Goal: Task Accomplishment & Management: Manage account settings

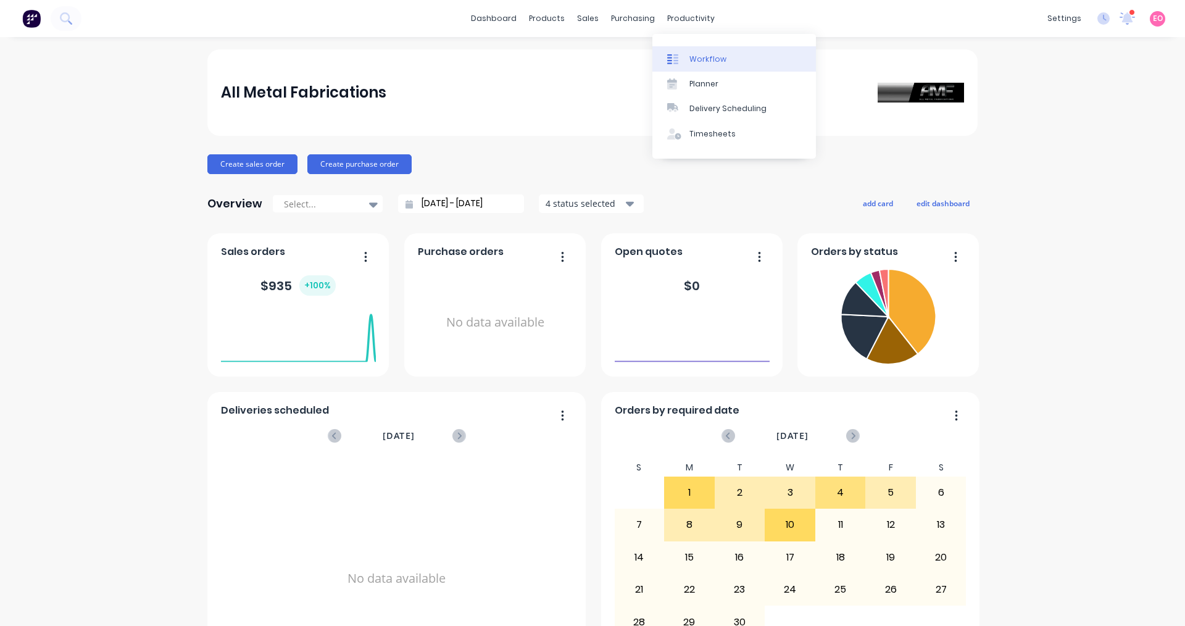
click at [695, 56] on div "Workflow" at bounding box center [707, 59] width 37 height 11
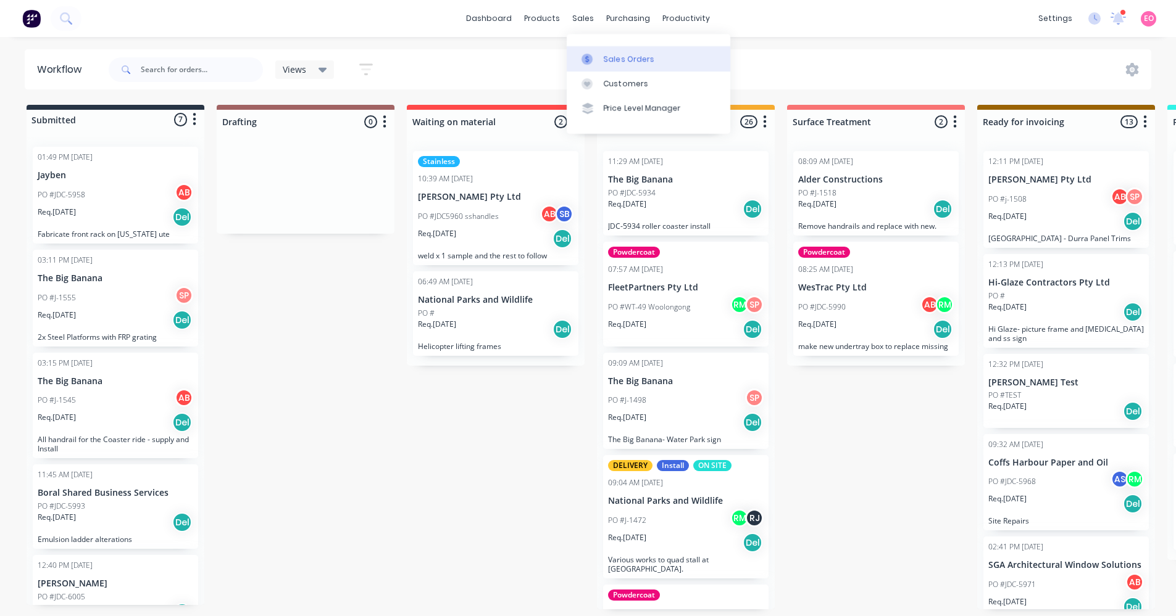
click at [621, 54] on div "Sales Orders" at bounding box center [629, 59] width 51 height 11
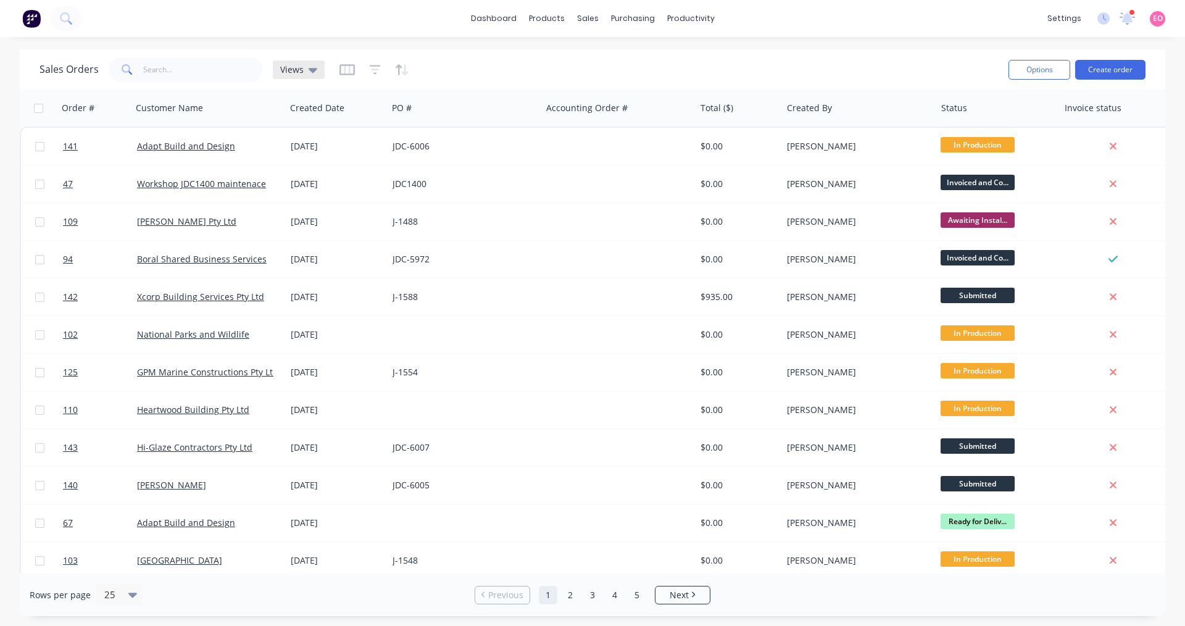
click at [313, 75] on div "Views" at bounding box center [299, 69] width 52 height 19
click at [375, 69] on icon "button" at bounding box center [375, 69] width 8 height 2
click at [404, 69] on icon "button" at bounding box center [405, 69] width 6 height 11
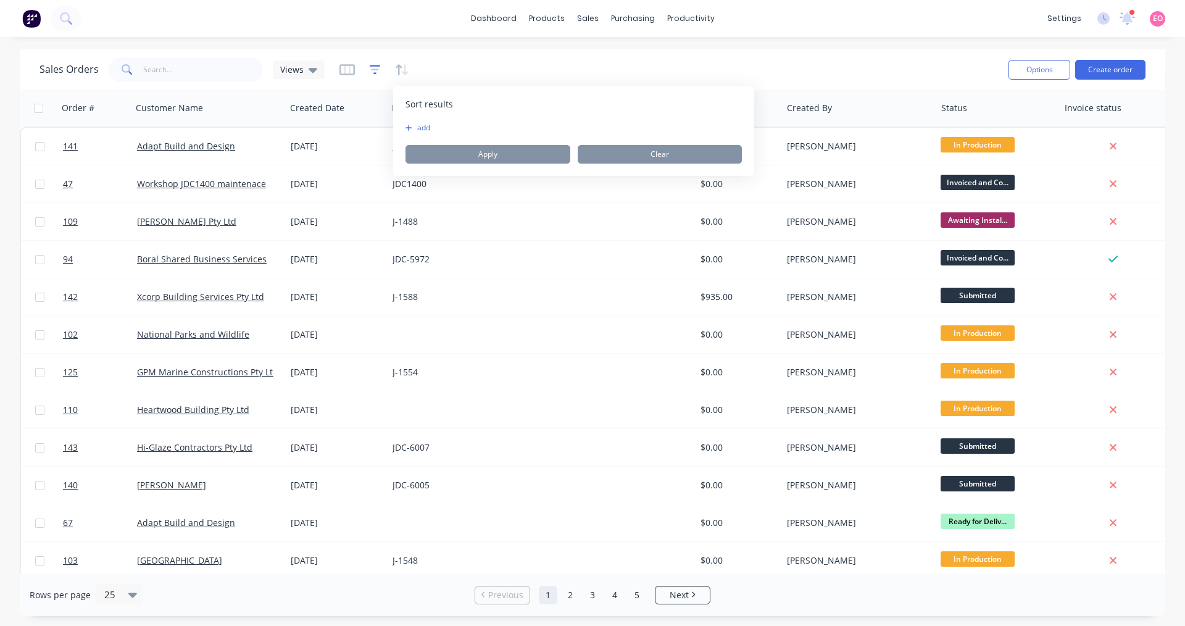
click at [373, 70] on icon "button" at bounding box center [375, 69] width 8 height 2
click at [396, 125] on button "add" at bounding box center [395, 128] width 31 height 10
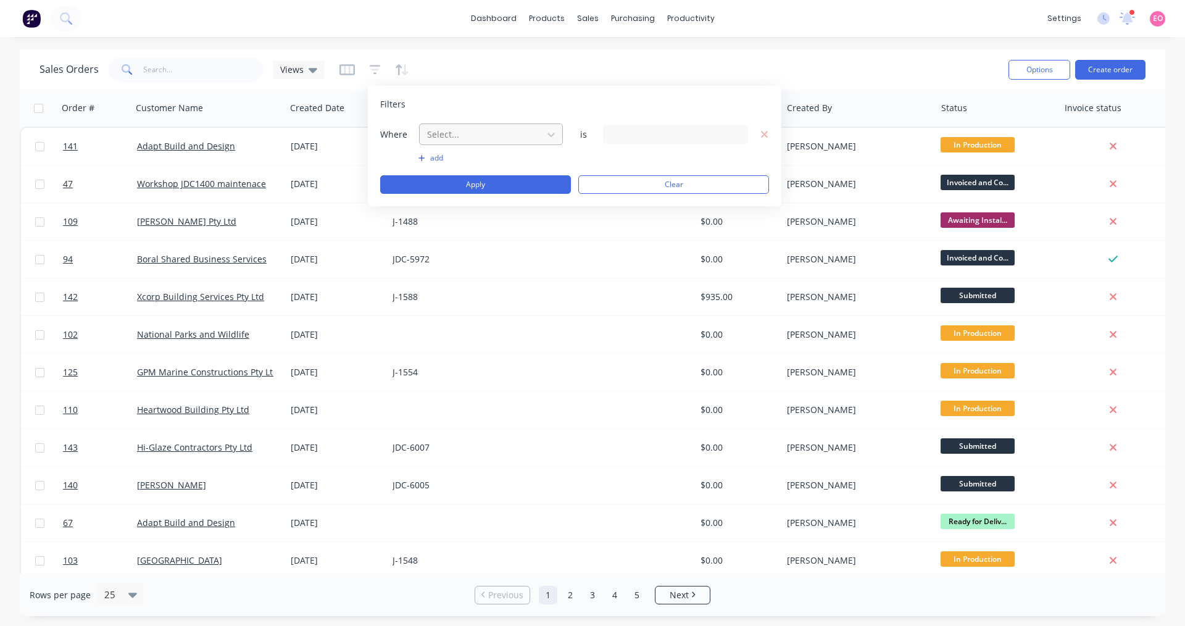
click at [524, 138] on div at bounding box center [481, 134] width 110 height 15
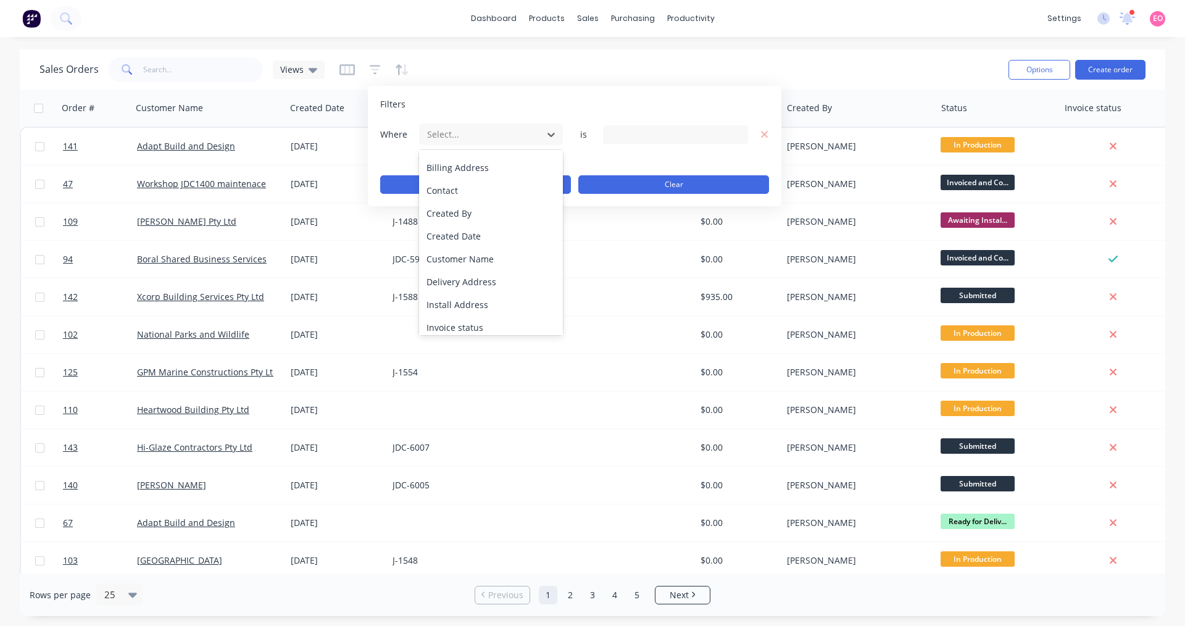
scroll to position [14, 0]
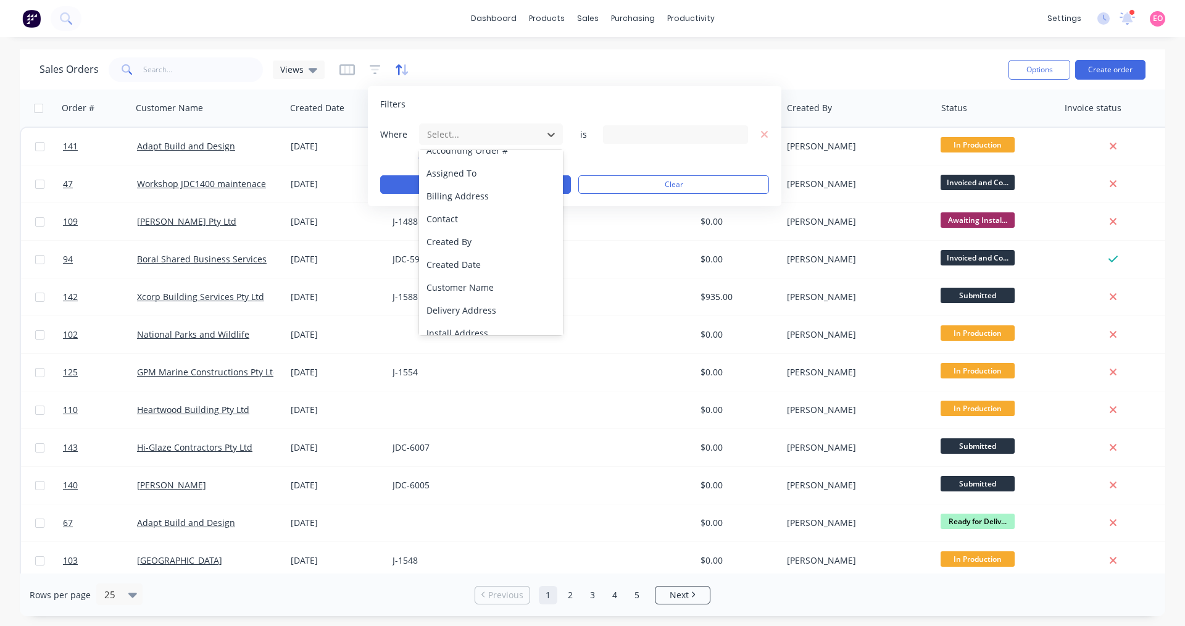
click at [397, 70] on icon "button" at bounding box center [399, 69] width 6 height 10
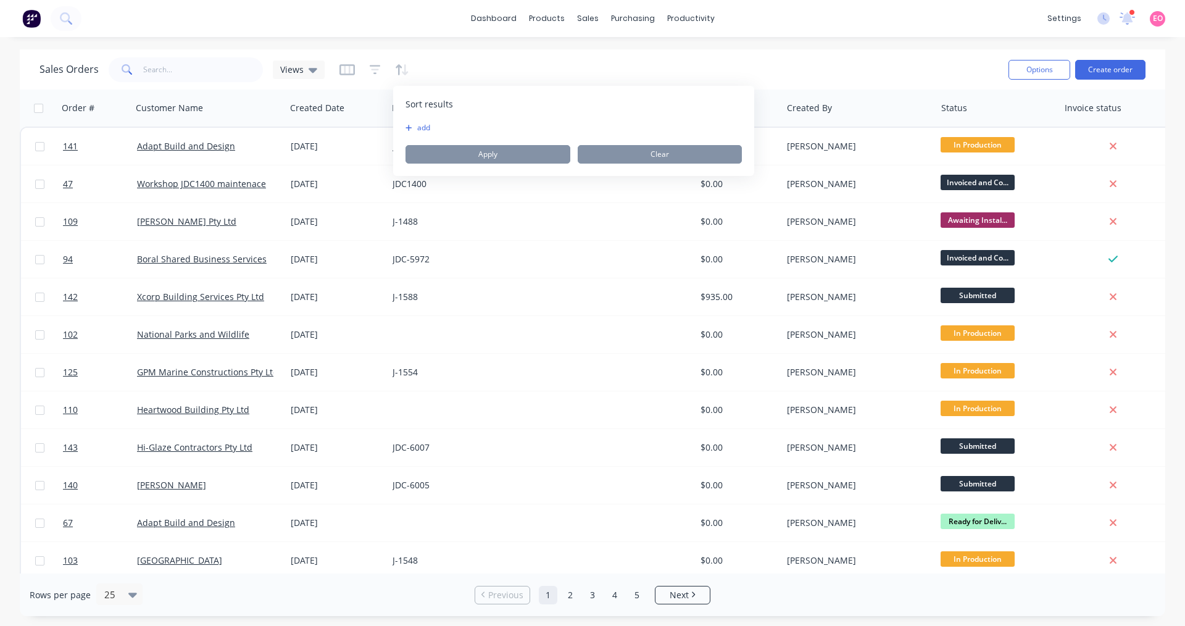
click at [421, 126] on button "add" at bounding box center [412, 128] width 15 height 10
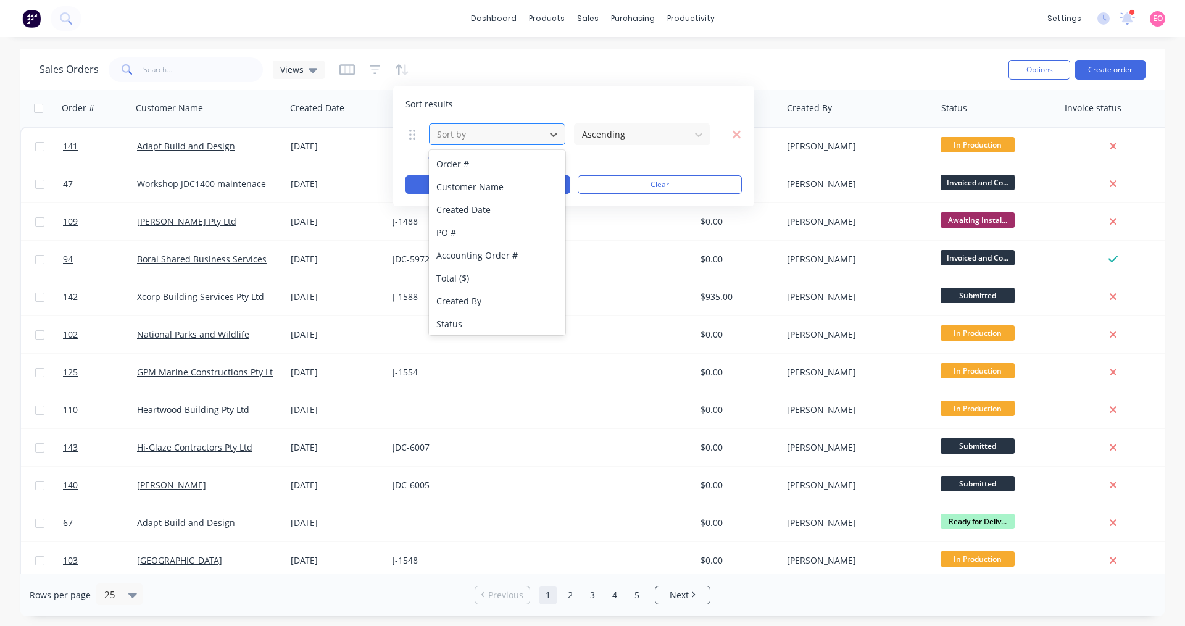
click at [476, 136] on div at bounding box center [487, 134] width 103 height 15
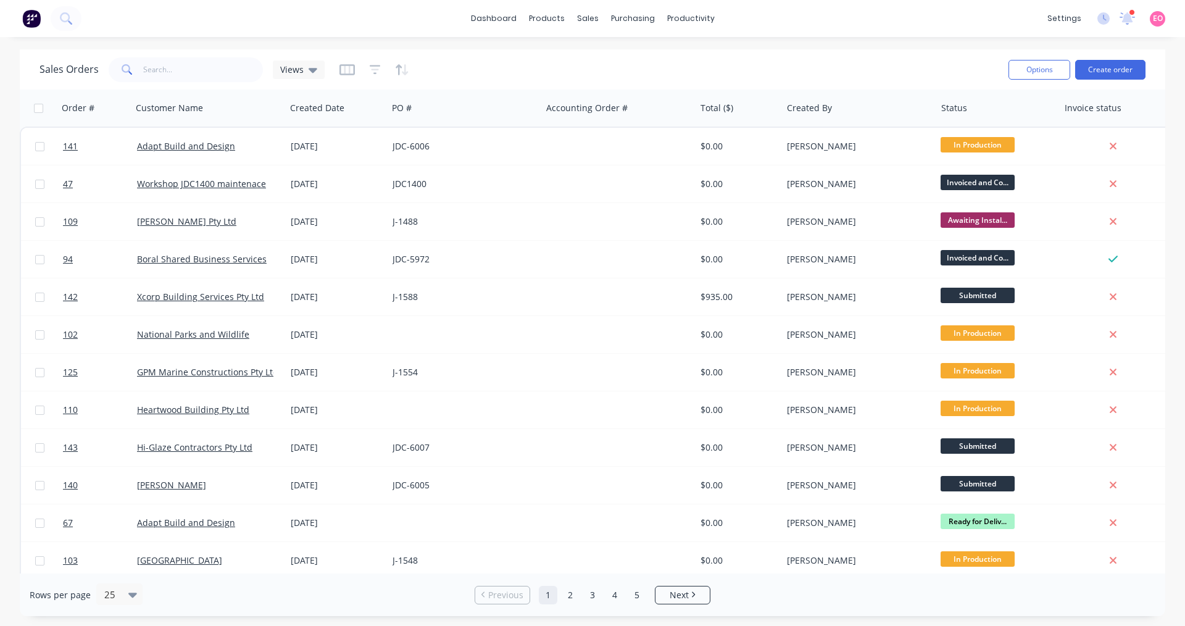
click at [467, 72] on div "Sales Orders Views" at bounding box center [518, 69] width 959 height 30
click at [309, 73] on icon at bounding box center [313, 70] width 9 height 14
click at [328, 152] on button "Save new view" at bounding box center [358, 148] width 165 height 19
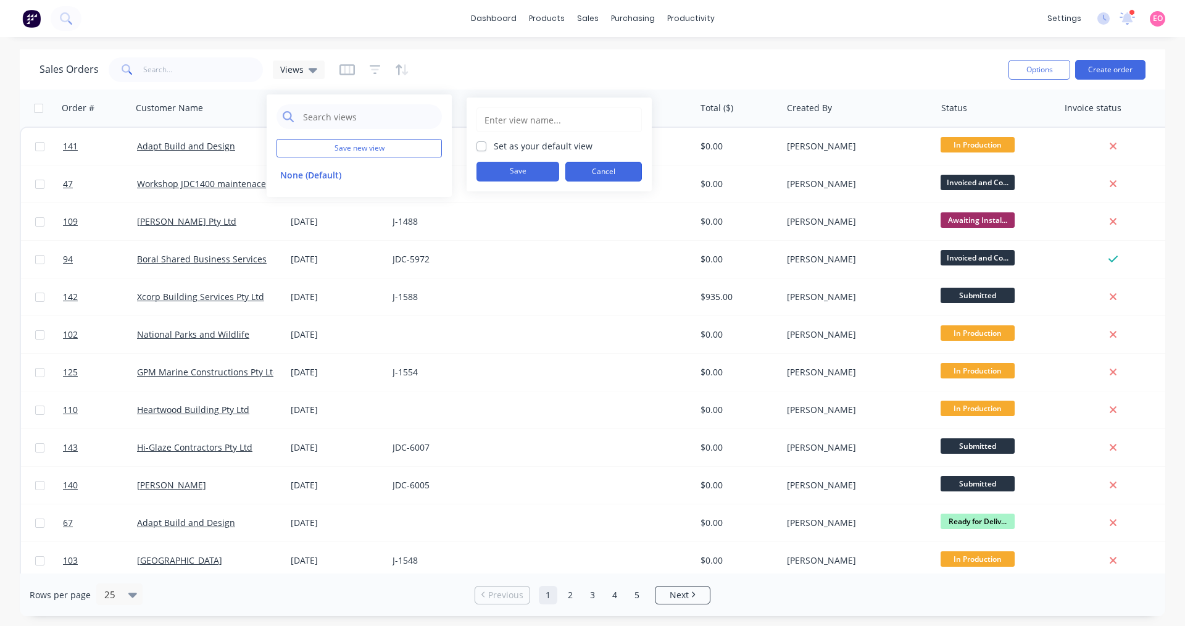
click at [616, 171] on button "Cancel" at bounding box center [603, 172] width 77 height 20
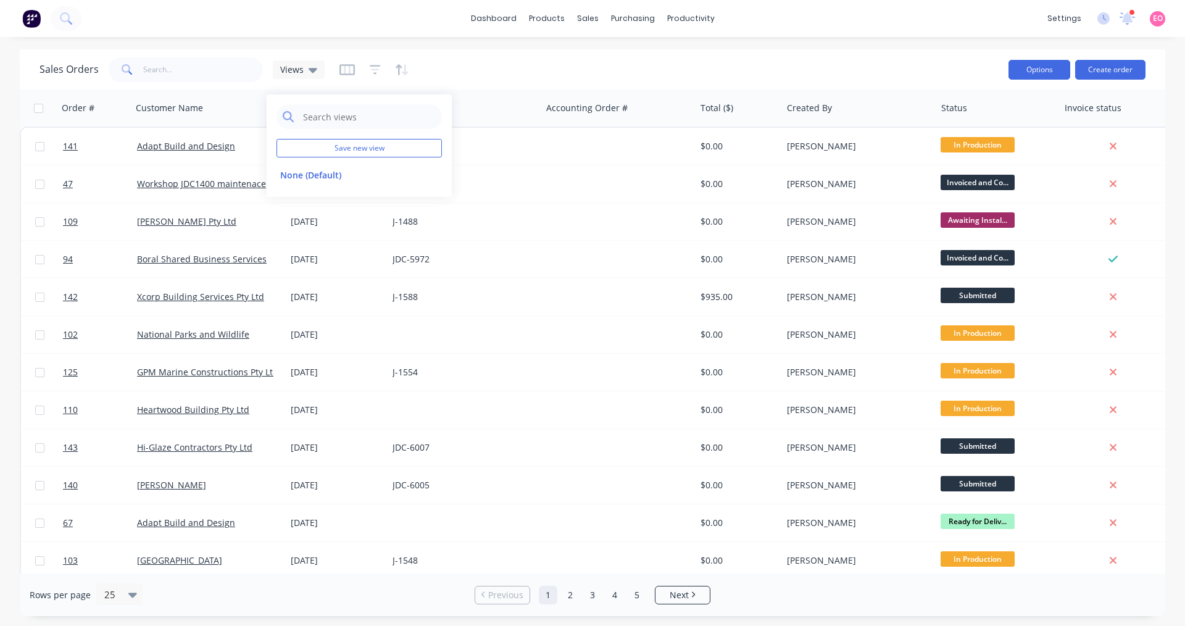
click at [1021, 72] on button "Options" at bounding box center [1039, 70] width 62 height 20
click at [399, 69] on icon "button" at bounding box center [402, 70] width 14 height 12
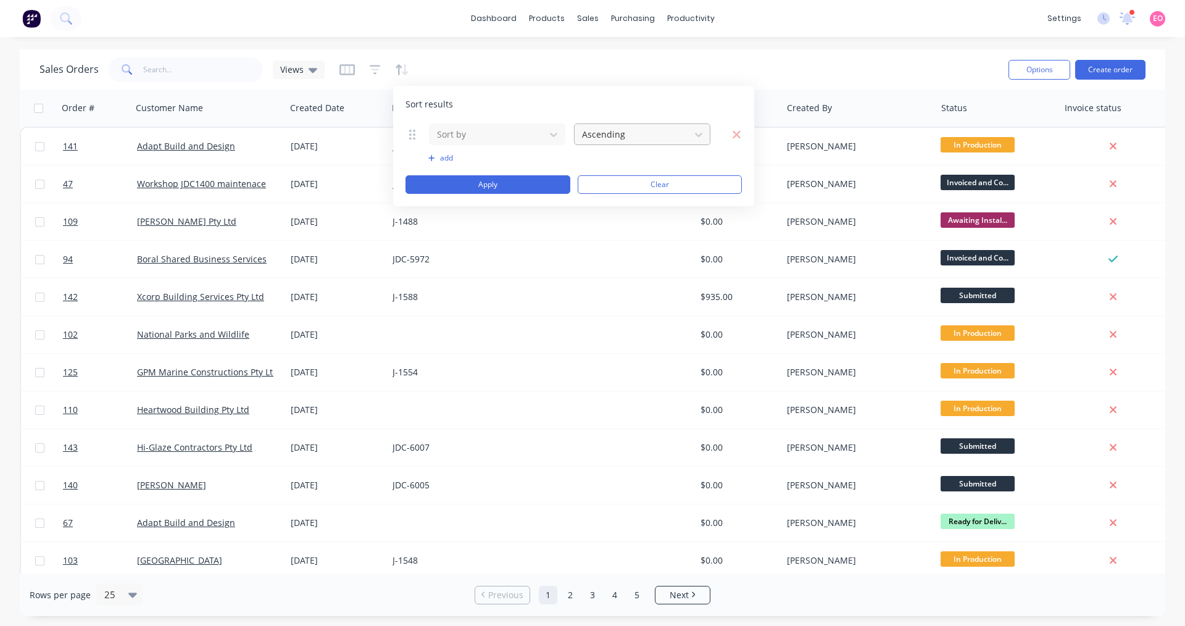
click at [649, 133] on div at bounding box center [632, 134] width 103 height 15
drag, startPoint x: 649, startPoint y: 133, endPoint x: 633, endPoint y: 131, distance: 16.2
click at [650, 133] on div at bounding box center [632, 134] width 103 height 15
click at [415, 141] on div "Sort by Ascending" at bounding box center [573, 134] width 336 height 23
click at [412, 135] on icon at bounding box center [412, 134] width 6 height 12
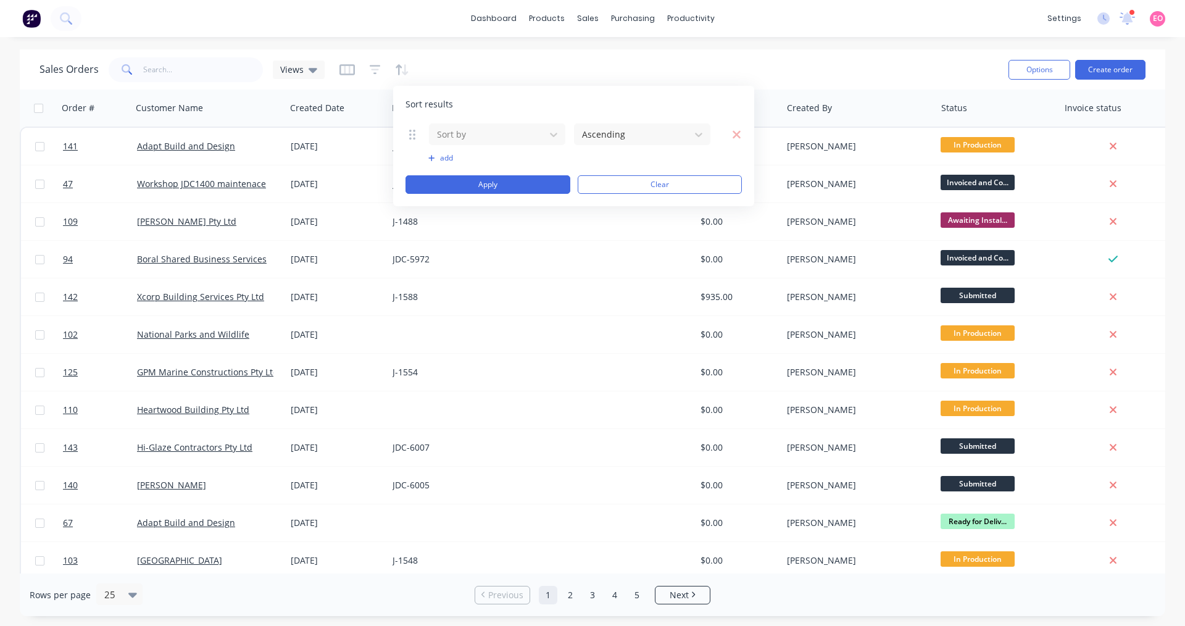
click at [413, 140] on icon at bounding box center [412, 134] width 6 height 12
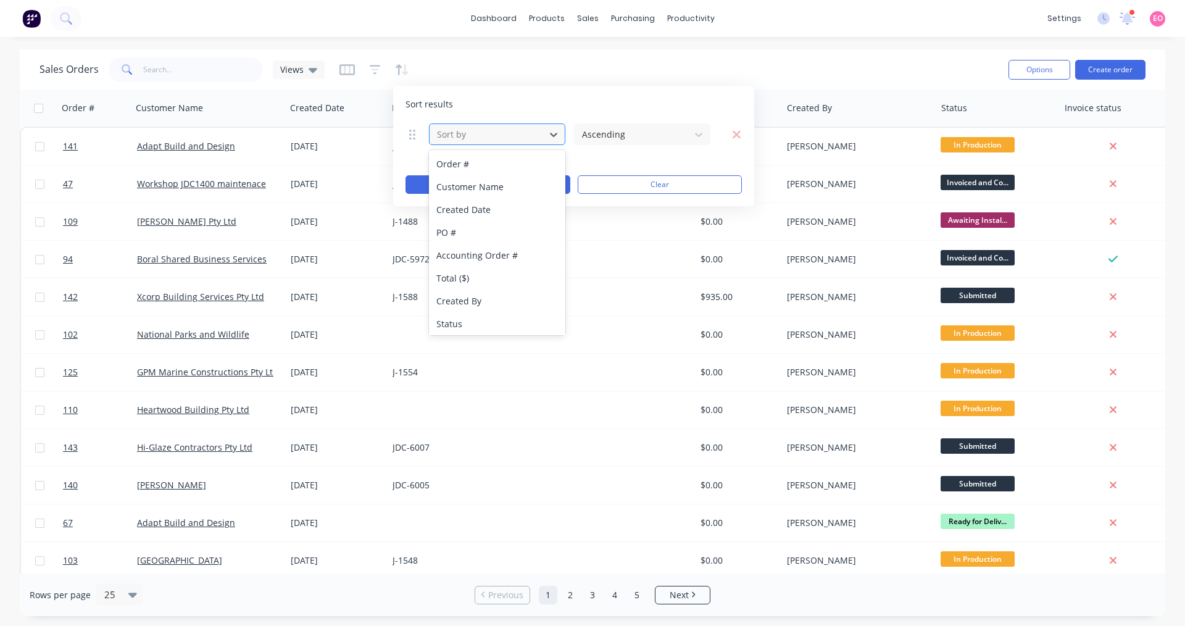
click at [542, 127] on div "Sort by" at bounding box center [487, 134] width 110 height 20
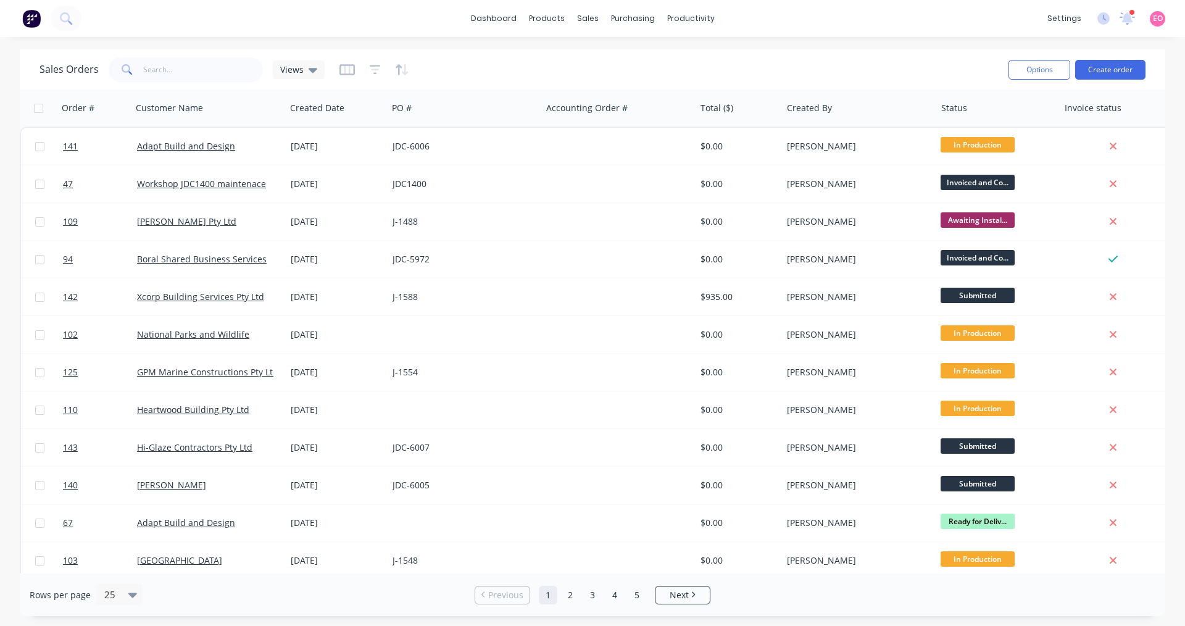
click at [537, 80] on div "Sales Orders Views" at bounding box center [518, 69] width 959 height 30
click at [966, 107] on div at bounding box center [995, 108] width 108 height 25
click at [1041, 112] on icon "button" at bounding box center [1039, 108] width 11 height 10
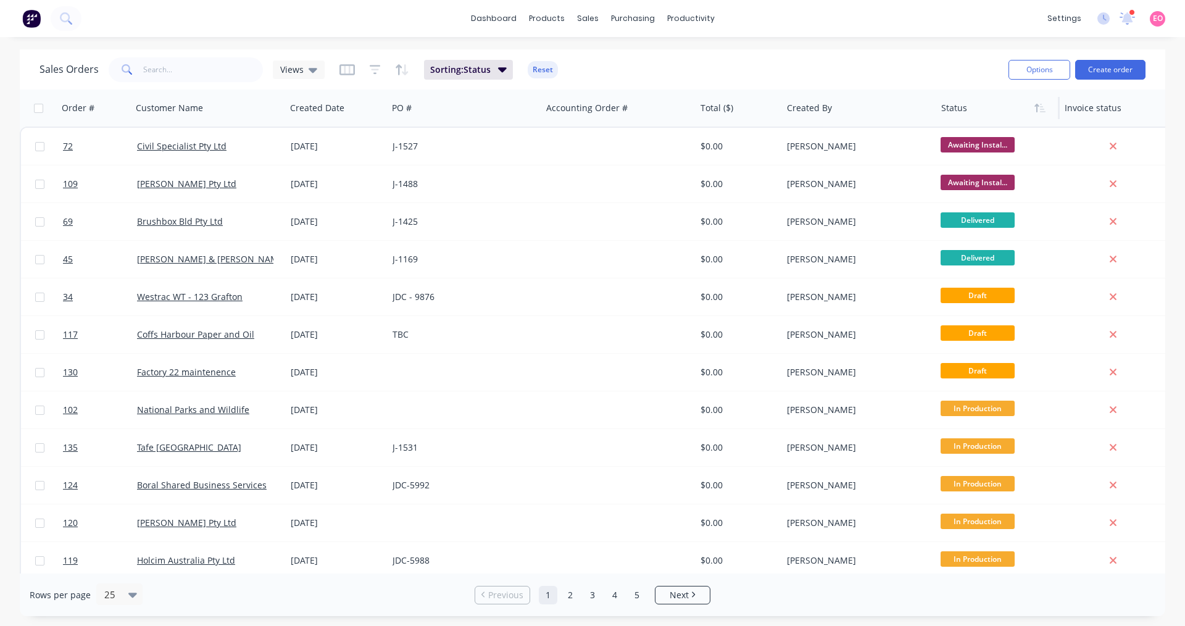
click at [1041, 112] on icon "button" at bounding box center [1039, 108] width 11 height 10
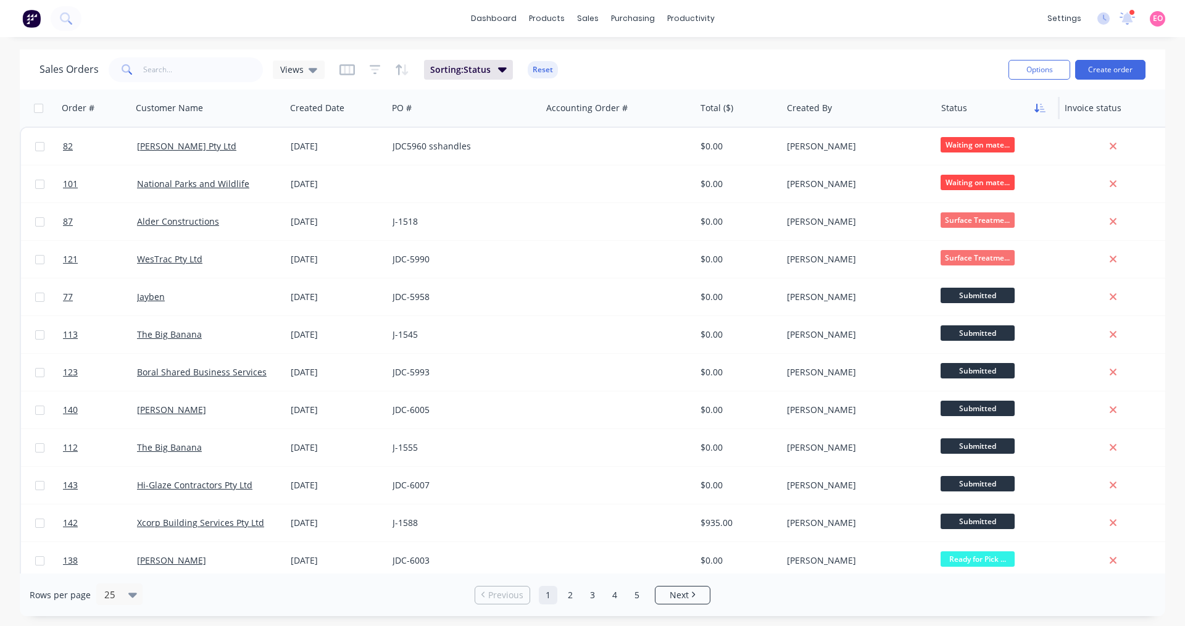
click at [1043, 112] on icon "button" at bounding box center [1039, 108] width 11 height 10
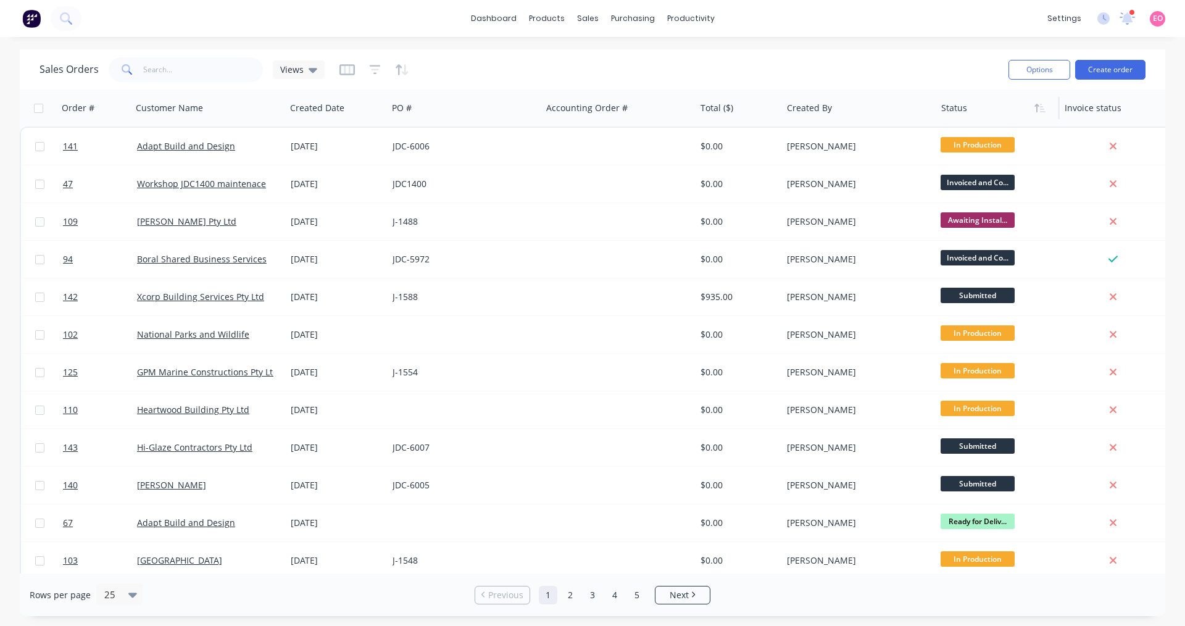
click at [1043, 112] on icon "button" at bounding box center [1039, 108] width 11 height 10
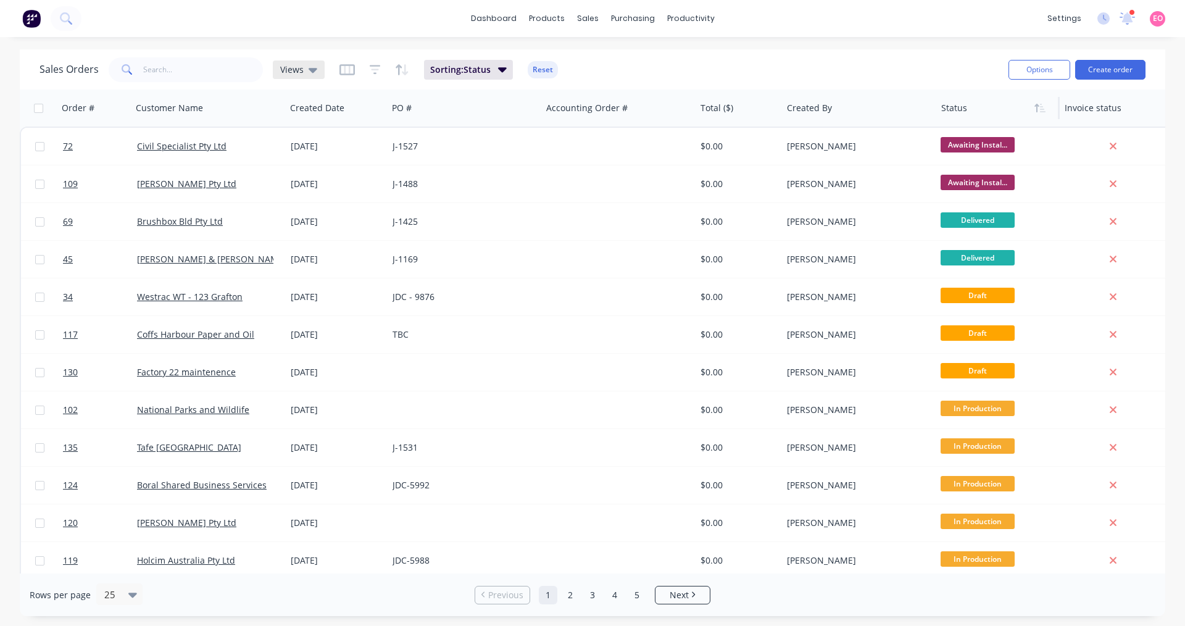
click at [316, 70] on div "Views" at bounding box center [299, 69] width 52 height 19
click at [322, 120] on input "text" at bounding box center [369, 116] width 134 height 25
click at [332, 181] on button "None (Default)" at bounding box center [346, 175] width 141 height 14
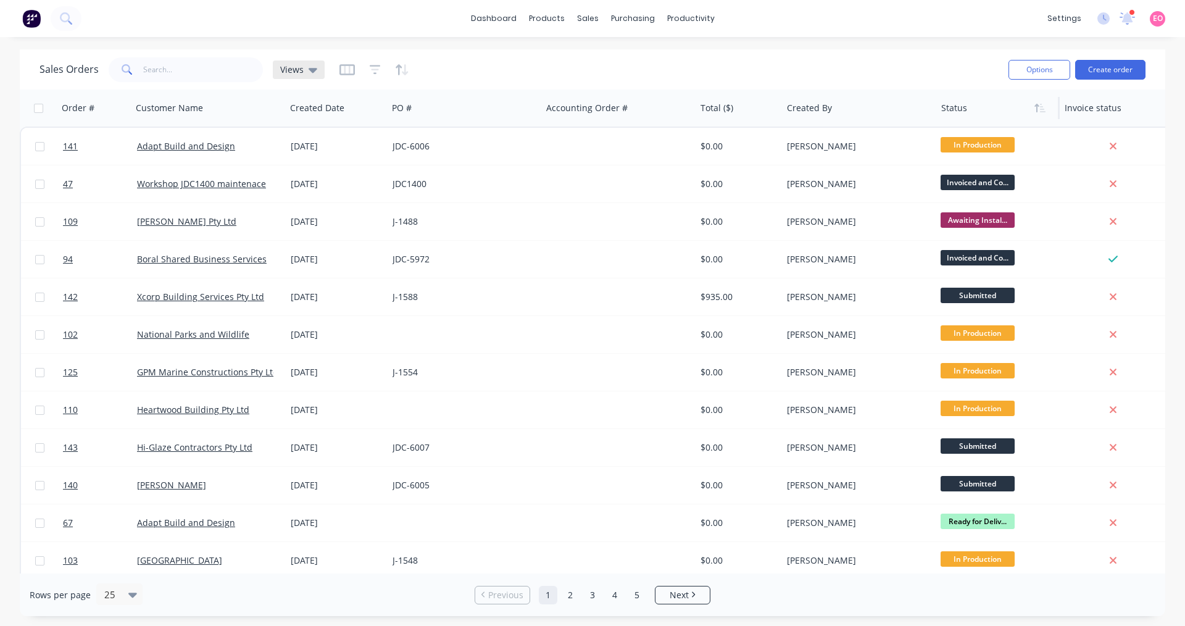
click at [313, 70] on icon at bounding box center [313, 70] width 9 height 5
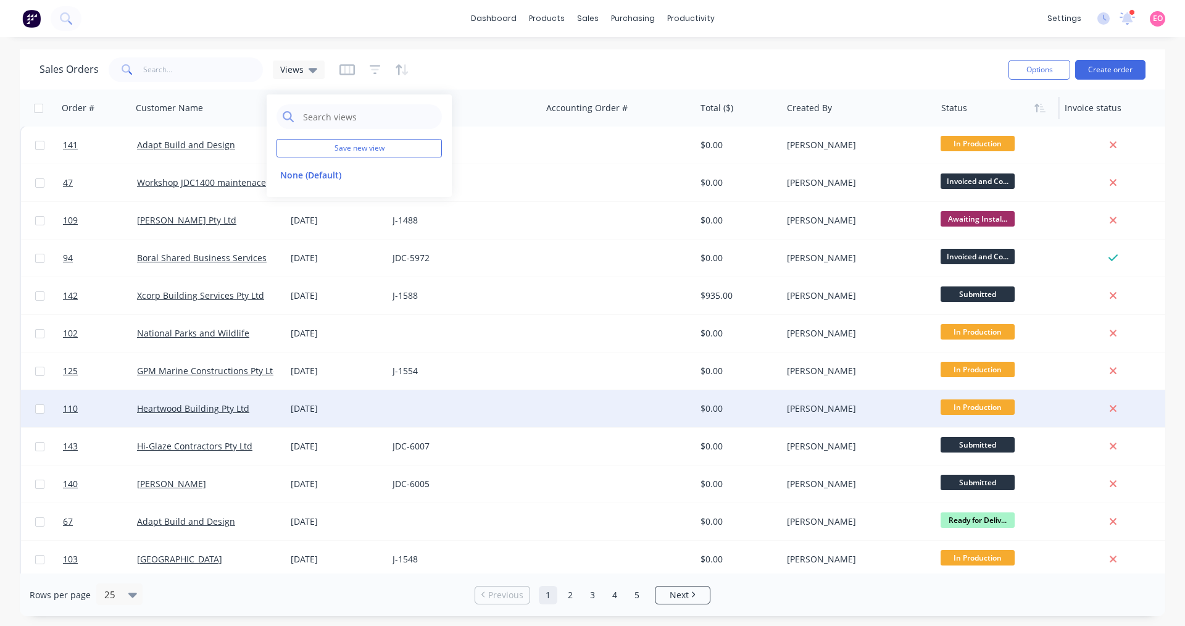
scroll to position [0, 0]
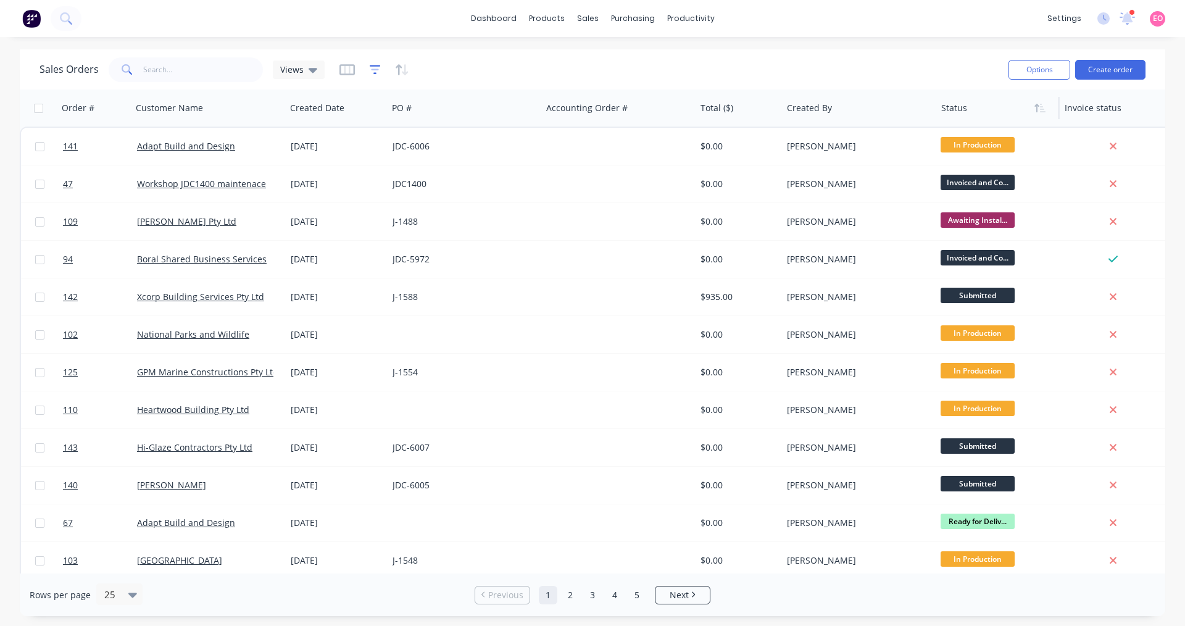
click at [373, 70] on icon "button" at bounding box center [375, 70] width 11 height 12
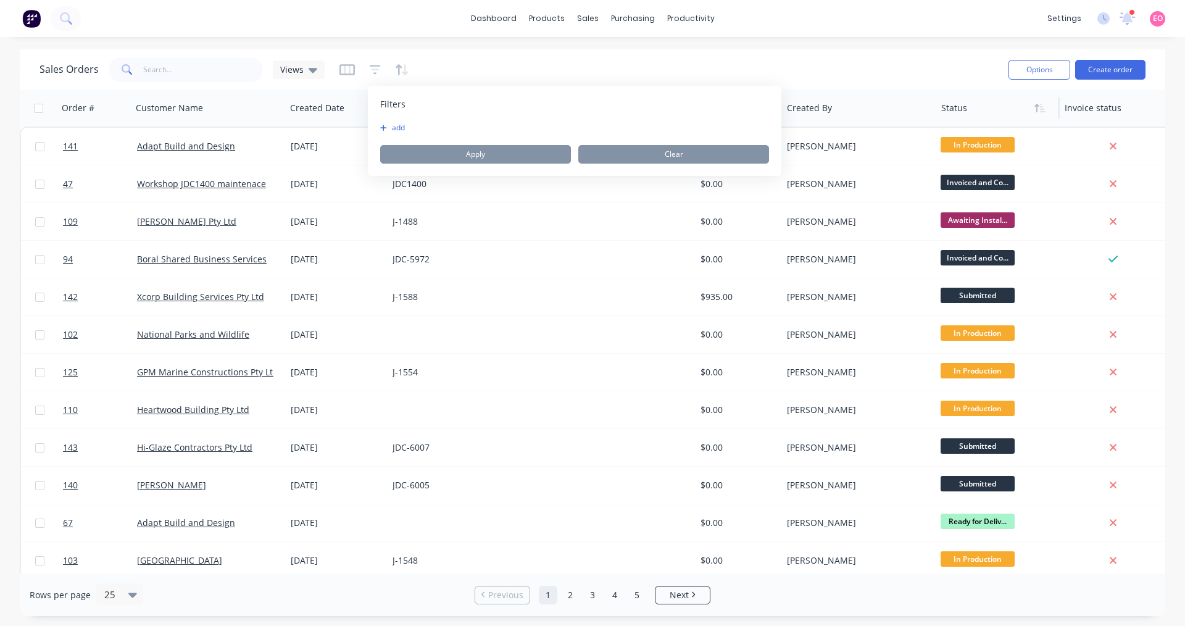
click at [391, 123] on button "add" at bounding box center [395, 128] width 31 height 10
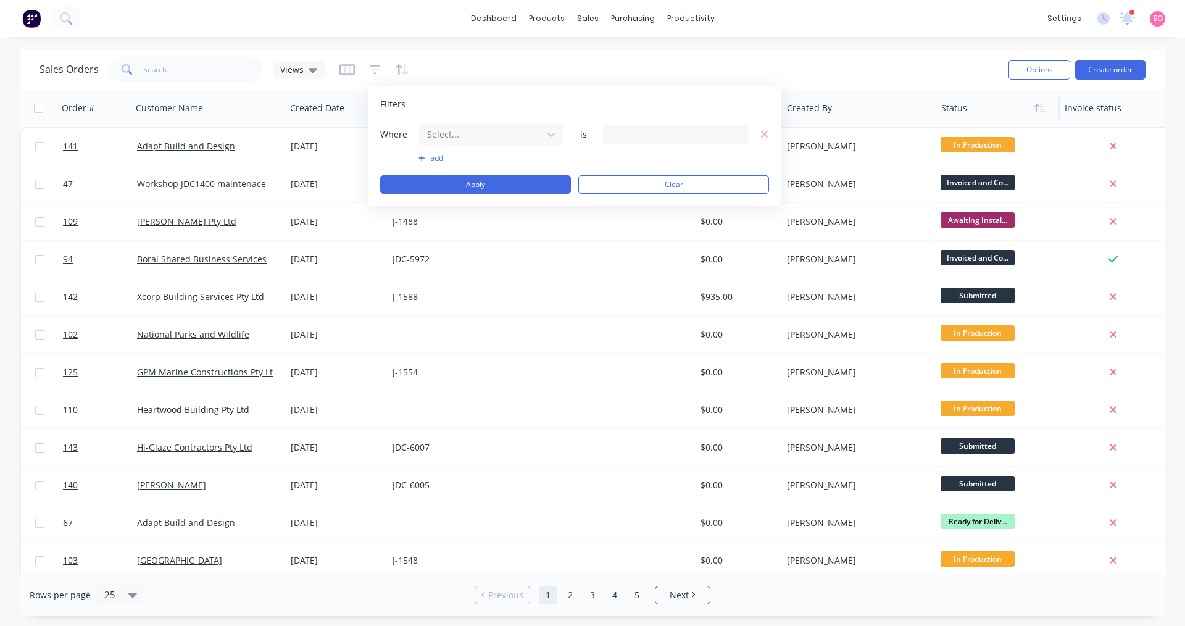
click at [435, 153] on button "add" at bounding box center [490, 158] width 145 height 10
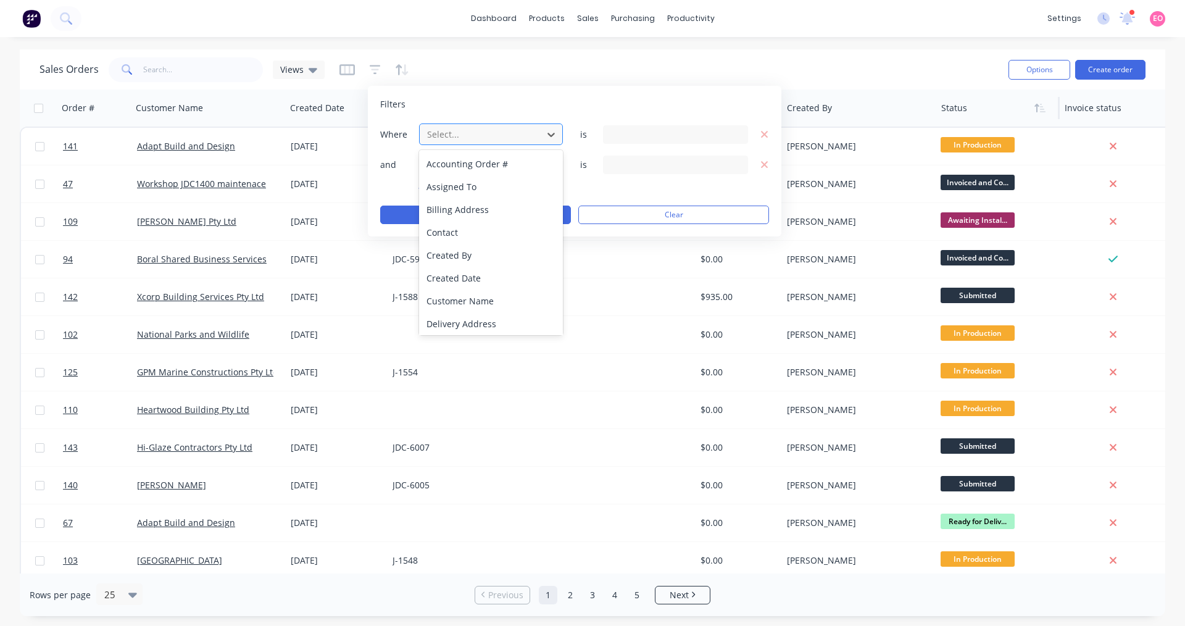
click at [523, 133] on div at bounding box center [481, 134] width 110 height 15
drag, startPoint x: 523, startPoint y: 67, endPoint x: 407, endPoint y: 112, distance: 125.3
click at [520, 65] on div "Sales Orders Views" at bounding box center [518, 69] width 959 height 30
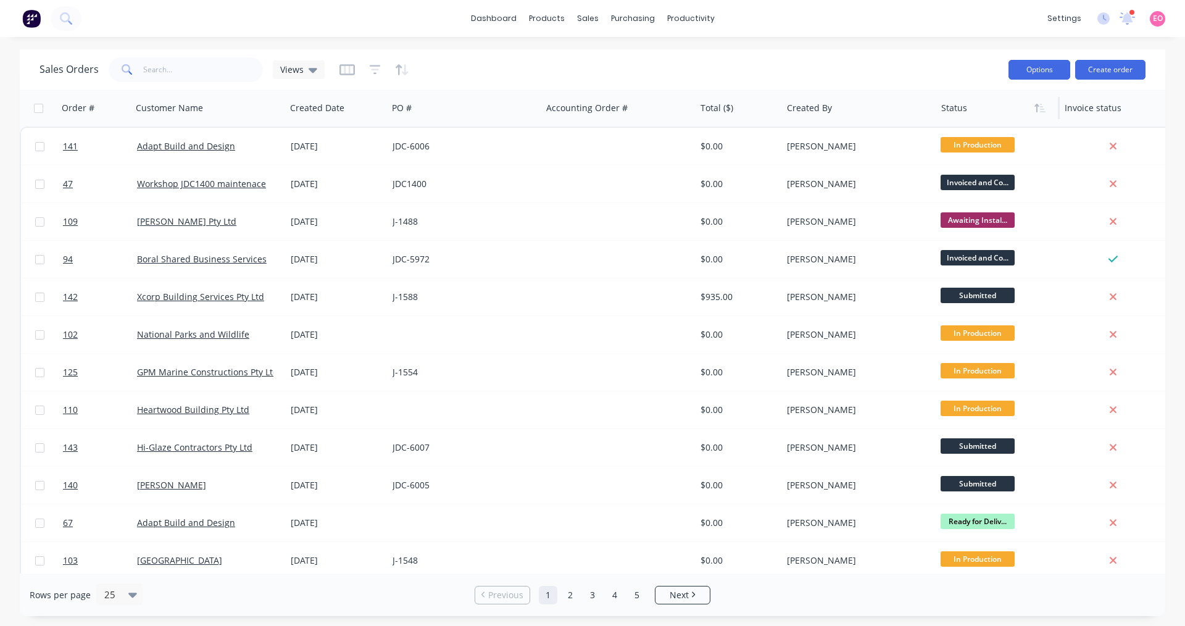
click at [1026, 69] on button "Options" at bounding box center [1039, 70] width 62 height 20
click at [855, 68] on div "Sales Orders Views" at bounding box center [518, 69] width 959 height 30
click at [1100, 19] on icon at bounding box center [1103, 18] width 12 height 12
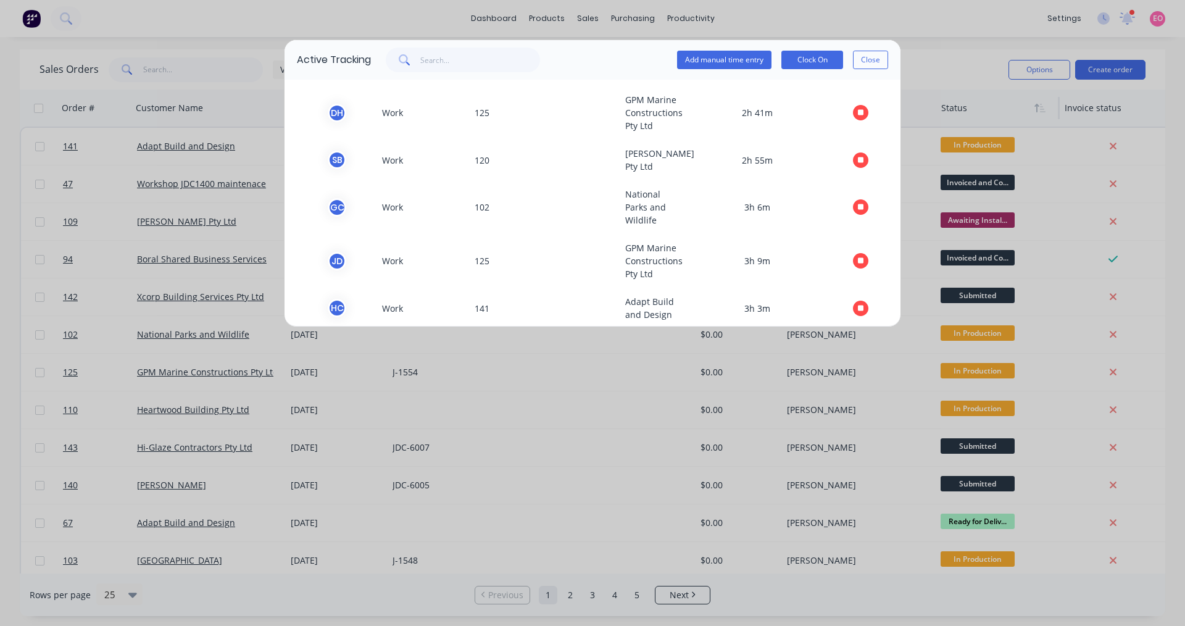
scroll to position [294, 0]
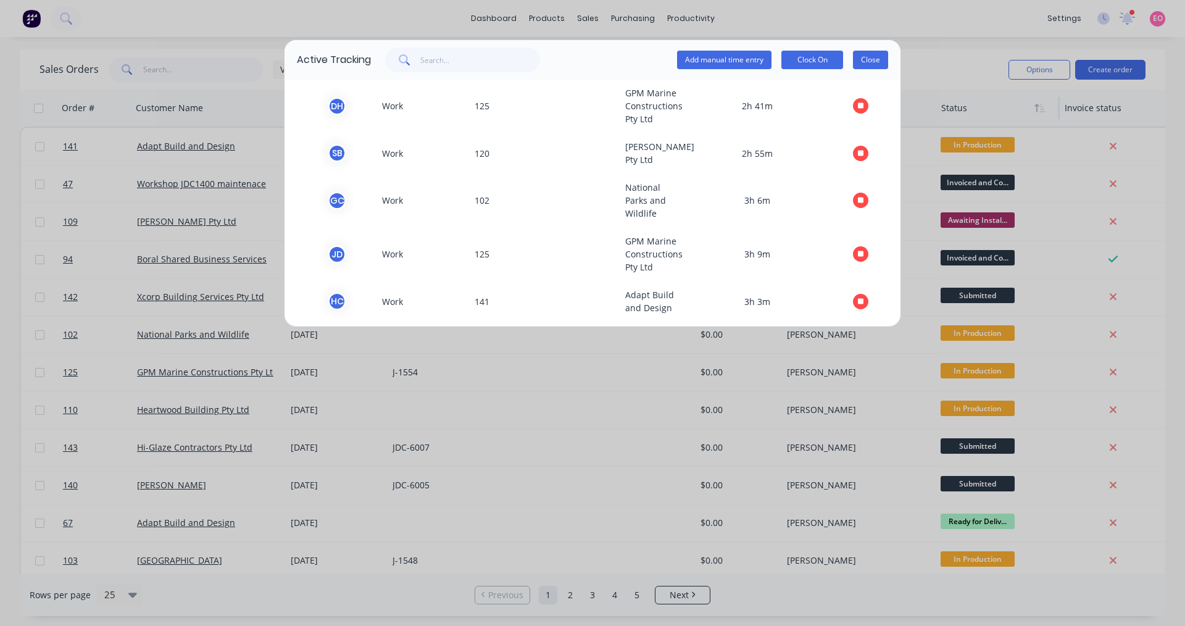
click at [867, 59] on button "Close" at bounding box center [870, 60] width 35 height 19
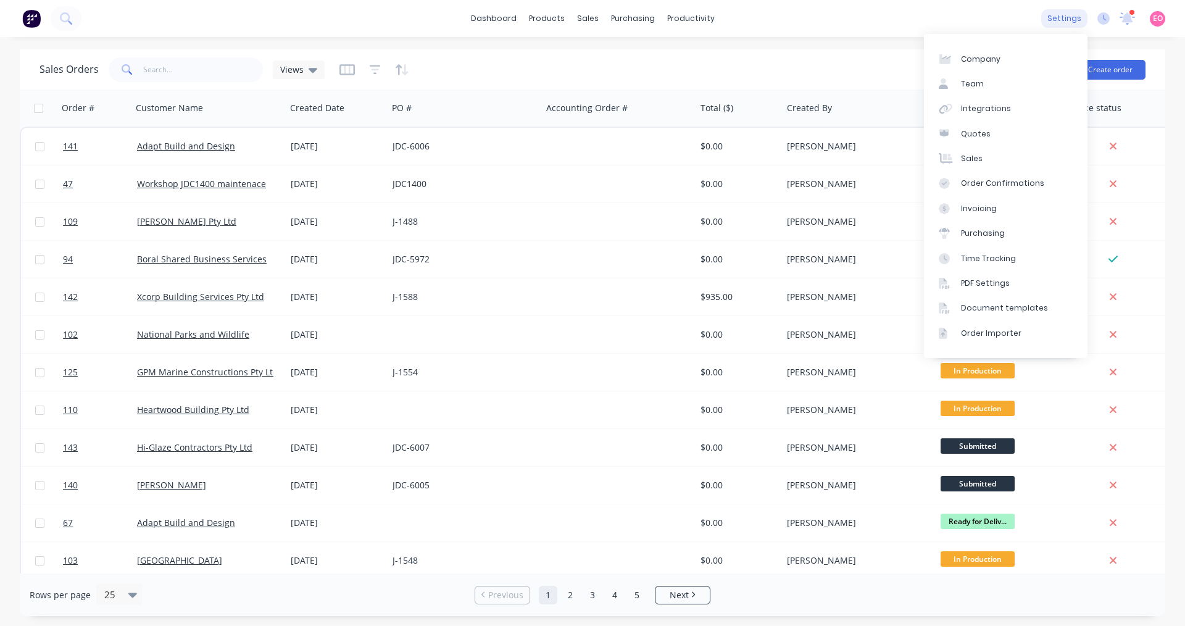
click at [1061, 20] on div "settings" at bounding box center [1064, 18] width 46 height 19
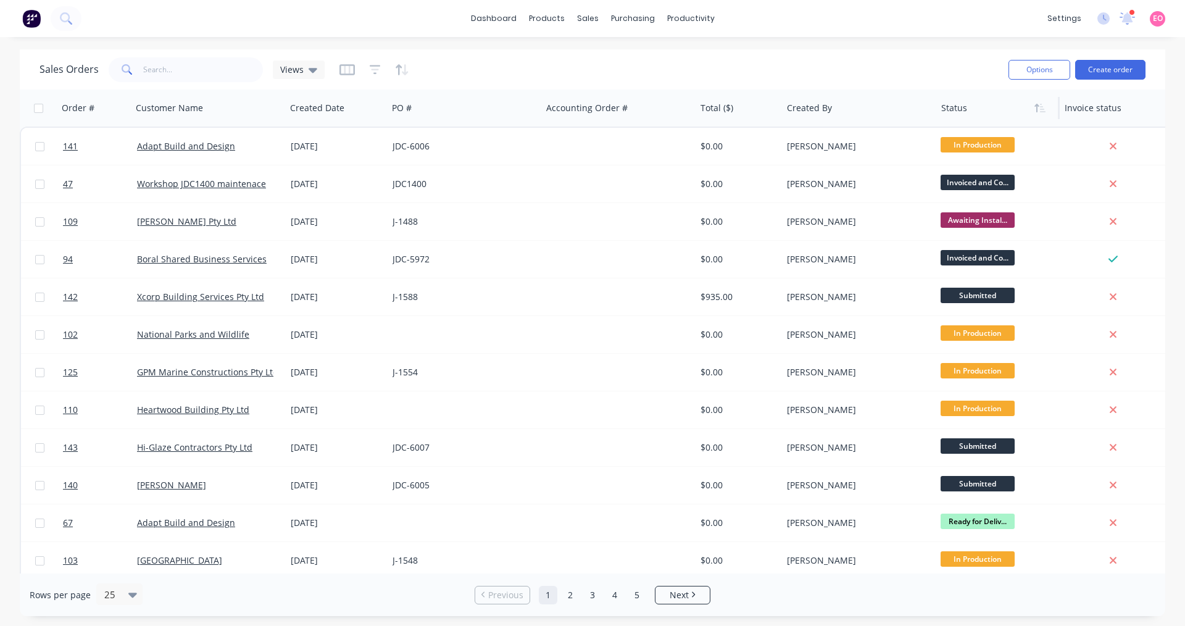
click at [803, 55] on div "Sales Orders Views" at bounding box center [518, 69] width 959 height 30
click at [1163, 19] on div "EO All Metal Fabrications [PERSON_NAME] Administrator Profile Sign out" at bounding box center [1157, 18] width 15 height 15
click at [1159, 20] on span "EO" at bounding box center [1158, 18] width 10 height 11
click at [873, 54] on div "Sales Orders Views Options Create order" at bounding box center [592, 69] width 1145 height 40
click at [618, 58] on div "Sales Orders" at bounding box center [633, 59] width 51 height 11
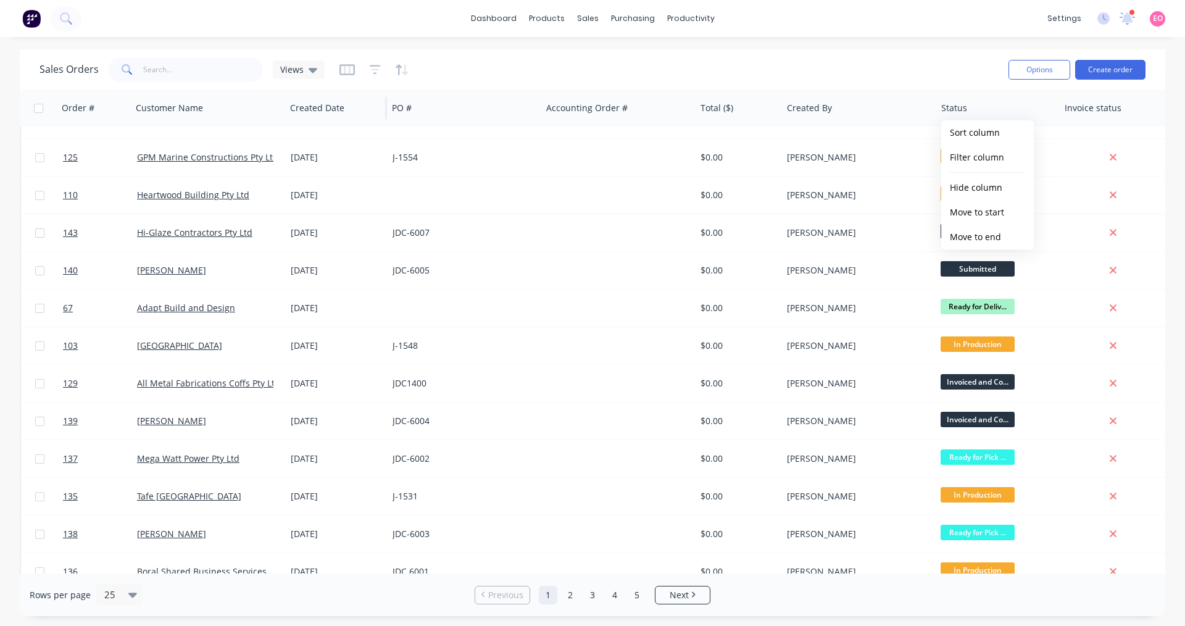
scroll to position [62, 0]
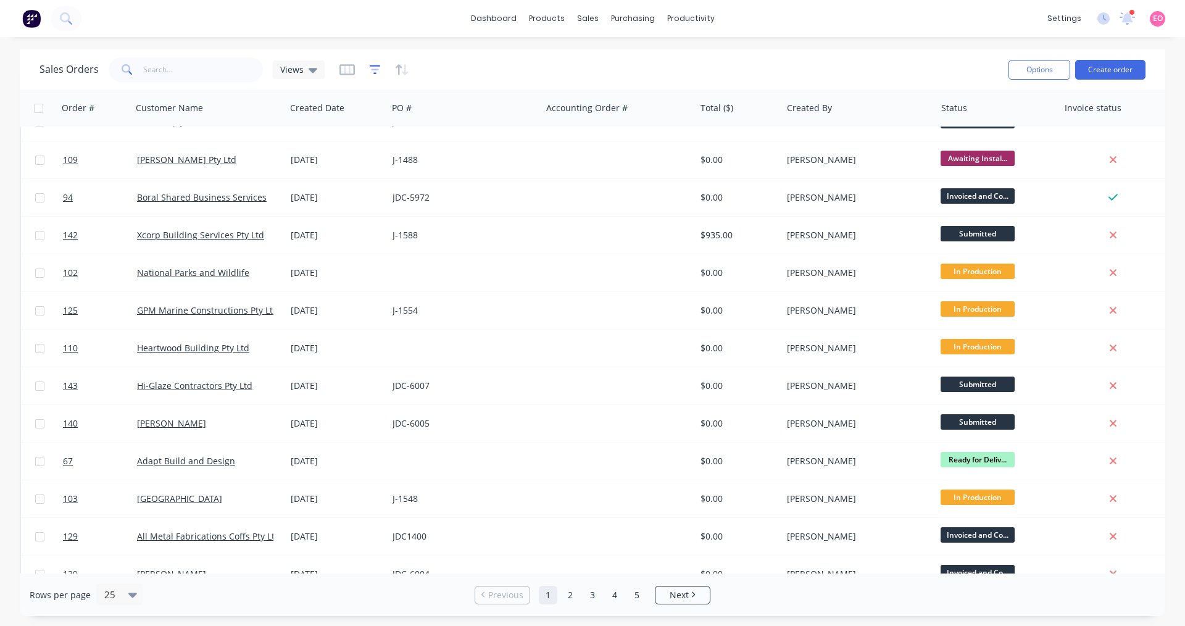
click at [373, 71] on icon "button" at bounding box center [375, 70] width 11 height 12
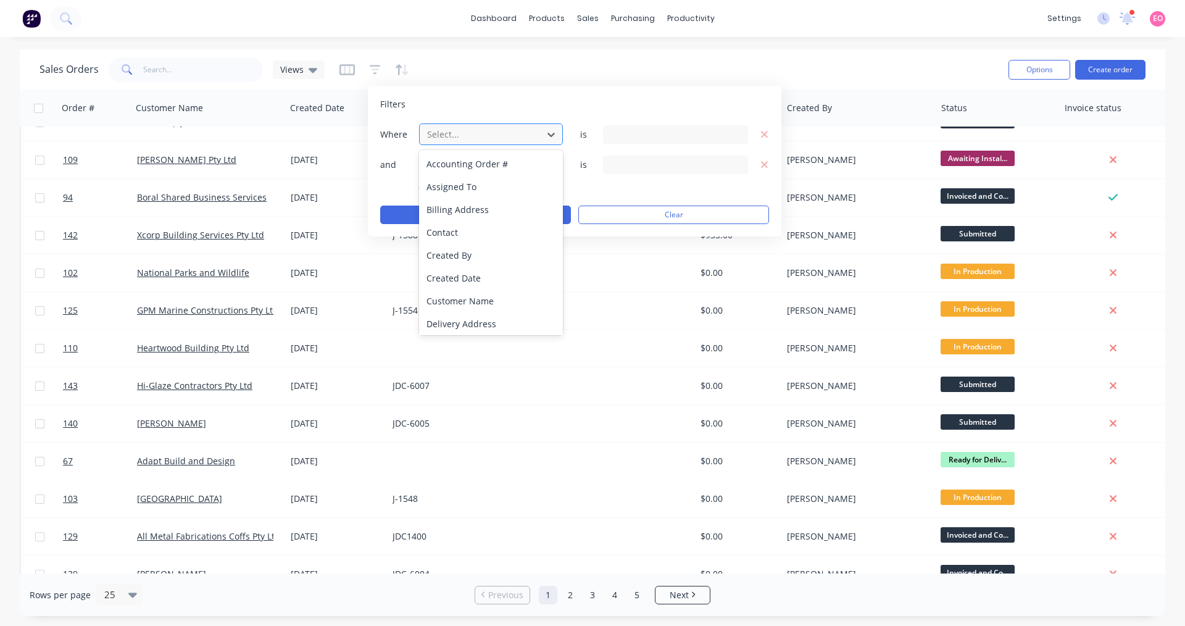
click at [537, 127] on div "Select..." at bounding box center [481, 134] width 118 height 20
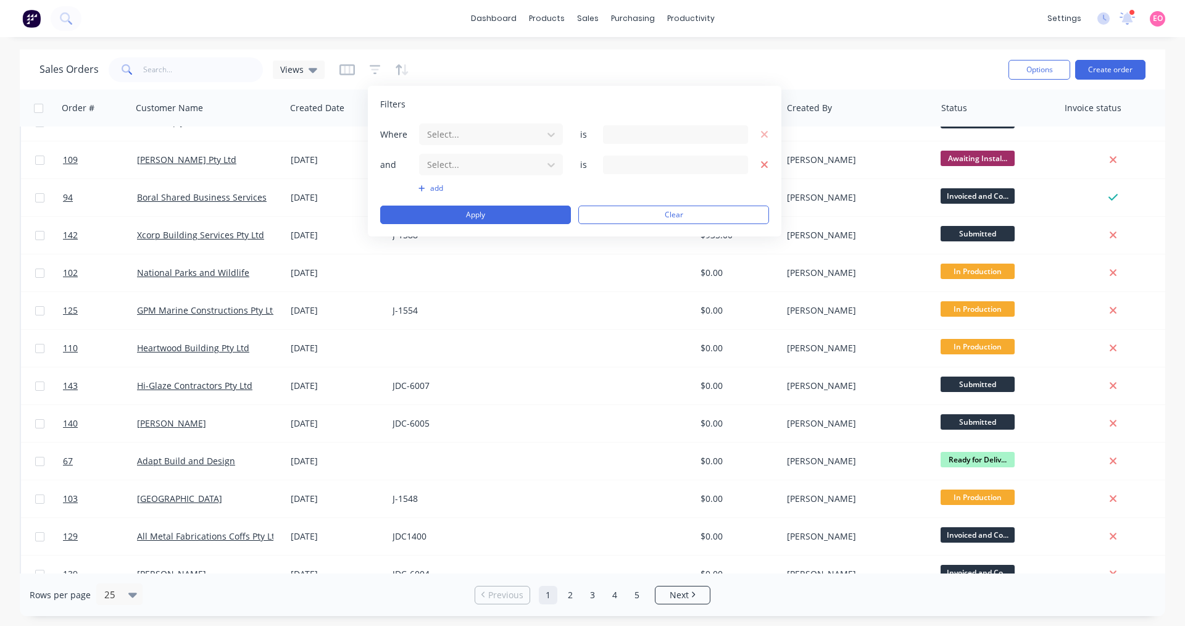
click at [763, 167] on icon "button" at bounding box center [764, 164] width 7 height 7
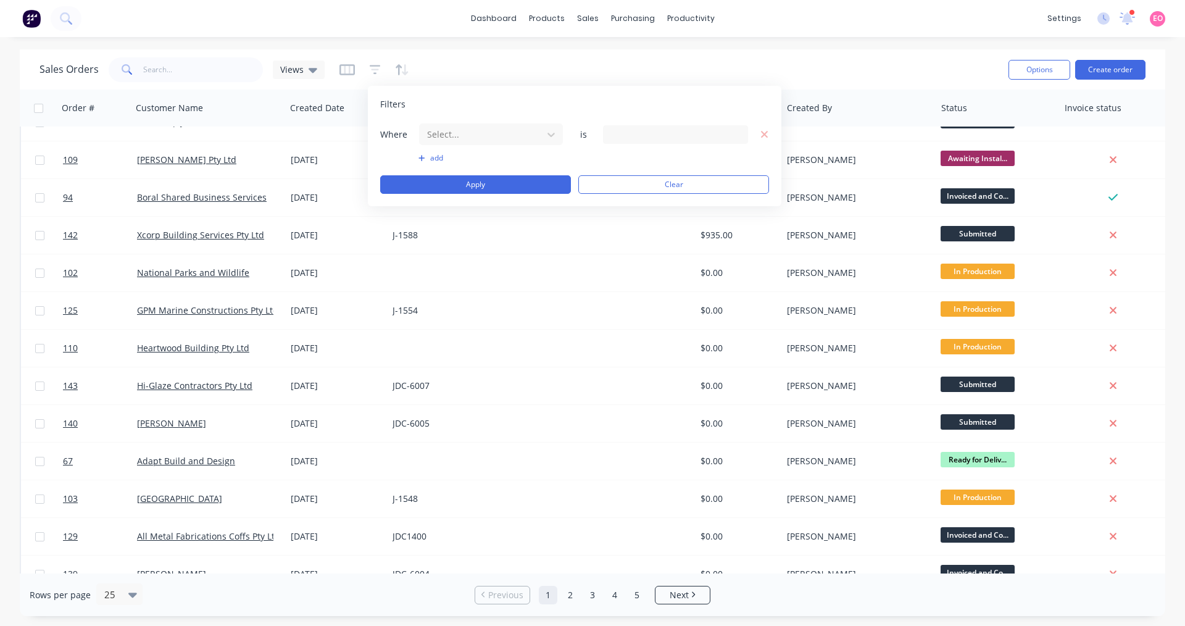
drag, startPoint x: 768, startPoint y: 130, endPoint x: 695, endPoint y: 129, distance: 72.8
click at [770, 129] on div "Filters Where Select... is add Apply Clear" at bounding box center [574, 146] width 413 height 120
click at [761, 131] on icon "button" at bounding box center [764, 134] width 9 height 11
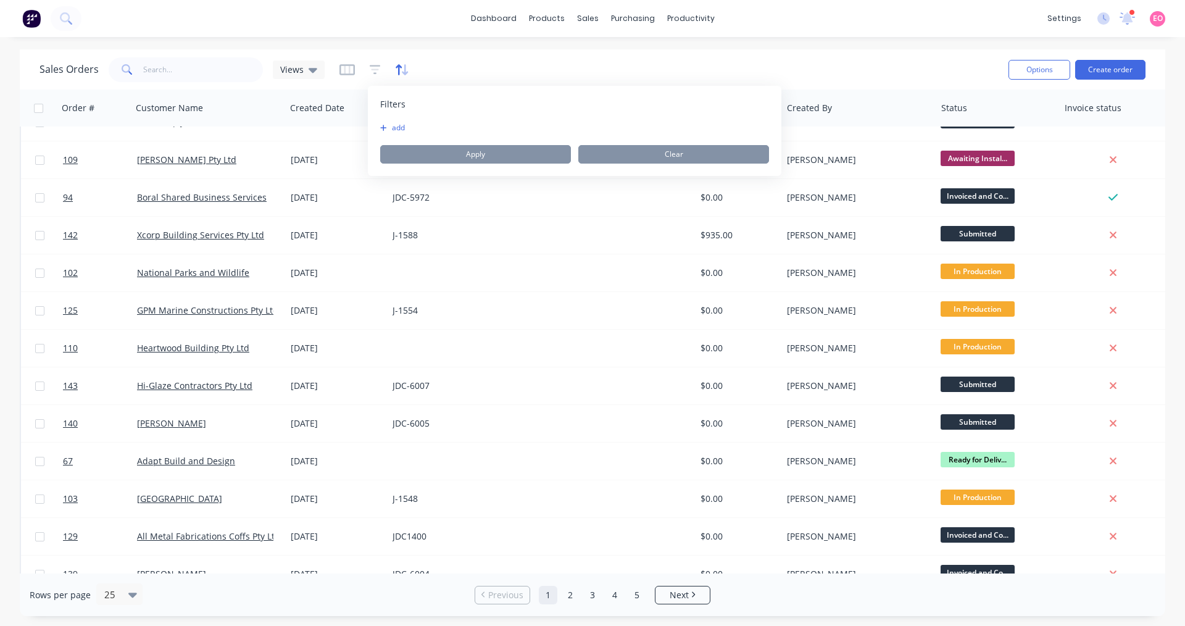
click at [419, 67] on div "Sales Orders Views" at bounding box center [518, 69] width 959 height 30
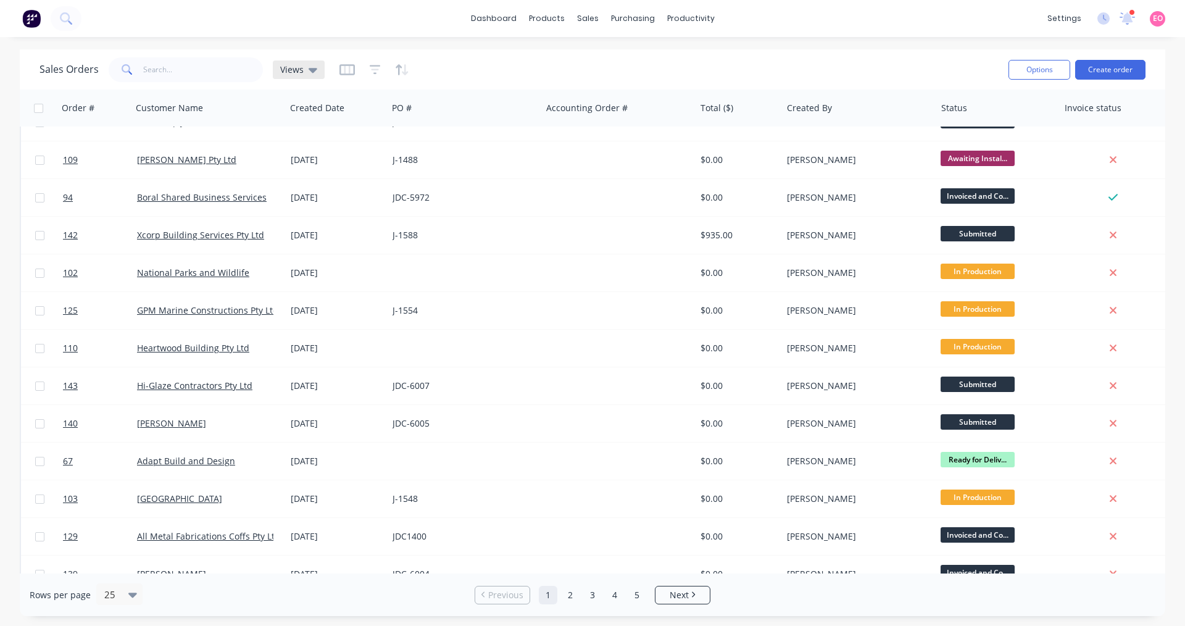
click at [310, 77] on div "Views" at bounding box center [299, 69] width 52 height 19
click at [437, 181] on div "None (Default) edit" at bounding box center [358, 174] width 165 height 25
click at [434, 178] on button "edit" at bounding box center [431, 174] width 16 height 13
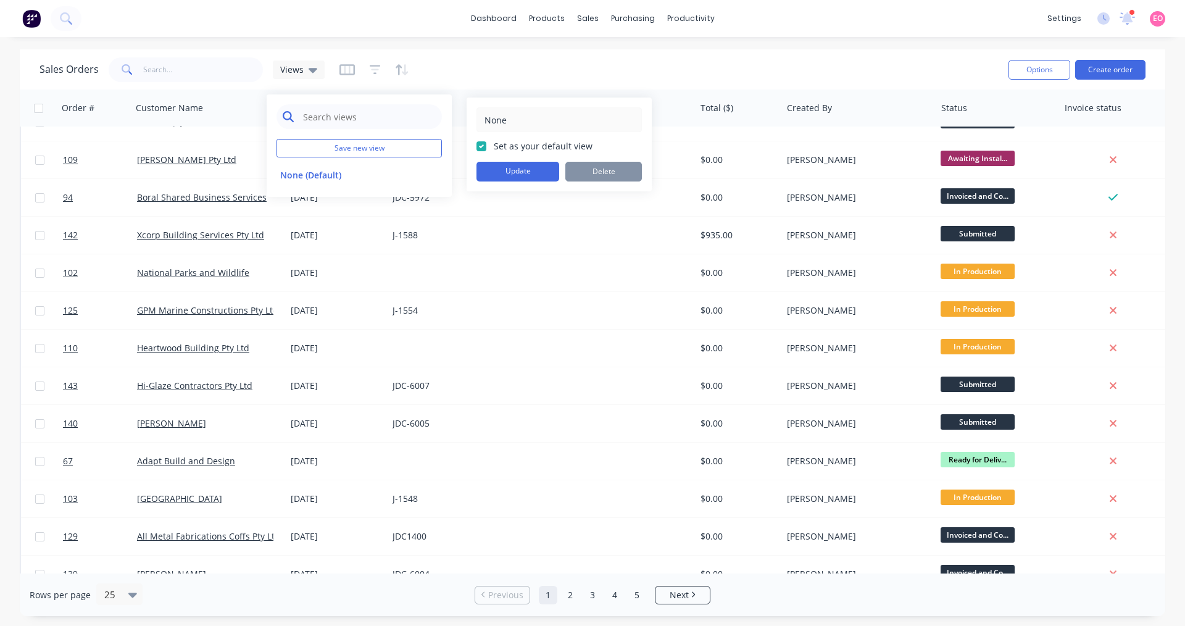
click at [350, 114] on input "text" at bounding box center [369, 116] width 134 height 25
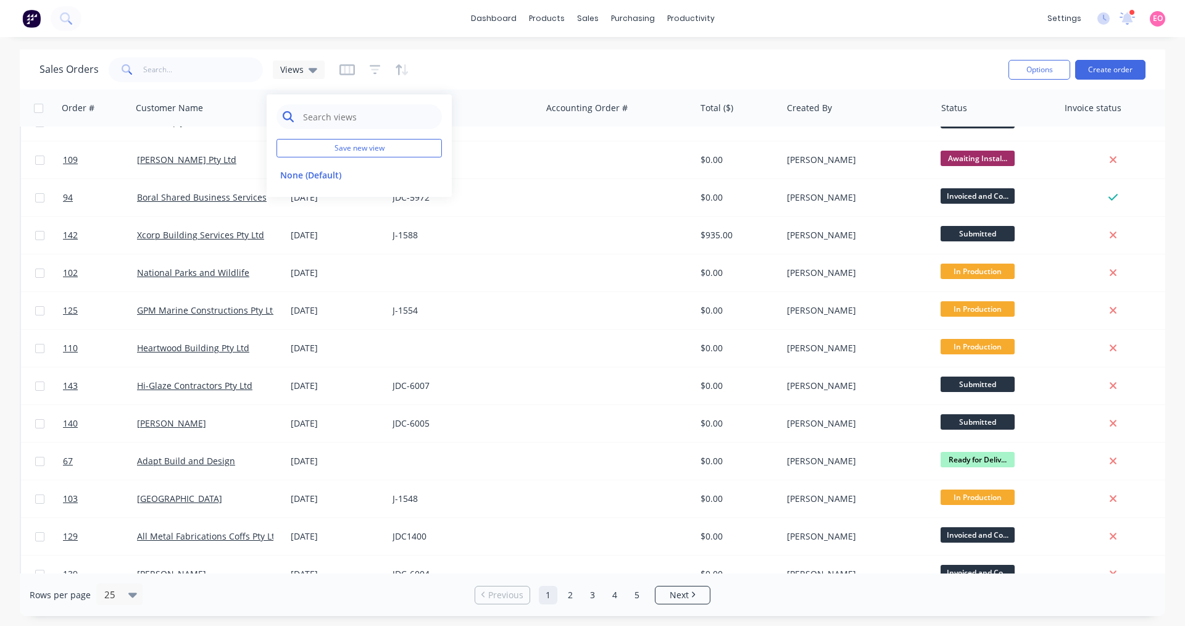
click at [331, 117] on input "text" at bounding box center [369, 116] width 134 height 25
click at [288, 114] on icon at bounding box center [288, 116] width 11 height 11
click at [130, 73] on icon at bounding box center [130, 73] width 4 height 4
click at [404, 72] on icon "button" at bounding box center [402, 70] width 14 height 12
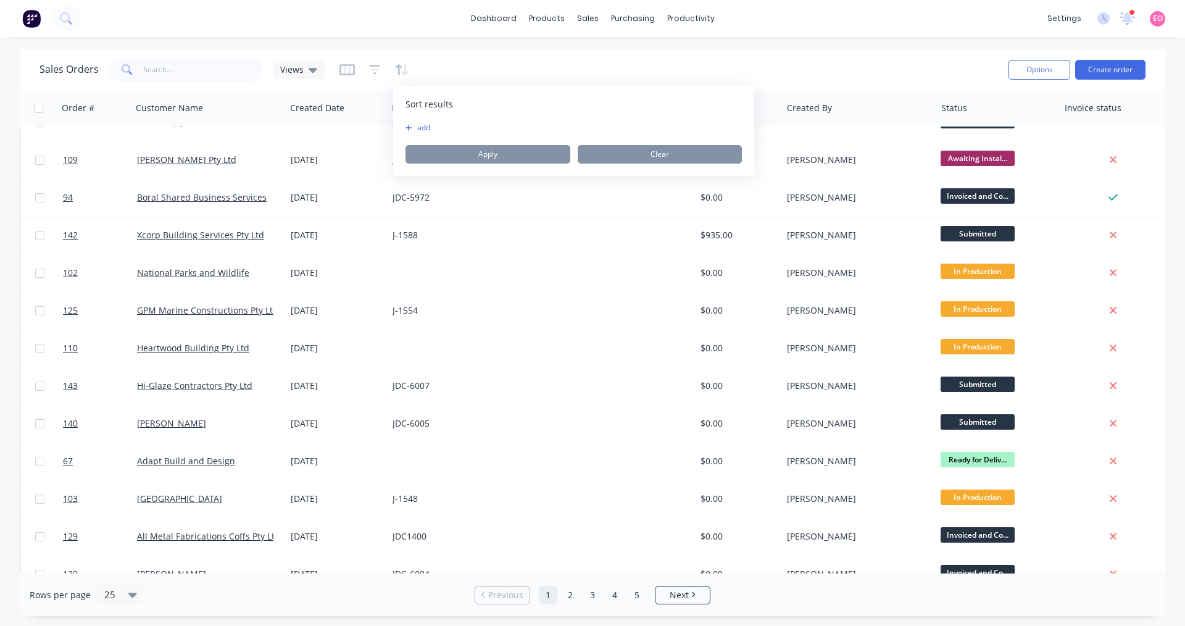
click at [421, 126] on button "add" at bounding box center [412, 128] width 15 height 10
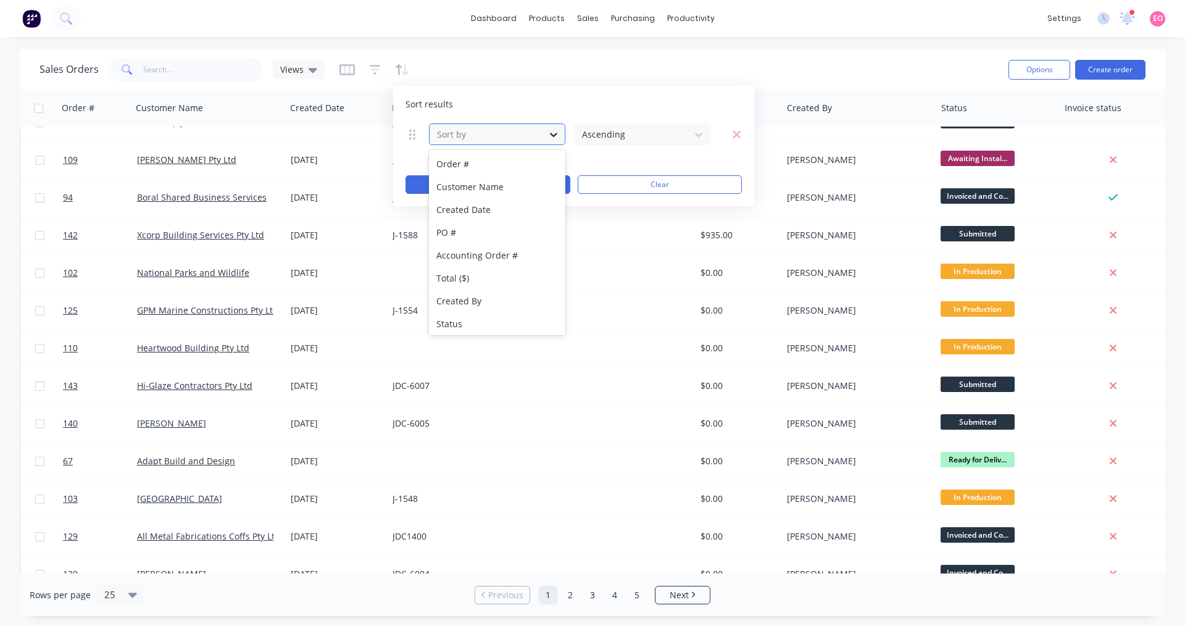
click at [554, 134] on icon at bounding box center [553, 134] width 12 height 12
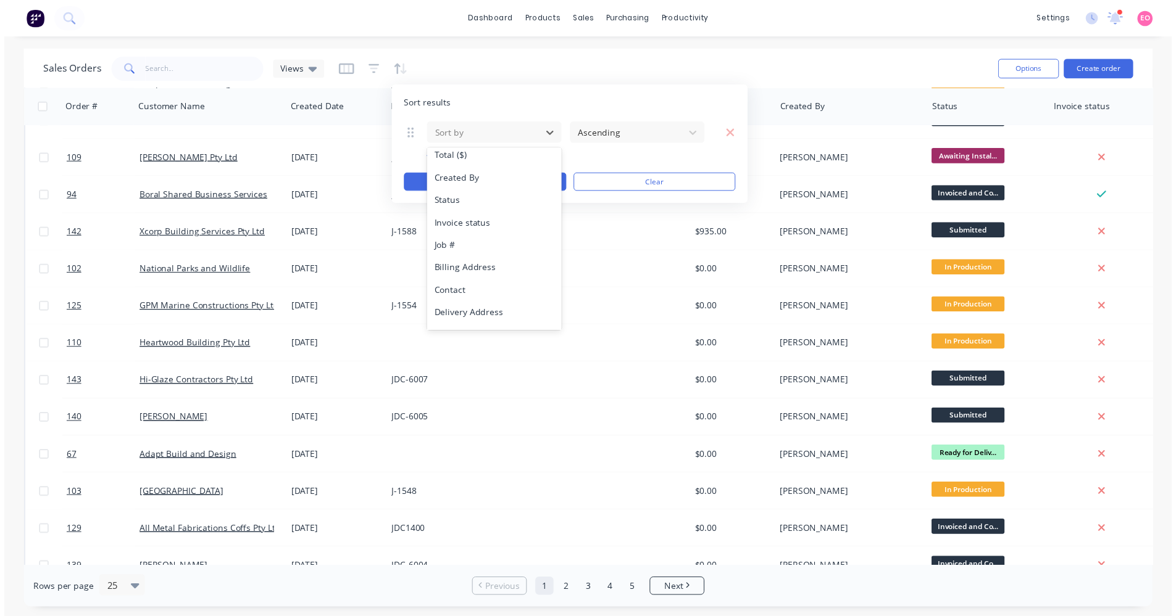
scroll to position [0, 0]
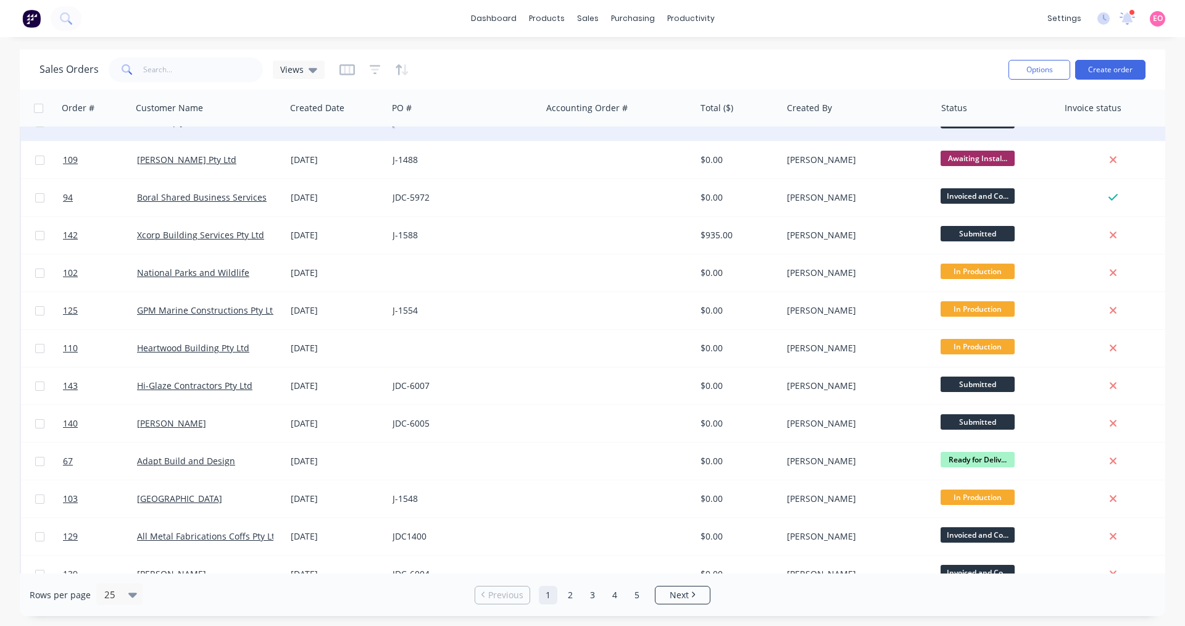
click at [394, 139] on div "JDC1400" at bounding box center [465, 122] width 154 height 37
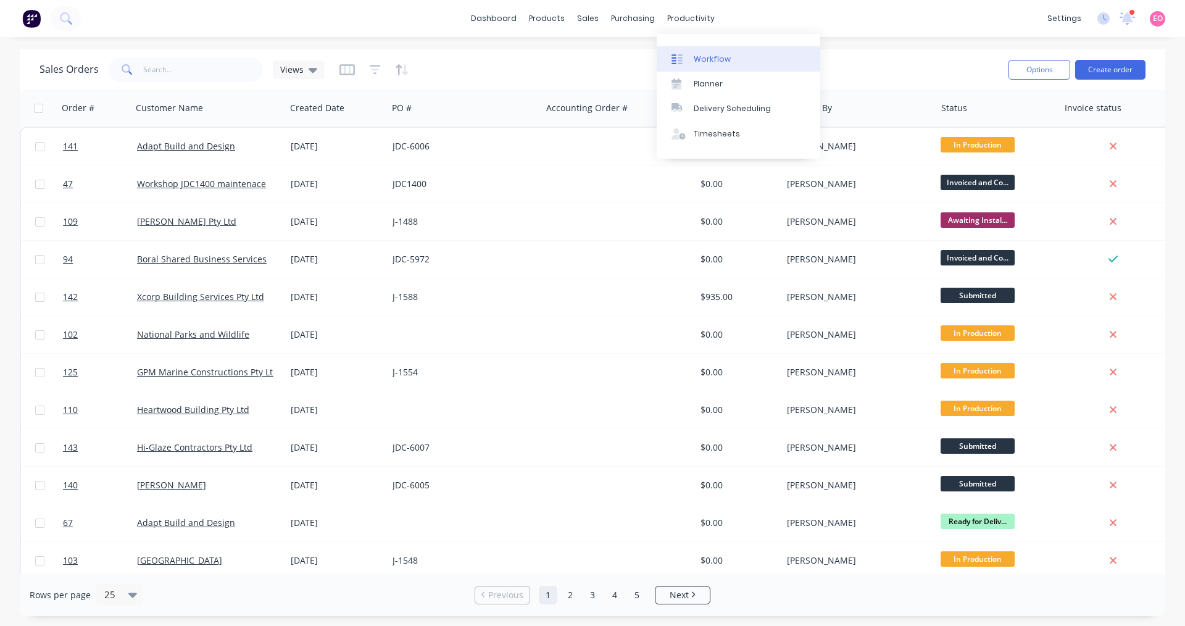
click at [713, 58] on div "Workflow" at bounding box center [712, 59] width 37 height 11
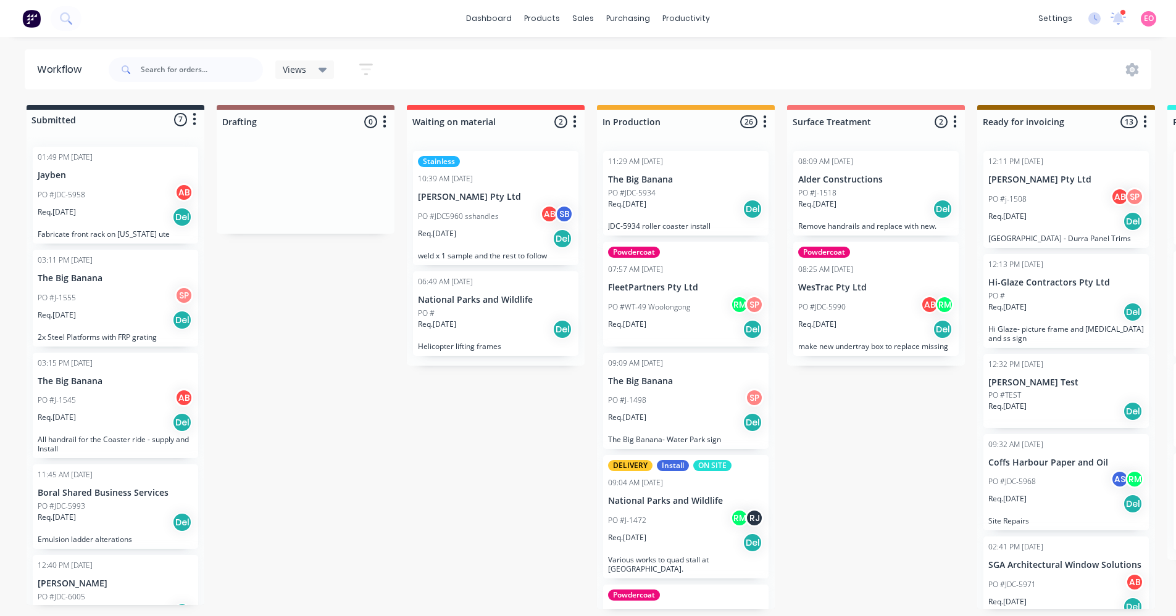
click at [360, 72] on icon "button" at bounding box center [366, 69] width 14 height 15
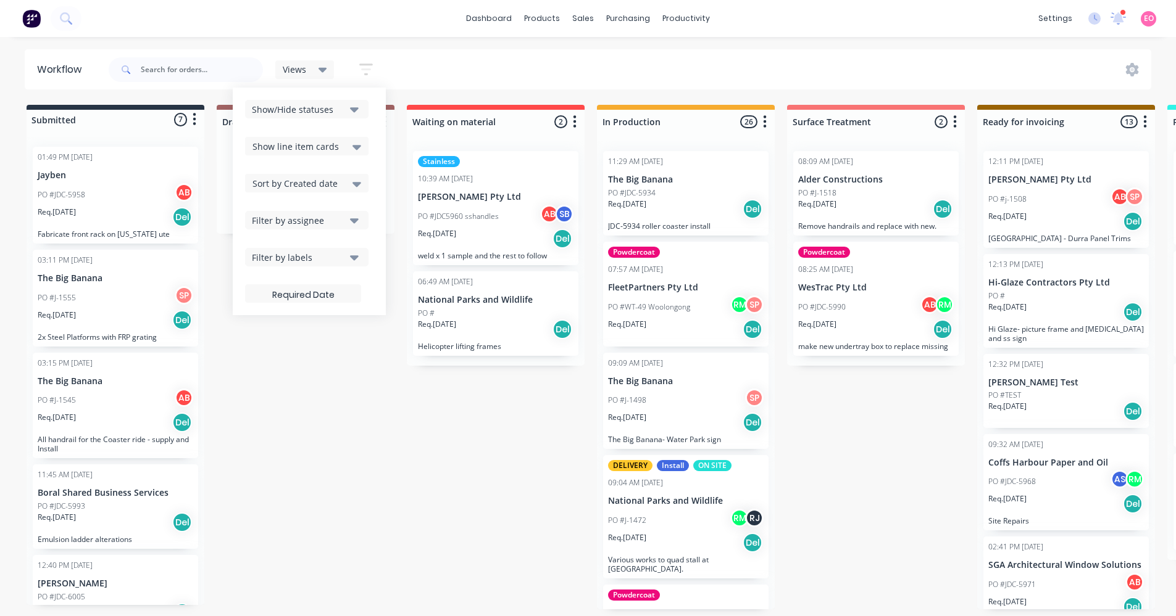
click at [353, 112] on icon "button" at bounding box center [354, 109] width 9 height 14
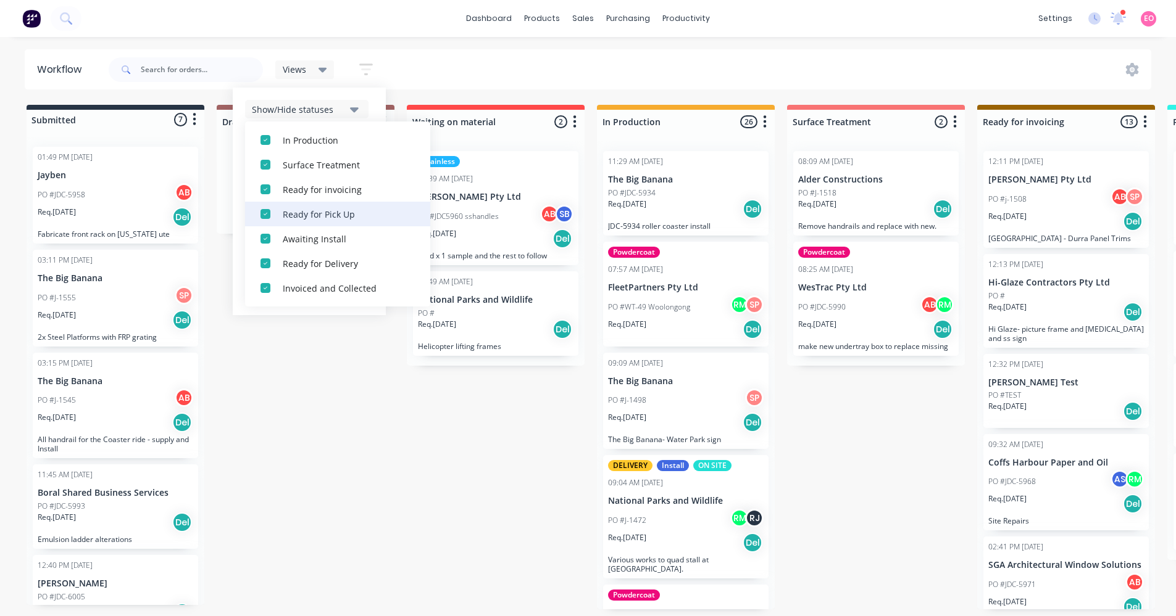
scroll to position [2, 0]
click at [354, 394] on div "Submitted 7 Status colour #273444 hex #273444 Save Cancel Summaries Total order…" at bounding box center [1109, 357] width 2237 height 505
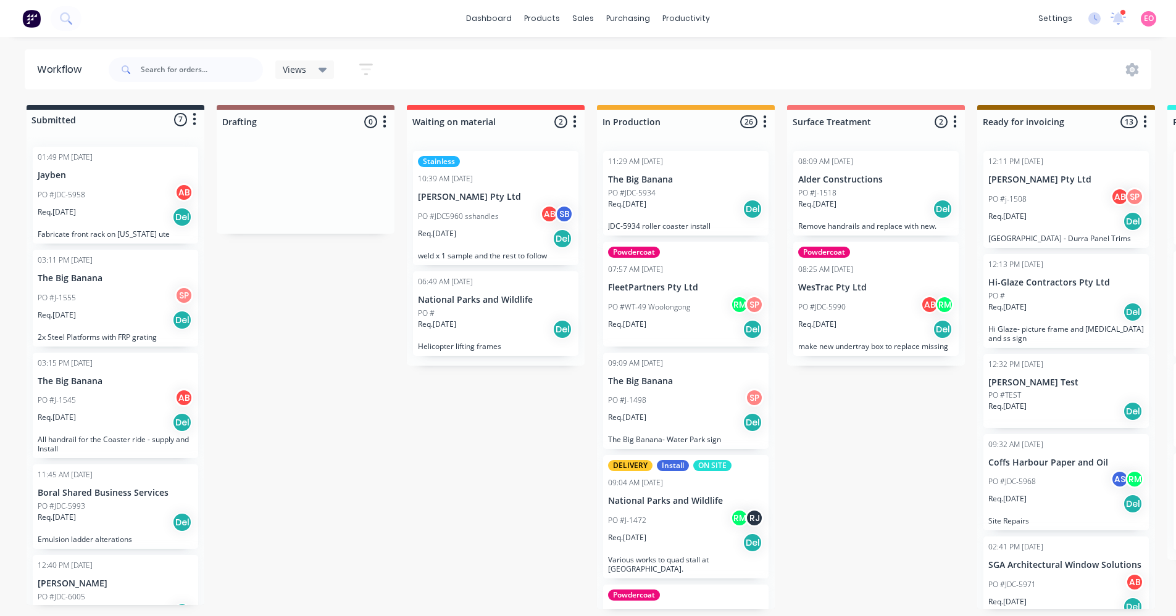
click at [357, 69] on button "button" at bounding box center [365, 69] width 39 height 24
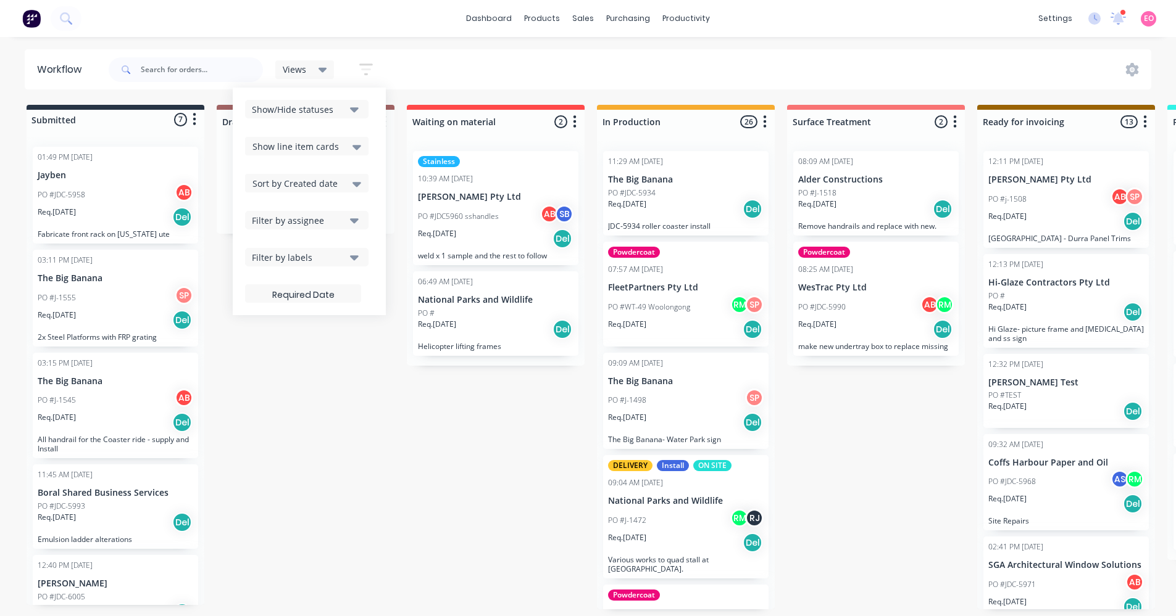
click at [359, 150] on icon at bounding box center [356, 147] width 9 height 14
click at [355, 186] on icon at bounding box center [356, 184] width 9 height 14
click at [358, 224] on icon "button" at bounding box center [354, 221] width 9 height 14
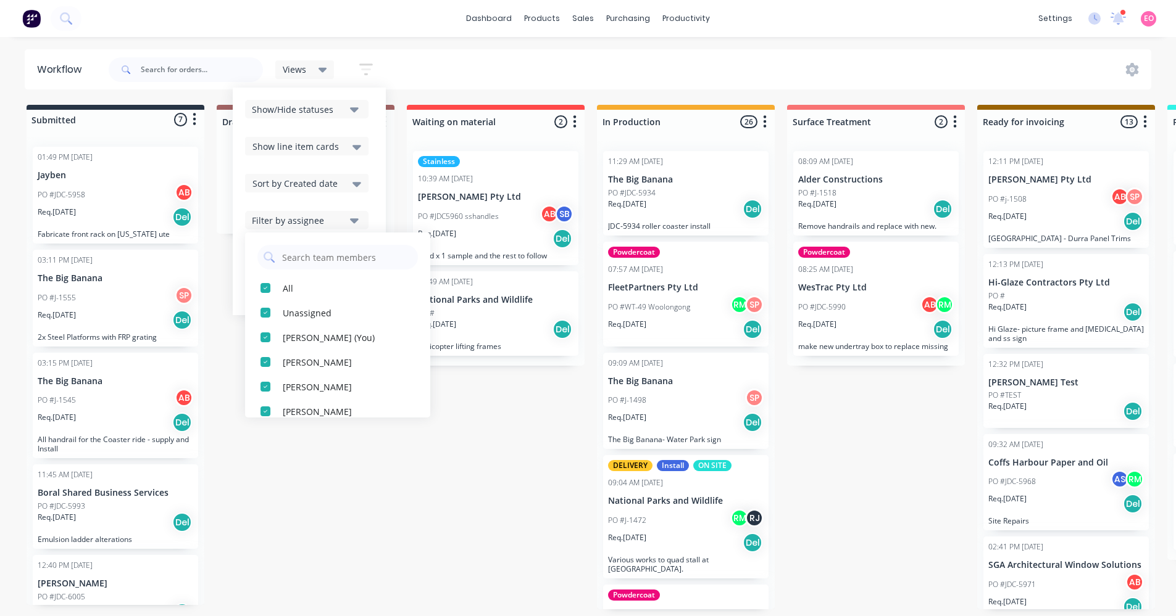
click at [358, 224] on icon "button" at bounding box center [354, 221] width 9 height 14
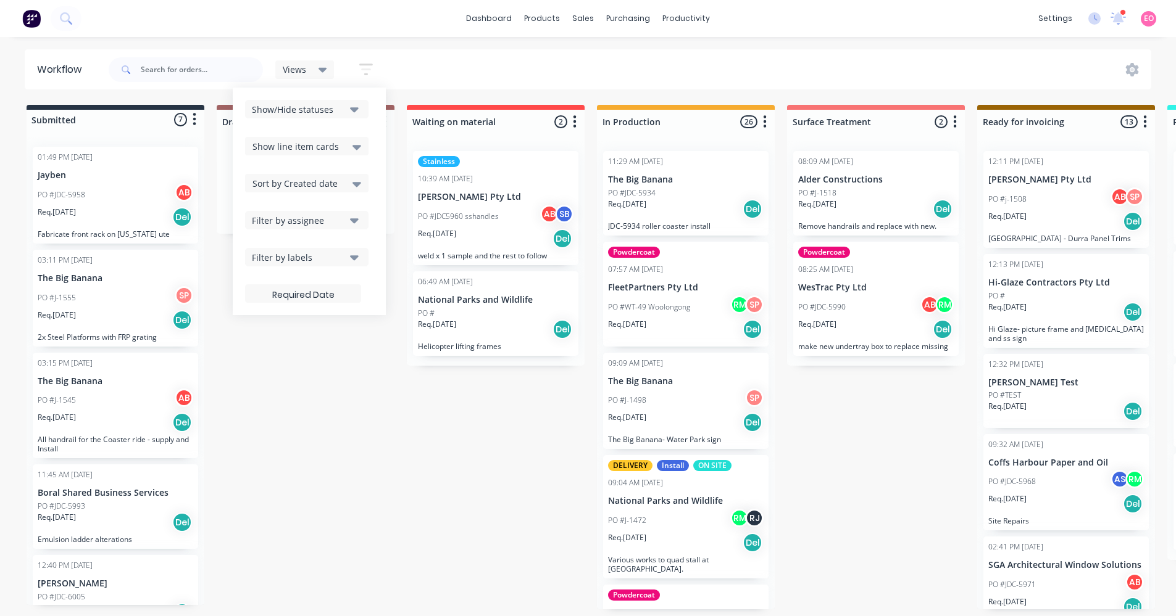
click at [352, 254] on icon "button" at bounding box center [354, 258] width 9 height 14
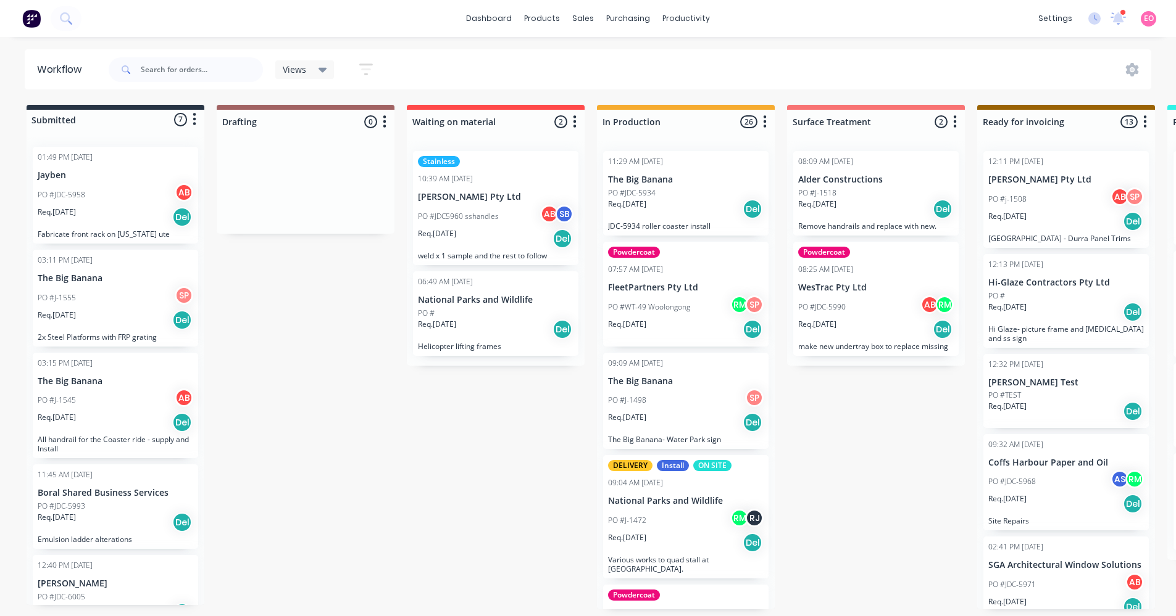
drag, startPoint x: 334, startPoint y: 521, endPoint x: 344, endPoint y: 446, distance: 75.9
click at [338, 512] on div "Submitted 7 Status colour #273444 hex #273444 Save Cancel Summaries Total order…" at bounding box center [1109, 357] width 2237 height 505
click at [564, 22] on div "products" at bounding box center [542, 18] width 48 height 19
click at [579, 16] on div "sales" at bounding box center [583, 18] width 34 height 19
click at [627, 60] on div "Sales Orders" at bounding box center [629, 61] width 51 height 11
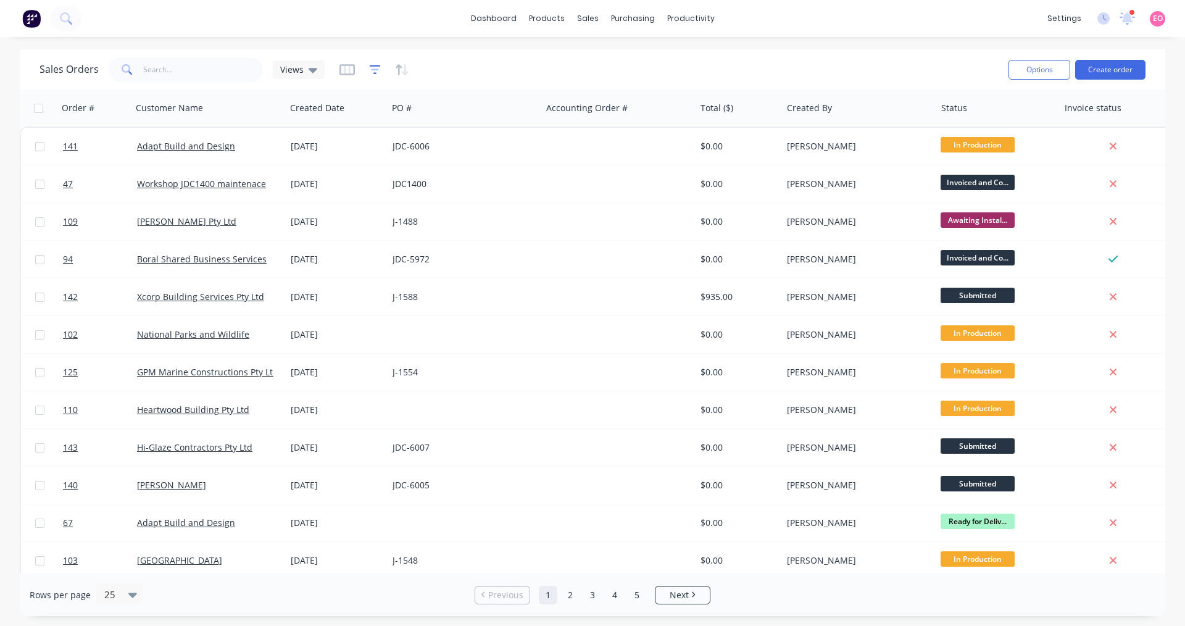
click at [376, 68] on icon "button" at bounding box center [375, 70] width 11 height 12
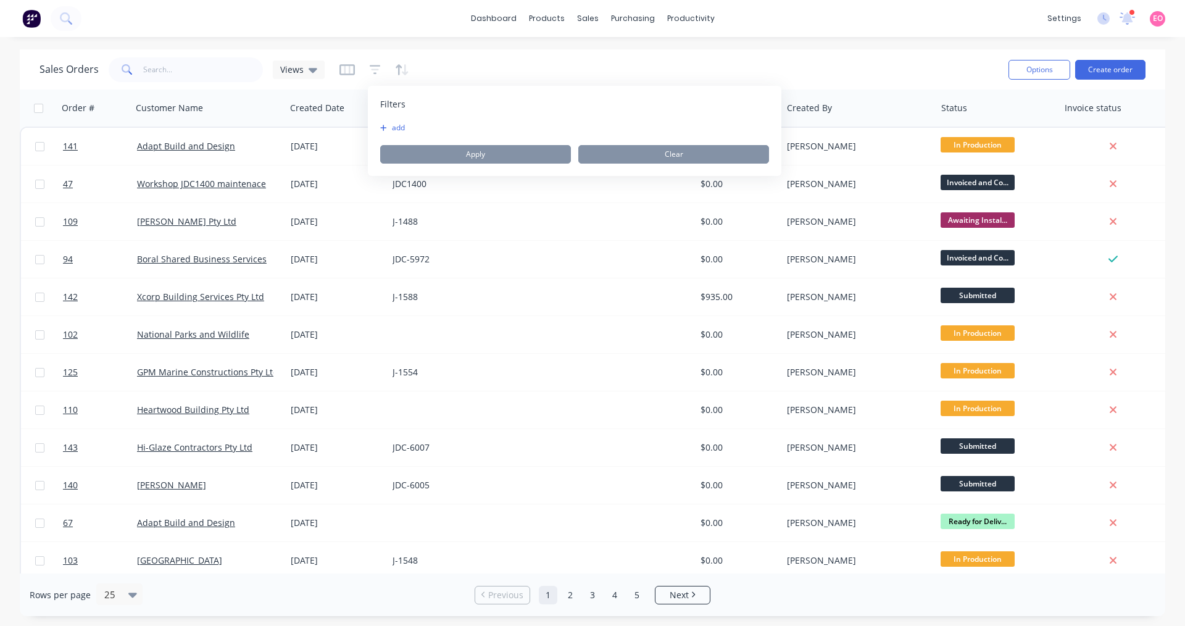
click at [402, 128] on button "add" at bounding box center [395, 128] width 31 height 10
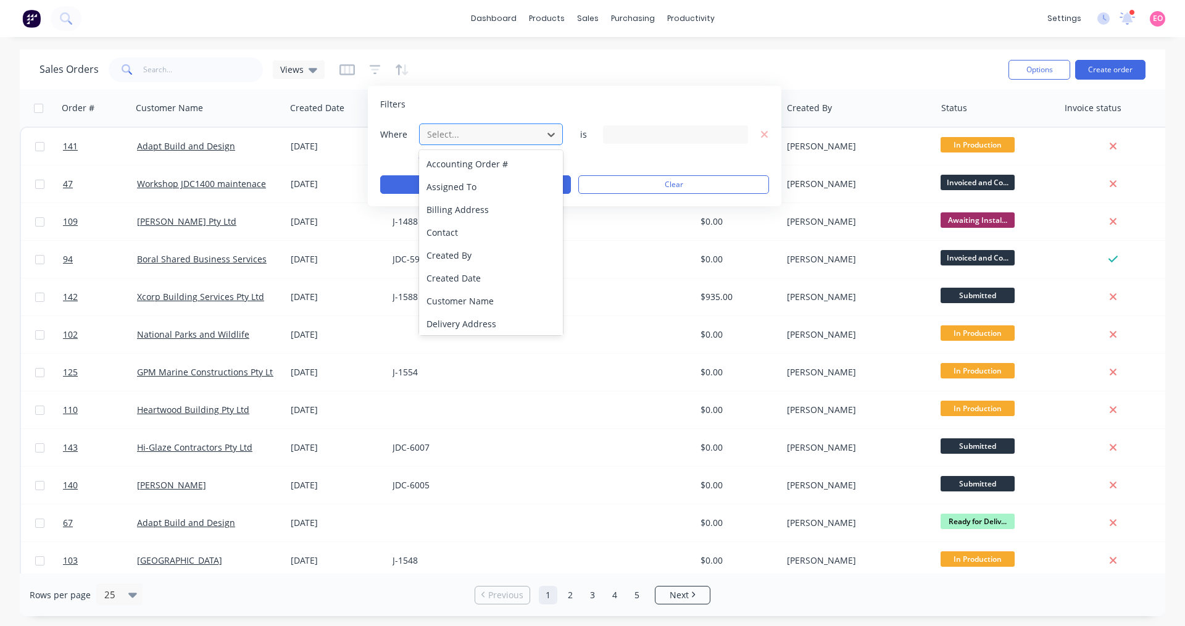
click at [499, 132] on div at bounding box center [481, 134] width 110 height 15
click at [492, 187] on div "Invoice status" at bounding box center [491, 184] width 144 height 23
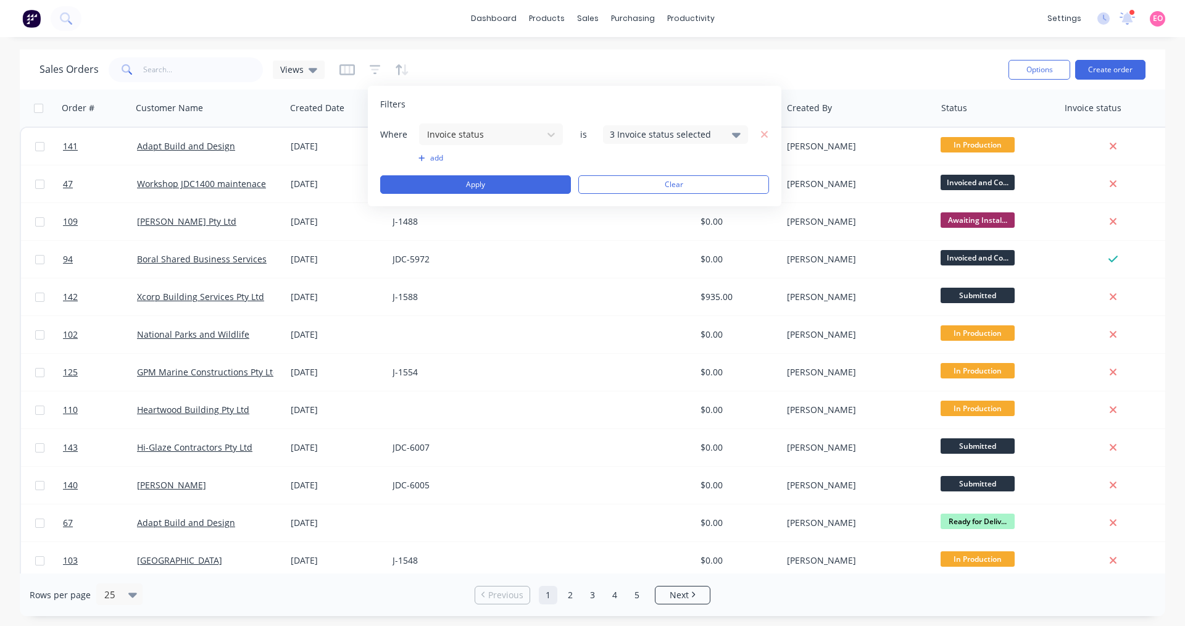
click at [652, 131] on div "3 Invoice status selected" at bounding box center [666, 134] width 112 height 13
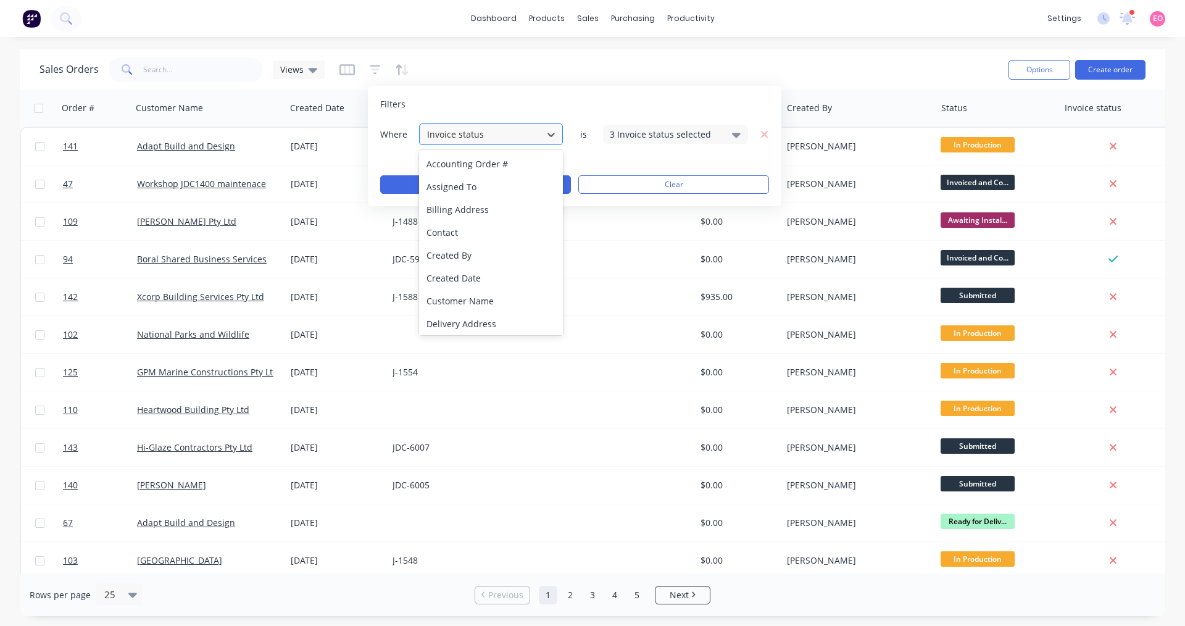
click at [537, 135] on div "Invoice status" at bounding box center [481, 134] width 118 height 20
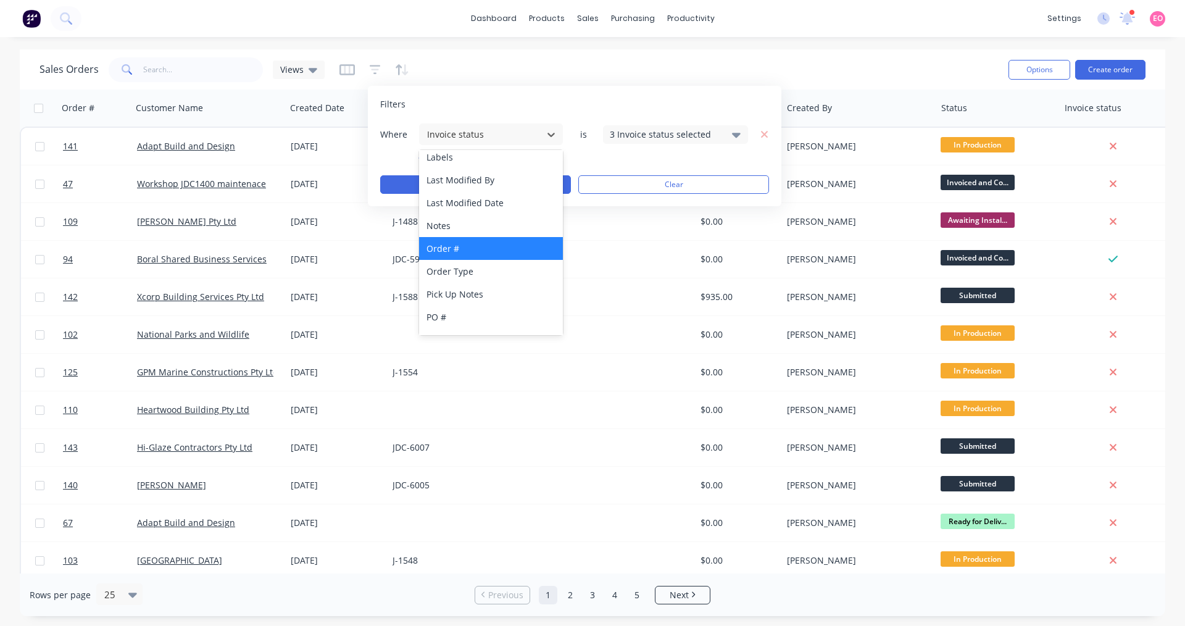
scroll to position [309, 0]
click at [502, 244] on div "Order Type" at bounding box center [491, 243] width 144 height 23
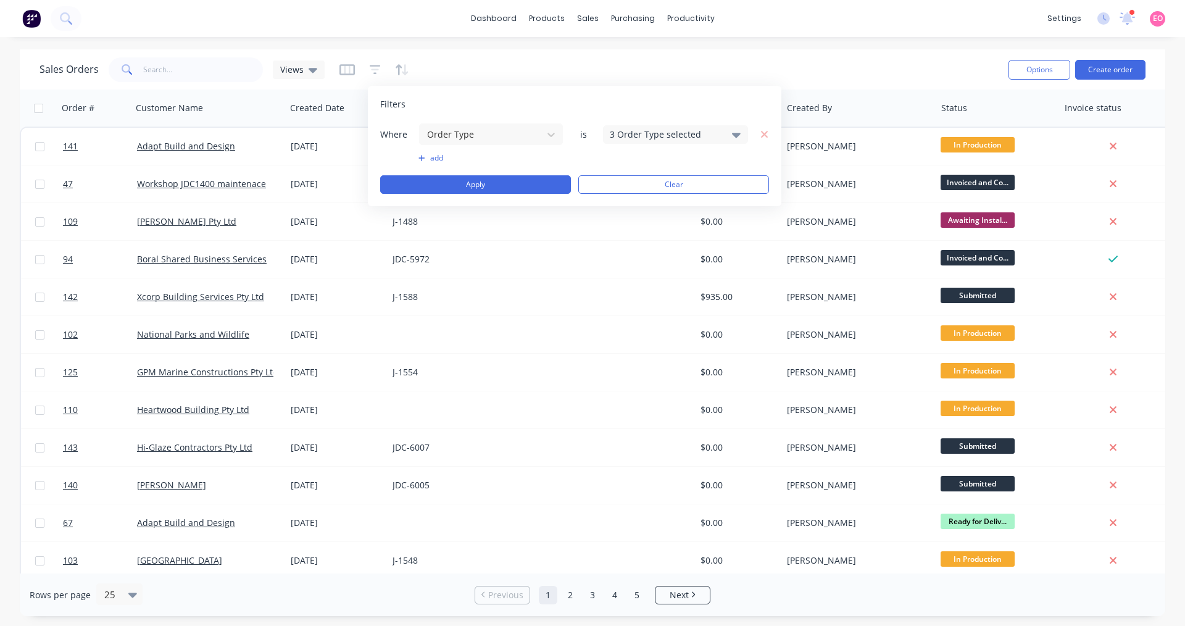
click at [654, 135] on div "3 Order Type selected" at bounding box center [666, 134] width 112 height 13
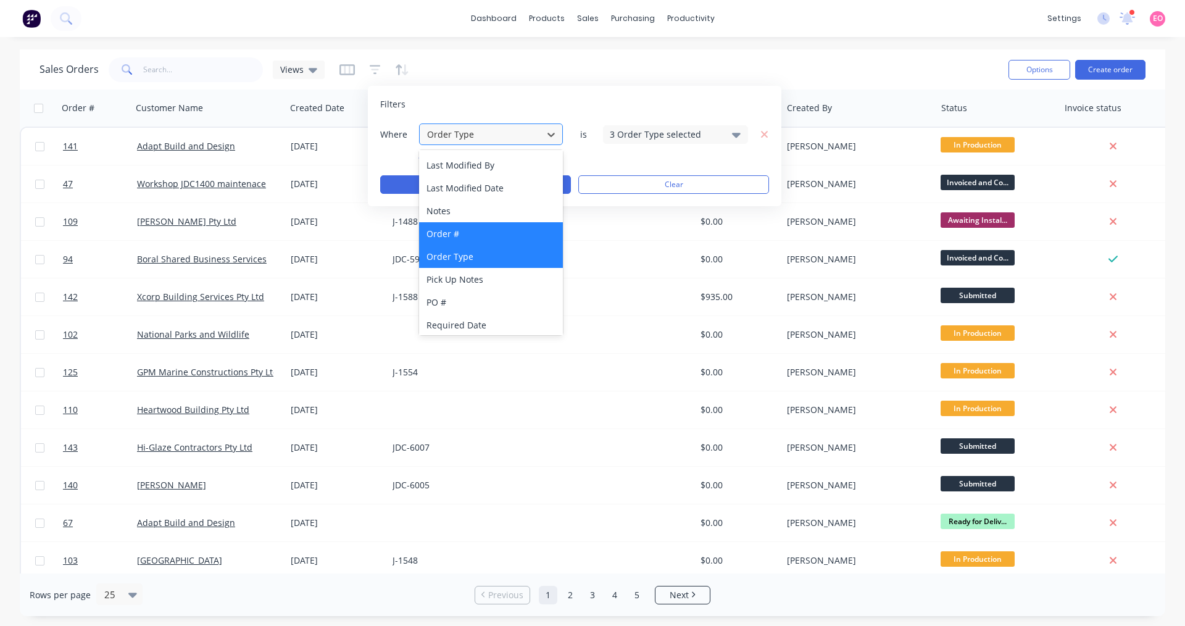
scroll to position [322, 0]
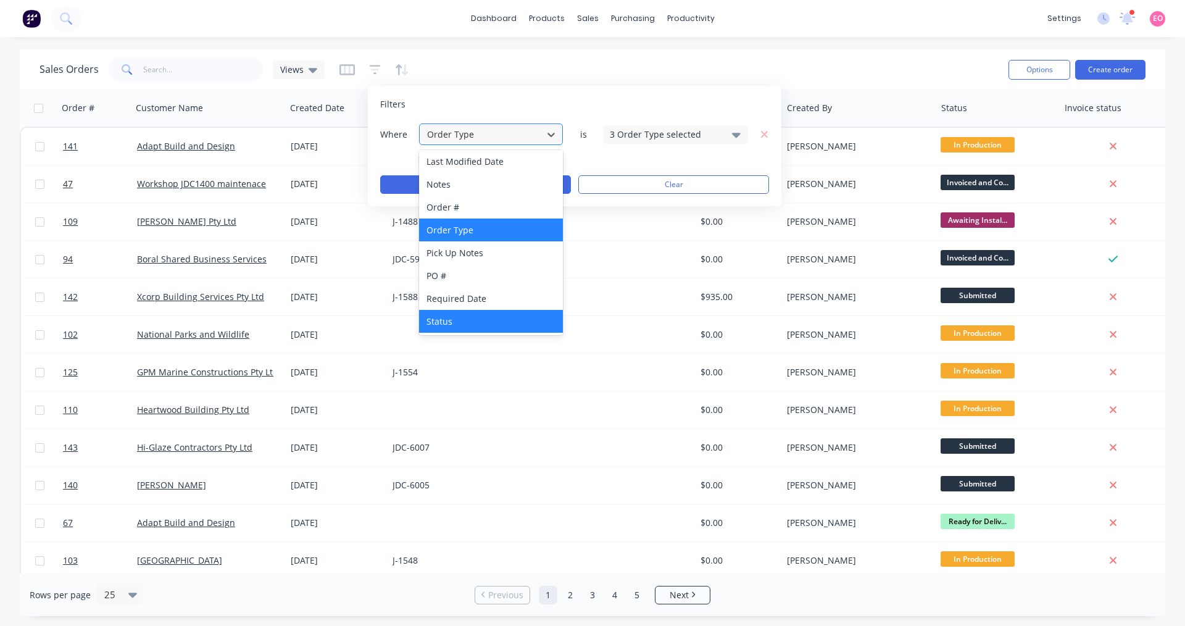
click at [479, 316] on div "Status" at bounding box center [491, 321] width 144 height 23
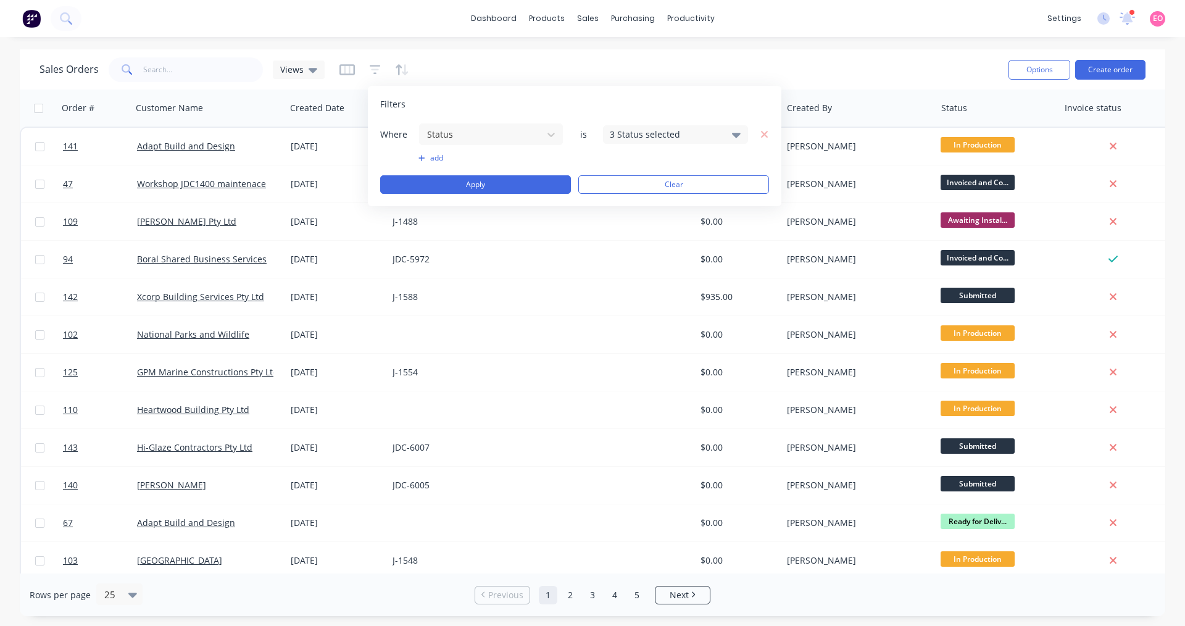
click at [683, 140] on div "3 Status selected" at bounding box center [666, 134] width 112 height 13
click at [687, 110] on div "Filters Where Status is 3 Status selected add Apply Clear" at bounding box center [574, 146] width 413 height 120
click at [668, 183] on button "Clear" at bounding box center [673, 184] width 191 height 19
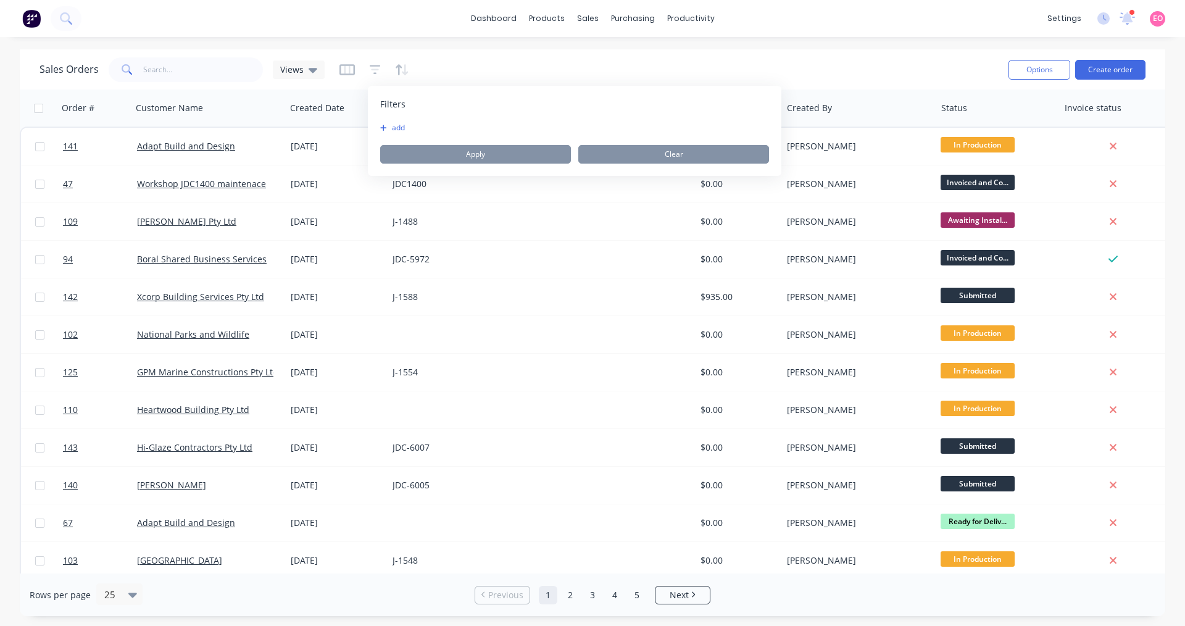
click at [391, 123] on button "add" at bounding box center [395, 128] width 31 height 10
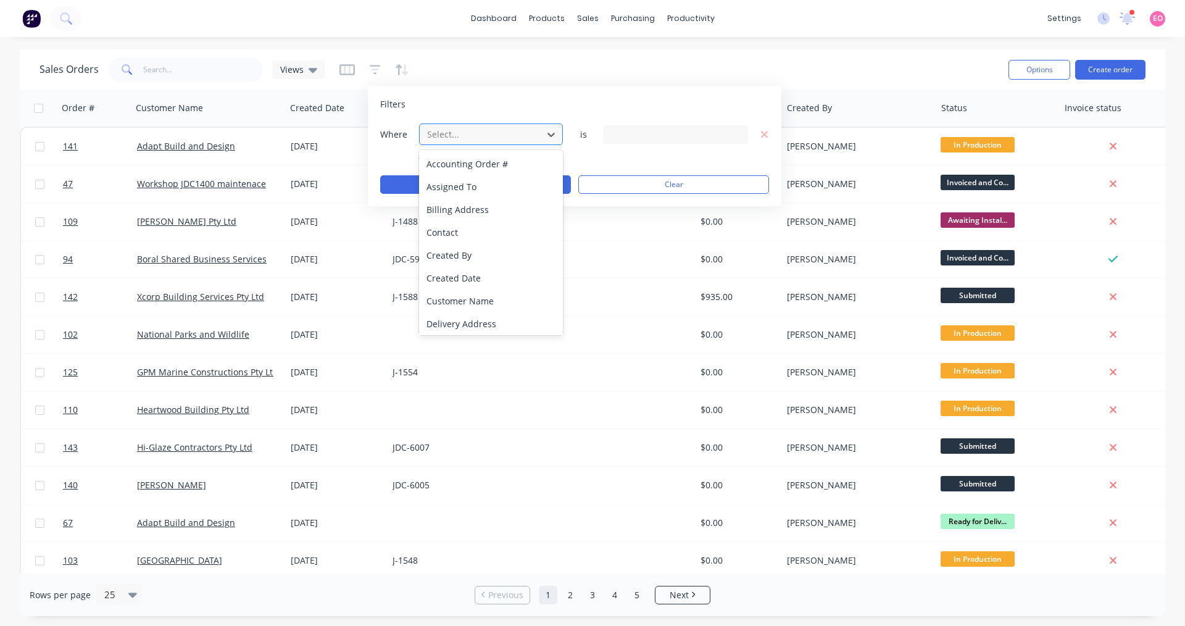
click at [487, 136] on div at bounding box center [481, 134] width 110 height 15
click at [473, 323] on div "Status" at bounding box center [491, 321] width 144 height 23
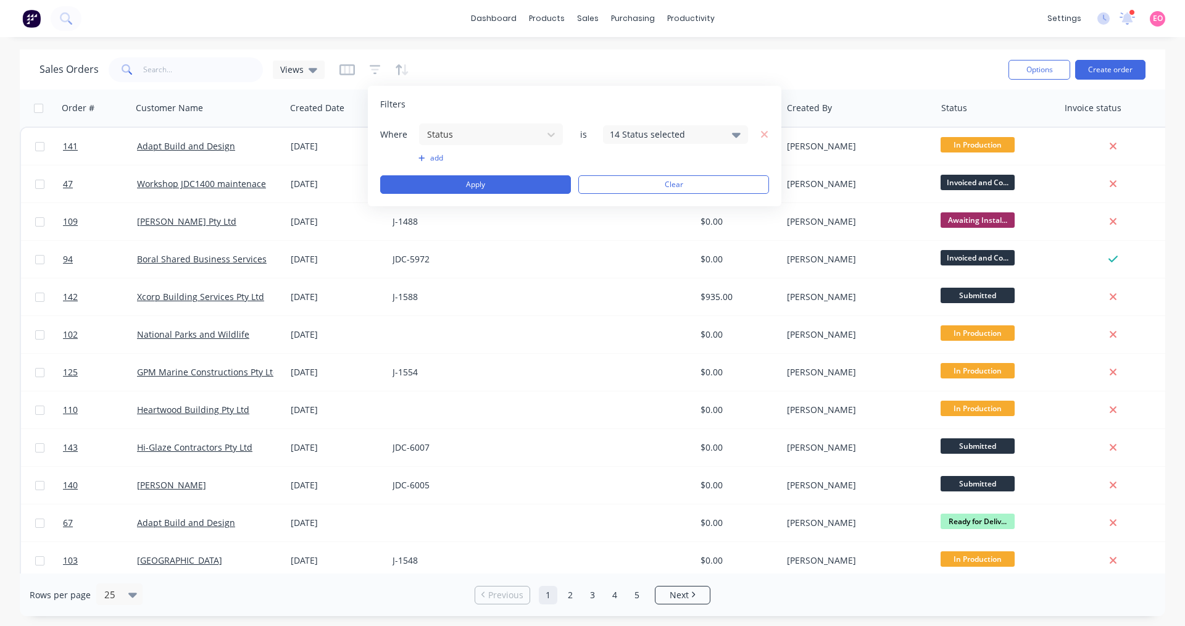
click at [735, 138] on icon at bounding box center [736, 135] width 9 height 14
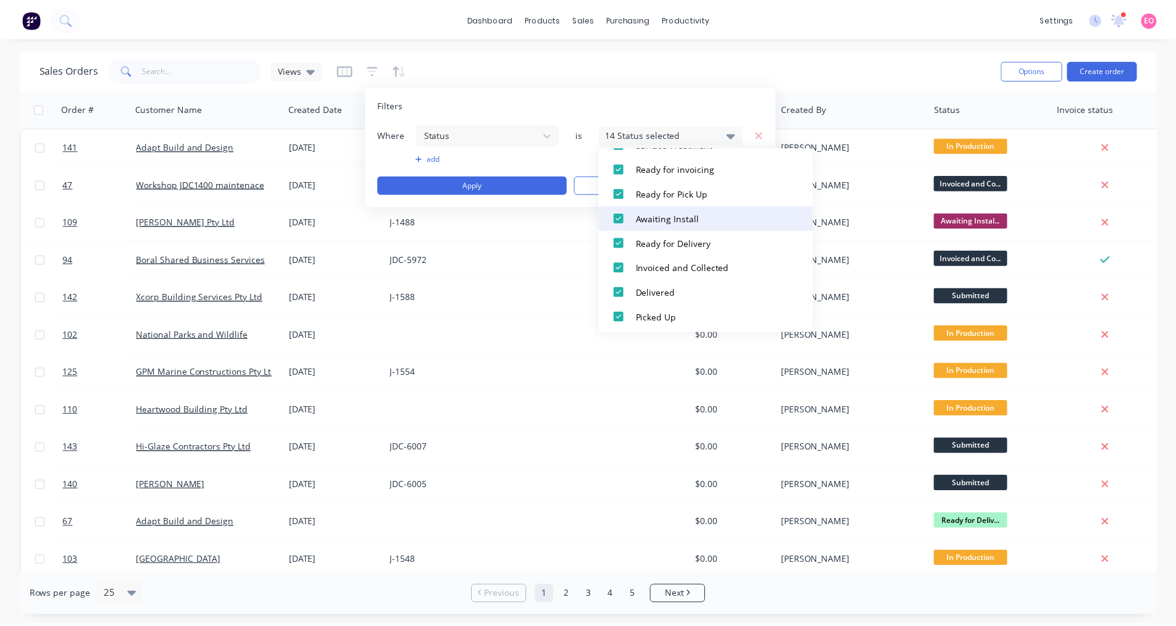
scroll to position [259, 0]
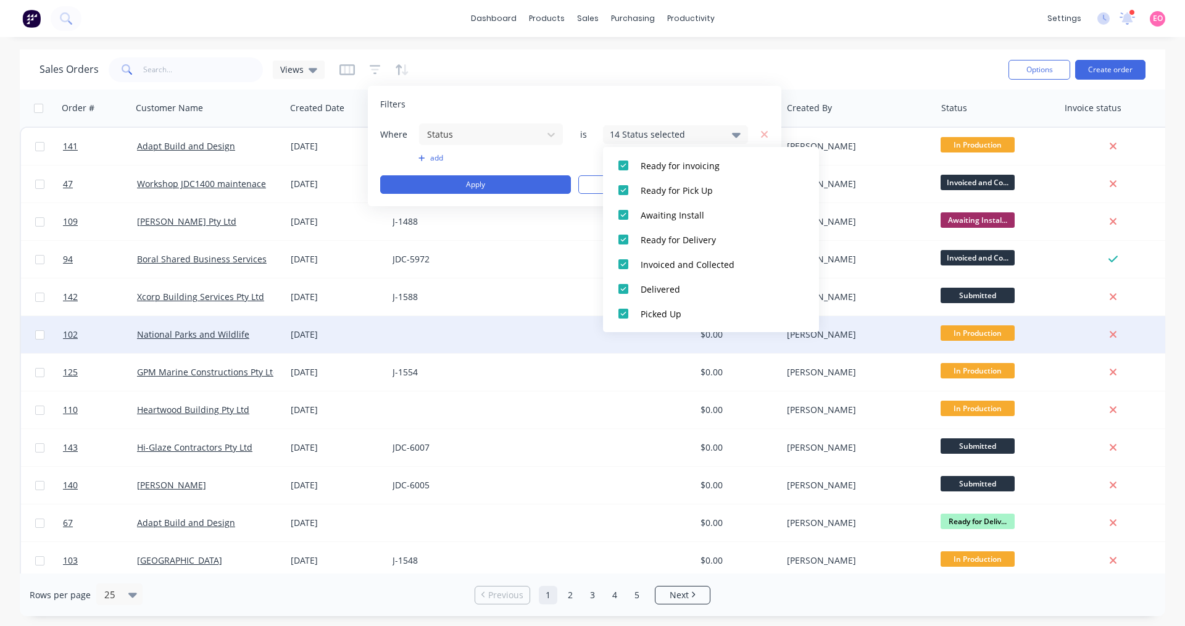
click at [571, 331] on div at bounding box center [619, 334] width 154 height 37
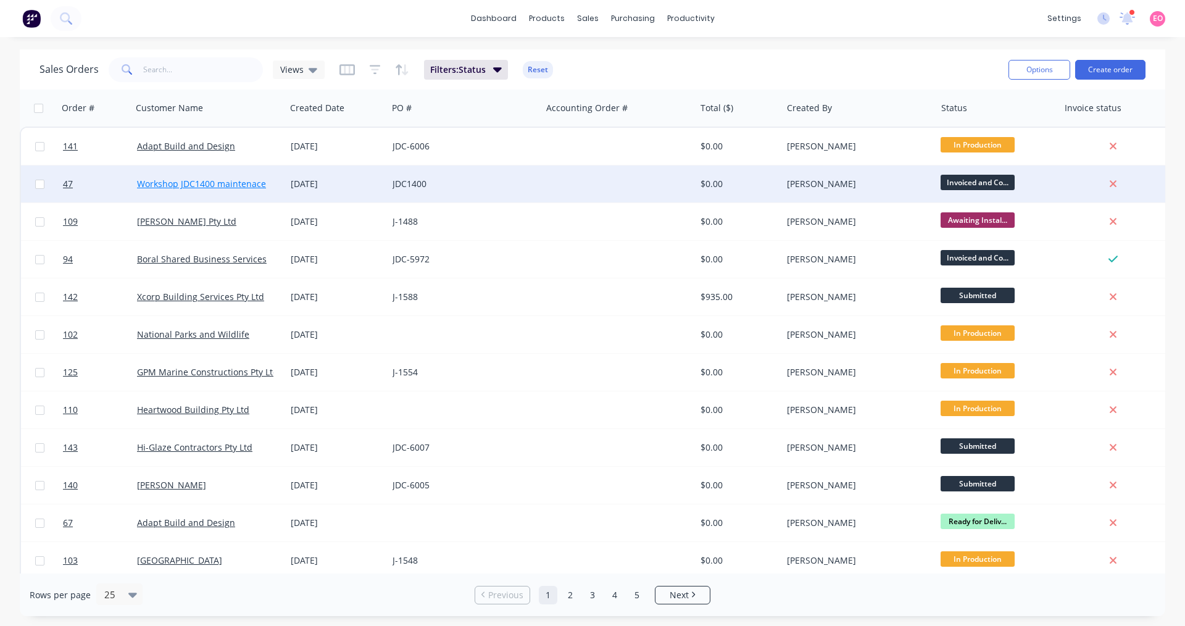
click at [234, 185] on link "Workshop JDC1400 maintenace" at bounding box center [201, 184] width 129 height 12
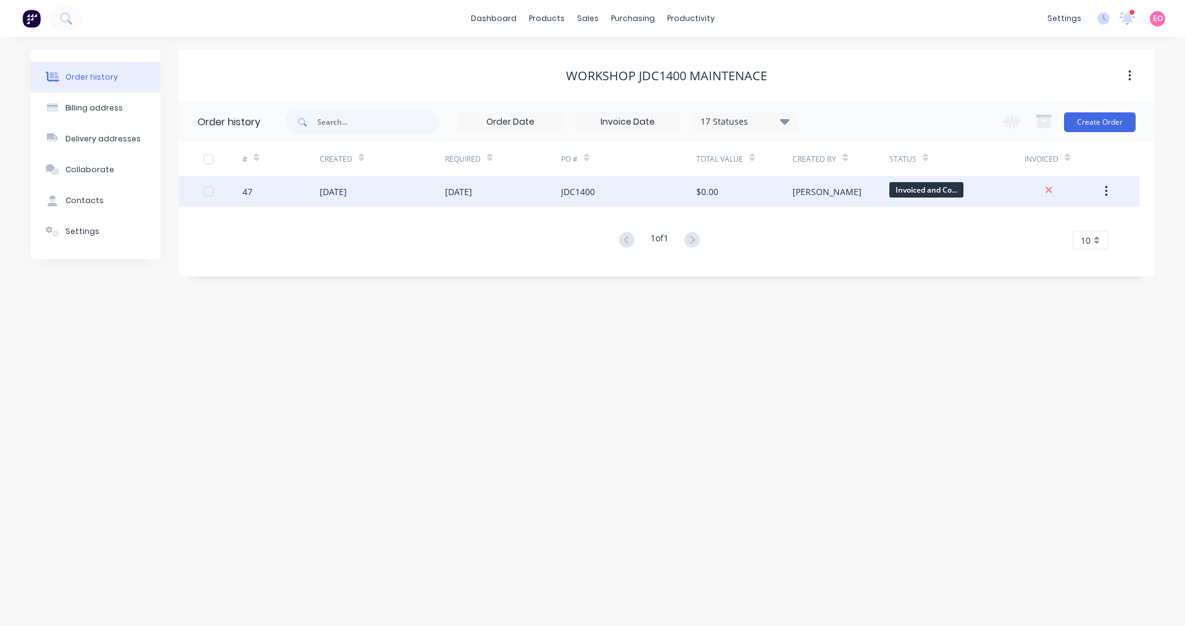
click at [1108, 194] on button "button" at bounding box center [1106, 191] width 29 height 22
click at [1058, 225] on div "Archive" at bounding box center [1062, 224] width 95 height 18
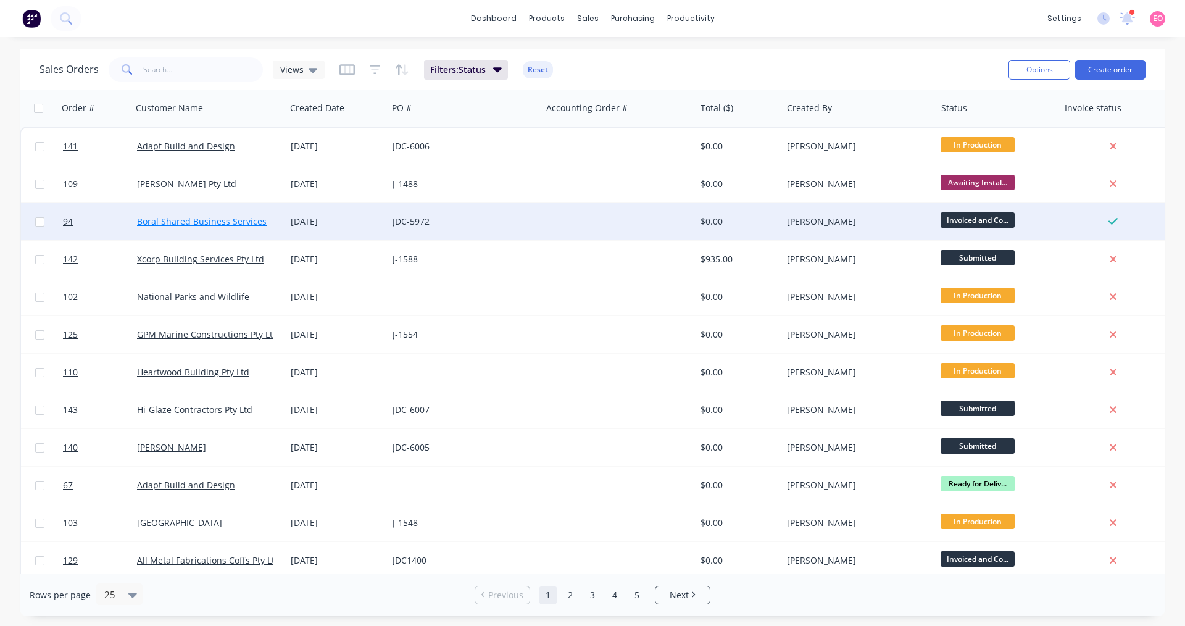
click at [242, 222] on link "Boral Shared Business Services" at bounding box center [202, 221] width 130 height 12
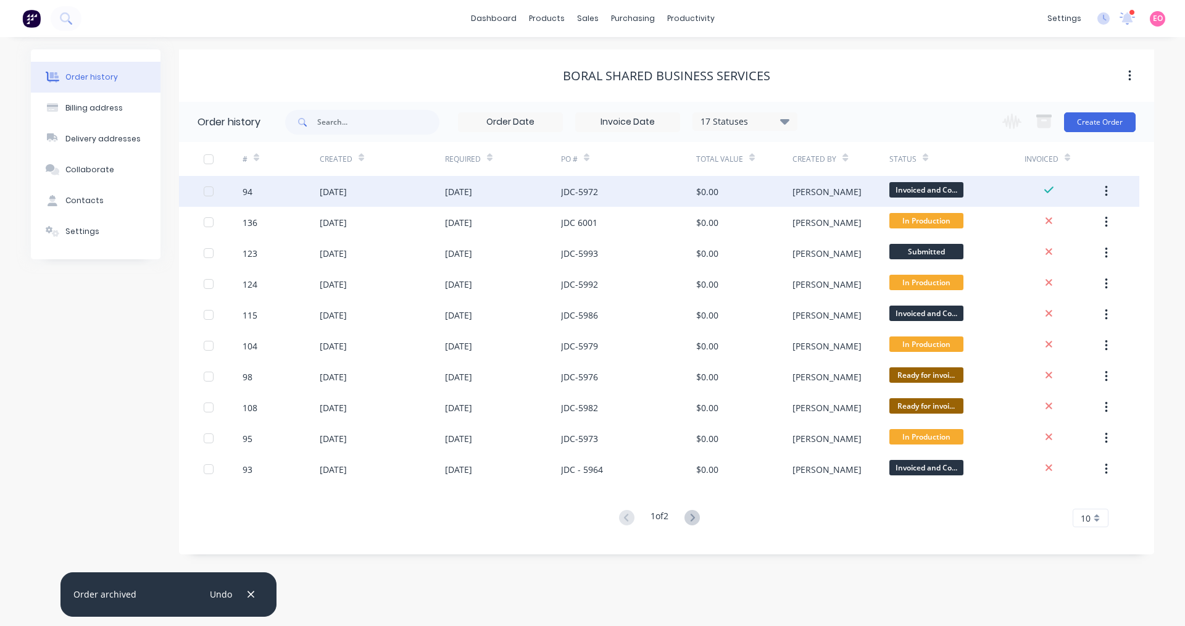
click at [561, 193] on div "JDC-5972" at bounding box center [579, 191] width 37 height 13
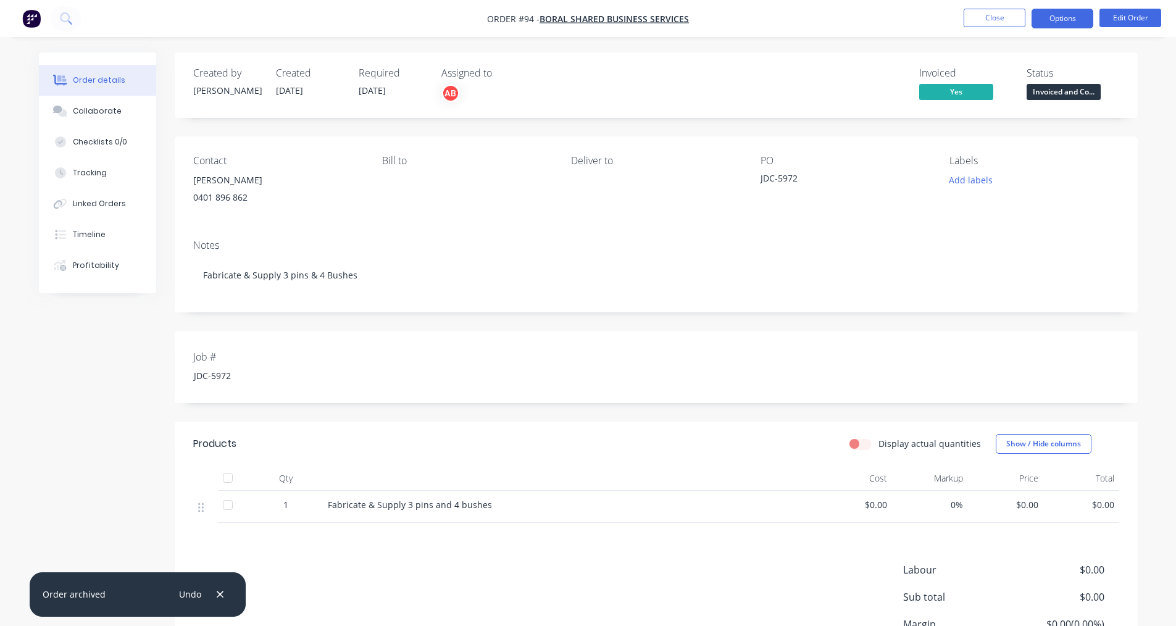
click at [1079, 25] on button "Options" at bounding box center [1062, 19] width 62 height 20
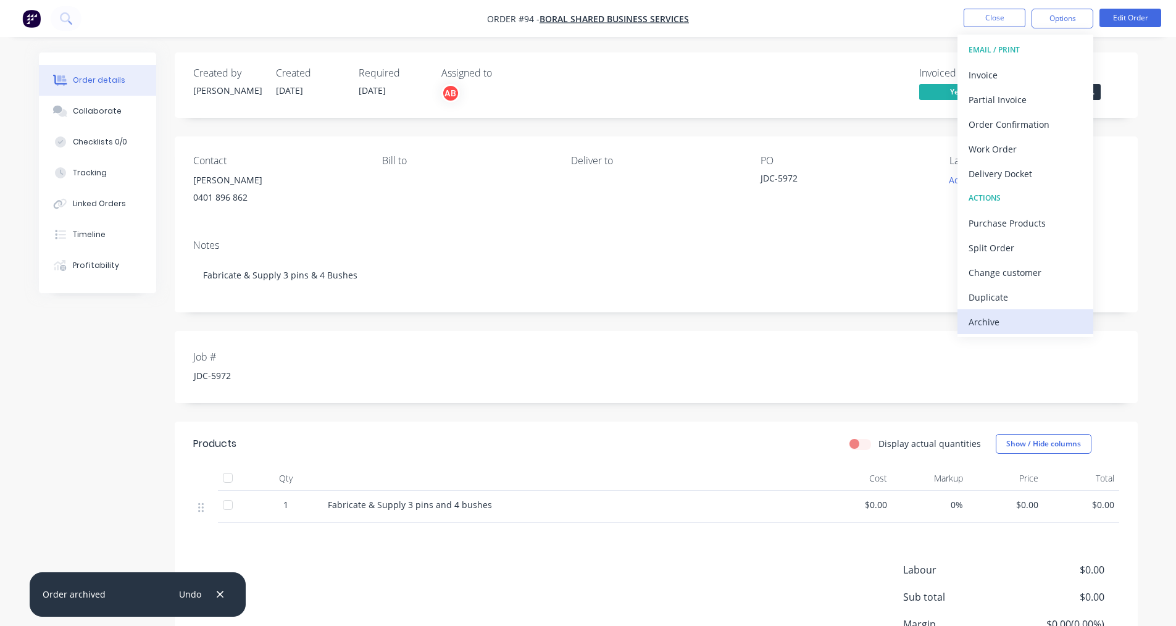
click at [1024, 318] on div "Archive" at bounding box center [1025, 322] width 114 height 18
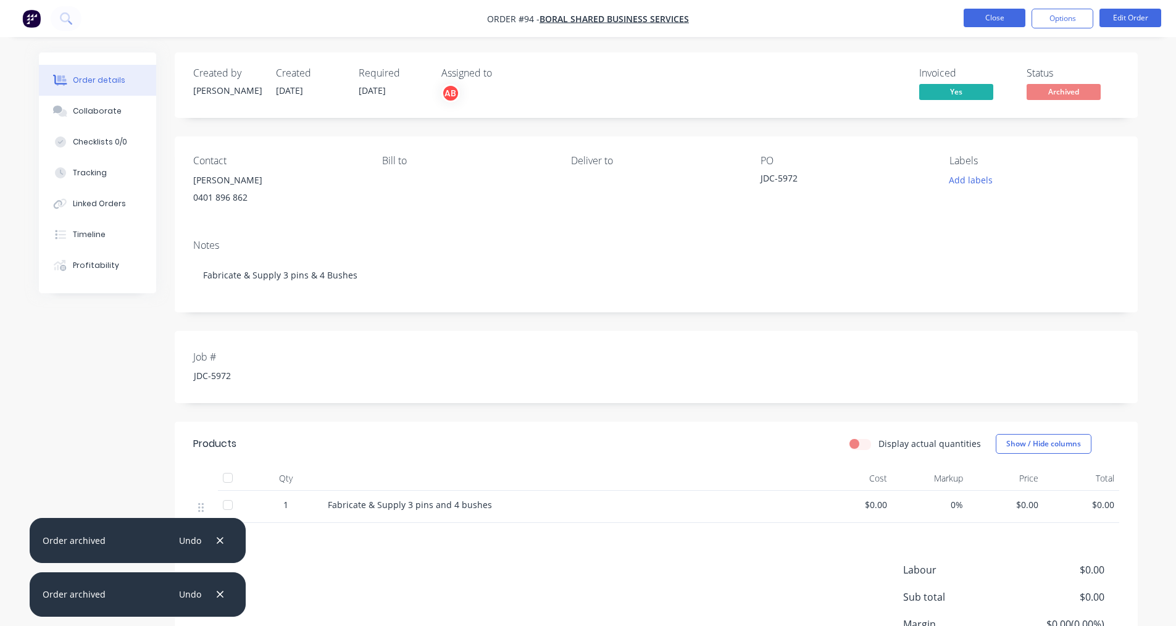
click at [995, 17] on button "Close" at bounding box center [994, 18] width 62 height 19
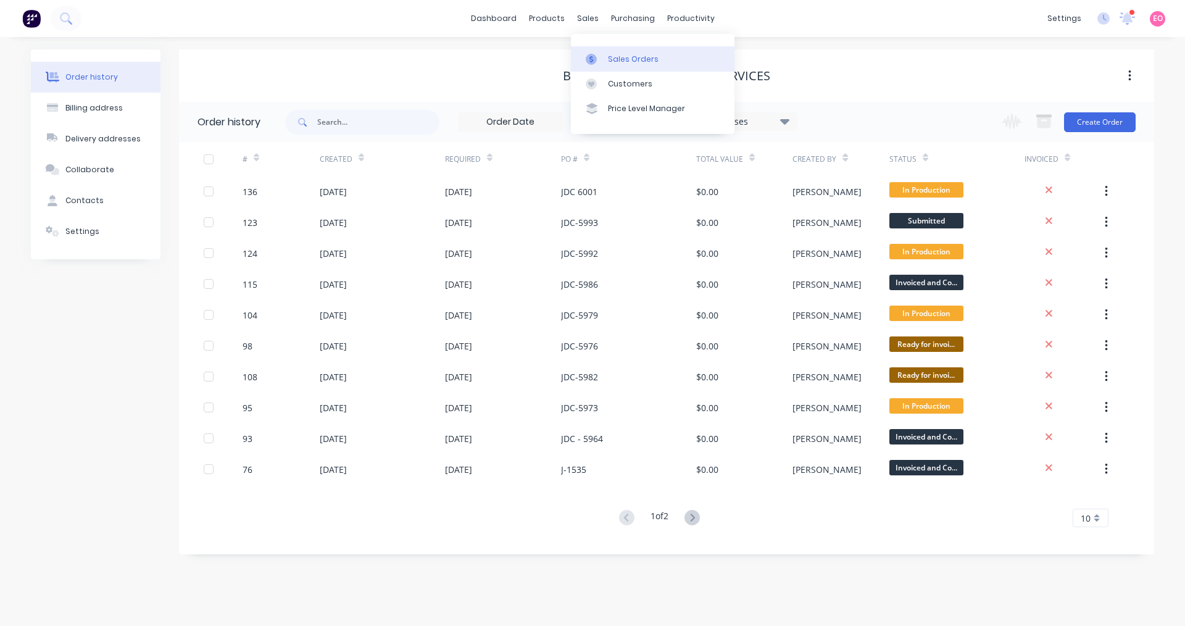
click at [598, 59] on div at bounding box center [595, 59] width 19 height 11
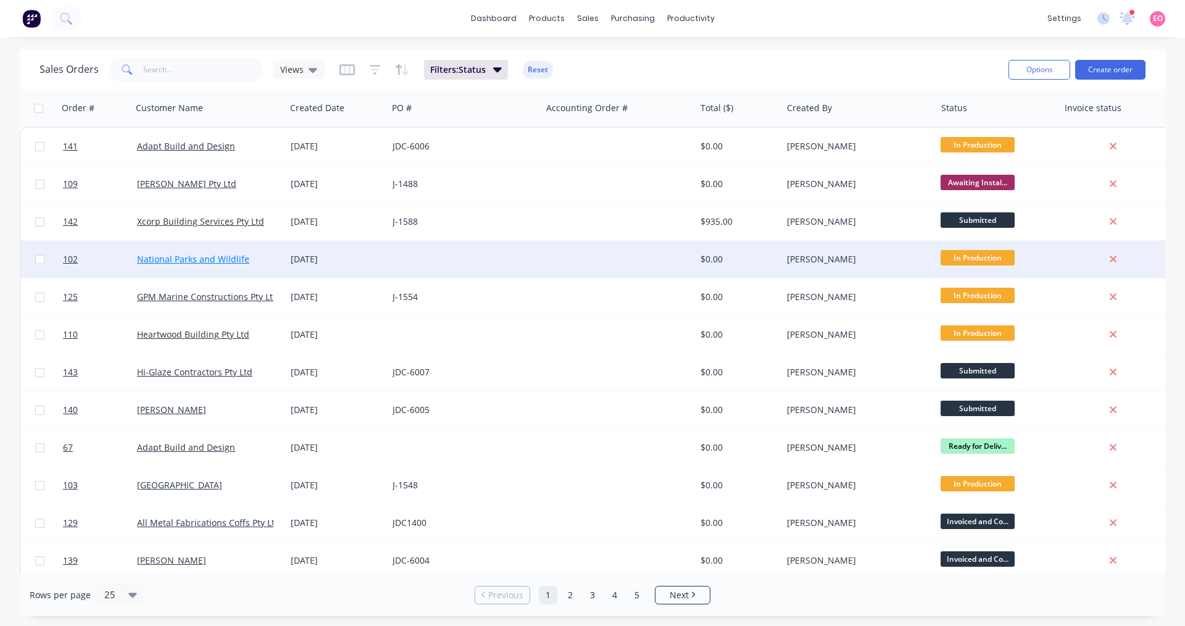
click at [196, 262] on link "National Parks and Wildlife" at bounding box center [193, 259] width 112 height 12
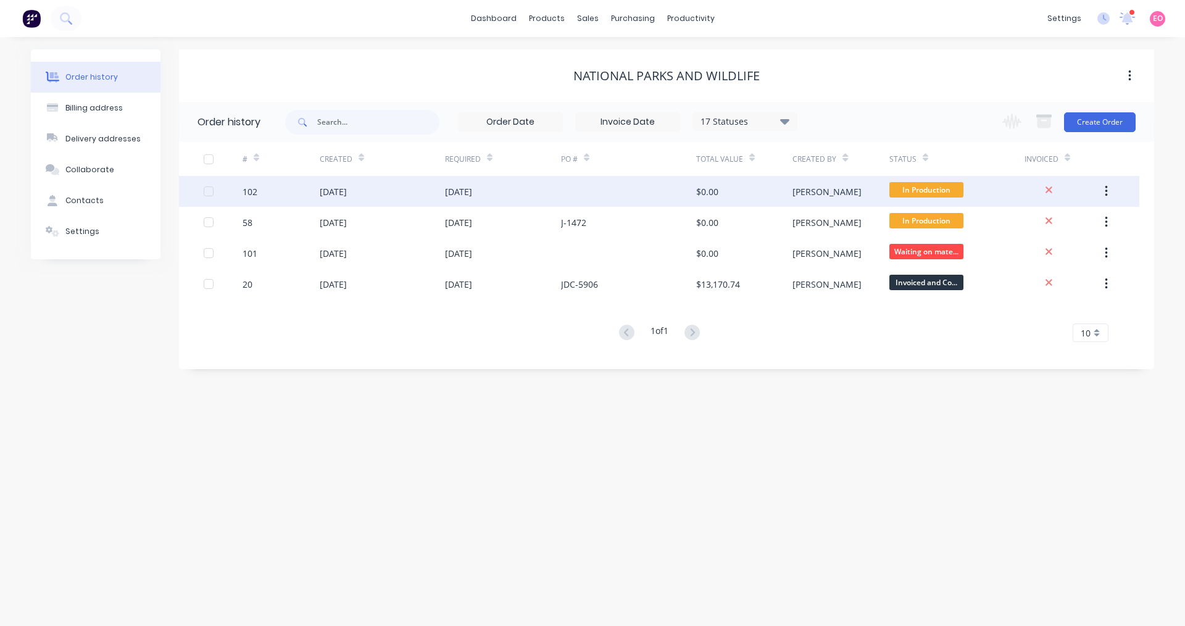
click at [550, 205] on div "[DATE]" at bounding box center [503, 191] width 116 height 31
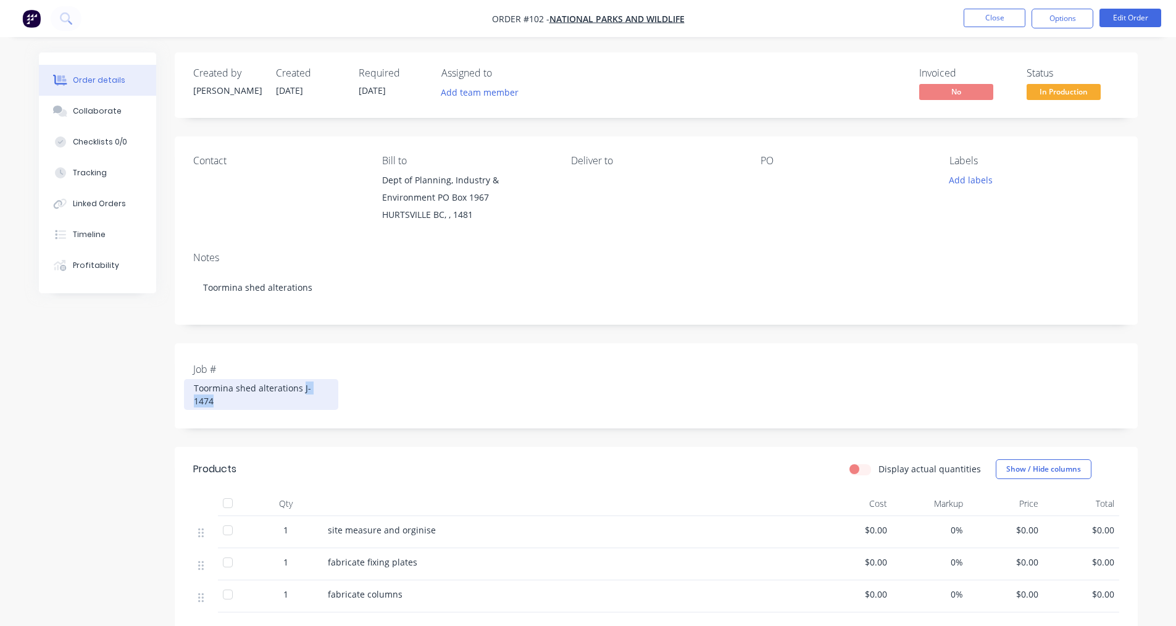
drag, startPoint x: 335, startPoint y: 386, endPoint x: 301, endPoint y: 390, distance: 34.1
click at [301, 390] on div "Toormina shed alterations J-1474" at bounding box center [261, 394] width 154 height 31
drag, startPoint x: 309, startPoint y: 389, endPoint x: 766, endPoint y: 313, distance: 463.6
click at [763, 320] on div "Notes Toormina shed alterations" at bounding box center [656, 283] width 963 height 83
click at [1132, 14] on button "Edit Order" at bounding box center [1130, 18] width 62 height 19
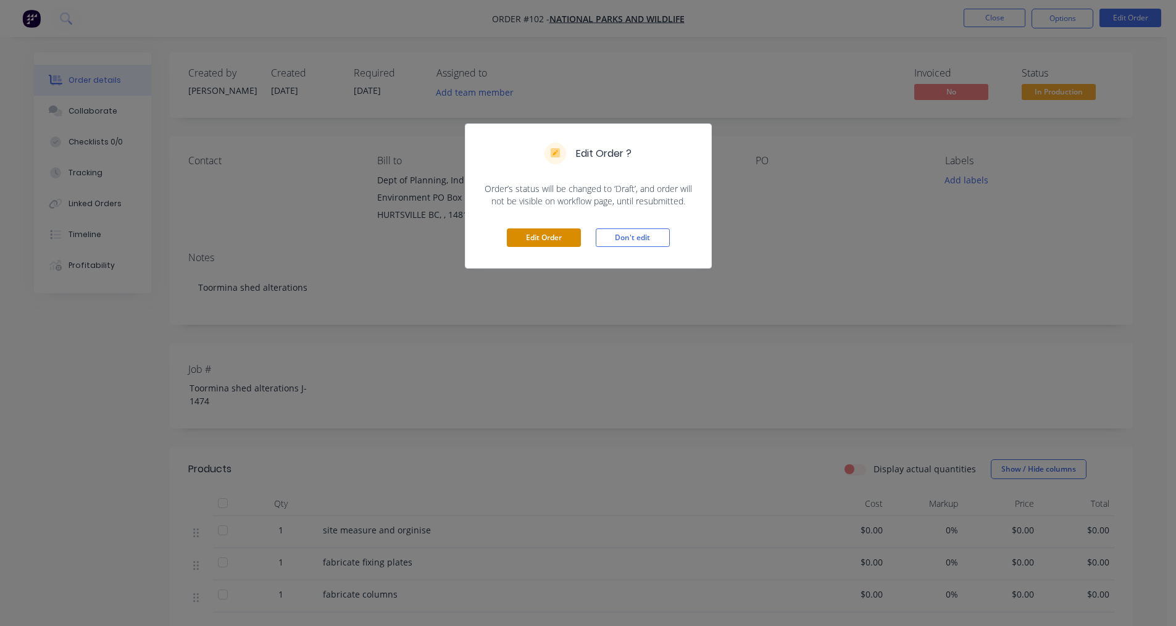
click at [572, 236] on button "Edit Order" at bounding box center [544, 237] width 74 height 19
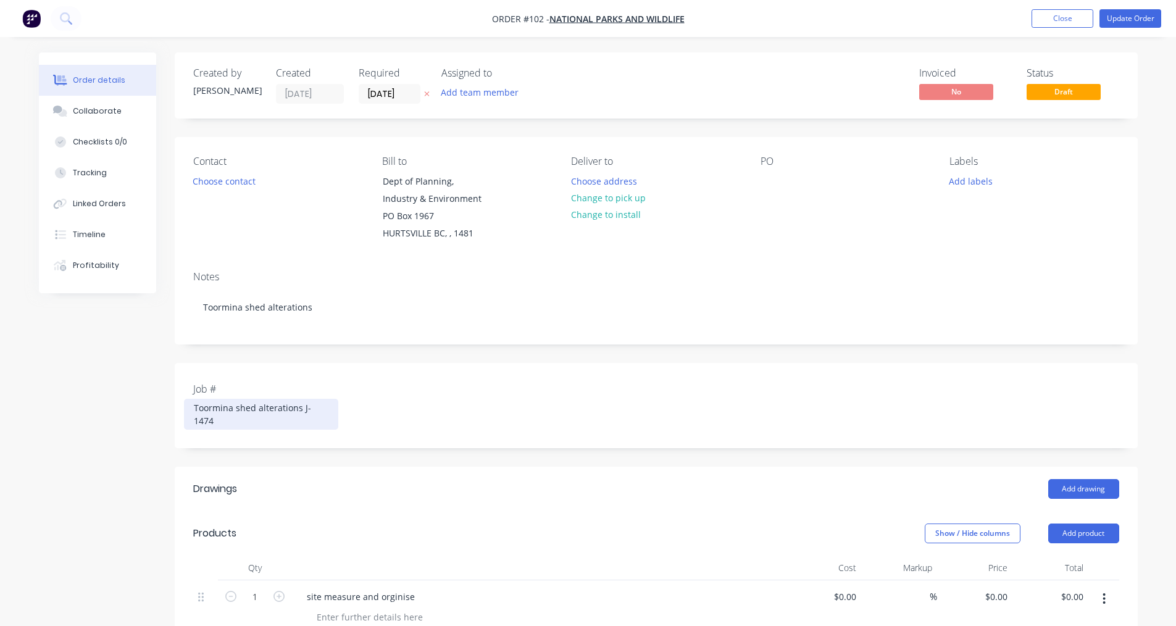
click at [332, 412] on div "Toormina shed alterations J-1474" at bounding box center [261, 414] width 154 height 31
drag, startPoint x: 333, startPoint y: 412, endPoint x: 302, endPoint y: 407, distance: 30.5
click at [302, 407] on div "Toormina shed alterations J-1474" at bounding box center [261, 414] width 154 height 31
copy div "J-1474"
click at [775, 193] on div "PO" at bounding box center [844, 199] width 169 height 87
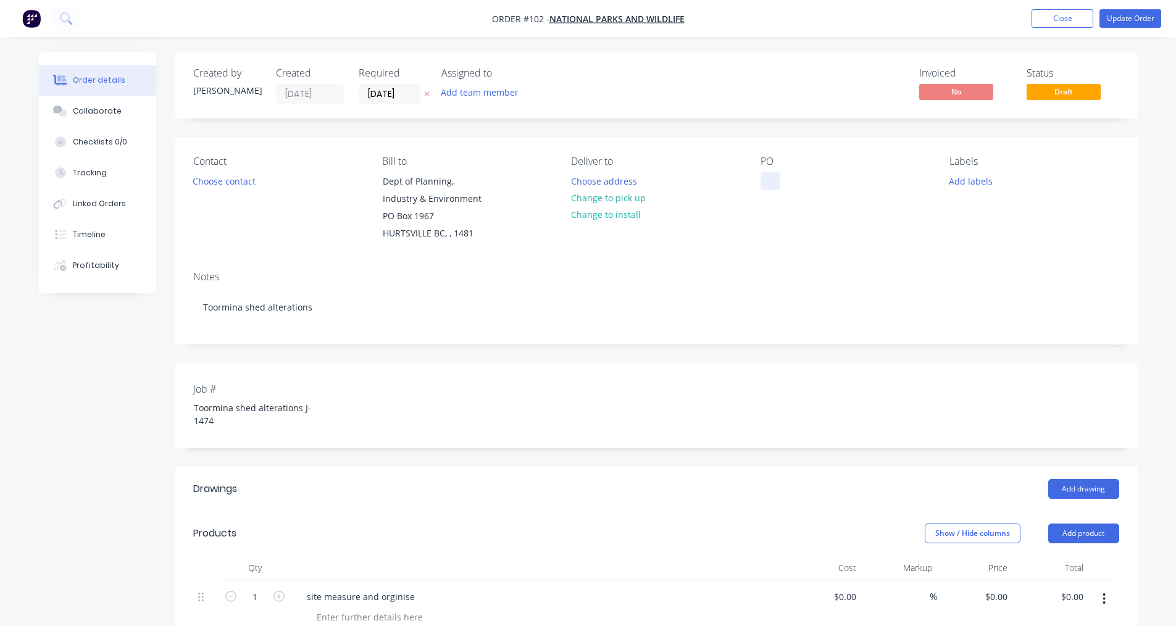
click at [774, 178] on div at bounding box center [770, 181] width 20 height 18
paste div
click at [786, 264] on div "Notes Toormina shed alterations" at bounding box center [656, 302] width 963 height 83
click at [1115, 20] on button "Update Order" at bounding box center [1130, 18] width 62 height 19
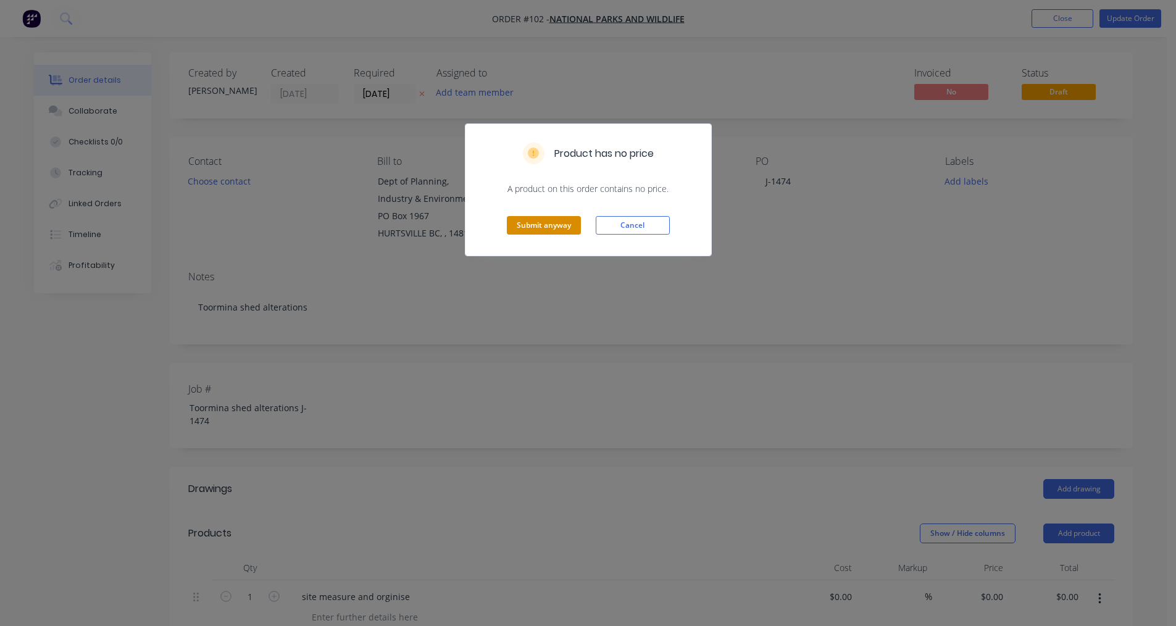
click at [544, 225] on button "Submit anyway" at bounding box center [544, 225] width 74 height 19
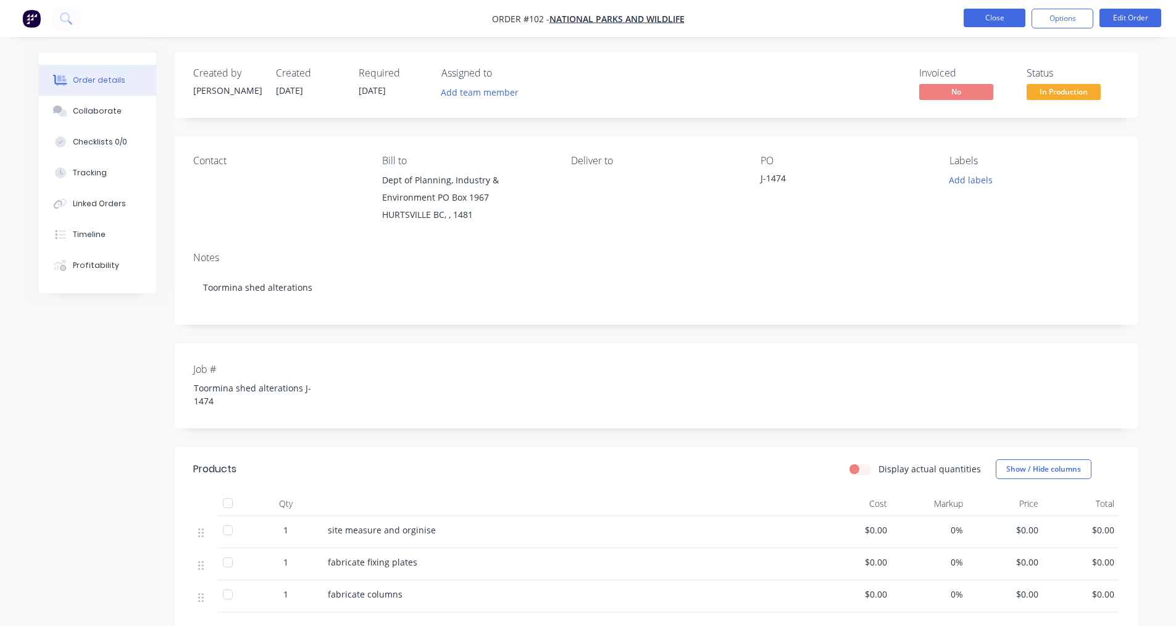
click at [997, 21] on button "Close" at bounding box center [994, 18] width 62 height 19
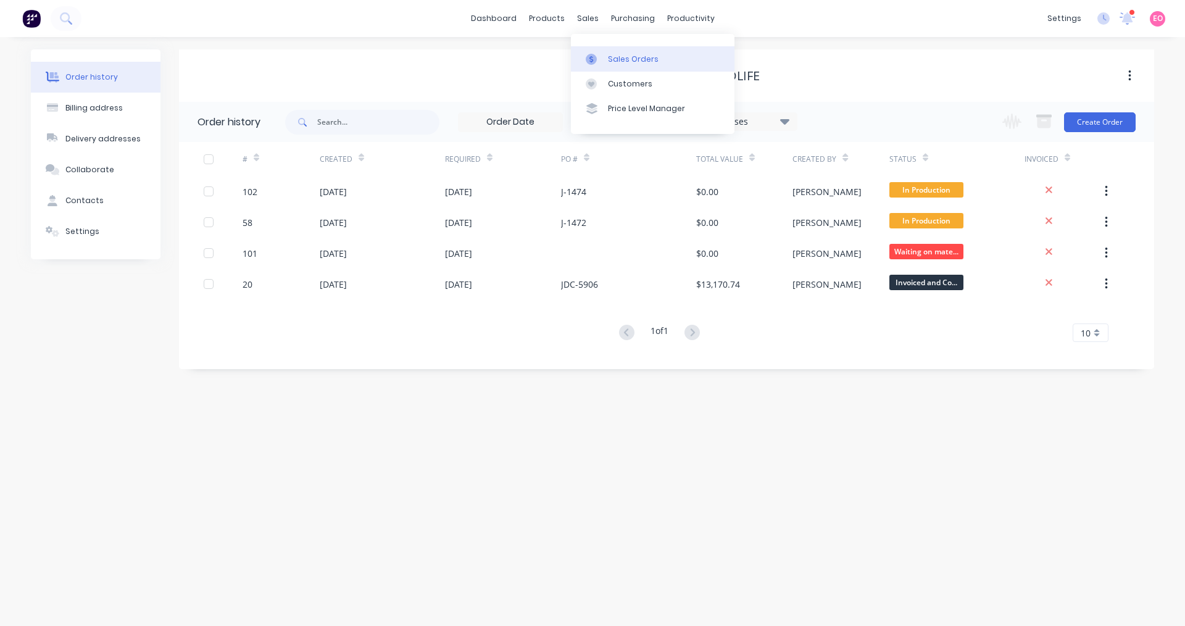
click at [604, 63] on div at bounding box center [595, 59] width 19 height 11
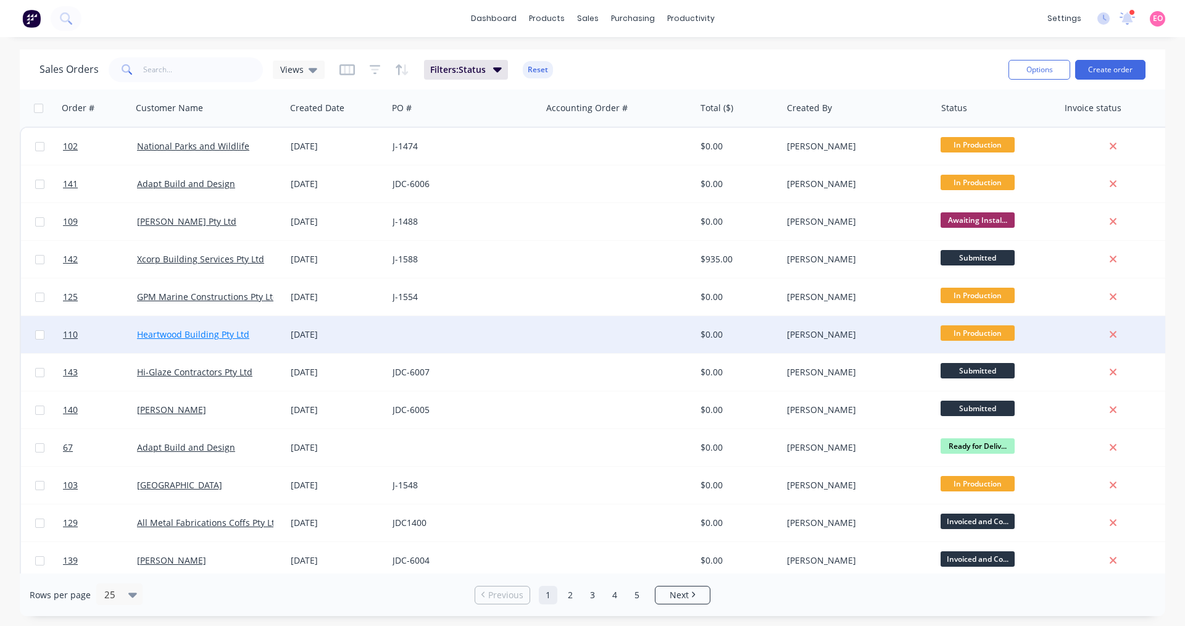
click at [233, 333] on link "Heartwood Building Pty Ltd" at bounding box center [193, 334] width 112 height 12
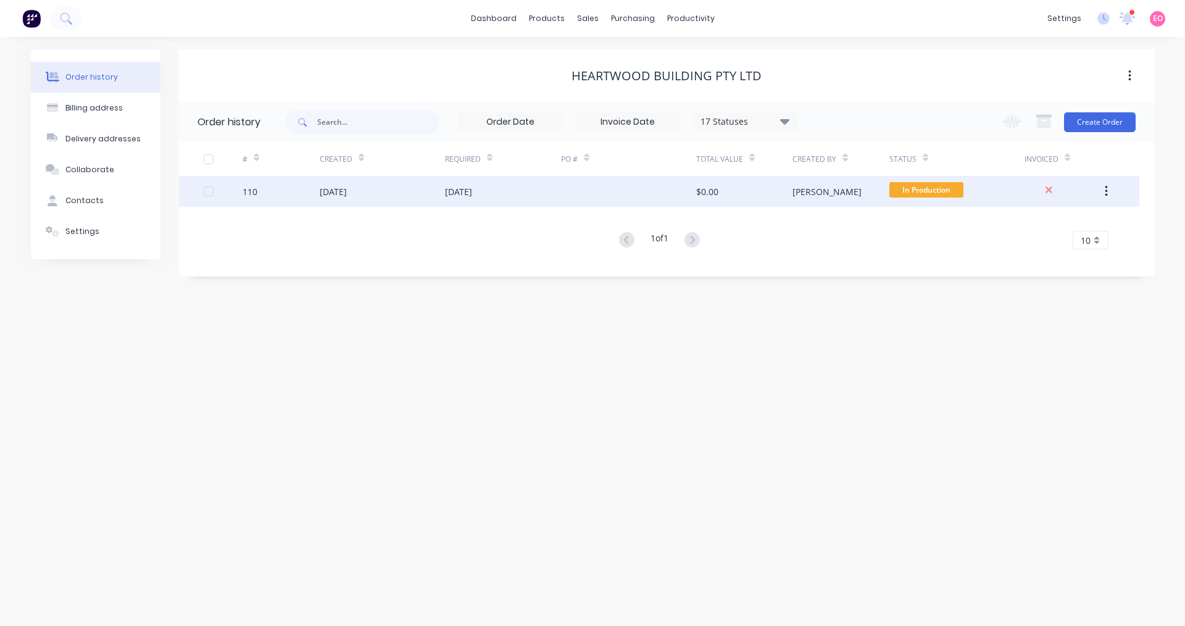
click at [347, 192] on div "[DATE]" at bounding box center [333, 191] width 27 height 13
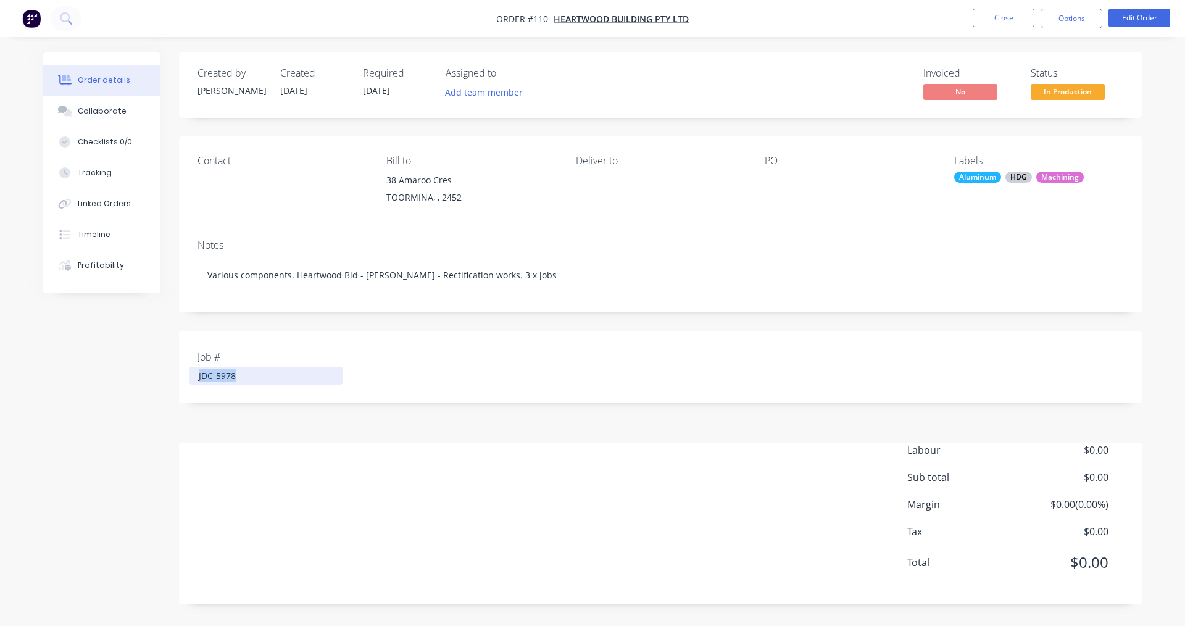
drag, startPoint x: 256, startPoint y: 375, endPoint x: 142, endPoint y: 376, distance: 114.2
click at [142, 376] on div "Created by [PERSON_NAME] Created [DATE] Required [DATE] Assigned to Add team me…" at bounding box center [592, 337] width 1098 height 570
copy div "JDC-5978"
click at [780, 175] on div at bounding box center [842, 180] width 154 height 17
drag, startPoint x: 776, startPoint y: 172, endPoint x: 769, endPoint y: 178, distance: 9.2
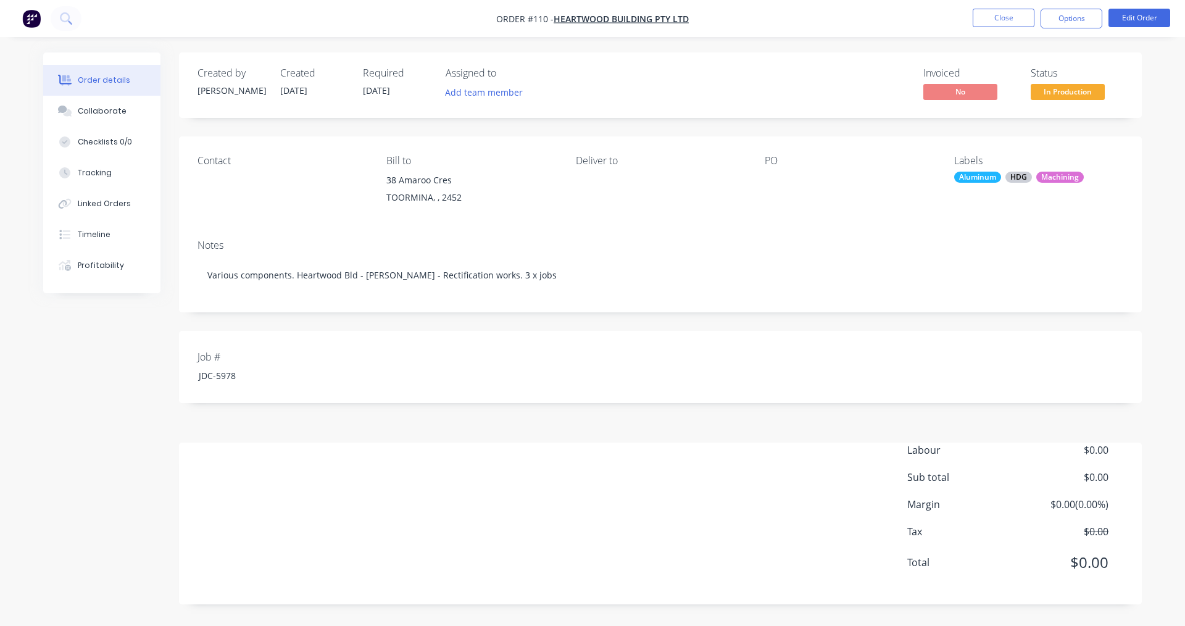
click at [769, 178] on div at bounding box center [842, 180] width 154 height 17
click at [767, 180] on div at bounding box center [842, 180] width 154 height 17
click at [772, 180] on div at bounding box center [842, 180] width 154 height 17
drag, startPoint x: 776, startPoint y: 179, endPoint x: 935, endPoint y: 81, distance: 187.0
click at [778, 179] on div at bounding box center [842, 180] width 154 height 17
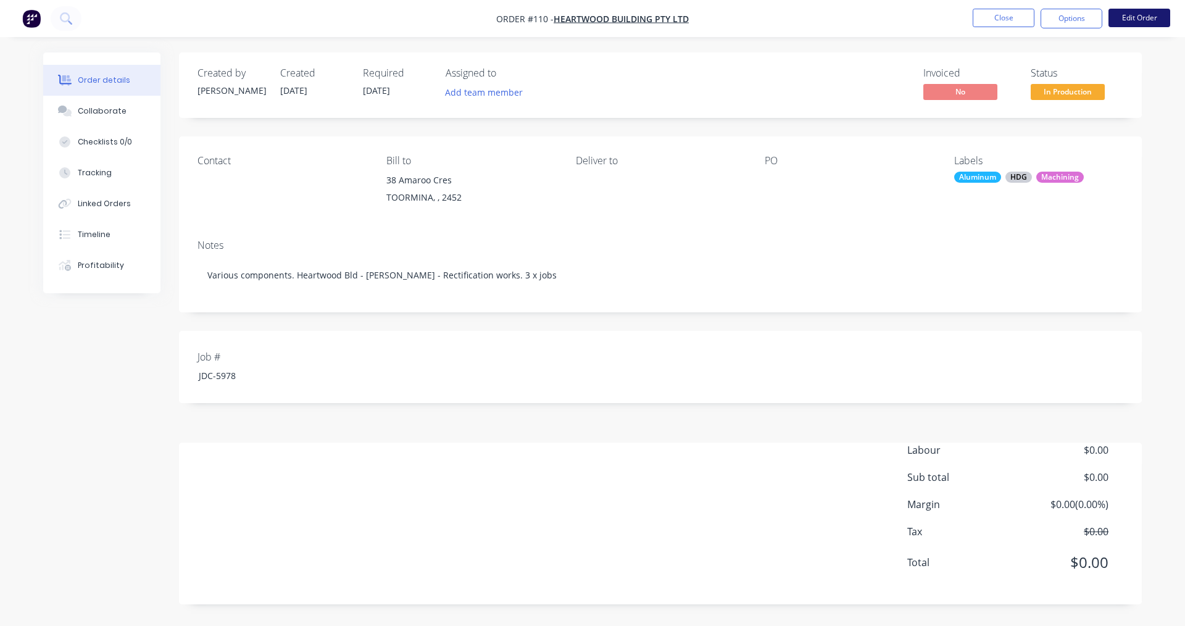
click at [1145, 21] on button "Edit Order" at bounding box center [1139, 18] width 62 height 19
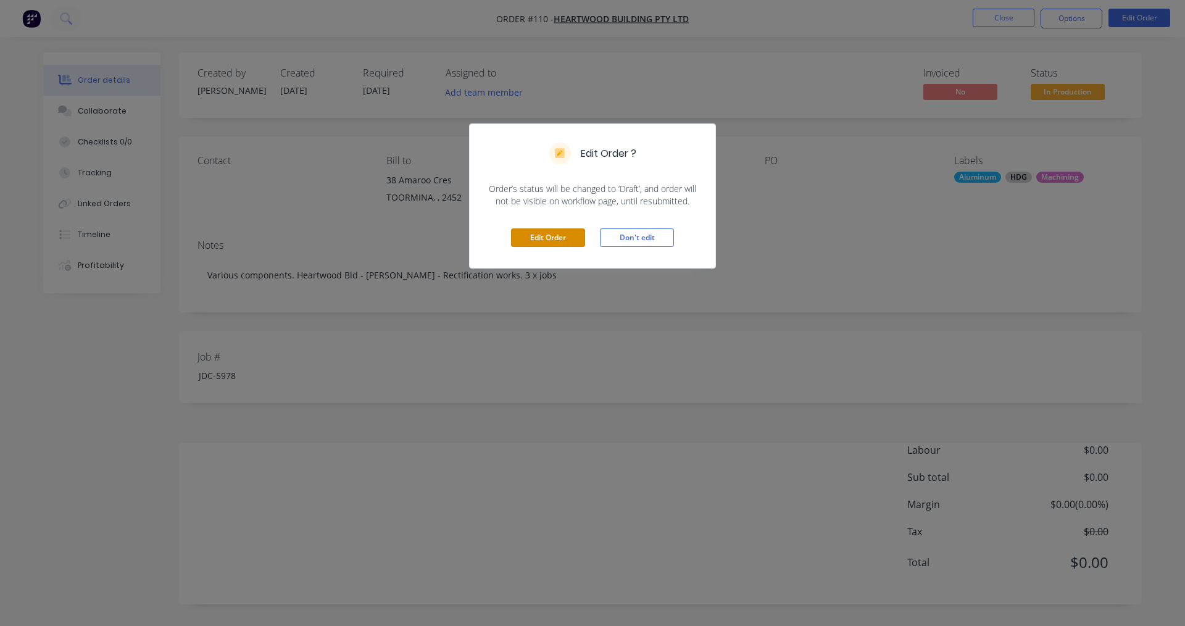
drag, startPoint x: 557, startPoint y: 239, endPoint x: 587, endPoint y: 243, distance: 29.9
click at [560, 241] on button "Edit Order" at bounding box center [548, 237] width 74 height 19
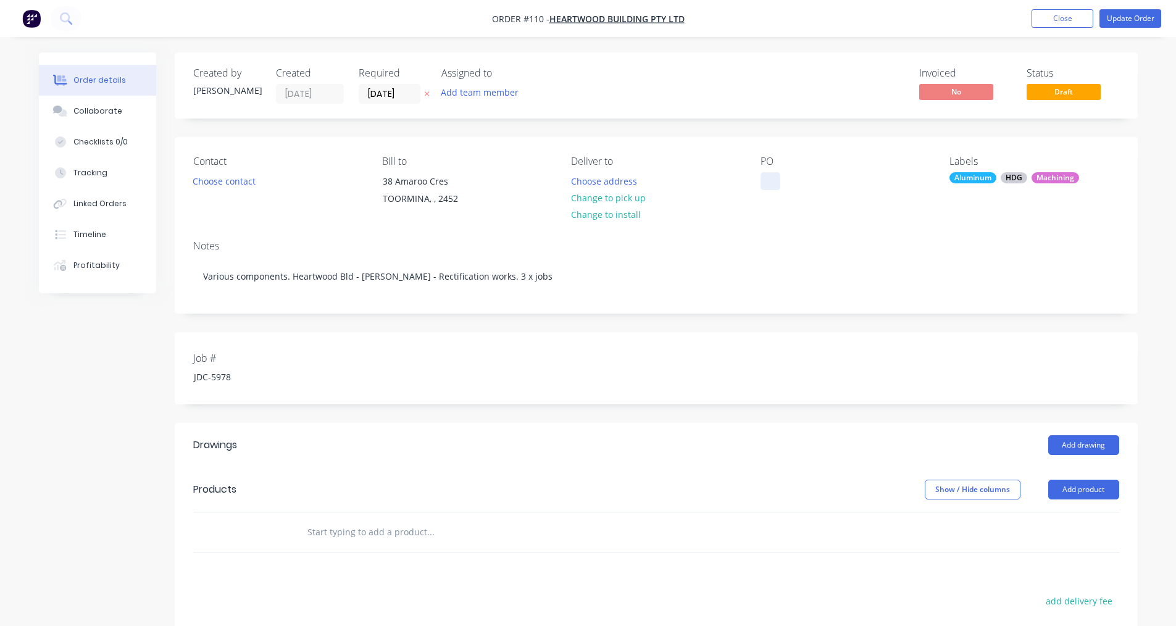
click at [773, 183] on div at bounding box center [770, 181] width 20 height 18
paste div
click at [1136, 25] on button "Update Order" at bounding box center [1130, 18] width 62 height 19
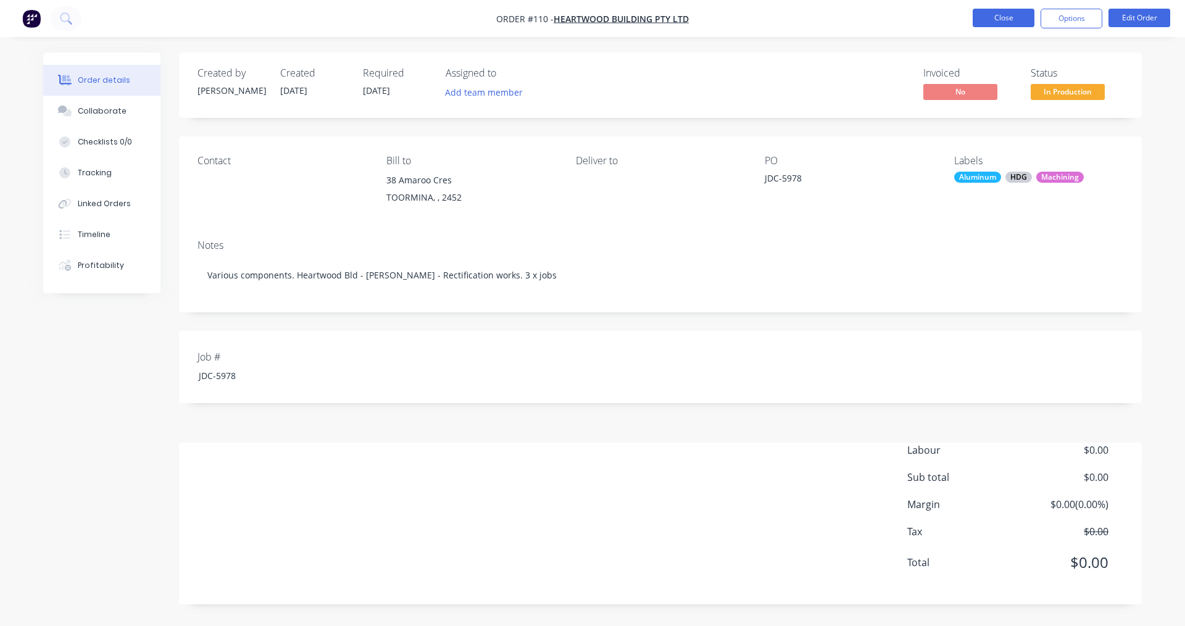
click at [992, 24] on button "Close" at bounding box center [1004, 18] width 62 height 19
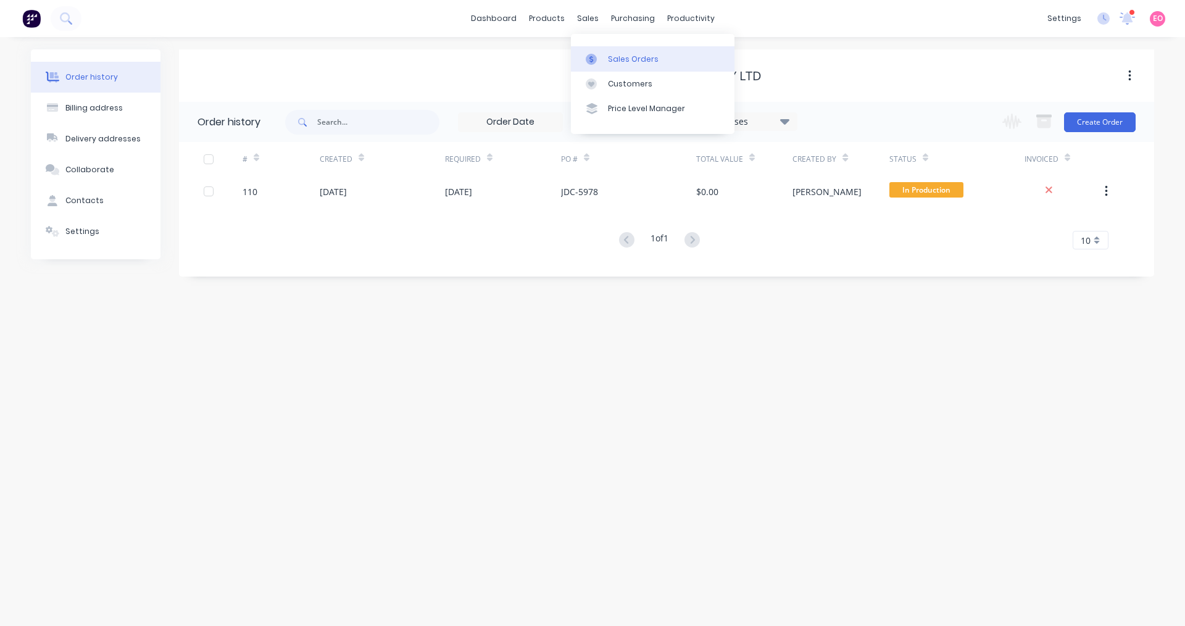
click at [597, 61] on div at bounding box center [595, 59] width 19 height 11
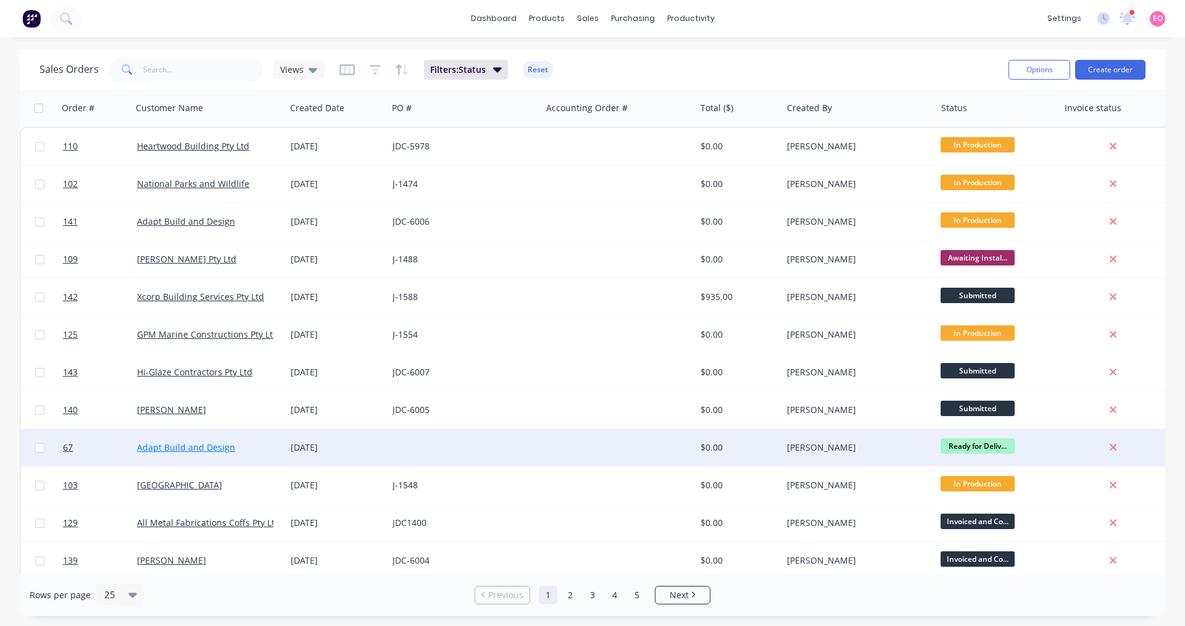
click at [172, 445] on link "Adapt Build and Design" at bounding box center [186, 447] width 98 height 12
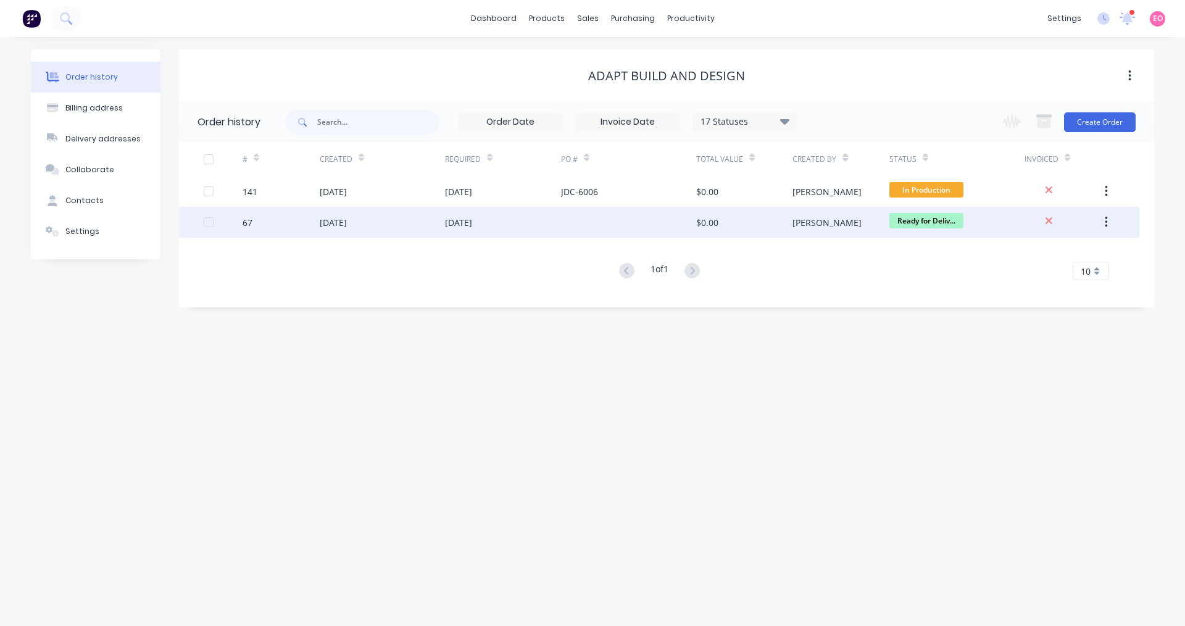
click at [338, 226] on div "[DATE]" at bounding box center [333, 222] width 27 height 13
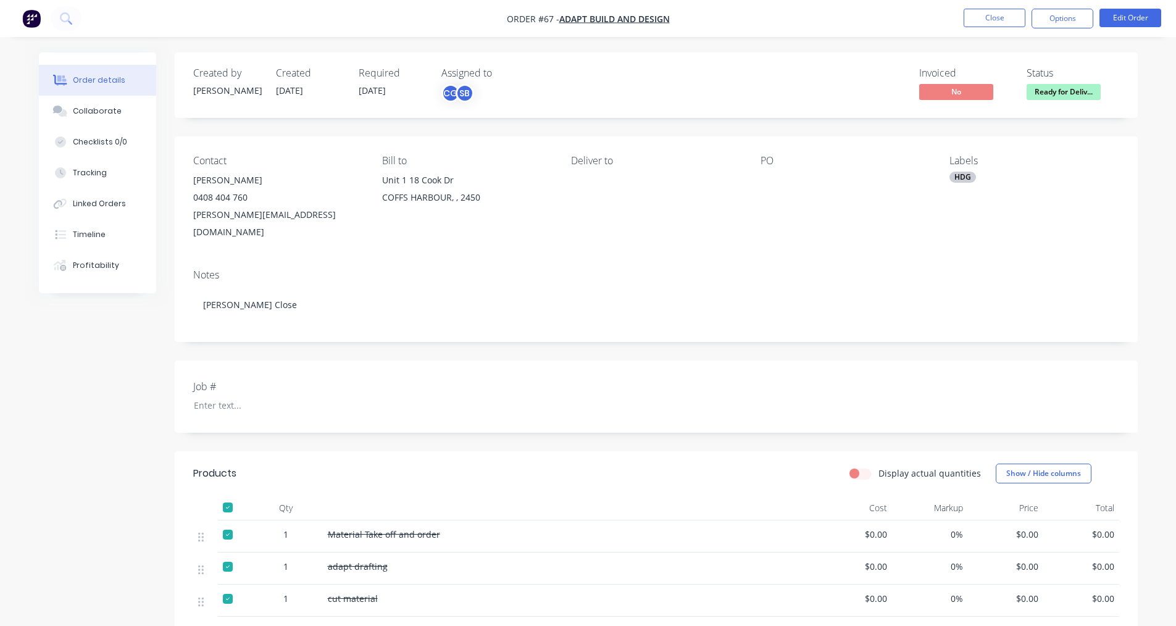
click at [775, 179] on div at bounding box center [837, 180] width 154 height 17
click at [1144, 22] on button "Edit Order" at bounding box center [1130, 18] width 62 height 19
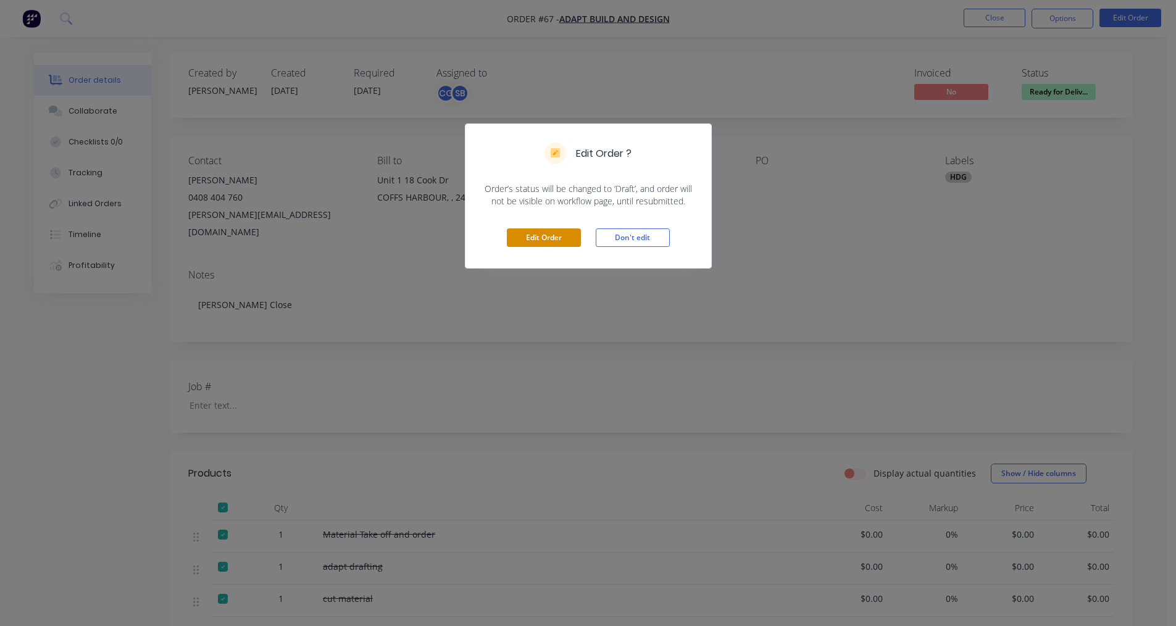
click at [520, 246] on button "Edit Order" at bounding box center [544, 237] width 74 height 19
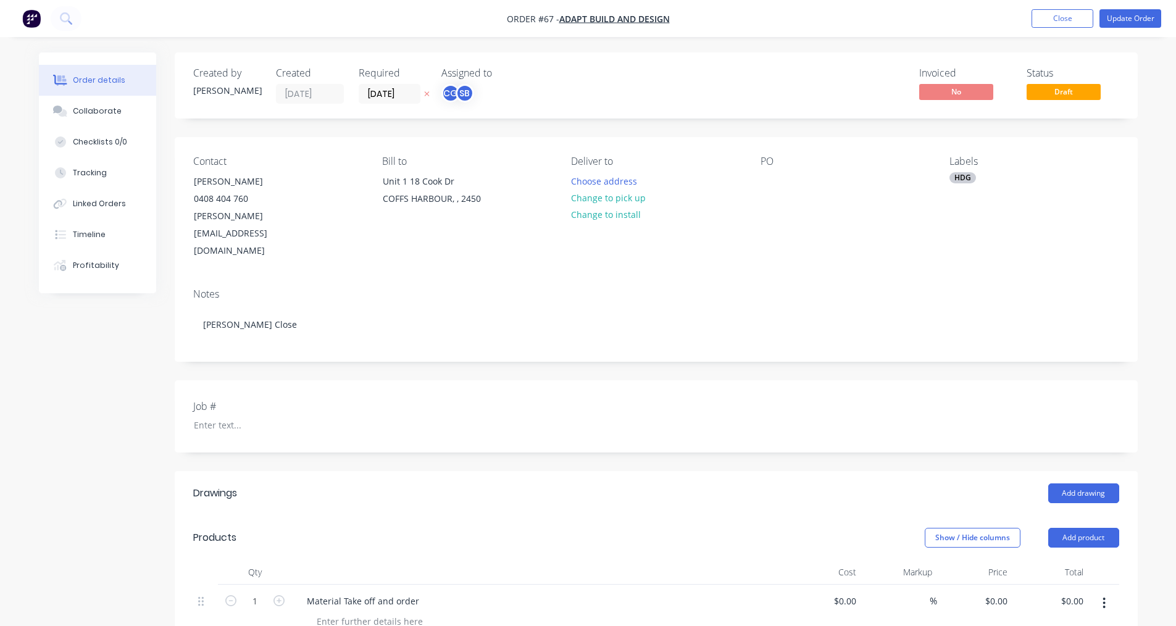
click at [758, 183] on div "Contact [PERSON_NAME] [PHONE_NUMBER] [PERSON_NAME][EMAIL_ADDRESS][DOMAIN_NAME] …" at bounding box center [656, 207] width 963 height 141
click at [767, 182] on div at bounding box center [770, 181] width 20 height 18
click at [1136, 30] on nav "Order #67 - Adapt Build and Design Add product Close Update Order" at bounding box center [588, 18] width 1176 height 37
click at [1137, 27] on button "Update Order" at bounding box center [1130, 18] width 62 height 19
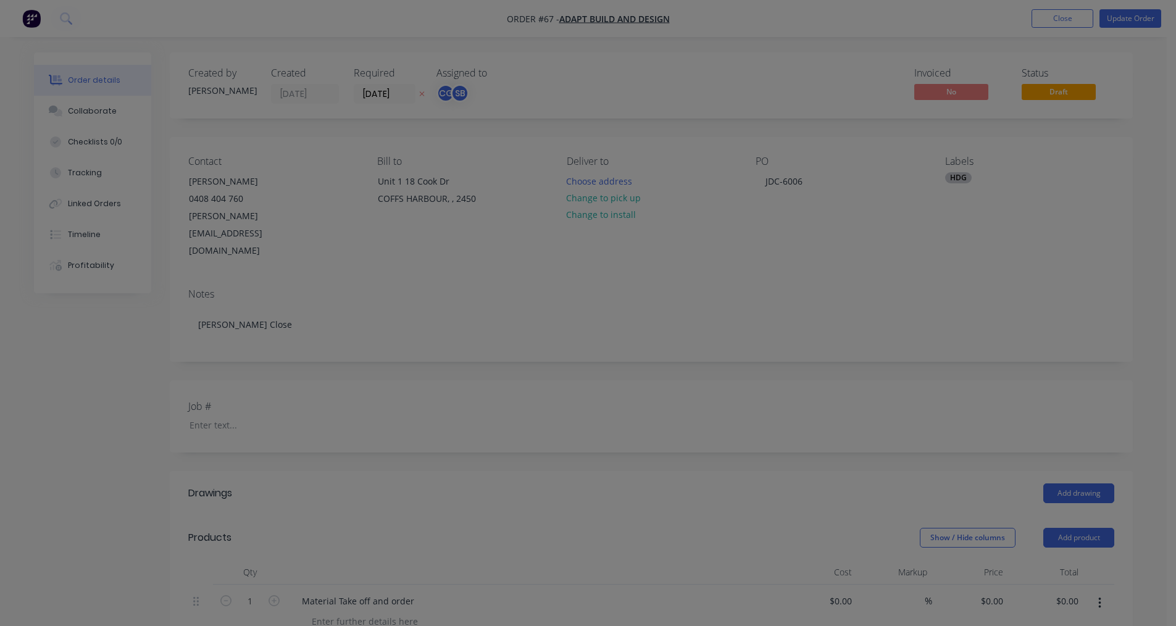
click at [1137, 21] on div "Product has no price A product on this order contains no price. Submit anyway C…" at bounding box center [588, 313] width 1176 height 626
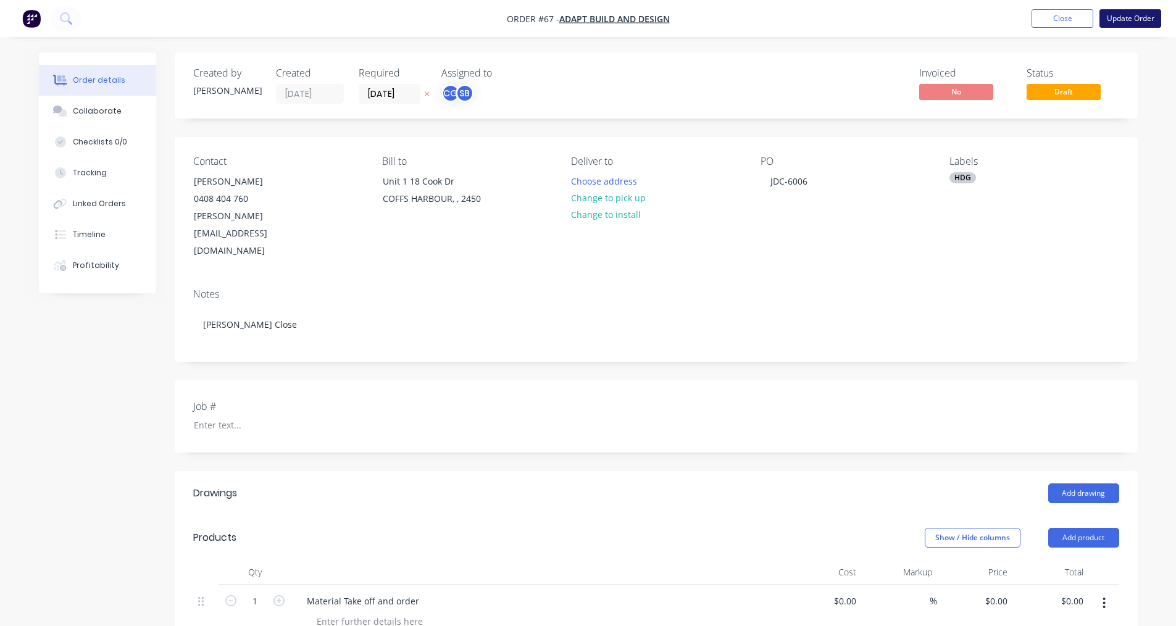
click at [1119, 21] on button "Update Order" at bounding box center [1130, 18] width 62 height 19
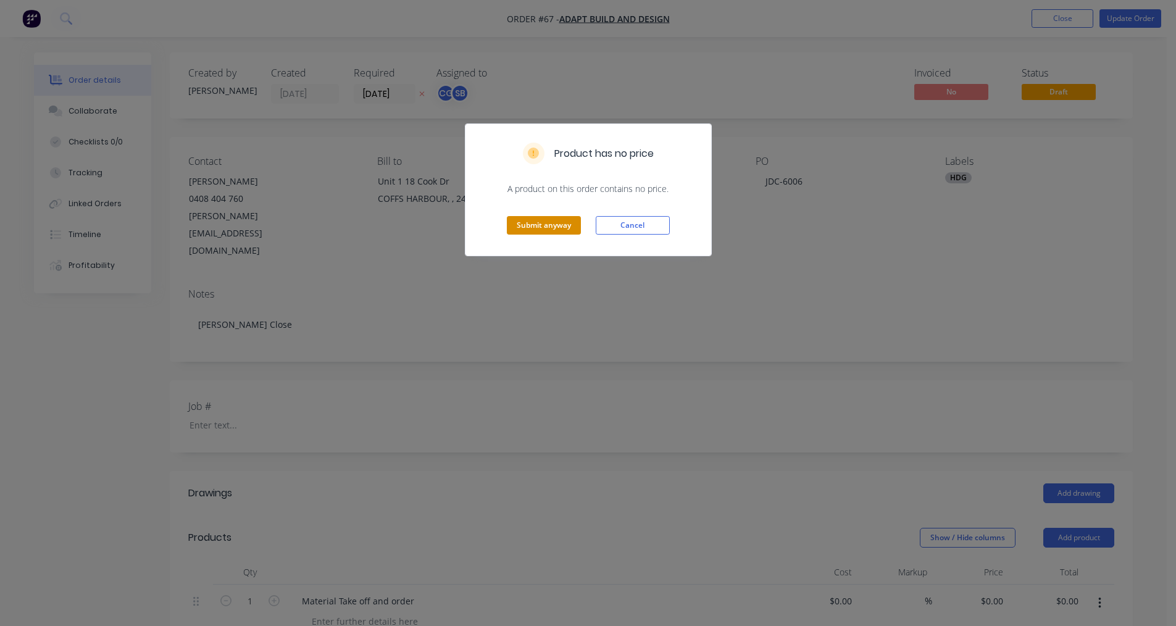
click at [547, 225] on button "Submit anyway" at bounding box center [544, 225] width 74 height 19
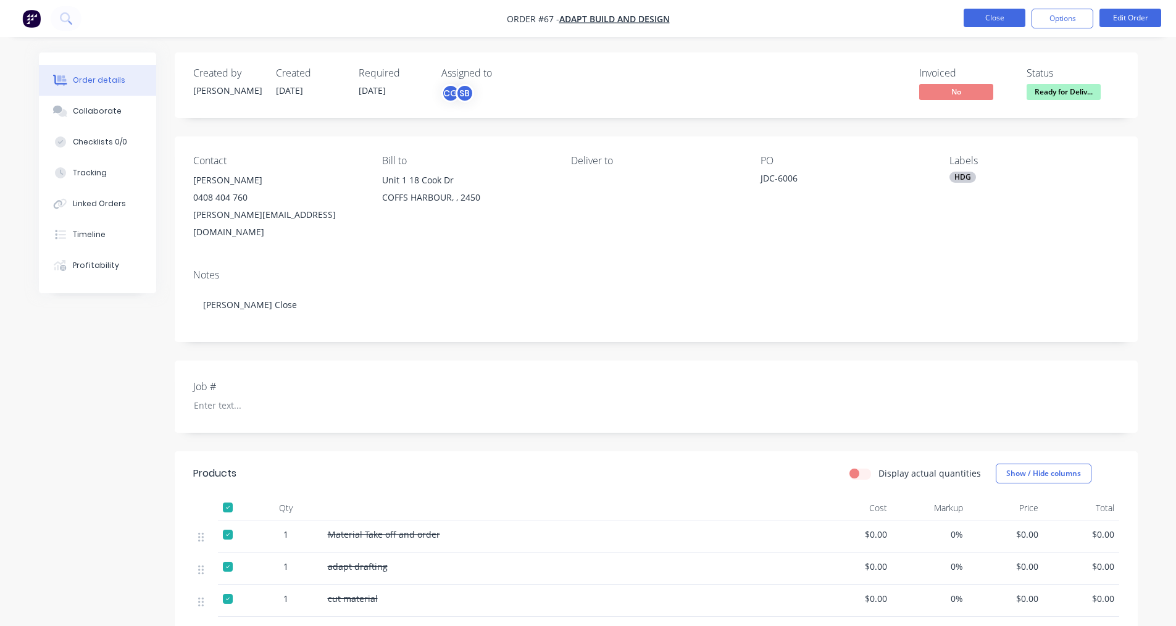
click at [993, 11] on button "Close" at bounding box center [994, 18] width 62 height 19
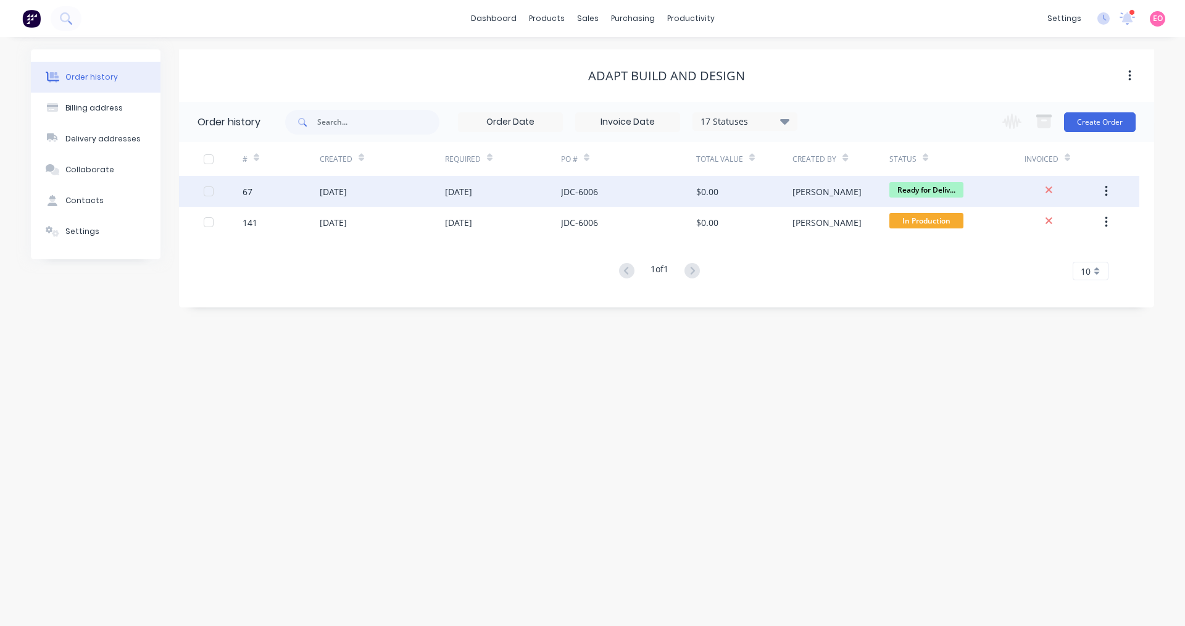
click at [364, 199] on div "[DATE]" at bounding box center [382, 191] width 125 height 31
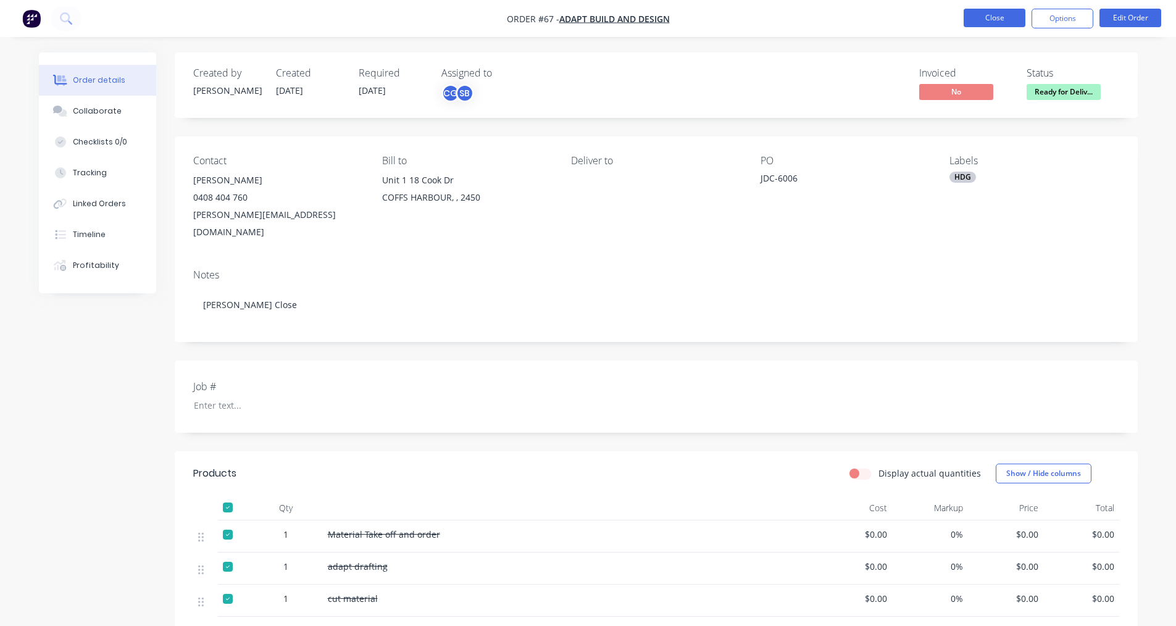
click at [986, 22] on button "Close" at bounding box center [994, 18] width 62 height 19
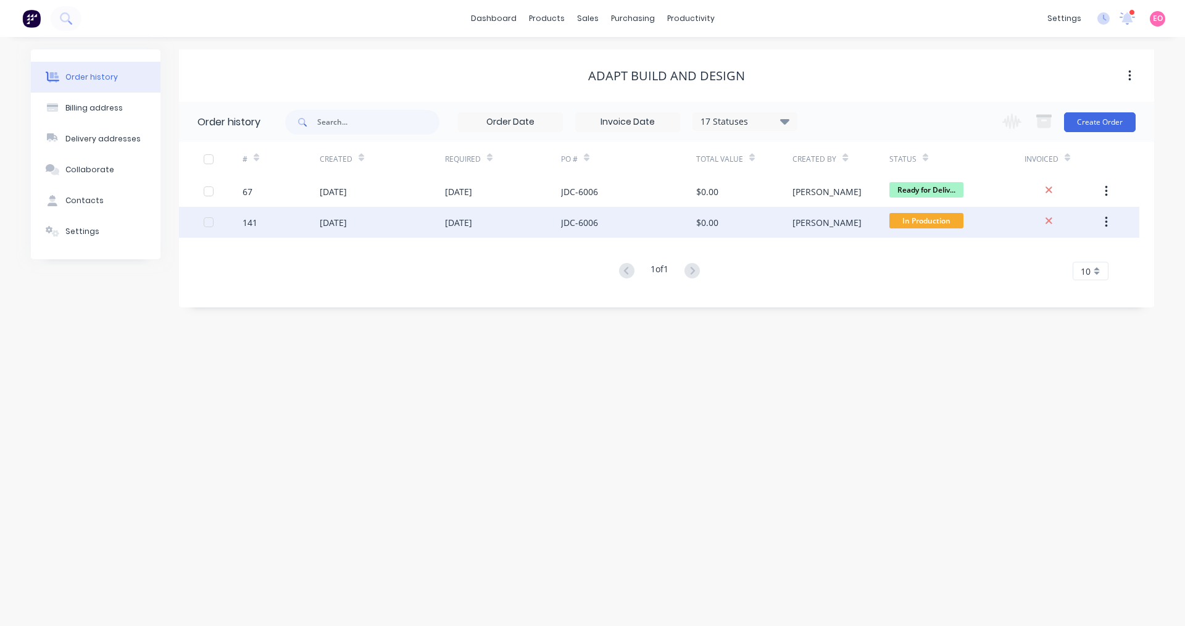
click at [330, 224] on div "[DATE]" at bounding box center [333, 222] width 27 height 13
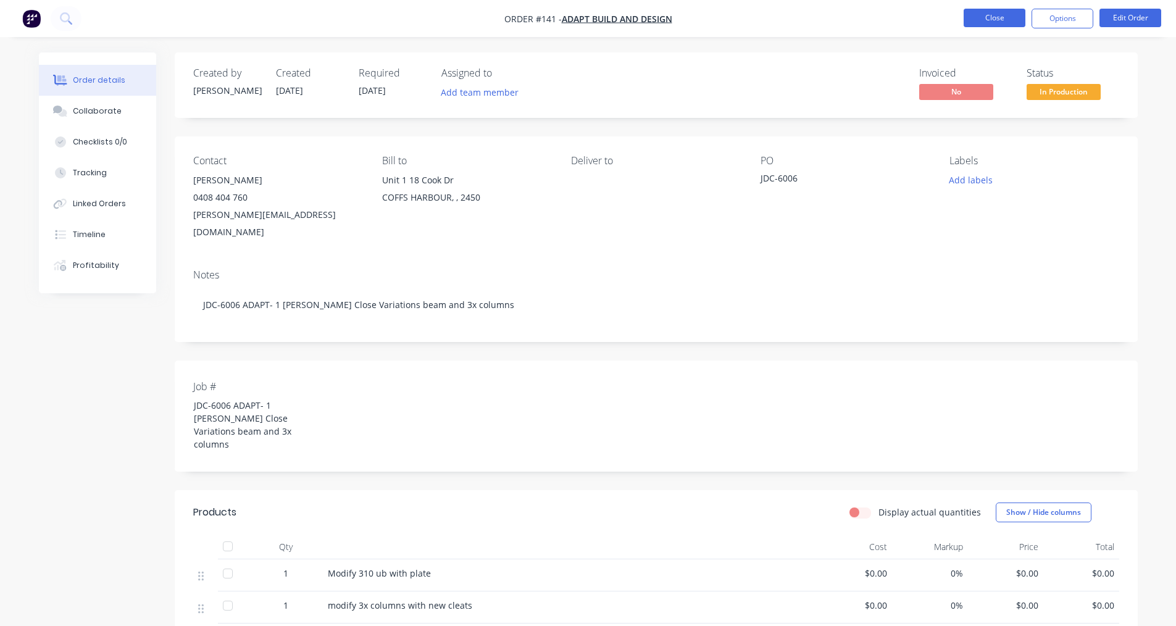
click at [1010, 22] on button "Close" at bounding box center [994, 18] width 62 height 19
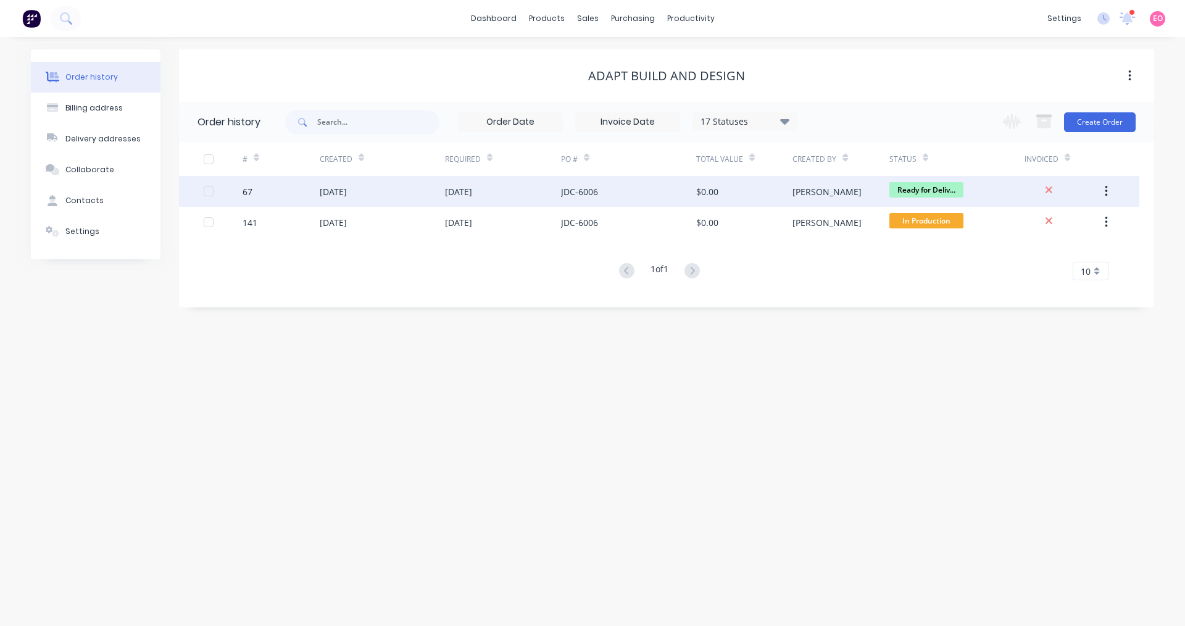
click at [402, 198] on div "[DATE]" at bounding box center [382, 191] width 125 height 31
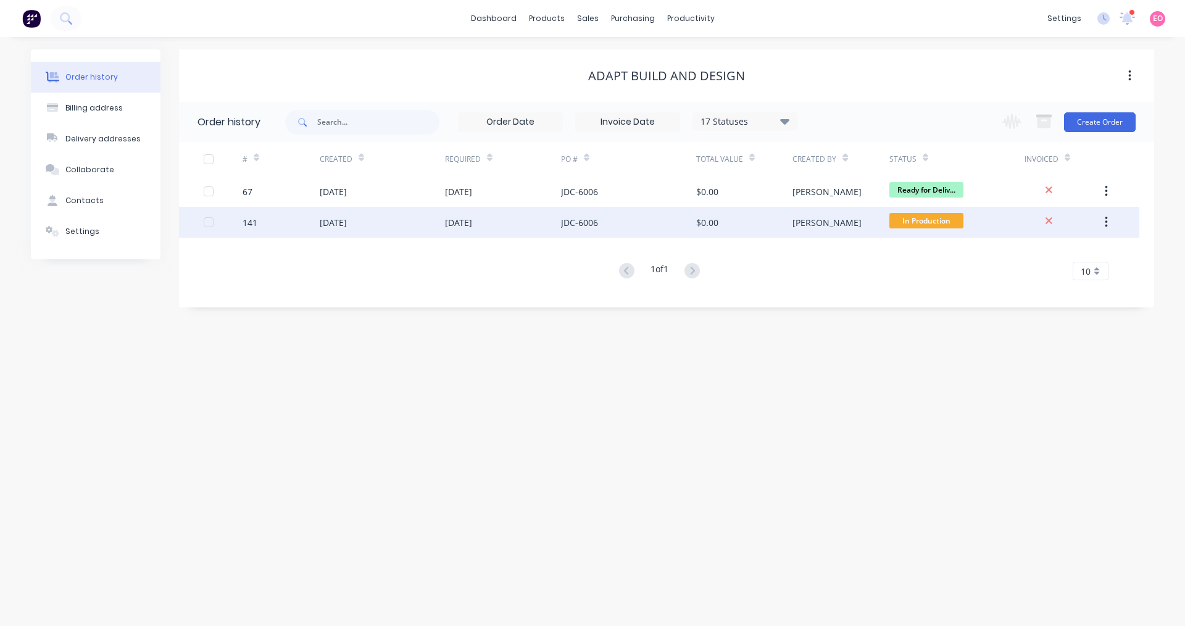
click at [347, 227] on div "[DATE]" at bounding box center [333, 222] width 27 height 13
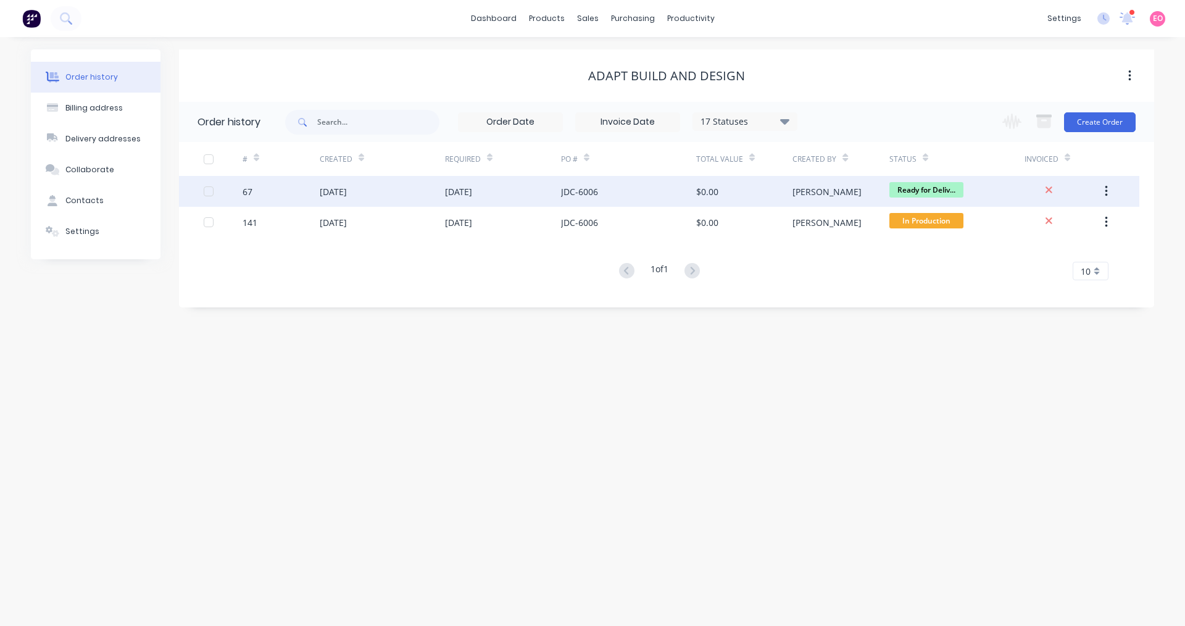
click at [347, 189] on div "[DATE]" at bounding box center [333, 191] width 27 height 13
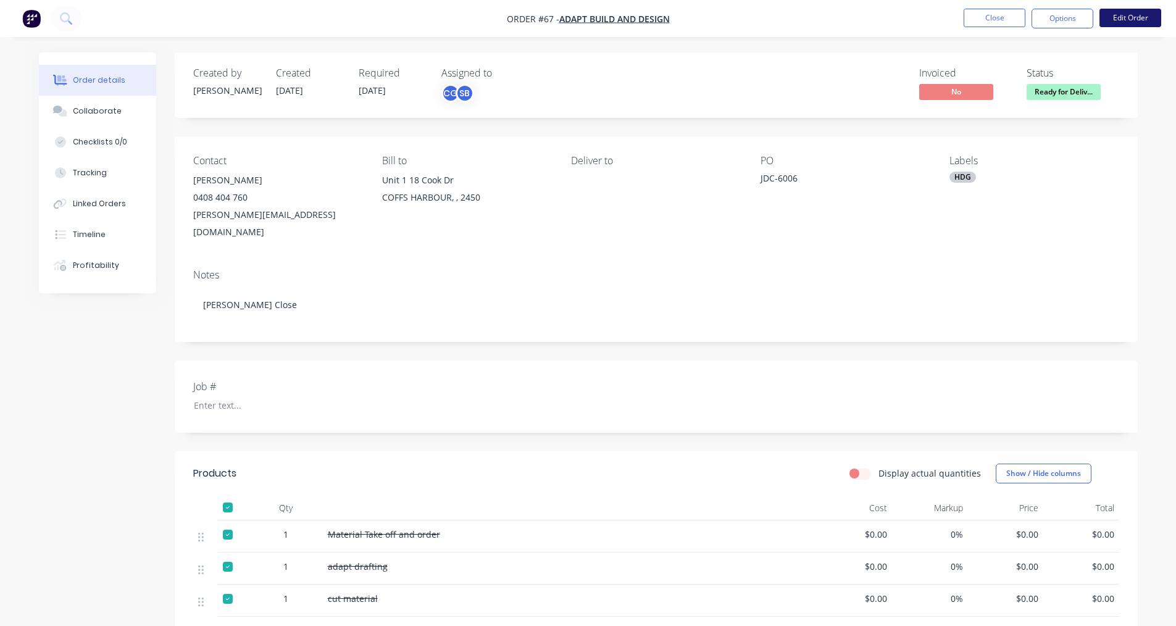
click at [1113, 20] on button "Edit Order" at bounding box center [1130, 18] width 62 height 19
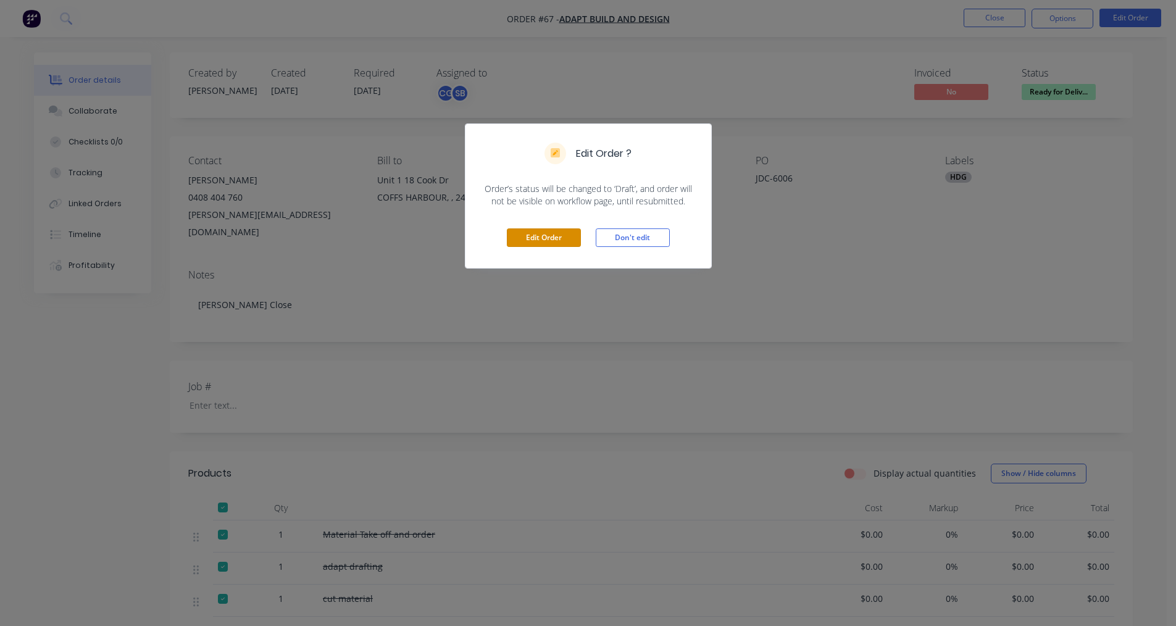
drag, startPoint x: 547, startPoint y: 238, endPoint x: 715, endPoint y: 214, distance: 169.6
click at [549, 239] on button "Edit Order" at bounding box center [544, 237] width 74 height 19
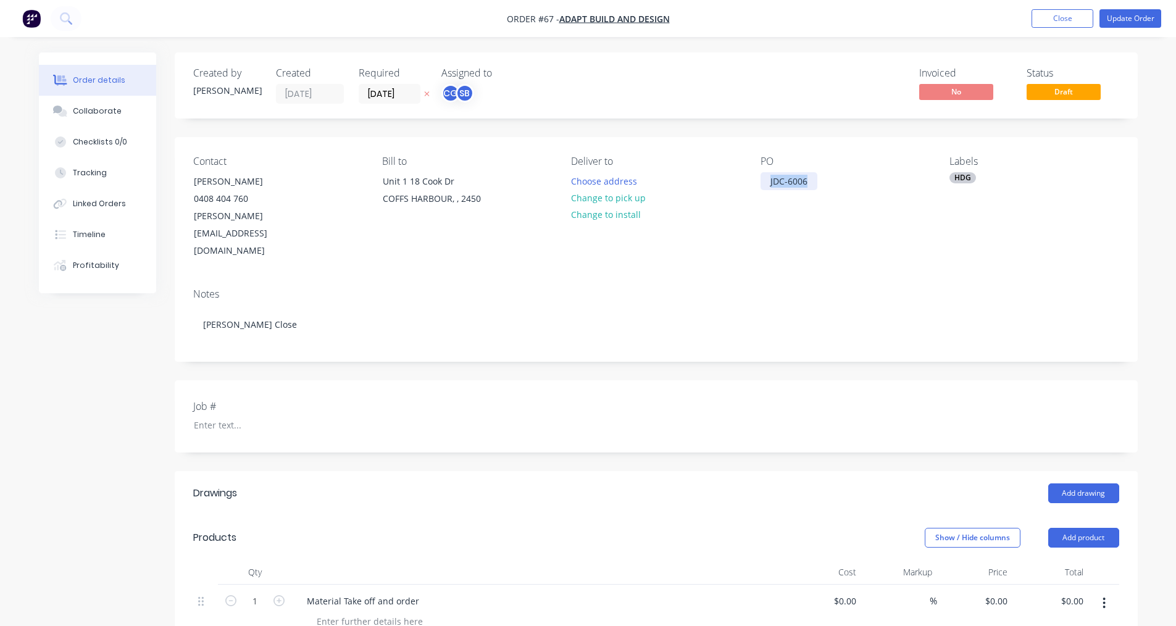
drag, startPoint x: 810, startPoint y: 183, endPoint x: 555, endPoint y: 168, distance: 255.9
click at [555, 168] on div "Contact [PERSON_NAME] [PHONE_NUMBER] [PERSON_NAME][EMAIL_ADDRESS][DOMAIN_NAME] …" at bounding box center [656, 207] width 963 height 141
click at [1136, 16] on button "Update Order" at bounding box center [1130, 18] width 62 height 19
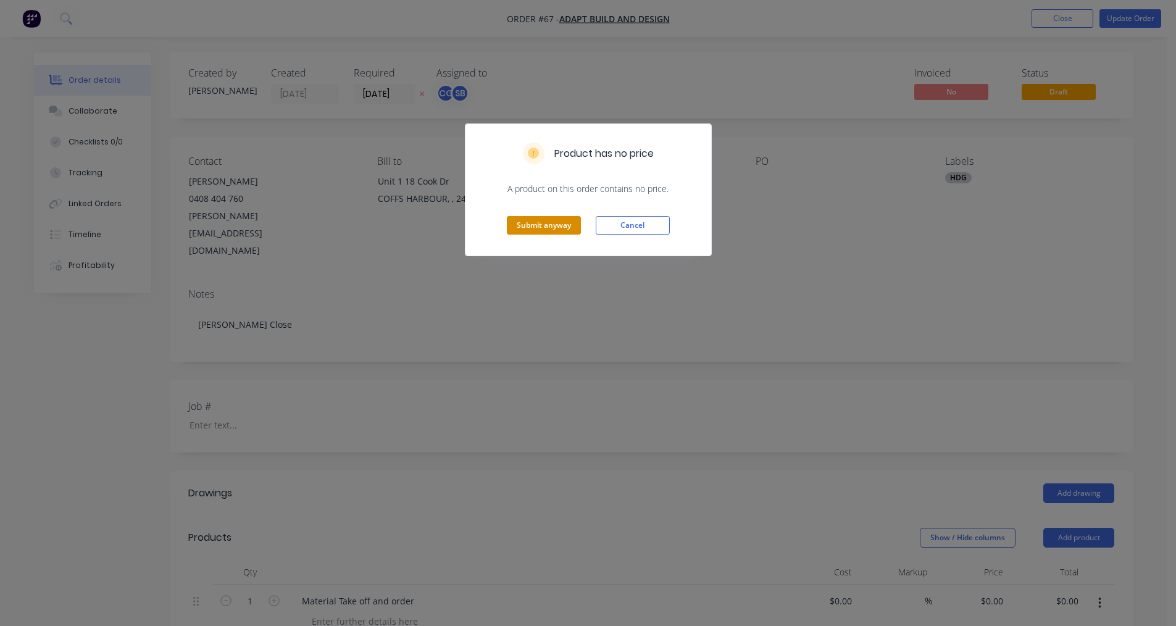
click at [551, 222] on button "Submit anyway" at bounding box center [544, 225] width 74 height 19
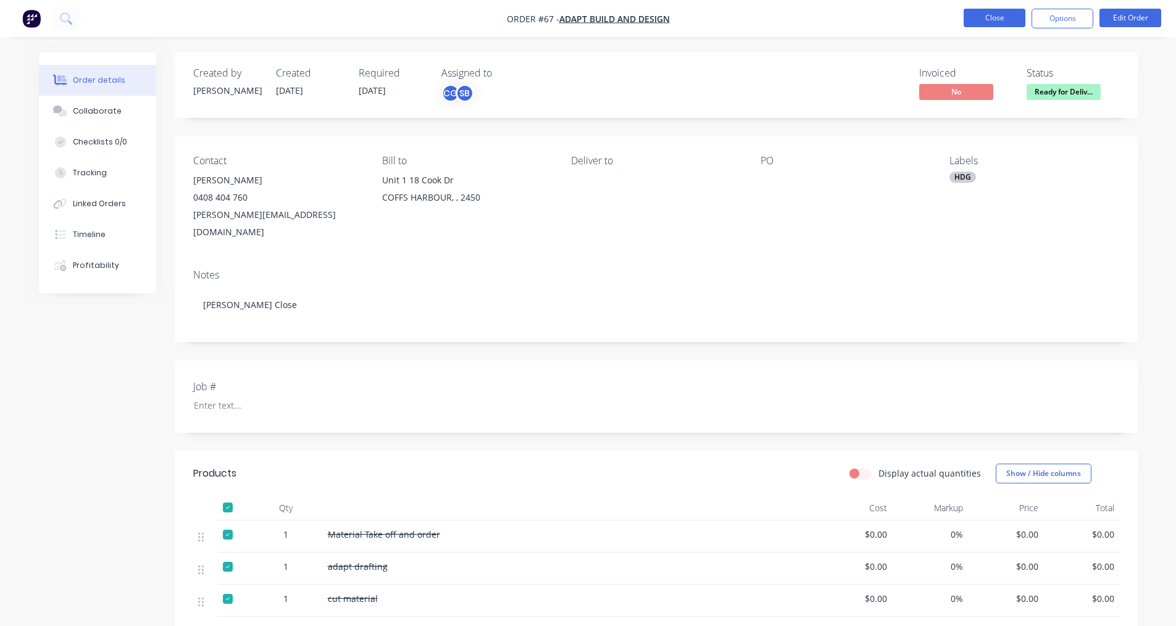
click at [986, 15] on button "Close" at bounding box center [994, 18] width 62 height 19
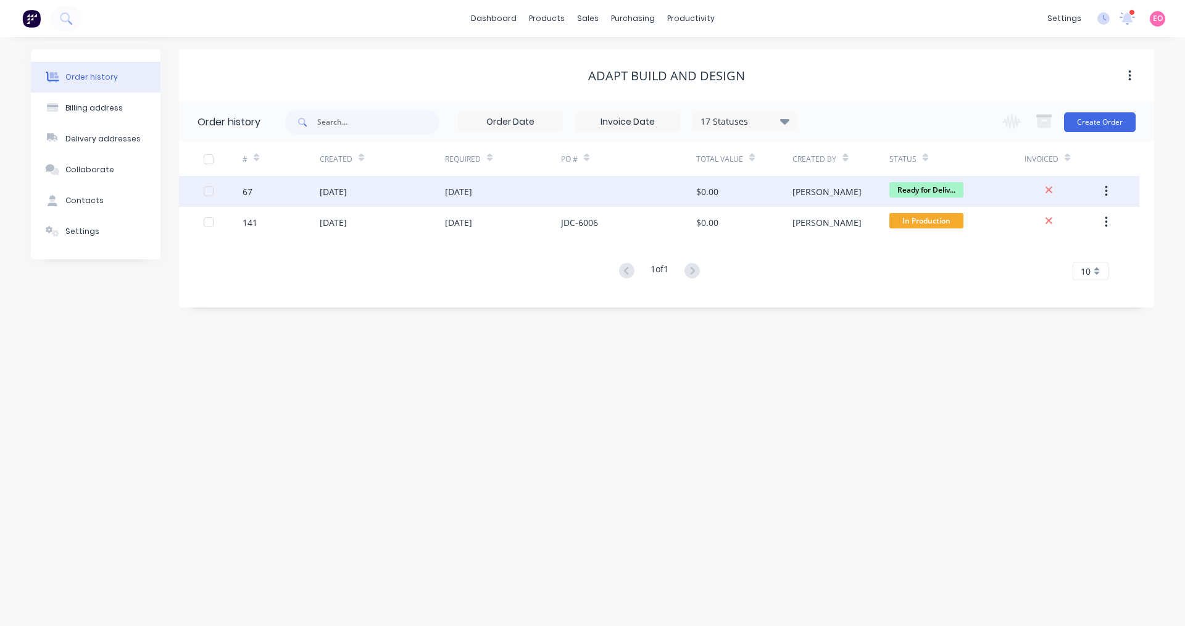
click at [336, 196] on div "[DATE]" at bounding box center [333, 191] width 27 height 13
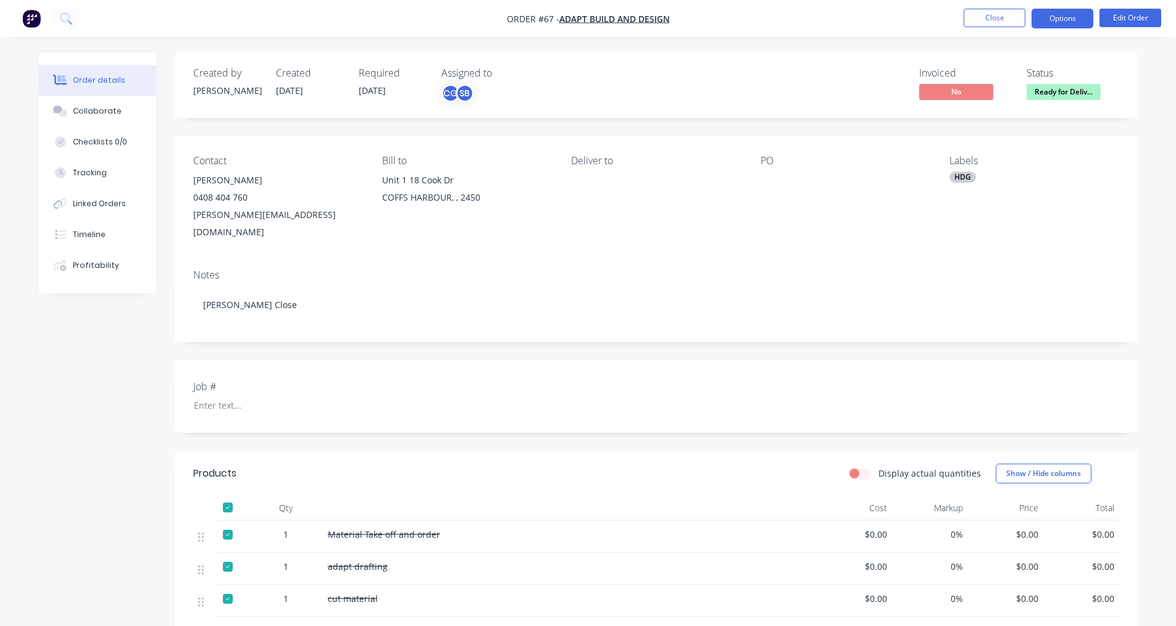
click at [1058, 20] on button "Options" at bounding box center [1062, 19] width 62 height 20
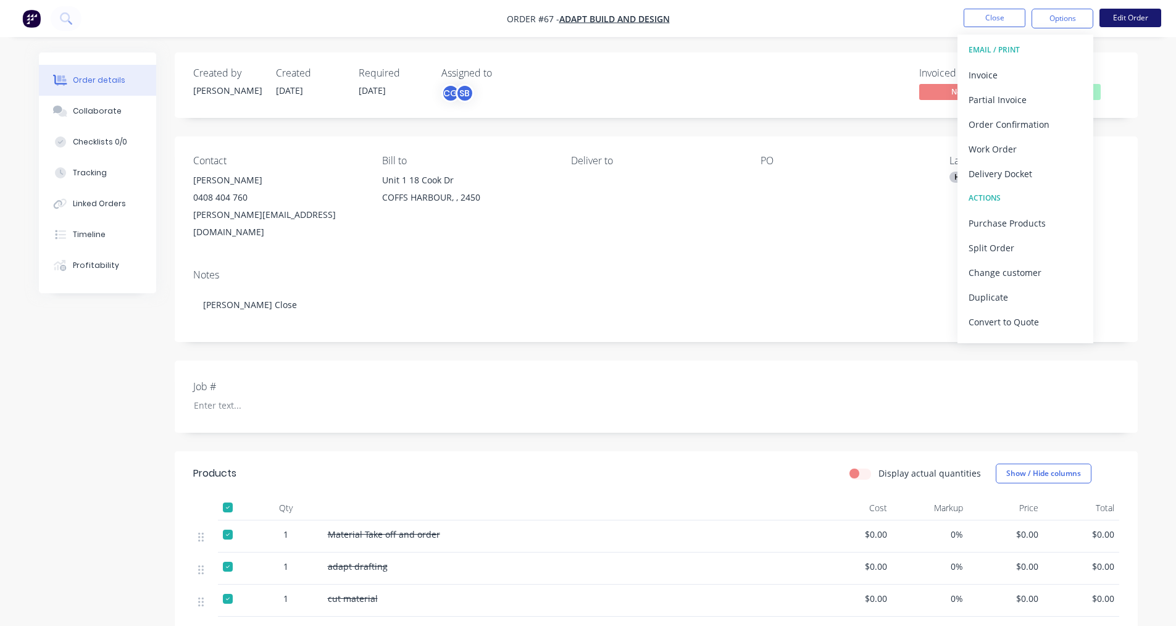
click at [1123, 17] on button "Edit Order" at bounding box center [1130, 18] width 62 height 19
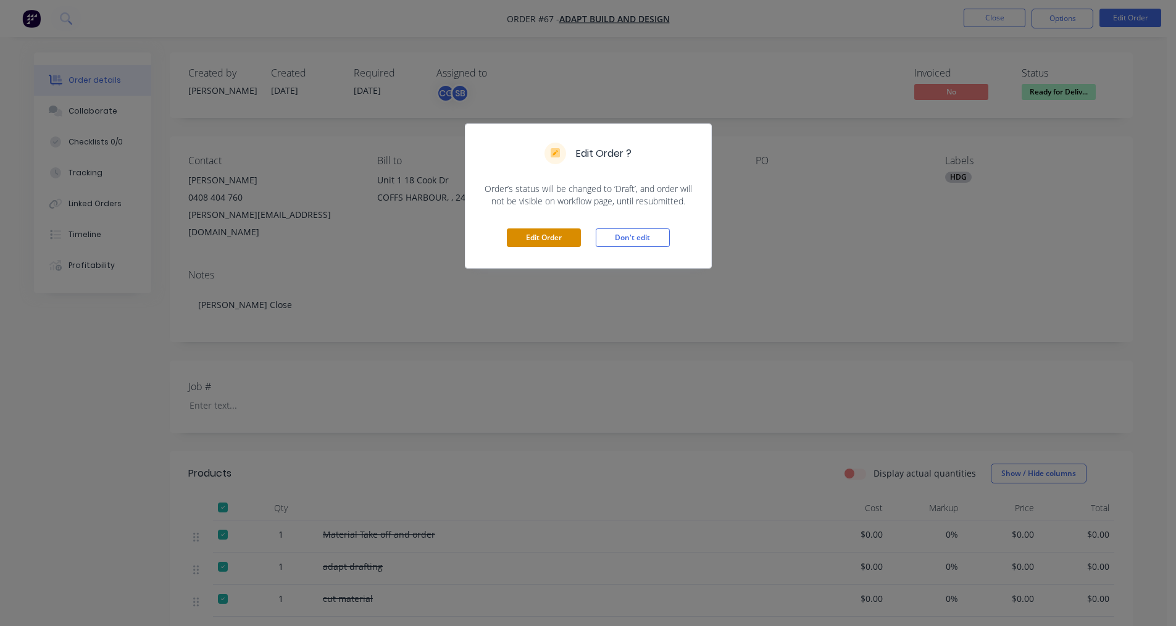
click at [558, 239] on button "Edit Order" at bounding box center [544, 237] width 74 height 19
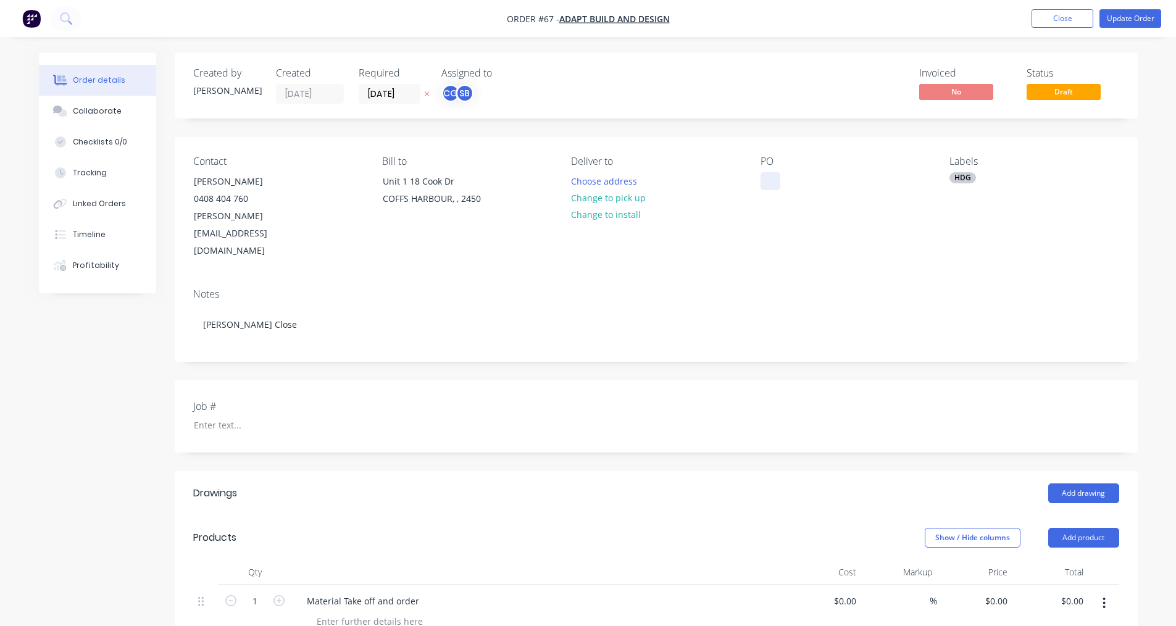
click at [763, 181] on div at bounding box center [770, 181] width 20 height 18
drag, startPoint x: 838, startPoint y: 257, endPoint x: 1184, endPoint y: 152, distance: 361.9
click at [840, 288] on div "Notes" at bounding box center [656, 294] width 926 height 12
click at [1138, 22] on button "Update Order" at bounding box center [1130, 18] width 62 height 19
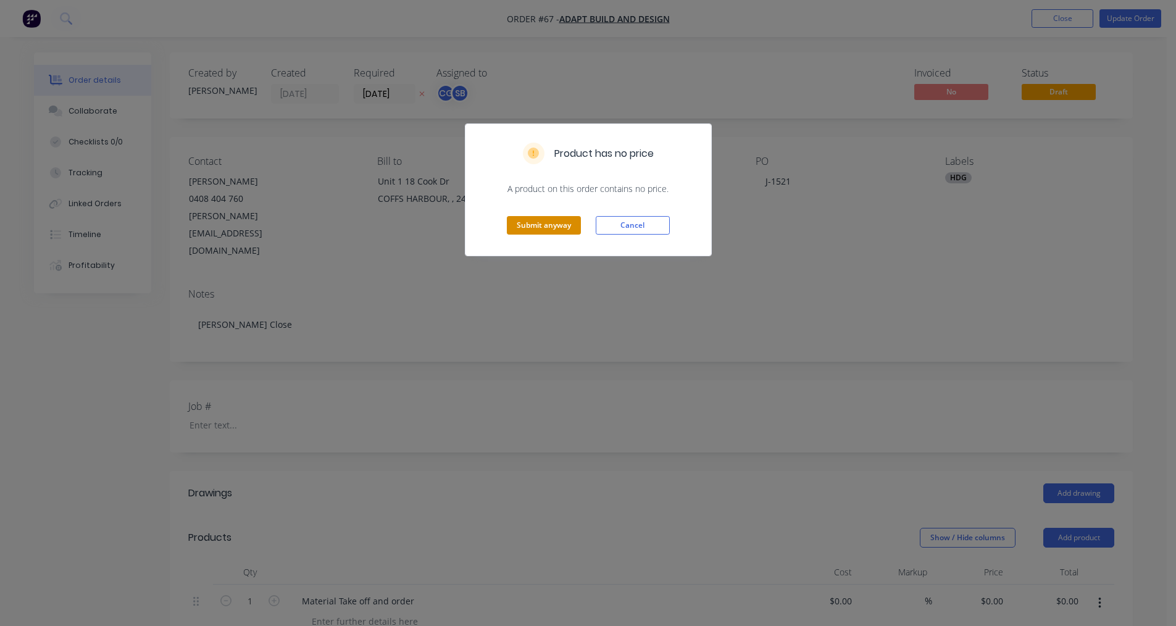
click at [542, 230] on button "Submit anyway" at bounding box center [544, 225] width 74 height 19
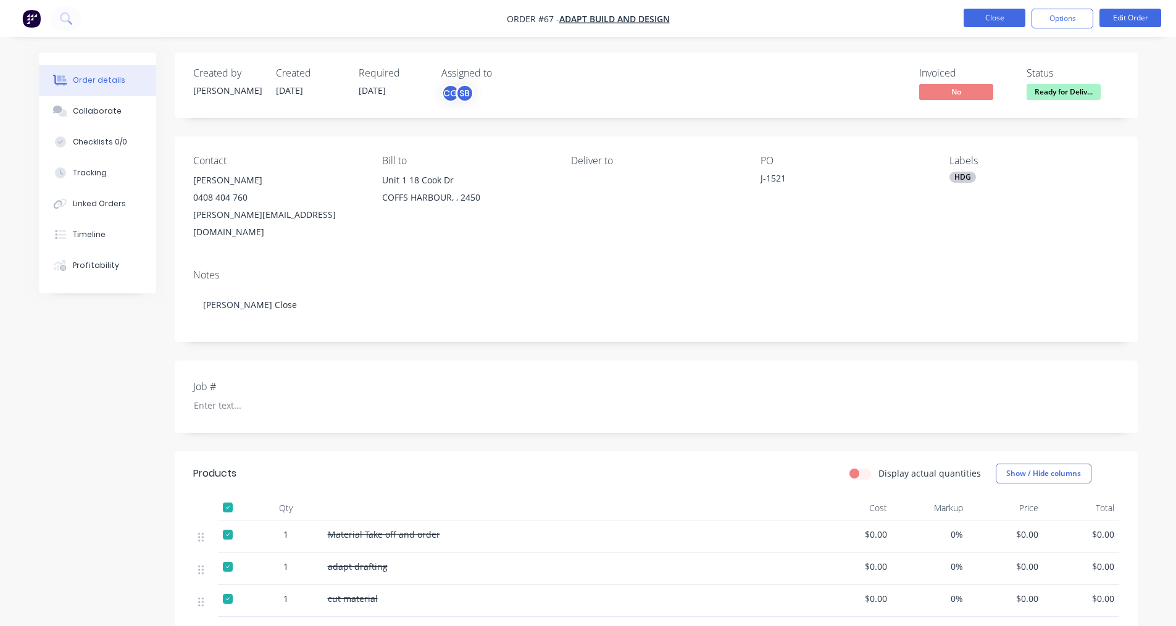
click at [1005, 19] on button "Close" at bounding box center [994, 18] width 62 height 19
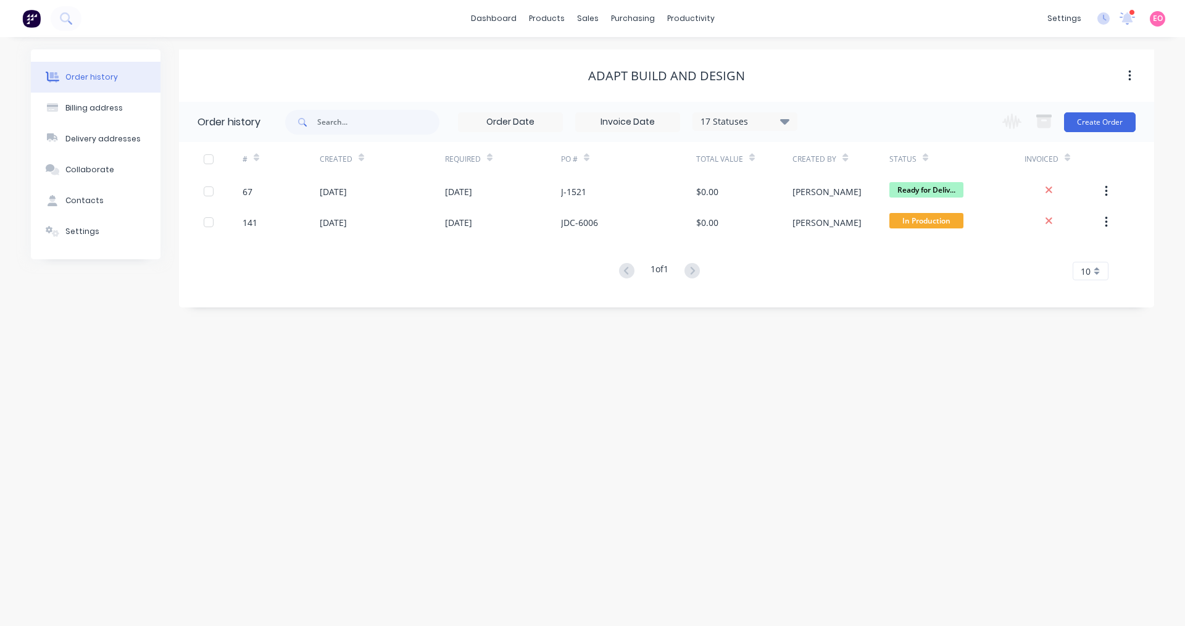
drag, startPoint x: 638, startPoint y: 485, endPoint x: 404, endPoint y: 375, distance: 259.2
click at [636, 482] on div "Order history Billing address Delivery addresses Collaborate Contacts Settings …" at bounding box center [592, 331] width 1185 height 589
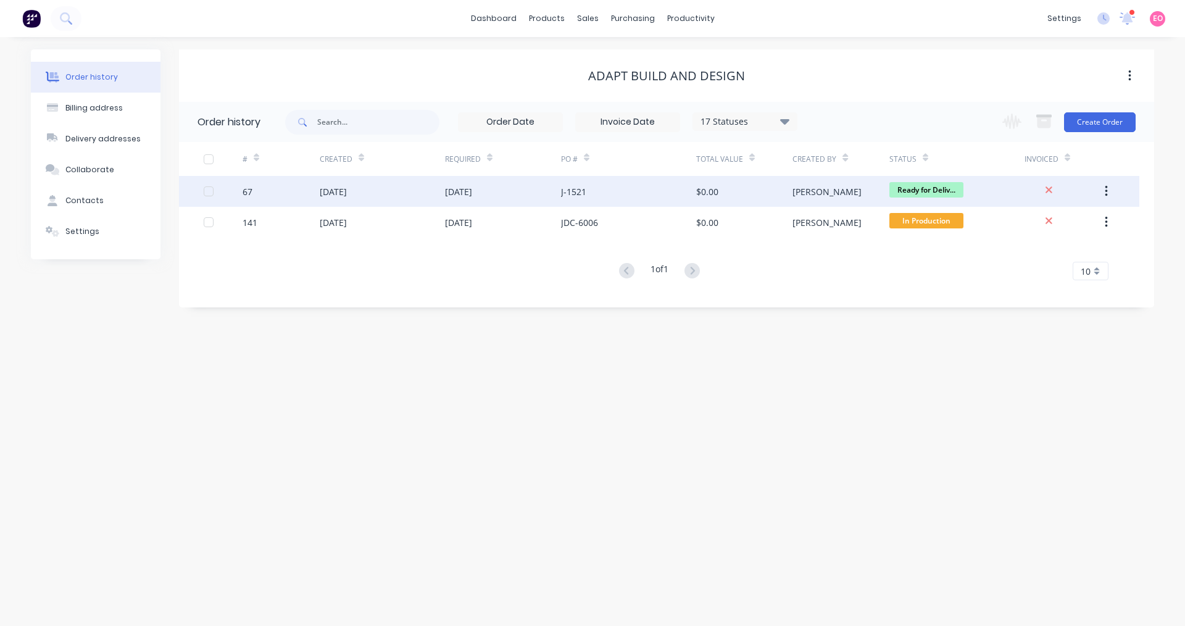
click at [739, 200] on div "$0.00" at bounding box center [744, 191] width 96 height 31
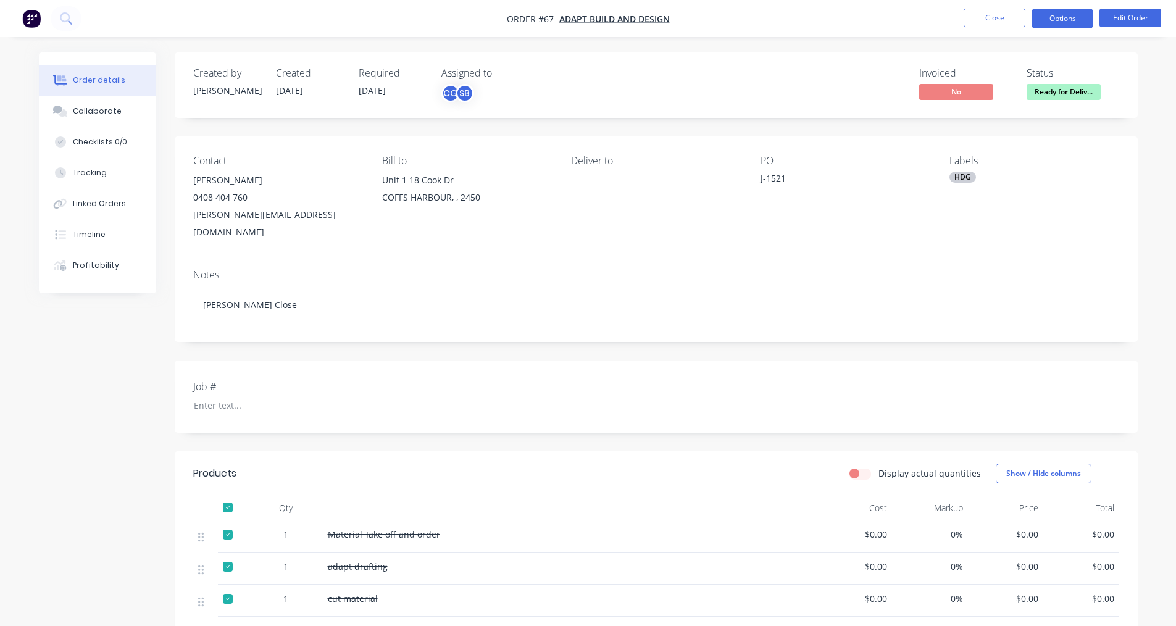
click at [1063, 20] on button "Options" at bounding box center [1062, 19] width 62 height 20
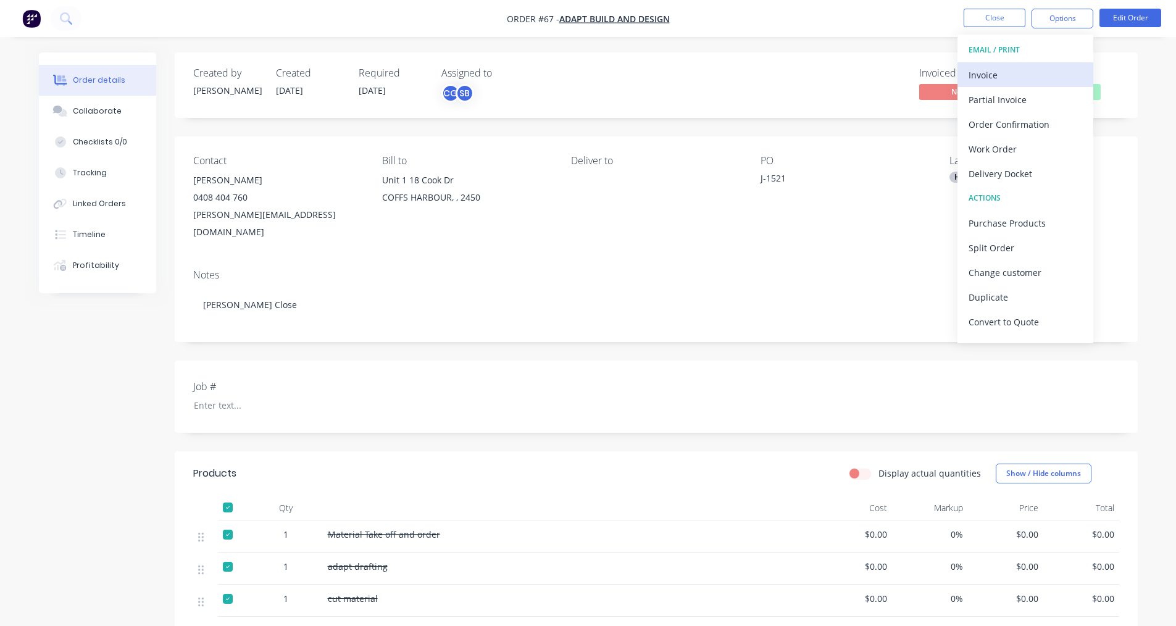
click at [1025, 75] on div "Invoice" at bounding box center [1025, 75] width 114 height 18
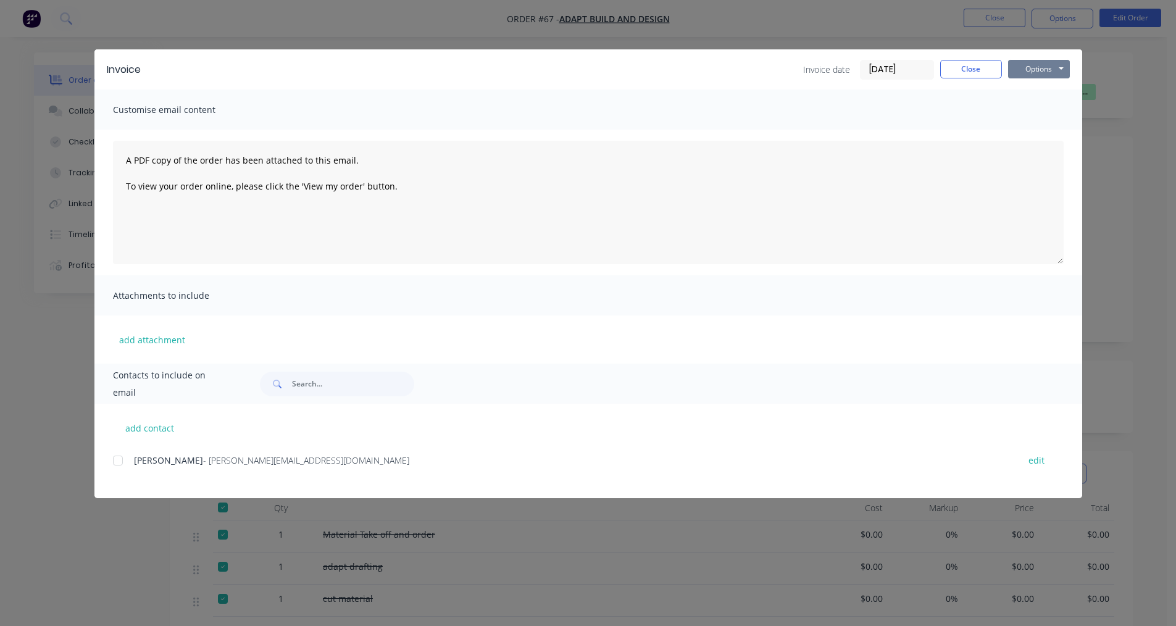
click at [1050, 75] on button "Options" at bounding box center [1039, 69] width 62 height 19
click at [1041, 114] on button "Print" at bounding box center [1047, 111] width 79 height 20
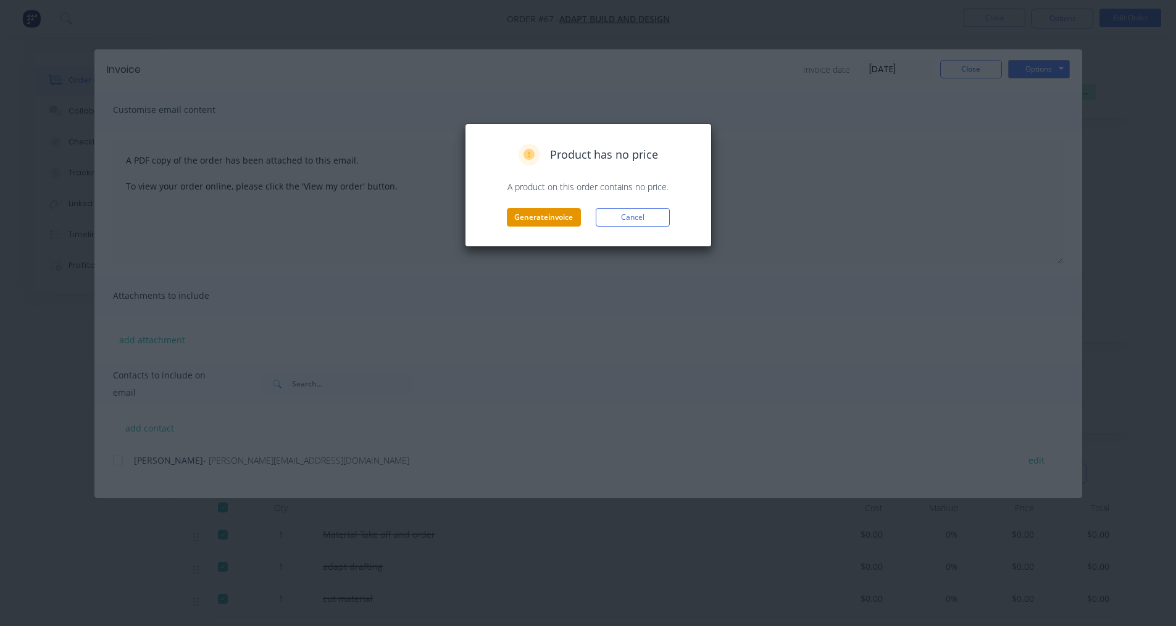
click at [570, 214] on button "Generate invoice" at bounding box center [544, 217] width 74 height 19
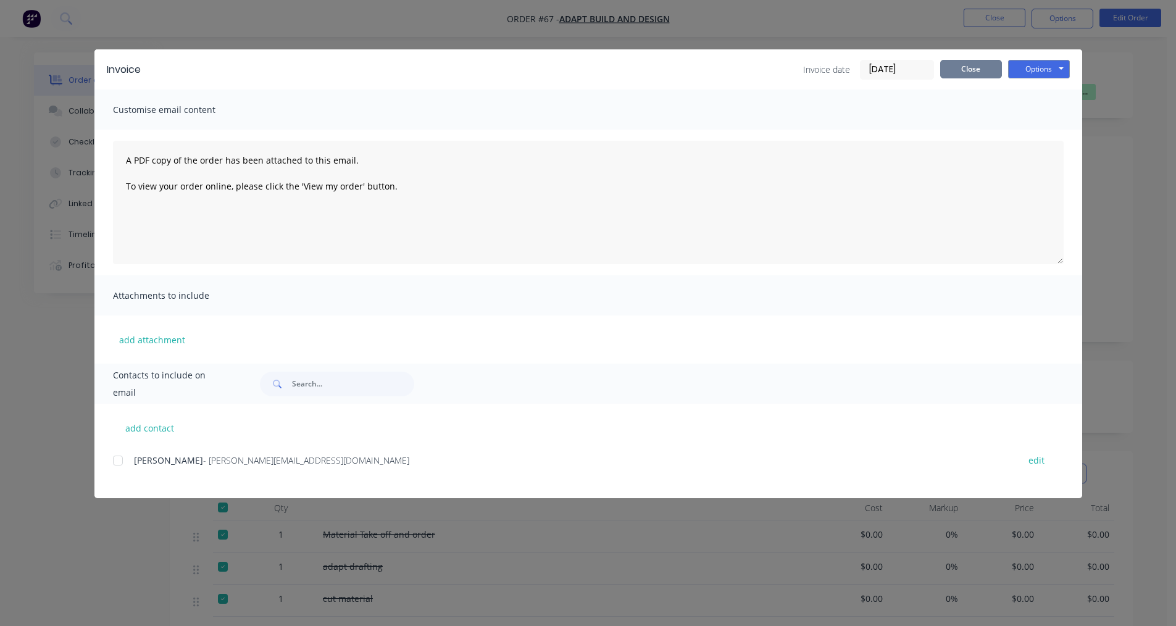
click at [984, 68] on button "Close" at bounding box center [971, 69] width 62 height 19
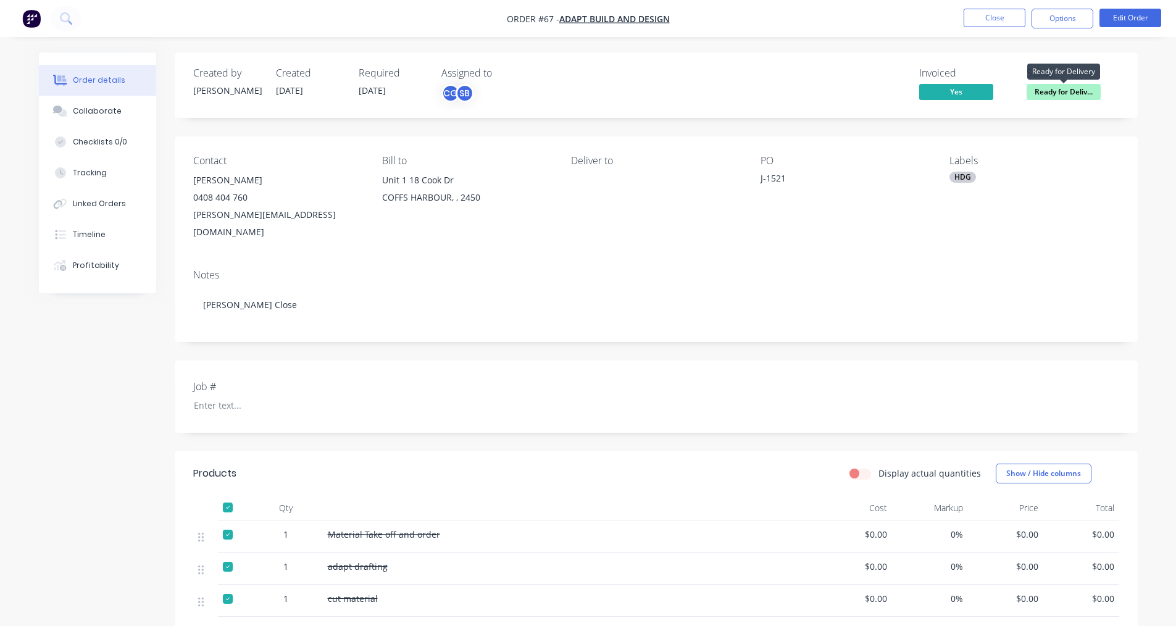
click at [1071, 94] on span "Ready for Deliv..." at bounding box center [1063, 91] width 74 height 15
click at [860, 269] on div "Notes" at bounding box center [656, 275] width 926 height 12
click at [1065, 19] on button "Options" at bounding box center [1062, 19] width 62 height 20
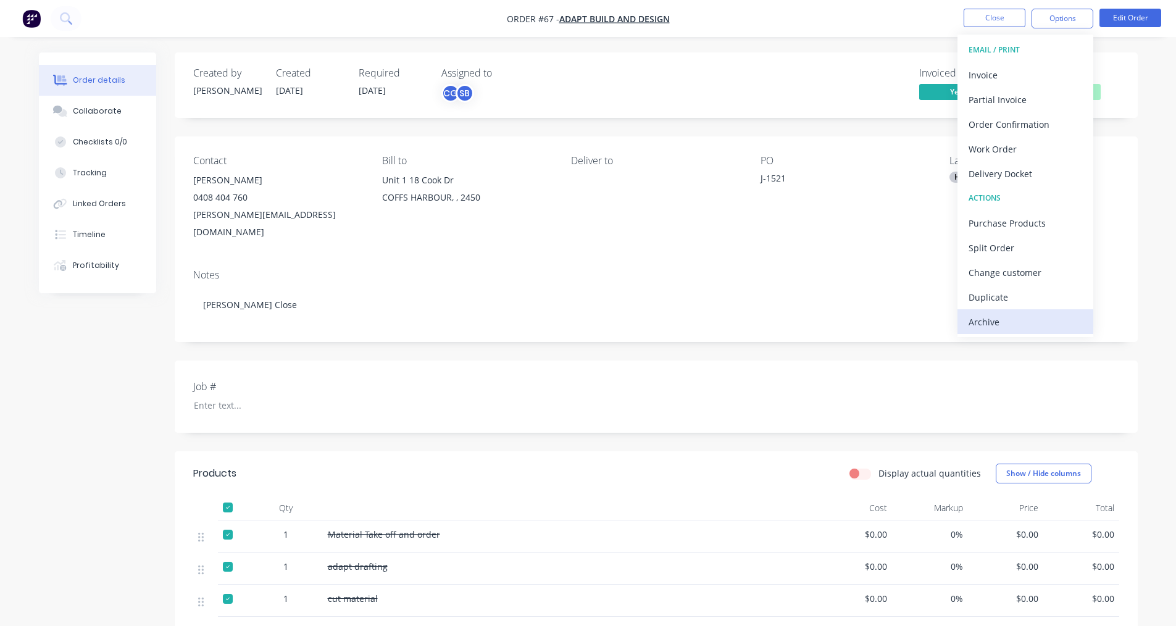
click at [1013, 326] on div "Archive" at bounding box center [1025, 322] width 114 height 18
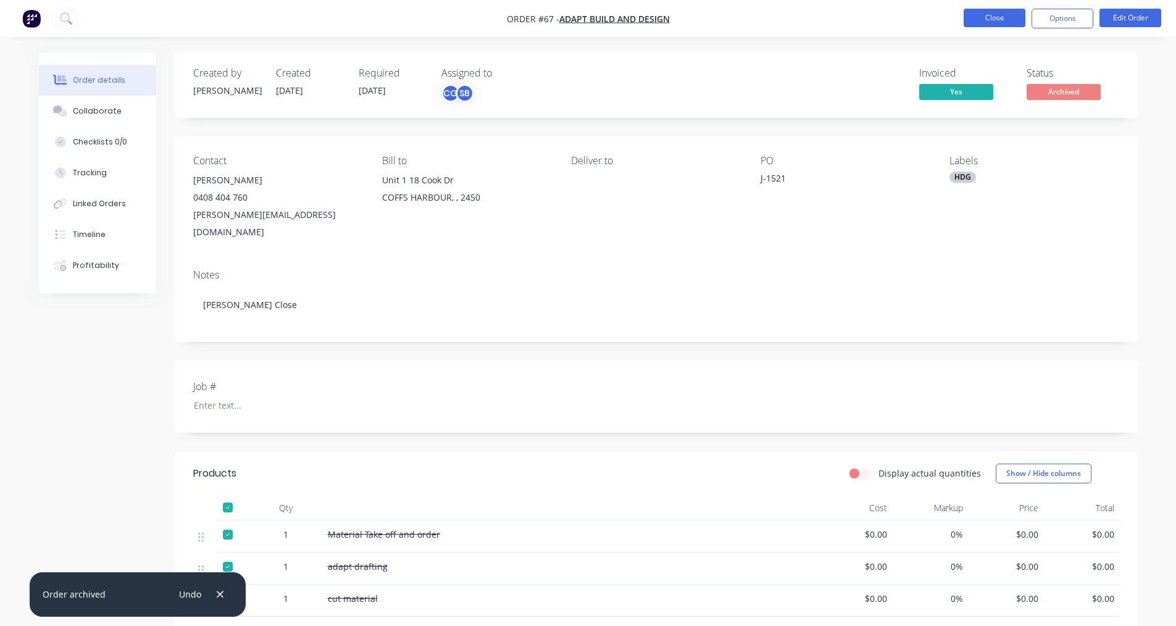
click at [994, 17] on button "Close" at bounding box center [994, 18] width 62 height 19
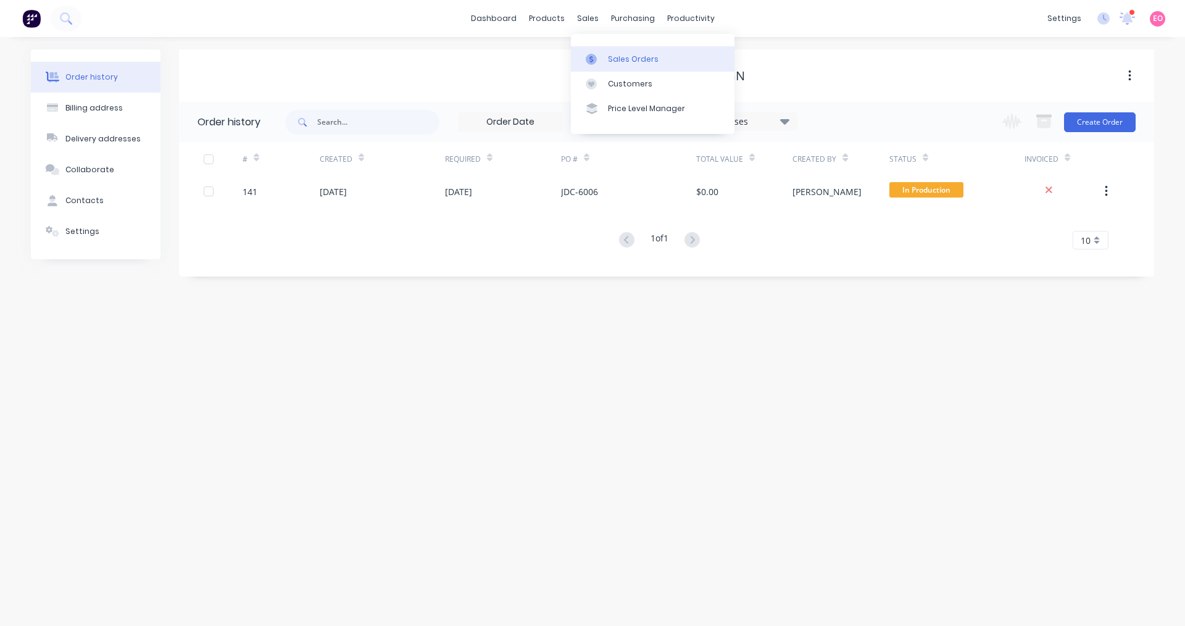
click at [597, 59] on div at bounding box center [595, 59] width 19 height 11
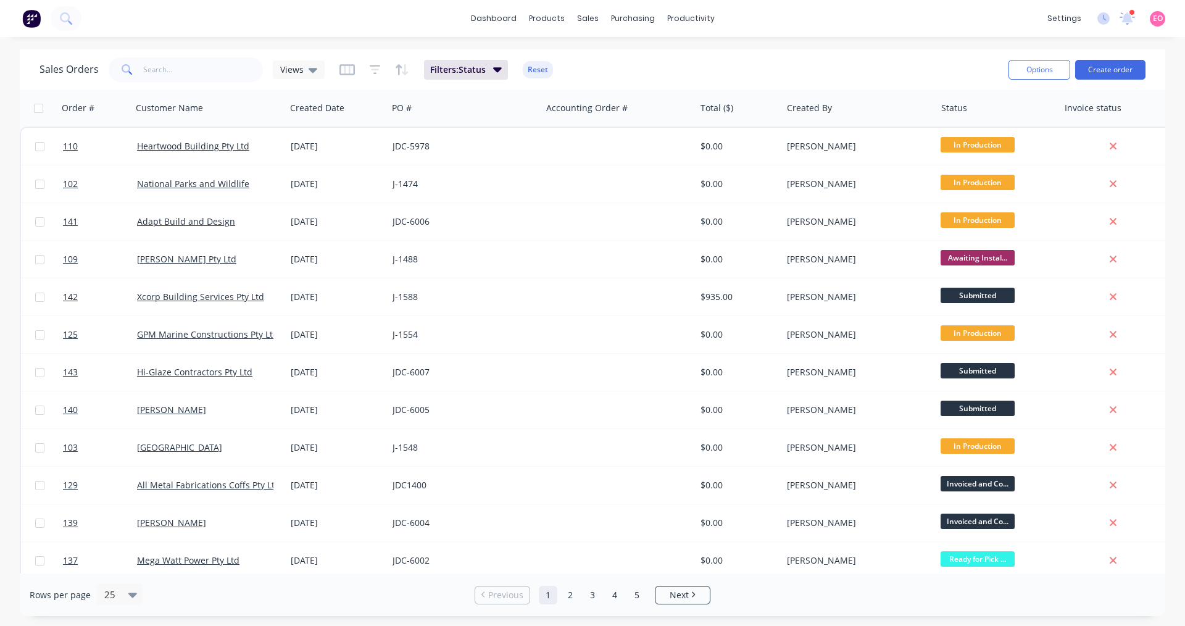
click at [507, 67] on div "Filters: Status Reset" at bounding box center [446, 70] width 214 height 20
click at [501, 68] on button "Filters: Status" at bounding box center [466, 70] width 84 height 20
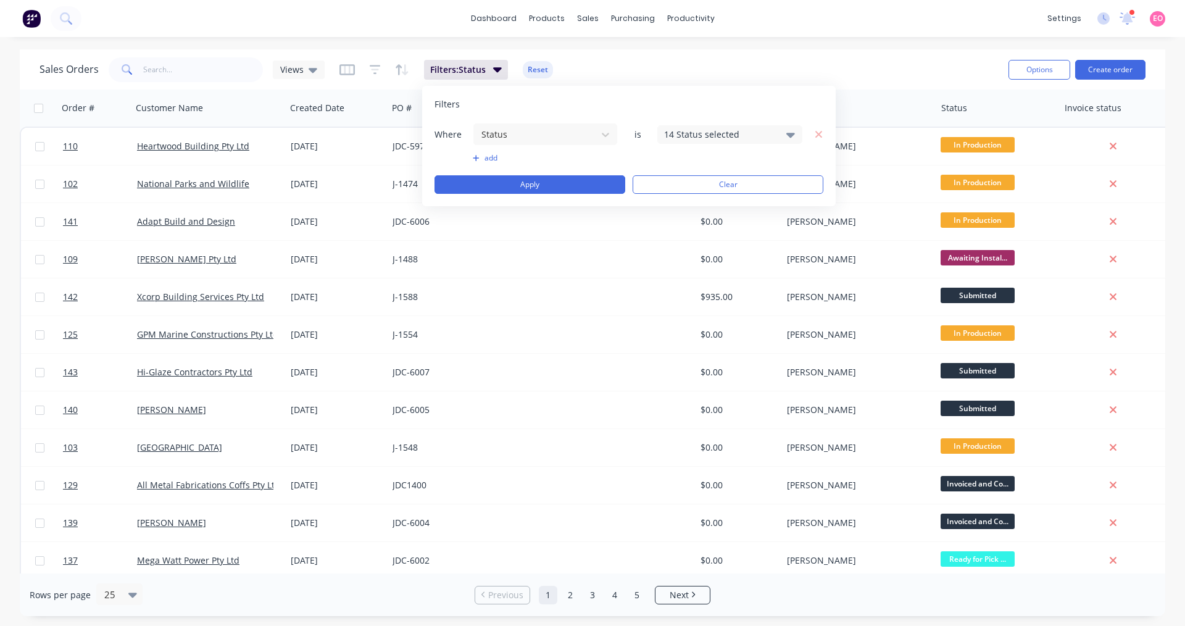
click at [735, 136] on div "14 Status selected" at bounding box center [720, 134] width 112 height 13
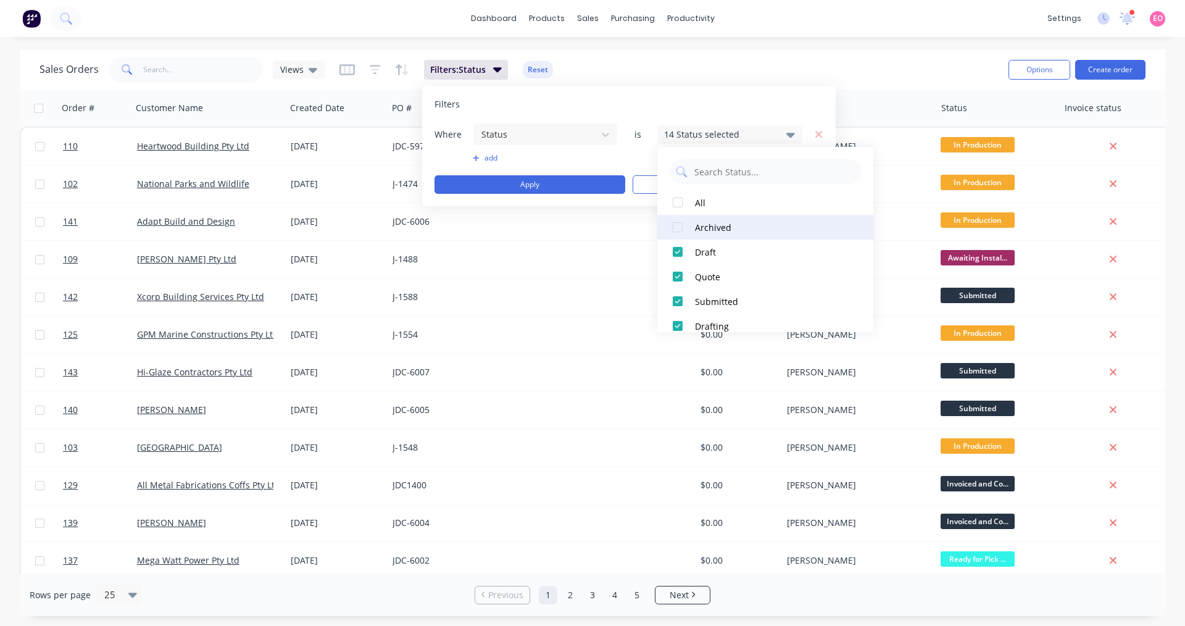
click at [705, 229] on div "Archived" at bounding box center [769, 227] width 148 height 13
drag, startPoint x: 887, startPoint y: 102, endPoint x: 884, endPoint y: 83, distance: 19.4
click at [0, 0] on div at bounding box center [0, 0] width 0 height 0
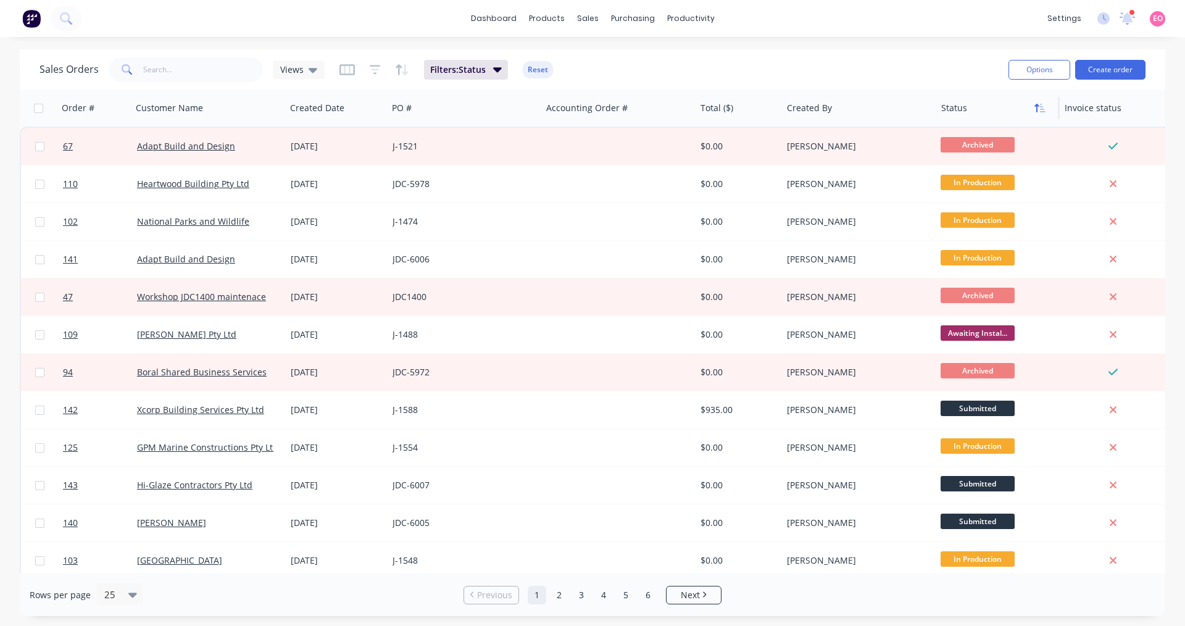
click at [1037, 108] on icon "button" at bounding box center [1036, 108] width 4 height 9
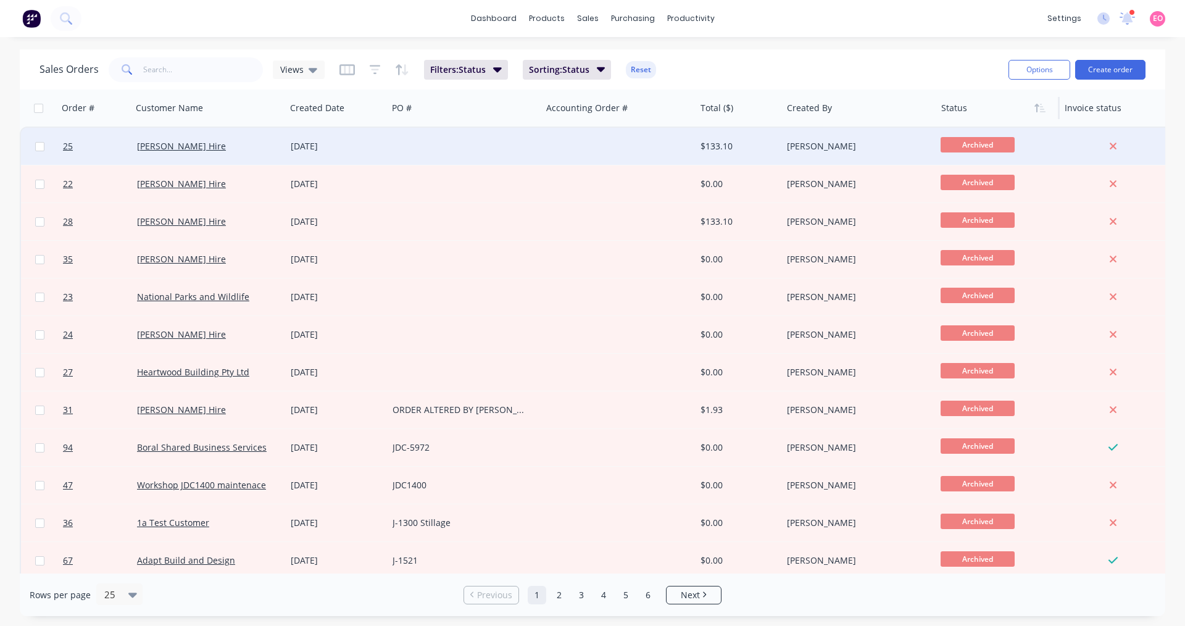
click at [555, 149] on div at bounding box center [619, 146] width 154 height 37
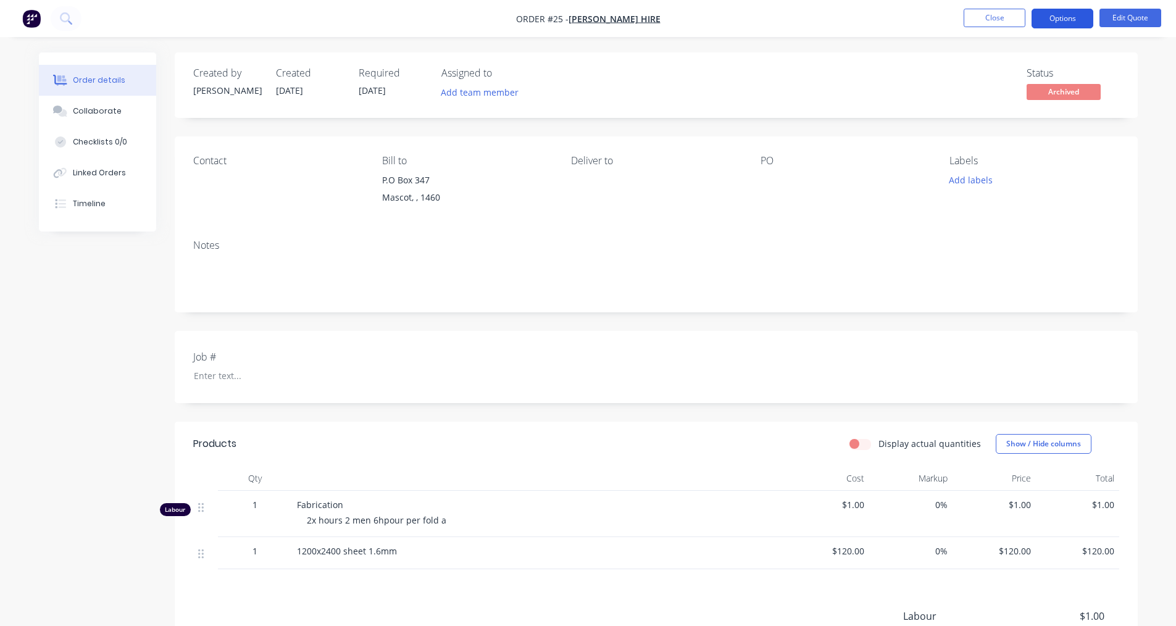
click at [1060, 19] on button "Options" at bounding box center [1062, 19] width 62 height 20
click at [845, 78] on div "Status Archived" at bounding box center [842, 85] width 554 height 36
click at [1073, 19] on button "Options" at bounding box center [1062, 19] width 62 height 20
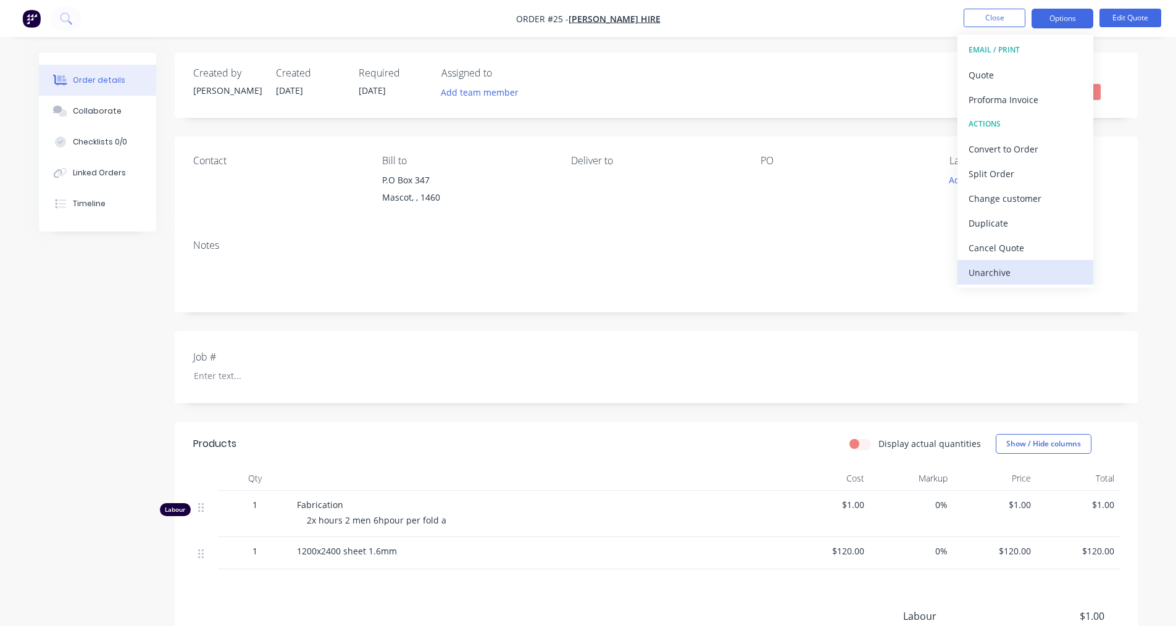
click at [998, 281] on div "Unarchive" at bounding box center [1025, 273] width 114 height 18
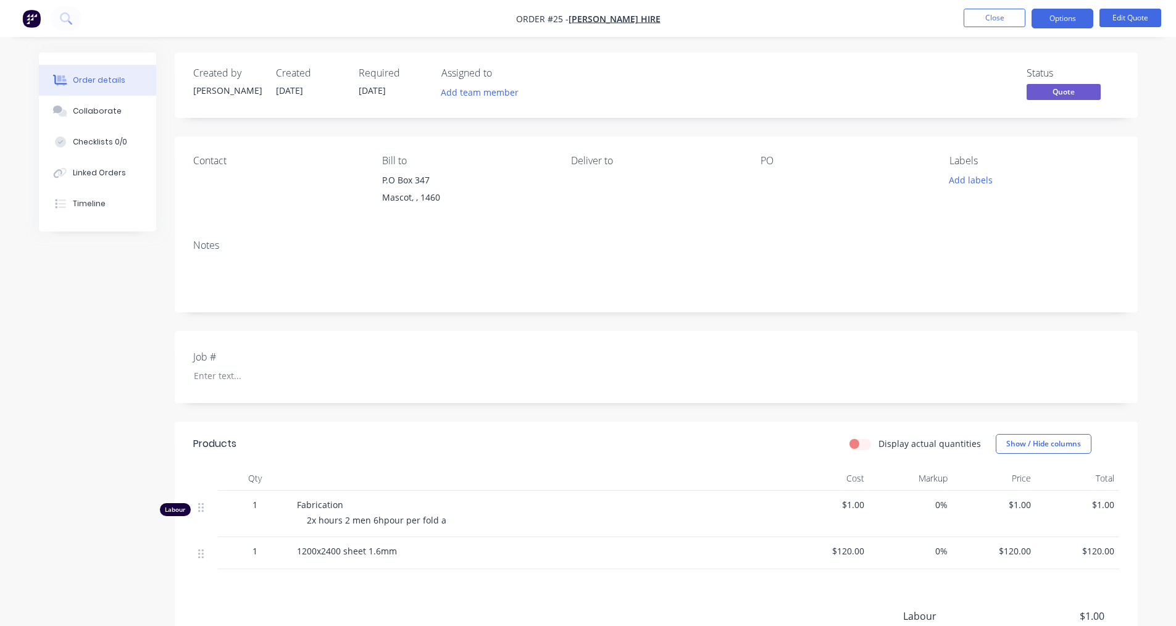
click at [876, 53] on div "Created by [PERSON_NAME] Created [DATE] Required [DATE] Assigned to Add team me…" at bounding box center [656, 84] width 963 height 65
drag, startPoint x: 1054, startPoint y: 16, endPoint x: 1065, endPoint y: 19, distance: 11.4
click at [1059, 17] on button "Options" at bounding box center [1062, 19] width 62 height 20
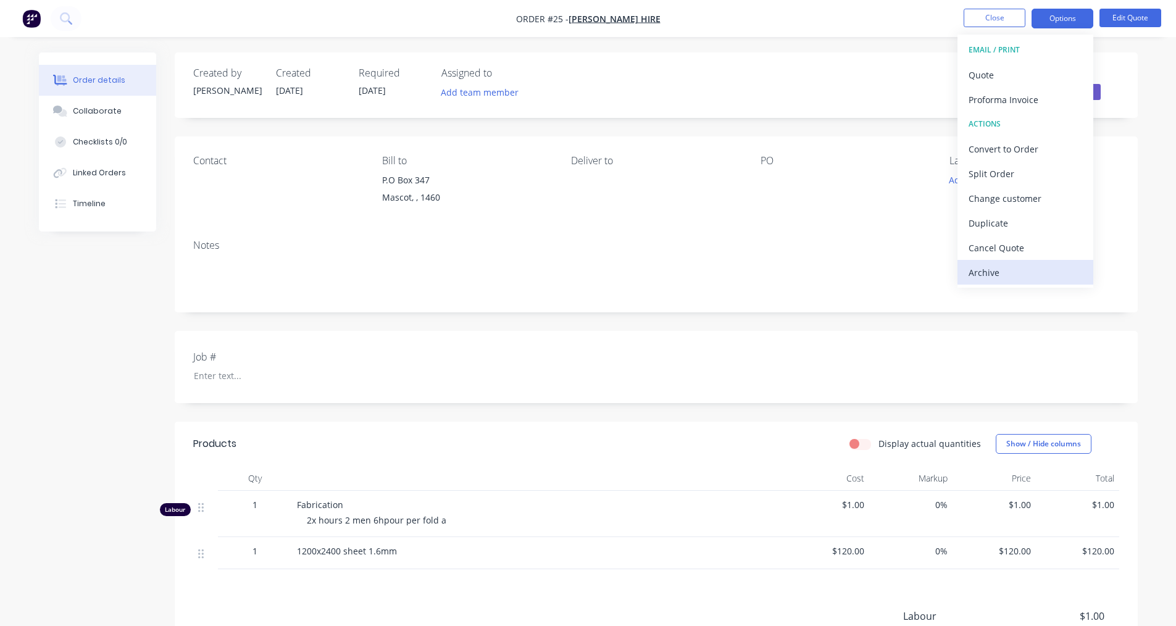
click at [991, 265] on div "Archive" at bounding box center [1025, 273] width 114 height 18
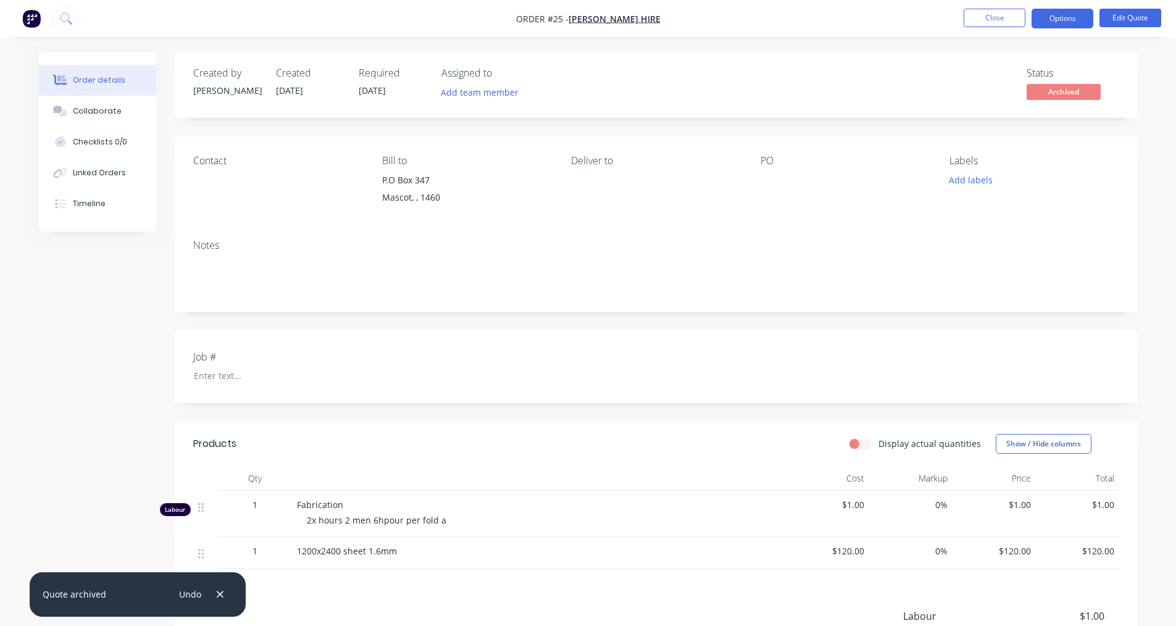
click at [799, 180] on div at bounding box center [837, 180] width 154 height 17
click at [979, 14] on button "Close" at bounding box center [994, 18] width 62 height 19
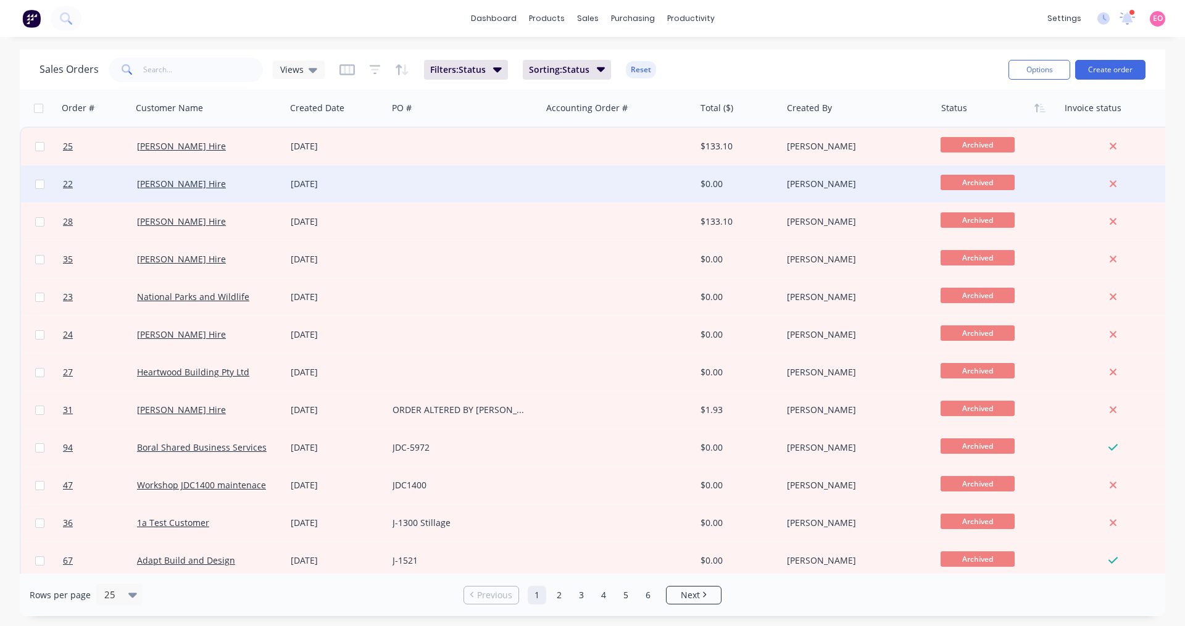
click at [834, 182] on div "[PERSON_NAME]" at bounding box center [855, 184] width 137 height 12
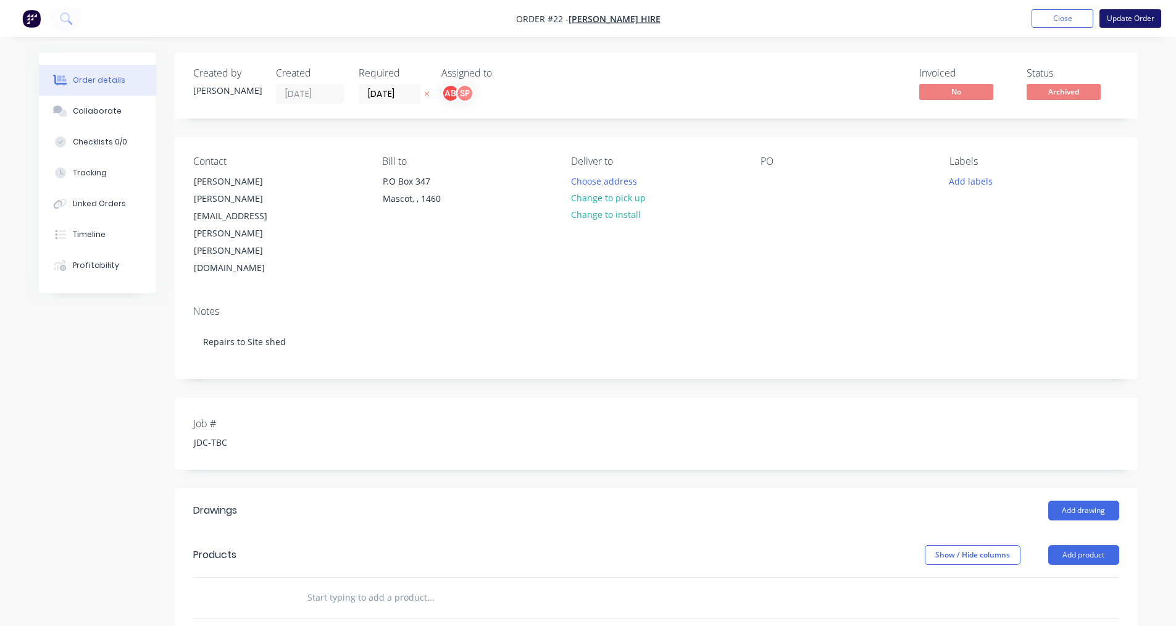
click at [1110, 19] on button "Update Order" at bounding box center [1130, 18] width 62 height 19
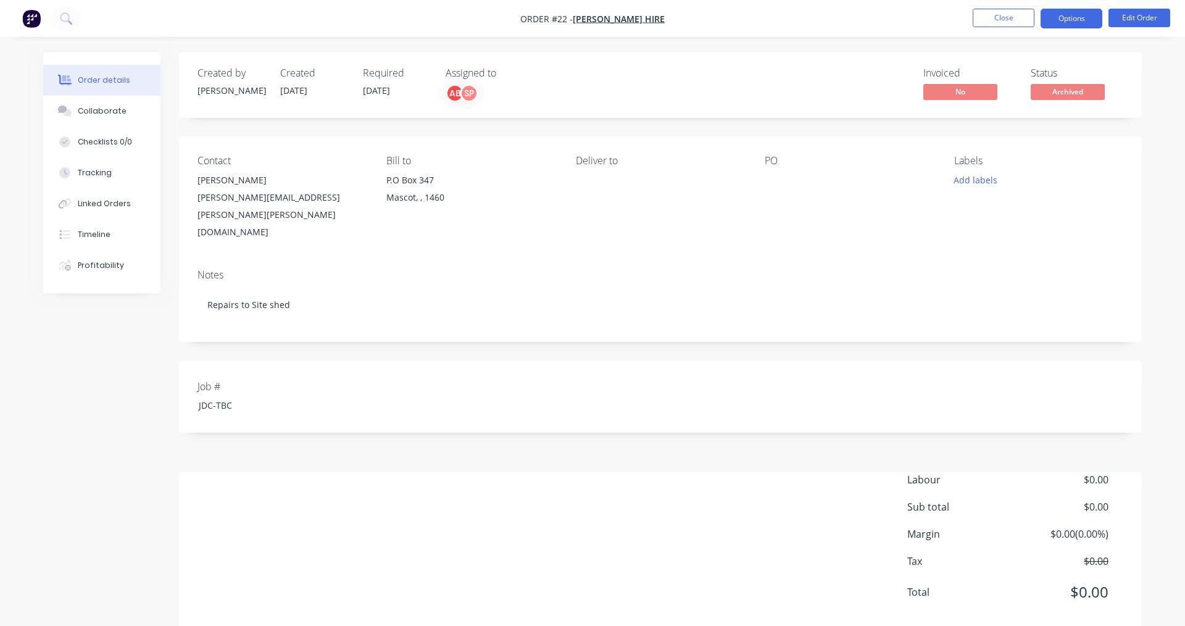
click at [1088, 20] on button "Options" at bounding box center [1071, 19] width 62 height 20
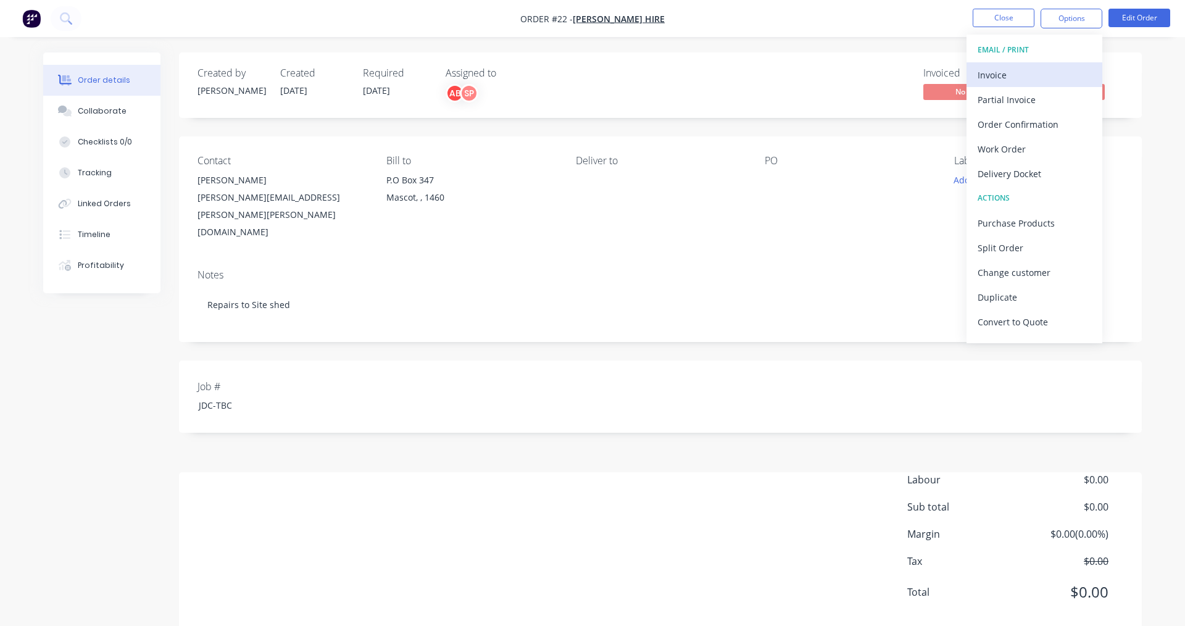
click at [1037, 78] on div "Invoice" at bounding box center [1034, 75] width 114 height 18
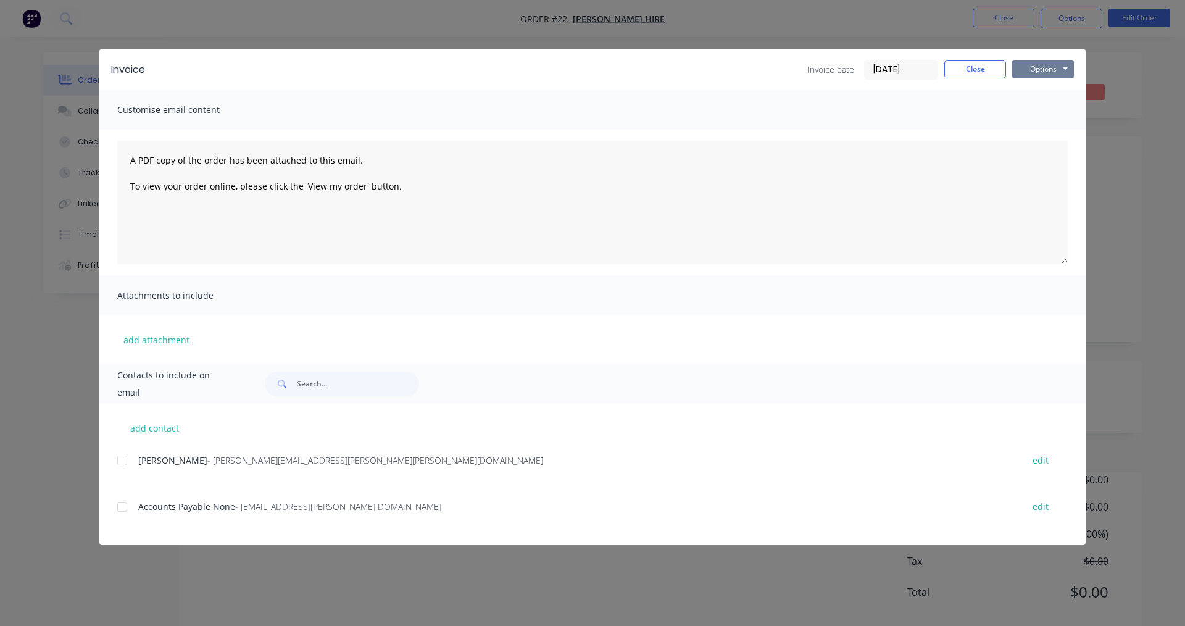
click at [1054, 65] on button "Options" at bounding box center [1043, 69] width 62 height 19
click at [1036, 109] on button "Print" at bounding box center [1051, 111] width 79 height 20
click at [978, 70] on button "Close" at bounding box center [975, 69] width 62 height 19
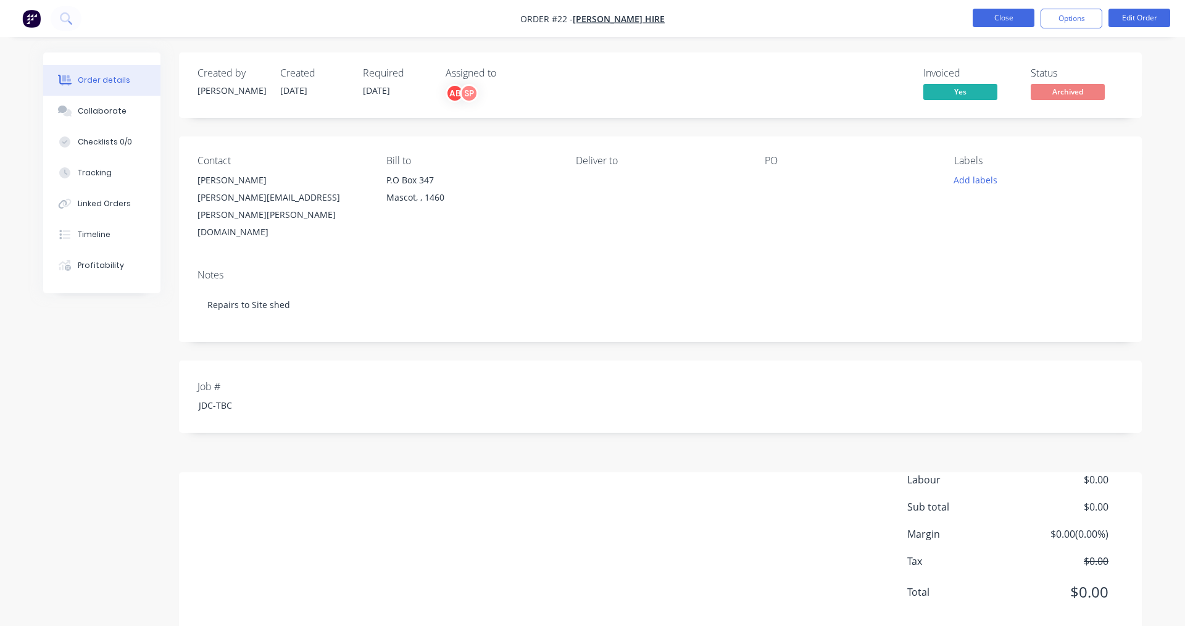
click at [1000, 23] on button "Close" at bounding box center [1004, 18] width 62 height 19
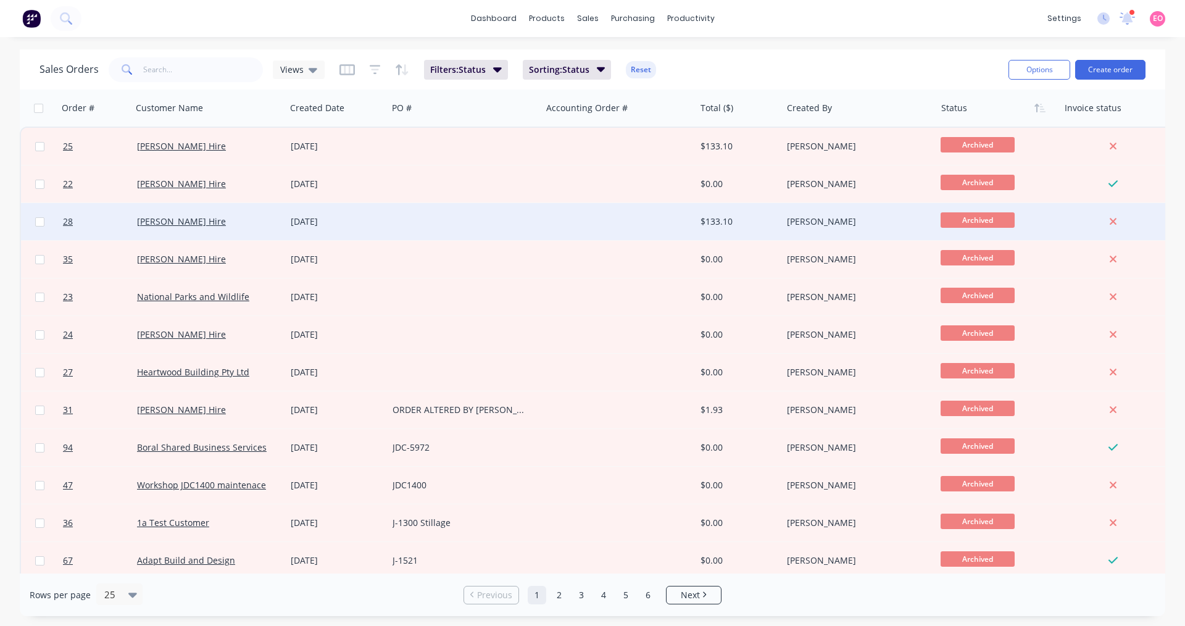
click at [357, 222] on div "[DATE]" at bounding box center [337, 221] width 92 height 12
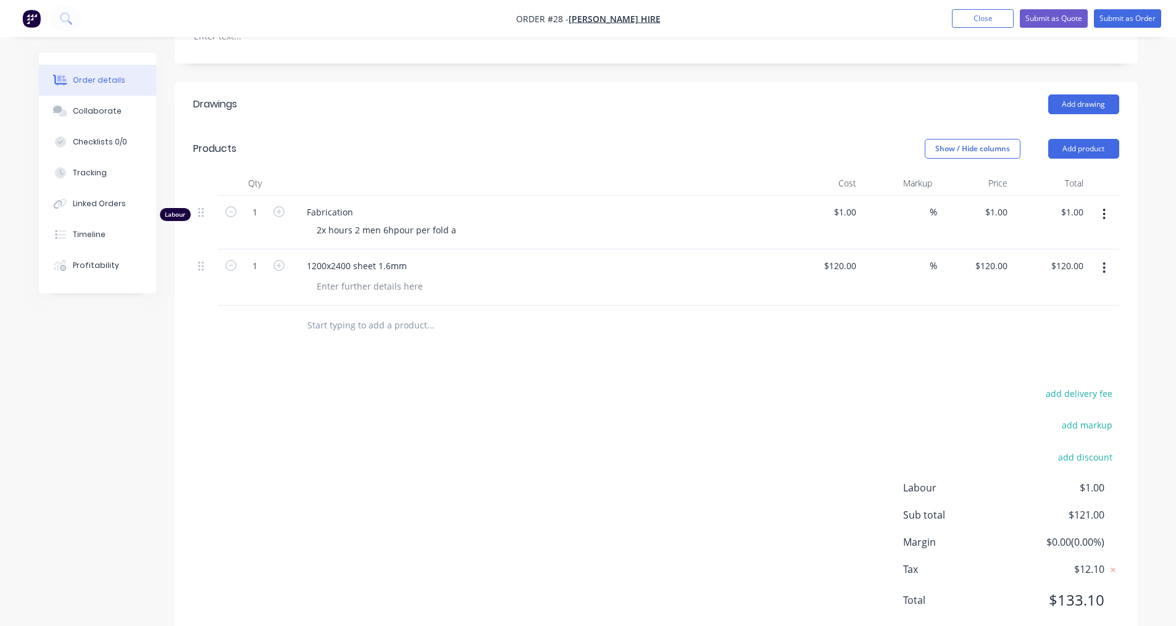
scroll to position [375, 0]
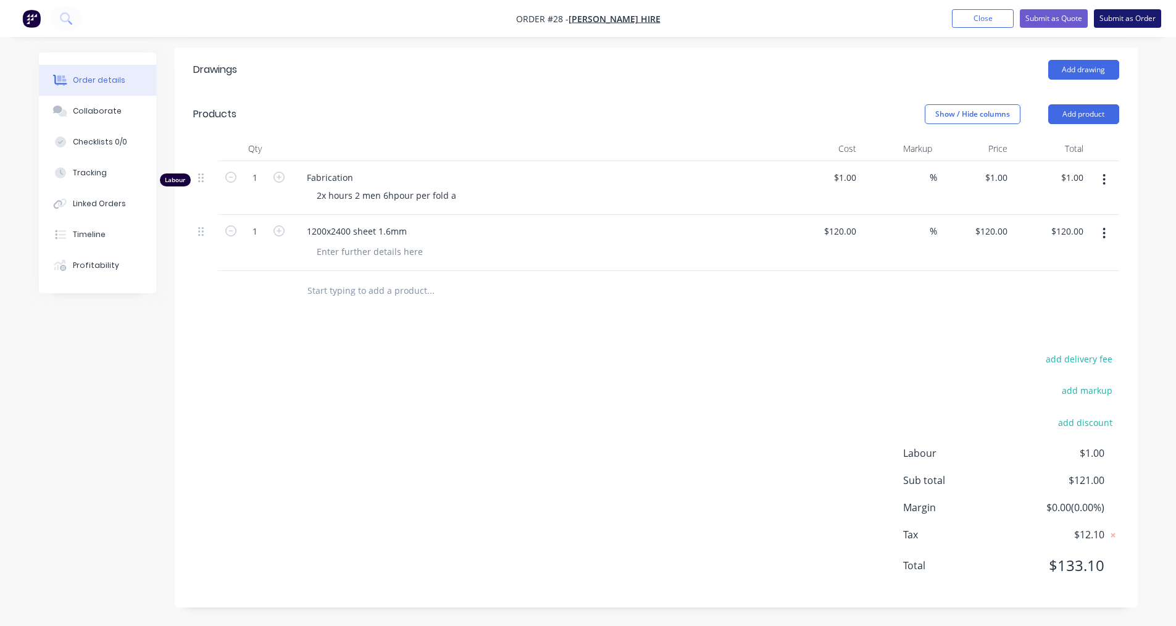
click at [1124, 19] on button "Submit as Order" at bounding box center [1127, 18] width 67 height 19
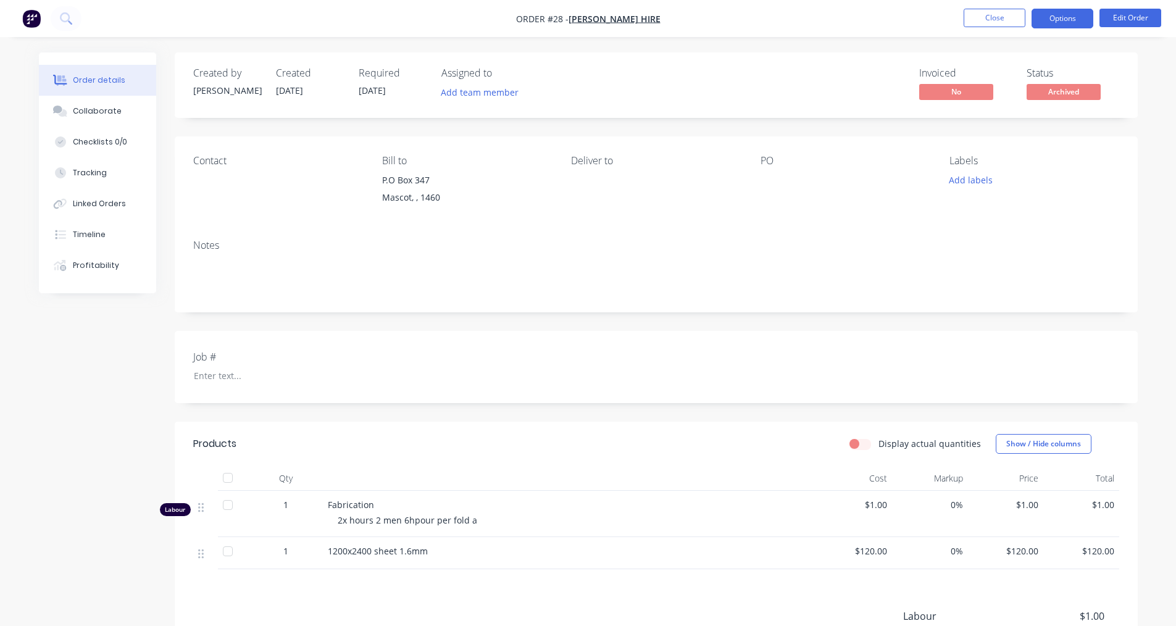
click at [1058, 21] on button "Options" at bounding box center [1062, 19] width 62 height 20
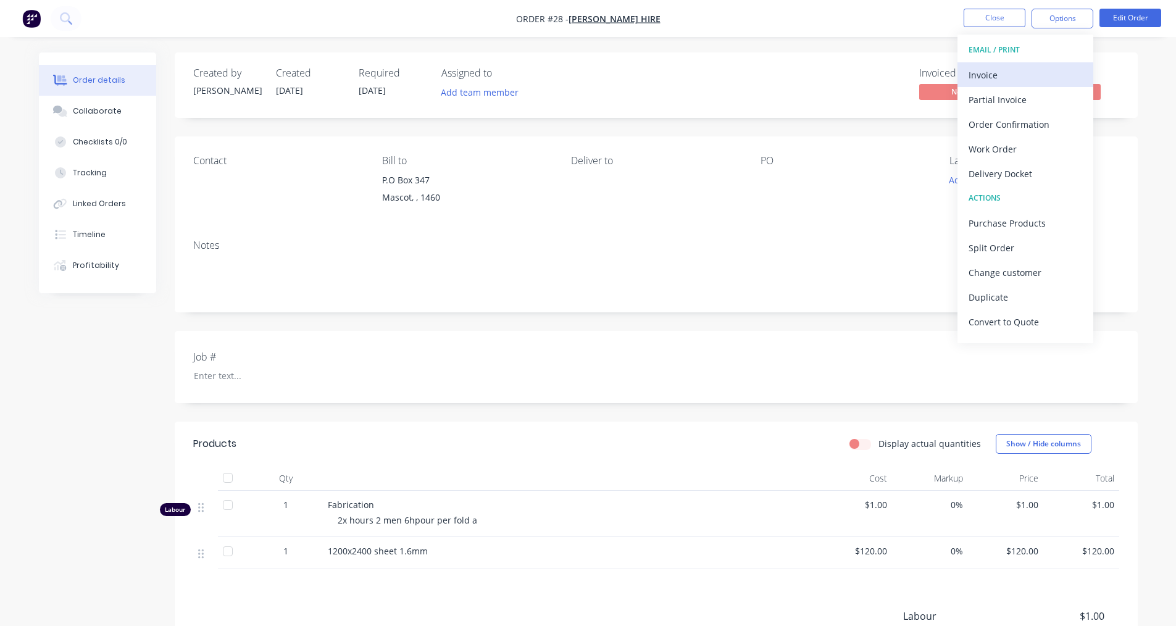
click at [1005, 74] on div "Invoice" at bounding box center [1025, 75] width 114 height 18
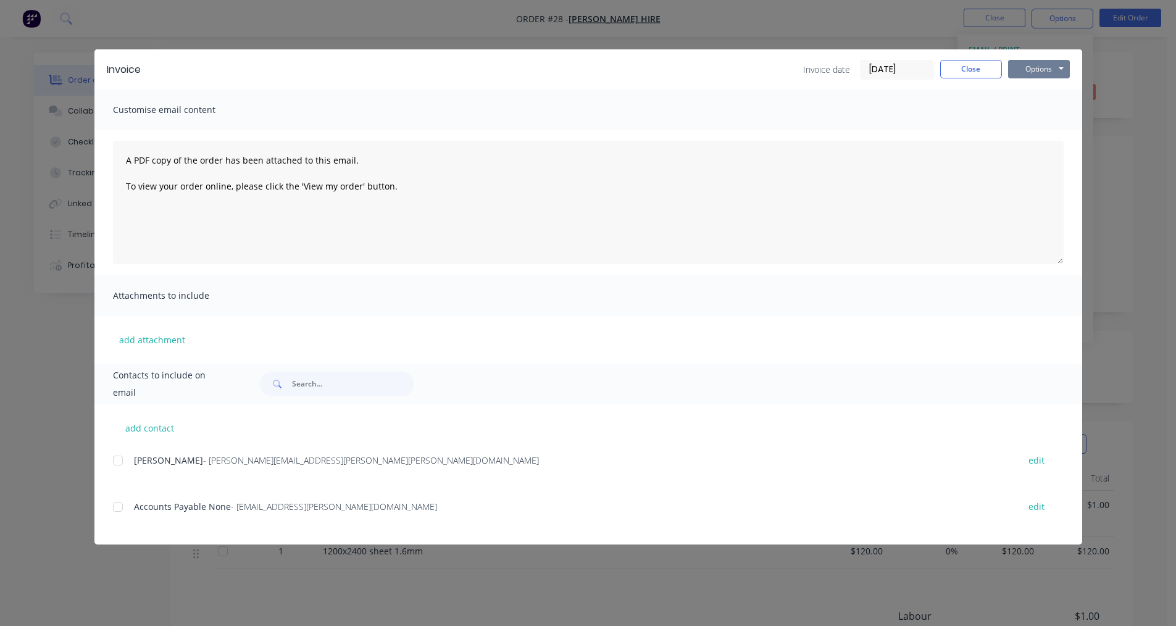
click at [1061, 75] on button "Options" at bounding box center [1039, 69] width 62 height 19
click at [1039, 108] on button "Print" at bounding box center [1047, 111] width 79 height 20
click at [990, 68] on button "Close" at bounding box center [971, 69] width 62 height 19
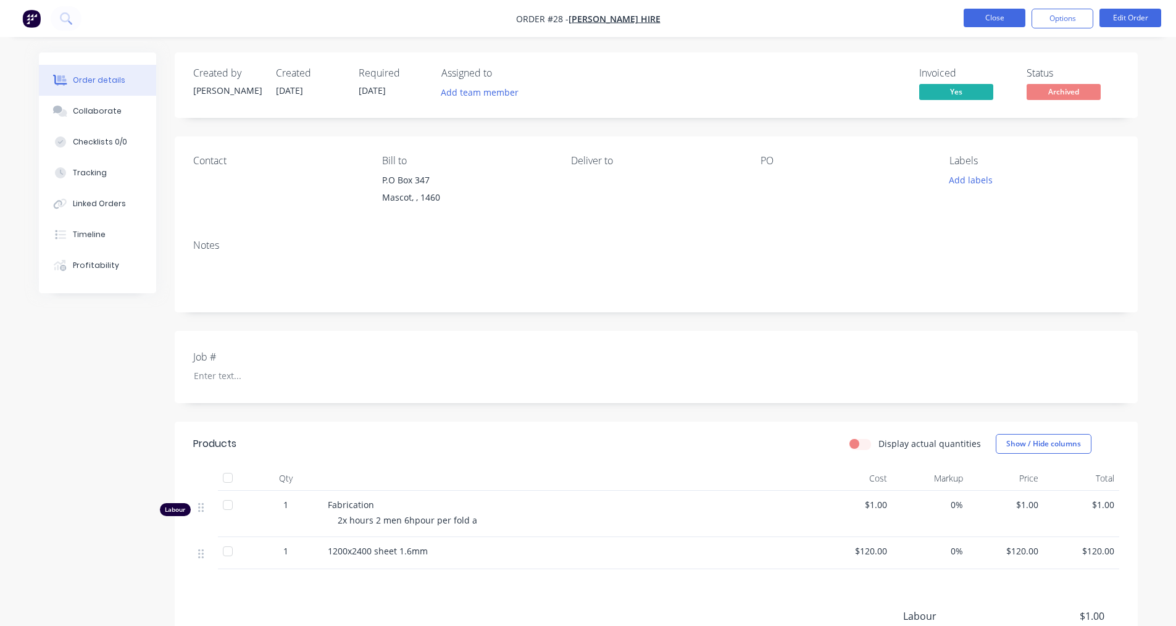
click at [1005, 22] on button "Close" at bounding box center [994, 18] width 62 height 19
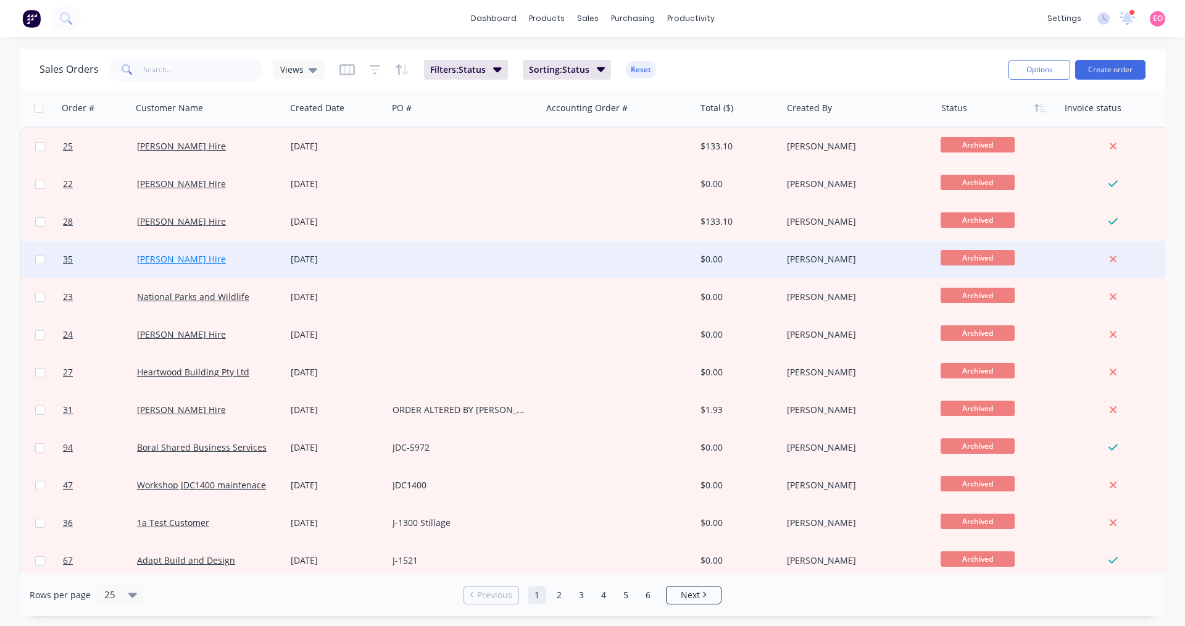
click at [178, 257] on link "[PERSON_NAME] Hire" at bounding box center [181, 259] width 89 height 12
click at [637, 260] on div at bounding box center [619, 259] width 154 height 37
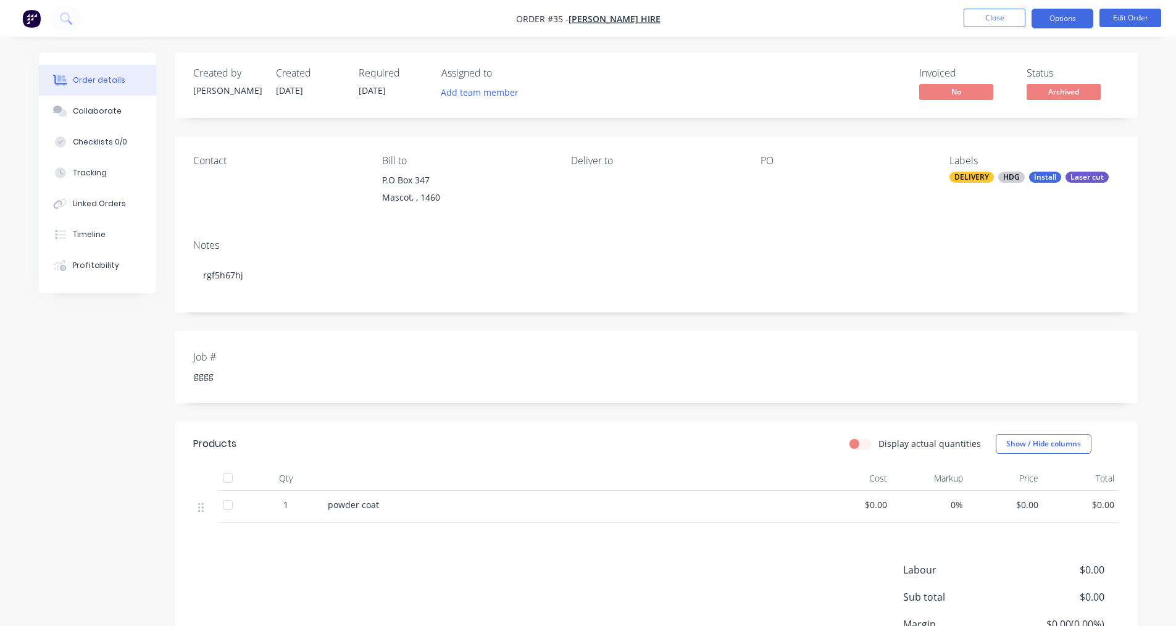
click at [1068, 19] on button "Options" at bounding box center [1062, 19] width 62 height 20
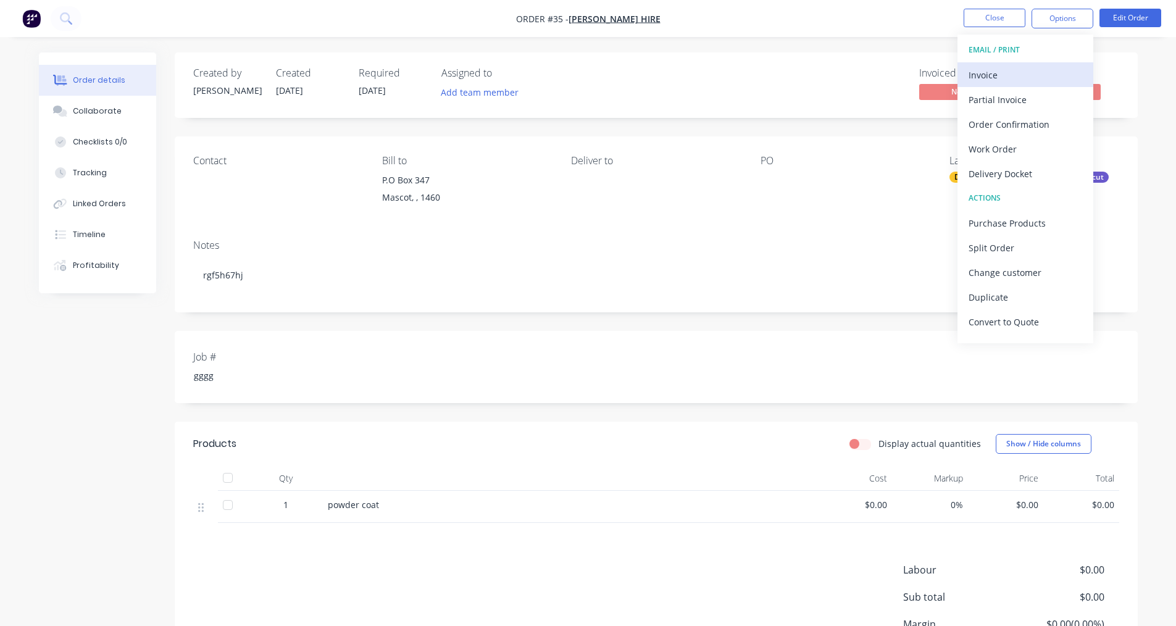
click at [1016, 68] on div "Invoice" at bounding box center [1025, 75] width 114 height 18
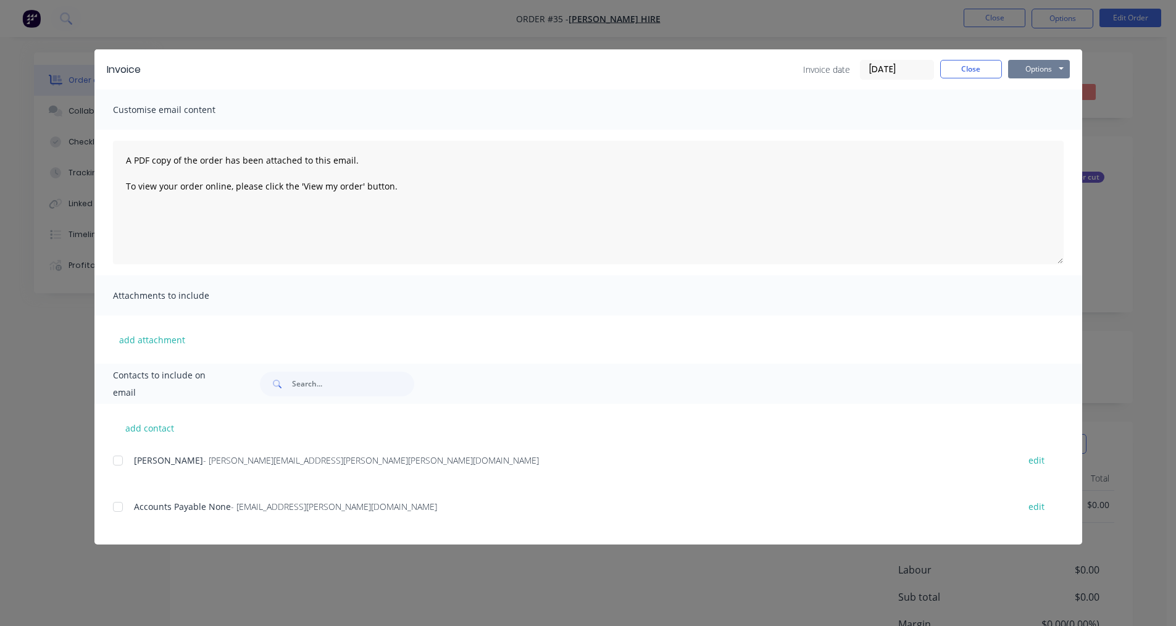
click at [1023, 70] on button "Options" at bounding box center [1039, 69] width 62 height 19
click at [1044, 111] on button "Print" at bounding box center [1047, 111] width 79 height 20
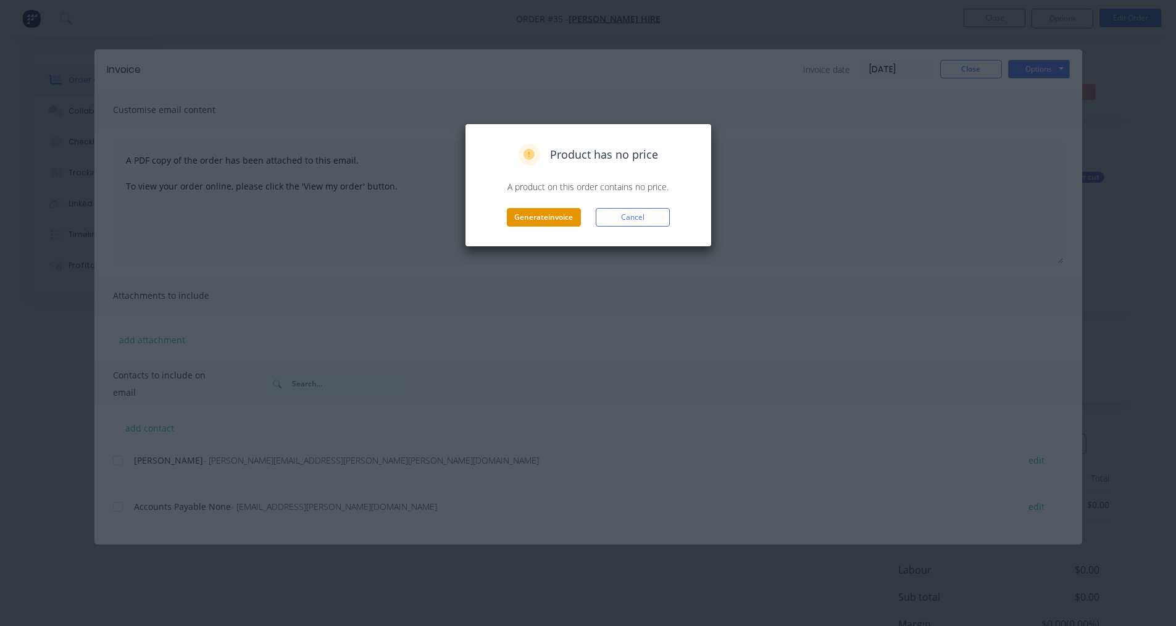
click at [575, 222] on button "Generate invoice" at bounding box center [544, 217] width 74 height 19
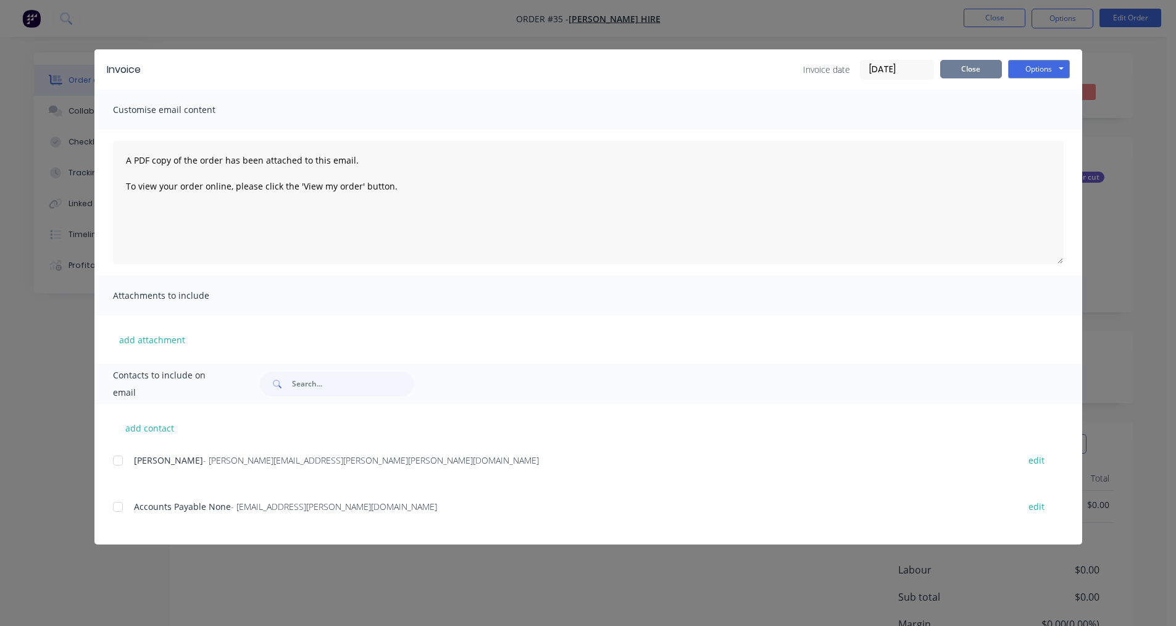
click at [975, 74] on button "Close" at bounding box center [971, 69] width 62 height 19
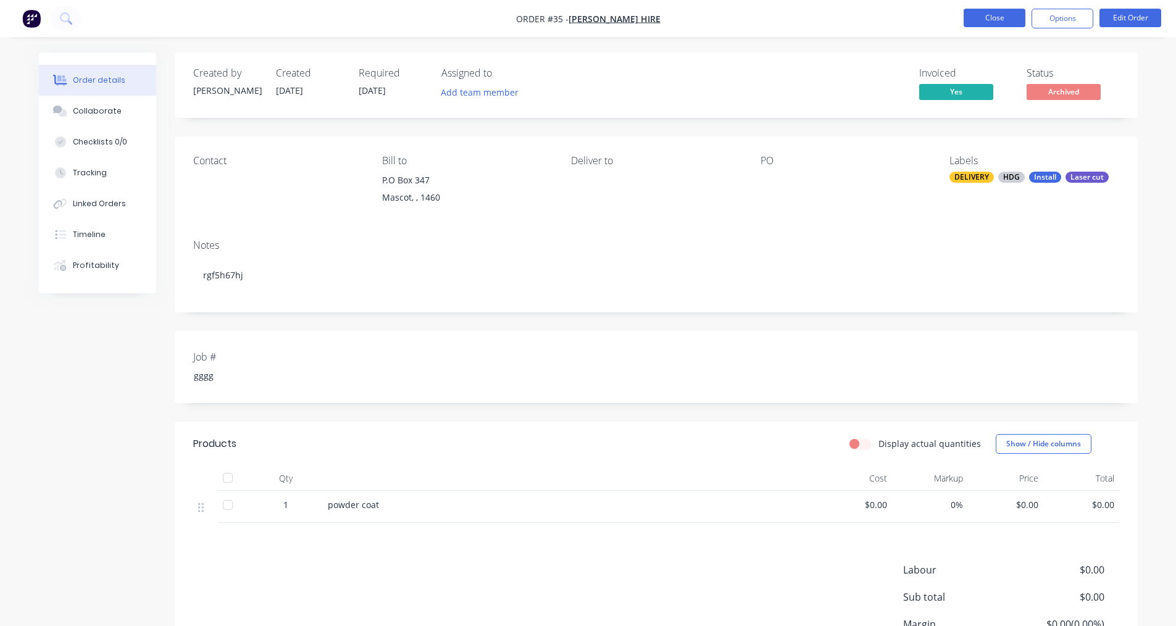
click at [999, 17] on button "Close" at bounding box center [994, 18] width 62 height 19
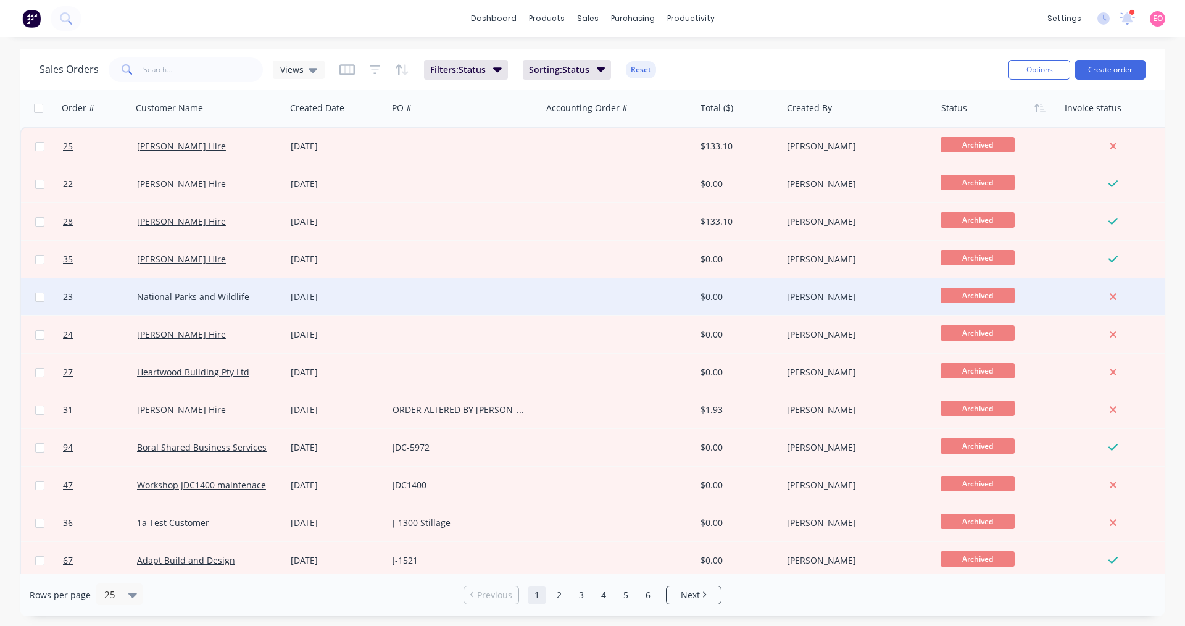
click at [607, 299] on div at bounding box center [619, 296] width 154 height 37
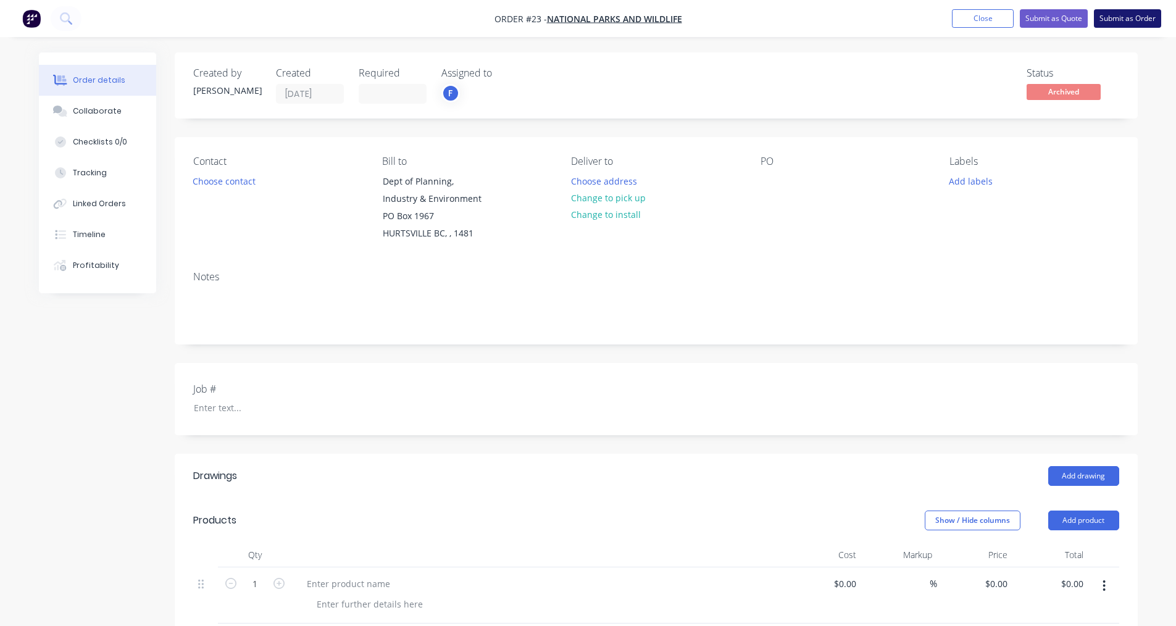
click at [1116, 22] on button "Submit as Order" at bounding box center [1127, 18] width 67 height 19
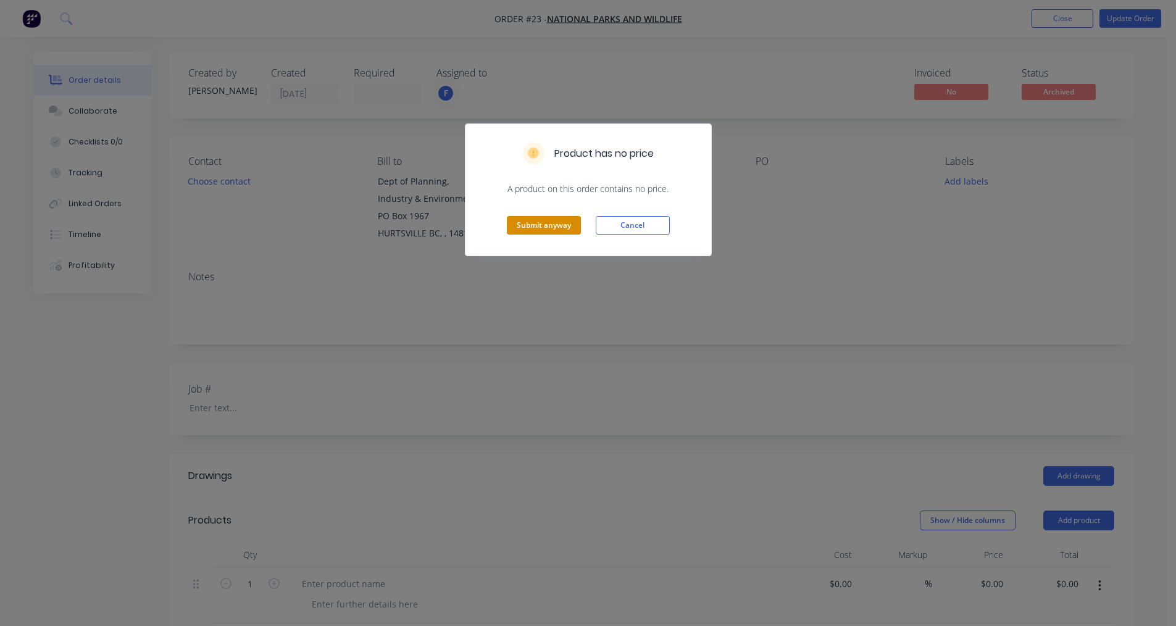
click at [571, 227] on button "Submit anyway" at bounding box center [544, 225] width 74 height 19
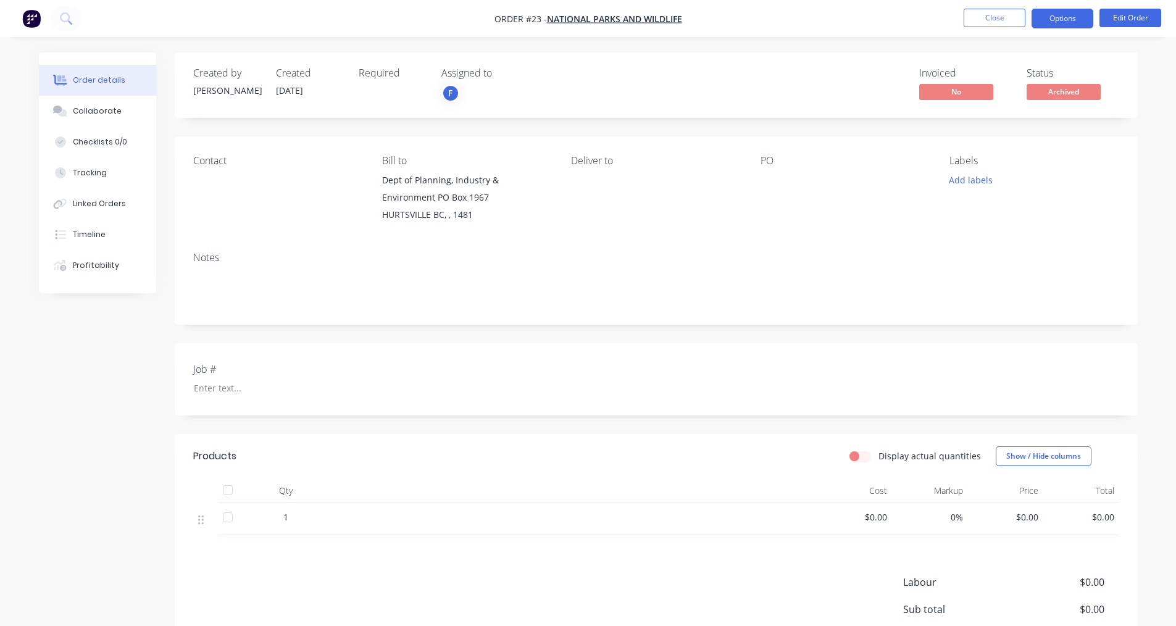
click at [1066, 23] on button "Options" at bounding box center [1062, 19] width 62 height 20
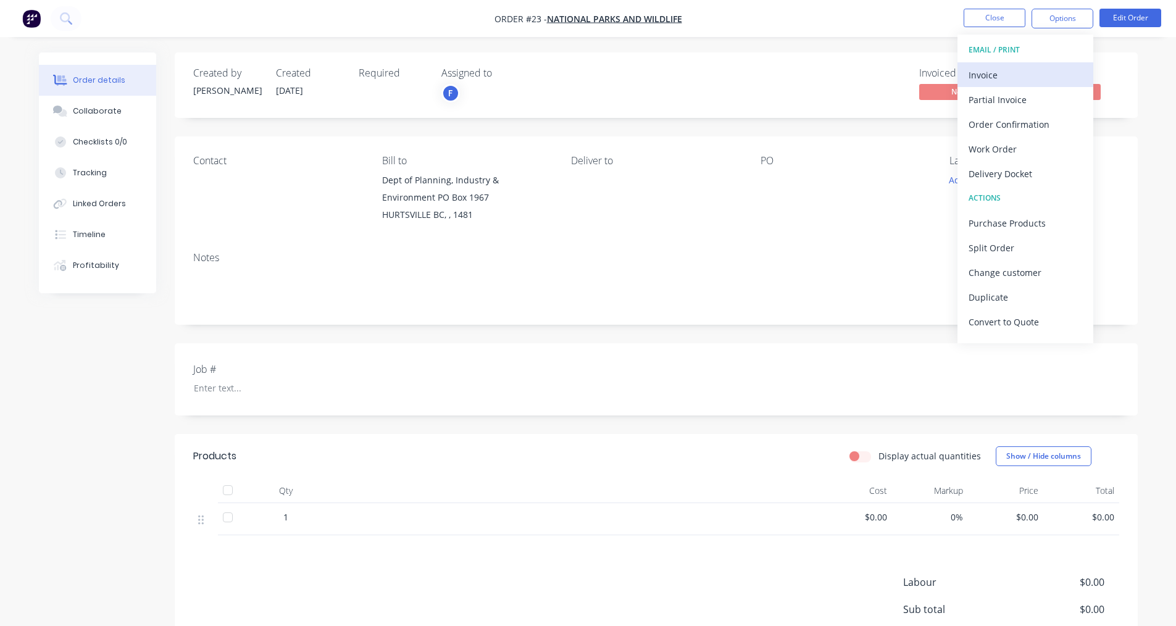
click at [1019, 81] on div "Invoice" at bounding box center [1025, 75] width 114 height 18
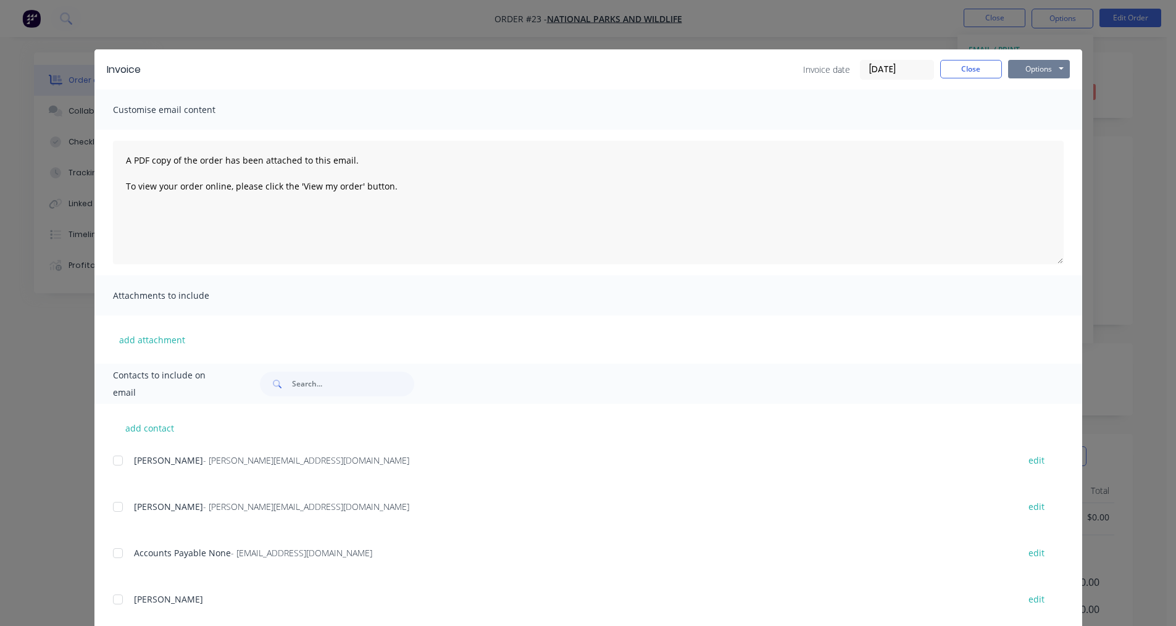
click at [1037, 72] on button "Options" at bounding box center [1039, 69] width 62 height 19
click at [1015, 114] on button "Print" at bounding box center [1047, 111] width 79 height 20
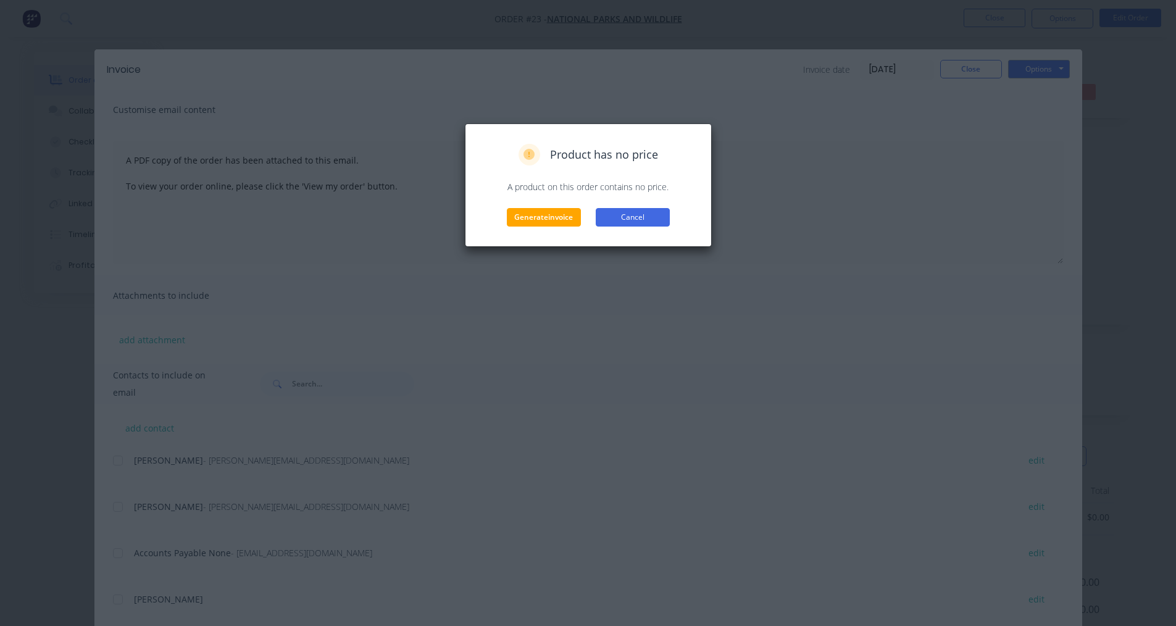
click at [629, 223] on button "Cancel" at bounding box center [633, 217] width 74 height 19
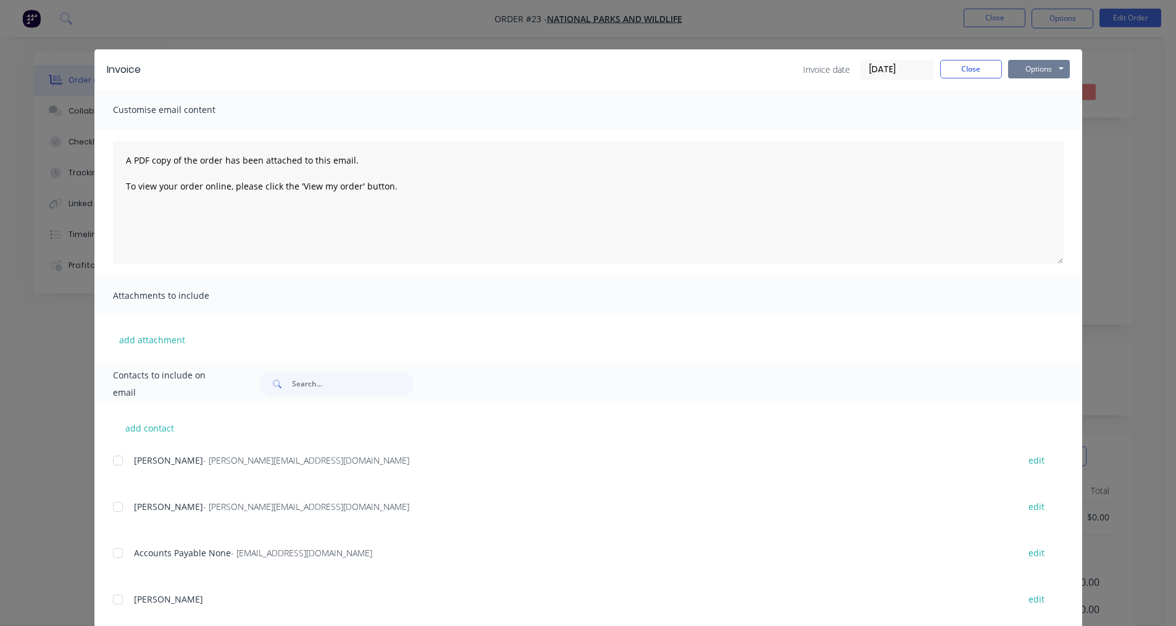
drag, startPoint x: 1040, startPoint y: 69, endPoint x: 1034, endPoint y: 70, distance: 6.2
click at [1040, 67] on button "Options" at bounding box center [1039, 69] width 62 height 19
click at [1034, 110] on button "Print" at bounding box center [1047, 111] width 79 height 20
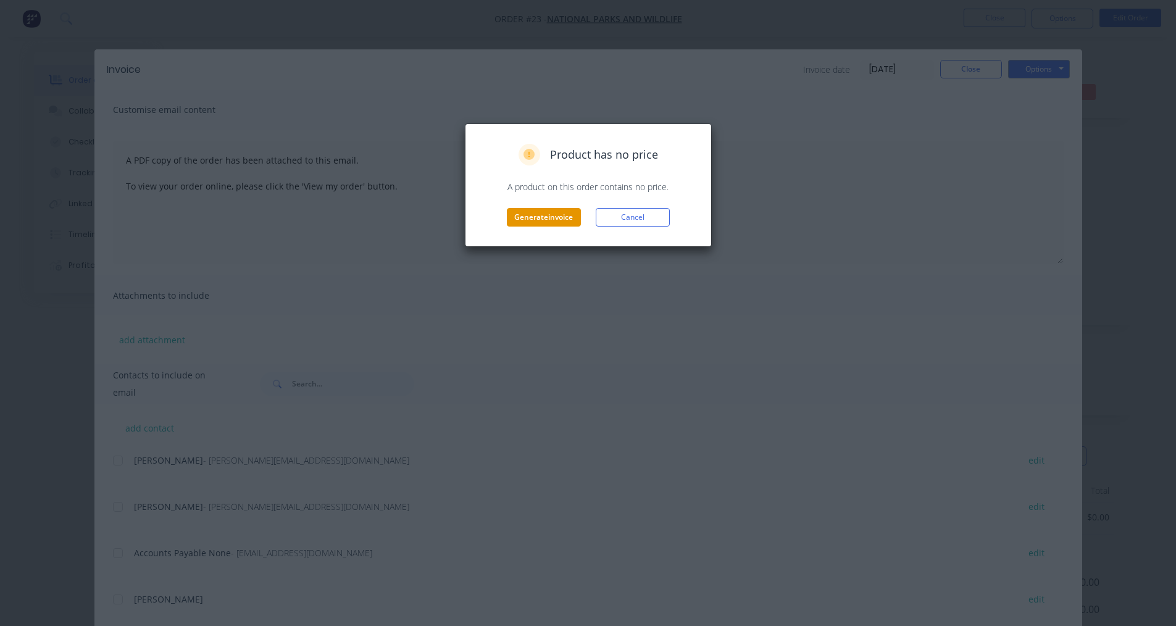
click at [546, 216] on button "Generate invoice" at bounding box center [544, 217] width 74 height 19
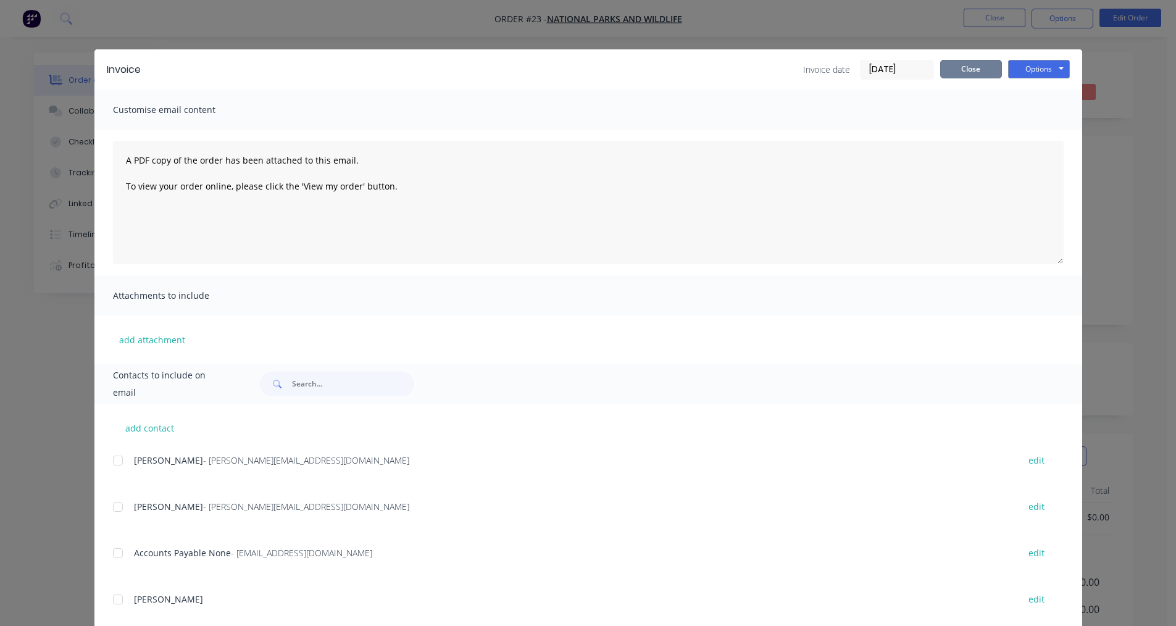
click at [973, 70] on button "Close" at bounding box center [971, 69] width 62 height 19
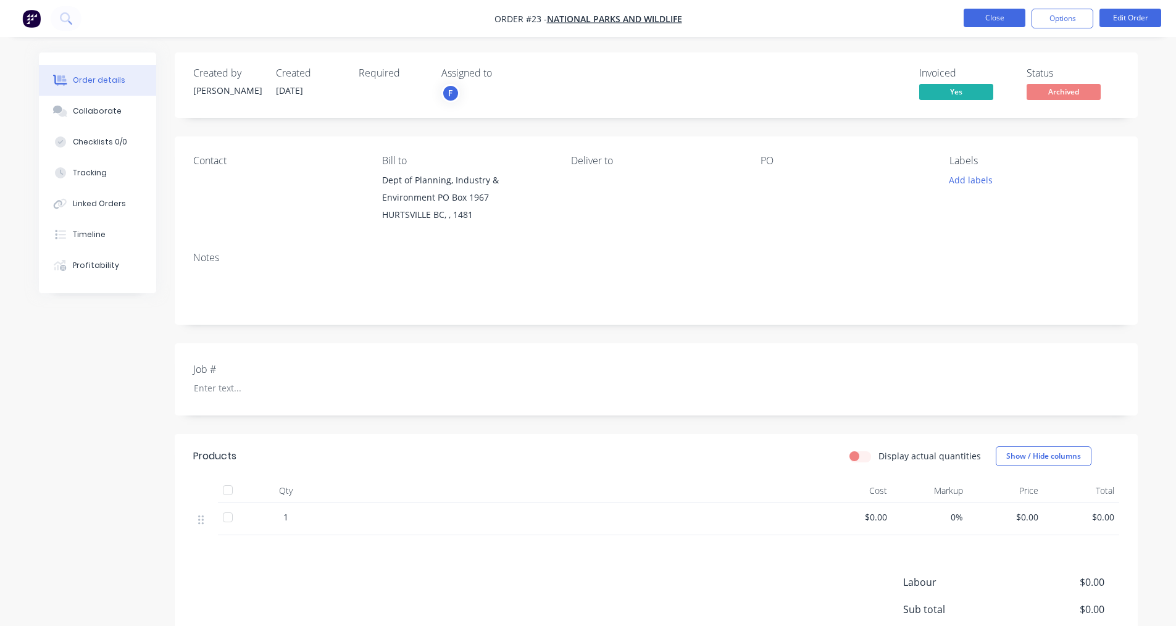
click at [988, 17] on button "Close" at bounding box center [994, 18] width 62 height 19
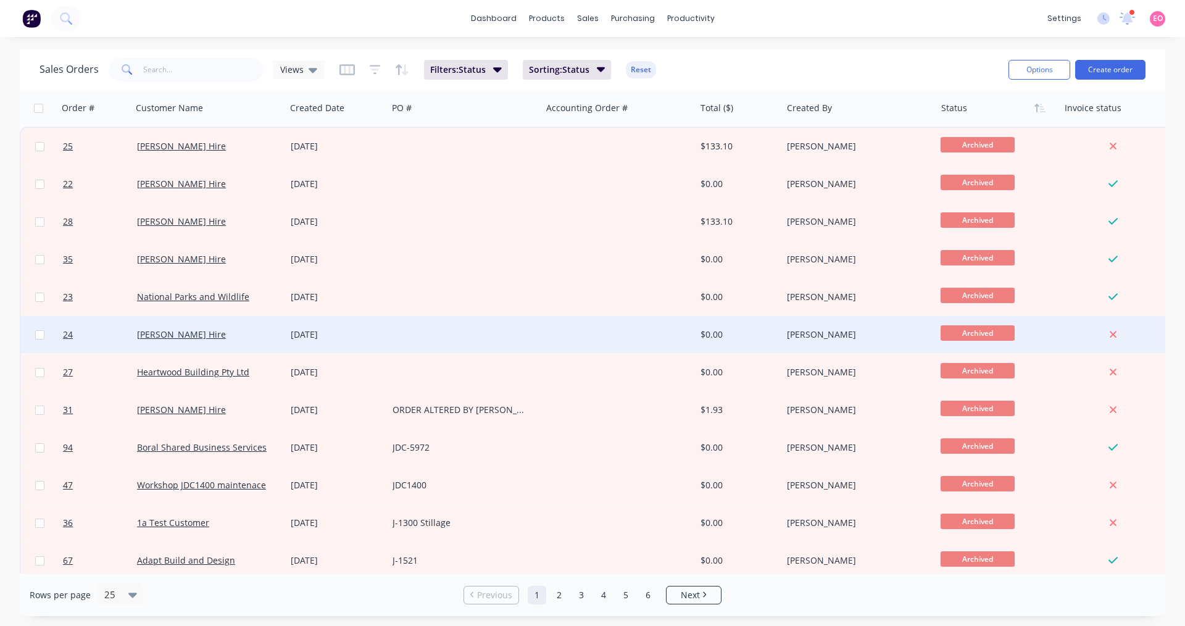
click at [973, 333] on span "Archived" at bounding box center [977, 332] width 74 height 15
click at [901, 332] on div "[PERSON_NAME]" at bounding box center [855, 334] width 137 height 12
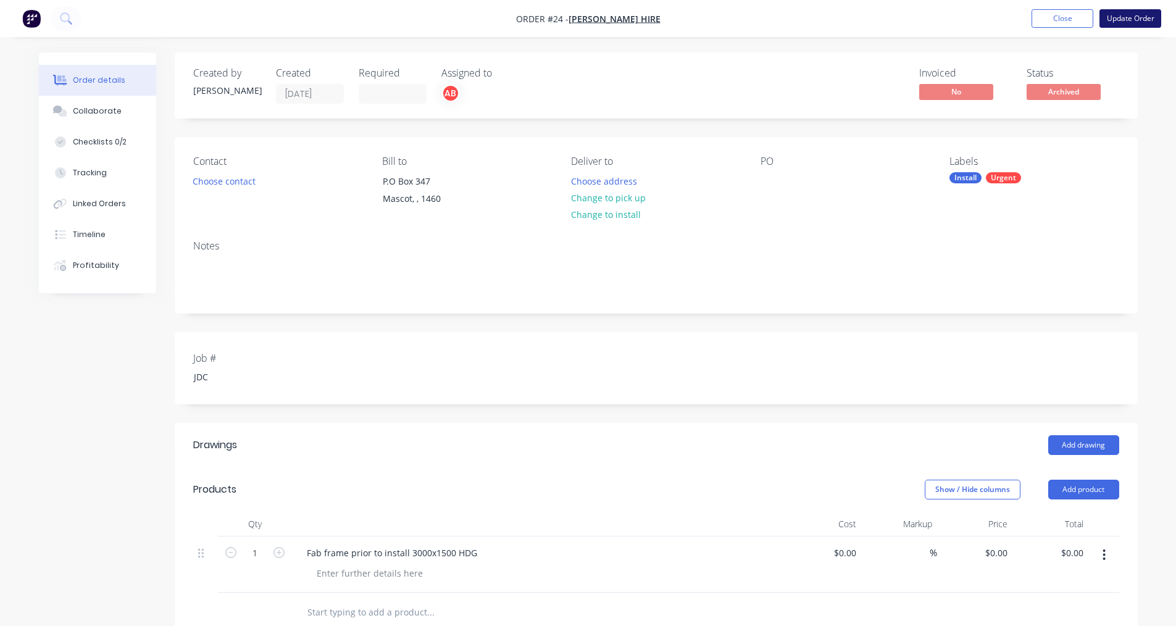
click at [1129, 14] on button "Update Order" at bounding box center [1130, 18] width 62 height 19
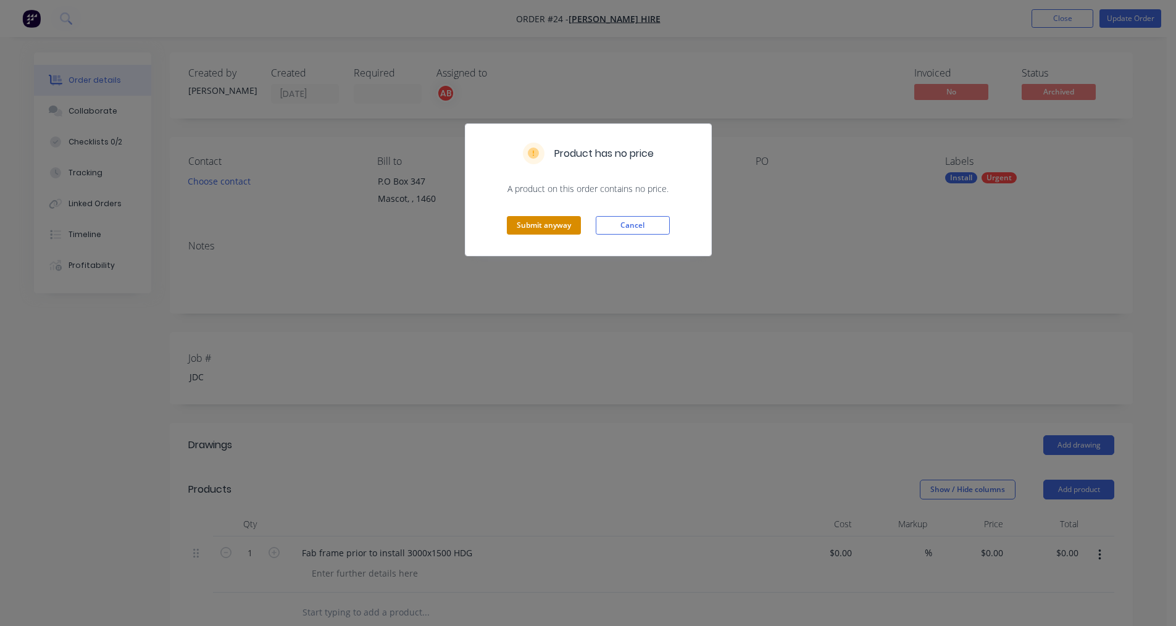
click at [573, 225] on button "Submit anyway" at bounding box center [544, 225] width 74 height 19
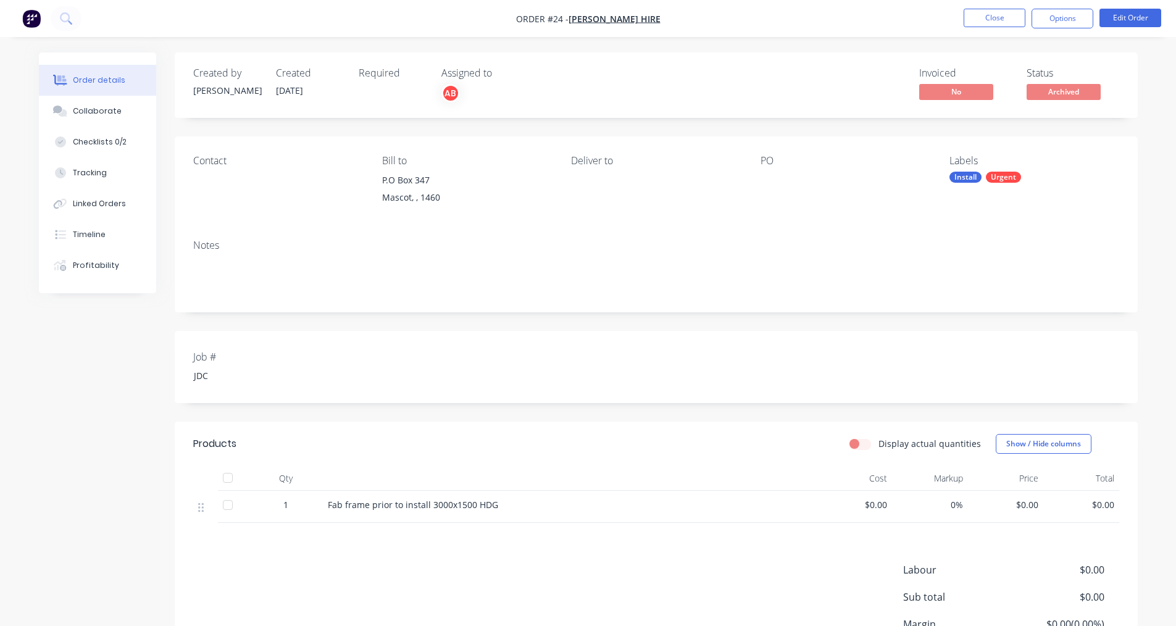
click at [1069, 31] on nav "Order #24 - [PERSON_NAME] Hire Close Options Edit Order" at bounding box center [588, 18] width 1176 height 37
click at [1069, 27] on button "Options" at bounding box center [1062, 19] width 62 height 20
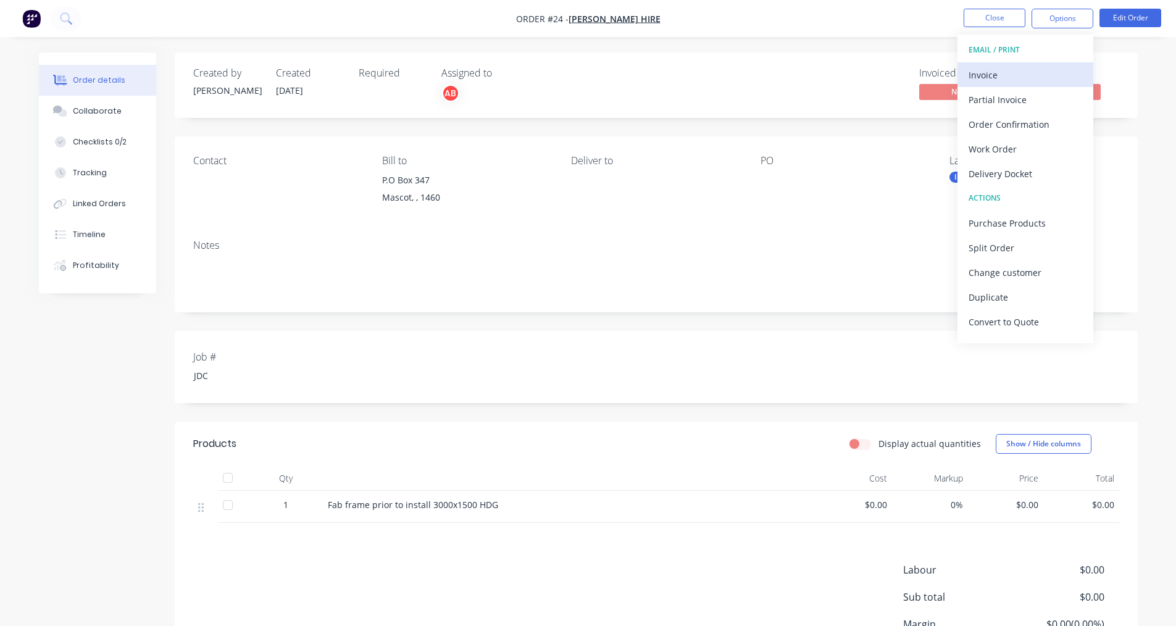
click at [1000, 79] on div "Invoice" at bounding box center [1025, 75] width 114 height 18
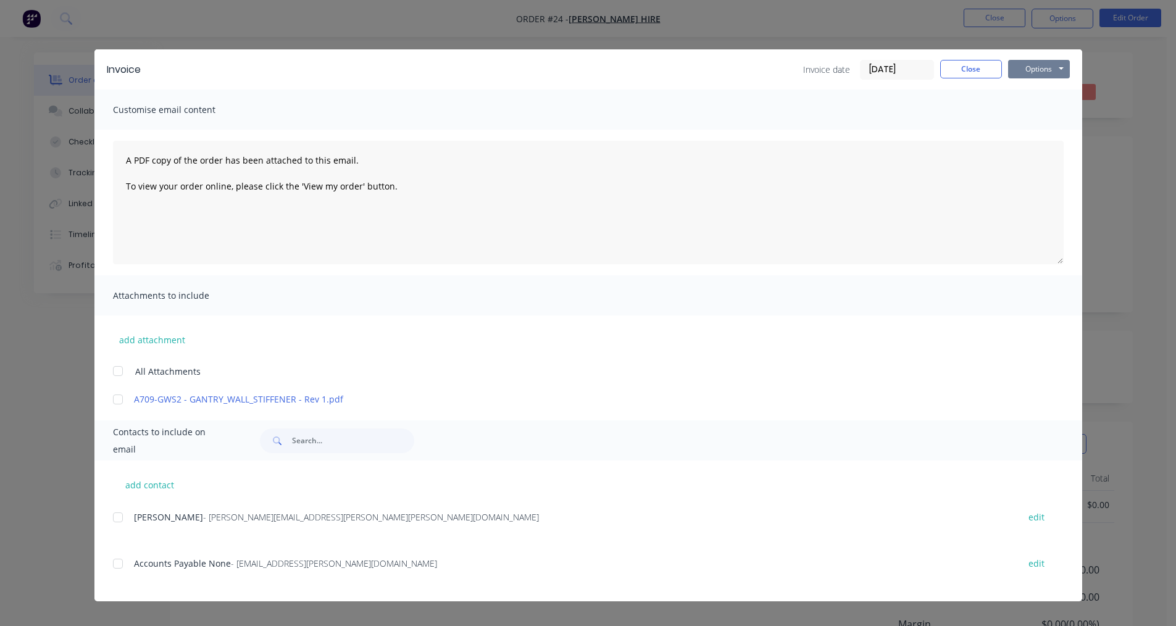
click at [1039, 70] on button "Options" at bounding box center [1039, 69] width 62 height 19
click at [1033, 103] on button "Print" at bounding box center [1047, 111] width 79 height 20
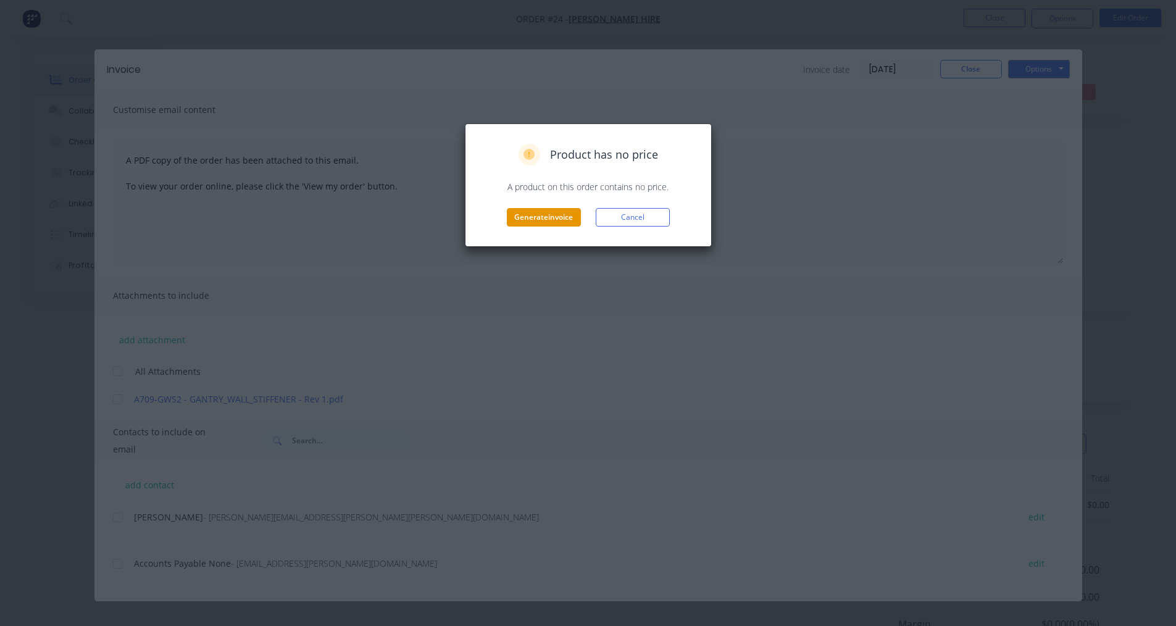
click at [555, 222] on button "Generate invoice" at bounding box center [544, 217] width 74 height 19
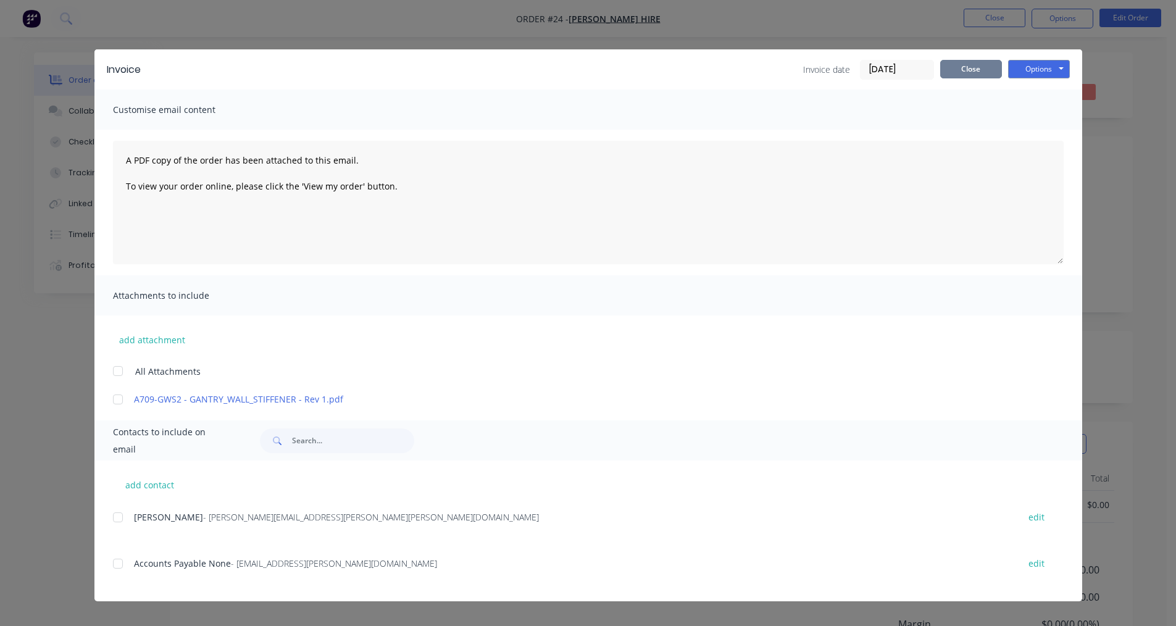
click at [990, 68] on button "Close" at bounding box center [971, 69] width 62 height 19
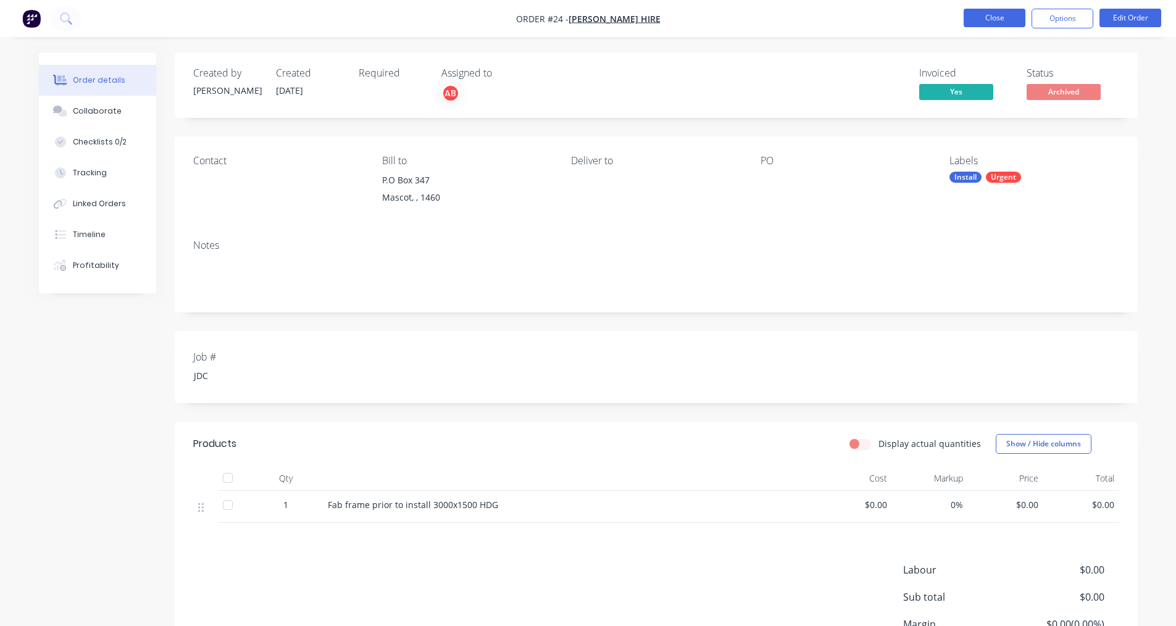
click at [1002, 15] on button "Close" at bounding box center [994, 18] width 62 height 19
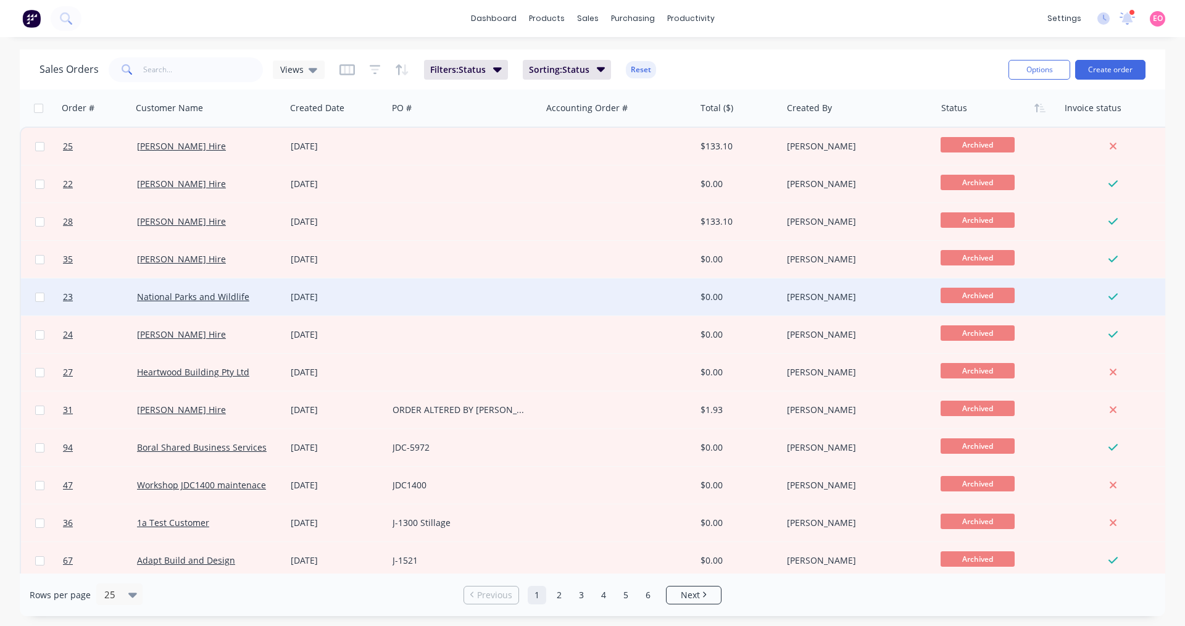
click at [39, 299] on input "checkbox" at bounding box center [39, 297] width 9 height 9
checkbox input "false"
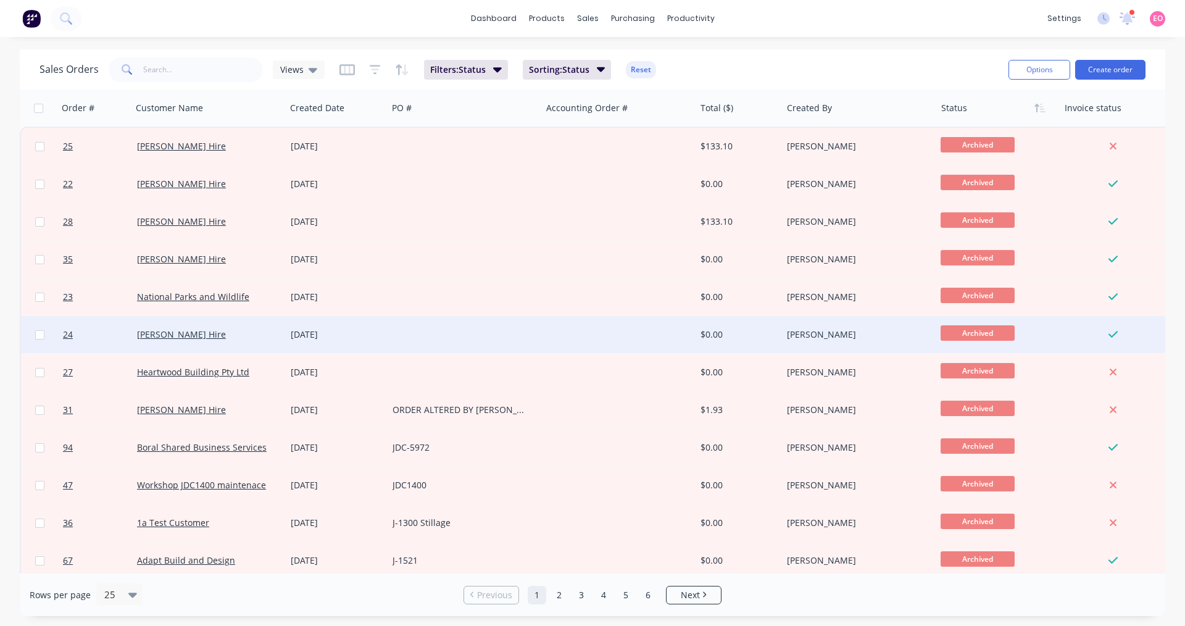
click at [38, 333] on input "checkbox" at bounding box center [39, 334] width 9 height 9
checkbox input "true"
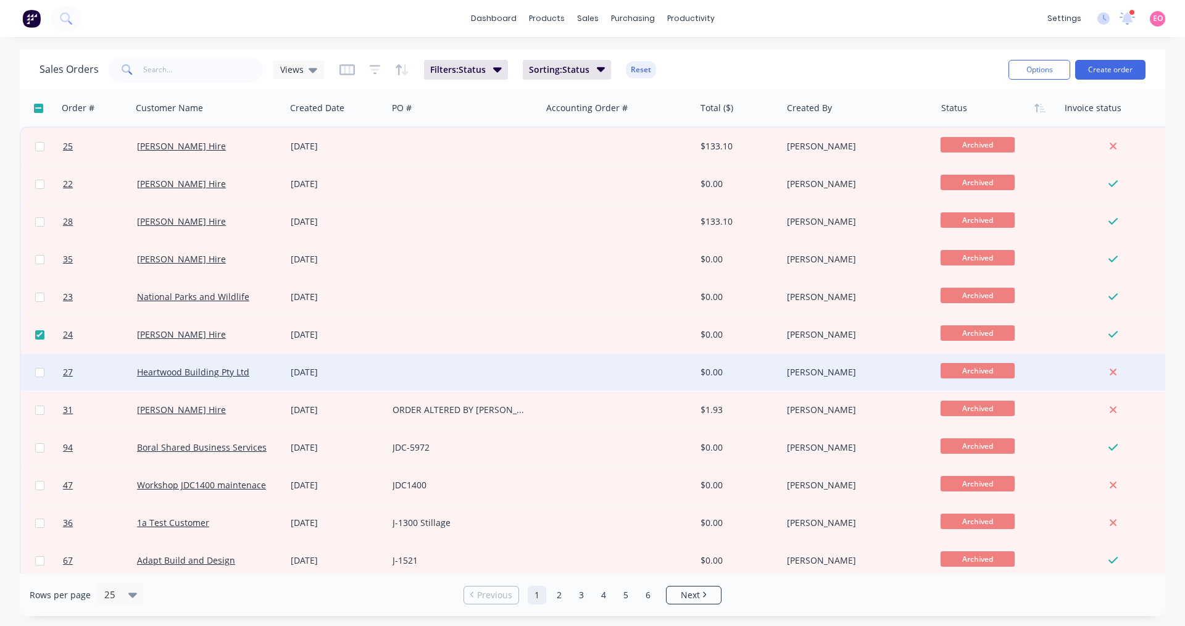
click at [38, 373] on input "checkbox" at bounding box center [39, 372] width 9 height 9
checkbox input "true"
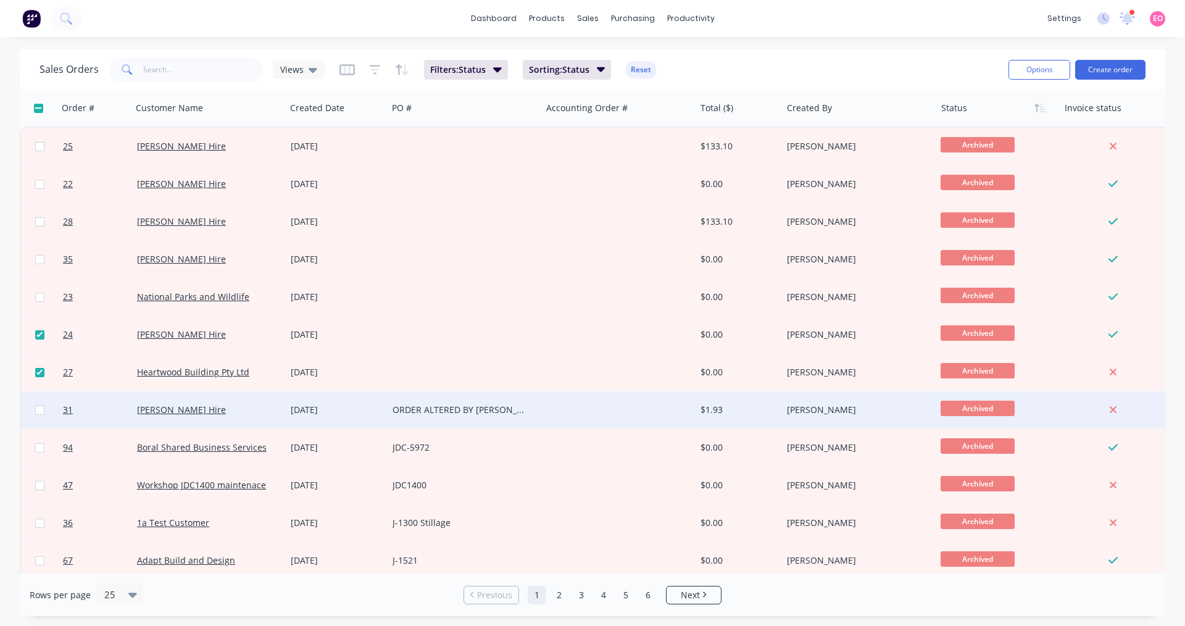
click at [38, 413] on input "checkbox" at bounding box center [39, 409] width 9 height 9
checkbox input "true"
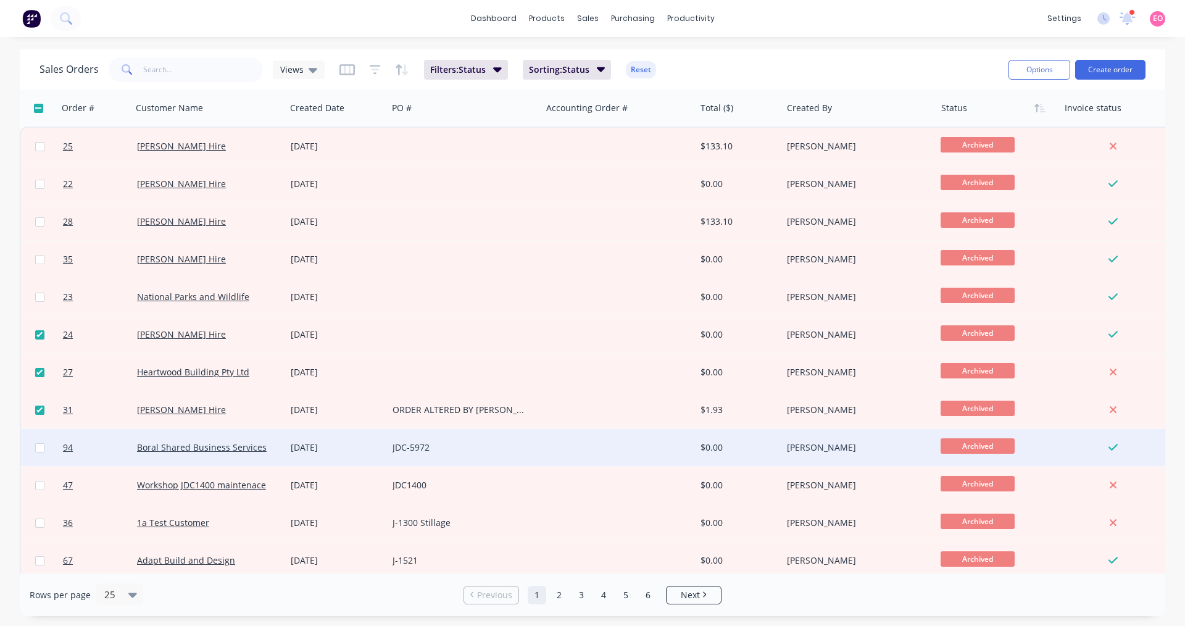
click at [39, 447] on input "checkbox" at bounding box center [39, 447] width 9 height 9
checkbox input "true"
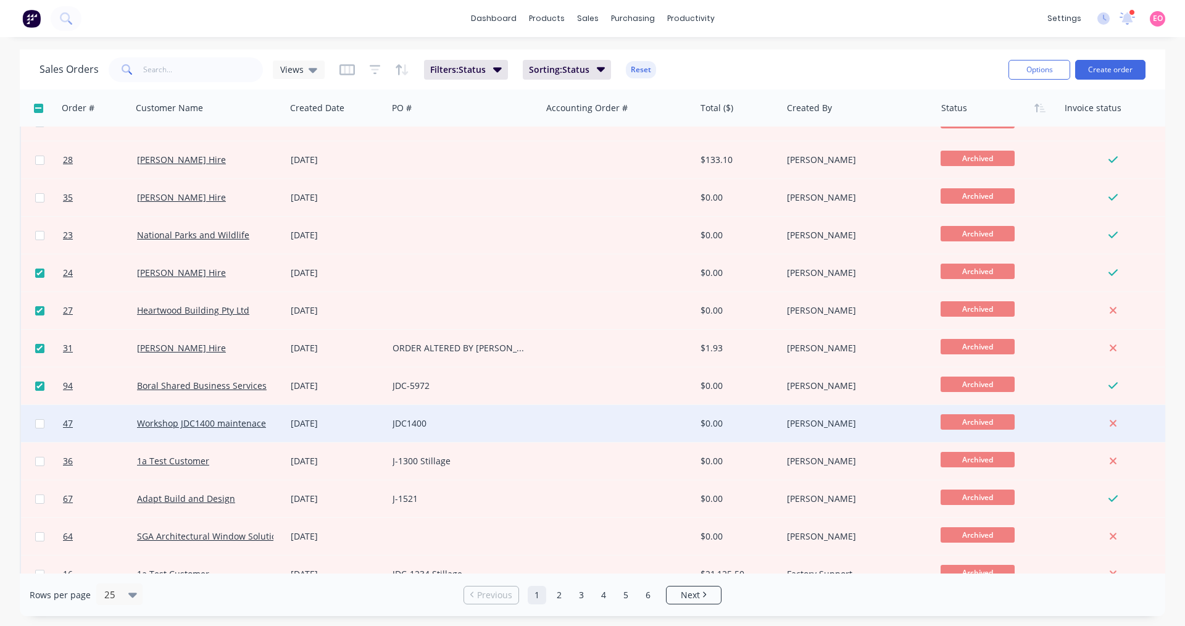
click at [39, 423] on input "checkbox" at bounding box center [39, 423] width 9 height 9
checkbox input "true"
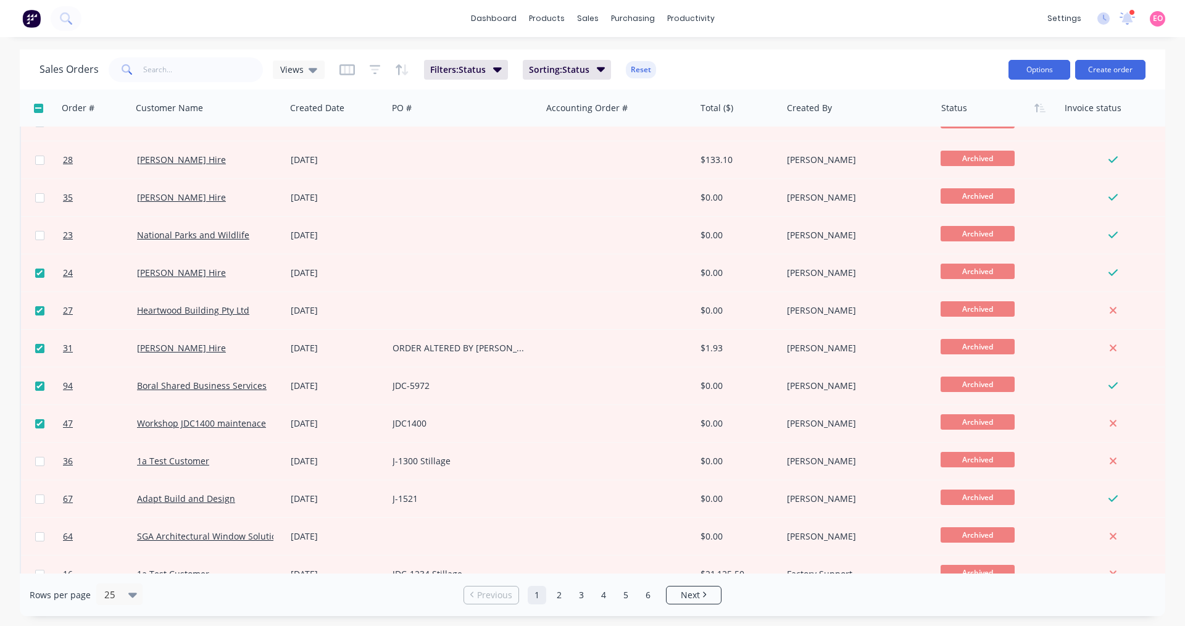
click at [1048, 72] on button "Options" at bounding box center [1039, 70] width 62 height 20
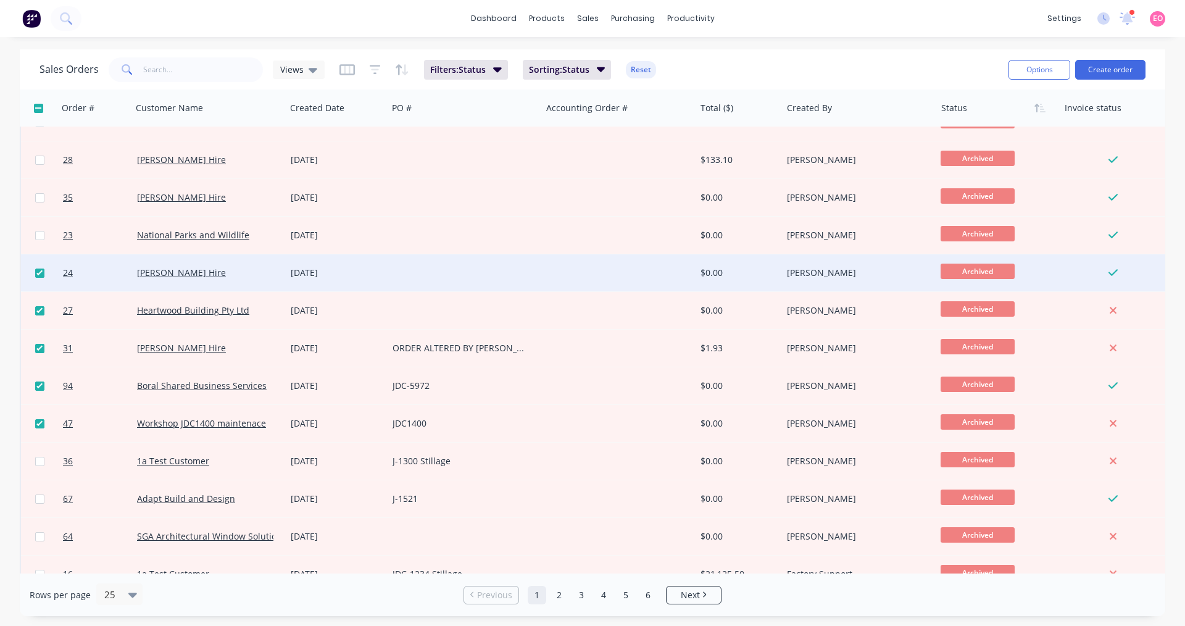
click at [1056, 277] on div "Archived" at bounding box center [997, 272] width 123 height 37
click at [42, 274] on input "checkbox" at bounding box center [39, 272] width 9 height 9
checkbox input "false"
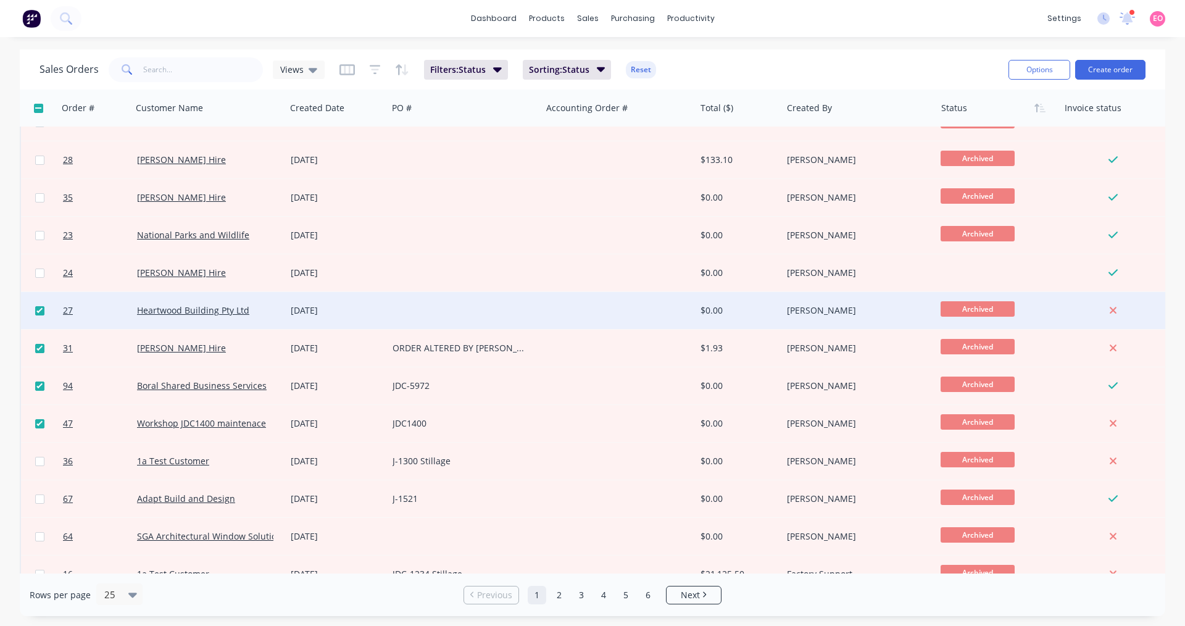
click at [43, 312] on input "checkbox" at bounding box center [39, 310] width 9 height 9
checkbox input "false"
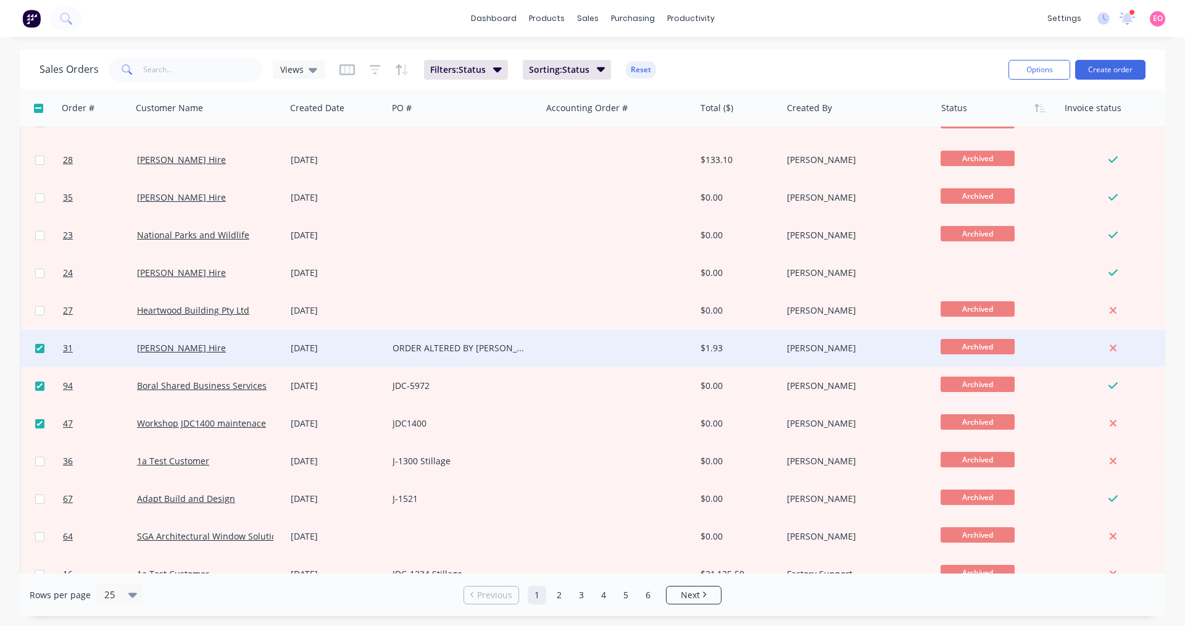
click at [39, 346] on input "checkbox" at bounding box center [39, 348] width 9 height 9
checkbox input "false"
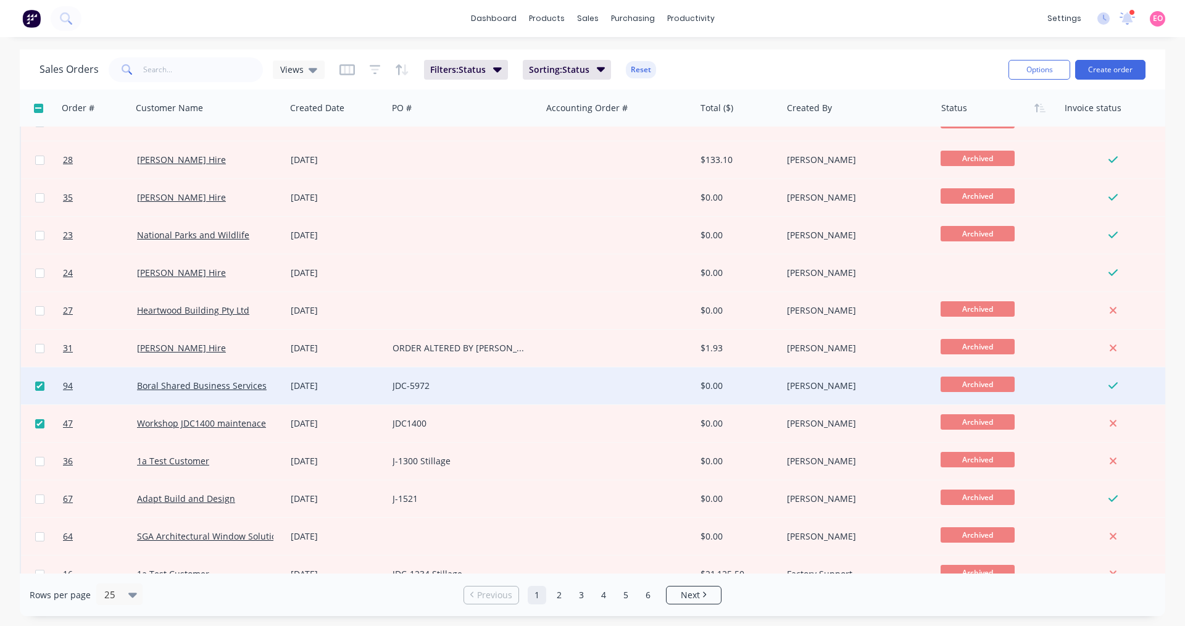
click at [39, 388] on input "checkbox" at bounding box center [39, 385] width 9 height 9
checkbox input "false"
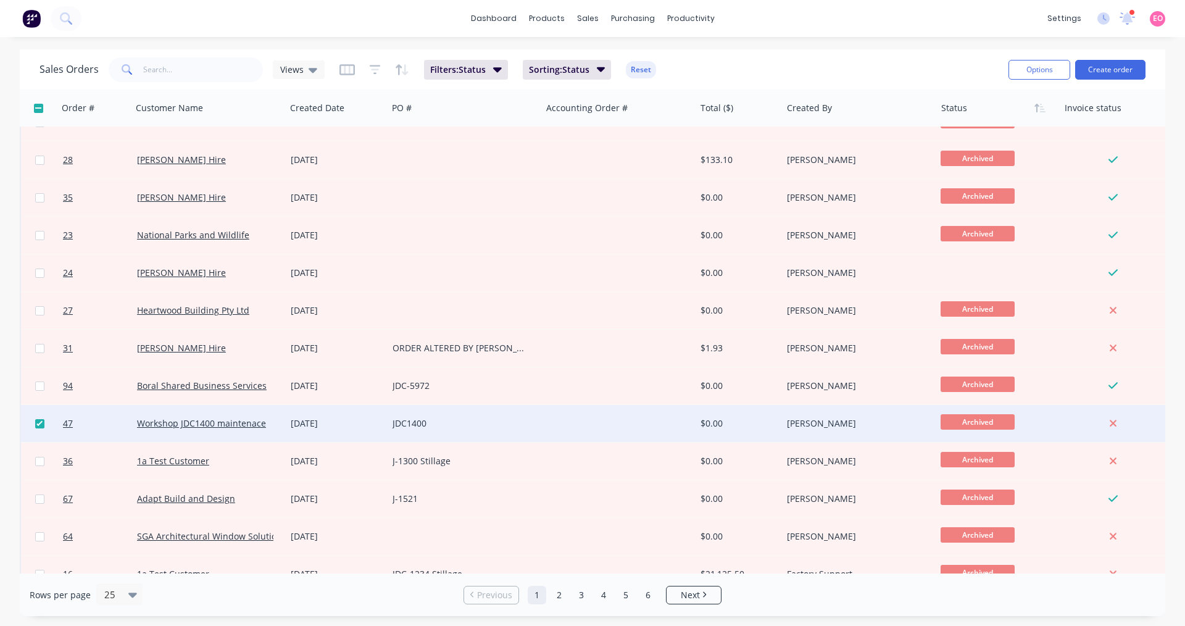
click at [36, 429] on div at bounding box center [39, 423] width 37 height 37
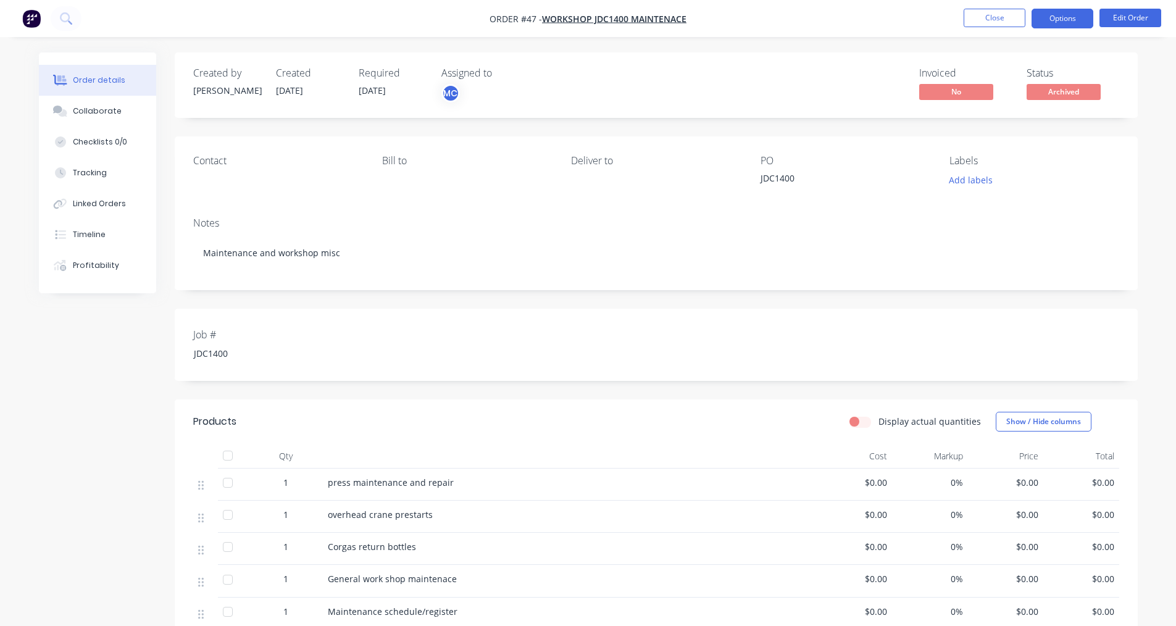
click at [1048, 15] on button "Options" at bounding box center [1062, 19] width 62 height 20
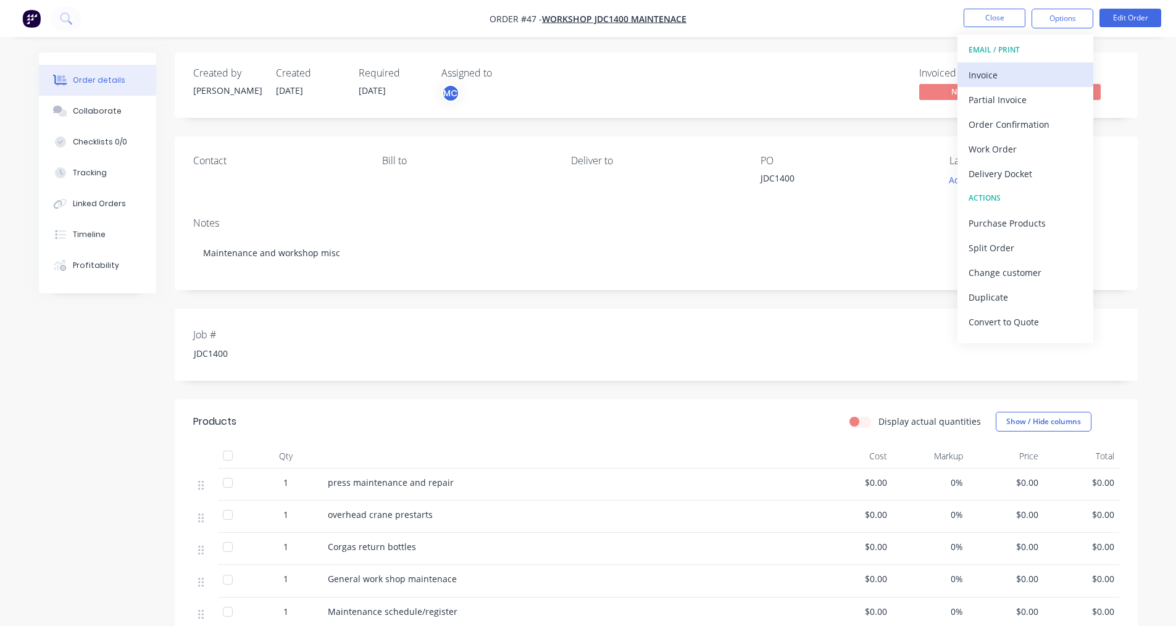
click at [999, 67] on div "Invoice" at bounding box center [1025, 75] width 114 height 18
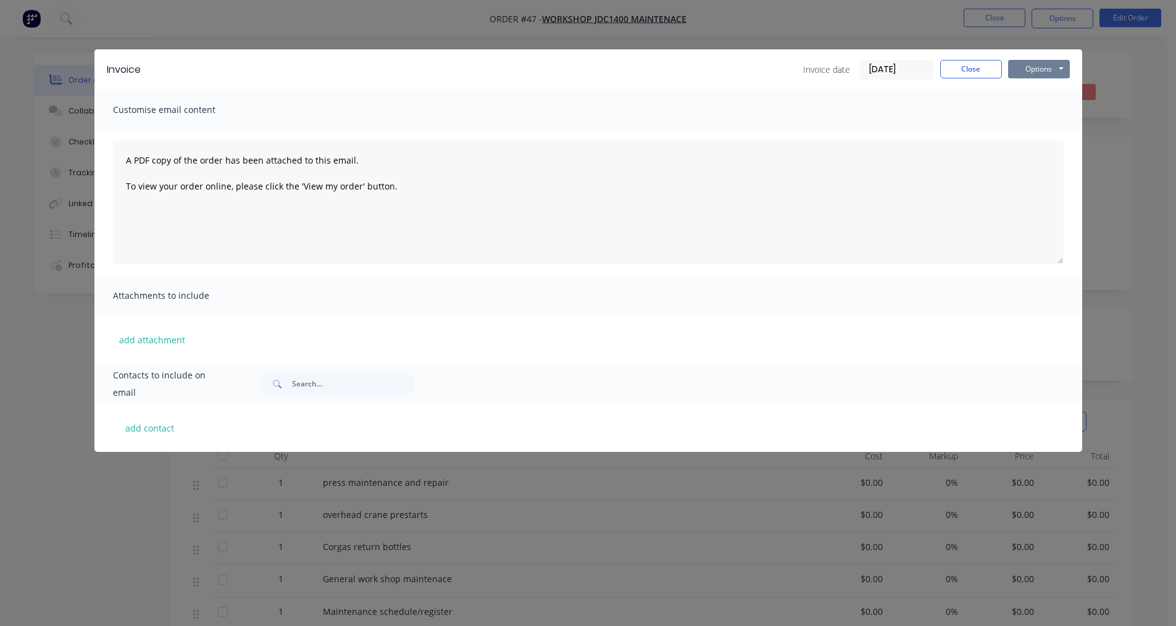
click at [1026, 74] on button "Options" at bounding box center [1039, 69] width 62 height 19
click at [1042, 109] on button "Print" at bounding box center [1047, 111] width 79 height 20
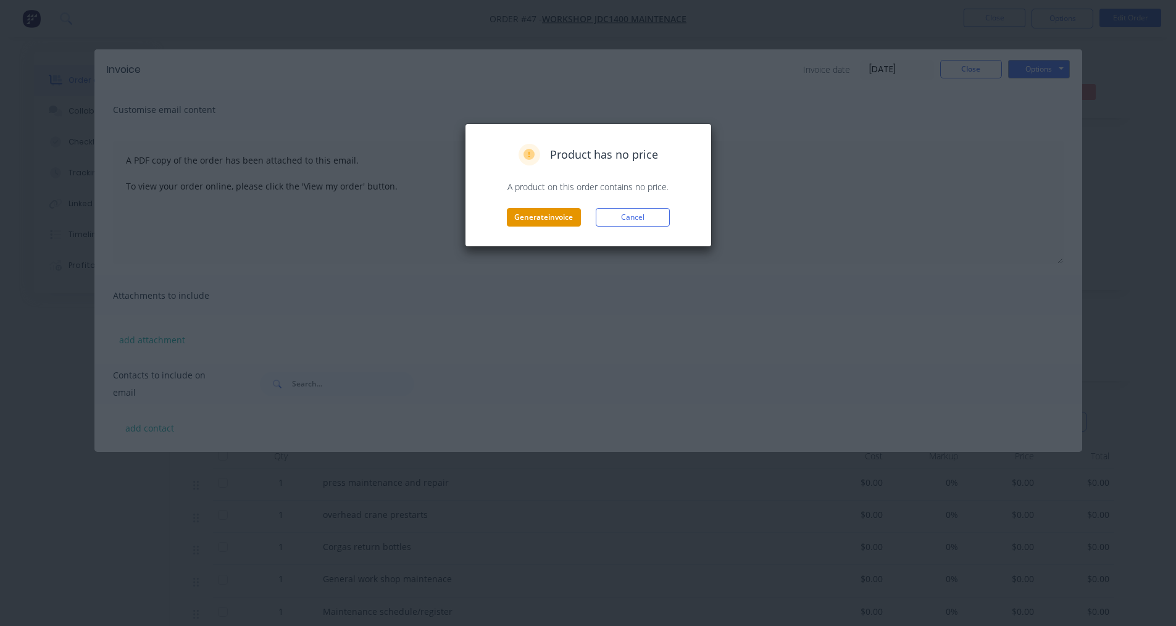
click at [568, 217] on button "Generate invoice" at bounding box center [544, 217] width 74 height 19
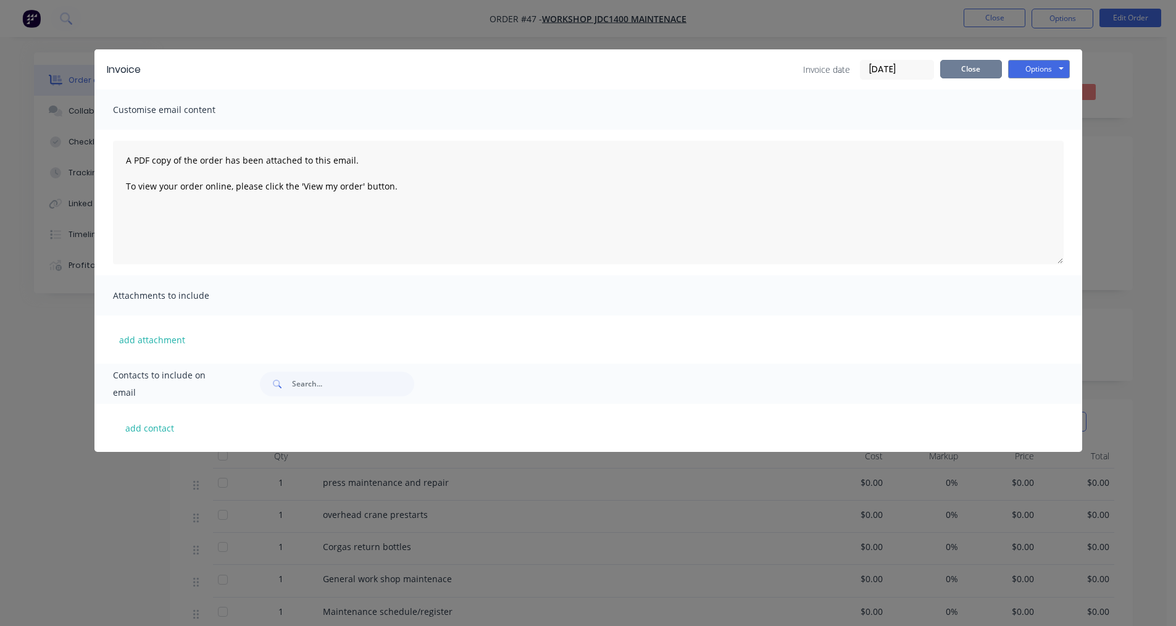
drag, startPoint x: 971, startPoint y: 72, endPoint x: 957, endPoint y: 63, distance: 17.5
click at [971, 72] on button "Close" at bounding box center [971, 69] width 62 height 19
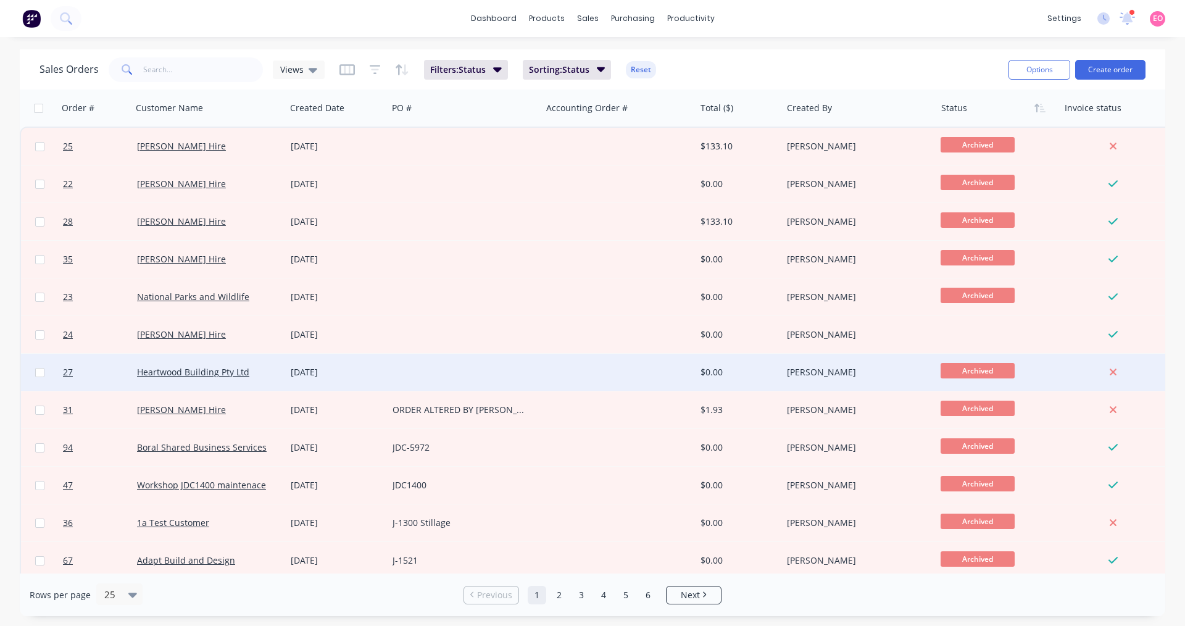
click at [586, 382] on div at bounding box center [619, 372] width 154 height 37
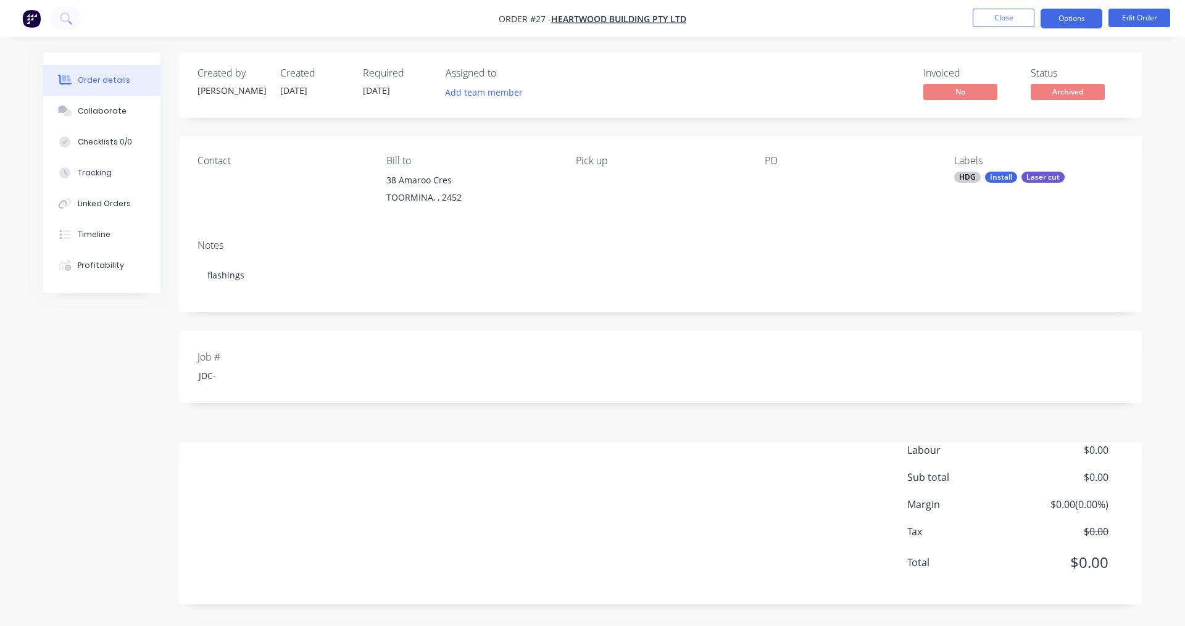
click at [1065, 17] on button "Options" at bounding box center [1071, 19] width 62 height 20
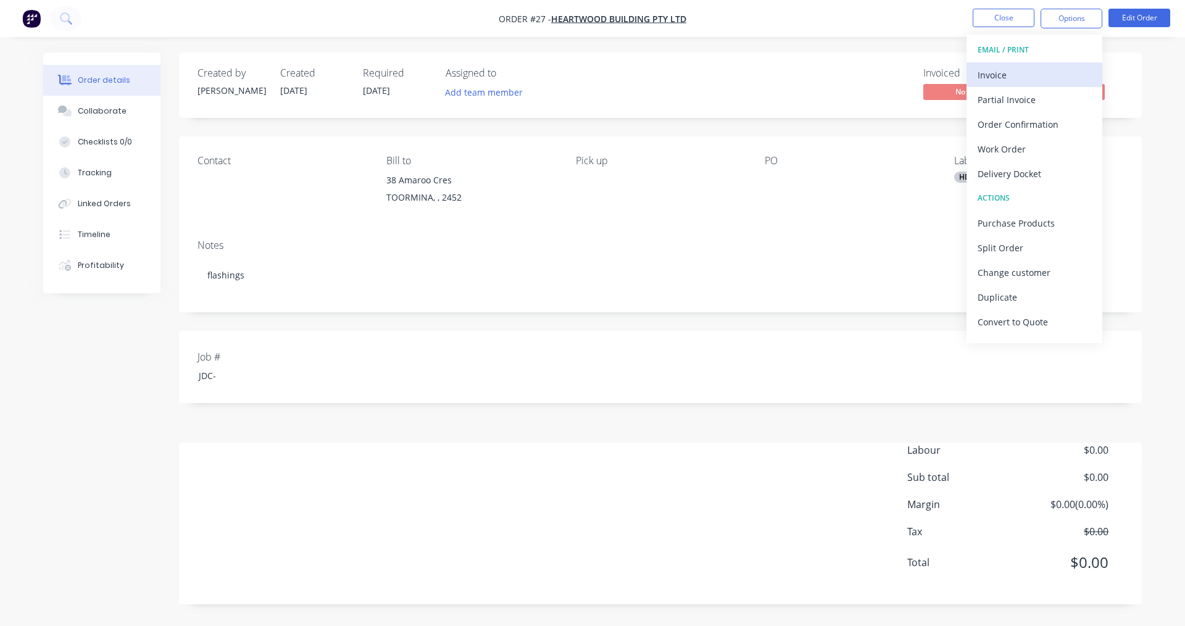
click at [1009, 73] on div "Invoice" at bounding box center [1034, 75] width 114 height 18
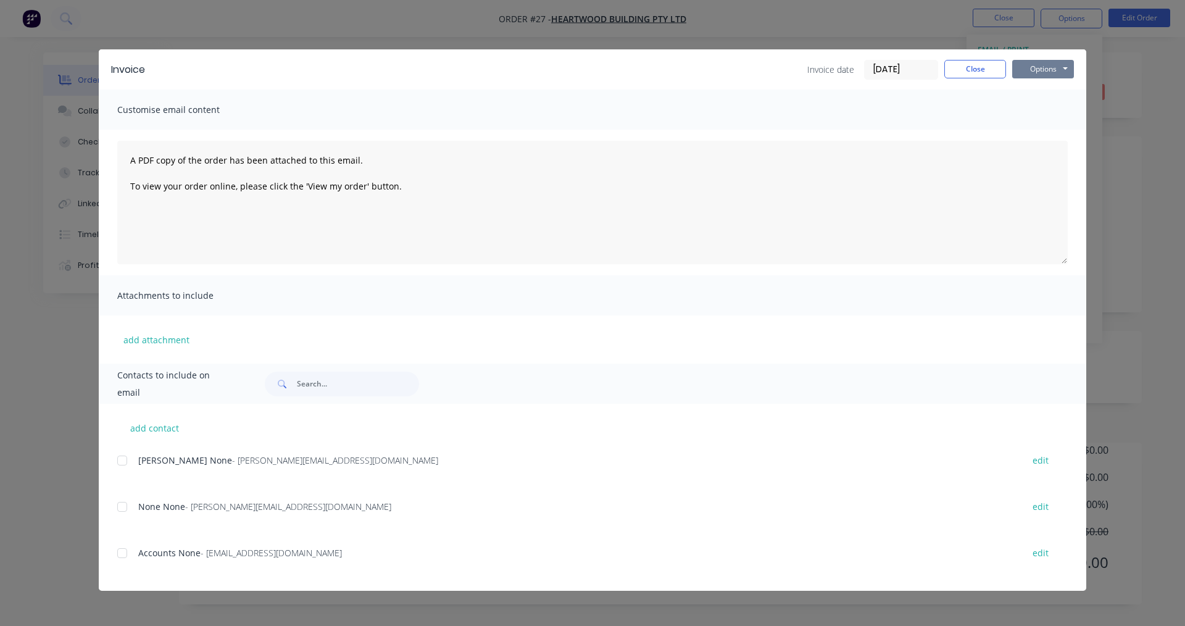
click at [1041, 77] on button "Options" at bounding box center [1043, 69] width 62 height 19
click at [1035, 106] on button "Print" at bounding box center [1051, 111] width 79 height 20
click at [954, 68] on button "Close" at bounding box center [975, 69] width 62 height 19
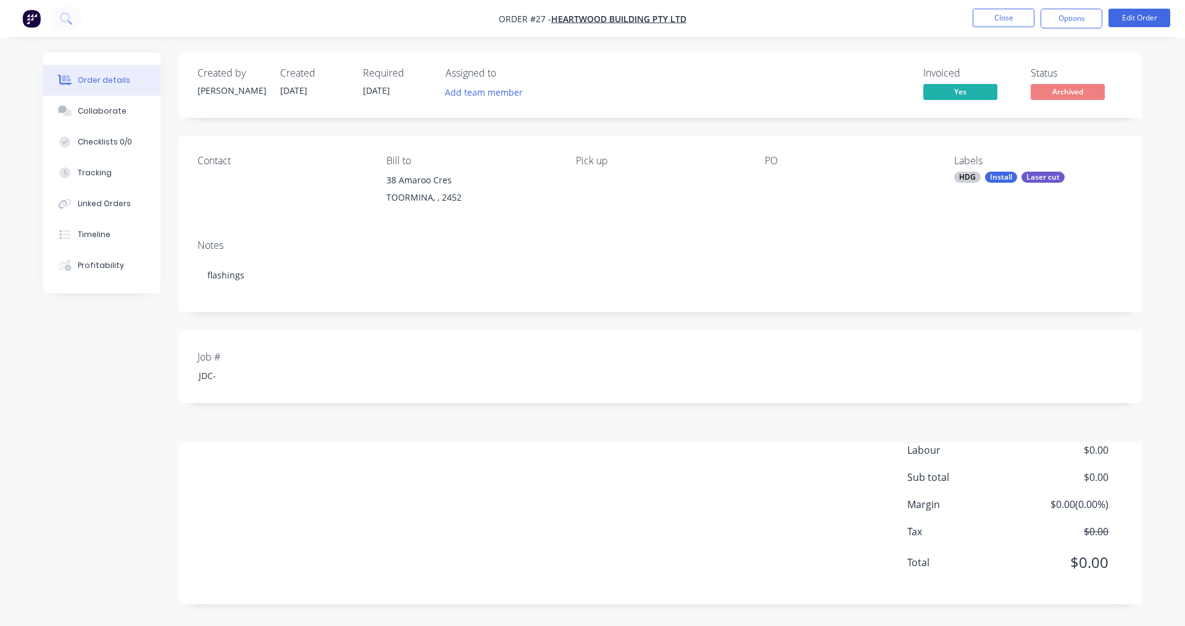
click at [1005, 8] on nav "Order #27 - Heartwood Building Pty Ltd Close Options Edit Order" at bounding box center [592, 18] width 1185 height 37
click at [1000, 17] on button "Close" at bounding box center [1004, 18] width 62 height 19
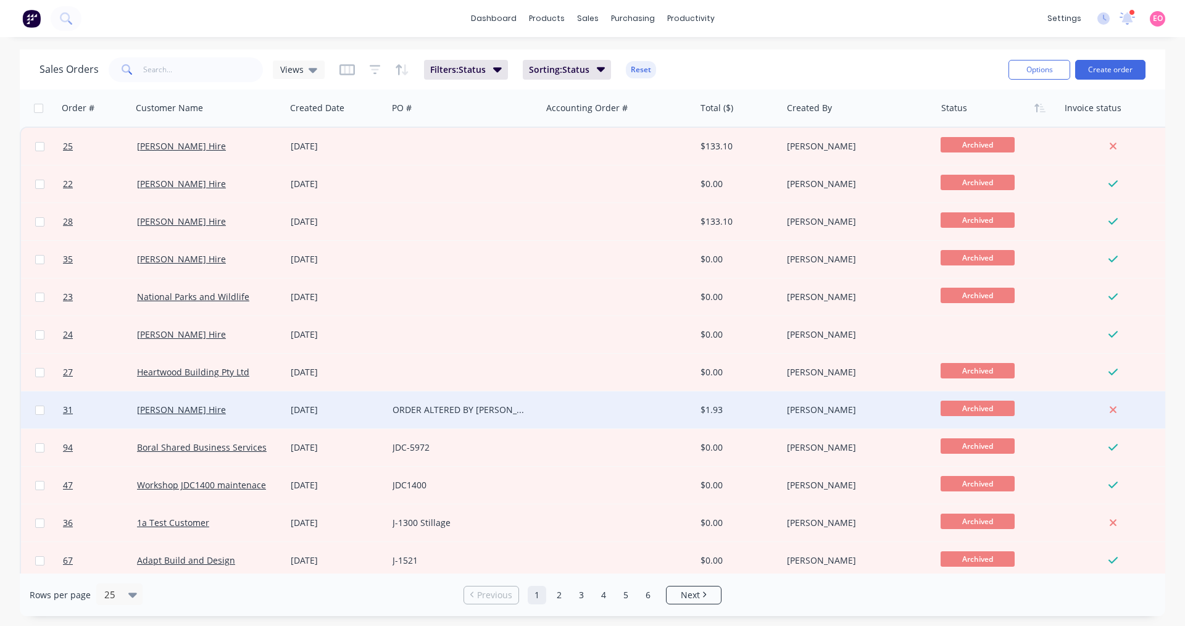
click at [816, 410] on div "[PERSON_NAME]" at bounding box center [855, 410] width 137 height 12
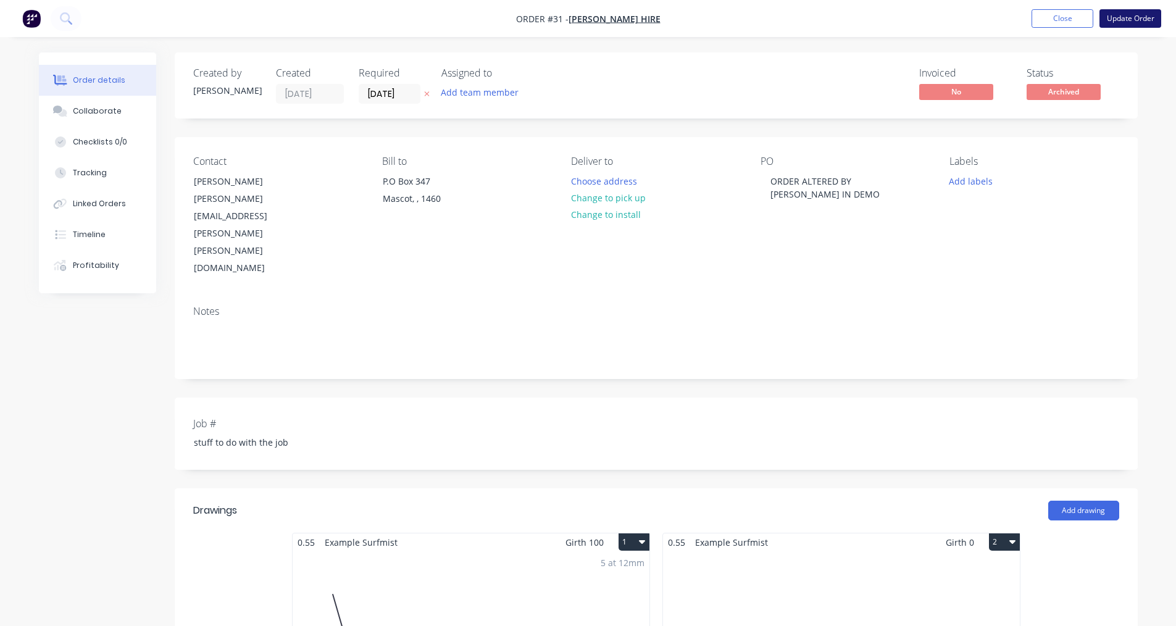
click at [1131, 21] on button "Update Order" at bounding box center [1130, 18] width 62 height 19
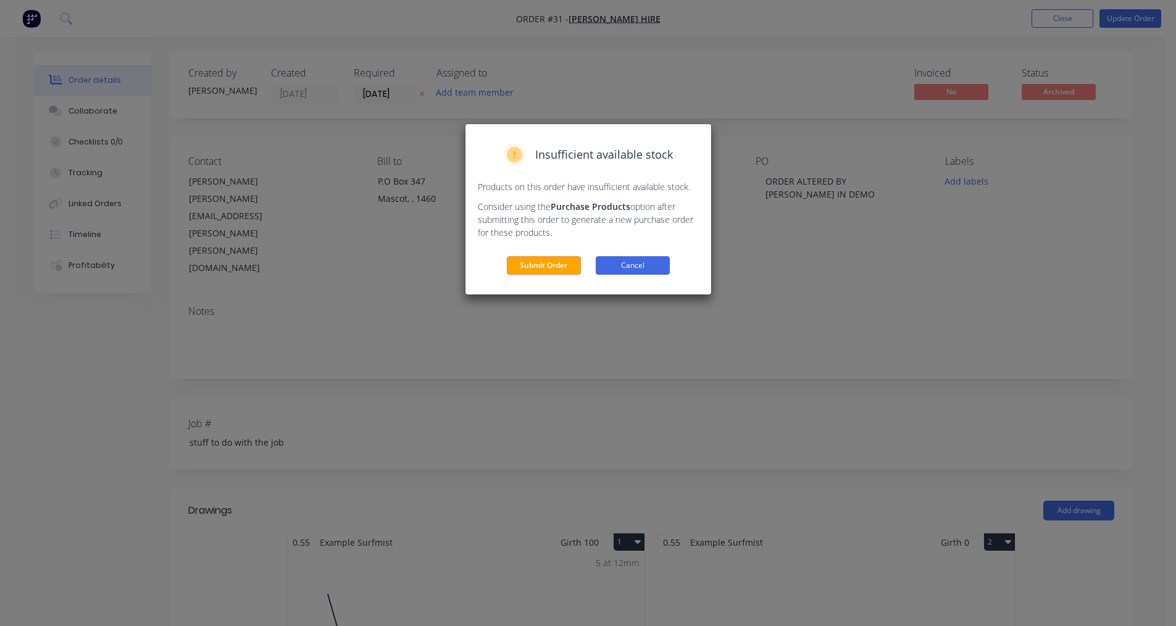
click at [602, 267] on button "Cancel" at bounding box center [633, 265] width 74 height 19
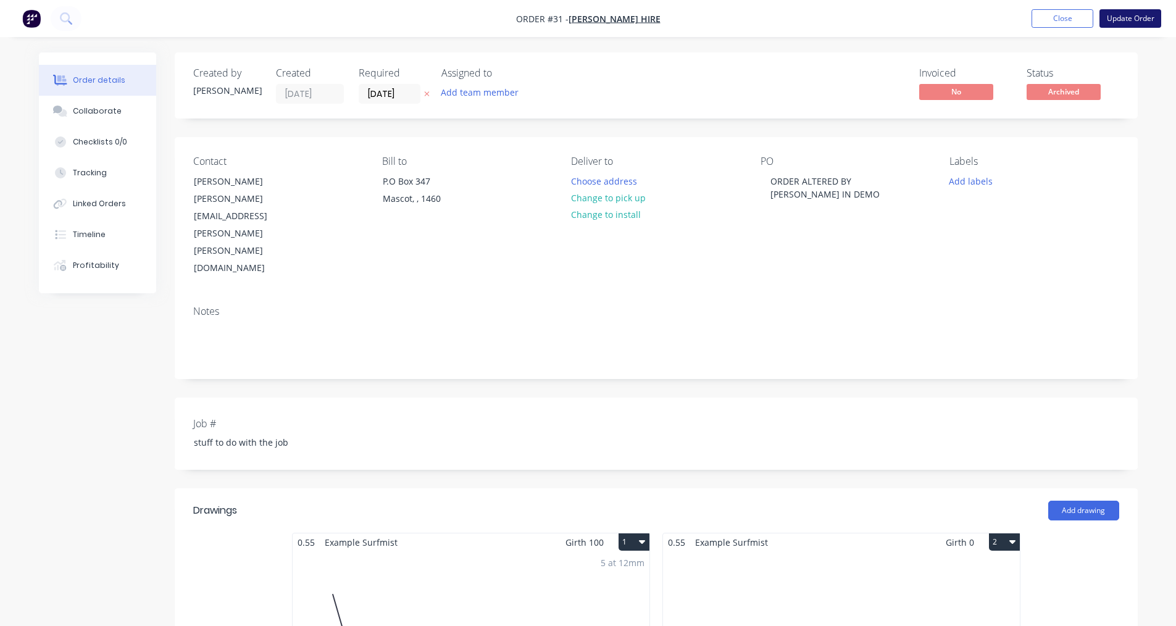
click at [1160, 23] on button "Update Order" at bounding box center [1130, 18] width 62 height 19
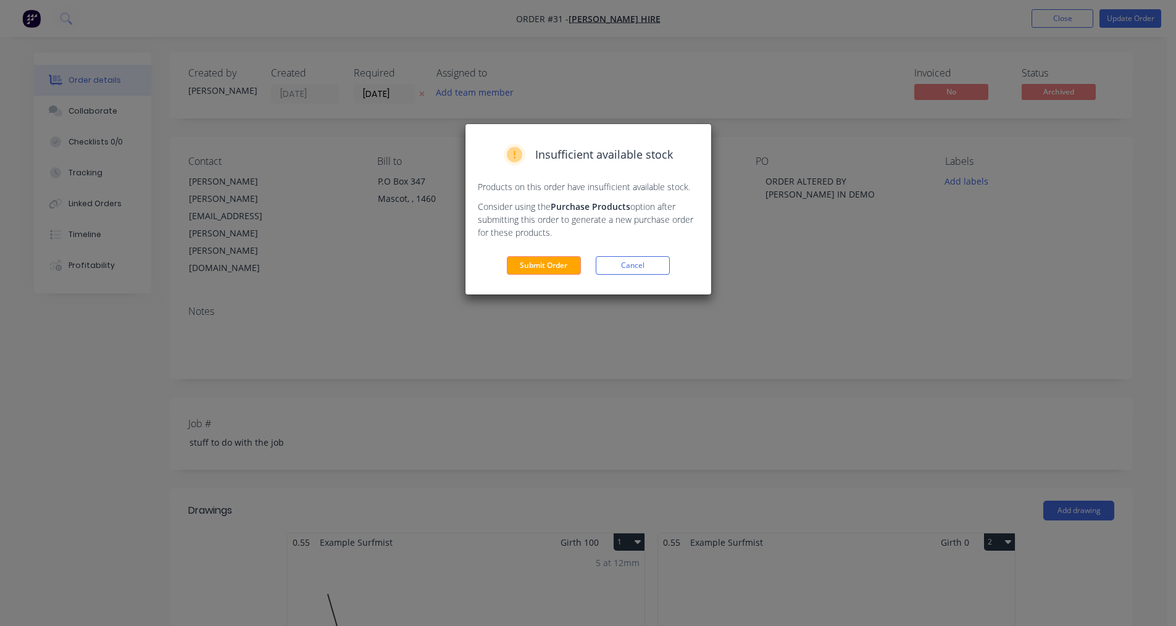
drag, startPoint x: 505, startPoint y: 293, endPoint x: 511, endPoint y: 292, distance: 6.2
click at [507, 293] on div "Insufficient available stock Products on this order have insufficient available…" at bounding box center [588, 209] width 246 height 170
click at [526, 275] on button "Submit Order" at bounding box center [544, 265] width 74 height 19
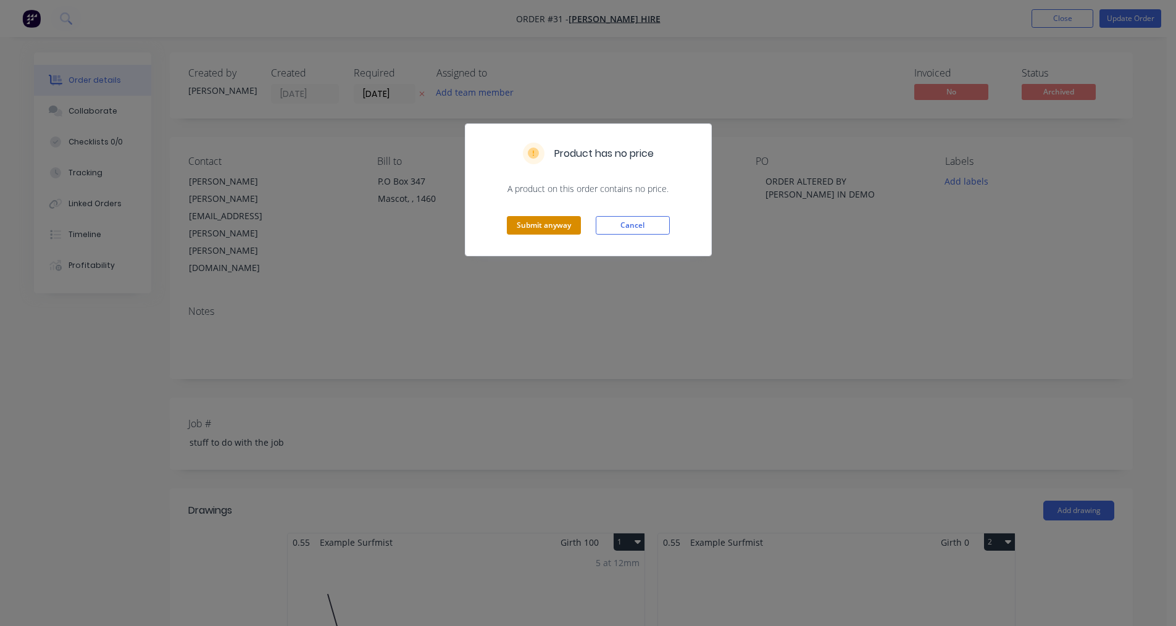
click at [517, 226] on button "Submit anyway" at bounding box center [544, 225] width 74 height 19
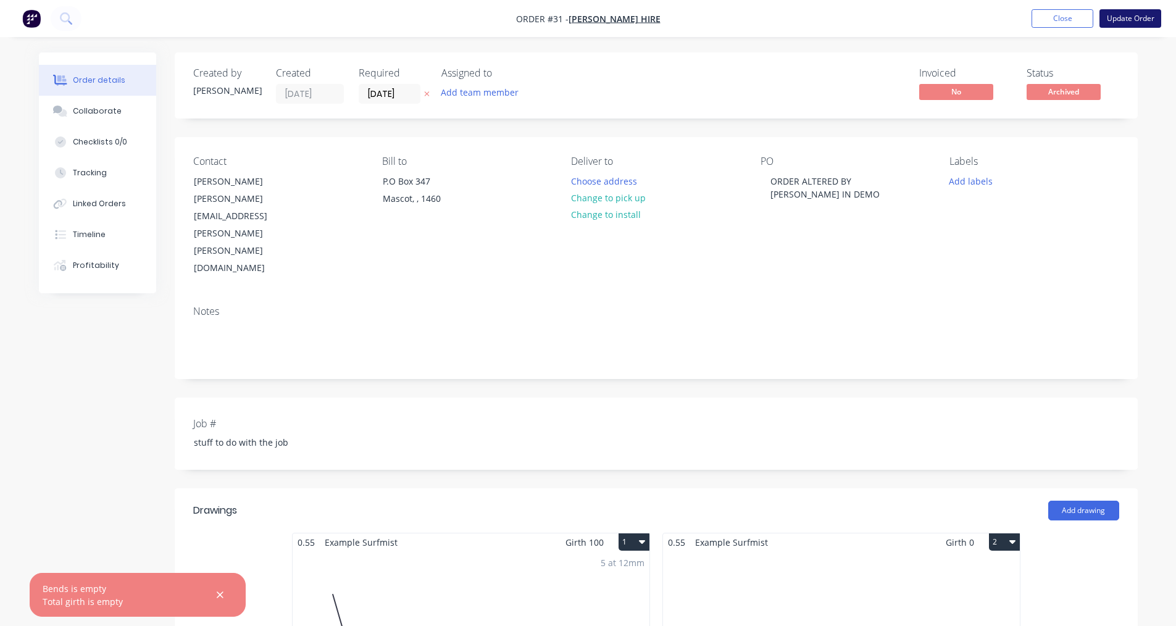
click at [1103, 23] on button "Update Order" at bounding box center [1130, 18] width 62 height 19
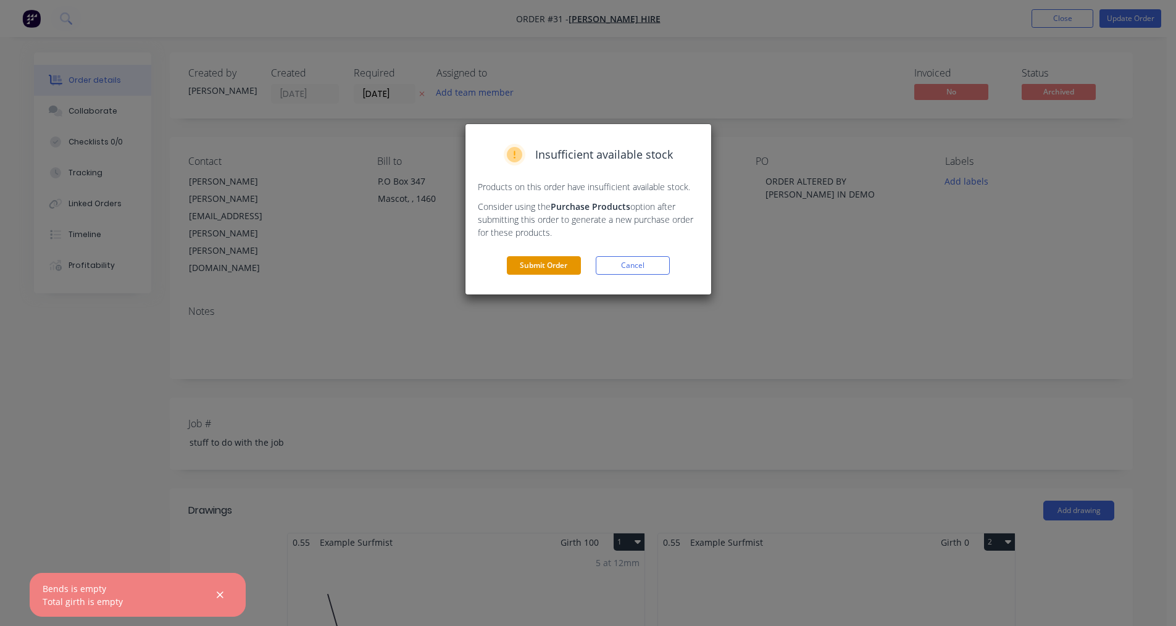
click at [521, 267] on button "Submit Order" at bounding box center [544, 265] width 74 height 19
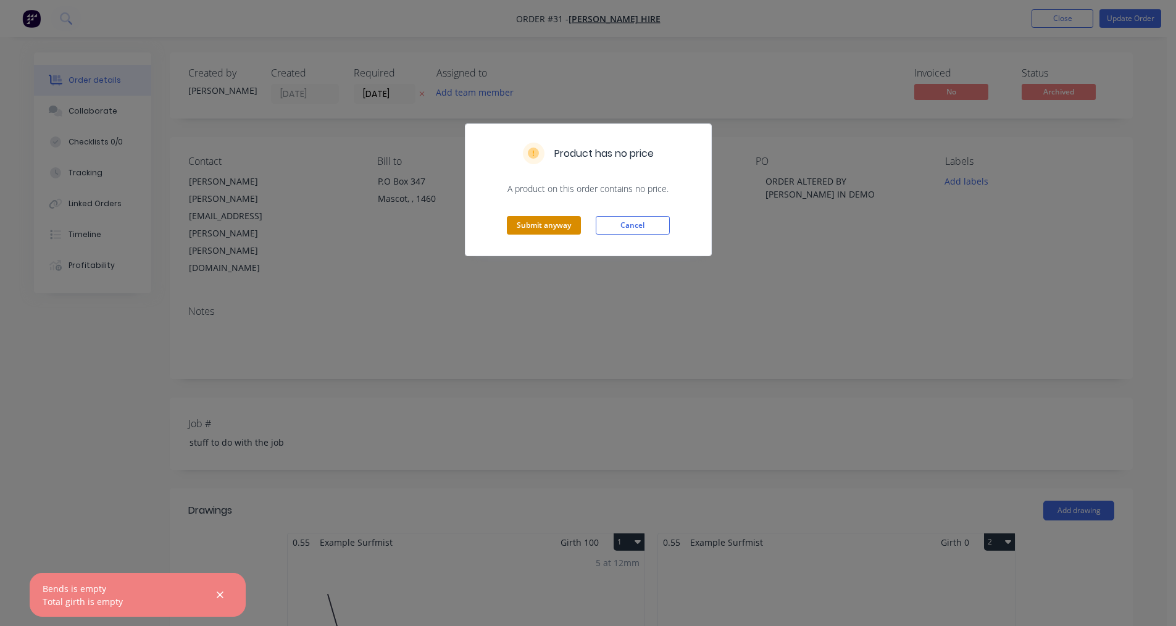
click at [542, 226] on button "Submit anyway" at bounding box center [544, 225] width 74 height 19
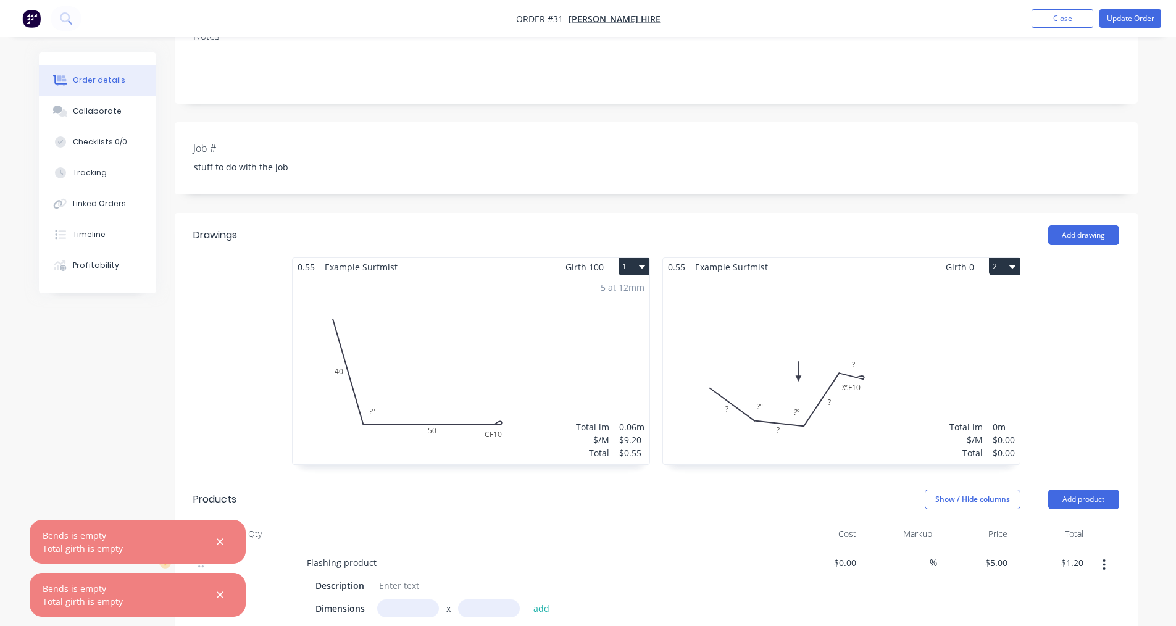
scroll to position [109, 0]
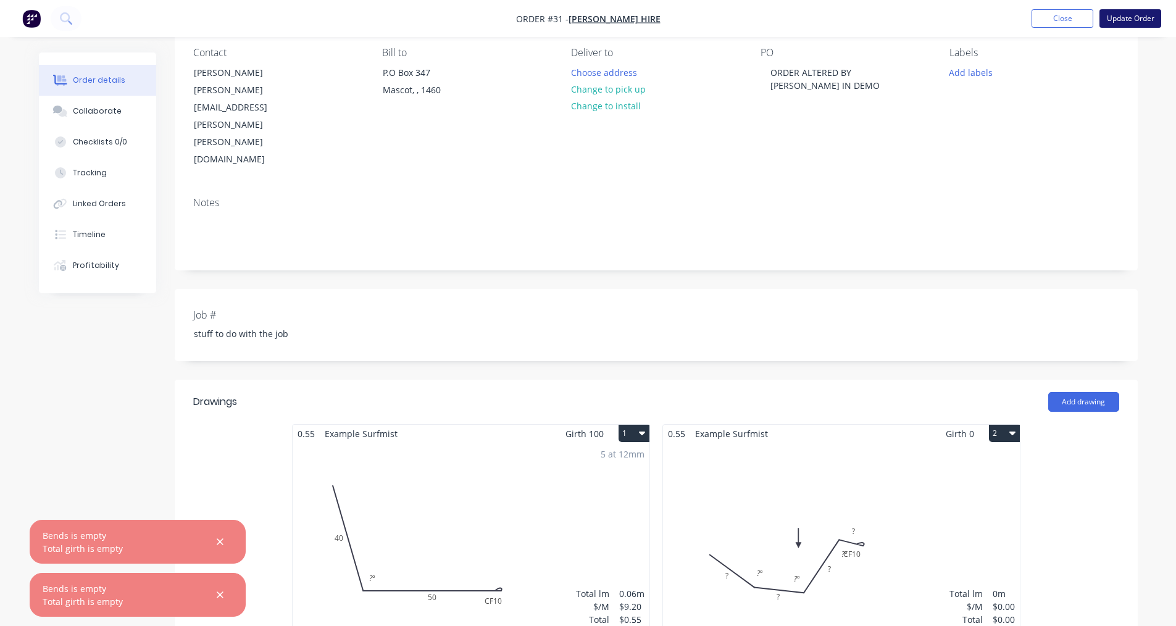
click at [1160, 23] on button "Update Order" at bounding box center [1130, 18] width 62 height 19
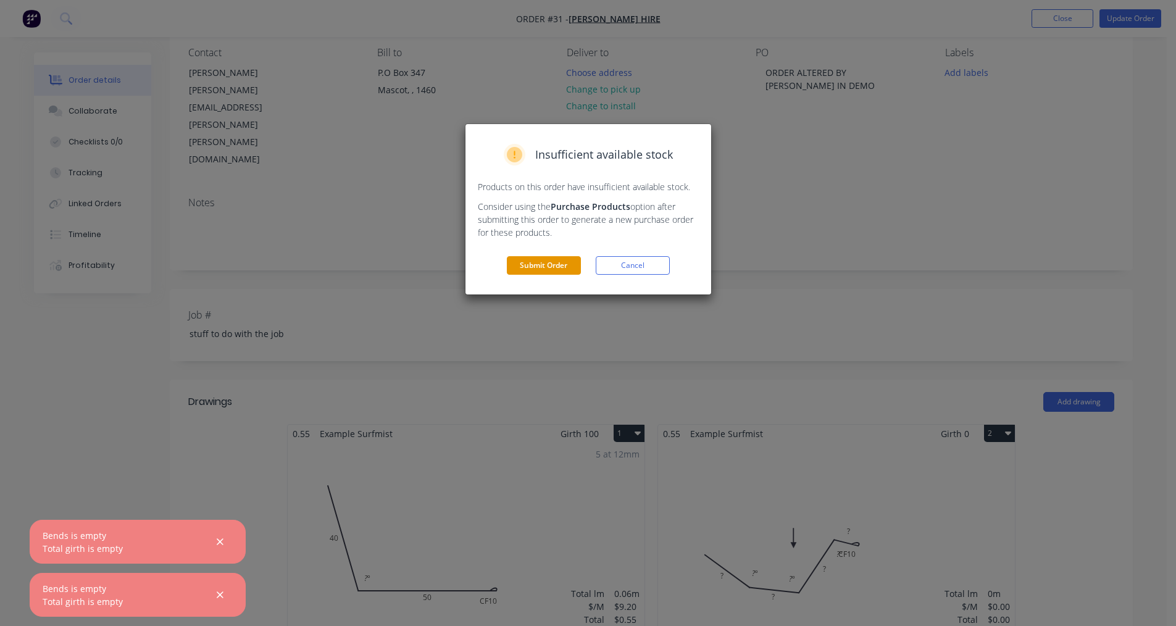
click at [544, 265] on button "Submit Order" at bounding box center [544, 265] width 74 height 19
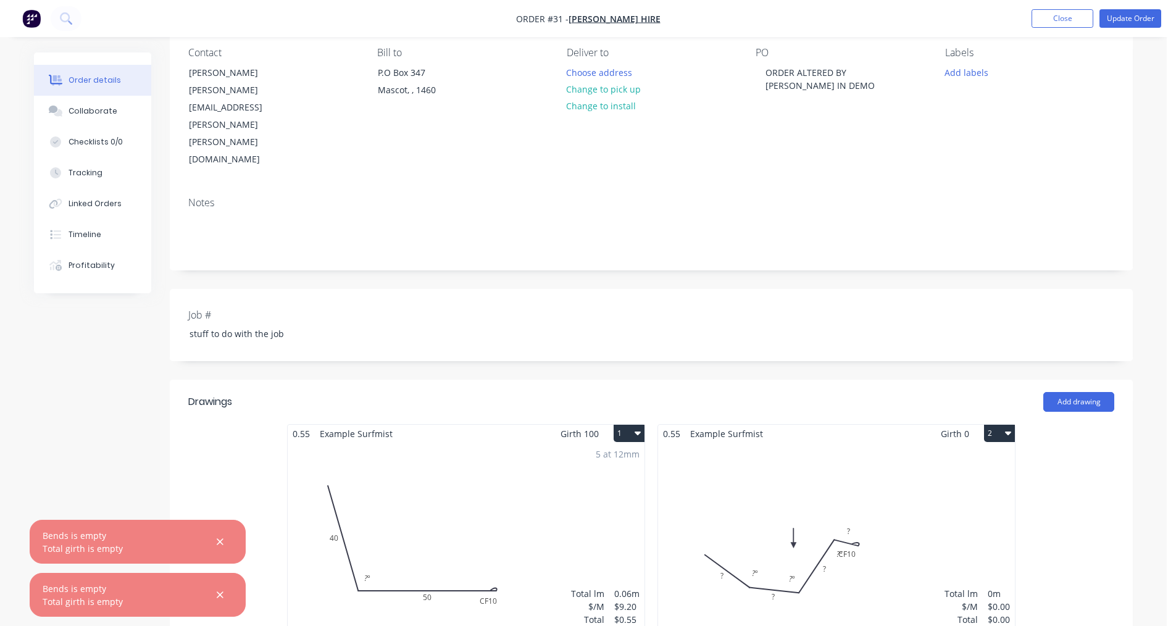
scroll to position [0, 0]
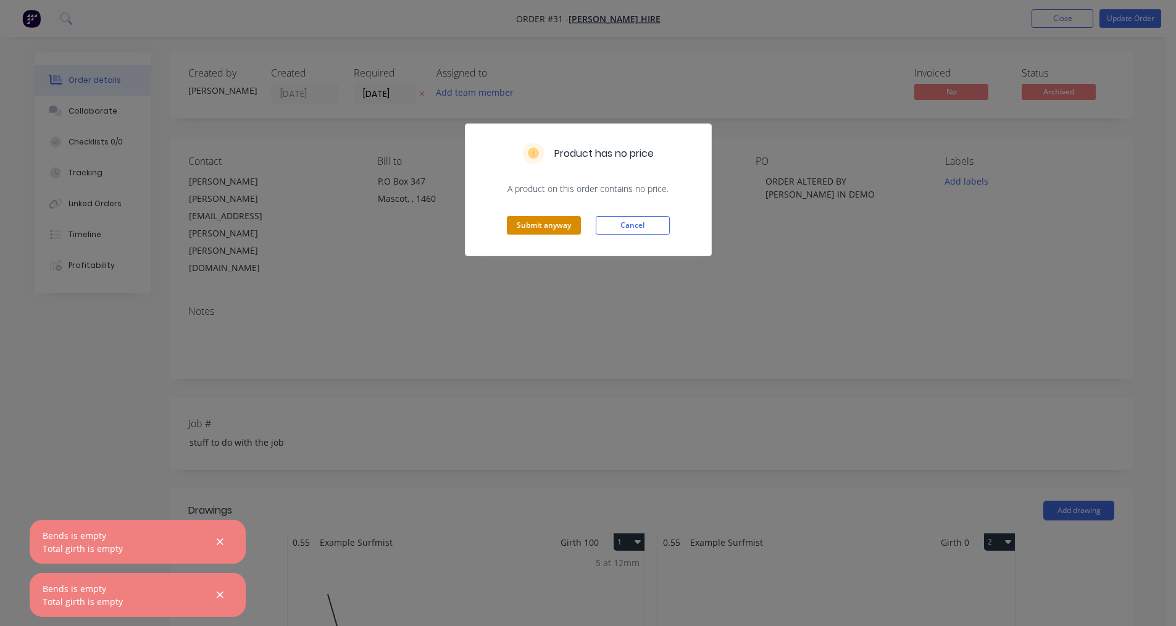
click at [552, 230] on button "Submit anyway" at bounding box center [544, 225] width 74 height 19
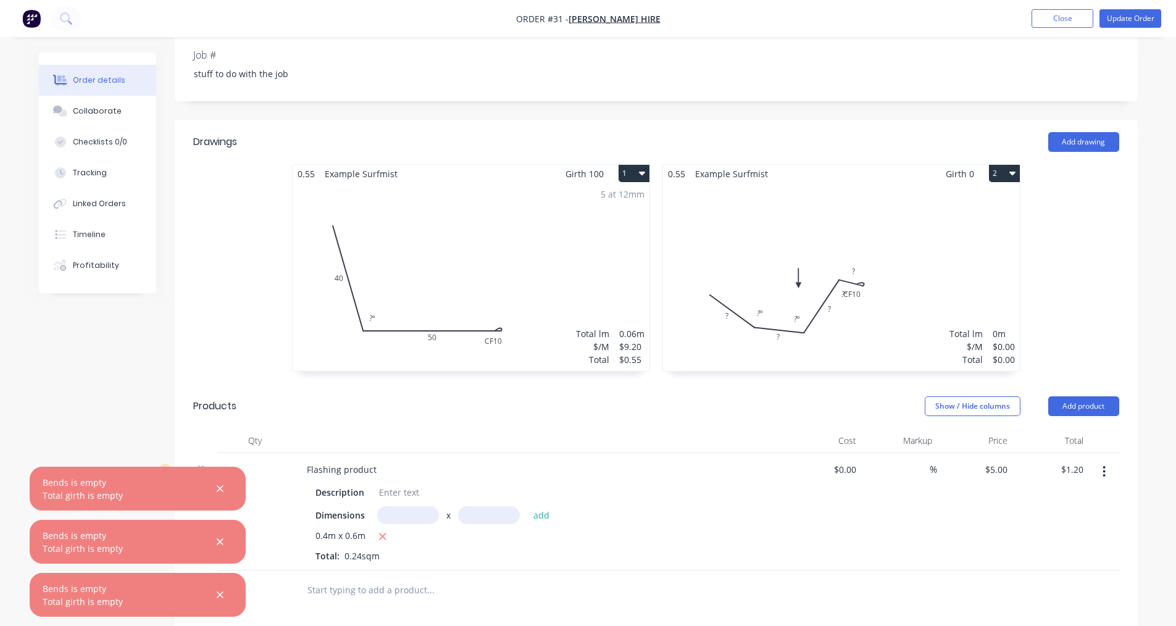
scroll to position [309, 0]
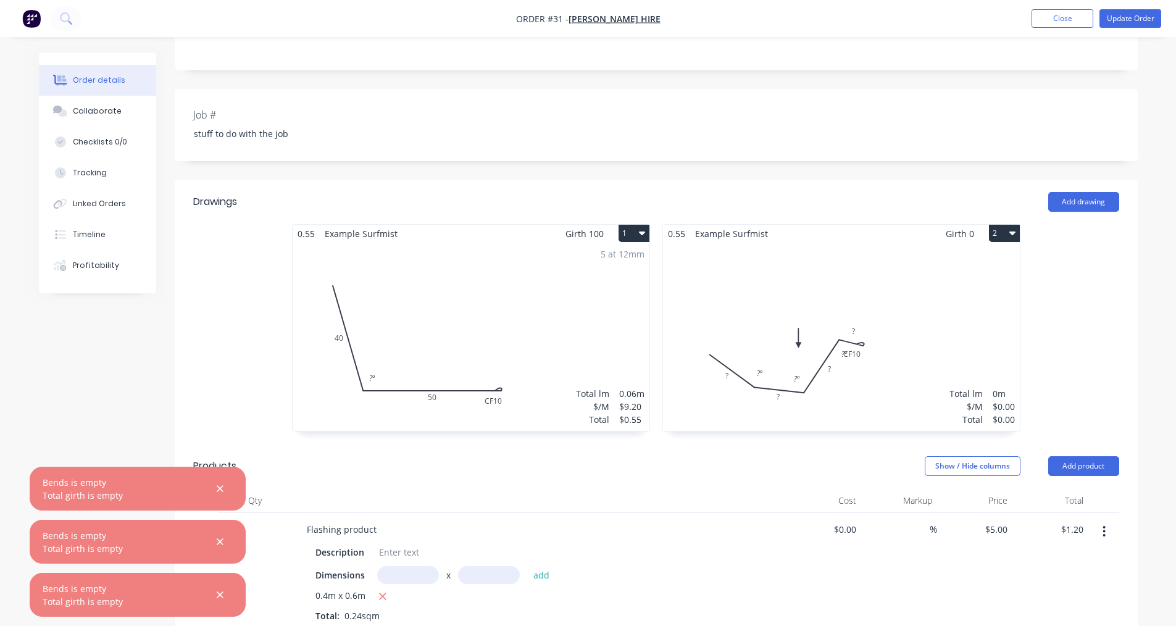
click at [425, 566] on input "text" at bounding box center [408, 575] width 62 height 18
type input "1m"
click at [728, 589] on div "0.4m x 0.6m Total: 0.24sqm" at bounding box center [538, 605] width 447 height 33
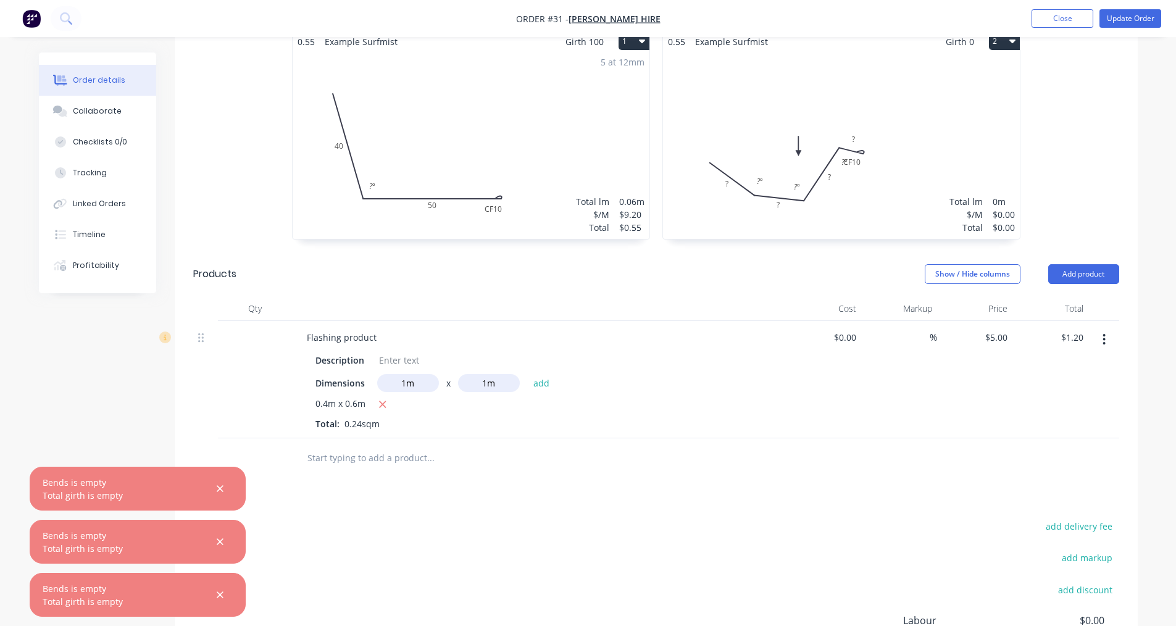
scroll to position [602, 0]
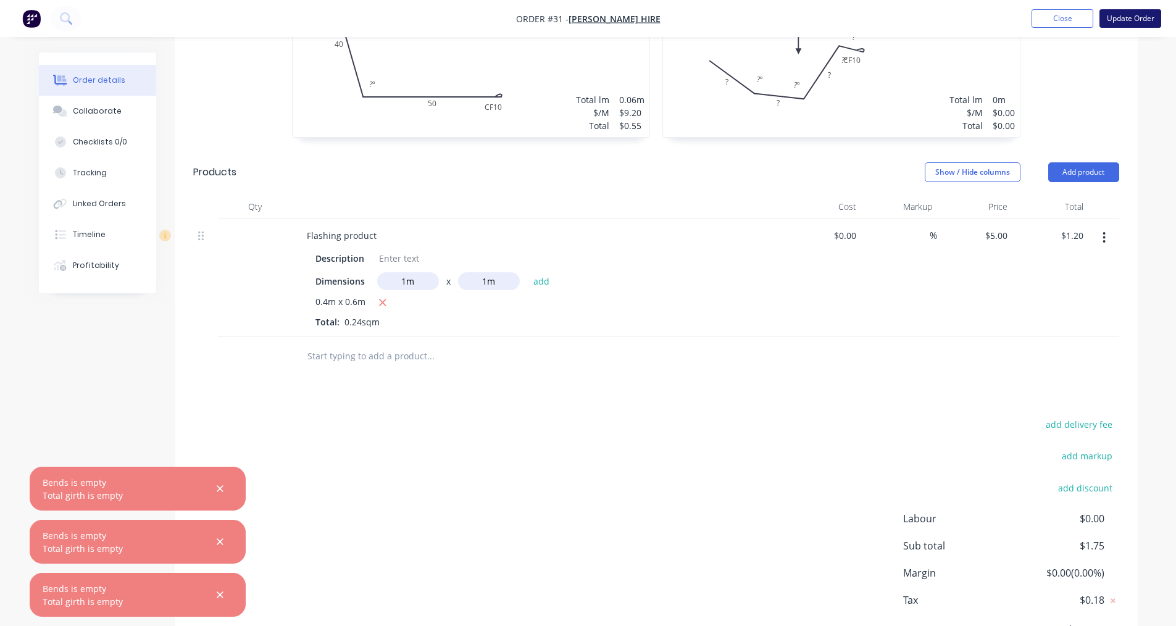
click at [1129, 20] on button "Update Order" at bounding box center [1130, 18] width 62 height 19
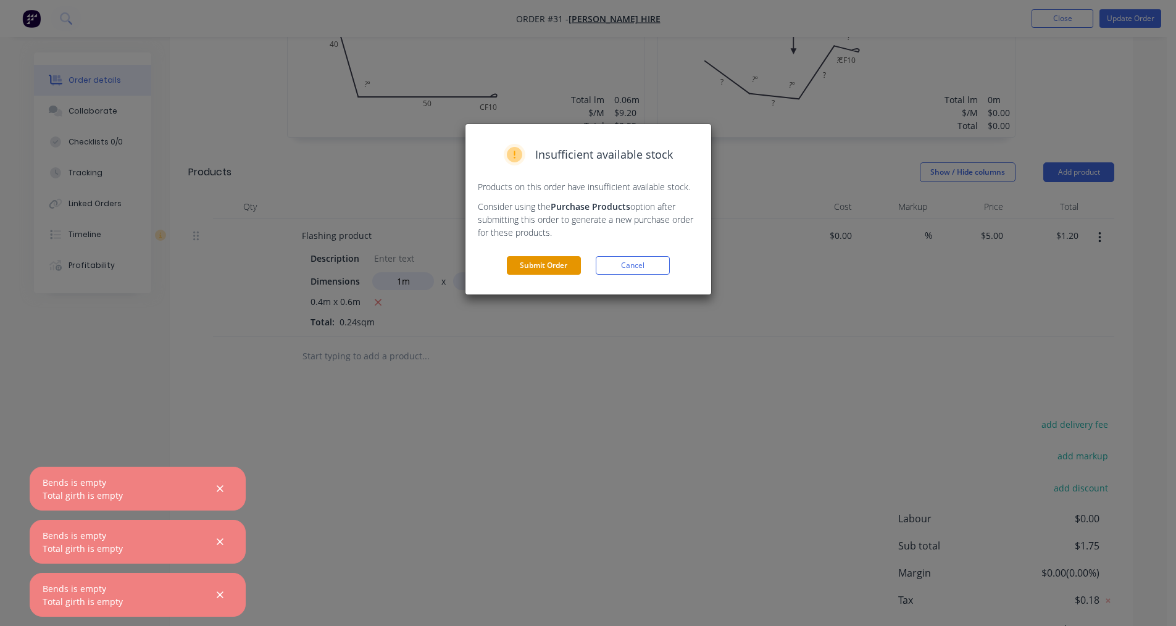
click at [539, 264] on button "Submit Order" at bounding box center [544, 265] width 74 height 19
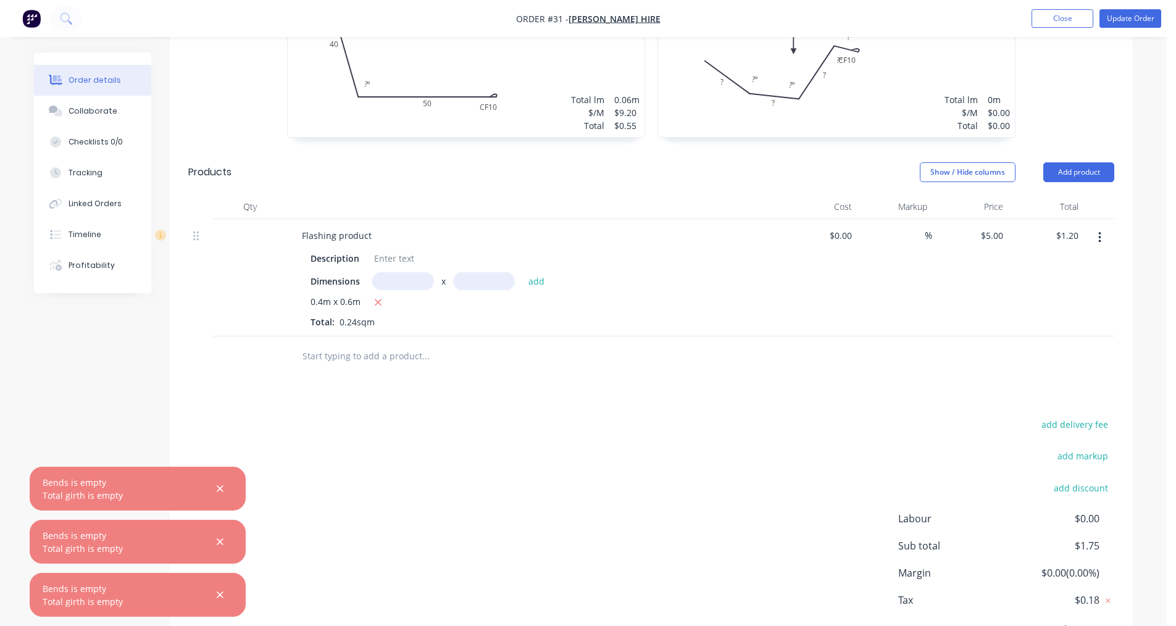
scroll to position [0, 0]
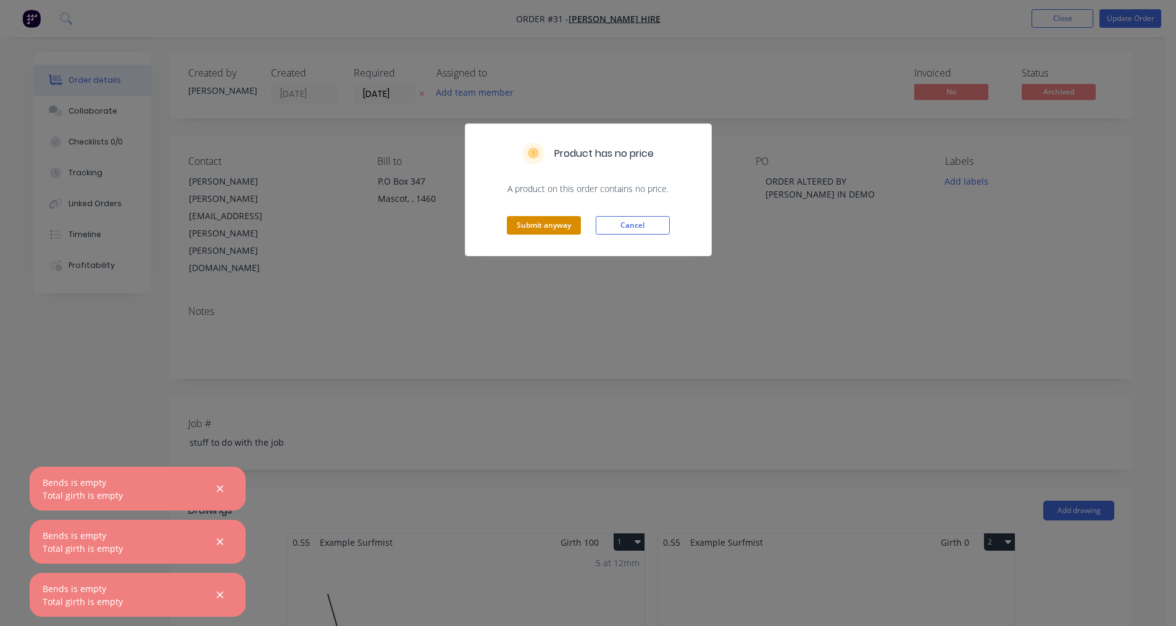
click at [546, 231] on button "Submit anyway" at bounding box center [544, 225] width 74 height 19
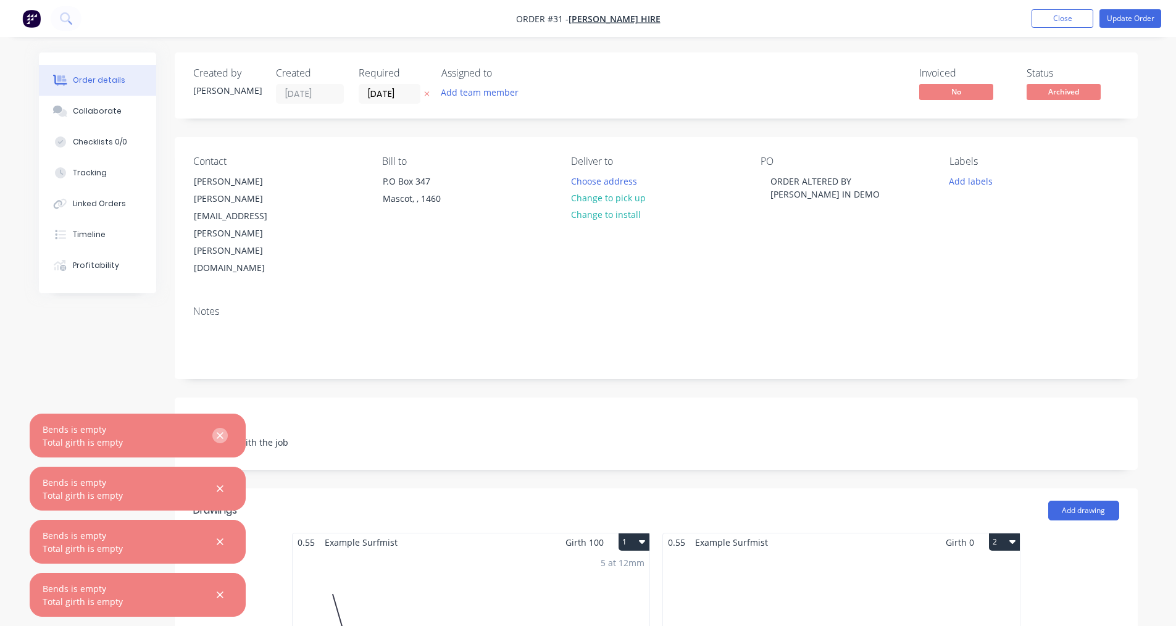
click at [223, 434] on icon "button" at bounding box center [220, 435] width 8 height 11
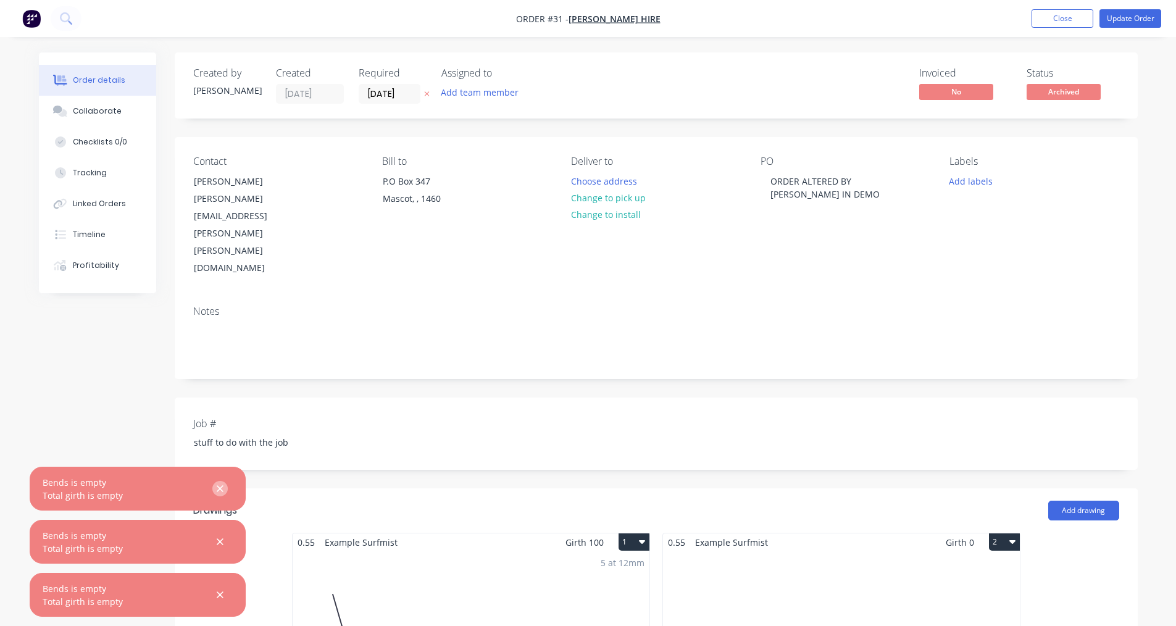
click at [224, 488] on icon "button" at bounding box center [220, 488] width 8 height 11
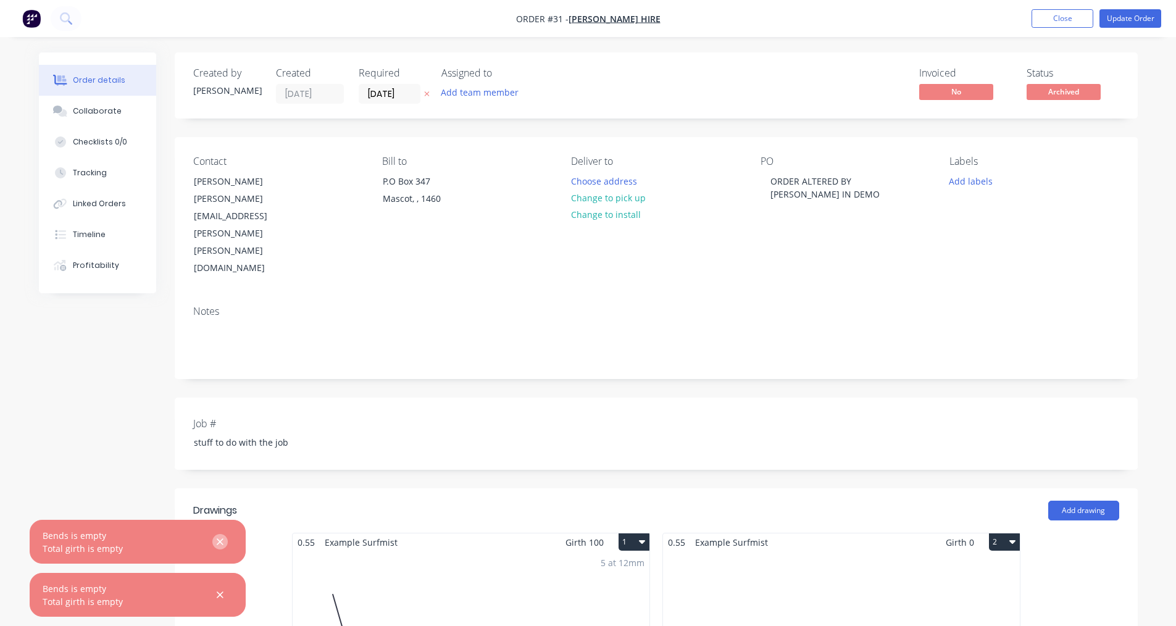
click at [220, 546] on icon "button" at bounding box center [220, 541] width 8 height 11
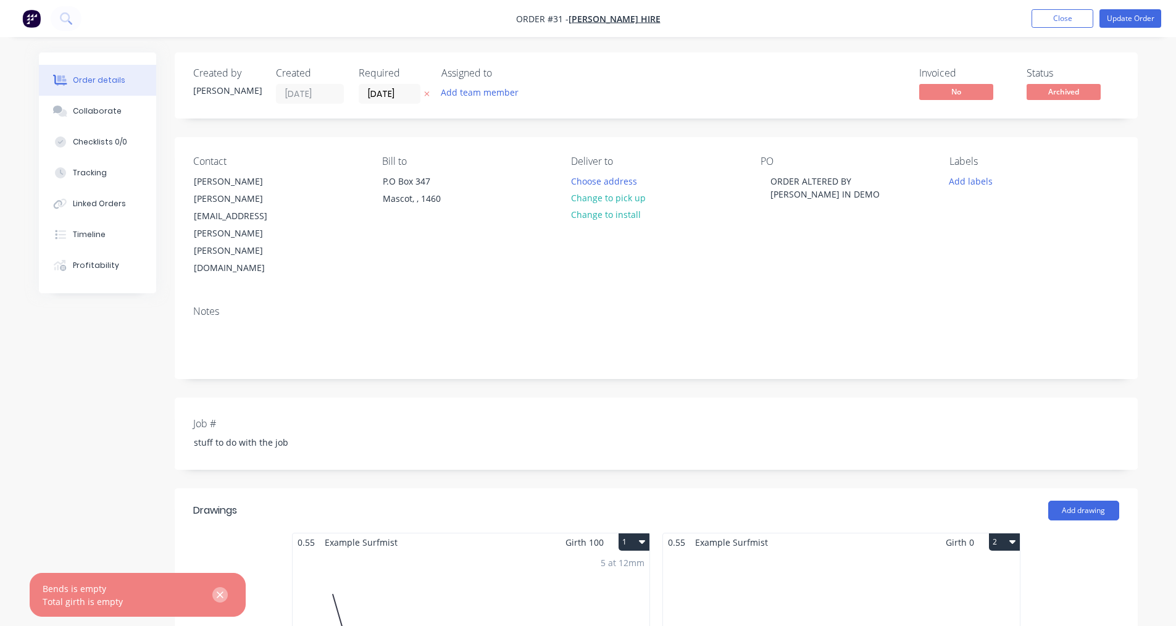
drag, startPoint x: 223, startPoint y: 608, endPoint x: 227, endPoint y: 596, distance: 12.9
click at [225, 605] on div "Bends is empty Total girth is empty" at bounding box center [138, 595] width 216 height 44
drag, startPoint x: 222, startPoint y: 597, endPoint x: 228, endPoint y: 579, distance: 18.7
click at [221, 597] on icon "button" at bounding box center [220, 594] width 8 height 11
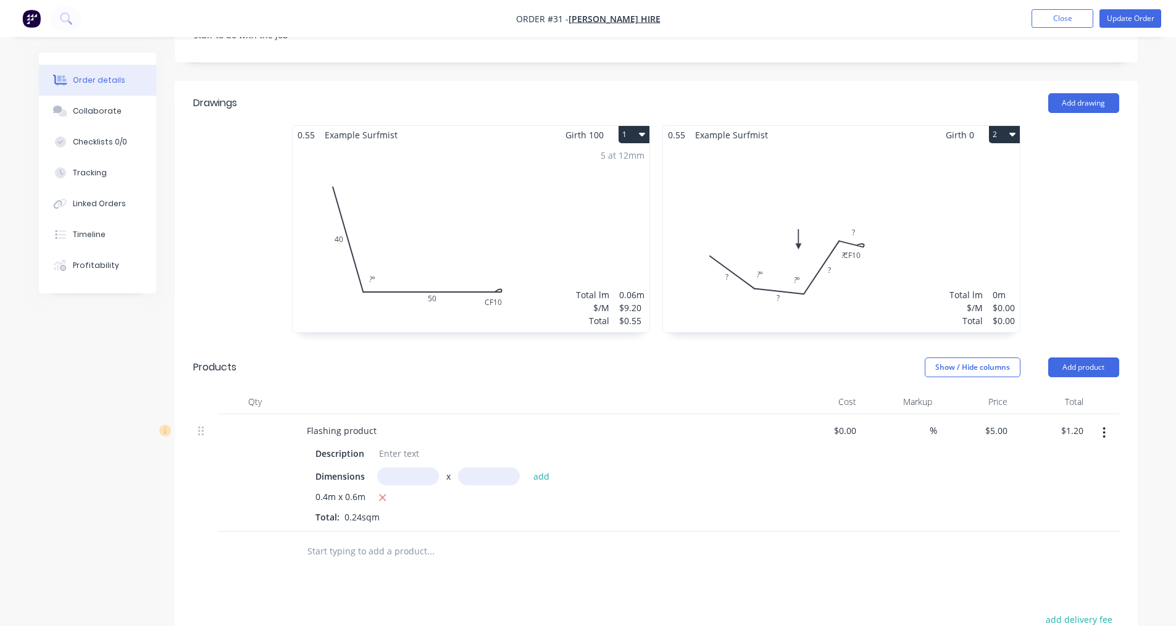
scroll to position [602, 0]
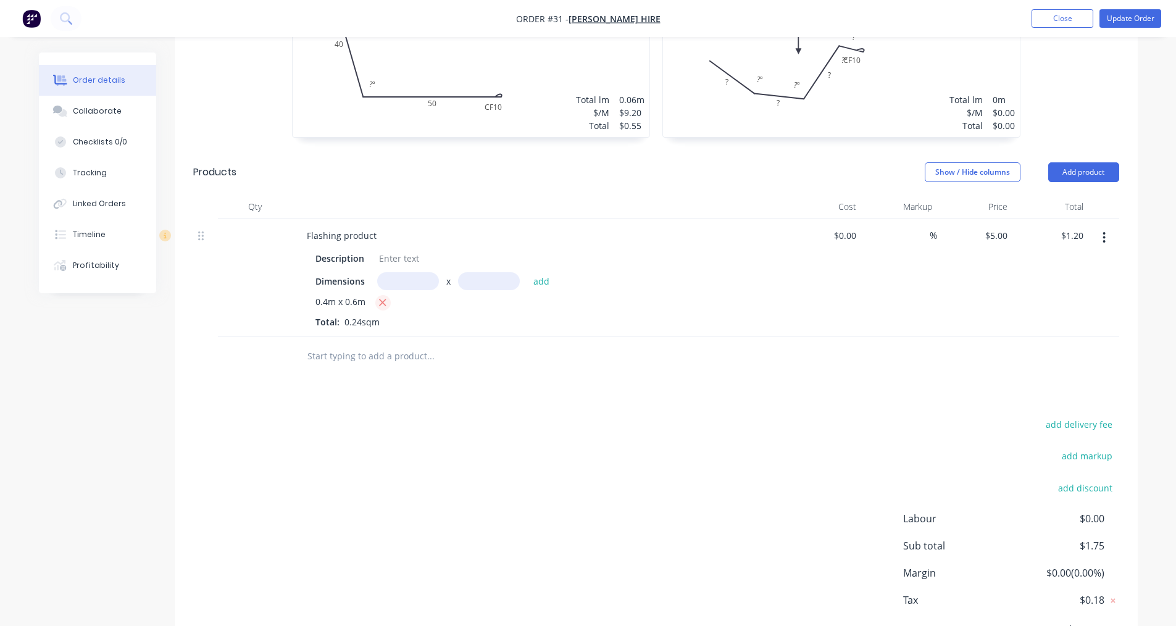
click at [384, 299] on icon "button" at bounding box center [383, 302] width 7 height 7
type input "$0.00"
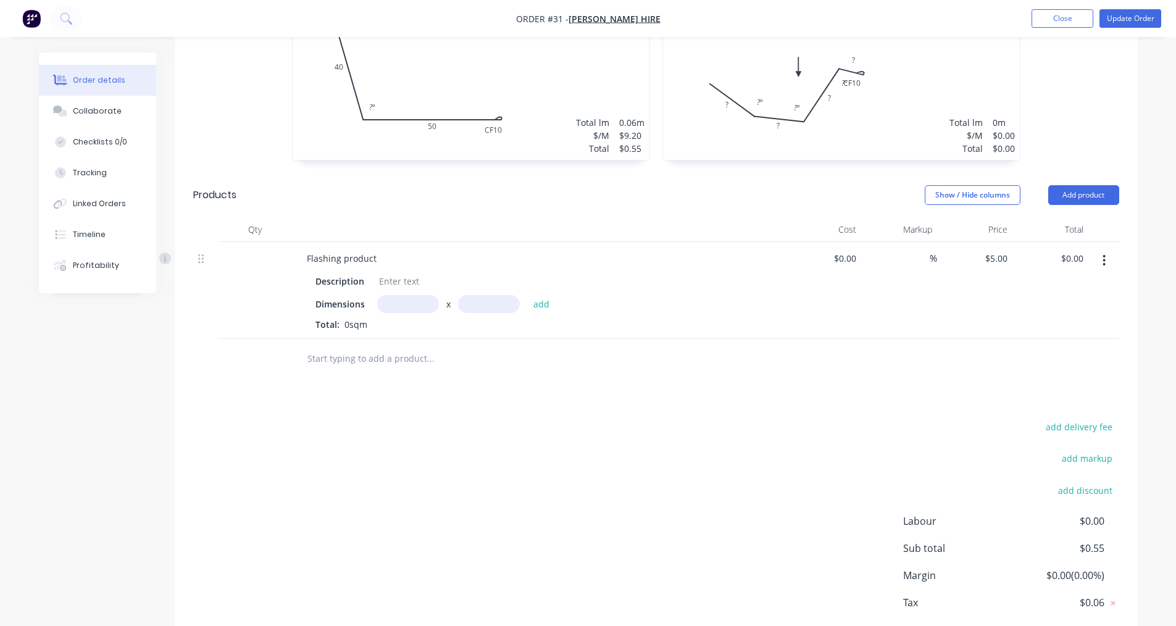
scroll to position [582, 0]
click at [1107, 594] on icon at bounding box center [1112, 600] width 12 height 12
click at [1115, 594] on icon at bounding box center [1112, 600] width 12 height 12
click at [1124, 17] on button "Update Order" at bounding box center [1130, 18] width 62 height 19
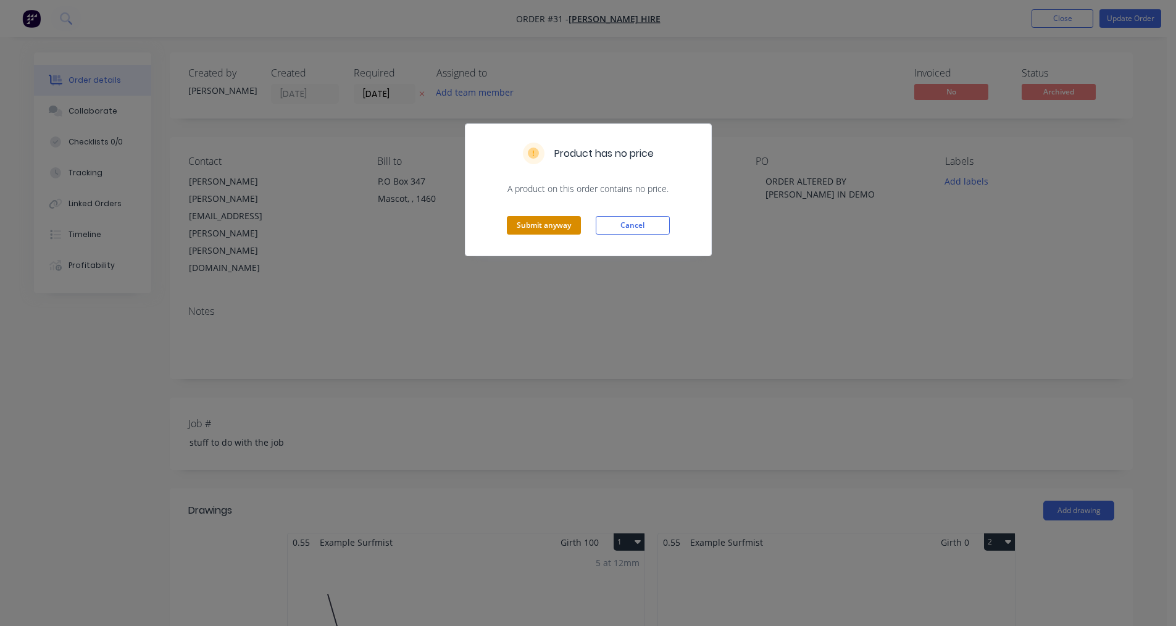
click at [523, 233] on button "Submit anyway" at bounding box center [544, 225] width 74 height 19
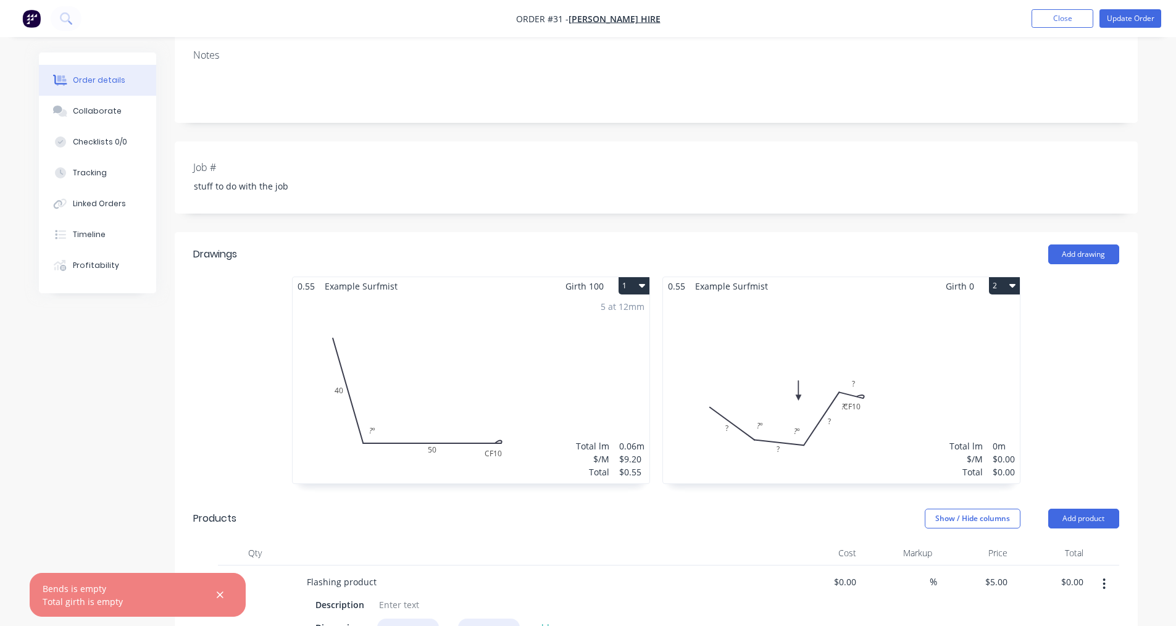
scroll to position [494, 0]
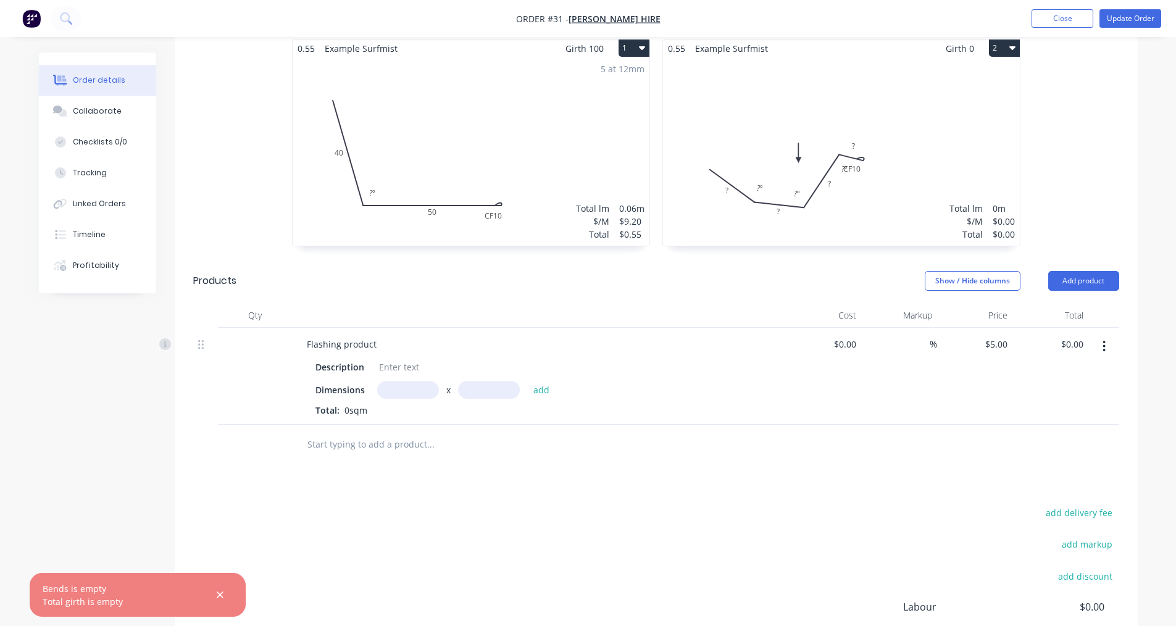
click at [391, 381] on input "text" at bounding box center [408, 390] width 62 height 18
click at [390, 358] on div at bounding box center [399, 367] width 50 height 18
click at [405, 381] on input "text" at bounding box center [408, 390] width 62 height 18
type input "120m"
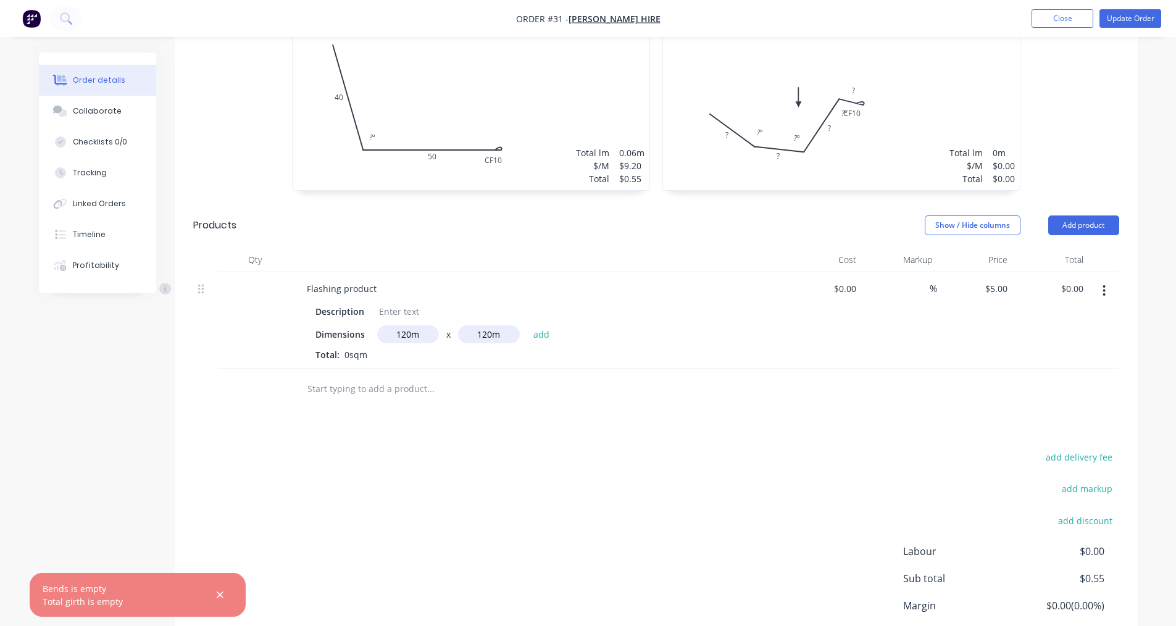
scroll to position [582, 0]
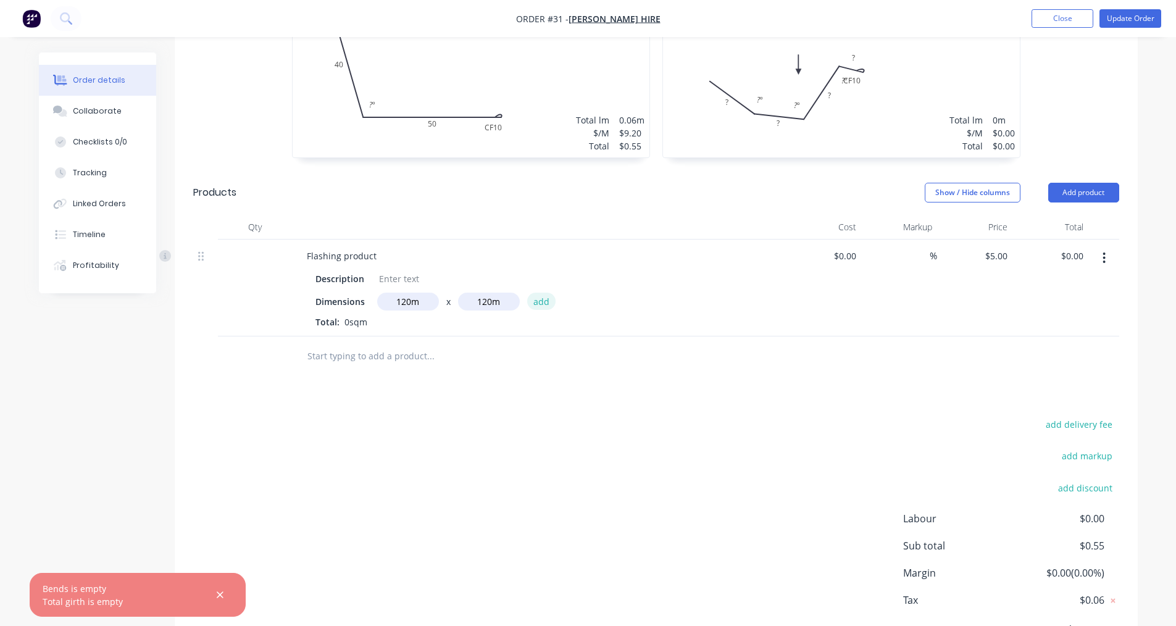
click at [540, 293] on button "add" at bounding box center [541, 301] width 29 height 17
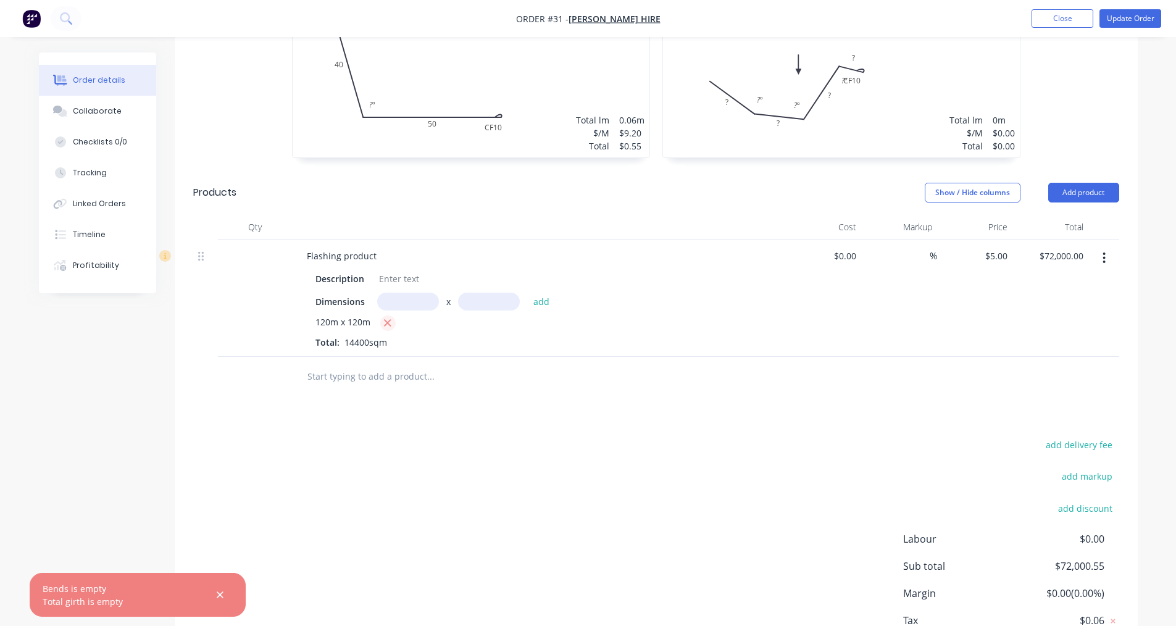
click at [389, 317] on icon "button" at bounding box center [387, 322] width 8 height 11
type input "$0.00"
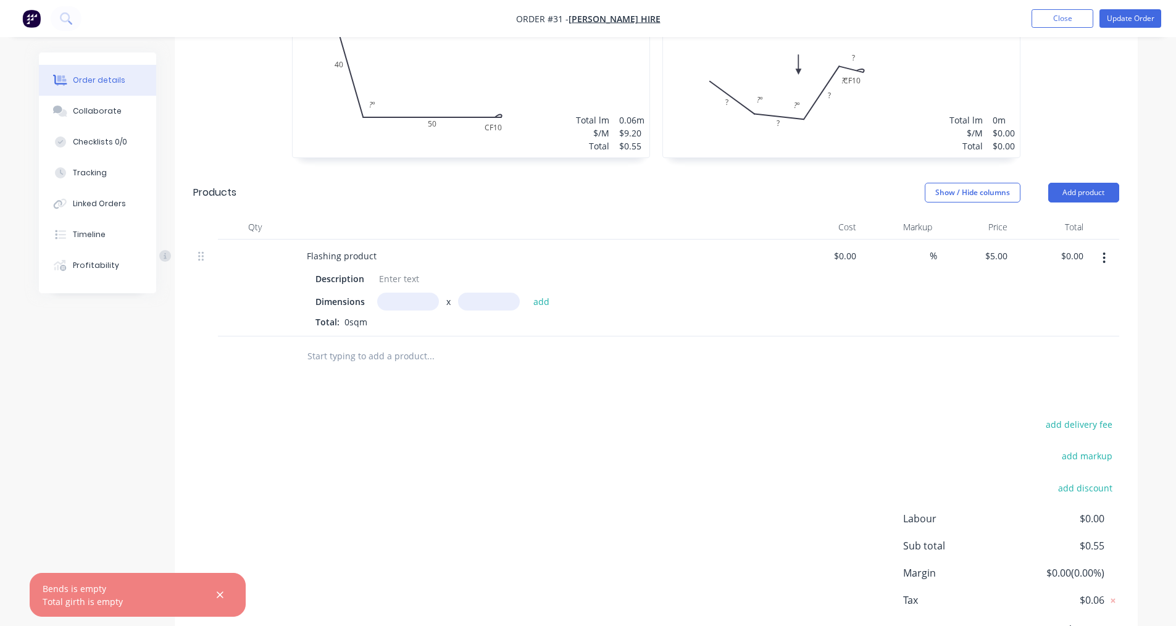
click at [418, 293] on input "text" at bounding box center [408, 302] width 62 height 18
type input "120m"
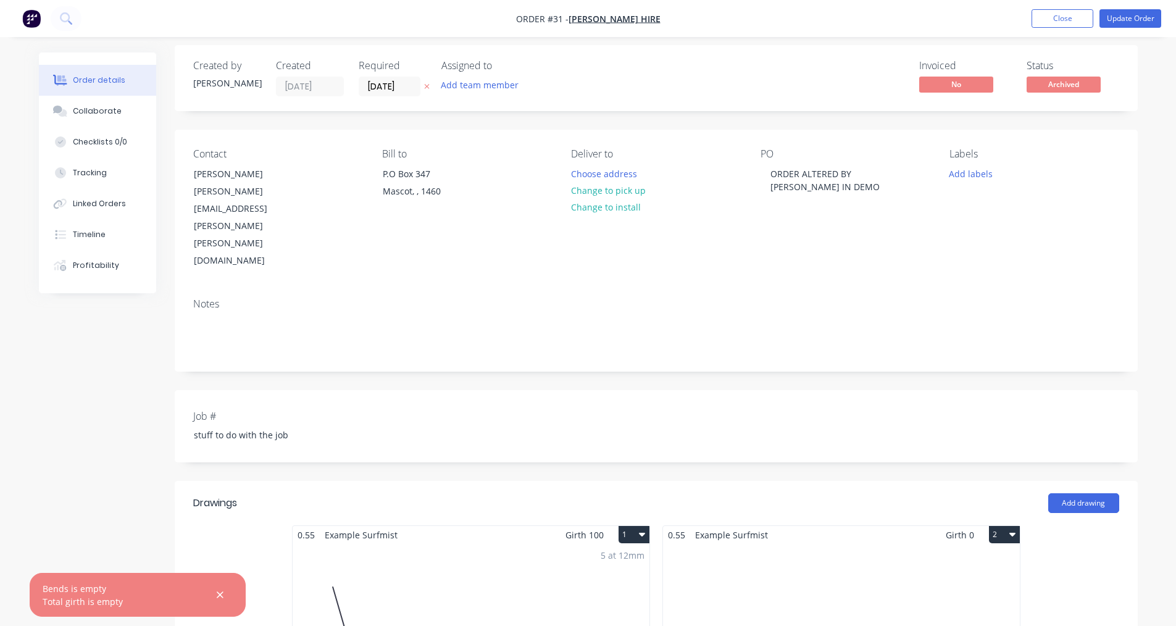
scroll to position [0, 0]
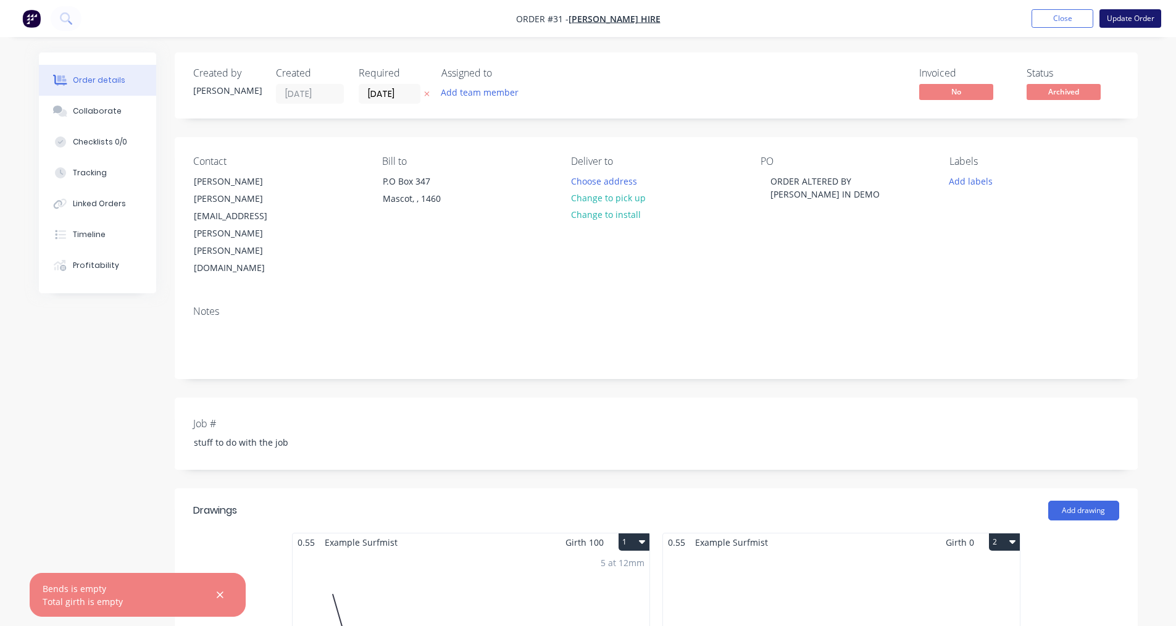
click at [1111, 20] on button "Update Order" at bounding box center [1130, 18] width 62 height 19
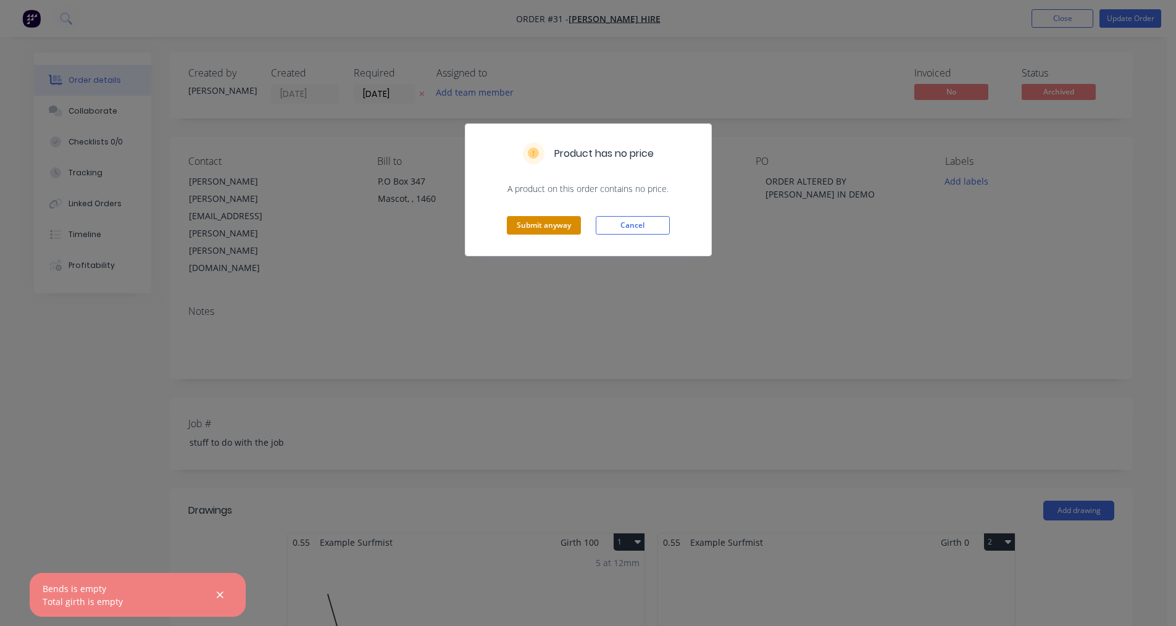
click at [546, 226] on button "Submit anyway" at bounding box center [544, 225] width 74 height 19
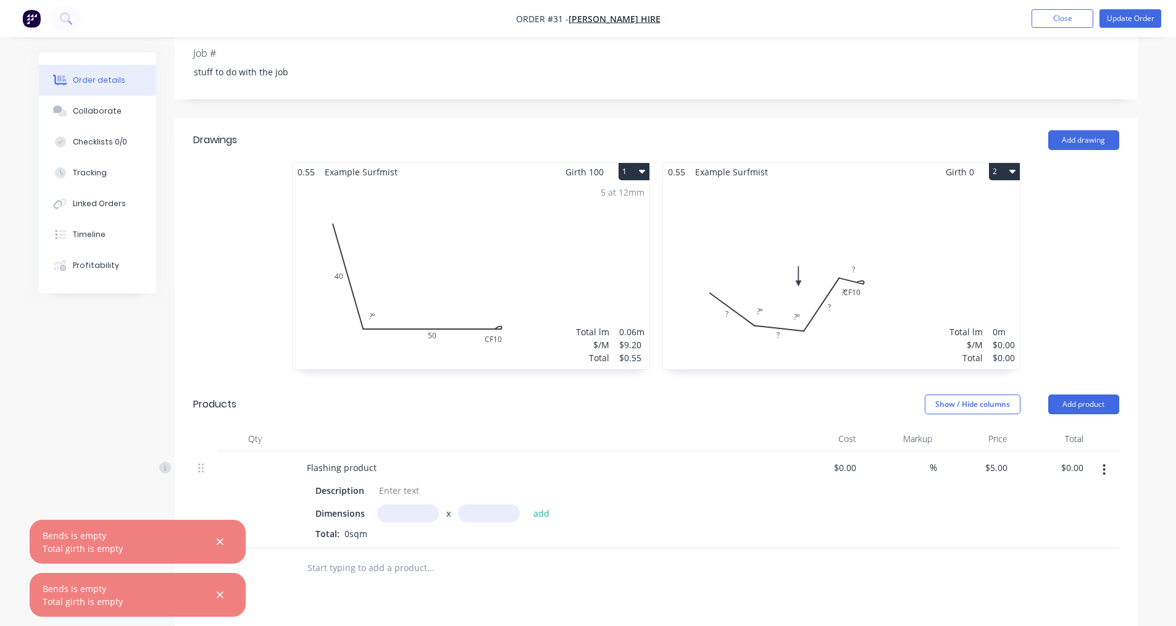
scroll to position [247, 0]
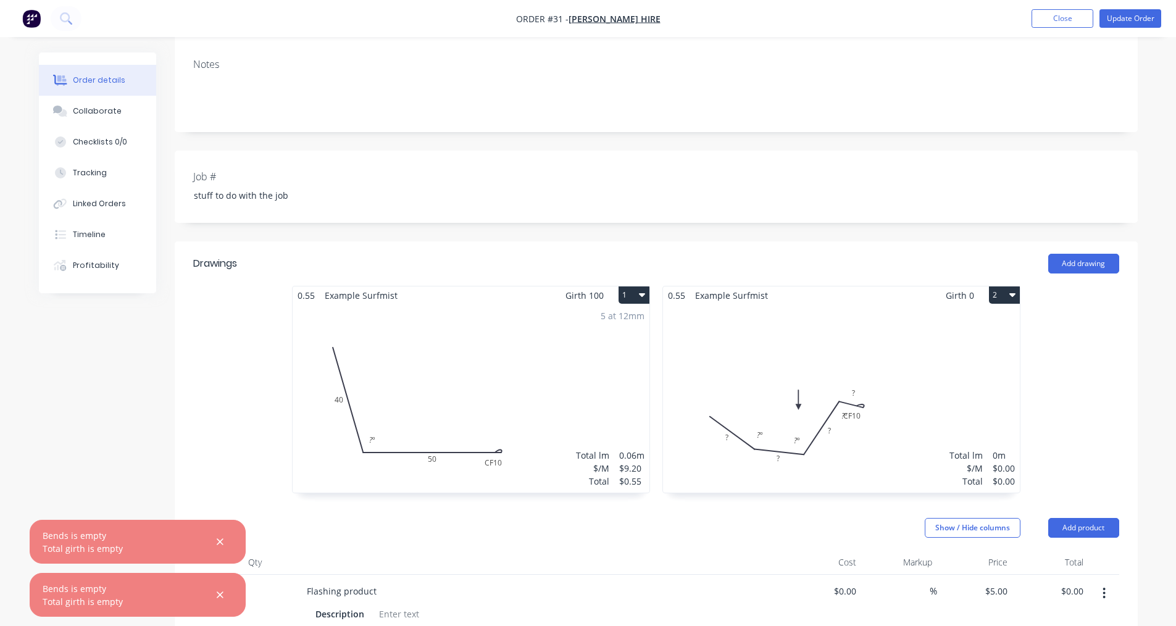
click at [637, 286] on button "1" at bounding box center [633, 294] width 31 height 17
click at [638, 286] on button "1" at bounding box center [633, 294] width 31 height 17
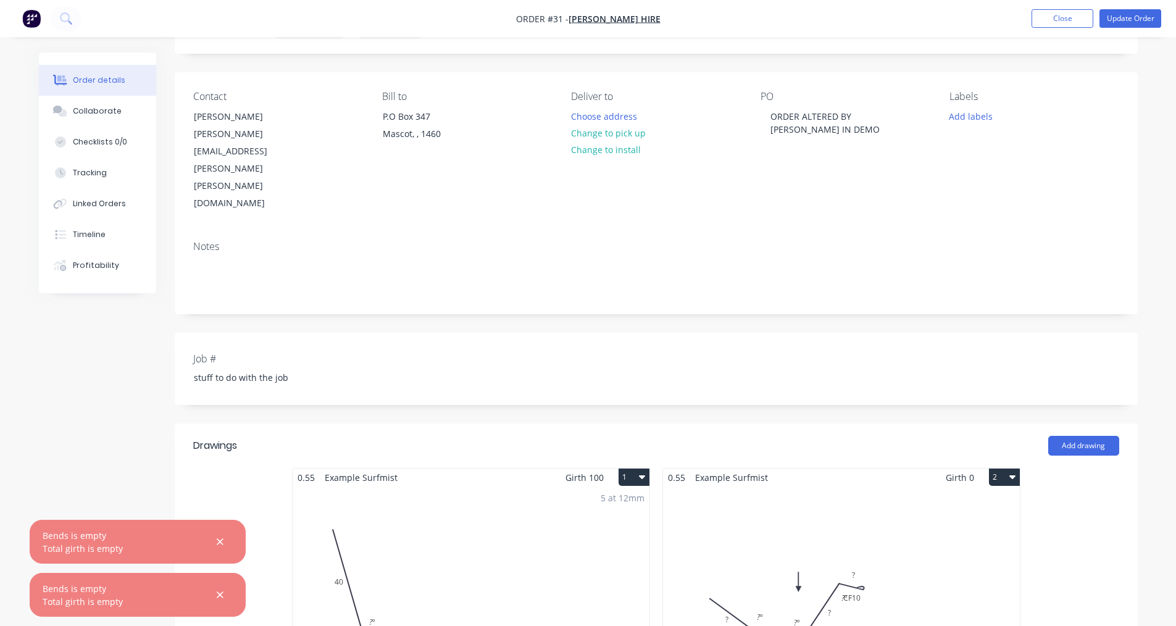
scroll to position [62, 0]
click at [969, 471] on span "Girth 0" at bounding box center [959, 480] width 28 height 18
click at [975, 471] on div "Girth 0 2" at bounding box center [982, 480] width 74 height 18
click at [976, 471] on div "Girth 0 2" at bounding box center [982, 480] width 74 height 18
click at [969, 471] on span "Girth 0" at bounding box center [959, 480] width 28 height 18
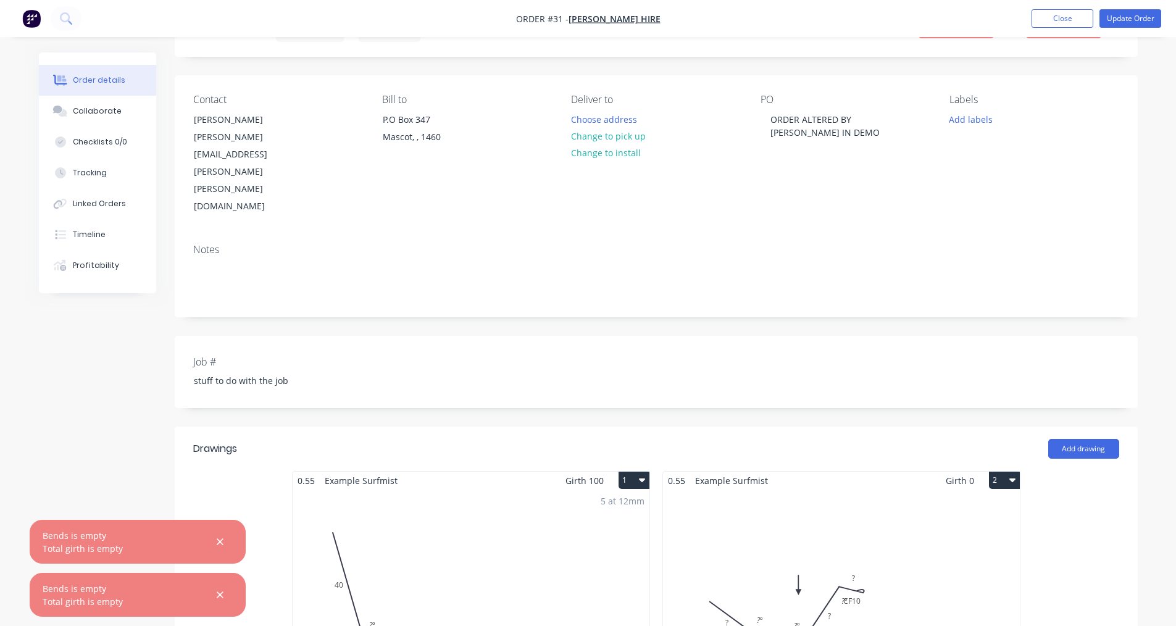
click at [998, 471] on button "2" at bounding box center [1004, 479] width 31 height 17
click at [720, 489] on div "Total lm $/M Total 0m $0.00 $0.00" at bounding box center [841, 583] width 357 height 188
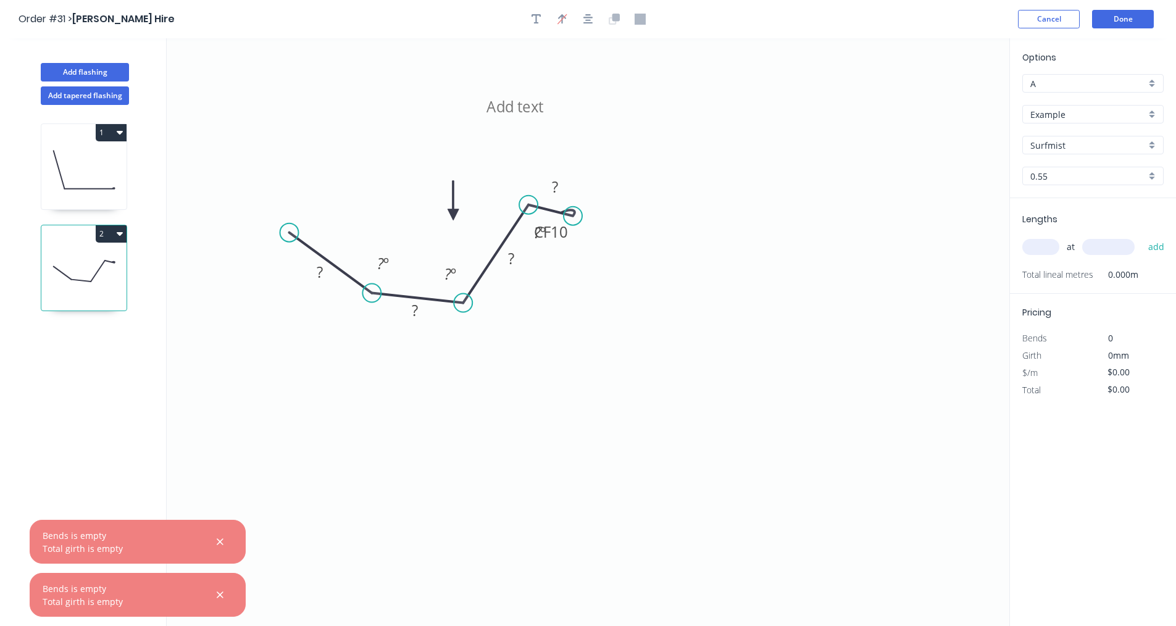
click at [1026, 253] on input "text" at bounding box center [1040, 247] width 37 height 16
type input "10"
click at [1166, 249] on button "add" at bounding box center [1156, 246] width 29 height 21
type input "10"
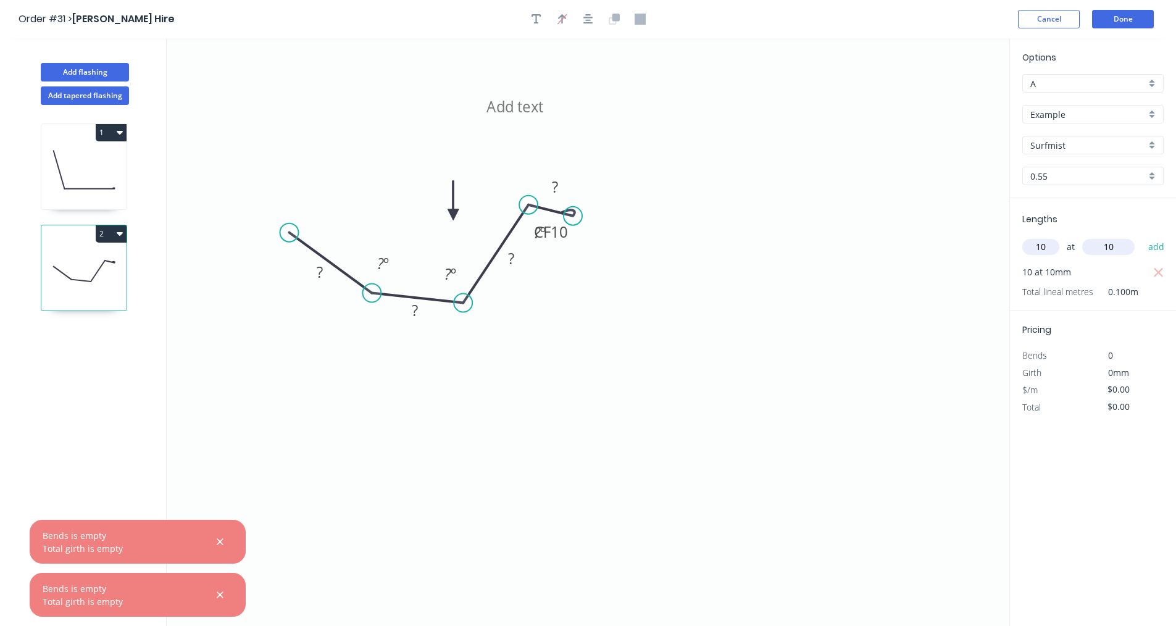
type input "10"
click at [1142, 236] on button "add" at bounding box center [1156, 246] width 29 height 21
type input "10"
click at [1110, 25] on button "Done" at bounding box center [1123, 19] width 62 height 19
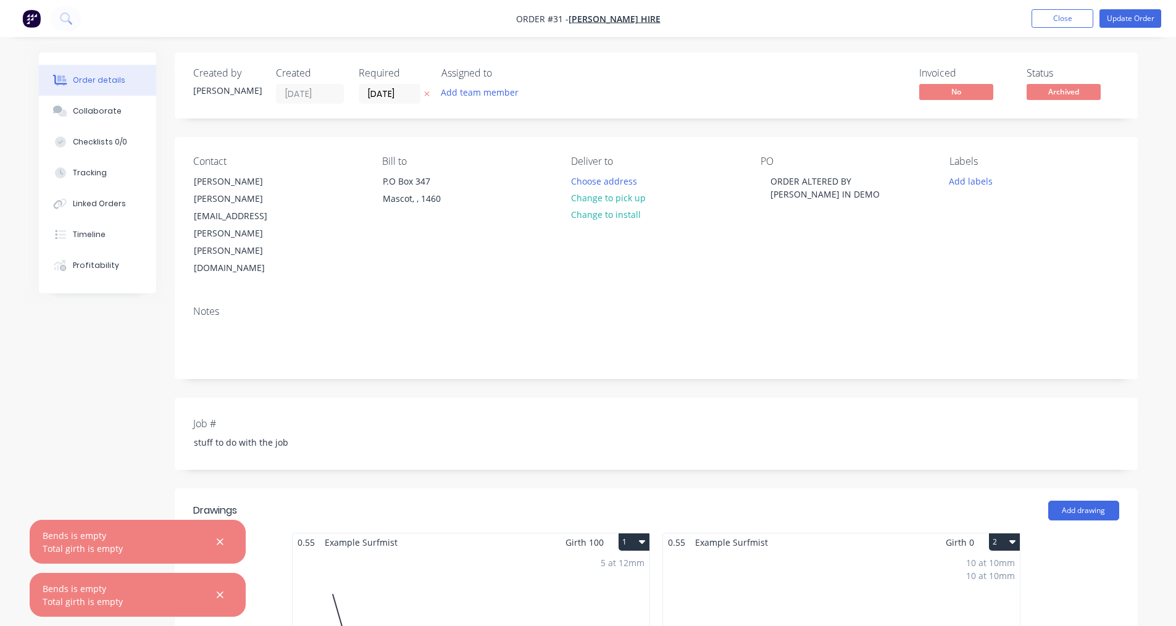
click at [978, 533] on div "Girth 0 2" at bounding box center [982, 542] width 74 height 18
click at [1009, 556] on div "10 at 10mm 10 at 10mm" at bounding box center [990, 569] width 49 height 26
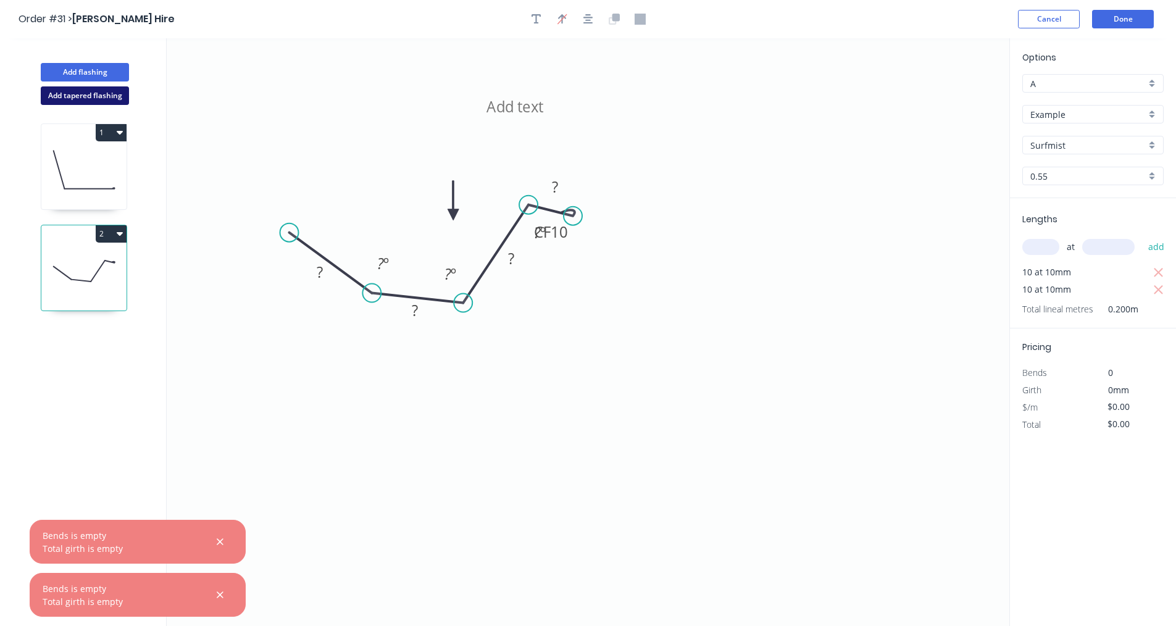
click at [85, 99] on button "Add tapered flashing" at bounding box center [85, 95] width 88 height 19
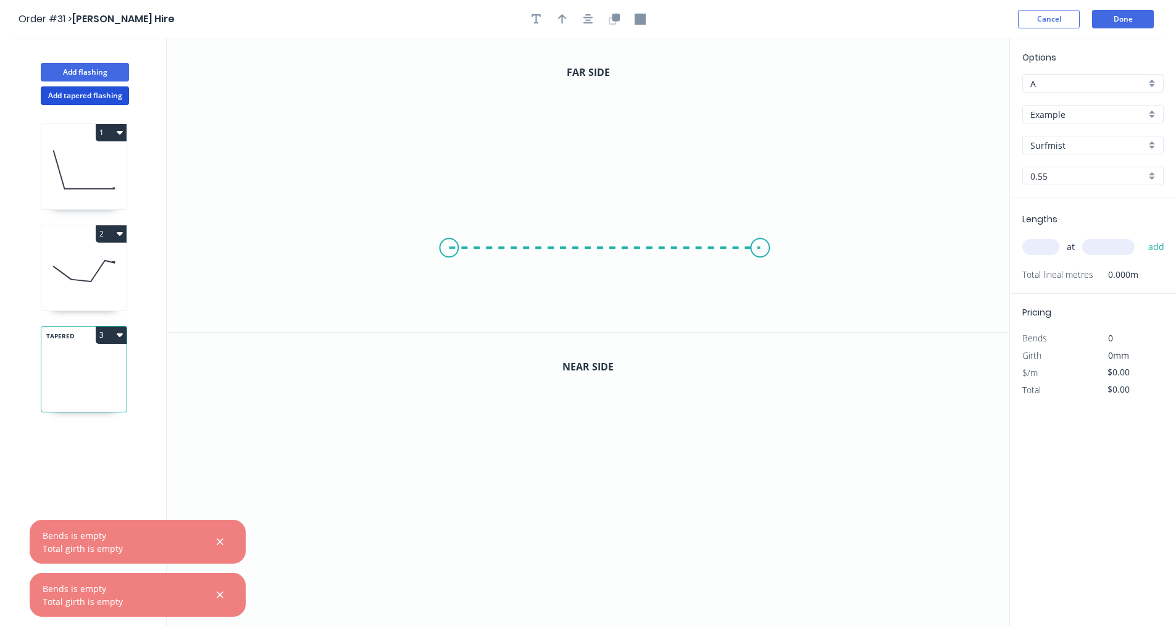
drag, startPoint x: 449, startPoint y: 248, endPoint x: 760, endPoint y: 233, distance: 312.0
click at [760, 233] on icon "0" at bounding box center [588, 185] width 842 height 294
drag, startPoint x: 754, startPoint y: 247, endPoint x: 669, endPoint y: 88, distance: 181.1
click at [659, 88] on icon "0 ?" at bounding box center [588, 185] width 842 height 294
drag, startPoint x: 678, startPoint y: 56, endPoint x: 760, endPoint y: 230, distance: 192.1
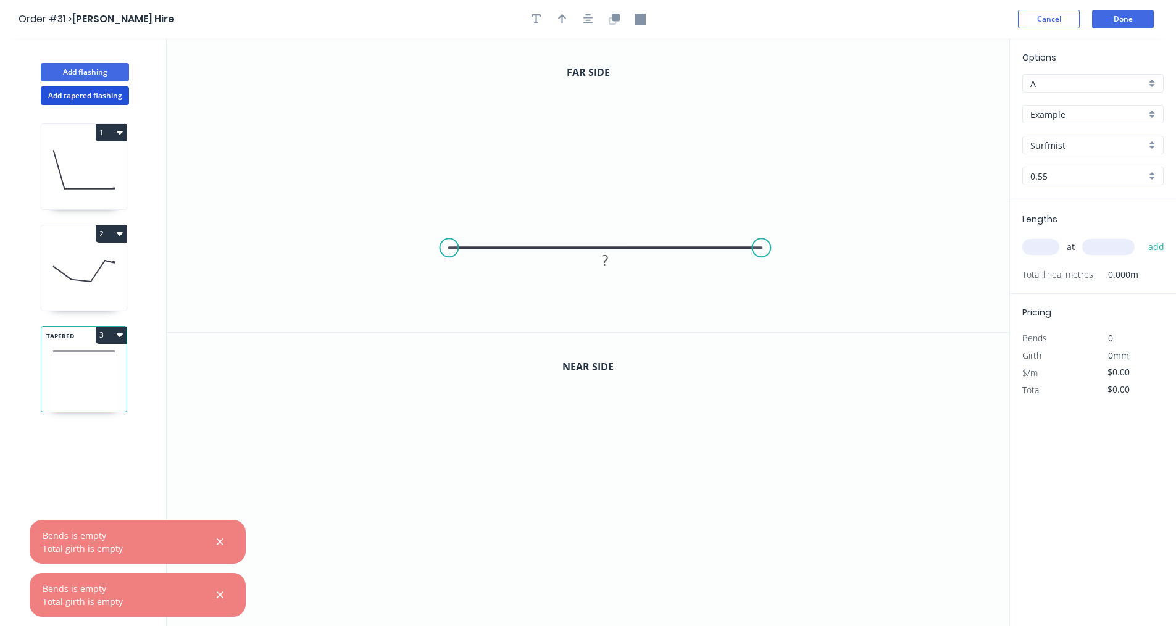
click at [760, 230] on icon "0 ?" at bounding box center [588, 185] width 842 height 294
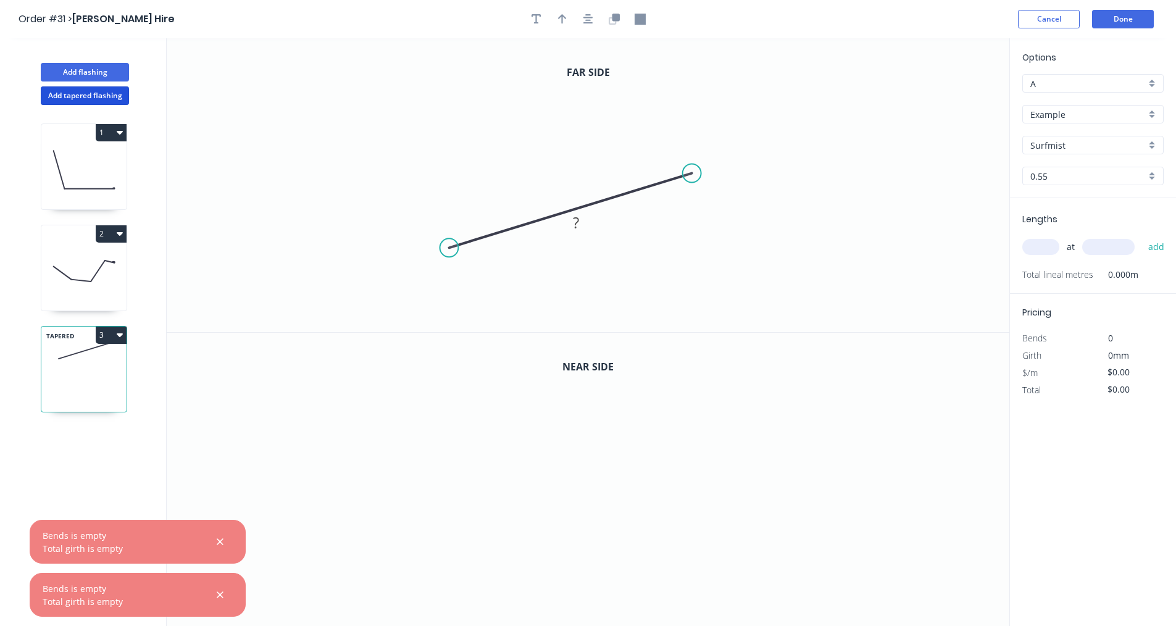
drag, startPoint x: 760, startPoint y: 243, endPoint x: 704, endPoint y: 180, distance: 84.4
click at [692, 175] on circle at bounding box center [692, 173] width 19 height 19
drag, startPoint x: 450, startPoint y: 249, endPoint x: 616, endPoint y: 131, distance: 203.1
click at [616, 130] on circle at bounding box center [618, 125] width 19 height 19
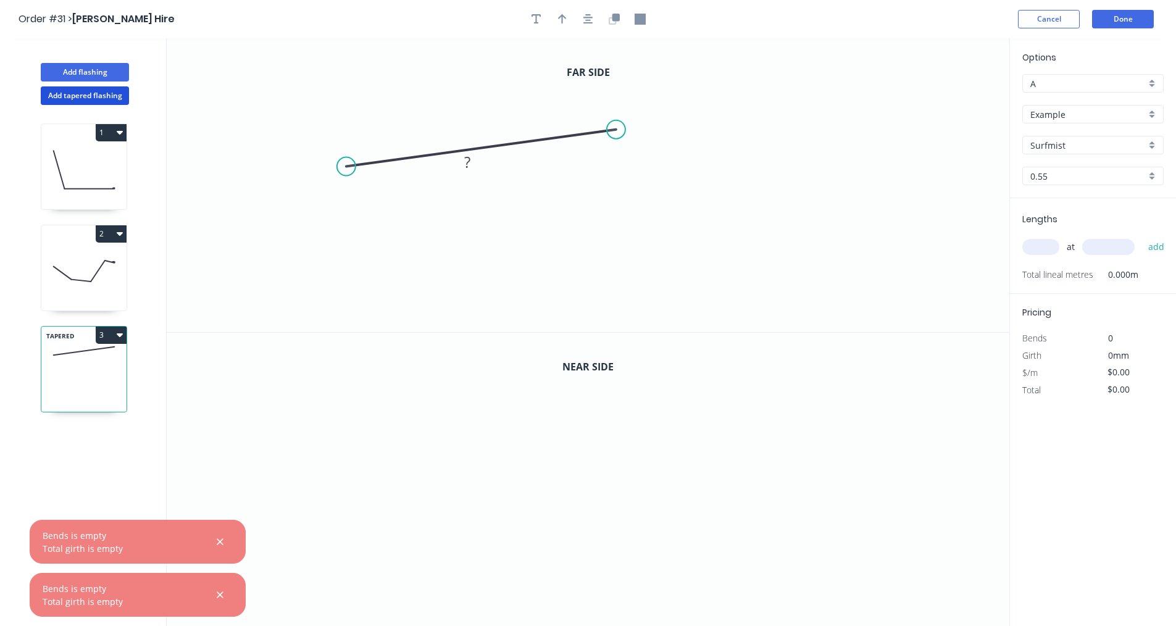
drag, startPoint x: 689, startPoint y: 172, endPoint x: 346, endPoint y: 167, distance: 343.8
click at [346, 167] on circle at bounding box center [346, 166] width 19 height 19
drag, startPoint x: 474, startPoint y: 156, endPoint x: 499, endPoint y: 244, distance: 92.4
click at [499, 244] on icon "0 ?" at bounding box center [588, 185] width 842 height 294
click at [462, 160] on rect at bounding box center [467, 162] width 25 height 17
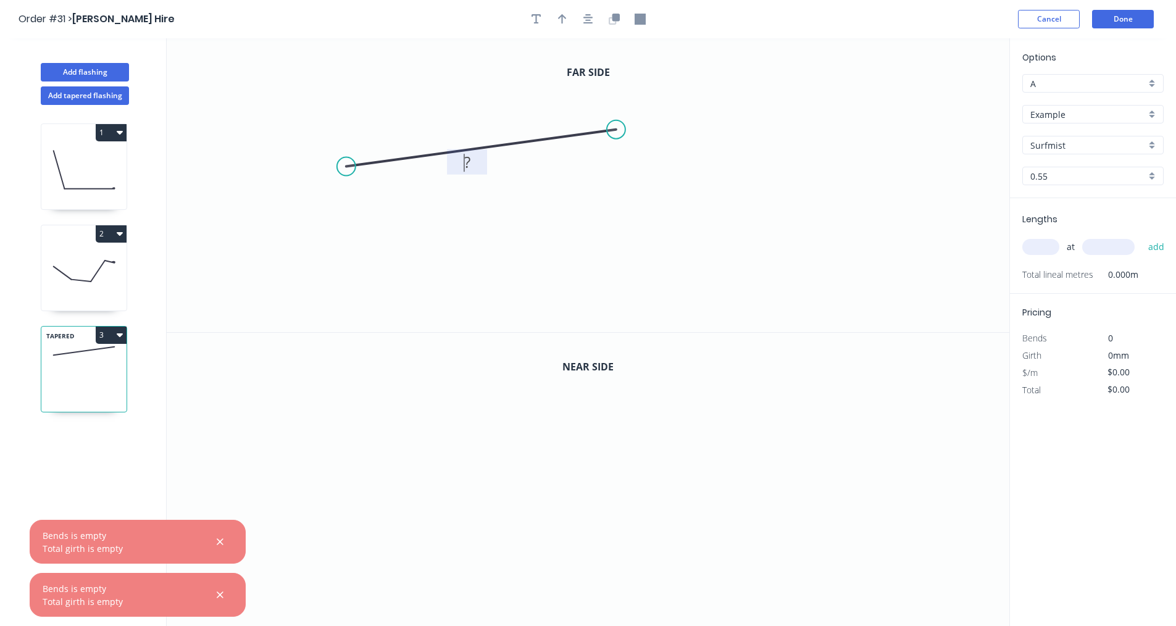
drag, startPoint x: 463, startPoint y: 162, endPoint x: 476, endPoint y: 154, distance: 15.2
click at [482, 202] on icon "0 ?" at bounding box center [588, 185] width 842 height 294
click at [480, 154] on icon "0 ?" at bounding box center [588, 185] width 842 height 294
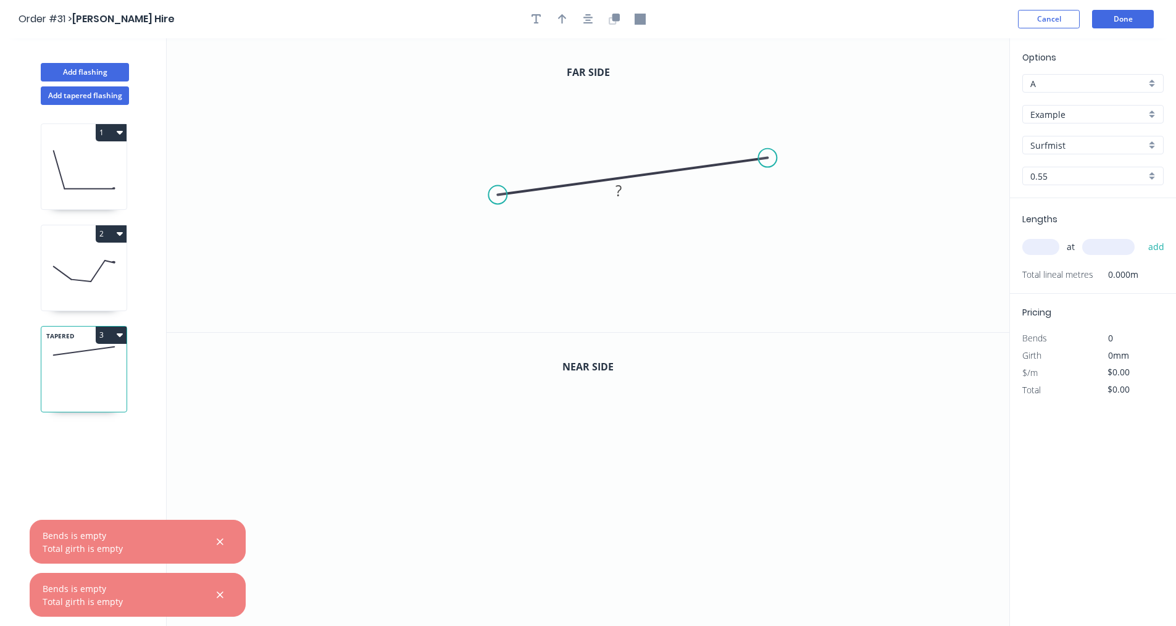
drag, startPoint x: 485, startPoint y: 148, endPoint x: 637, endPoint y: 177, distance: 154.6
click at [637, 177] on icon "0 ?" at bounding box center [588, 185] width 842 height 294
click at [585, 448] on icon "0" at bounding box center [588, 480] width 842 height 294
drag, startPoint x: 554, startPoint y: 440, endPoint x: 644, endPoint y: 434, distance: 90.3
click at [644, 434] on icon "0" at bounding box center [588, 480] width 842 height 294
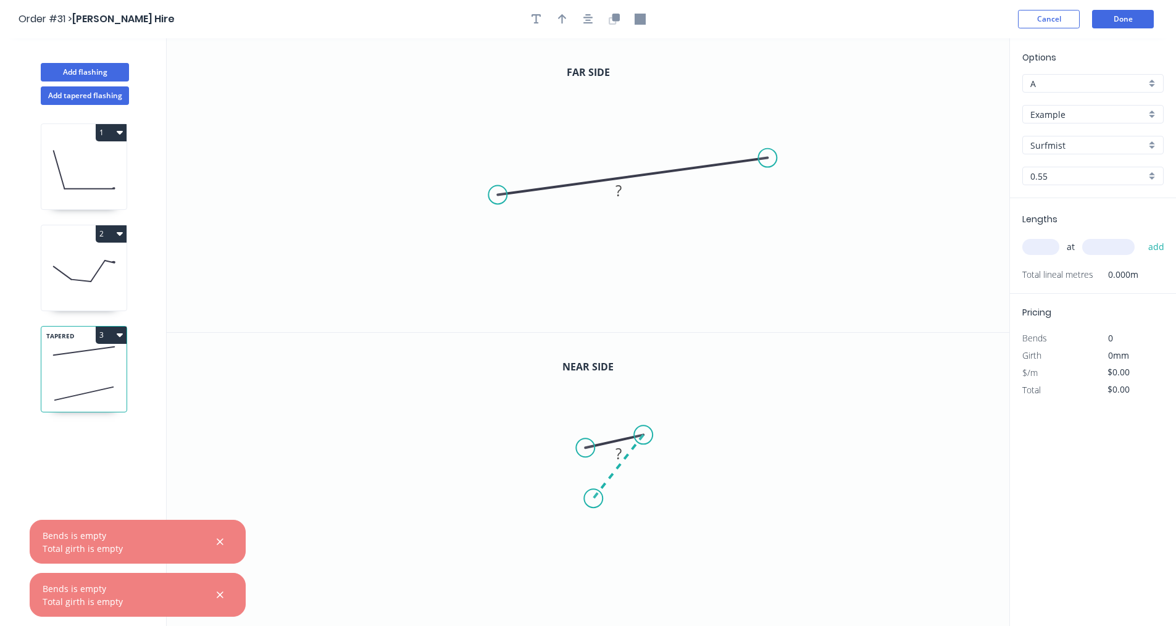
drag, startPoint x: 594, startPoint y: 498, endPoint x: 604, endPoint y: 499, distance: 10.5
click at [594, 499] on icon "0 ?" at bounding box center [588, 480] width 842 height 294
click at [720, 503] on icon "0 ? ? ? º" at bounding box center [588, 480] width 842 height 294
click at [704, 417] on icon "0 ? ? ? ? º ? º" at bounding box center [588, 480] width 842 height 294
click at [579, 409] on icon "0 ? ? ? ? ? º ? º ? º" at bounding box center [588, 480] width 842 height 294
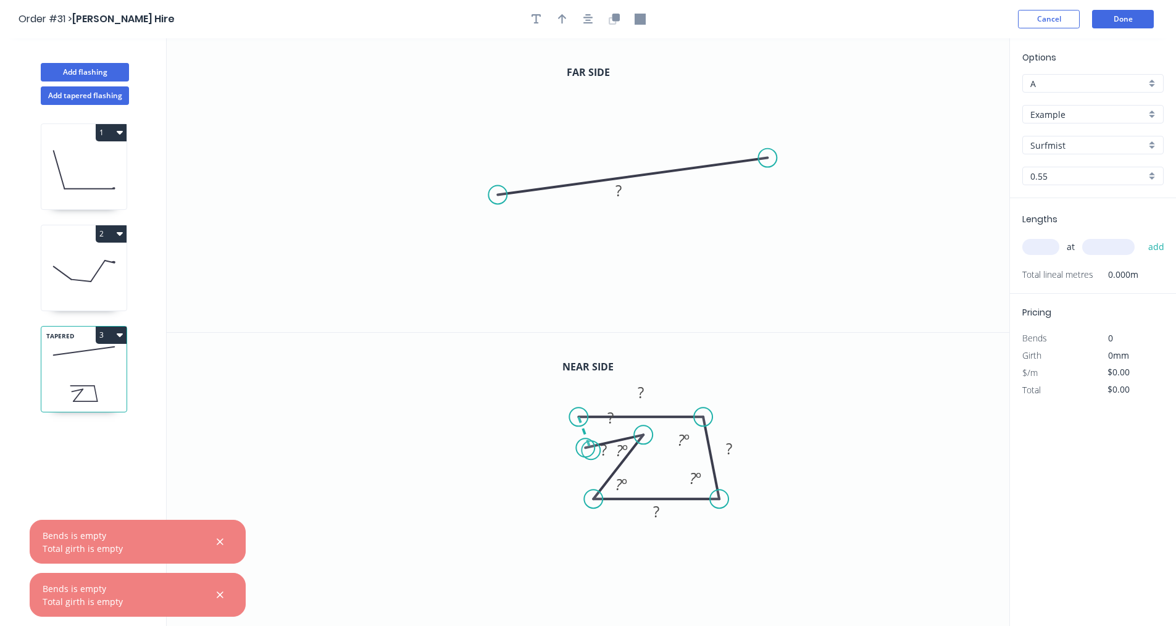
click at [591, 450] on circle at bounding box center [585, 447] width 19 height 19
click at [1102, 27] on button "Done" at bounding box center [1123, 19] width 62 height 19
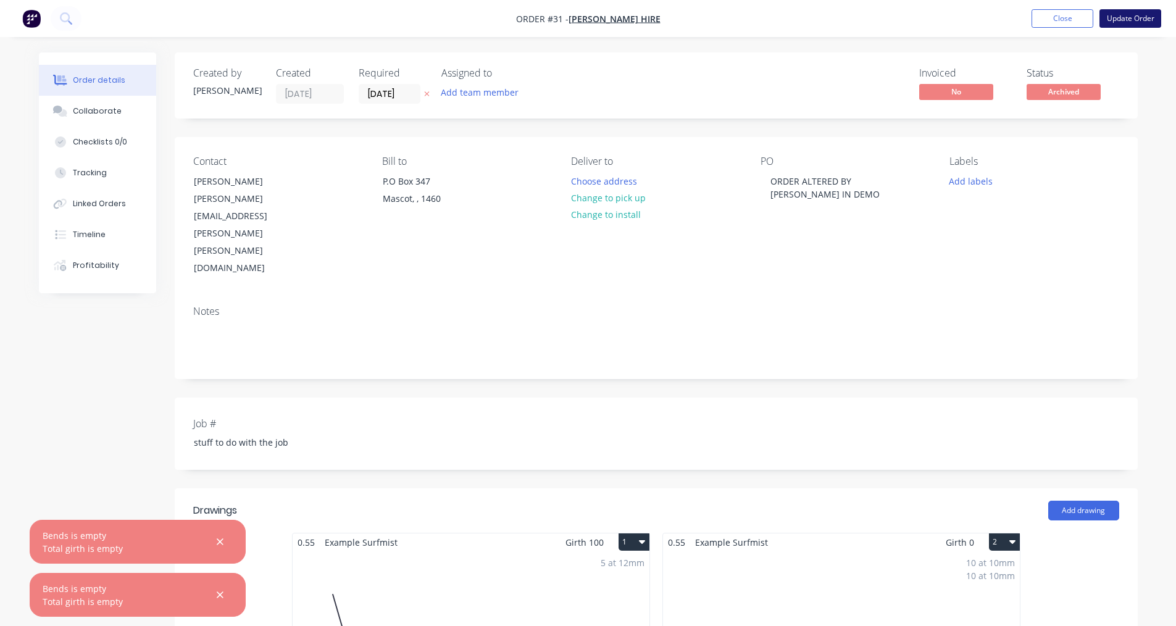
click at [1120, 21] on button "Update Order" at bounding box center [1130, 18] width 62 height 19
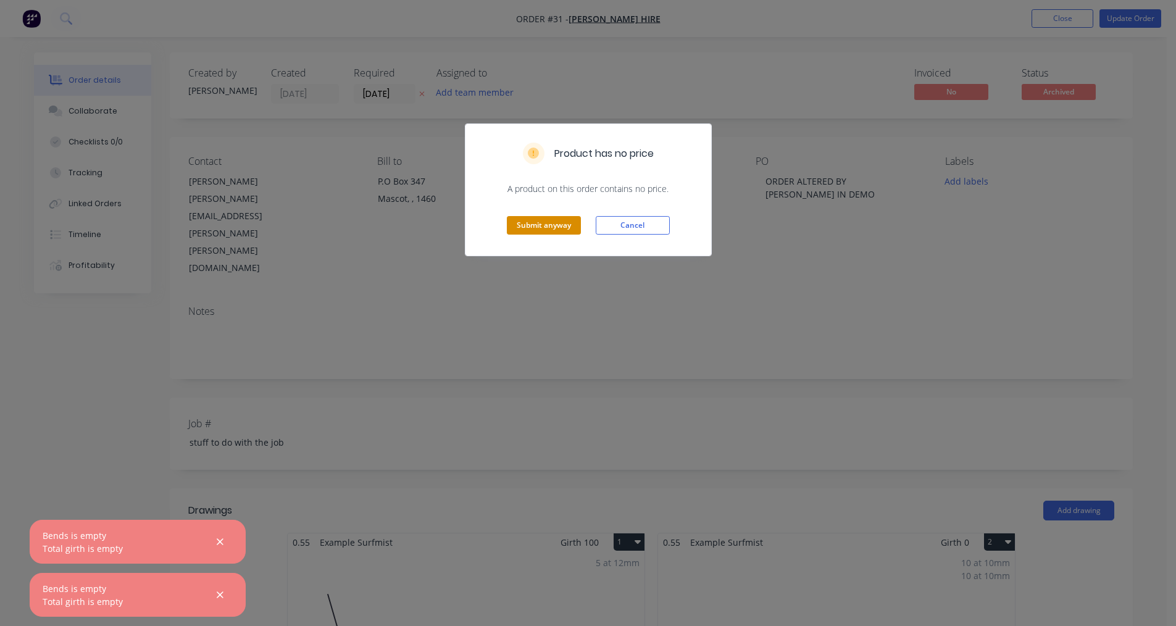
click at [549, 225] on button "Submit anyway" at bounding box center [544, 225] width 74 height 19
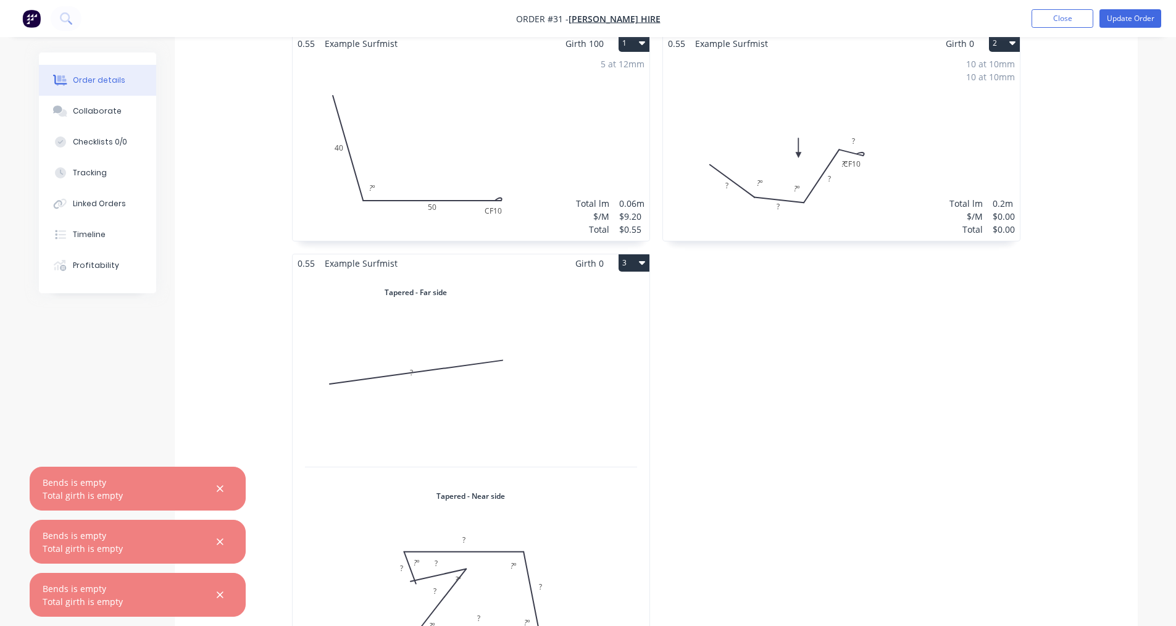
scroll to position [341, 0]
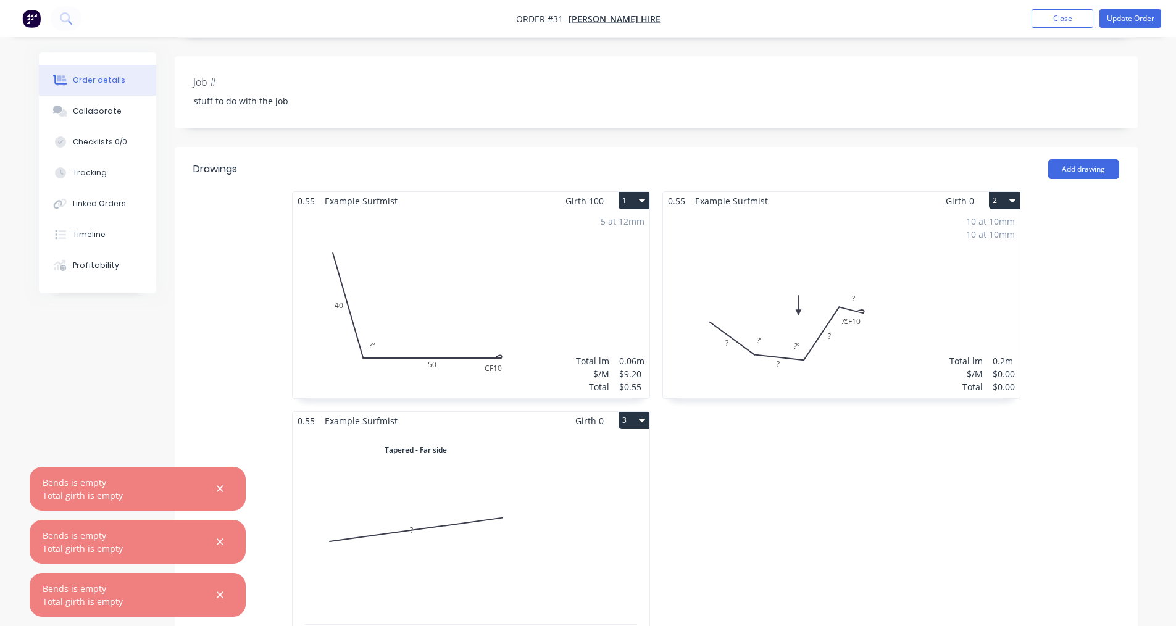
click at [1016, 192] on button "2" at bounding box center [1004, 200] width 31 height 17
click at [939, 271] on div "Delete" at bounding box center [960, 280] width 95 height 18
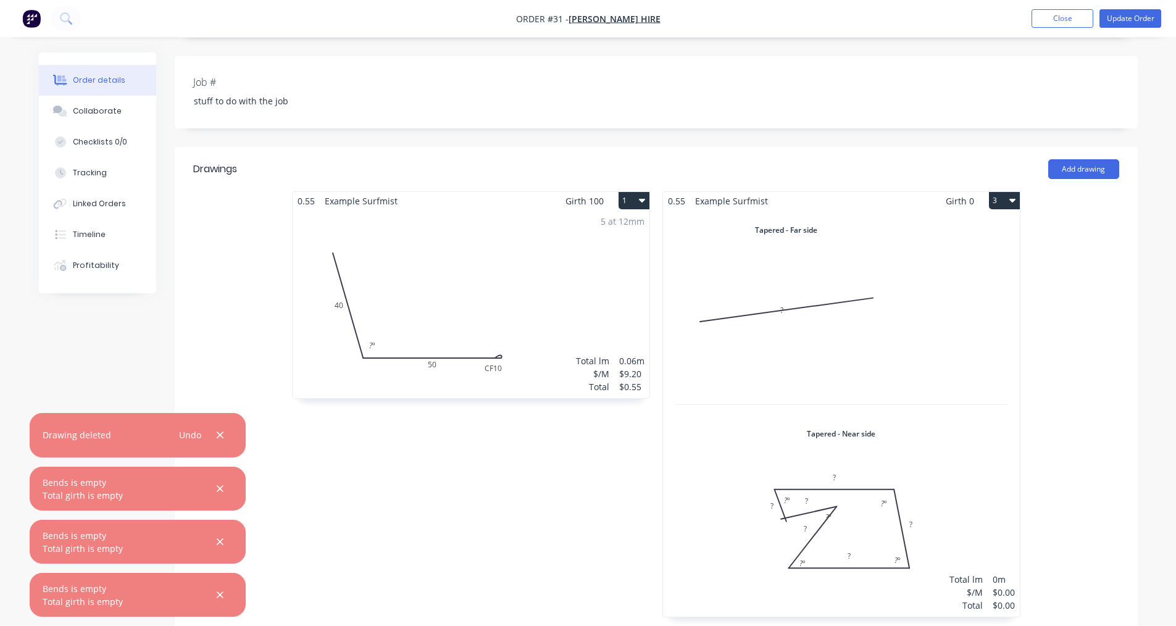
drag, startPoint x: 1009, startPoint y: 141, endPoint x: 1008, endPoint y: 149, distance: 8.0
click at [1009, 192] on button "3" at bounding box center [1004, 200] width 31 height 17
click at [953, 271] on div "Delete" at bounding box center [960, 280] width 95 height 18
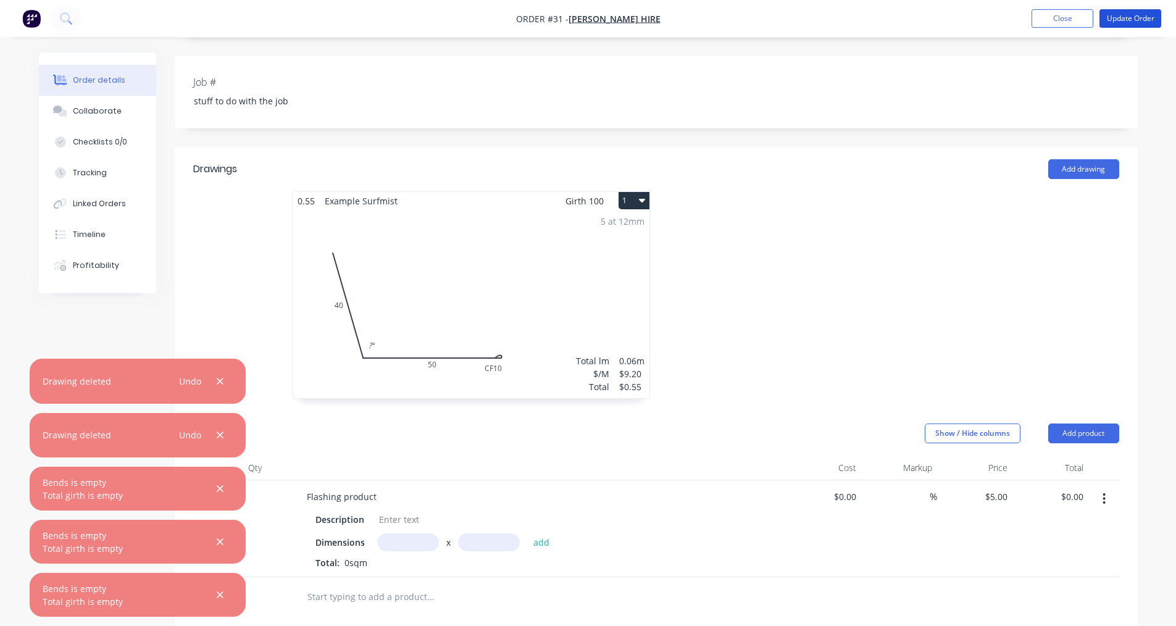
drag, startPoint x: 1122, startPoint y: 23, endPoint x: 1104, endPoint y: 29, distance: 18.9
click at [1120, 23] on button "Update Order" at bounding box center [1130, 18] width 62 height 19
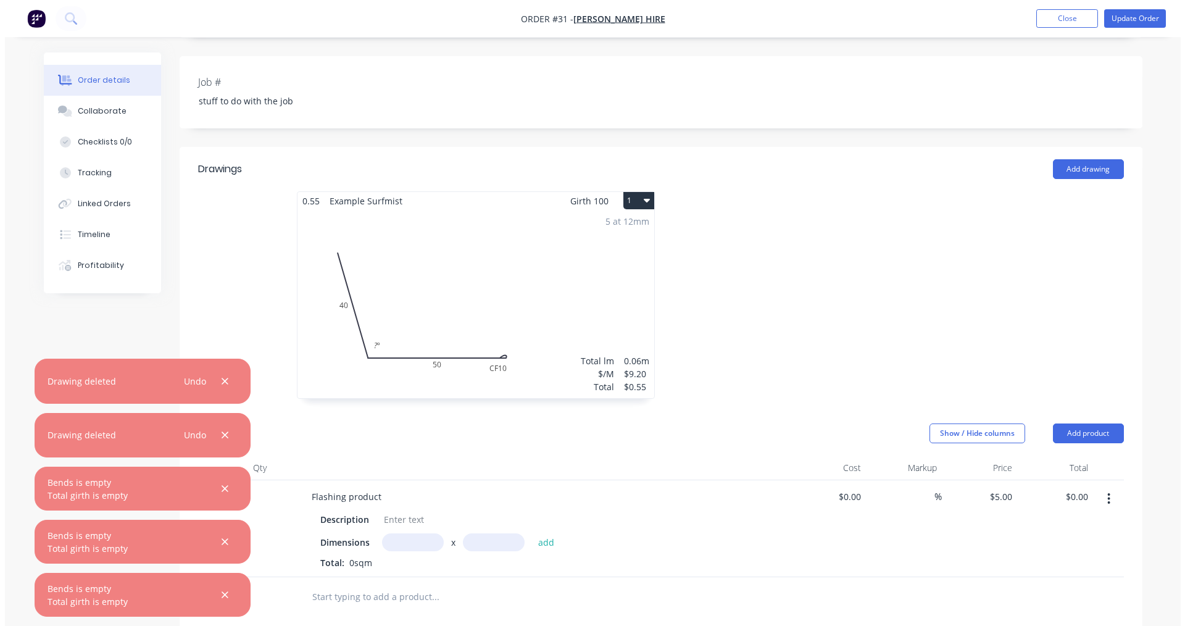
scroll to position [0, 0]
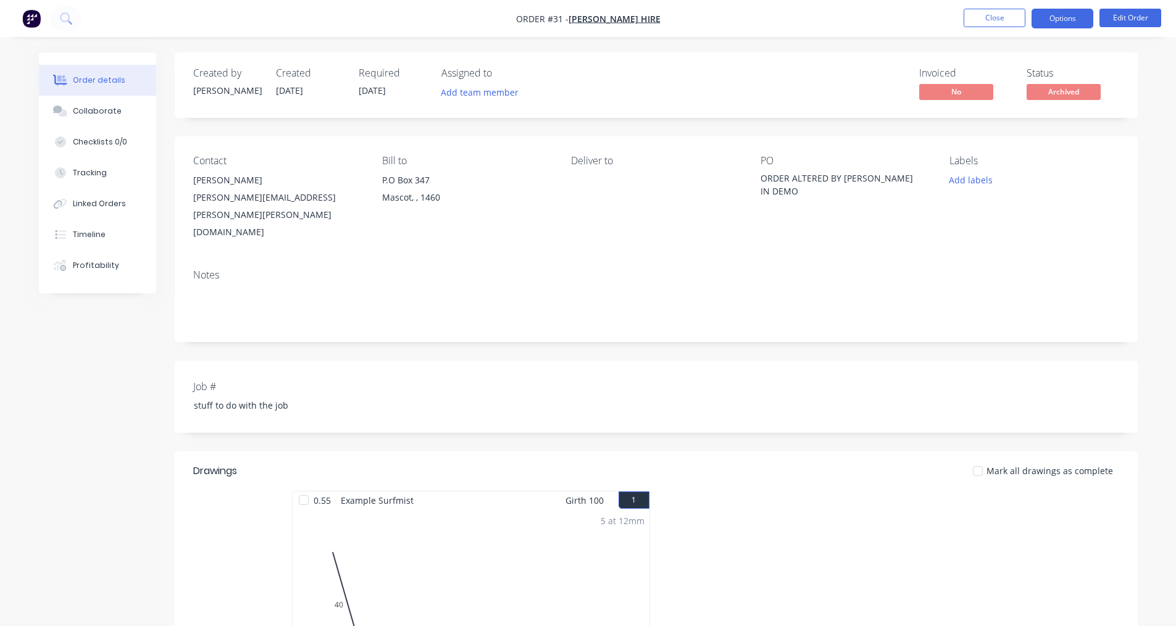
click at [1073, 21] on button "Options" at bounding box center [1062, 19] width 62 height 20
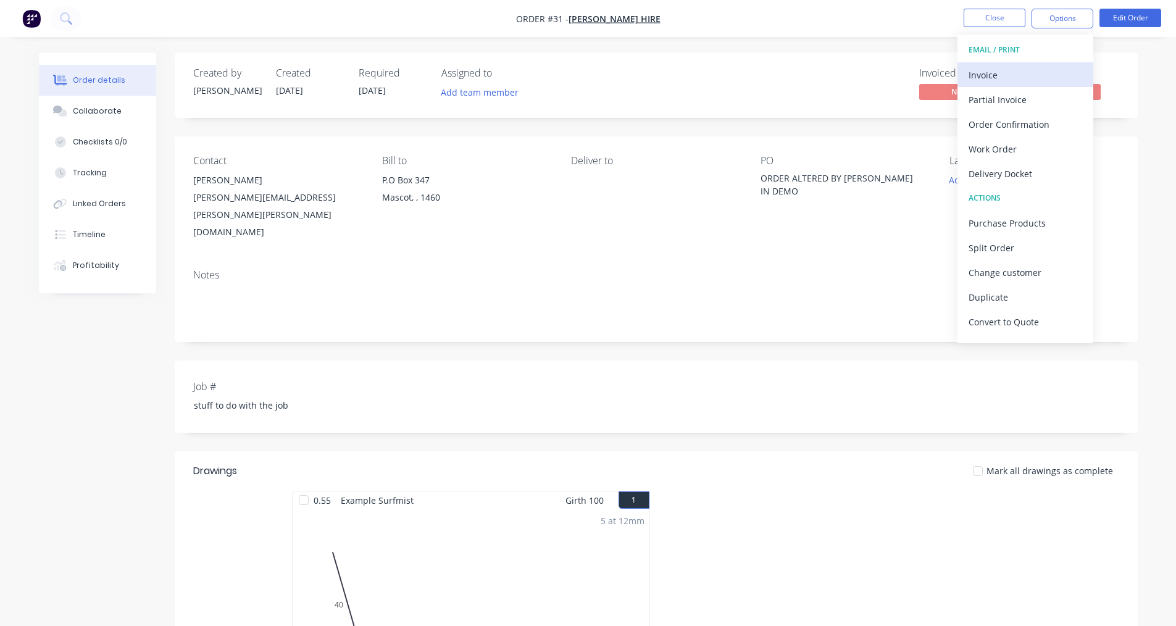
click at [997, 80] on div "Invoice" at bounding box center [1025, 75] width 114 height 18
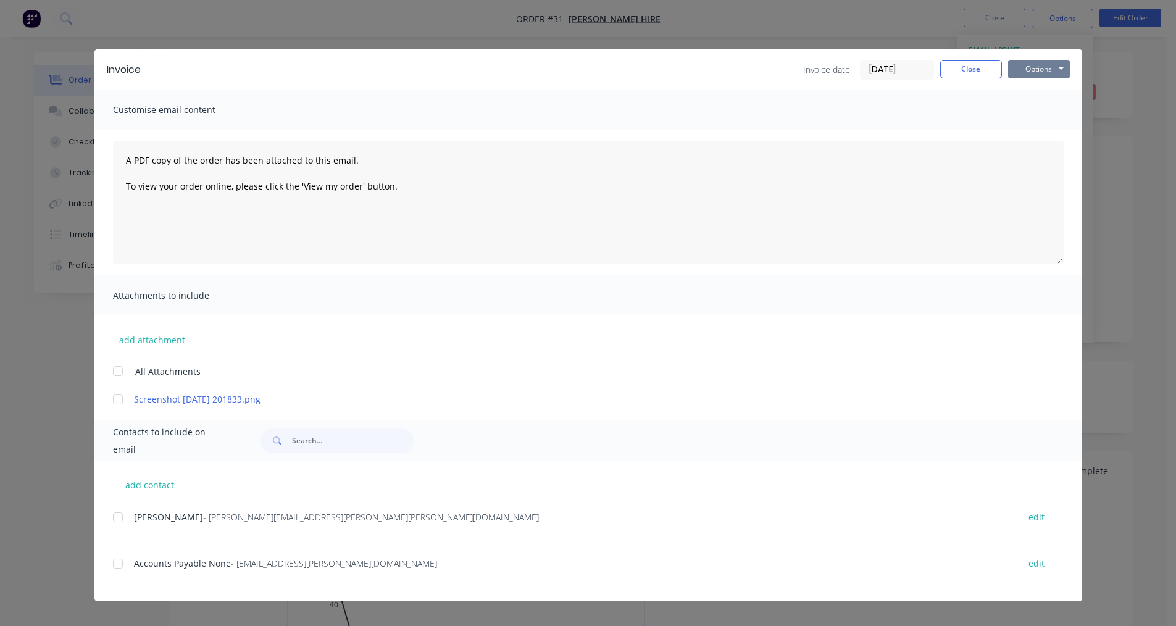
click at [1036, 67] on button "Options" at bounding box center [1039, 69] width 62 height 19
click at [1027, 116] on button "Print" at bounding box center [1047, 111] width 79 height 20
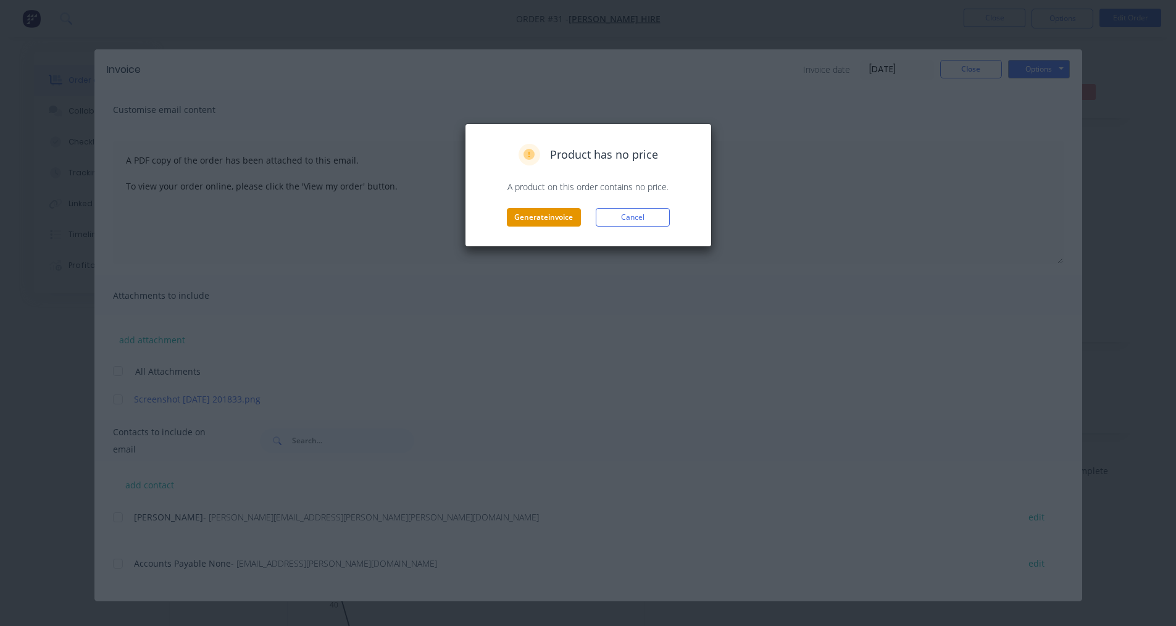
click at [565, 224] on button "Generate invoice" at bounding box center [544, 217] width 74 height 19
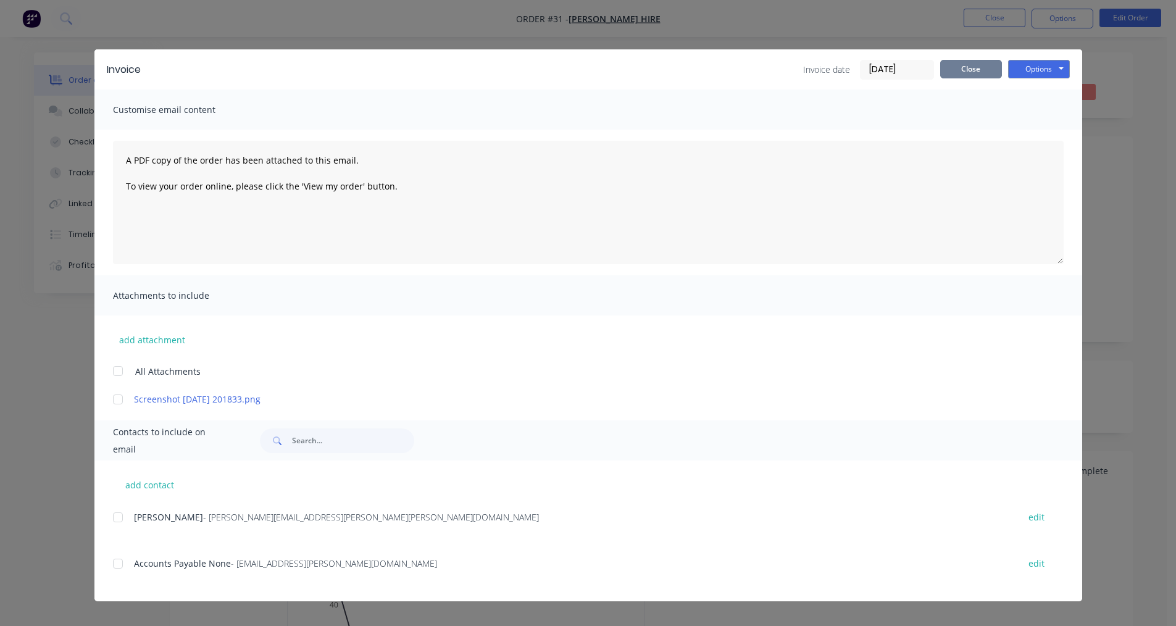
click at [973, 75] on button "Close" at bounding box center [971, 69] width 62 height 19
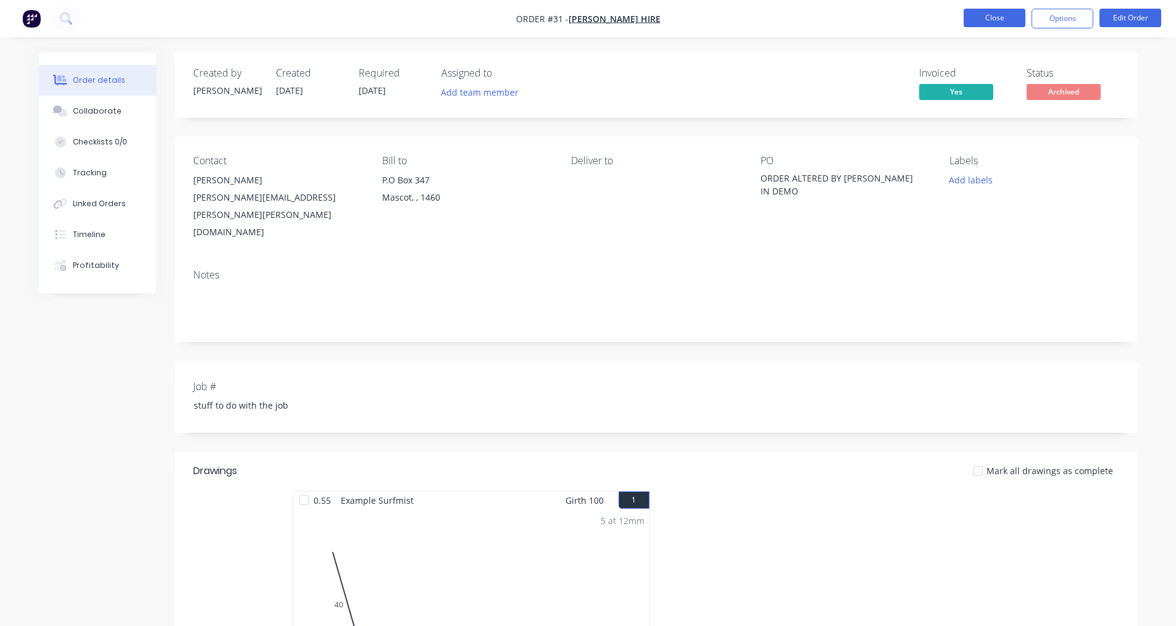
click at [1016, 14] on button "Close" at bounding box center [994, 18] width 62 height 19
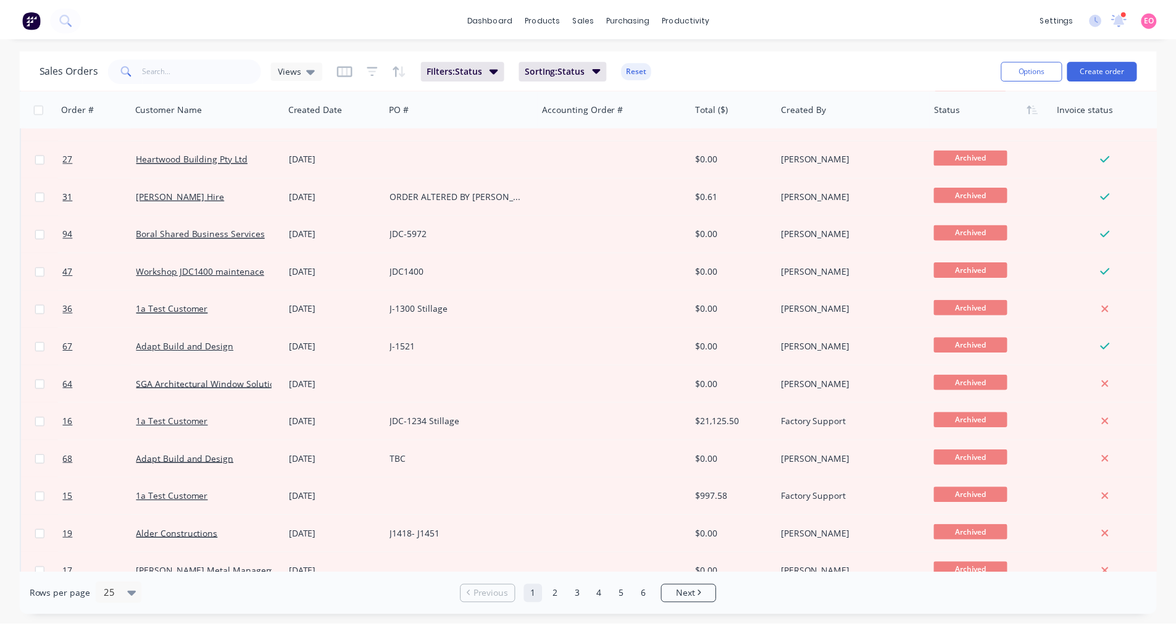
scroll to position [247, 0]
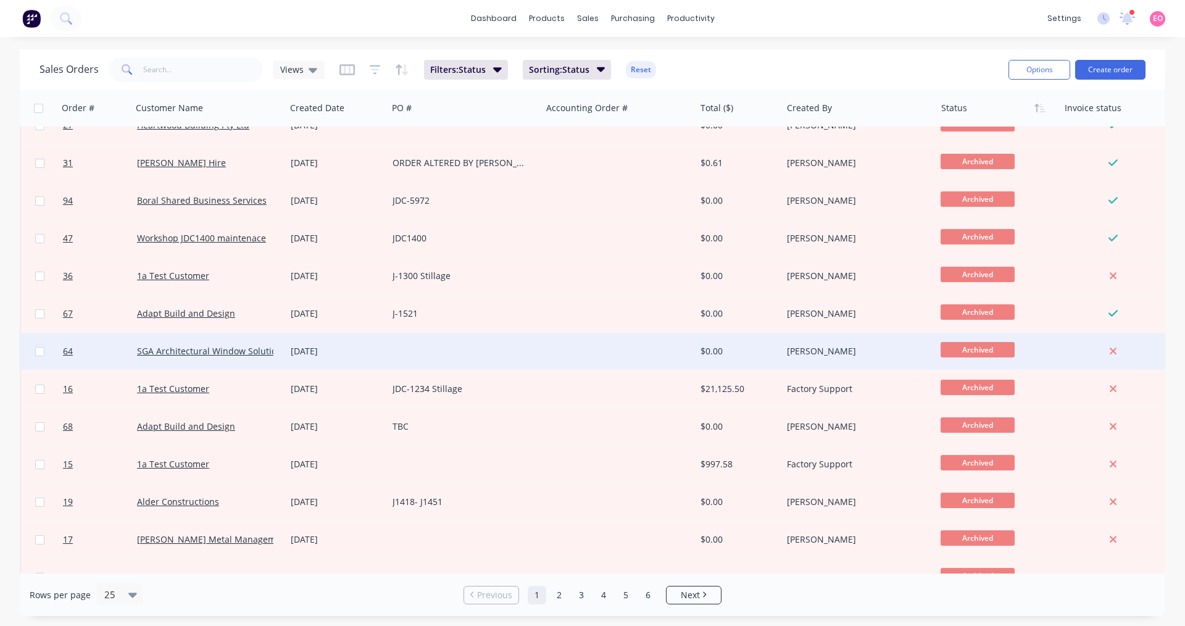
click at [847, 359] on div "[PERSON_NAME]" at bounding box center [859, 351] width 154 height 37
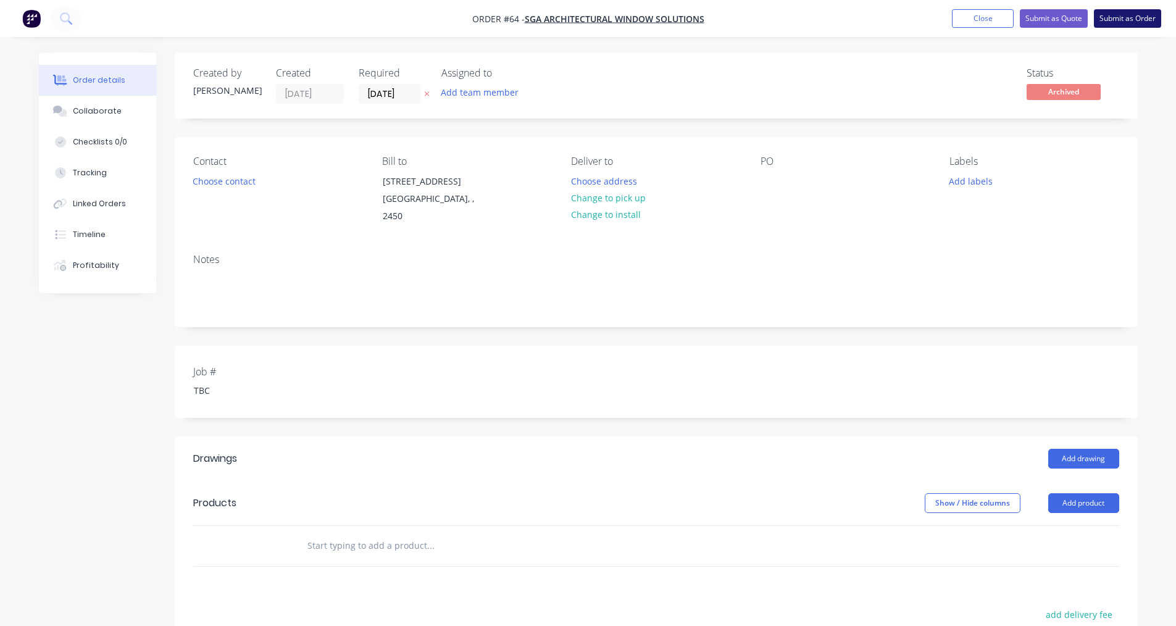
click at [1140, 19] on button "Submit as Order" at bounding box center [1127, 18] width 67 height 19
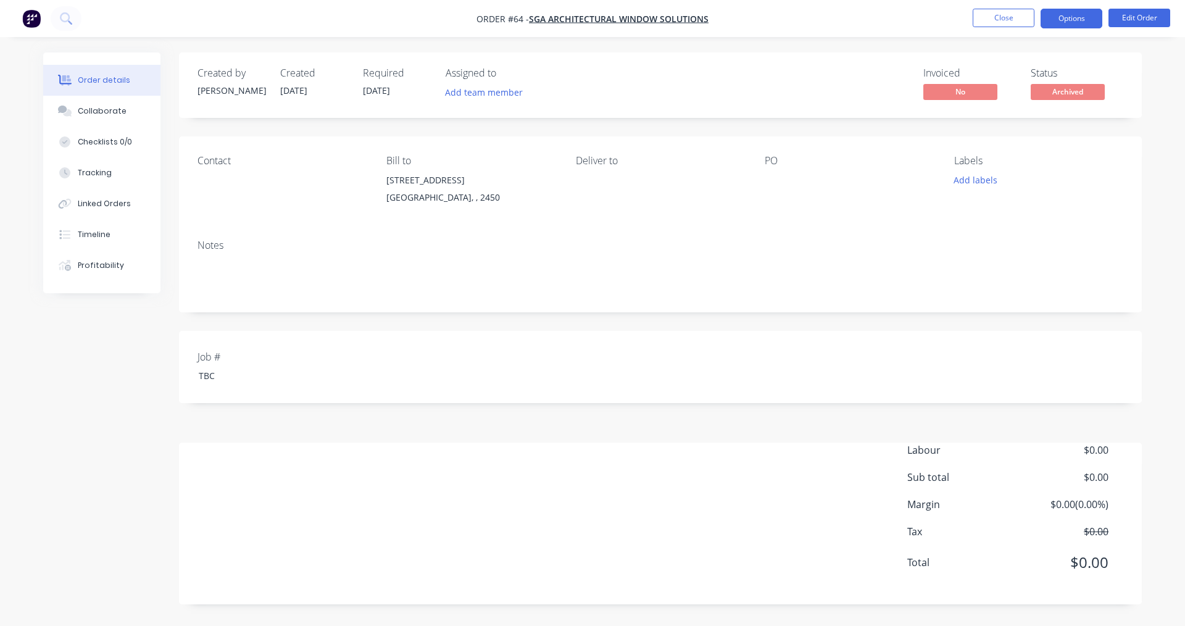
click at [1075, 11] on button "Options" at bounding box center [1071, 19] width 62 height 20
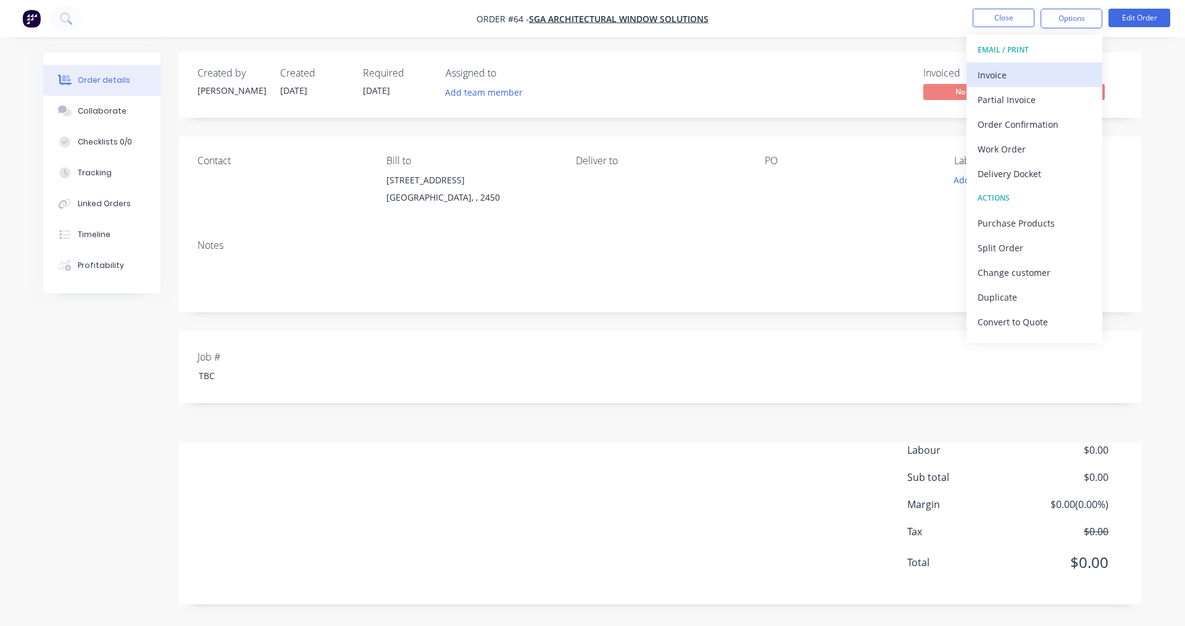
click at [1006, 83] on div "Invoice" at bounding box center [1034, 75] width 114 height 18
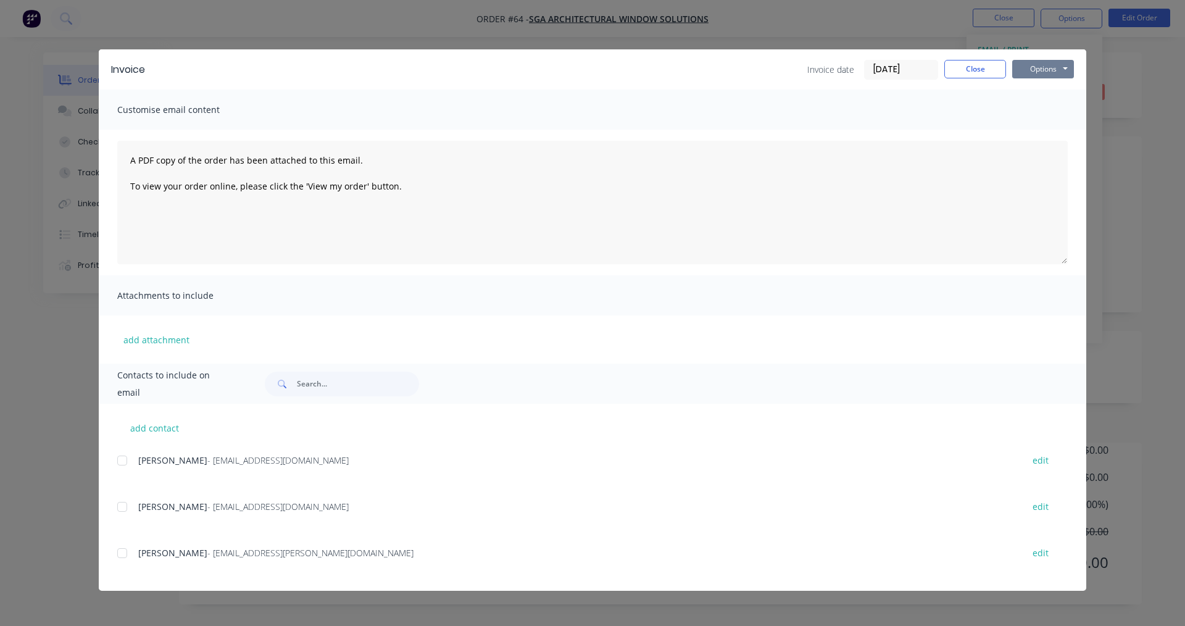
click at [1048, 67] on button "Options" at bounding box center [1043, 69] width 62 height 19
click at [1041, 111] on button "Print" at bounding box center [1051, 111] width 79 height 20
click at [1057, 83] on div "Invoice Invoice date [DATE] Close Options Preview Print Email" at bounding box center [592, 69] width 987 height 40
click at [1057, 77] on button "Options" at bounding box center [1043, 69] width 62 height 19
click at [1053, 109] on button "Print" at bounding box center [1051, 111] width 79 height 20
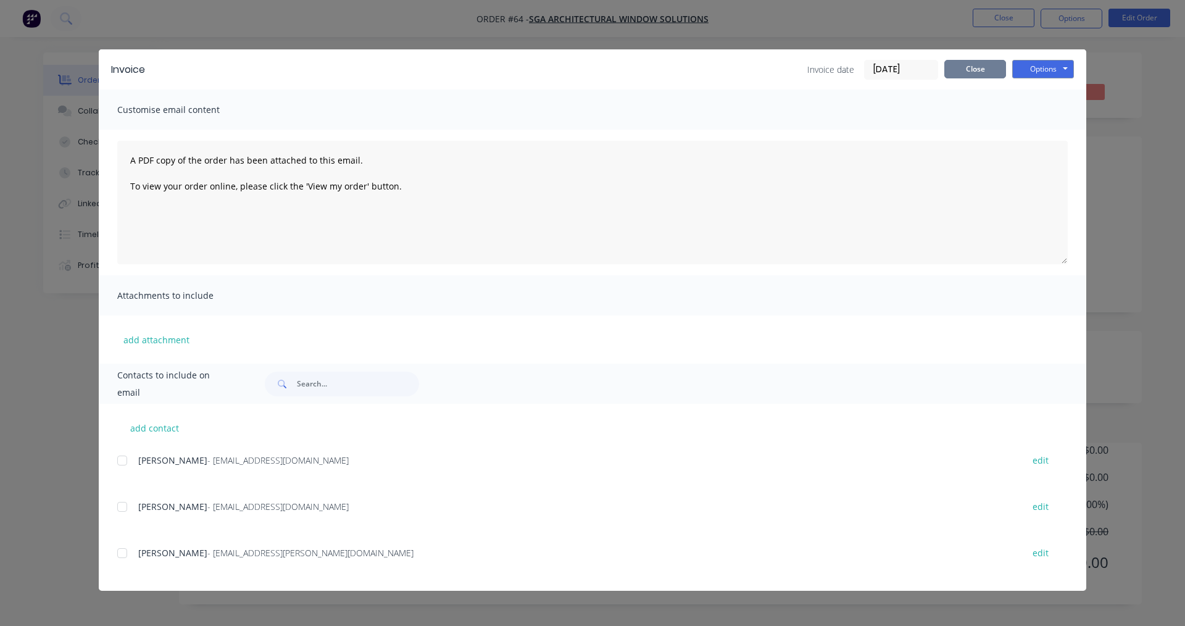
click at [960, 72] on button "Close" at bounding box center [975, 69] width 62 height 19
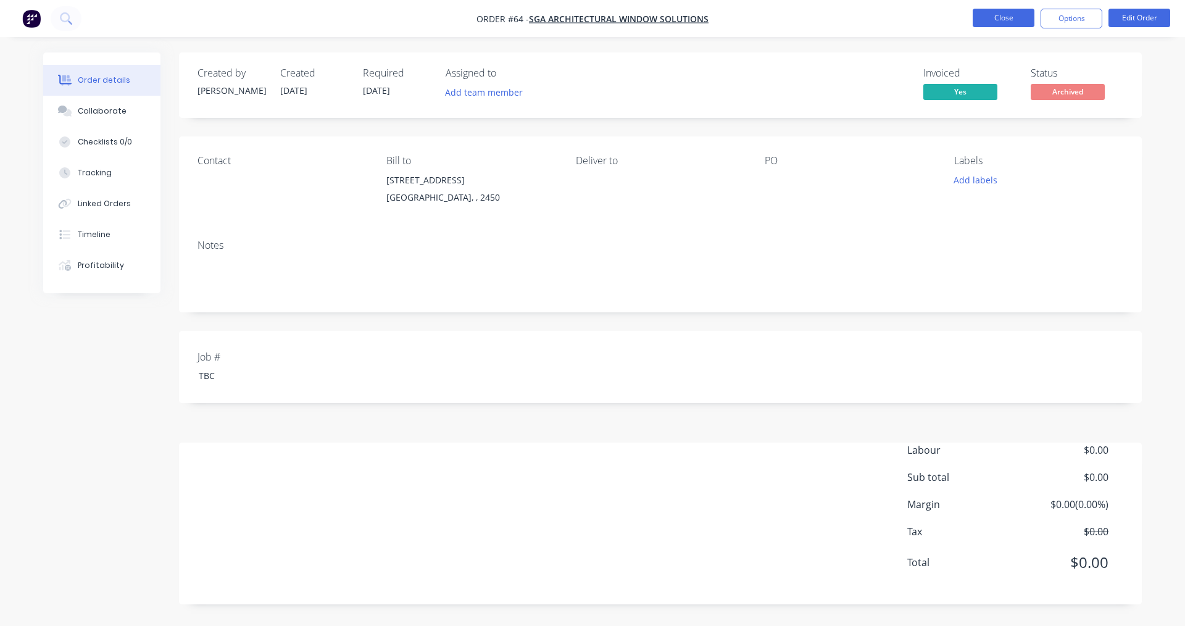
click at [987, 21] on button "Close" at bounding box center [1004, 18] width 62 height 19
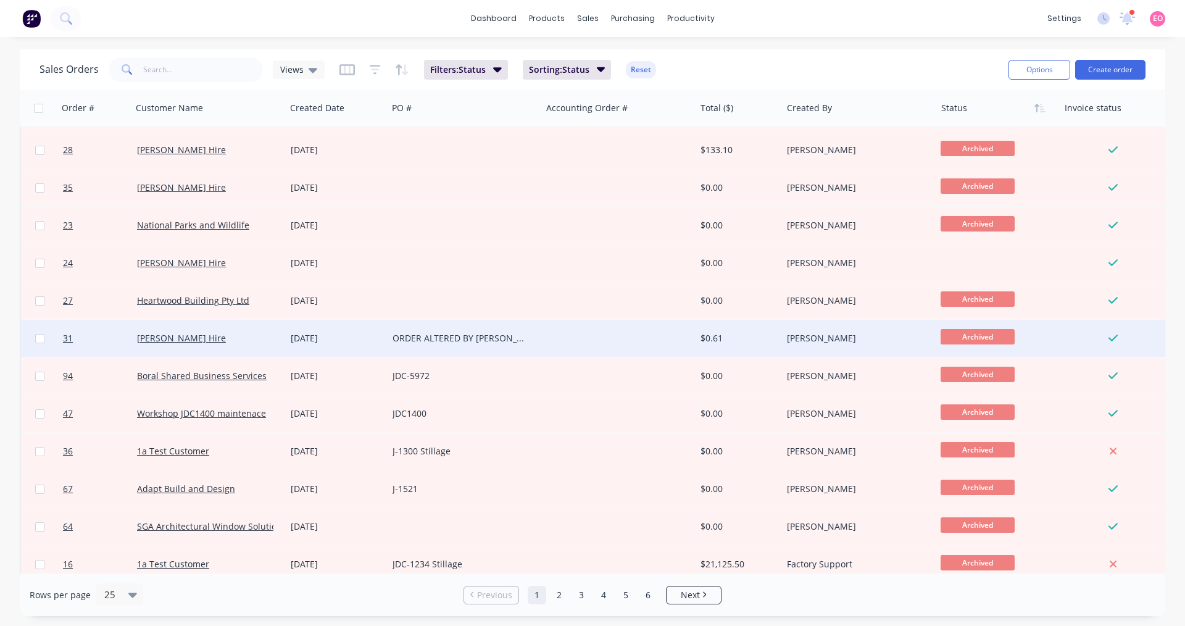
scroll to position [185, 0]
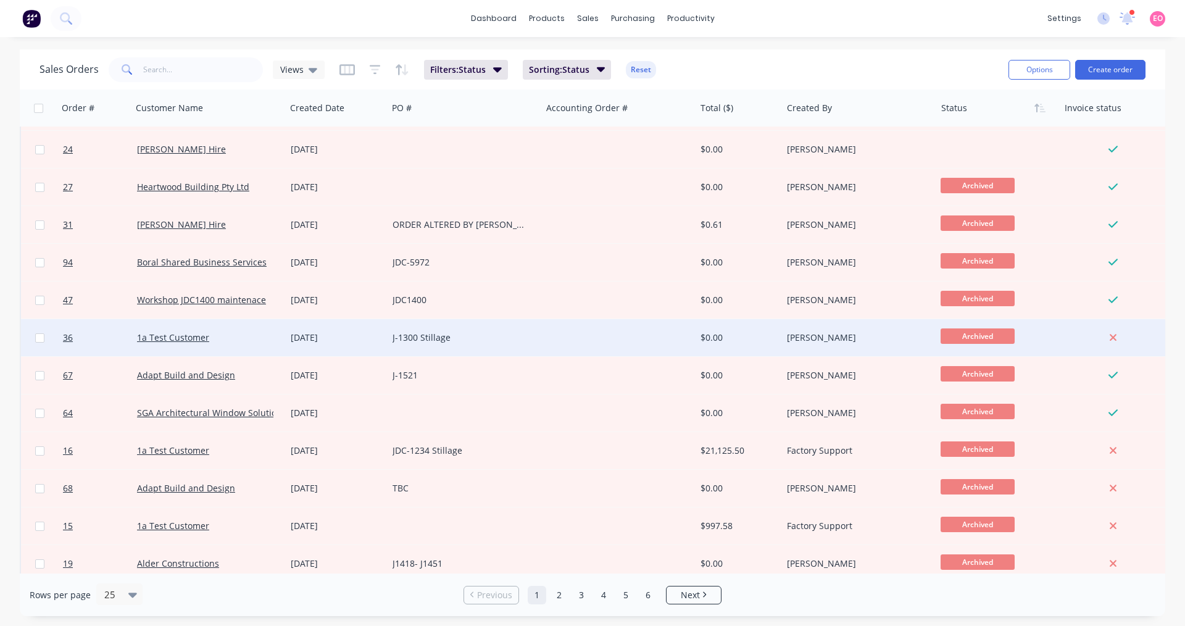
click at [800, 338] on div "[PERSON_NAME]" at bounding box center [855, 337] width 137 height 12
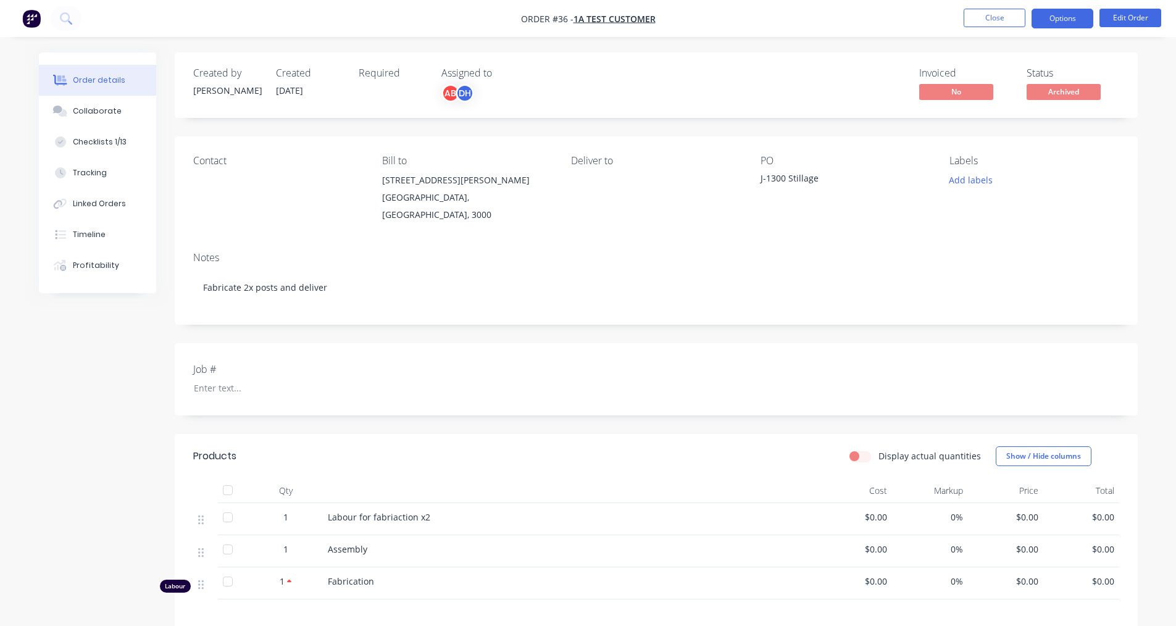
click at [1089, 19] on button "Options" at bounding box center [1062, 19] width 62 height 20
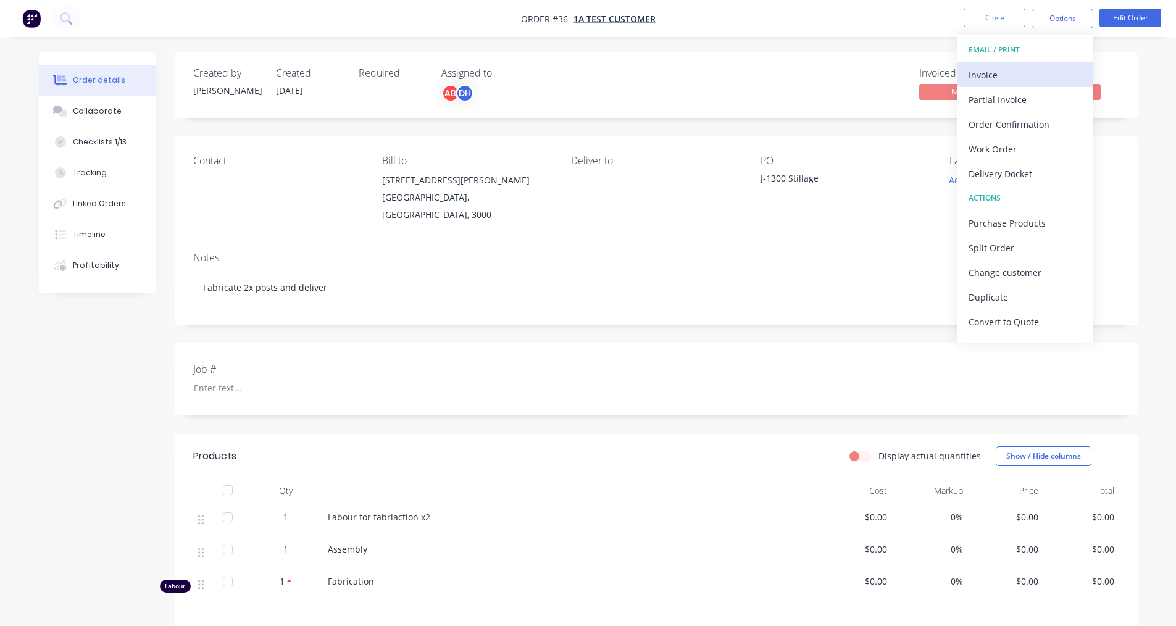
click at [1046, 72] on div "Invoice" at bounding box center [1025, 75] width 114 height 18
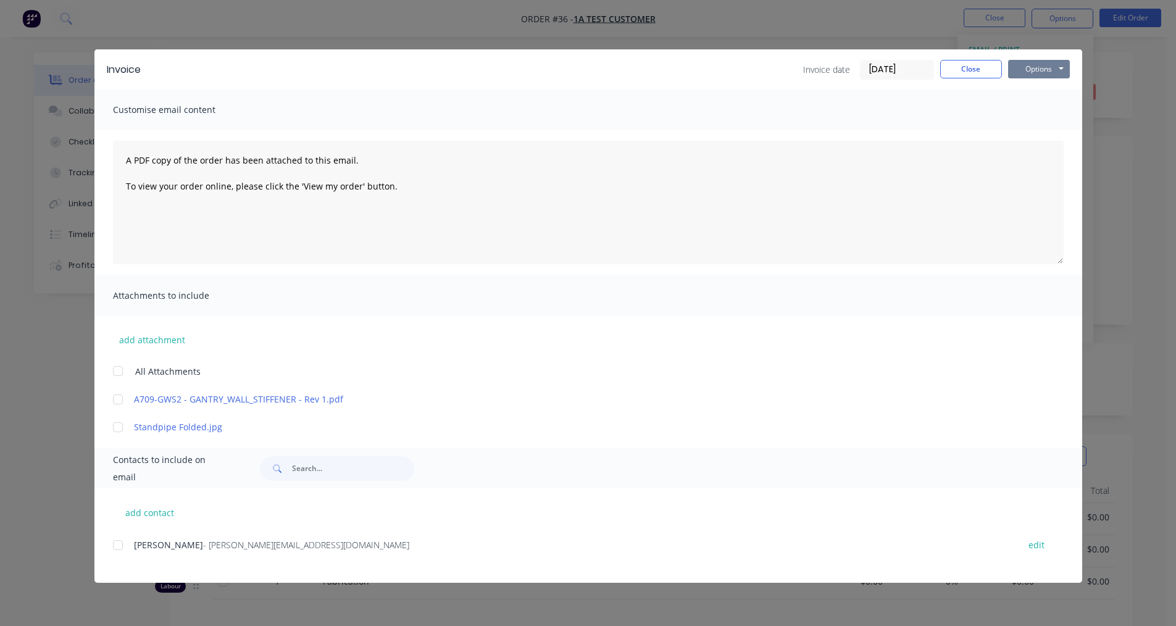
click at [1042, 66] on button "Options" at bounding box center [1039, 69] width 62 height 19
click at [1028, 111] on button "Print" at bounding box center [1047, 111] width 79 height 20
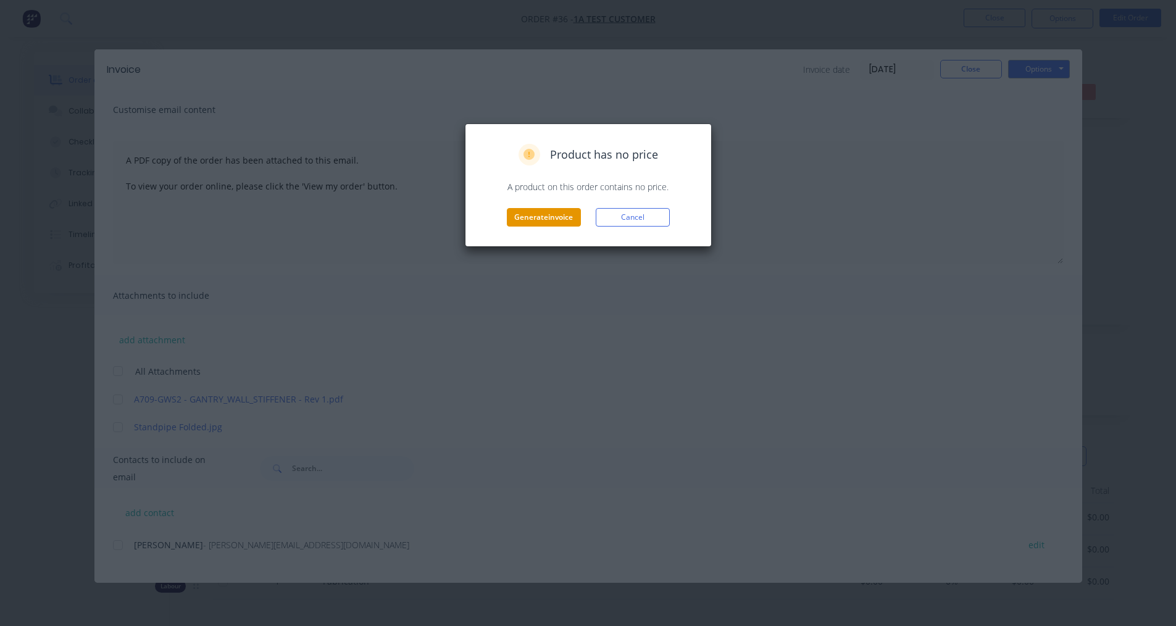
click at [539, 215] on button "Generate invoice" at bounding box center [544, 217] width 74 height 19
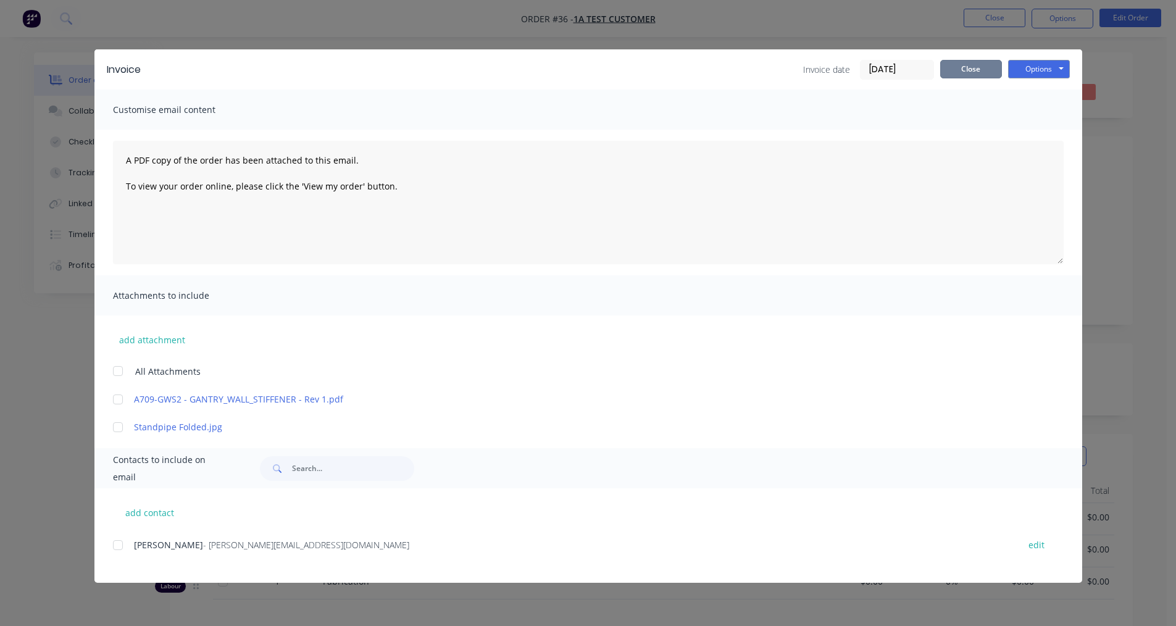
click at [989, 67] on button "Close" at bounding box center [971, 69] width 62 height 19
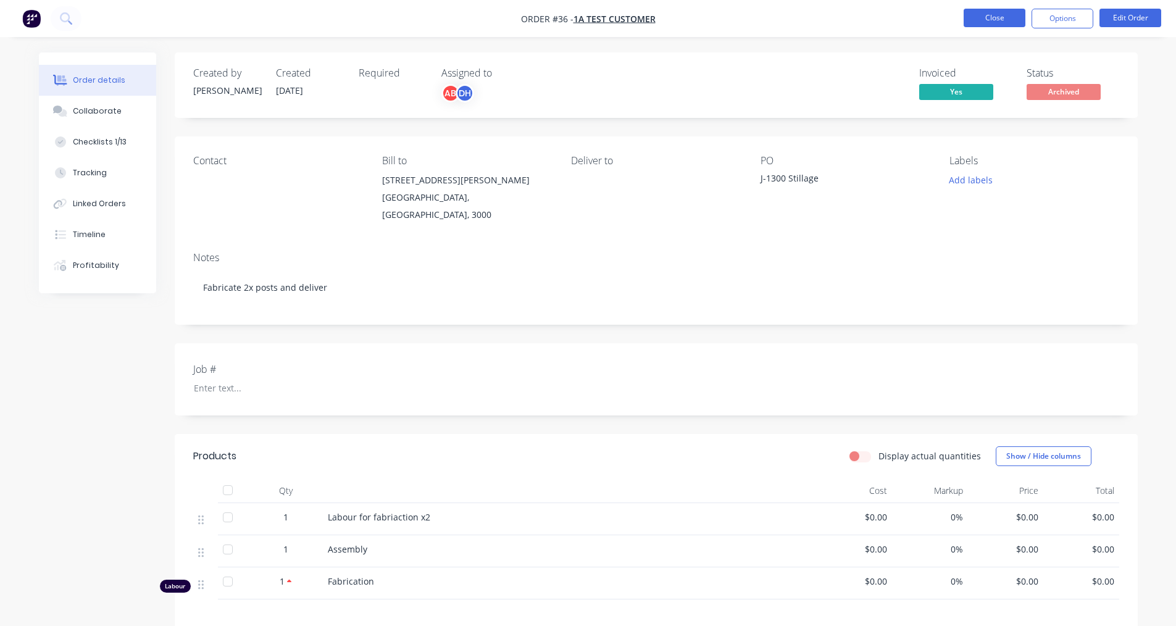
click at [987, 18] on button "Close" at bounding box center [994, 18] width 62 height 19
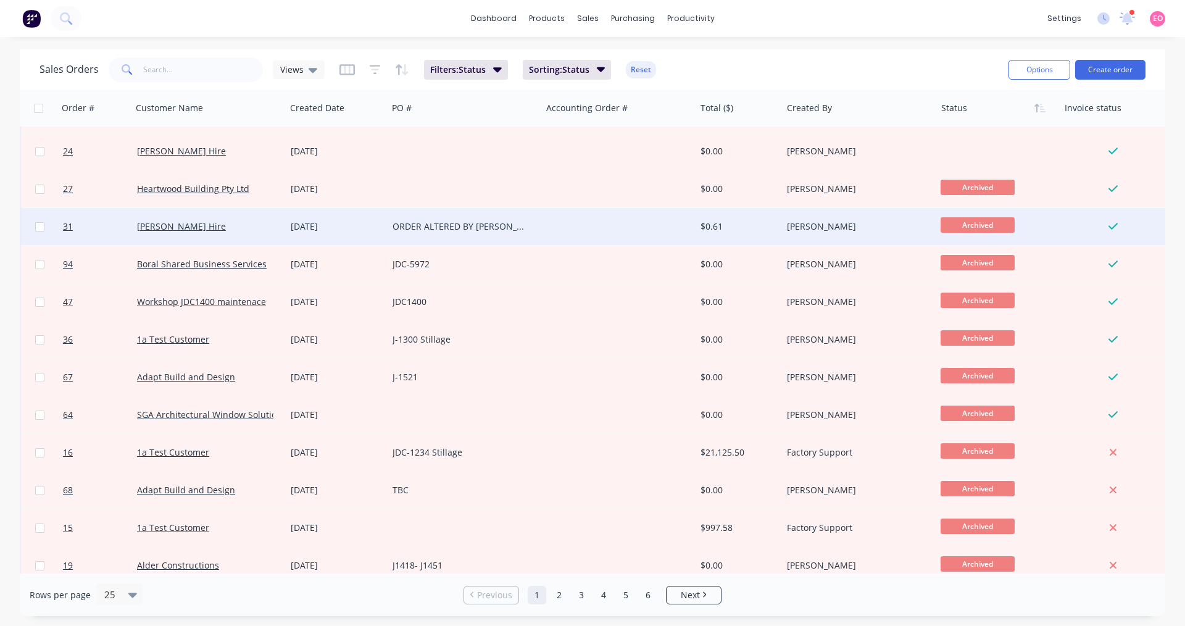
scroll to position [185, 0]
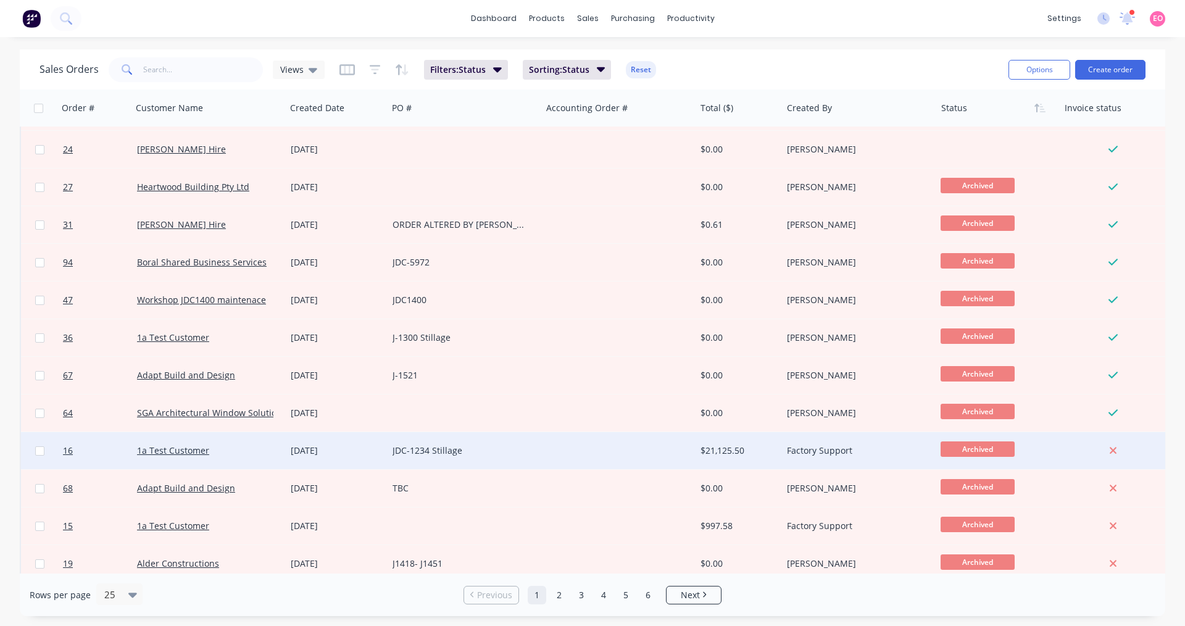
click at [800, 457] on div "Factory Support" at bounding box center [859, 450] width 154 height 37
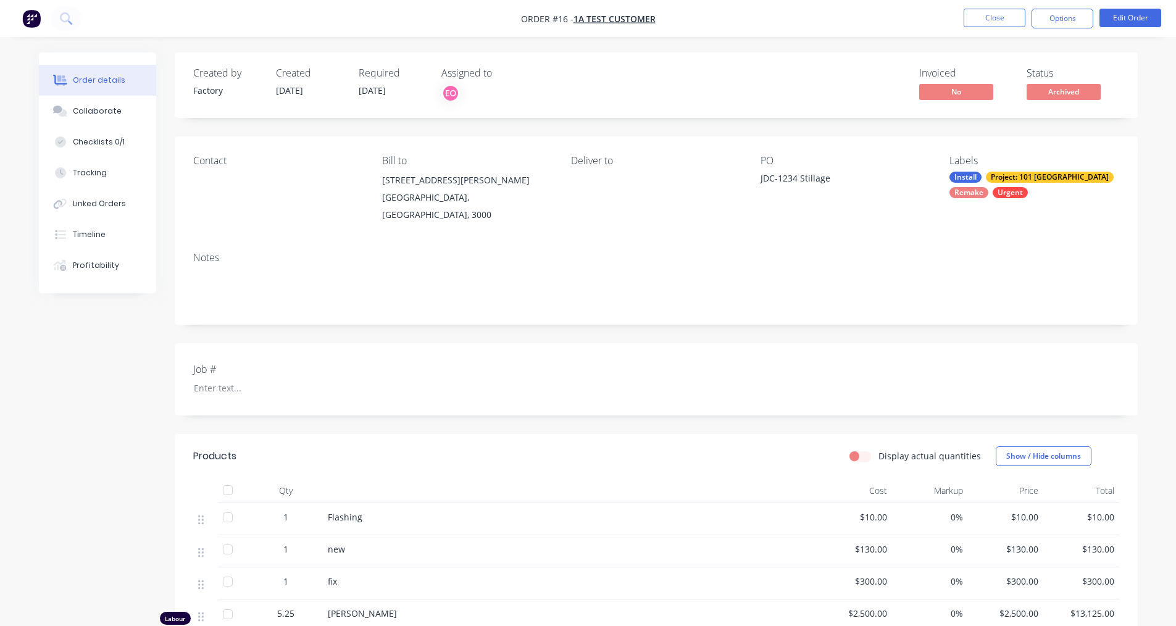
drag, startPoint x: 1085, startPoint y: 17, endPoint x: 1076, endPoint y: 33, distance: 18.5
click at [1084, 19] on button "Options" at bounding box center [1062, 19] width 62 height 20
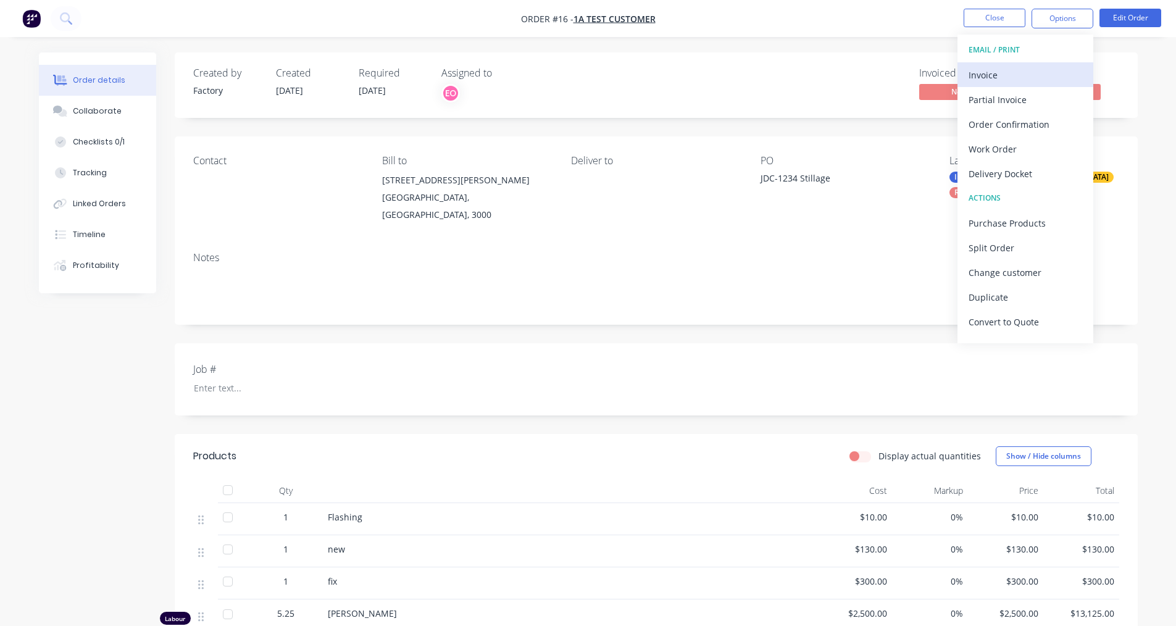
click at [989, 72] on div "Invoice" at bounding box center [1025, 75] width 114 height 18
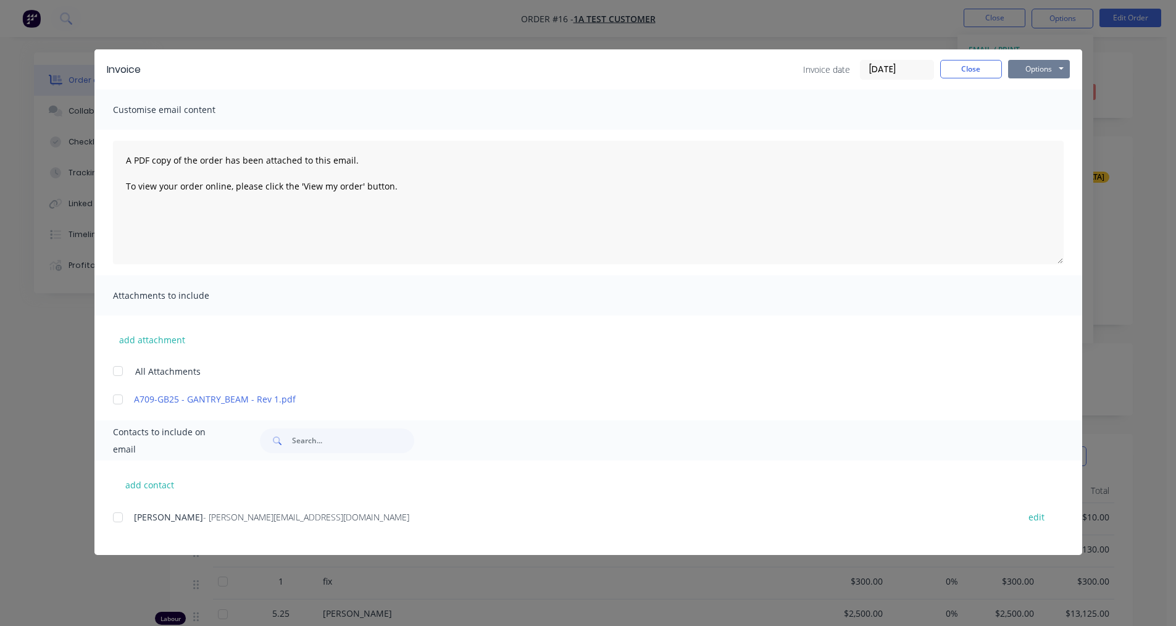
click at [1029, 65] on button "Options" at bounding box center [1039, 69] width 62 height 19
click at [1015, 116] on button "Print" at bounding box center [1047, 111] width 79 height 20
drag, startPoint x: 975, startPoint y: 67, endPoint x: 973, endPoint y: 76, distance: 9.0
click at [976, 69] on button "Close" at bounding box center [971, 69] width 62 height 19
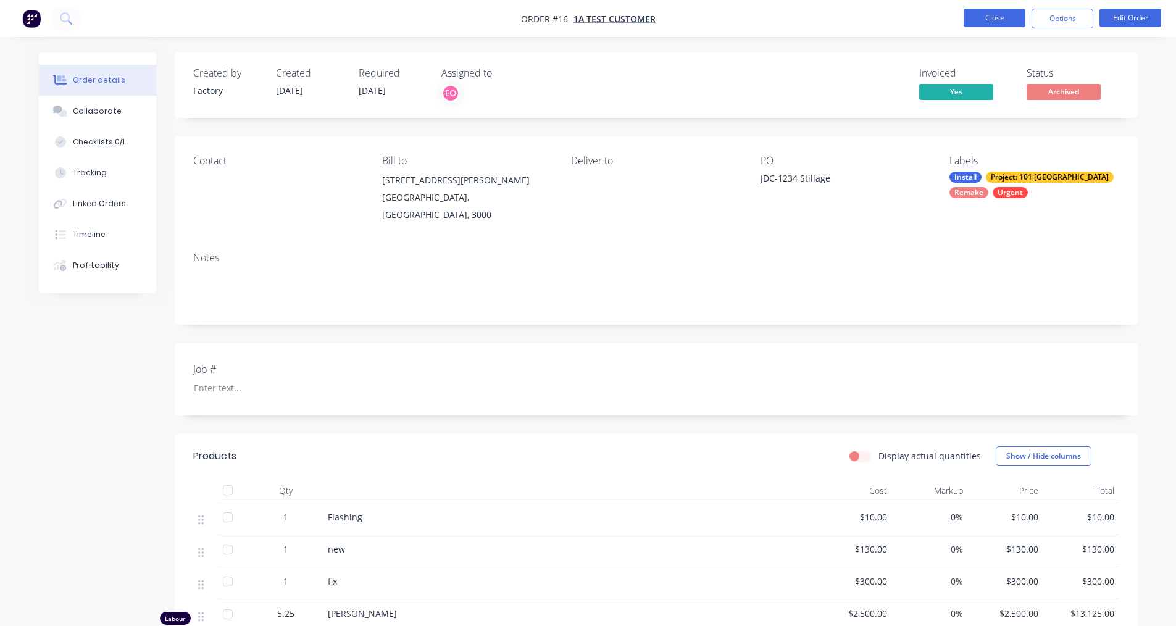
click at [992, 15] on button "Close" at bounding box center [994, 18] width 62 height 19
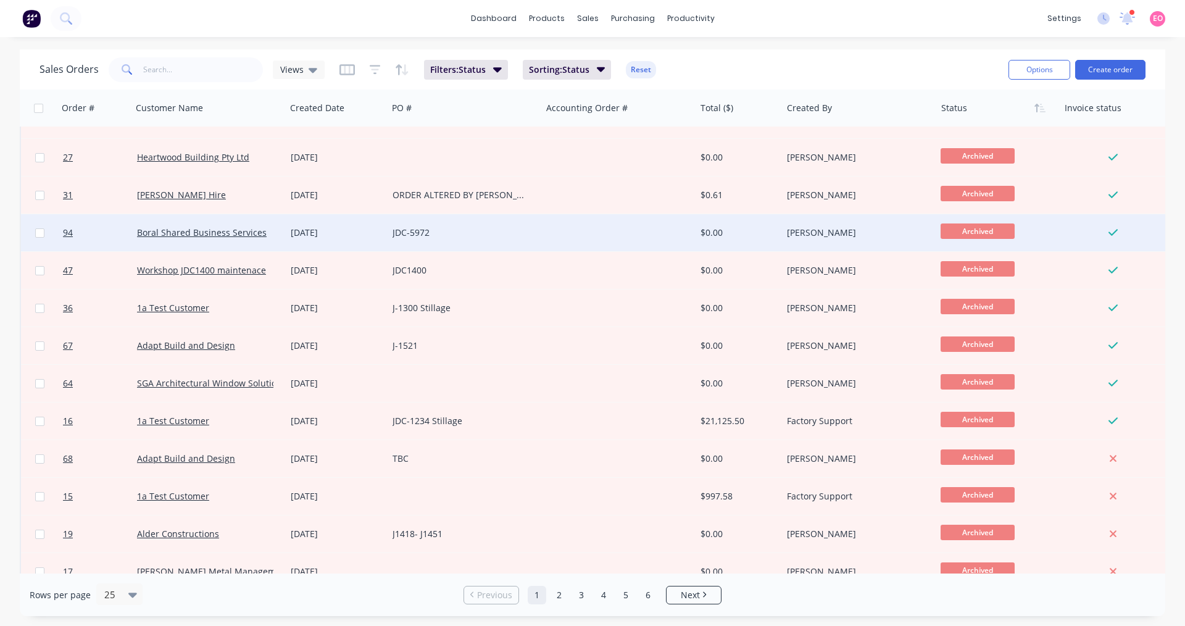
scroll to position [309, 0]
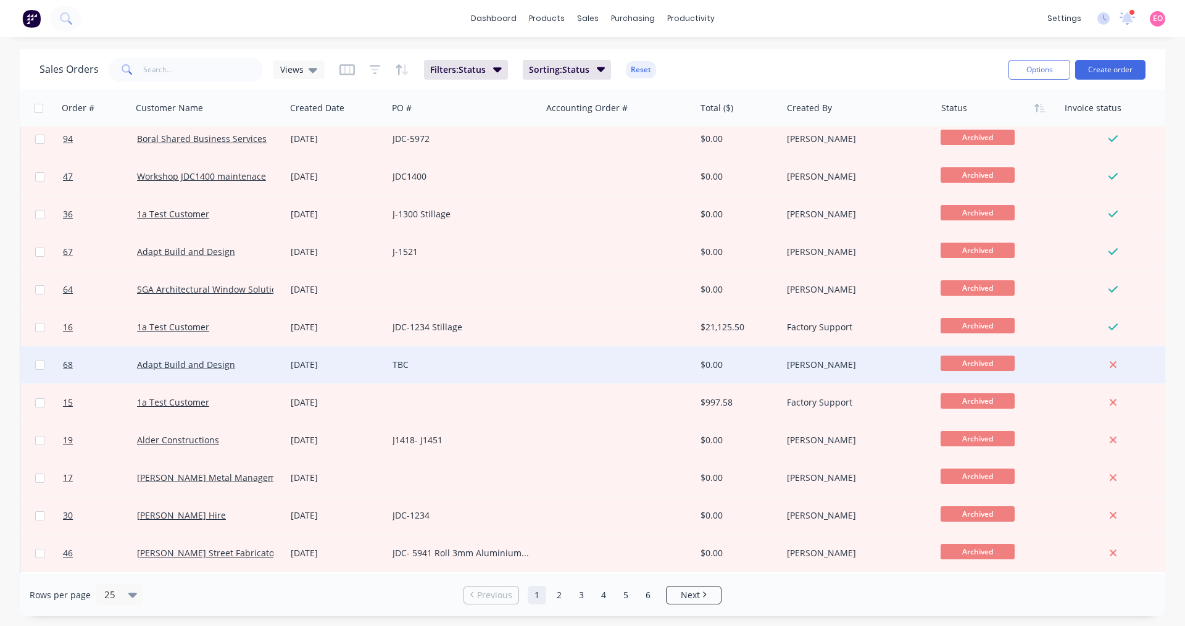
click at [857, 370] on div "[PERSON_NAME]" at bounding box center [855, 365] width 137 height 12
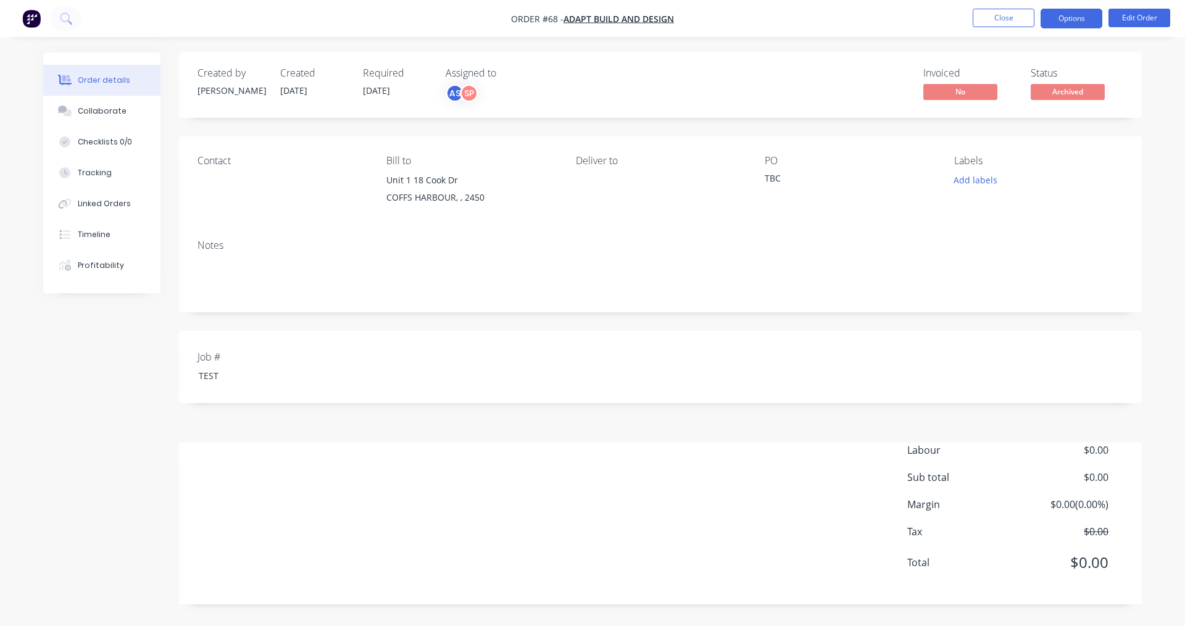
click at [1095, 19] on button "Options" at bounding box center [1071, 19] width 62 height 20
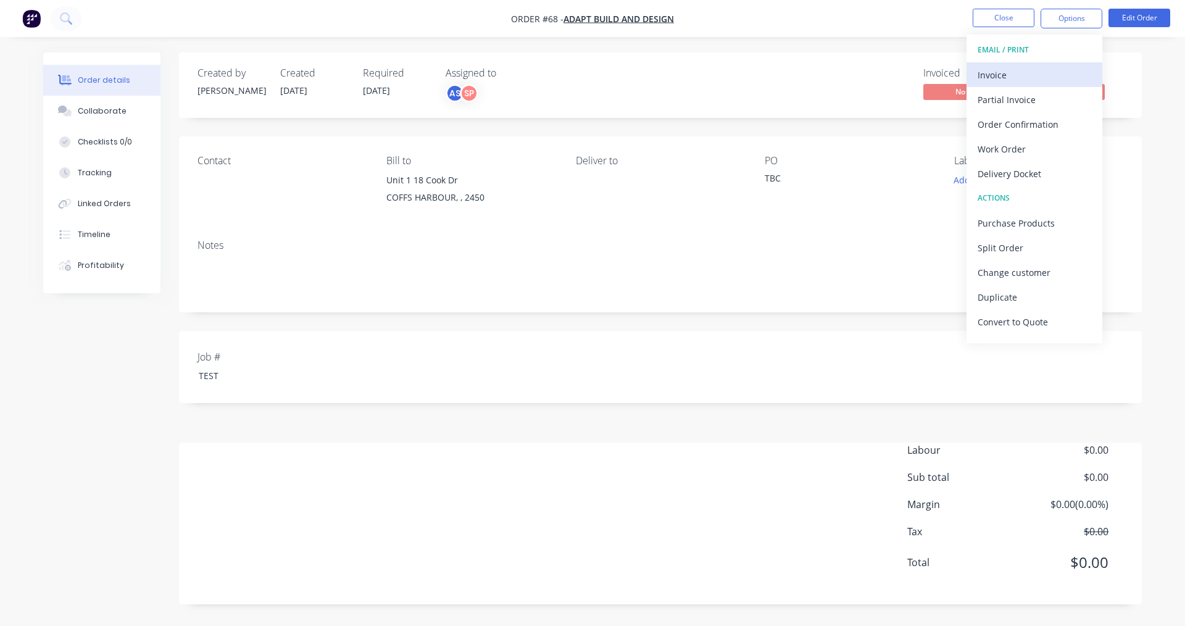
click at [1001, 67] on div "Invoice" at bounding box center [1034, 75] width 114 height 18
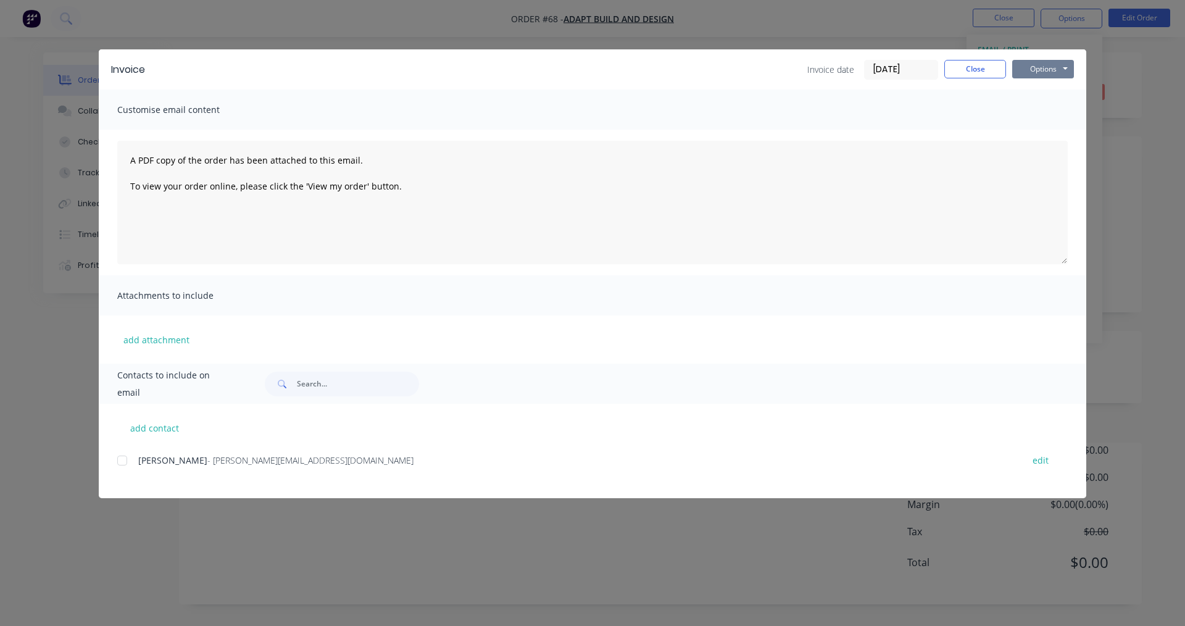
click at [1041, 73] on button "Options" at bounding box center [1043, 69] width 62 height 19
click at [1027, 115] on button "Print" at bounding box center [1051, 111] width 79 height 20
click at [978, 73] on button "Close" at bounding box center [975, 69] width 62 height 19
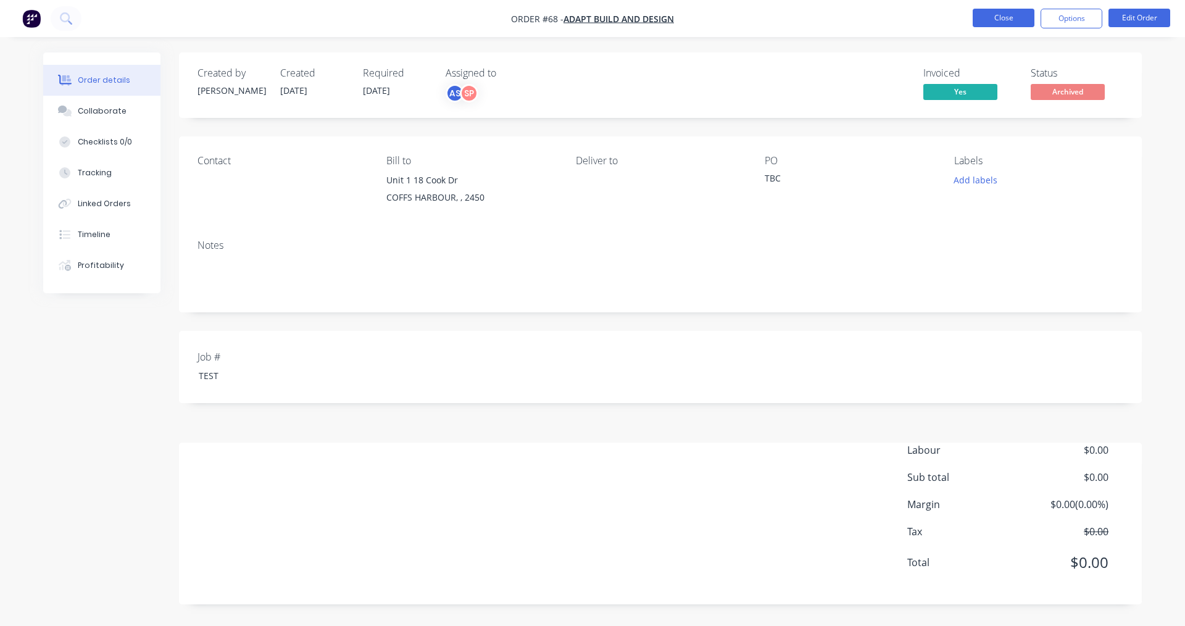
click at [992, 14] on button "Close" at bounding box center [1004, 18] width 62 height 19
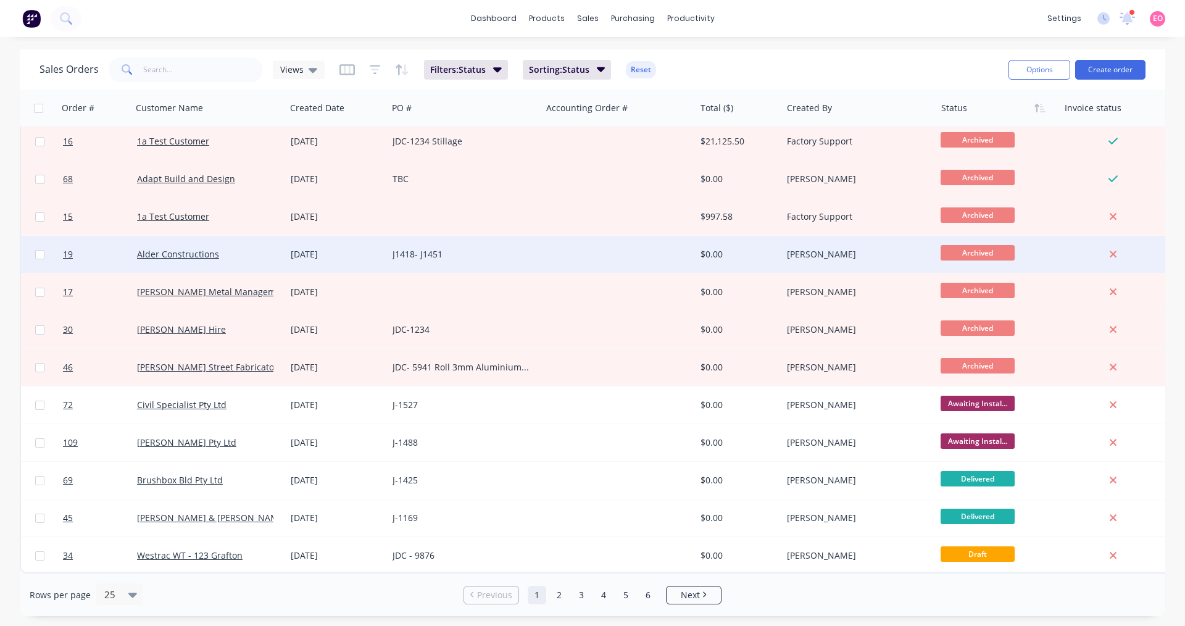
scroll to position [500, 0]
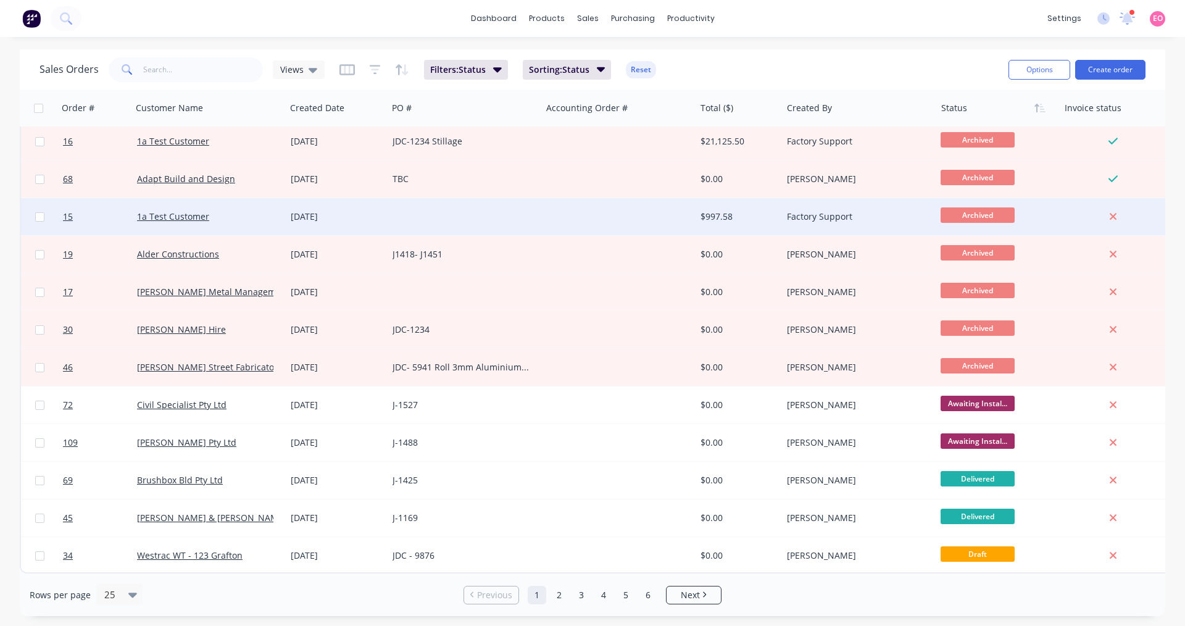
click at [223, 212] on div "1a Test Customer" at bounding box center [205, 216] width 137 height 12
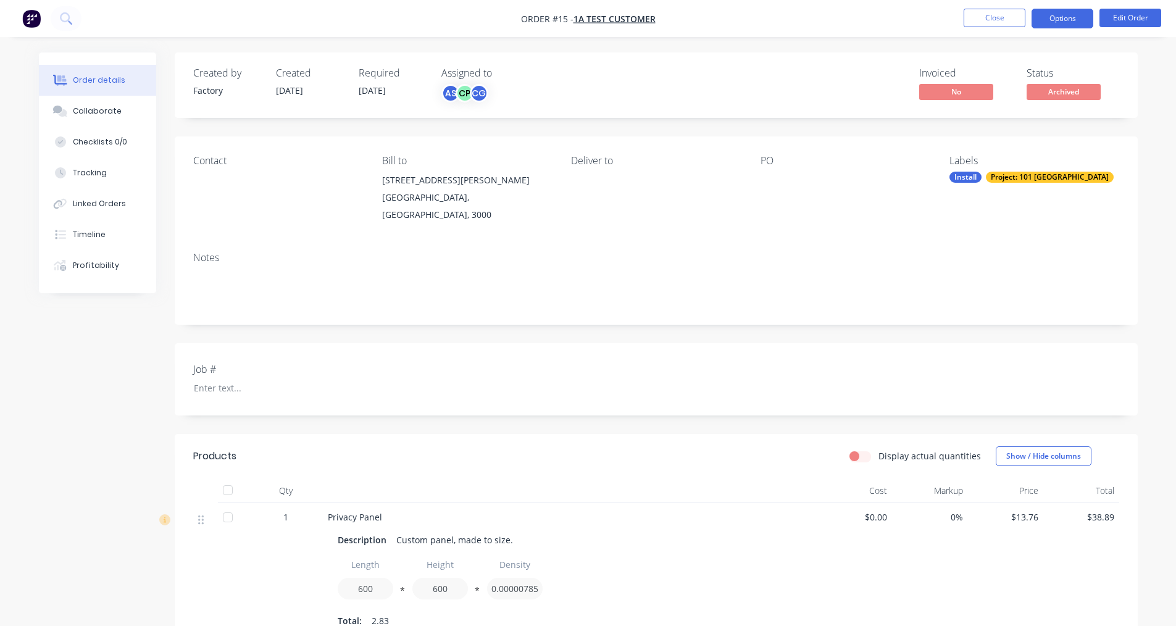
click at [1050, 20] on button "Options" at bounding box center [1062, 19] width 62 height 20
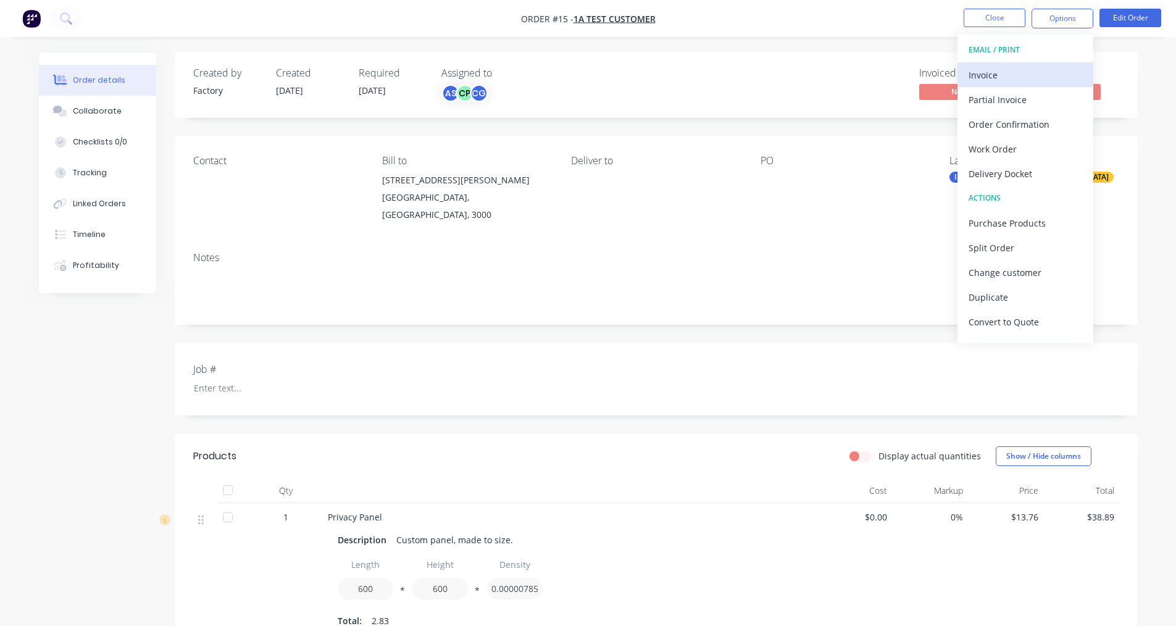
click at [992, 75] on div "Invoice" at bounding box center [1025, 75] width 114 height 18
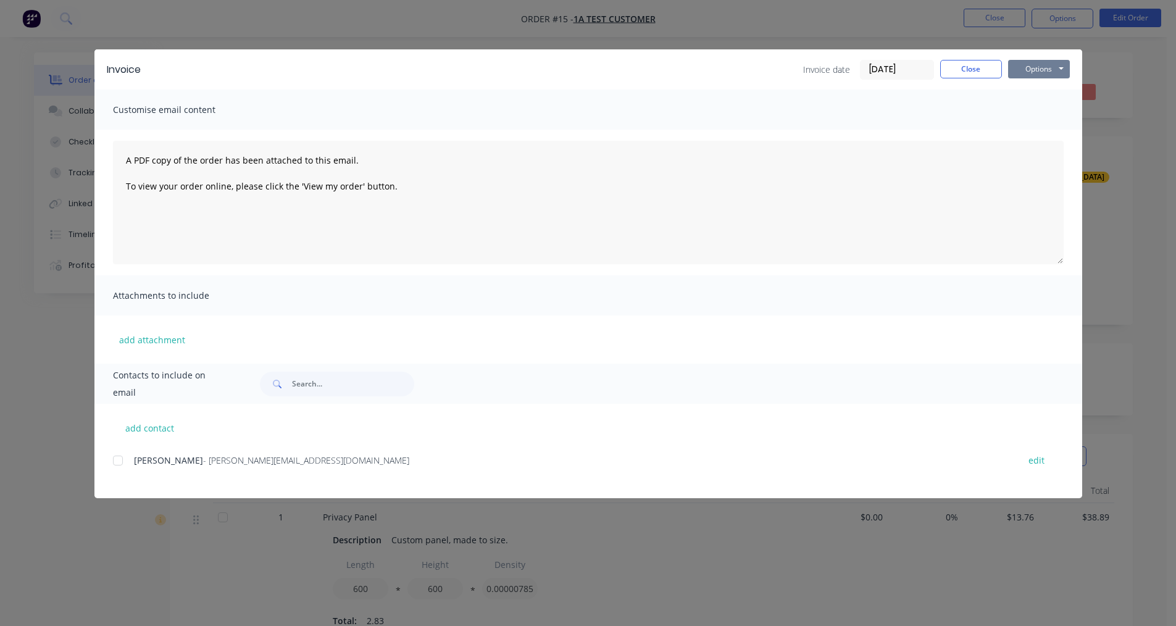
click at [1026, 68] on button "Options" at bounding box center [1039, 69] width 62 height 19
click at [1024, 109] on button "Print" at bounding box center [1047, 111] width 79 height 20
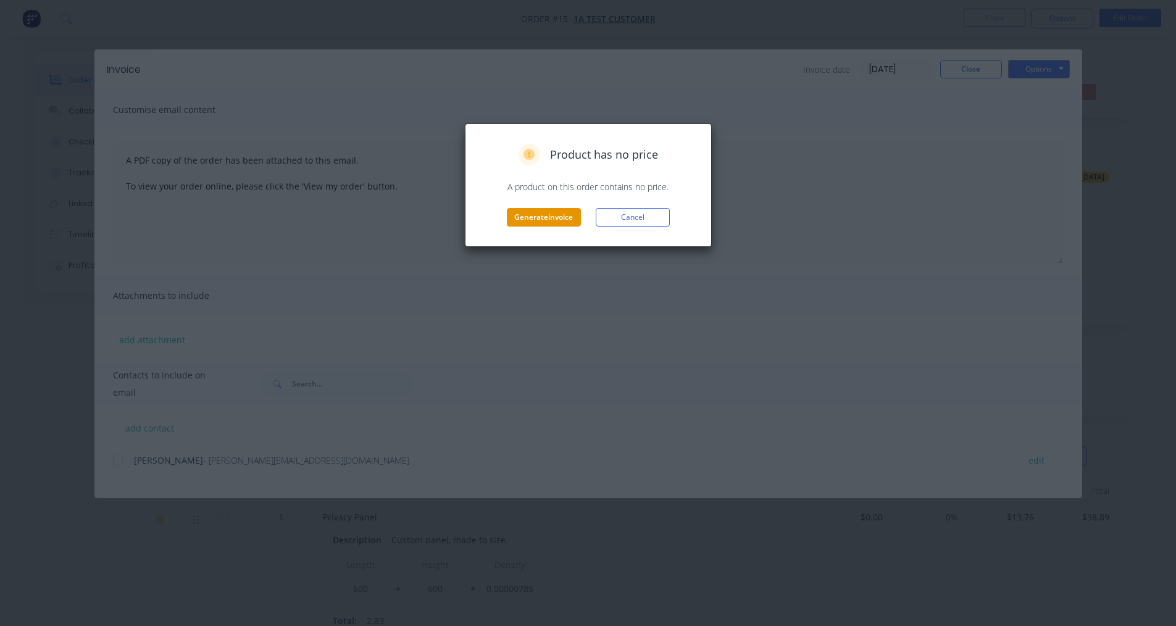
click at [513, 218] on button "Generate invoice" at bounding box center [544, 217] width 74 height 19
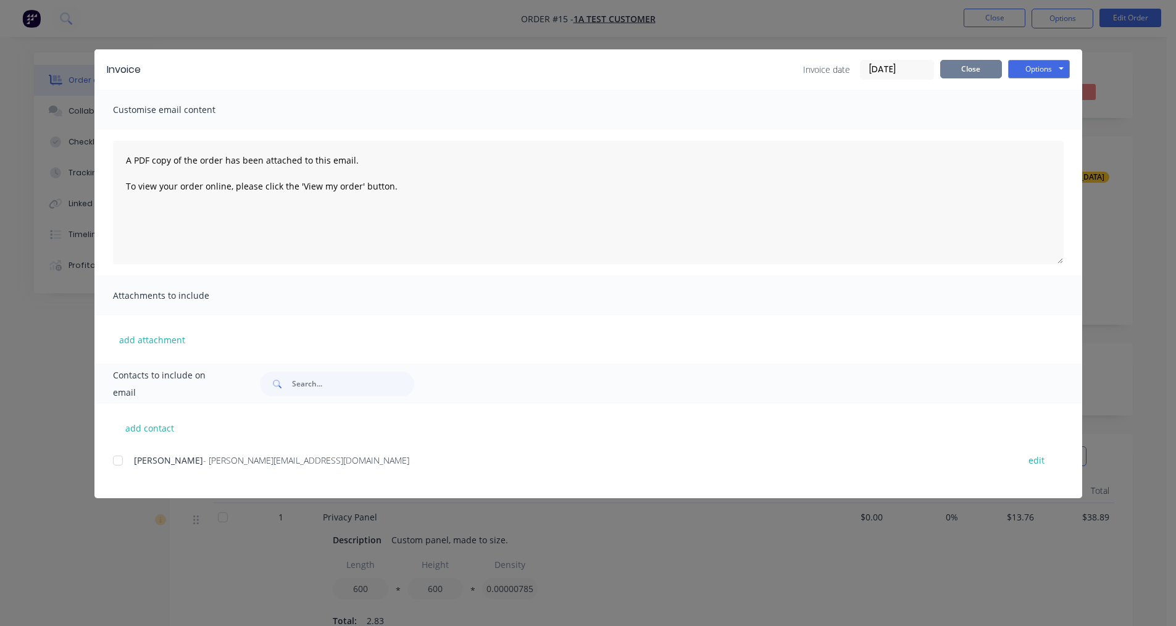
click at [977, 68] on button "Close" at bounding box center [971, 69] width 62 height 19
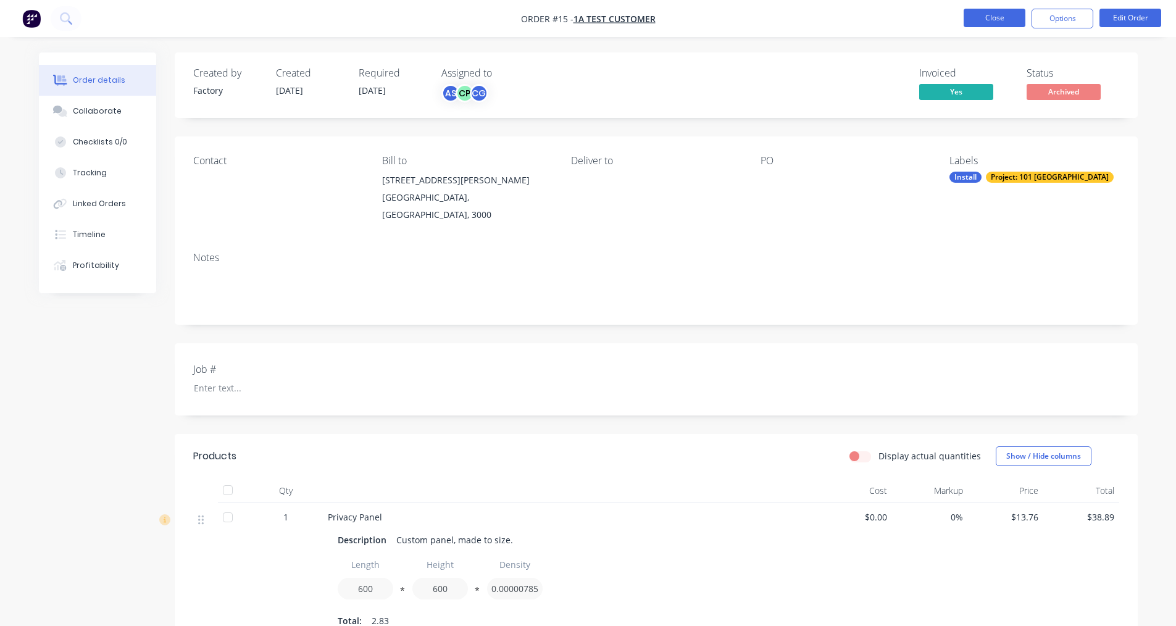
click at [1005, 20] on button "Close" at bounding box center [994, 18] width 62 height 19
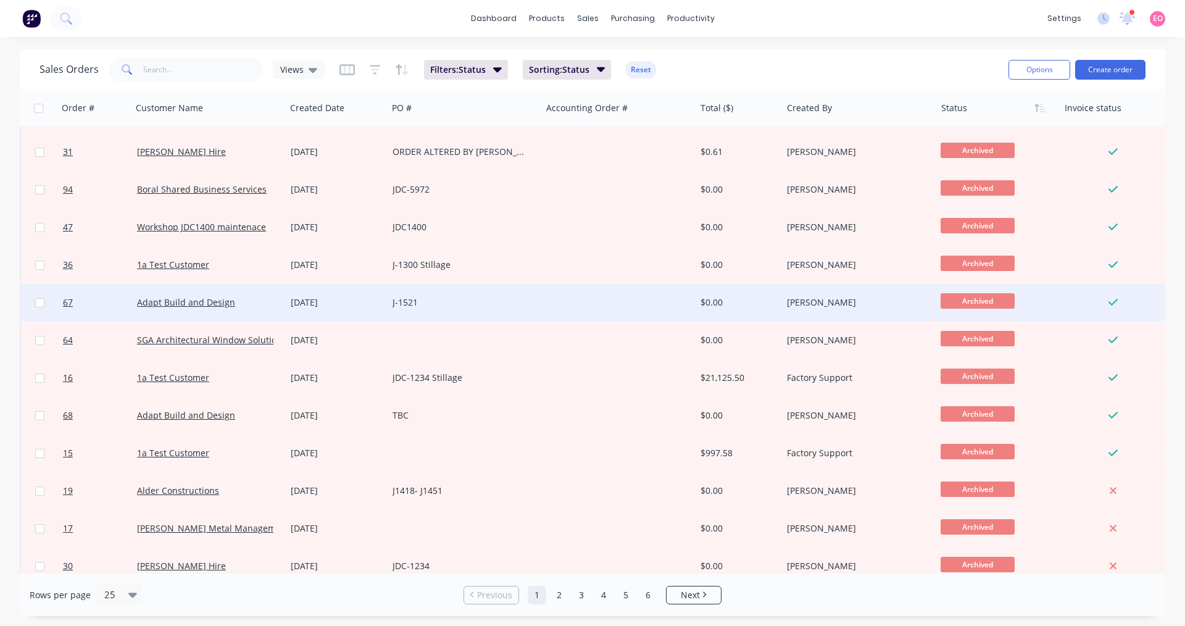
scroll to position [494, 0]
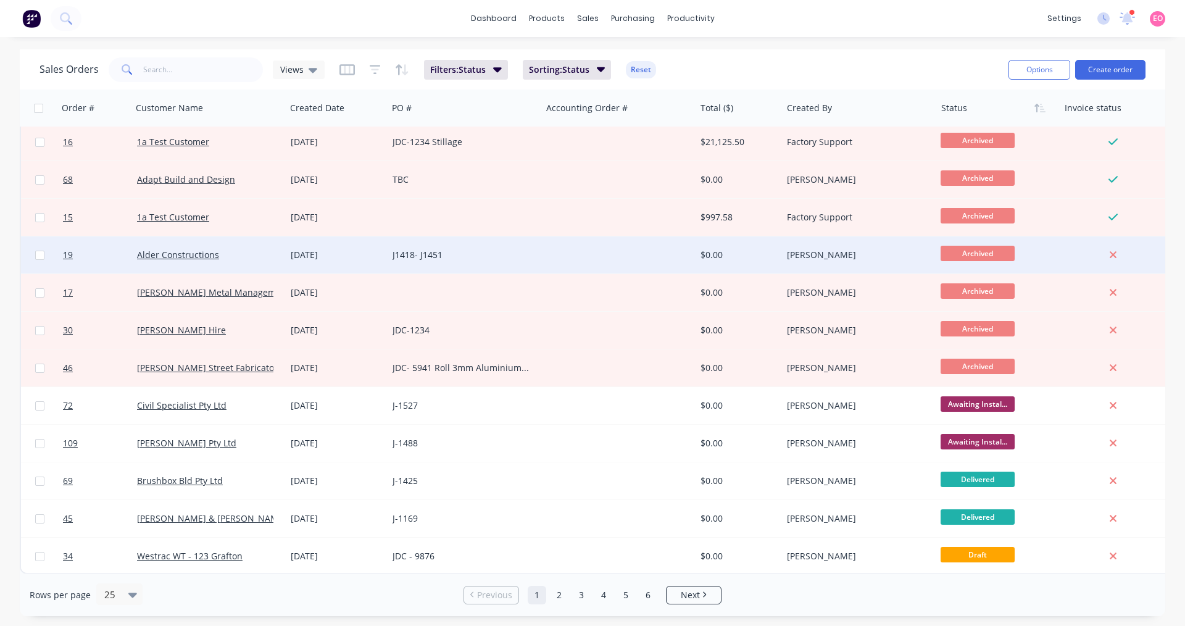
click at [805, 262] on div "[PERSON_NAME]" at bounding box center [859, 254] width 154 height 37
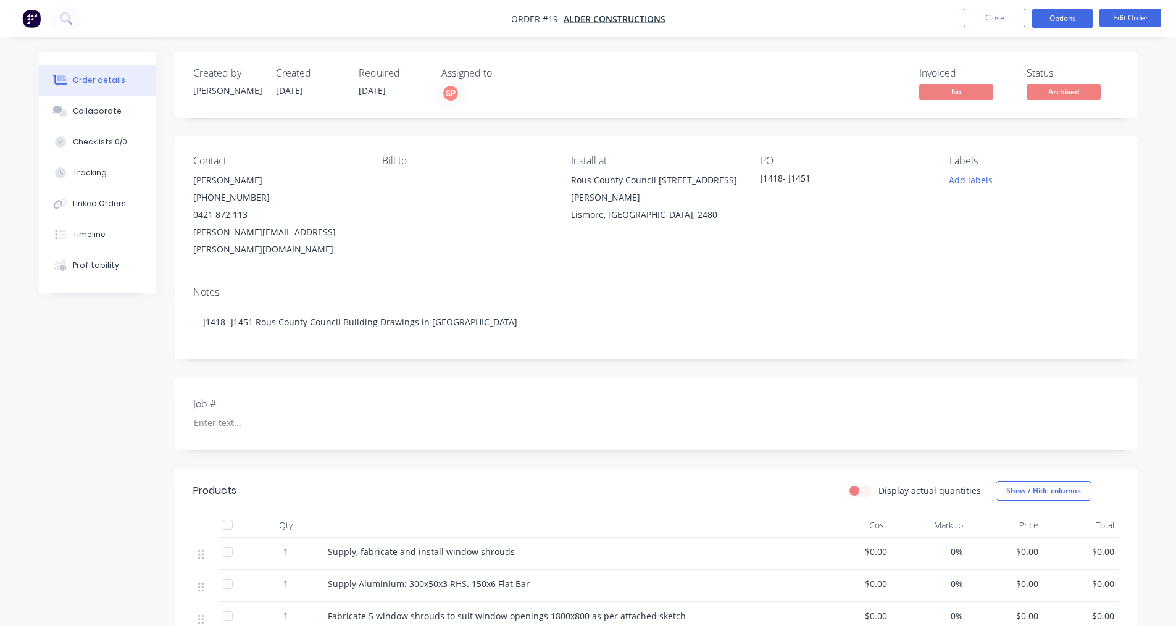
click at [1058, 19] on button "Options" at bounding box center [1062, 19] width 62 height 20
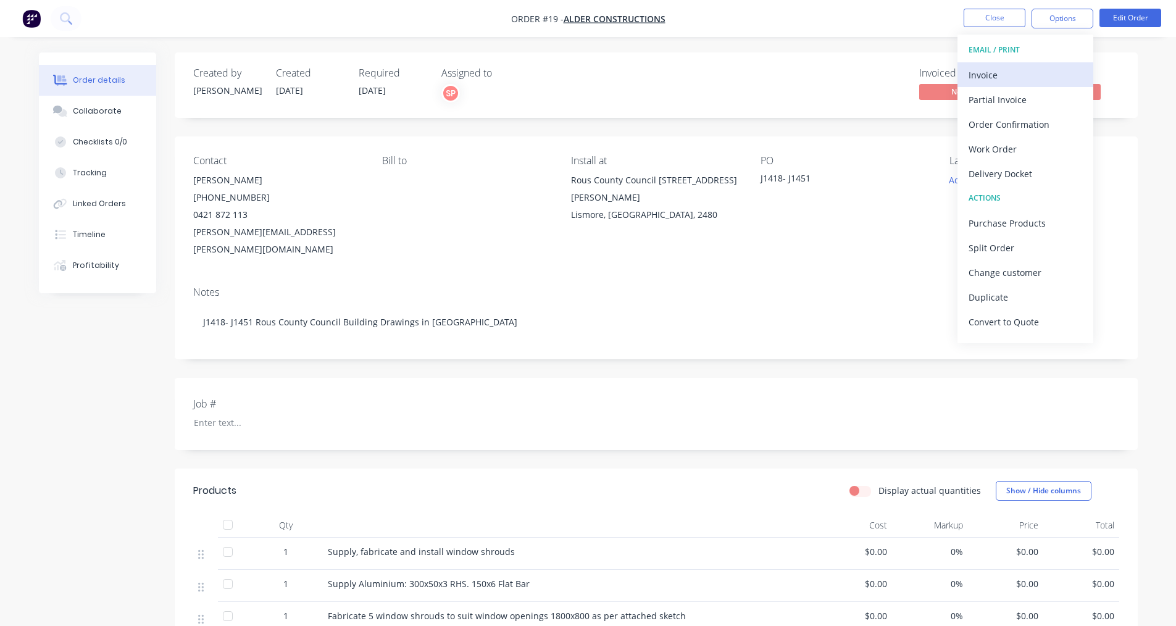
click at [993, 80] on div "Invoice" at bounding box center [1025, 75] width 114 height 18
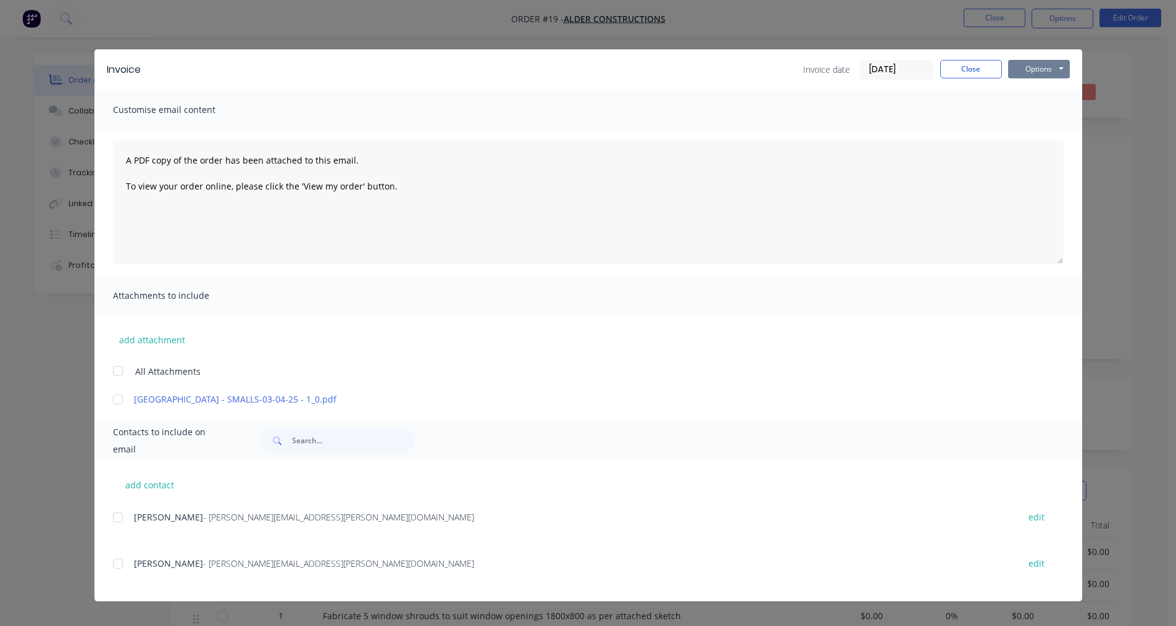
click at [1039, 67] on button "Options" at bounding box center [1039, 69] width 62 height 19
click at [1049, 116] on button "Print" at bounding box center [1047, 111] width 79 height 20
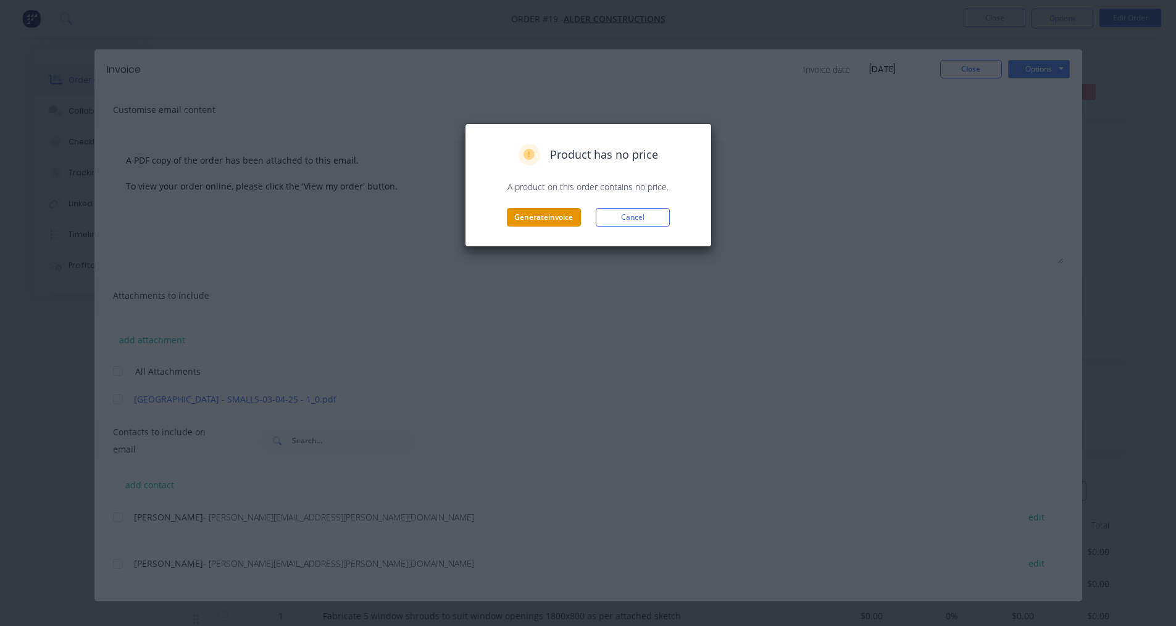
click at [531, 220] on button "Generate invoice" at bounding box center [544, 217] width 74 height 19
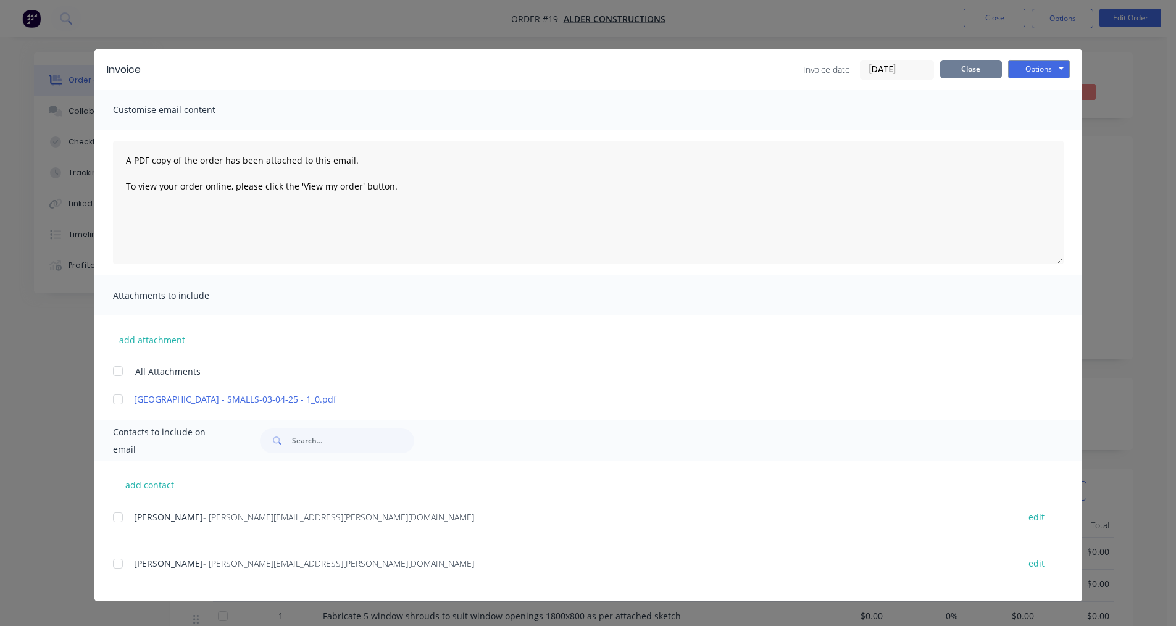
click at [976, 68] on button "Close" at bounding box center [971, 69] width 62 height 19
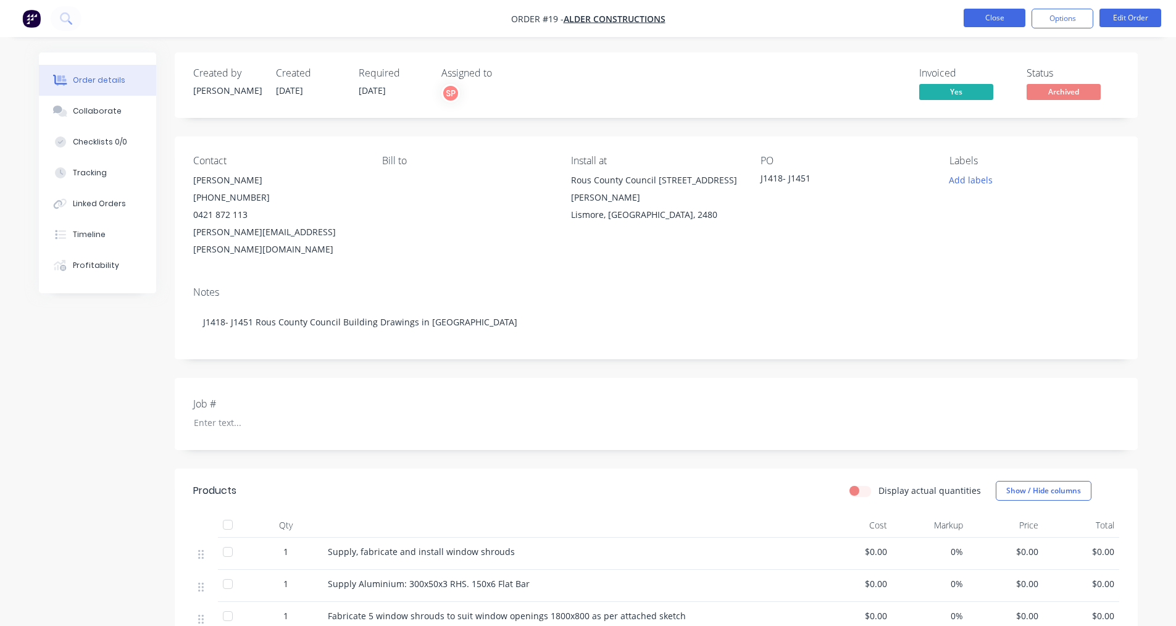
click at [993, 21] on button "Close" at bounding box center [994, 18] width 62 height 19
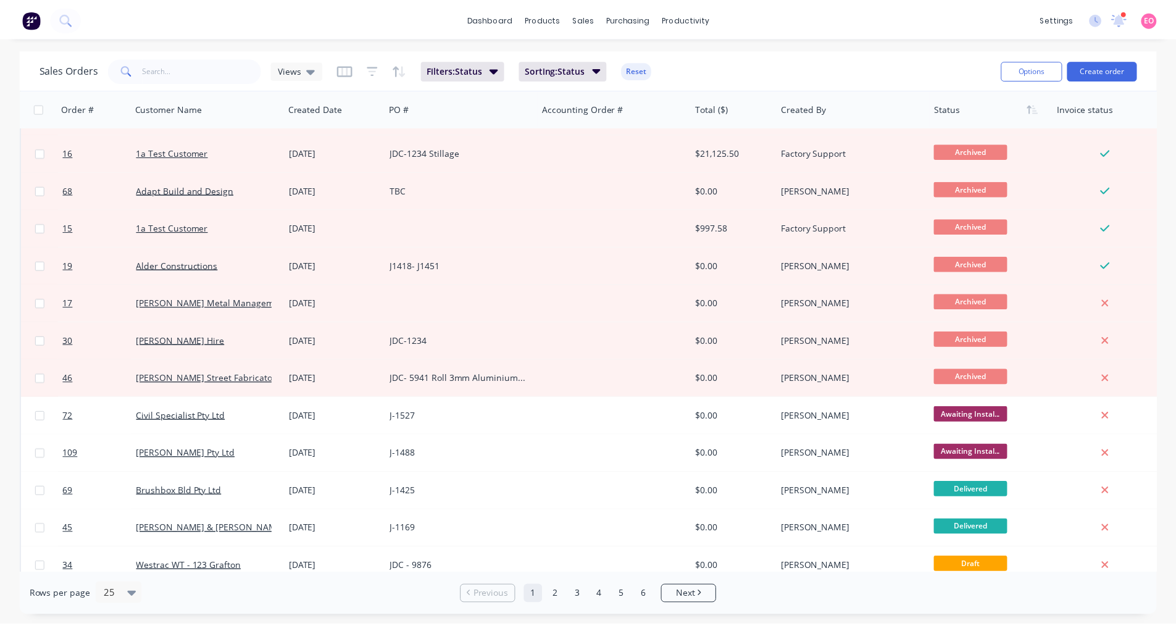
scroll to position [494, 0]
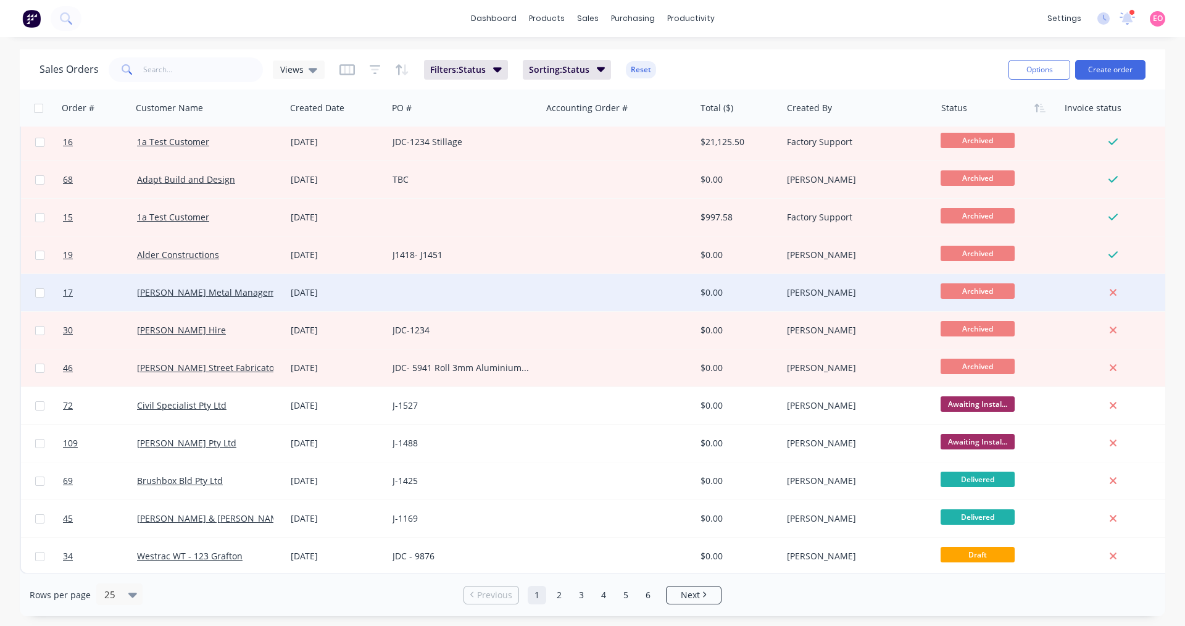
click at [886, 302] on div "[PERSON_NAME]" at bounding box center [859, 292] width 154 height 37
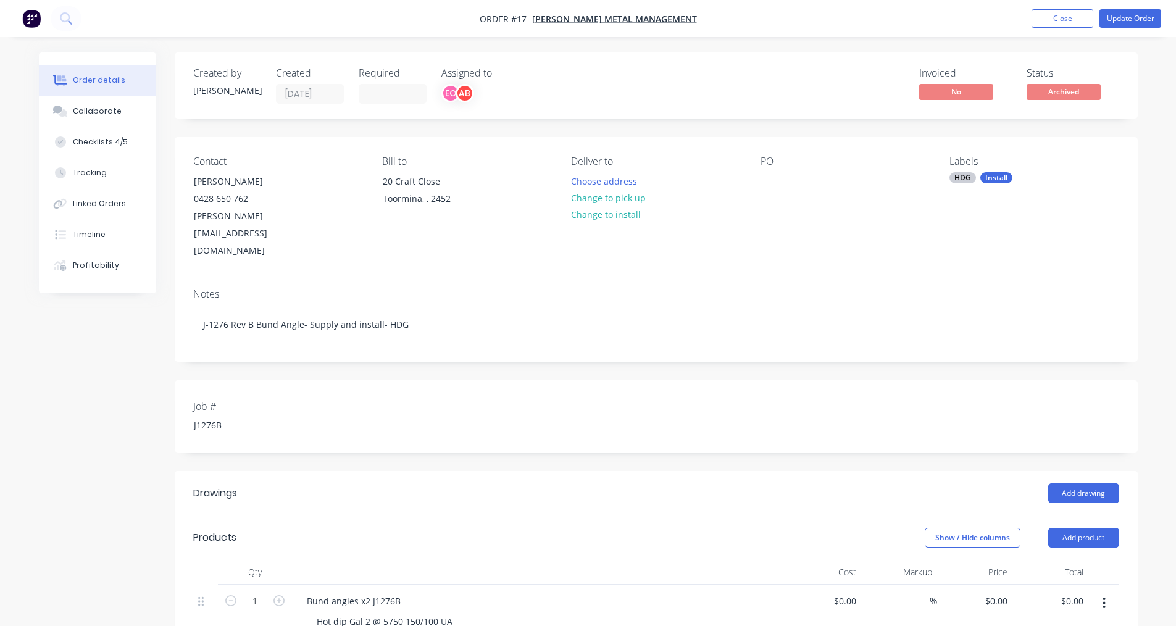
click at [1119, 28] on nav "Order #17 - [PERSON_NAME] Metal Management Add product Close Update Order" at bounding box center [588, 18] width 1176 height 37
click at [1122, 25] on button "Update Order" at bounding box center [1130, 18] width 62 height 19
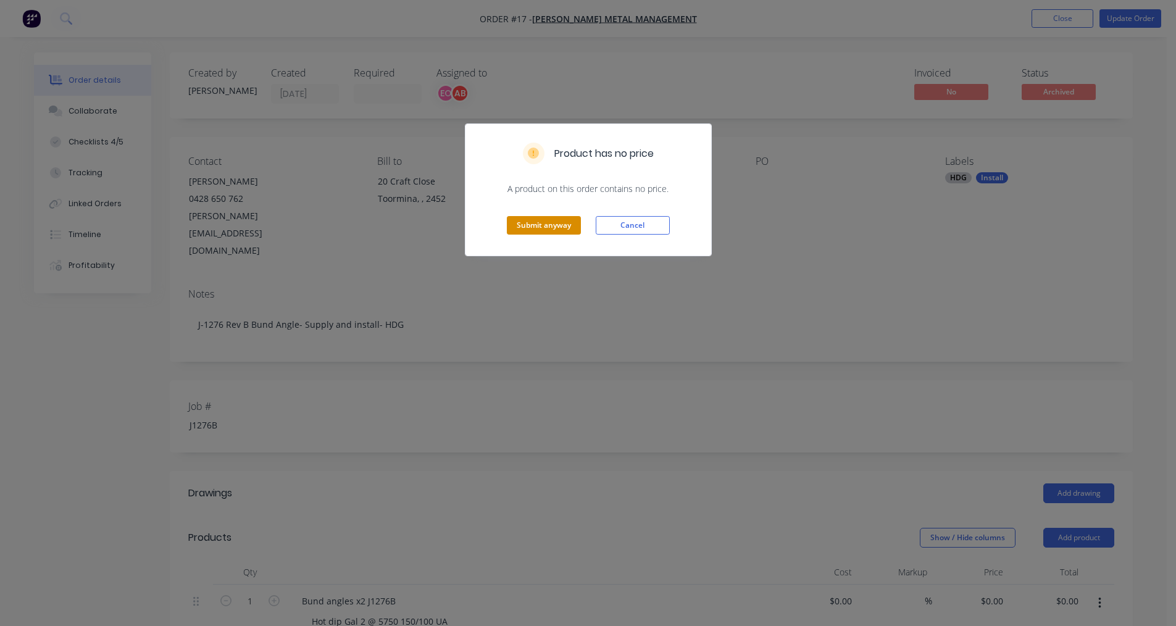
click at [521, 222] on button "Submit anyway" at bounding box center [544, 225] width 74 height 19
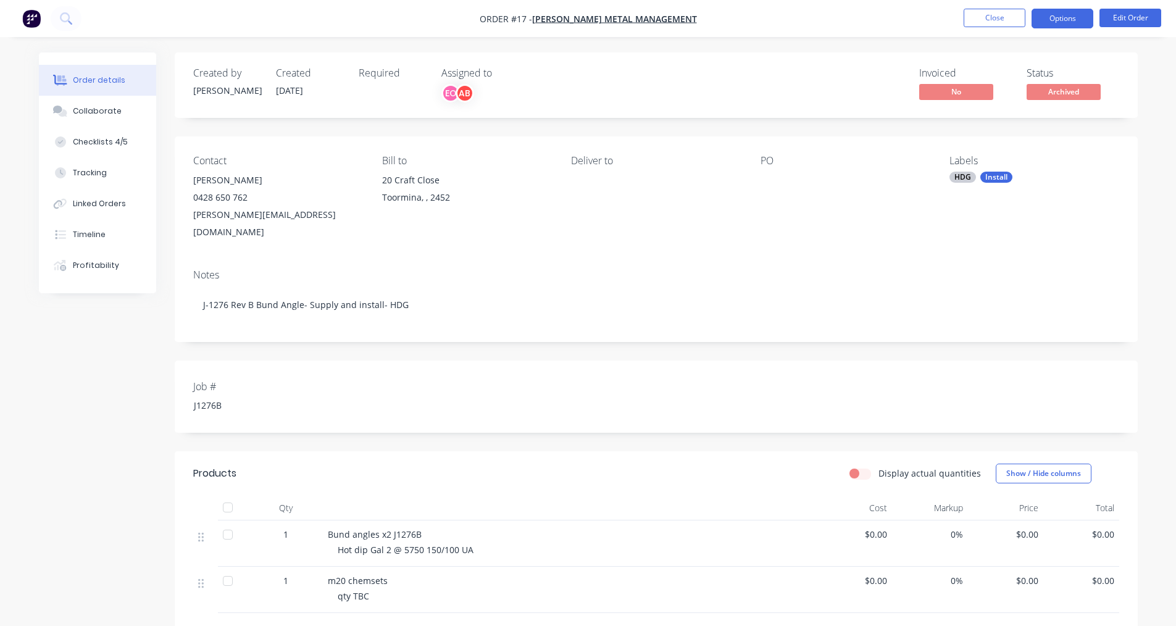
click at [1060, 21] on button "Options" at bounding box center [1062, 19] width 62 height 20
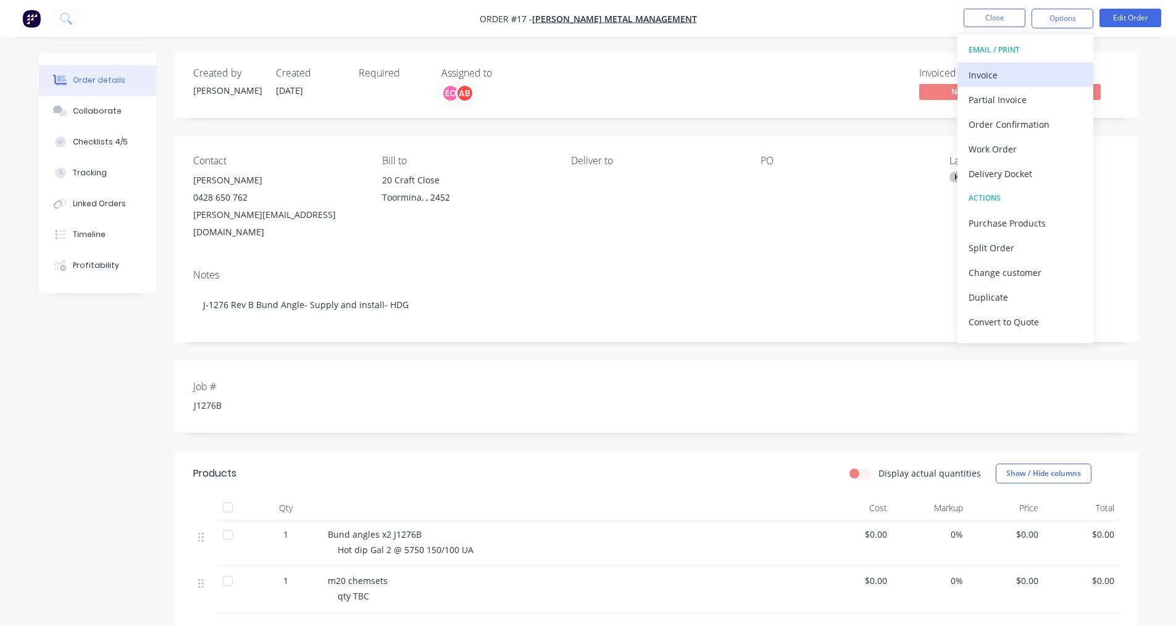
click at [994, 69] on div "Invoice" at bounding box center [1025, 75] width 114 height 18
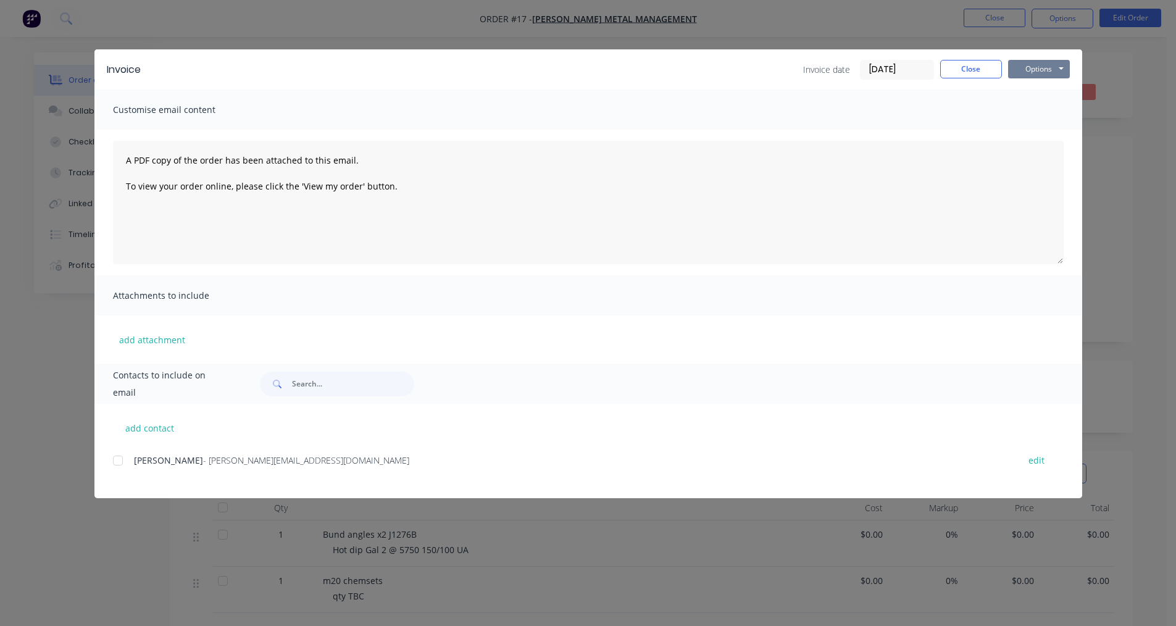
click at [1055, 70] on button "Options" at bounding box center [1039, 69] width 62 height 19
click at [1027, 109] on button "Print" at bounding box center [1047, 111] width 79 height 20
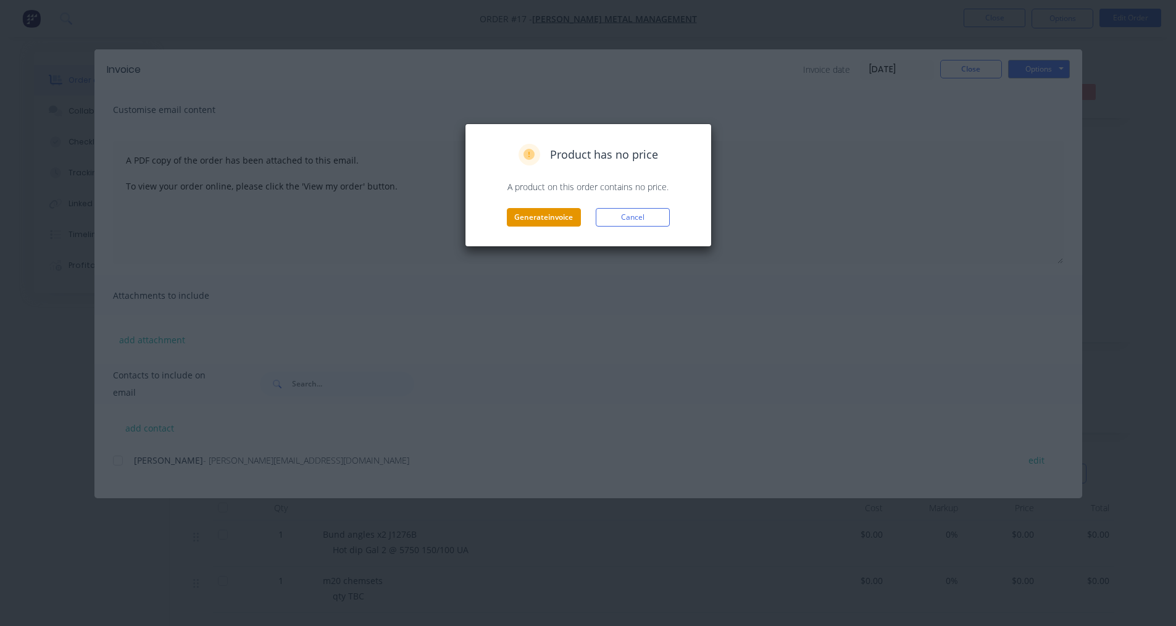
click at [545, 223] on button "Generate invoice" at bounding box center [544, 217] width 74 height 19
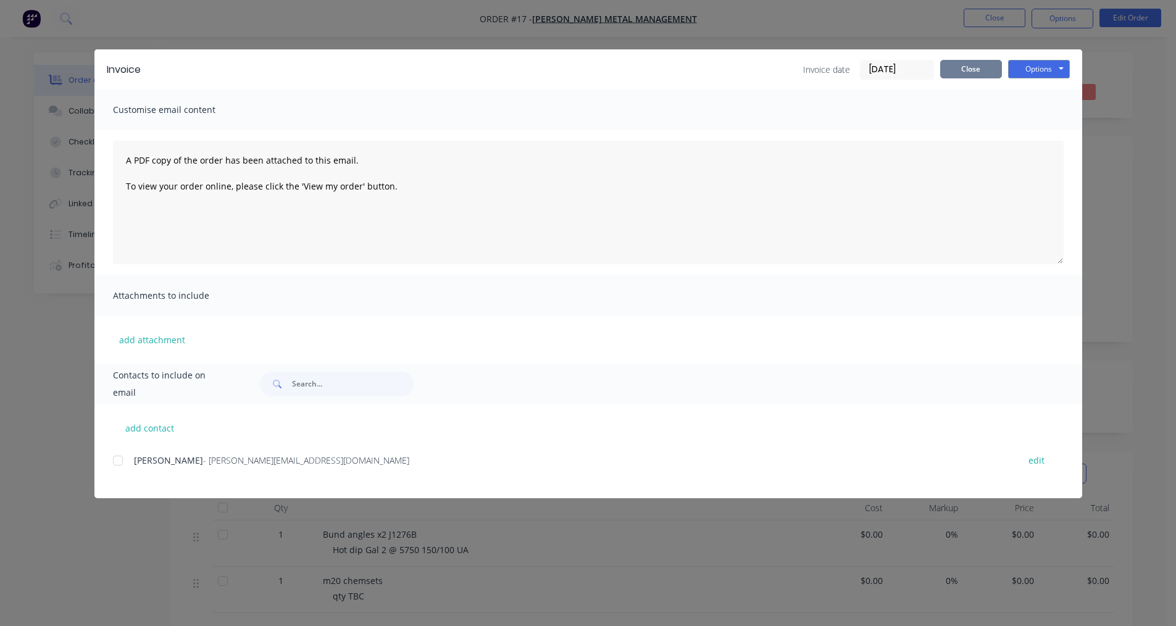
click at [984, 71] on button "Close" at bounding box center [971, 69] width 62 height 19
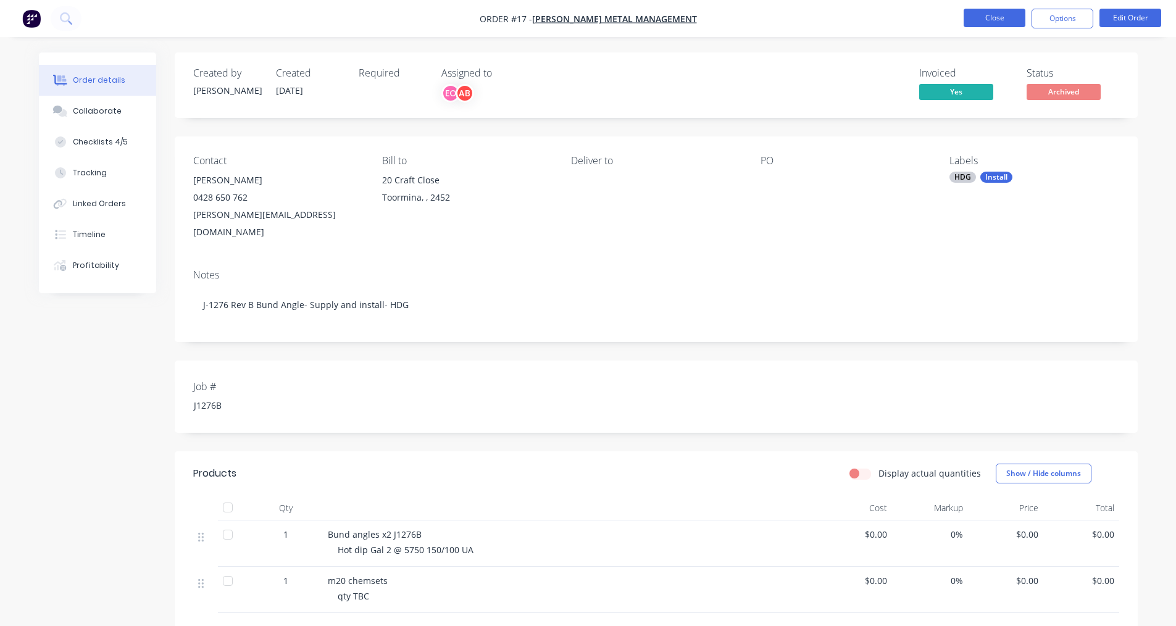
click at [986, 21] on button "Close" at bounding box center [994, 18] width 62 height 19
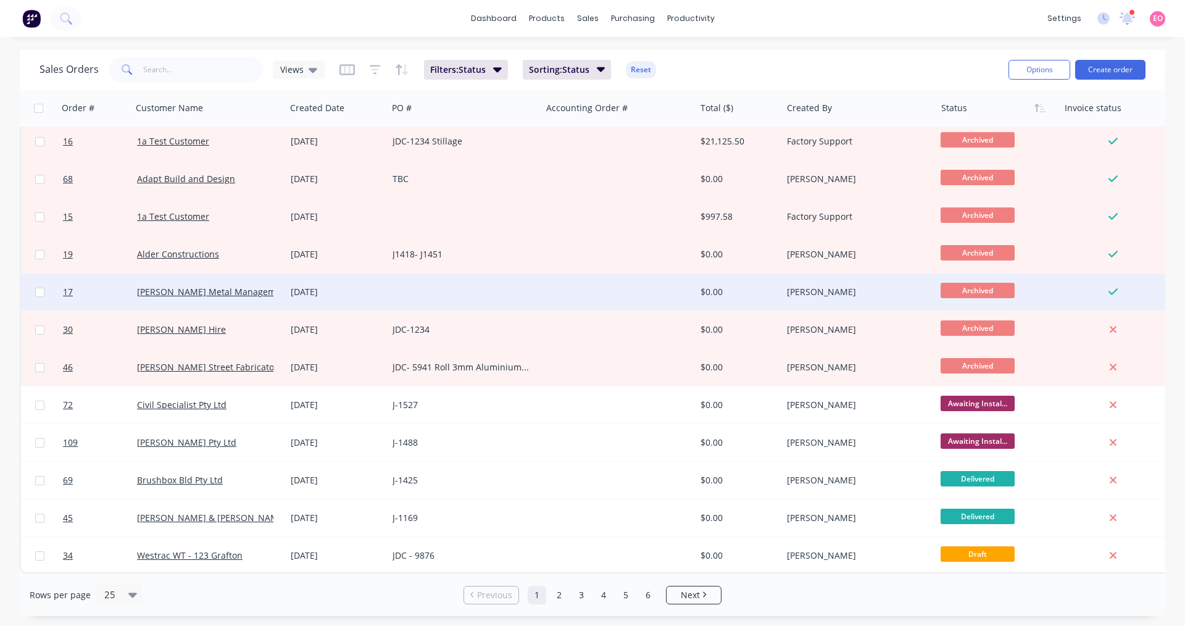
scroll to position [500, 0]
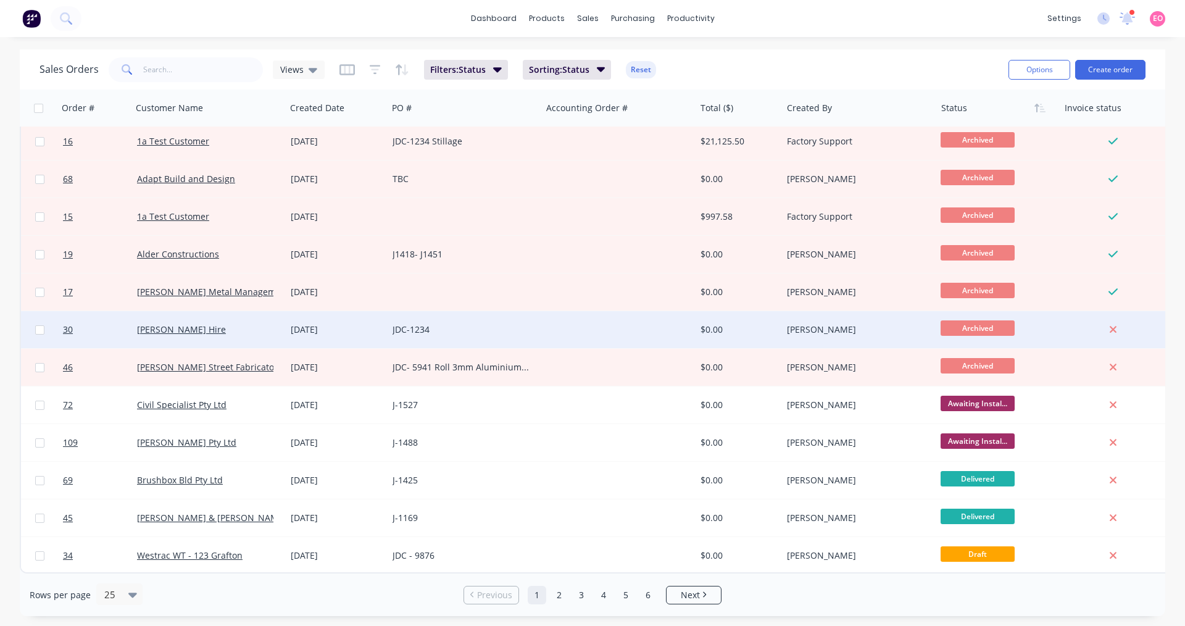
click at [826, 328] on div "[PERSON_NAME]" at bounding box center [855, 329] width 137 height 12
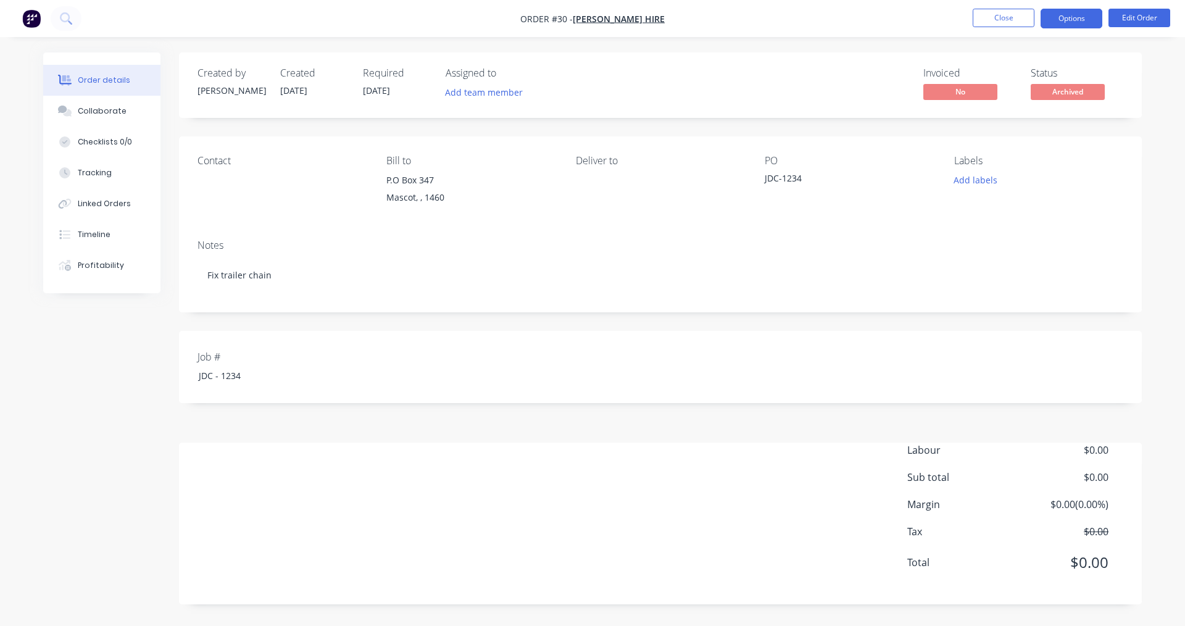
click at [1065, 13] on button "Options" at bounding box center [1071, 19] width 62 height 20
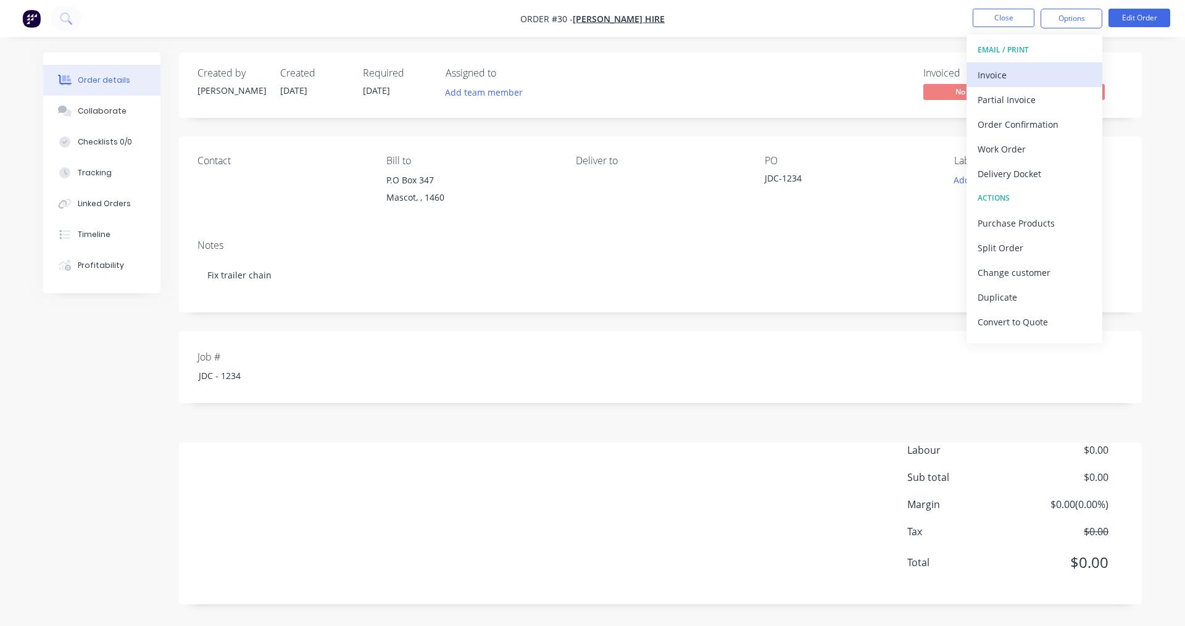
click at [1003, 75] on div "Invoice" at bounding box center [1034, 75] width 114 height 18
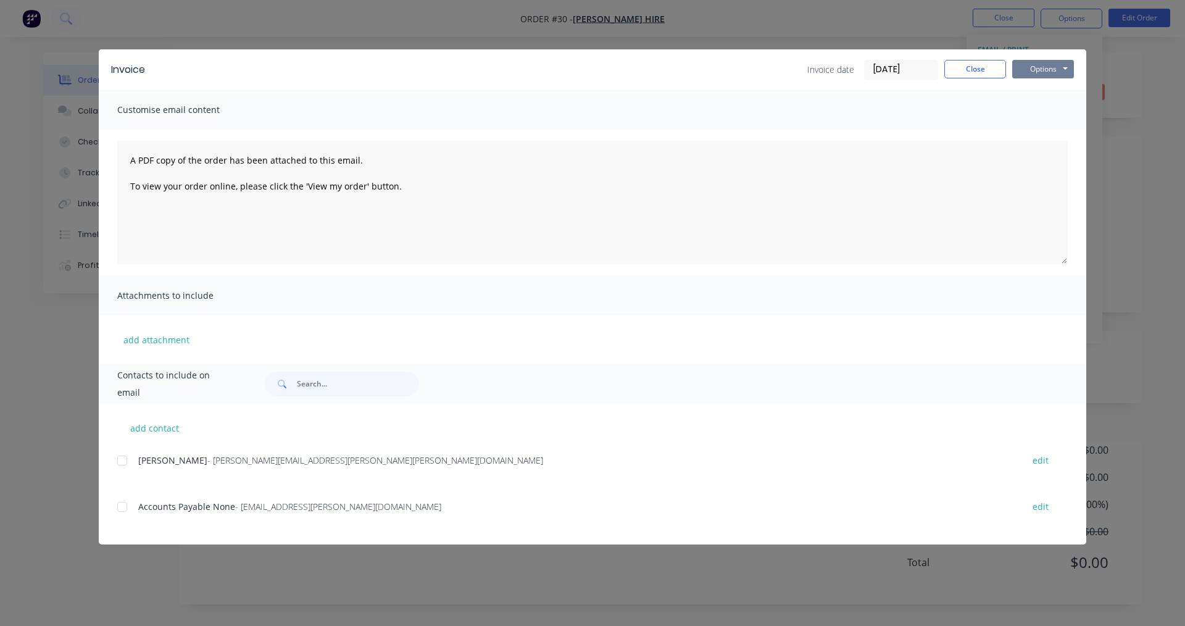
click at [1060, 73] on button "Options" at bounding box center [1043, 69] width 62 height 19
click at [1040, 114] on button "Print" at bounding box center [1051, 111] width 79 height 20
click at [984, 69] on button "Close" at bounding box center [975, 69] width 62 height 19
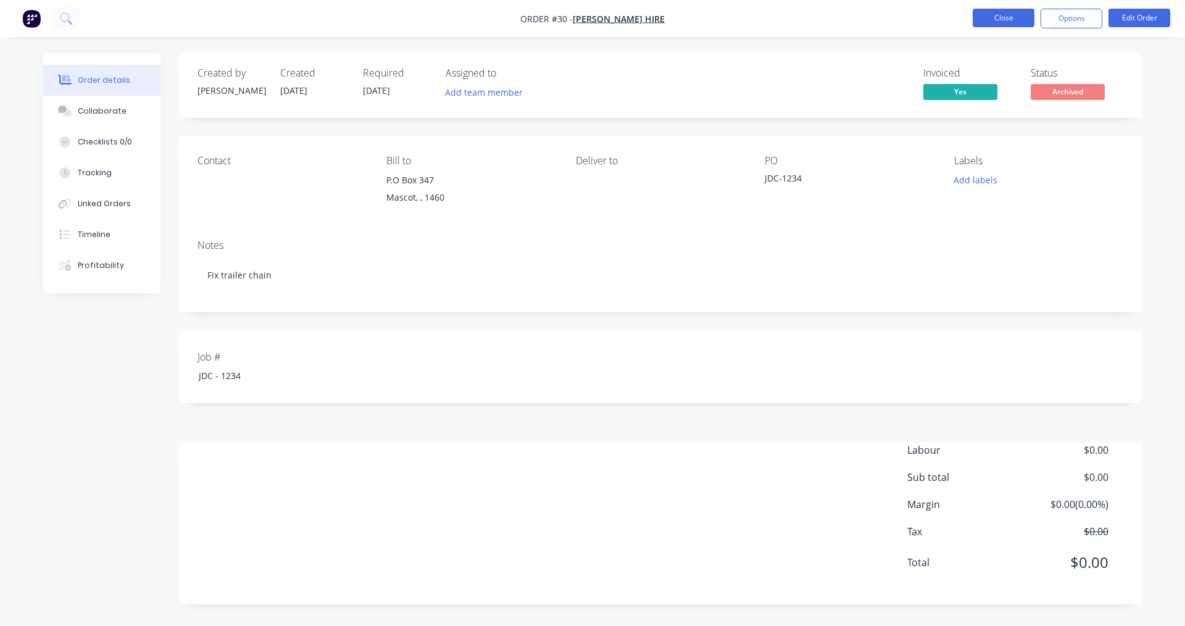
click at [1018, 17] on button "Close" at bounding box center [1004, 18] width 62 height 19
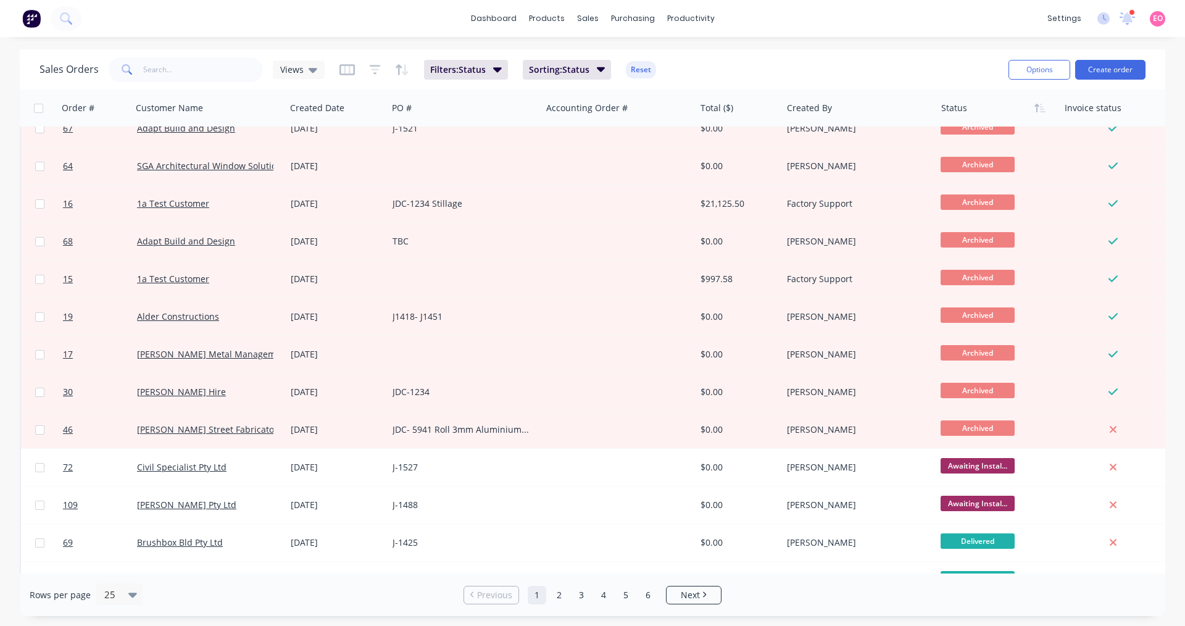
scroll to position [500, 0]
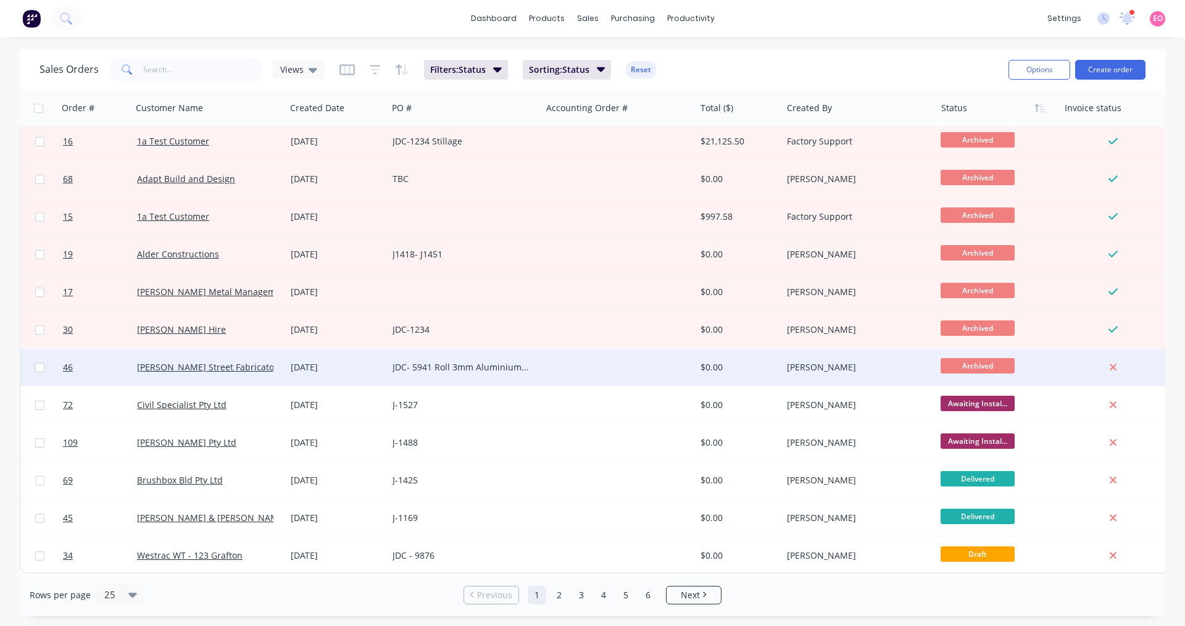
click at [465, 364] on div "JDC- 5941 Roll 3mm Aluminium Cylinder" at bounding box center [460, 367] width 137 height 12
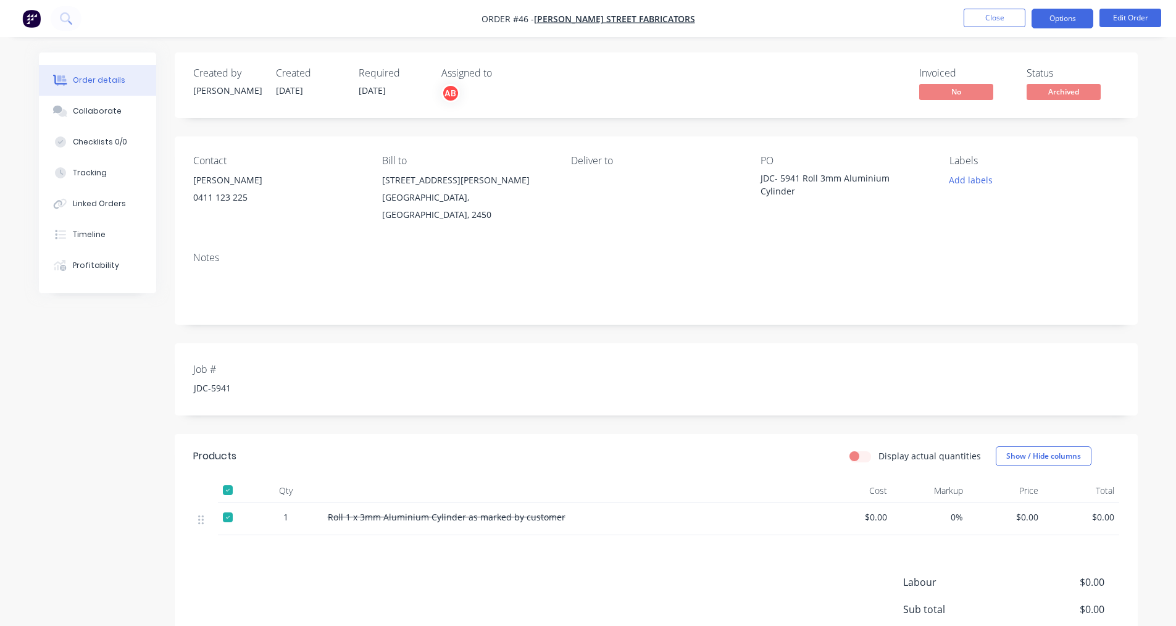
click at [1071, 19] on button "Options" at bounding box center [1062, 19] width 62 height 20
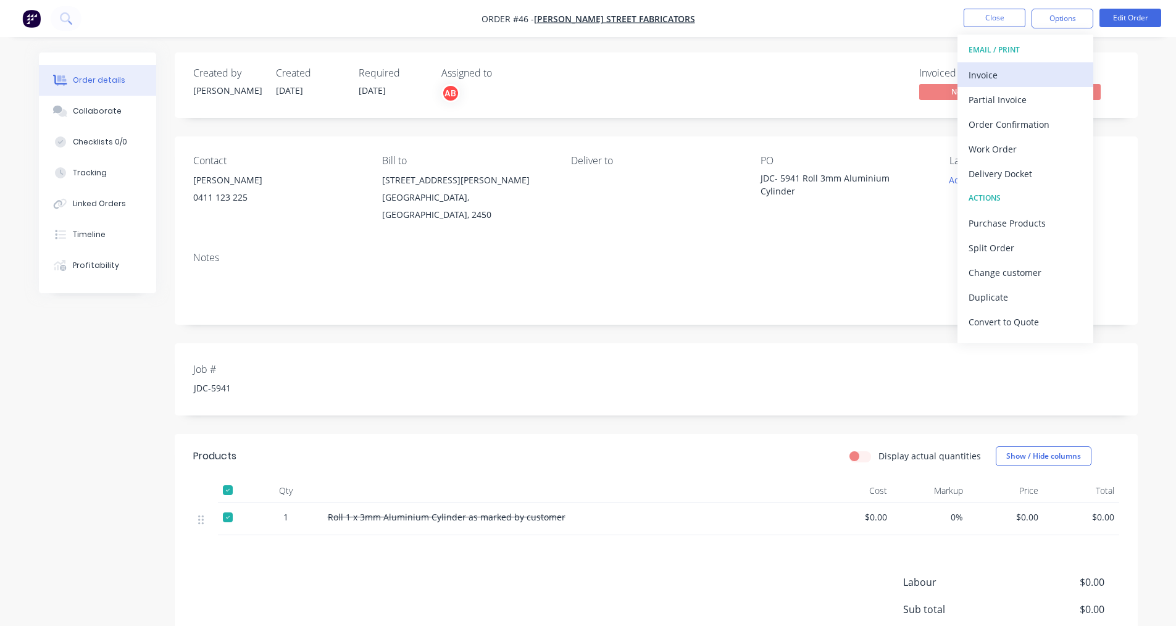
click at [1005, 72] on div "Invoice" at bounding box center [1025, 75] width 114 height 18
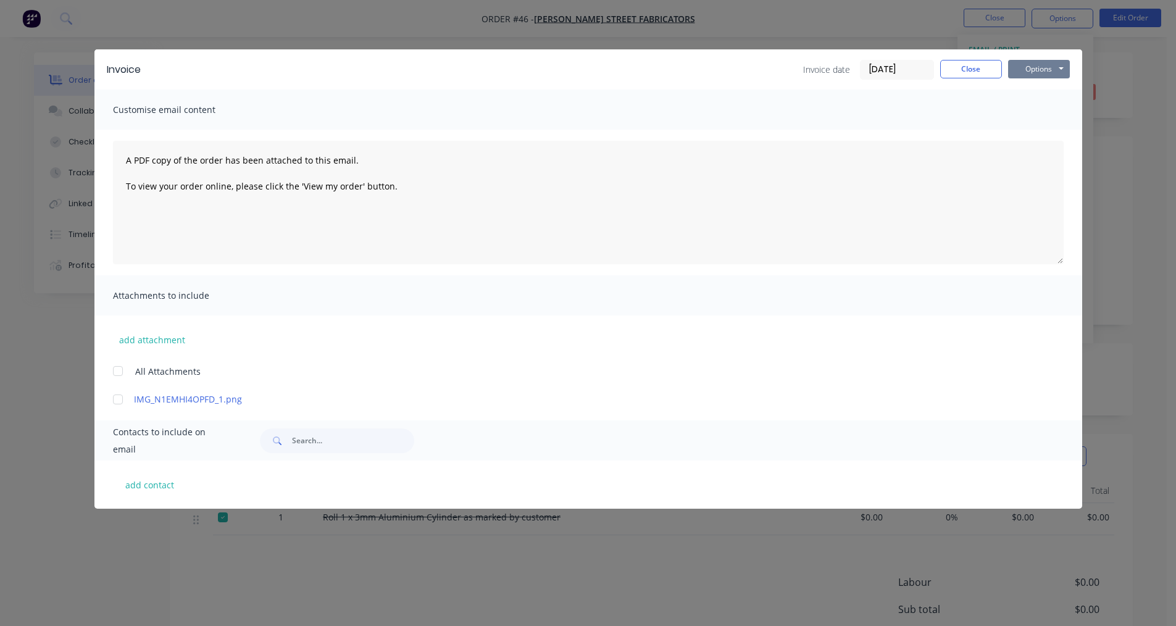
click at [1060, 68] on button "Options" at bounding box center [1039, 69] width 62 height 19
click at [1035, 112] on button "Print" at bounding box center [1047, 111] width 79 height 20
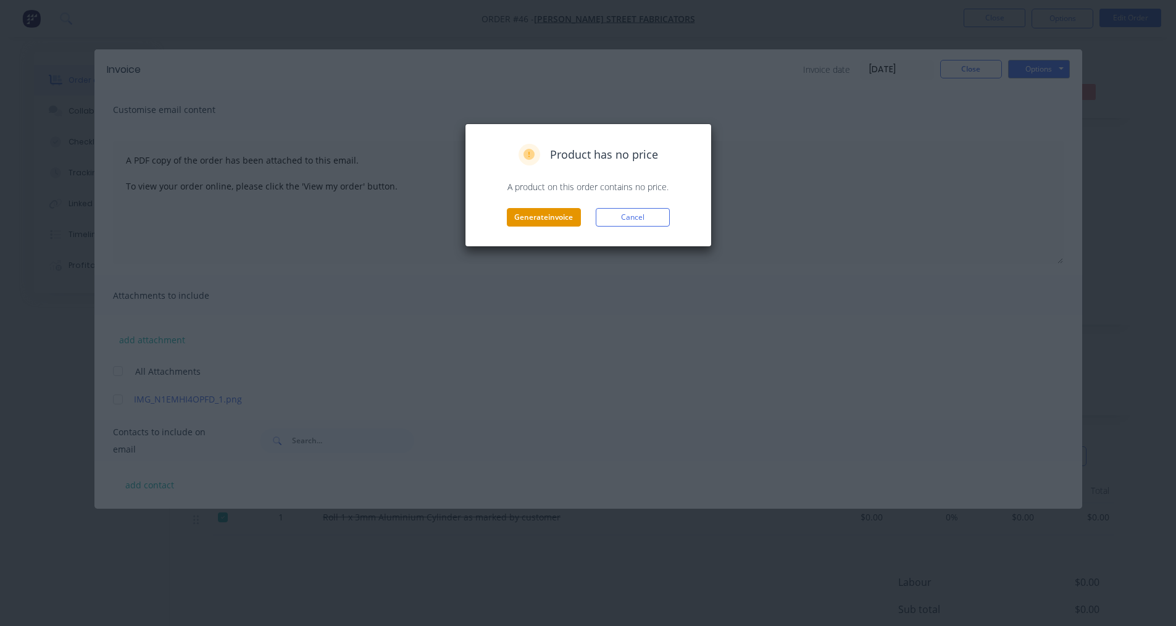
click at [539, 217] on button "Generate invoice" at bounding box center [544, 217] width 74 height 19
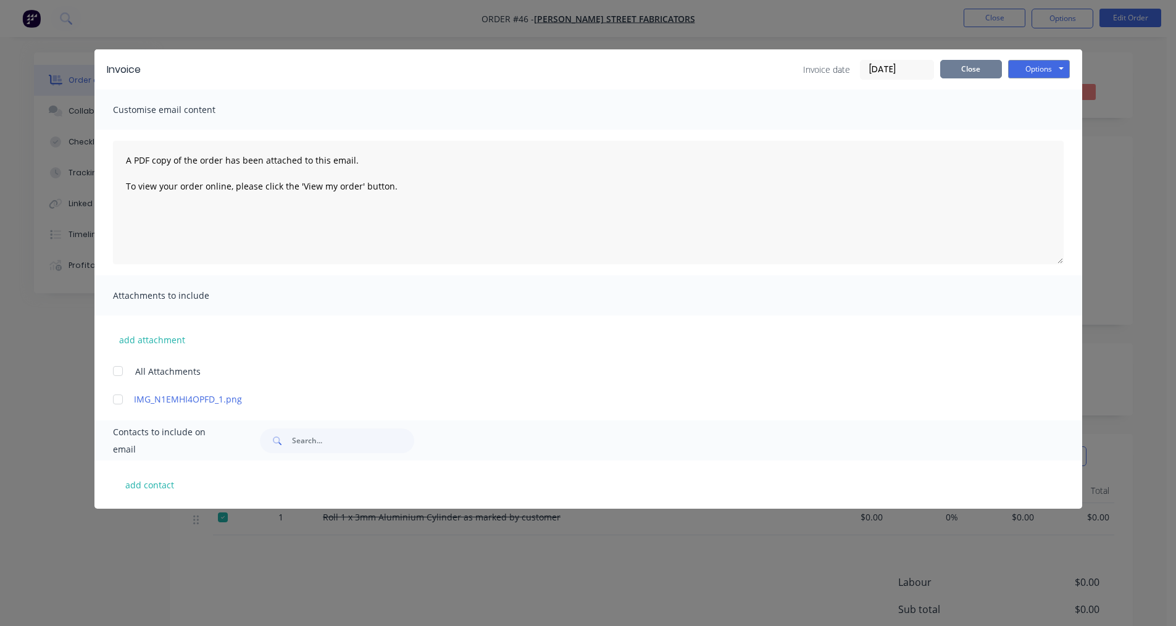
click at [975, 70] on button "Close" at bounding box center [971, 69] width 62 height 19
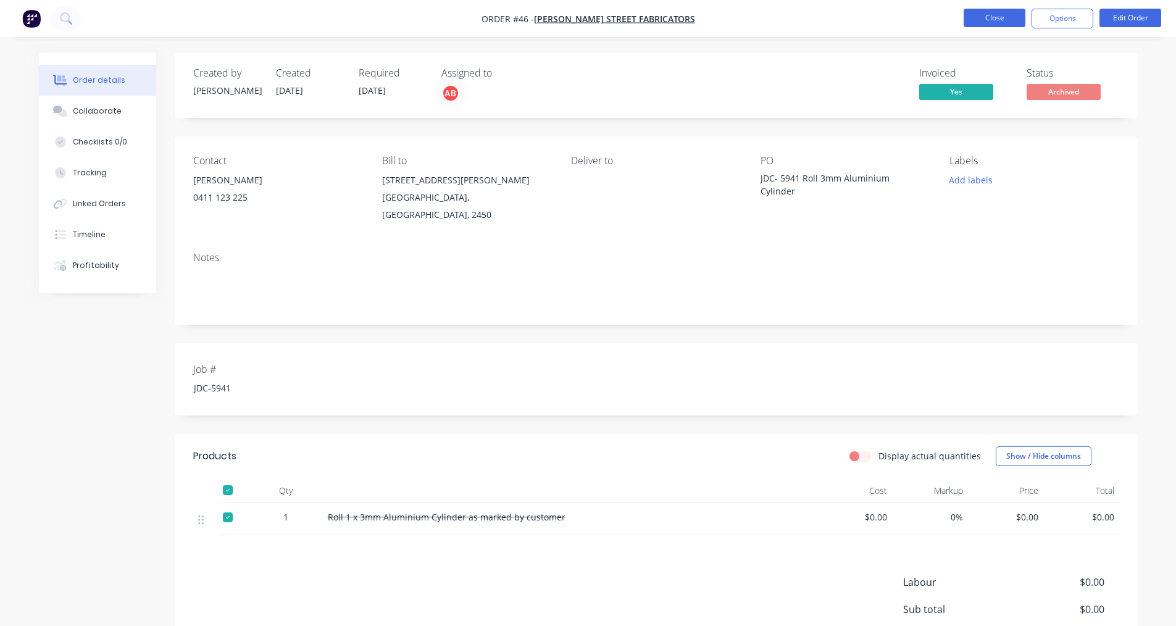
click at [986, 20] on button "Close" at bounding box center [994, 18] width 62 height 19
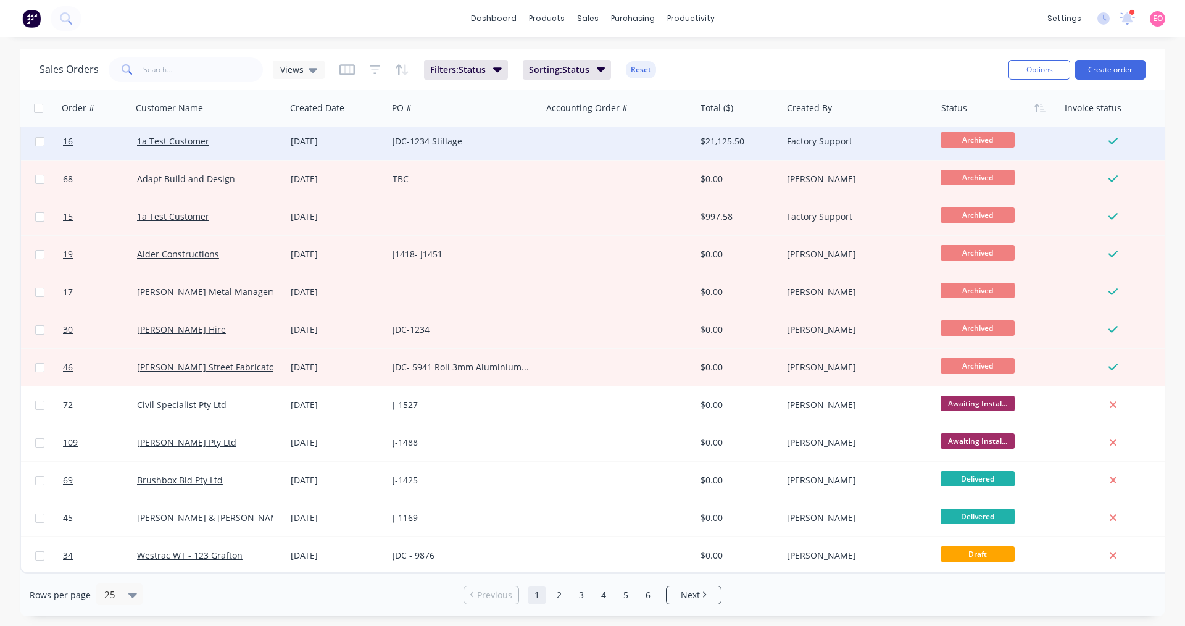
scroll to position [500, 0]
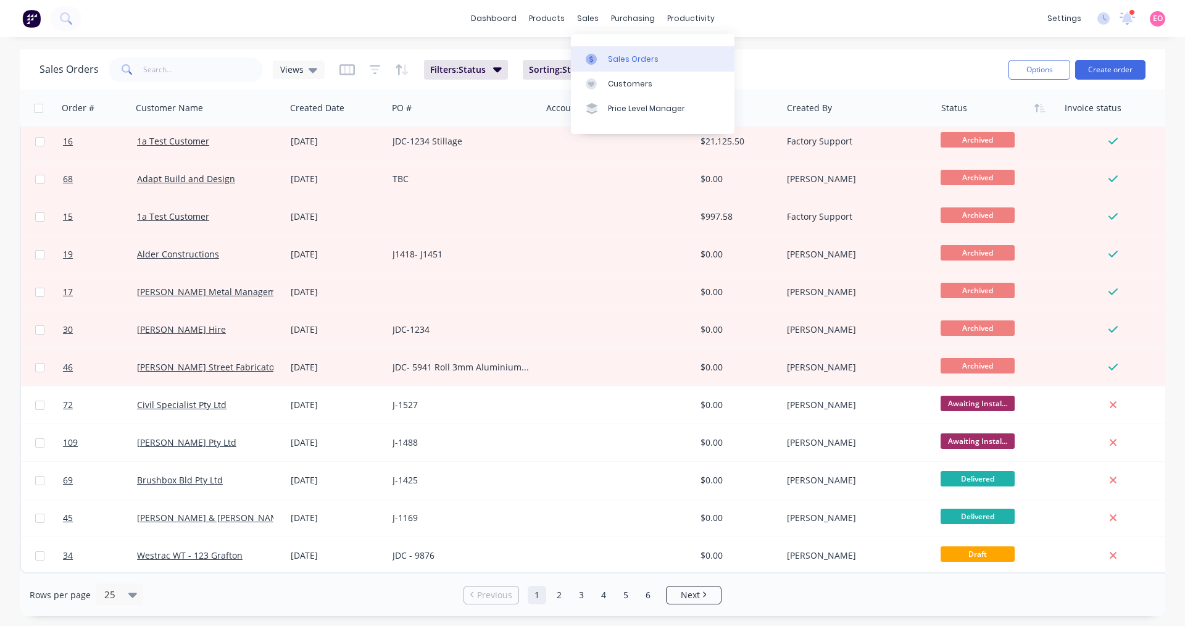
click at [604, 57] on link "Sales Orders" at bounding box center [653, 58] width 164 height 25
click at [819, 72] on div "Sales Orders Views Filters: Status Sorting: Status Reset" at bounding box center [518, 69] width 959 height 30
click at [600, 69] on icon "button" at bounding box center [600, 69] width 9 height 5
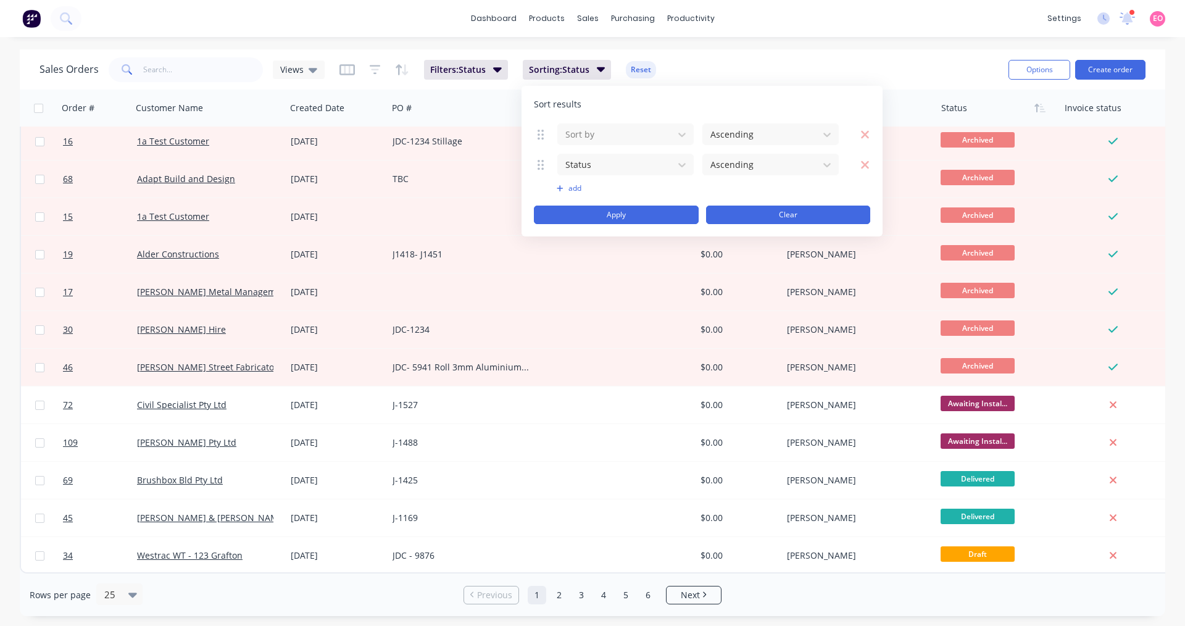
click at [764, 211] on button "Clear" at bounding box center [788, 214] width 165 height 19
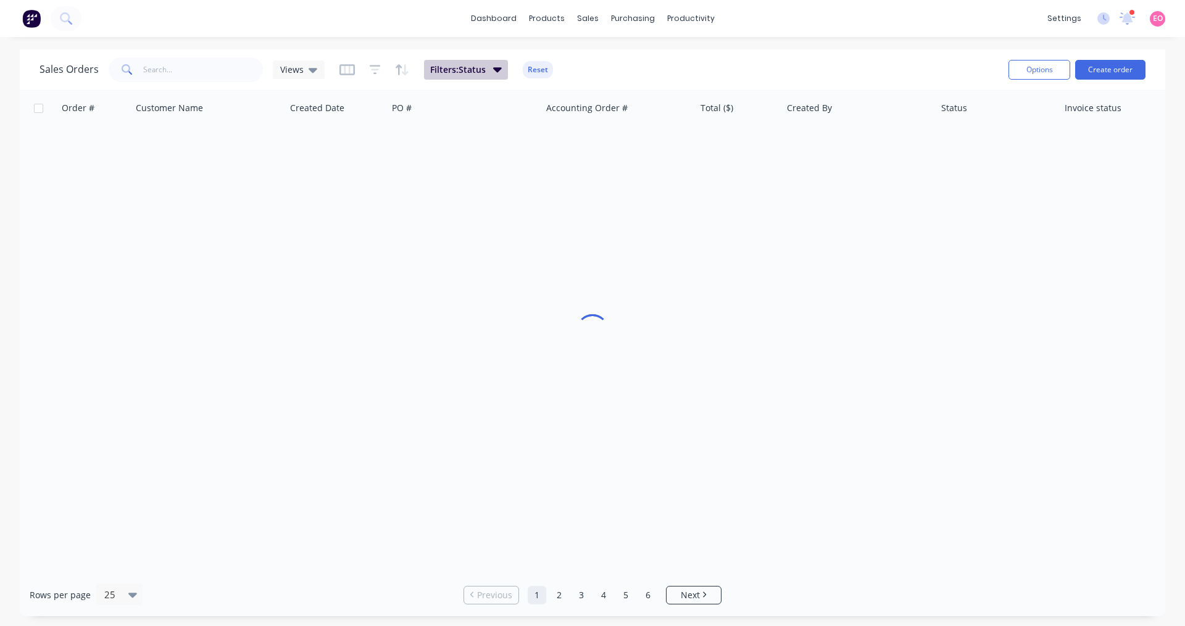
scroll to position [6, 0]
click at [478, 64] on span "Filters: Status" at bounding box center [458, 70] width 56 height 12
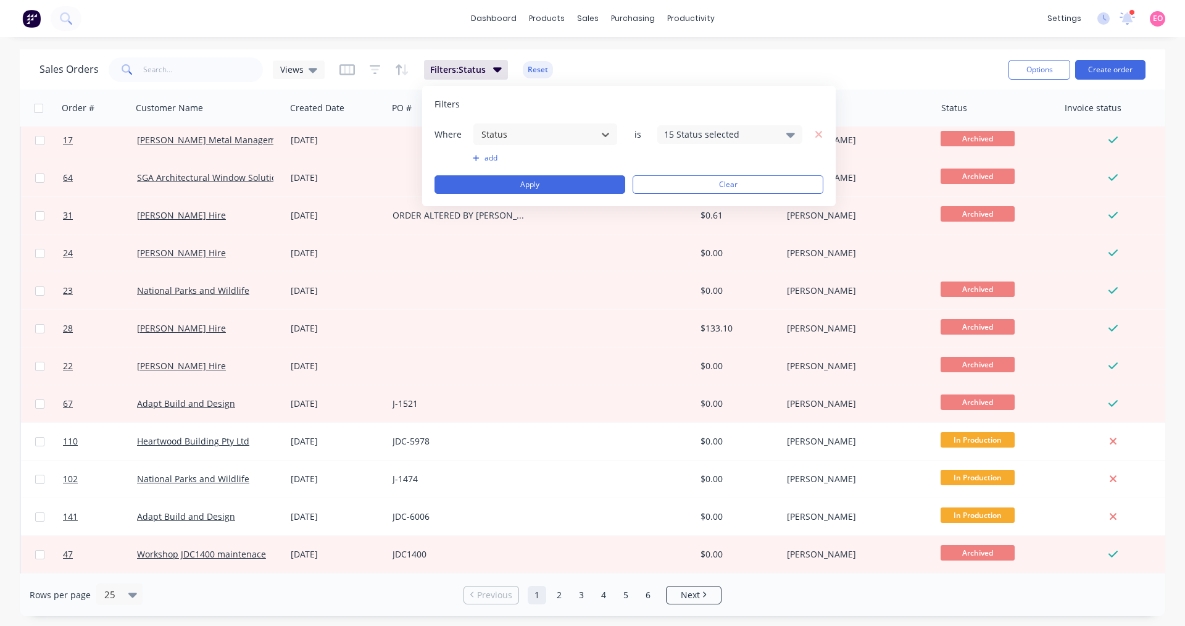
scroll to position [0, 0]
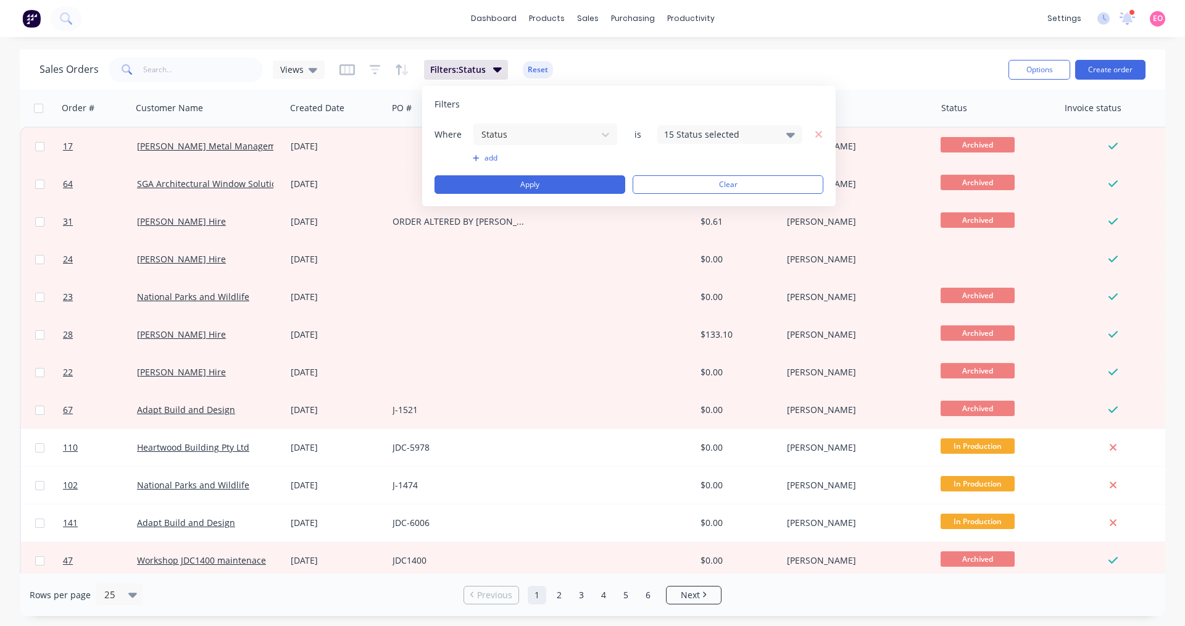
click at [746, 134] on div "15 Status selected" at bounding box center [720, 134] width 112 height 13
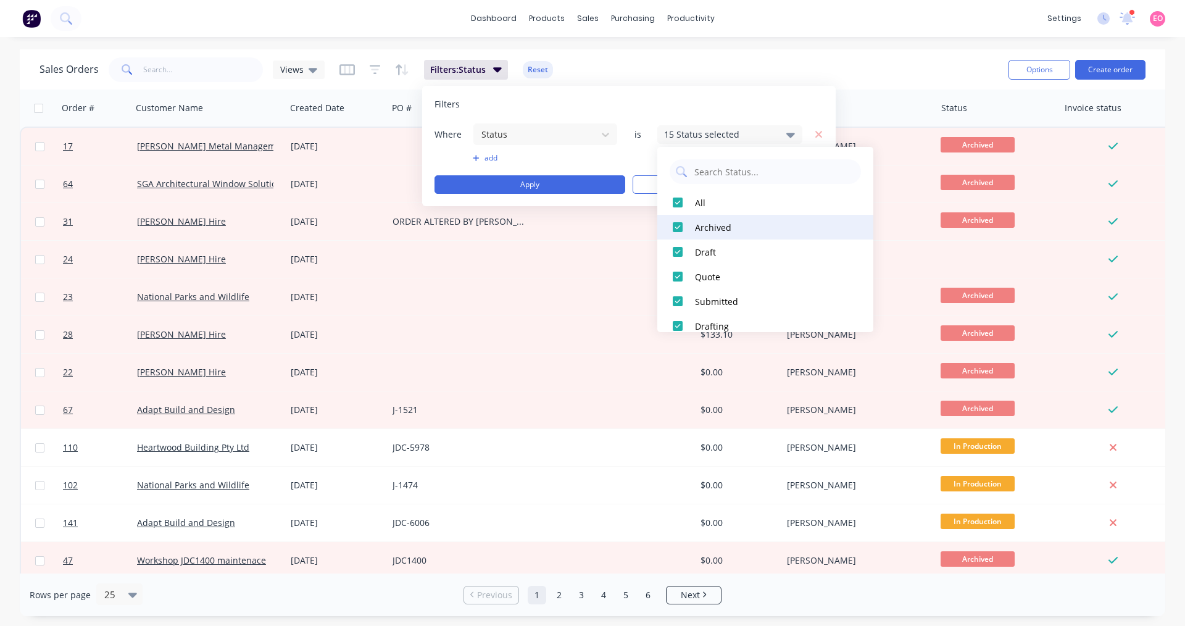
click at [681, 223] on div at bounding box center [677, 227] width 25 height 25
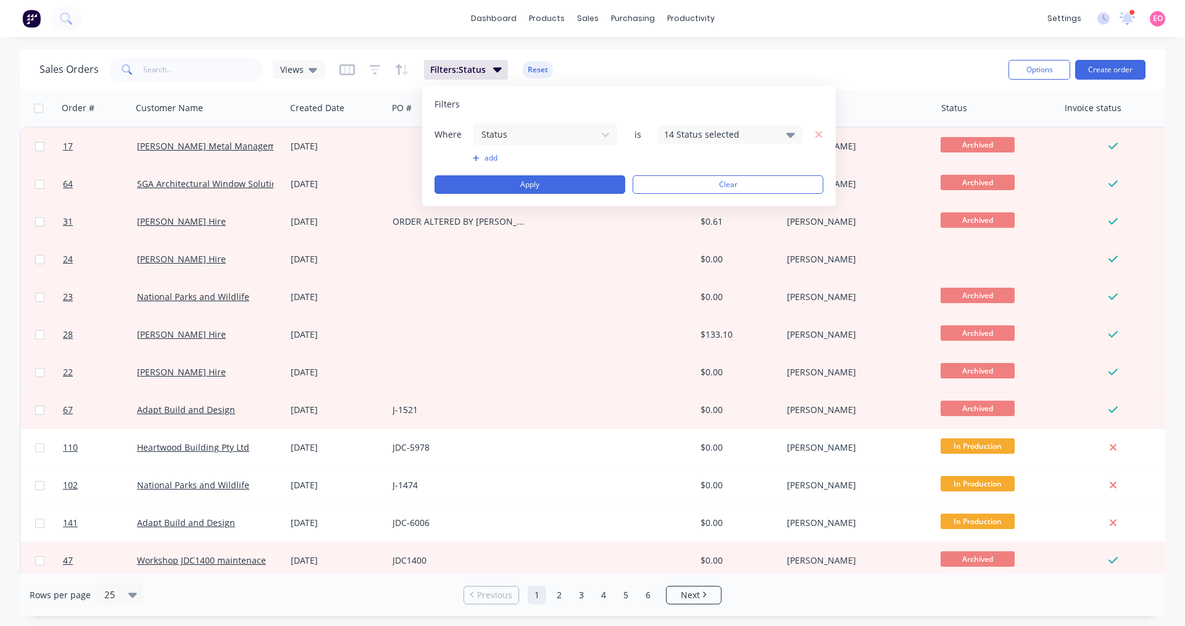
click at [801, 113] on div "Filters Where Status is 14 Status selected add Apply Clear" at bounding box center [628, 146] width 413 height 120
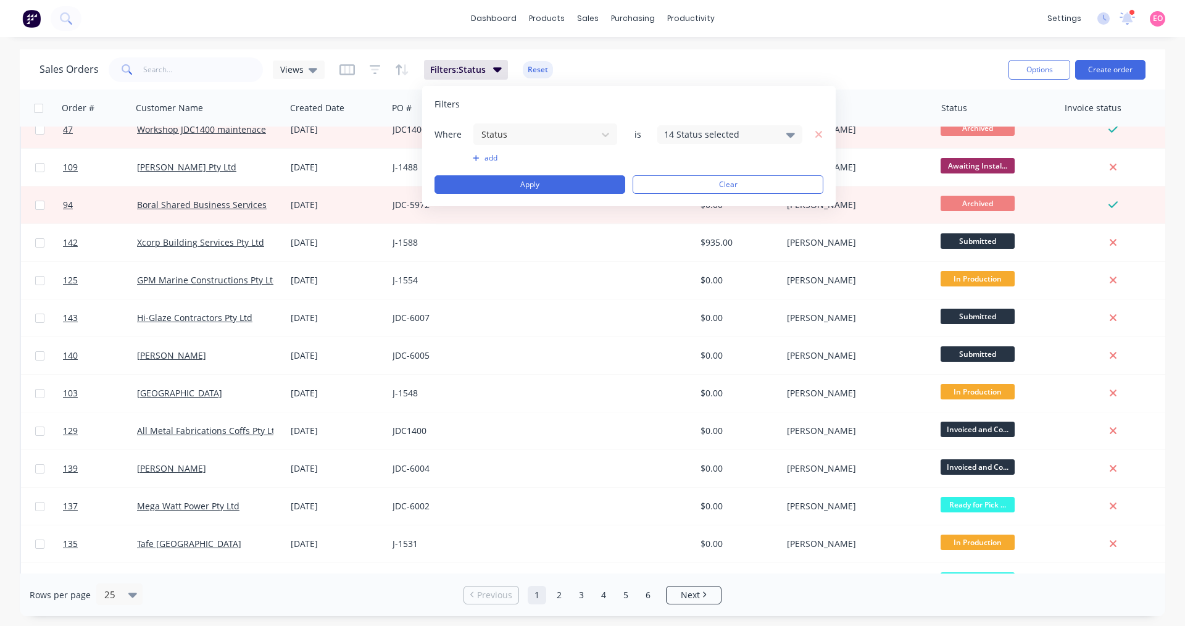
scroll to position [432, 0]
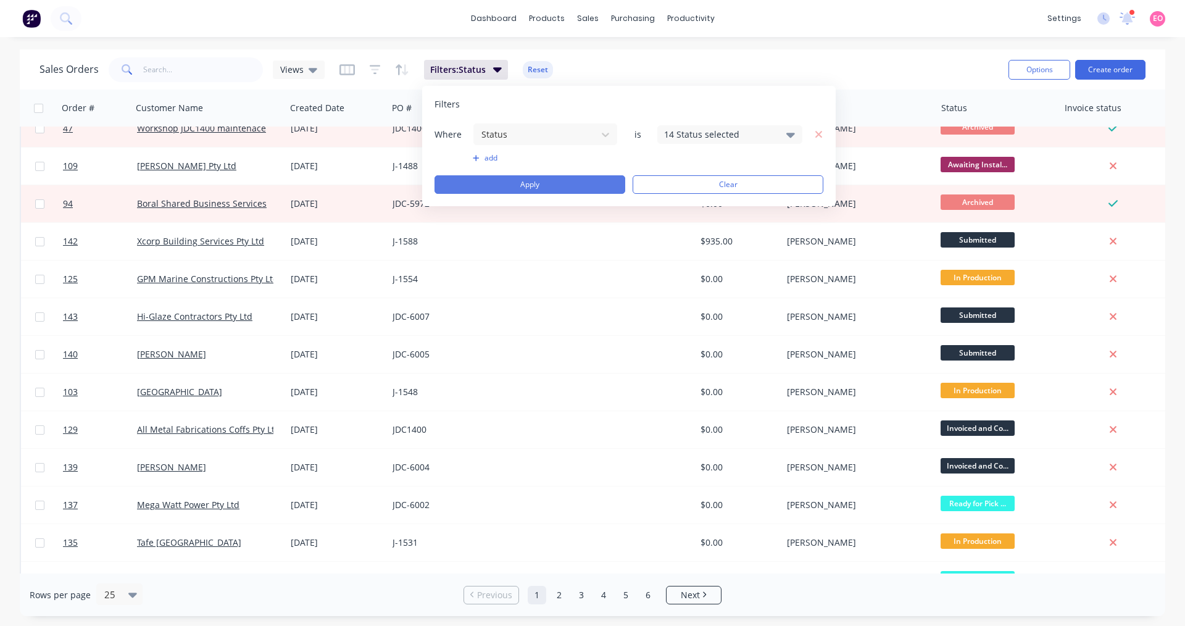
click at [586, 181] on button "Apply" at bounding box center [529, 184] width 191 height 19
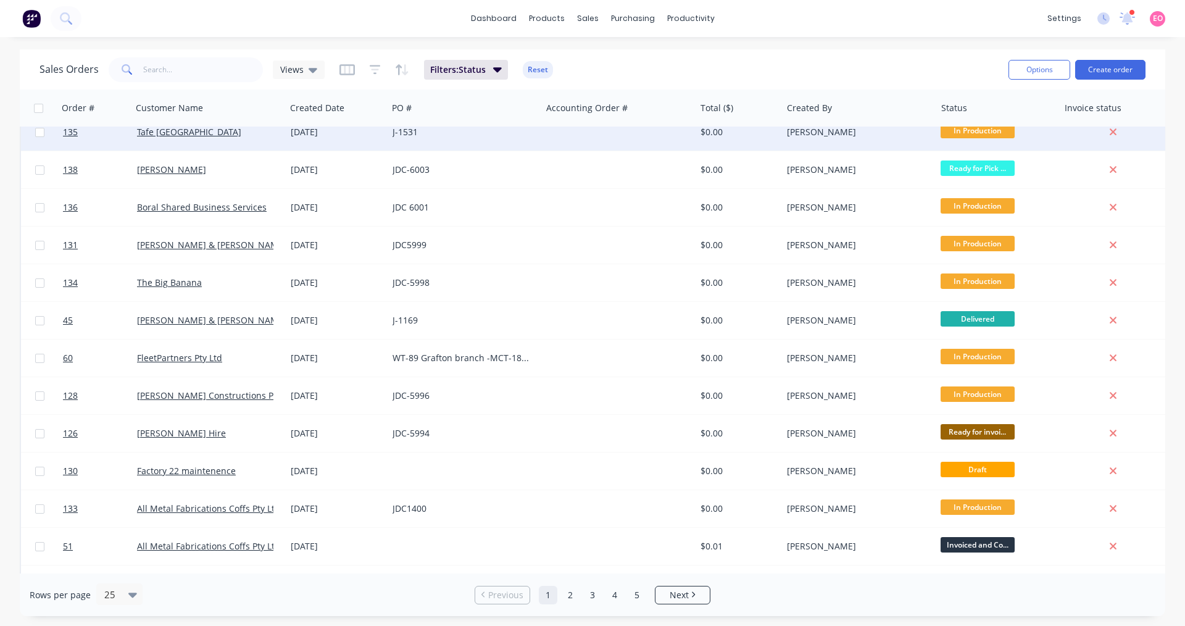
scroll to position [500, 0]
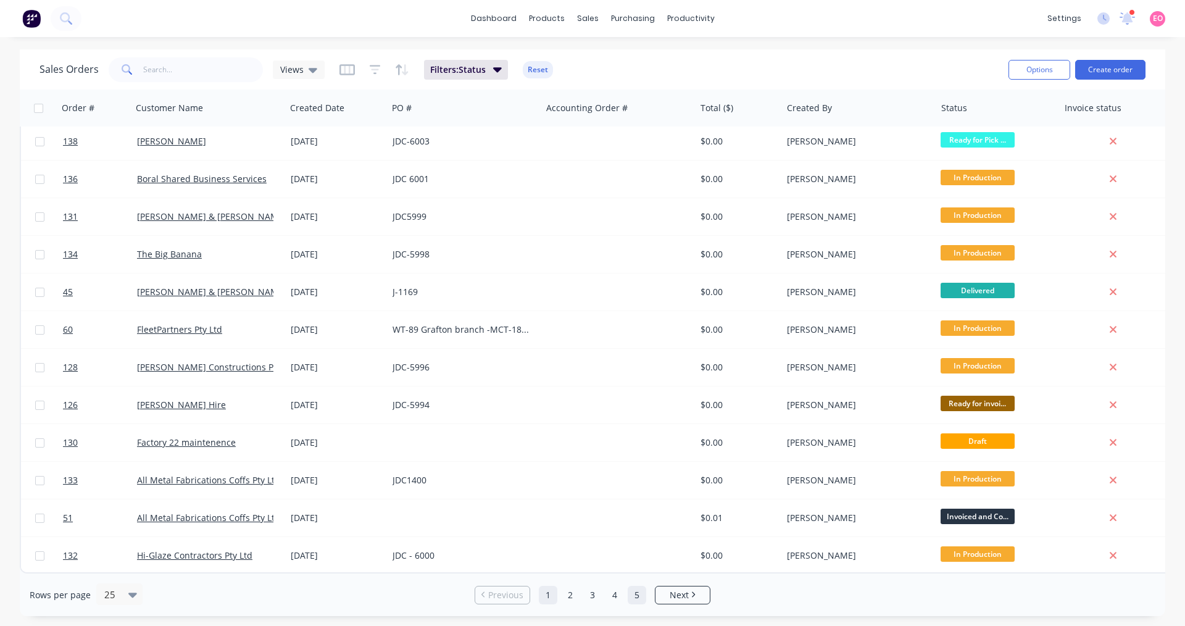
click at [640, 596] on link "5" at bounding box center [637, 595] width 19 height 19
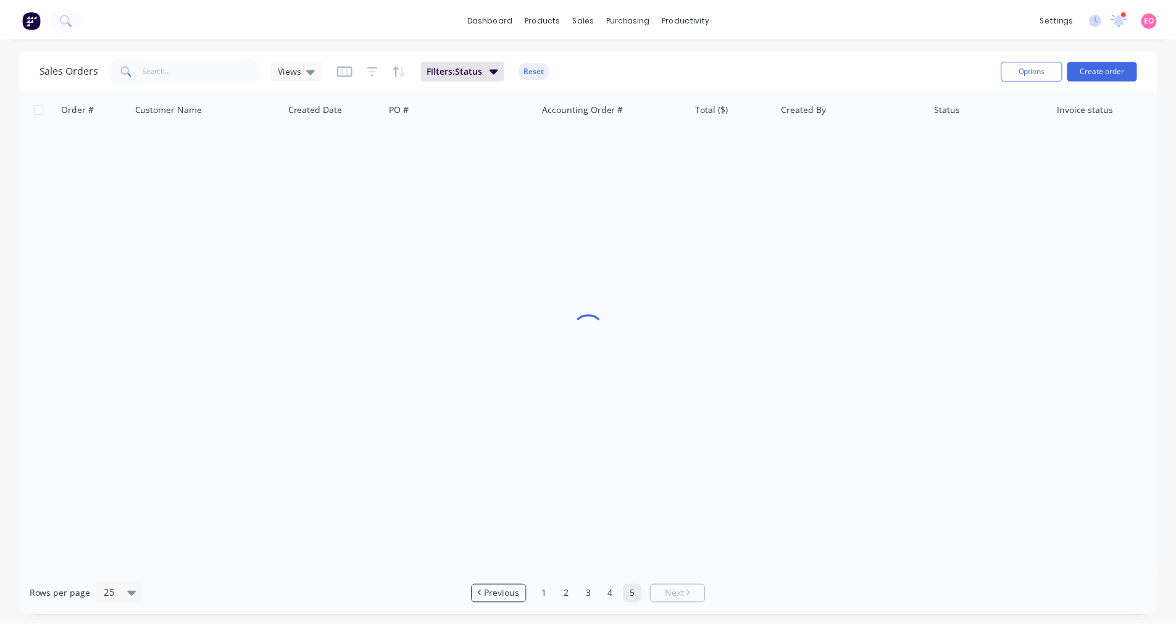
scroll to position [0, 0]
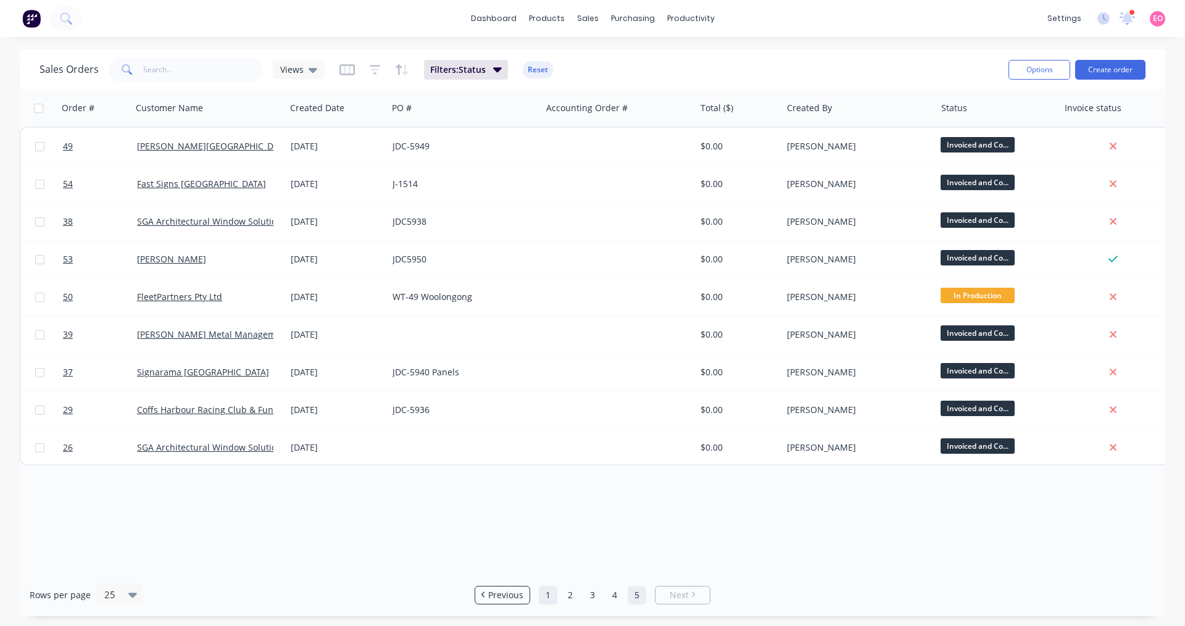
click at [548, 598] on link "1" at bounding box center [548, 595] width 19 height 19
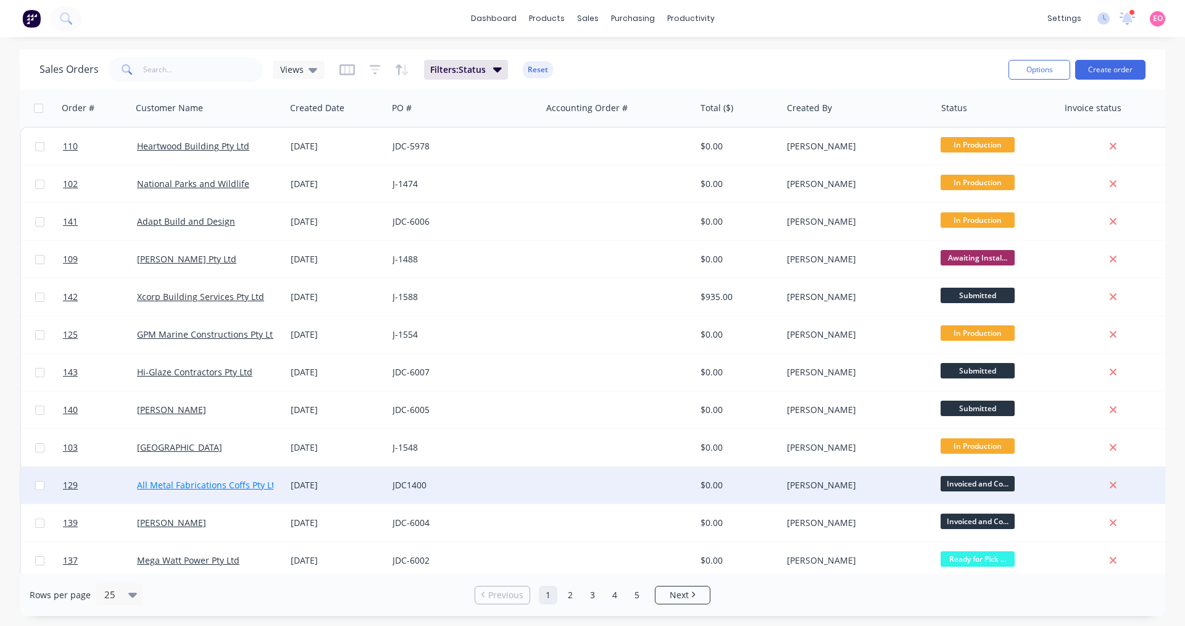
click at [246, 484] on link "All Metal Fabrications Coffs Pty Ltd" at bounding box center [208, 485] width 143 height 12
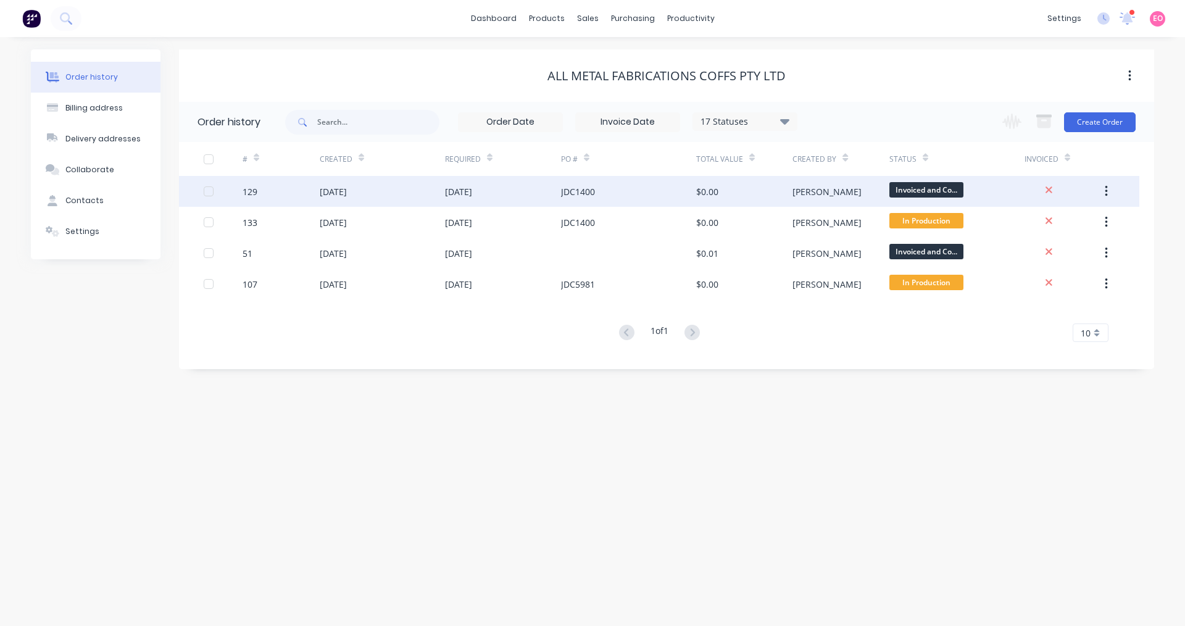
click at [375, 193] on div "[DATE]" at bounding box center [382, 191] width 125 height 31
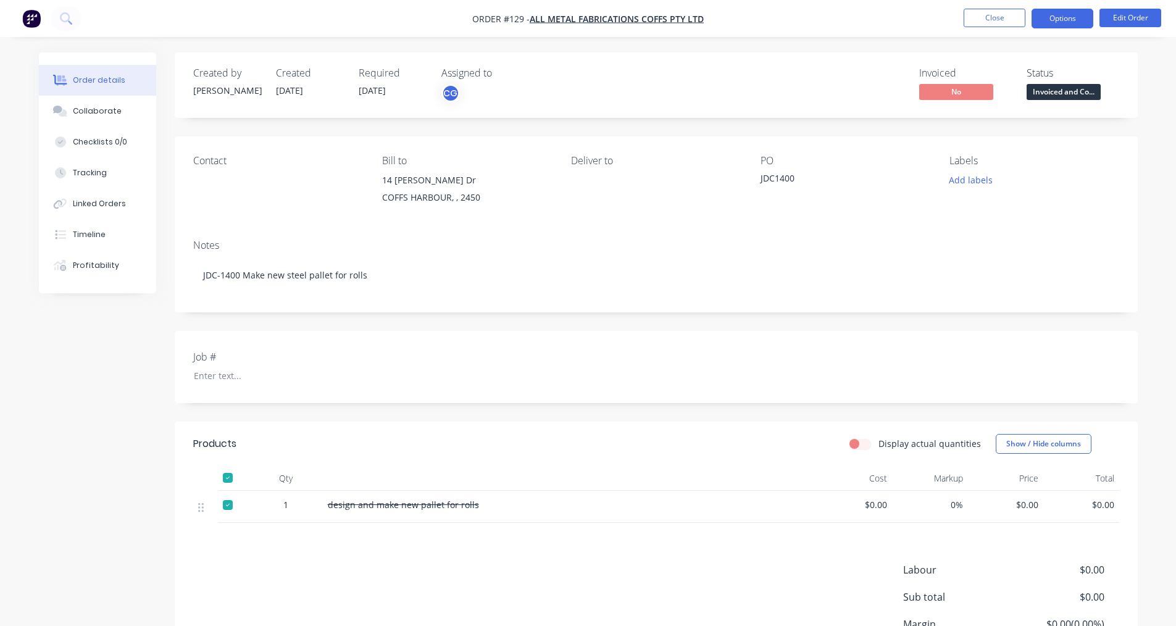
click at [1086, 13] on button "Options" at bounding box center [1062, 19] width 62 height 20
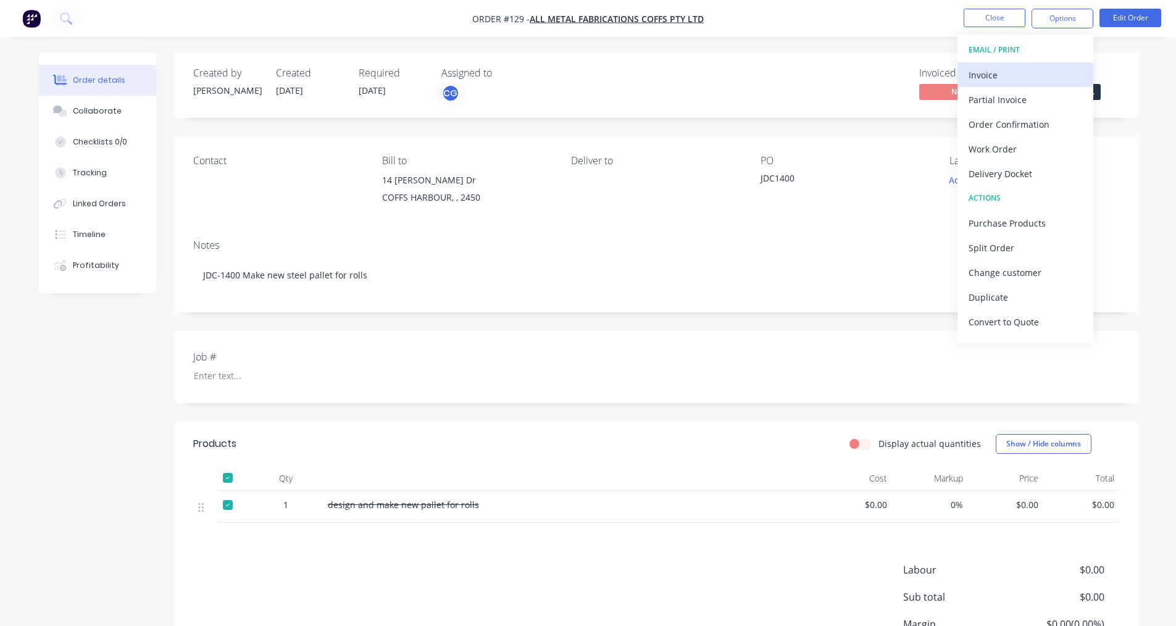
click at [1021, 77] on div "Invoice" at bounding box center [1025, 75] width 114 height 18
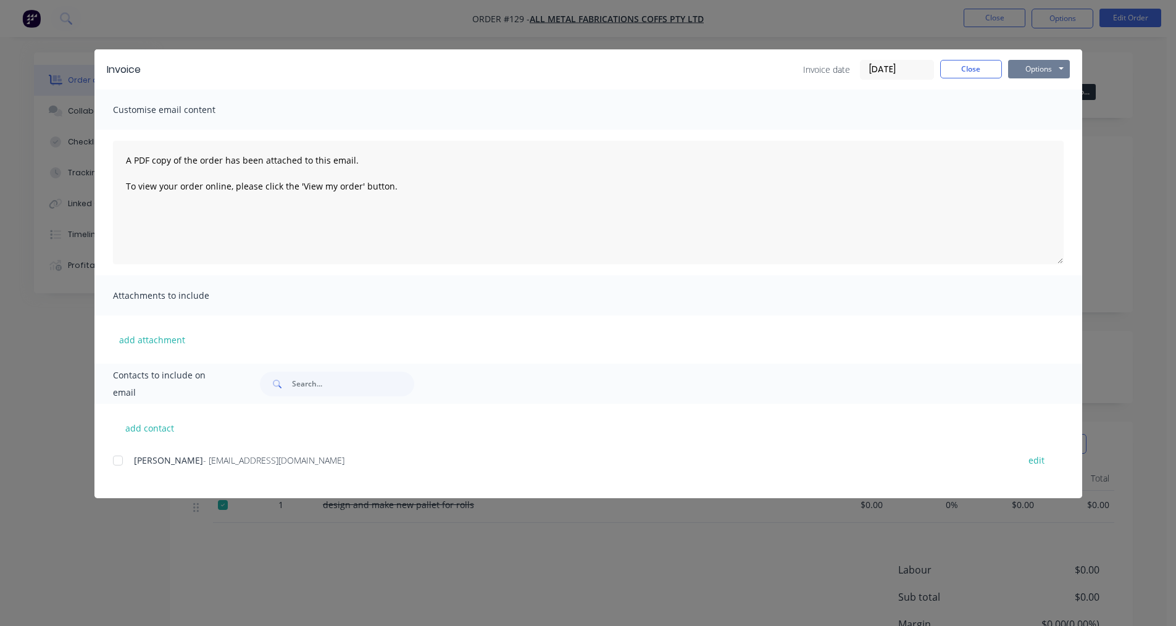
click at [1054, 73] on button "Options" at bounding box center [1039, 69] width 62 height 19
click at [1027, 109] on button "Print" at bounding box center [1047, 111] width 79 height 20
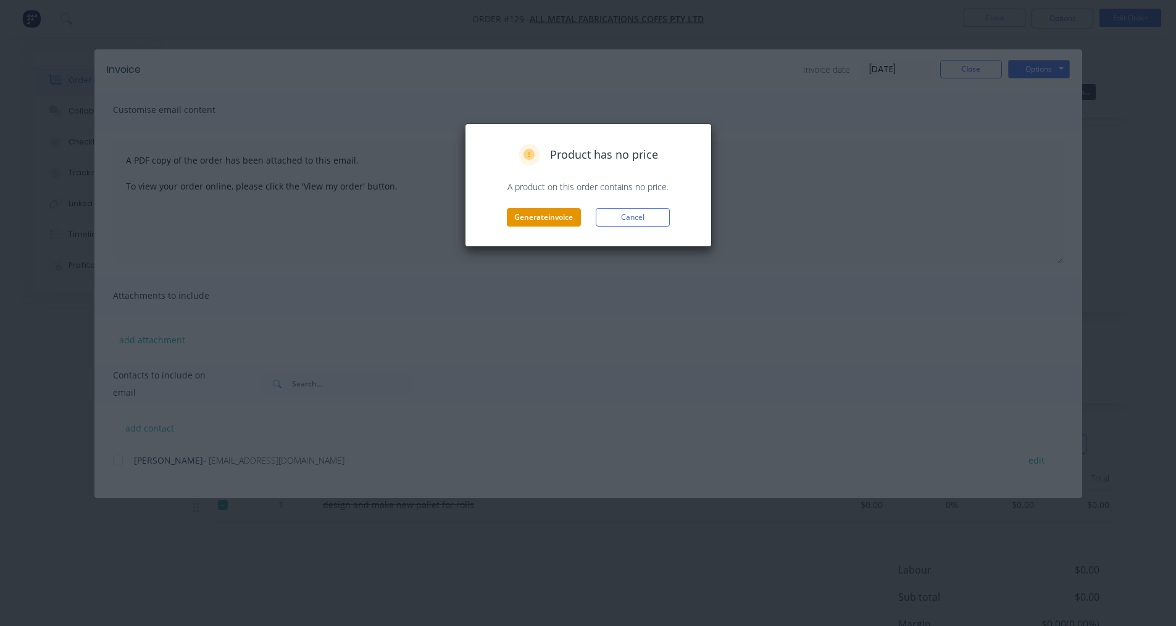
click at [560, 209] on button "Generate invoice" at bounding box center [544, 217] width 74 height 19
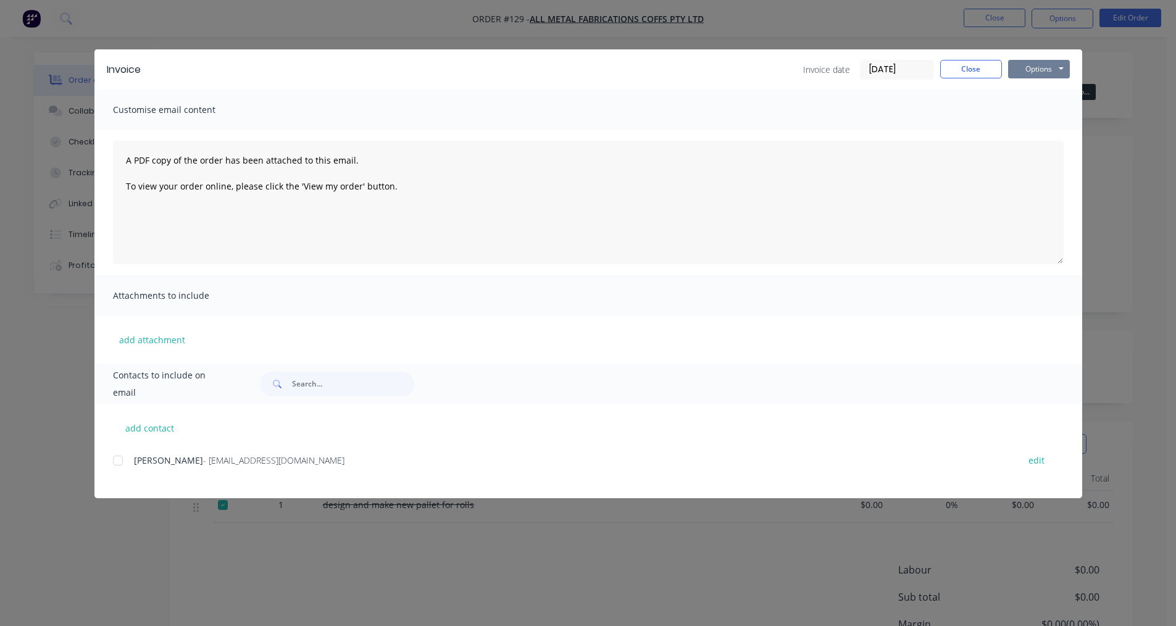
click at [1040, 68] on button "Options" at bounding box center [1039, 69] width 62 height 19
click at [1047, 65] on button "Options" at bounding box center [1039, 69] width 62 height 19
drag, startPoint x: 986, startPoint y: 70, endPoint x: 1069, endPoint y: 41, distance: 87.6
click at [986, 71] on button "Close" at bounding box center [971, 69] width 62 height 19
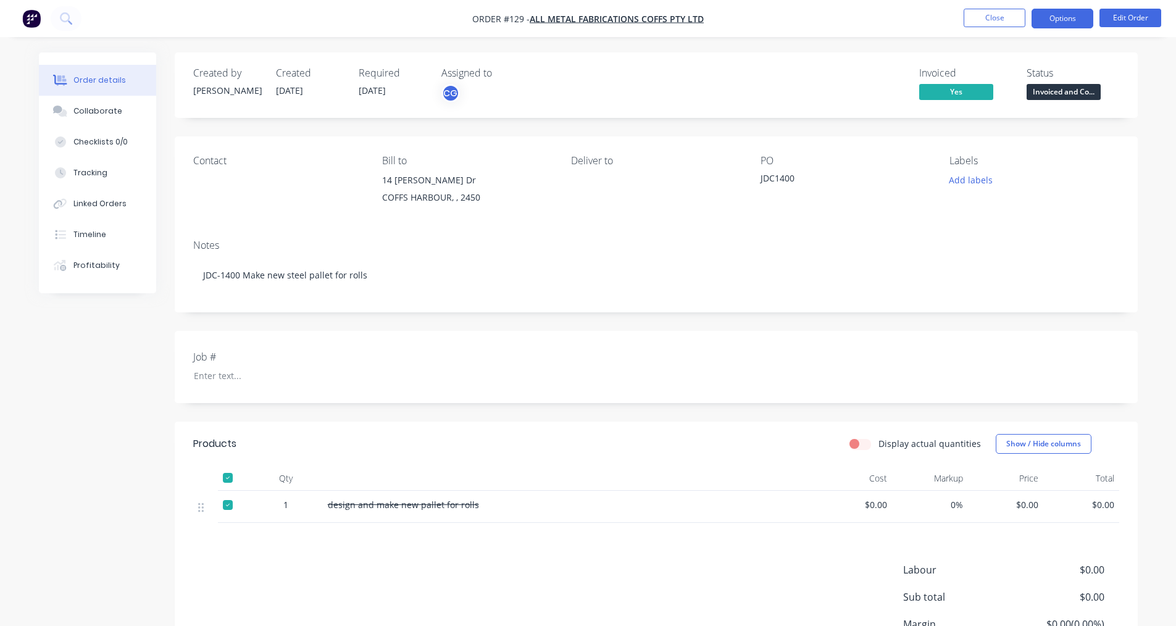
click at [1060, 17] on button "Options" at bounding box center [1062, 19] width 62 height 20
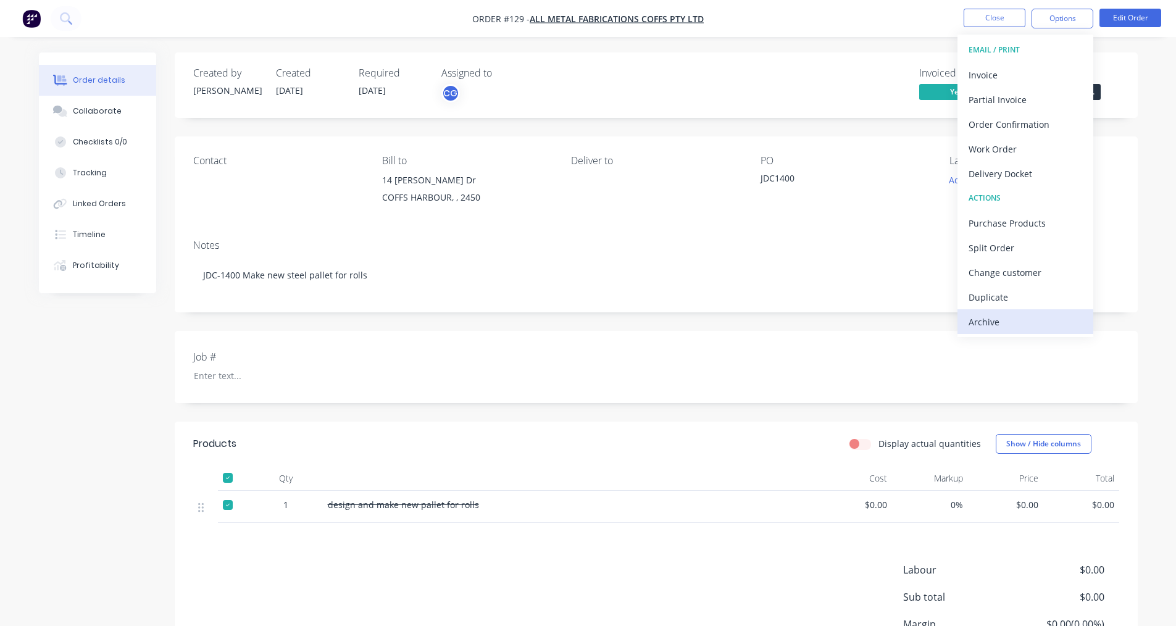
click at [993, 323] on div "Archive" at bounding box center [1025, 322] width 114 height 18
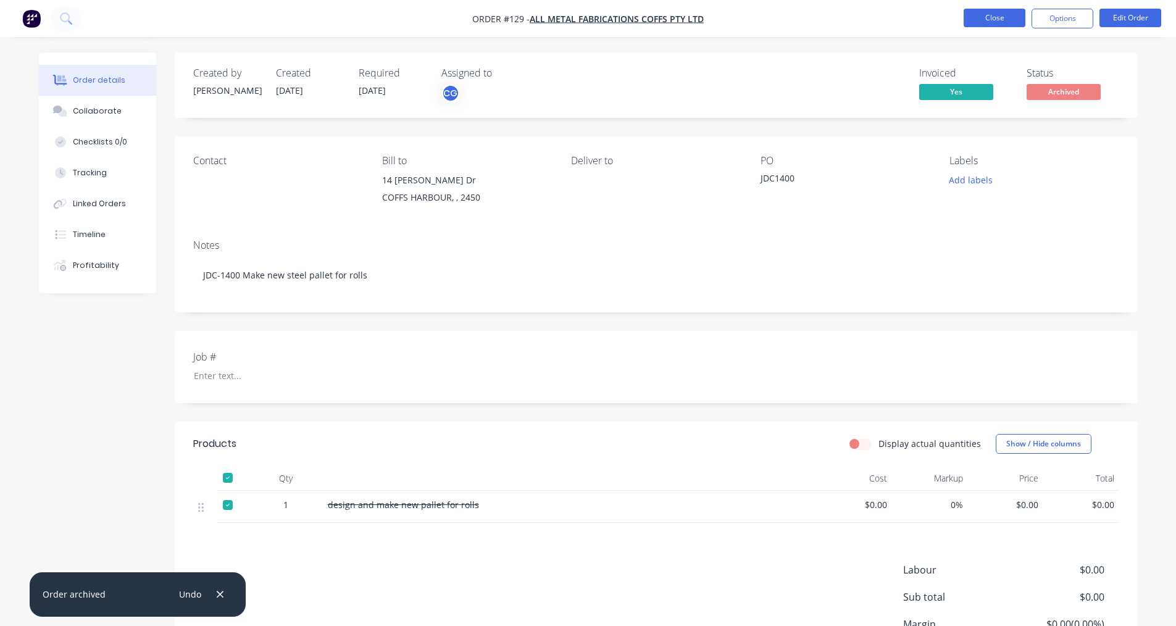
click at [995, 18] on button "Close" at bounding box center [994, 18] width 62 height 19
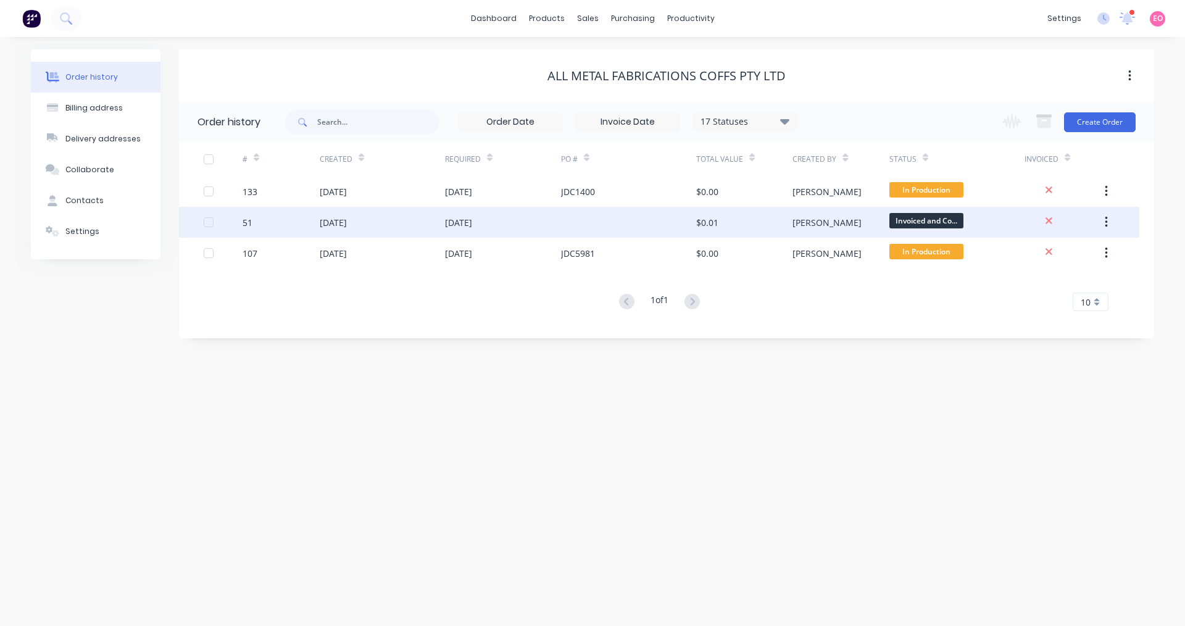
click at [363, 217] on div "[DATE]" at bounding box center [382, 222] width 125 height 31
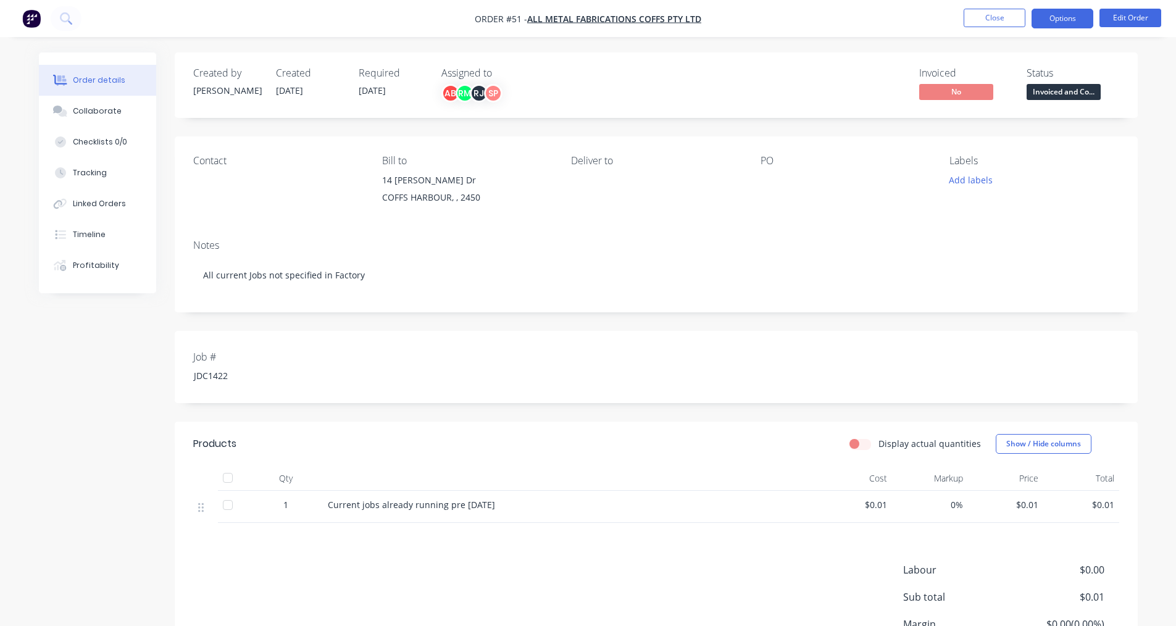
click at [1044, 18] on button "Options" at bounding box center [1062, 19] width 62 height 20
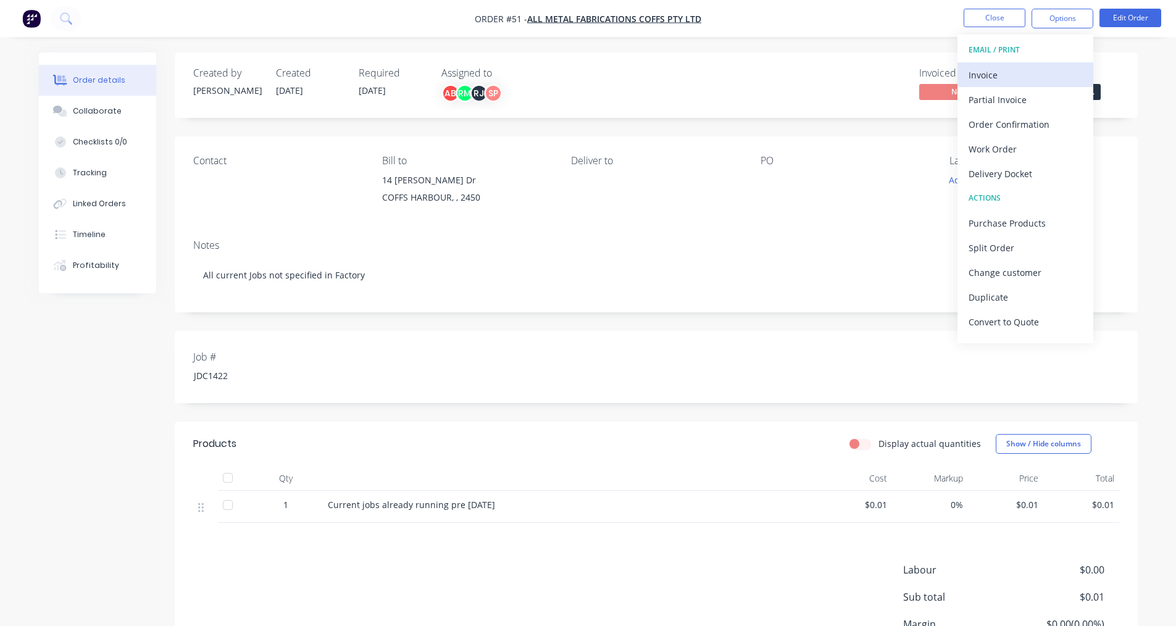
click at [987, 76] on div "Invoice" at bounding box center [1025, 75] width 114 height 18
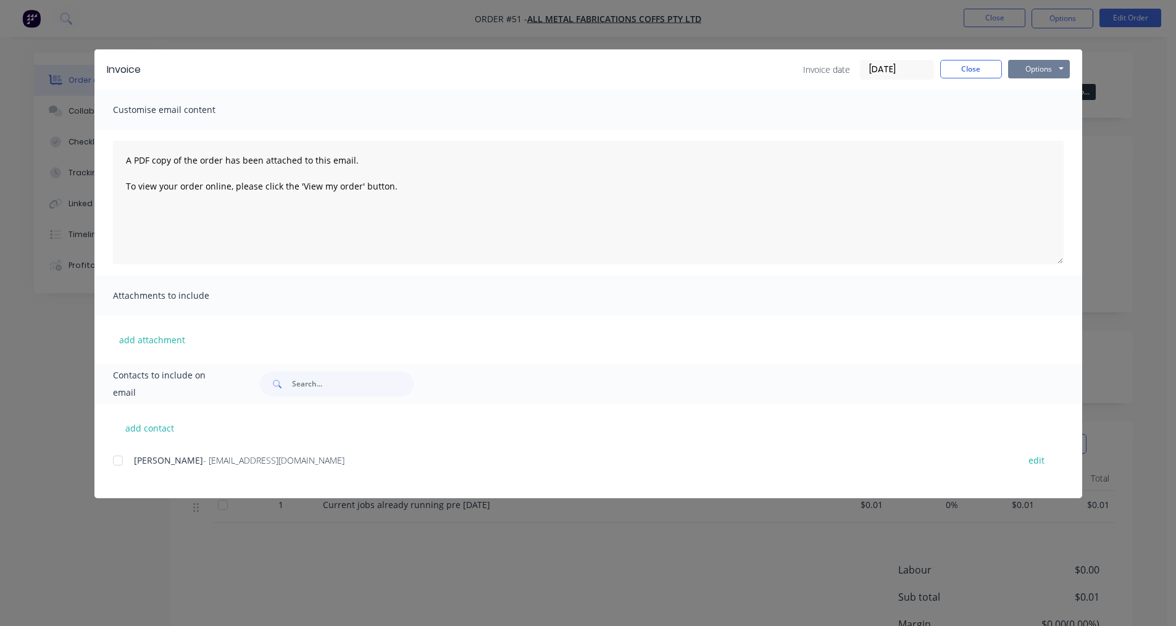
click at [1051, 70] on button "Options" at bounding box center [1039, 69] width 62 height 19
click at [1037, 114] on button "Print" at bounding box center [1047, 111] width 79 height 20
click at [986, 73] on button "Close" at bounding box center [971, 69] width 62 height 19
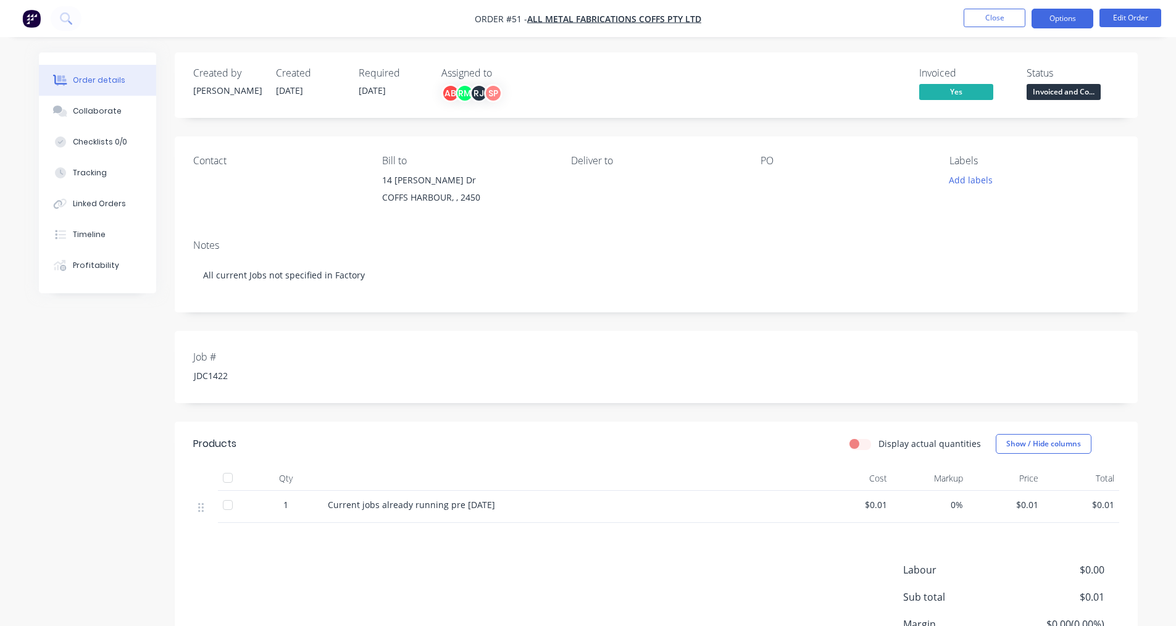
click at [1077, 25] on button "Options" at bounding box center [1062, 19] width 62 height 20
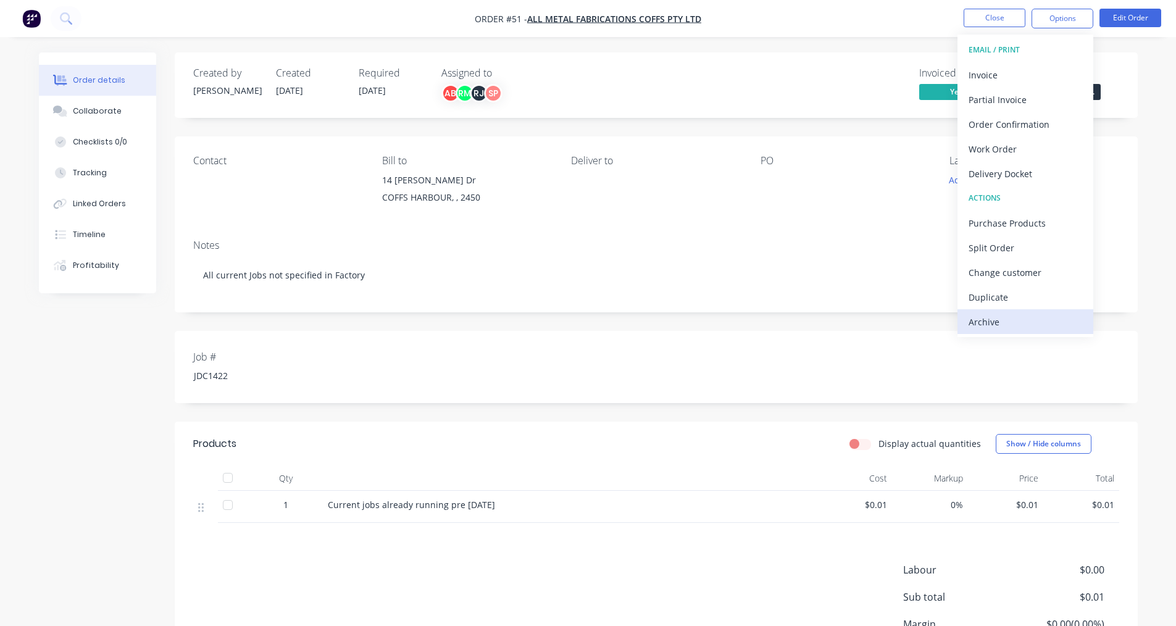
click at [992, 315] on div "Archive" at bounding box center [1025, 322] width 114 height 18
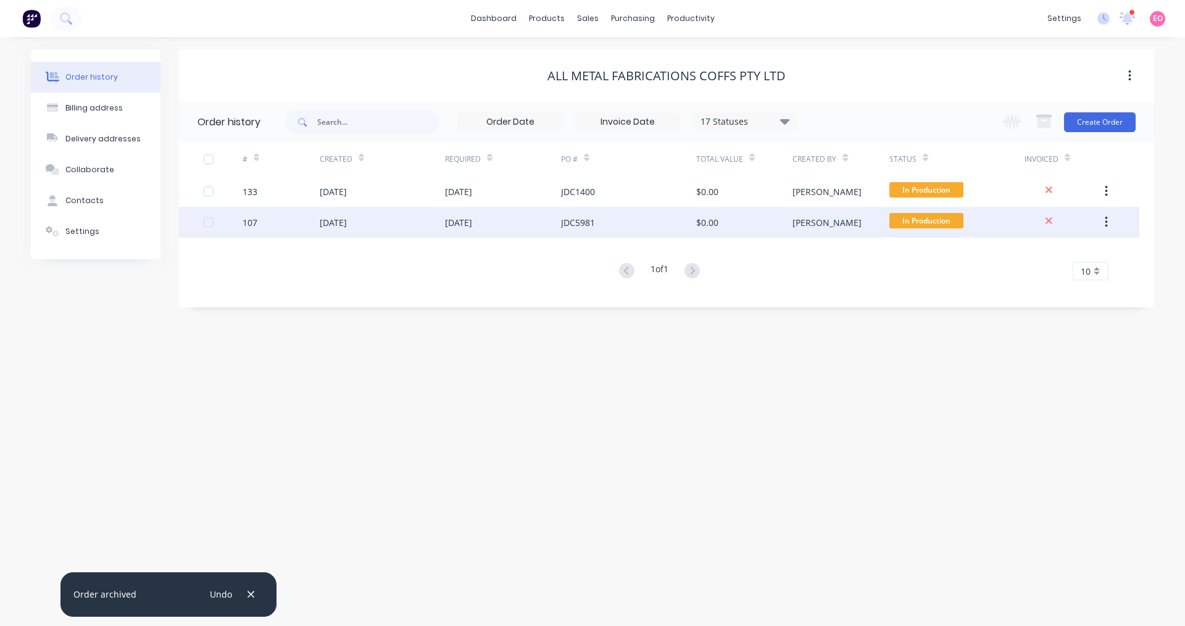
click at [347, 225] on div "[DATE]" at bounding box center [333, 222] width 27 height 13
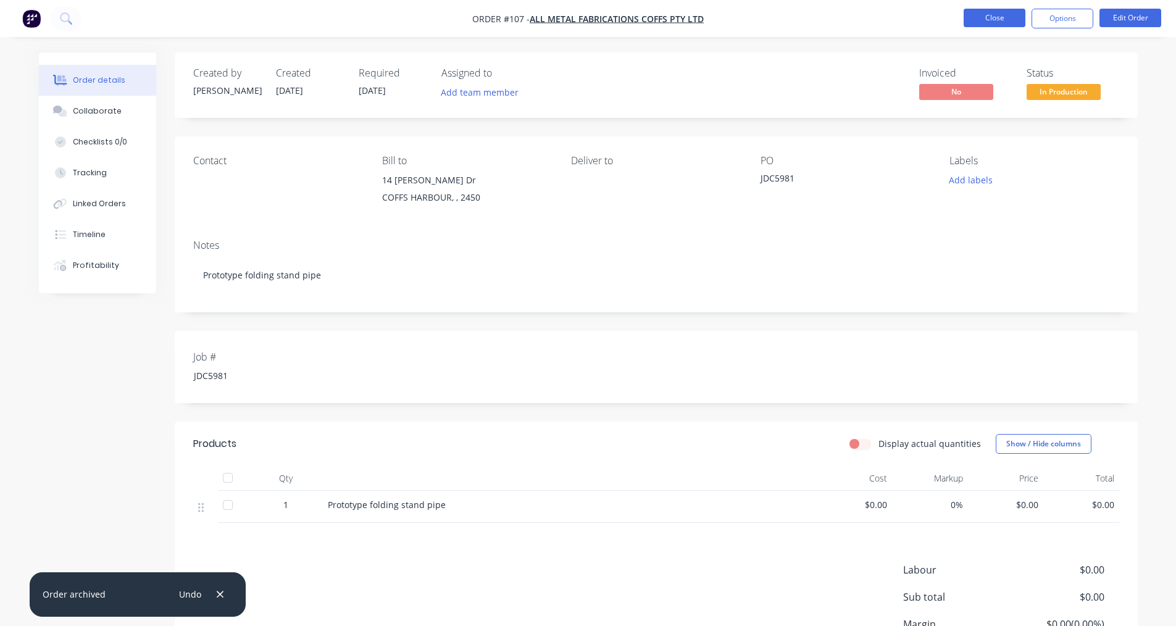
click at [986, 15] on button "Close" at bounding box center [994, 18] width 62 height 19
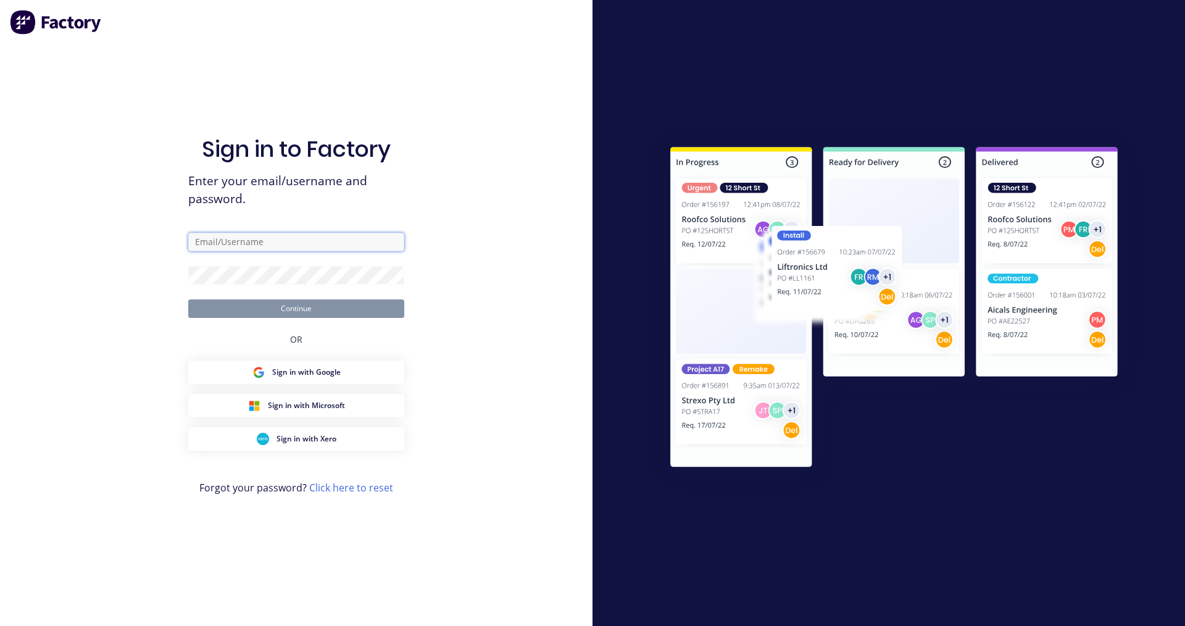
type input "info@amfcoffs.com.au"
click at [333, 312] on button "Continue" at bounding box center [296, 308] width 216 height 19
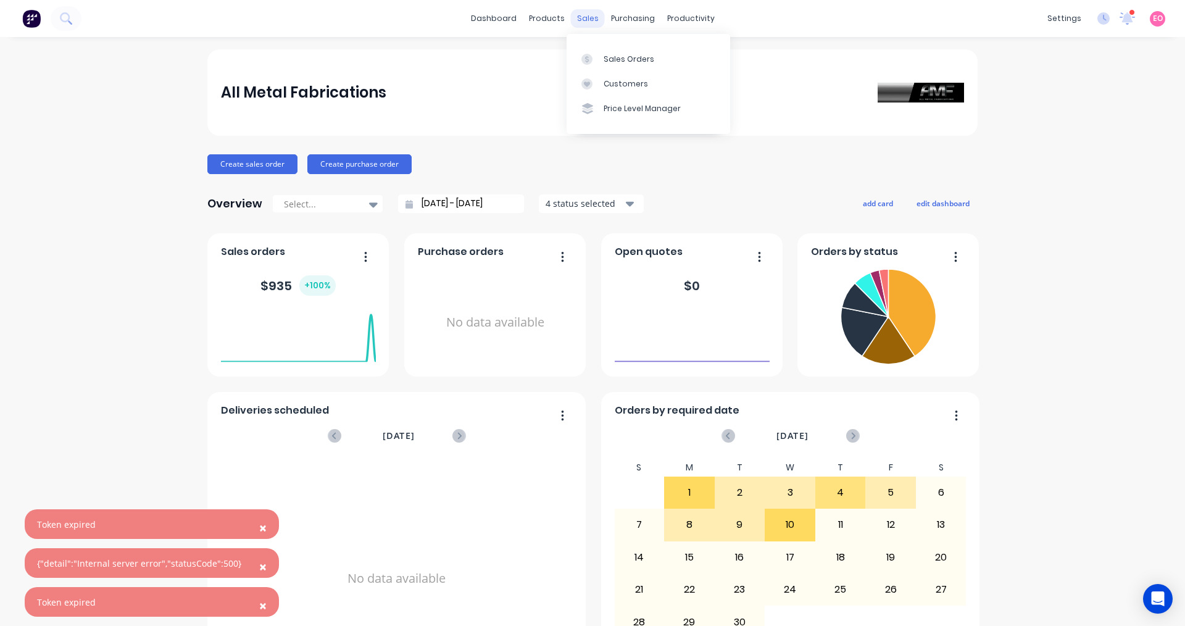
click at [572, 21] on div "sales" at bounding box center [588, 18] width 34 height 19
click at [614, 60] on div "Sales Orders" at bounding box center [629, 59] width 51 height 11
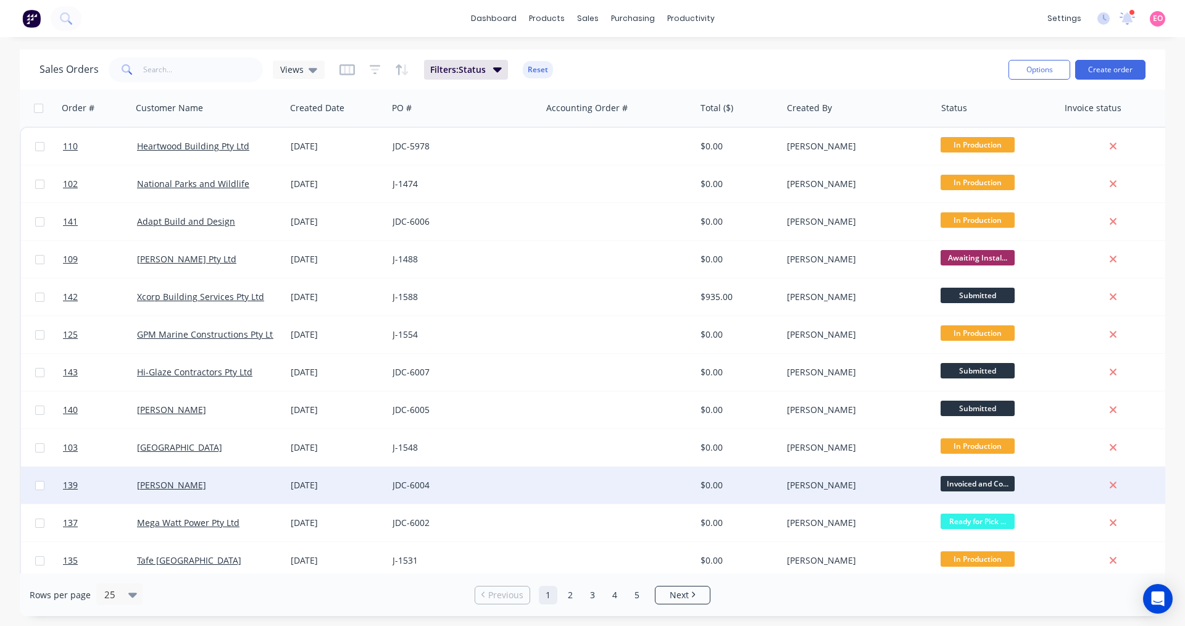
click at [190, 491] on div "[PERSON_NAME]" at bounding box center [205, 485] width 137 height 12
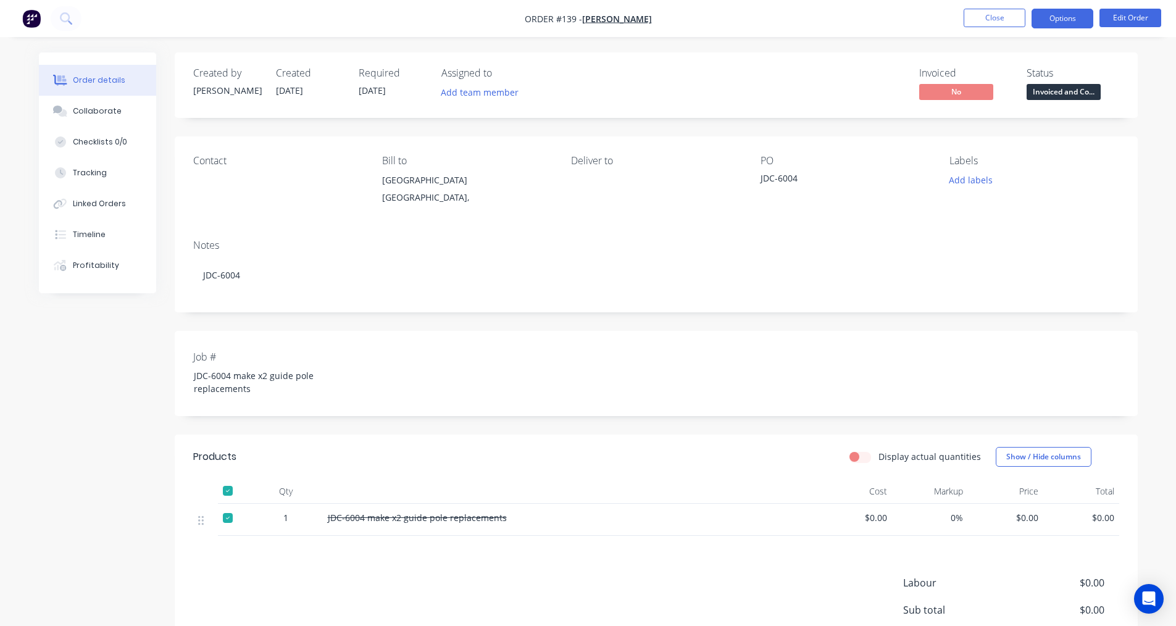
click at [1050, 17] on button "Options" at bounding box center [1062, 19] width 62 height 20
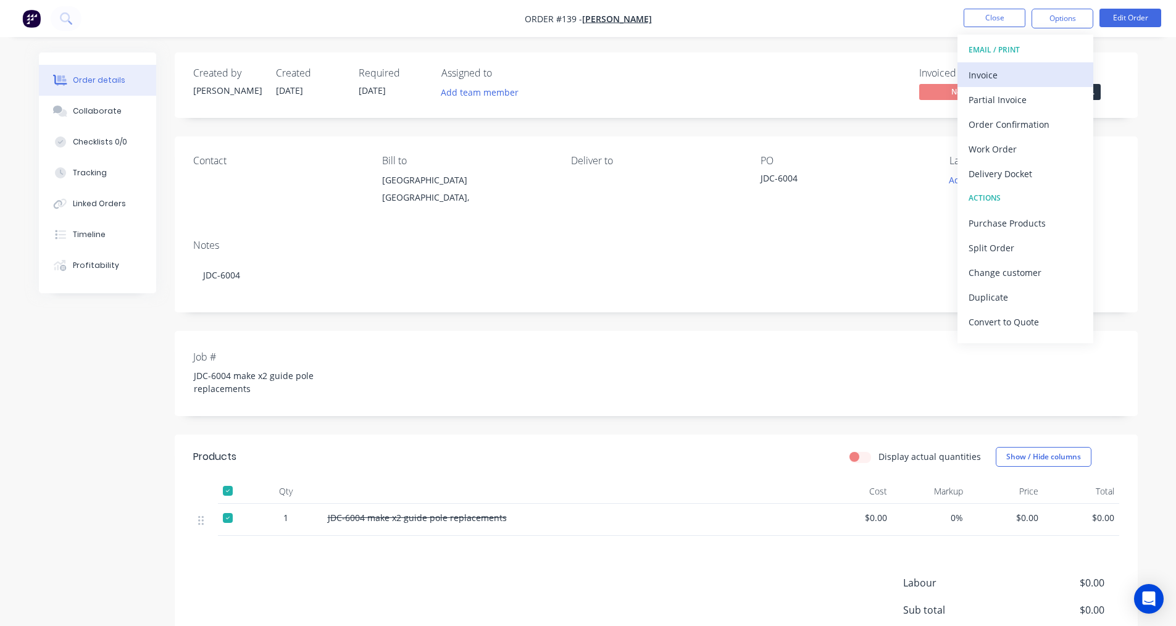
click at [994, 74] on div "Invoice" at bounding box center [1025, 75] width 114 height 18
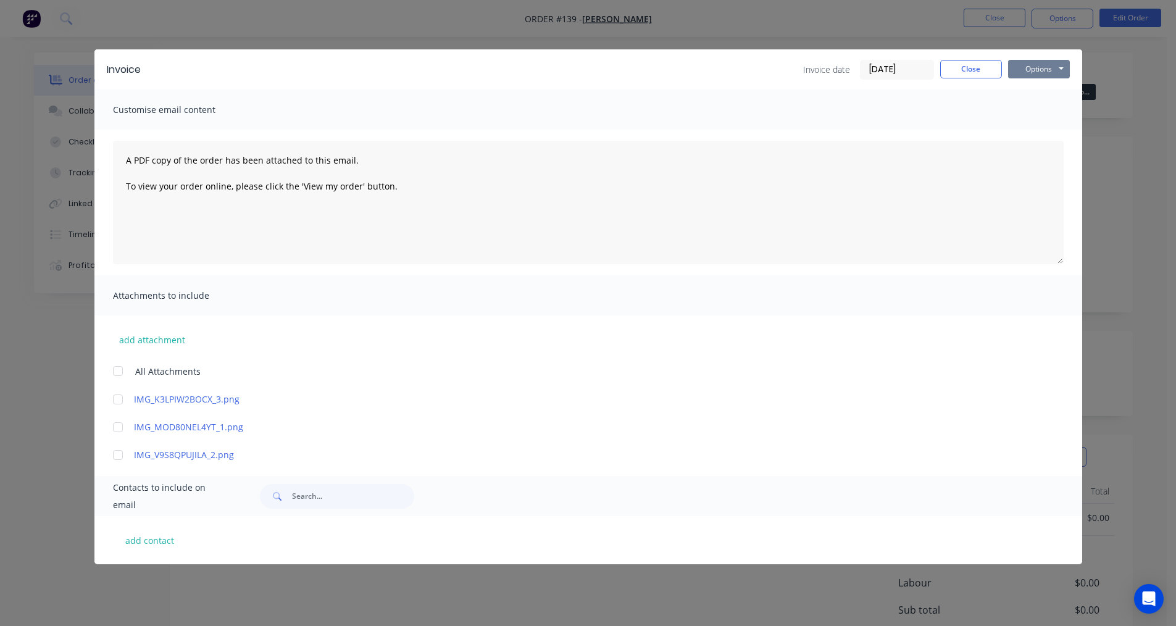
click at [1050, 75] on button "Options" at bounding box center [1039, 69] width 62 height 19
click at [1031, 112] on button "Print" at bounding box center [1047, 111] width 79 height 20
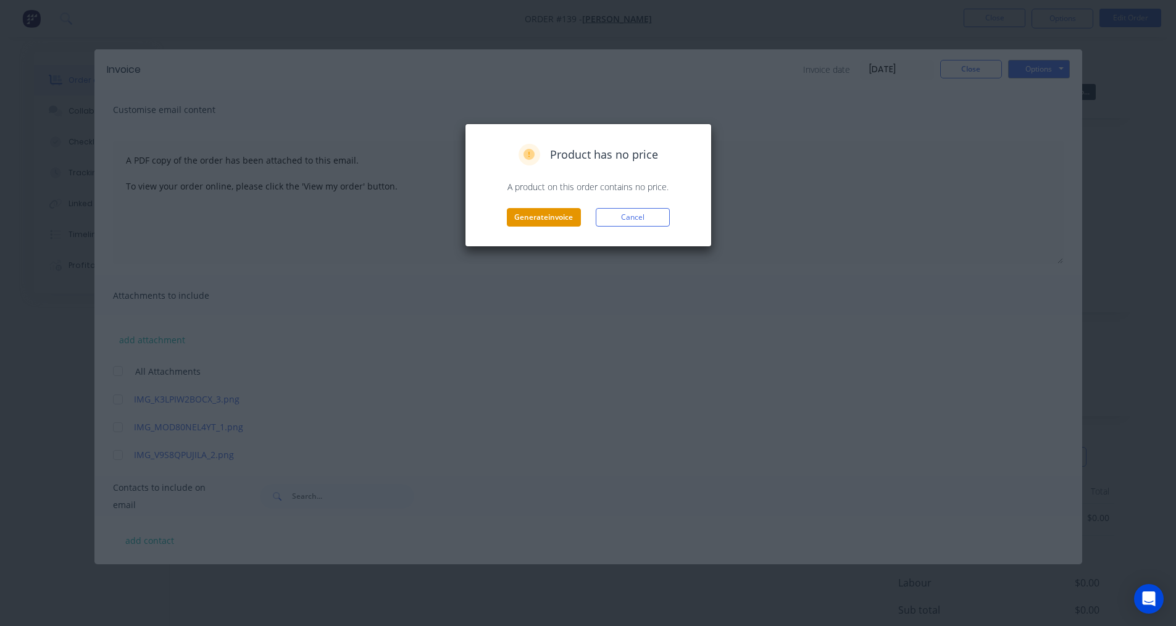
click at [557, 217] on button "Generate invoice" at bounding box center [544, 217] width 74 height 19
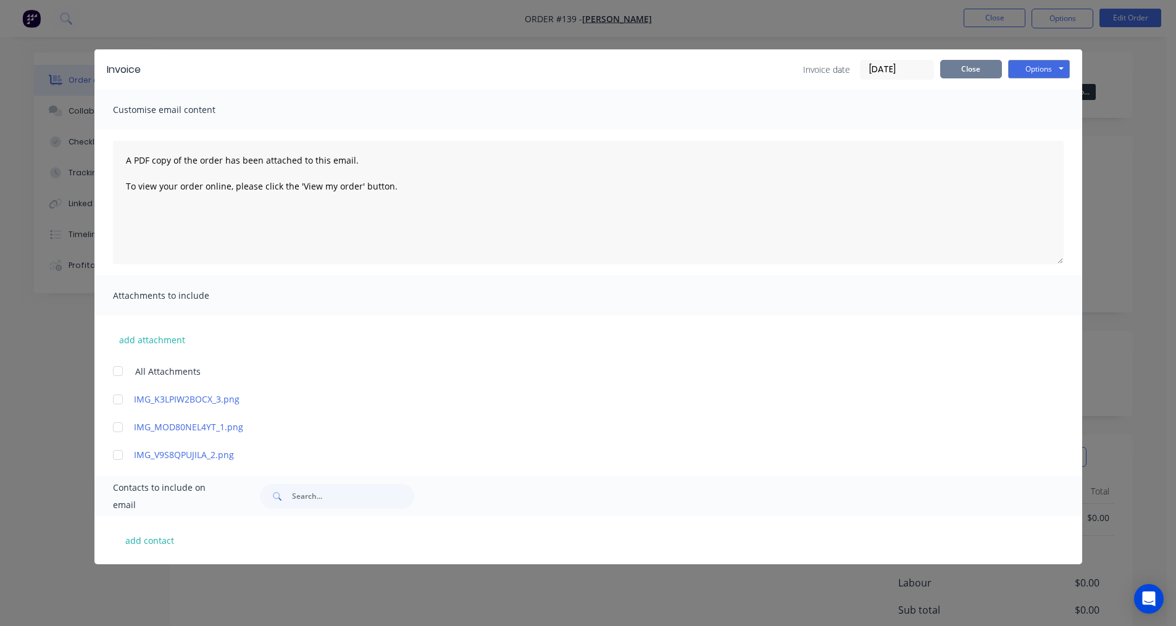
click at [961, 72] on button "Close" at bounding box center [971, 69] width 62 height 19
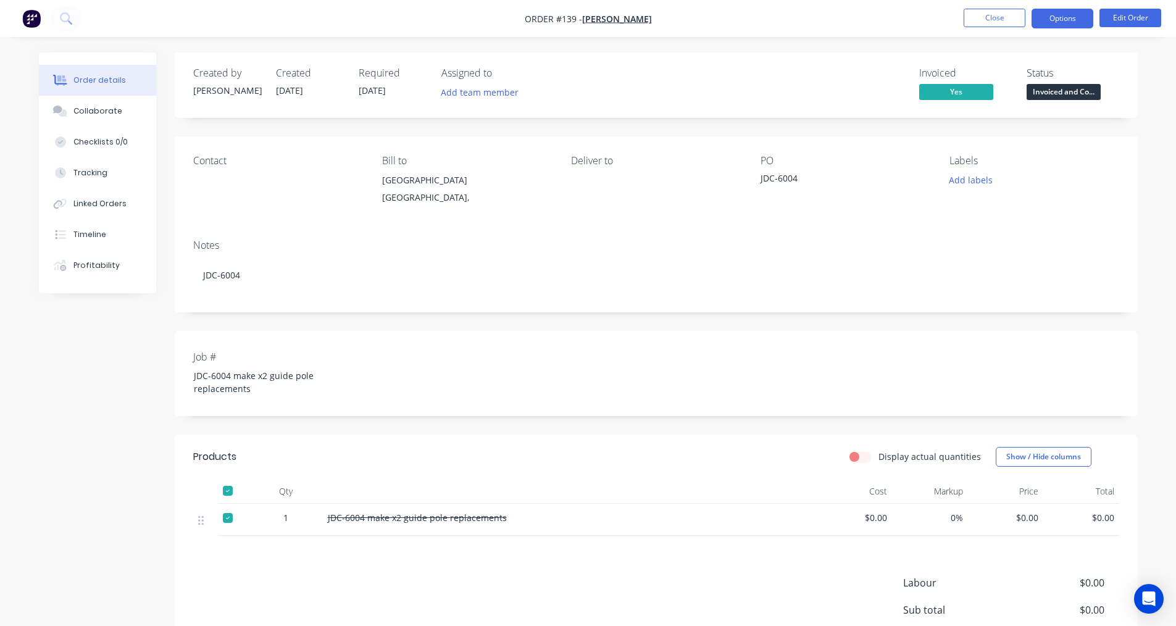
click at [1077, 17] on button "Options" at bounding box center [1062, 19] width 62 height 20
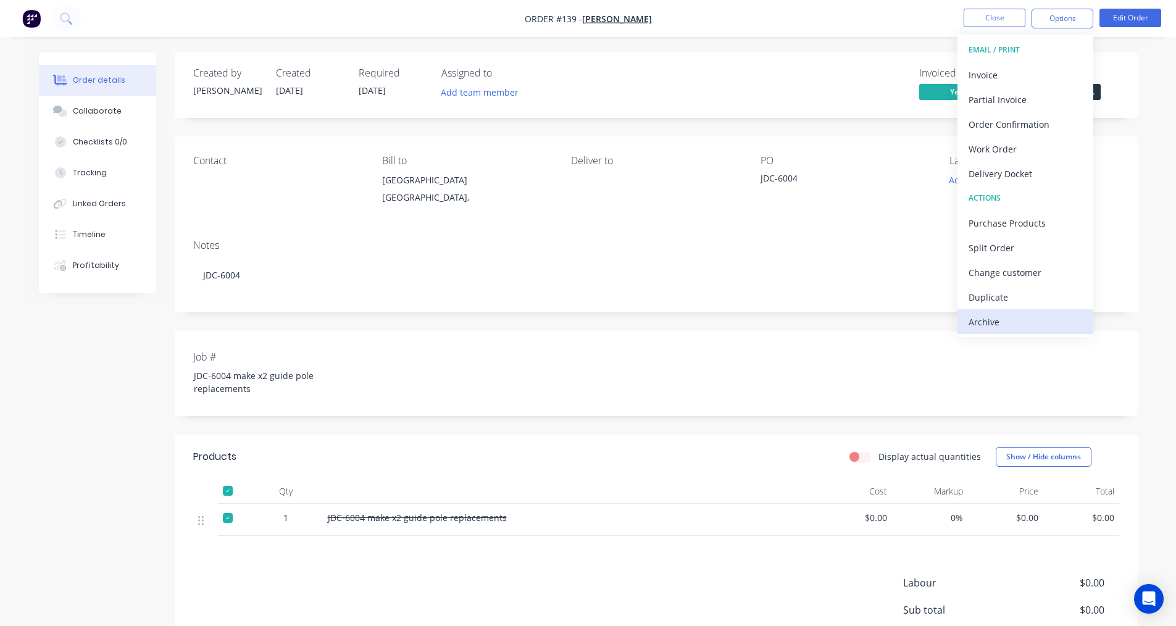
click at [993, 317] on div "Archive" at bounding box center [1025, 322] width 114 height 18
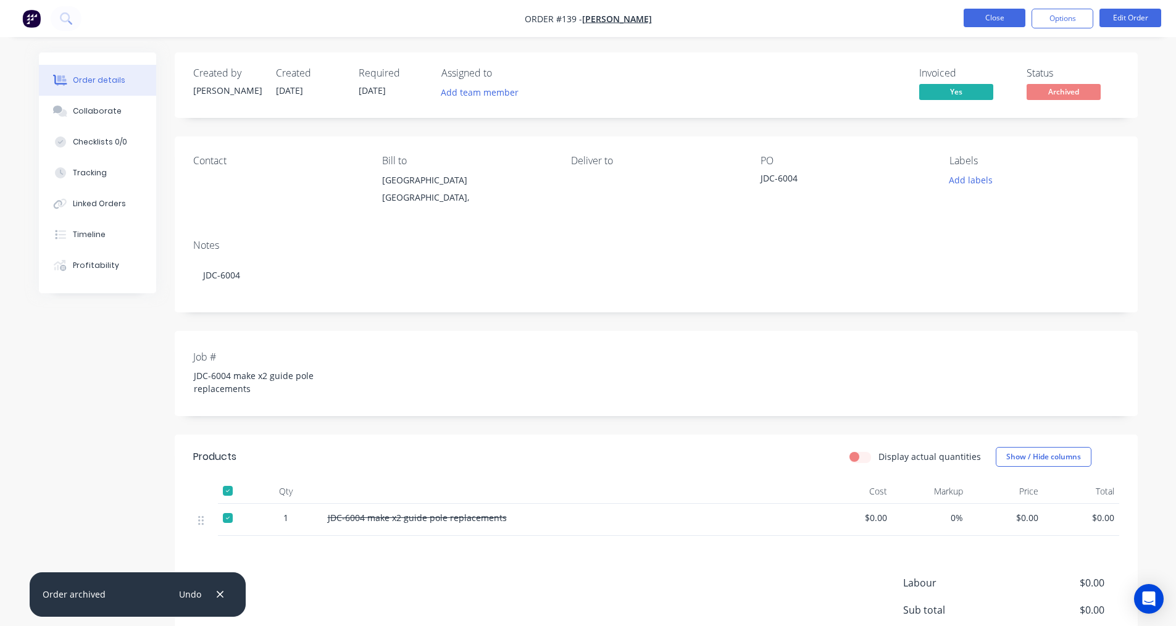
click at [1002, 18] on button "Close" at bounding box center [994, 18] width 62 height 19
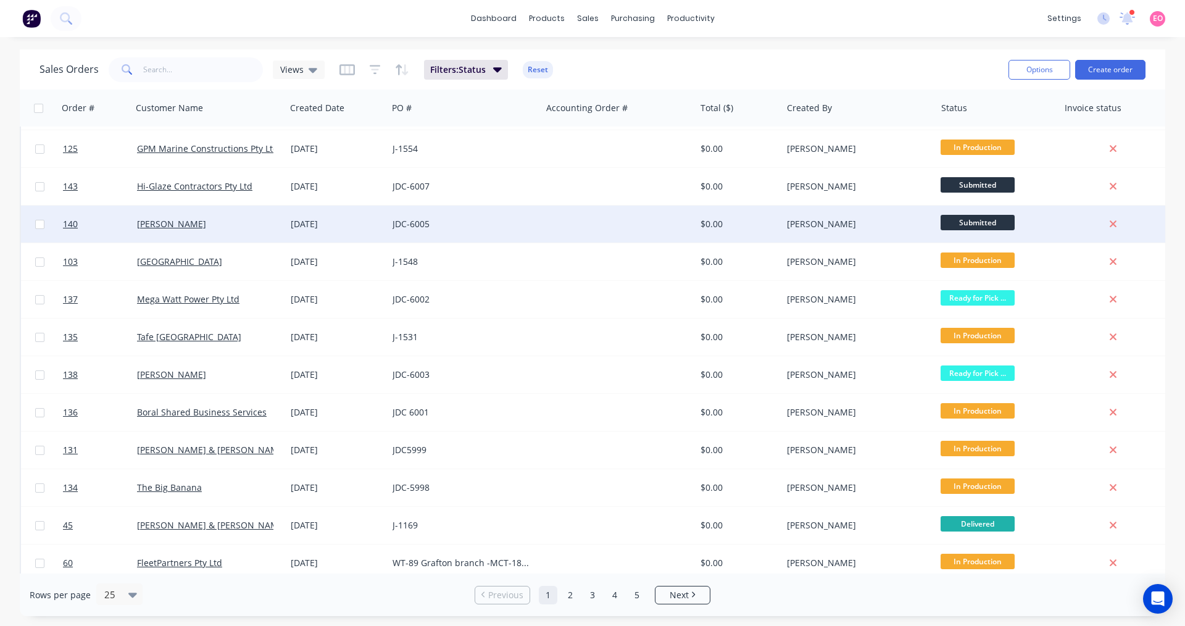
scroll to position [247, 0]
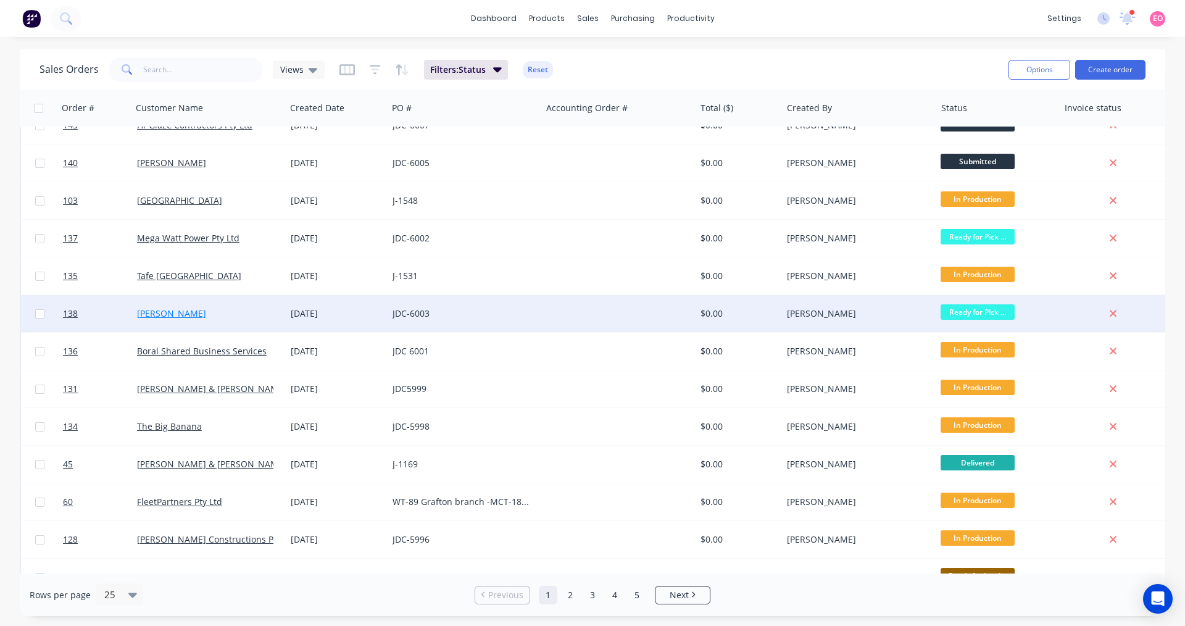
click at [176, 316] on link "[PERSON_NAME]" at bounding box center [171, 313] width 69 height 12
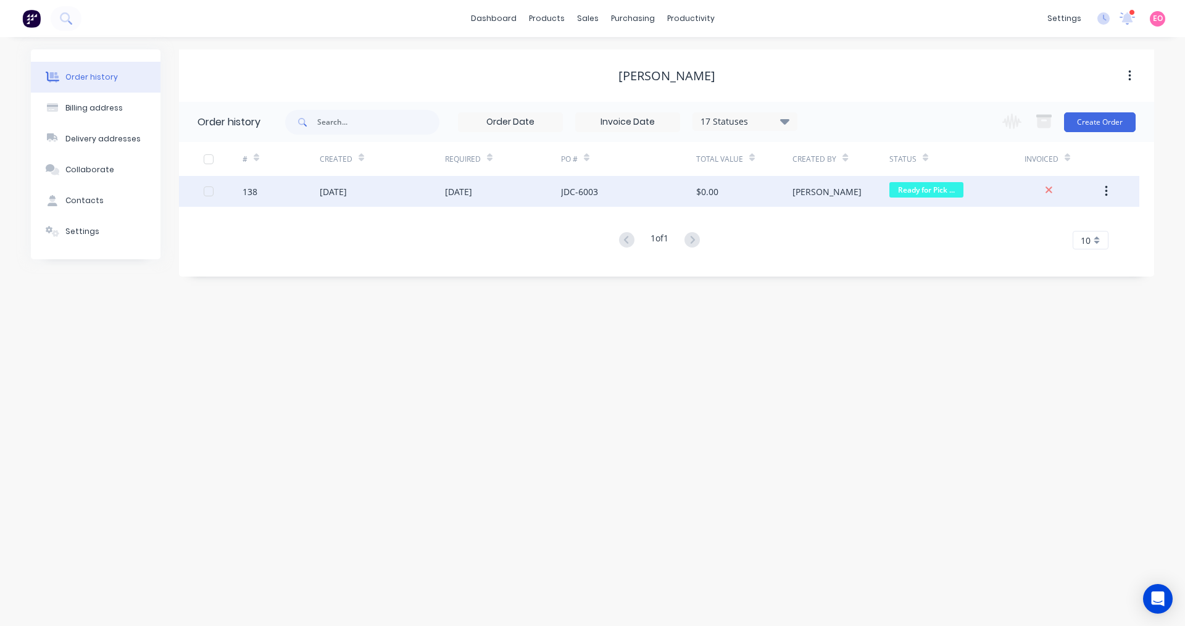
click at [462, 201] on div "[DATE]" at bounding box center [503, 191] width 116 height 31
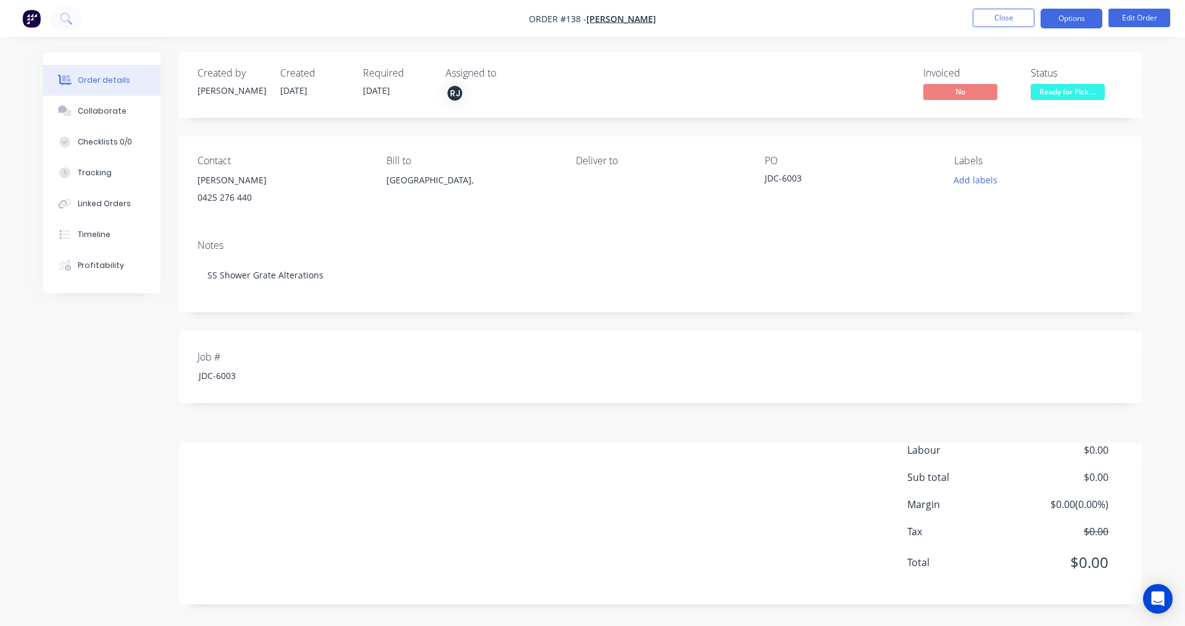
click at [1096, 14] on button "Options" at bounding box center [1071, 19] width 62 height 20
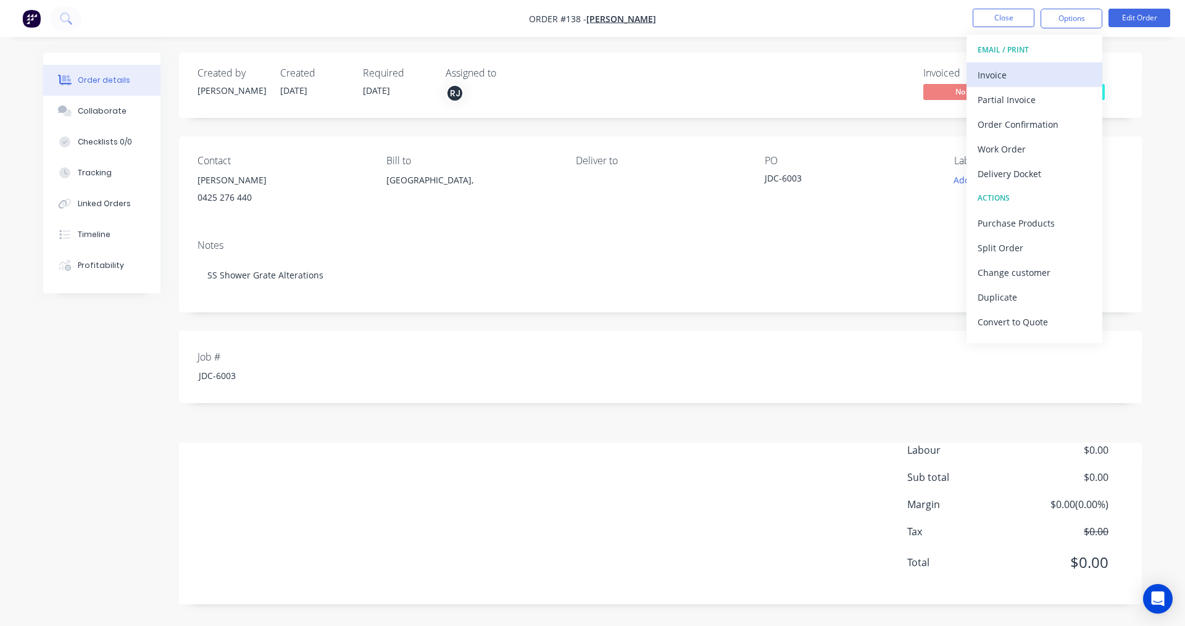
click at [988, 79] on div "Invoice" at bounding box center [1034, 75] width 114 height 18
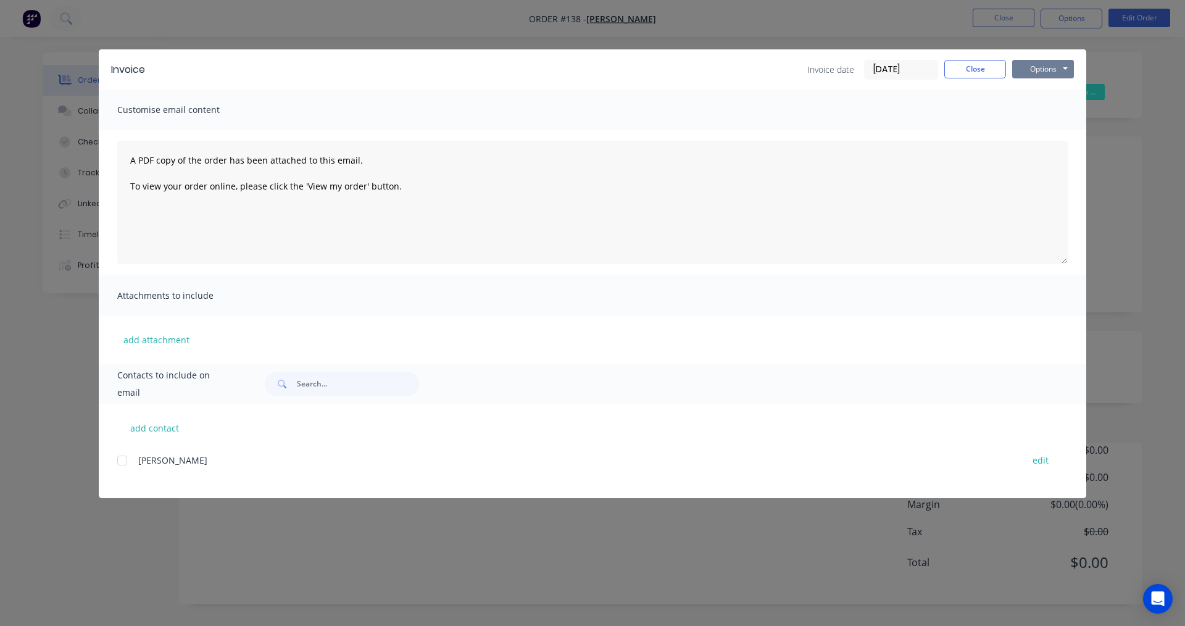
click at [1037, 64] on button "Options" at bounding box center [1043, 69] width 62 height 19
click at [1044, 109] on button "Print" at bounding box center [1051, 111] width 79 height 20
click at [1043, 70] on button "Options" at bounding box center [1043, 69] width 62 height 19
click at [1026, 113] on button "Print" at bounding box center [1051, 111] width 79 height 20
click at [975, 75] on button "Close" at bounding box center [975, 69] width 62 height 19
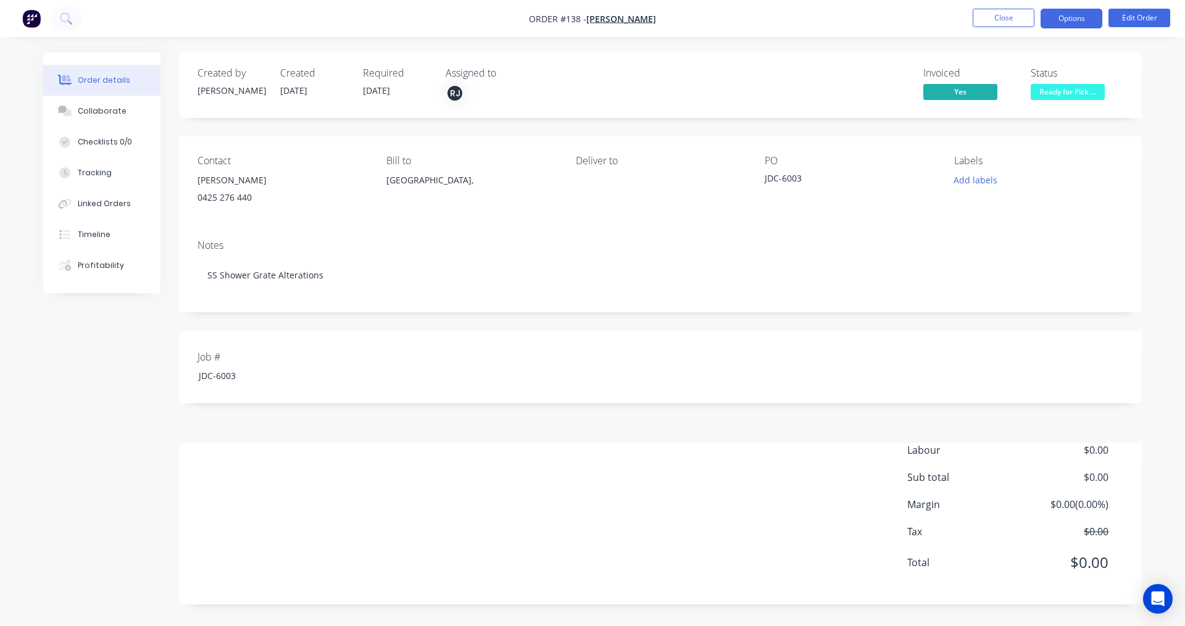
click at [1079, 16] on button "Options" at bounding box center [1071, 19] width 62 height 20
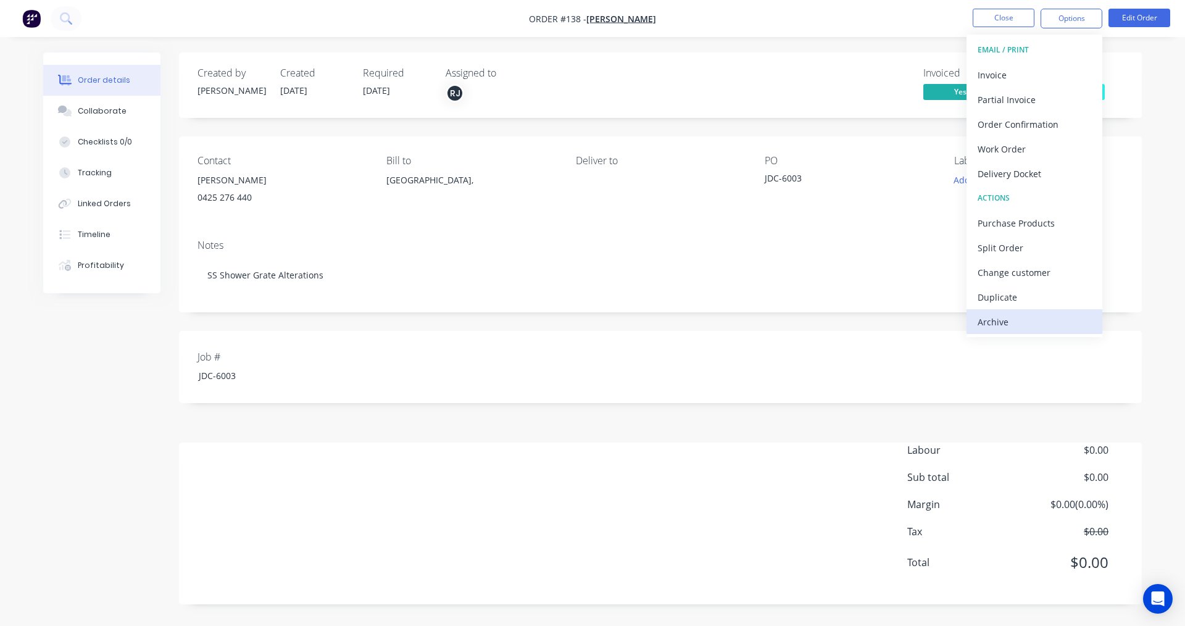
click at [985, 320] on div "Archive" at bounding box center [1034, 322] width 114 height 18
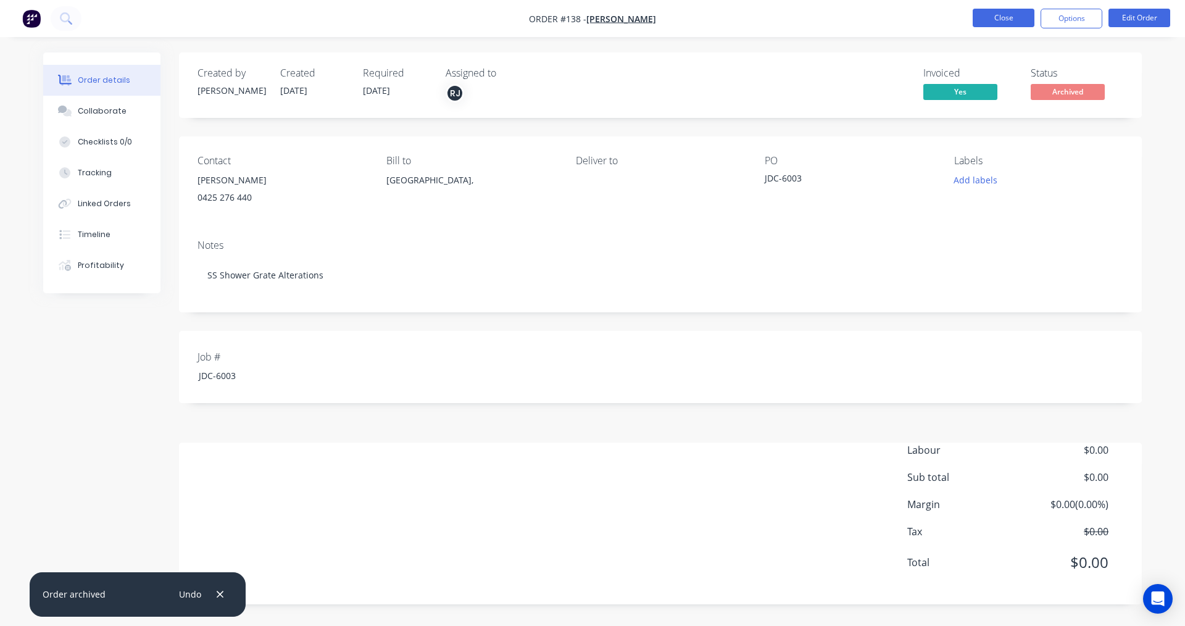
click at [1000, 20] on button "Close" at bounding box center [1004, 18] width 62 height 19
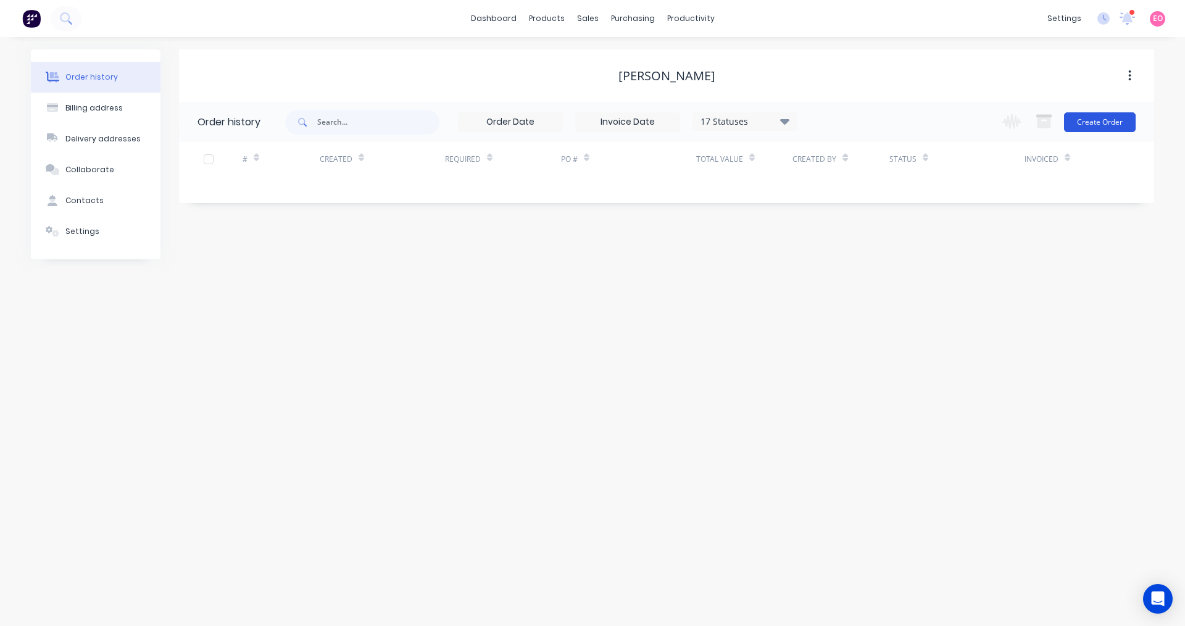
click at [1108, 119] on button "Create Order" at bounding box center [1100, 122] width 72 height 20
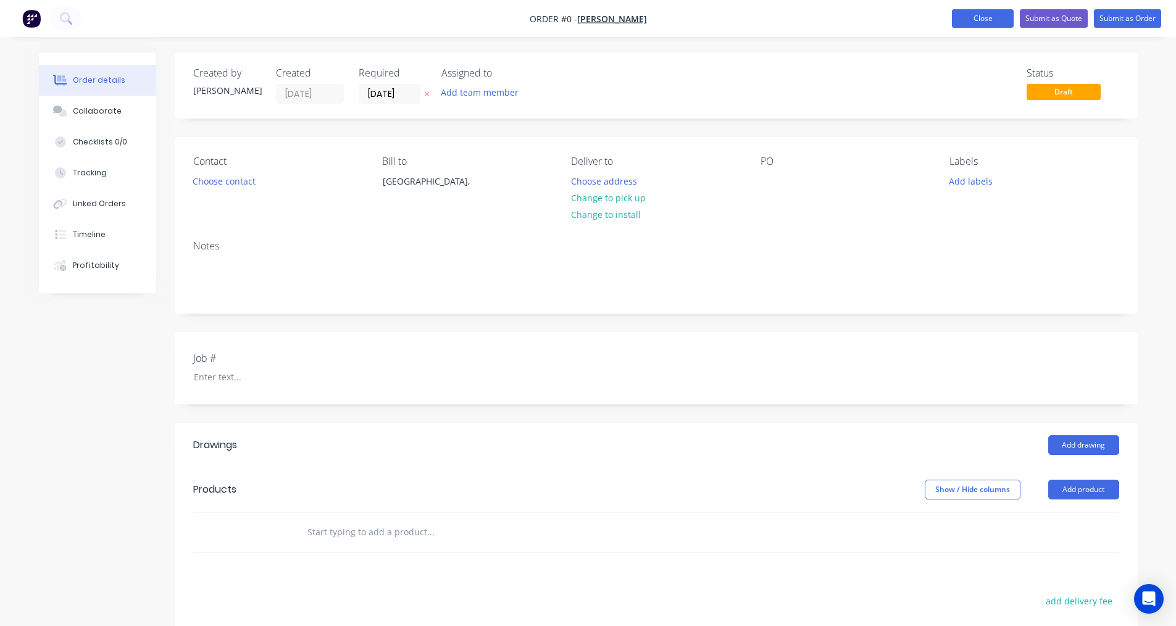
click at [971, 15] on button "Close" at bounding box center [983, 18] width 62 height 19
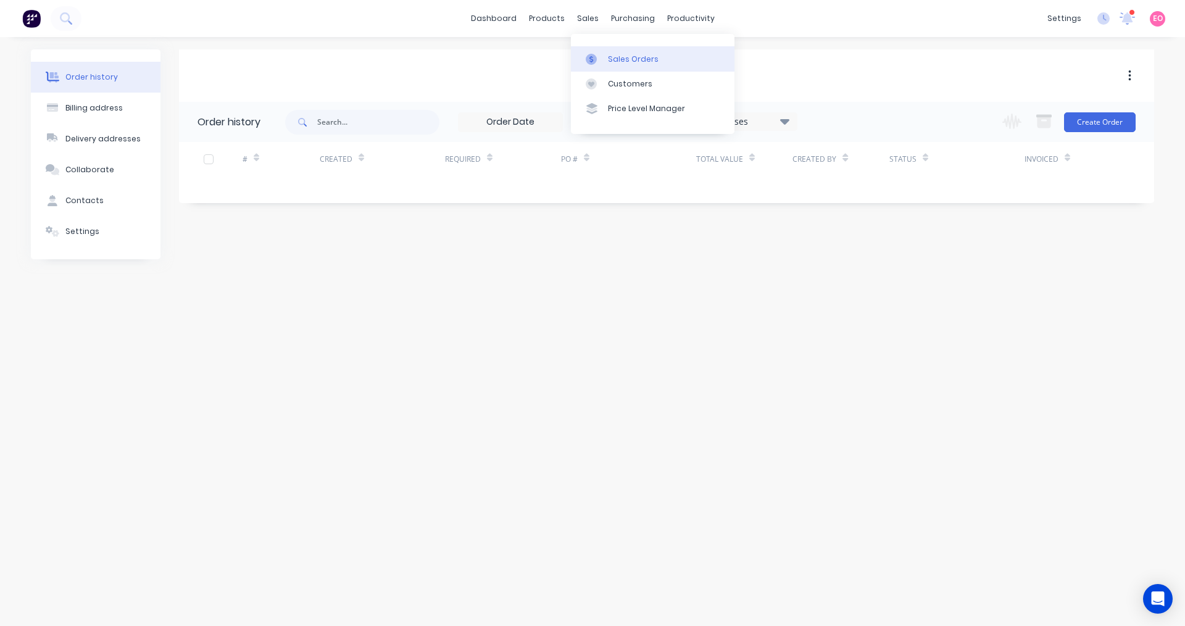
click at [597, 51] on link "Sales Orders" at bounding box center [653, 58] width 164 height 25
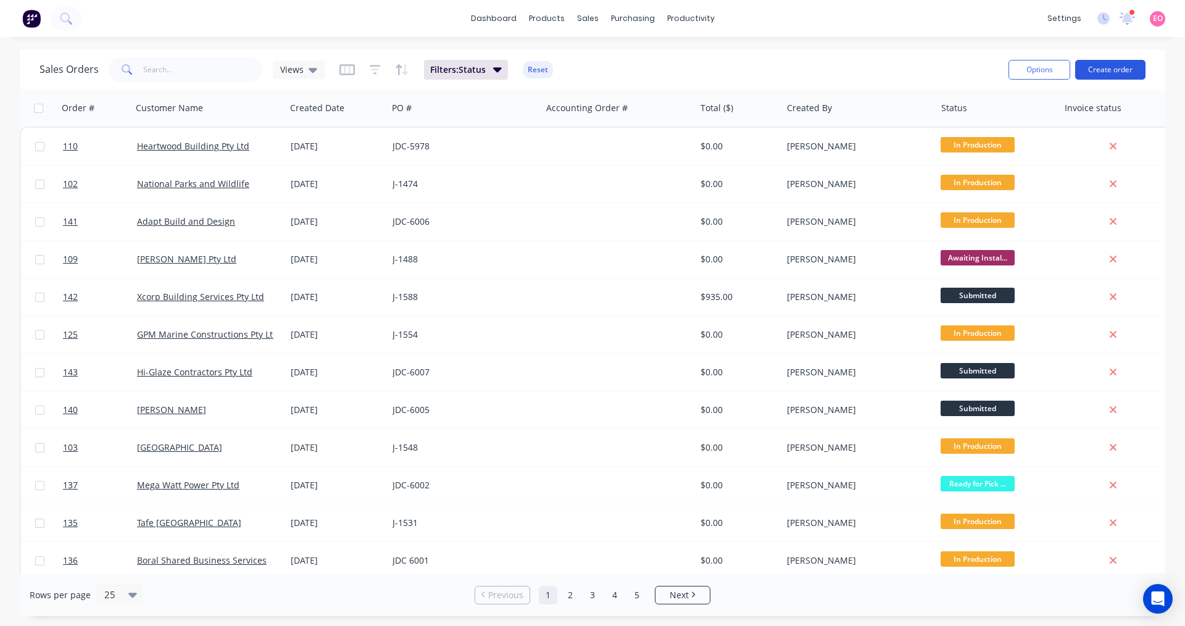
click at [1126, 72] on button "Create order" at bounding box center [1110, 70] width 70 height 20
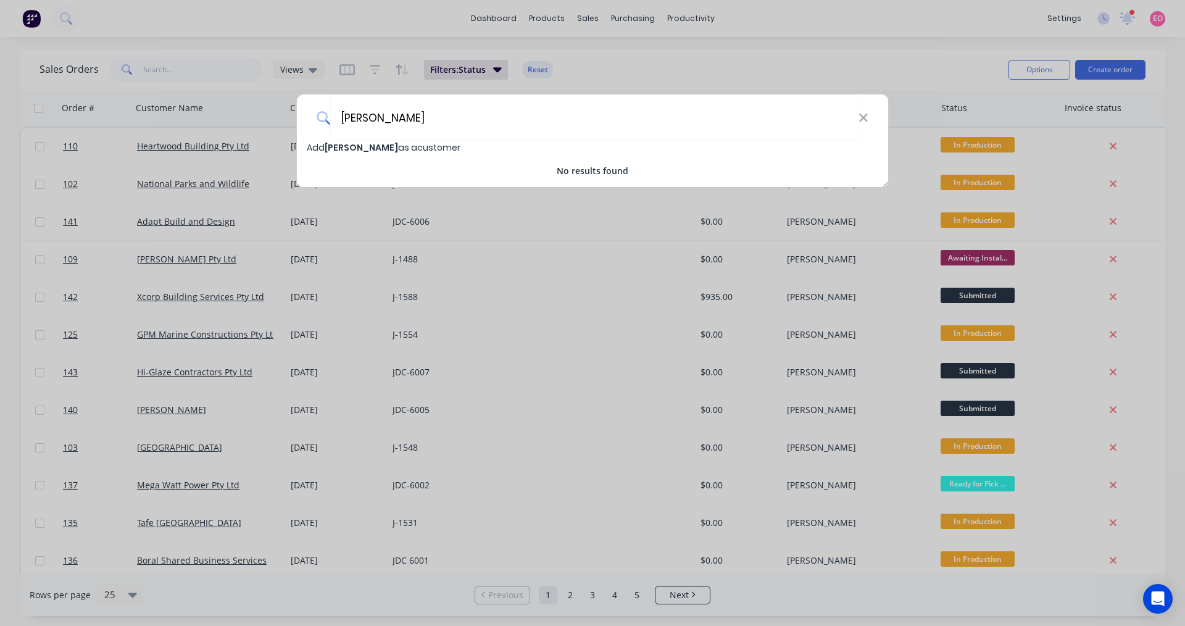
type input "Stephen Black"
click at [444, 148] on span "Add Stephen Black as a customer" at bounding box center [384, 147] width 154 height 12
select select "AU"
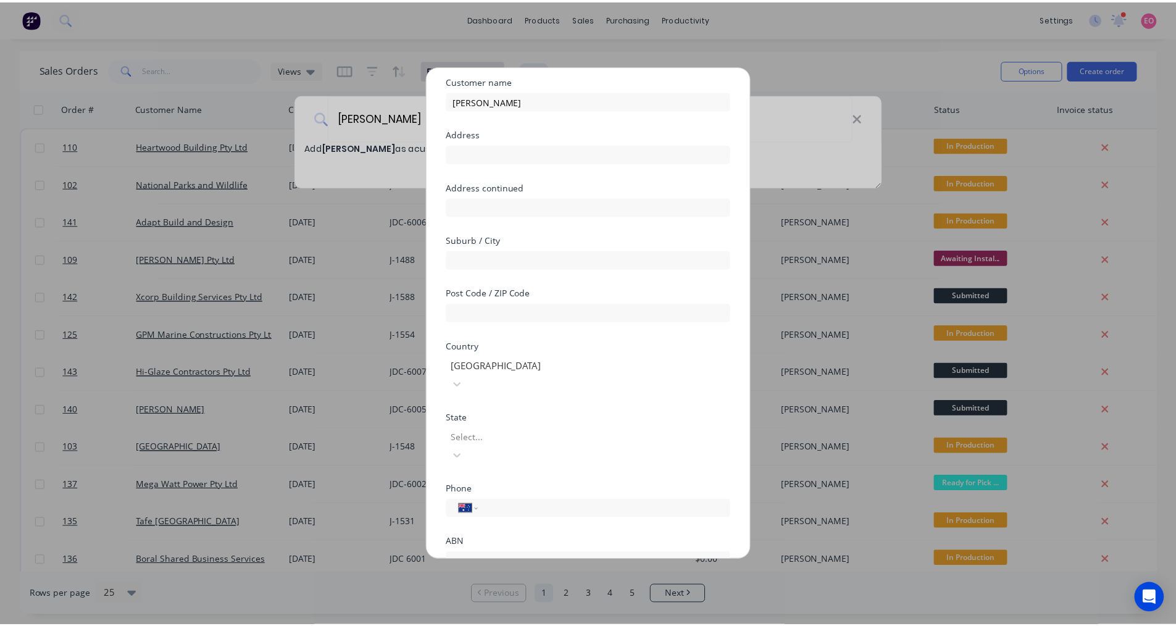
scroll to position [109, 0]
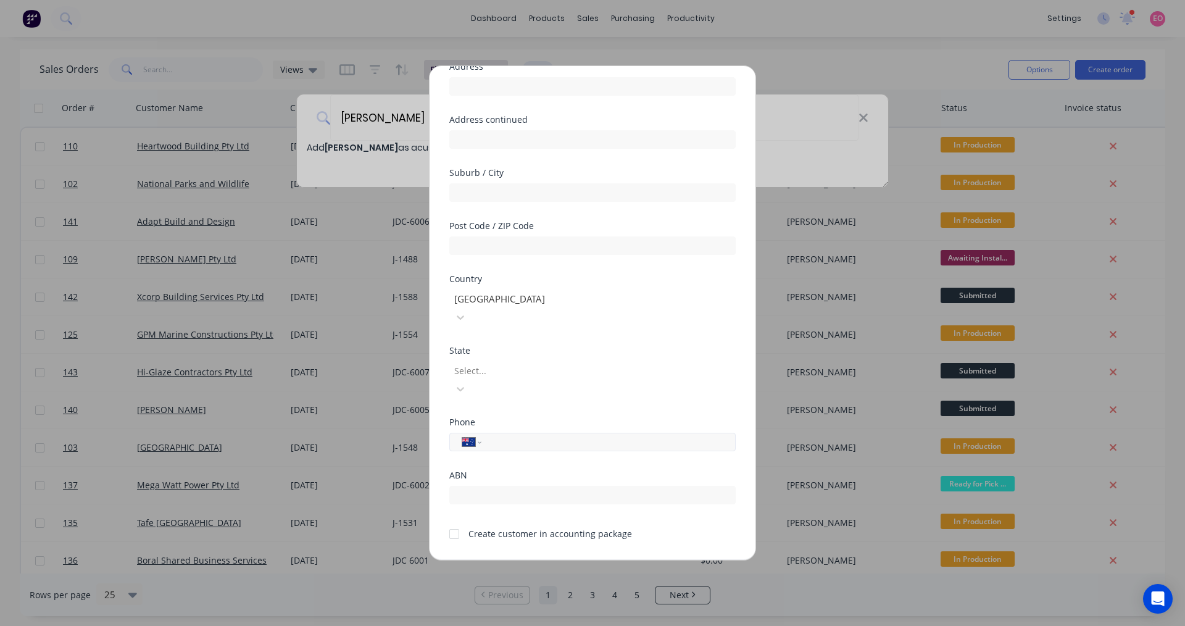
click at [490, 435] on input "tel" at bounding box center [606, 442] width 233 height 14
type input "0428 305 062"
click at [526, 560] on button "Save" at bounding box center [554, 570] width 68 height 20
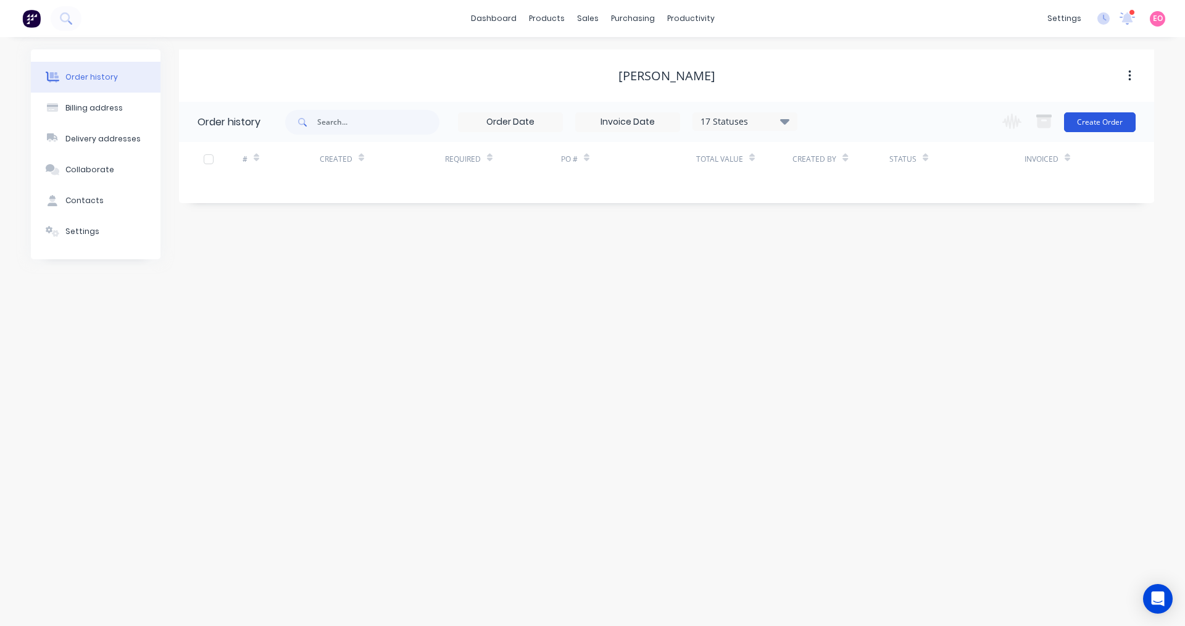
click at [1090, 131] on div "Change order status Submitted Drafting Waiting on material In Production Surfac…" at bounding box center [1065, 122] width 141 height 40
click at [1095, 120] on button "Create Order" at bounding box center [1100, 122] width 72 height 20
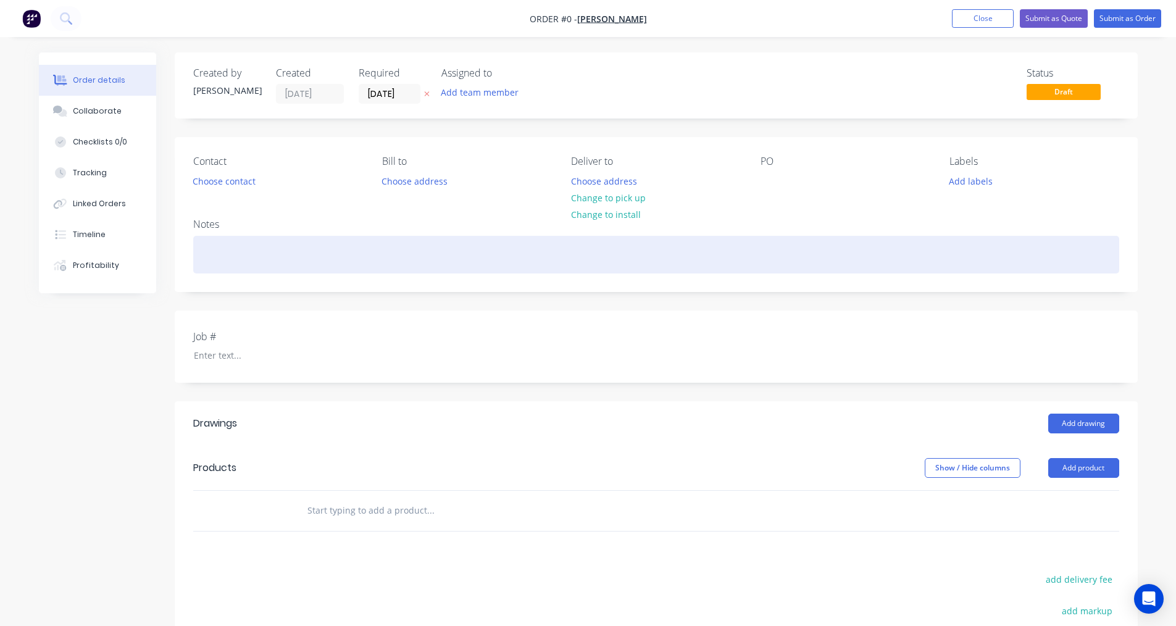
click at [534, 267] on div at bounding box center [656, 255] width 926 height 38
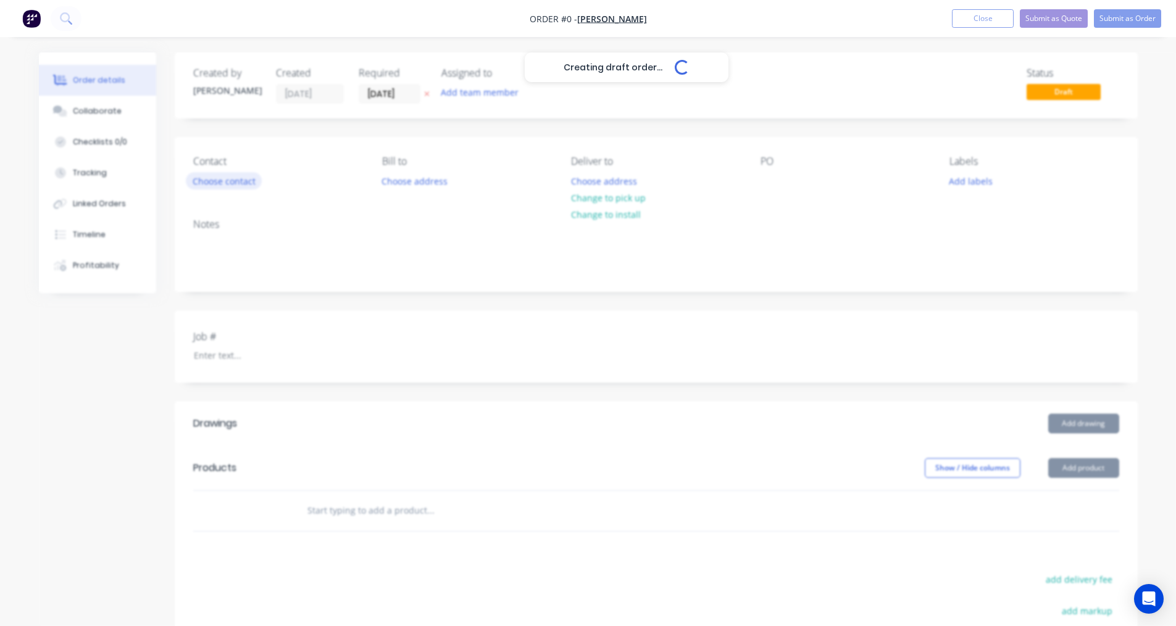
click at [243, 181] on div "Creating draft order... Loading... Order details Collaborate Checklists 0/0 Tra…" at bounding box center [588, 449] width 1123 height 794
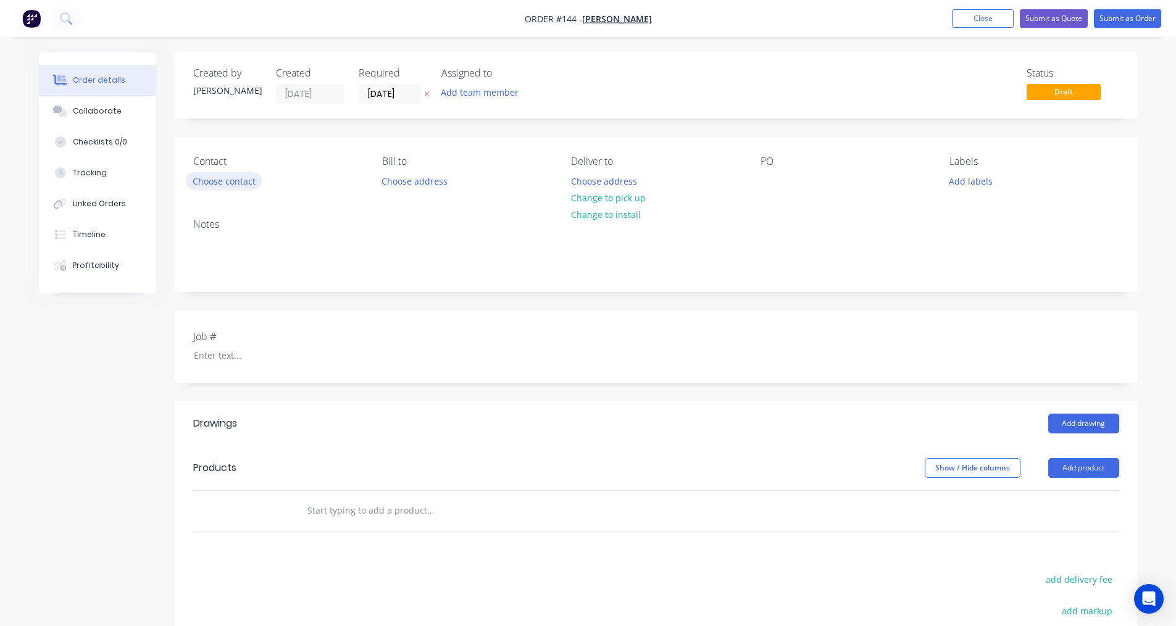
click at [243, 181] on button "Choose contact" at bounding box center [224, 180] width 76 height 17
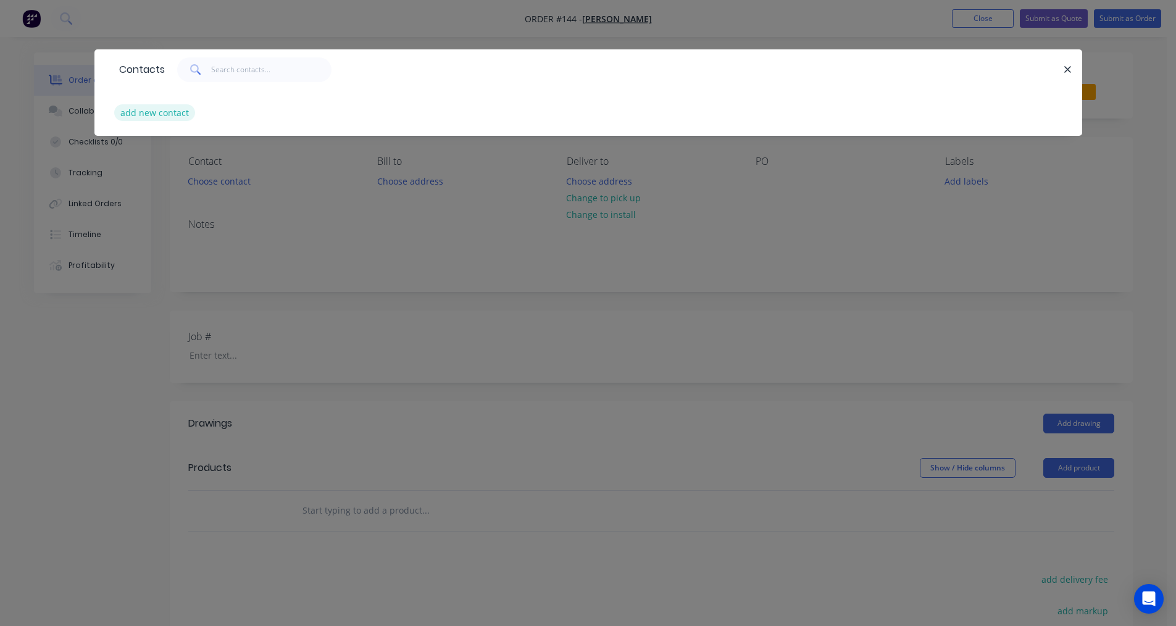
click at [145, 113] on button "add new contact" at bounding box center [154, 112] width 81 height 17
select select "AU"
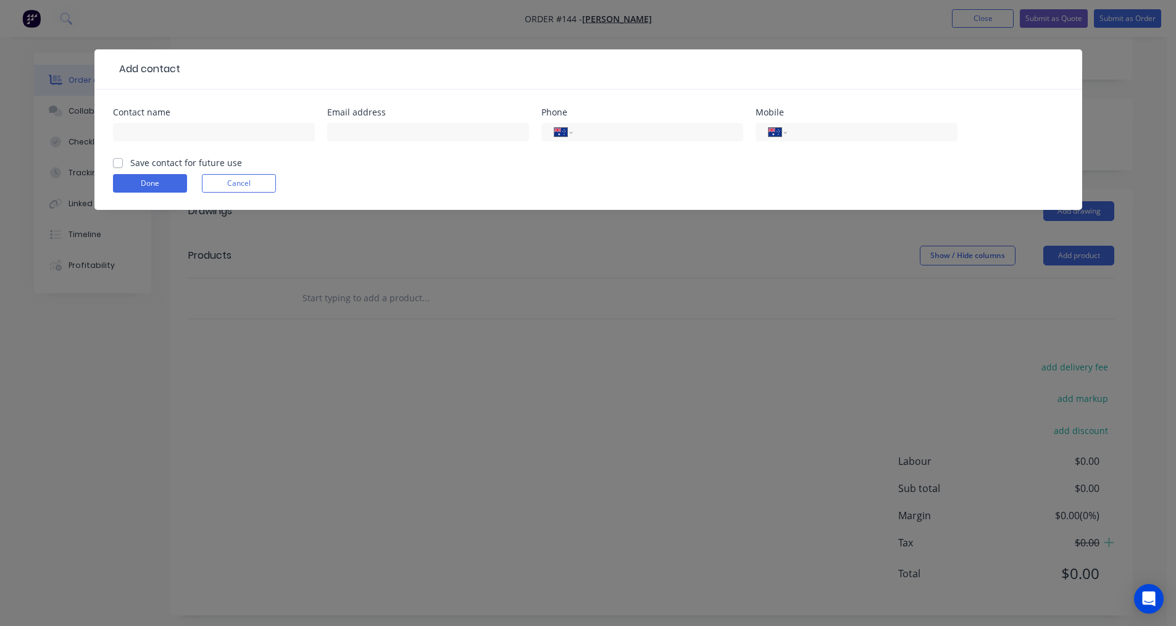
scroll to position [220, 0]
click at [136, 131] on input "text" at bounding box center [214, 132] width 202 height 19
type input "Stephen Black"
type input "0428 305 062"
click at [130, 166] on label "Save contact for future use" at bounding box center [186, 162] width 112 height 13
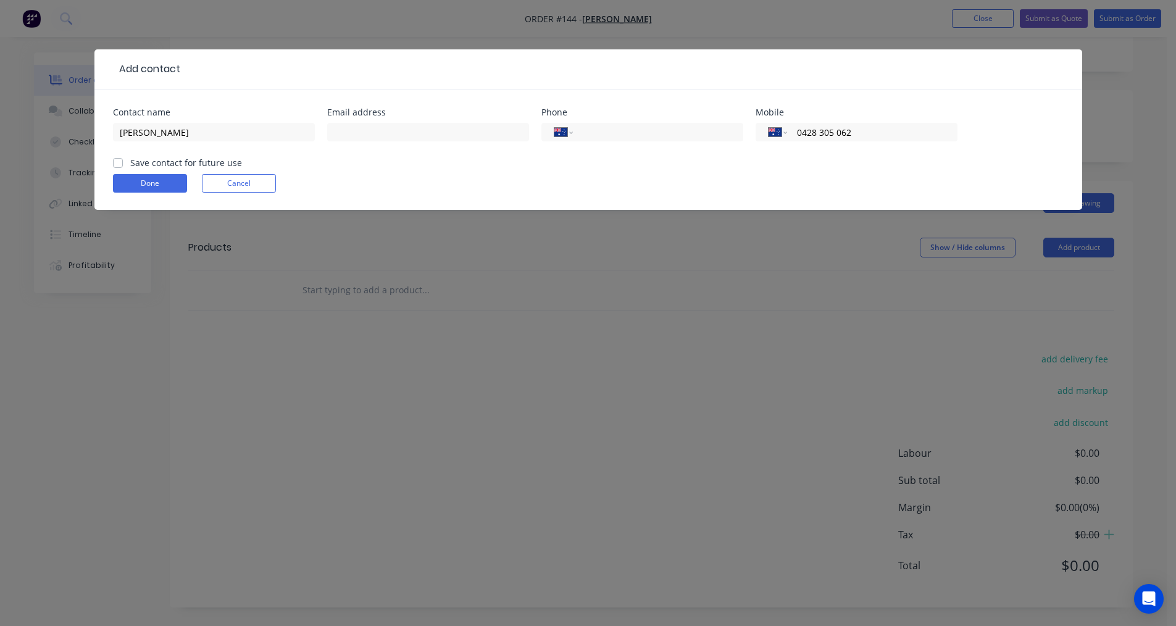
click at [116, 166] on input "Save contact for future use" at bounding box center [118, 162] width 10 height 12
checkbox input "true"
click at [143, 189] on button "Done" at bounding box center [150, 183] width 74 height 19
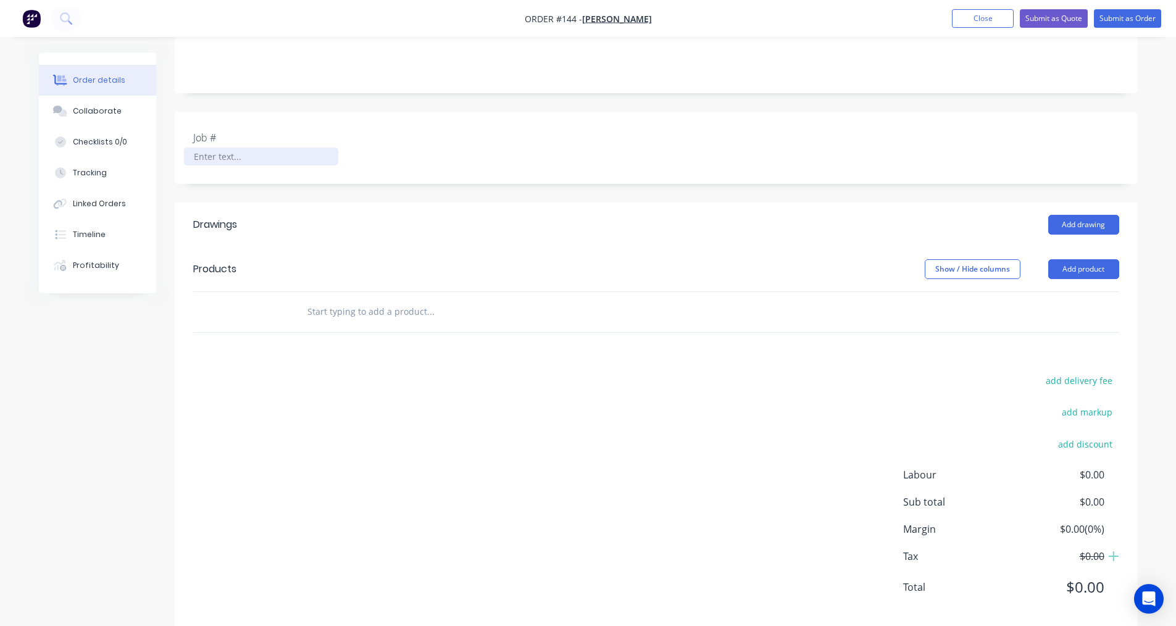
click at [223, 157] on div at bounding box center [261, 156] width 154 height 18
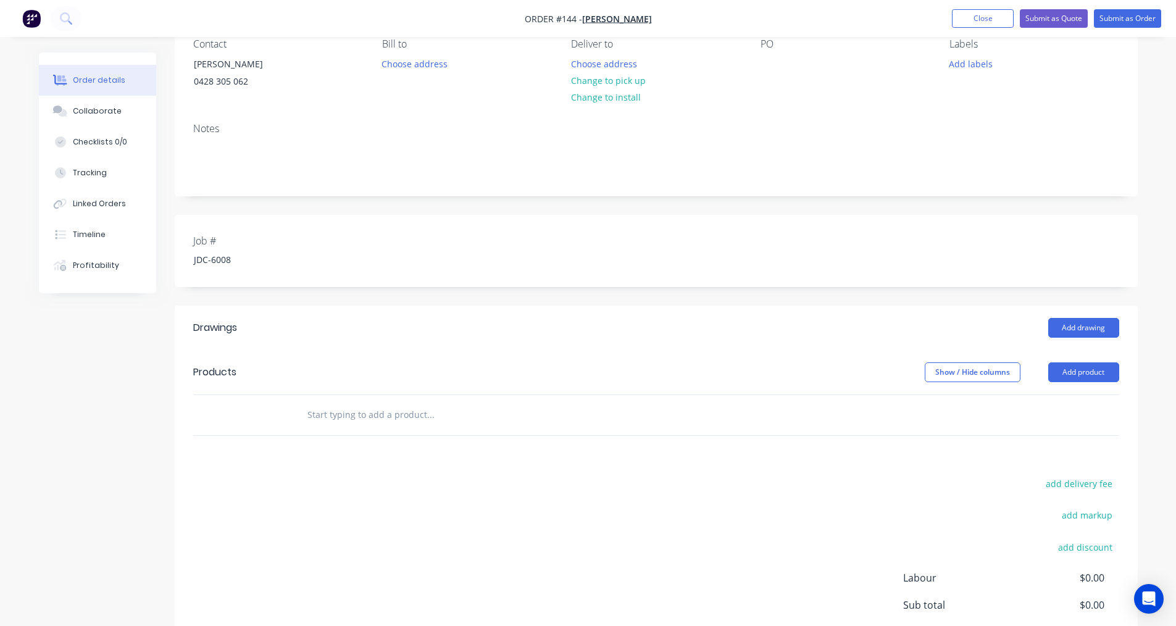
scroll to position [0, 0]
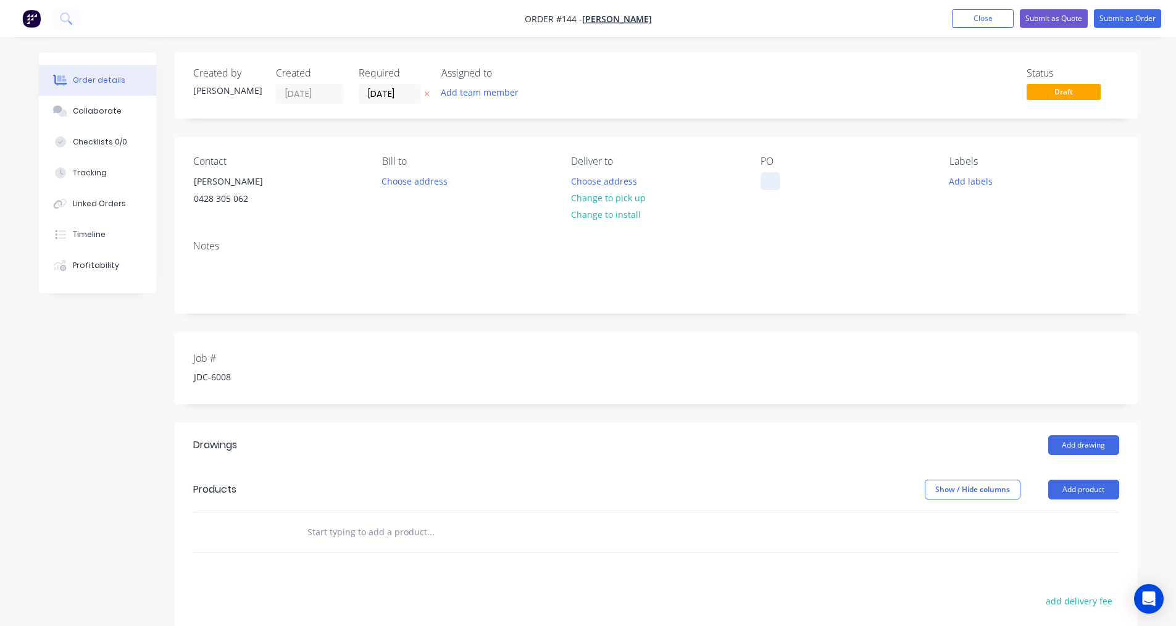
click at [776, 187] on div at bounding box center [770, 181] width 20 height 18
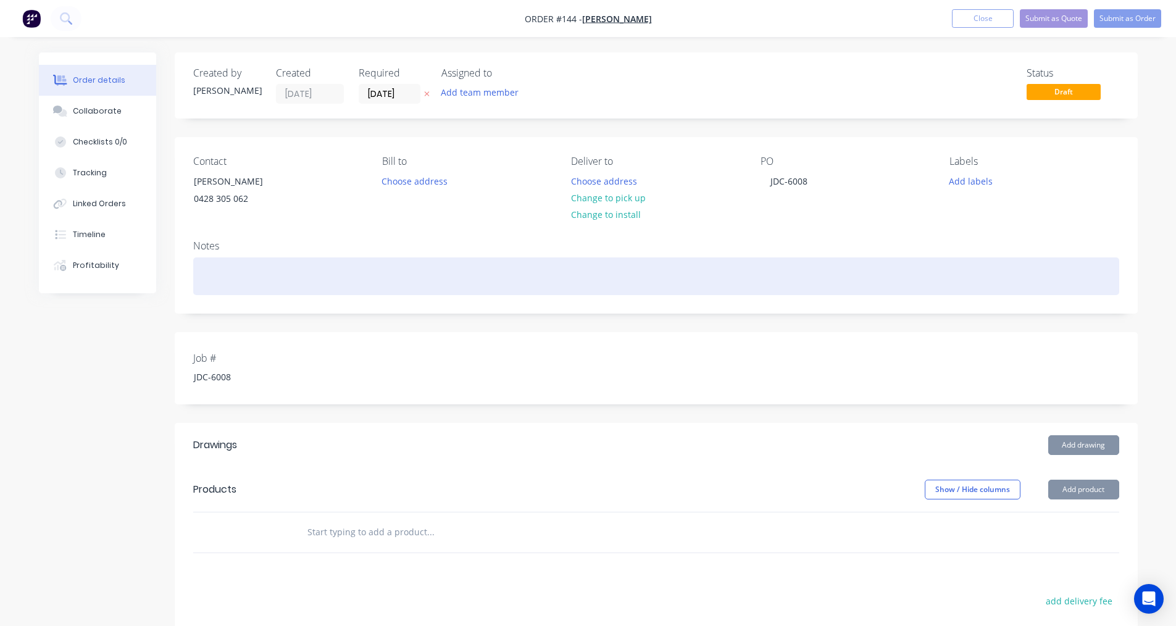
click at [228, 293] on div "Notes" at bounding box center [656, 271] width 963 height 83
click at [237, 285] on div at bounding box center [656, 276] width 926 height 38
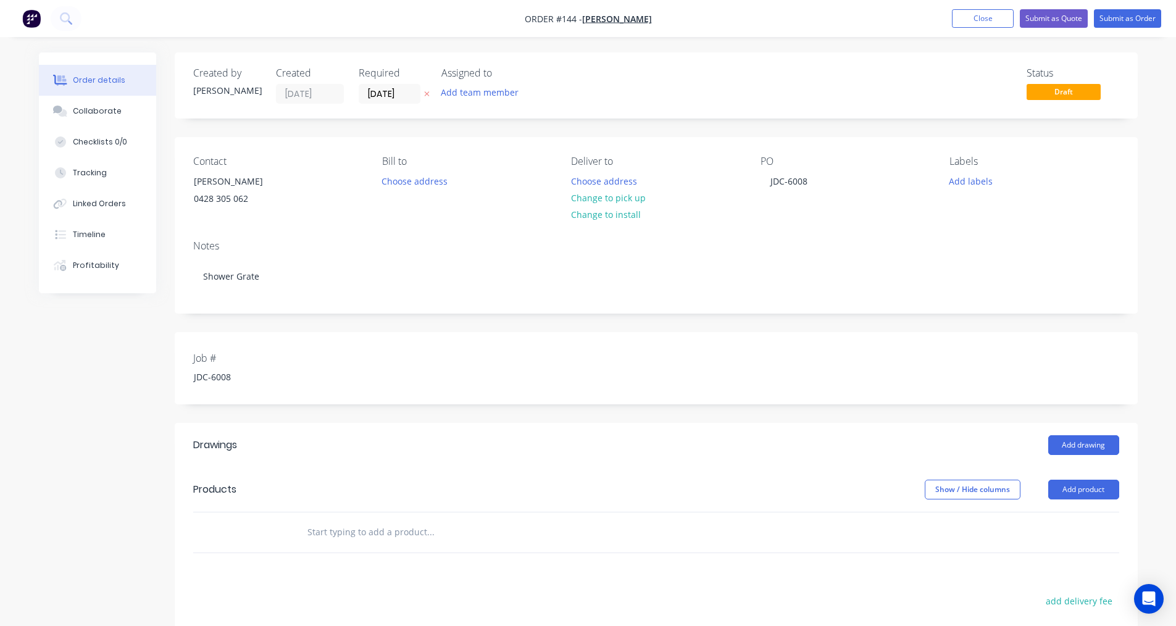
click at [333, 536] on input "text" at bounding box center [430, 532] width 247 height 25
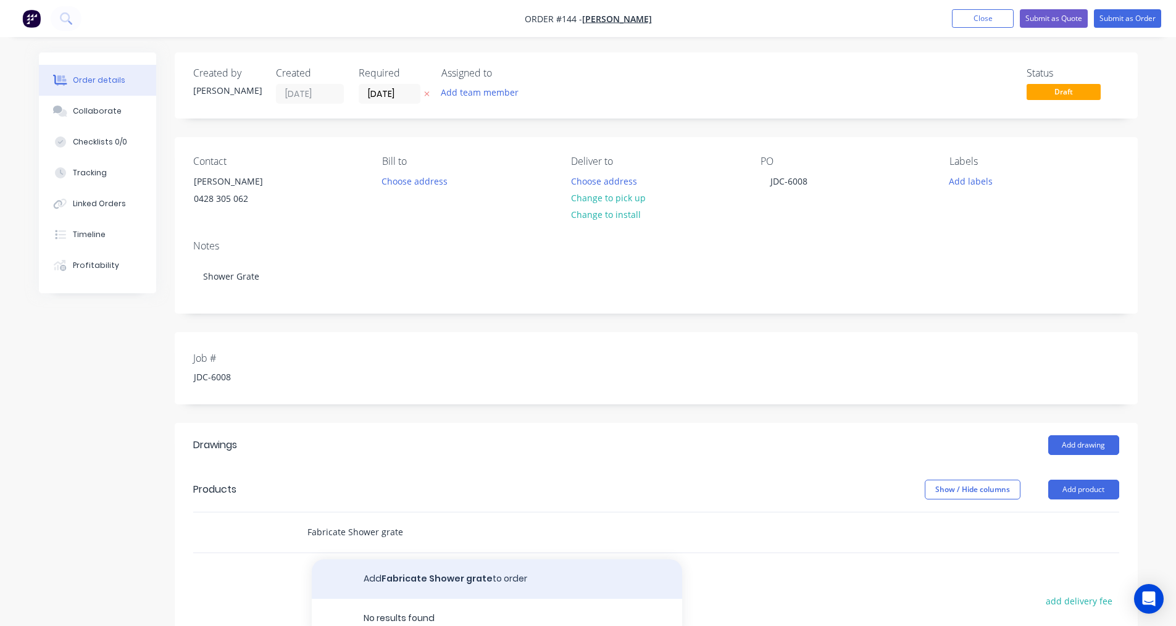
type input "Fabricate Shower grate"
click at [525, 576] on button "Add Fabricate Shower grate to order" at bounding box center [497, 578] width 370 height 39
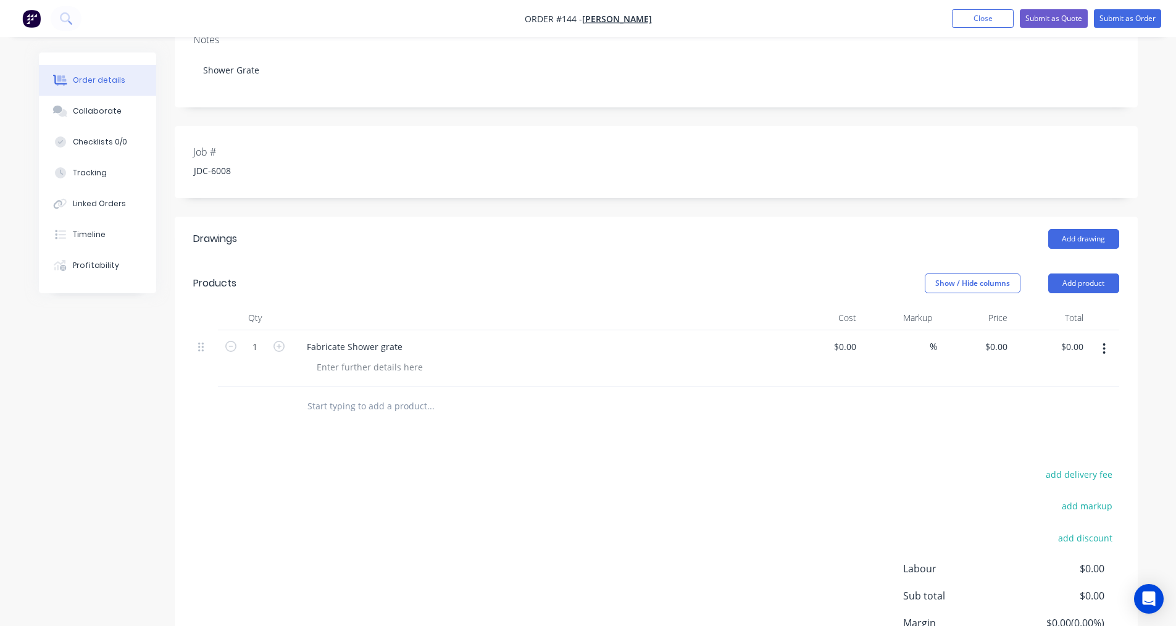
scroll to position [198, 0]
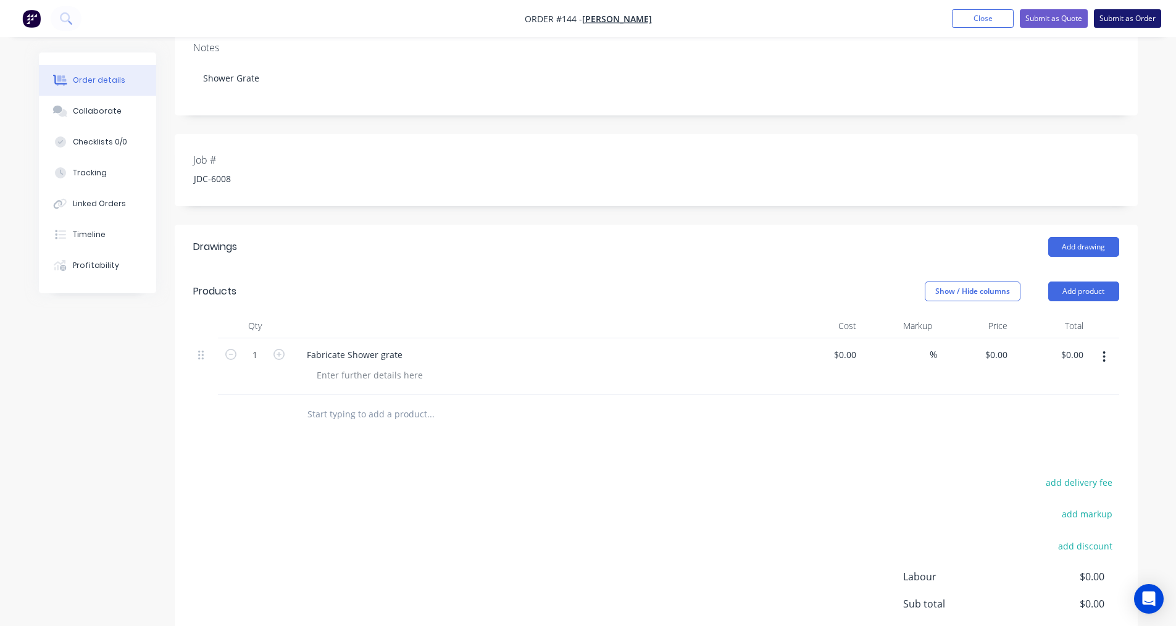
click at [1119, 20] on button "Submit as Order" at bounding box center [1127, 18] width 67 height 19
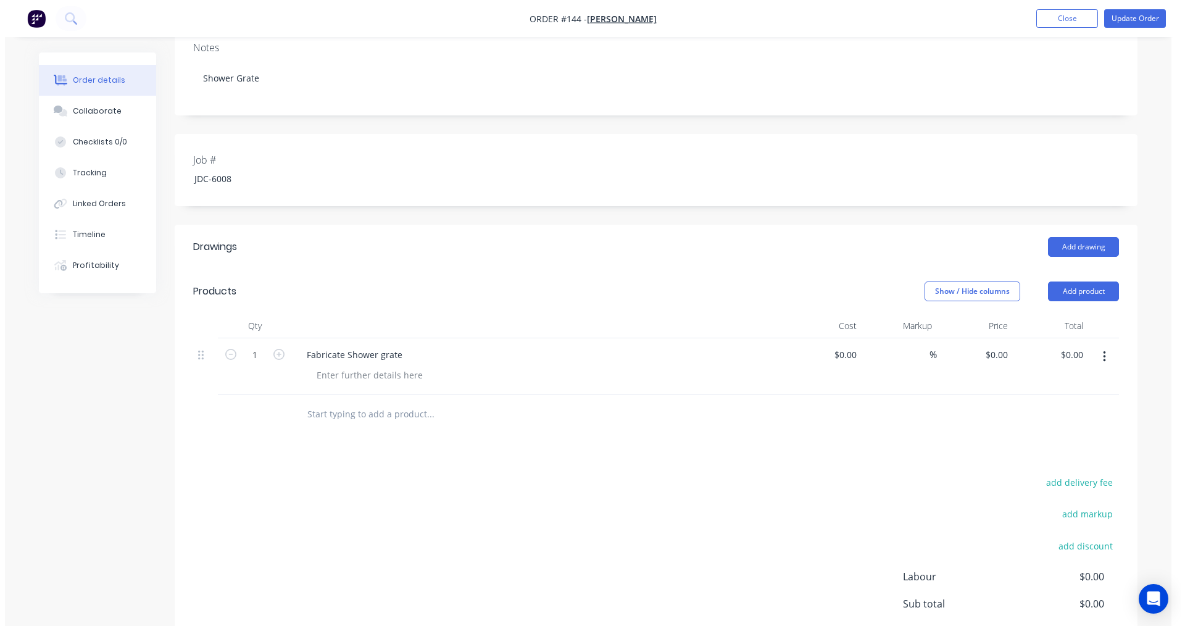
scroll to position [0, 0]
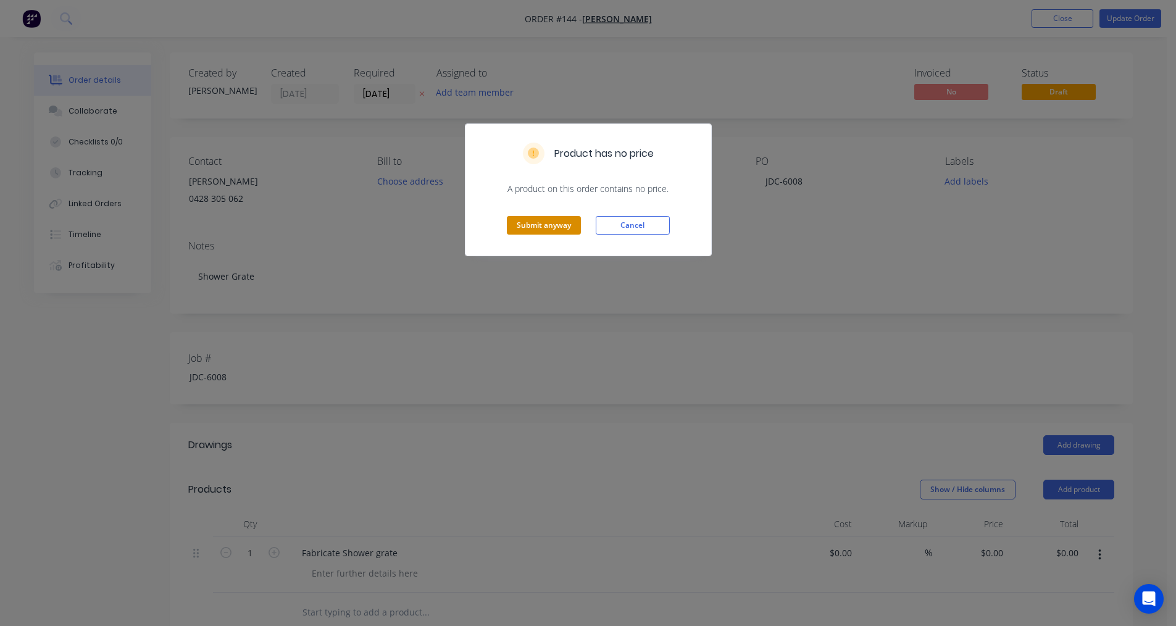
click at [520, 217] on button "Submit anyway" at bounding box center [544, 225] width 74 height 19
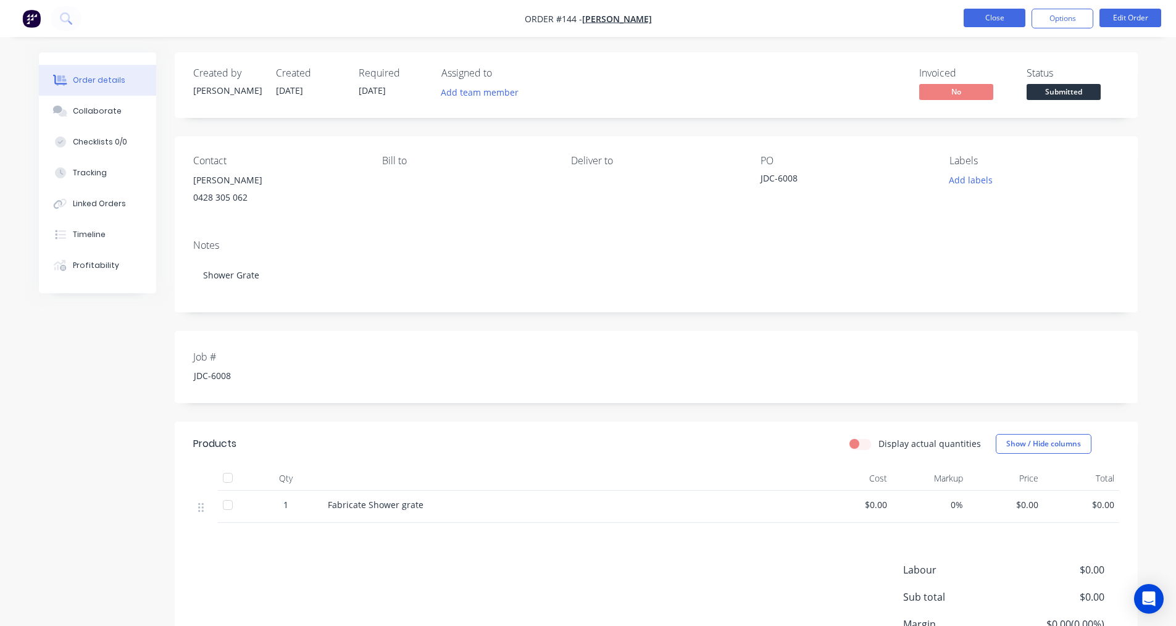
click at [995, 17] on button "Close" at bounding box center [994, 18] width 62 height 19
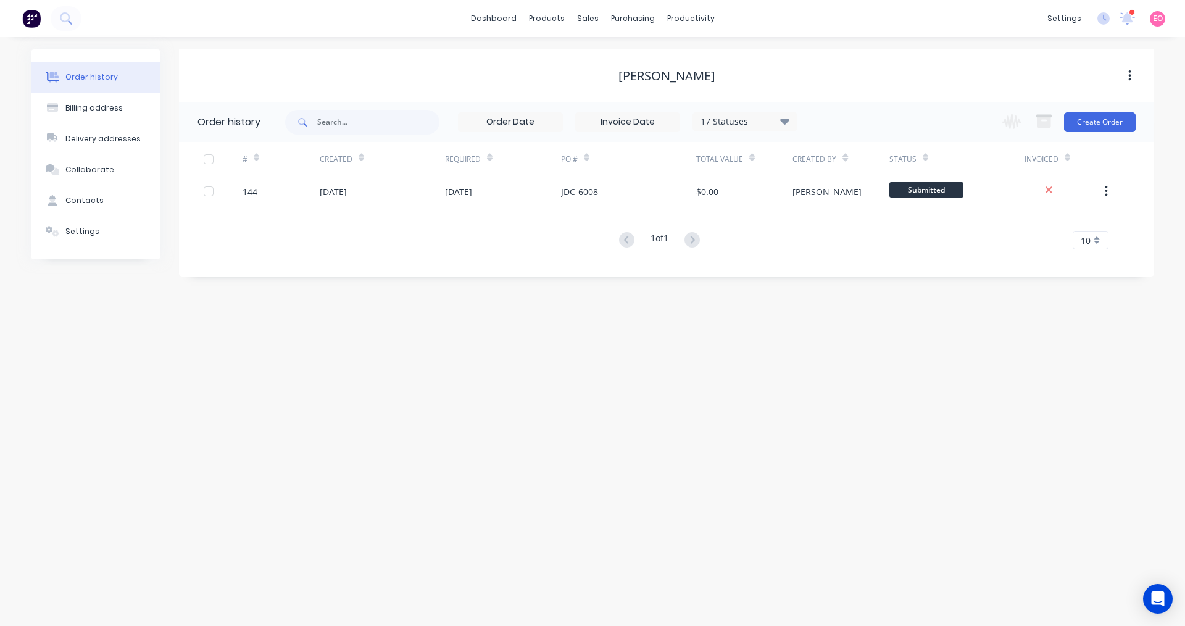
click at [321, 388] on div "Order history Billing address Delivery addresses Collaborate Contacts Settings …" at bounding box center [592, 331] width 1185 height 589
click at [587, 20] on div "sales" at bounding box center [588, 18] width 34 height 19
click at [602, 50] on link "Sales Orders" at bounding box center [653, 58] width 164 height 25
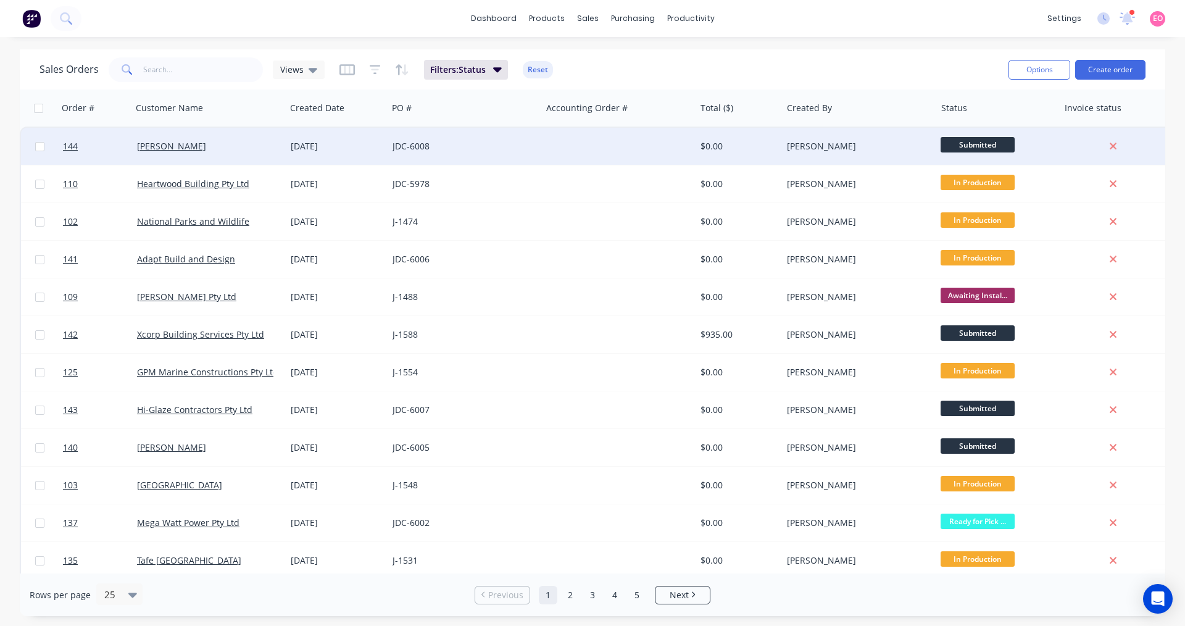
click at [473, 139] on div "JDC-6008" at bounding box center [465, 146] width 154 height 37
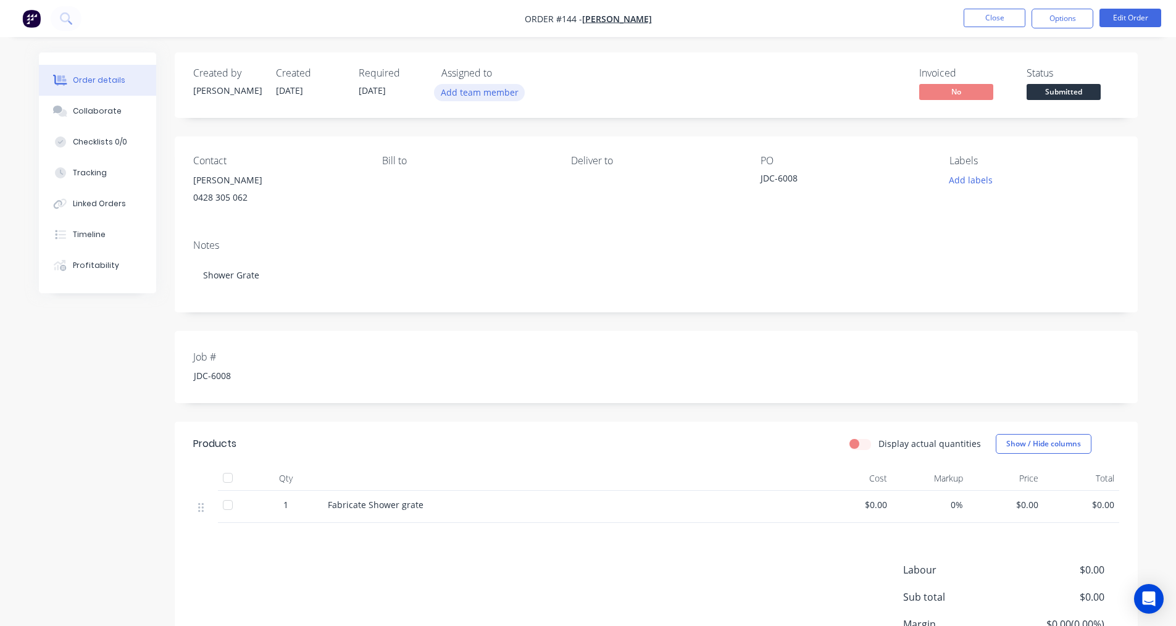
click at [486, 90] on button "Add team member" at bounding box center [479, 92] width 91 height 17
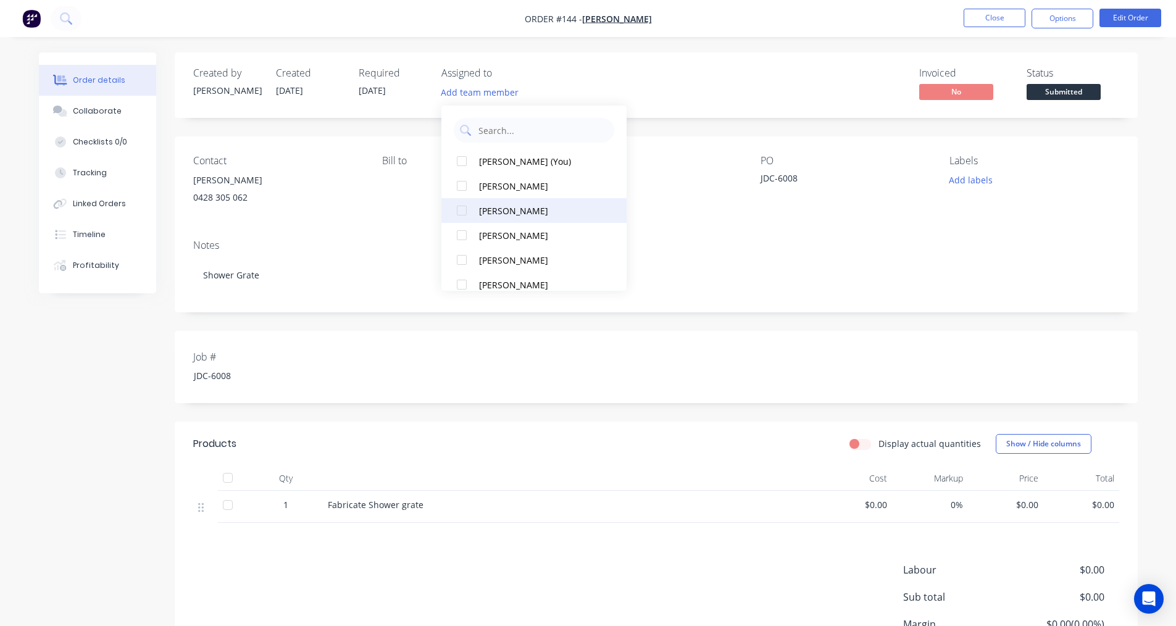
click at [499, 202] on button "[PERSON_NAME]" at bounding box center [533, 210] width 185 height 25
click at [685, 74] on div "Invoiced No Status Submitted" at bounding box center [842, 85] width 554 height 36
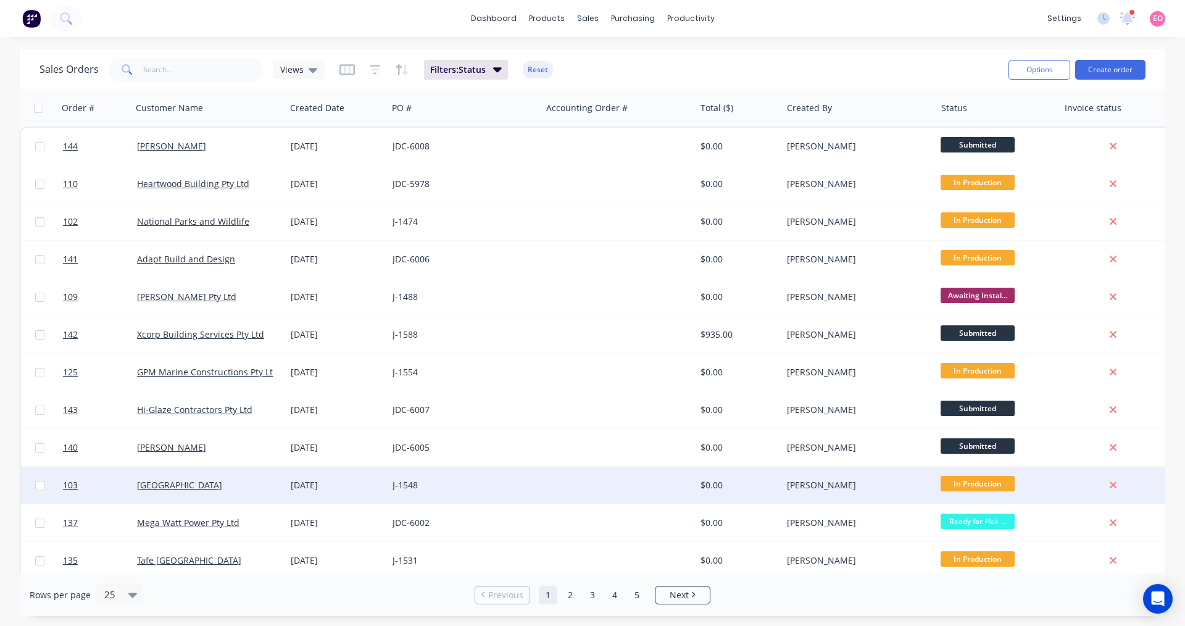
scroll to position [123, 0]
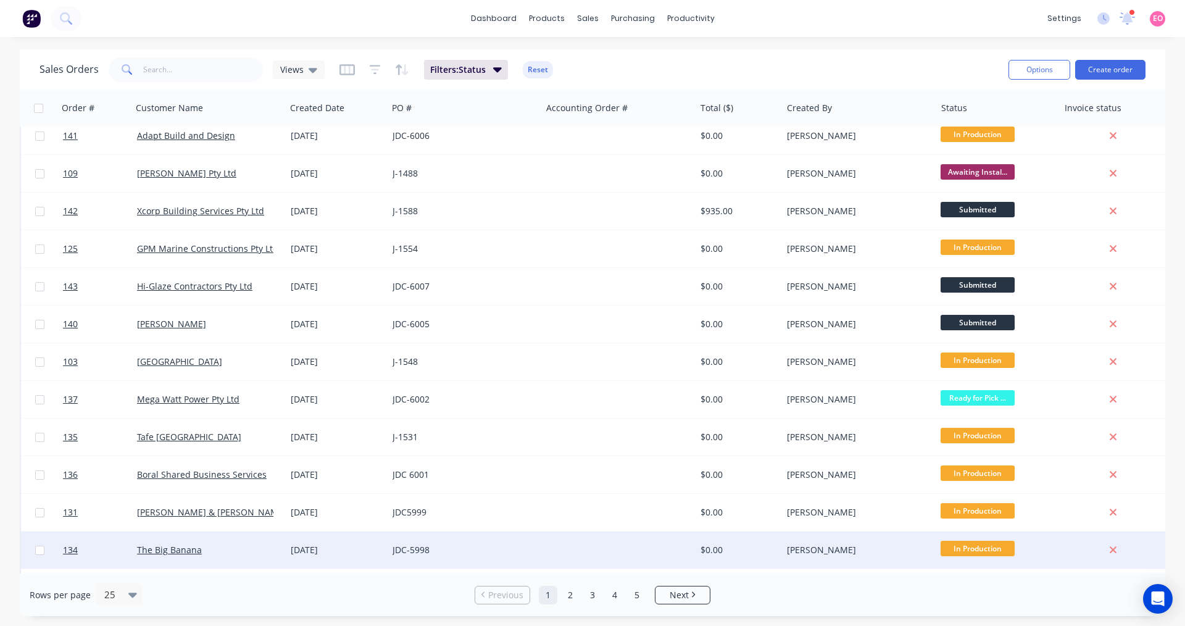
click at [989, 550] on span "In Production" at bounding box center [977, 548] width 74 height 15
click at [910, 558] on div "[PERSON_NAME]" at bounding box center [859, 549] width 154 height 37
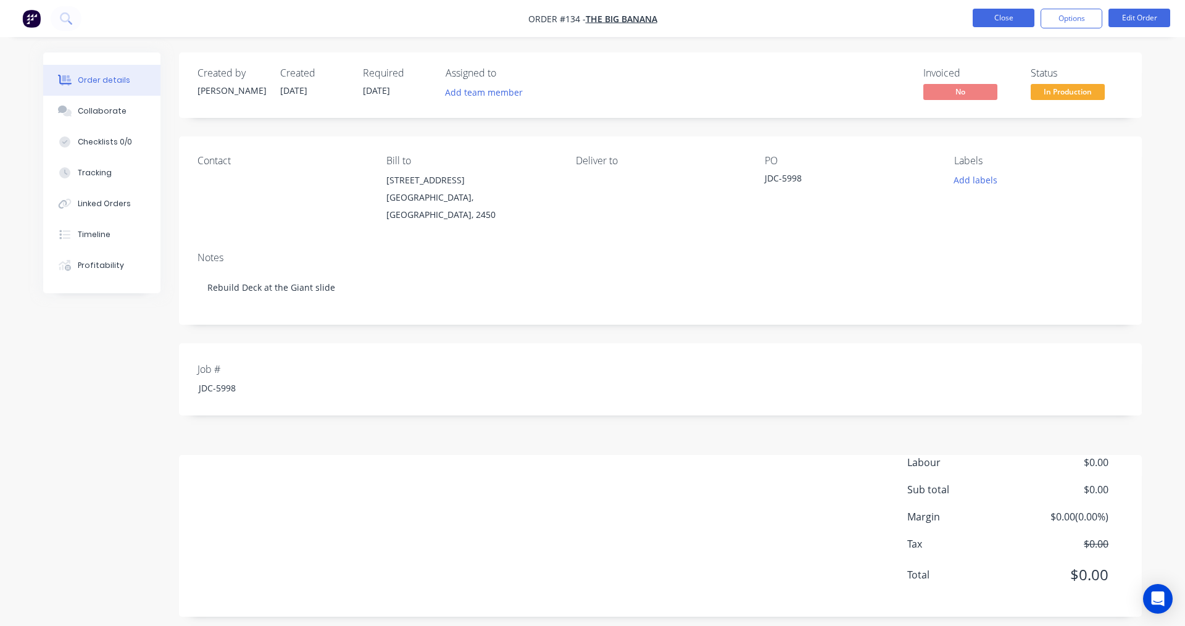
click at [994, 23] on button "Close" at bounding box center [1004, 18] width 62 height 19
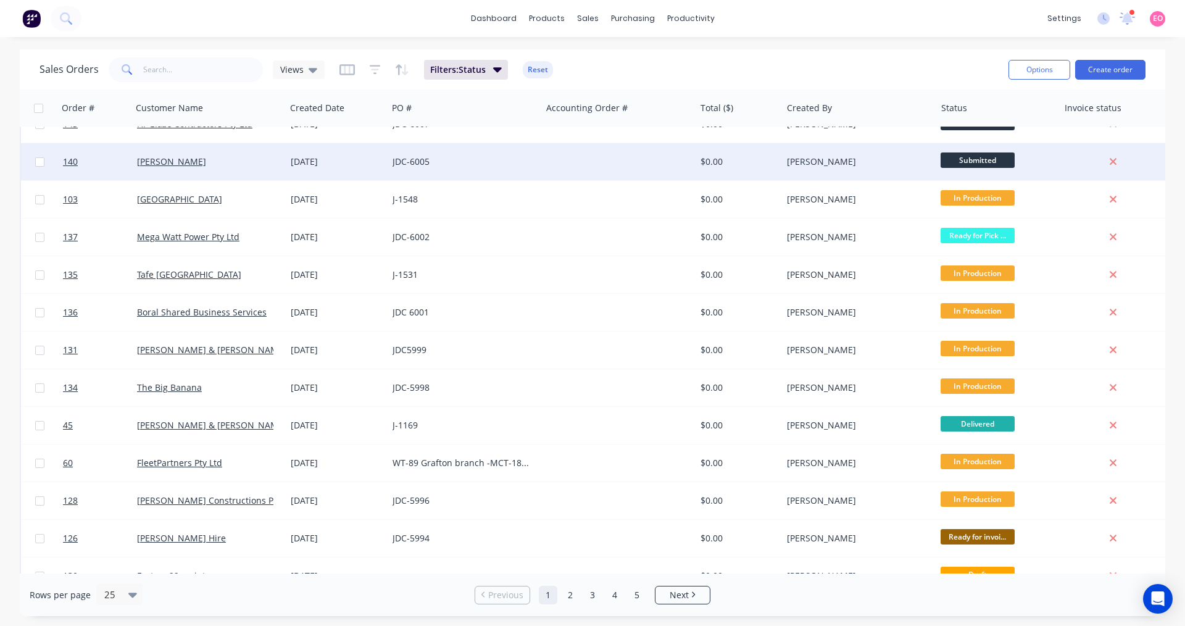
scroll to position [309, 0]
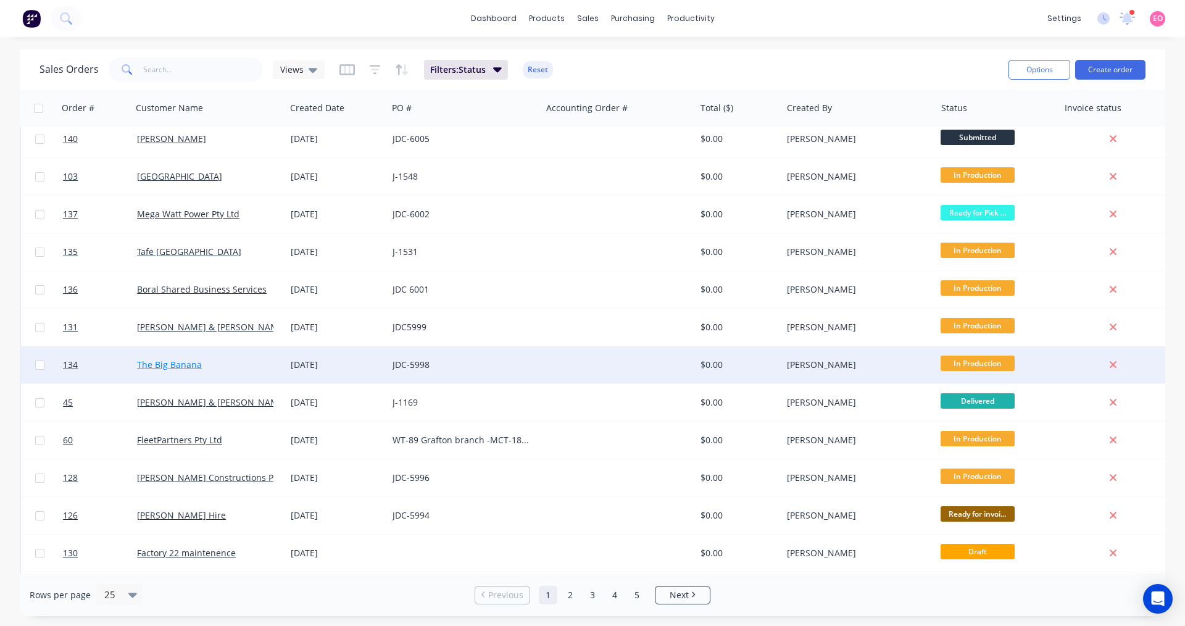
click at [186, 368] on link "The Big Banana" at bounding box center [169, 365] width 65 height 12
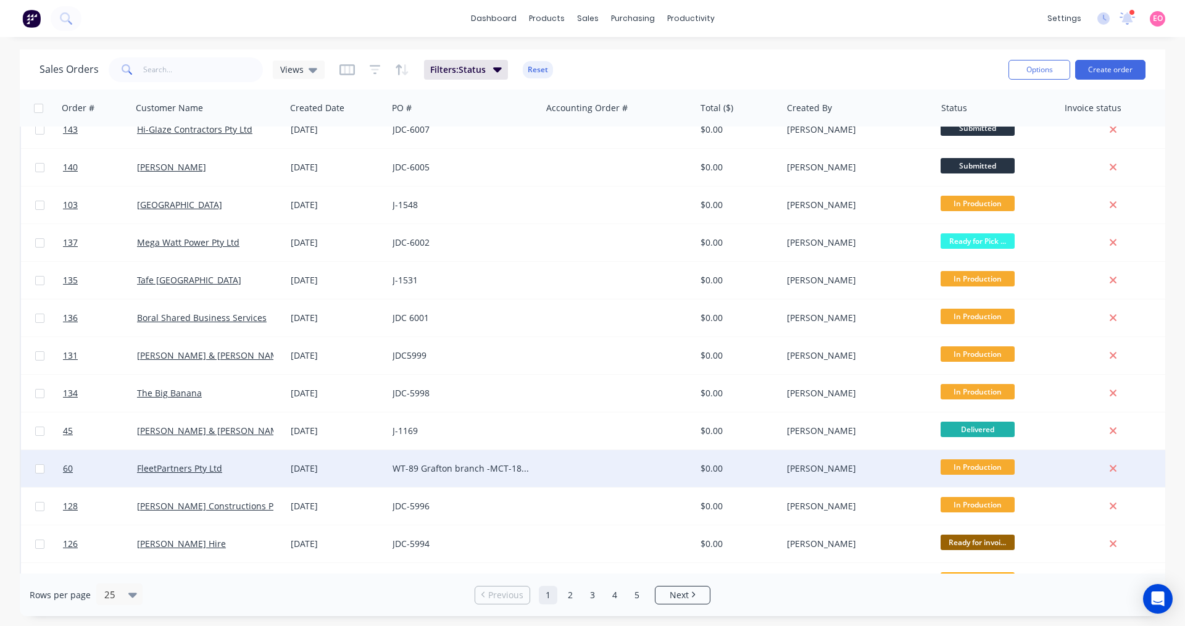
scroll to position [254, 0]
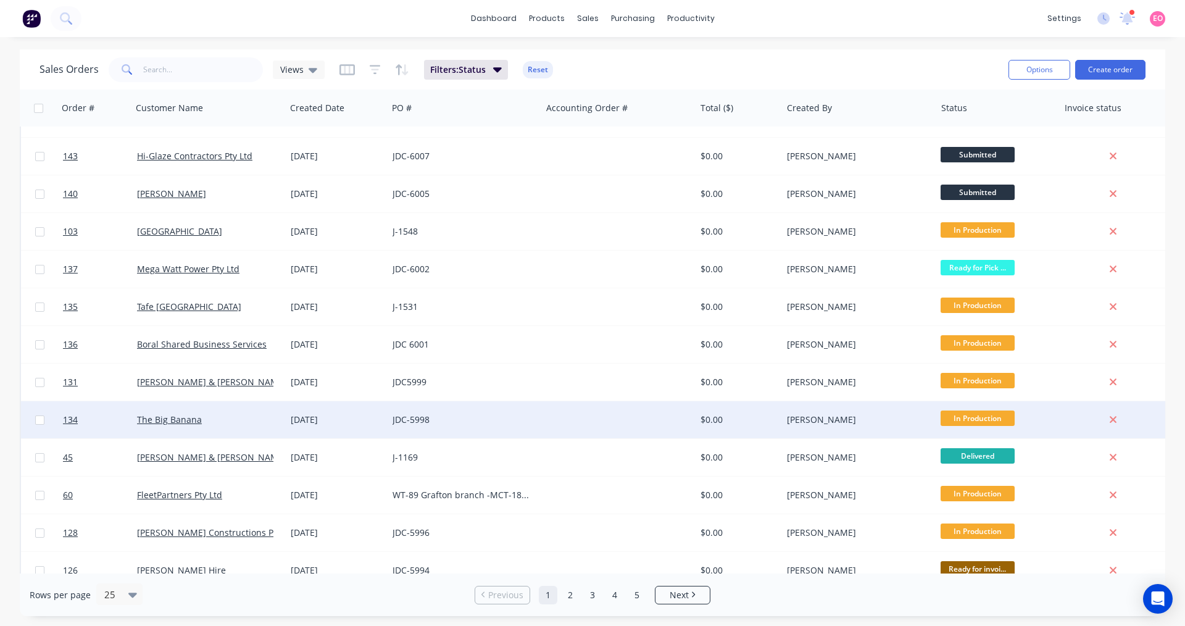
click at [491, 420] on div "JDC-5998" at bounding box center [460, 419] width 137 height 12
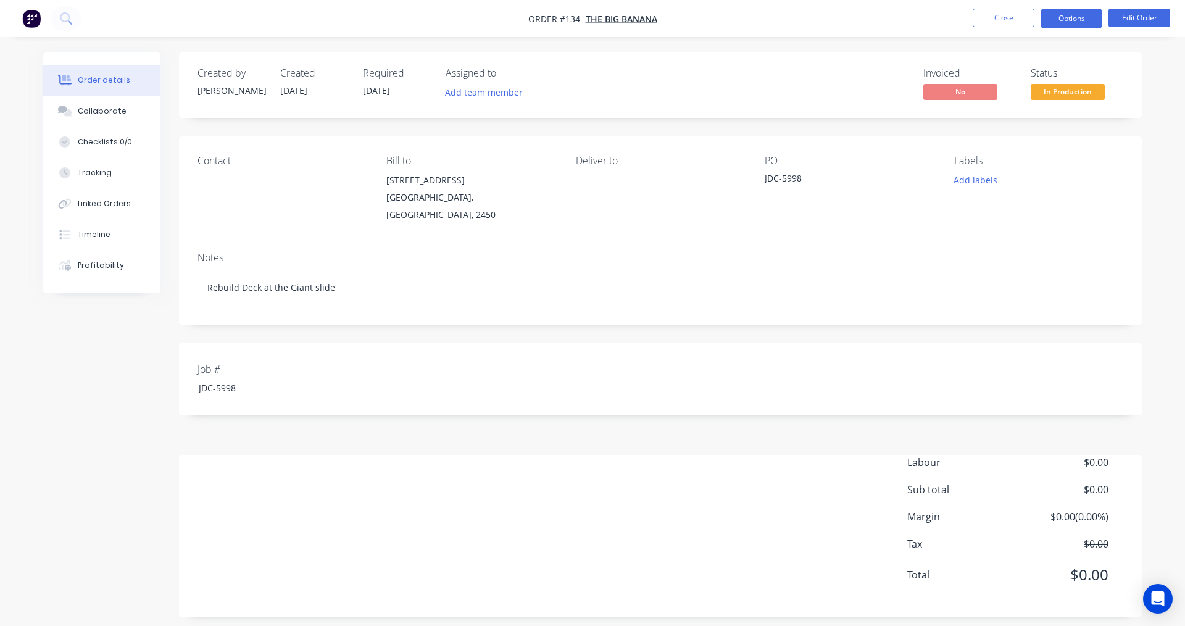
click at [1081, 20] on button "Options" at bounding box center [1071, 19] width 62 height 20
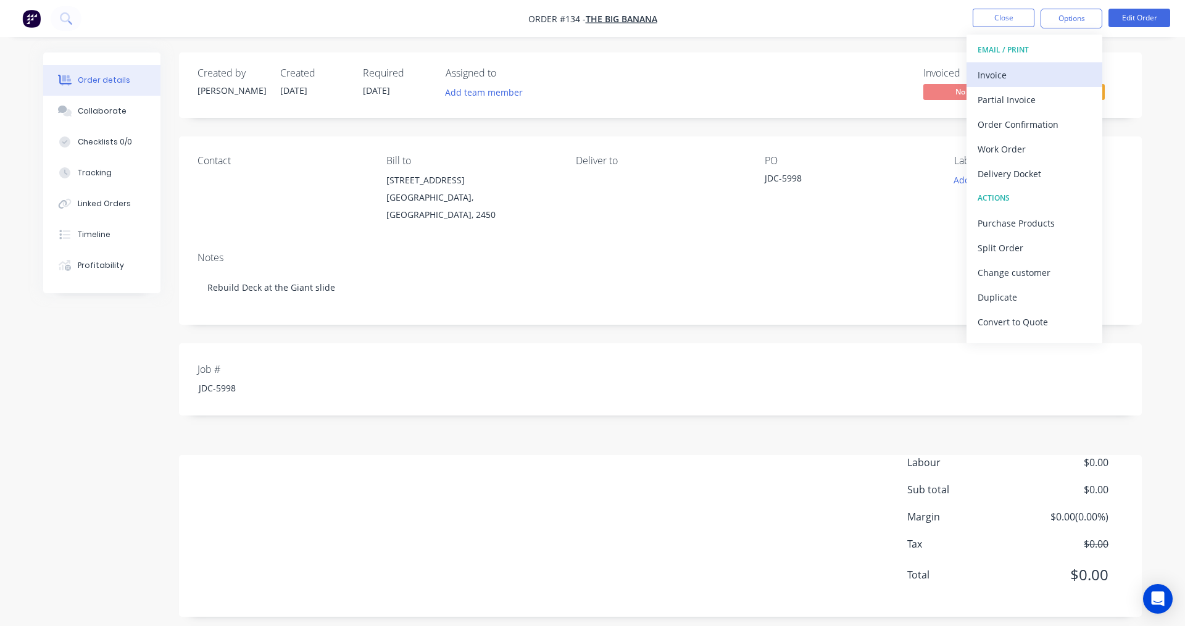
click at [1017, 81] on div "Invoice" at bounding box center [1034, 75] width 114 height 18
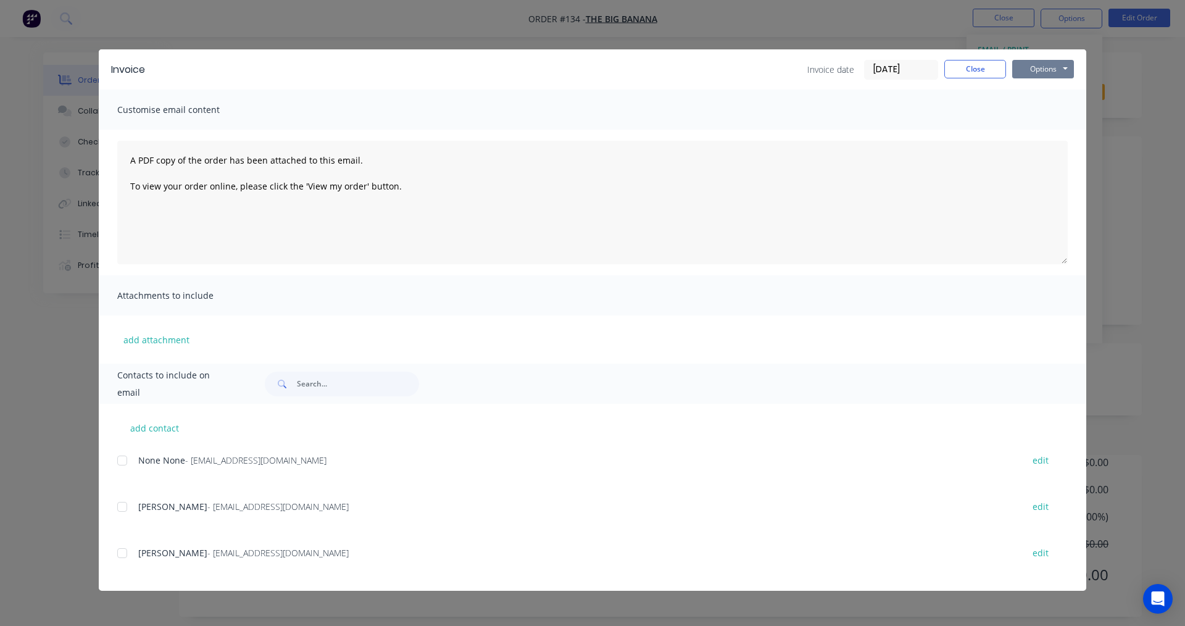
click at [1036, 63] on button "Options" at bounding box center [1043, 69] width 62 height 19
click at [1032, 107] on button "Print" at bounding box center [1051, 111] width 79 height 20
click at [959, 73] on button "Close" at bounding box center [975, 69] width 62 height 19
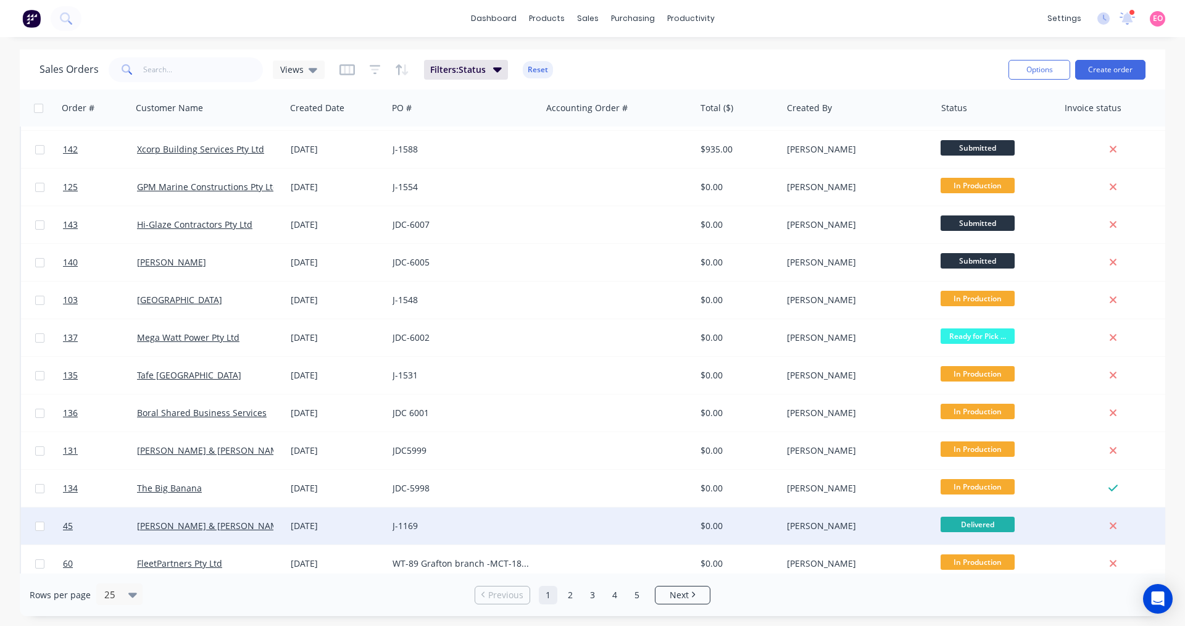
scroll to position [309, 0]
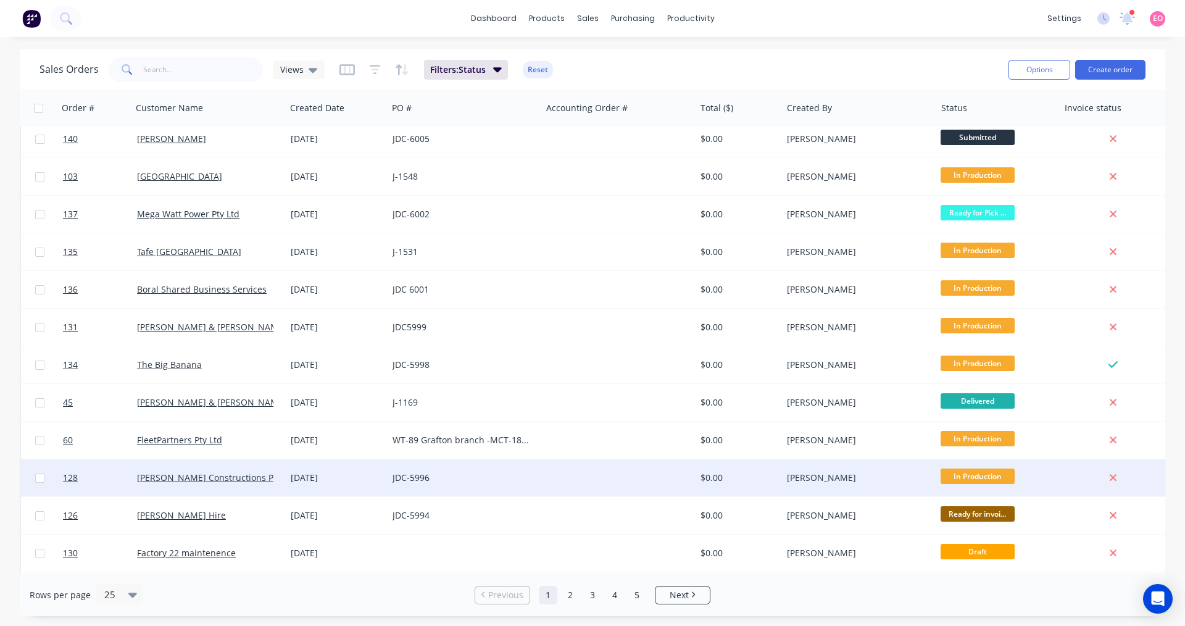
click at [421, 476] on div "JDC-5996" at bounding box center [460, 477] width 137 height 12
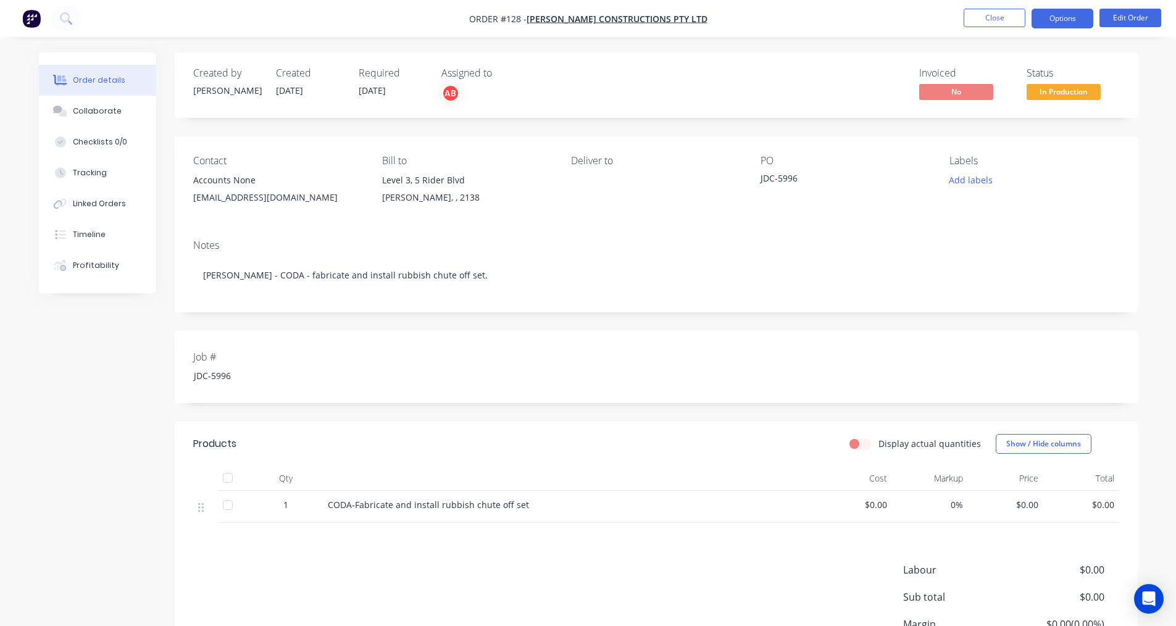
click at [1060, 20] on button "Options" at bounding box center [1062, 19] width 62 height 20
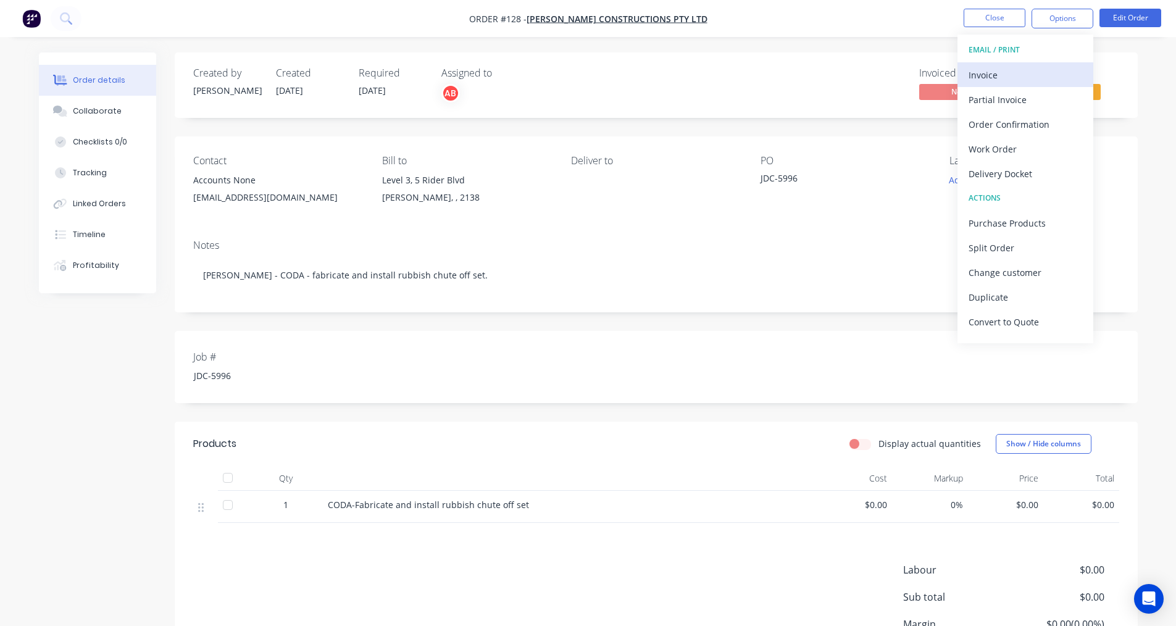
click at [1005, 72] on div "Invoice" at bounding box center [1025, 75] width 114 height 18
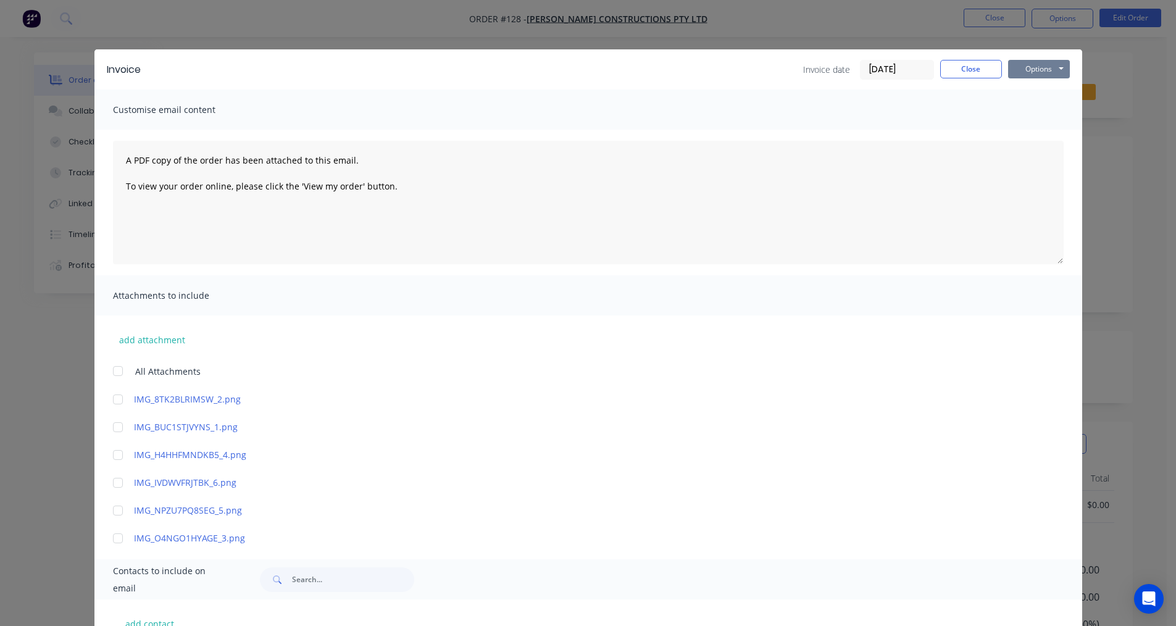
click at [1031, 67] on button "Options" at bounding box center [1039, 69] width 62 height 19
click at [1021, 115] on button "Print" at bounding box center [1047, 111] width 79 height 20
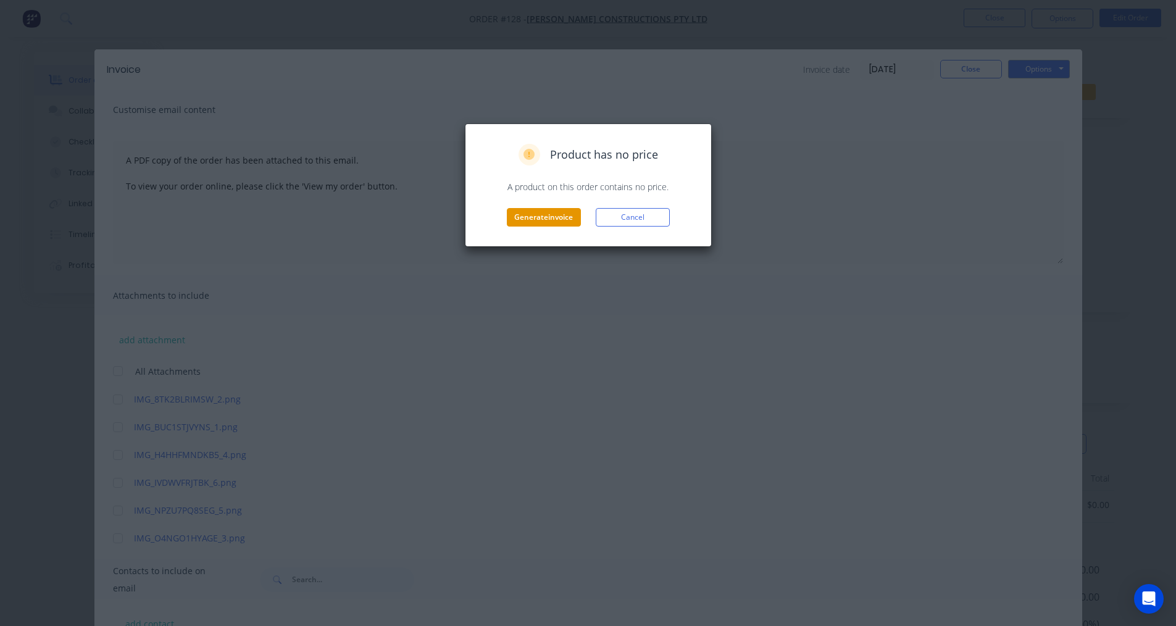
click at [562, 217] on button "Generate invoice" at bounding box center [544, 217] width 74 height 19
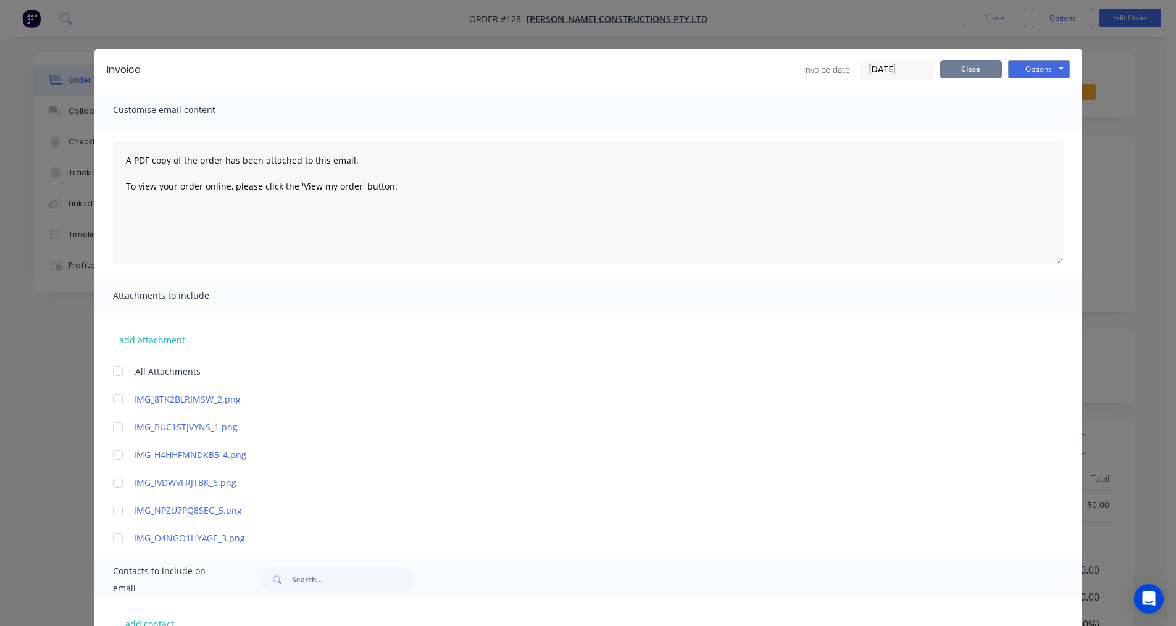
click at [978, 66] on button "Close" at bounding box center [971, 69] width 62 height 19
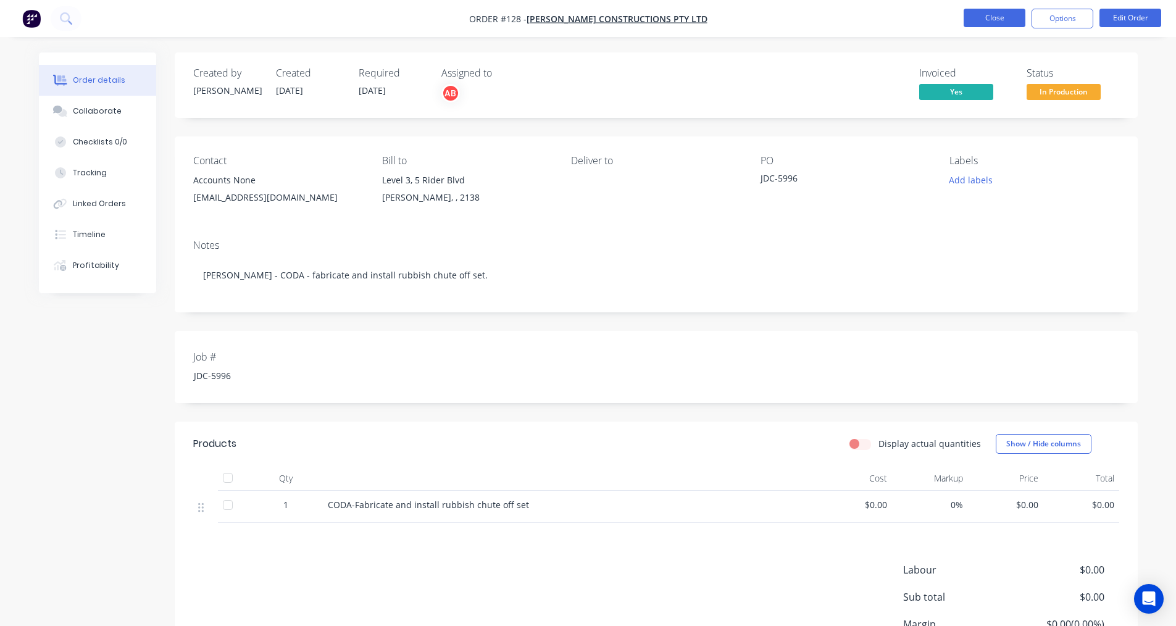
click at [973, 19] on button "Close" at bounding box center [994, 18] width 62 height 19
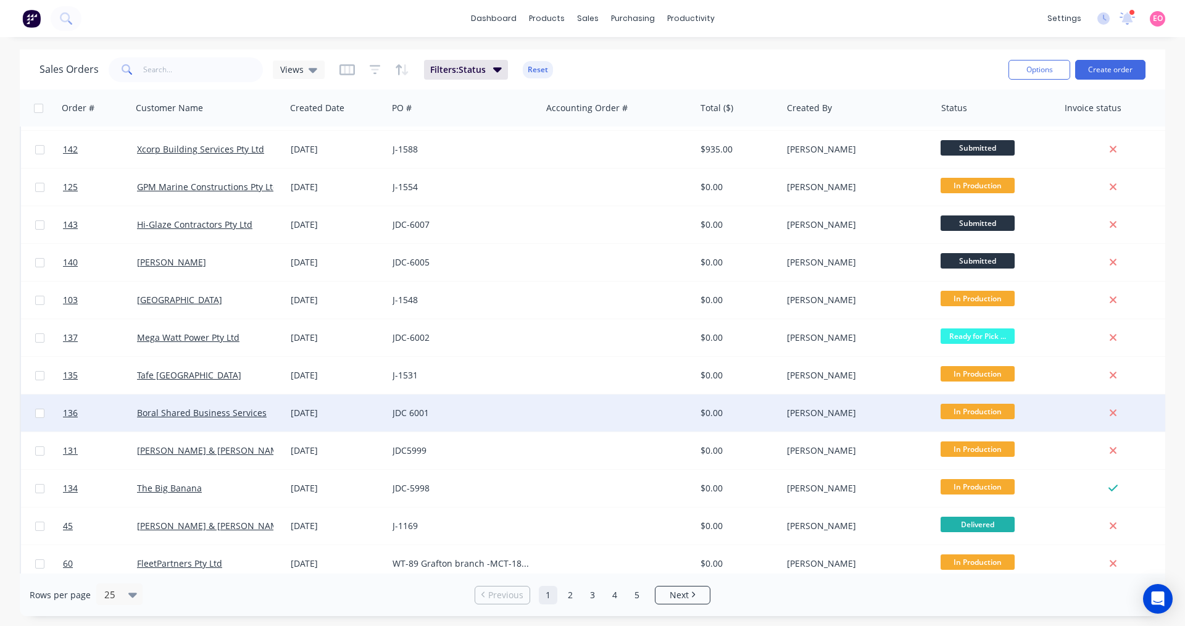
scroll to position [432, 0]
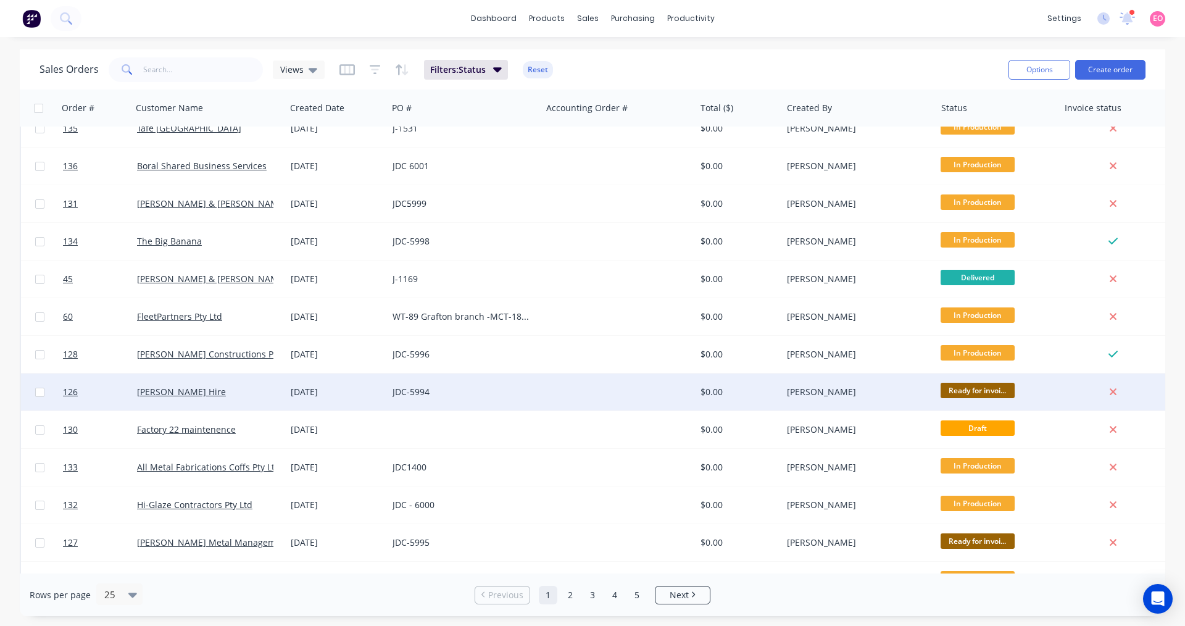
click at [417, 388] on div "JDC-5994" at bounding box center [460, 392] width 137 height 12
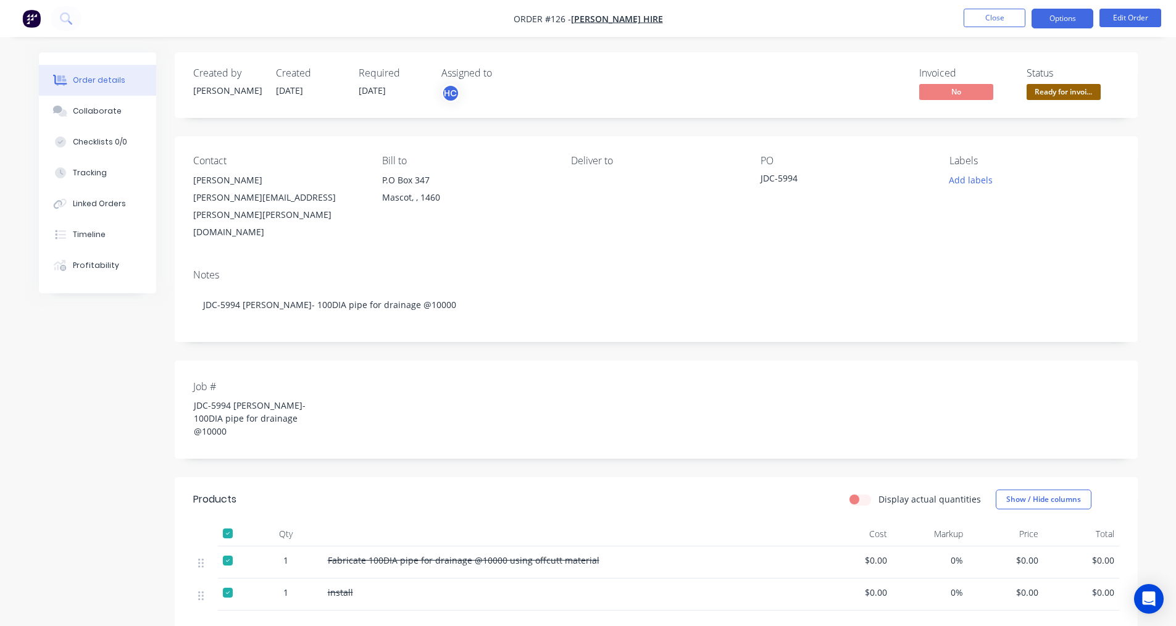
click at [1074, 15] on button "Options" at bounding box center [1062, 19] width 62 height 20
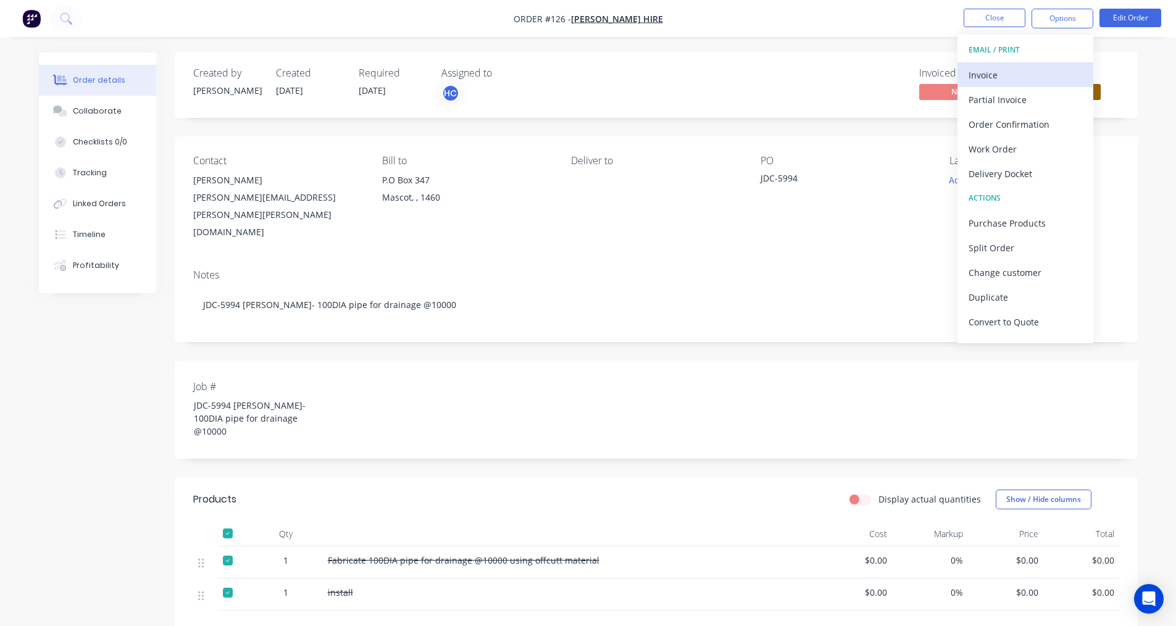
click at [1037, 69] on div "Invoice" at bounding box center [1025, 75] width 114 height 18
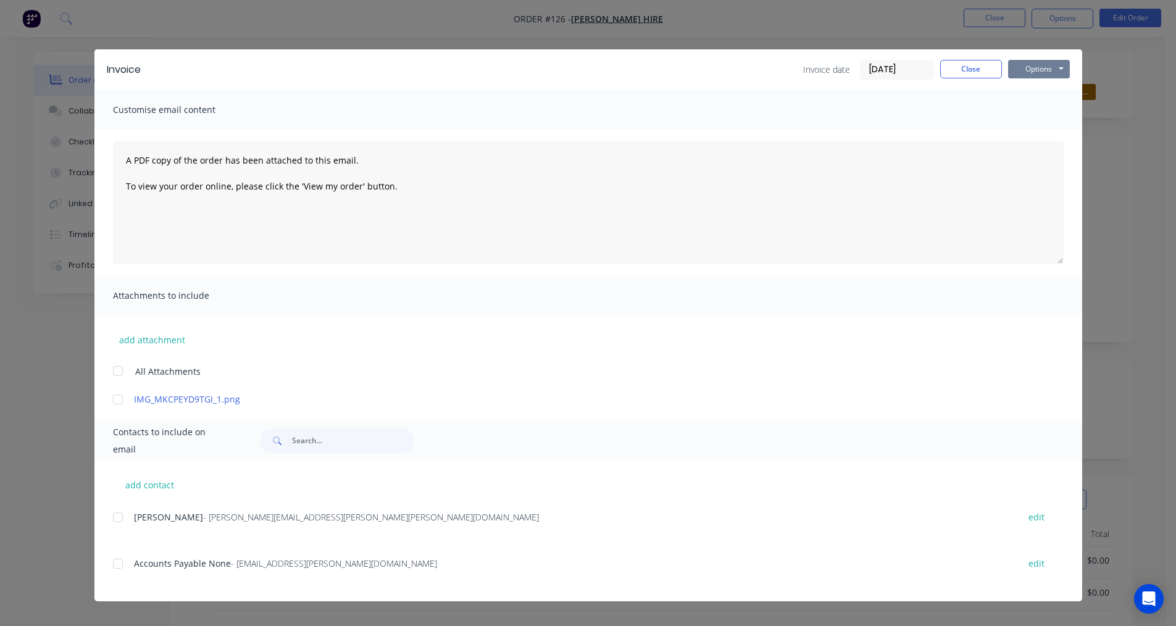
click at [1033, 77] on button "Options" at bounding box center [1039, 69] width 62 height 19
click at [1026, 107] on button "Print" at bounding box center [1047, 111] width 79 height 20
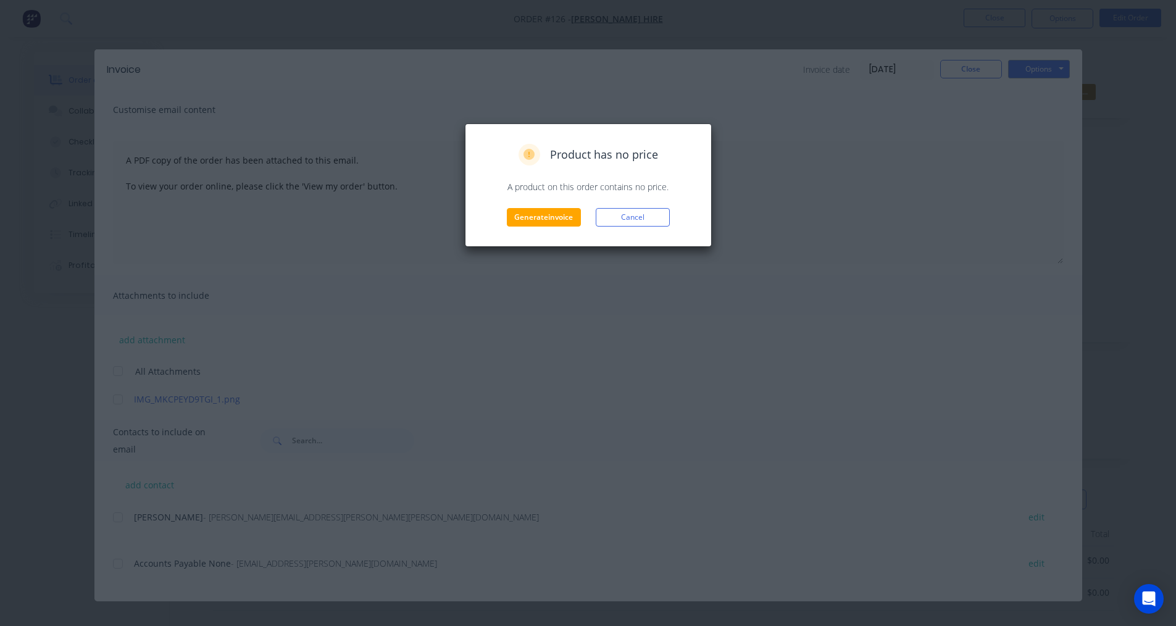
click at [544, 230] on div "Product has no price A product on this order contains no price. Generate invoic…" at bounding box center [588, 184] width 247 height 123
click at [547, 212] on button "Generate invoice" at bounding box center [544, 217] width 74 height 19
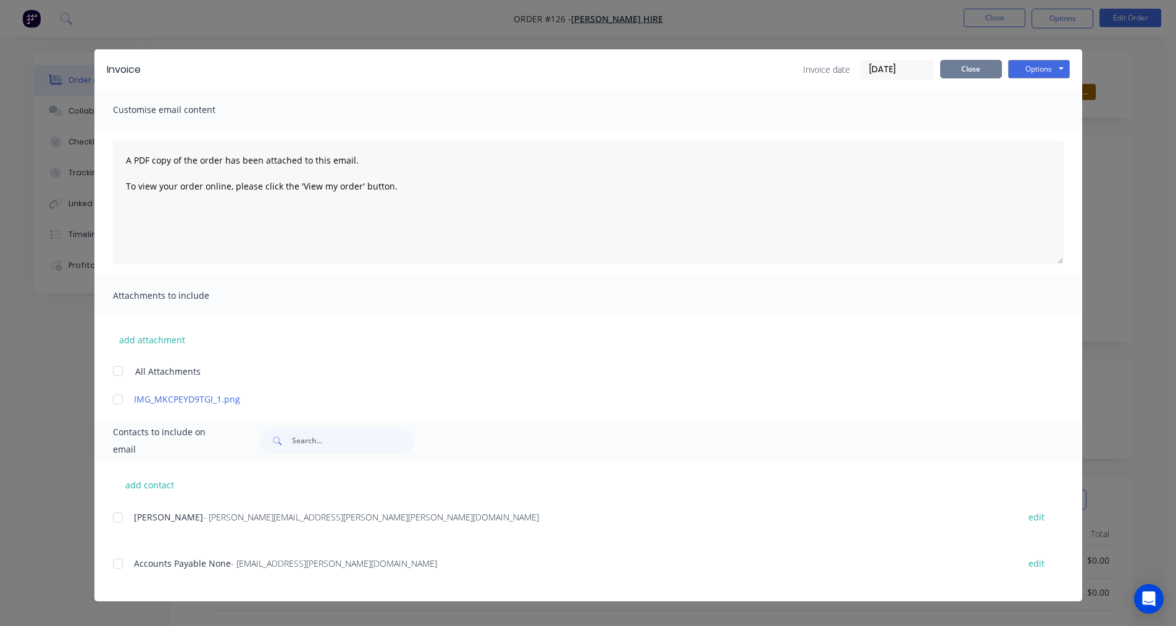
click at [970, 69] on button "Close" at bounding box center [971, 69] width 62 height 19
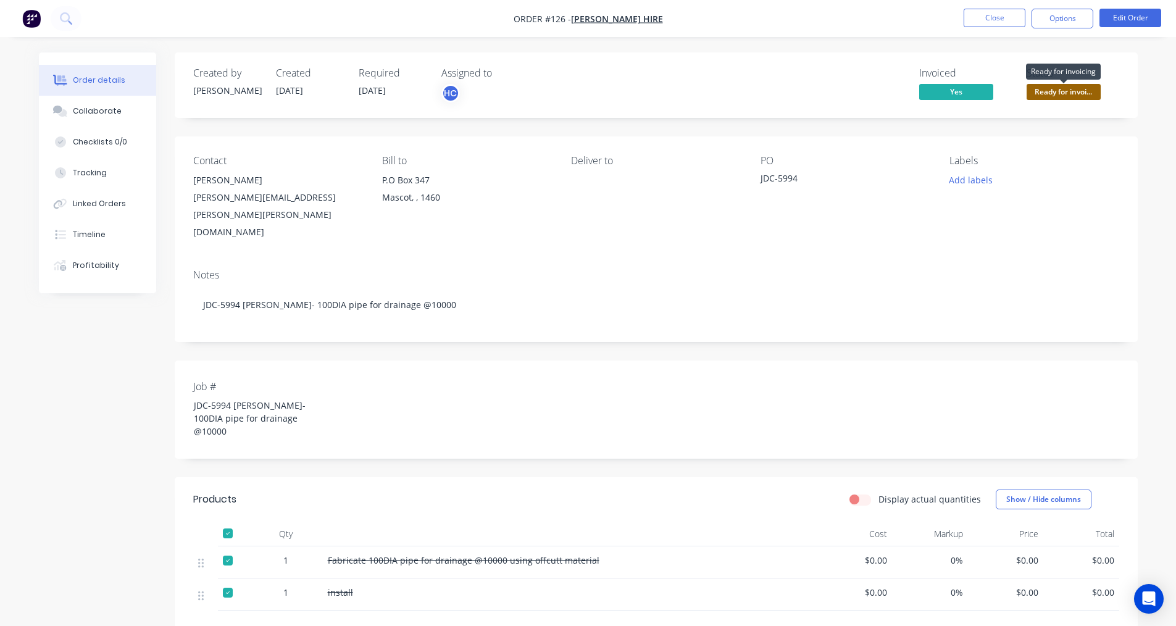
click at [1052, 91] on span "Ready for invoi..." at bounding box center [1063, 91] width 74 height 15
click at [875, 81] on div "Invoiced Yes Status Ready for invoi..." at bounding box center [842, 85] width 554 height 36
click at [1042, 93] on span "Ready for invoi..." at bounding box center [1063, 91] width 74 height 15
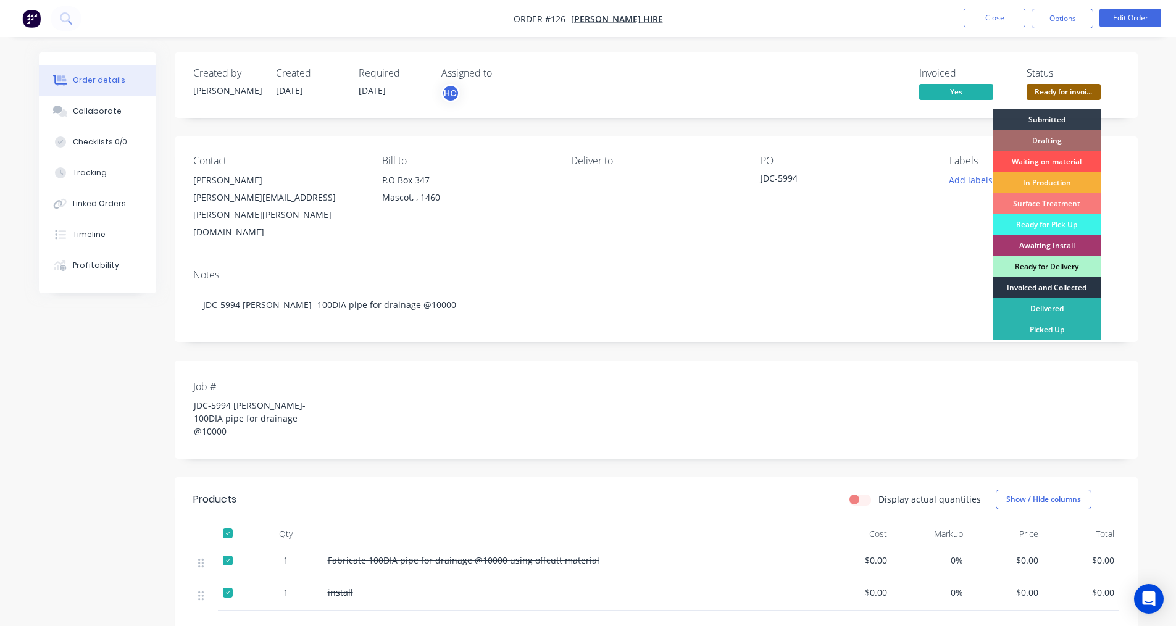
click at [1017, 291] on div "Invoiced and Collected" at bounding box center [1046, 287] width 108 height 21
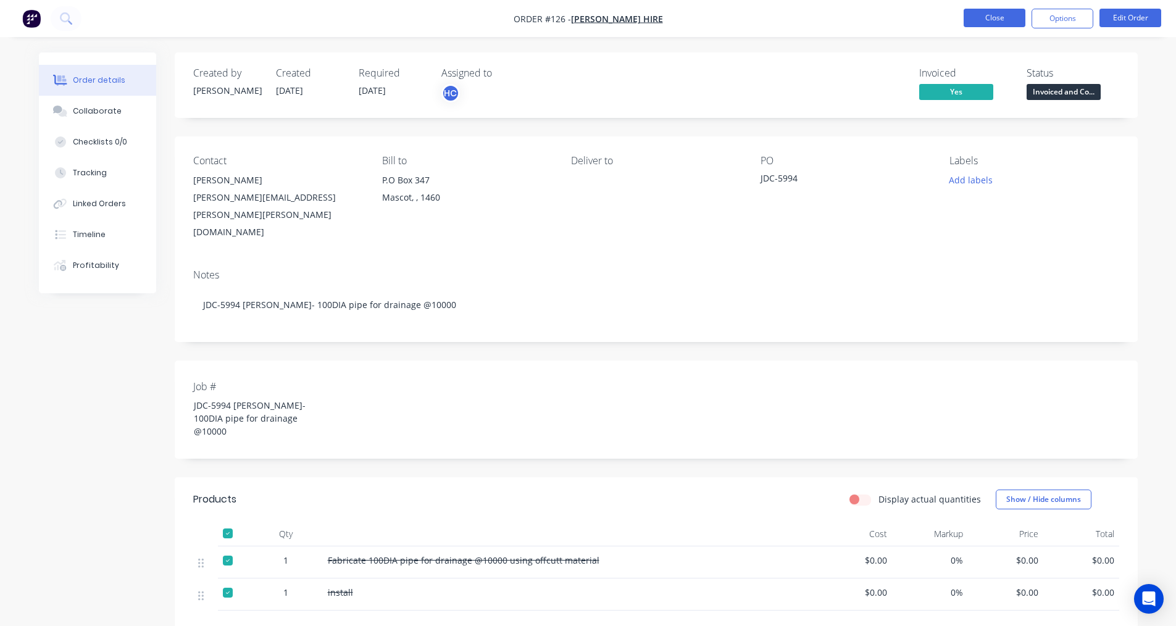
click at [1001, 19] on button "Close" at bounding box center [994, 18] width 62 height 19
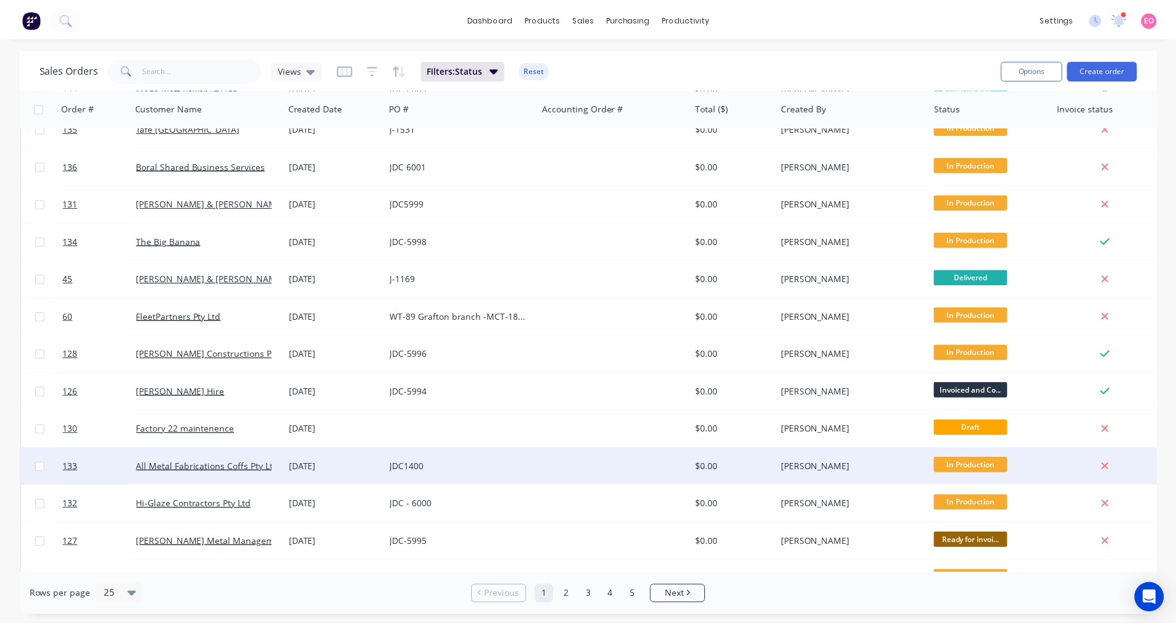
scroll to position [500, 0]
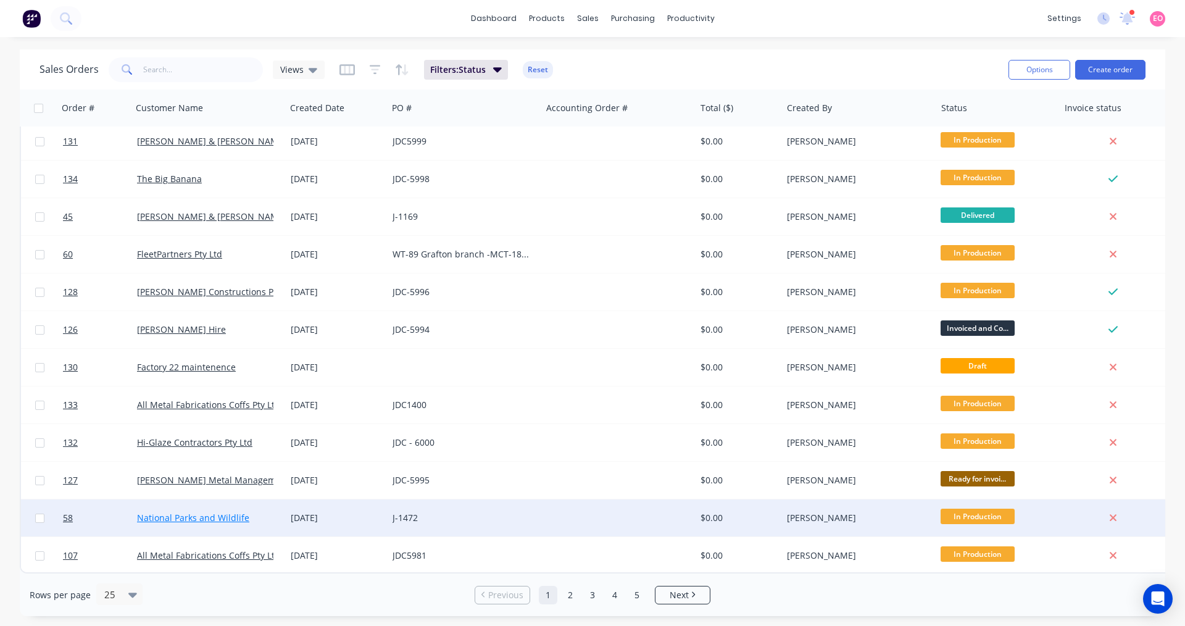
click at [229, 514] on link "National Parks and Wildlife" at bounding box center [193, 518] width 112 height 12
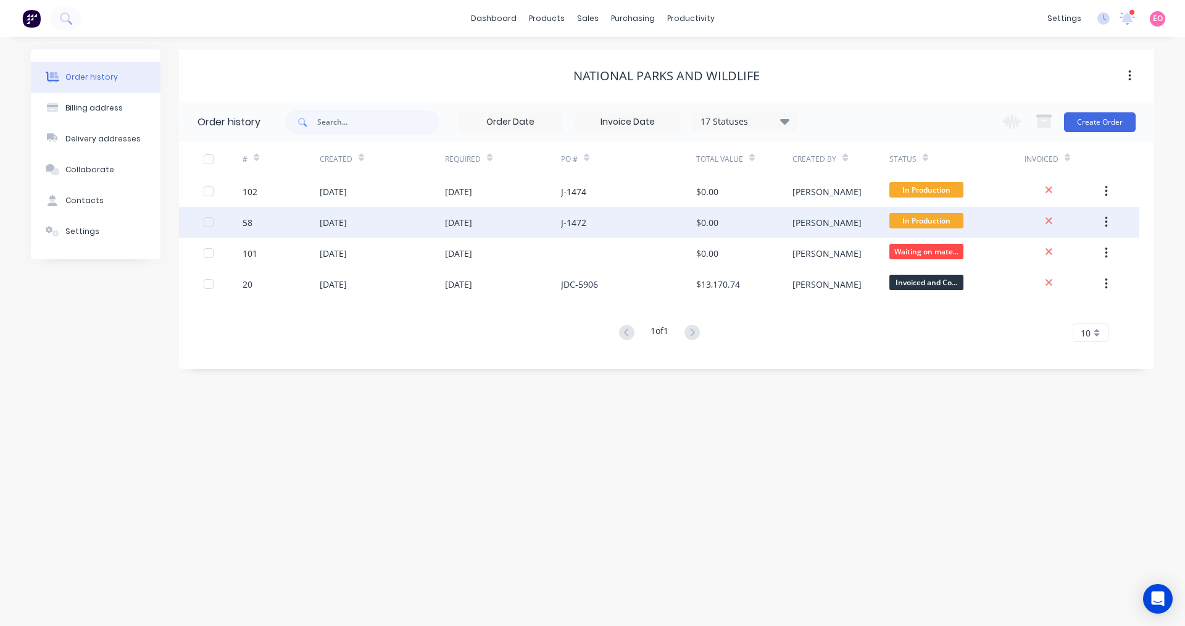
click at [576, 222] on div "J-1472" at bounding box center [573, 222] width 25 height 13
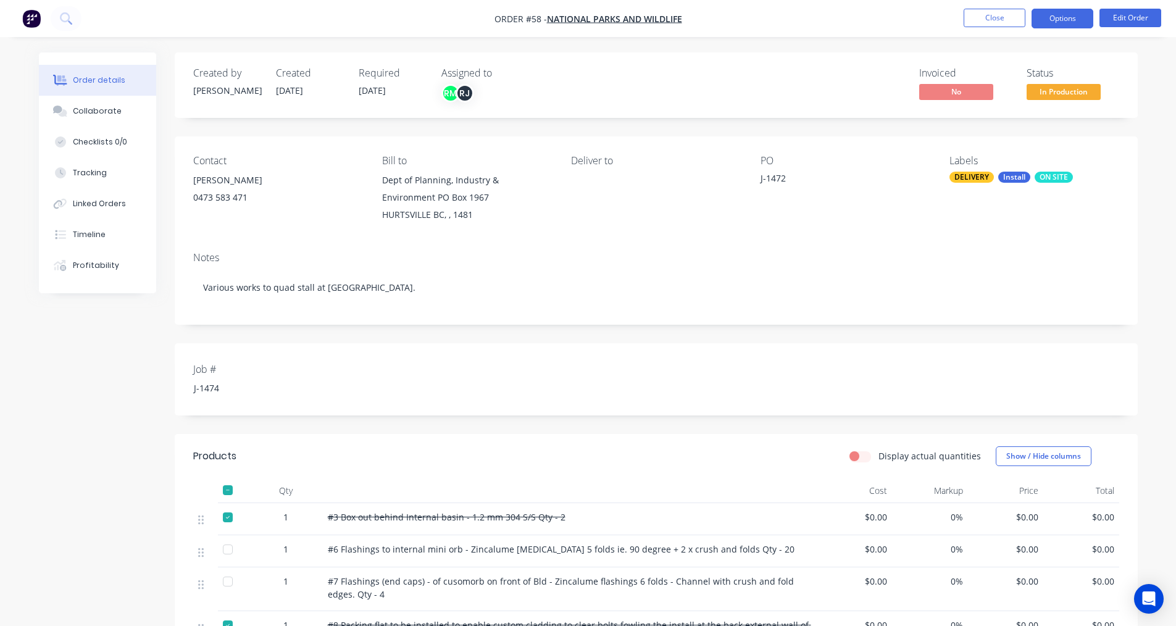
click at [1047, 22] on button "Options" at bounding box center [1062, 19] width 62 height 20
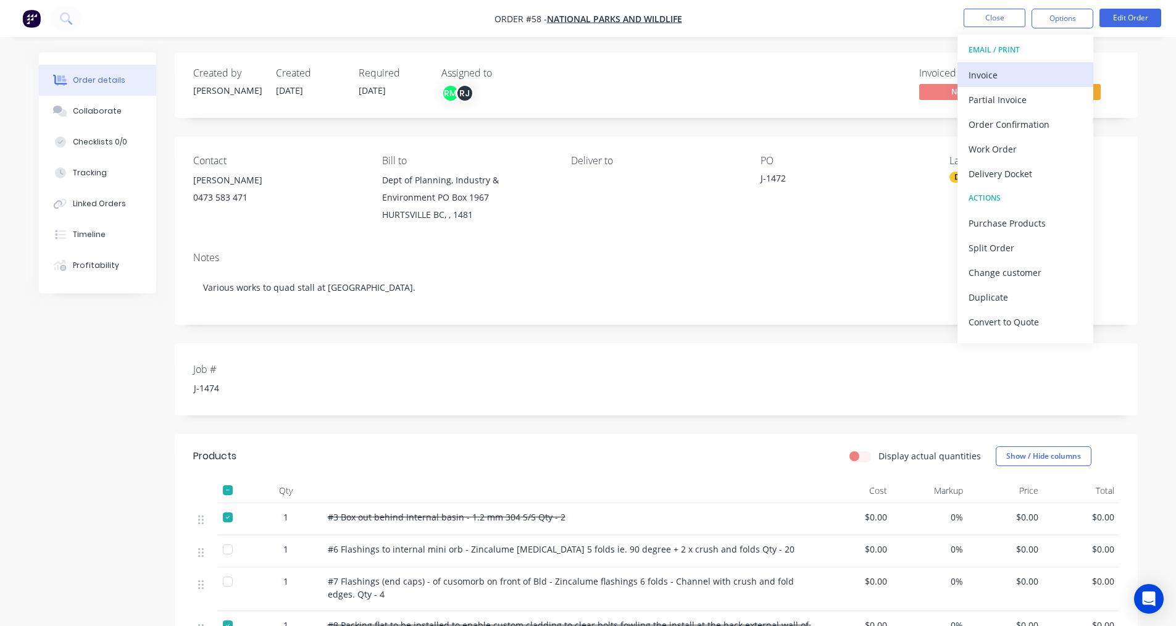
click at [995, 76] on div "Invoice" at bounding box center [1025, 75] width 114 height 18
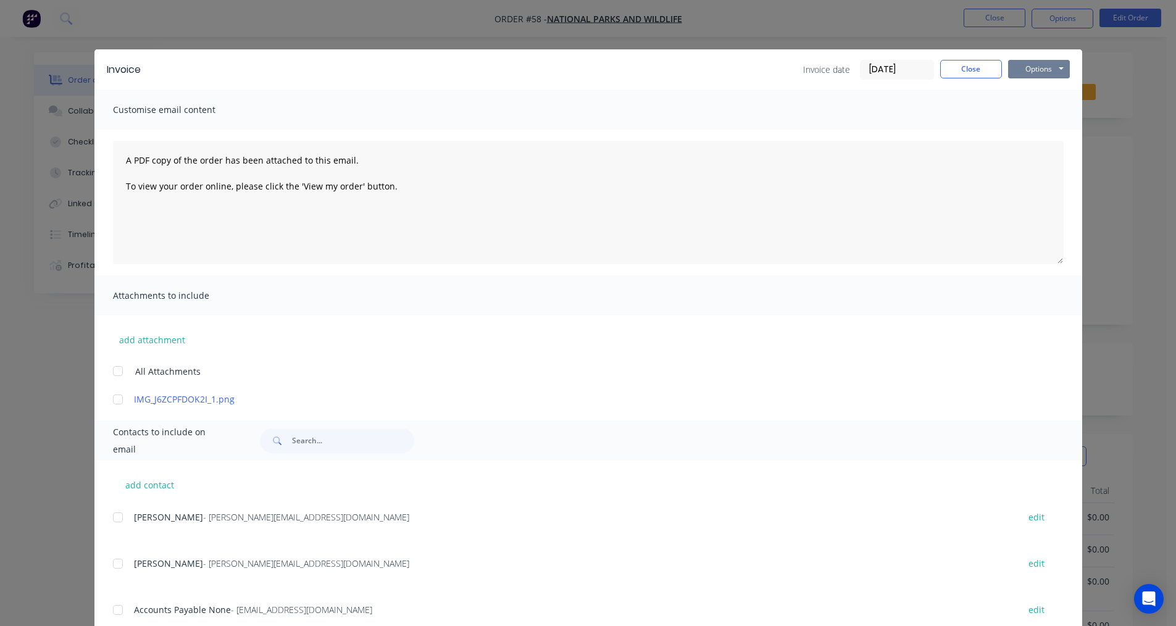
click at [1026, 73] on button "Options" at bounding box center [1039, 69] width 62 height 19
click at [1012, 114] on button "Print" at bounding box center [1047, 111] width 79 height 20
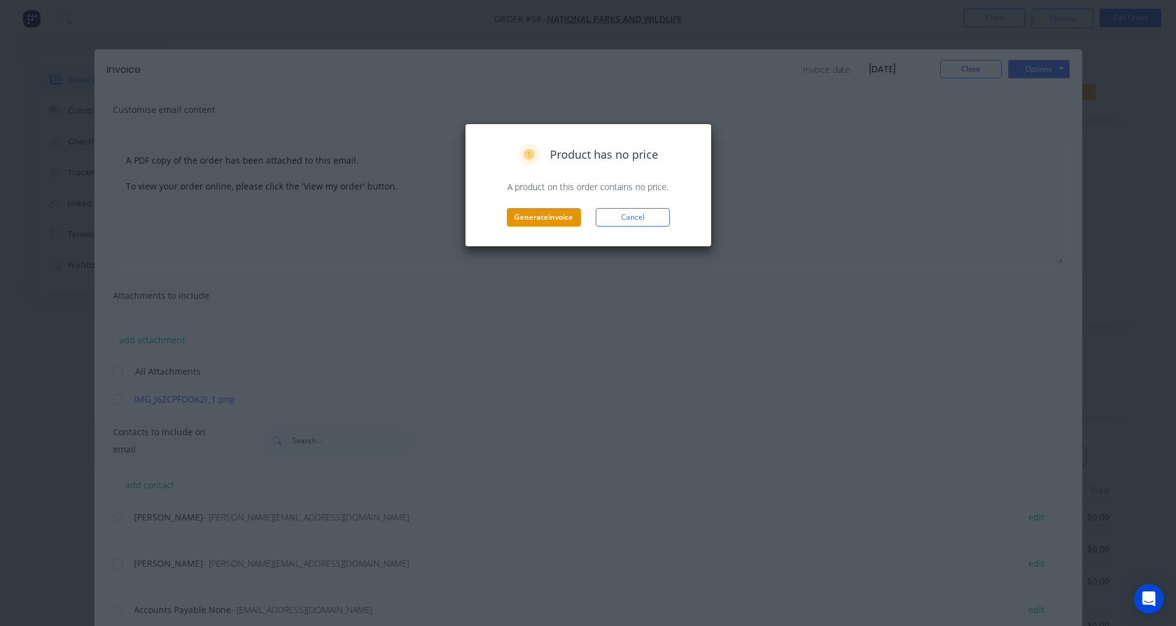
click at [528, 220] on button "Generate invoice" at bounding box center [544, 217] width 74 height 19
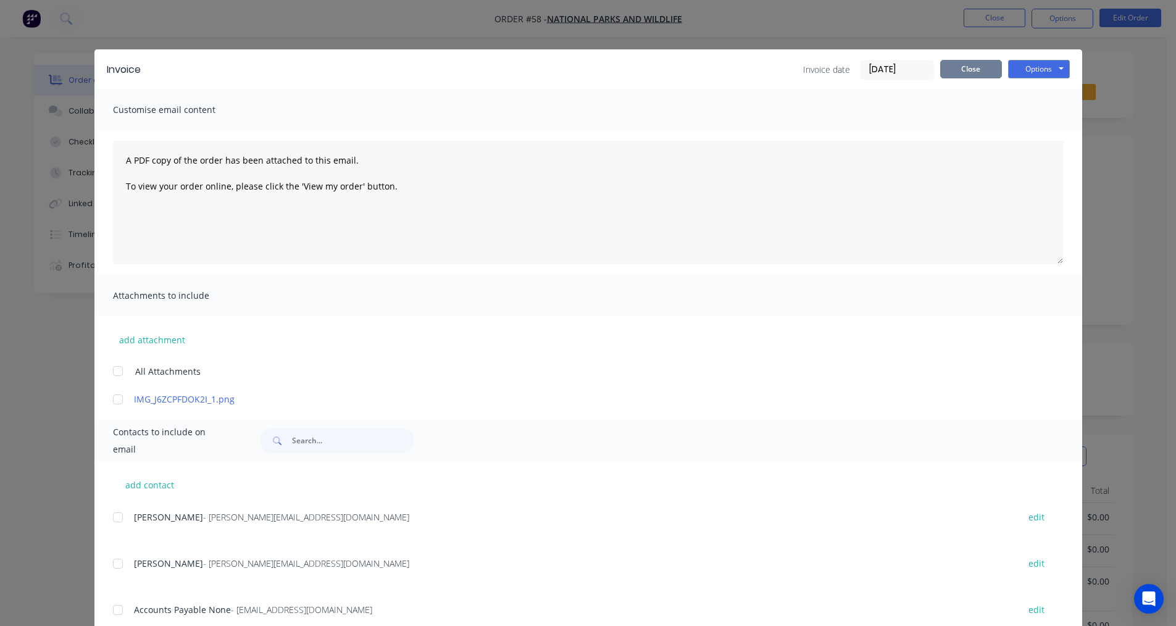
click at [958, 72] on button "Close" at bounding box center [971, 69] width 62 height 19
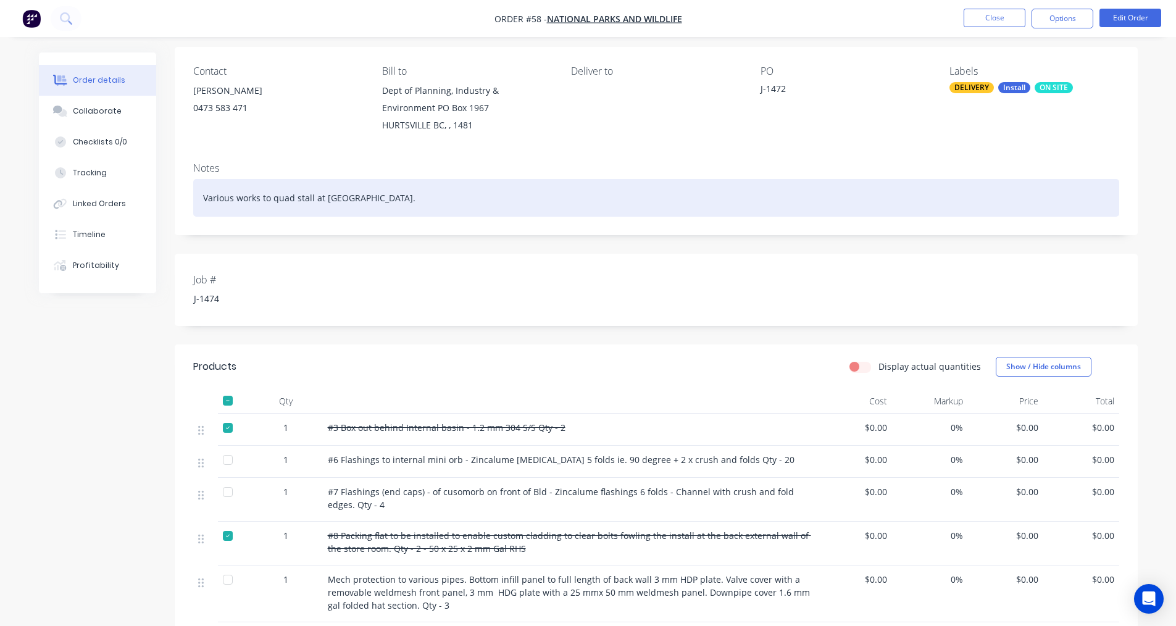
scroll to position [62, 0]
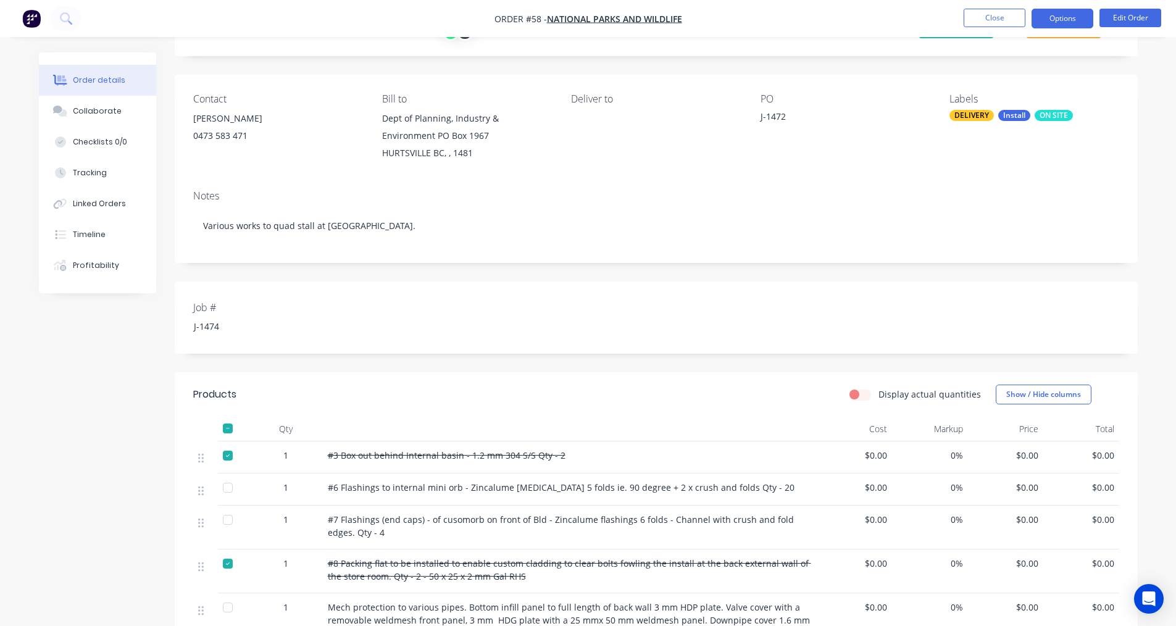
click at [1062, 22] on button "Options" at bounding box center [1062, 19] width 62 height 20
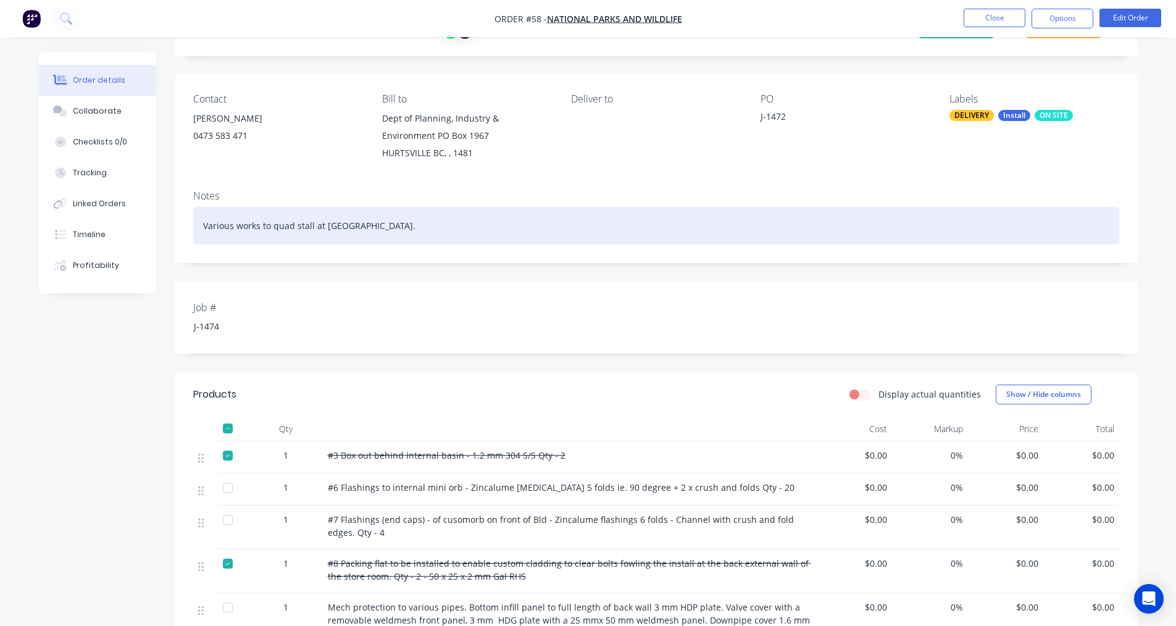
click at [689, 215] on div "Various works to quad stall at [GEOGRAPHIC_DATA]." at bounding box center [656, 226] width 926 height 38
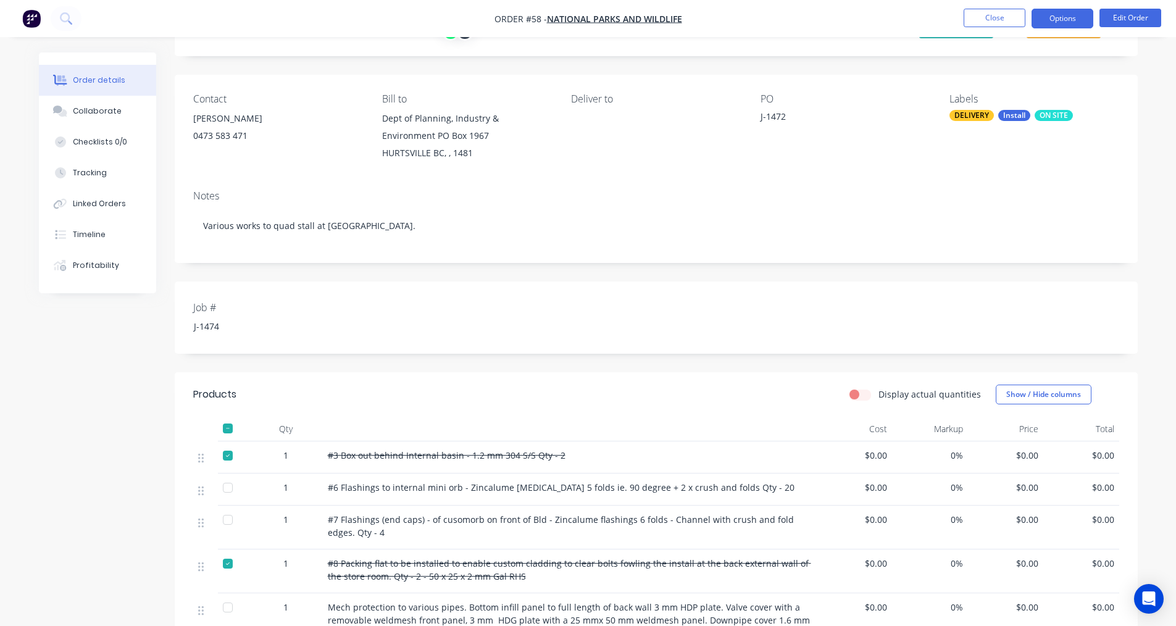
click at [1050, 16] on button "Options" at bounding box center [1062, 19] width 62 height 20
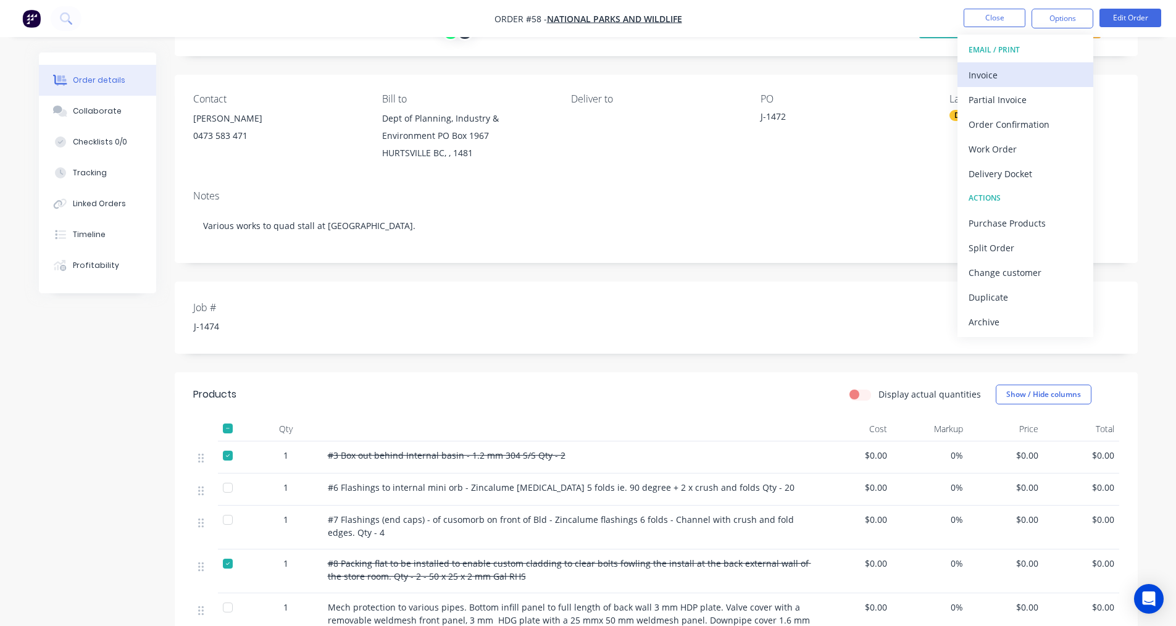
click at [982, 81] on div "Invoice" at bounding box center [1025, 75] width 114 height 18
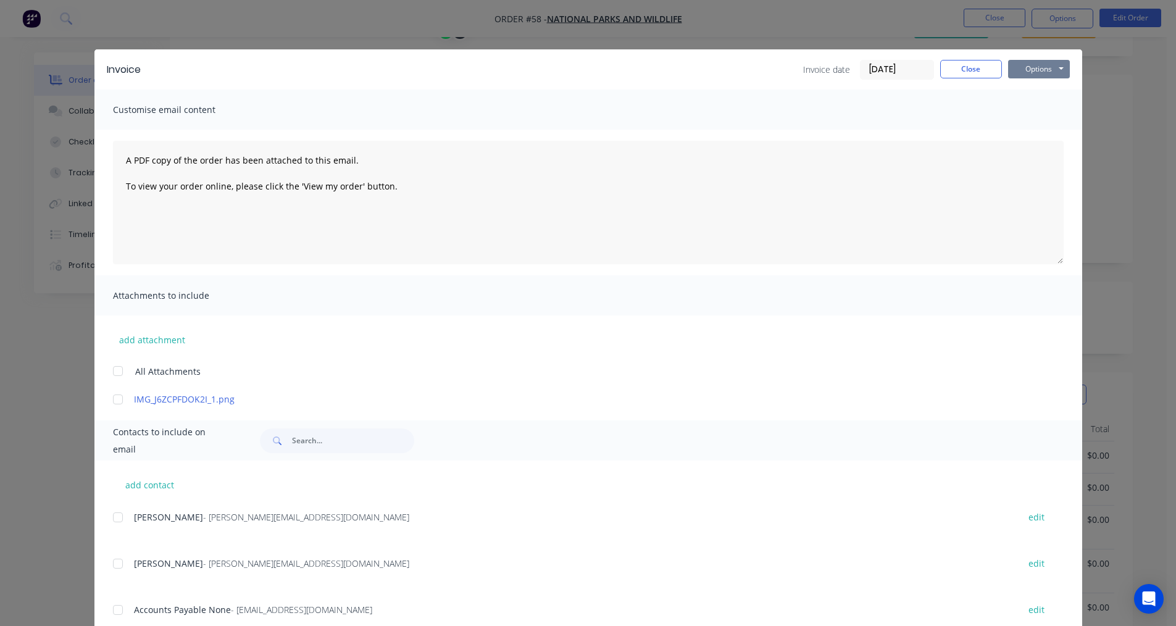
click at [1036, 75] on button "Options" at bounding box center [1039, 69] width 62 height 19
click at [1039, 109] on button "Print" at bounding box center [1047, 111] width 79 height 20
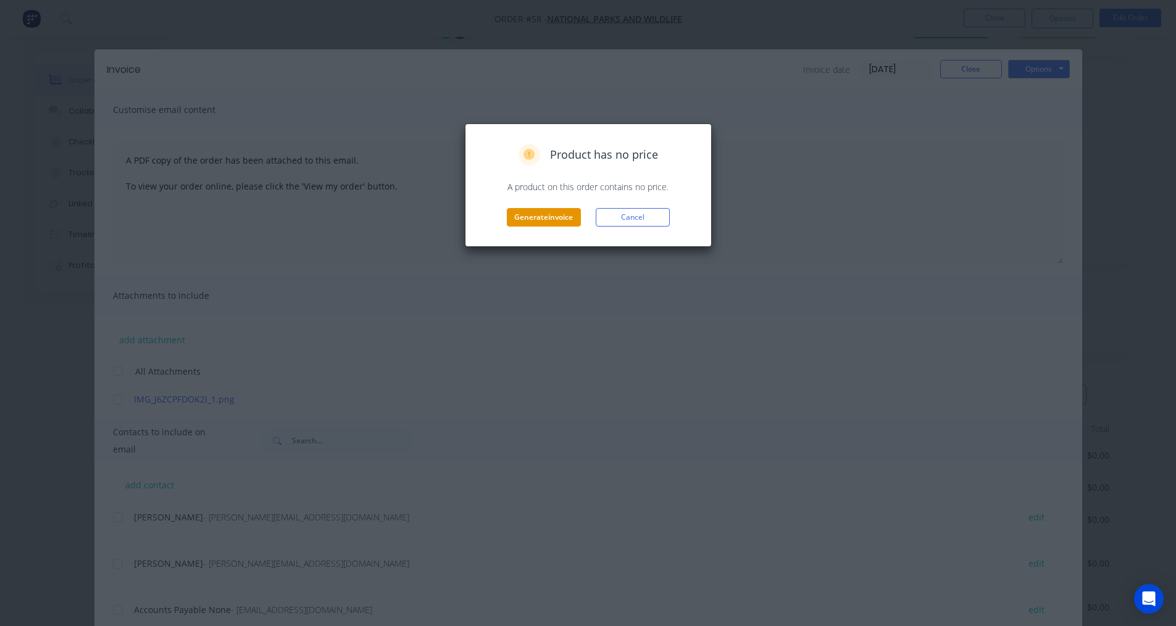
click at [554, 219] on button "Generate invoice" at bounding box center [544, 217] width 74 height 19
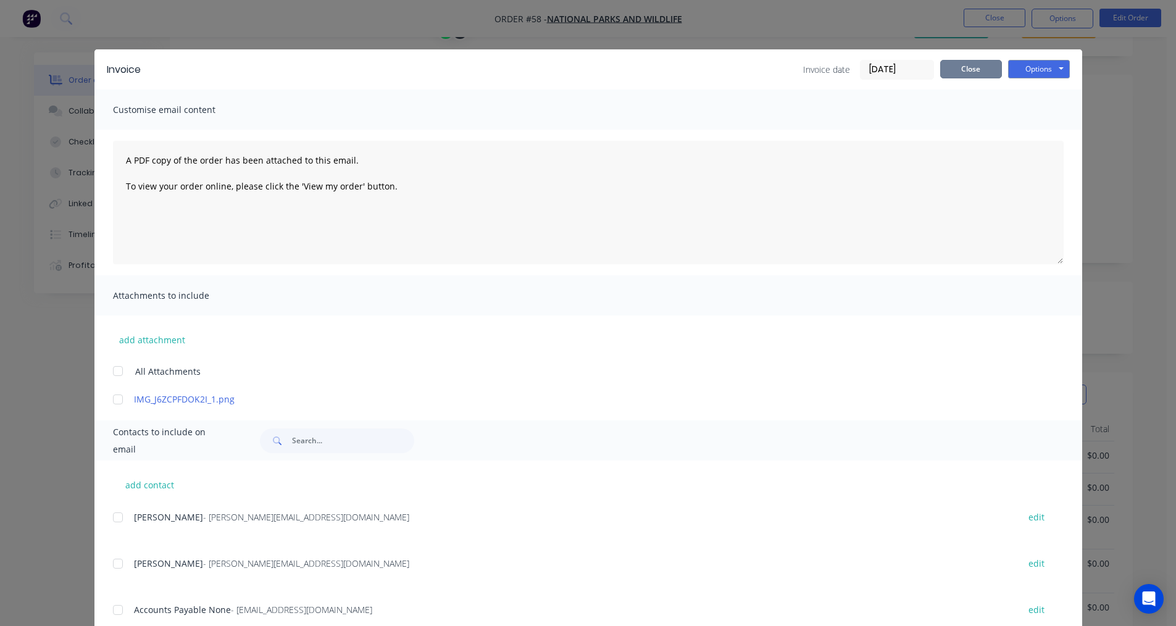
click at [971, 68] on button "Close" at bounding box center [971, 69] width 62 height 19
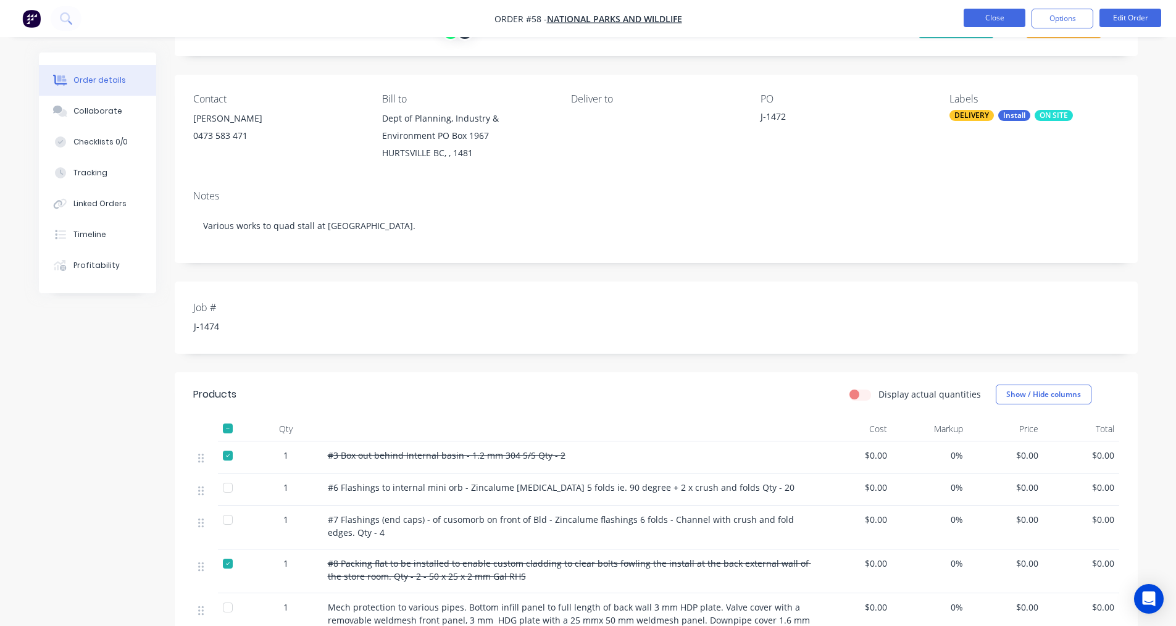
click at [981, 23] on button "Close" at bounding box center [994, 18] width 62 height 19
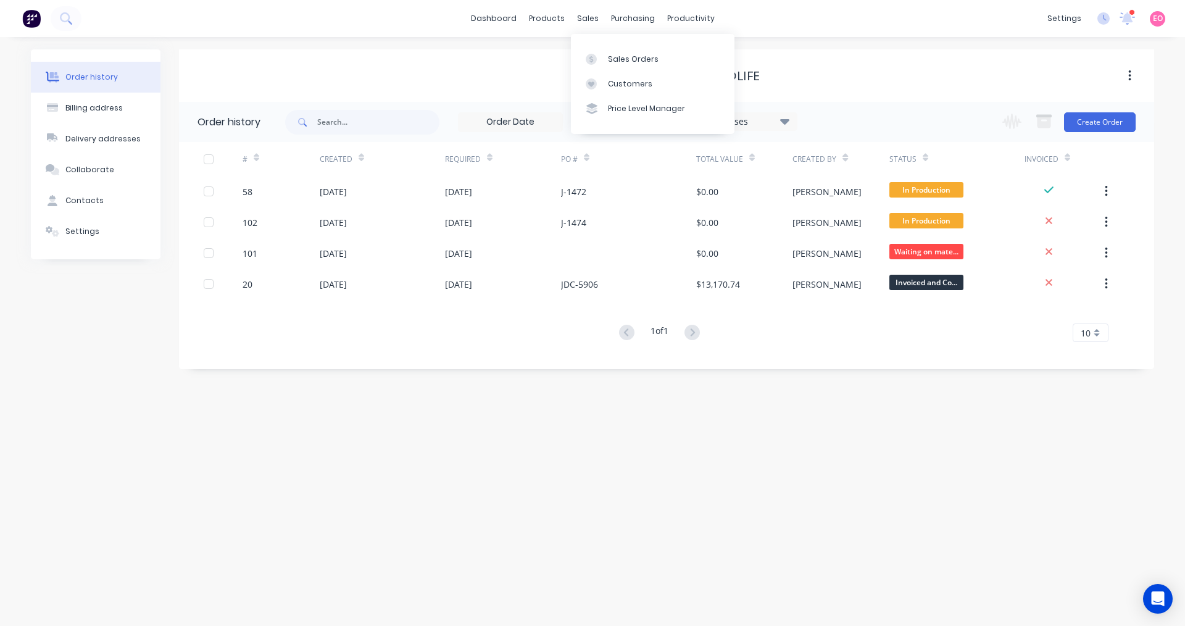
drag, startPoint x: 576, startPoint y: 18, endPoint x: 577, endPoint y: 37, distance: 19.1
click at [576, 18] on div "sales" at bounding box center [588, 18] width 34 height 19
click at [616, 70] on link "Sales Orders" at bounding box center [653, 58] width 164 height 25
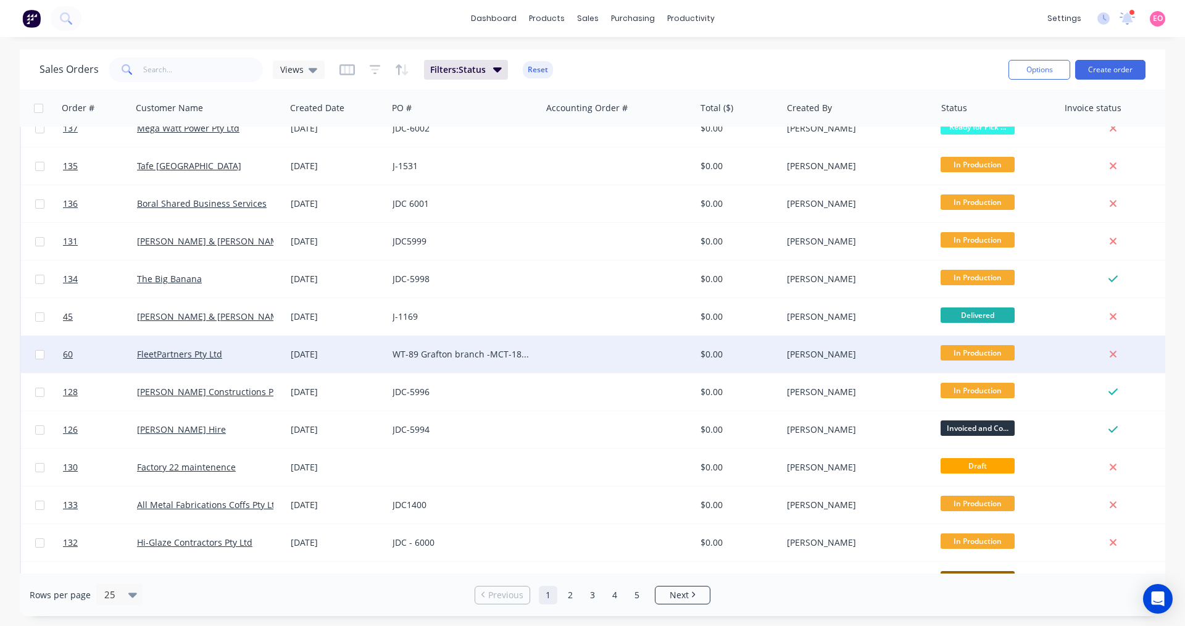
scroll to position [500, 0]
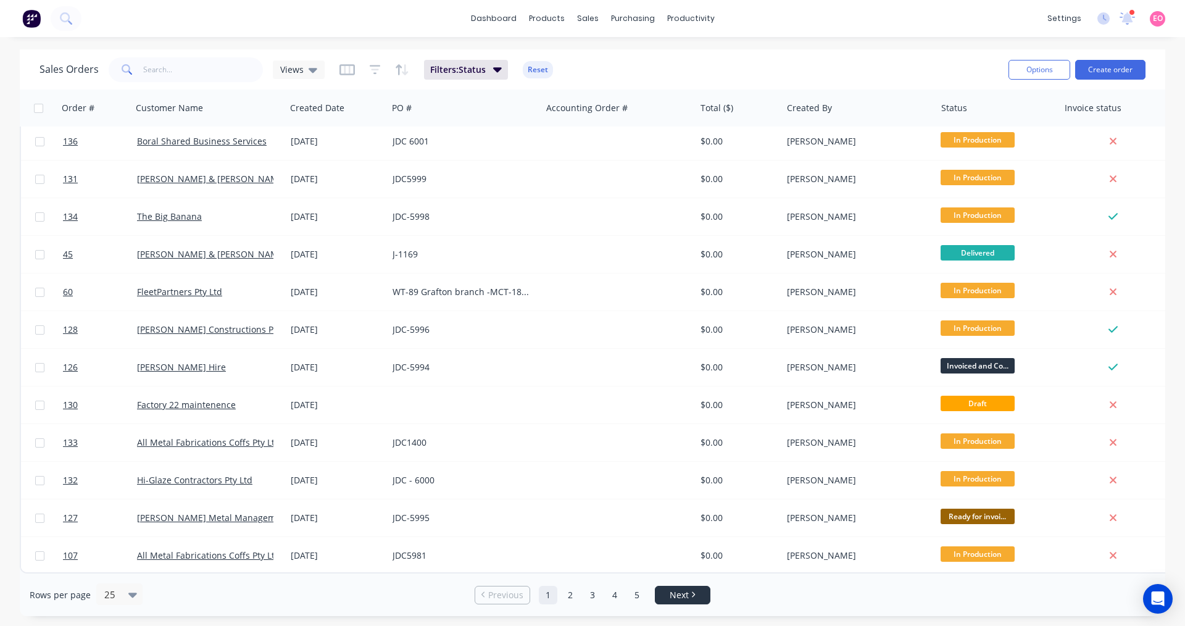
click at [692, 587] on li "Next" at bounding box center [683, 595] width 56 height 19
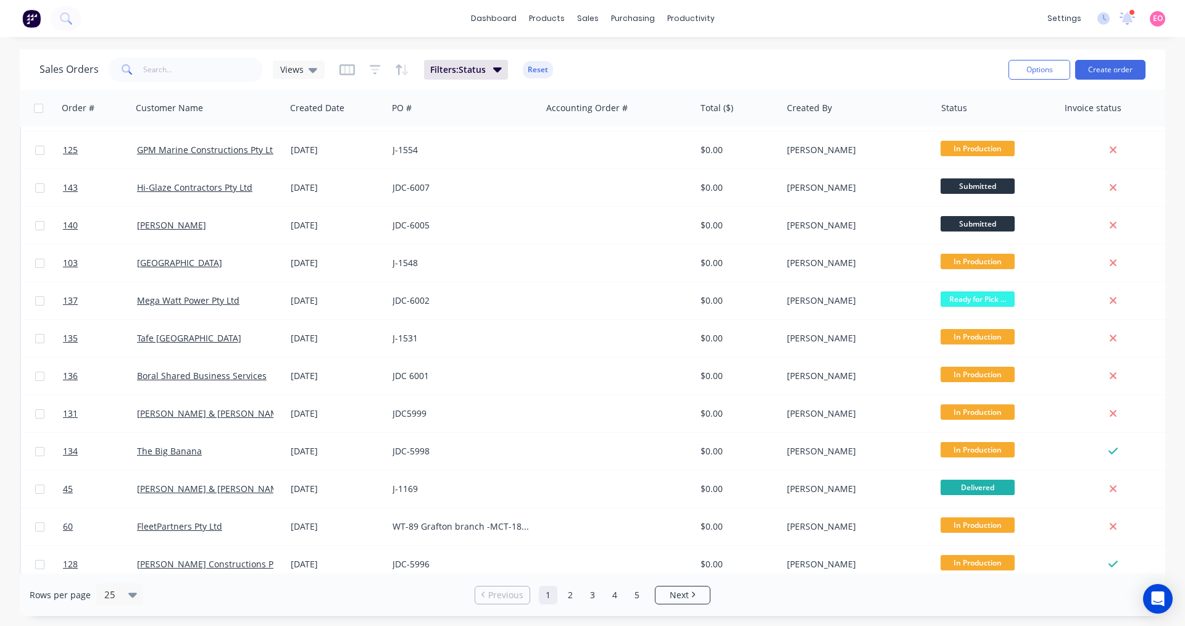
scroll to position [254, 0]
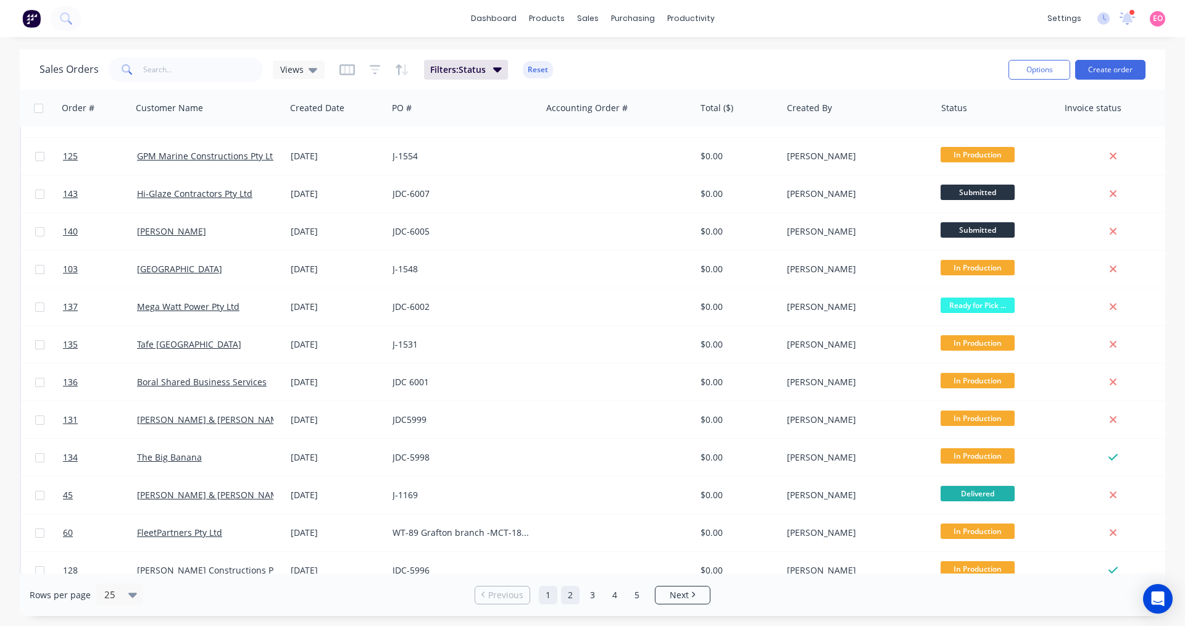
click at [567, 594] on link "2" at bounding box center [570, 595] width 19 height 19
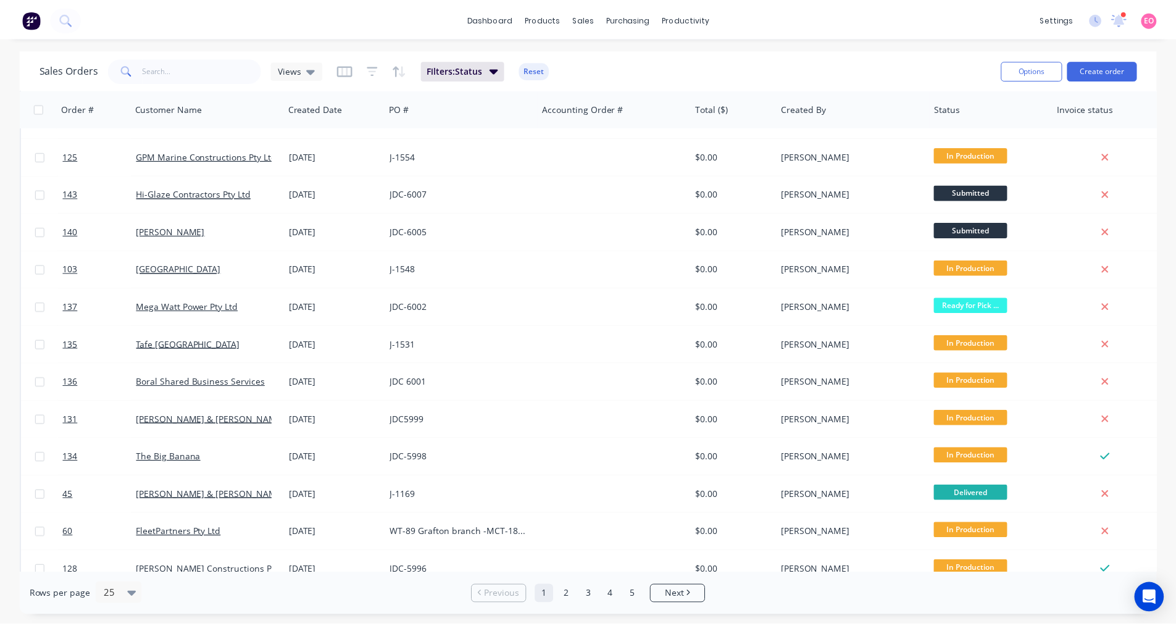
scroll to position [0, 0]
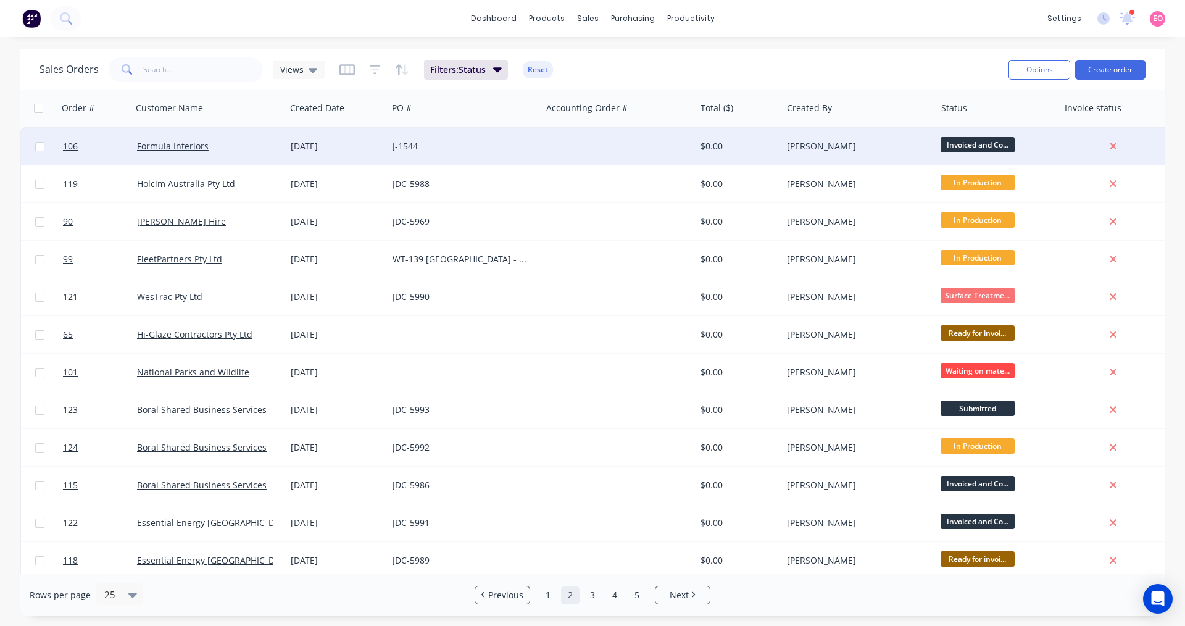
click at [597, 154] on div at bounding box center [619, 146] width 154 height 37
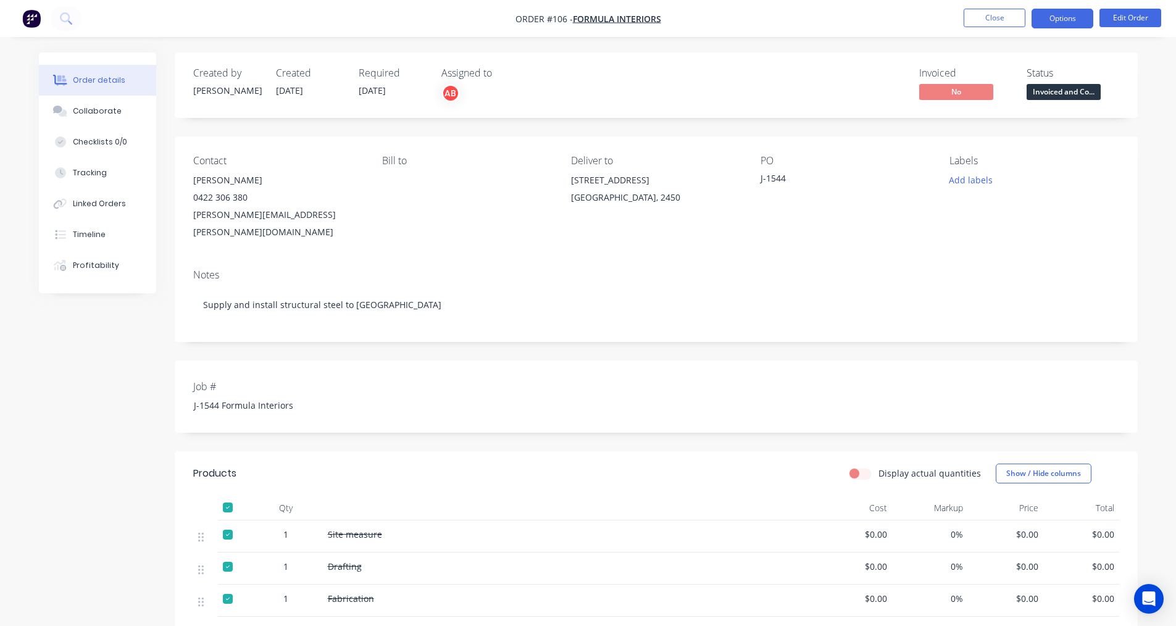
click at [1076, 14] on button "Options" at bounding box center [1062, 19] width 62 height 20
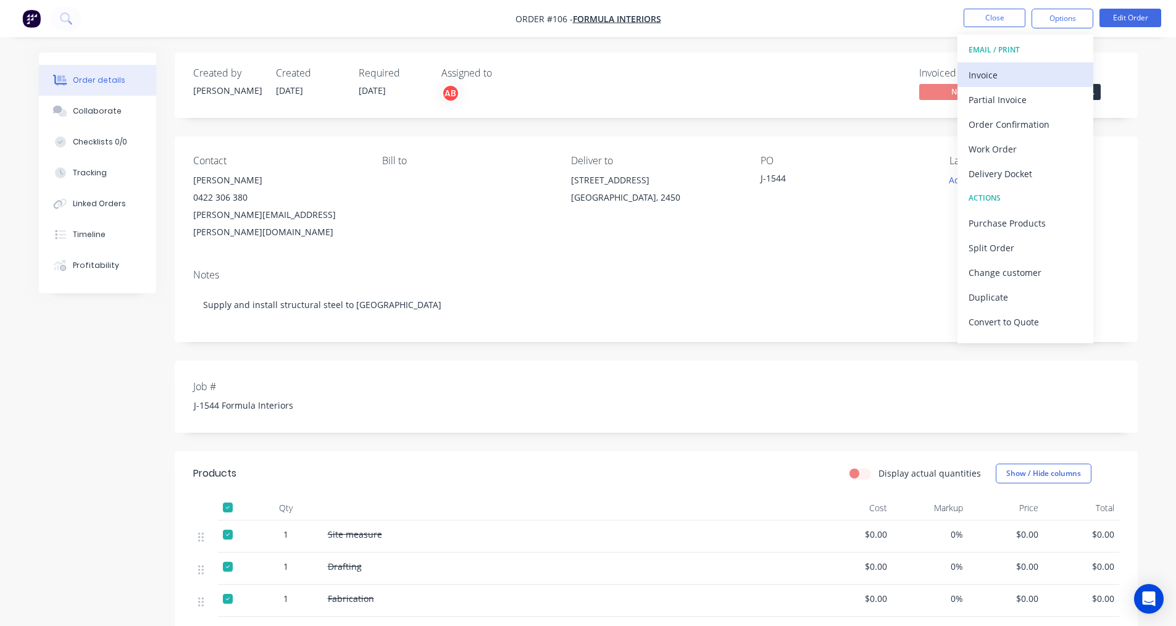
click at [1045, 68] on div "Invoice" at bounding box center [1025, 75] width 114 height 18
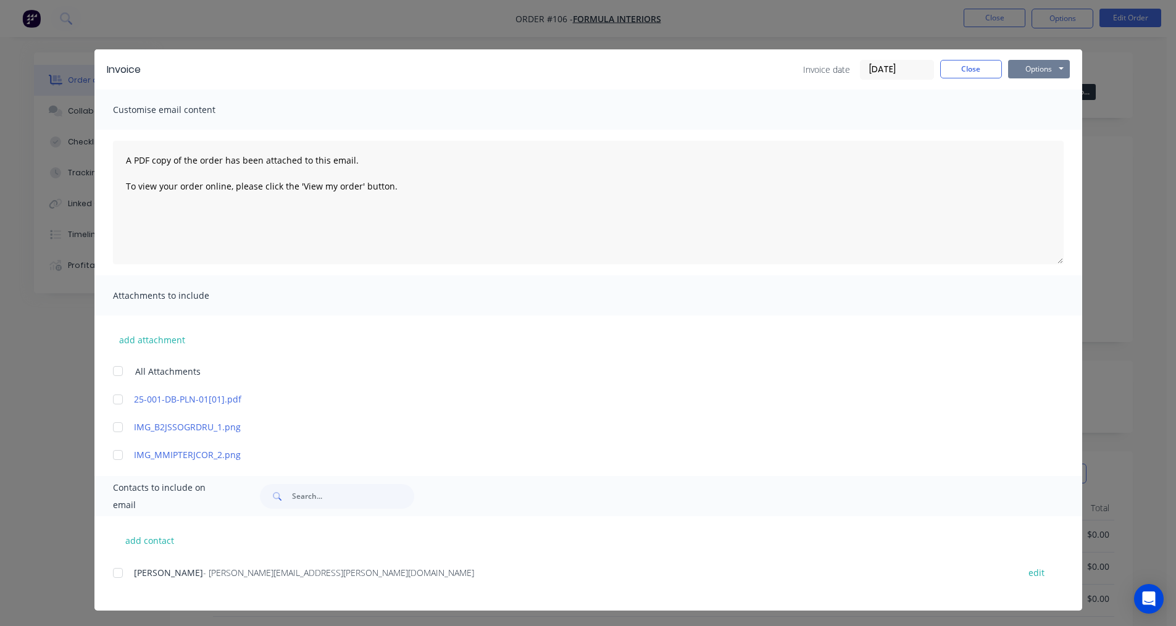
click at [1042, 68] on button "Options" at bounding box center [1039, 69] width 62 height 19
click at [1015, 111] on button "Print" at bounding box center [1047, 111] width 79 height 20
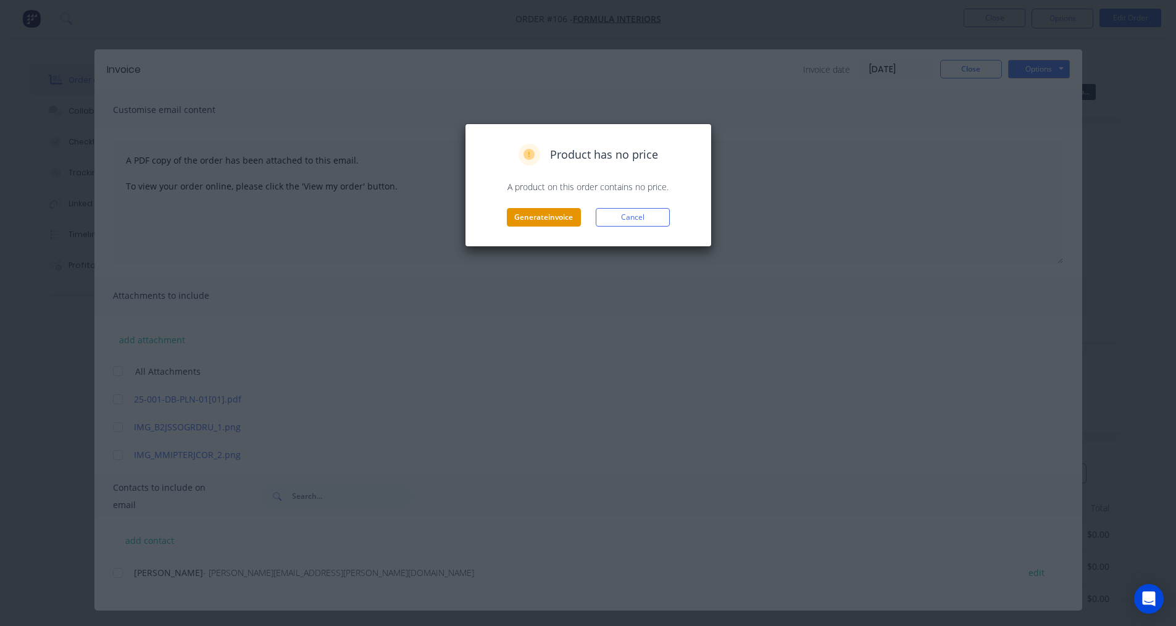
click at [557, 219] on button "Generate invoice" at bounding box center [544, 217] width 74 height 19
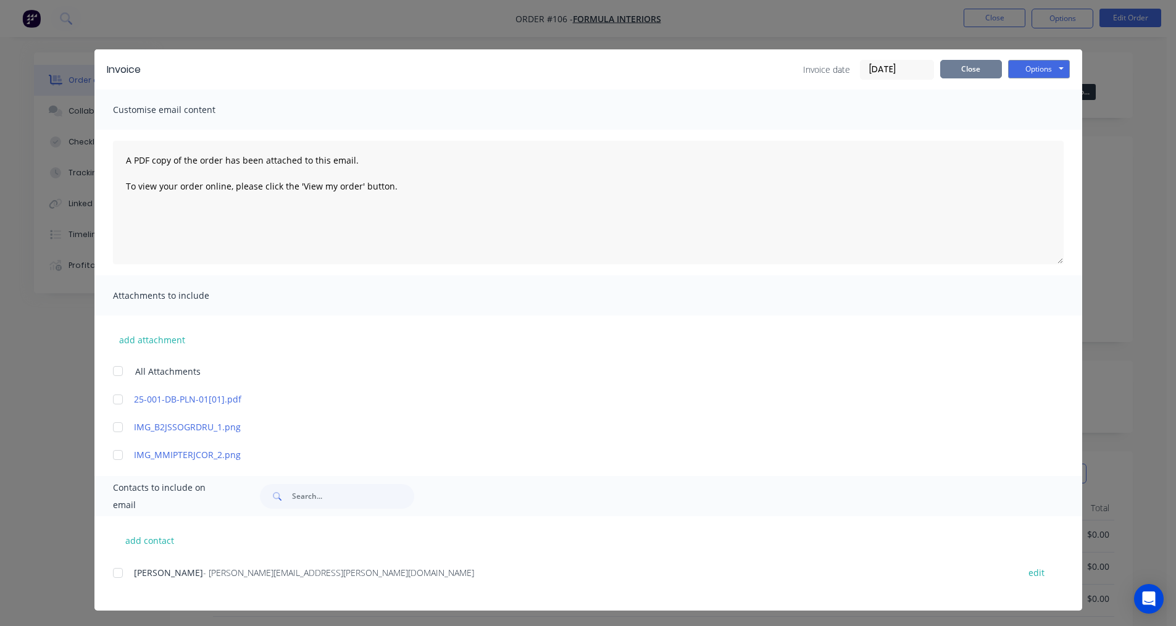
click at [962, 71] on button "Close" at bounding box center [971, 69] width 62 height 19
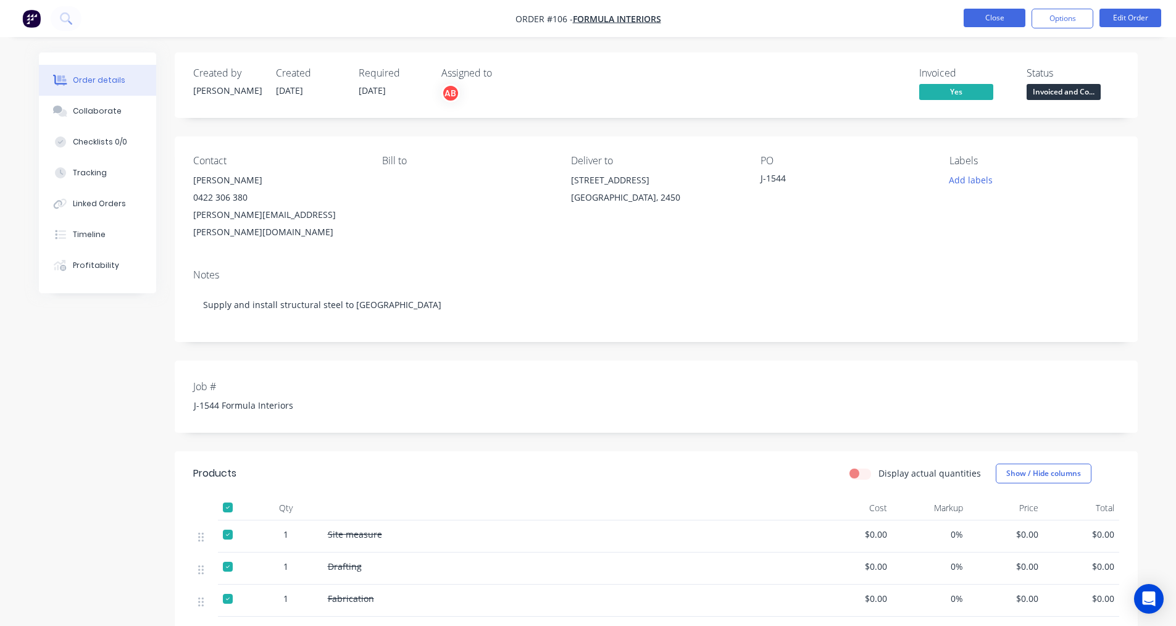
click at [990, 19] on button "Close" at bounding box center [994, 18] width 62 height 19
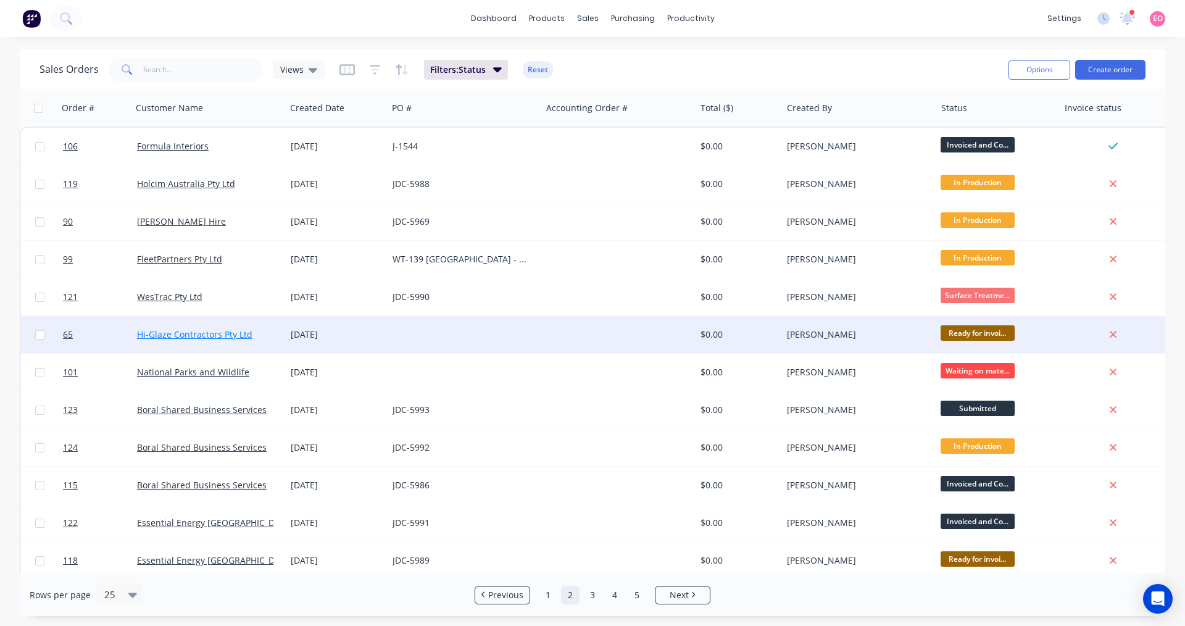
click at [223, 336] on link "Hi-Glaze Contractors Pty Ltd" at bounding box center [194, 334] width 115 height 12
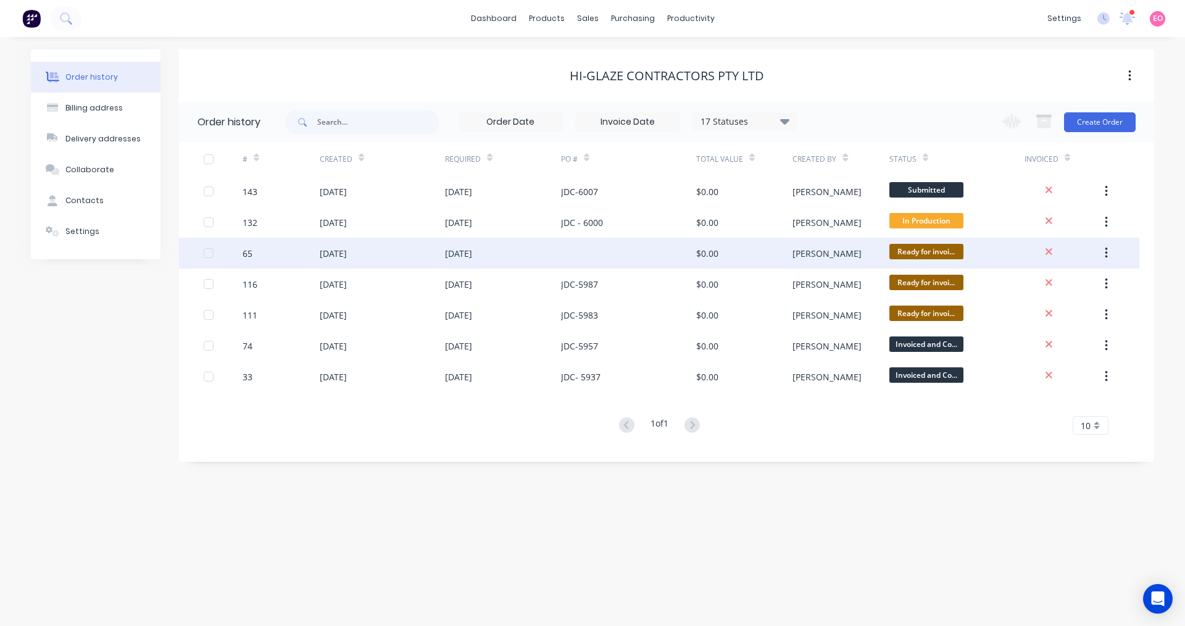
click at [331, 254] on div "[DATE]" at bounding box center [333, 253] width 27 height 13
click at [903, 251] on span "Ready for invoi..." at bounding box center [926, 251] width 74 height 15
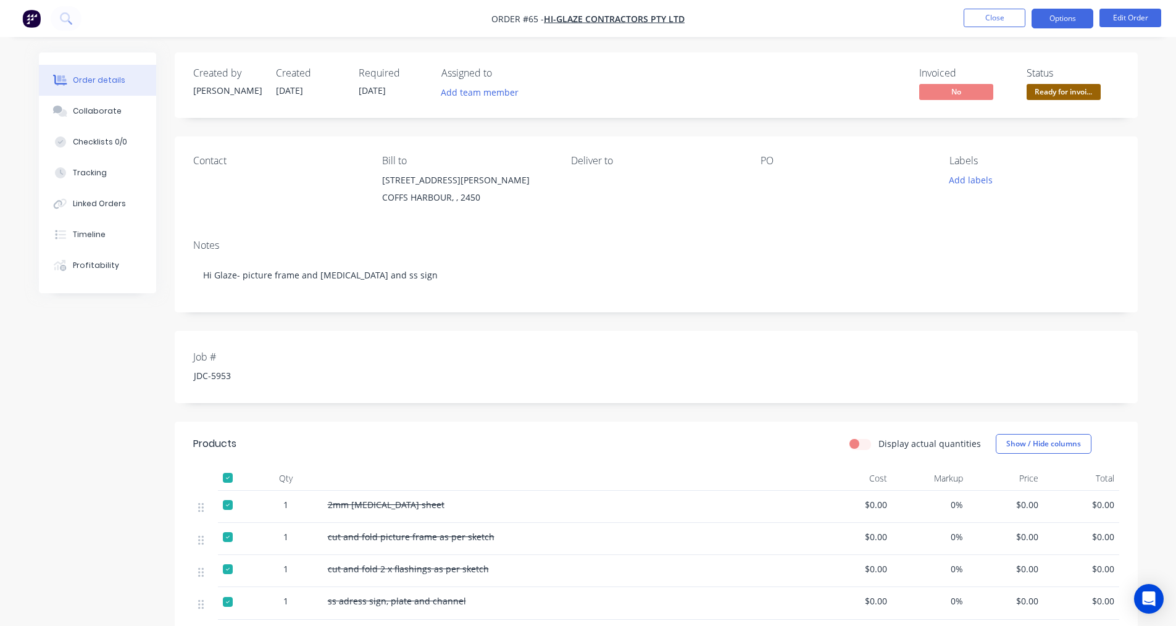
click at [1063, 17] on button "Options" at bounding box center [1062, 19] width 62 height 20
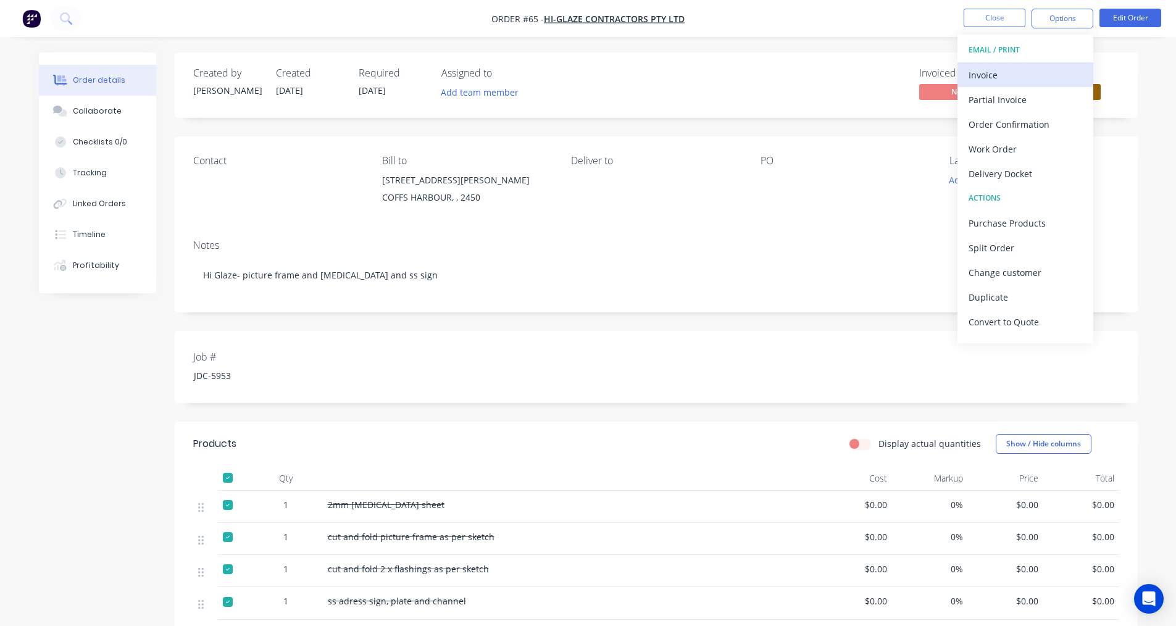
click at [988, 77] on div "Invoice" at bounding box center [1025, 75] width 114 height 18
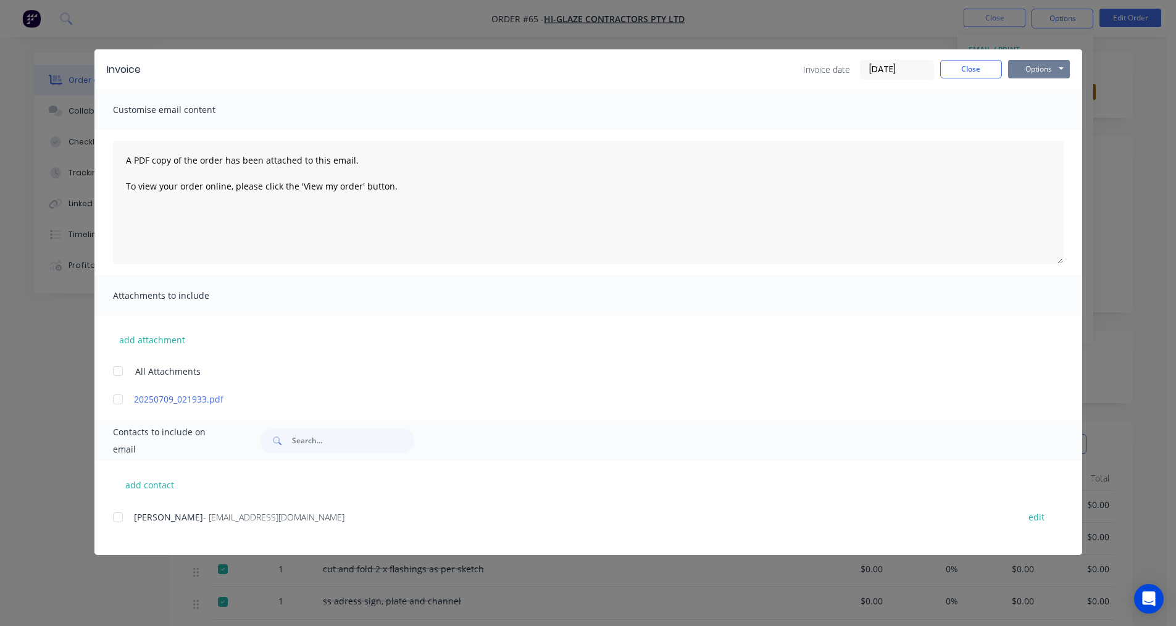
click at [1019, 61] on button "Options" at bounding box center [1039, 69] width 62 height 19
click at [1031, 112] on button "Print" at bounding box center [1047, 111] width 79 height 20
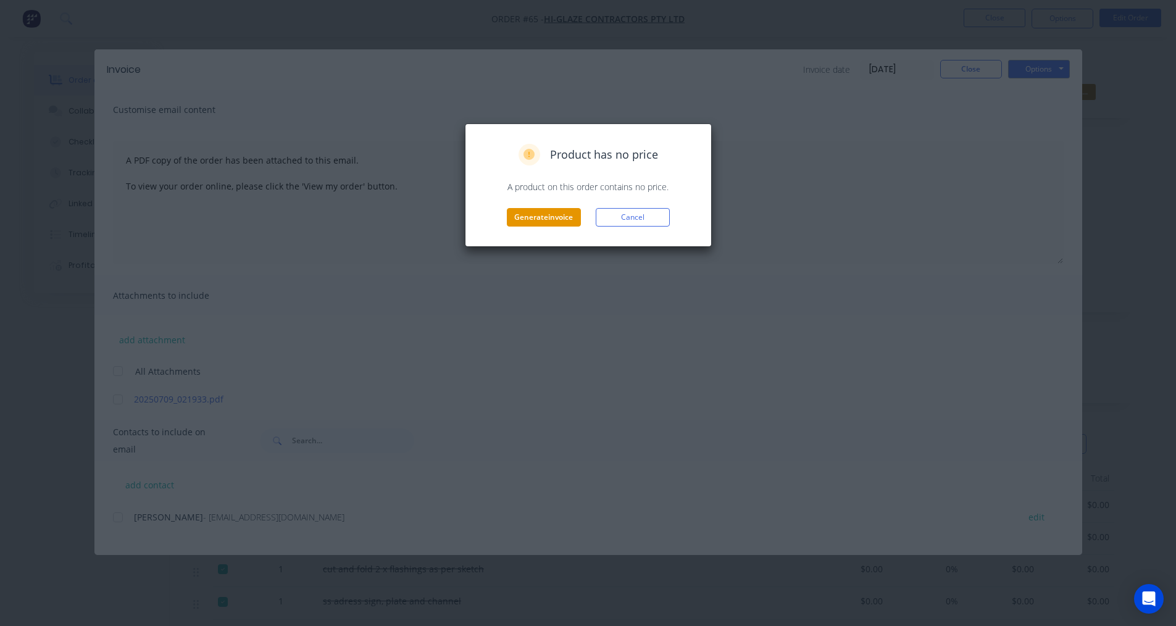
click at [556, 220] on button "Generate invoice" at bounding box center [544, 217] width 74 height 19
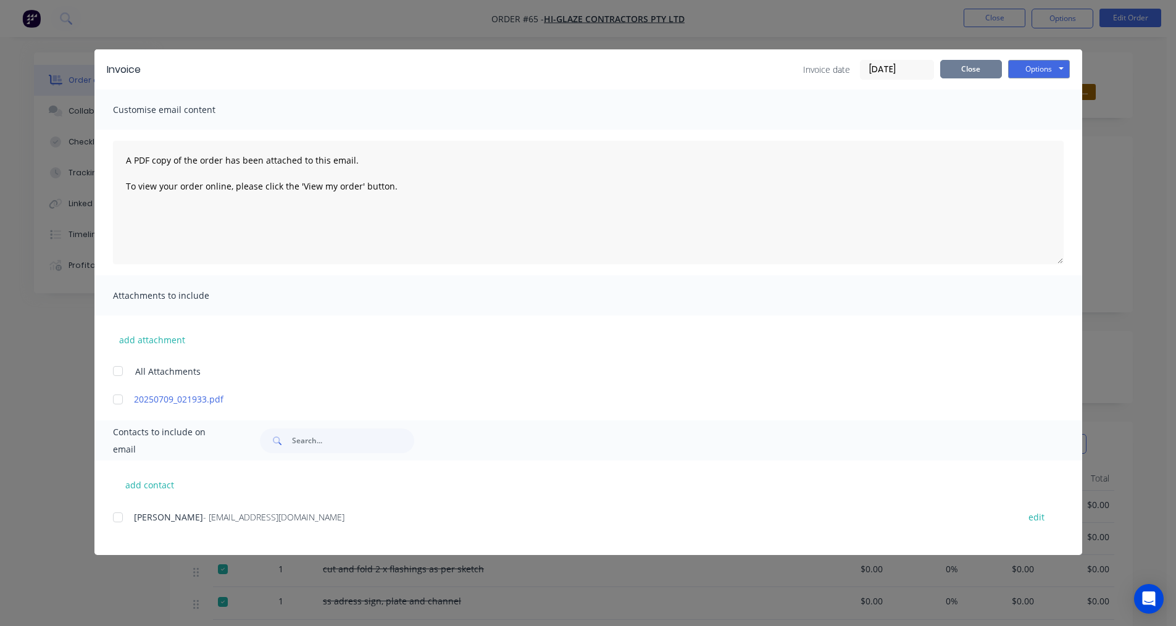
click at [960, 73] on button "Close" at bounding box center [971, 69] width 62 height 19
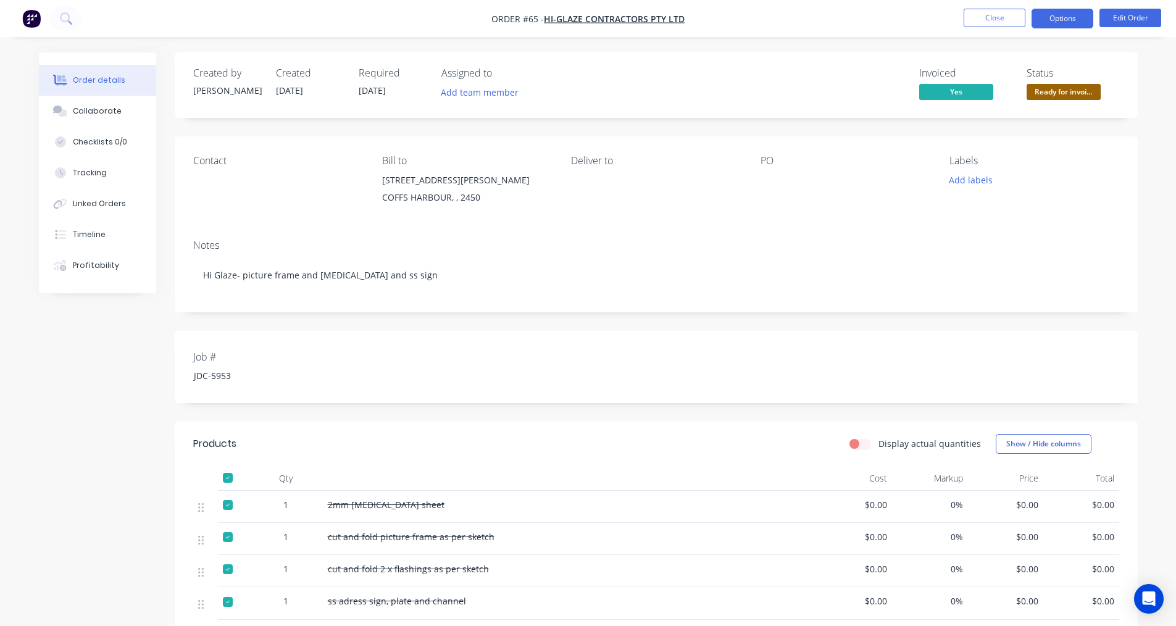
click at [1074, 13] on button "Options" at bounding box center [1062, 19] width 62 height 20
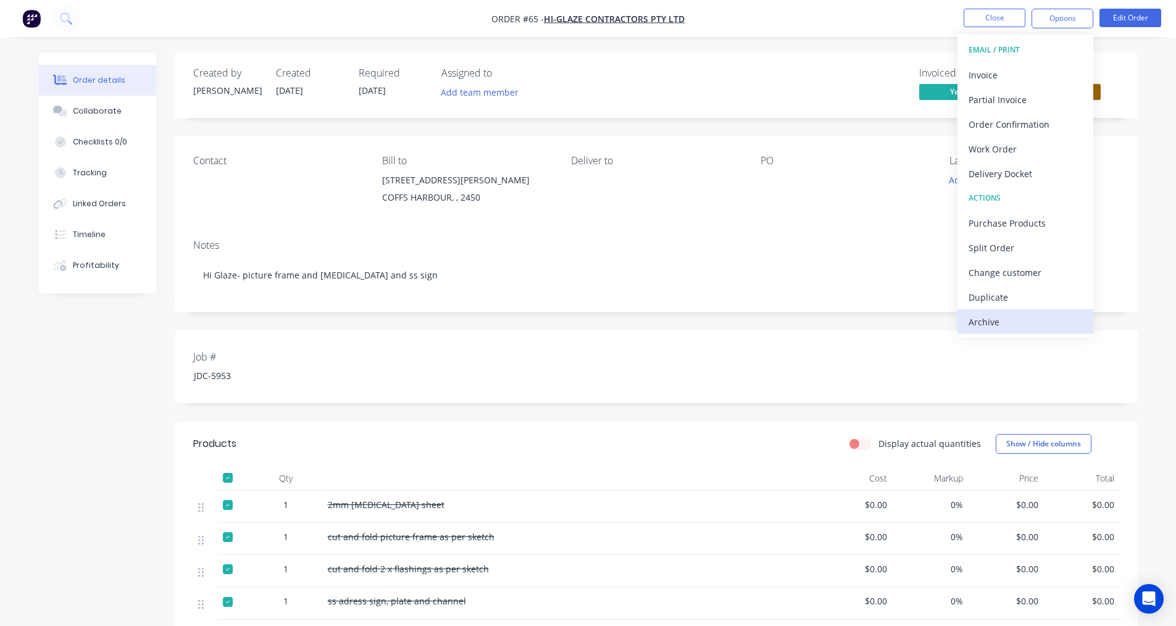
click at [1016, 322] on div "Archive" at bounding box center [1025, 322] width 114 height 18
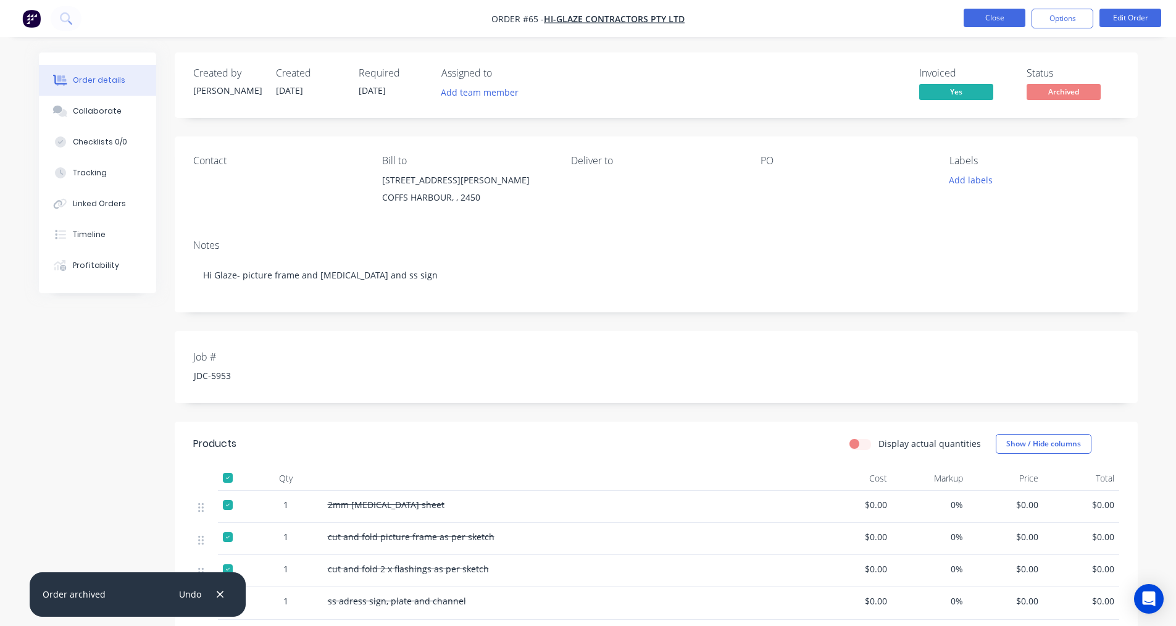
click at [1018, 20] on button "Close" at bounding box center [994, 18] width 62 height 19
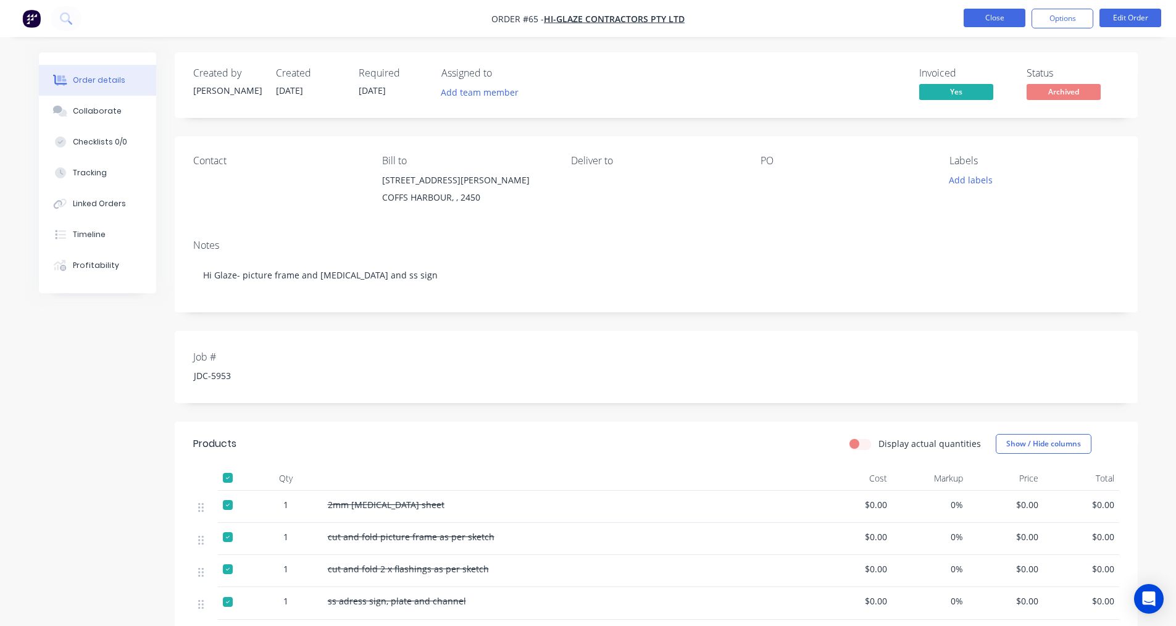
click at [976, 17] on button "Close" at bounding box center [994, 18] width 62 height 19
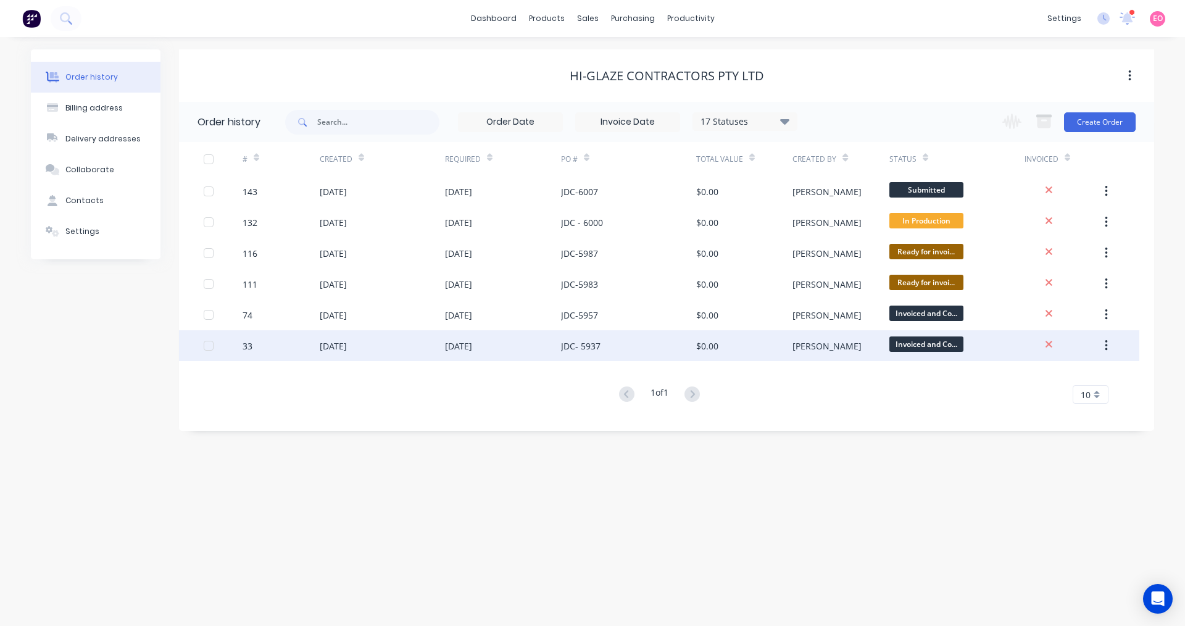
click at [537, 352] on div "[DATE]" at bounding box center [503, 345] width 116 height 31
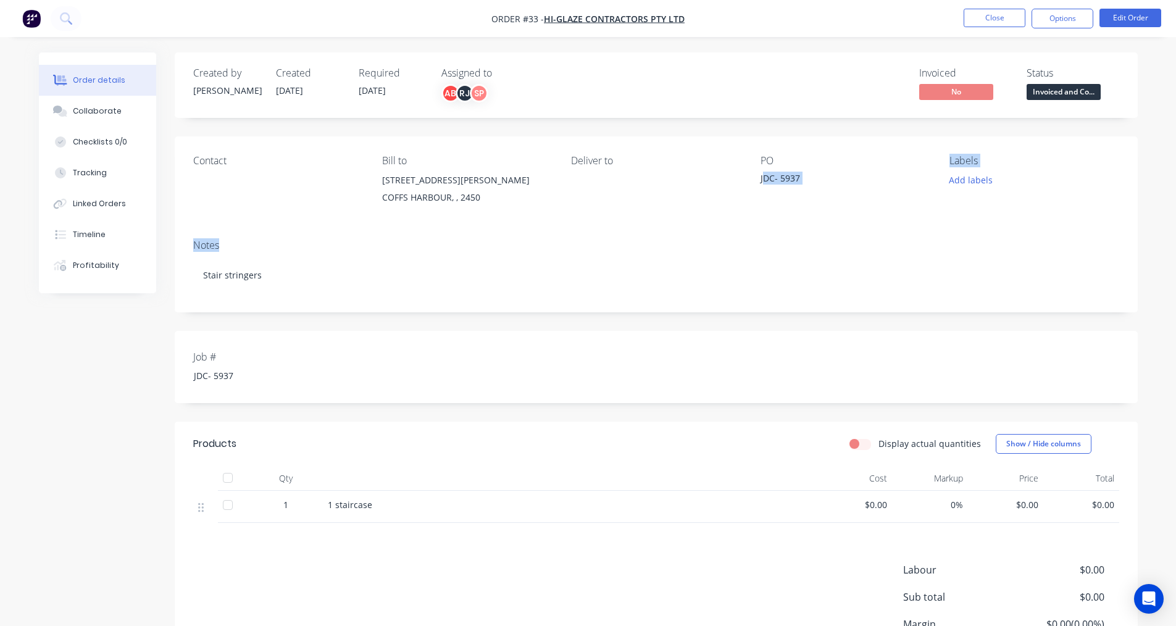
drag, startPoint x: 763, startPoint y: 217, endPoint x: 760, endPoint y: 234, distance: 17.6
click at [760, 234] on div "Contact Bill to 22 Ray McCarthy Drive COFFS HARBOUR, , 2450 Deliver to PO JDC- …" at bounding box center [656, 224] width 963 height 176
drag, startPoint x: 1070, startPoint y: 12, endPoint x: 1074, endPoint y: 27, distance: 14.8
click at [1069, 12] on button "Options" at bounding box center [1062, 19] width 62 height 20
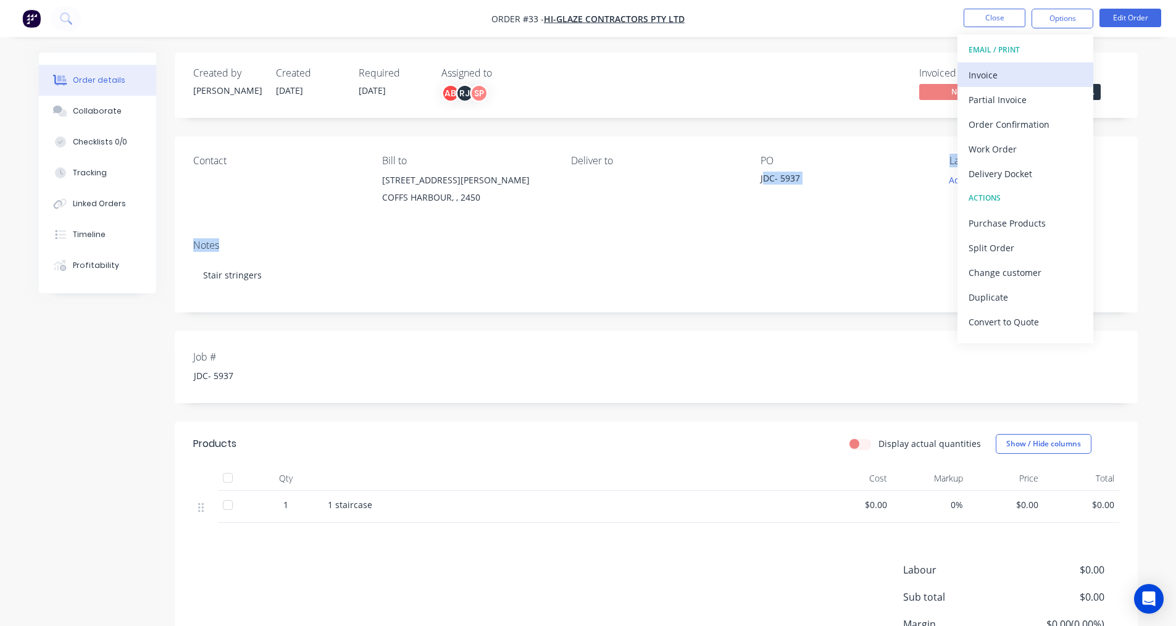
click at [1019, 77] on div "Invoice" at bounding box center [1025, 75] width 114 height 18
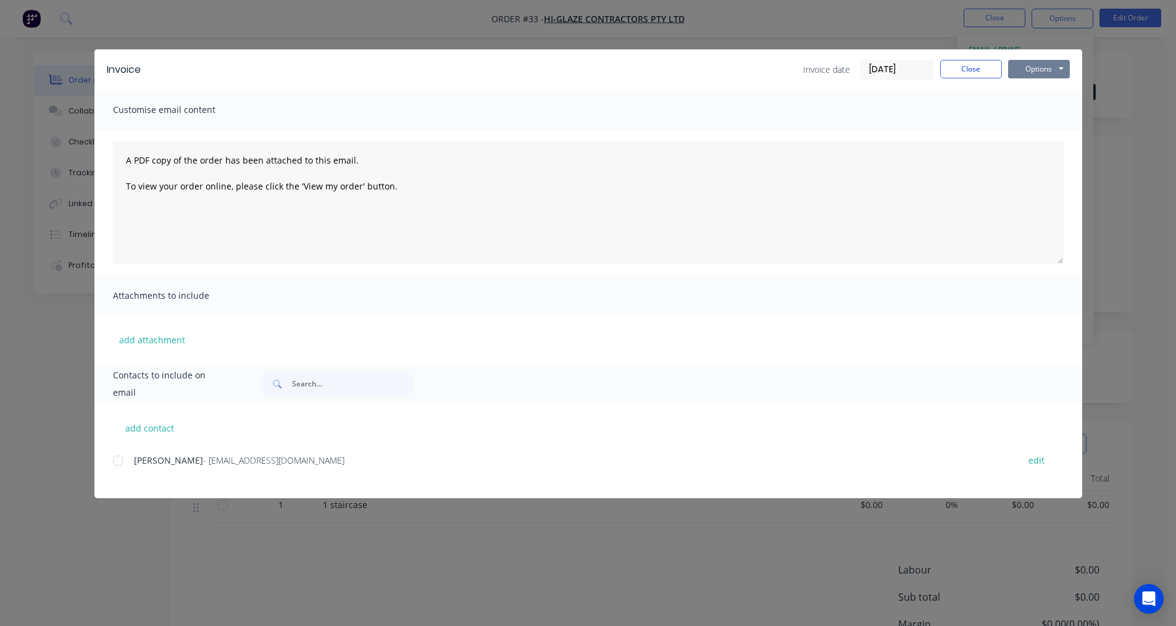
click at [1046, 74] on button "Options" at bounding box center [1039, 69] width 62 height 19
click at [1027, 108] on button "Print" at bounding box center [1047, 111] width 79 height 20
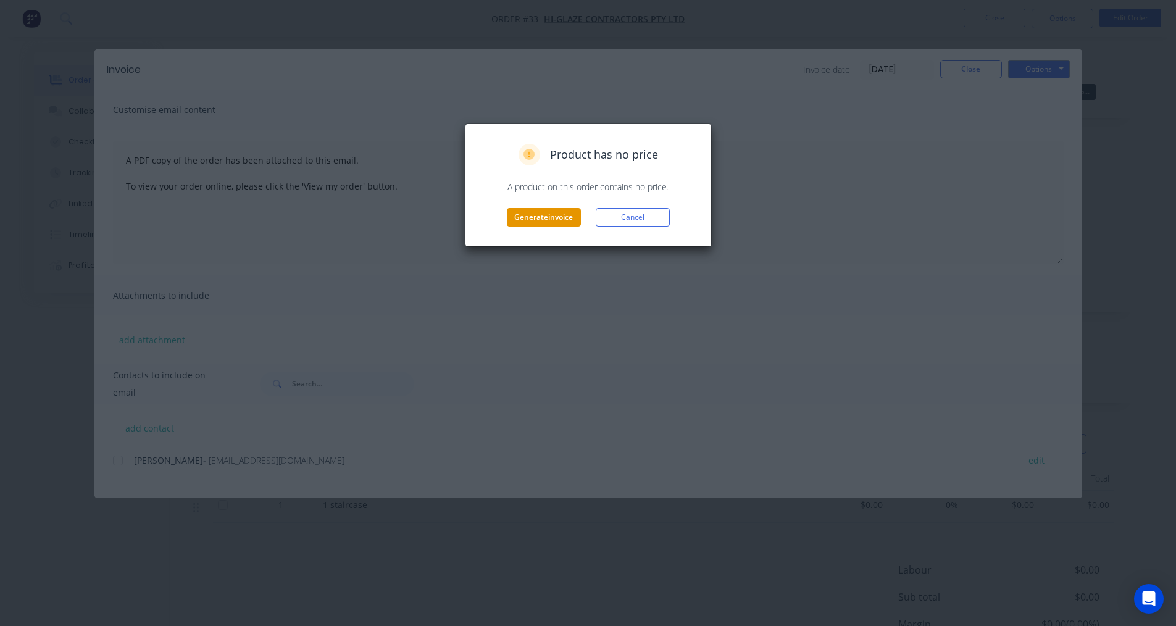
click at [555, 220] on button "Generate invoice" at bounding box center [544, 217] width 74 height 19
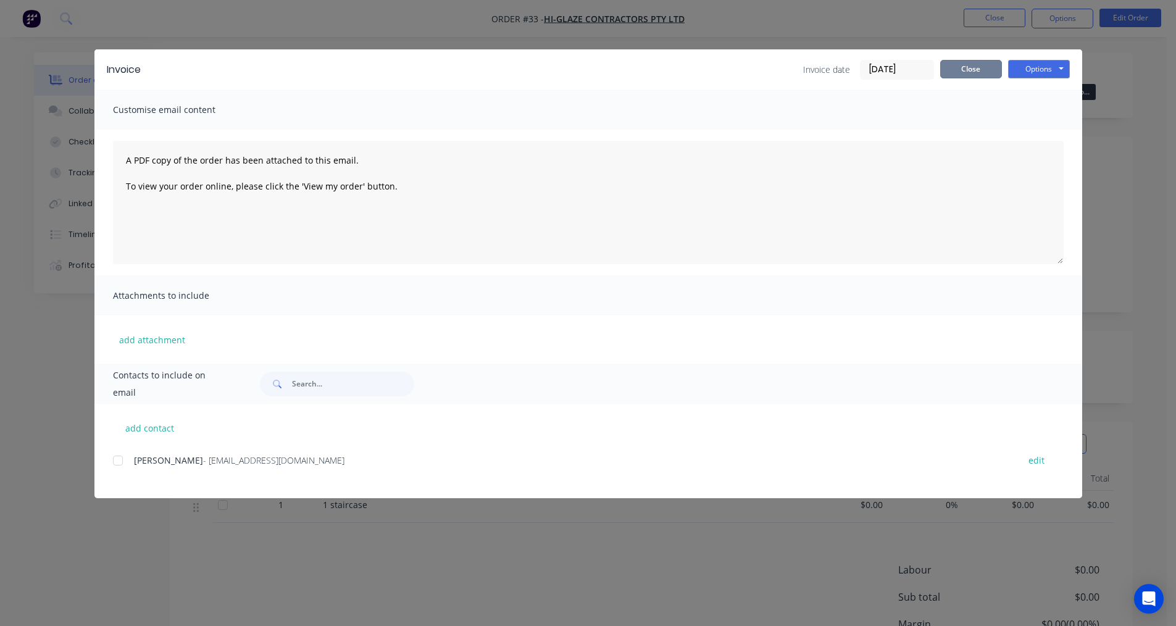
click at [992, 71] on button "Close" at bounding box center [971, 69] width 62 height 19
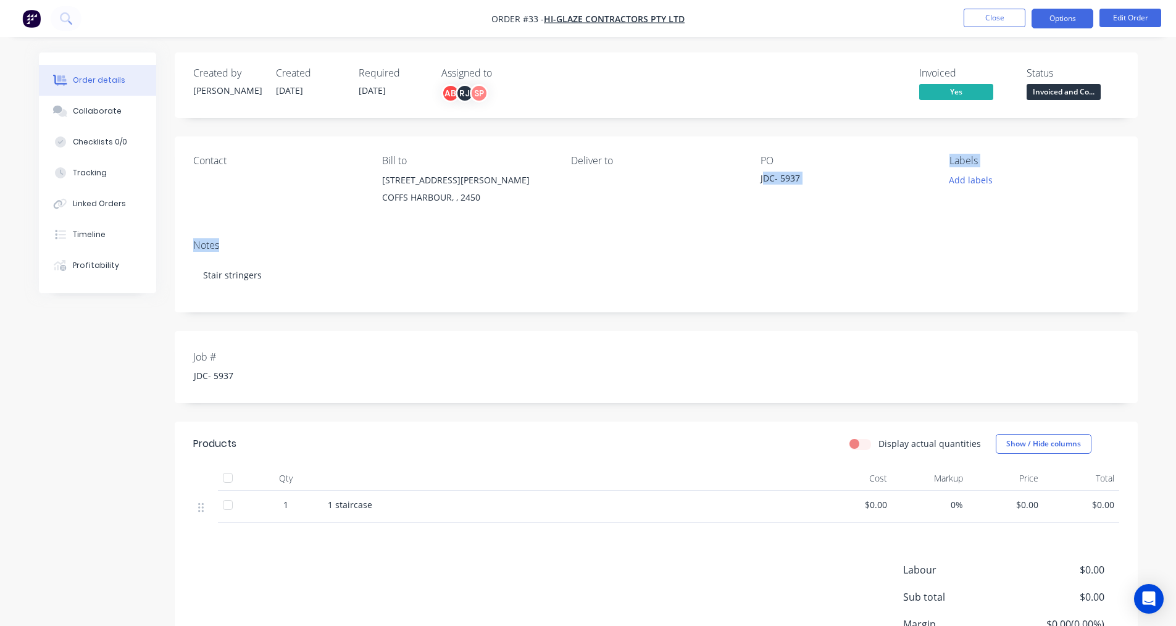
click at [1068, 17] on button "Options" at bounding box center [1062, 19] width 62 height 20
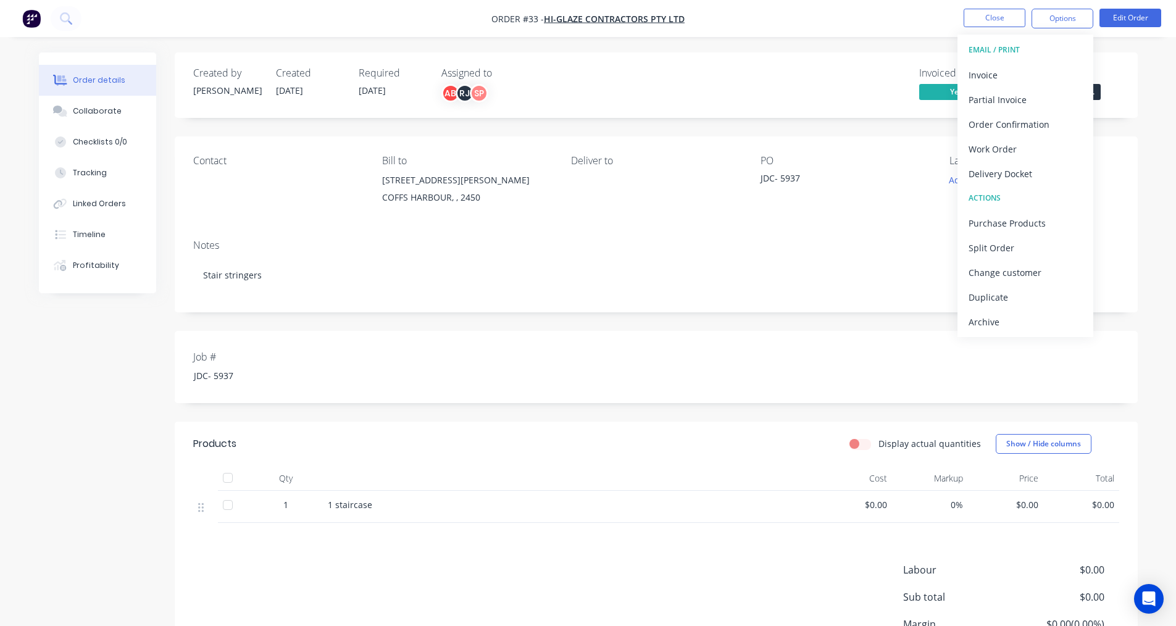
click at [579, 218] on div "Contact Bill to 22 Ray McCarthy Drive COFFS HARBOUR, , 2450 Deliver to PO JDC- …" at bounding box center [656, 182] width 963 height 93
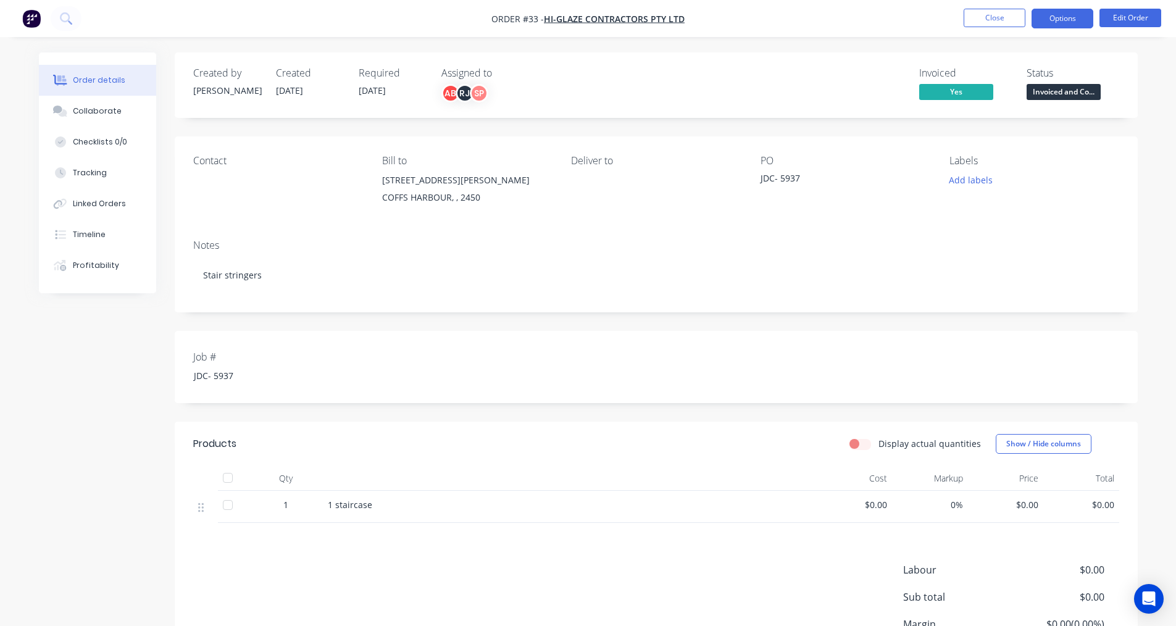
click at [1047, 20] on button "Options" at bounding box center [1062, 19] width 62 height 20
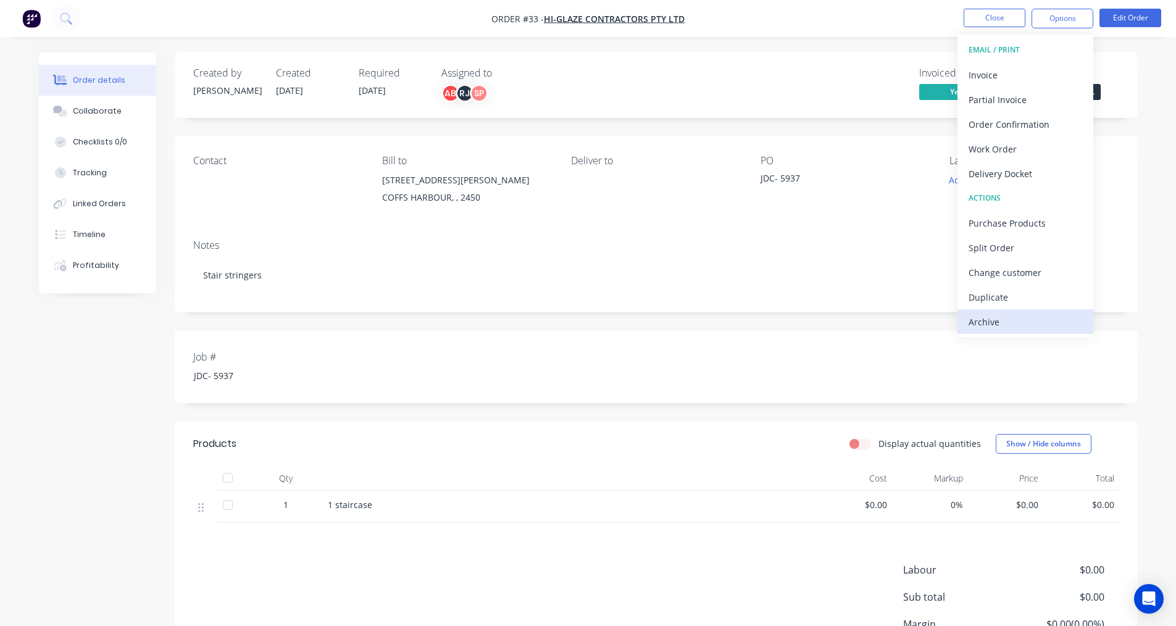
click at [968, 322] on div "Archive" at bounding box center [1025, 322] width 114 height 18
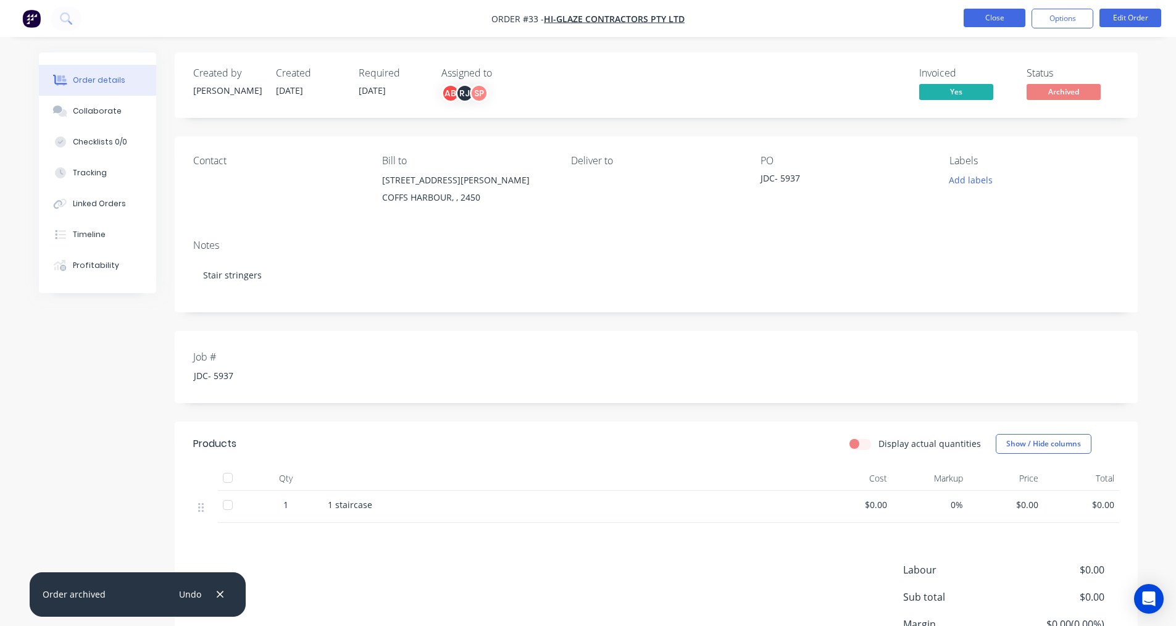
click at [995, 20] on button "Close" at bounding box center [994, 18] width 62 height 19
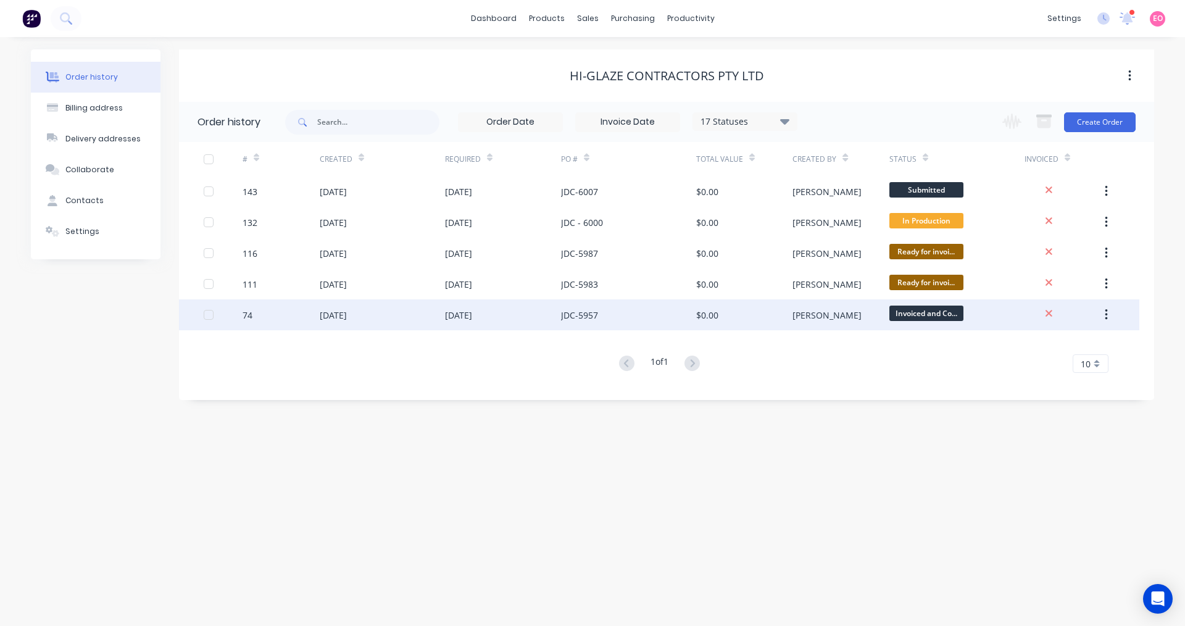
click at [605, 317] on div "JDC-5957" at bounding box center [628, 314] width 135 height 31
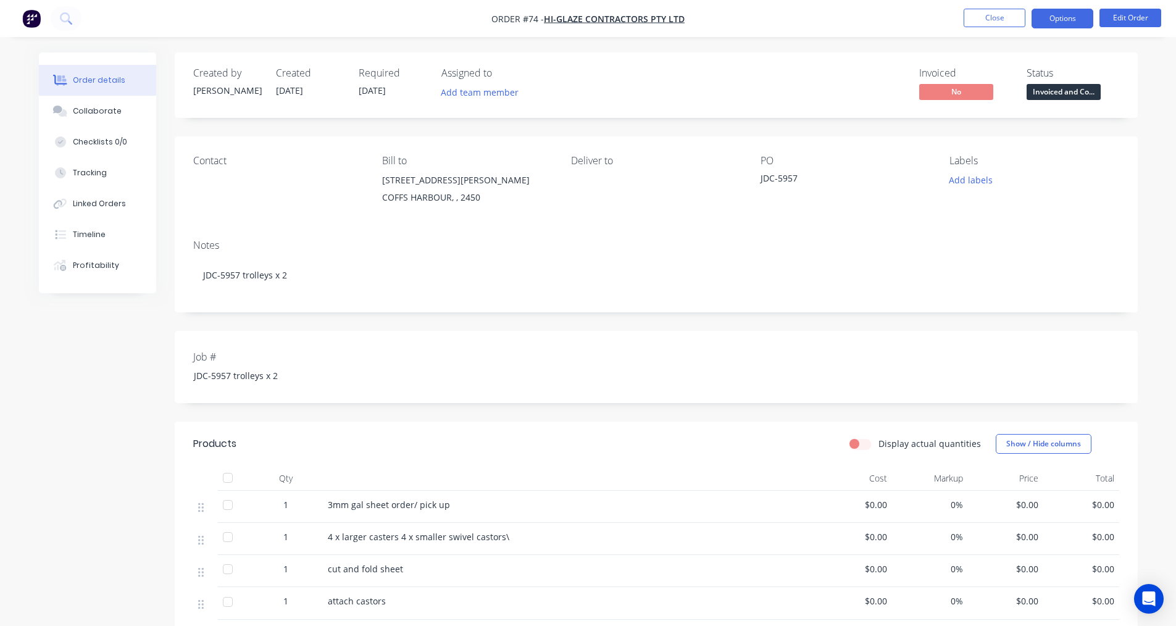
click at [1058, 18] on button "Options" at bounding box center [1062, 19] width 62 height 20
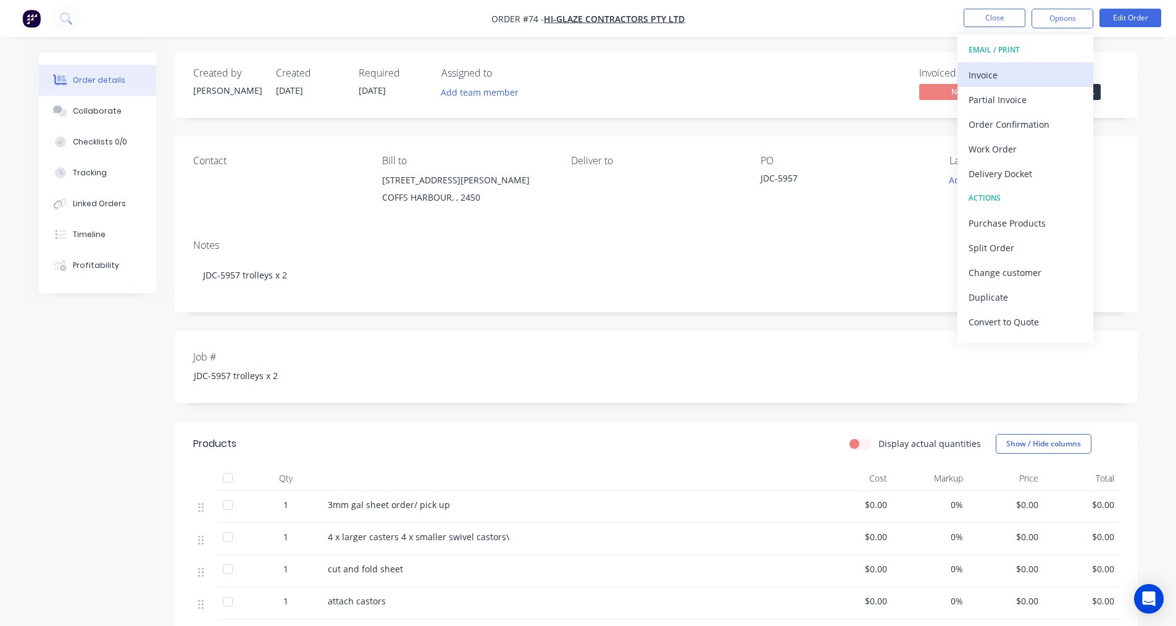
click at [998, 70] on div "Invoice" at bounding box center [1025, 75] width 114 height 18
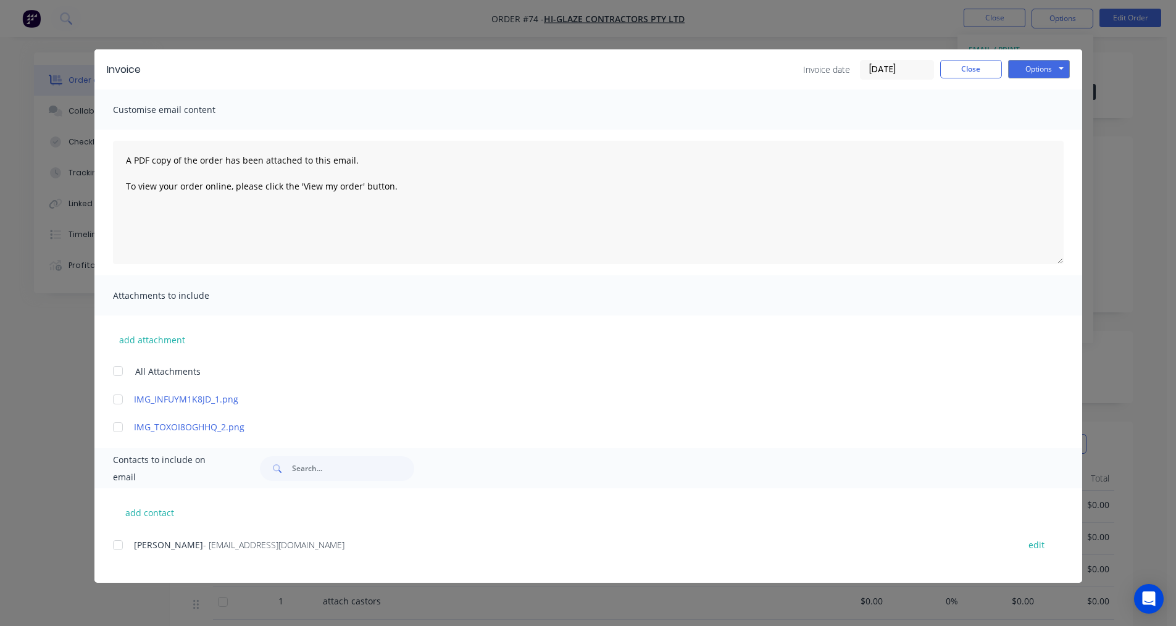
click at [118, 371] on div at bounding box center [118, 371] width 25 height 25
click at [1058, 70] on button "Options" at bounding box center [1039, 69] width 62 height 19
click at [1041, 110] on button "Print" at bounding box center [1047, 111] width 79 height 20
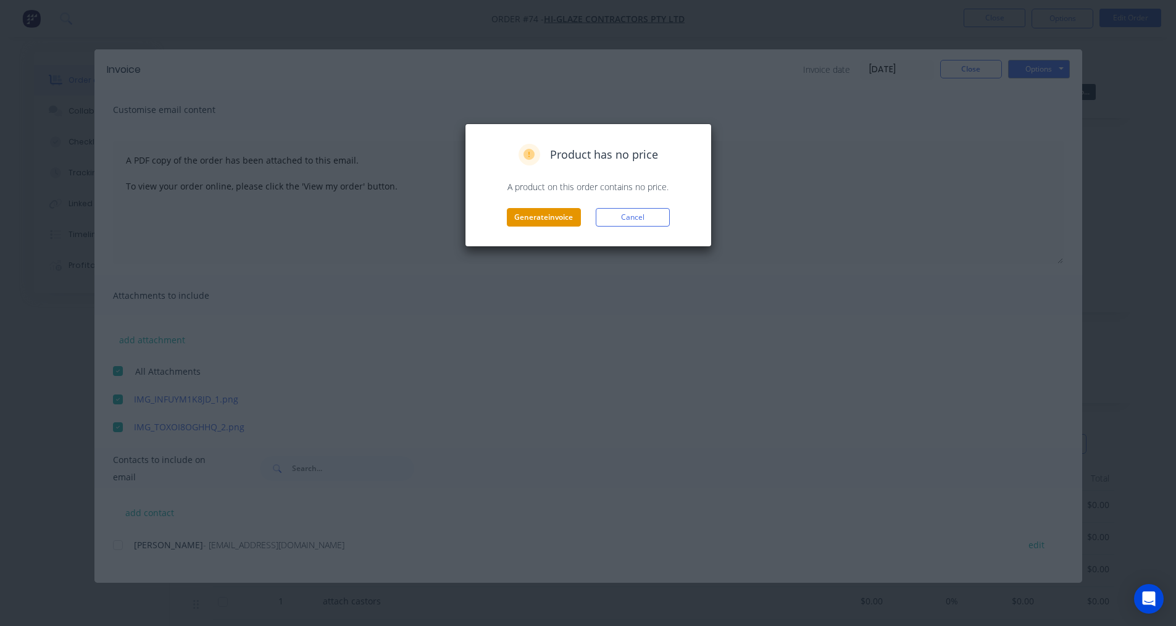
click at [563, 217] on button "Generate invoice" at bounding box center [544, 217] width 74 height 19
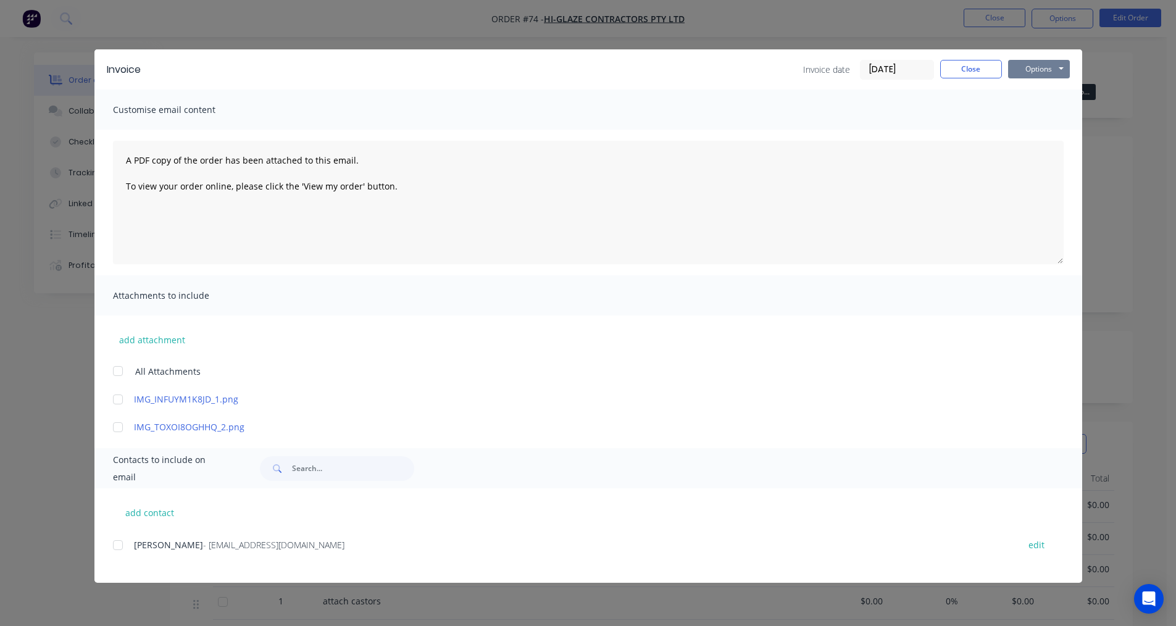
click at [1044, 78] on button "Options" at bounding box center [1039, 69] width 62 height 19
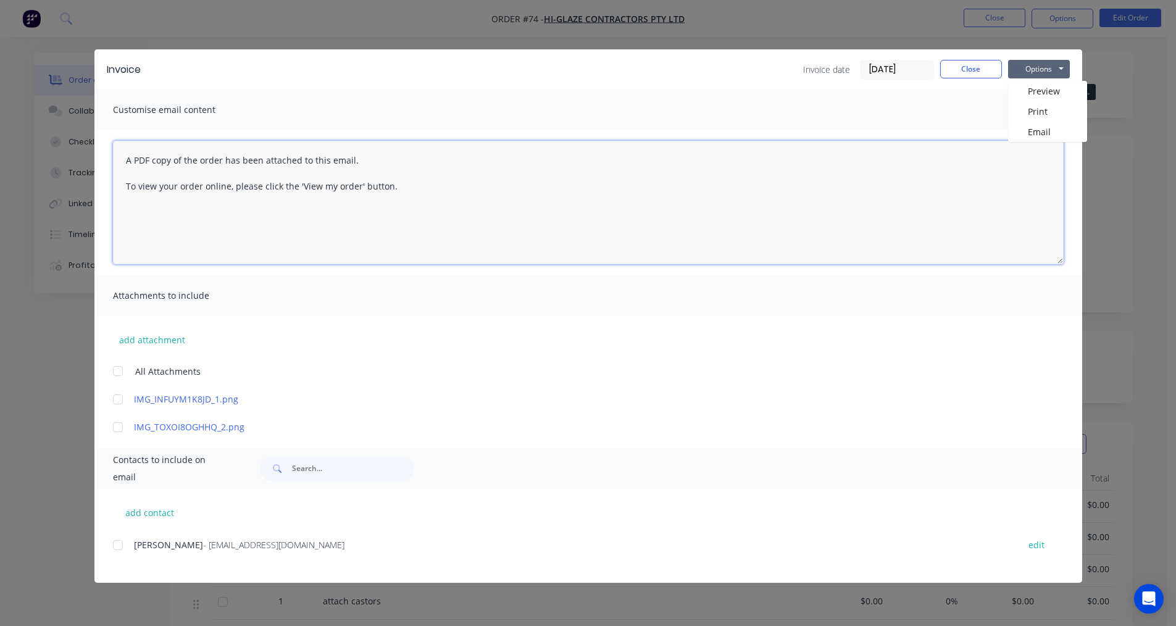
click at [921, 173] on textarea "A PDF copy of the order has been attached to this email. To view your order onl…" at bounding box center [588, 202] width 950 height 123
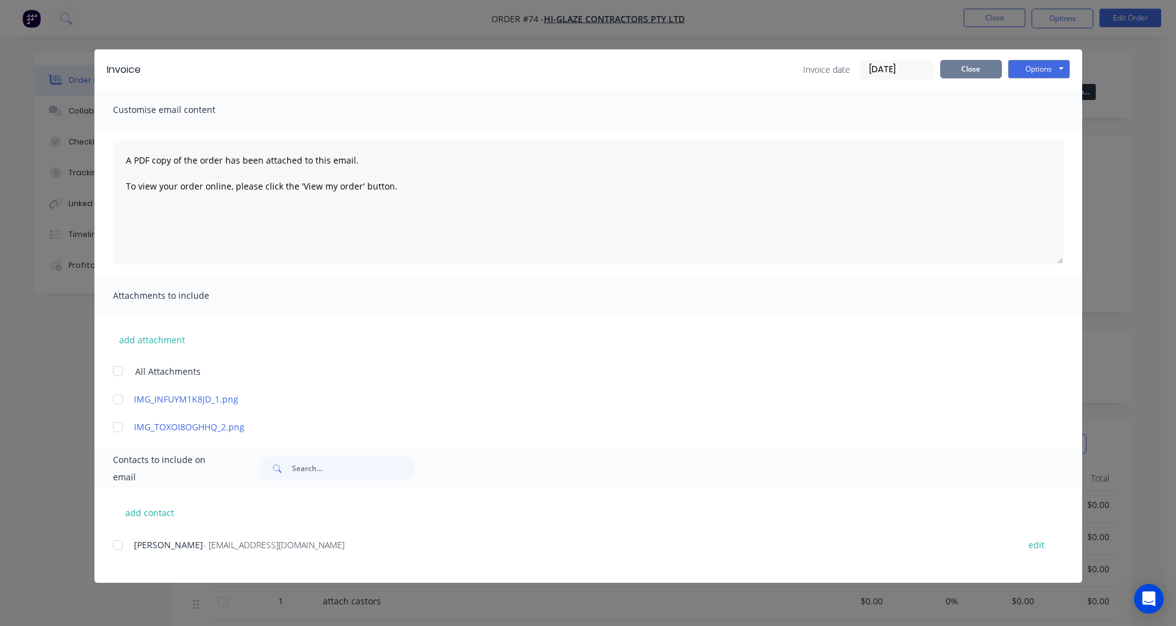
click at [968, 68] on button "Close" at bounding box center [971, 69] width 62 height 19
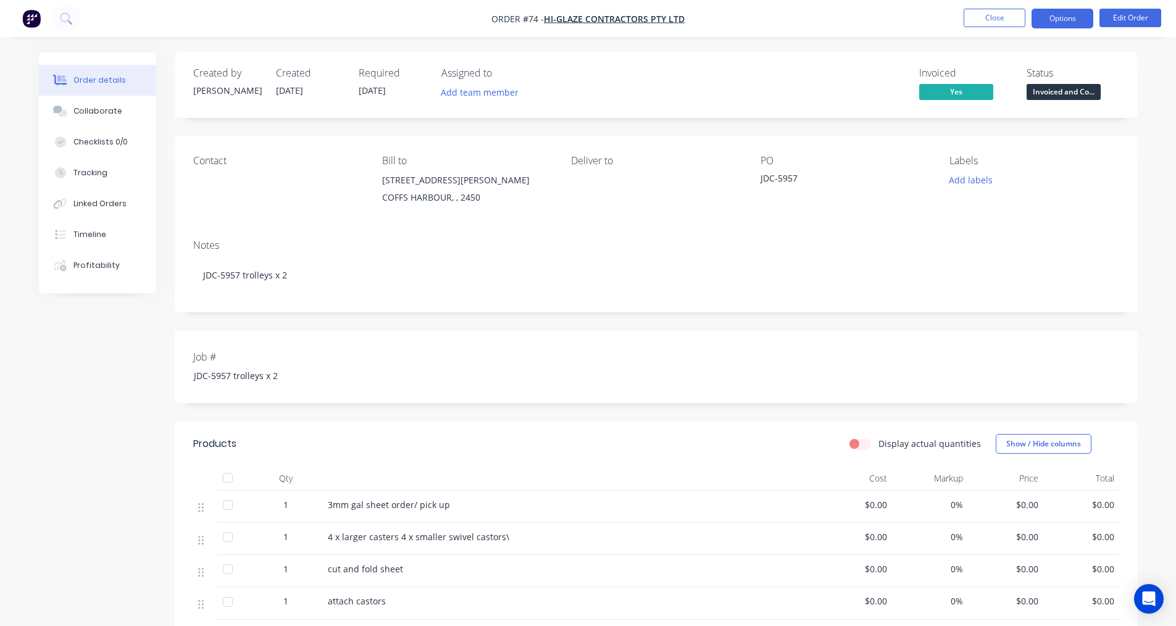
click at [1049, 24] on button "Options" at bounding box center [1062, 19] width 62 height 20
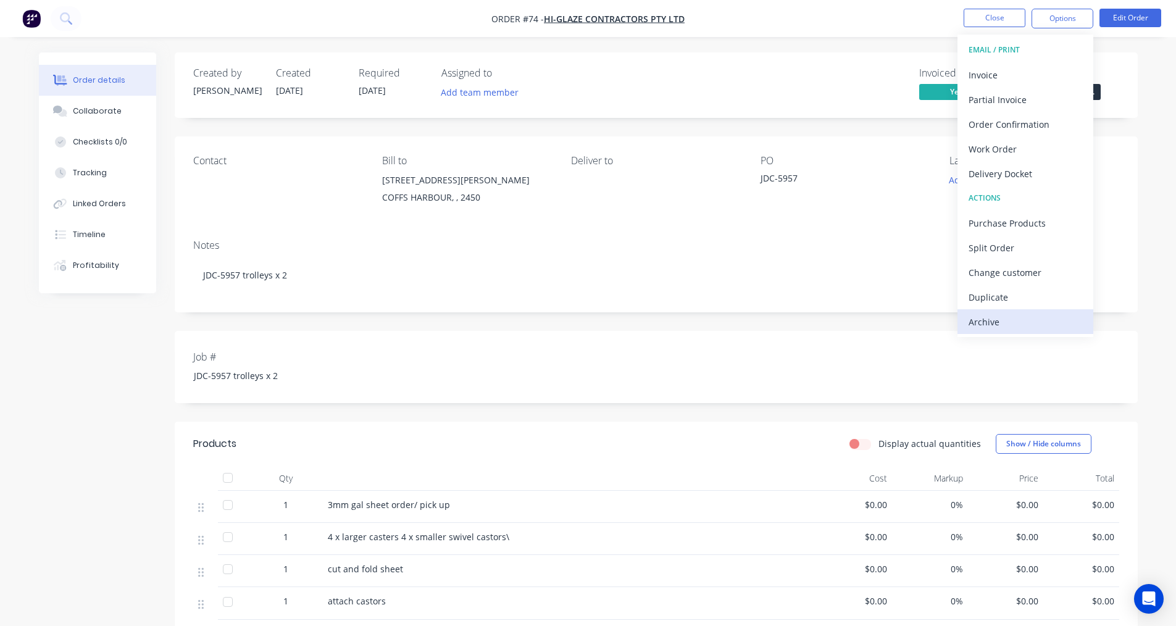
click at [996, 319] on div "Archive" at bounding box center [1025, 322] width 114 height 18
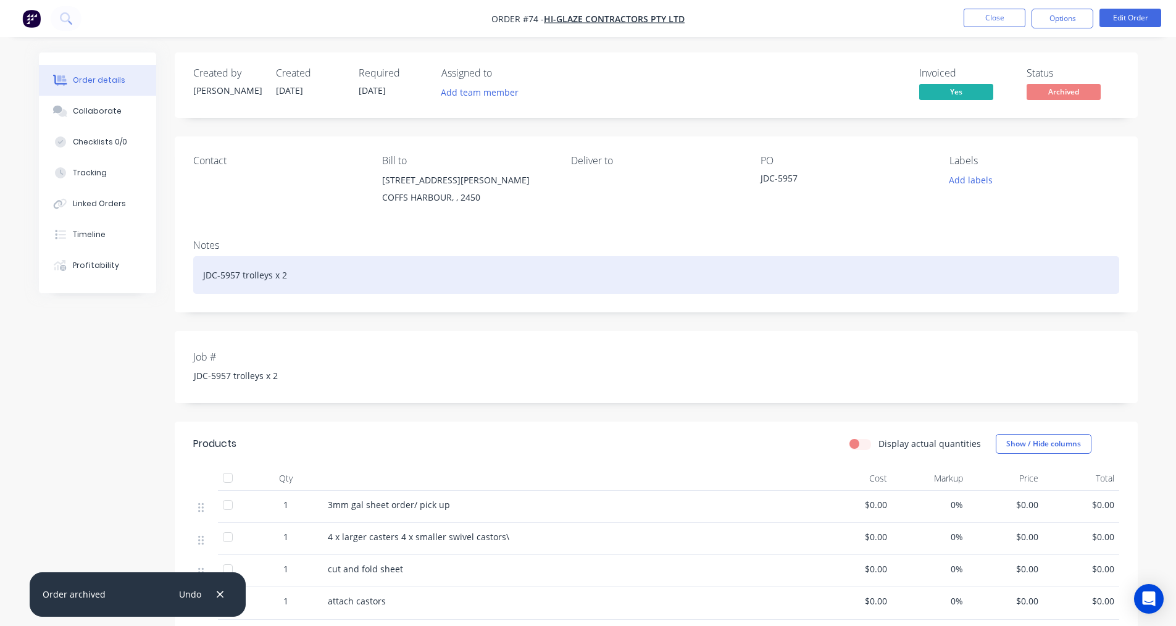
click at [407, 291] on div "JDC-5957 trolleys x 2" at bounding box center [656, 275] width 926 height 38
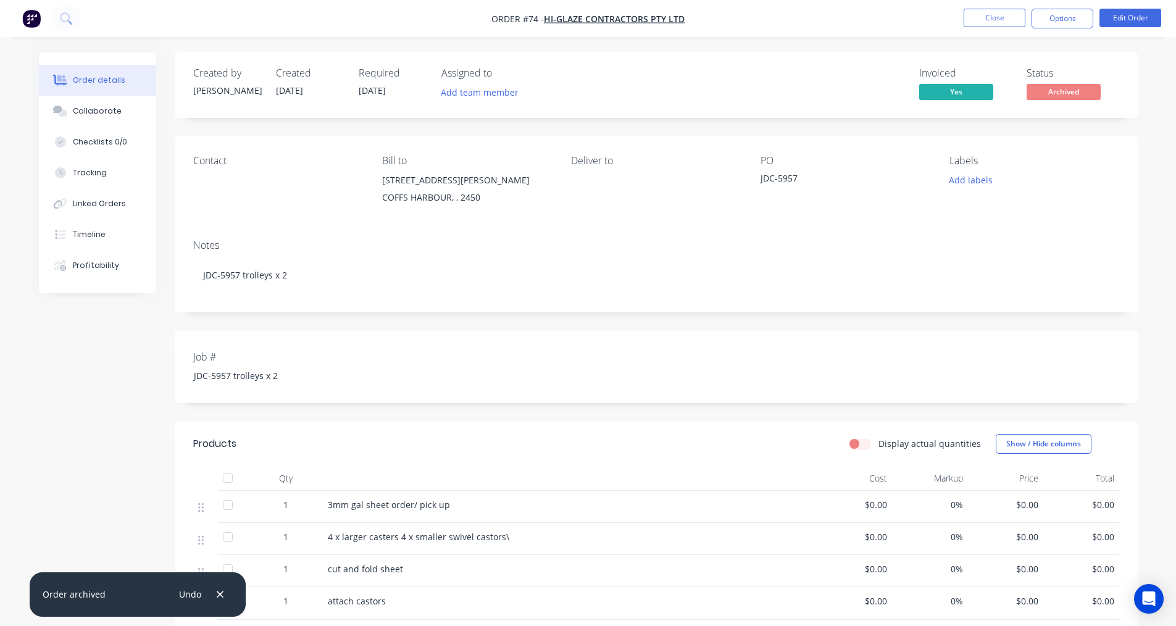
click at [70, 388] on div "Created by Andrew Created 15/07/25 Required 15/07/25 Assigned to Add team membe…" at bounding box center [588, 461] width 1098 height 819
click at [293, 230] on div "Notes JDC-5957 trolleys x 2" at bounding box center [656, 271] width 963 height 83
click at [155, 358] on div "Created by Andrew Created 15/07/25 Required 15/07/25 Assigned to Add team membe…" at bounding box center [588, 461] width 1098 height 819
click at [113, 347] on div "Created by Andrew Created 15/07/25 Required 15/07/25 Assigned to Add team membe…" at bounding box center [588, 461] width 1098 height 819
click at [110, 357] on div "Created by Andrew Created 15/07/25 Required 15/07/25 Assigned to Add team membe…" at bounding box center [588, 461] width 1098 height 819
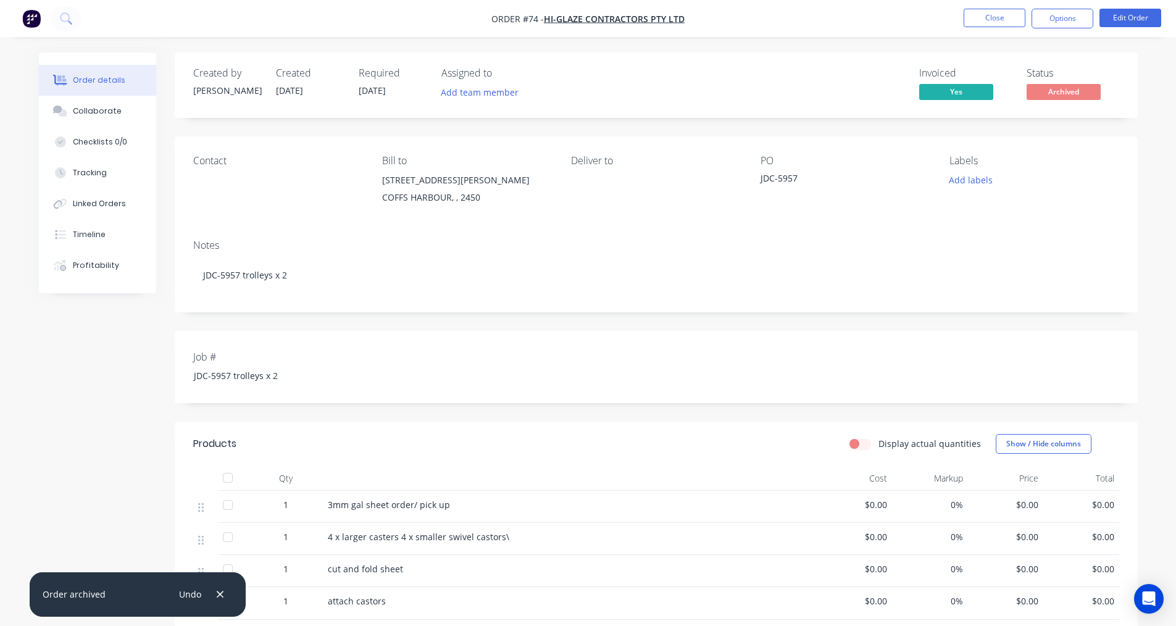
click at [85, 339] on div "Created by Andrew Created 15/07/25 Required 15/07/25 Assigned to Add team membe…" at bounding box center [588, 461] width 1098 height 819
click at [125, 421] on div "Created by Andrew Created 15/07/25 Required 15/07/25 Assigned to Add team membe…" at bounding box center [588, 461] width 1098 height 819
click at [1000, 20] on button "Close" at bounding box center [994, 18] width 62 height 19
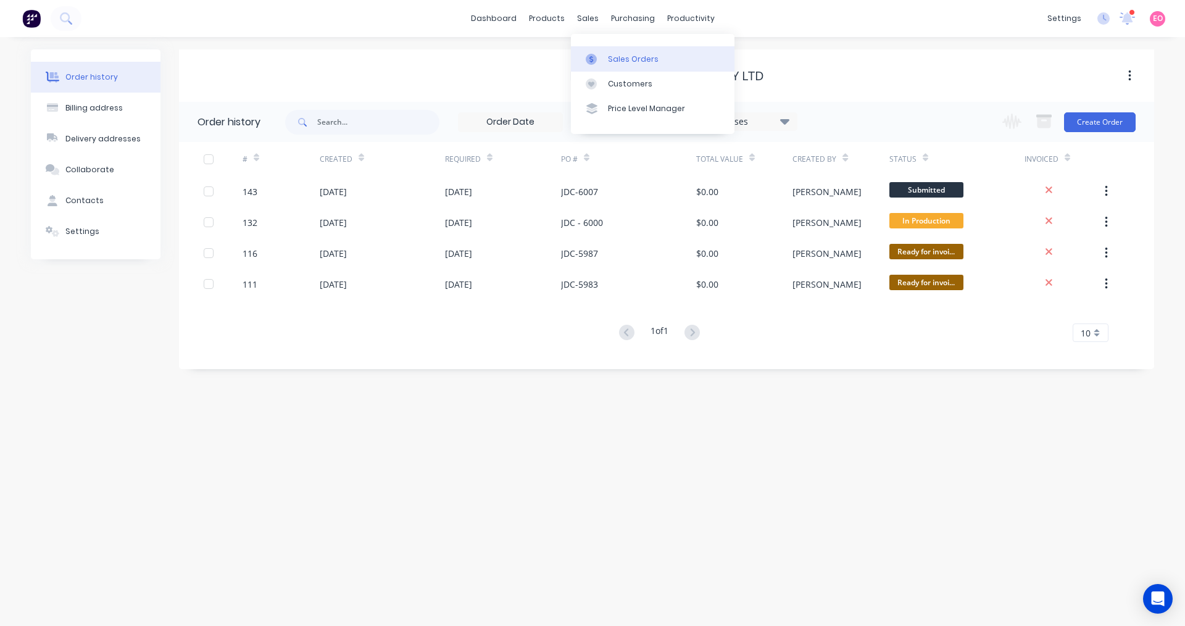
click at [586, 56] on icon at bounding box center [591, 59] width 11 height 11
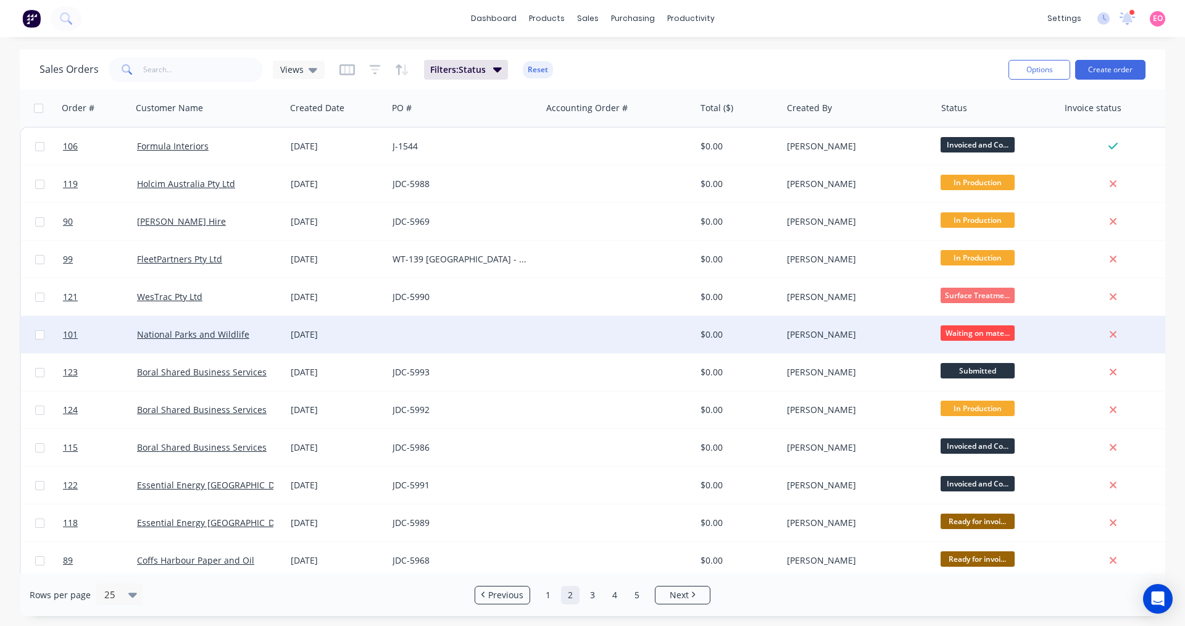
click at [355, 338] on div "[DATE]" at bounding box center [337, 334] width 92 height 12
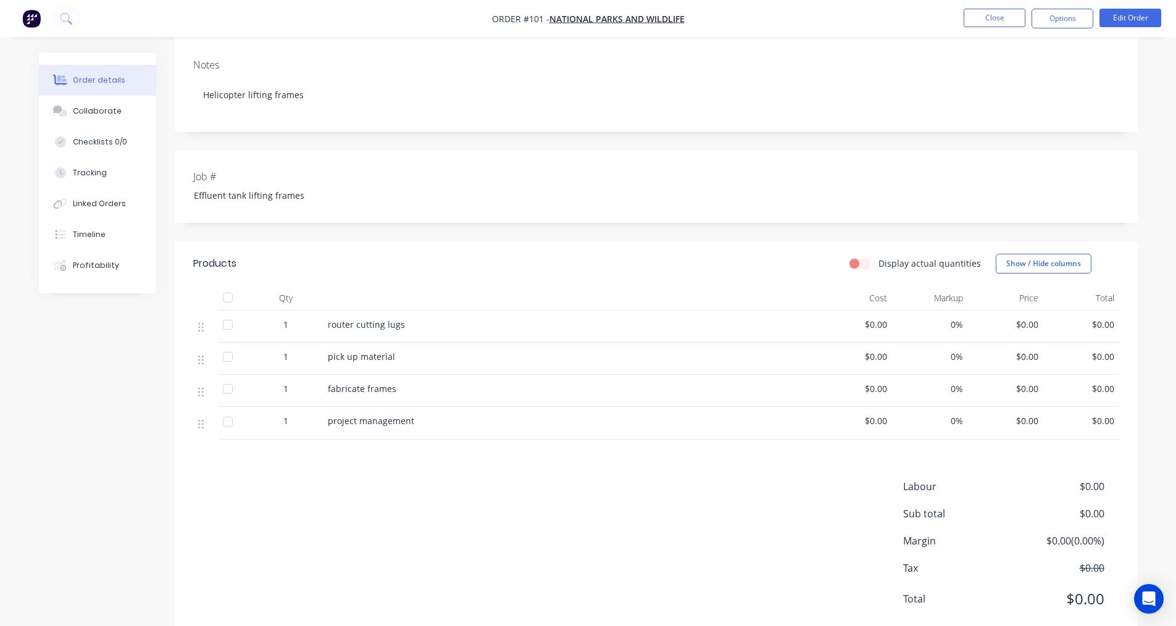
scroll to position [226, 0]
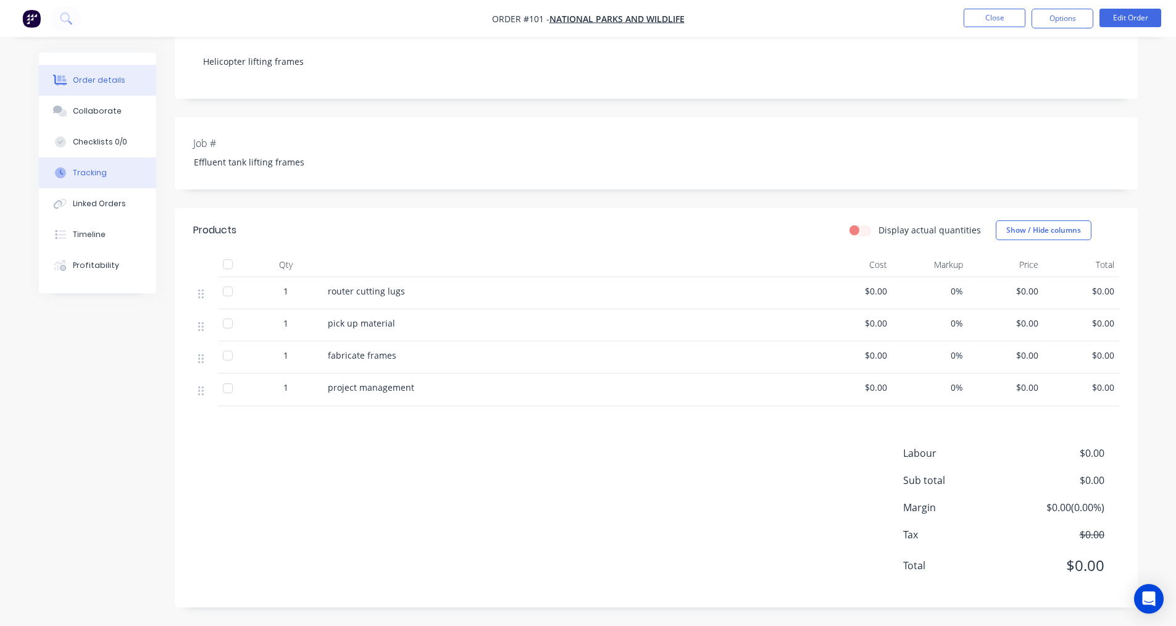
click at [104, 175] on div "Tracking" at bounding box center [90, 172] width 34 height 11
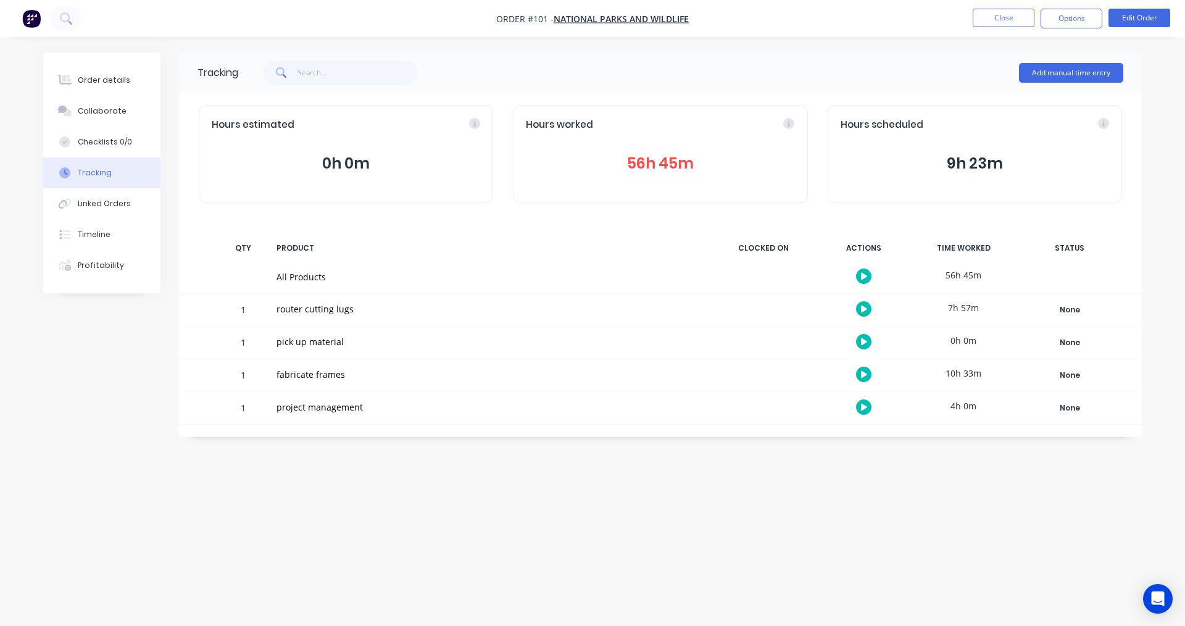
click at [418, 481] on div "Tracking Add manual time entry Hours estimated 0h 0m Hours worked 56h 45m Hours…" at bounding box center [592, 289] width 1098 height 474
click at [1008, 15] on button "Close" at bounding box center [1004, 18] width 62 height 19
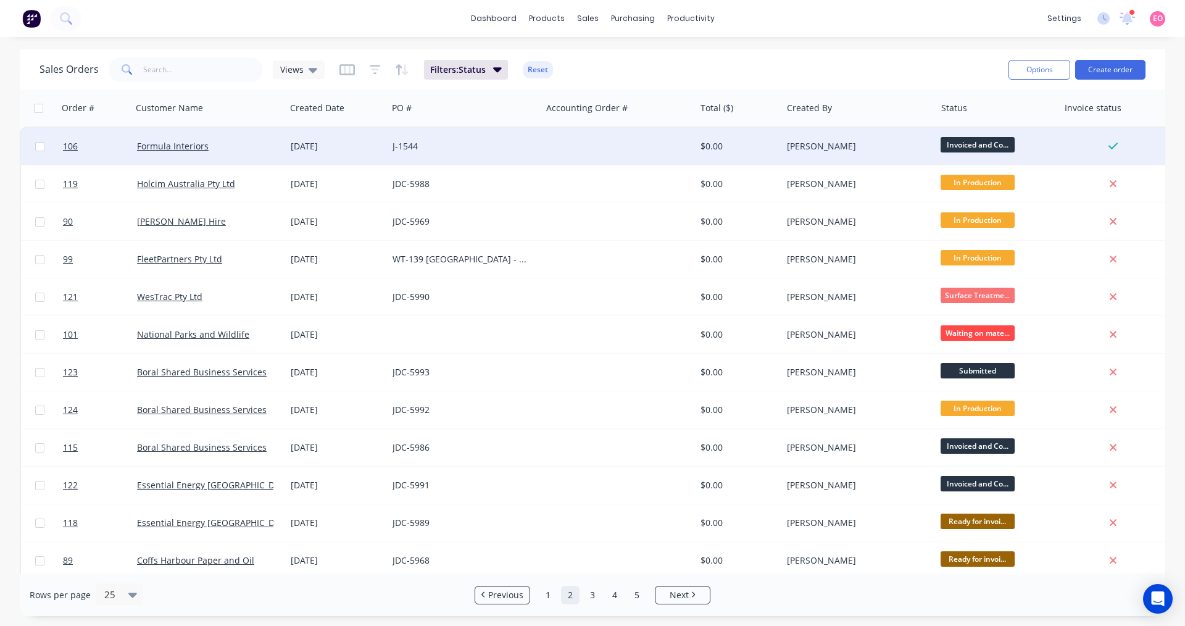
click at [491, 151] on div "J-1544" at bounding box center [460, 146] width 137 height 12
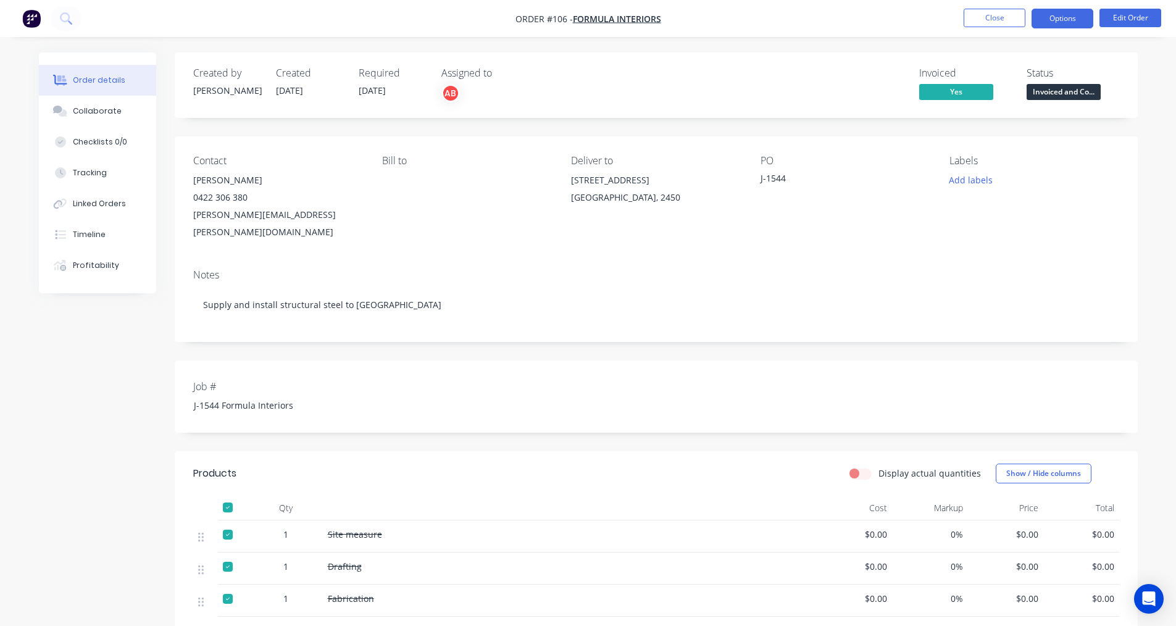
click at [1060, 19] on button "Options" at bounding box center [1062, 19] width 62 height 20
click at [878, 259] on div "Notes Supply and install structural steel to Duke st" at bounding box center [656, 300] width 963 height 83
click at [1002, 20] on button "Close" at bounding box center [994, 18] width 62 height 19
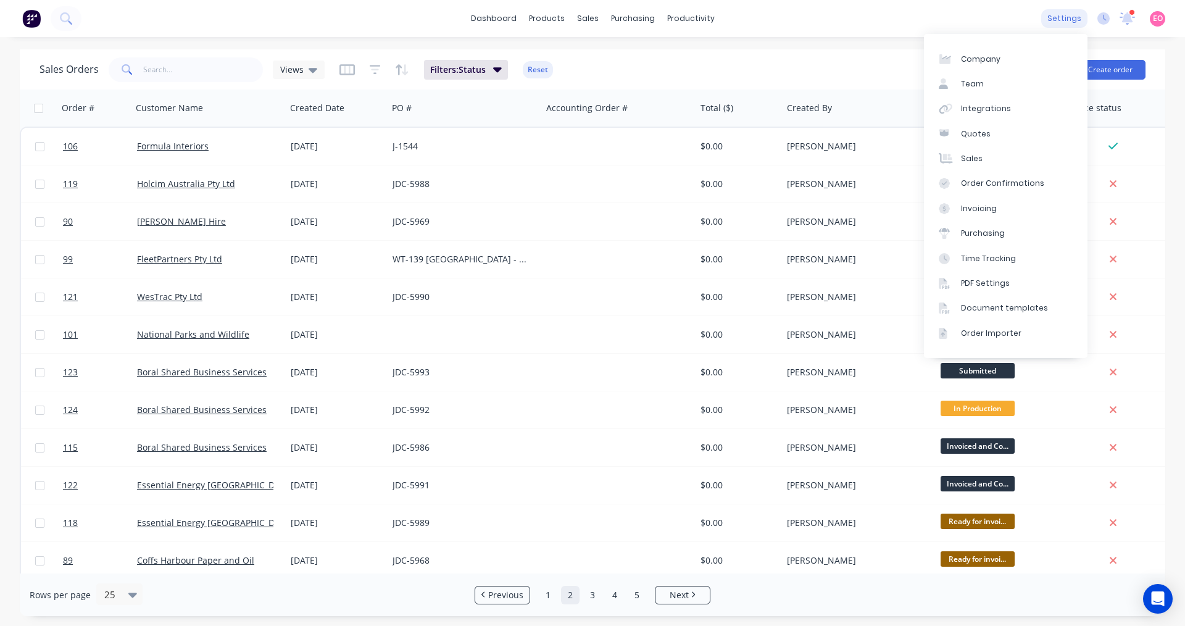
click at [1066, 21] on div "settings" at bounding box center [1064, 18] width 46 height 19
click at [969, 118] on link "Integrations" at bounding box center [1006, 108] width 164 height 25
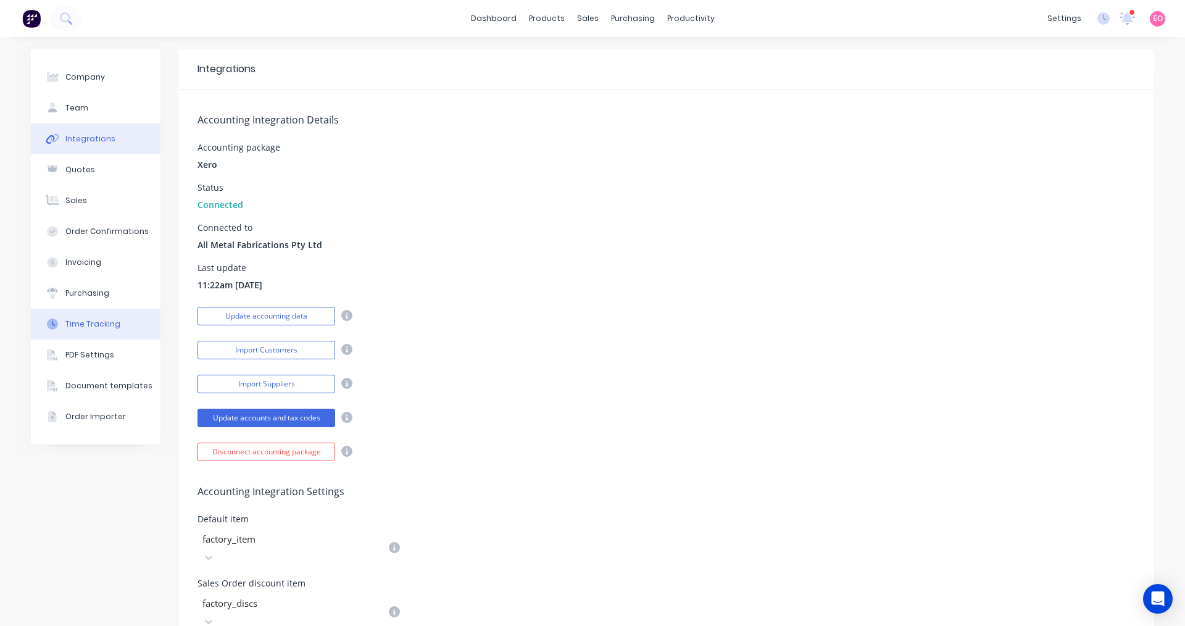
click at [96, 323] on div "Time Tracking" at bounding box center [92, 323] width 55 height 11
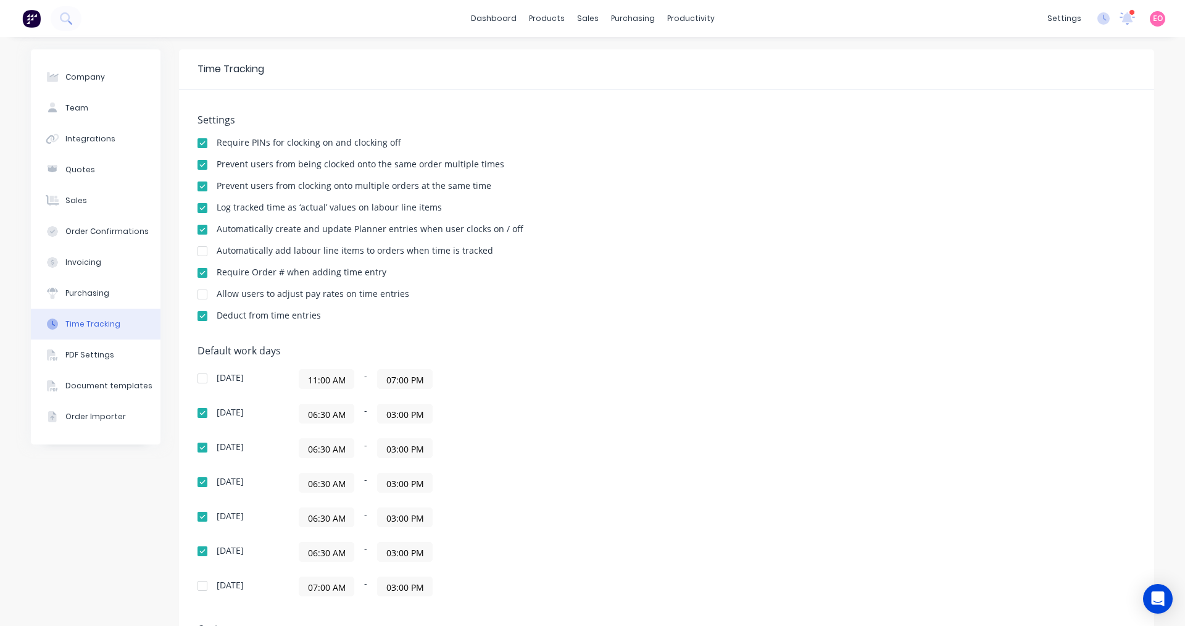
click at [199, 252] on div at bounding box center [202, 251] width 25 height 25
click at [586, 21] on div "sales" at bounding box center [588, 18] width 34 height 19
click at [633, 60] on div "Sales Orders" at bounding box center [629, 59] width 51 height 11
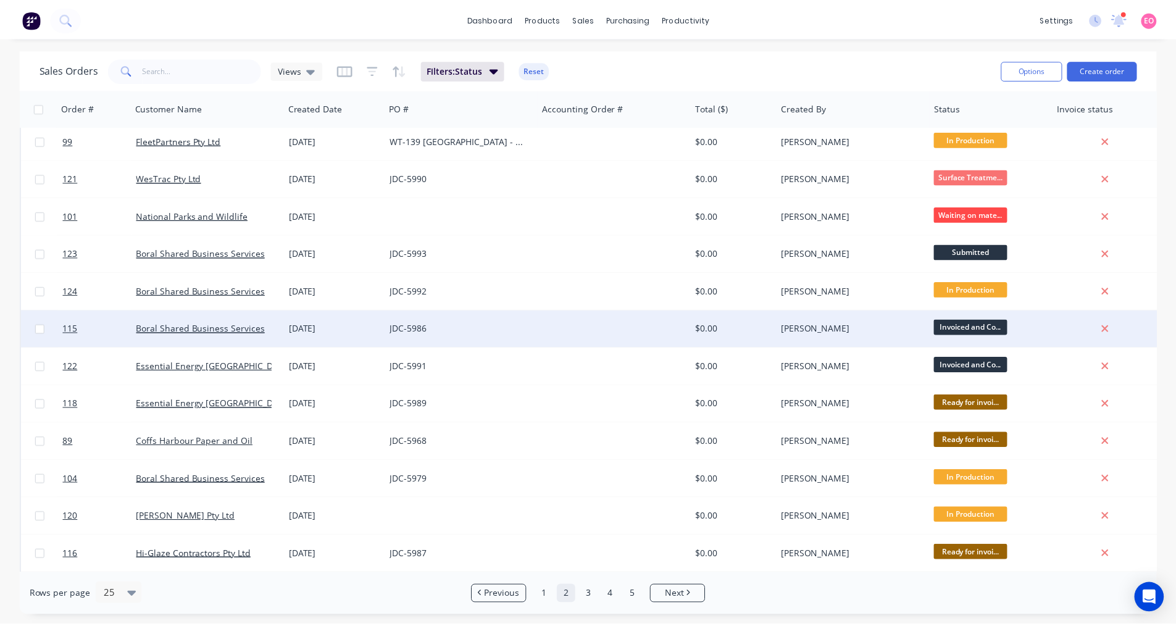
scroll to position [123, 0]
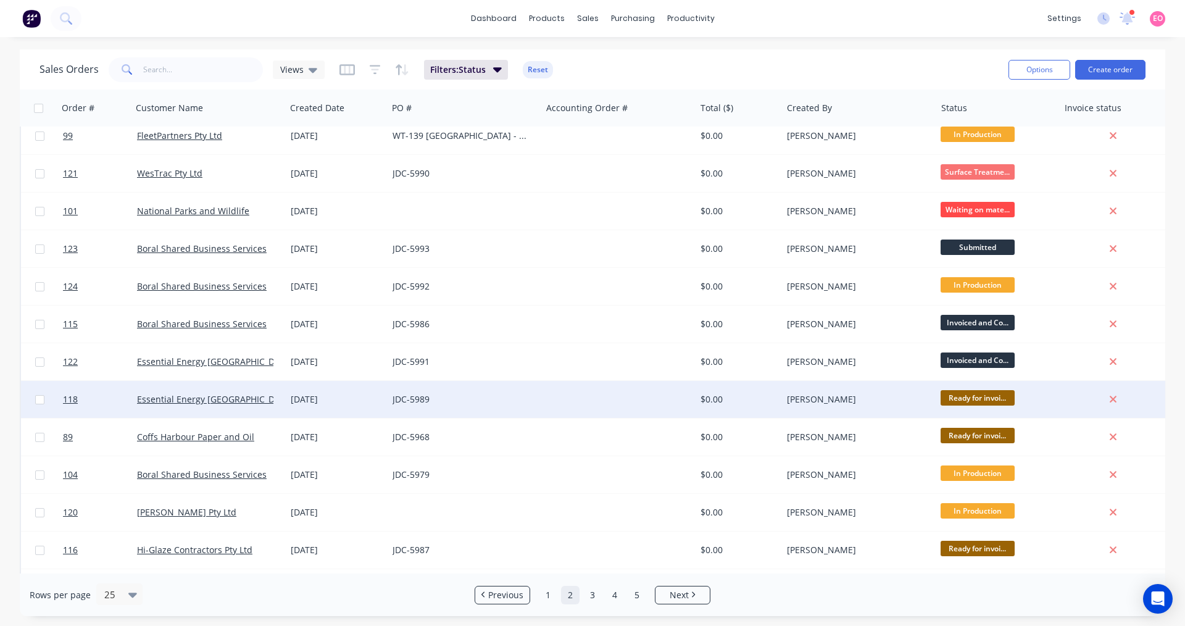
click at [471, 388] on div "JDC-5989" at bounding box center [465, 399] width 154 height 37
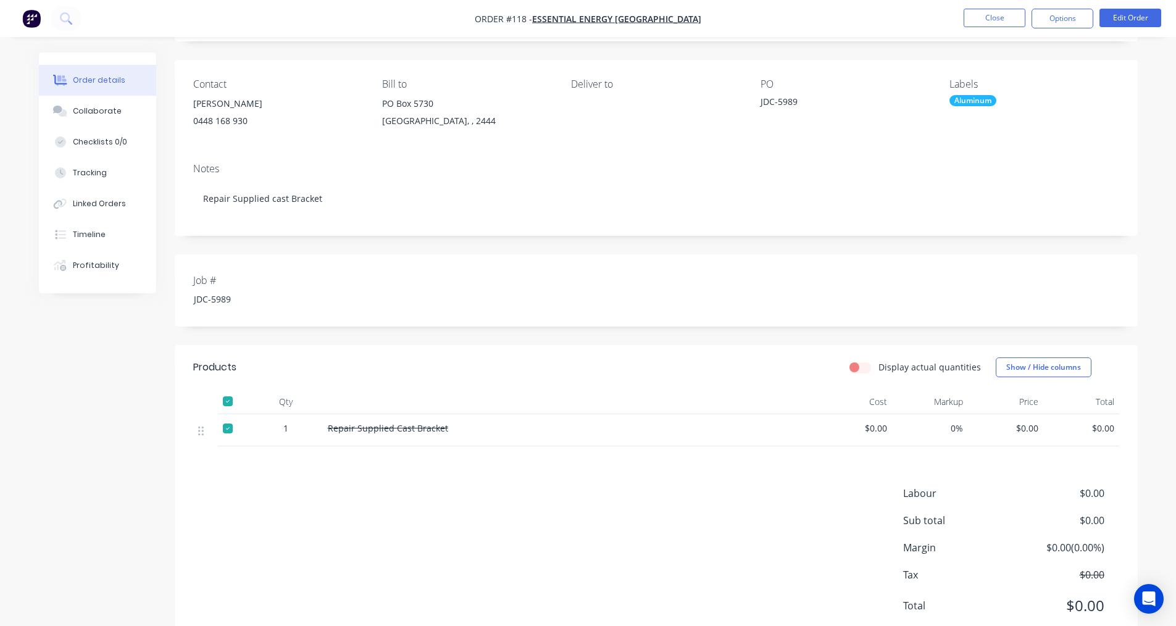
scroll to position [55, 0]
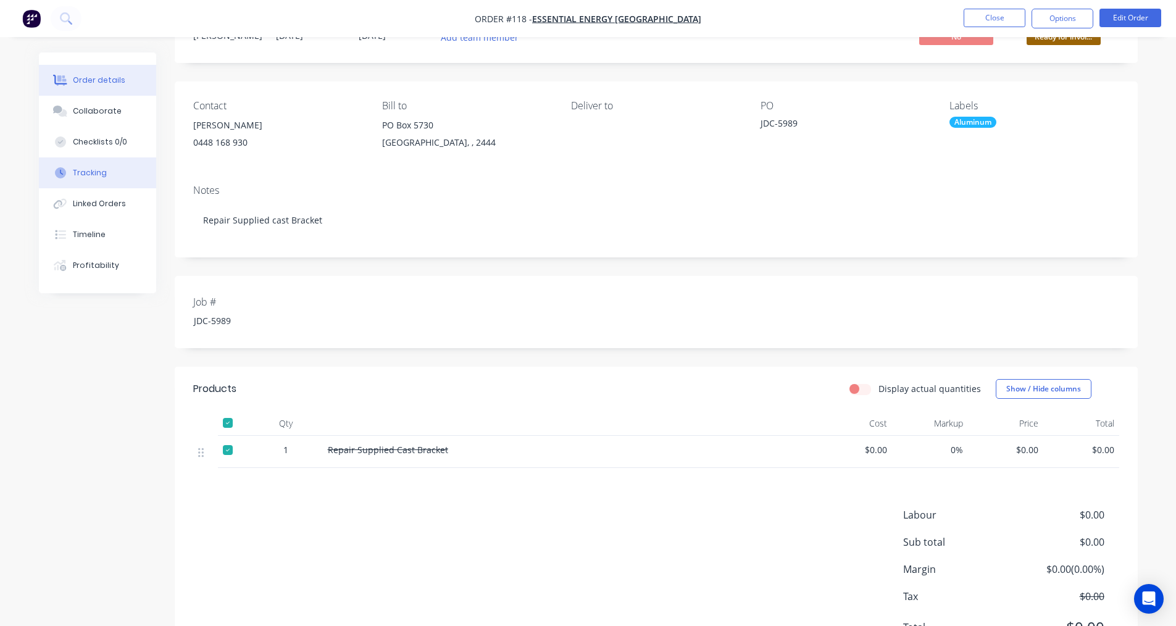
click at [118, 173] on button "Tracking" at bounding box center [97, 172] width 117 height 31
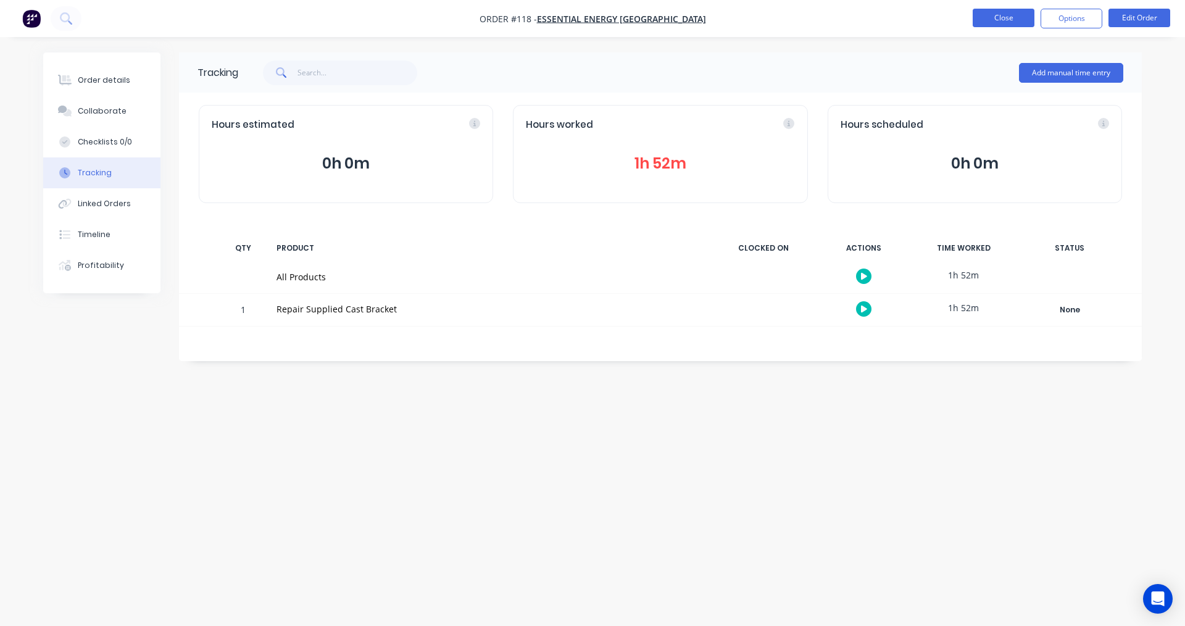
click at [1021, 23] on button "Close" at bounding box center [1004, 18] width 62 height 19
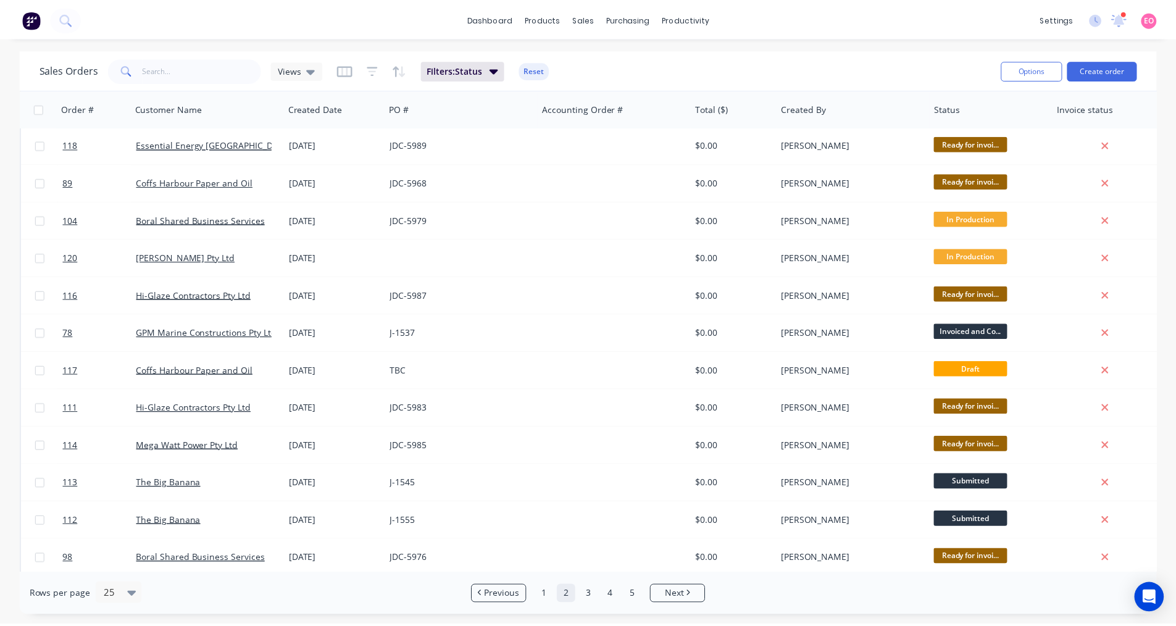
scroll to position [500, 0]
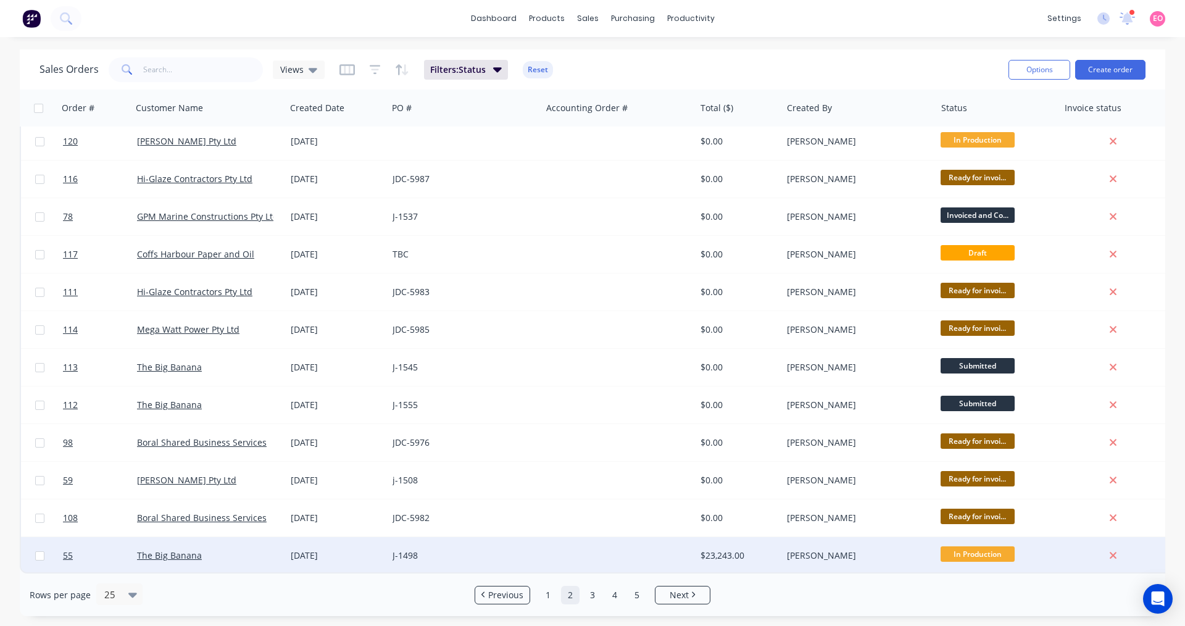
click at [517, 555] on div "J-1498" at bounding box center [465, 555] width 154 height 37
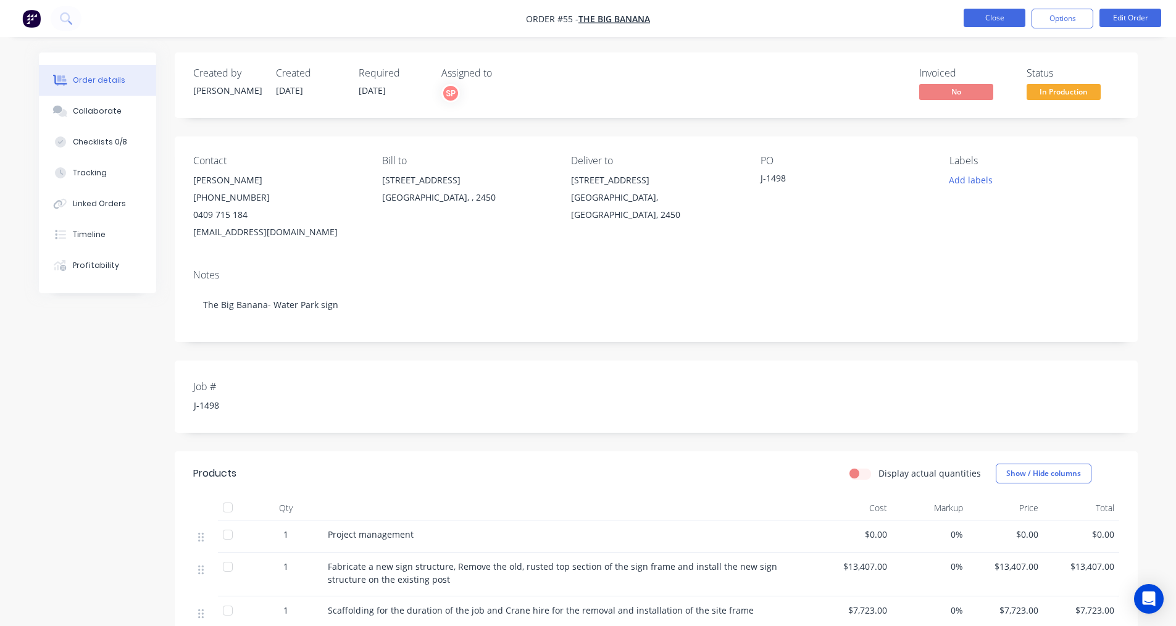
click at [1016, 19] on button "Close" at bounding box center [994, 18] width 62 height 19
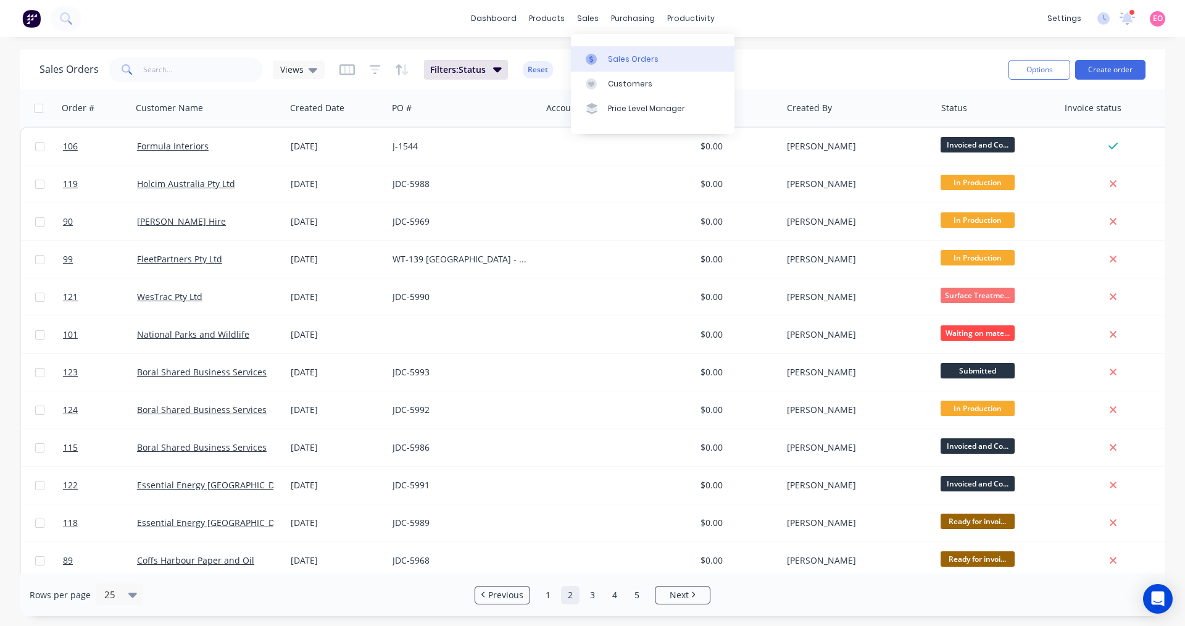
click at [602, 57] on div at bounding box center [595, 59] width 19 height 11
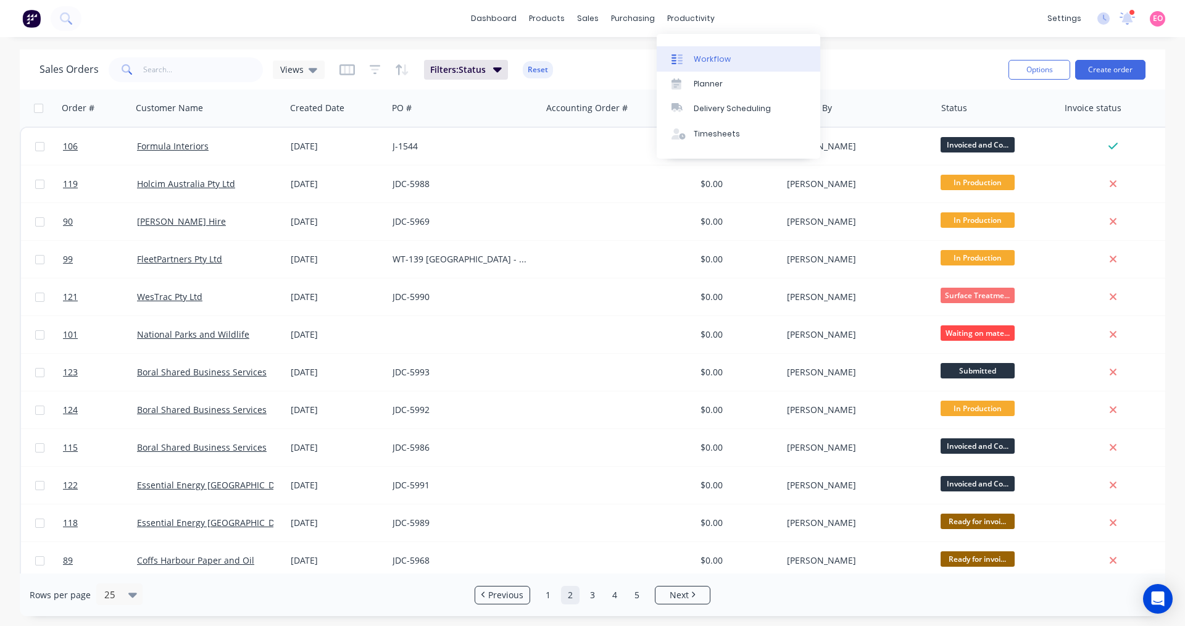
click at [705, 59] on div "Workflow" at bounding box center [712, 59] width 37 height 11
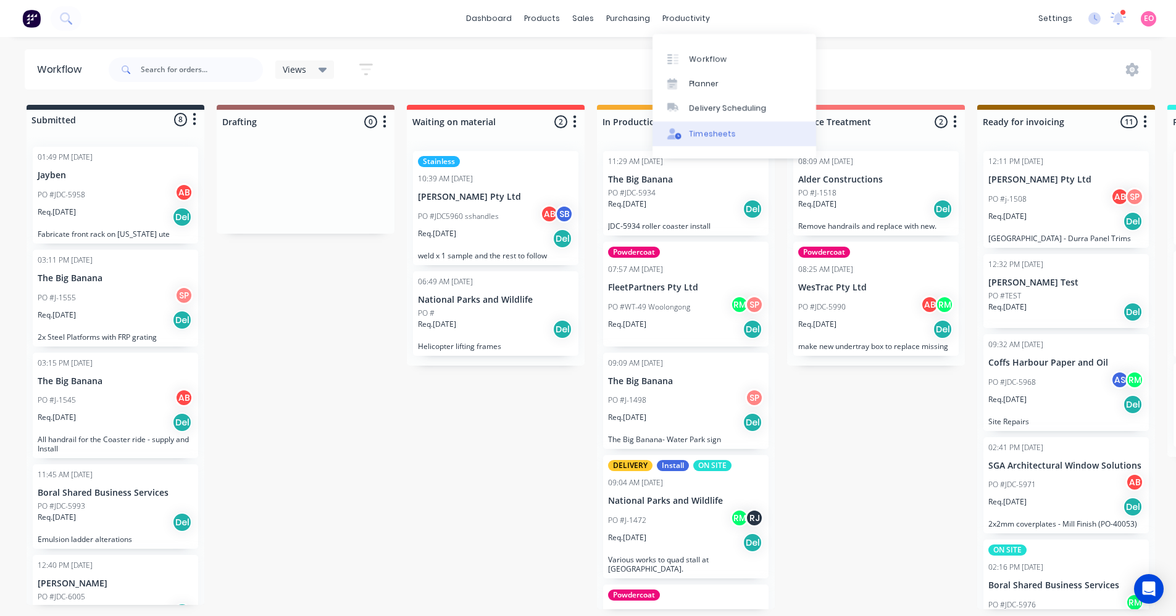
click at [700, 138] on div "Timesheets" at bounding box center [712, 133] width 46 height 11
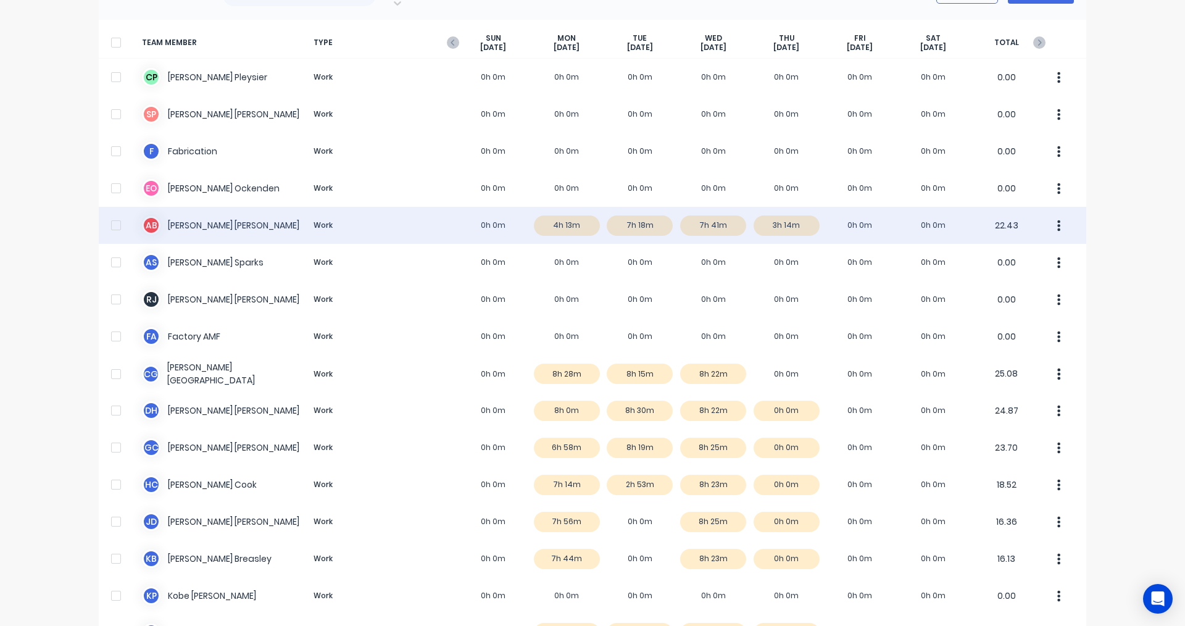
scroll to position [77, 0]
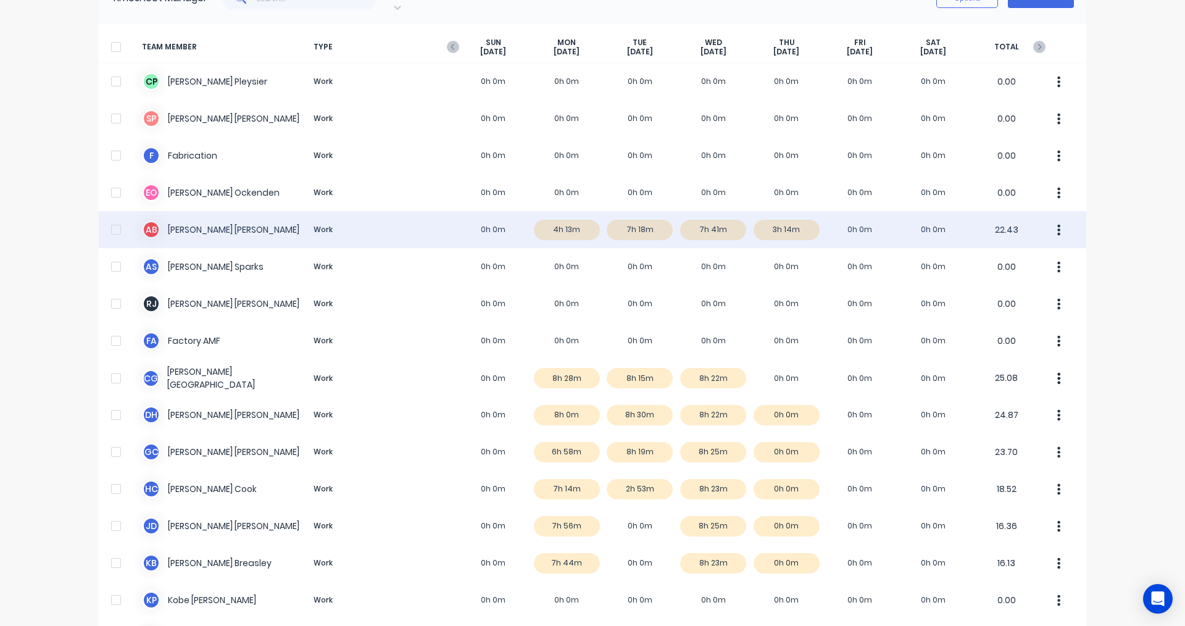
click at [792, 218] on div "A B Andrew BLACKFORD Work 0h 0m 4h 13m 7h 18m 7h 41m 3h 14m 0h 0m 0h 0m 22.43" at bounding box center [592, 229] width 987 height 37
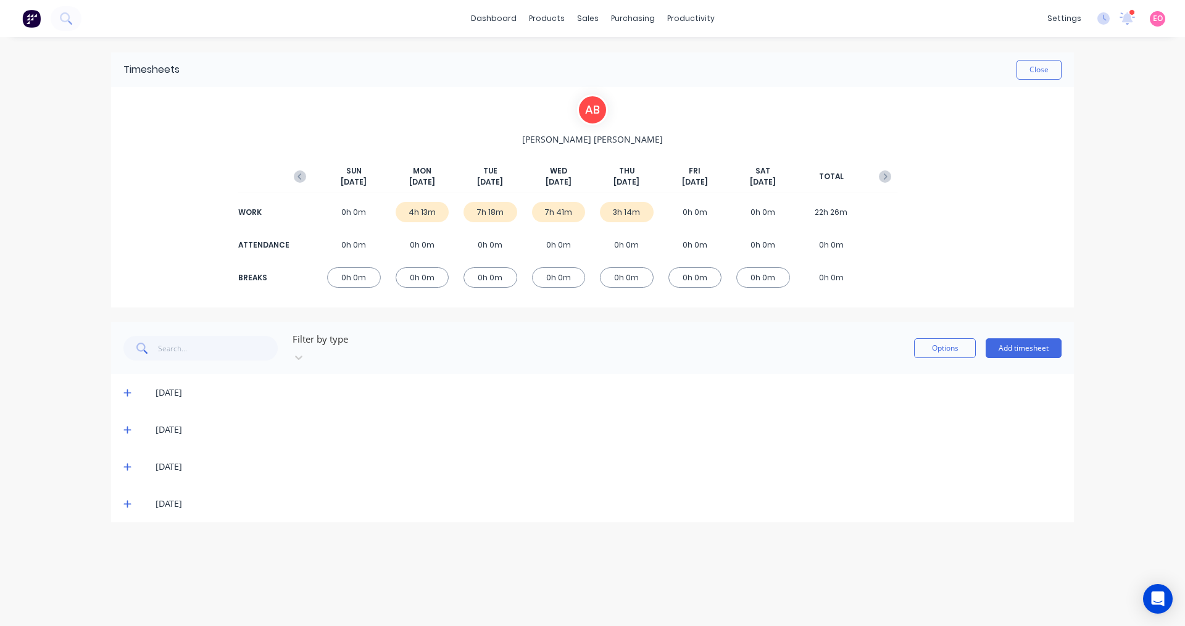
click at [128, 500] on icon at bounding box center [126, 503] width 7 height 7
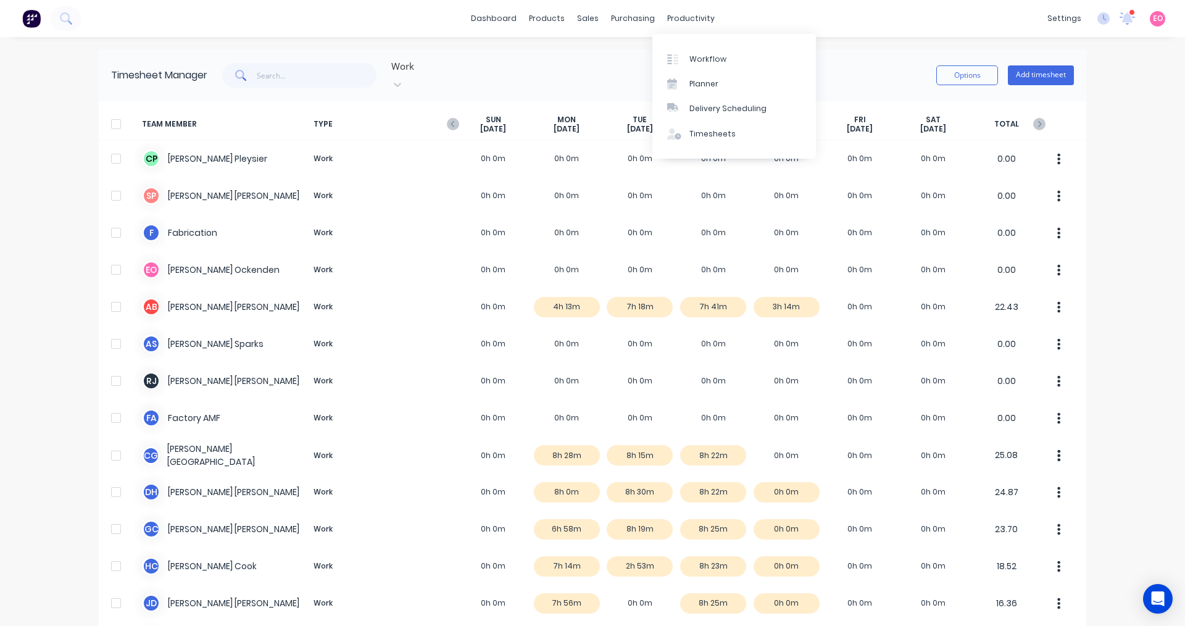
click at [712, 20] on div "dashboard products sales purchasing productivity dashboard products Product Cat…" at bounding box center [592, 18] width 1185 height 37
click at [699, 22] on div "productivity" at bounding box center [691, 18] width 60 height 19
click at [700, 62] on div "Workflow" at bounding box center [707, 59] width 37 height 11
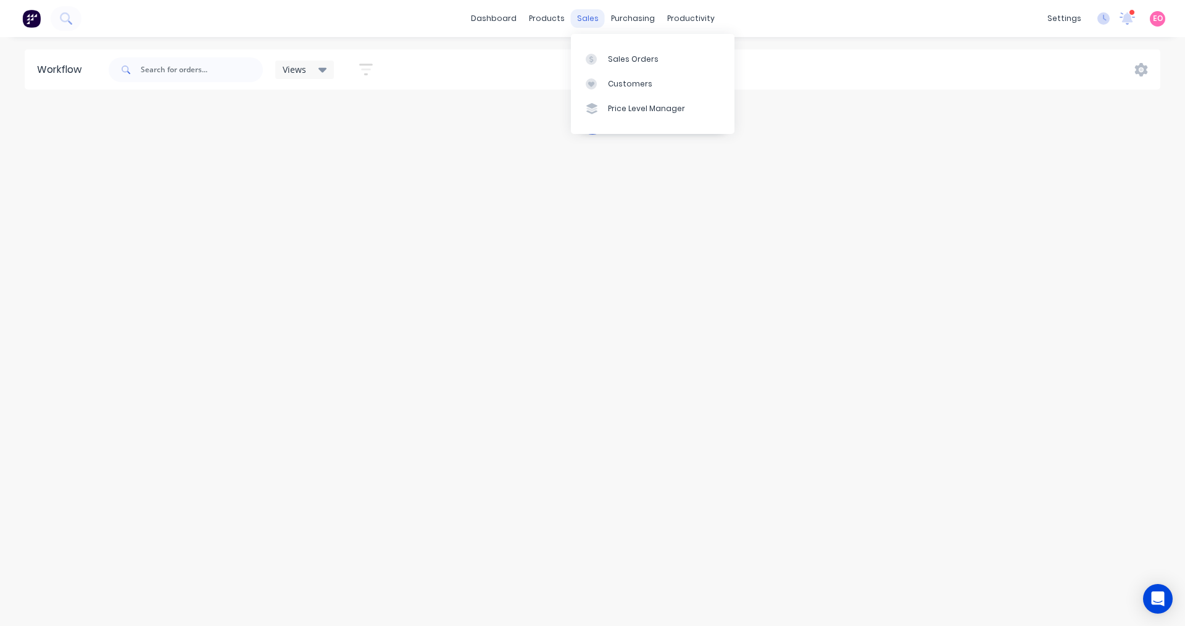
click at [592, 15] on div "sales" at bounding box center [588, 18] width 34 height 19
click at [611, 55] on div "Sales Orders" at bounding box center [633, 59] width 51 height 11
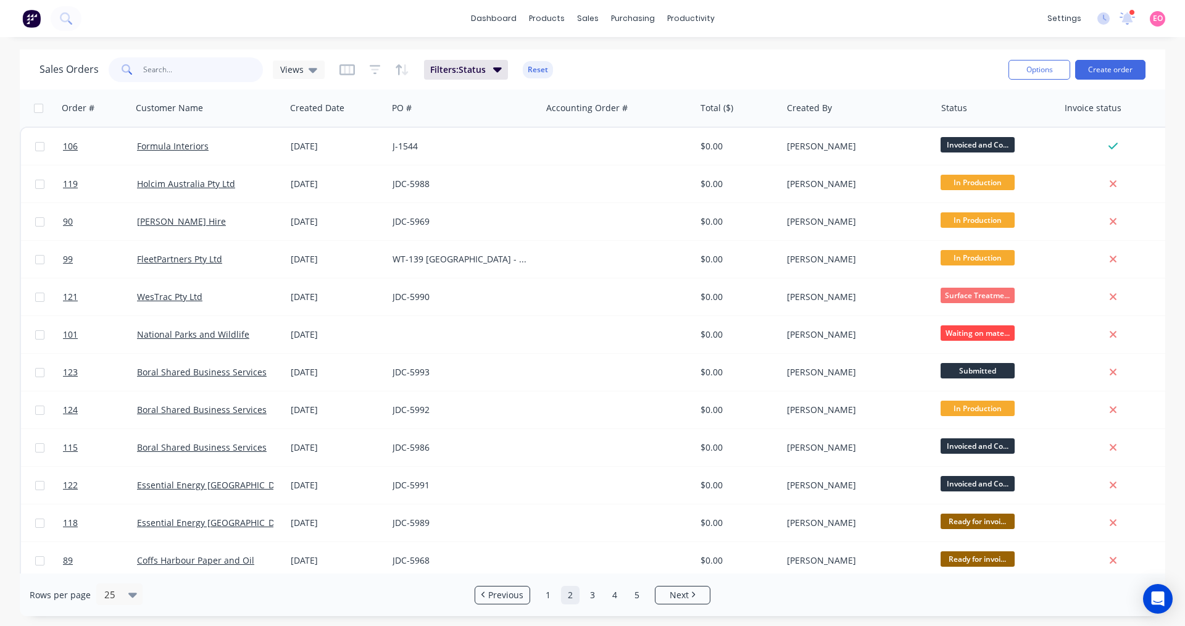
click at [191, 75] on input "text" at bounding box center [203, 69] width 120 height 25
type input "hi glaz"
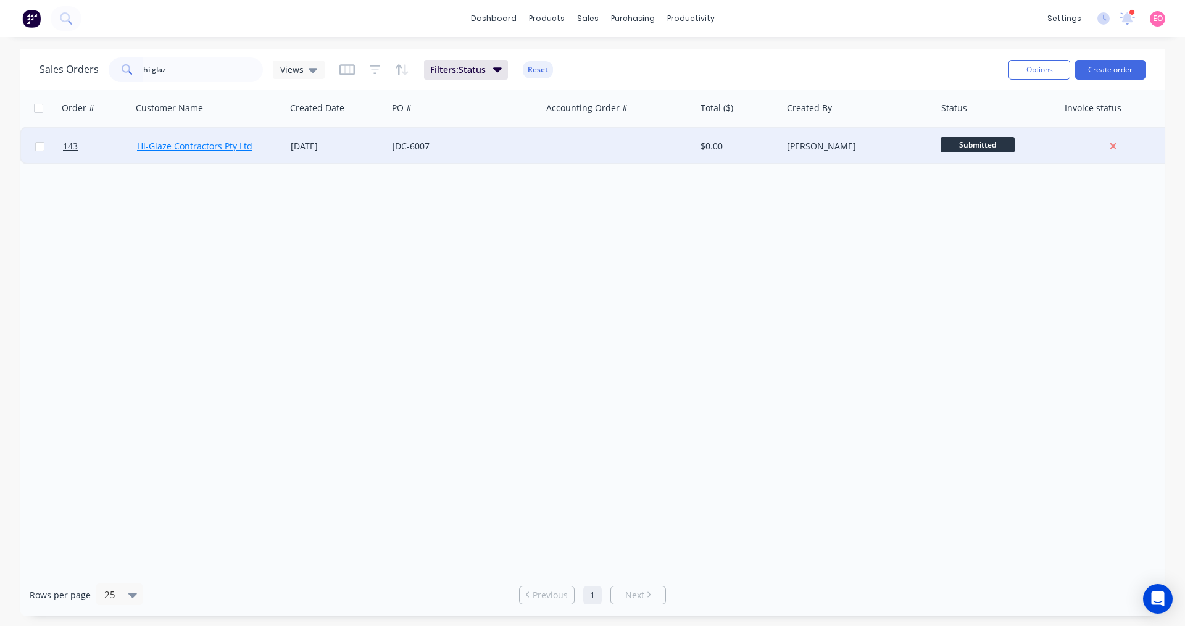
click at [185, 146] on link "Hi-Glaze Contractors Pty Ltd" at bounding box center [194, 146] width 115 height 12
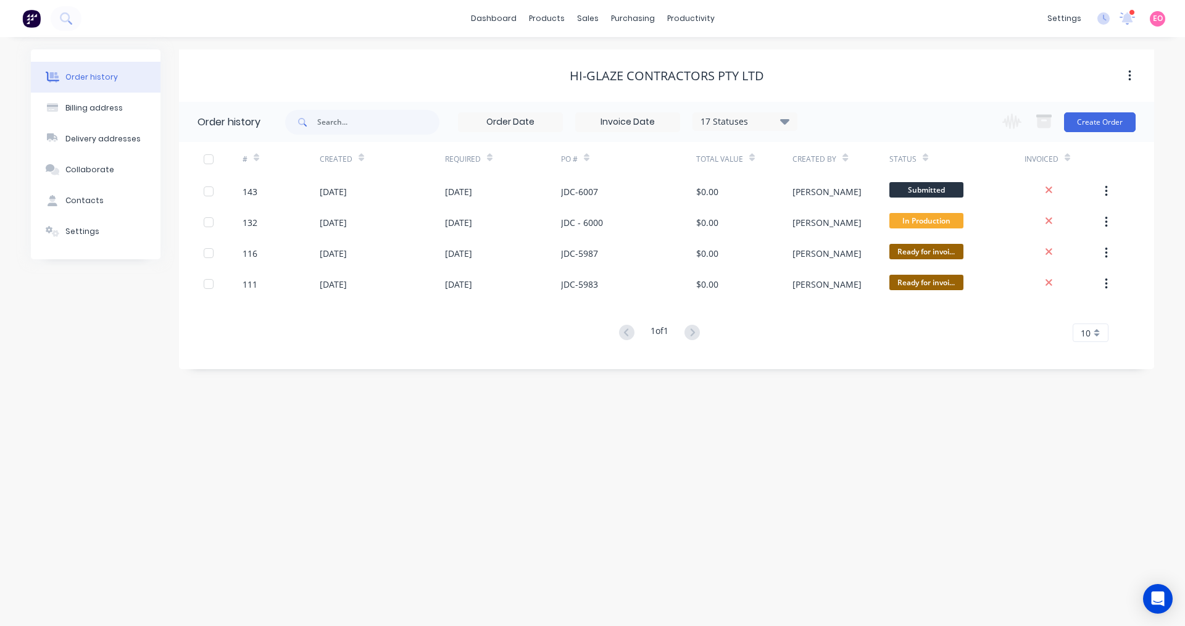
click at [782, 120] on icon at bounding box center [784, 121] width 9 height 6
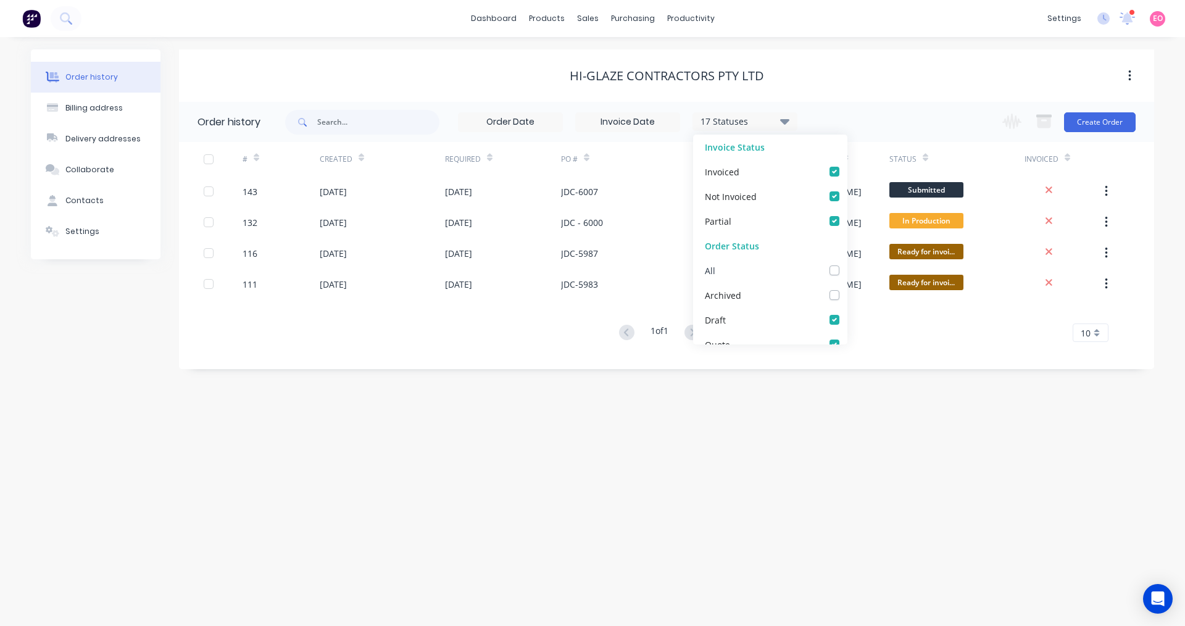
click at [753, 278] on div "All" at bounding box center [770, 270] width 154 height 25
click at [784, 270] on div "All" at bounding box center [770, 270] width 154 height 25
click at [834, 270] on div "All" at bounding box center [770, 270] width 154 height 25
click at [847, 264] on label at bounding box center [847, 264] width 0 height 0
click at [847, 270] on input "checkbox" at bounding box center [852, 270] width 10 height 12
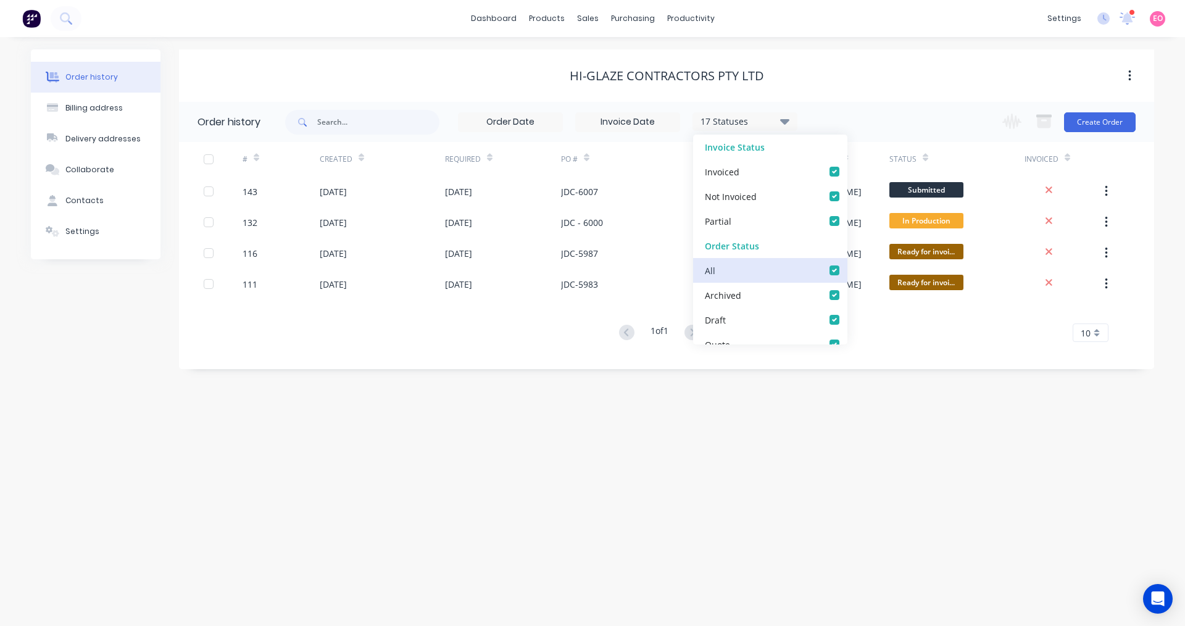
checkbox input "true"
click at [842, 407] on div "Order history Billing address Delivery addresses Collaborate Contacts Settings …" at bounding box center [592, 331] width 1185 height 589
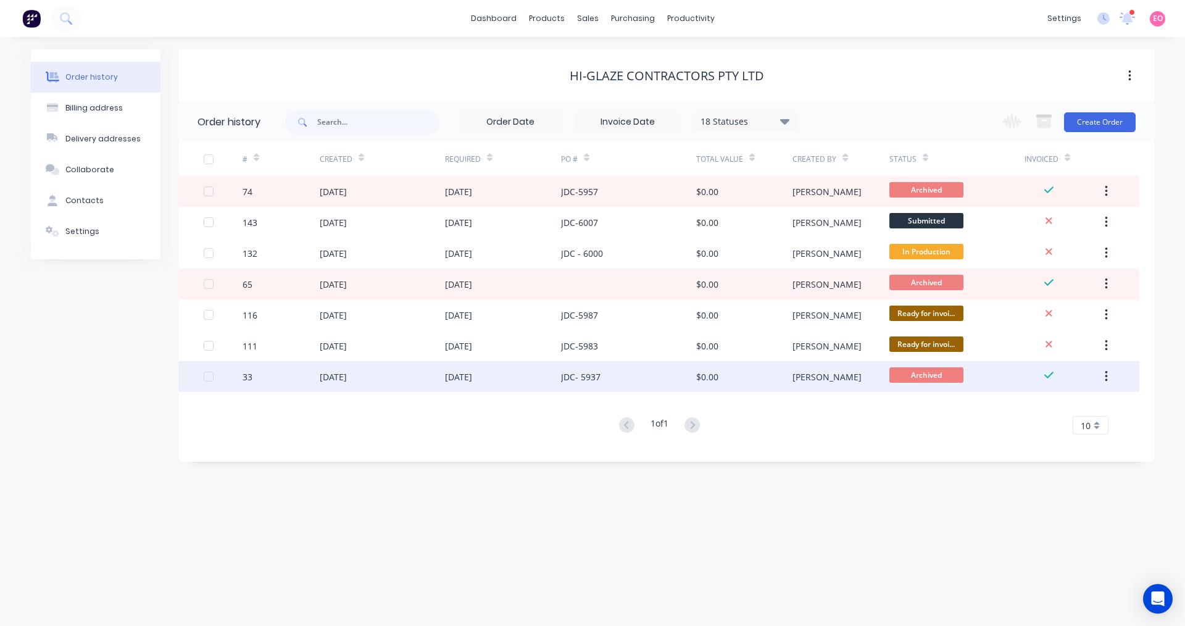
click at [347, 378] on div "[DATE]" at bounding box center [333, 376] width 27 height 13
click at [347, 380] on div "[DATE]" at bounding box center [333, 376] width 27 height 13
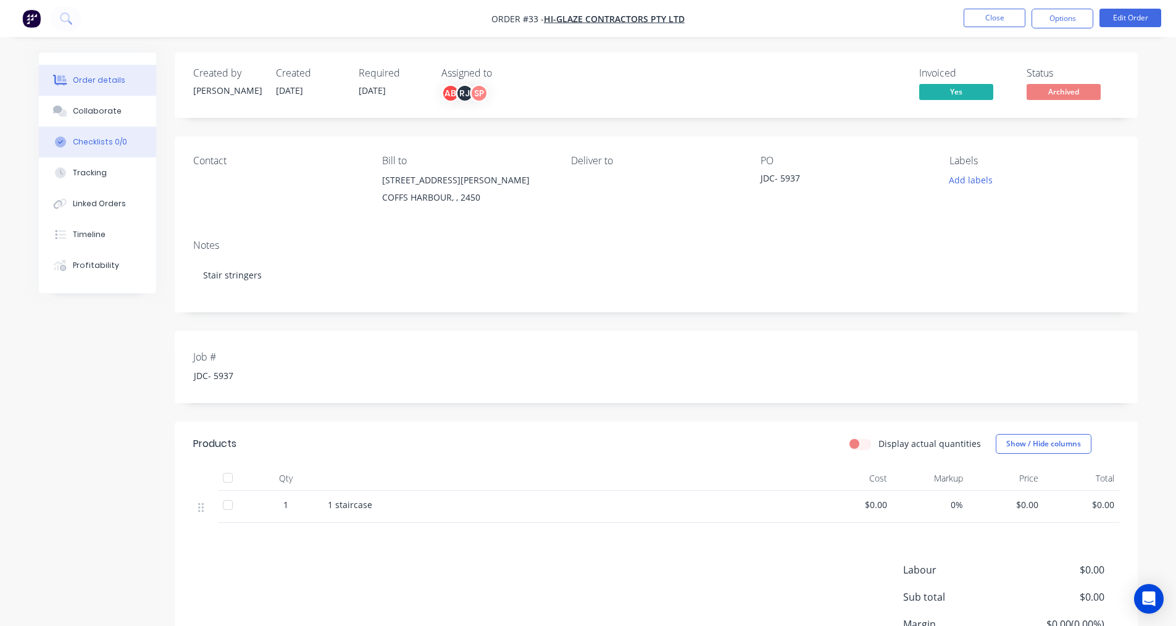
click at [99, 142] on div "Checklists 0/0" at bounding box center [100, 141] width 54 height 11
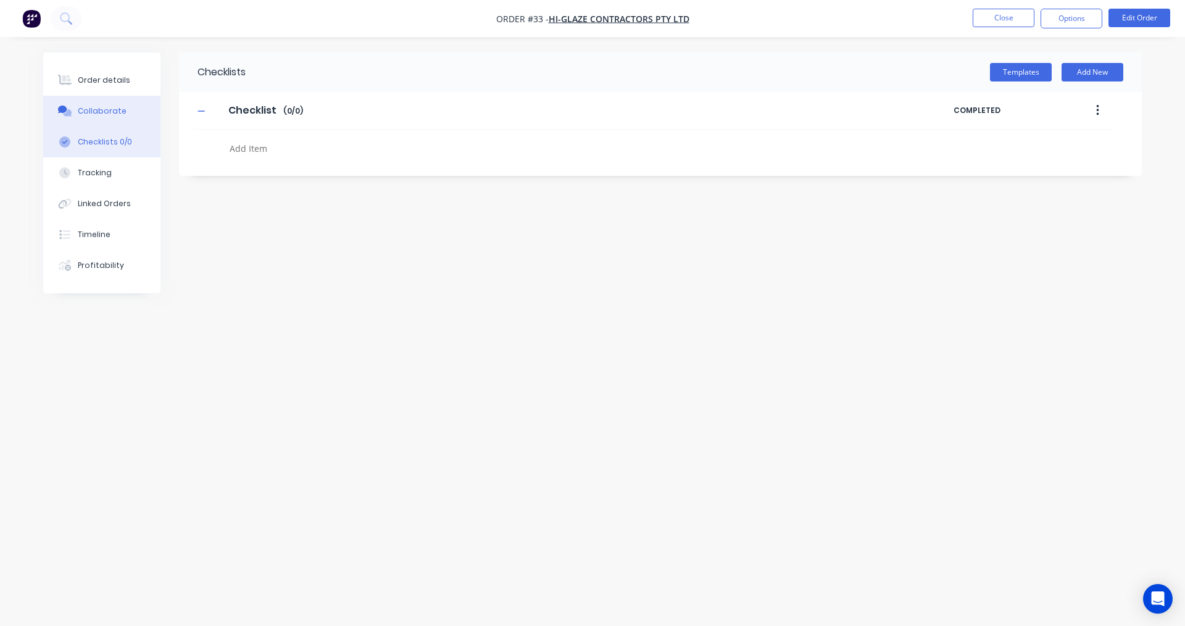
click at [100, 114] on div "Collaborate" at bounding box center [102, 111] width 49 height 11
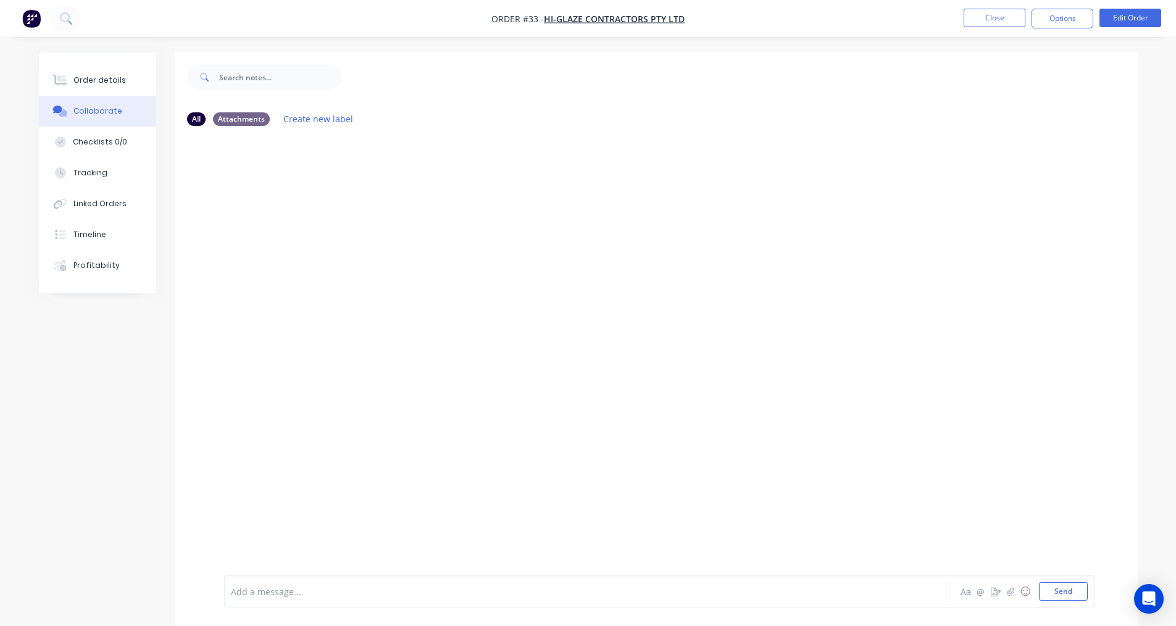
click at [283, 187] on div at bounding box center [656, 355] width 963 height 439
drag, startPoint x: 343, startPoint y: 306, endPoint x: 320, endPoint y: 281, distance: 34.0
click at [336, 298] on div at bounding box center [656, 355] width 963 height 439
click at [140, 154] on button "Checklists 0/0" at bounding box center [97, 142] width 117 height 31
type textarea "x"
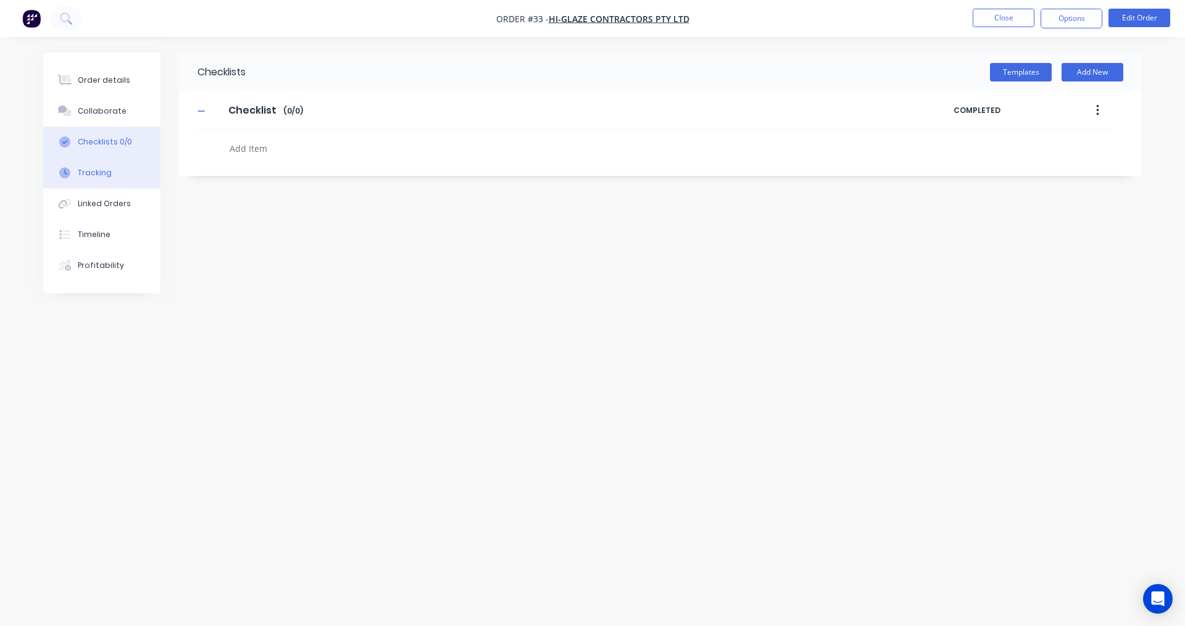
click at [114, 175] on button "Tracking" at bounding box center [101, 172] width 117 height 31
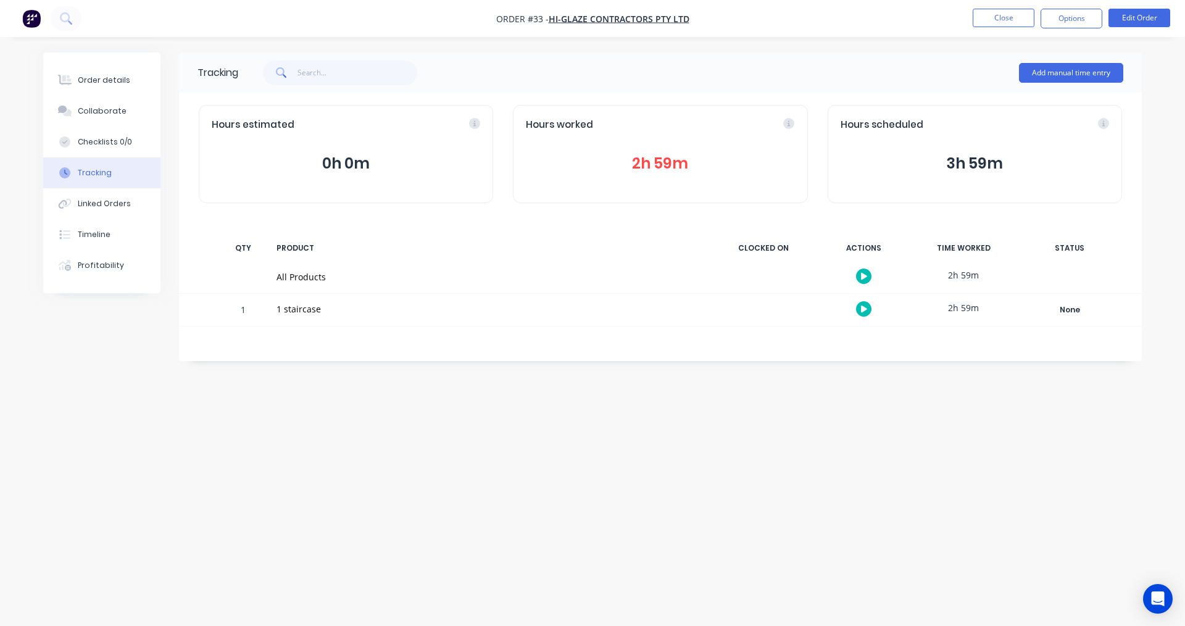
click at [304, 305] on div "1 staircase" at bounding box center [489, 308] width 426 height 13
drag, startPoint x: 92, startPoint y: 78, endPoint x: 91, endPoint y: 93, distance: 14.2
click at [92, 80] on div "Order details" at bounding box center [104, 80] width 52 height 11
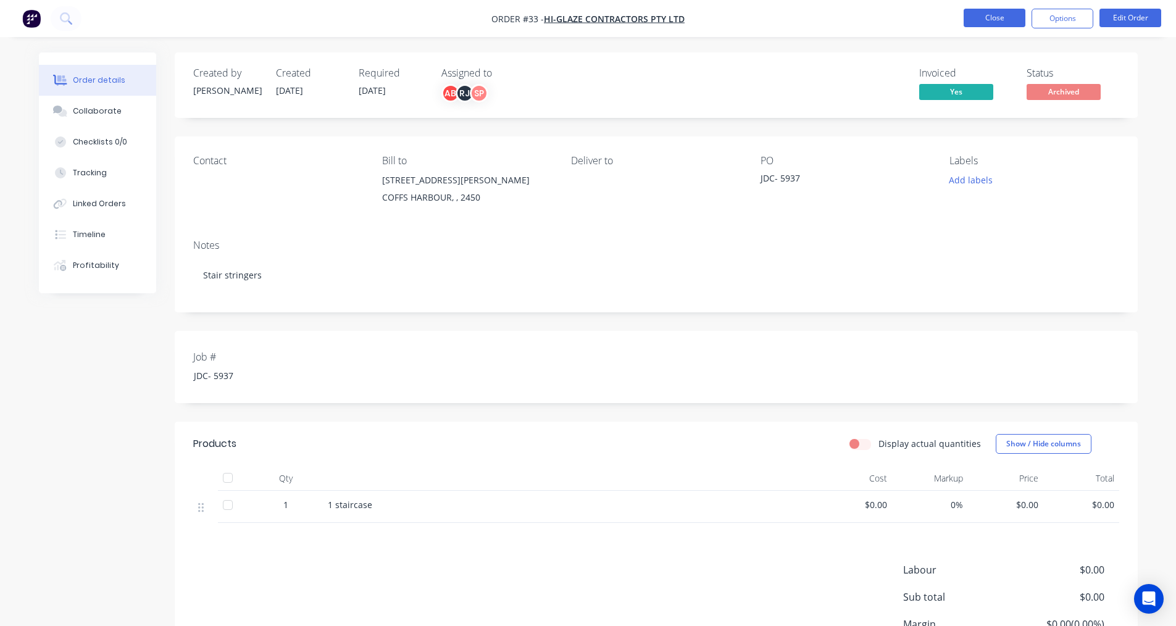
click at [1002, 21] on button "Close" at bounding box center [994, 18] width 62 height 19
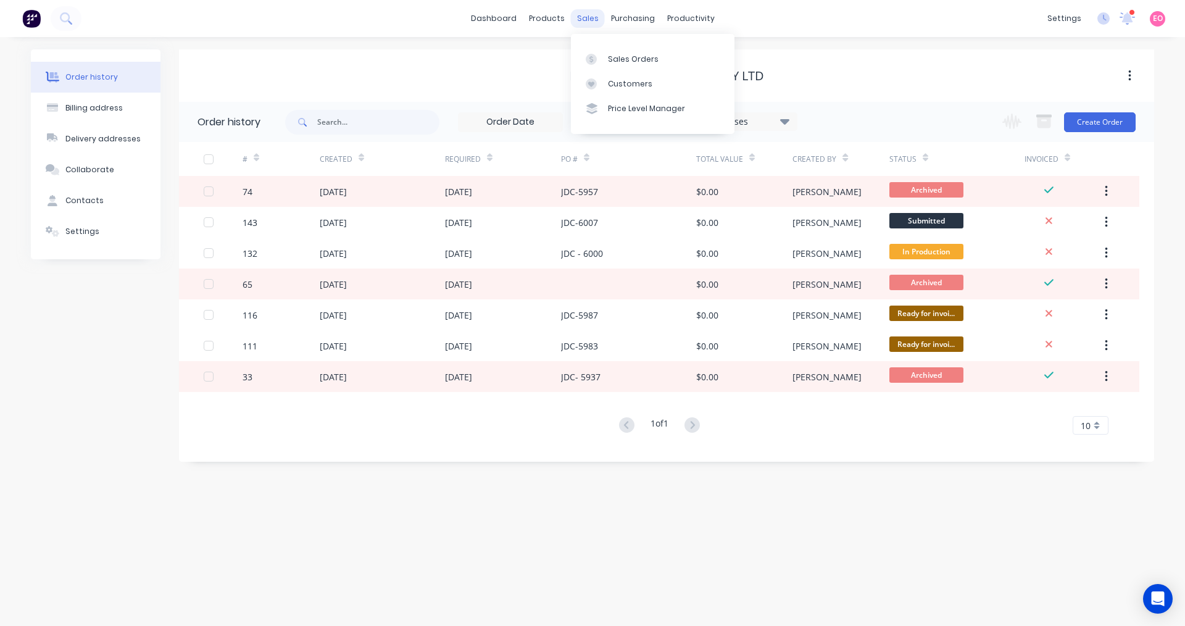
click at [576, 20] on div "sales" at bounding box center [588, 18] width 34 height 19
click at [609, 64] on div "Sales Orders" at bounding box center [633, 59] width 51 height 11
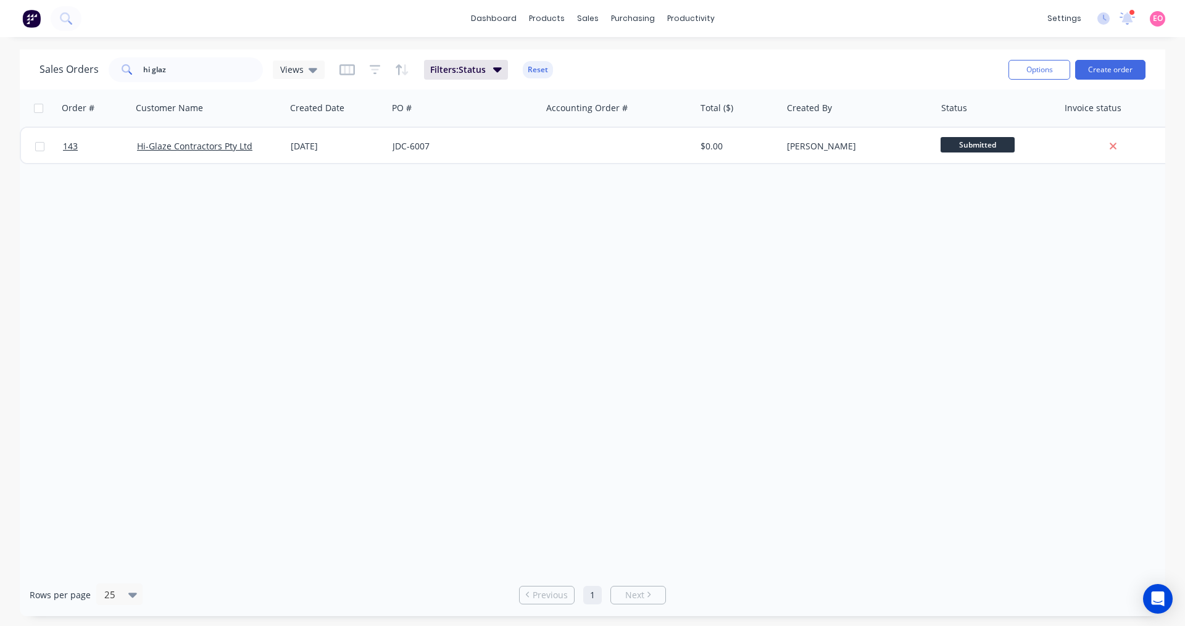
drag, startPoint x: 517, startPoint y: 355, endPoint x: 466, endPoint y: 301, distance: 74.2
click at [515, 354] on div "Order # Customer Name Created Date PO # Accounting Order # Total ($) Created By…" at bounding box center [592, 331] width 1145 height 484
drag, startPoint x: 178, startPoint y: 70, endPoint x: -99, endPoint y: 30, distance: 279.3
click at [0, 30] on html "dashboard products sales purchasing productivity dashboard products Product Cat…" at bounding box center [592, 313] width 1185 height 626
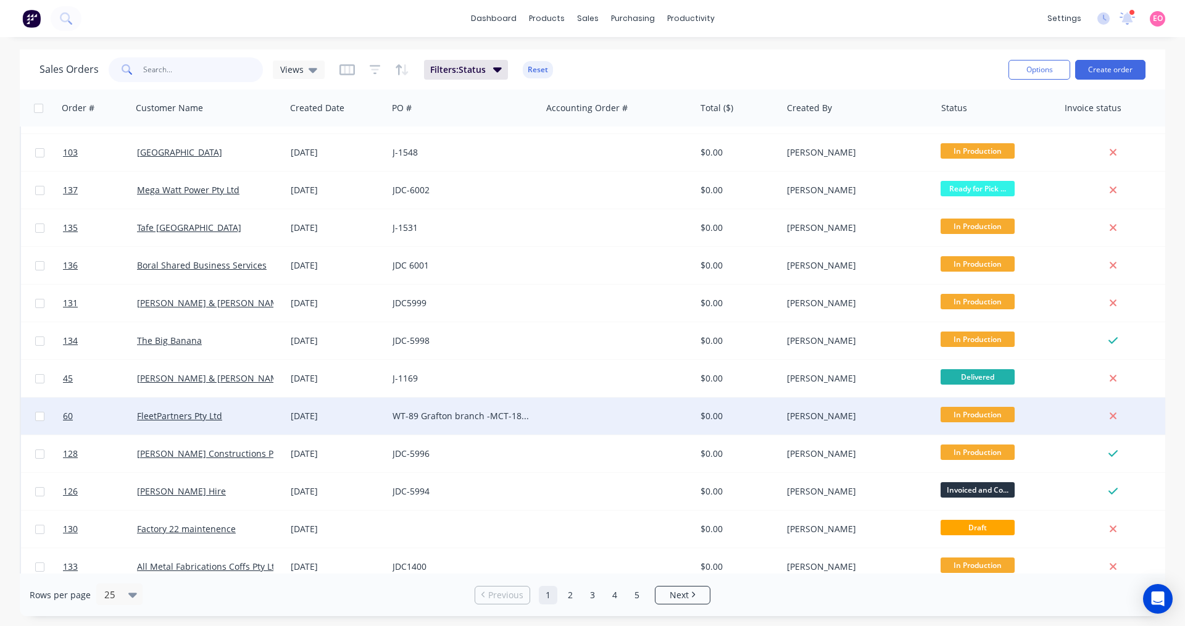
scroll to position [500, 0]
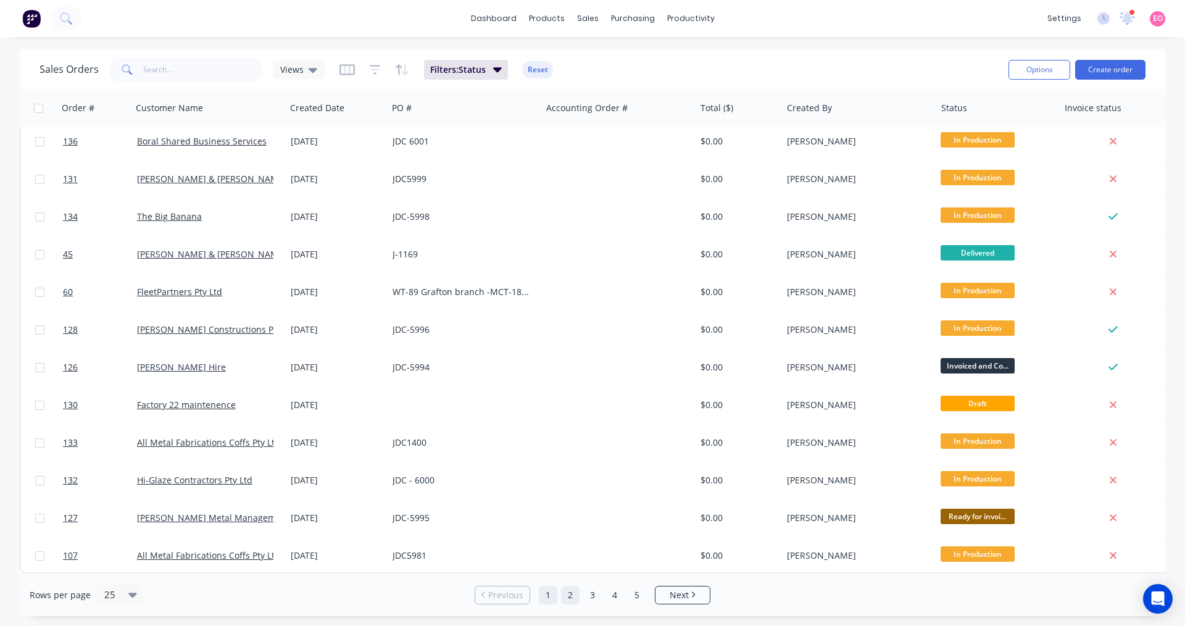
click at [567, 600] on link "2" at bounding box center [570, 595] width 19 height 19
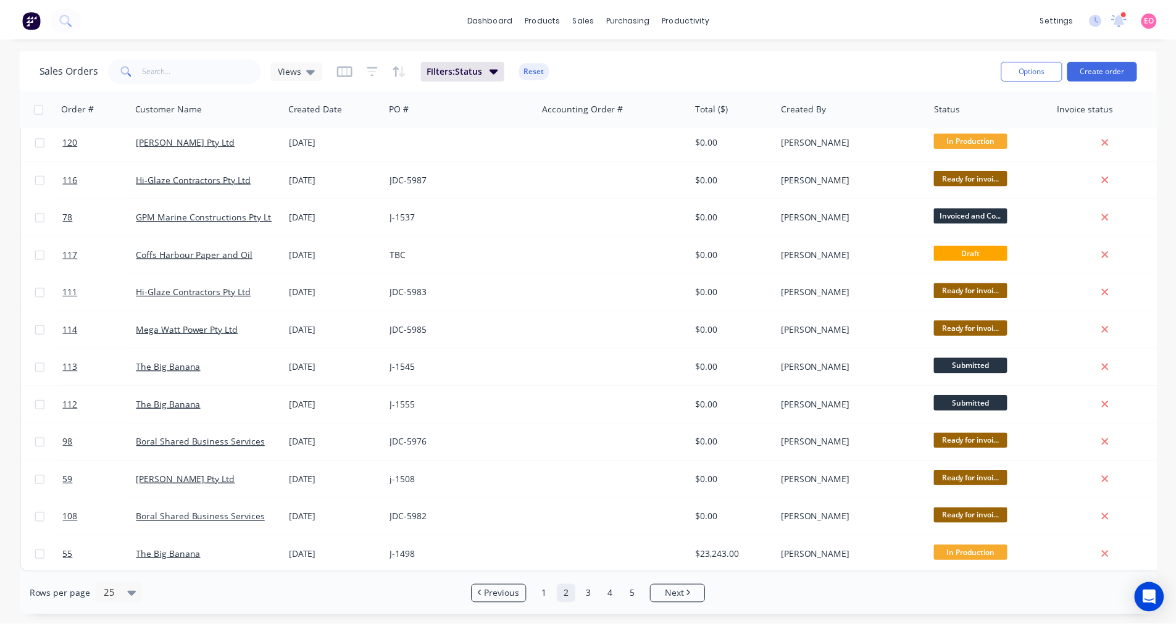
scroll to position [0, 0]
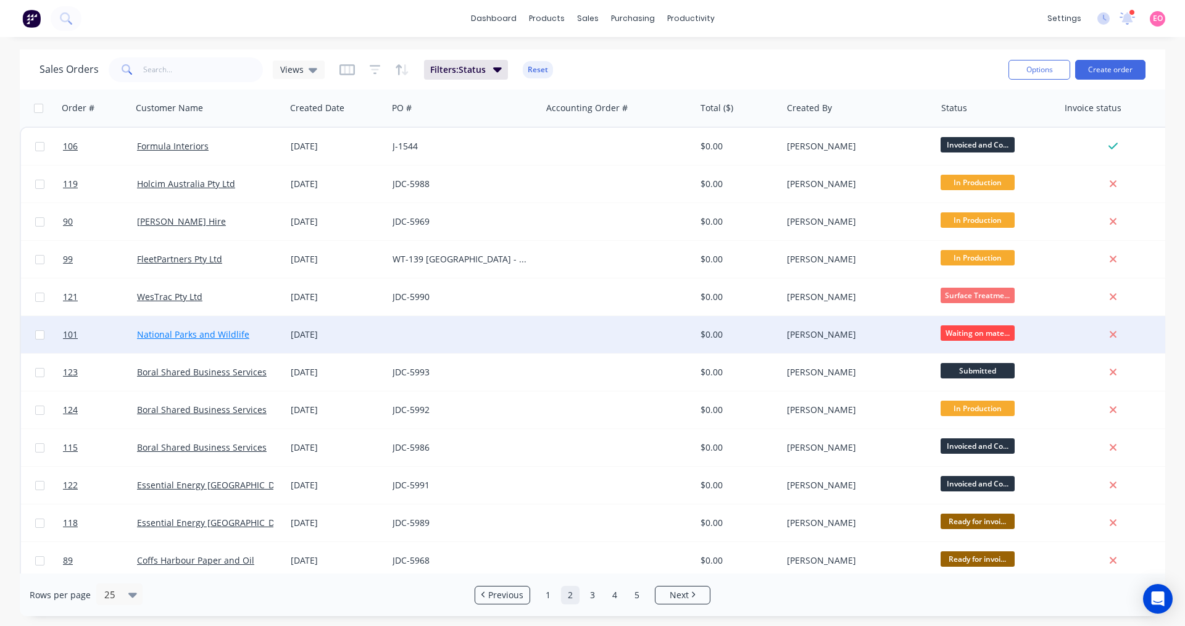
click at [224, 333] on link "National Parks and Wildlife" at bounding box center [193, 334] width 112 height 12
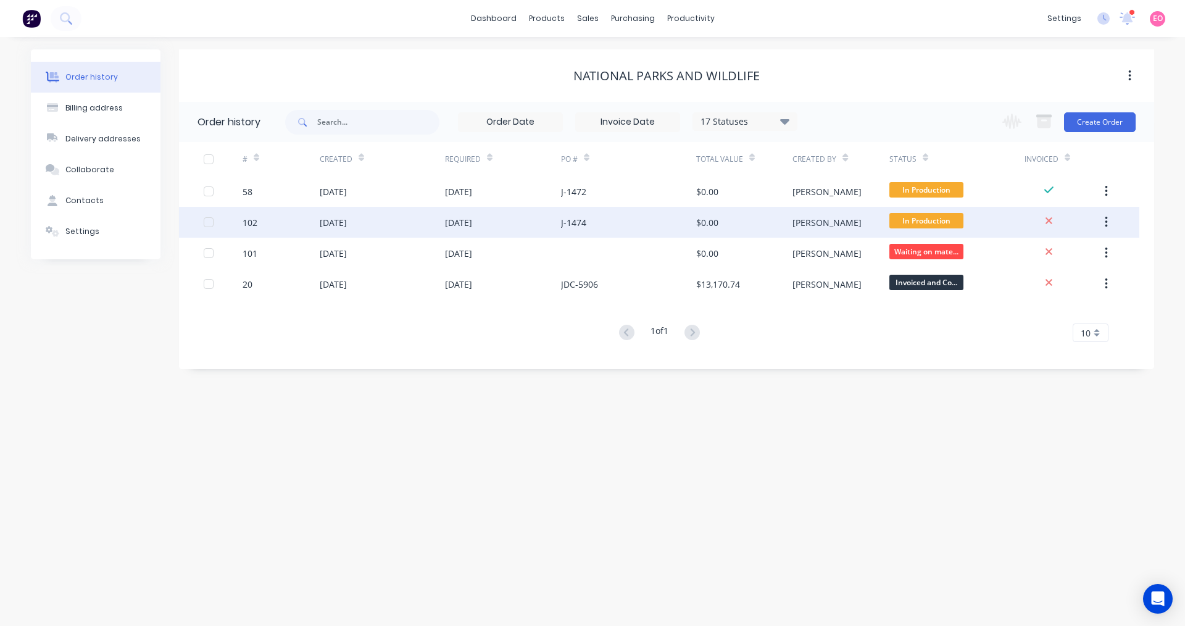
click at [347, 224] on div "[DATE]" at bounding box center [333, 222] width 27 height 13
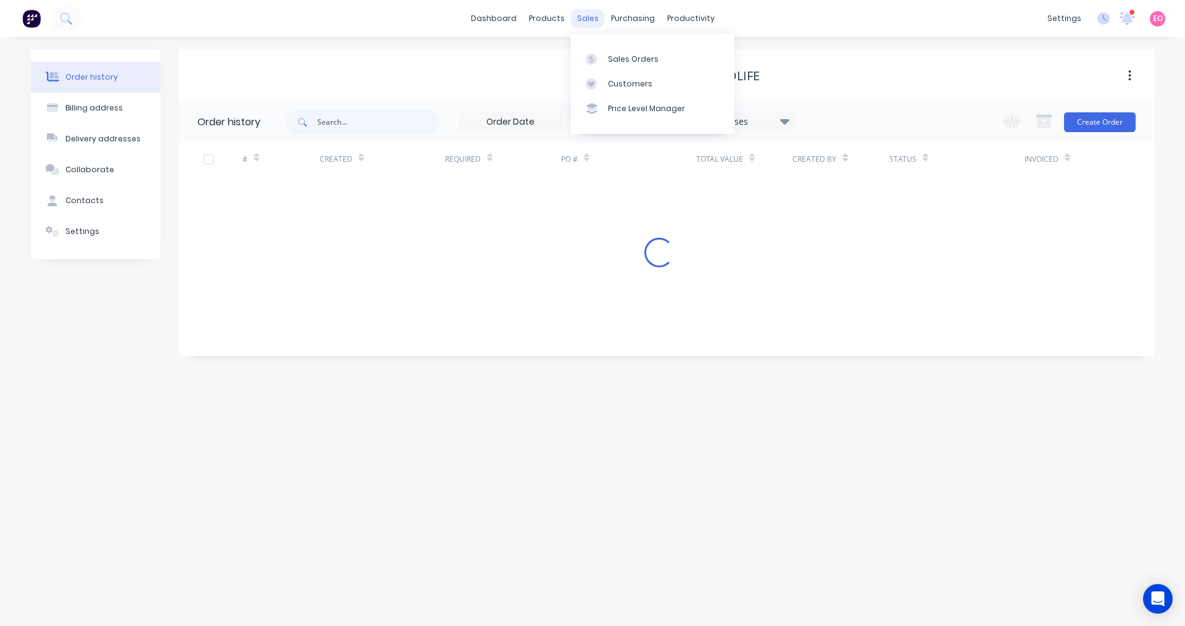
click at [592, 20] on div "sales" at bounding box center [588, 18] width 34 height 19
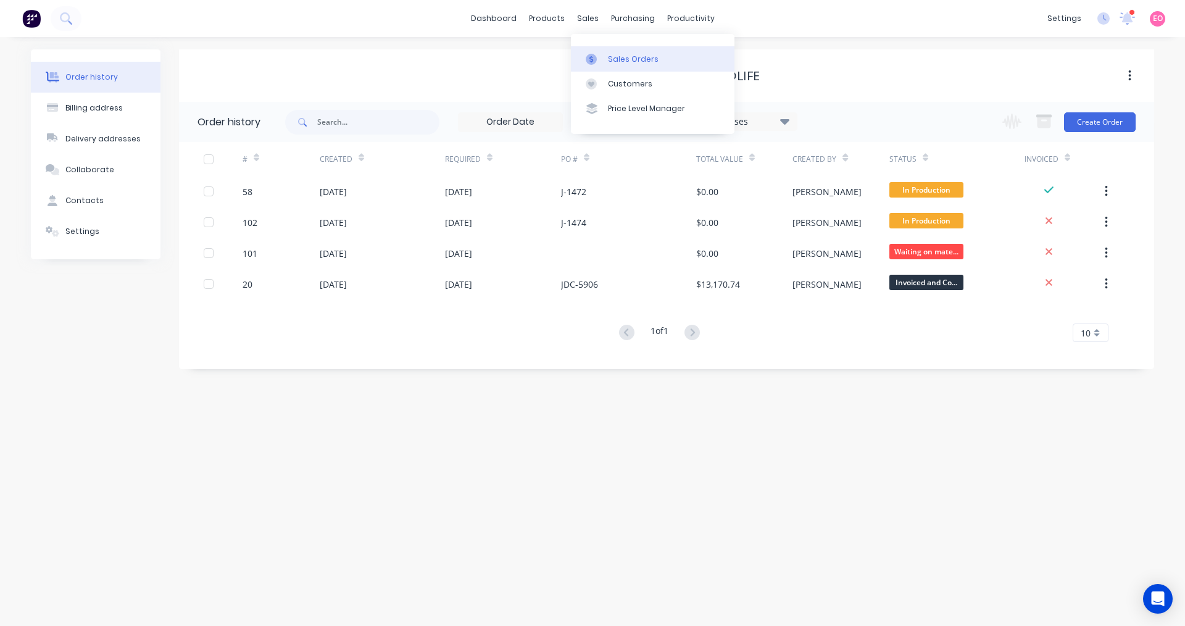
click at [612, 60] on div "Sales Orders" at bounding box center [633, 59] width 51 height 11
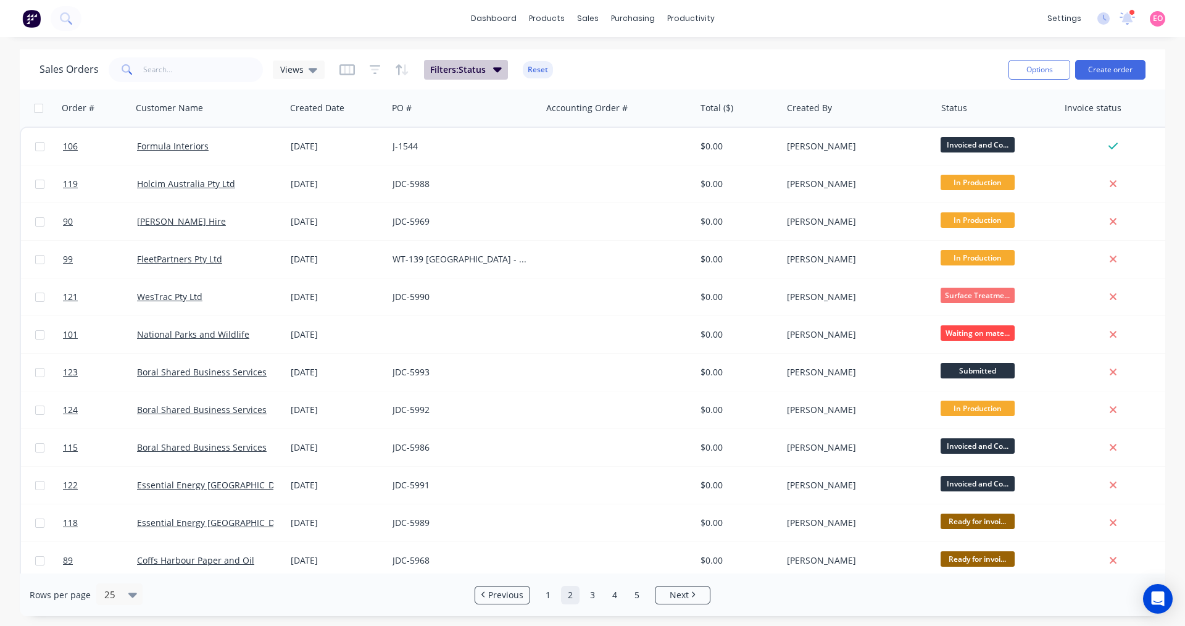
click at [491, 71] on button "Filters: Status" at bounding box center [466, 70] width 84 height 20
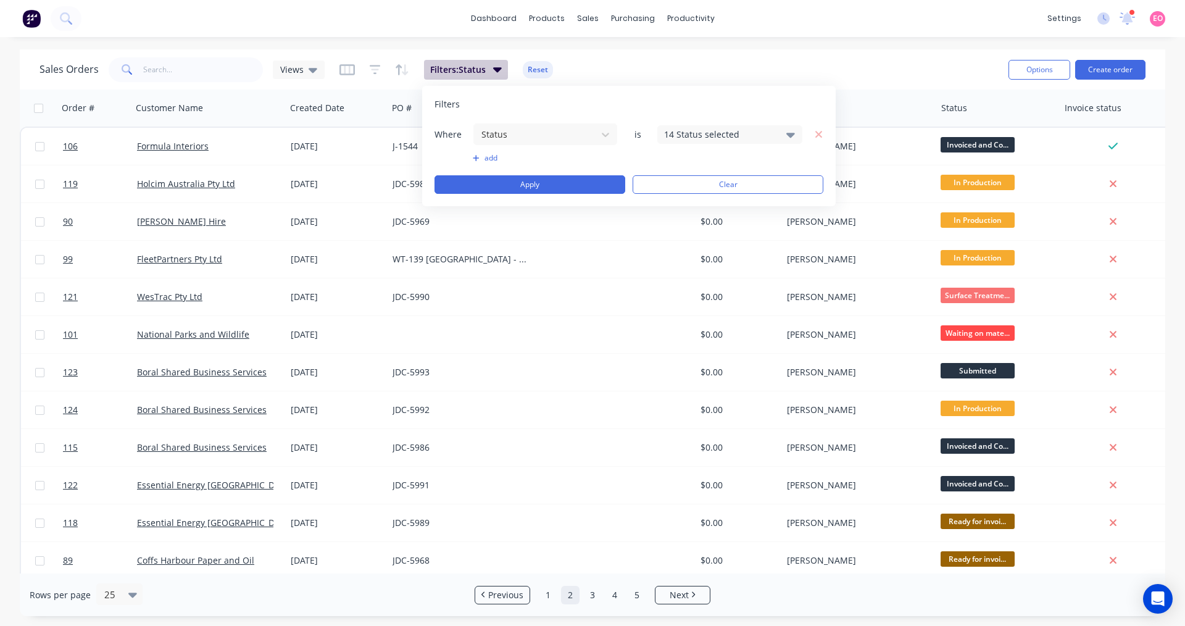
click at [493, 73] on icon "button" at bounding box center [497, 69] width 9 height 14
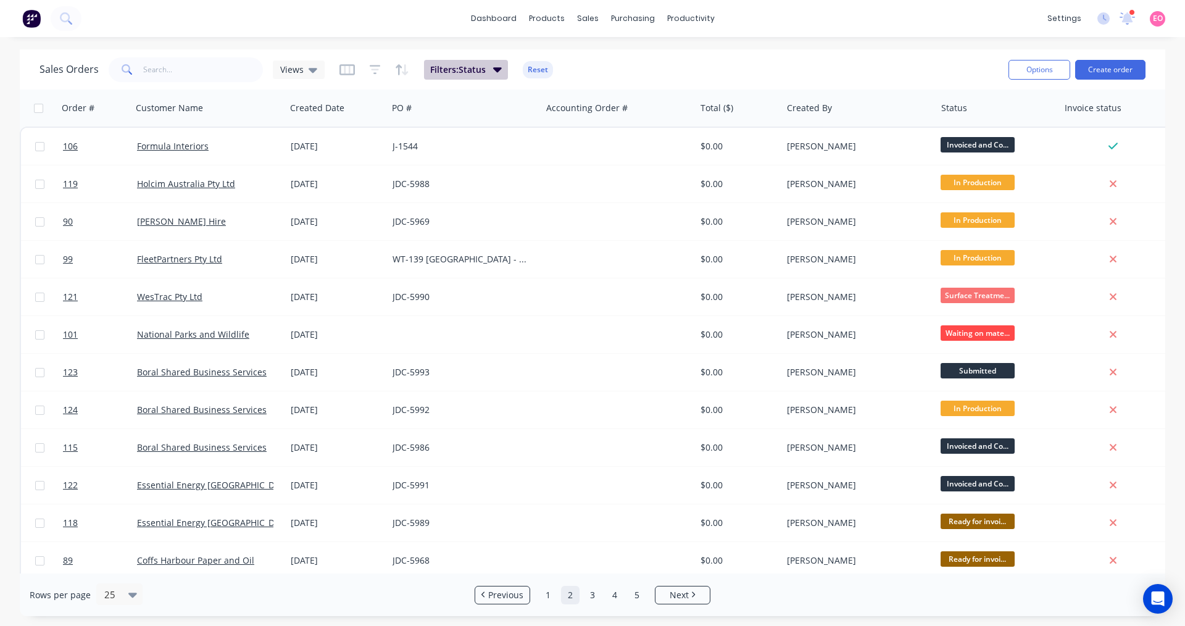
click at [481, 70] on span "Filters: Status" at bounding box center [458, 70] width 56 height 12
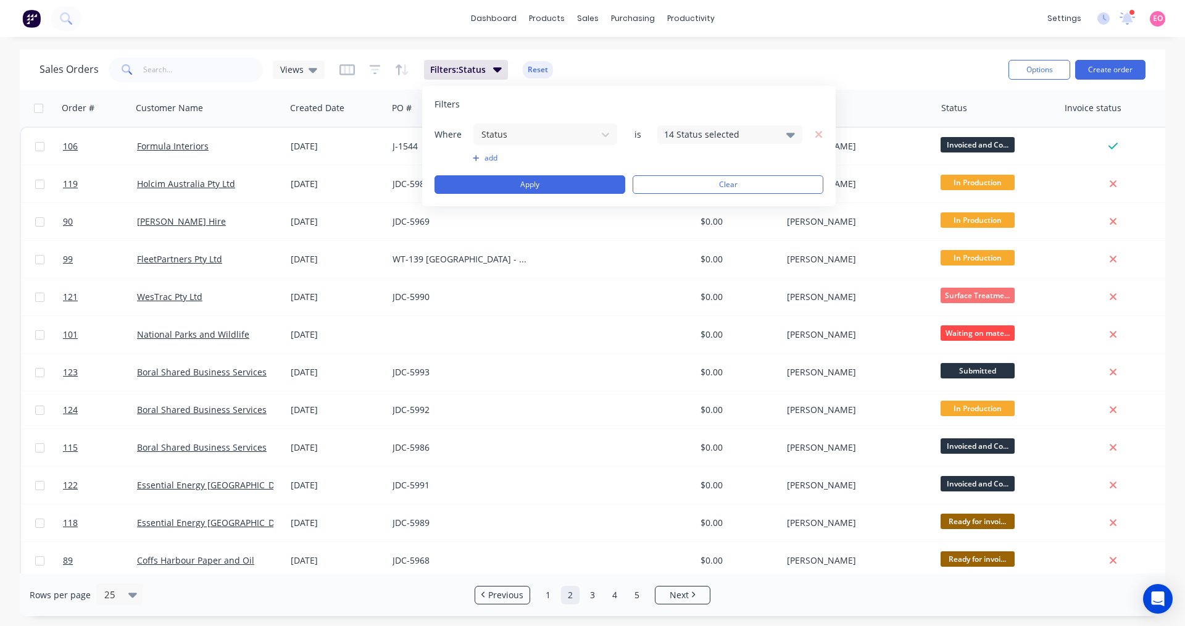
click at [750, 134] on div "14 Status selected" at bounding box center [720, 134] width 112 height 13
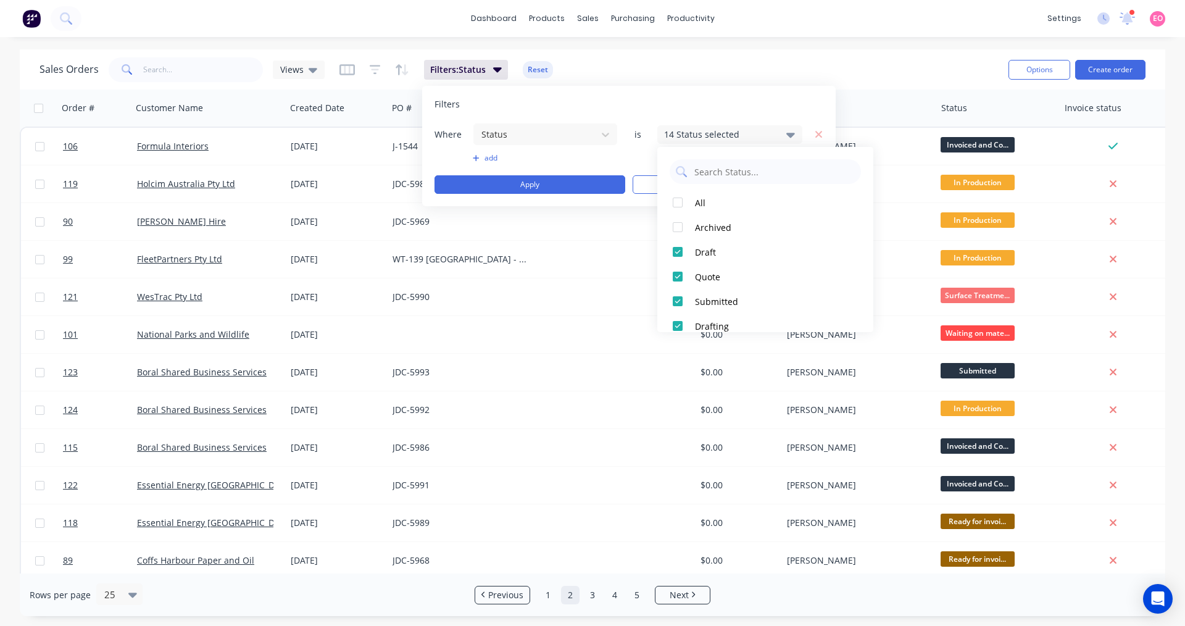
click at [789, 107] on div "Filters" at bounding box center [628, 104] width 389 height 12
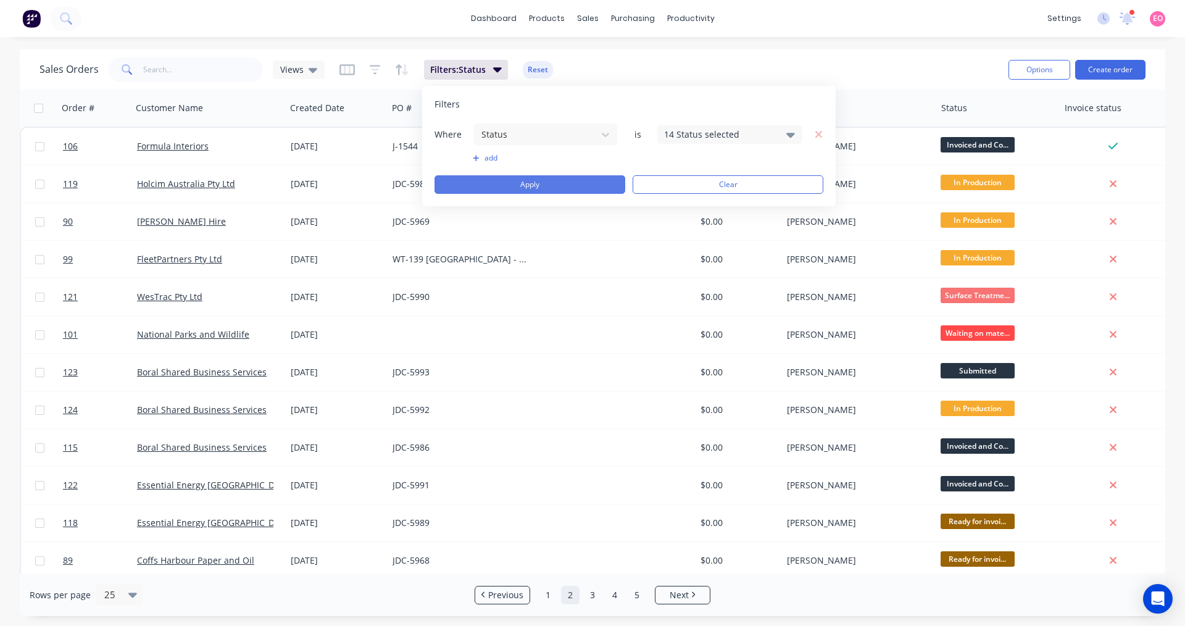
click at [593, 183] on button "Apply" at bounding box center [529, 184] width 191 height 19
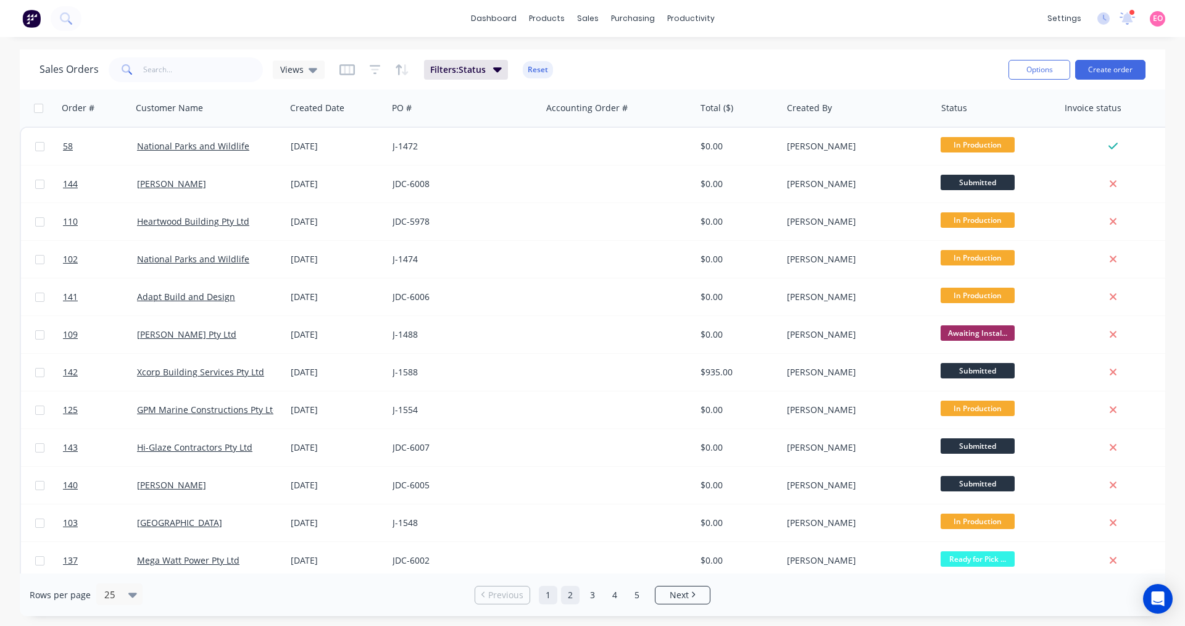
click at [573, 594] on link "2" at bounding box center [570, 595] width 19 height 19
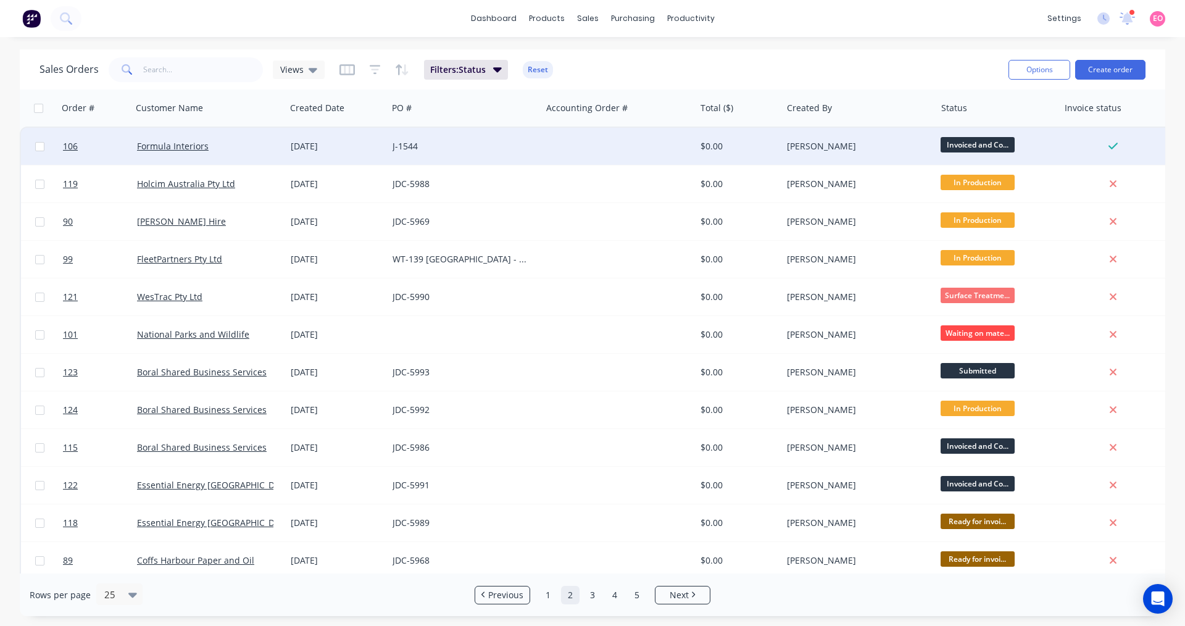
click at [443, 152] on div "J-1544" at bounding box center [460, 146] width 137 height 12
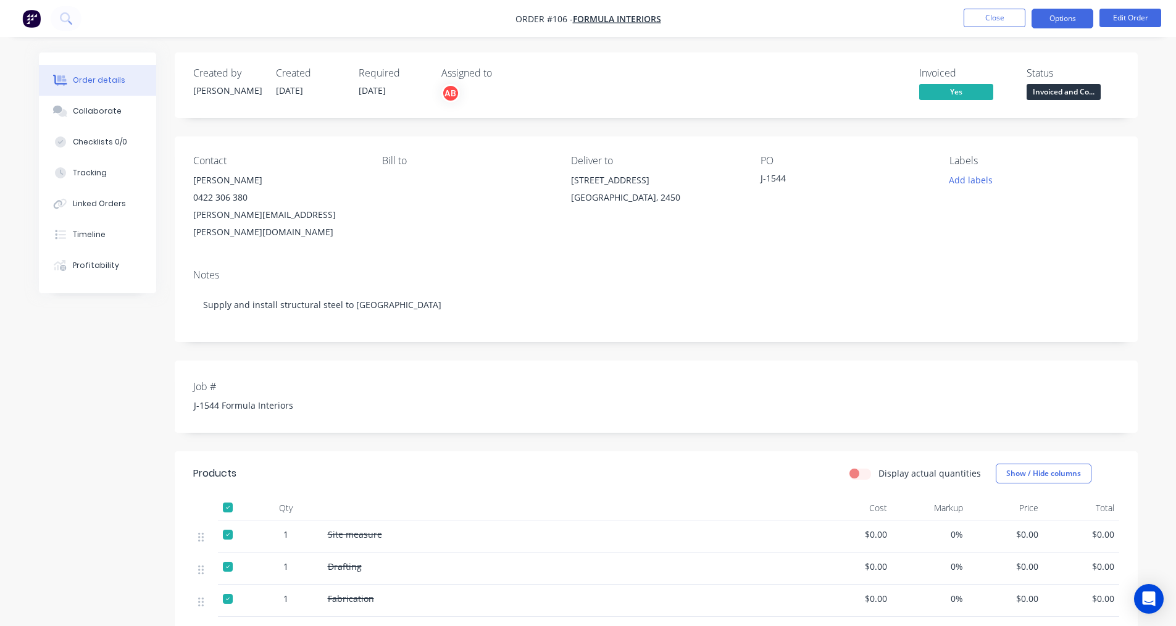
click at [1052, 17] on button "Options" at bounding box center [1062, 19] width 62 height 20
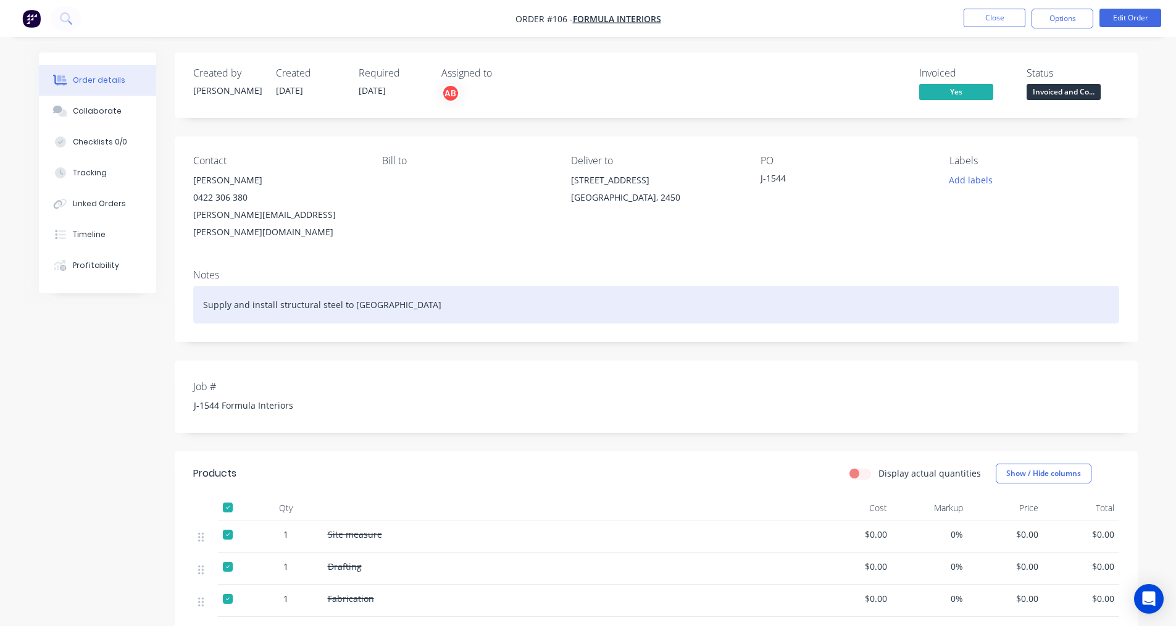
click at [738, 286] on div "Supply and install structural steel to [GEOGRAPHIC_DATA]" at bounding box center [656, 305] width 926 height 38
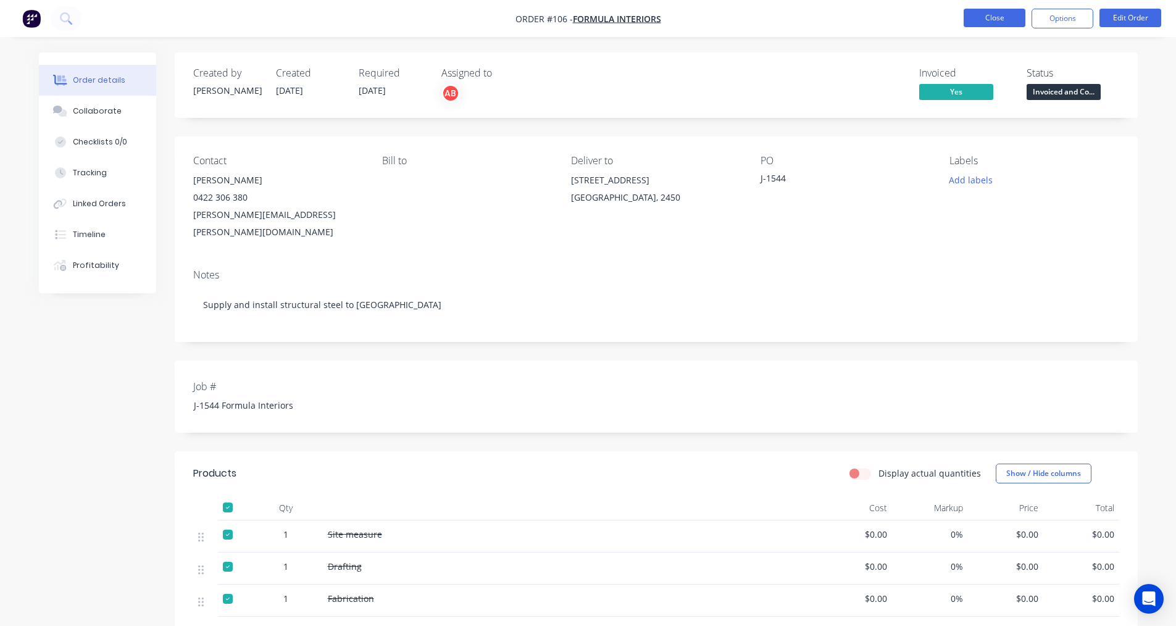
click at [989, 14] on button "Close" at bounding box center [994, 18] width 62 height 19
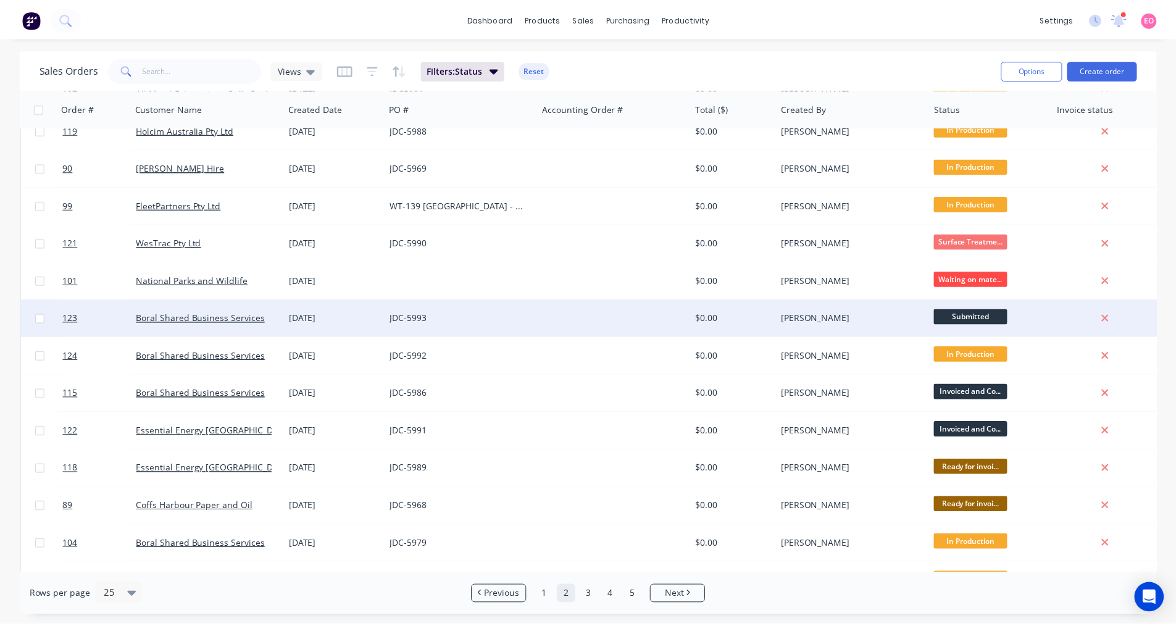
scroll to position [123, 0]
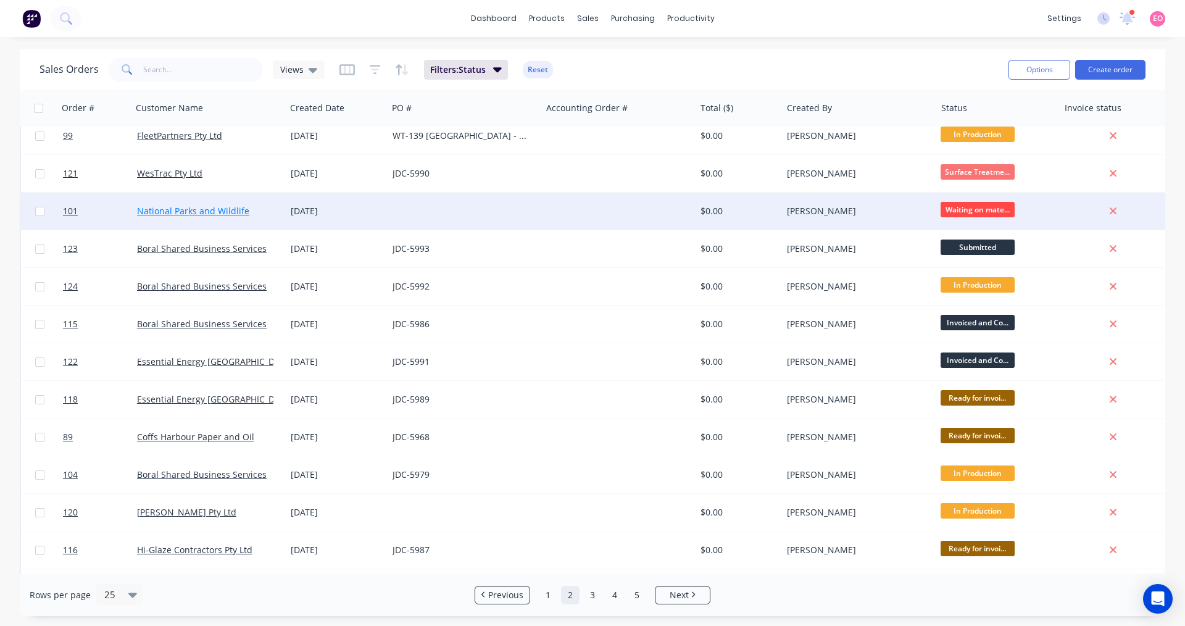
click at [238, 215] on link "National Parks and Wildlife" at bounding box center [193, 211] width 112 height 12
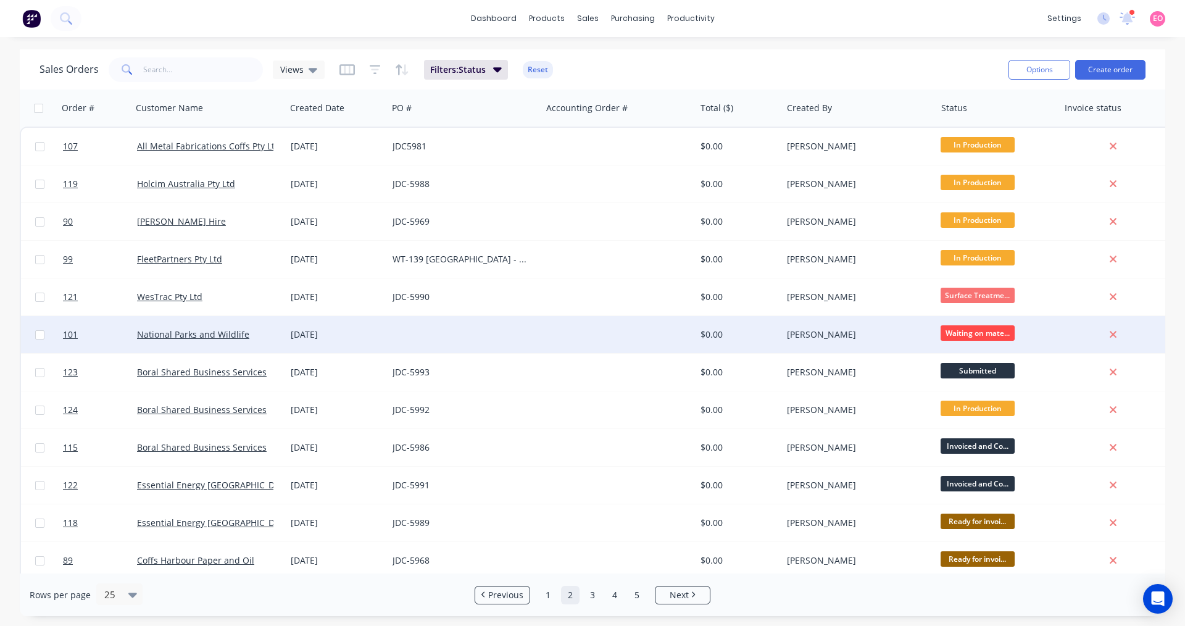
click at [315, 333] on div "[DATE]" at bounding box center [337, 334] width 92 height 12
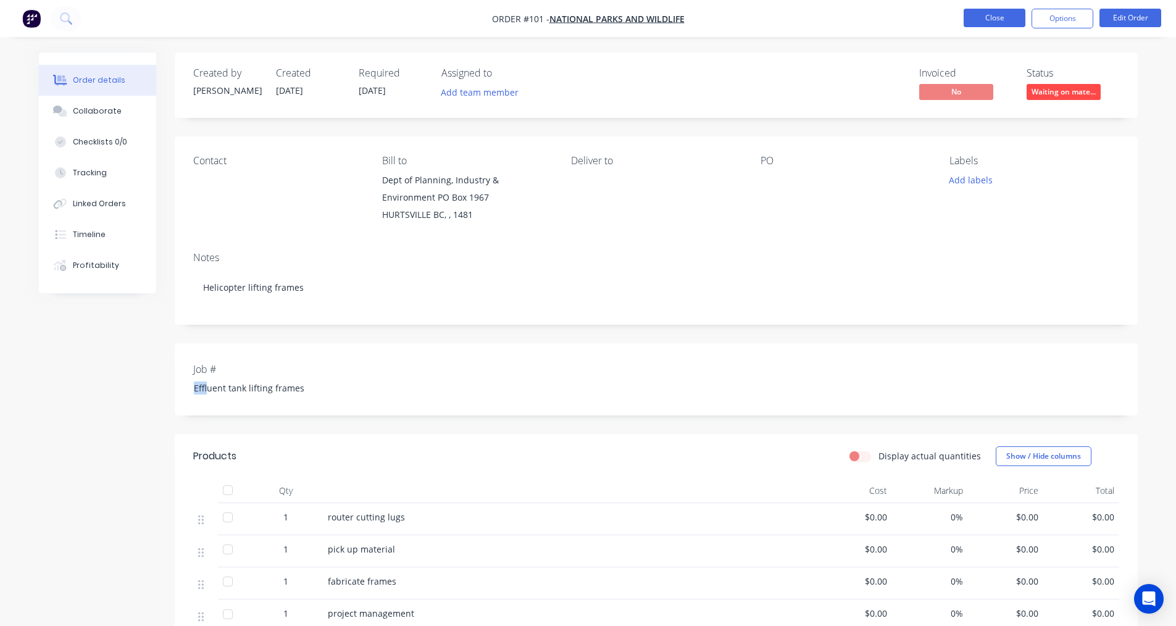
click at [981, 23] on button "Close" at bounding box center [994, 18] width 62 height 19
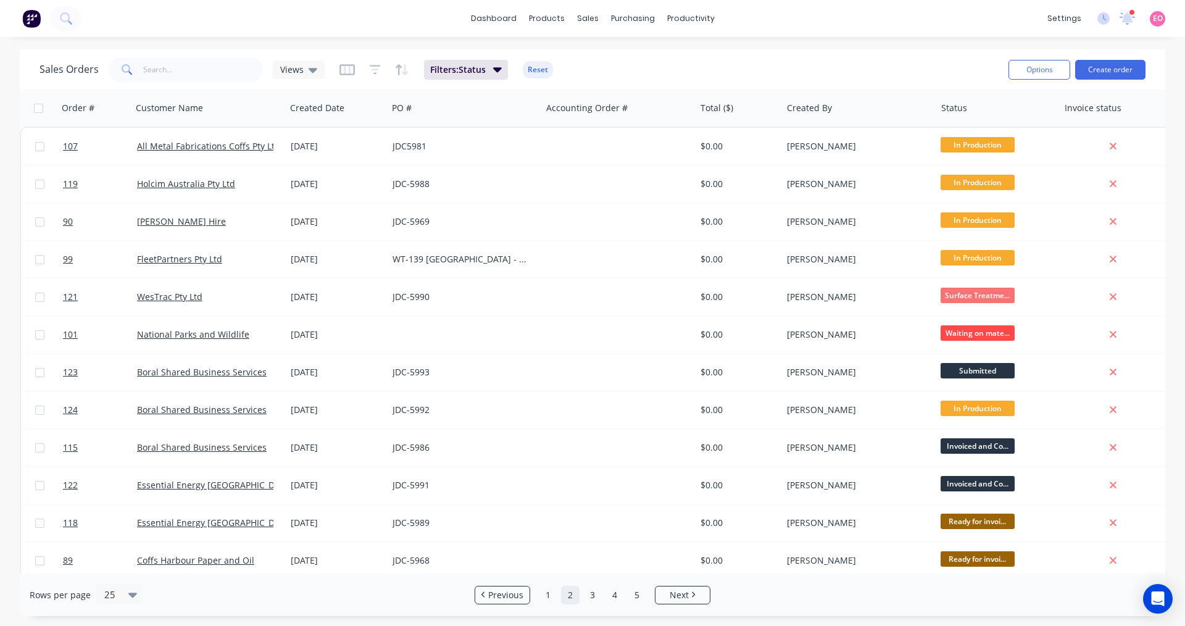
click at [768, 67] on div "Sales Orders Views Filters: Status Reset" at bounding box center [518, 69] width 959 height 30
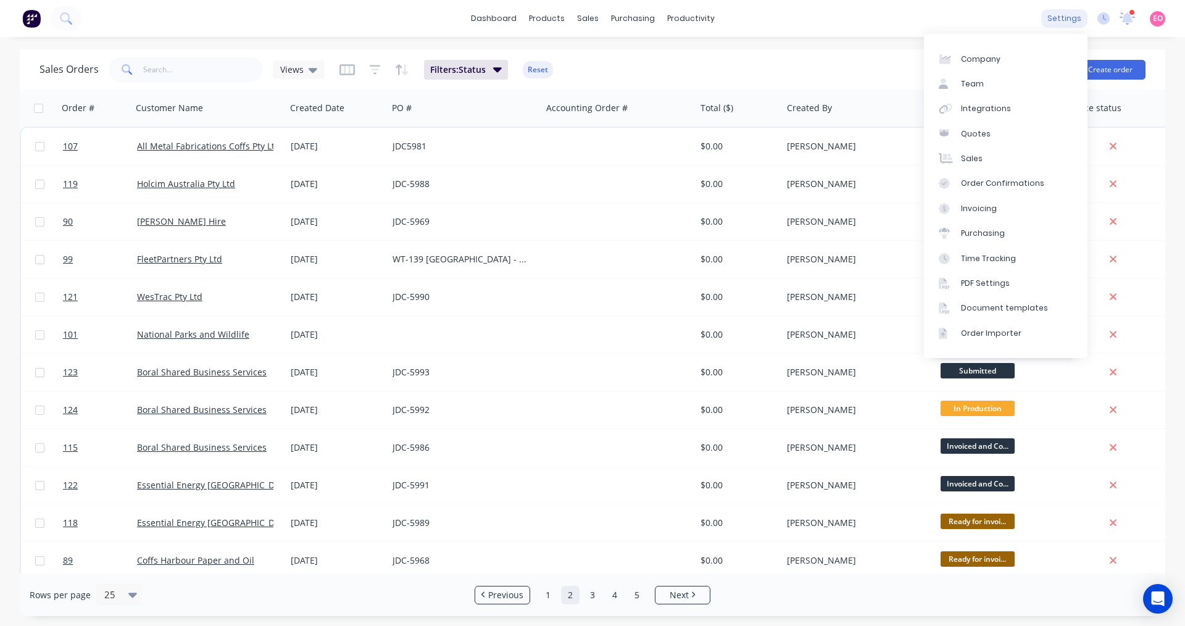
click at [1063, 13] on div "settings" at bounding box center [1064, 18] width 46 height 19
click at [990, 252] on link "Time Tracking" at bounding box center [1006, 258] width 164 height 25
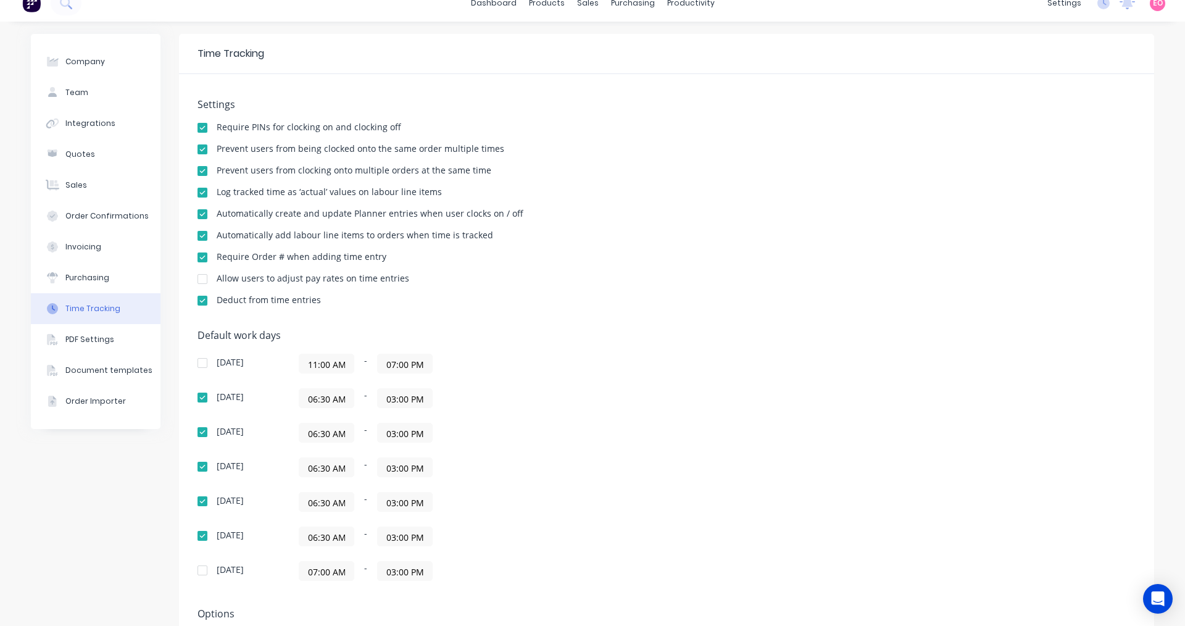
scroll to position [8, 0]
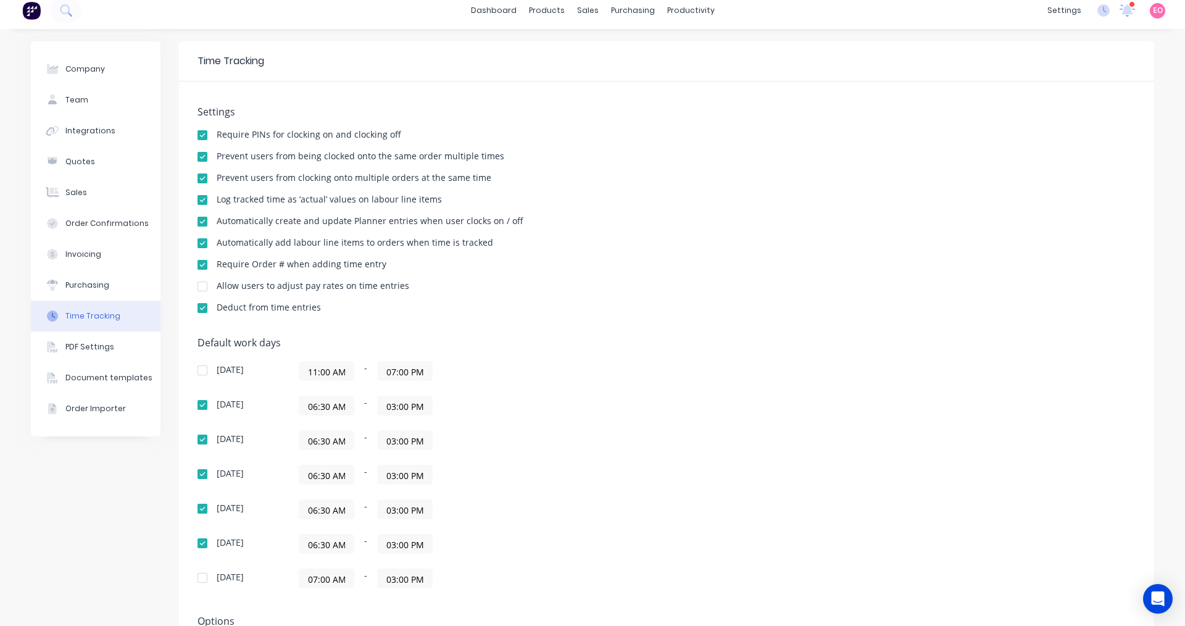
click at [198, 243] on div at bounding box center [202, 243] width 25 height 25
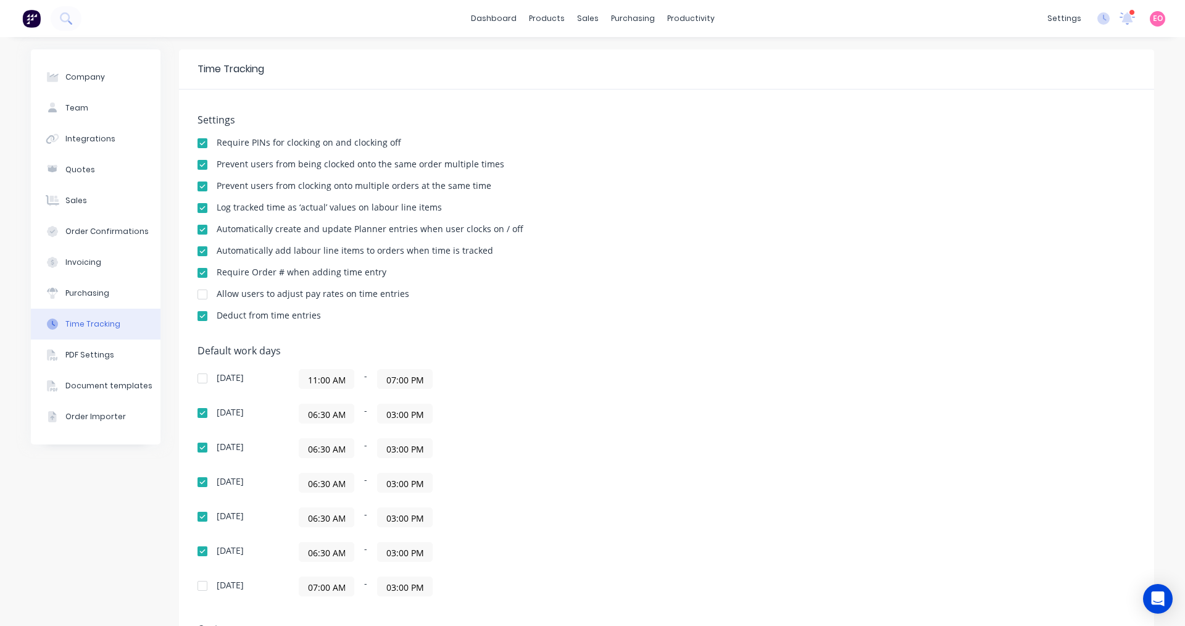
click at [199, 252] on div at bounding box center [202, 251] width 25 height 25
click at [92, 77] on div "Company" at bounding box center [84, 77] width 39 height 11
select select "AU"
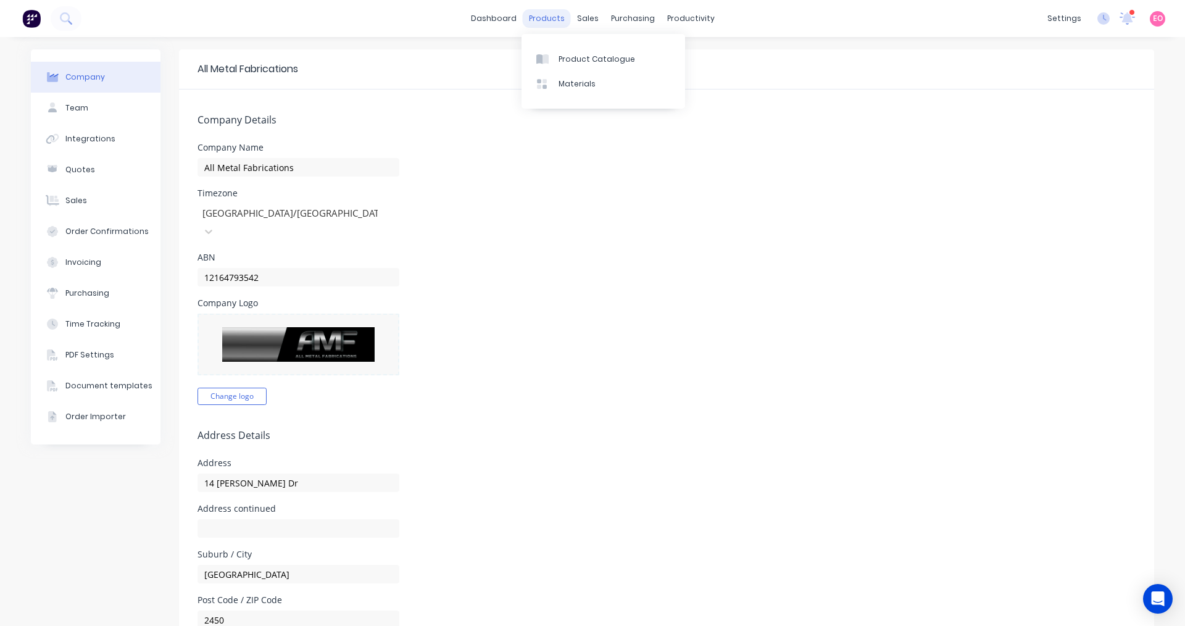
click at [542, 14] on div "products" at bounding box center [547, 18] width 48 height 19
click at [585, 20] on div "sales" at bounding box center [588, 18] width 34 height 19
click at [620, 59] on div "Sales Orders" at bounding box center [629, 59] width 51 height 11
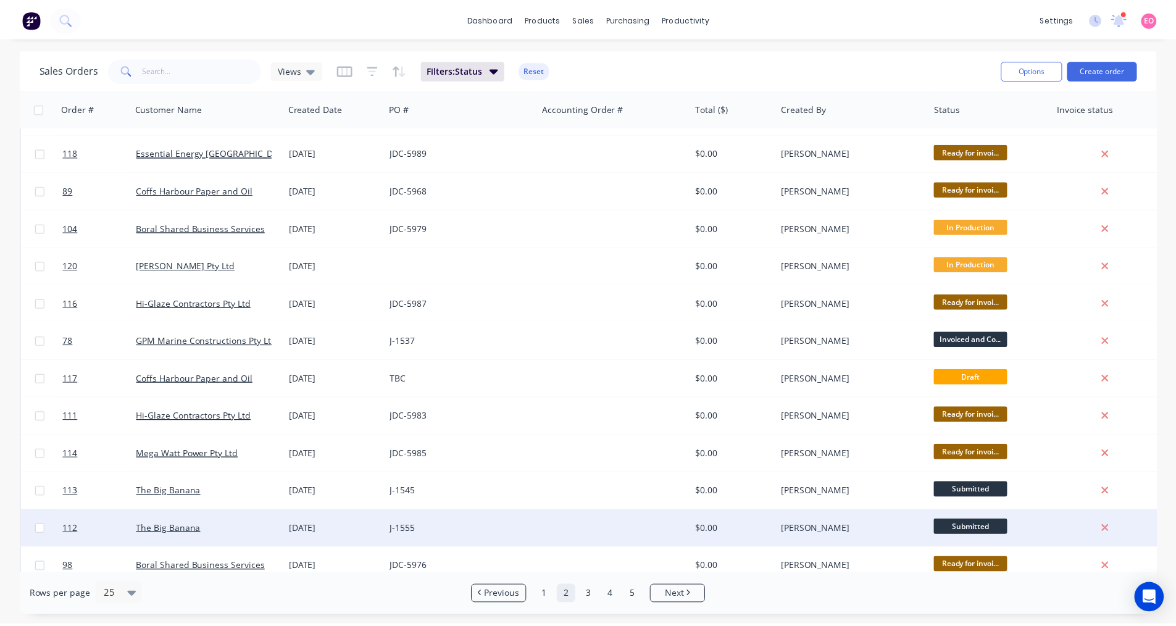
scroll to position [500, 0]
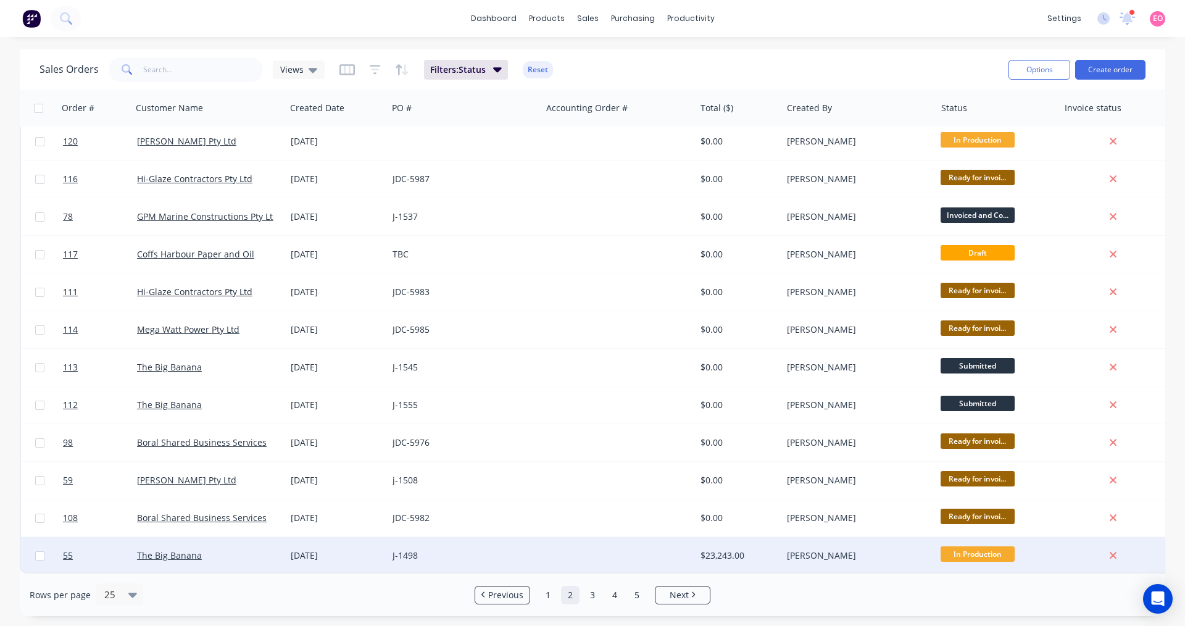
click at [389, 552] on div "J-1498" at bounding box center [465, 555] width 154 height 37
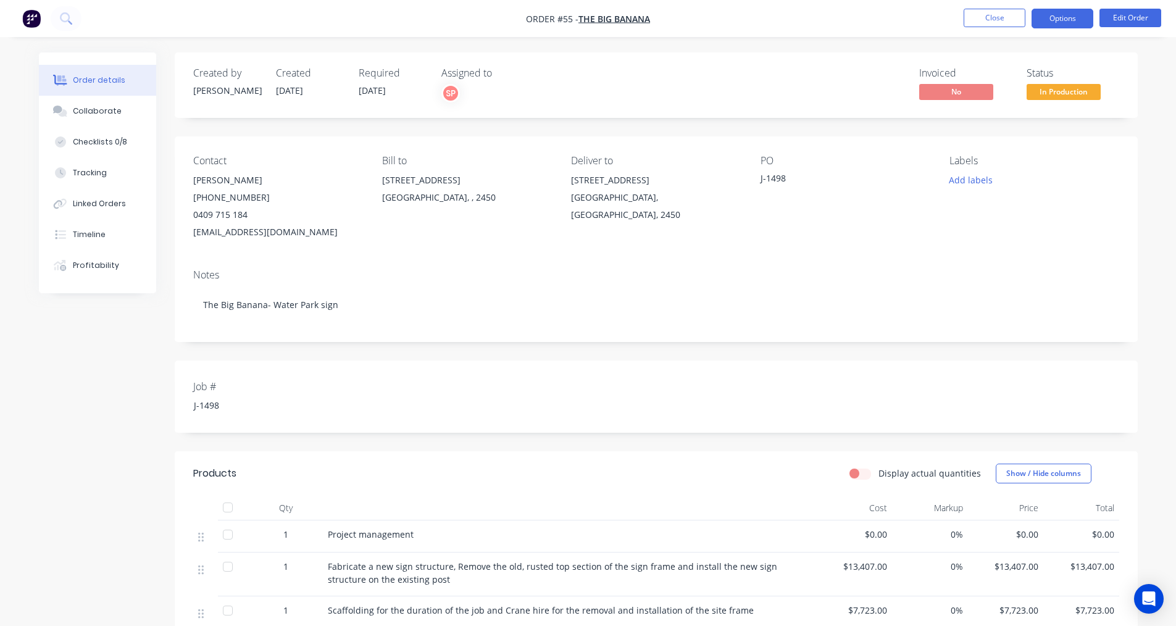
click at [1052, 27] on button "Options" at bounding box center [1062, 19] width 62 height 20
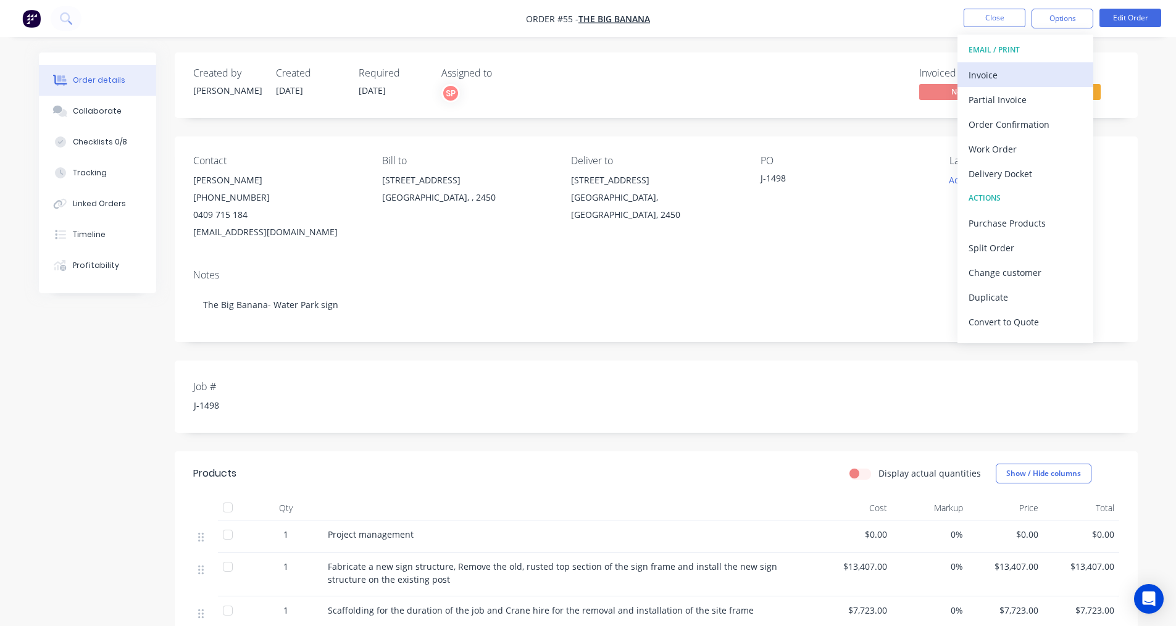
click at [994, 72] on div "Invoice" at bounding box center [1025, 75] width 114 height 18
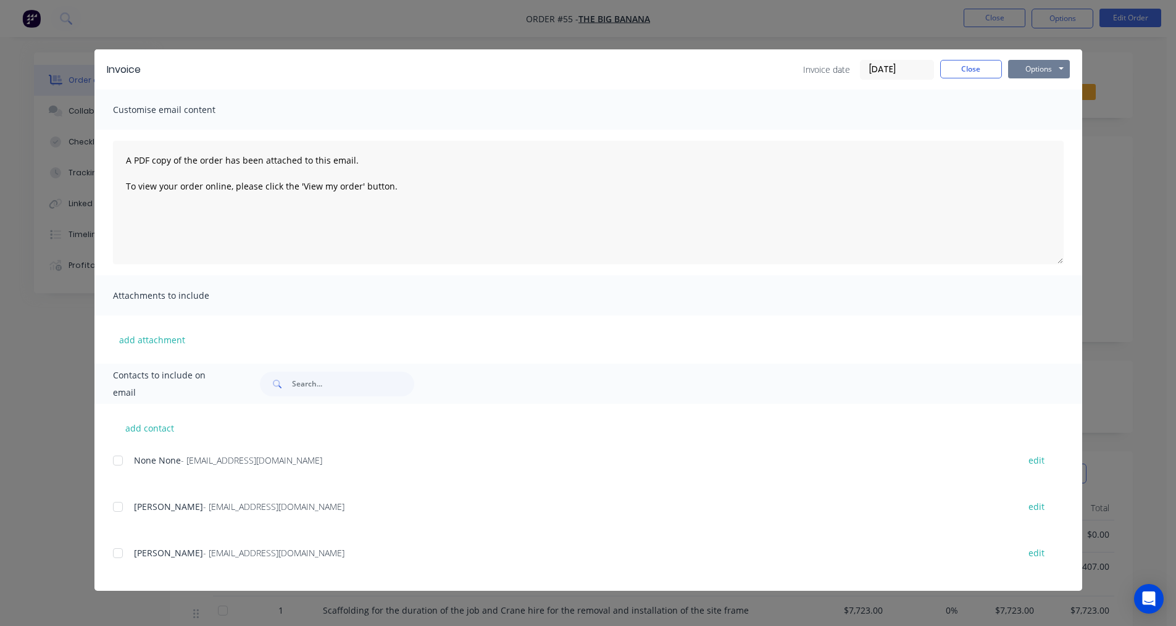
click at [1040, 64] on button "Options" at bounding box center [1039, 69] width 62 height 19
click at [1027, 113] on button "Print" at bounding box center [1047, 111] width 79 height 20
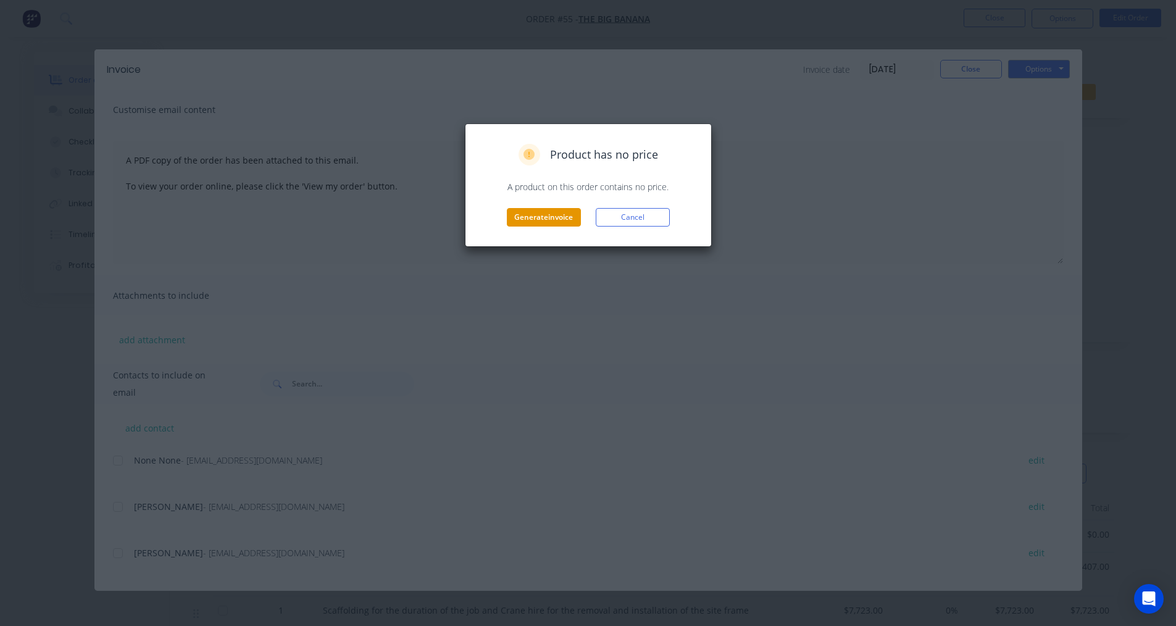
click at [569, 219] on button "Generate invoice" at bounding box center [544, 217] width 74 height 19
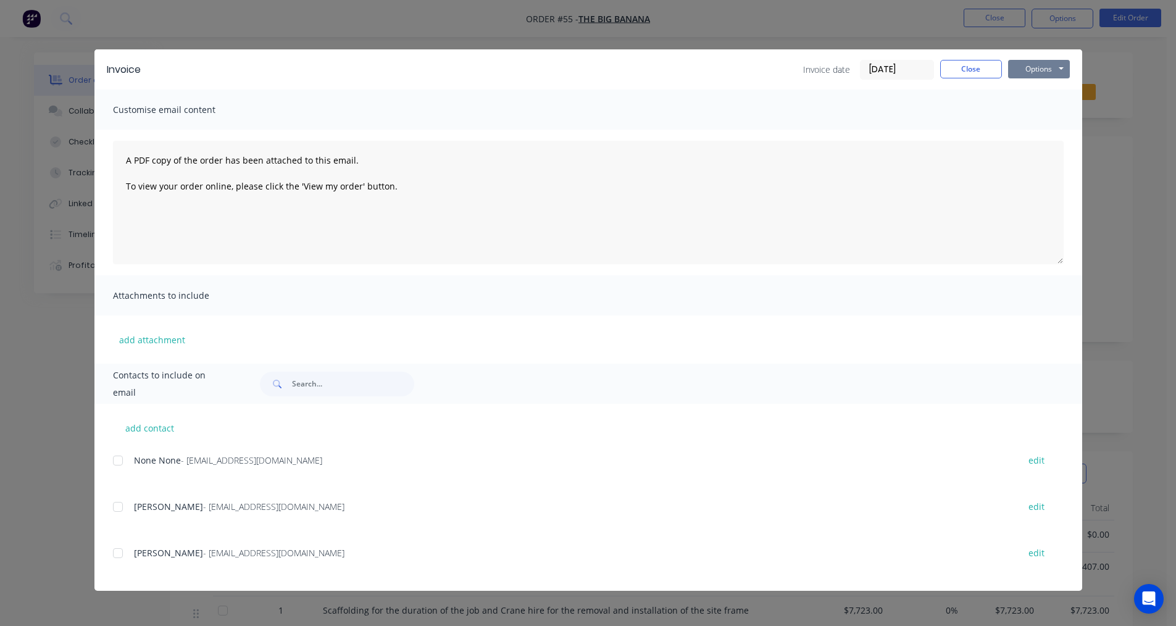
click at [1056, 60] on button "Options" at bounding box center [1039, 69] width 62 height 19
click at [1046, 115] on button "Print" at bounding box center [1047, 111] width 79 height 20
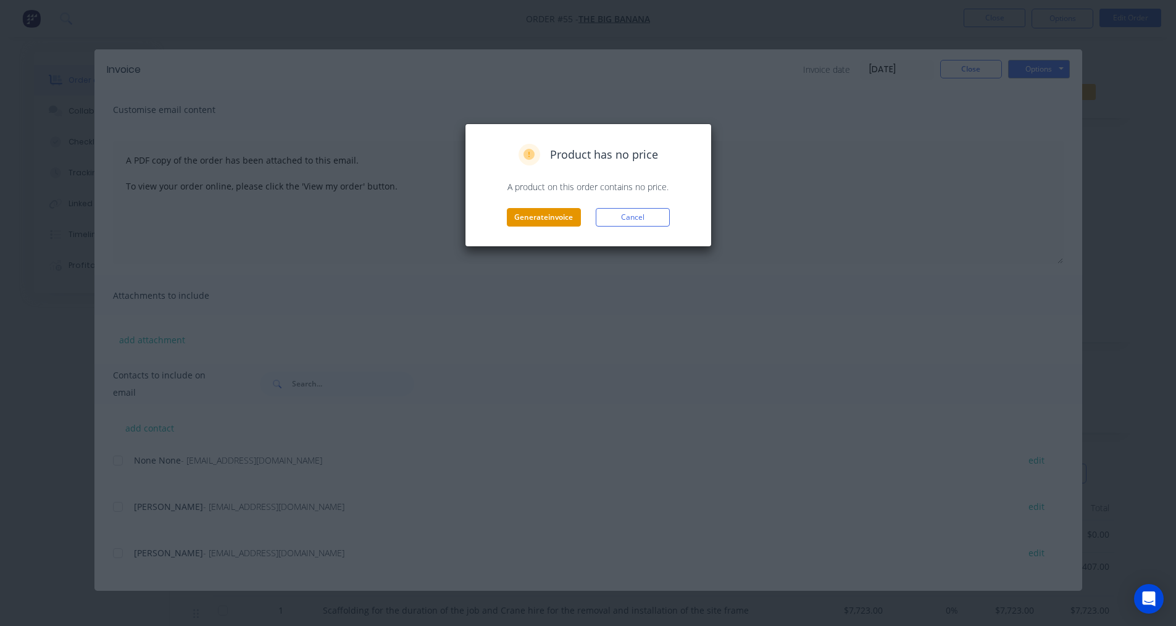
click at [571, 215] on button "Generate invoice" at bounding box center [544, 217] width 74 height 19
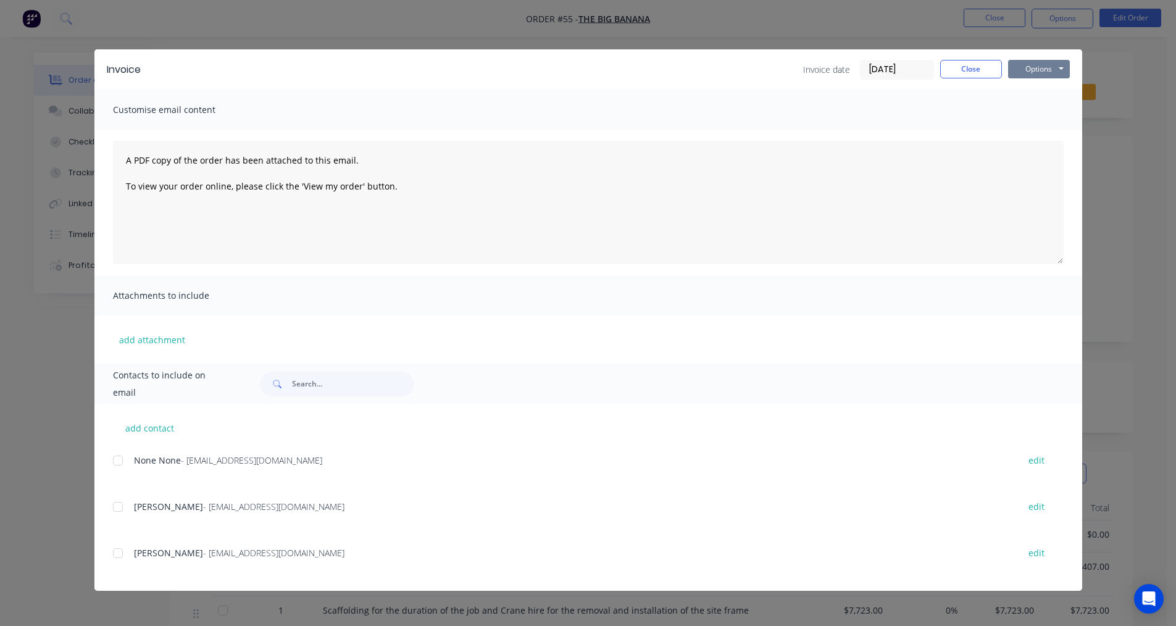
click at [1055, 65] on button "Options" at bounding box center [1039, 69] width 62 height 19
click at [1031, 115] on button "Print" at bounding box center [1047, 111] width 79 height 20
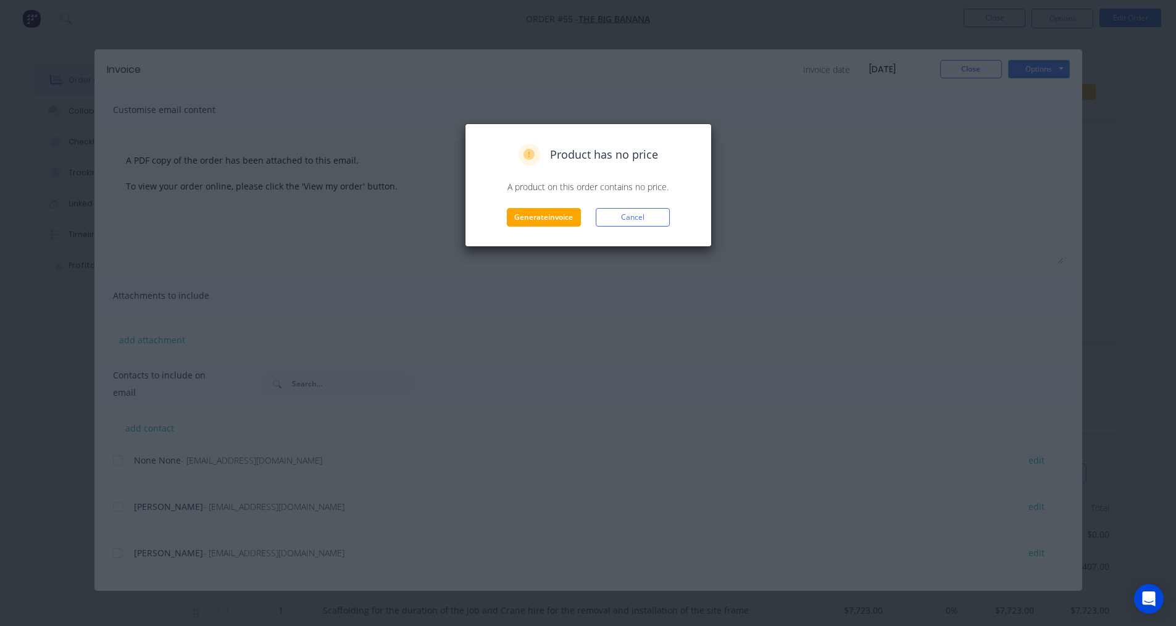
click at [559, 230] on div "Product has no price A product on this order contains no price. Generate invoic…" at bounding box center [588, 184] width 247 height 123
click at [527, 216] on button "Generate invoice" at bounding box center [544, 217] width 74 height 19
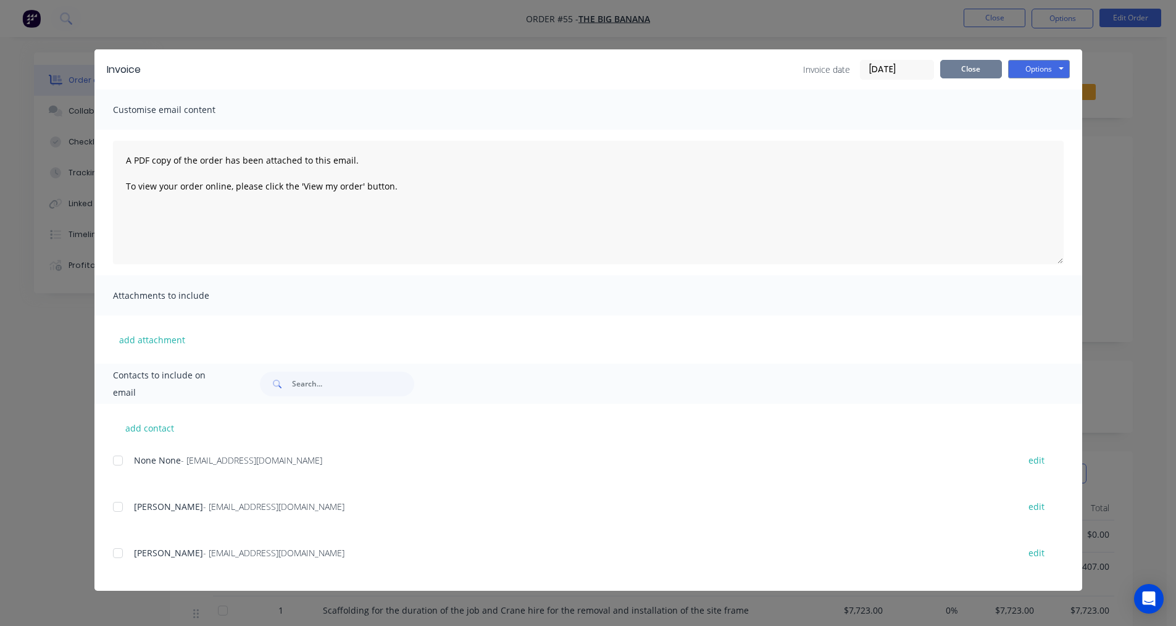
click at [973, 74] on button "Close" at bounding box center [971, 69] width 62 height 19
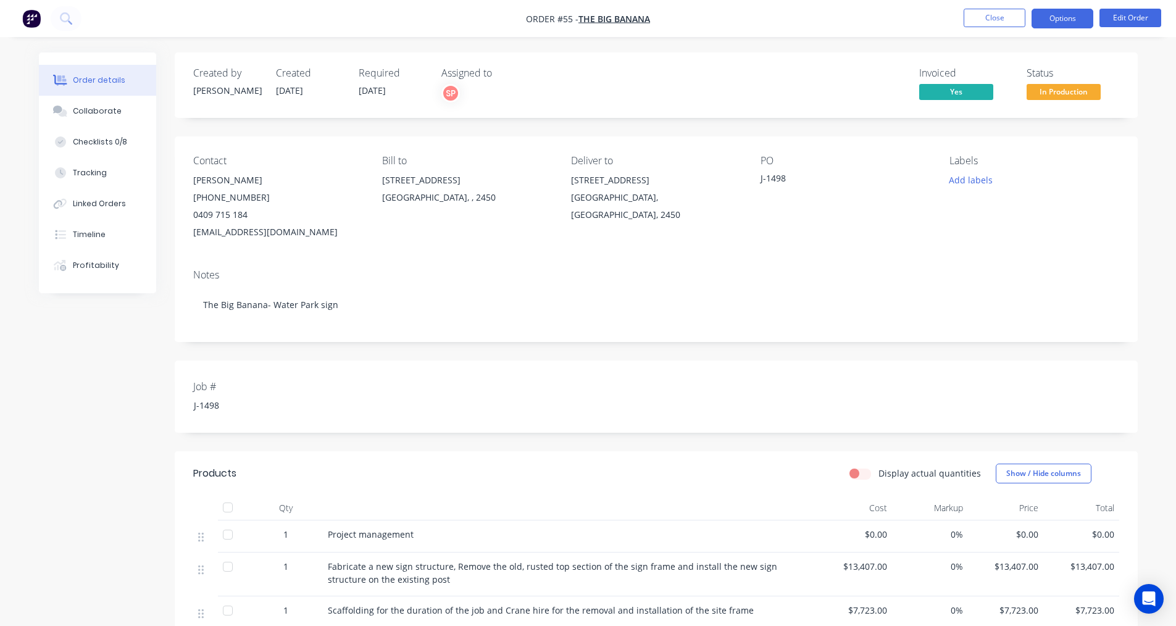
click at [1055, 14] on button "Options" at bounding box center [1062, 19] width 62 height 20
click at [782, 268] on div "Notes The Big Banana- Water Park sign" at bounding box center [656, 300] width 963 height 83
click at [255, 434] on div "Created by Elyse Created 04/07/25 Required 04/07/25 Assigned to SP Invoiced Yes…" at bounding box center [656, 473] width 963 height 842
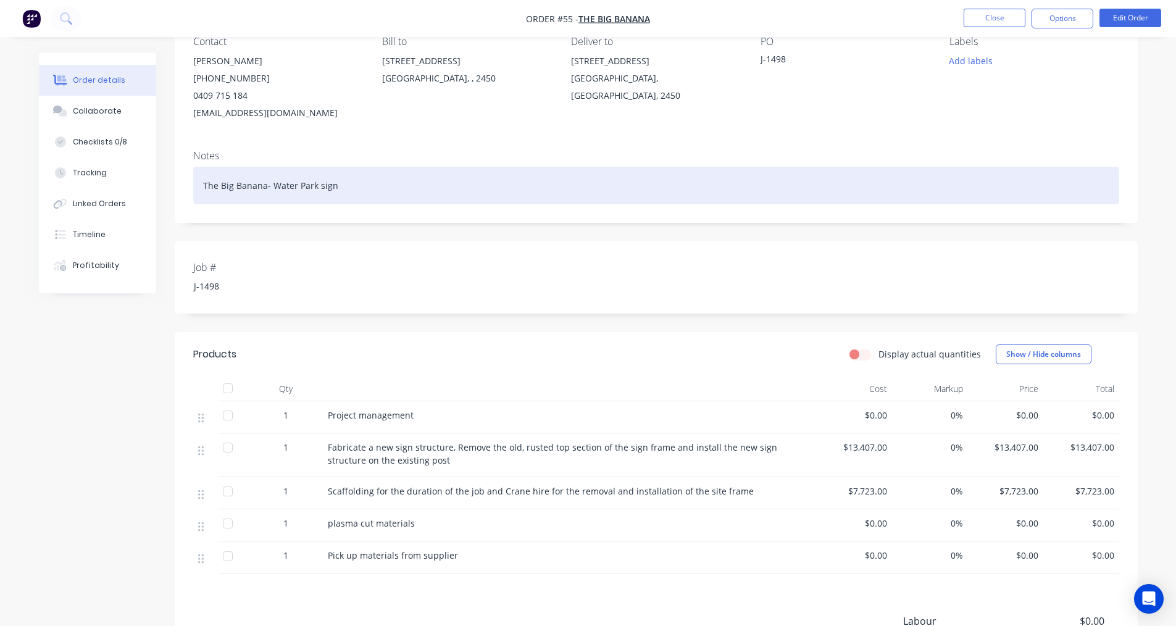
scroll to position [40, 0]
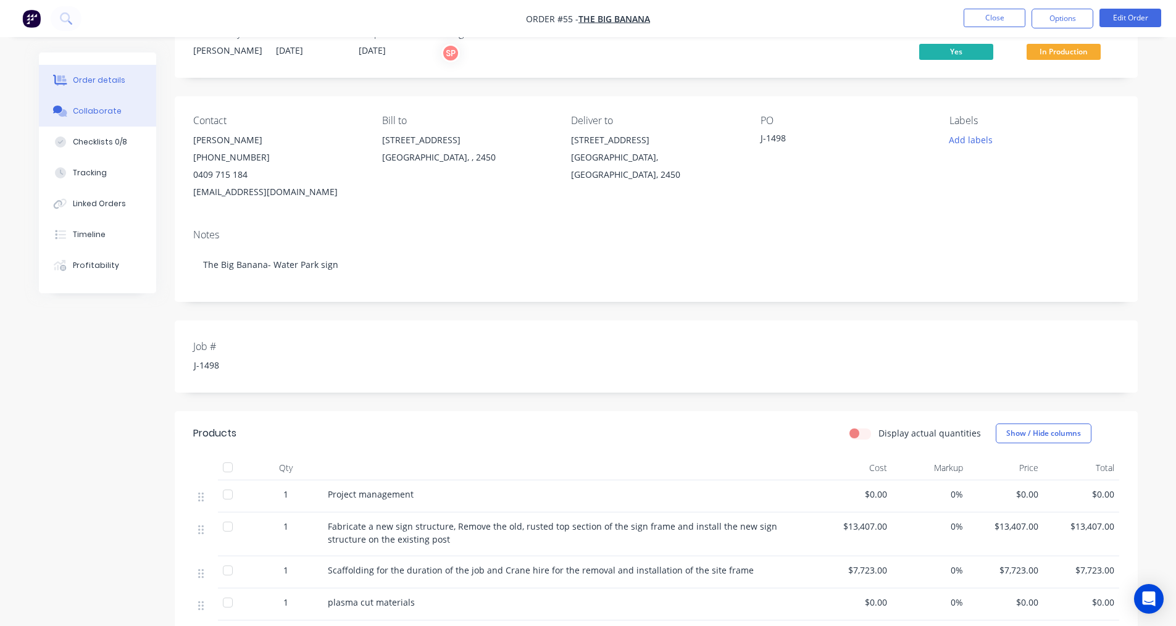
click at [95, 114] on div "Collaborate" at bounding box center [97, 111] width 49 height 11
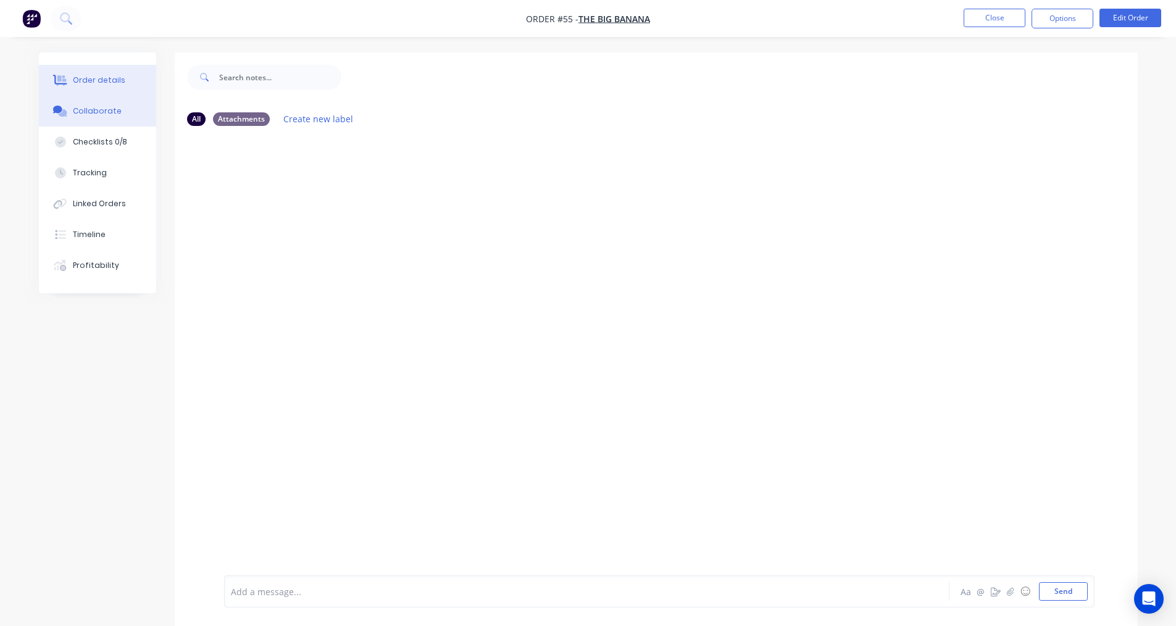
click at [104, 88] on button "Order details" at bounding box center [97, 80] width 117 height 31
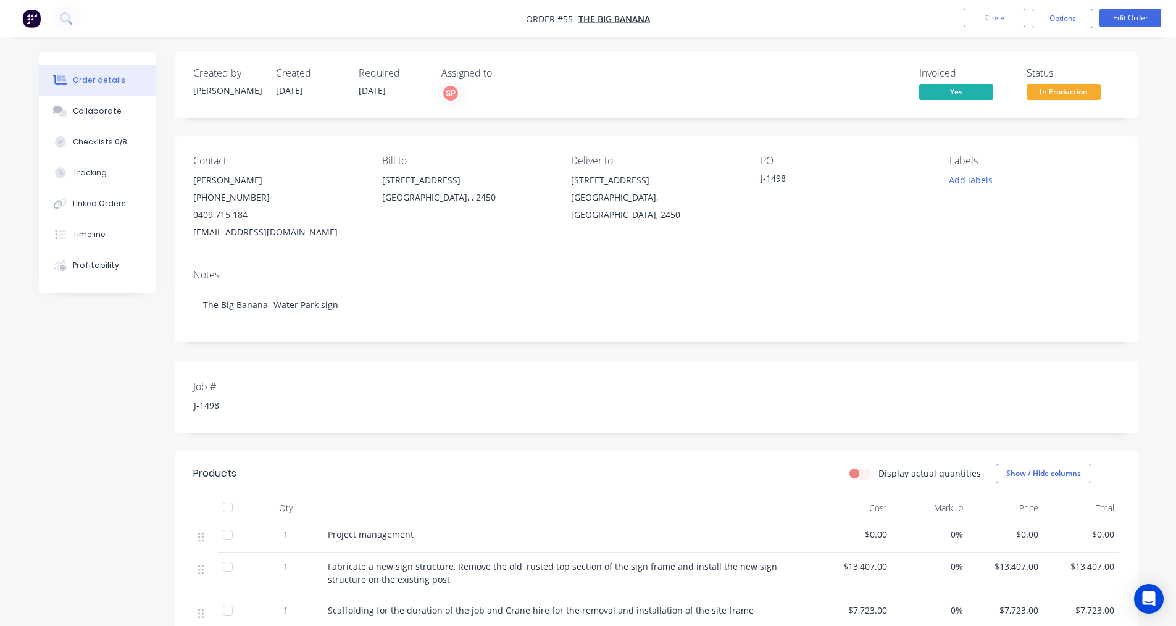
click at [449, 247] on div "Contact Scott Baxter (02) 6652 4355 0409 715 184 Development@bigbanana.com Bill…" at bounding box center [656, 197] width 963 height 123
click at [1048, 15] on button "Options" at bounding box center [1062, 19] width 62 height 20
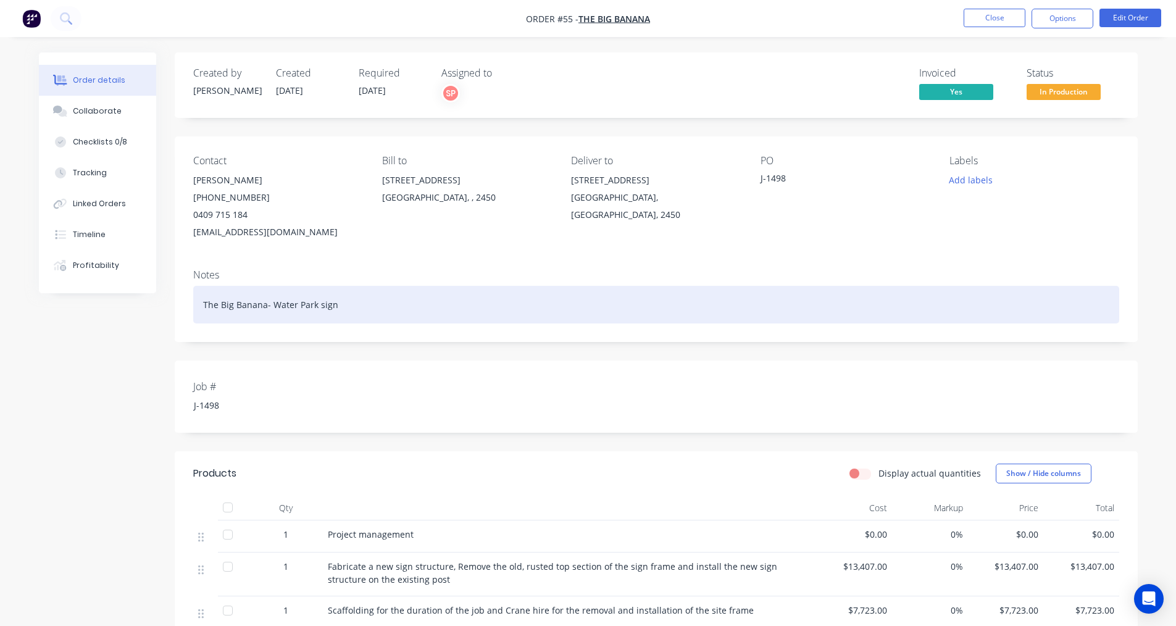
drag, startPoint x: 793, startPoint y: 259, endPoint x: 643, endPoint y: 318, distance: 161.0
click at [791, 260] on div "Notes The Big Banana- Water Park sign" at bounding box center [656, 300] width 963 height 83
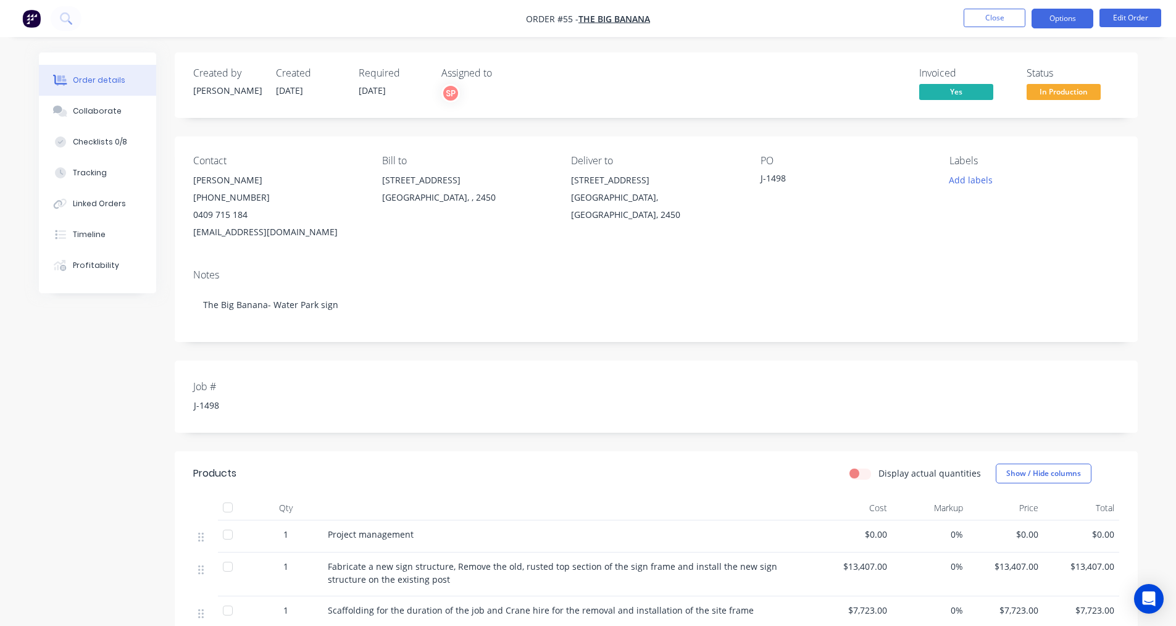
click at [1063, 20] on button "Options" at bounding box center [1062, 19] width 62 height 20
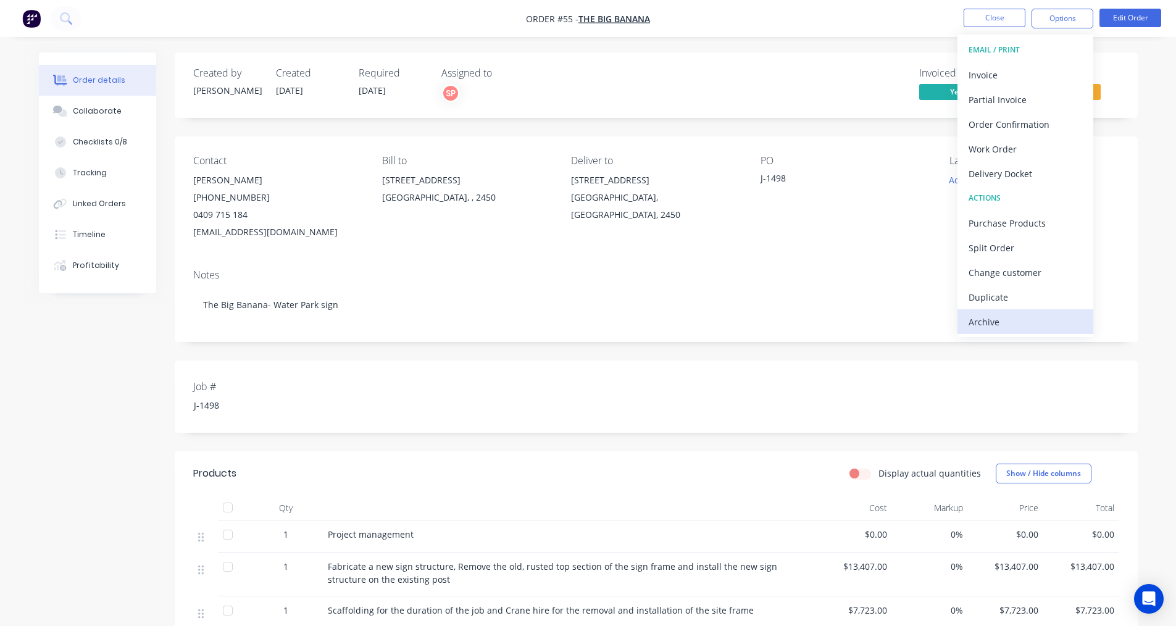
click at [1004, 317] on div "Archive" at bounding box center [1025, 322] width 114 height 18
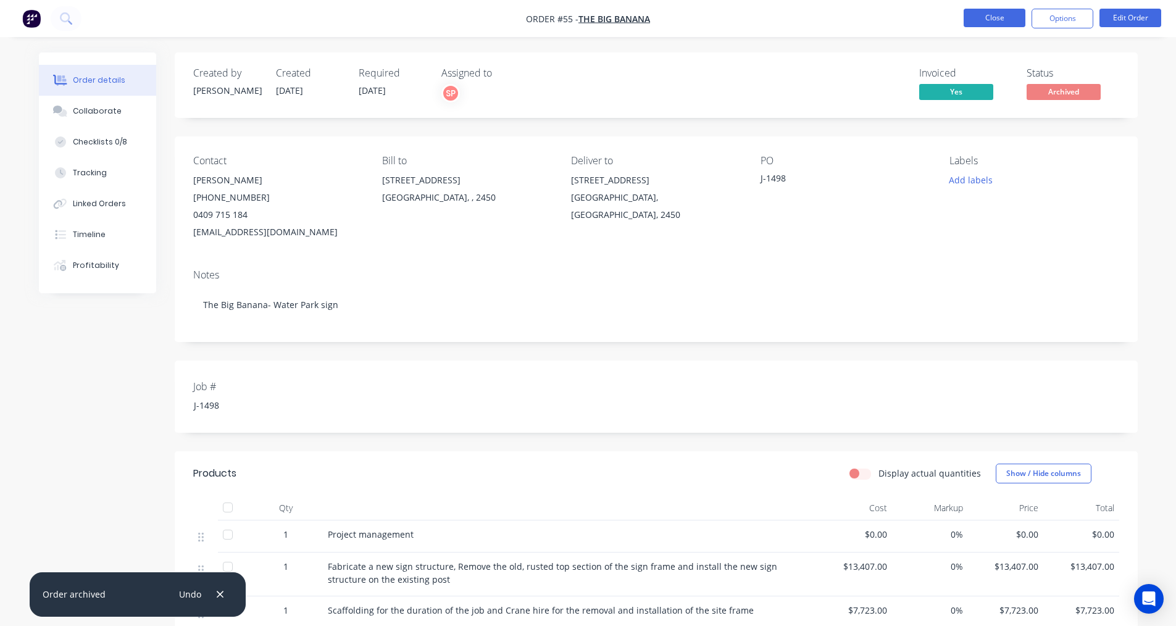
click at [1001, 15] on button "Close" at bounding box center [994, 18] width 62 height 19
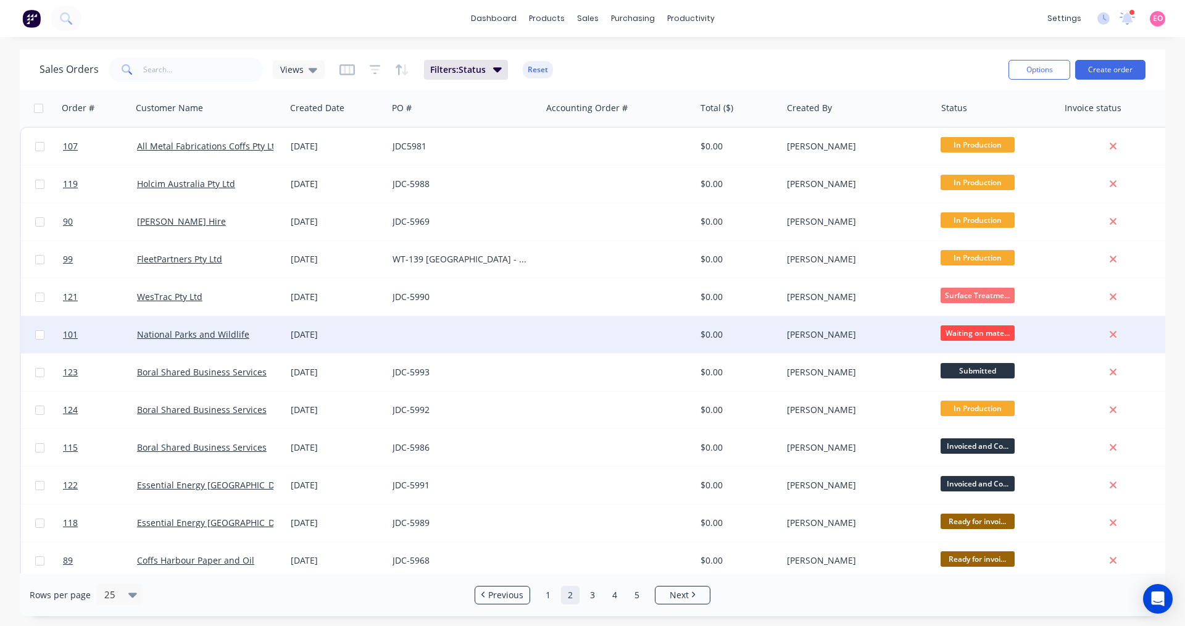
click at [286, 335] on div "[DATE]" at bounding box center [337, 334] width 102 height 37
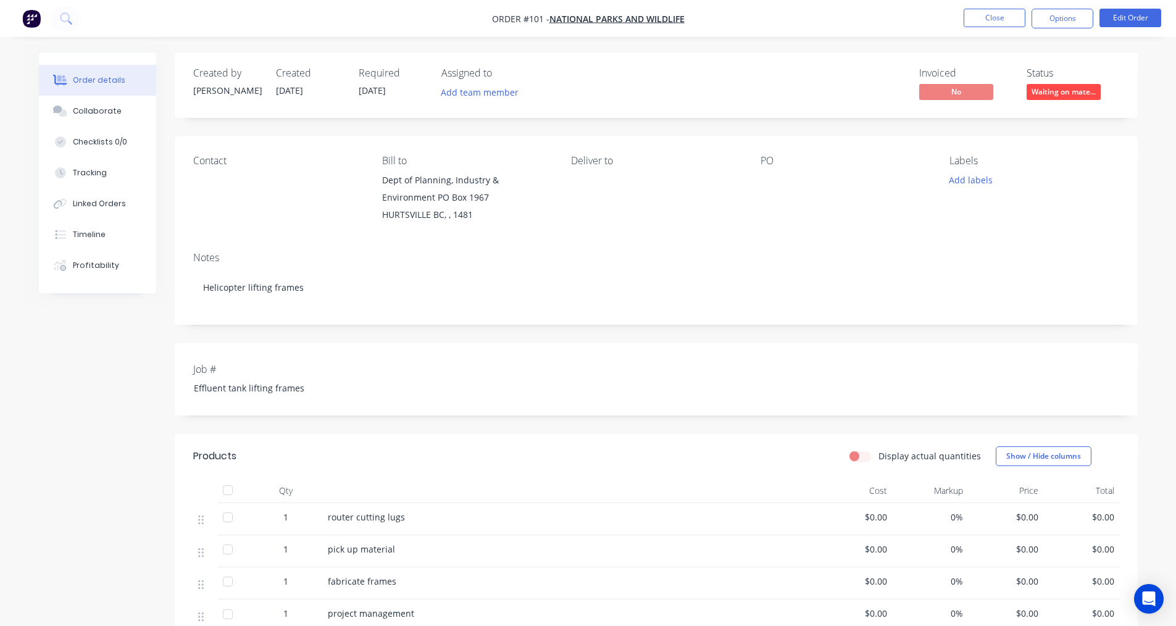
click at [779, 183] on div at bounding box center [837, 180] width 154 height 17
click at [774, 183] on div at bounding box center [837, 180] width 154 height 17
click at [1053, 17] on button "Options" at bounding box center [1062, 19] width 62 height 20
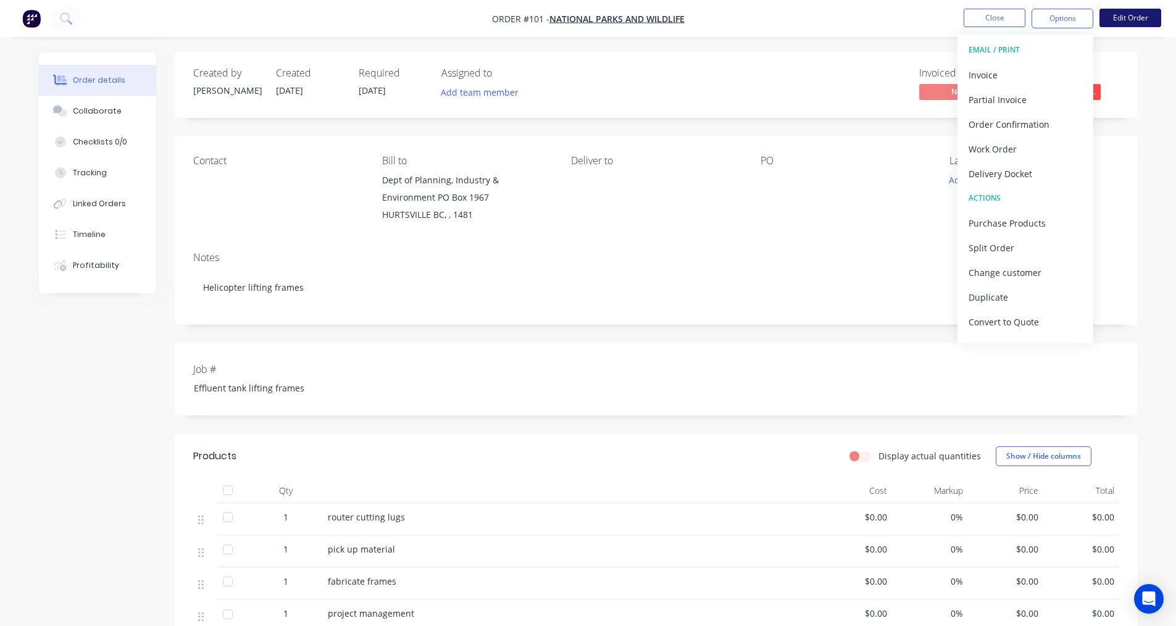
click at [1135, 17] on button "Edit Order" at bounding box center [1130, 18] width 62 height 19
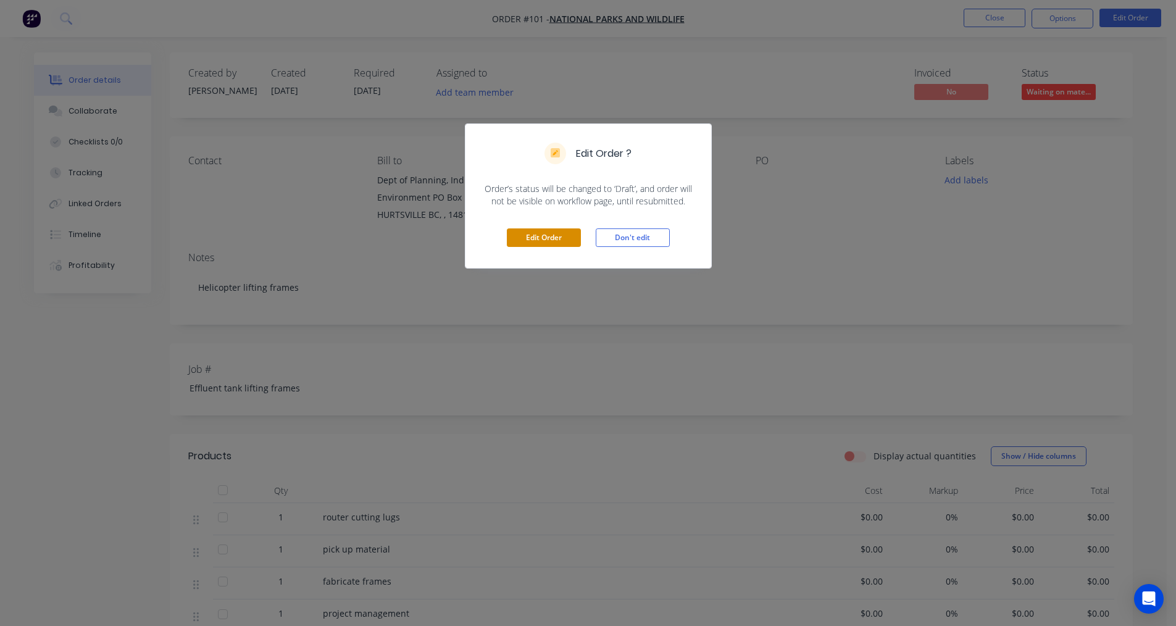
drag, startPoint x: 528, startPoint y: 244, endPoint x: 662, endPoint y: 220, distance: 136.6
click at [527, 244] on button "Edit Order" at bounding box center [544, 237] width 74 height 19
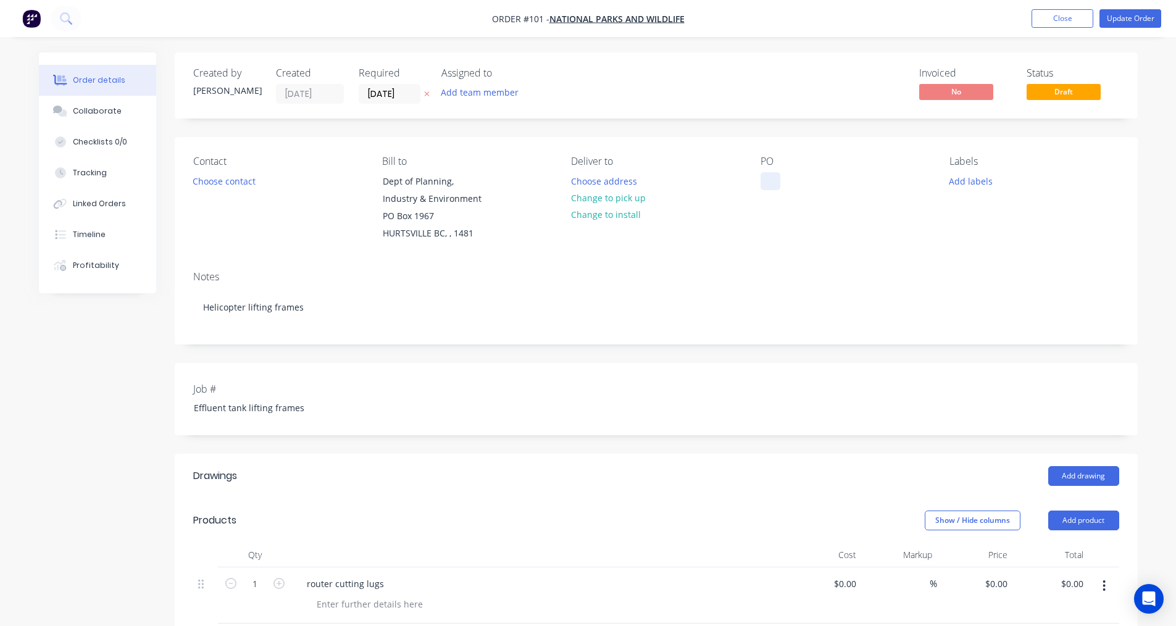
click at [765, 182] on div at bounding box center [770, 181] width 20 height 18
click at [1126, 17] on button "Update Order" at bounding box center [1130, 18] width 62 height 19
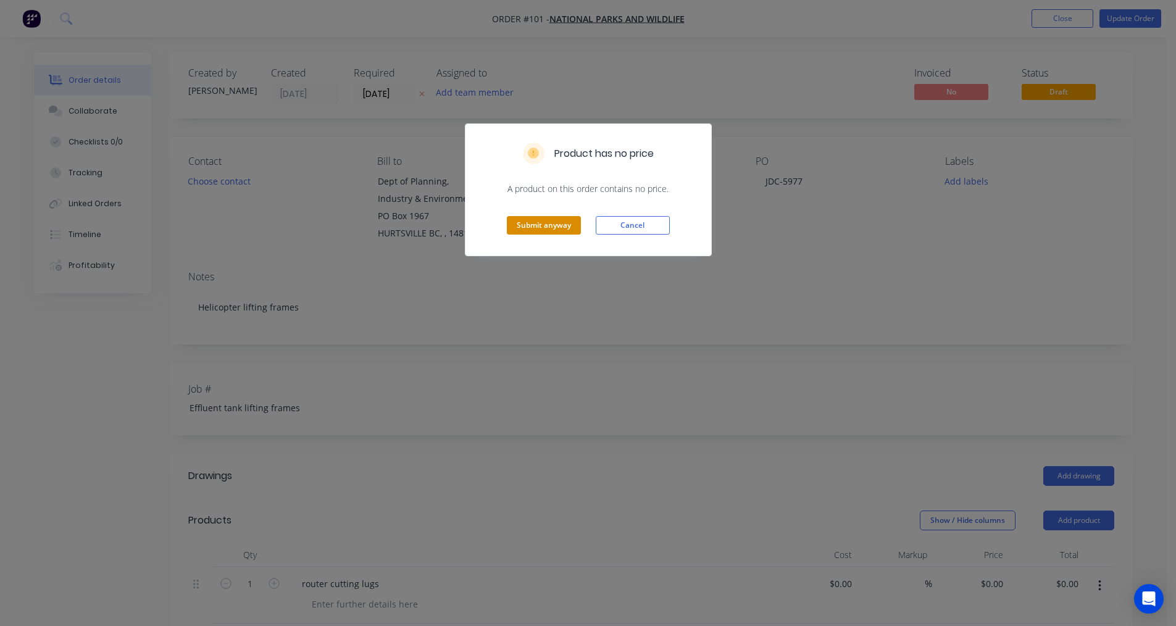
click at [561, 222] on button "Submit anyway" at bounding box center [544, 225] width 74 height 19
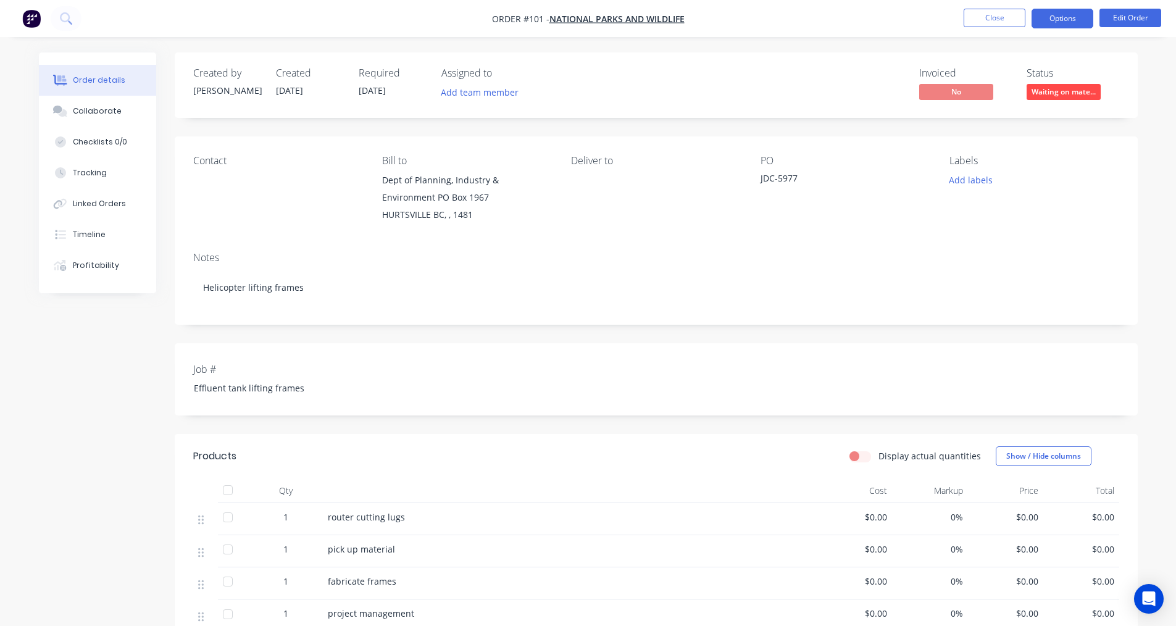
click at [1079, 22] on button "Options" at bounding box center [1062, 19] width 62 height 20
drag, startPoint x: 883, startPoint y: 47, endPoint x: 870, endPoint y: 52, distance: 14.4
click at [880, 48] on div "Order details Collaborate Checklists 0/0 Tracking Linked Orders Timeline Profit…" at bounding box center [588, 426] width 1176 height 852
click at [1002, 16] on button "Close" at bounding box center [994, 18] width 62 height 19
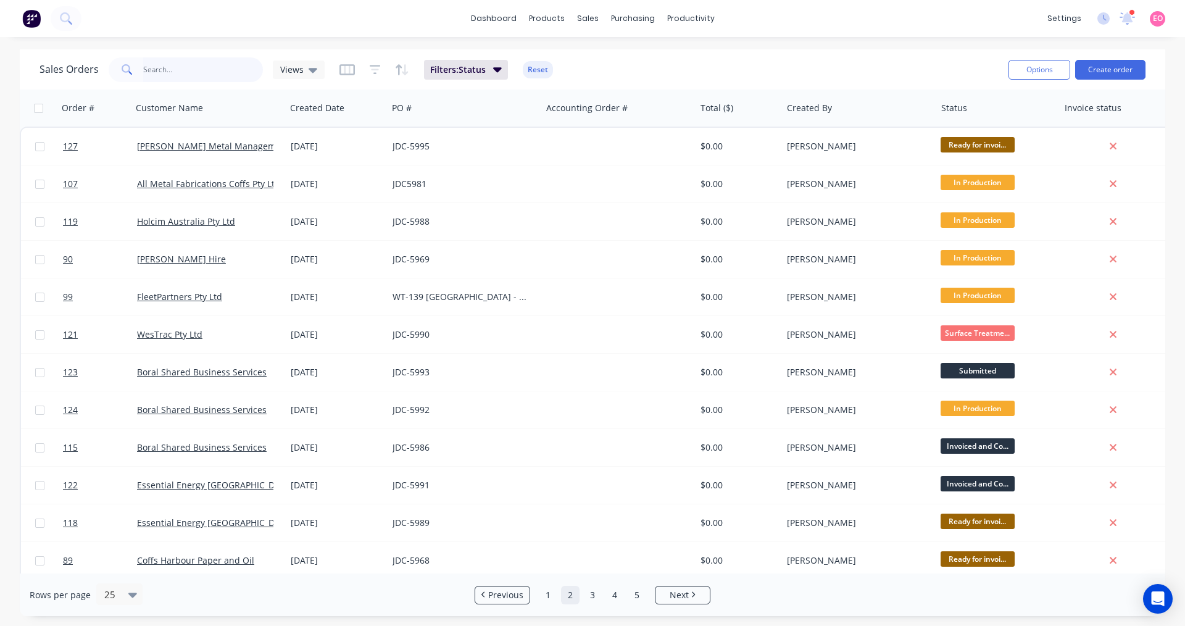
click at [196, 68] on input "text" at bounding box center [203, 69] width 120 height 25
type input "j-1537"
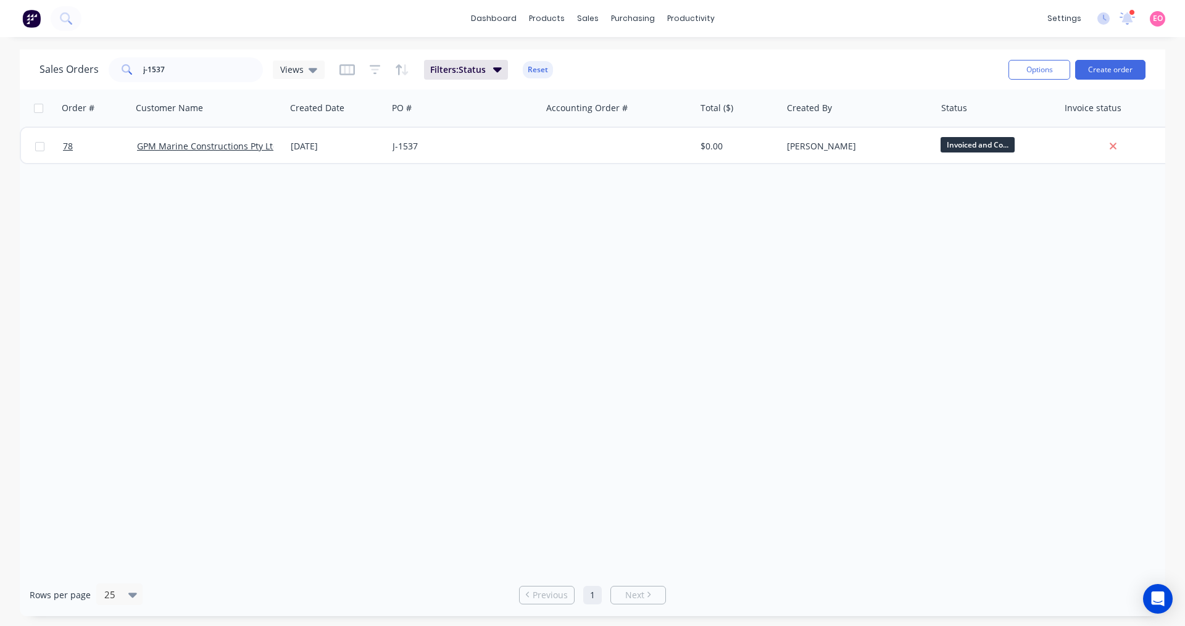
click at [173, 295] on div "Order # Customer Name Created Date PO # Accounting Order # Total ($) Created By…" at bounding box center [592, 331] width 1145 height 484
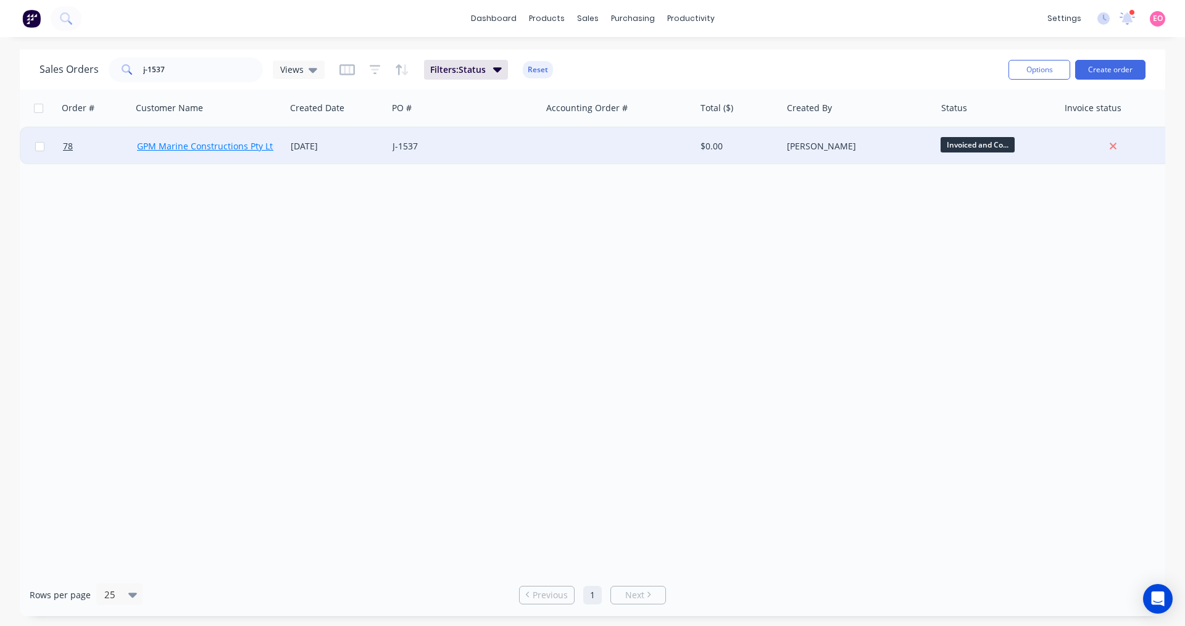
click at [222, 146] on link "GPM Marine Constructions Pty Ltd" at bounding box center [207, 146] width 141 height 12
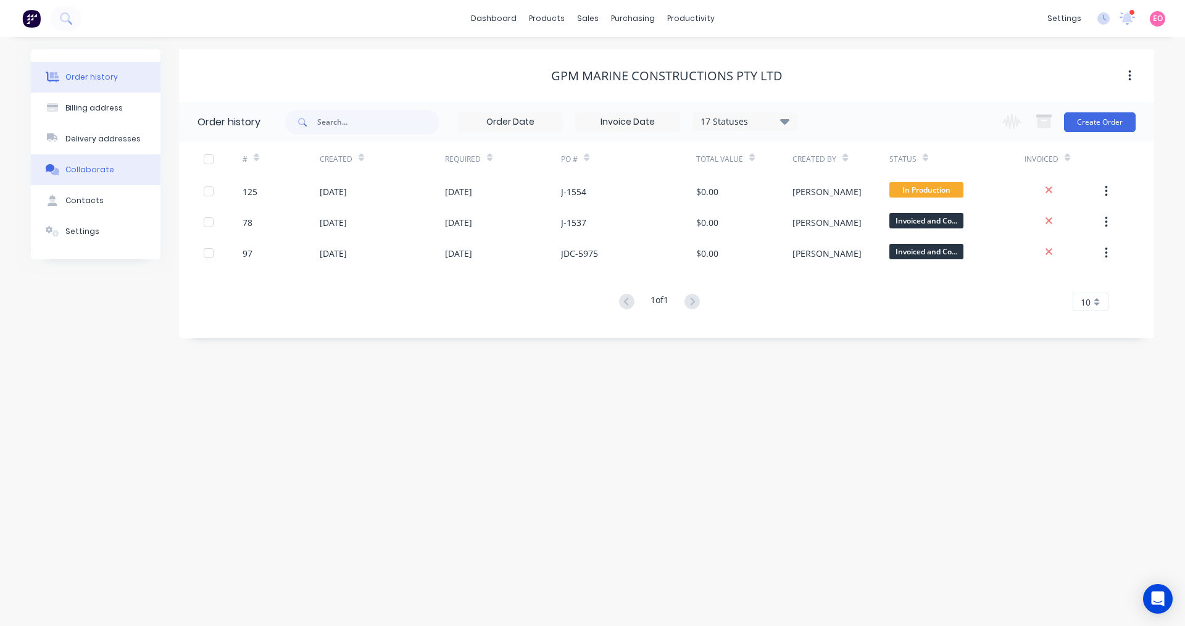
click at [93, 172] on div "Collaborate" at bounding box center [89, 169] width 49 height 11
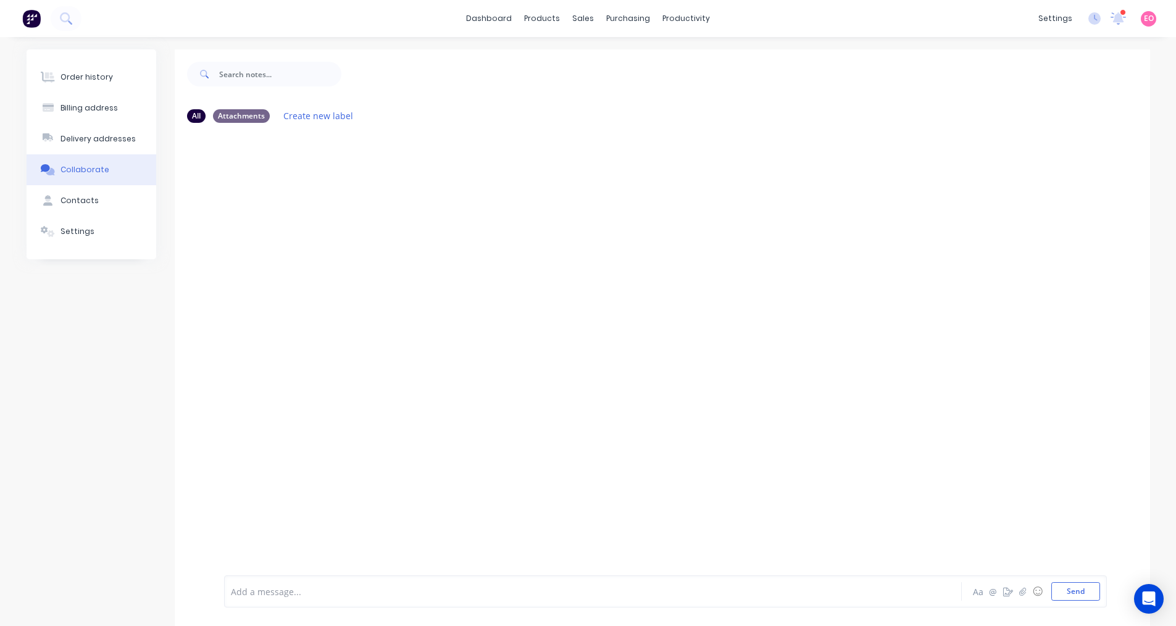
click at [316, 218] on div at bounding box center [662, 352] width 975 height 439
click at [589, 23] on div "sales" at bounding box center [583, 18] width 34 height 19
click at [601, 49] on link "Sales Orders" at bounding box center [649, 58] width 164 height 25
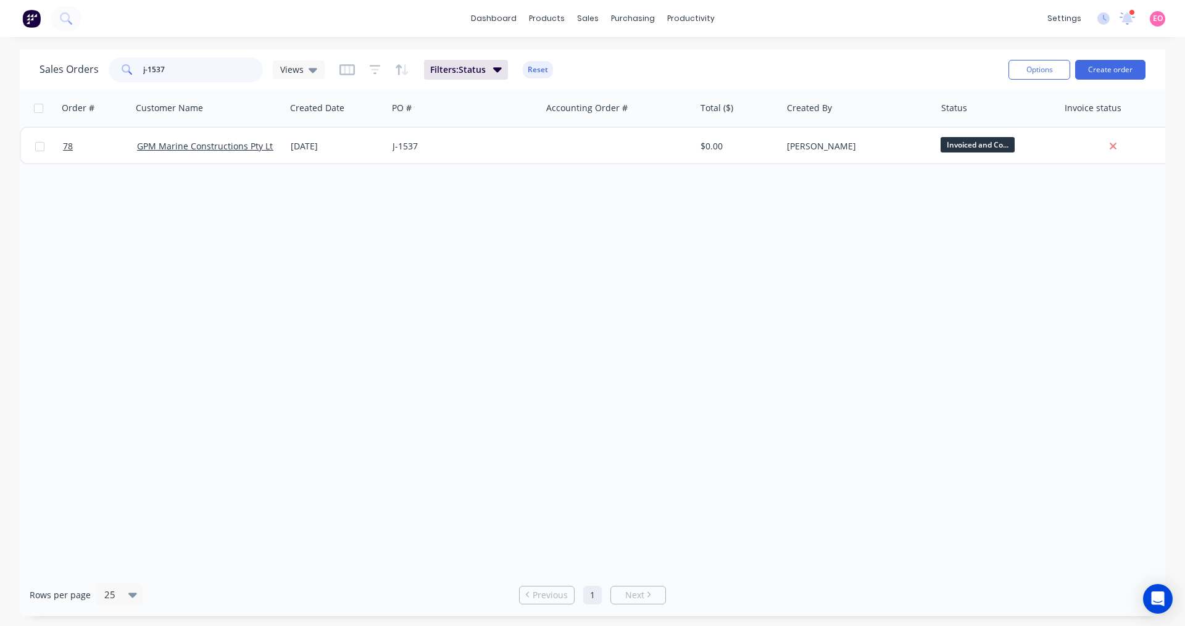
click at [208, 76] on input "j-1537" at bounding box center [203, 69] width 120 height 25
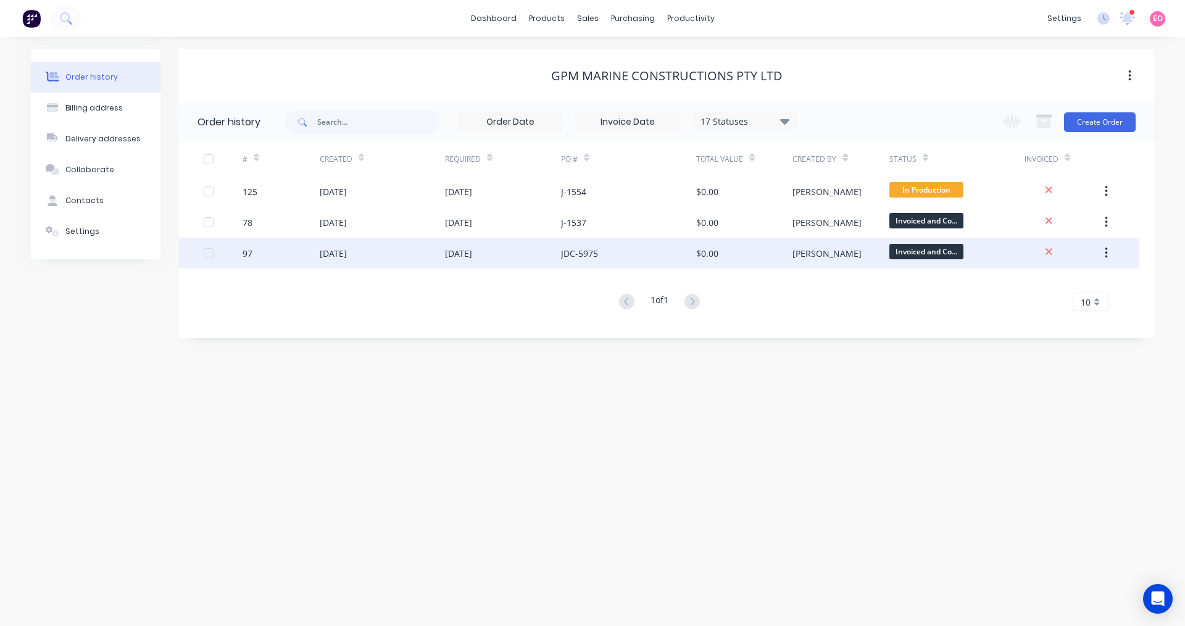
click at [470, 255] on div "[DATE]" at bounding box center [458, 253] width 27 height 13
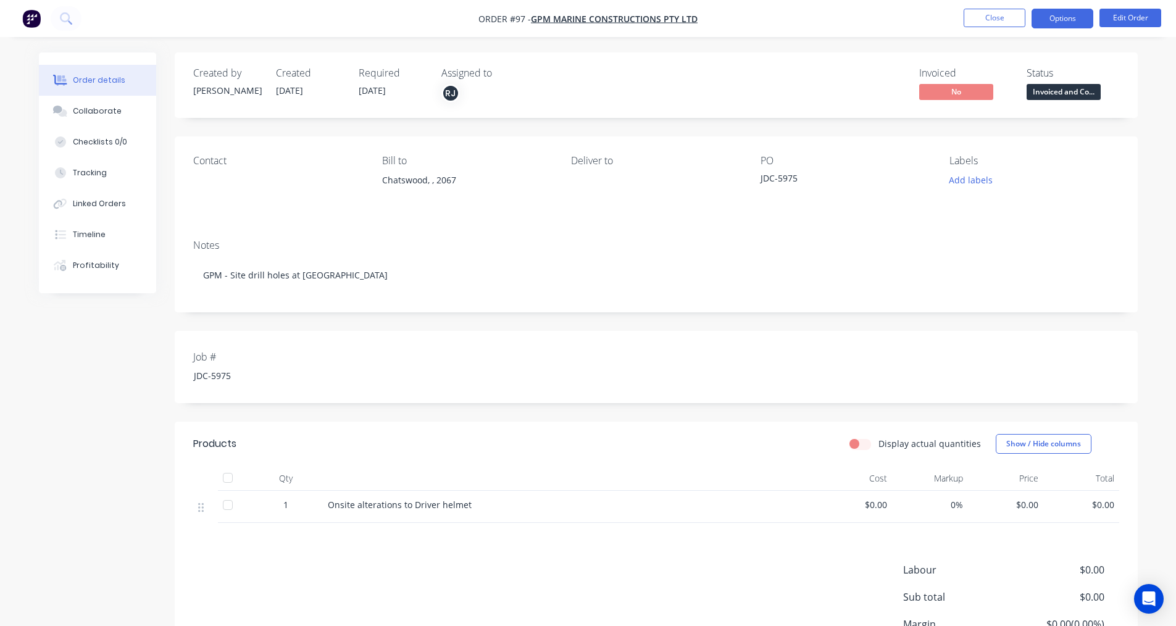
click at [1055, 22] on button "Options" at bounding box center [1062, 19] width 62 height 20
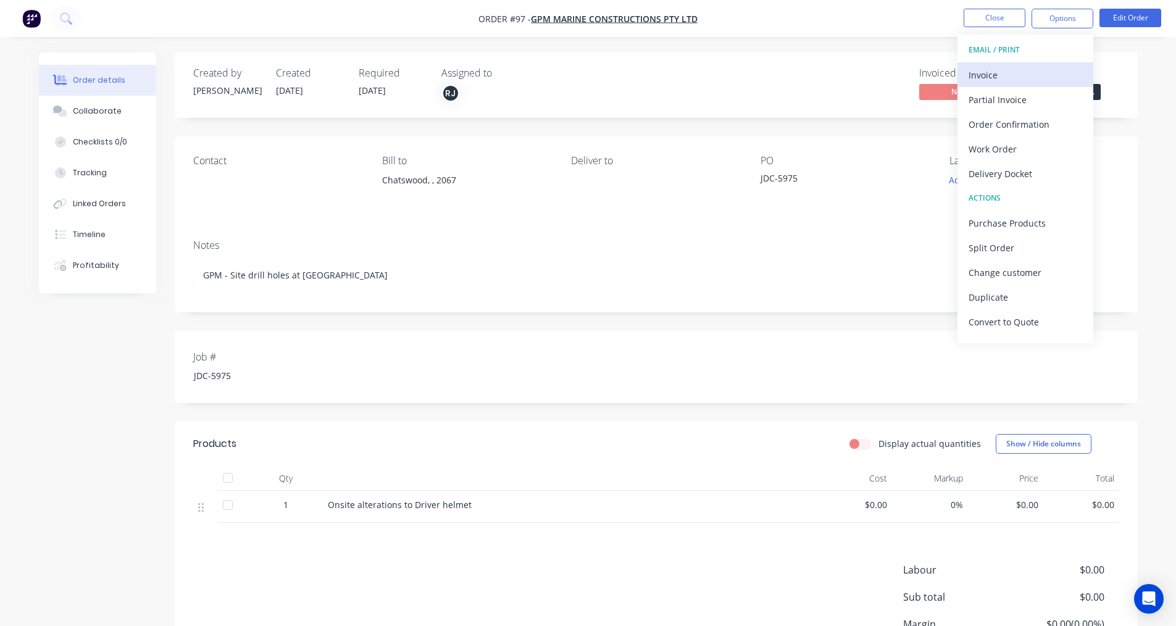
click at [990, 72] on div "Invoice" at bounding box center [1025, 75] width 114 height 18
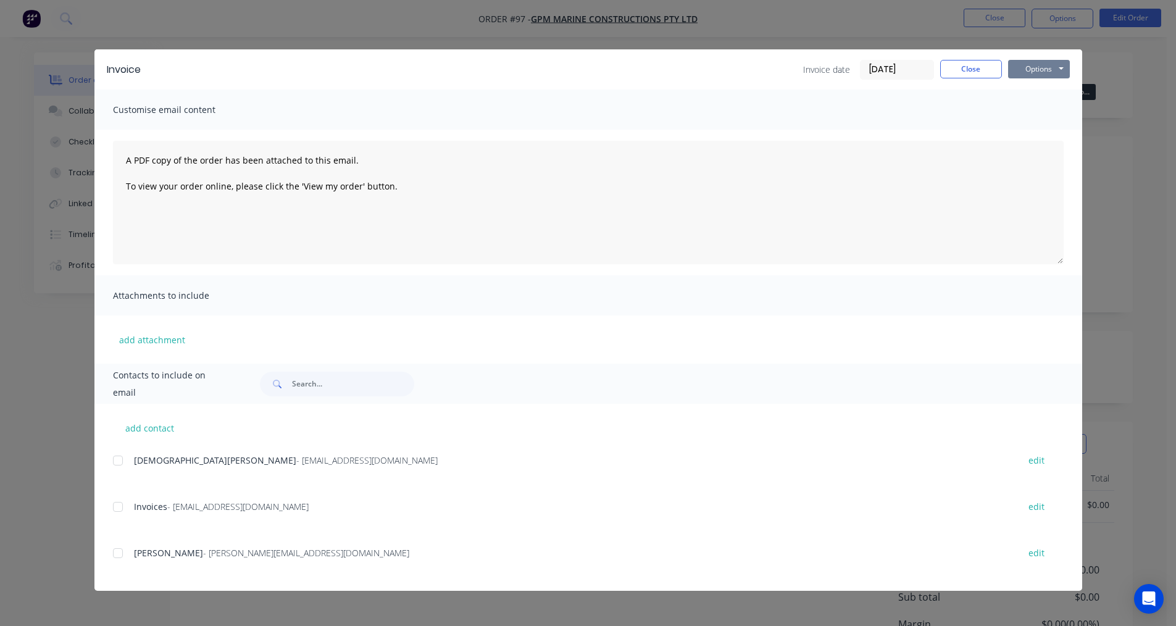
click at [1031, 70] on button "Options" at bounding box center [1039, 69] width 62 height 19
click at [925, 104] on div "Customise email content" at bounding box center [587, 109] width 987 height 40
click at [1056, 66] on button "Options" at bounding box center [1039, 69] width 62 height 19
click at [1027, 115] on button "Print" at bounding box center [1047, 111] width 79 height 20
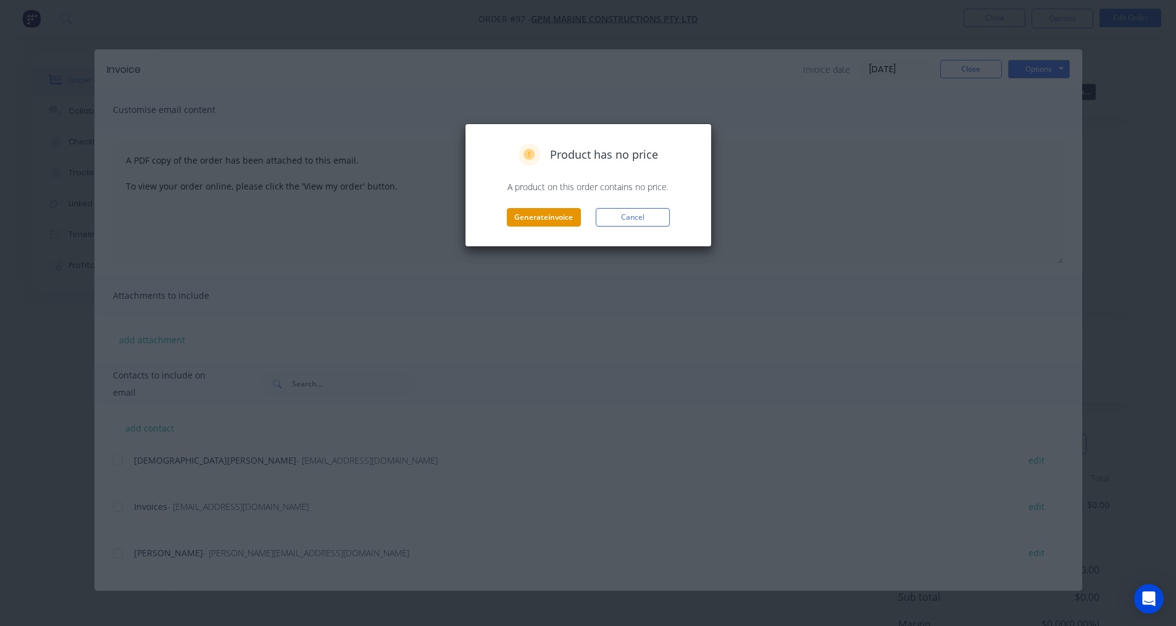
click at [548, 224] on button "Generate invoice" at bounding box center [544, 217] width 74 height 19
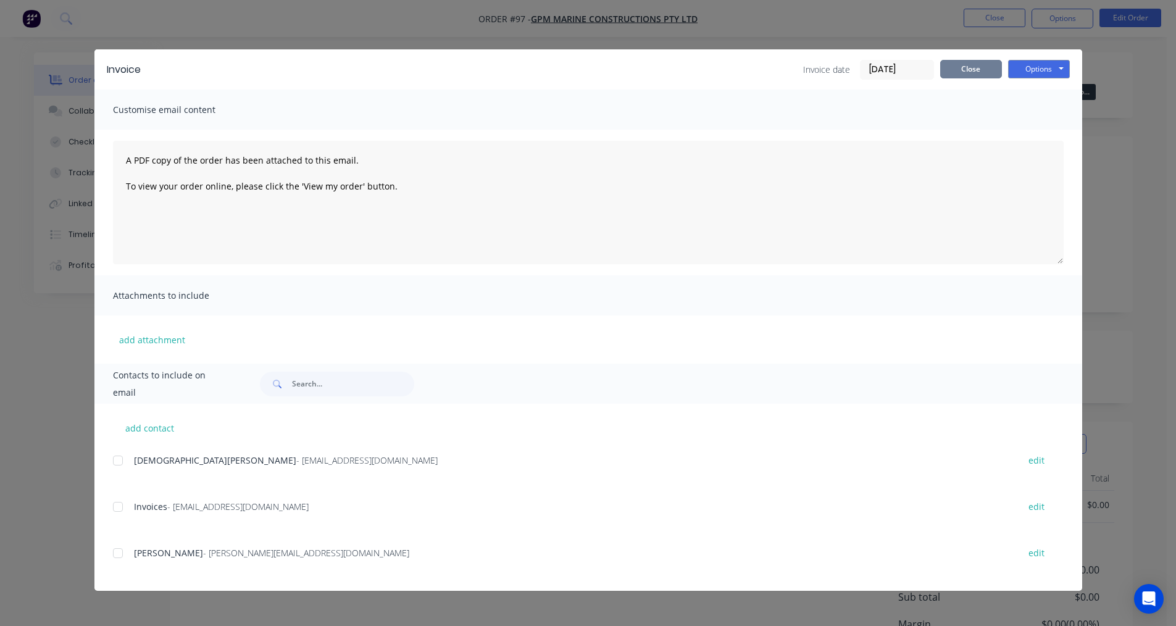
click at [982, 66] on button "Close" at bounding box center [971, 69] width 62 height 19
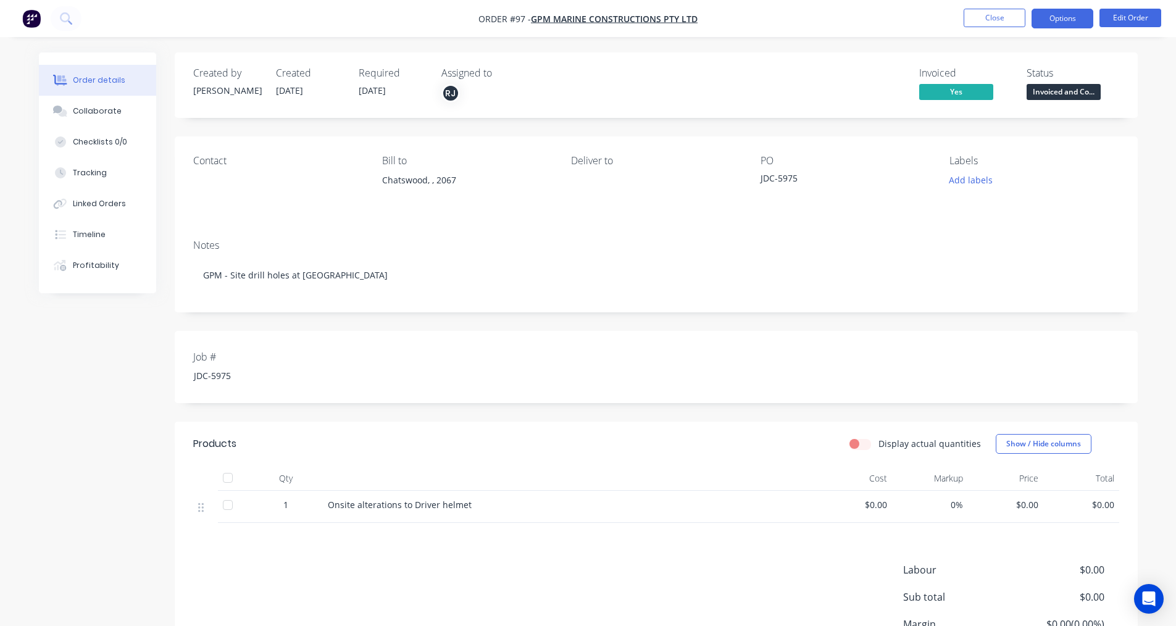
click at [1067, 17] on button "Options" at bounding box center [1062, 19] width 62 height 20
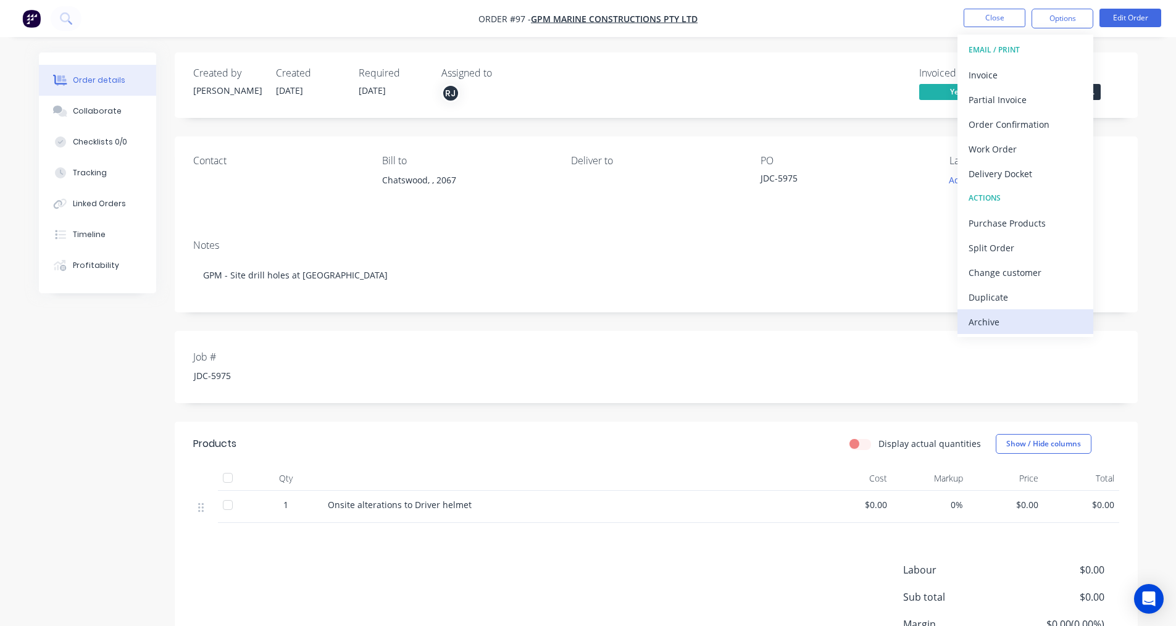
click at [986, 328] on div "Archive" at bounding box center [1025, 322] width 114 height 18
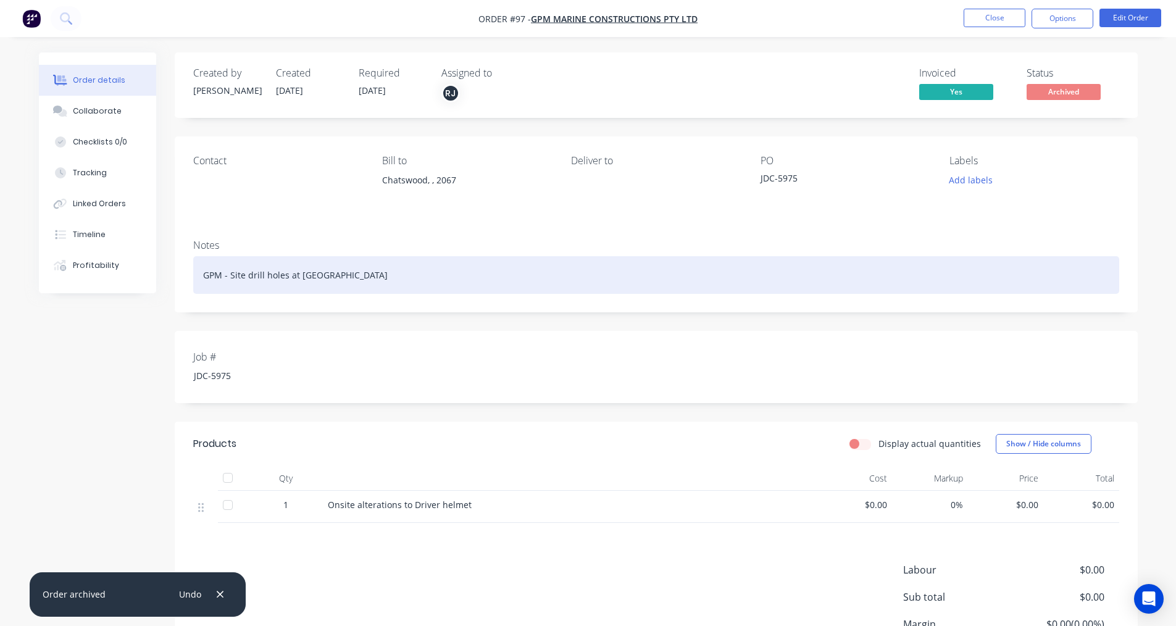
drag, startPoint x: 616, startPoint y: 259, endPoint x: 638, endPoint y: 248, distance: 24.3
click at [618, 258] on div "GPM - Site drill holes at [GEOGRAPHIC_DATA]" at bounding box center [656, 275] width 926 height 38
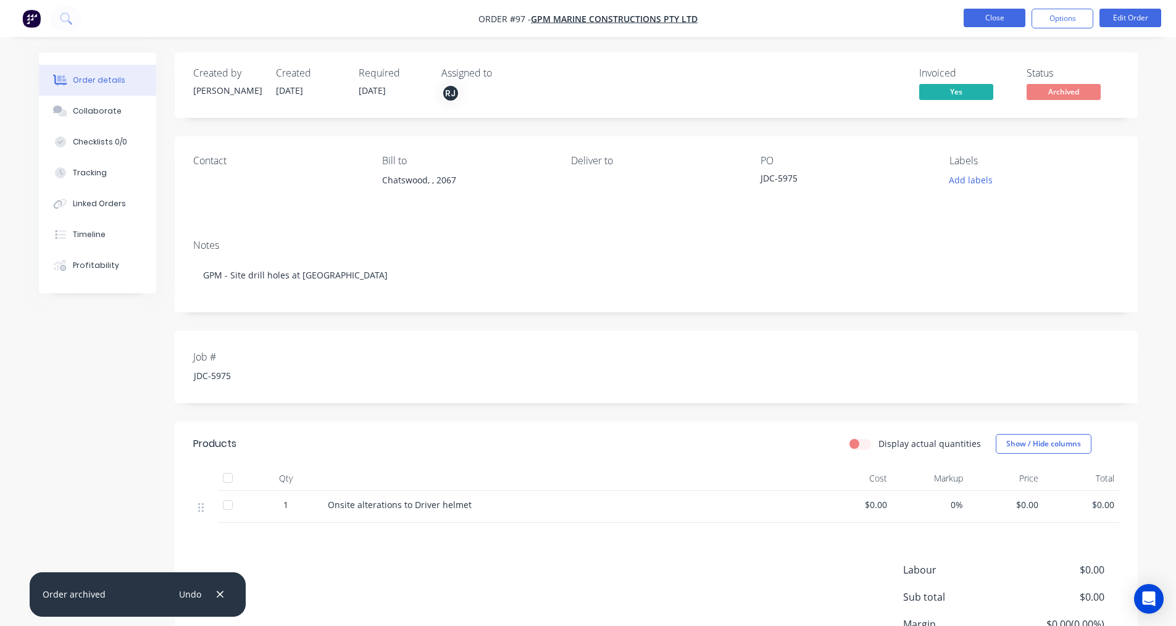
click at [983, 12] on button "Close" at bounding box center [994, 18] width 62 height 19
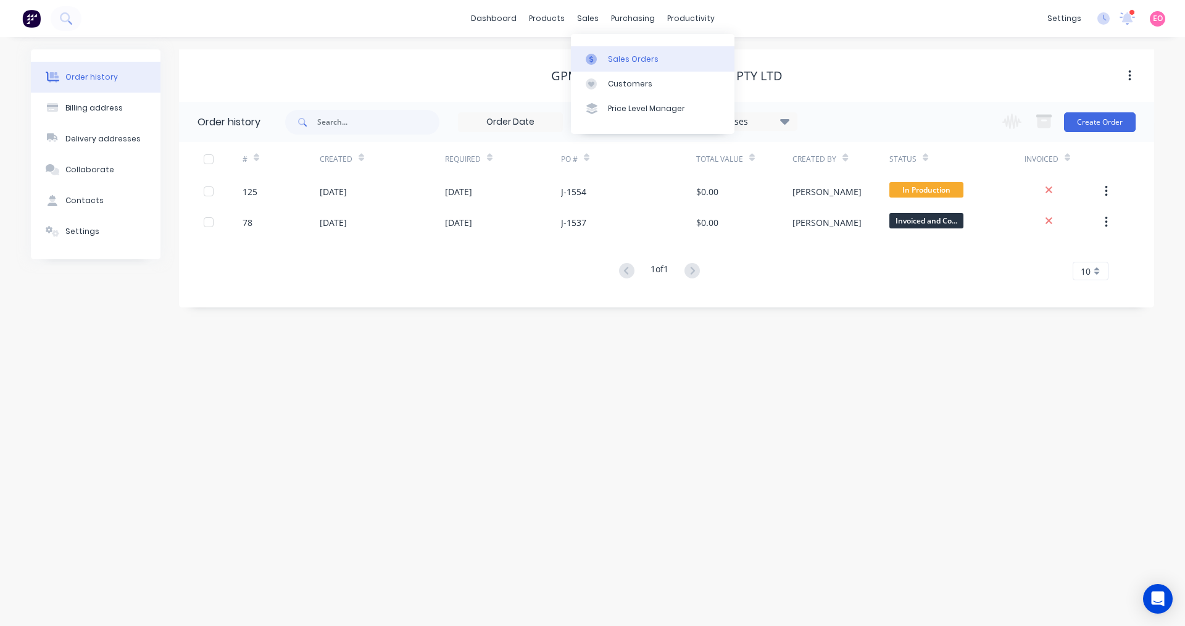
click at [608, 64] on div "Sales Orders" at bounding box center [633, 59] width 51 height 11
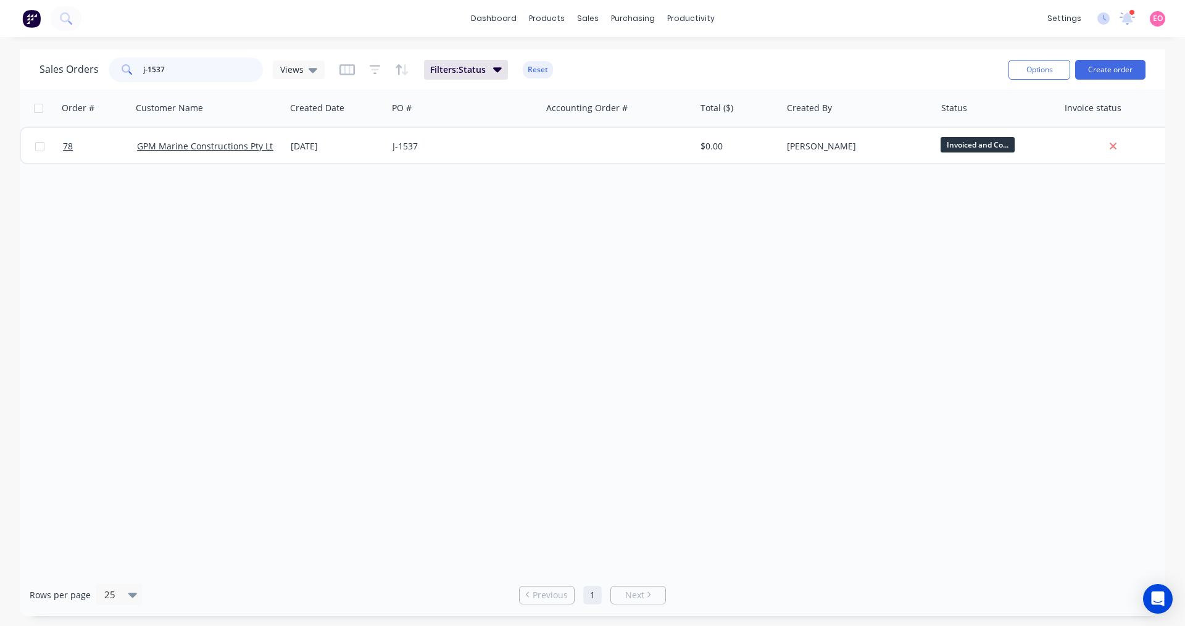
drag, startPoint x: 188, startPoint y: 70, endPoint x: 24, endPoint y: 54, distance: 164.9
click at [24, 54] on div "Sales Orders j-1537 Views Filters: Status Reset Options Create order" at bounding box center [592, 69] width 1145 height 40
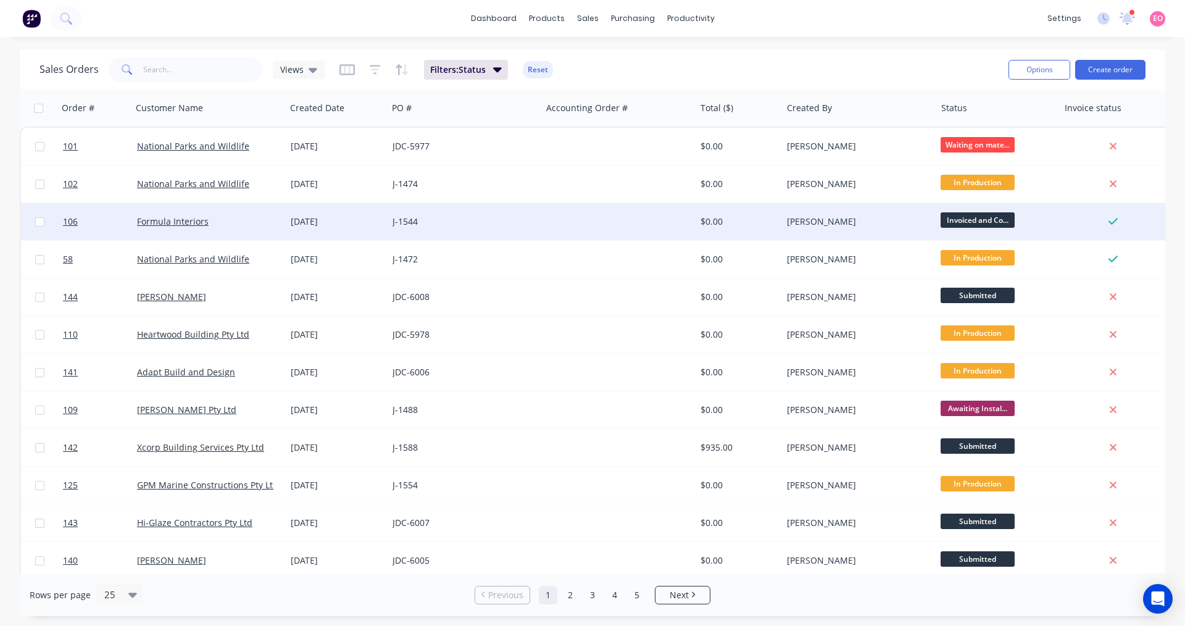
click at [433, 223] on div "J-1544" at bounding box center [460, 221] width 137 height 12
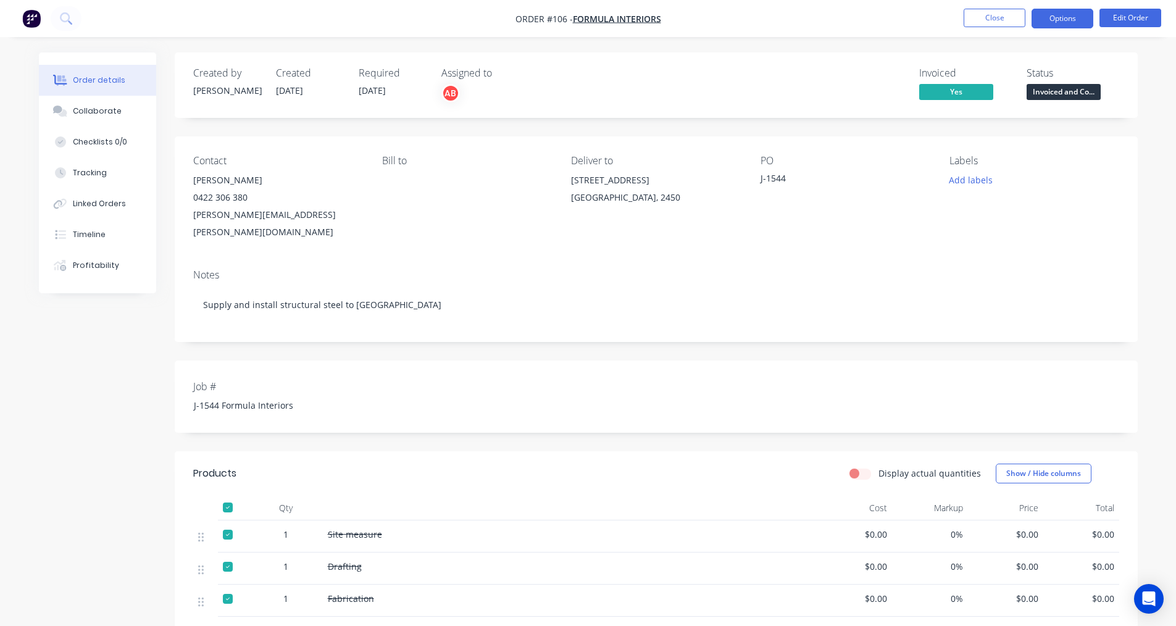
click at [1061, 15] on button "Options" at bounding box center [1062, 19] width 62 height 20
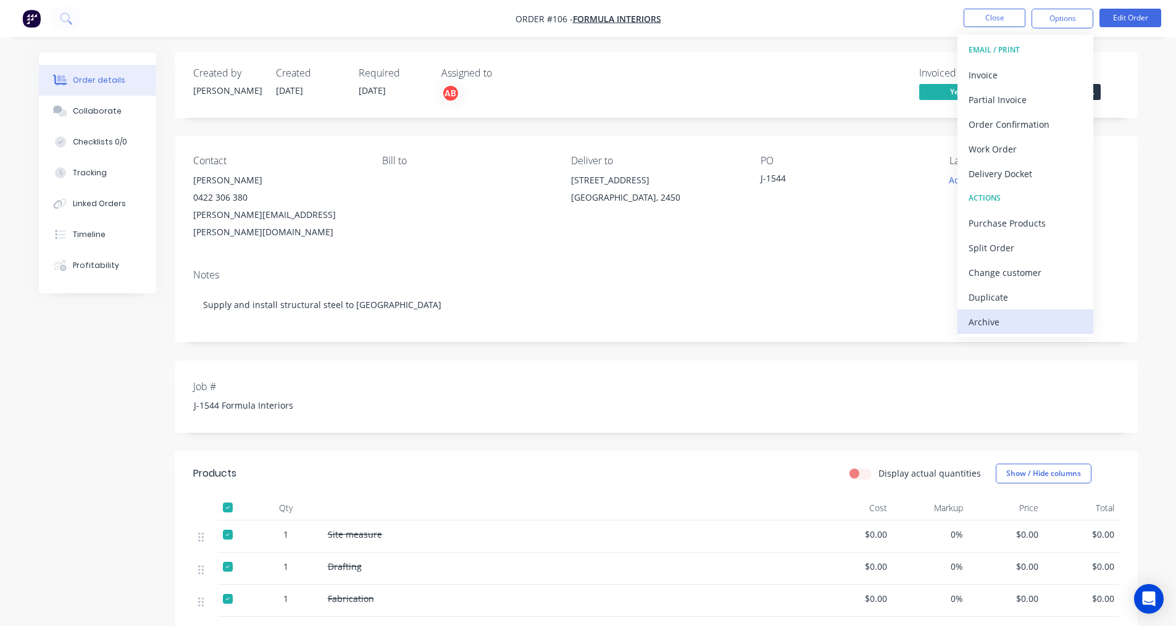
click at [1027, 319] on div "Archive" at bounding box center [1025, 322] width 114 height 18
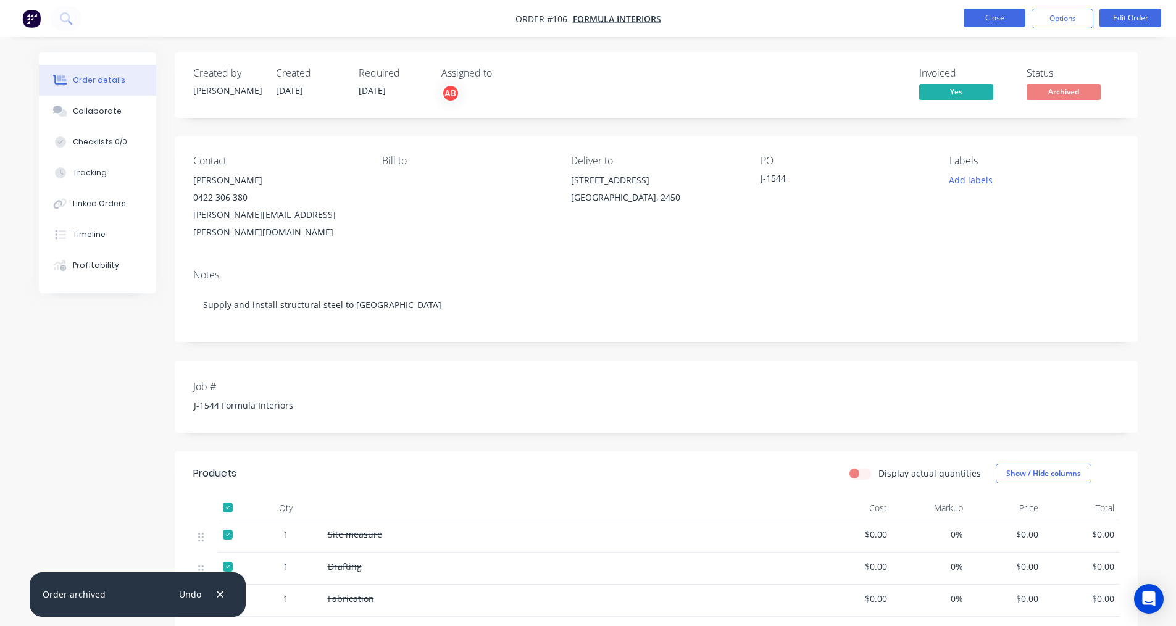
click at [996, 20] on button "Close" at bounding box center [994, 18] width 62 height 19
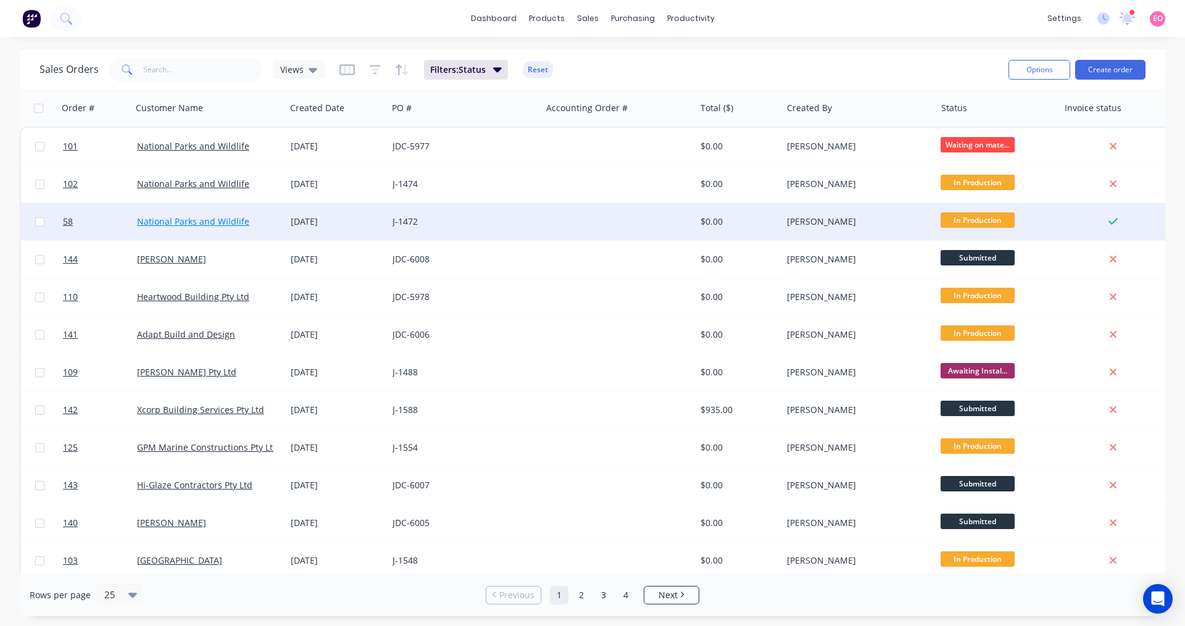
click at [201, 226] on link "National Parks and Wildlife" at bounding box center [193, 221] width 112 height 12
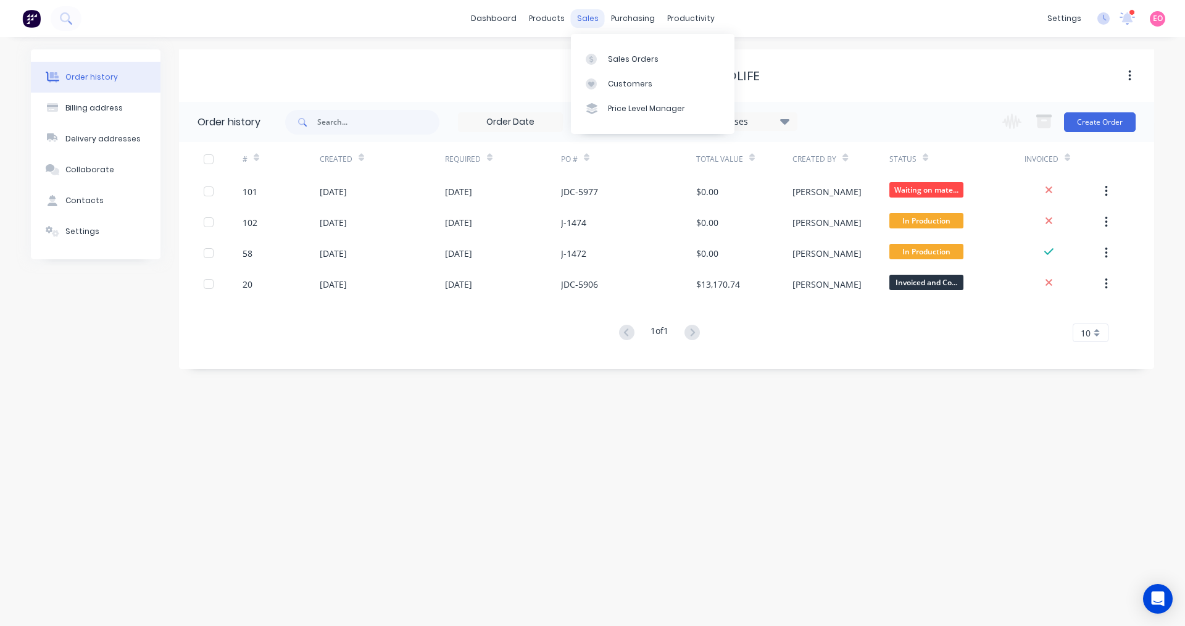
click at [587, 18] on div "sales" at bounding box center [588, 18] width 34 height 19
click at [613, 60] on div "Sales Orders" at bounding box center [633, 59] width 51 height 11
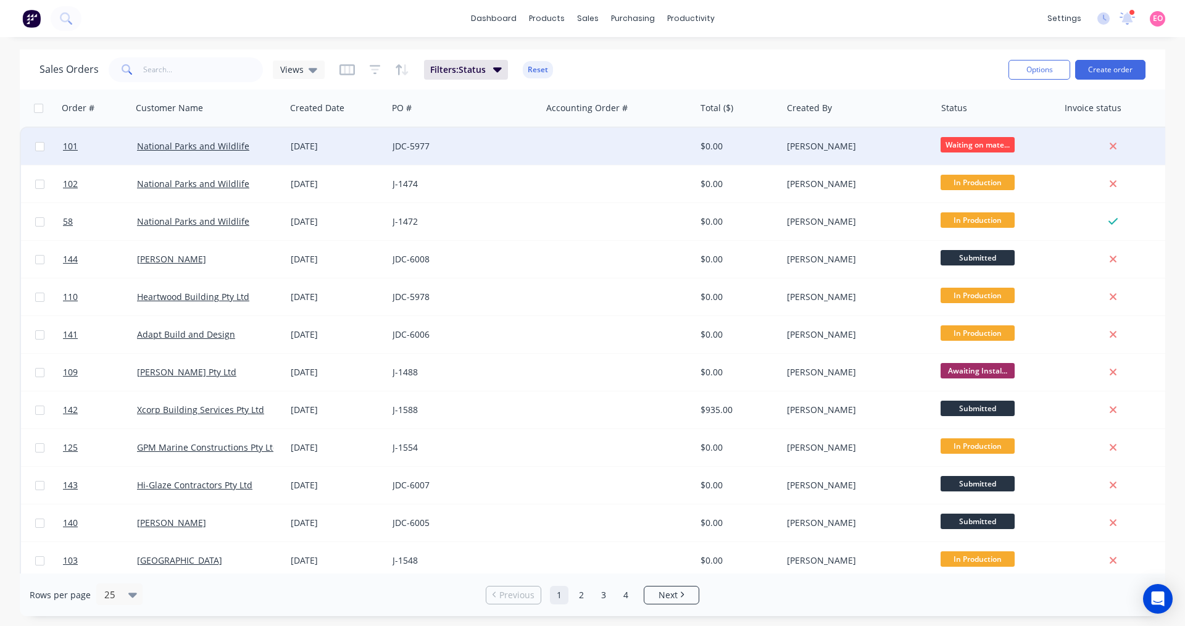
click at [292, 144] on div "[DATE]" at bounding box center [337, 146] width 92 height 12
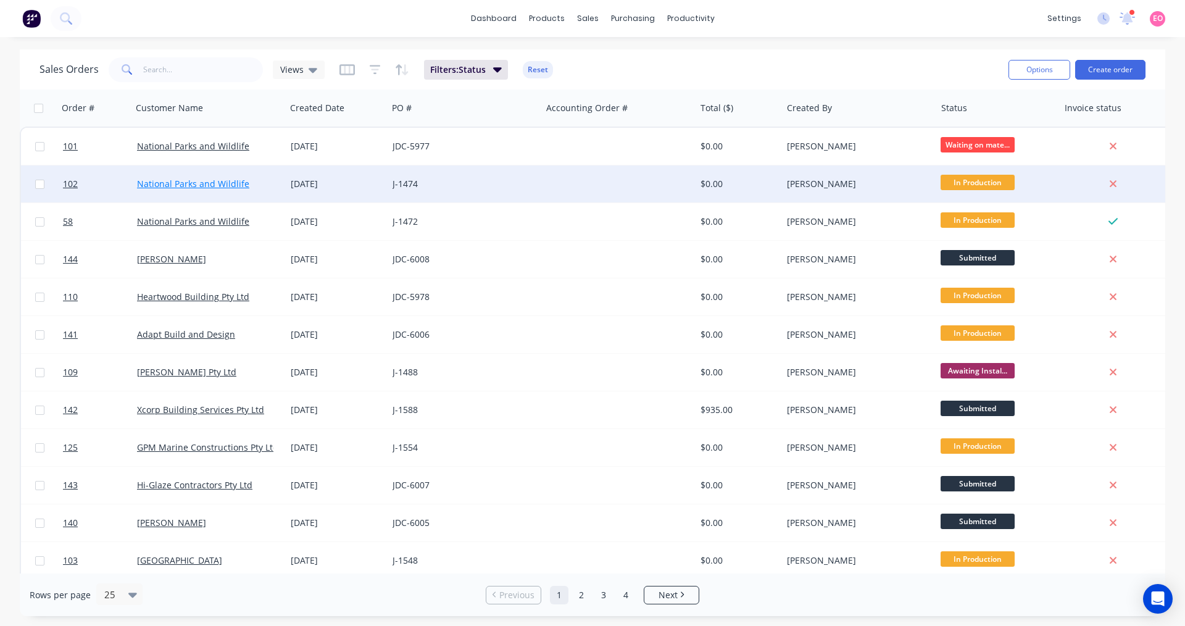
click at [233, 188] on link "National Parks and Wildlife" at bounding box center [193, 184] width 112 height 12
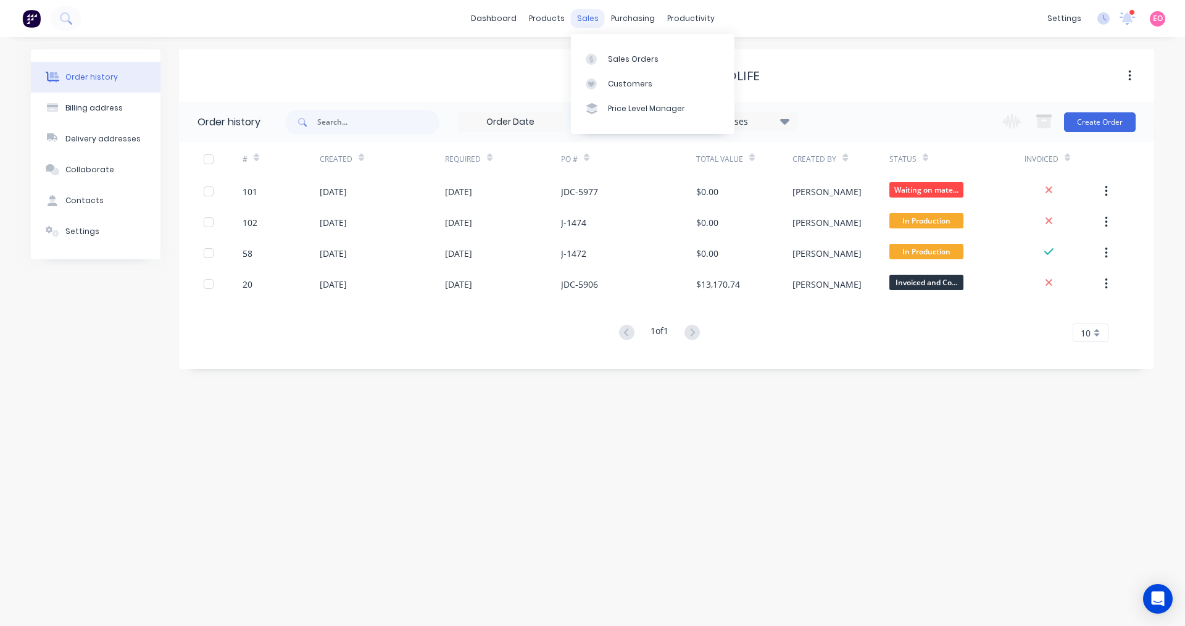
click at [578, 12] on div "sales" at bounding box center [588, 18] width 34 height 19
click at [604, 62] on link "Sales Orders" at bounding box center [653, 58] width 164 height 25
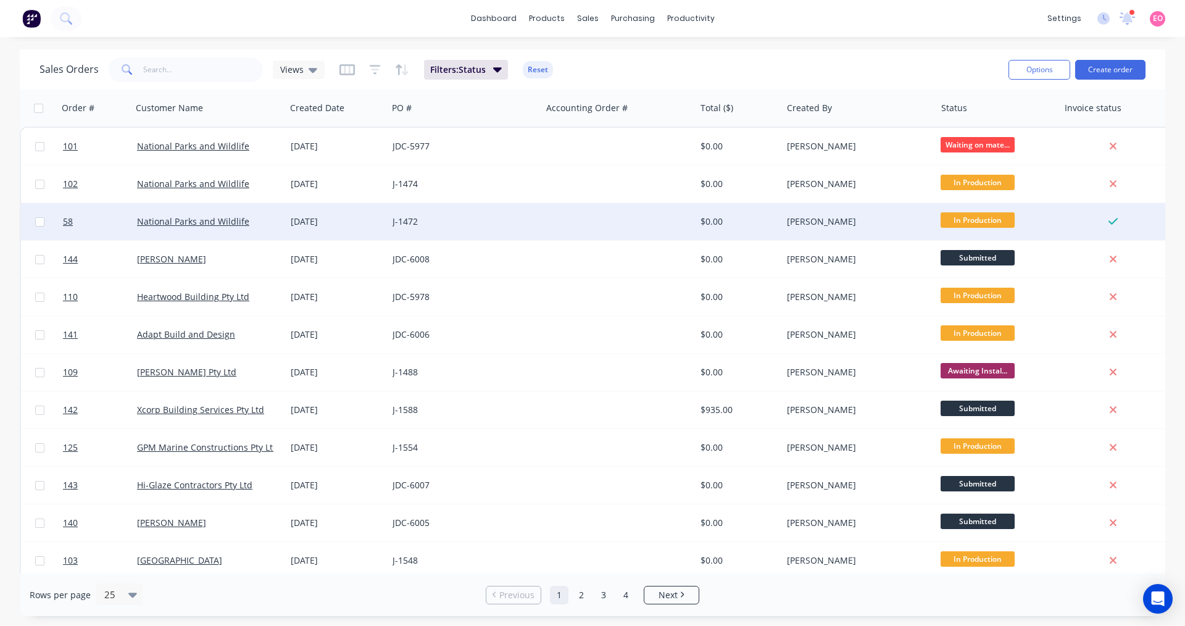
click at [1057, 225] on div "In Production" at bounding box center [997, 221] width 123 height 37
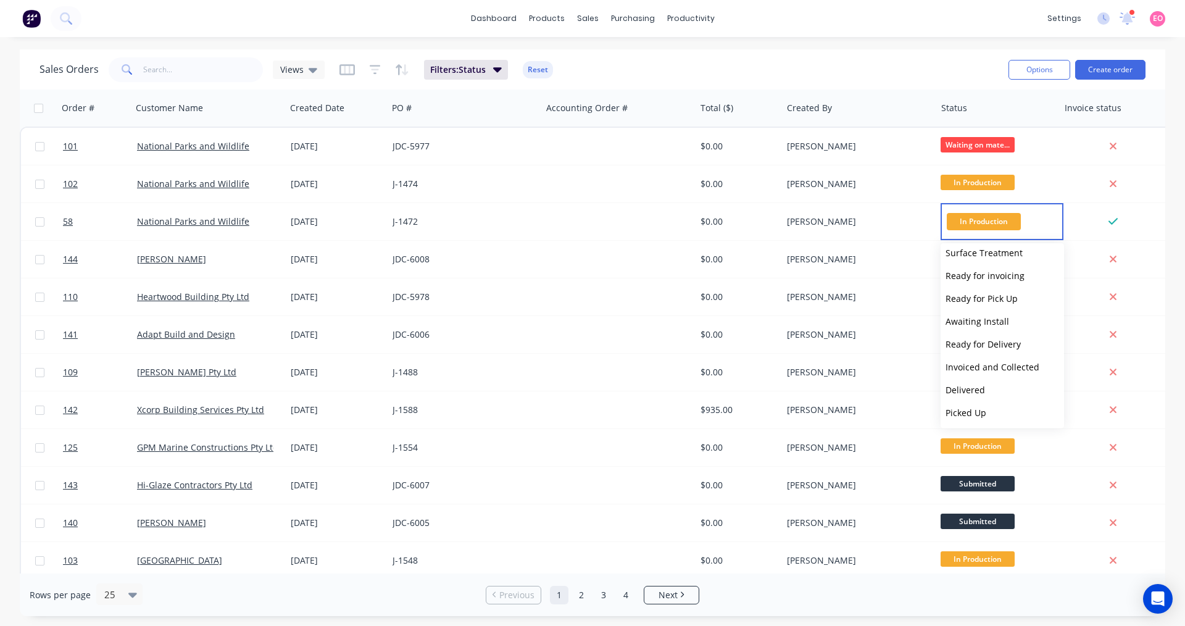
scroll to position [99, 0]
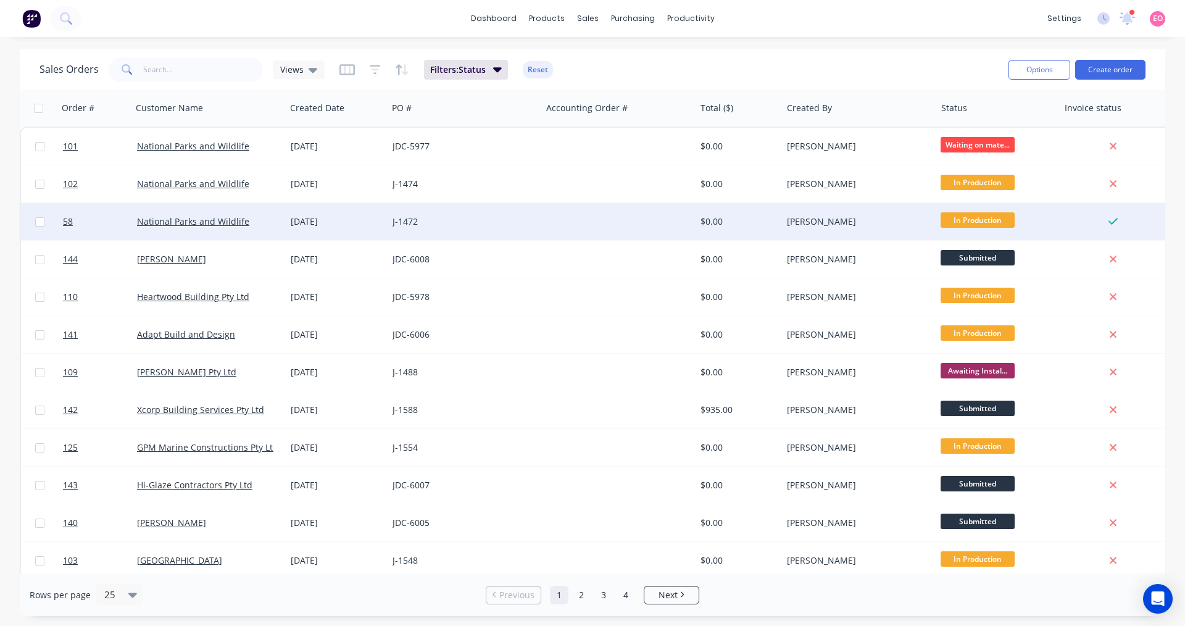
click at [912, 225] on div "[PERSON_NAME]" at bounding box center [855, 221] width 137 height 12
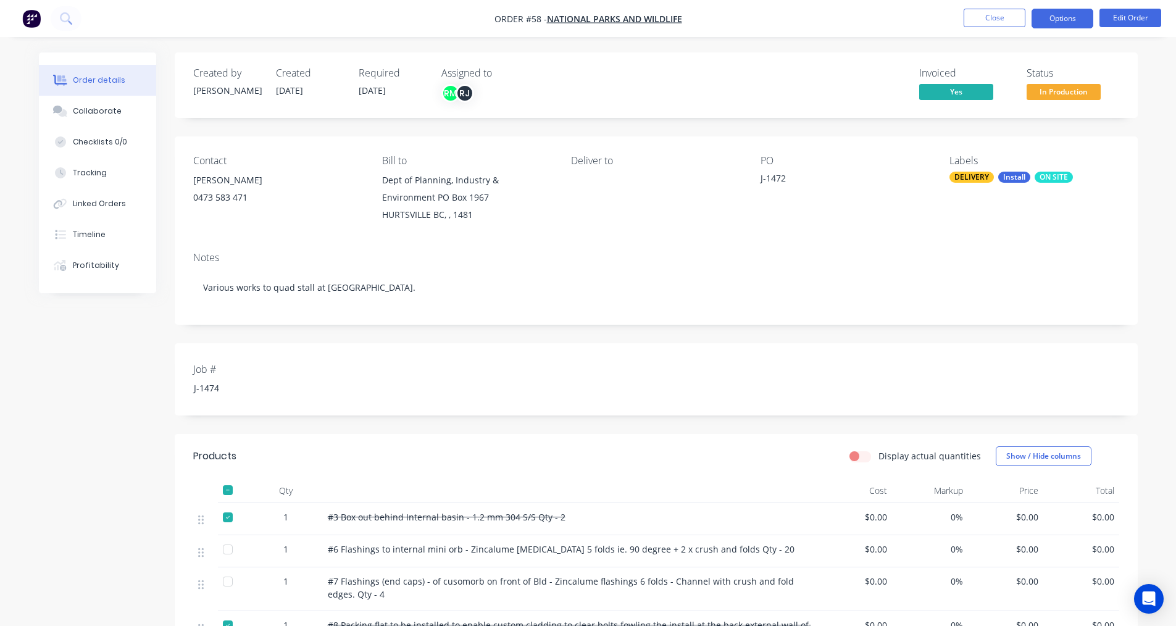
click at [1071, 22] on button "Options" at bounding box center [1062, 19] width 62 height 20
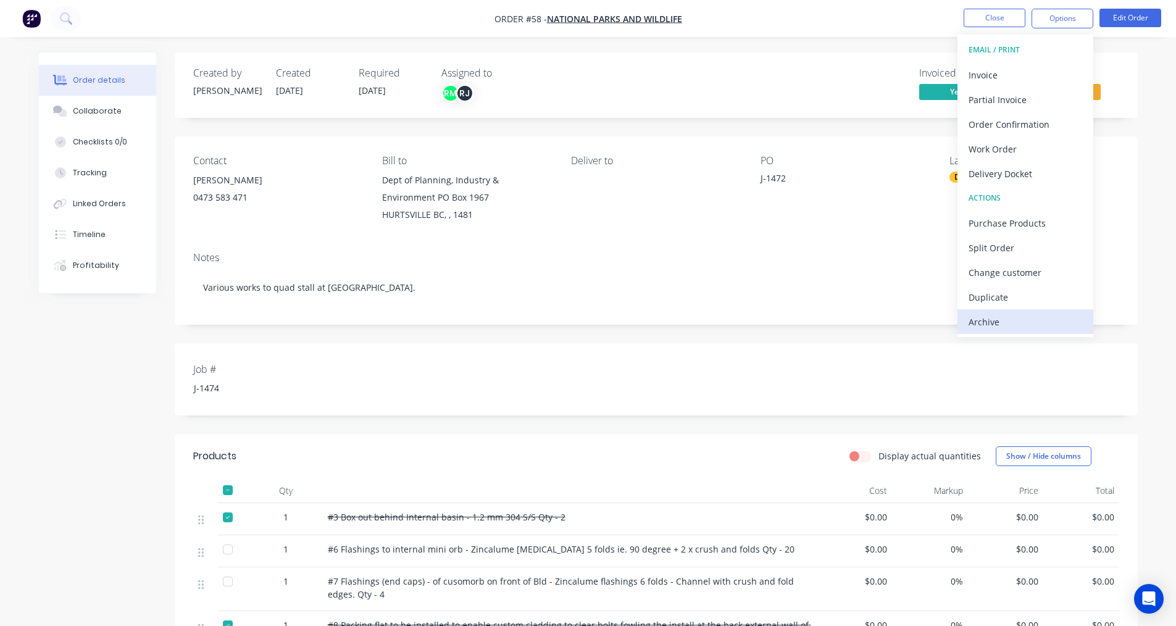
click at [987, 322] on div "Archive" at bounding box center [1025, 322] width 114 height 18
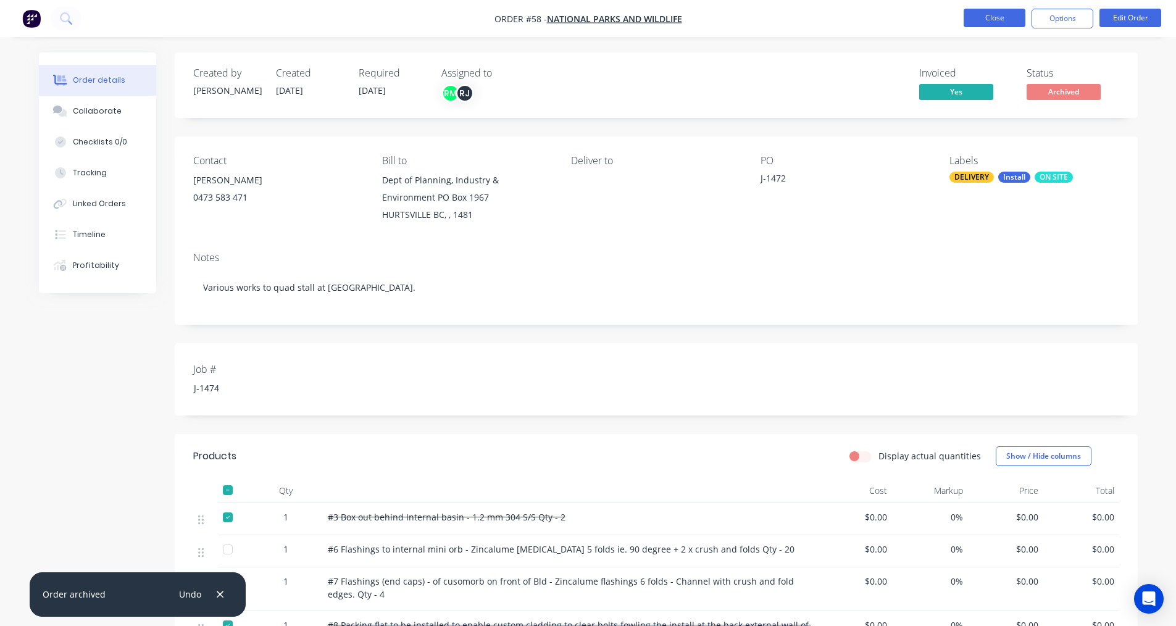
click at [982, 19] on button "Close" at bounding box center [994, 18] width 62 height 19
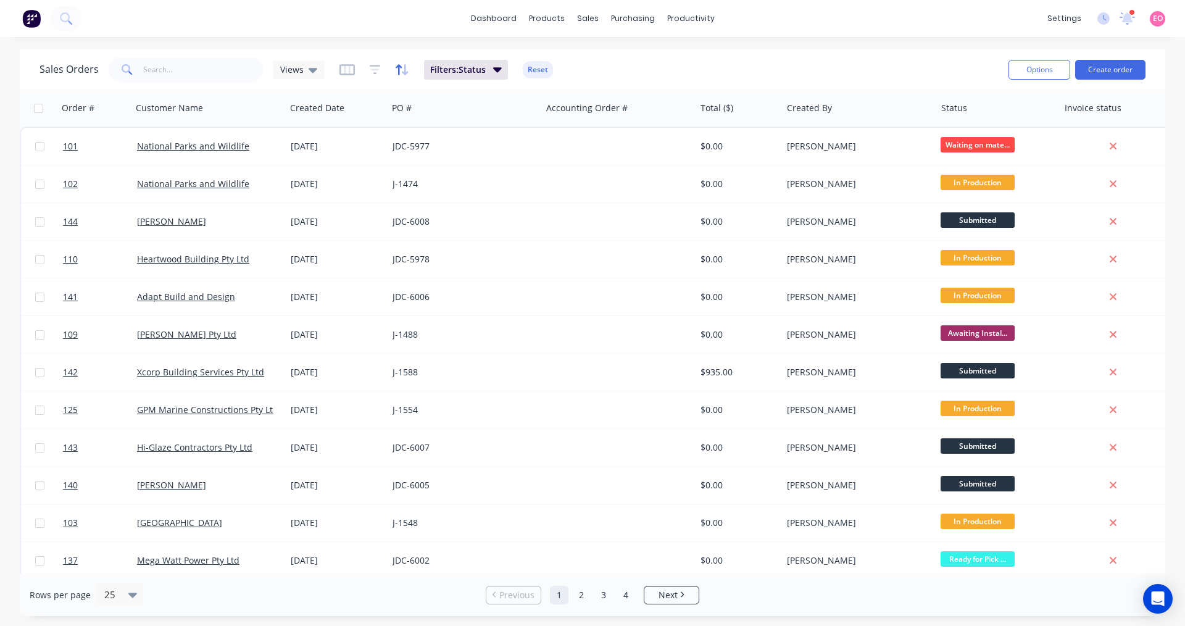
click at [402, 72] on icon "button" at bounding box center [405, 69] width 6 height 11
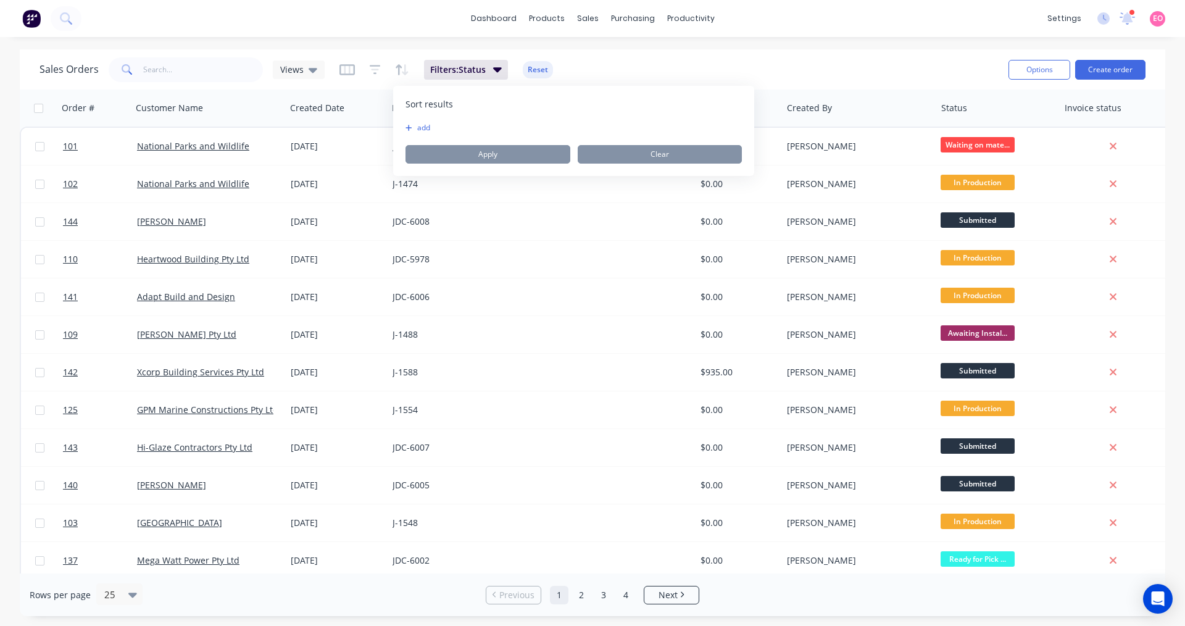
click at [412, 130] on button "add" at bounding box center [412, 128] width 15 height 10
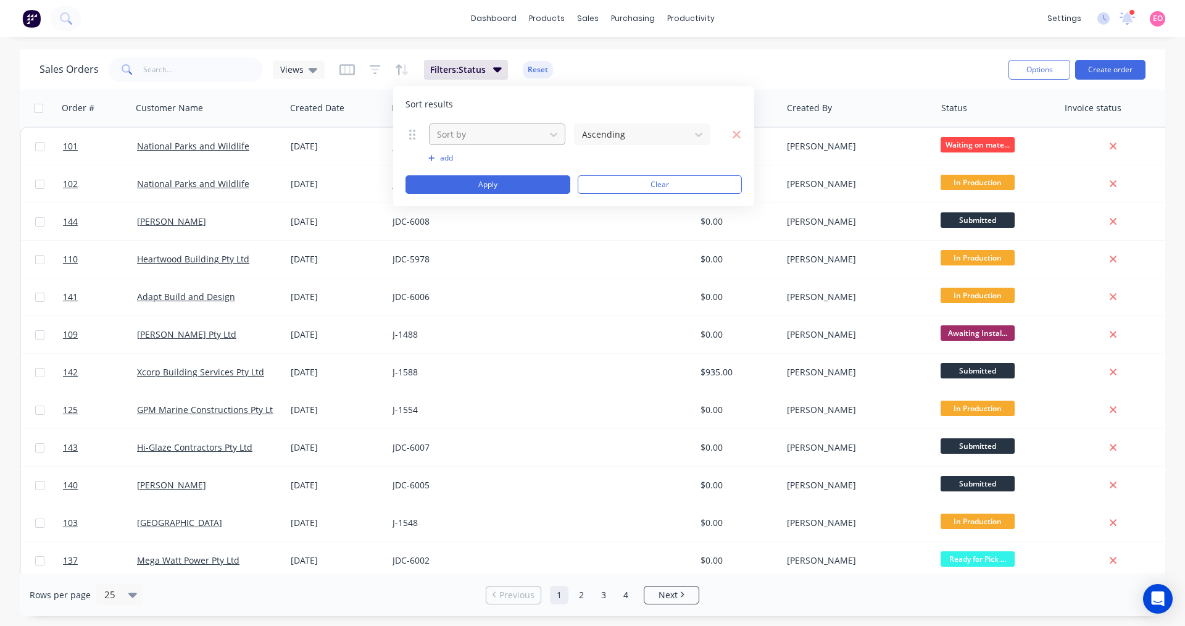
click at [491, 141] on div at bounding box center [487, 134] width 103 height 15
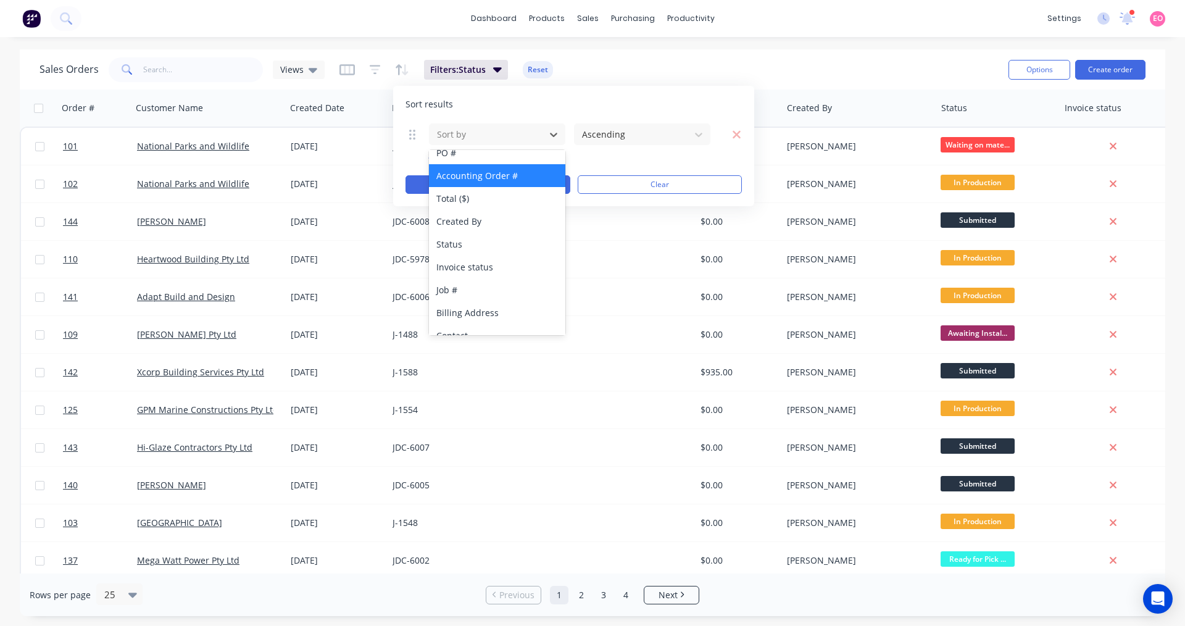
scroll to position [123, 0]
click at [468, 196] on div "Status" at bounding box center [497, 200] width 136 height 23
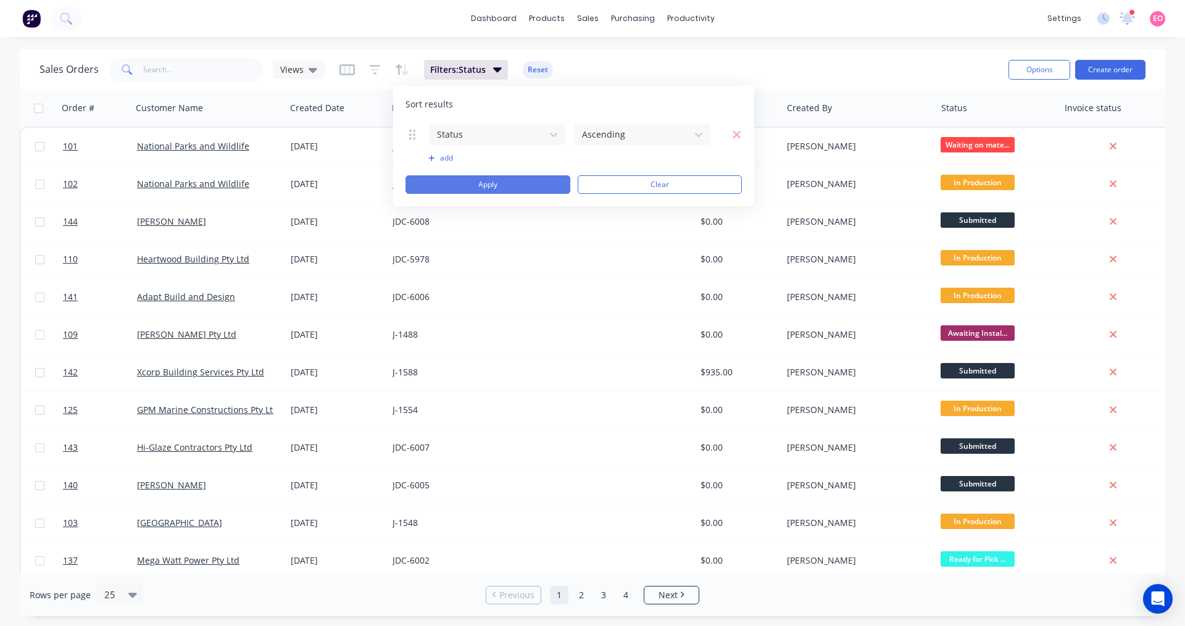
click at [501, 183] on button "Apply" at bounding box center [487, 184] width 165 height 19
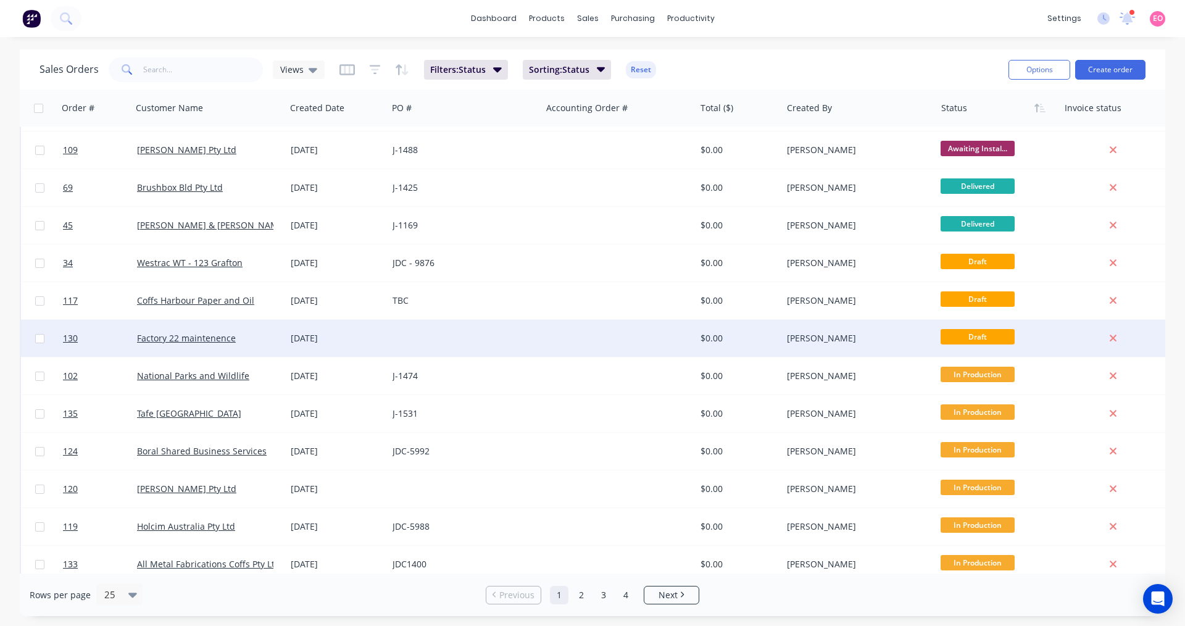
scroll to position [0, 0]
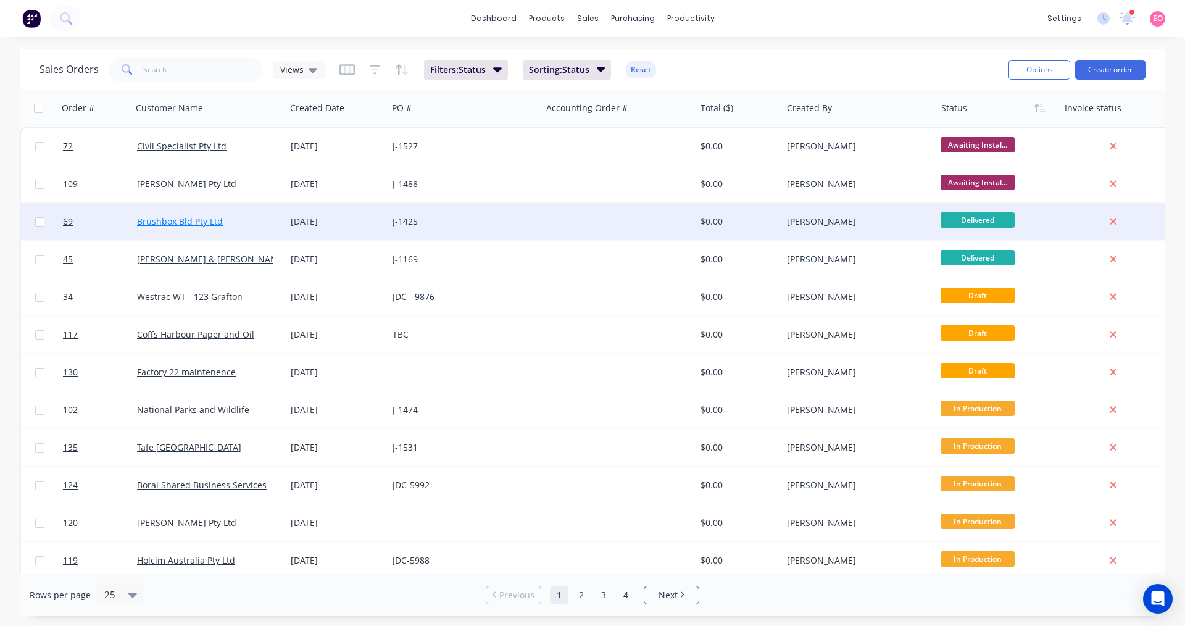
click at [220, 225] on link "Brushbox Bld Pty Ltd" at bounding box center [180, 221] width 86 height 12
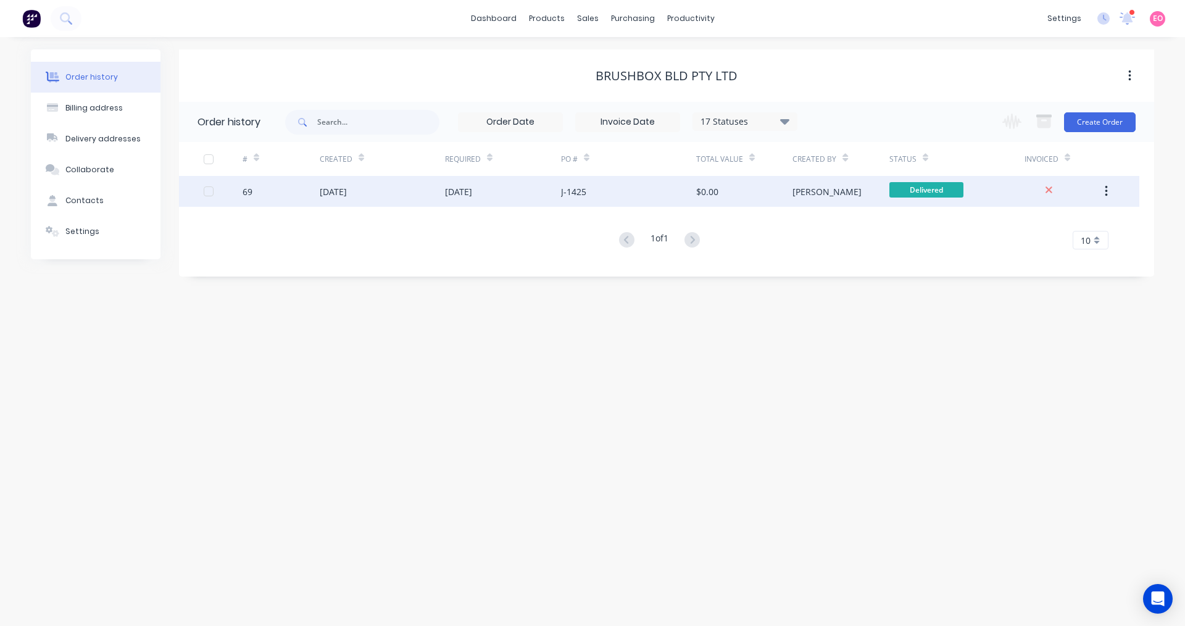
click at [462, 189] on div "[DATE]" at bounding box center [458, 191] width 27 height 13
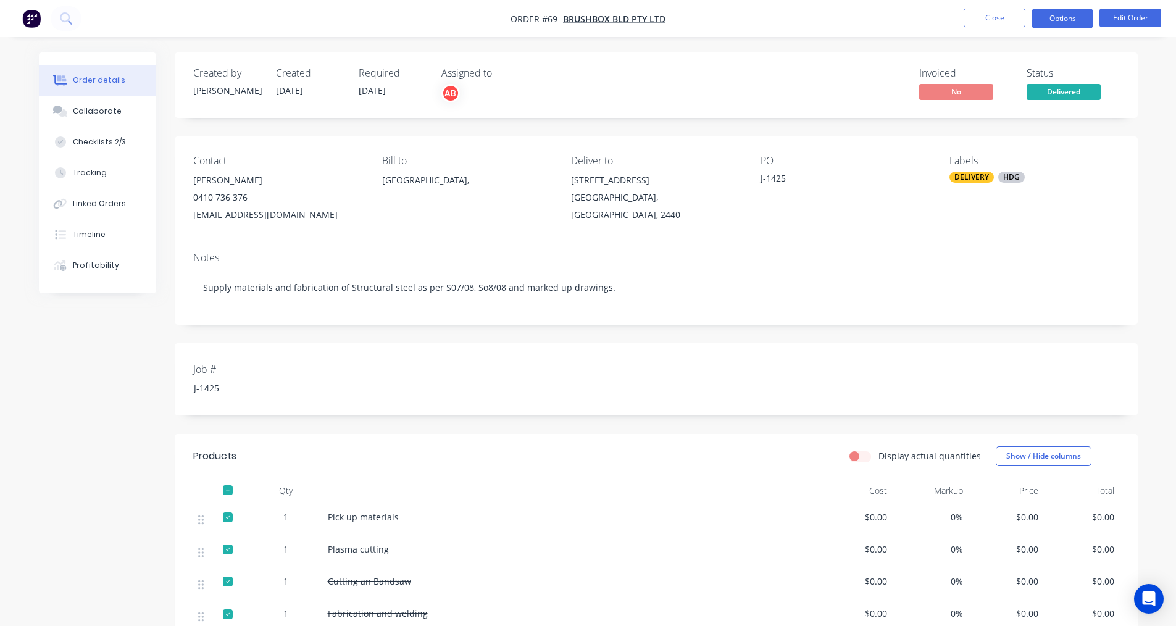
click at [1061, 19] on button "Options" at bounding box center [1062, 19] width 62 height 20
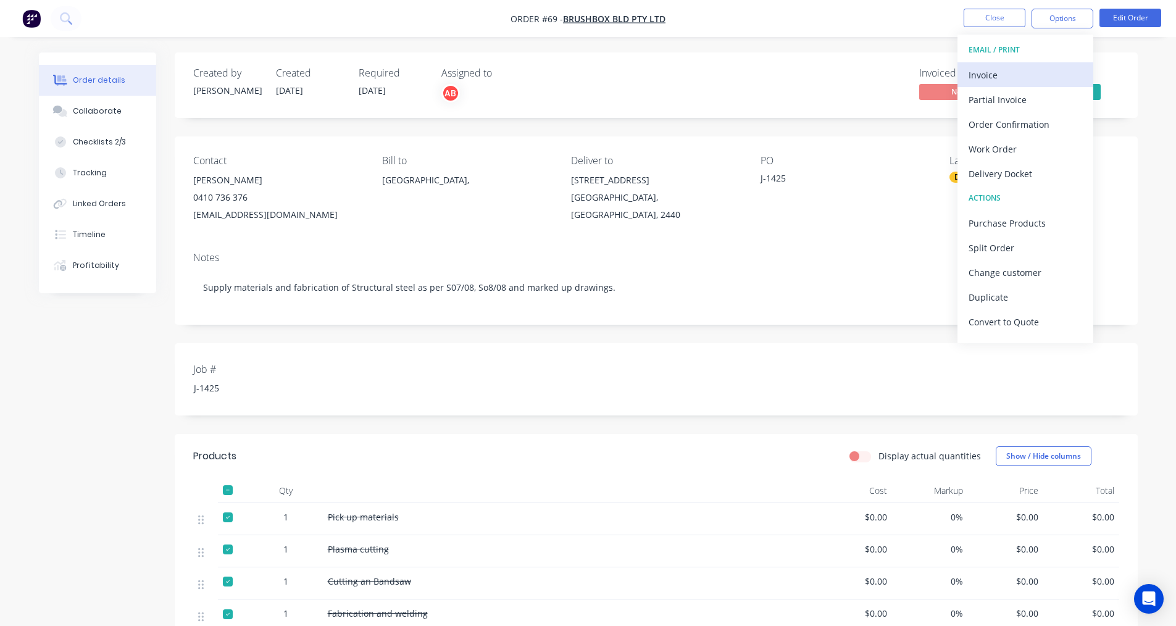
click at [1007, 78] on div "Invoice" at bounding box center [1025, 75] width 114 height 18
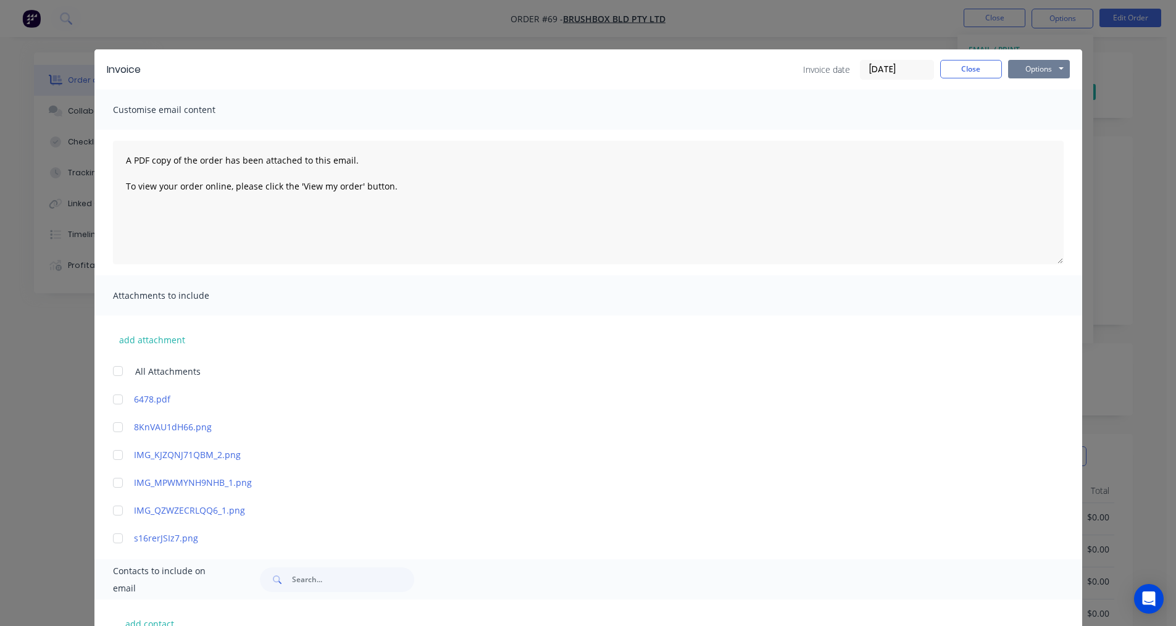
click at [1029, 75] on button "Options" at bounding box center [1039, 69] width 62 height 19
click at [1029, 110] on button "Print" at bounding box center [1047, 111] width 79 height 20
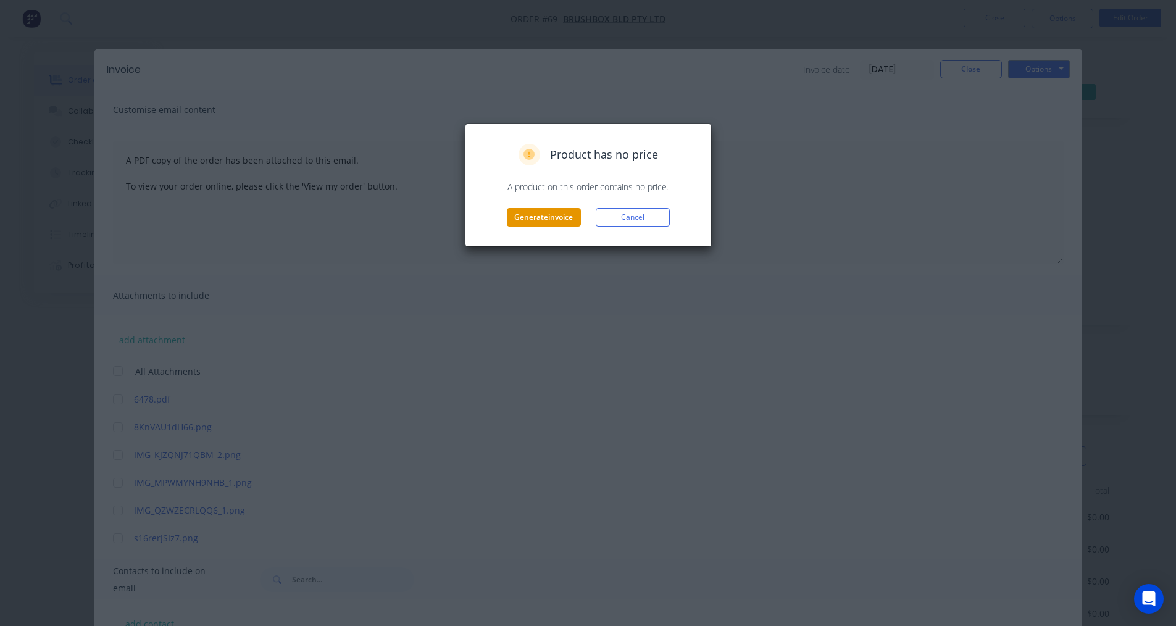
click at [544, 224] on button "Generate invoice" at bounding box center [544, 217] width 74 height 19
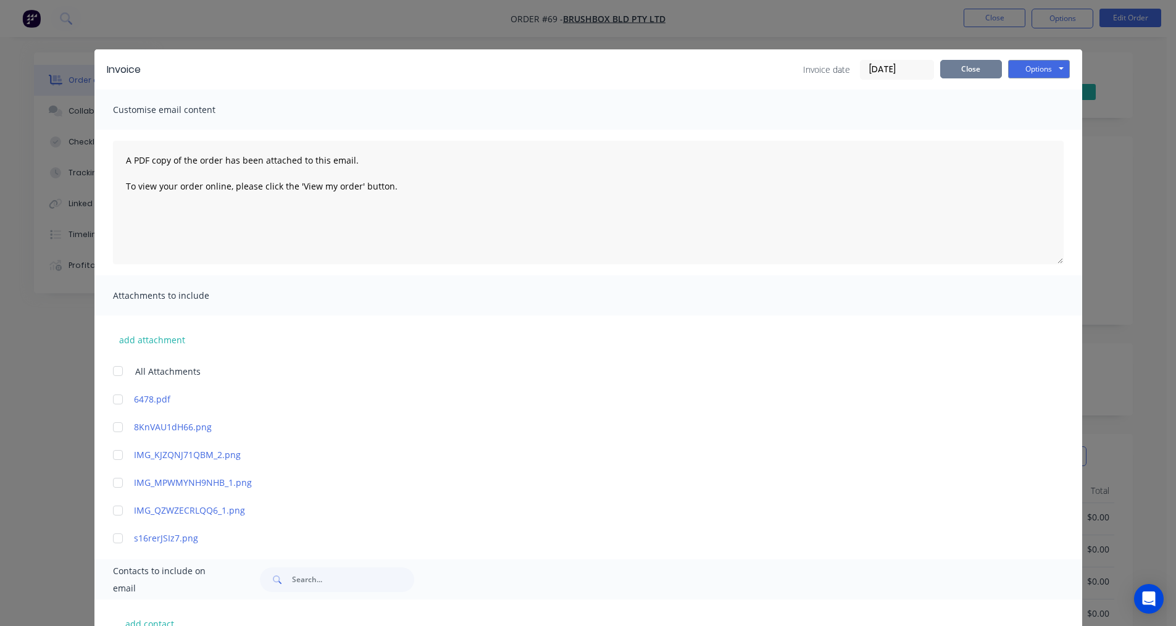
click at [976, 72] on button "Close" at bounding box center [971, 69] width 62 height 19
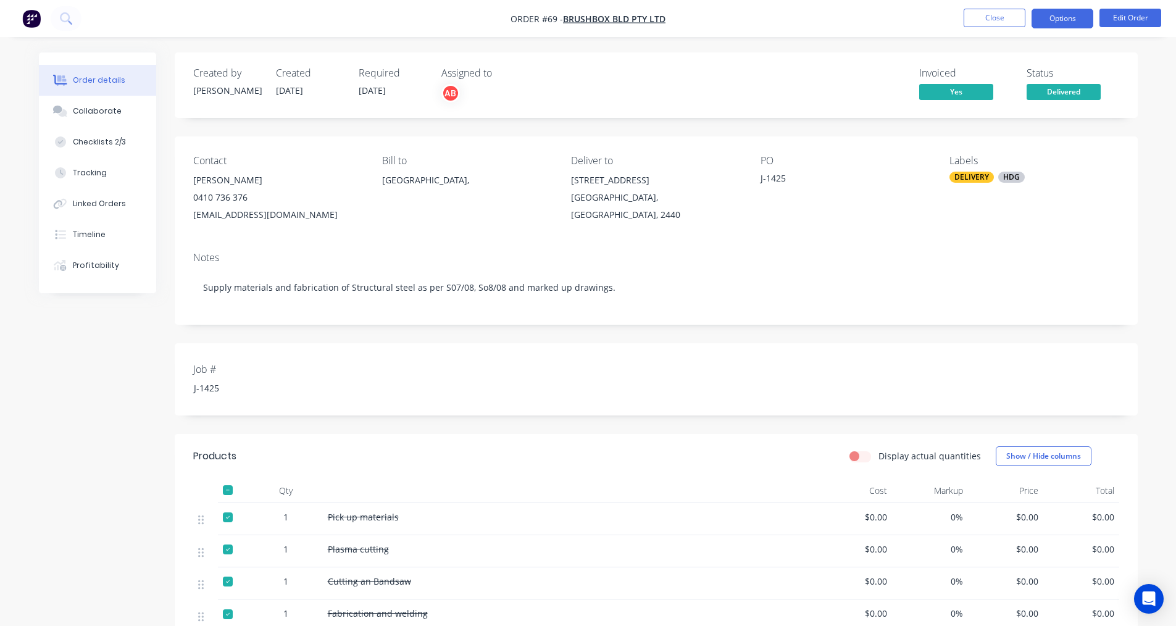
click at [1077, 22] on button "Options" at bounding box center [1062, 19] width 62 height 20
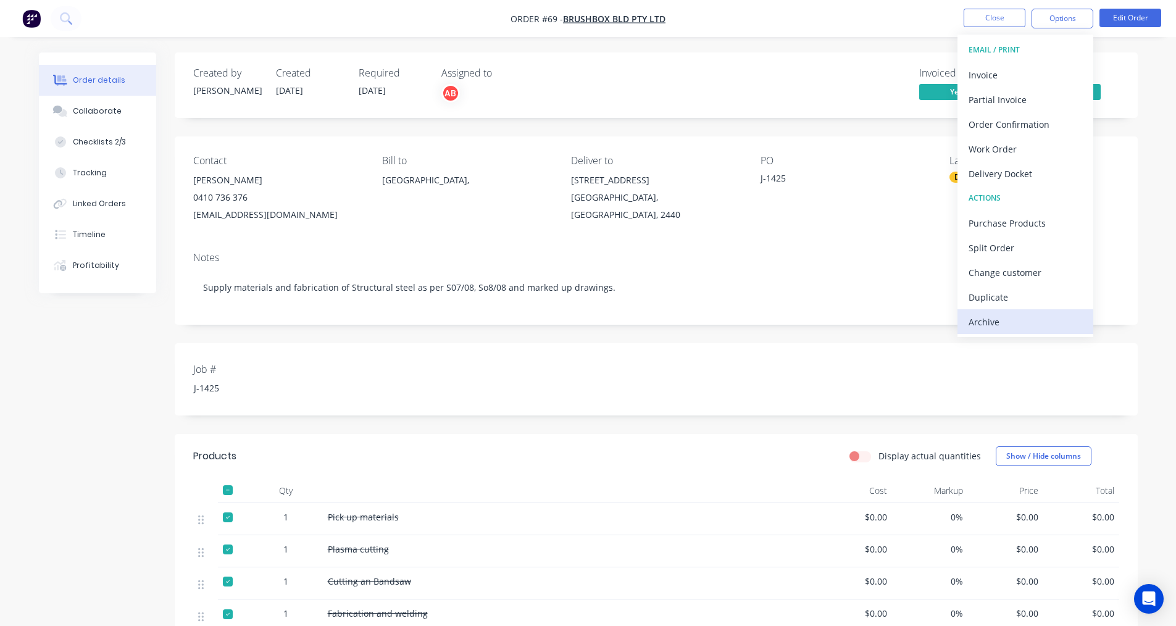
click at [973, 318] on div "Archive" at bounding box center [1025, 322] width 114 height 18
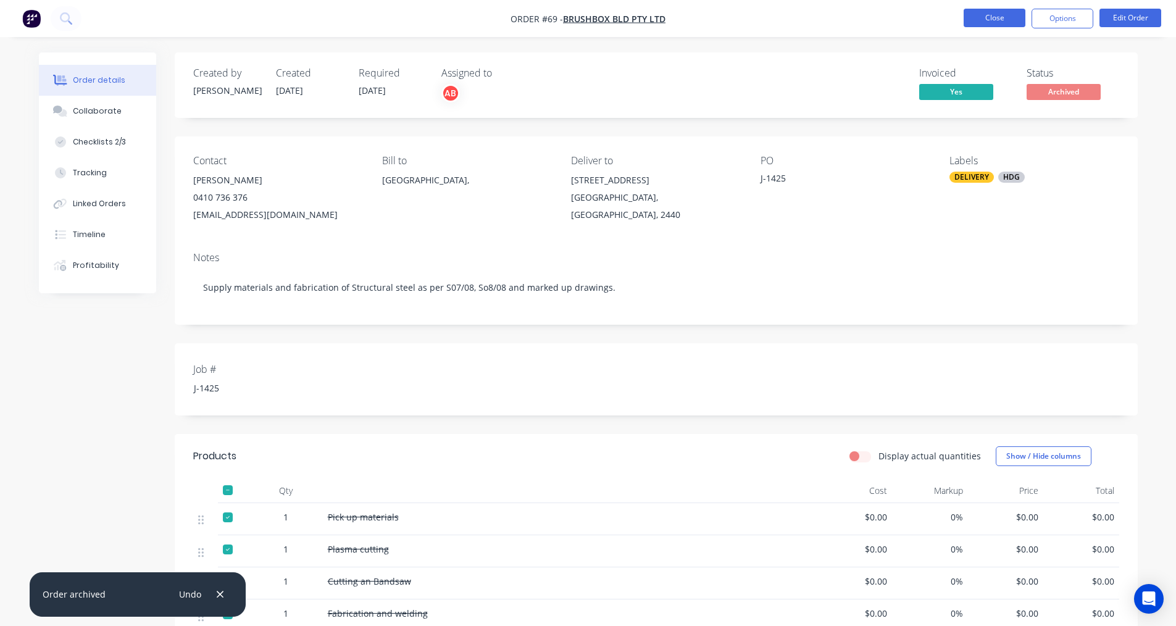
click at [1002, 22] on button "Close" at bounding box center [994, 18] width 62 height 19
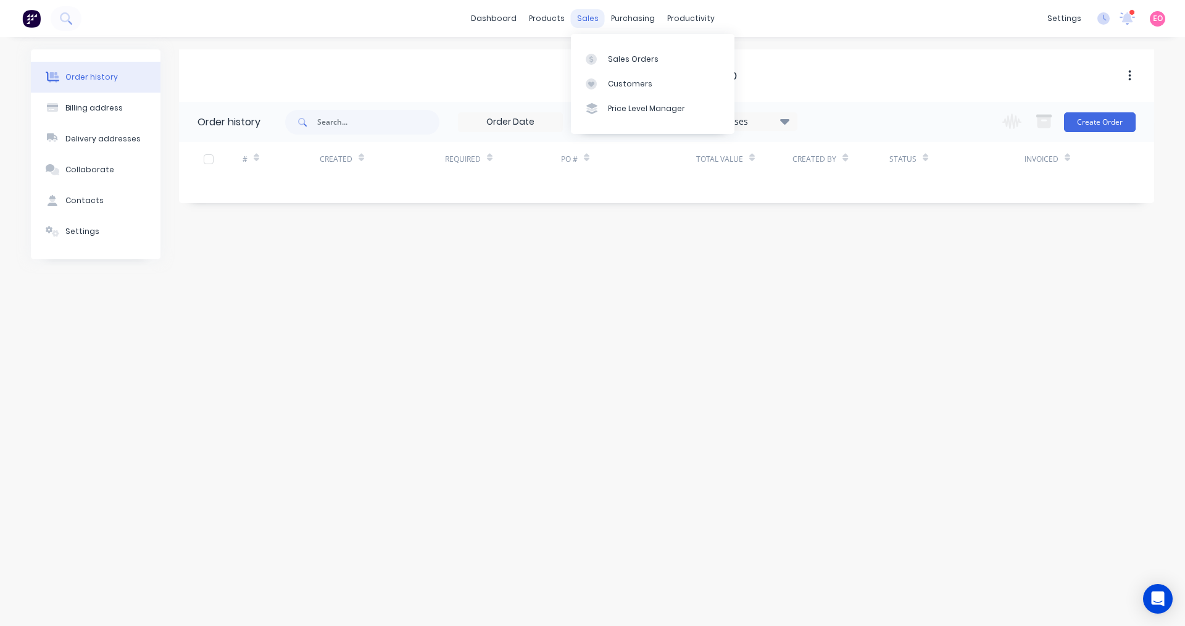
click at [597, 20] on div "sales" at bounding box center [588, 18] width 34 height 19
click at [608, 62] on div "Sales Orders" at bounding box center [633, 59] width 51 height 11
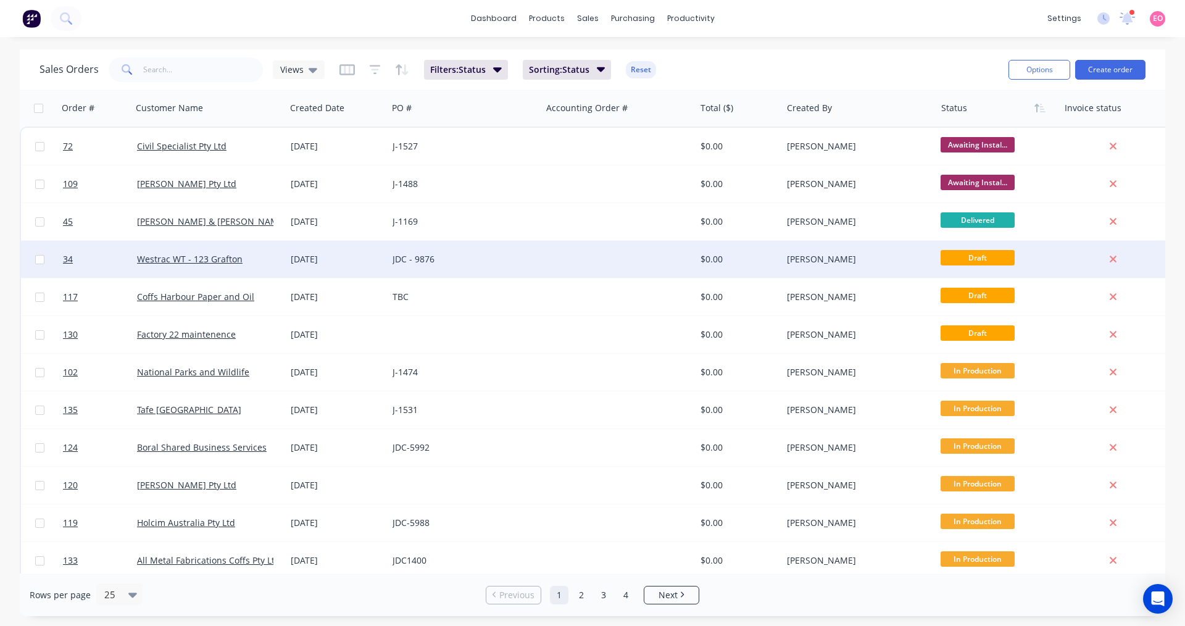
click at [228, 266] on div "Westrac WT - 123 Grafton" at bounding box center [209, 259] width 154 height 37
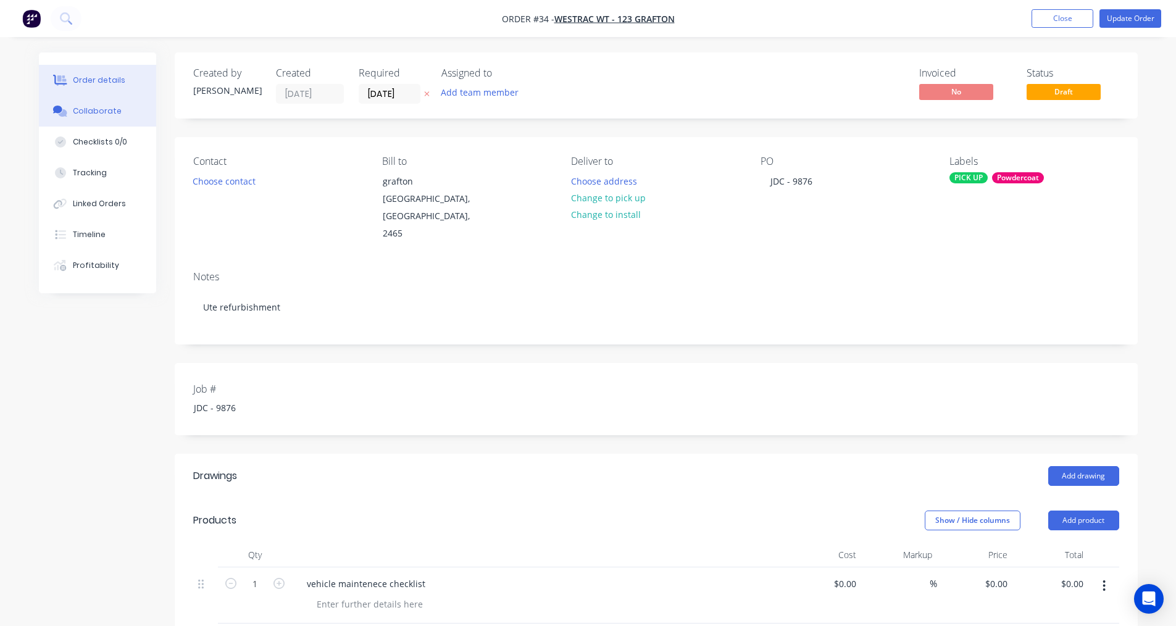
click at [93, 115] on div "Collaborate" at bounding box center [97, 111] width 49 height 11
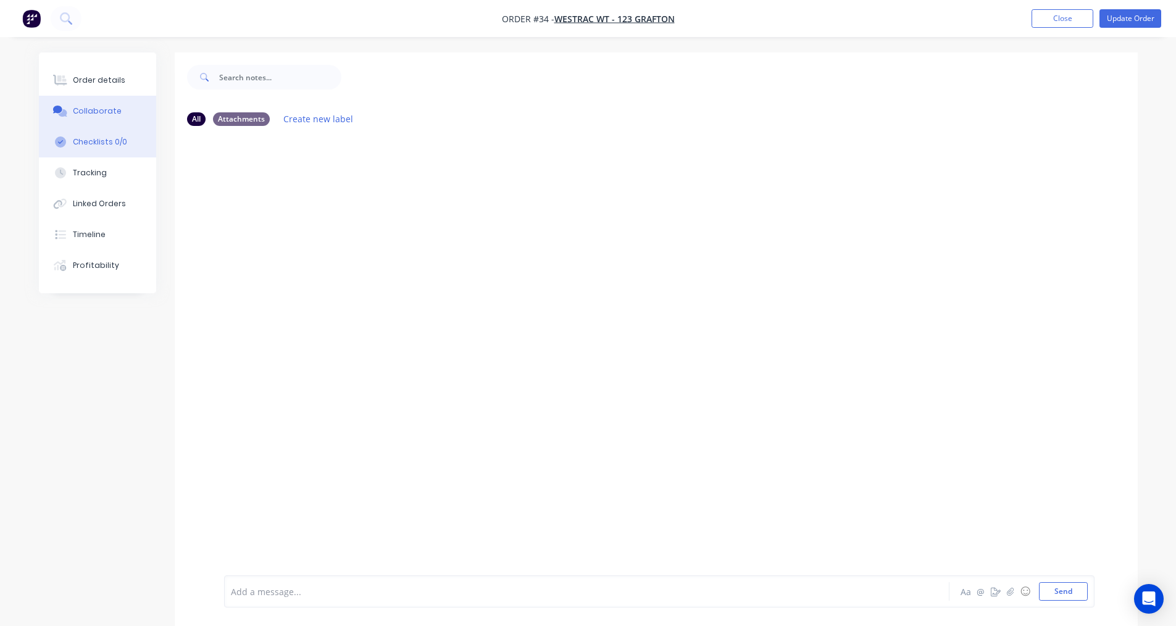
click at [87, 144] on div "Checklists 0/0" at bounding box center [100, 141] width 54 height 11
type textarea "x"
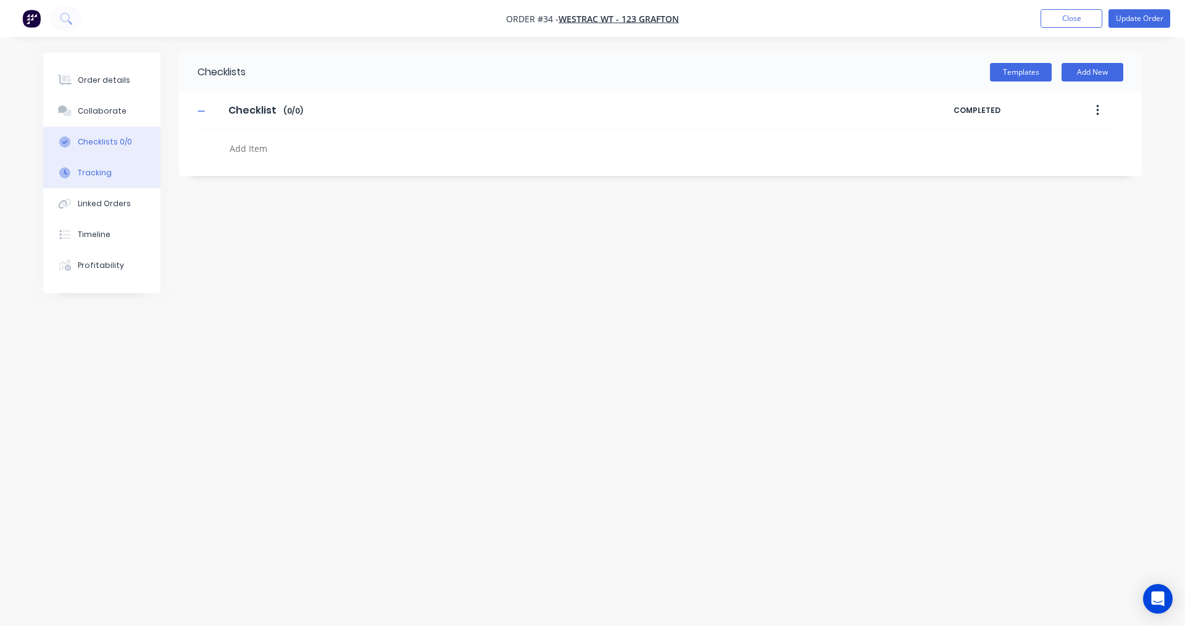
click at [87, 168] on div "Tracking" at bounding box center [95, 172] width 34 height 11
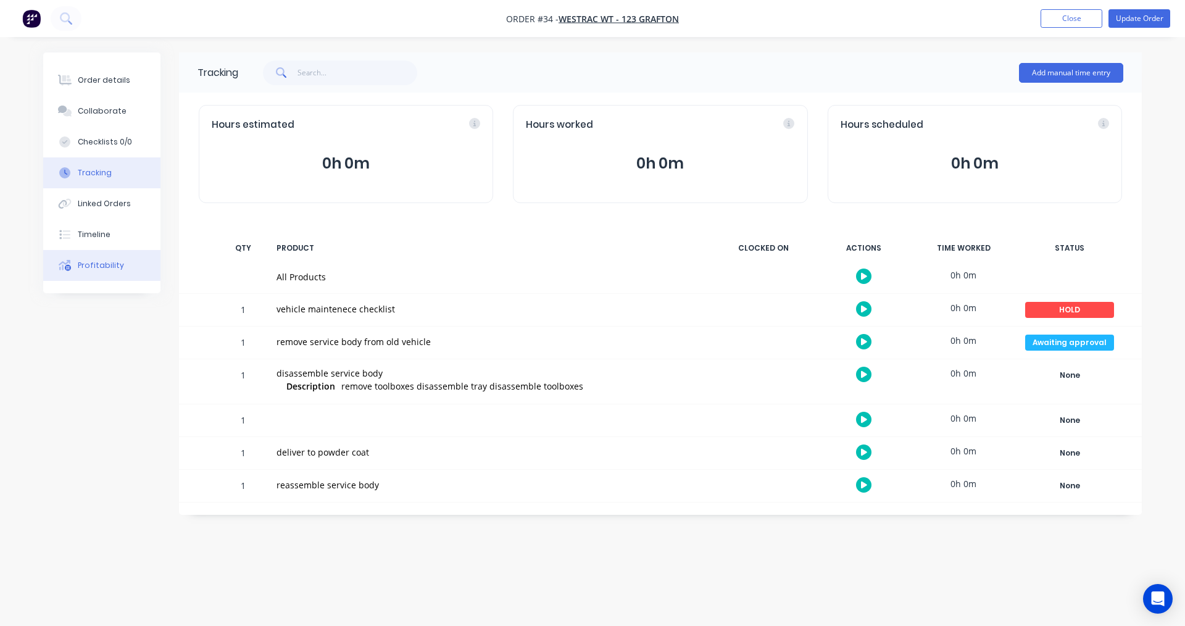
click at [130, 265] on button "Profitability" at bounding box center [101, 265] width 117 height 31
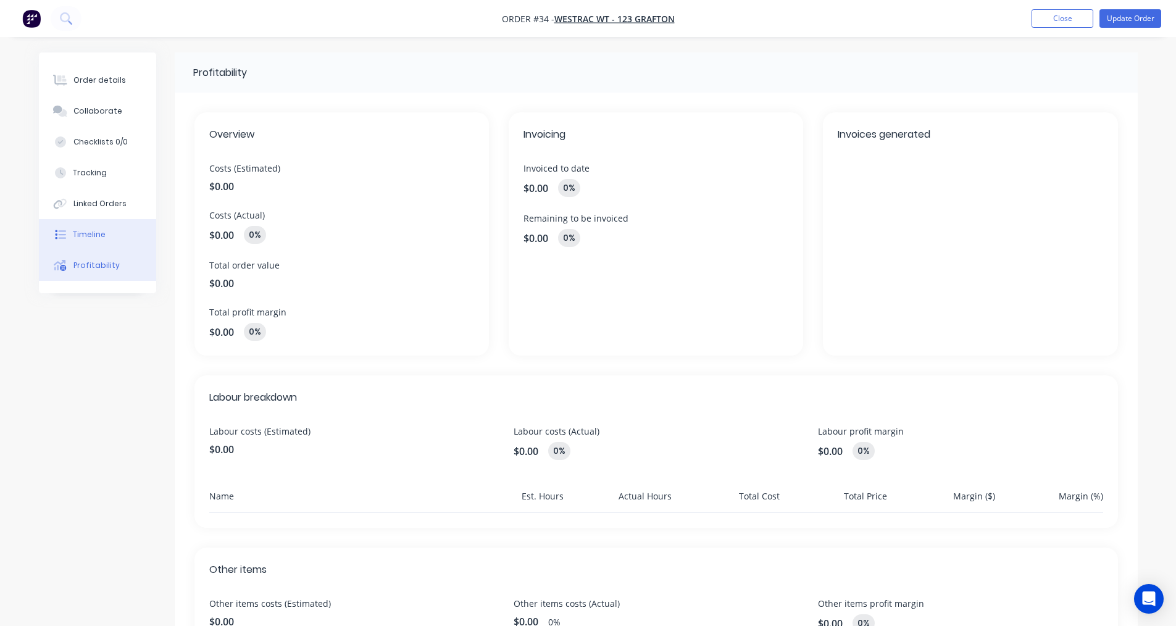
click at [105, 243] on button "Timeline" at bounding box center [97, 234] width 117 height 31
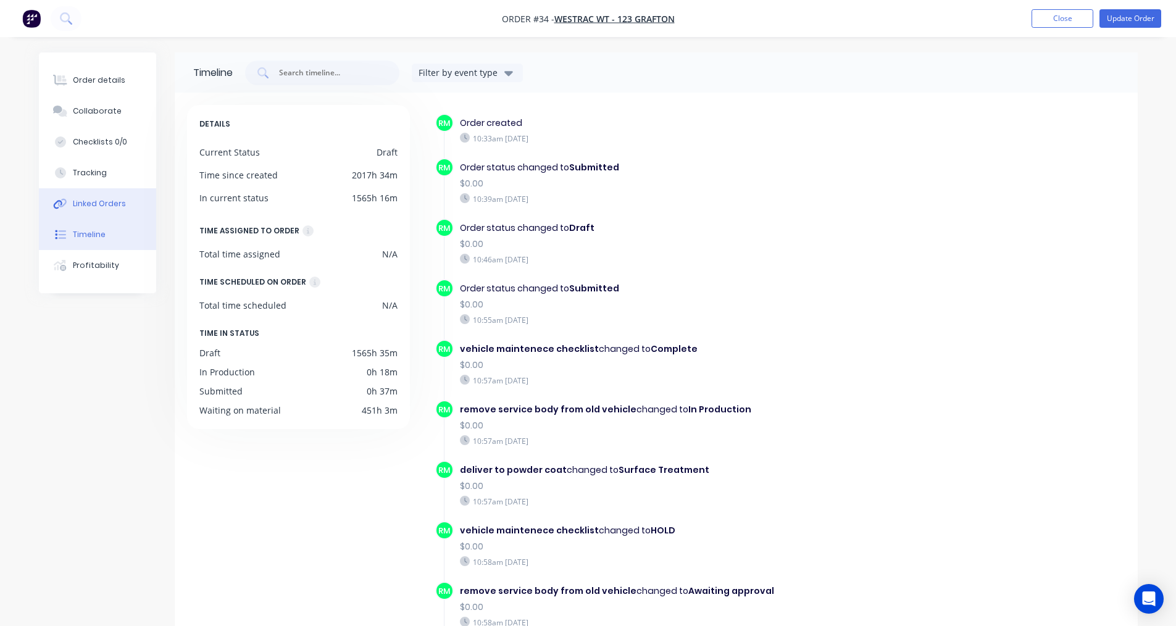
click at [101, 212] on button "Linked Orders" at bounding box center [97, 203] width 117 height 31
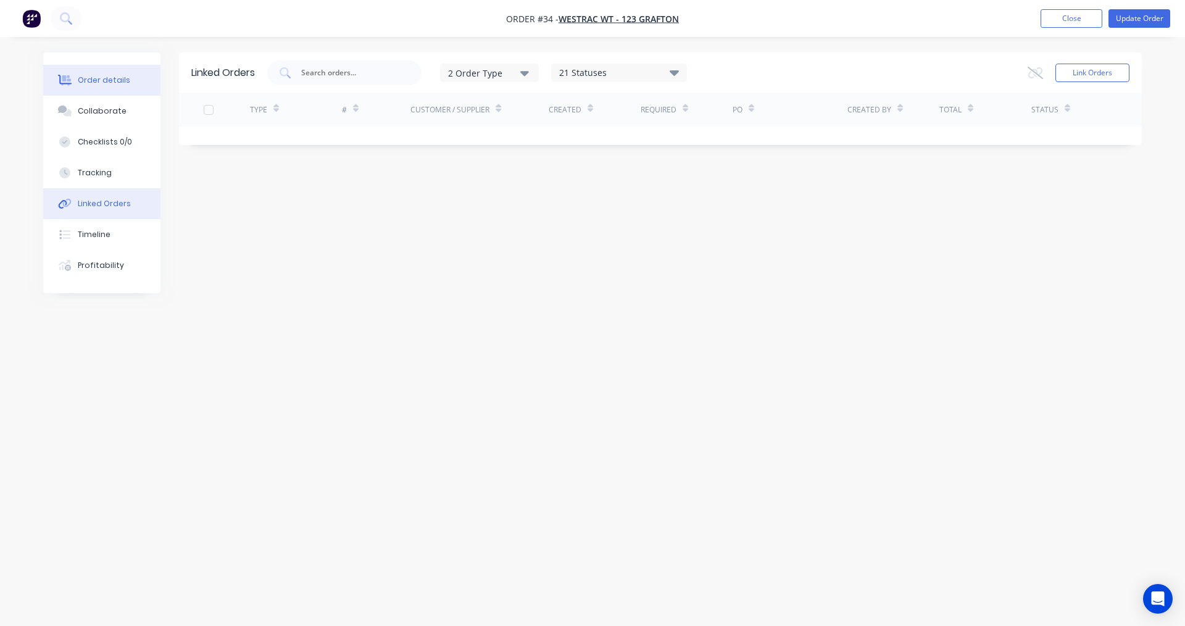
click at [113, 89] on button "Order details" at bounding box center [101, 80] width 117 height 31
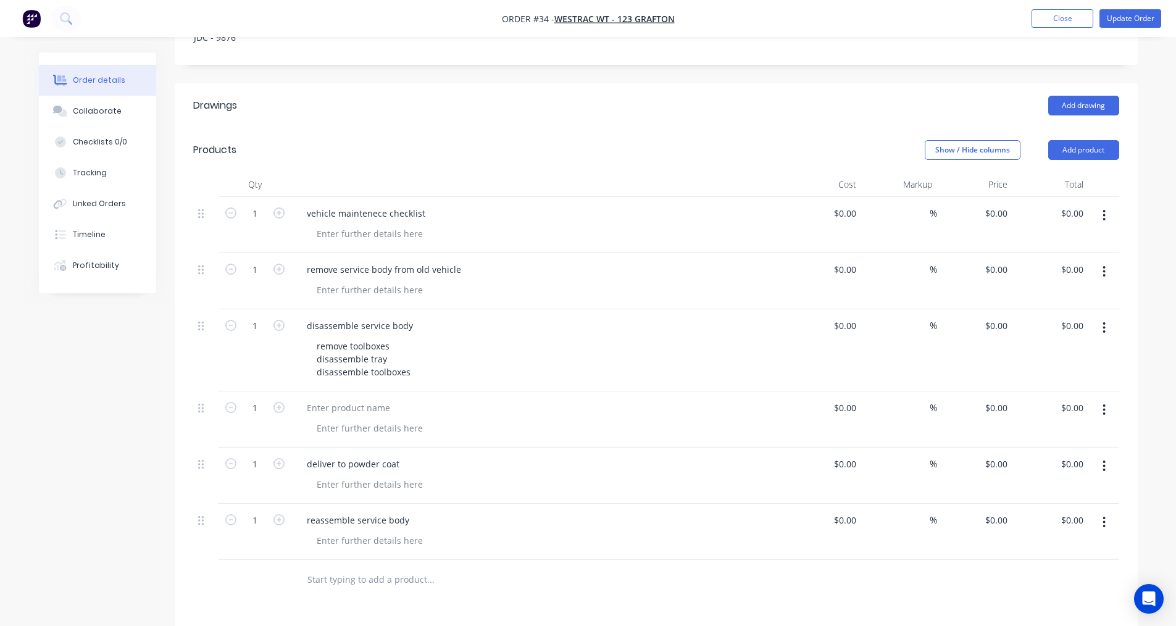
scroll to position [432, 0]
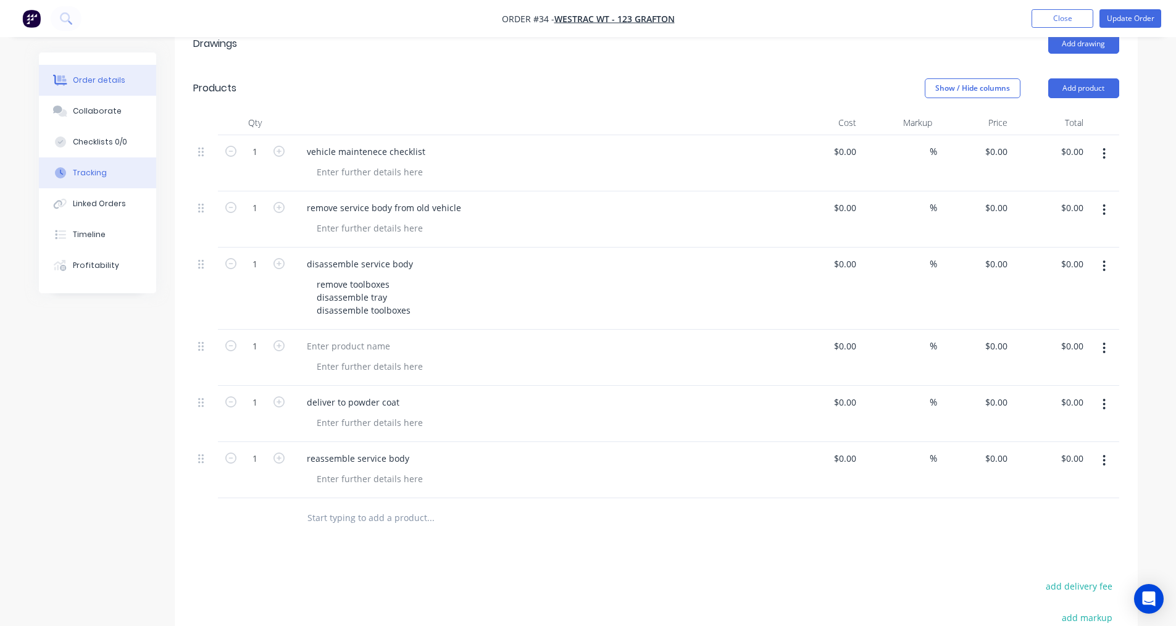
click at [82, 175] on div "Tracking" at bounding box center [90, 172] width 34 height 11
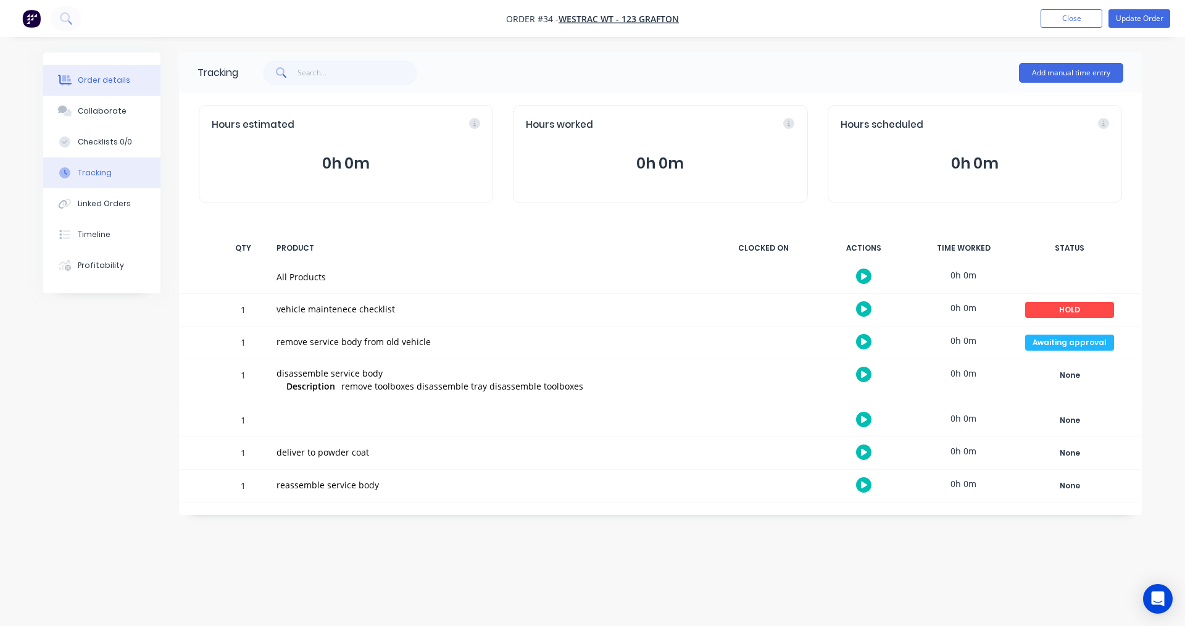
click at [103, 84] on div "Order details" at bounding box center [104, 80] width 52 height 11
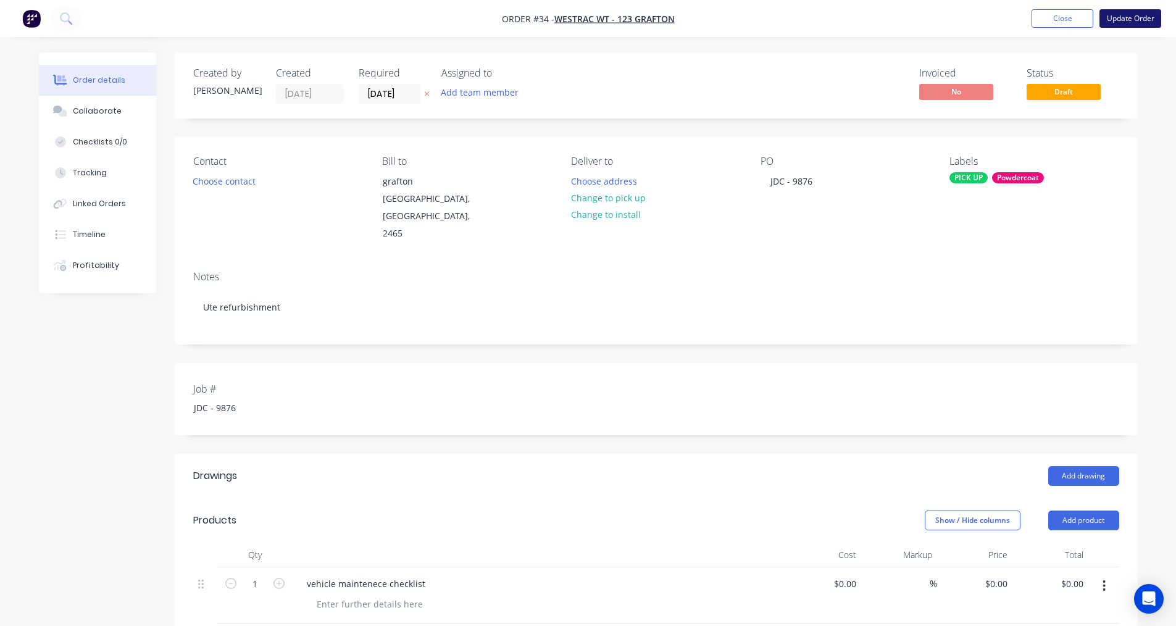
click at [1124, 23] on button "Update Order" at bounding box center [1130, 18] width 62 height 19
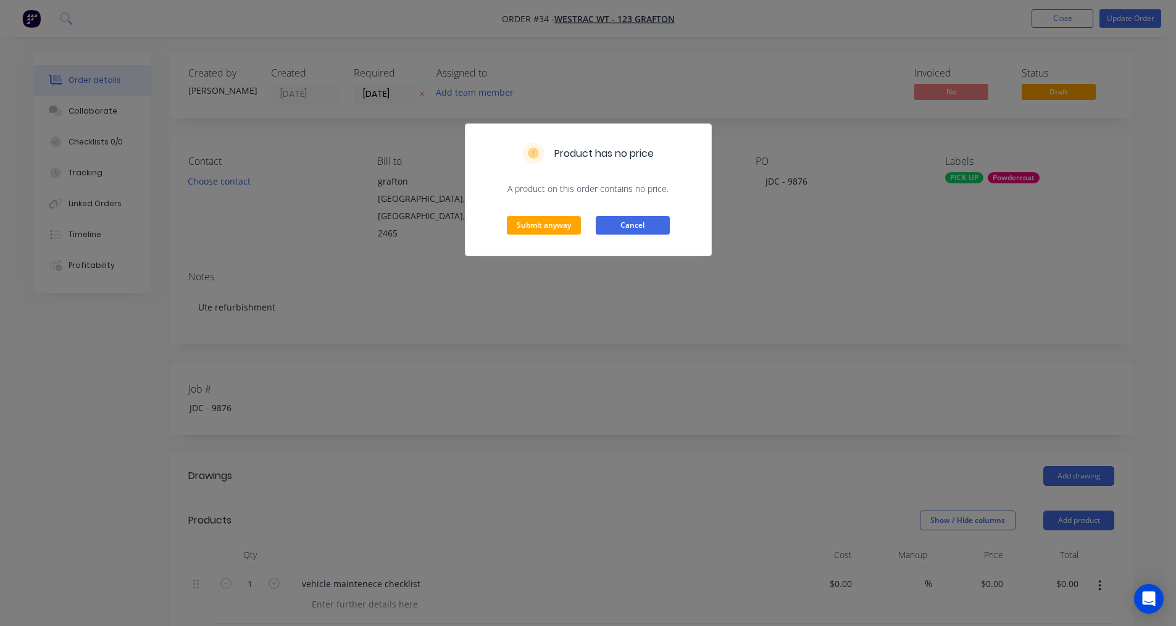
click at [616, 231] on button "Cancel" at bounding box center [633, 225] width 74 height 19
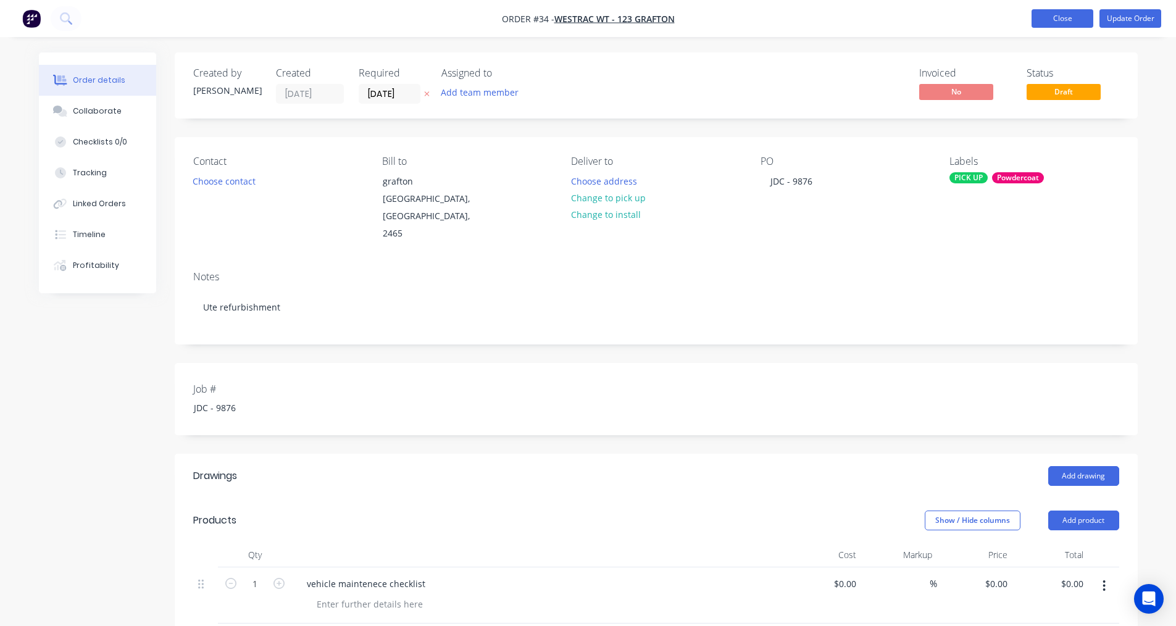
click at [1050, 14] on button "Close" at bounding box center [1062, 18] width 62 height 19
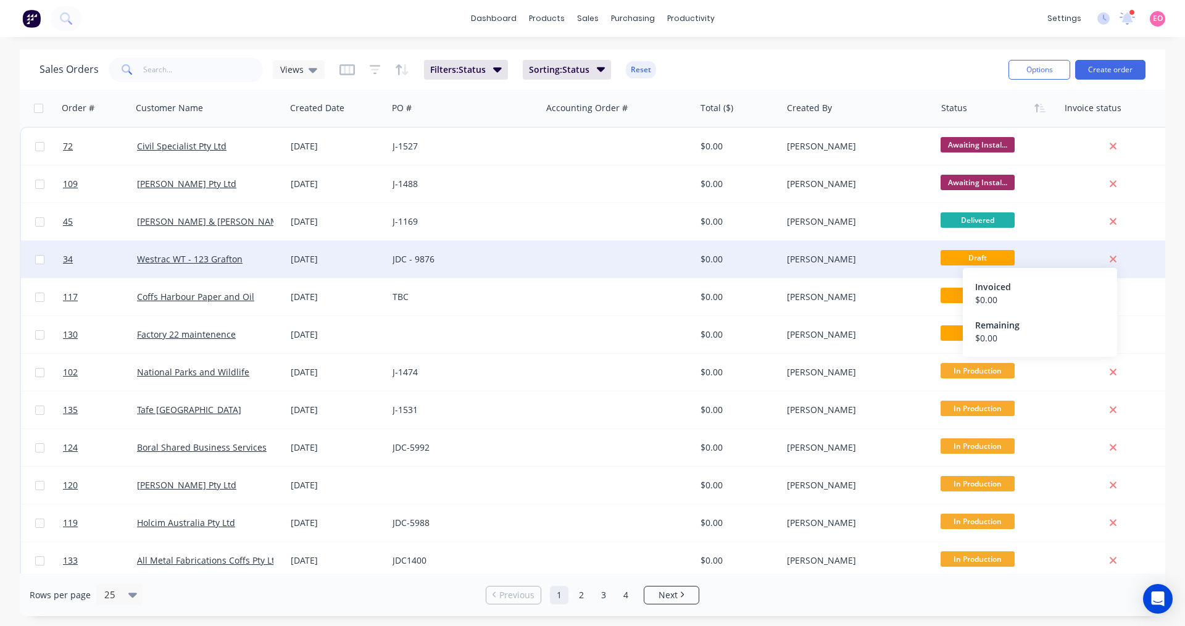
click at [1112, 258] on icon at bounding box center [1113, 259] width 7 height 7
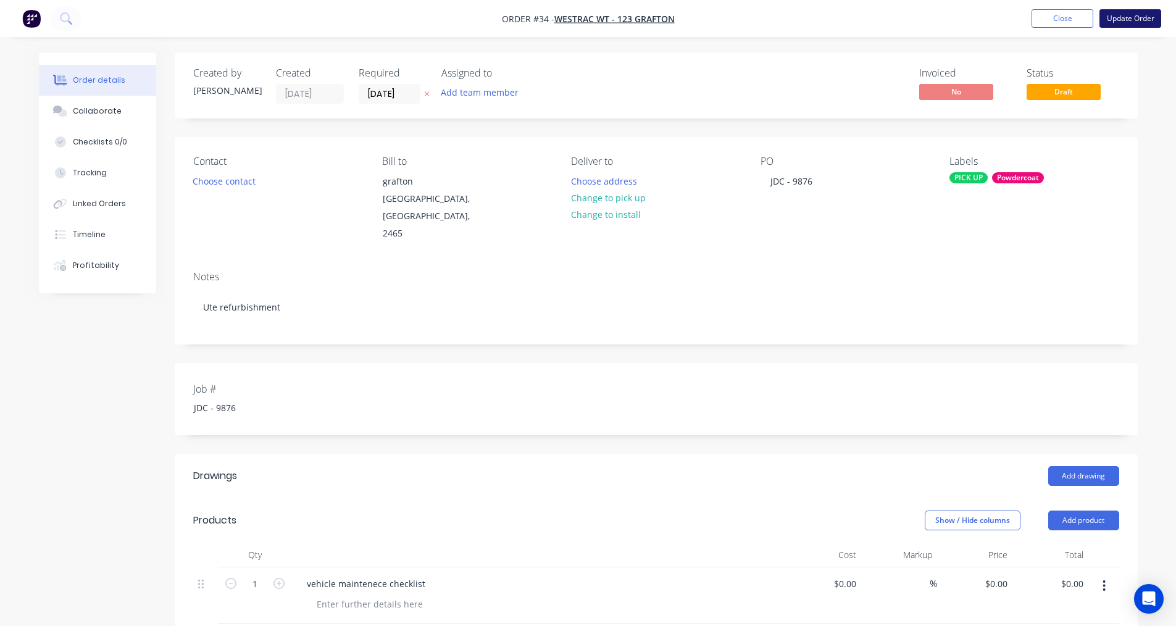
click at [1110, 17] on button "Update Order" at bounding box center [1130, 18] width 62 height 19
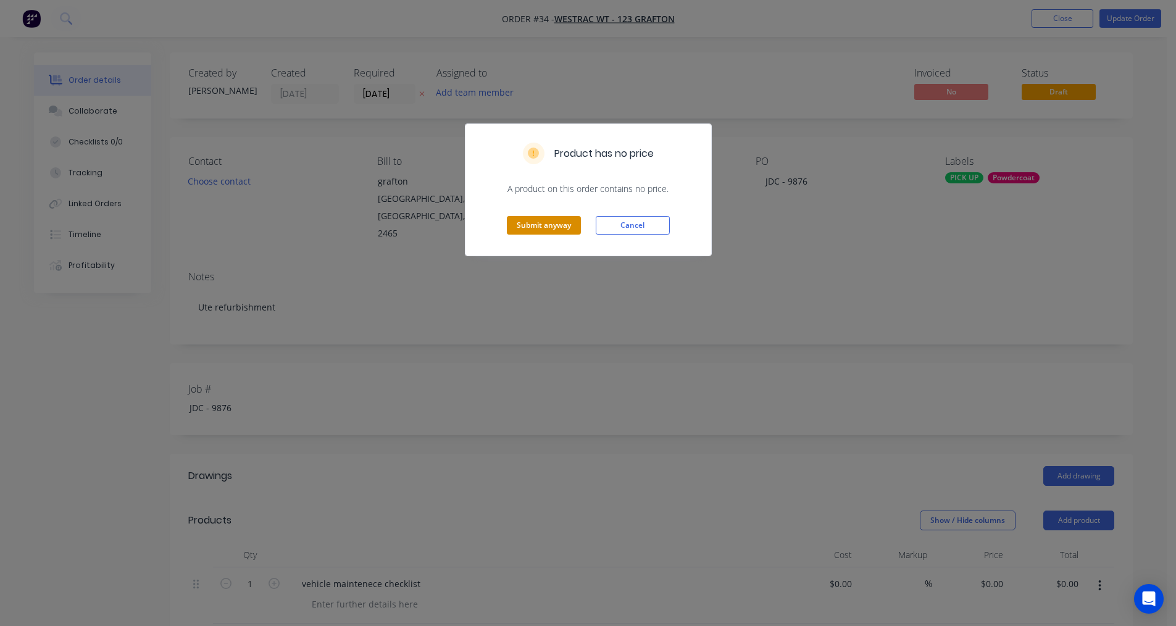
click at [549, 221] on button "Submit anyway" at bounding box center [544, 225] width 74 height 19
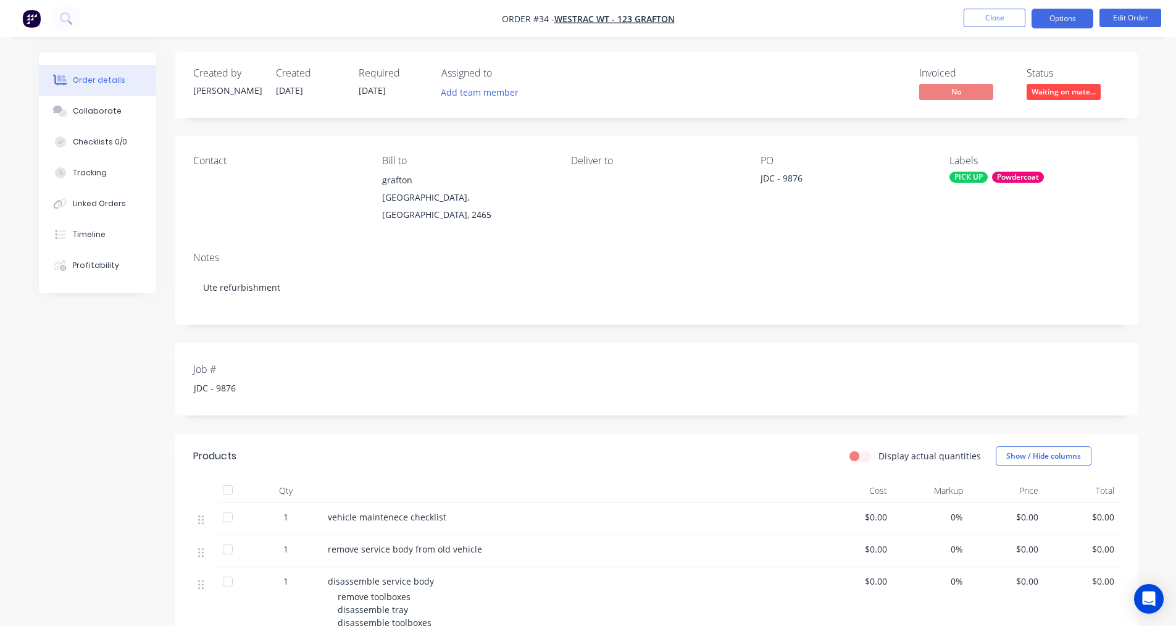
click at [1036, 23] on button "Options" at bounding box center [1062, 19] width 62 height 20
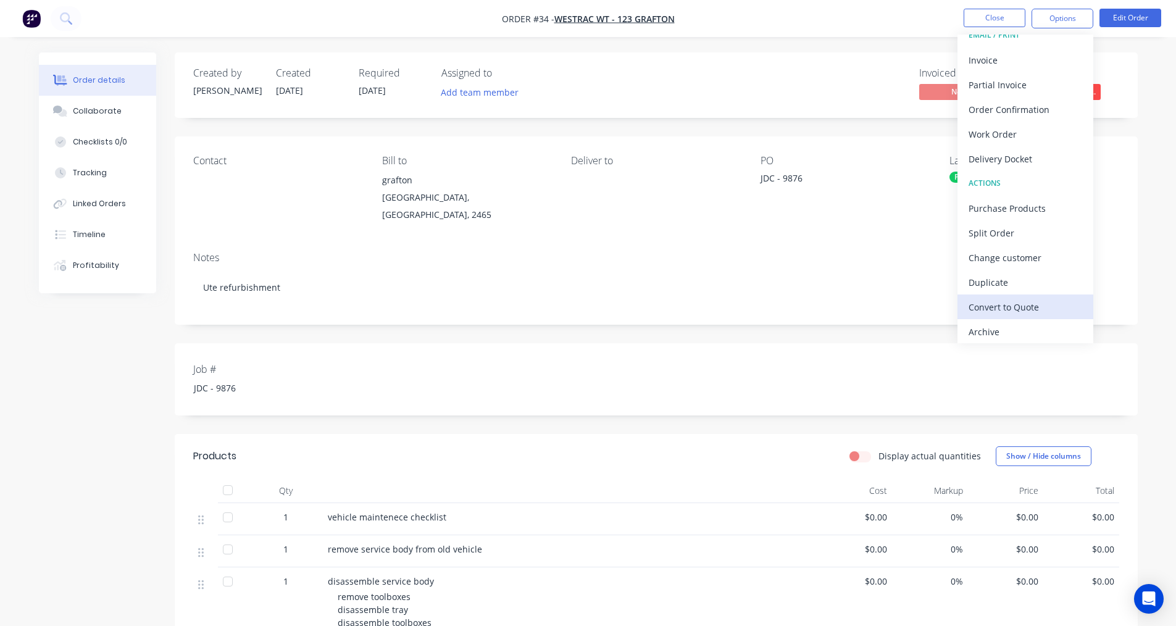
scroll to position [19, 0]
click at [995, 326] on div "Archive" at bounding box center [1025, 328] width 114 height 18
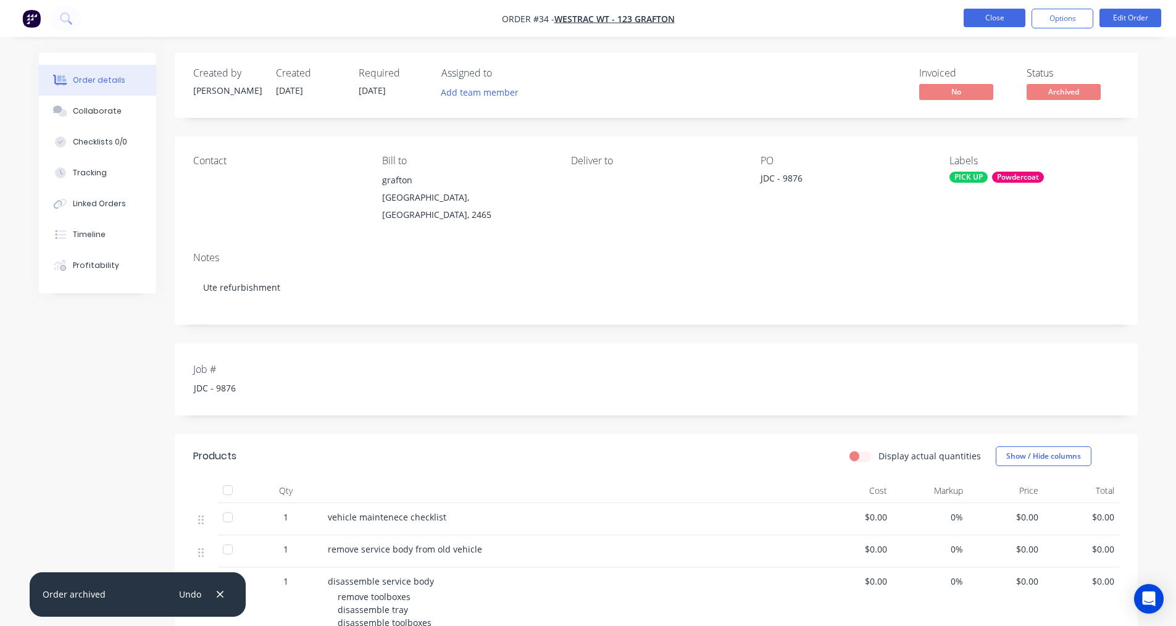
click at [1000, 17] on button "Close" at bounding box center [994, 18] width 62 height 19
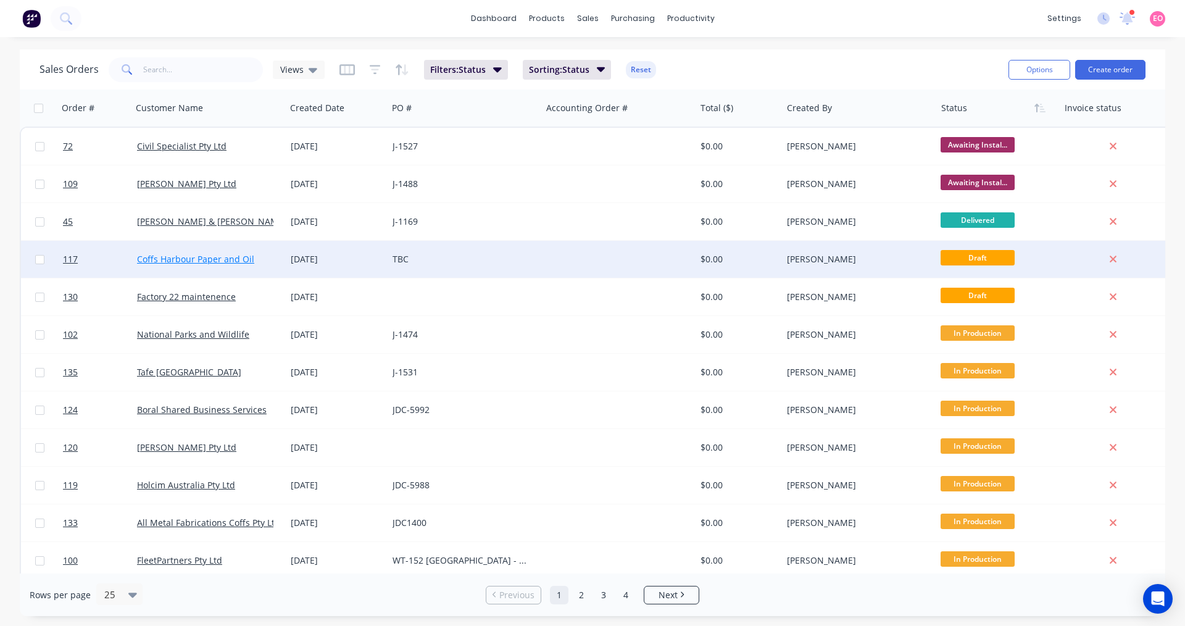
click at [224, 256] on link "Coffs Harbour Paper and Oil" at bounding box center [195, 259] width 117 height 12
click at [419, 257] on div "TBC" at bounding box center [460, 259] width 137 height 12
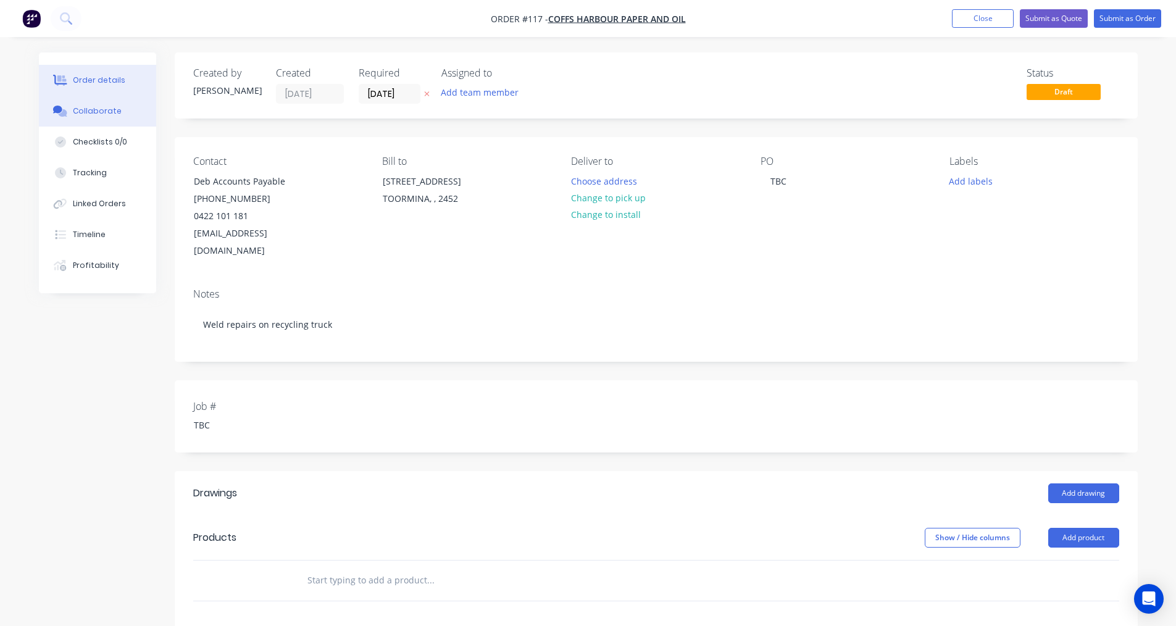
click at [109, 112] on div "Collaborate" at bounding box center [97, 111] width 49 height 11
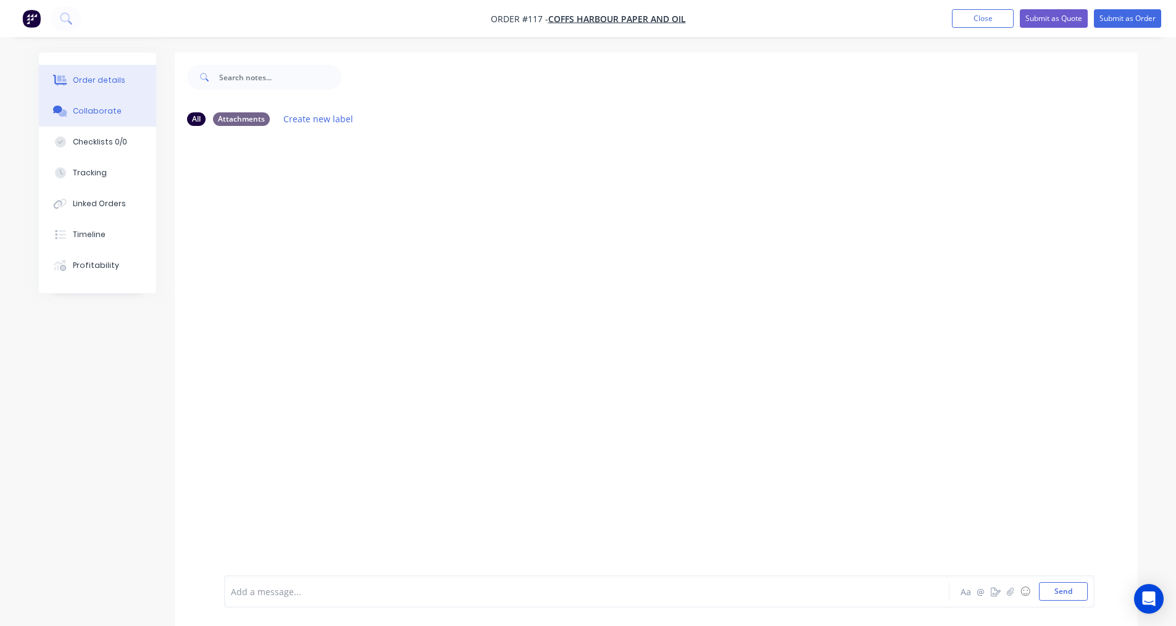
click at [95, 79] on div "Order details" at bounding box center [99, 80] width 52 height 11
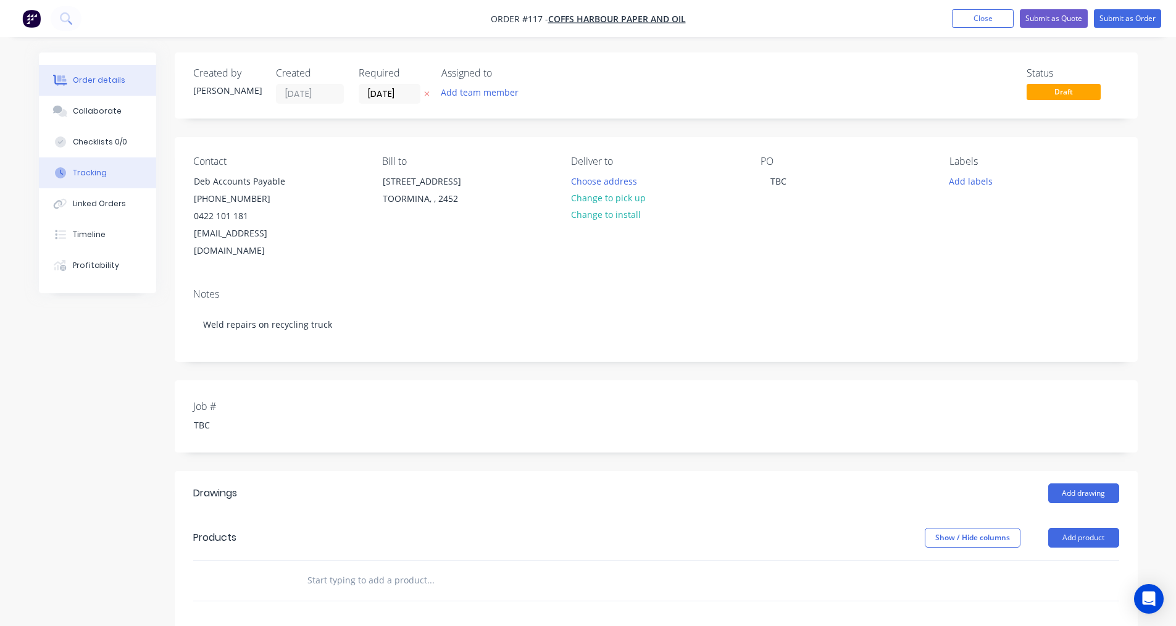
click at [89, 174] on div "Tracking" at bounding box center [90, 172] width 34 height 11
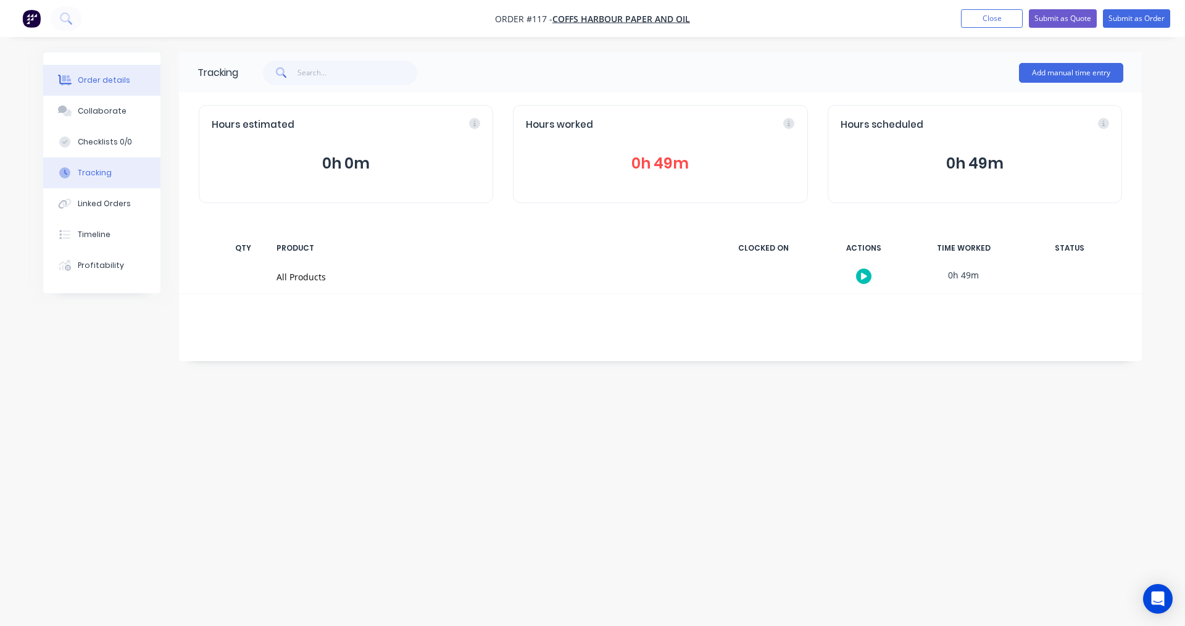
click at [98, 83] on div "Order details" at bounding box center [104, 80] width 52 height 11
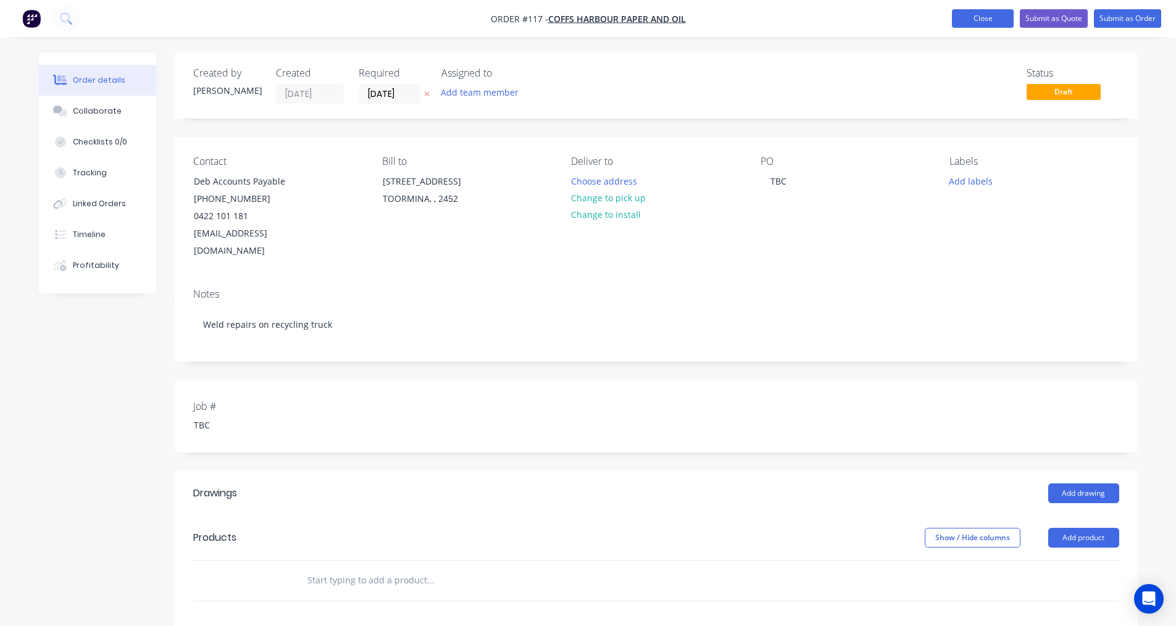
click at [990, 17] on button "Close" at bounding box center [983, 18] width 62 height 19
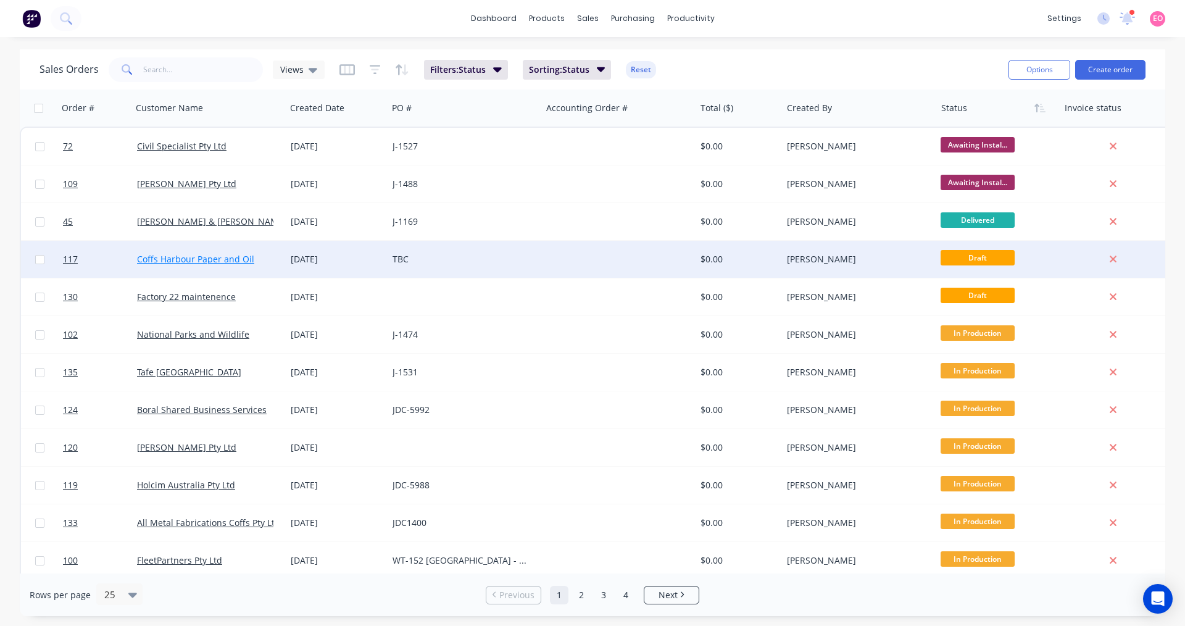
click at [202, 263] on link "Coffs Harbour Paper and Oil" at bounding box center [195, 259] width 117 height 12
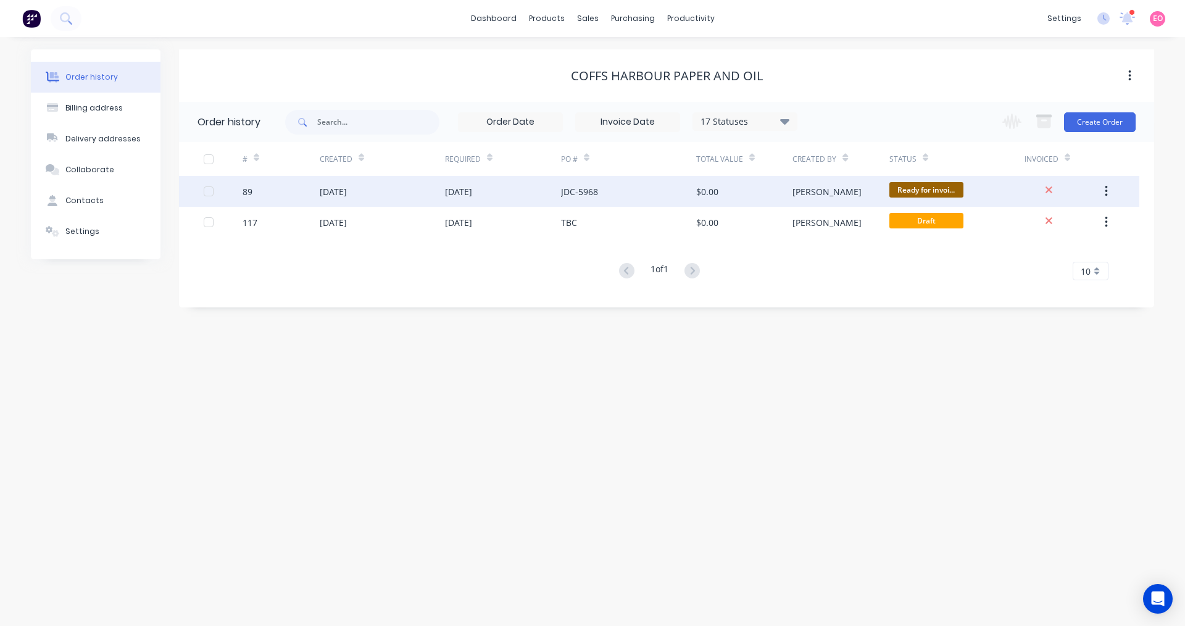
click at [347, 196] on div "[DATE]" at bounding box center [333, 191] width 27 height 13
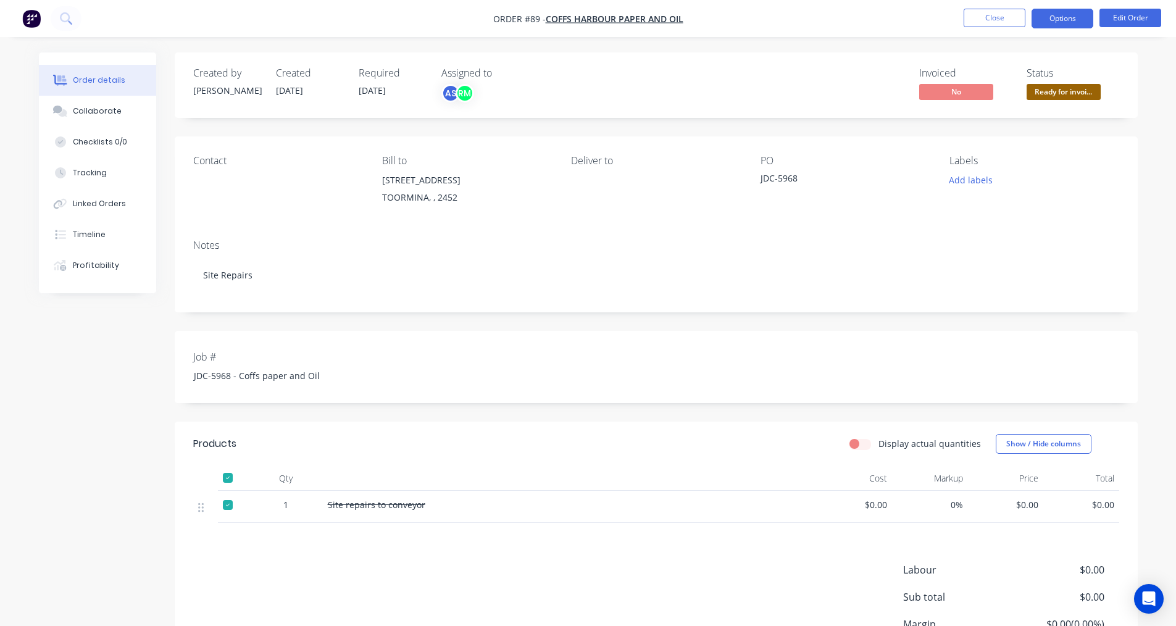
click at [1076, 22] on button "Options" at bounding box center [1062, 19] width 62 height 20
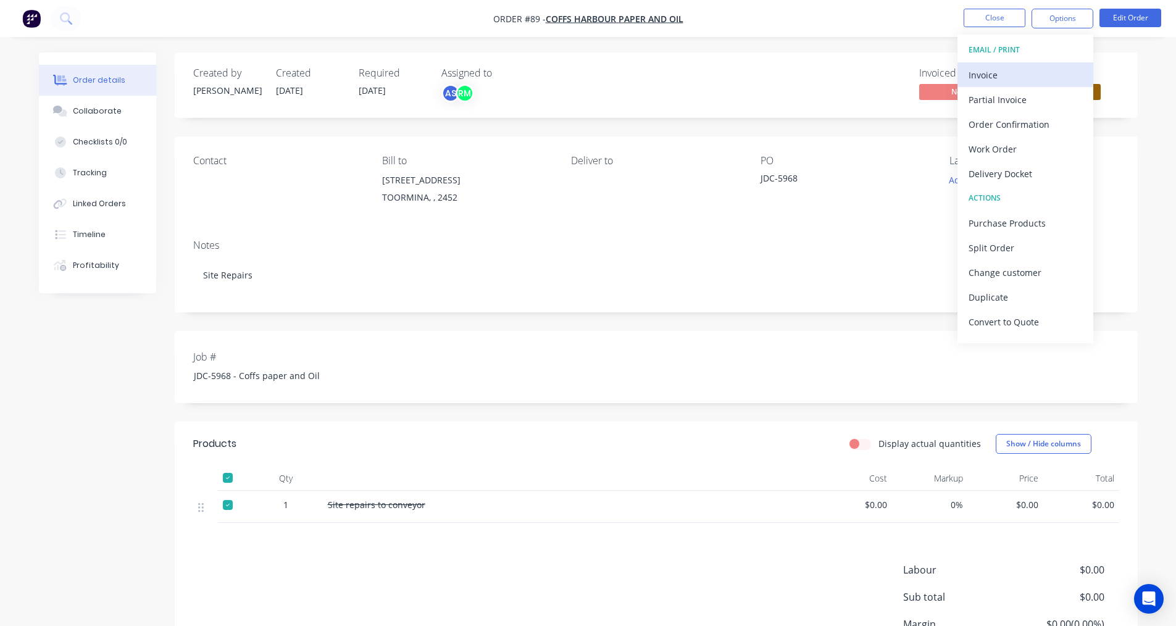
click at [987, 74] on div "Invoice" at bounding box center [1025, 75] width 114 height 18
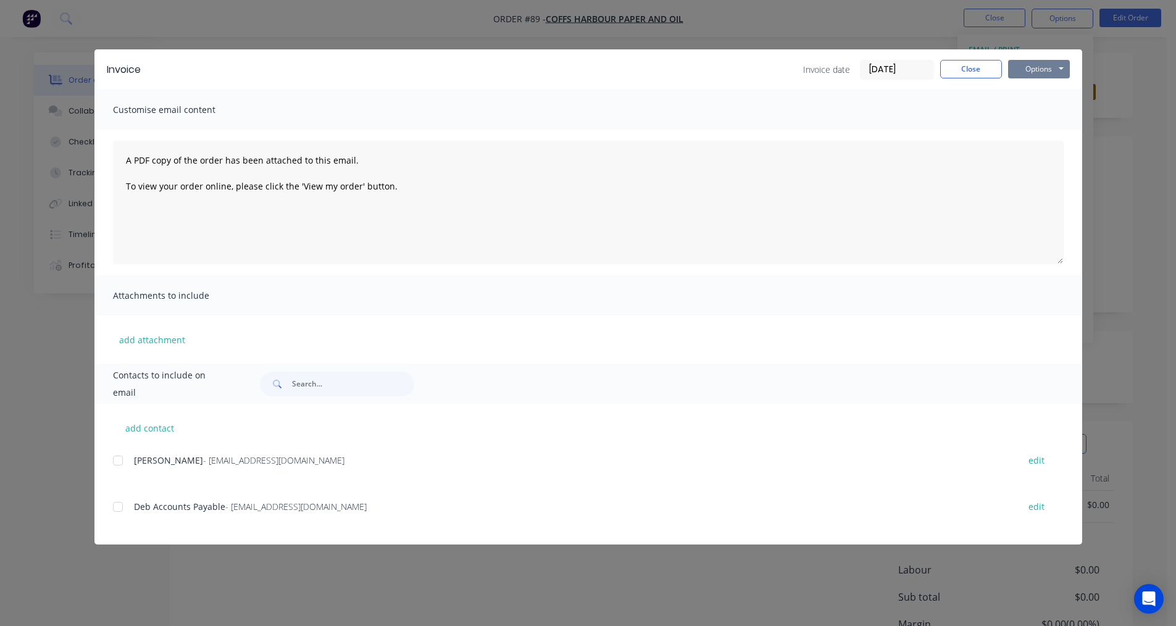
click at [1024, 70] on button "Options" at bounding box center [1039, 69] width 62 height 19
click at [1027, 115] on button "Print" at bounding box center [1047, 111] width 79 height 20
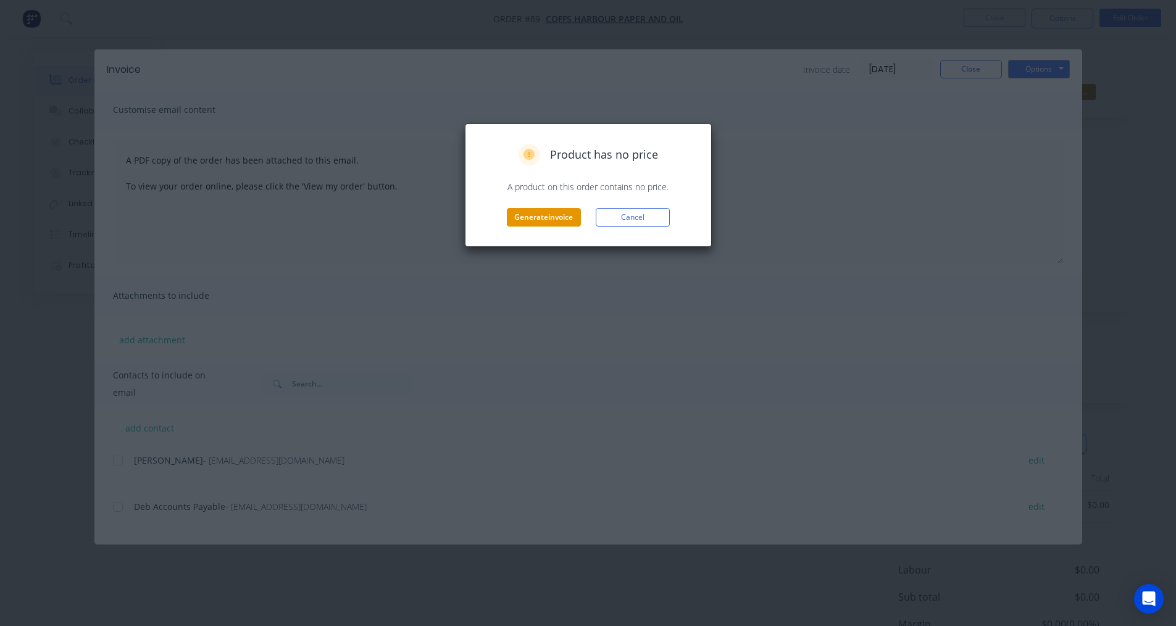
click at [554, 220] on button "Generate invoice" at bounding box center [544, 217] width 74 height 19
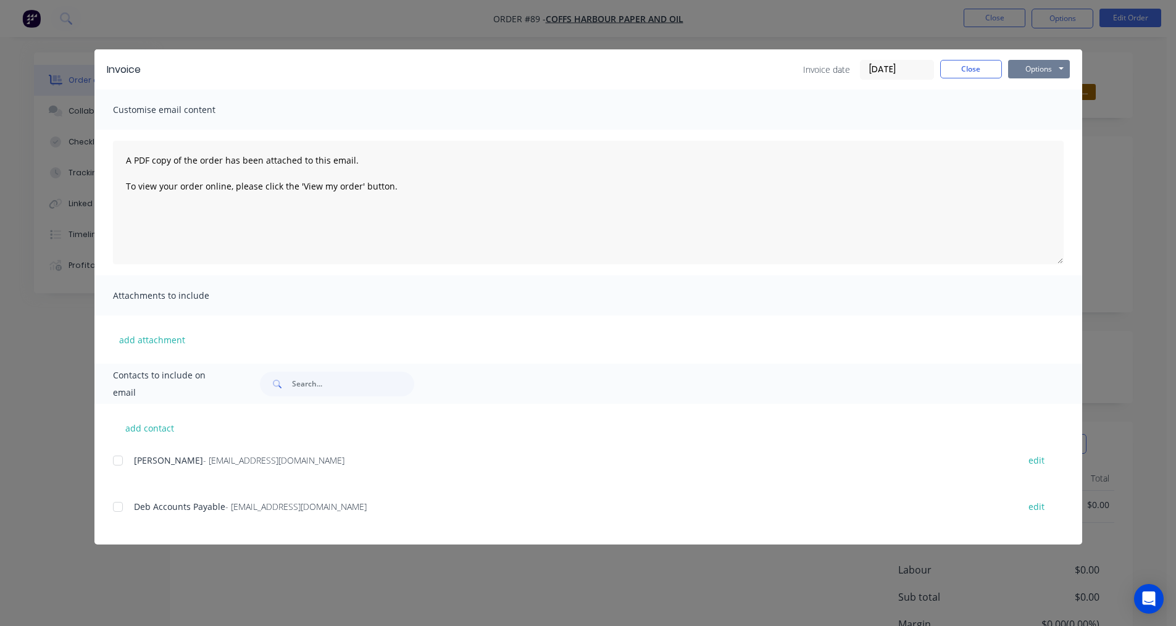
click at [1067, 70] on button "Options" at bounding box center [1039, 69] width 62 height 19
click at [1024, 110] on button "Print" at bounding box center [1047, 111] width 79 height 20
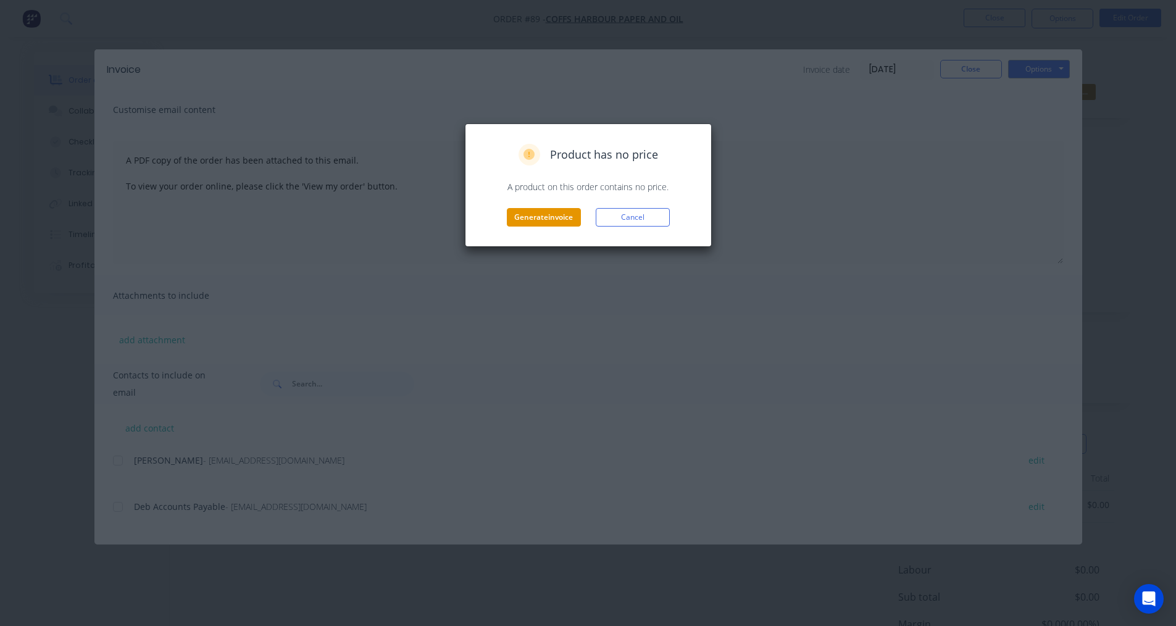
click at [548, 223] on button "Generate invoice" at bounding box center [544, 217] width 74 height 19
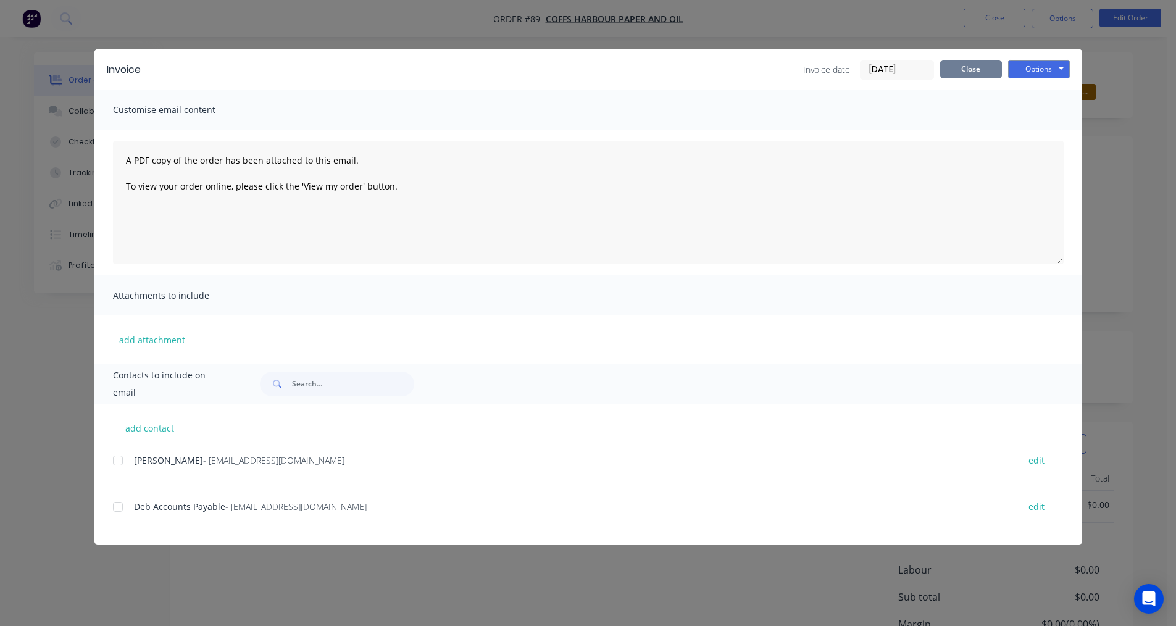
click at [977, 63] on button "Close" at bounding box center [971, 69] width 62 height 19
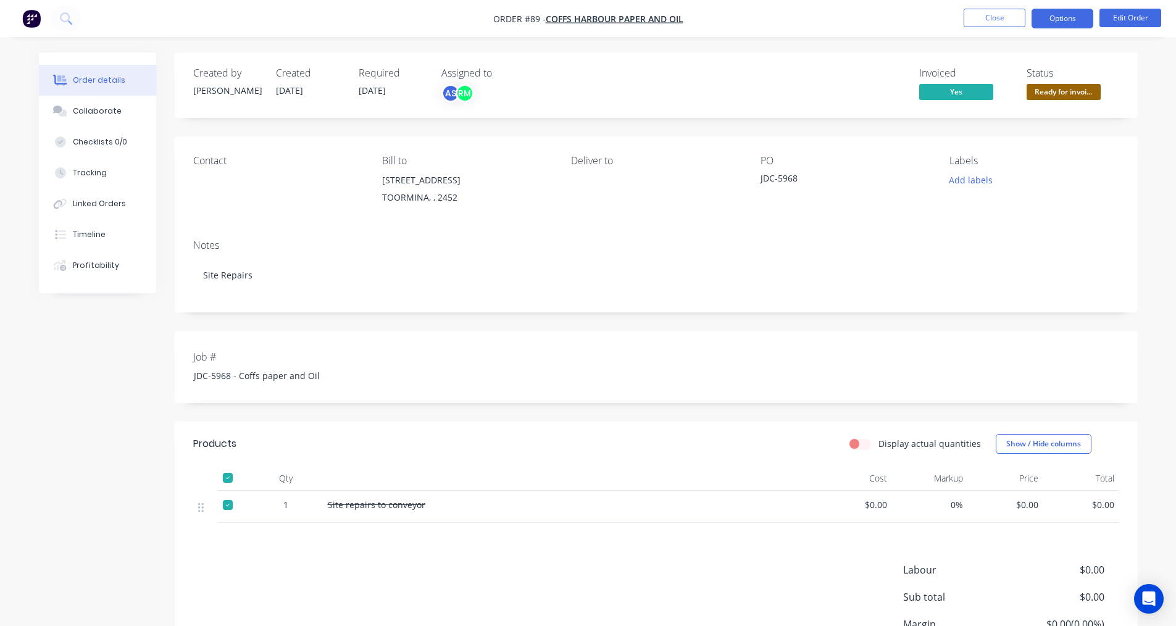
click at [1077, 17] on button "Options" at bounding box center [1062, 19] width 62 height 20
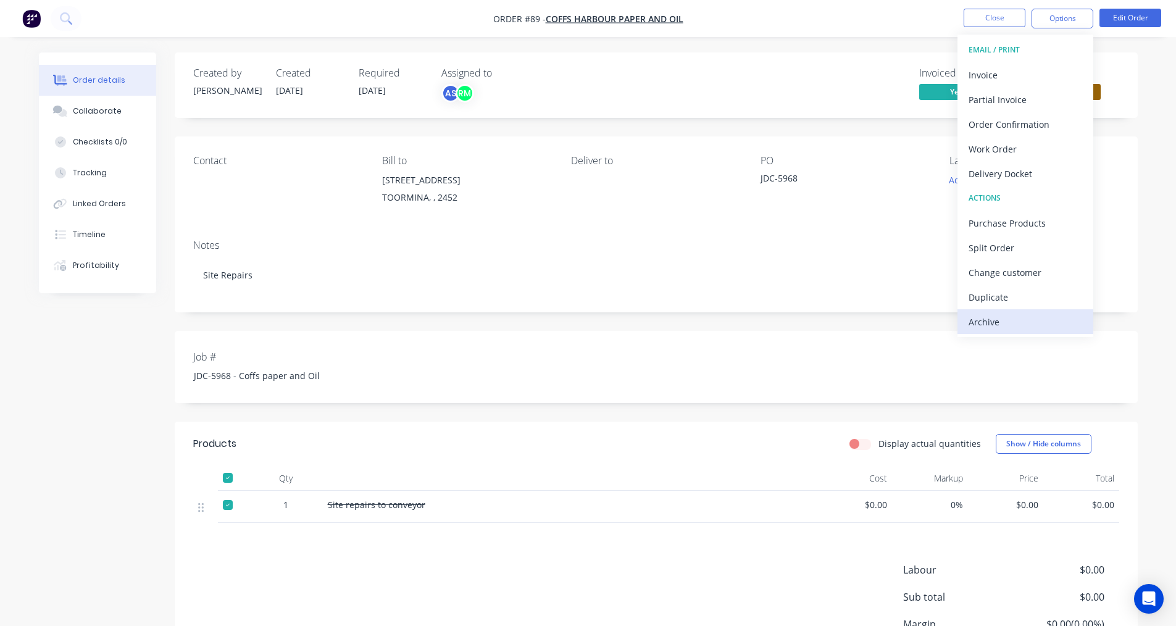
click at [1004, 318] on div "Archive" at bounding box center [1025, 322] width 114 height 18
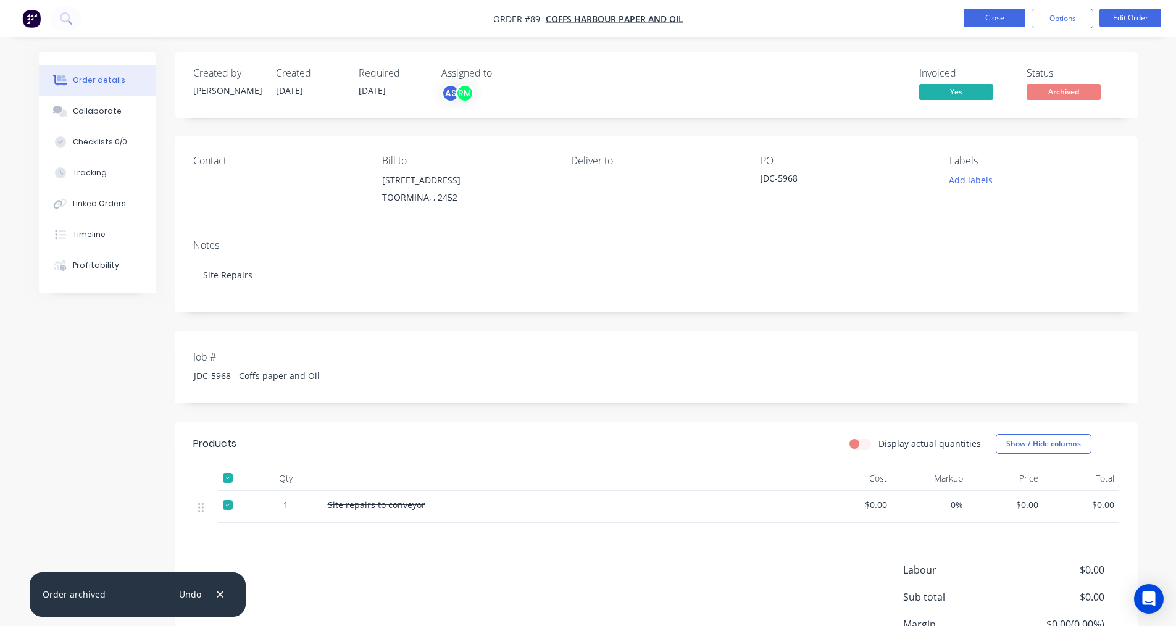
click at [990, 19] on button "Close" at bounding box center [994, 18] width 62 height 19
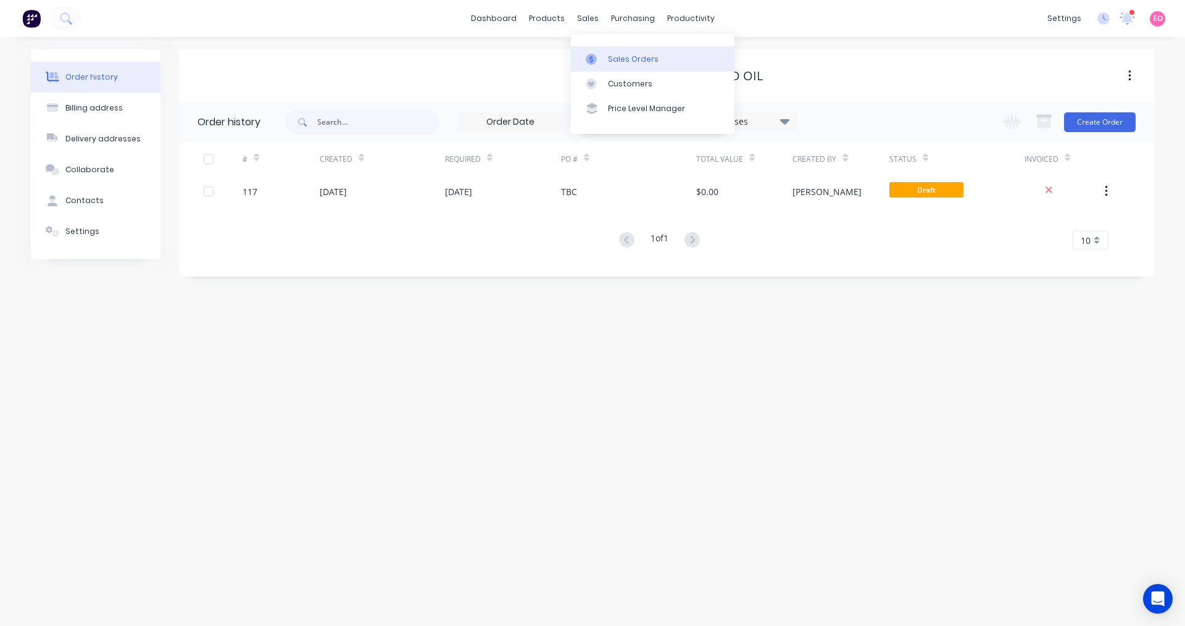
drag, startPoint x: 585, startPoint y: 20, endPoint x: 602, endPoint y: 52, distance: 36.2
click at [585, 21] on div "sales" at bounding box center [588, 18] width 34 height 19
click at [612, 62] on div "Sales Orders" at bounding box center [633, 59] width 51 height 11
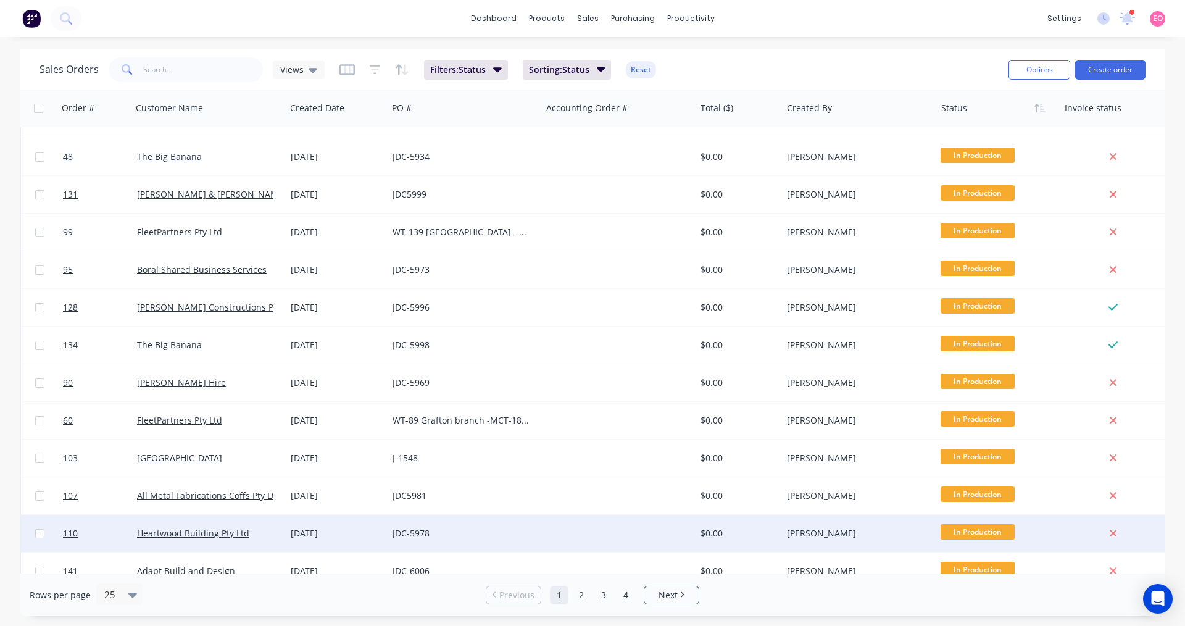
scroll to position [500, 0]
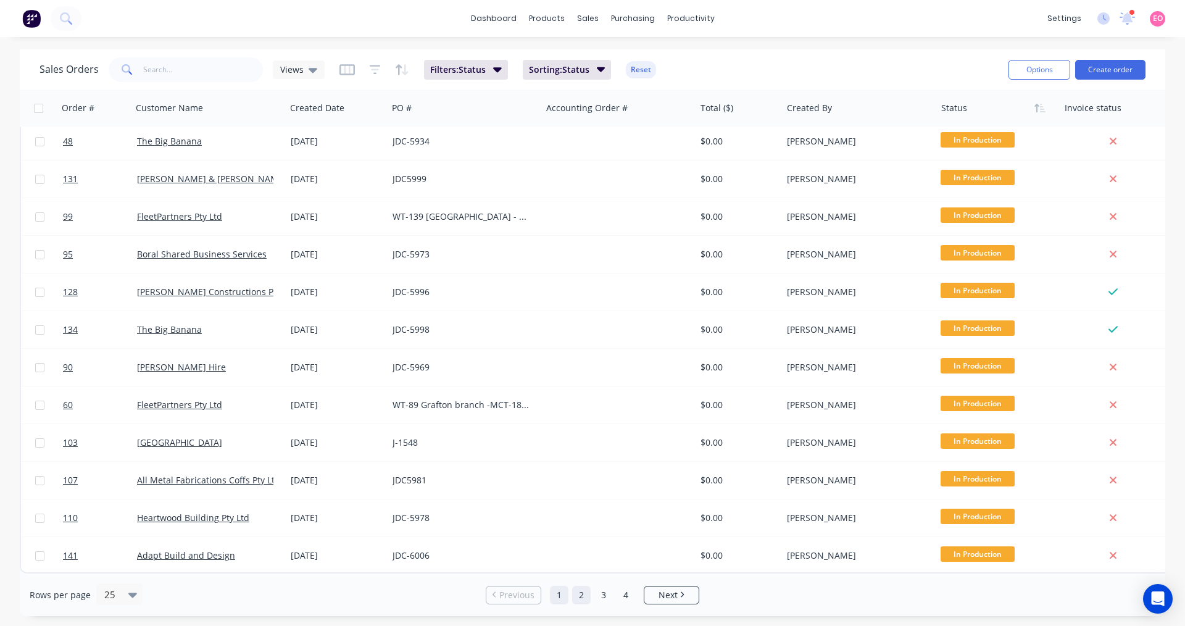
click at [579, 597] on link "2" at bounding box center [581, 595] width 19 height 19
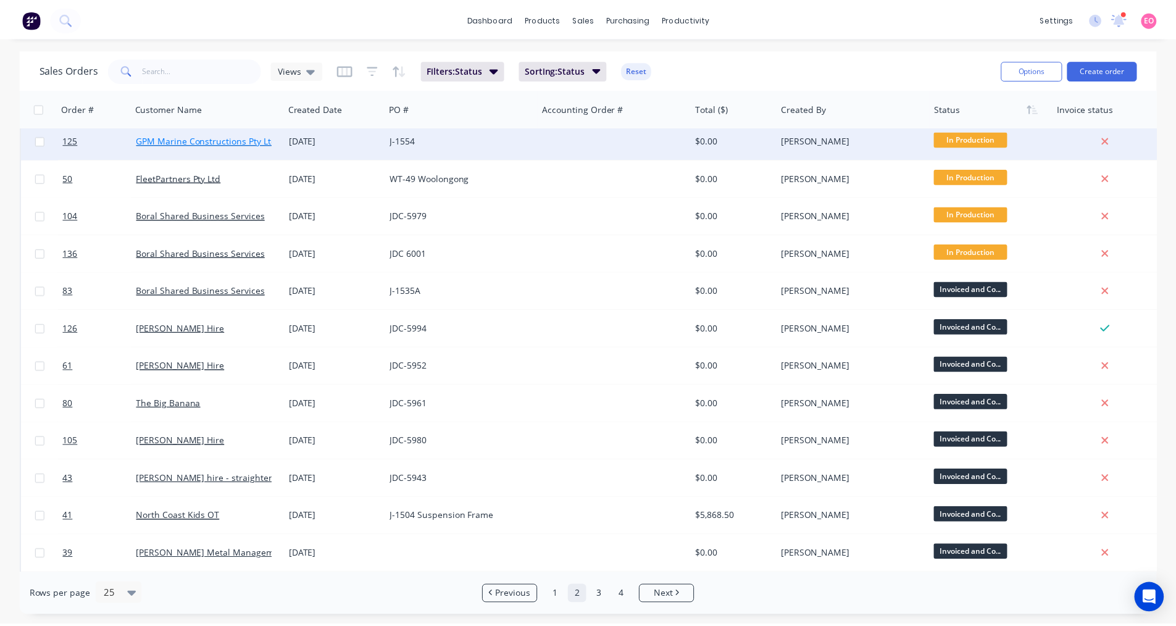
scroll to position [0, 0]
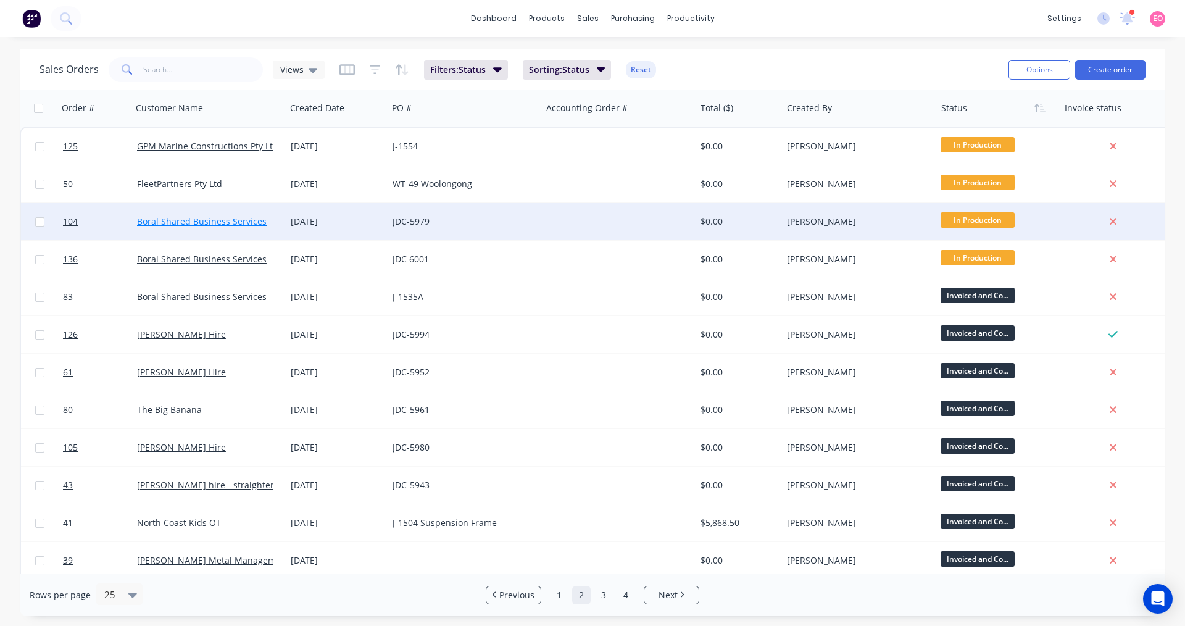
click at [167, 220] on link "Boral Shared Business Services" at bounding box center [202, 221] width 130 height 12
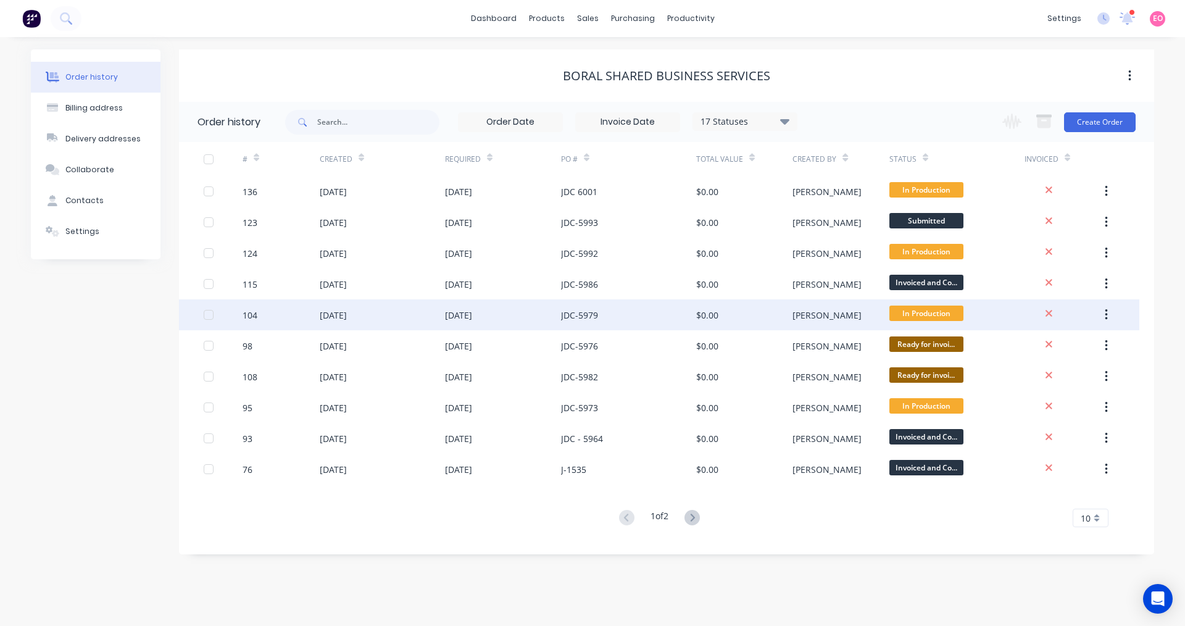
click at [557, 312] on div "[DATE]" at bounding box center [503, 314] width 116 height 31
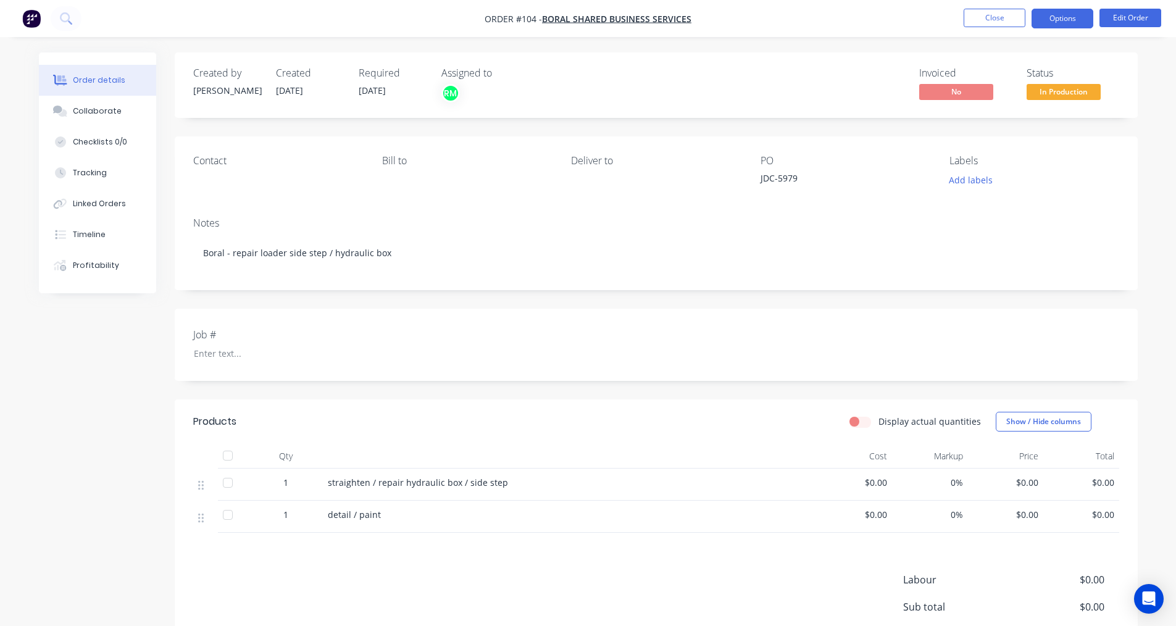
click at [1068, 23] on button "Options" at bounding box center [1062, 19] width 62 height 20
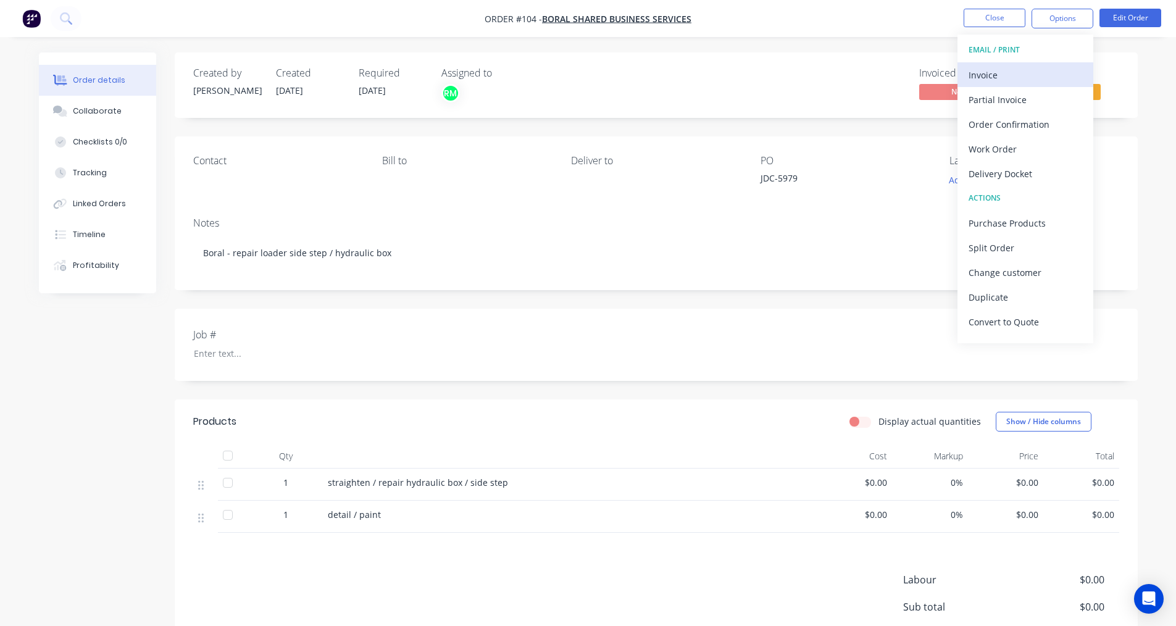
click at [1000, 78] on div "Invoice" at bounding box center [1025, 75] width 114 height 18
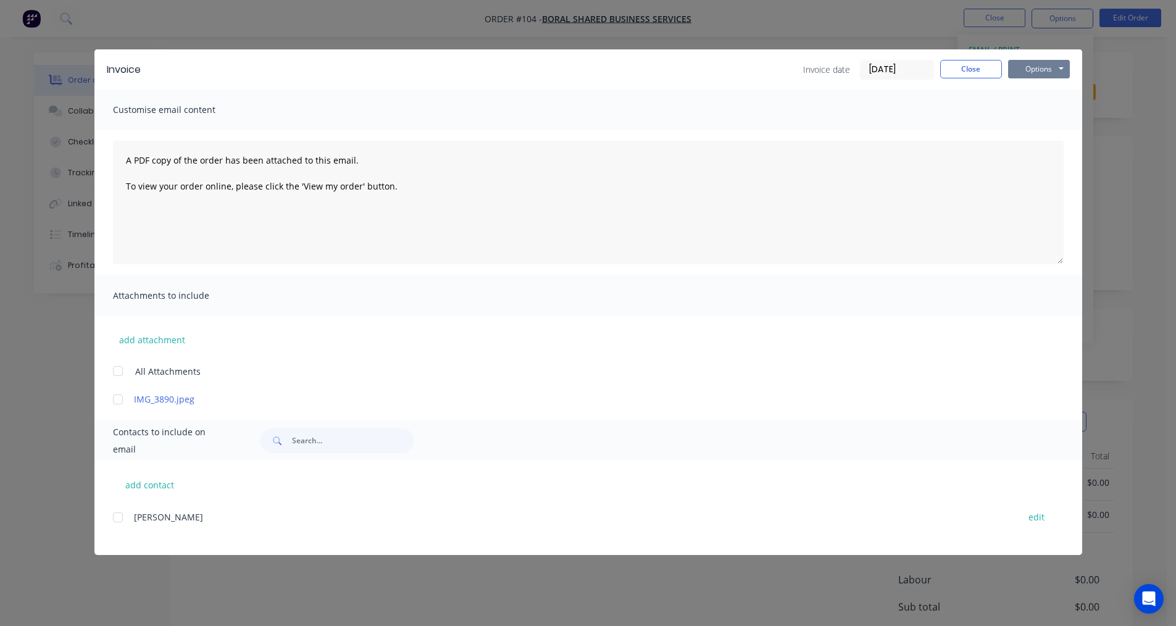
click at [1019, 69] on button "Options" at bounding box center [1039, 69] width 62 height 19
click at [1021, 110] on button "Print" at bounding box center [1047, 111] width 79 height 20
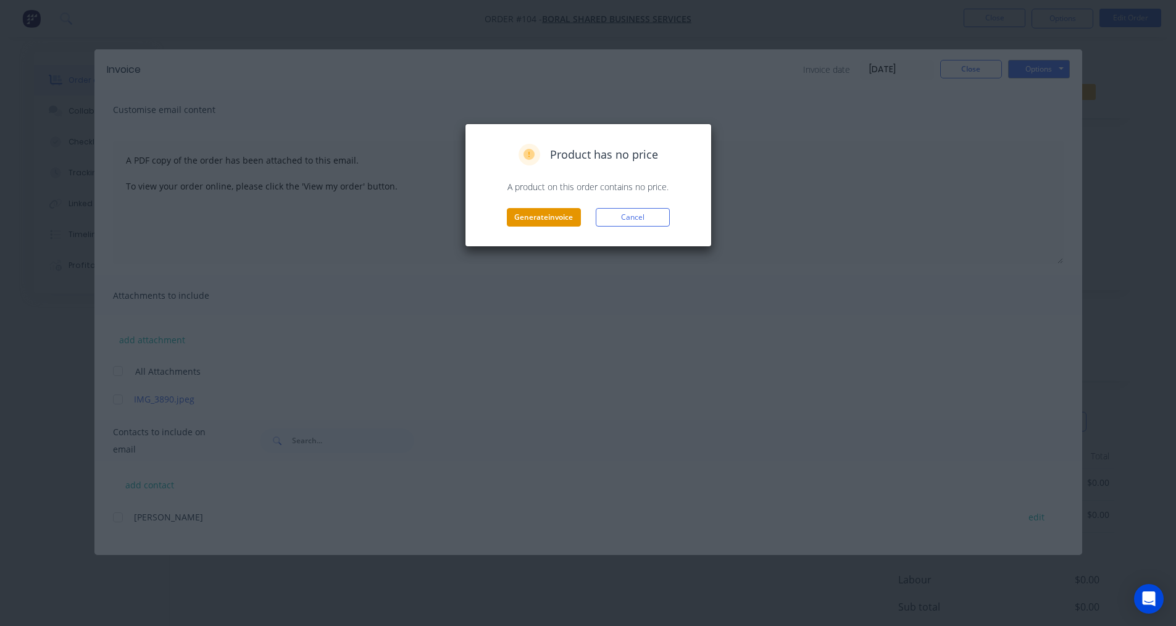
click at [560, 222] on button "Generate invoice" at bounding box center [544, 217] width 74 height 19
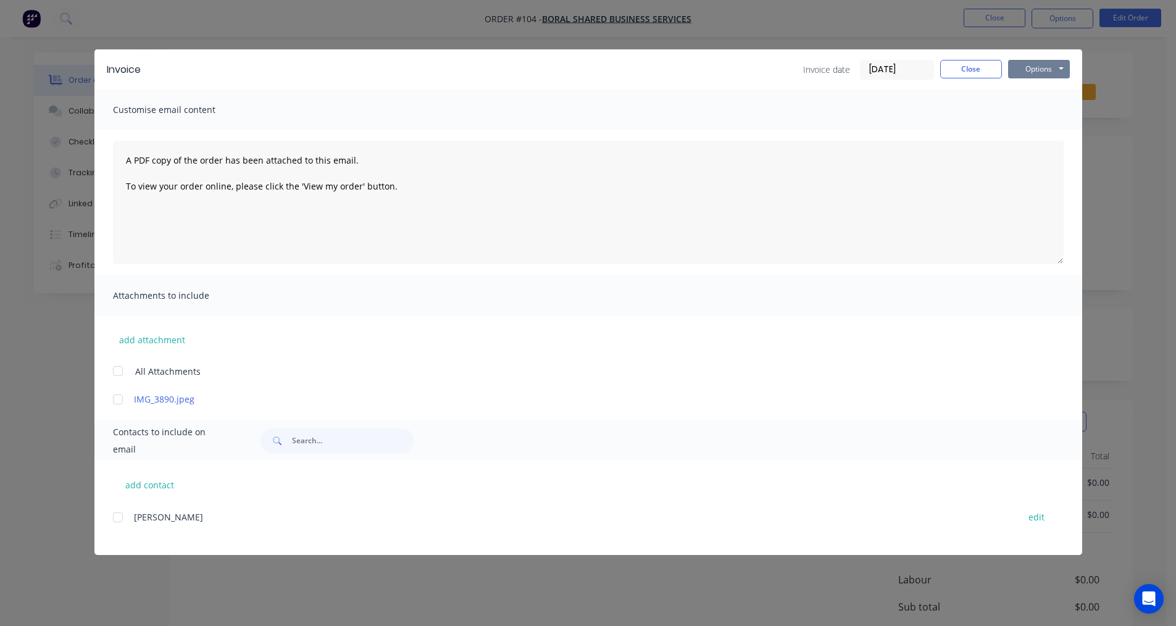
click at [1055, 71] on button "Options" at bounding box center [1039, 69] width 62 height 19
click at [1021, 110] on button "Print" at bounding box center [1047, 111] width 79 height 20
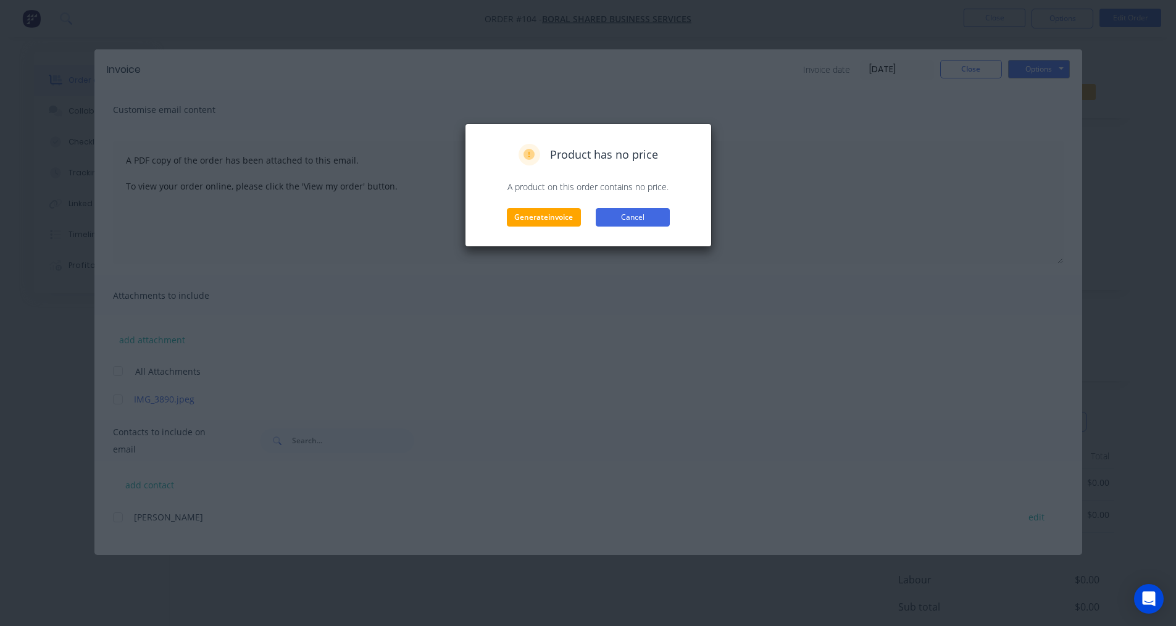
click at [622, 218] on button "Cancel" at bounding box center [633, 217] width 74 height 19
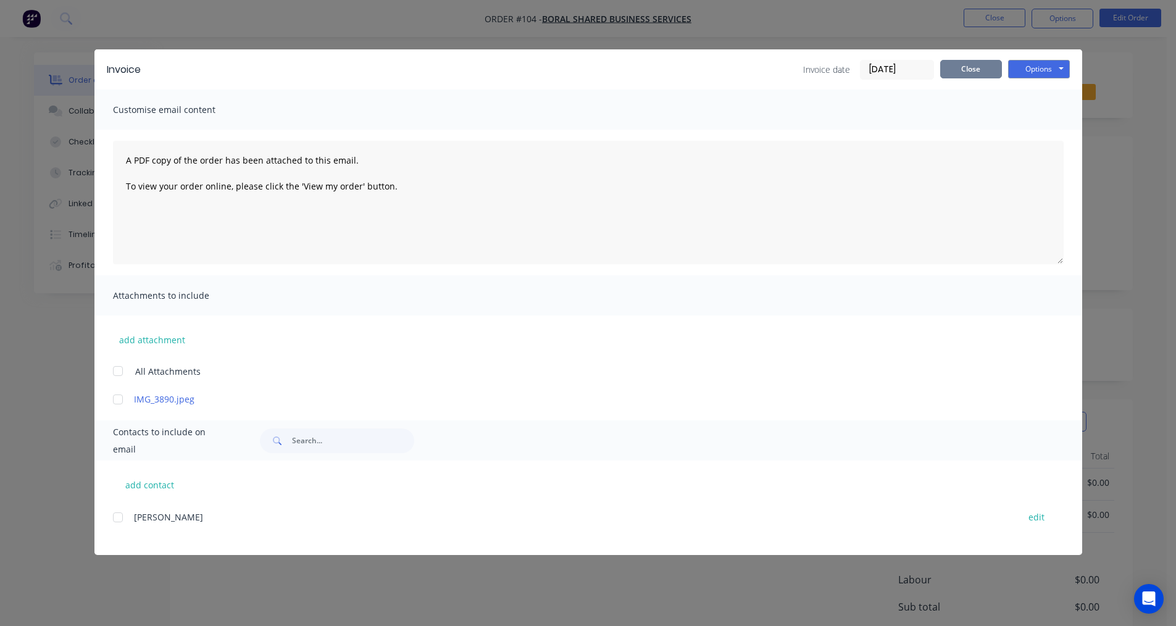
click at [967, 70] on button "Close" at bounding box center [971, 69] width 62 height 19
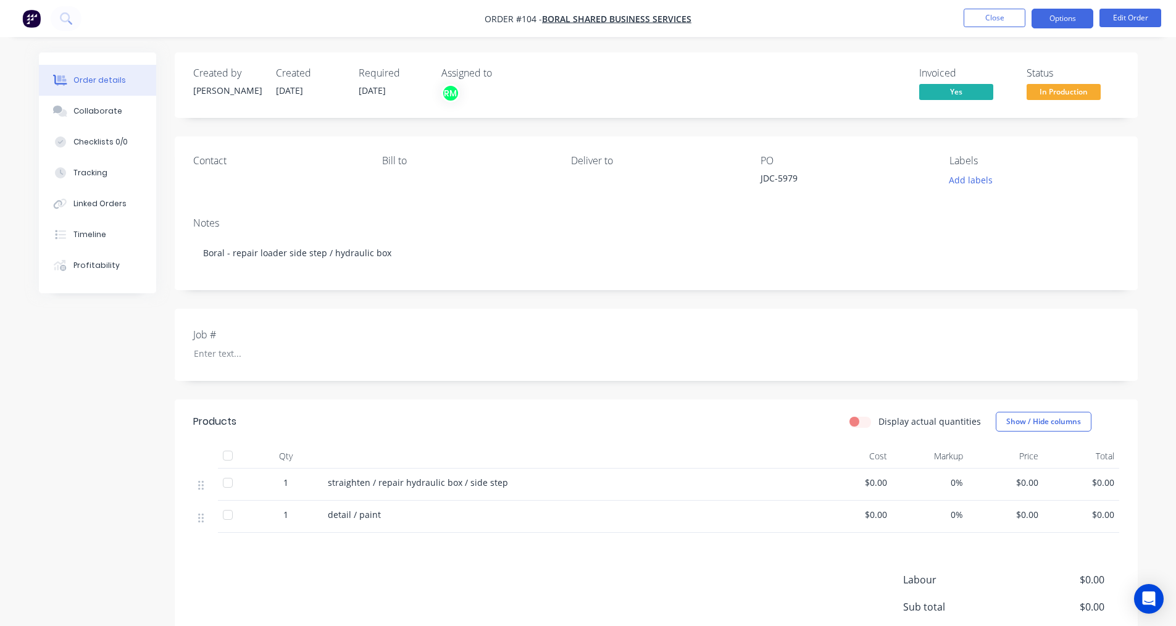
click at [1084, 15] on button "Options" at bounding box center [1062, 19] width 62 height 20
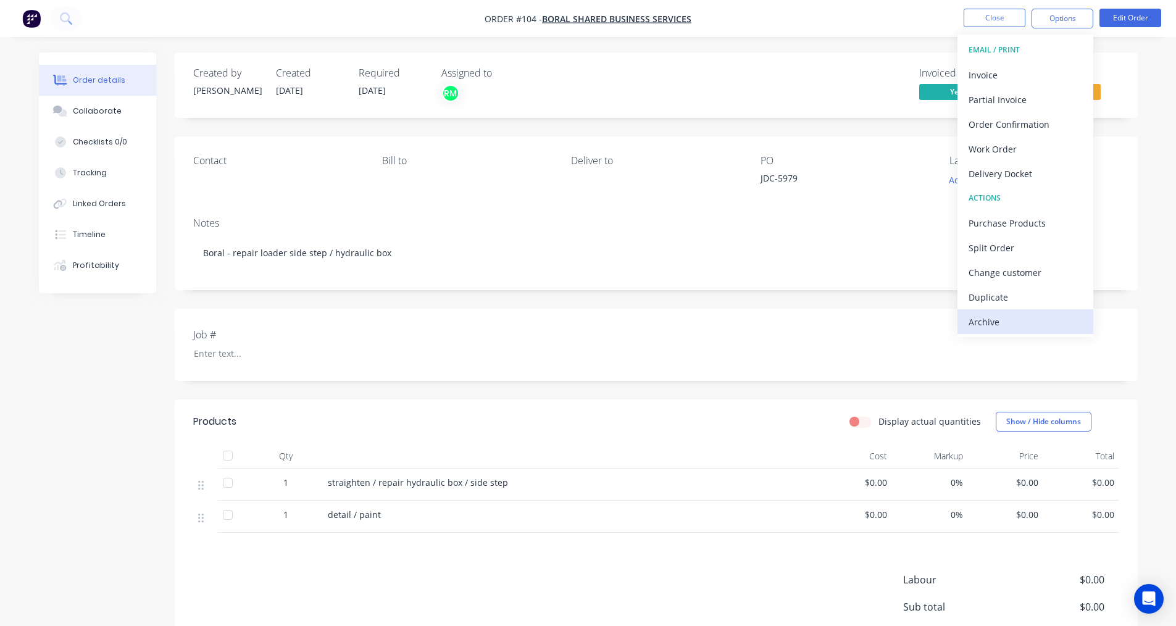
click at [1016, 316] on div "Archive" at bounding box center [1025, 322] width 114 height 18
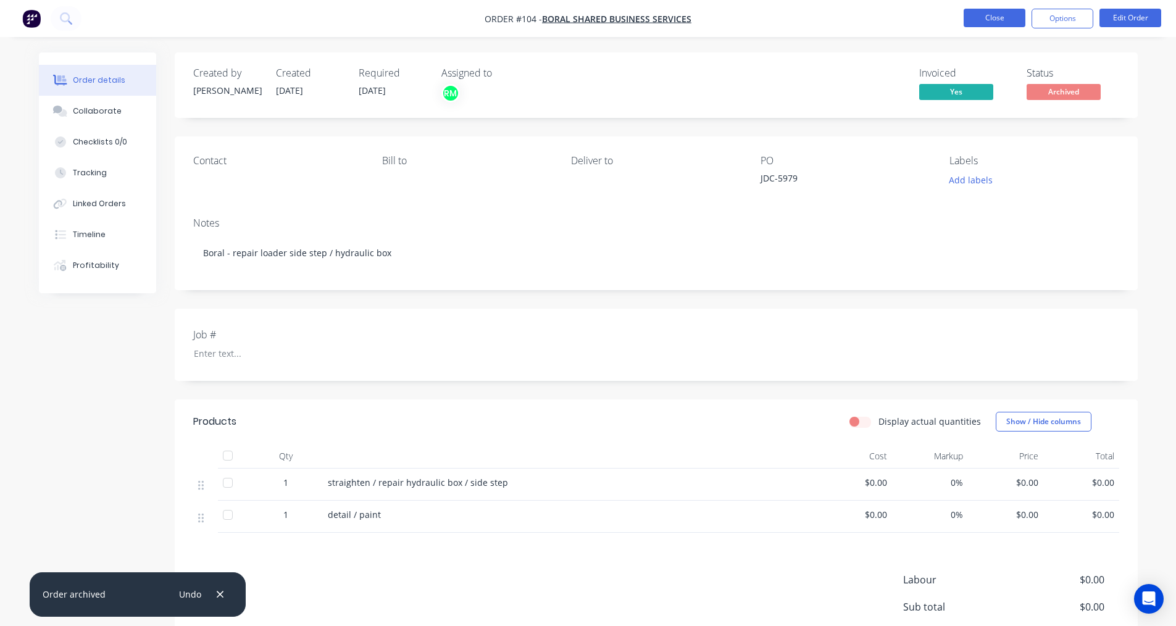
click at [995, 21] on button "Close" at bounding box center [994, 18] width 62 height 19
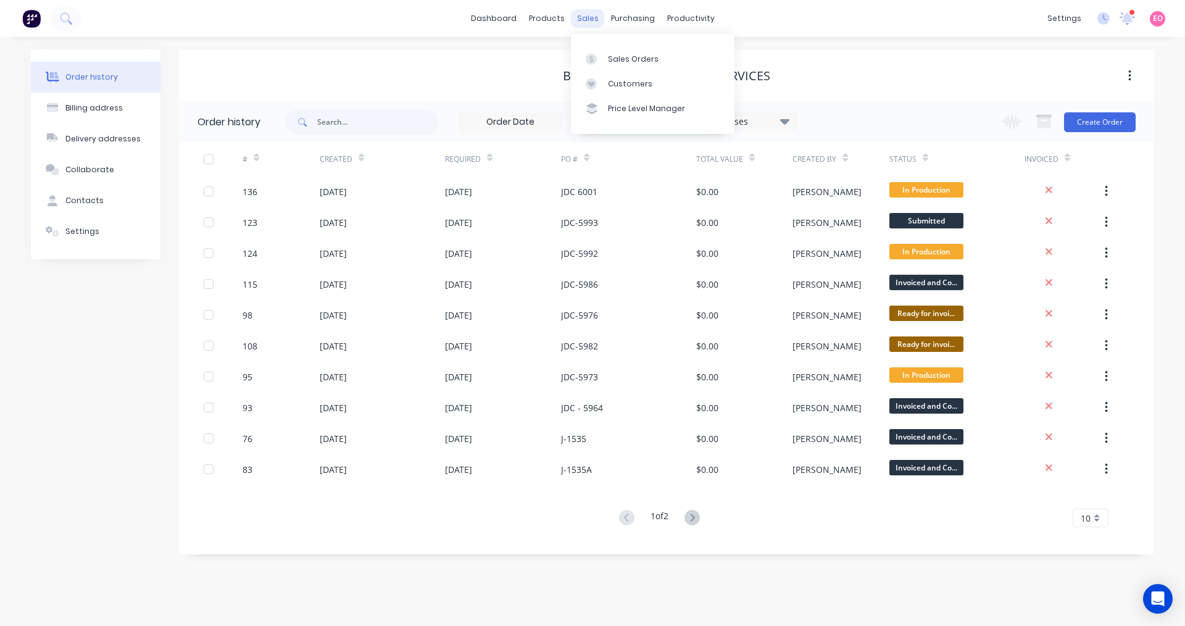
click at [595, 23] on div "sales" at bounding box center [588, 18] width 34 height 19
click at [613, 64] on div "Sales Orders" at bounding box center [633, 59] width 51 height 11
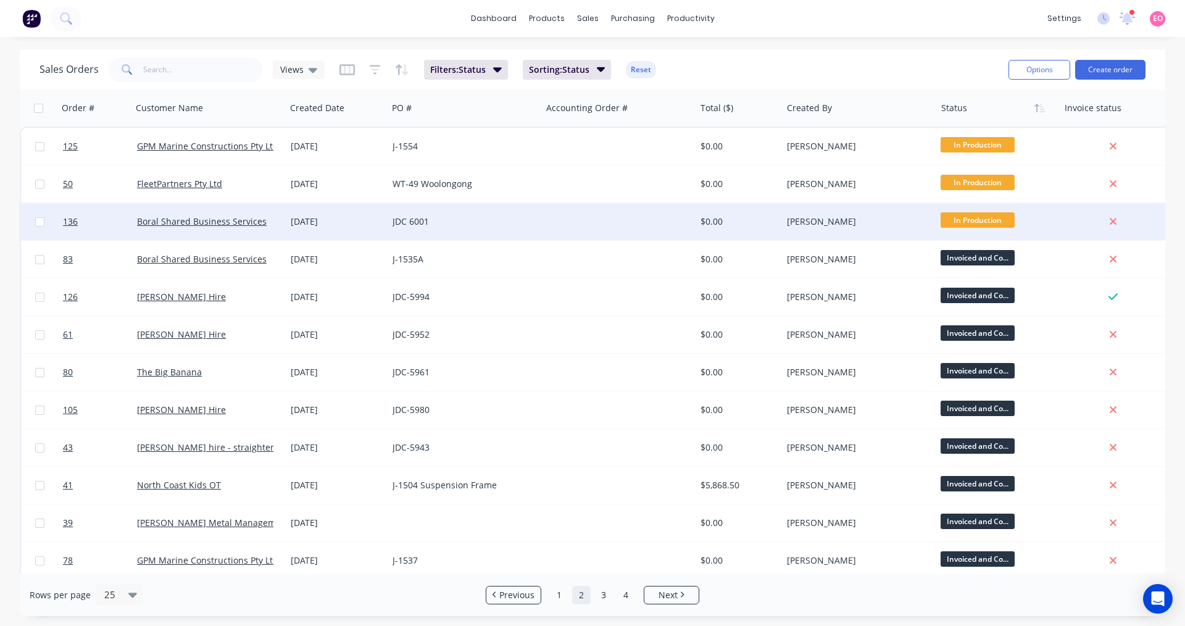
click at [1007, 219] on span "In Production" at bounding box center [977, 219] width 74 height 15
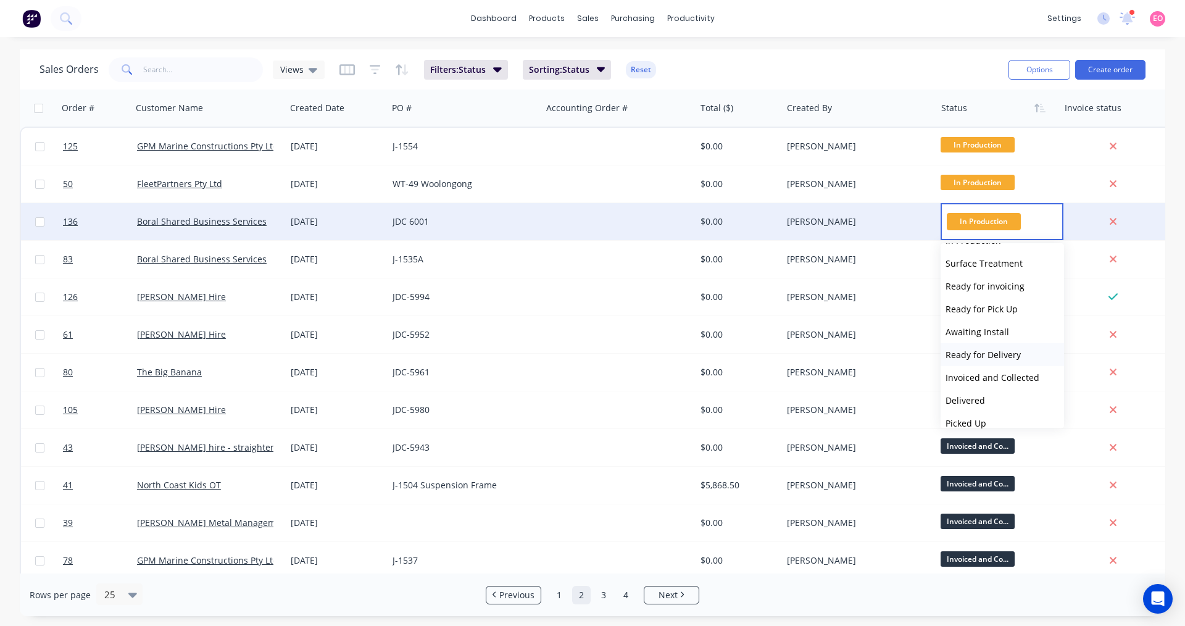
scroll to position [99, 0]
click at [989, 344] on span "Ready for Delivery" at bounding box center [982, 344] width 75 height 12
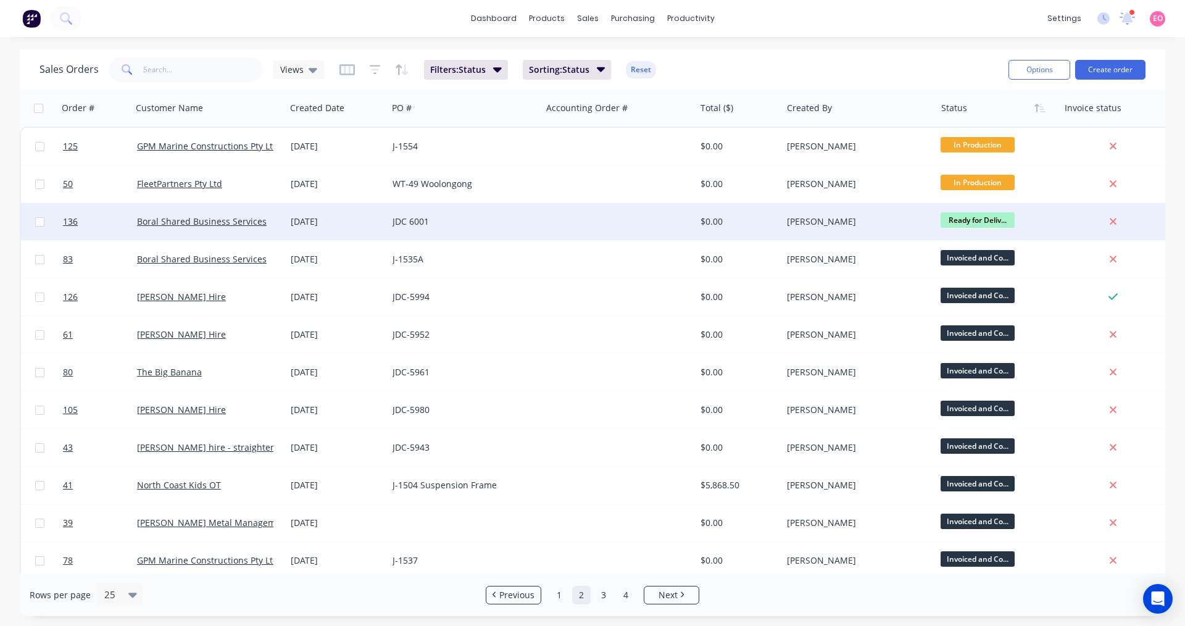
click at [1005, 215] on span "Ready for Deliv..." at bounding box center [977, 219] width 74 height 15
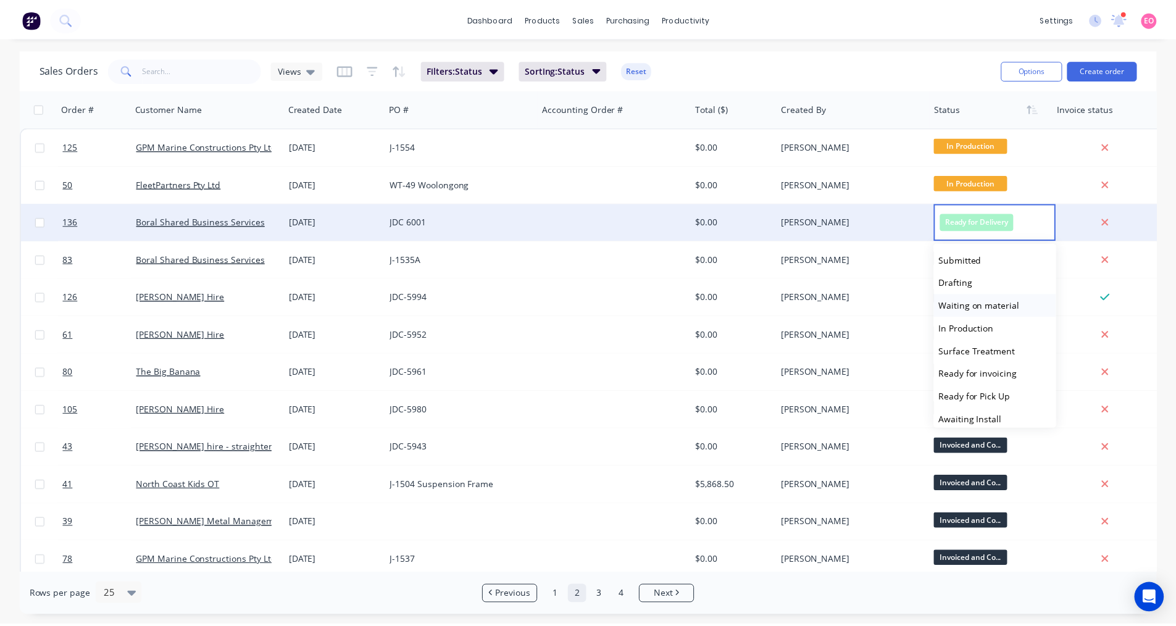
scroll to position [62, 0]
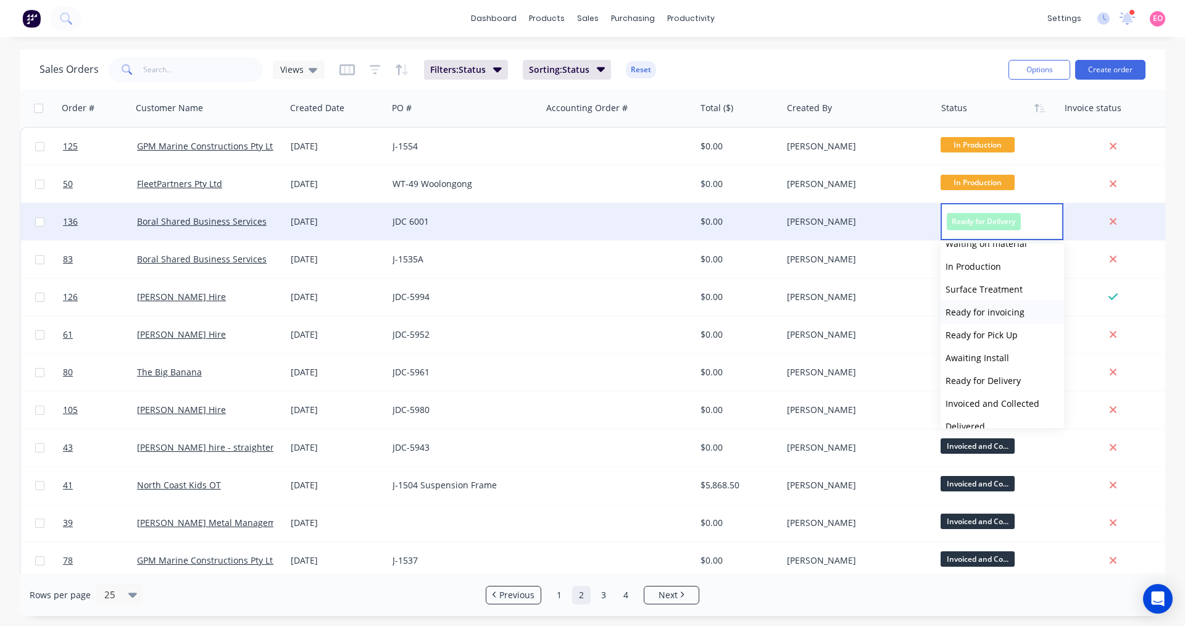
click at [995, 312] on span "Ready for invoicing" at bounding box center [984, 312] width 79 height 12
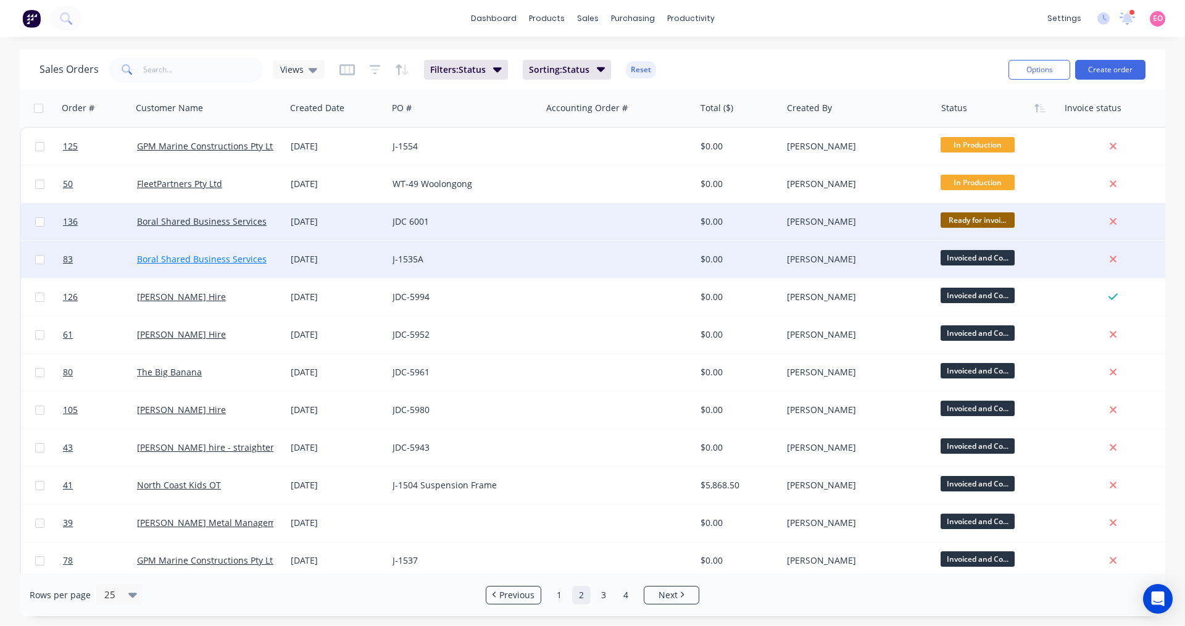
click at [210, 262] on link "Boral Shared Business Services" at bounding box center [202, 259] width 130 height 12
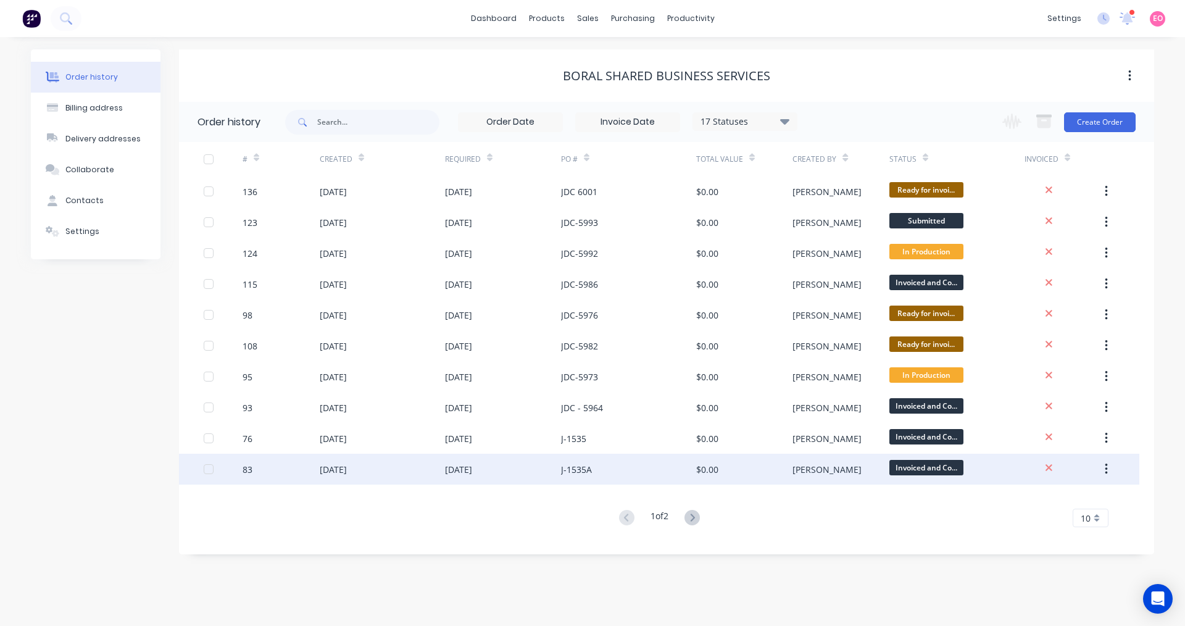
click at [492, 471] on div "[DATE]" at bounding box center [503, 469] width 116 height 31
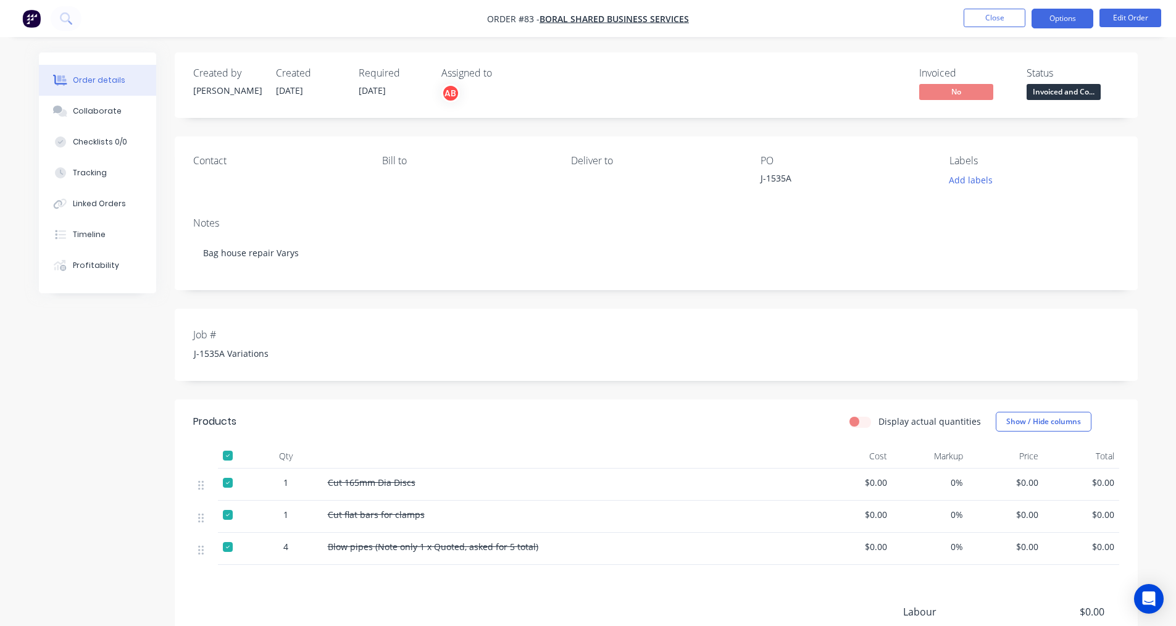
click at [1083, 22] on button "Options" at bounding box center [1062, 19] width 62 height 20
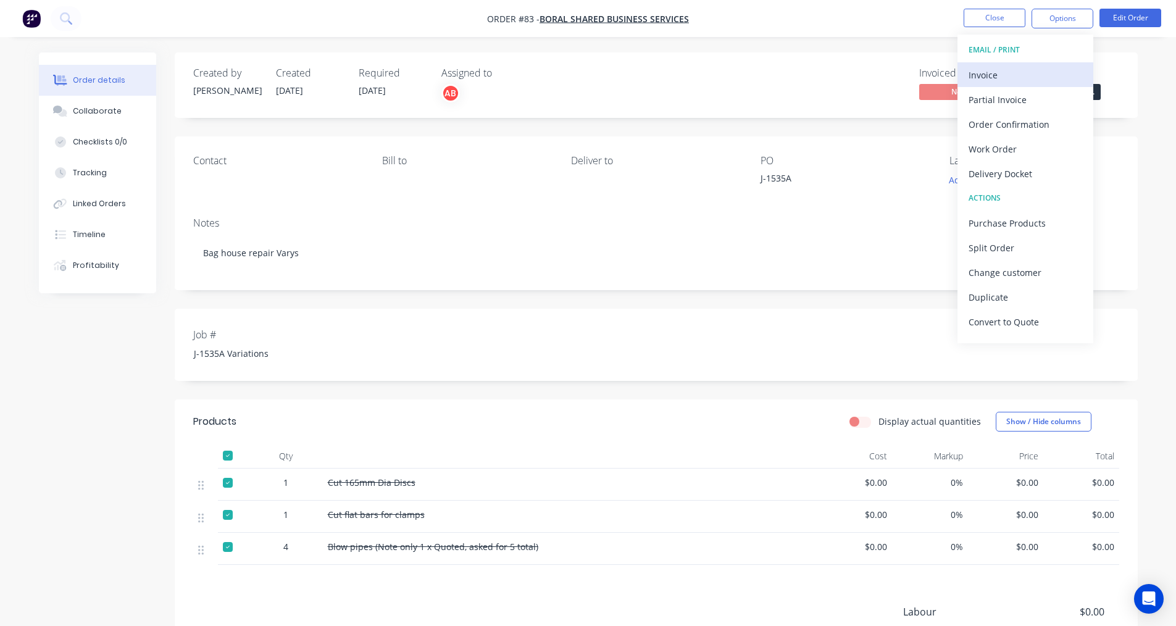
click at [1011, 80] on div "Invoice" at bounding box center [1025, 75] width 114 height 18
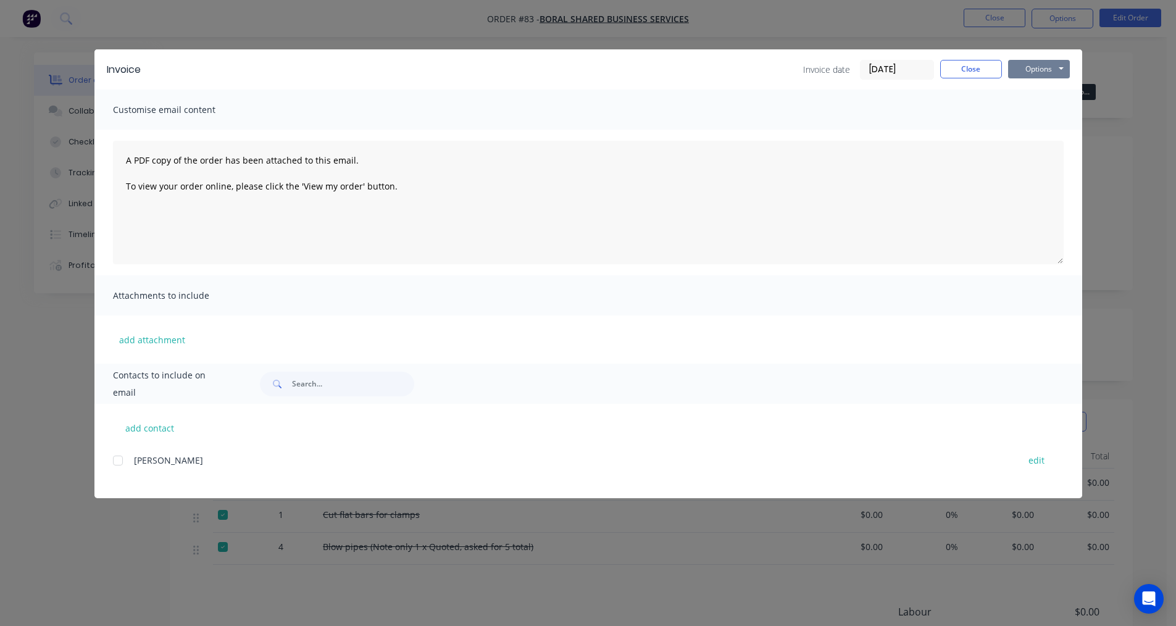
click at [1049, 72] on button "Options" at bounding box center [1039, 69] width 62 height 19
click at [1028, 110] on button "Print" at bounding box center [1047, 111] width 79 height 20
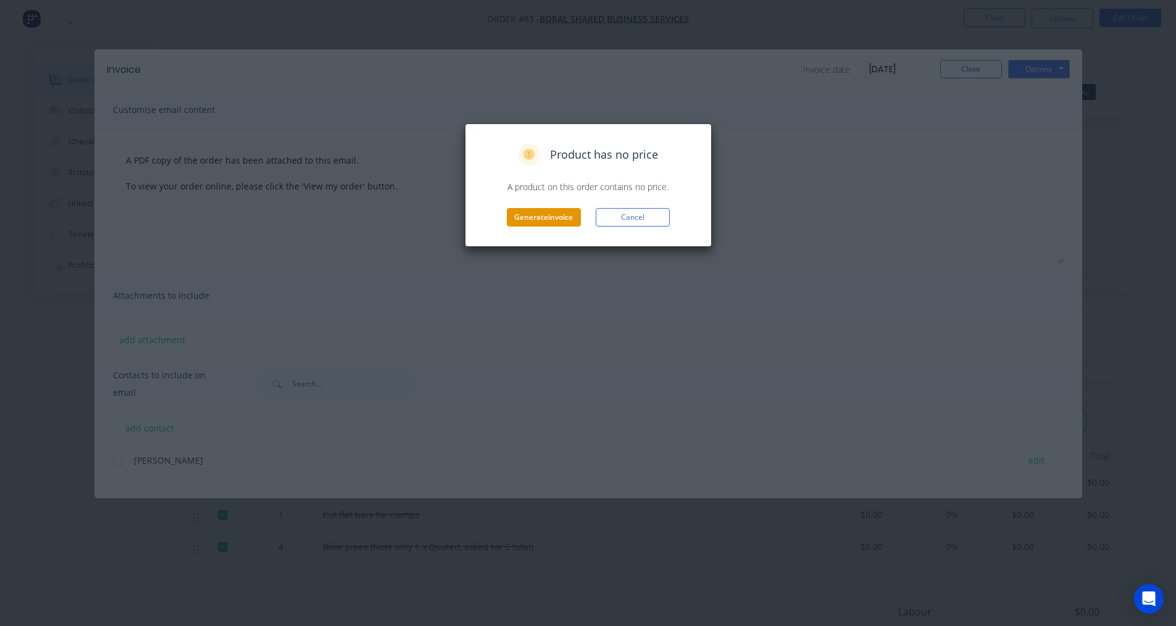
click at [560, 217] on button "Generate invoice" at bounding box center [544, 217] width 74 height 19
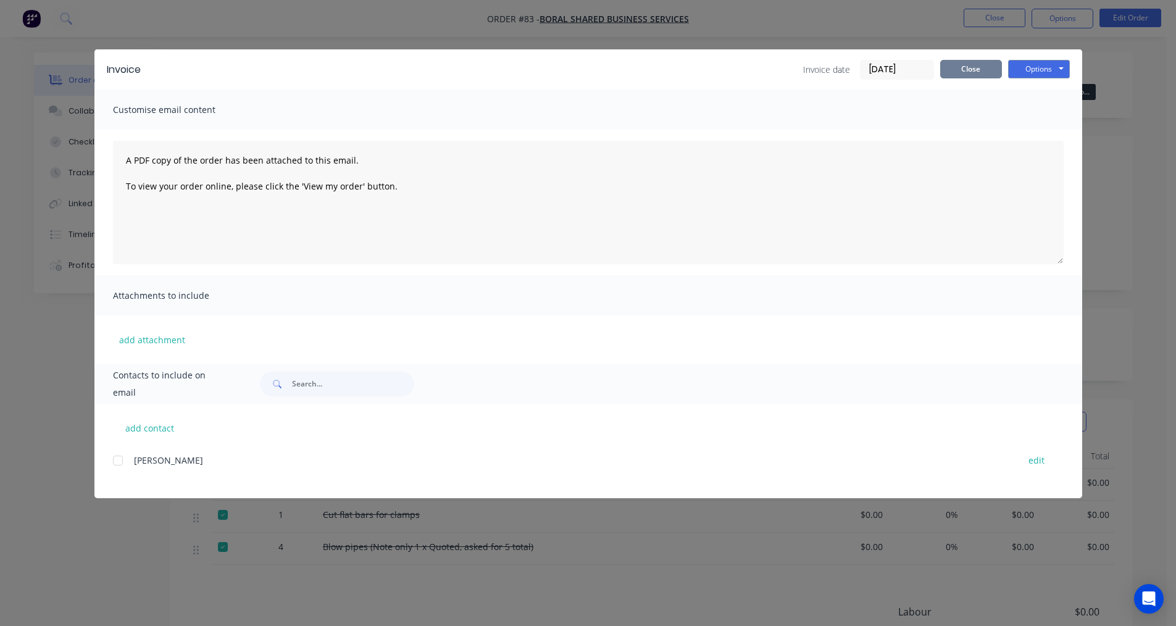
click at [980, 73] on button "Close" at bounding box center [971, 69] width 62 height 19
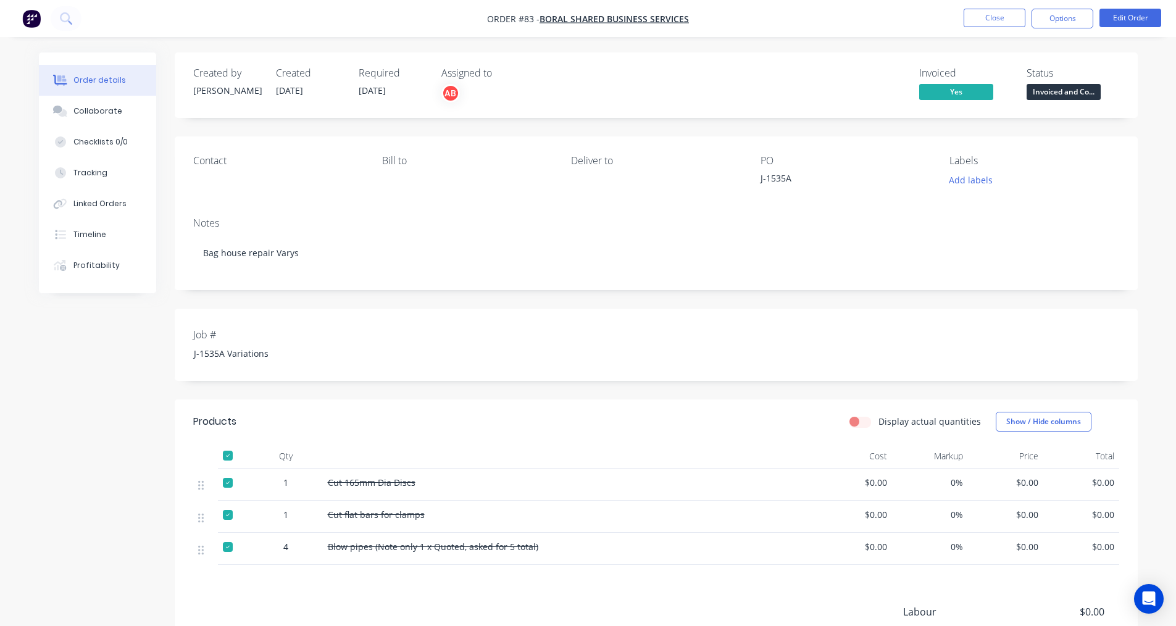
drag, startPoint x: 1078, startPoint y: 19, endPoint x: 1079, endPoint y: 31, distance: 11.7
click at [1078, 20] on button "Options" at bounding box center [1062, 19] width 62 height 20
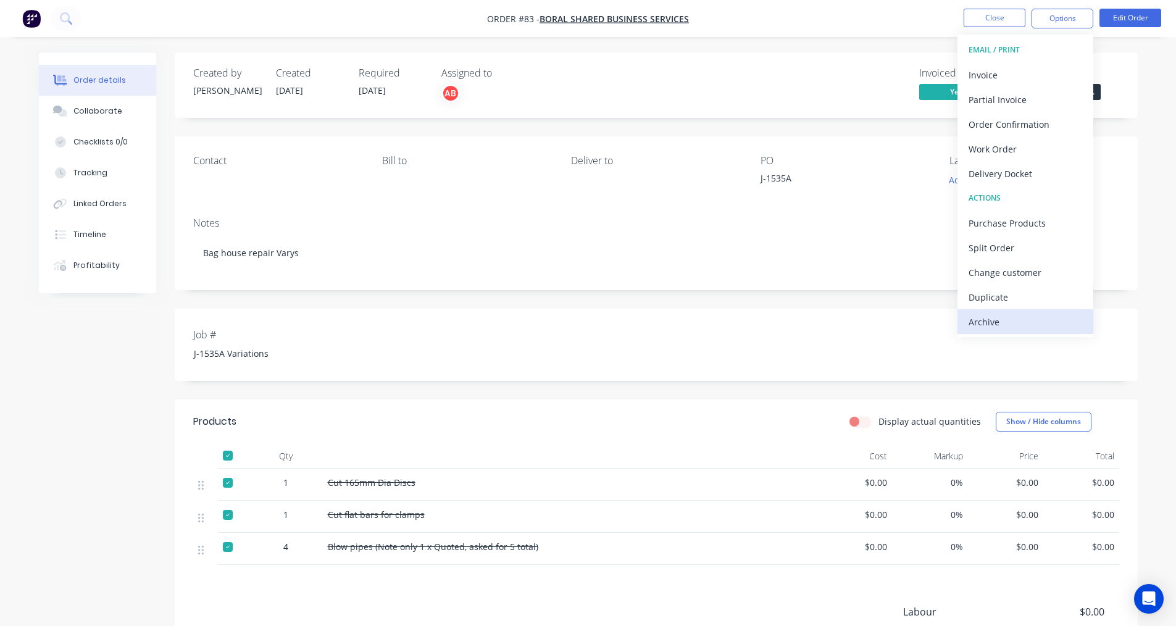
click at [998, 323] on div "Archive" at bounding box center [1025, 322] width 114 height 18
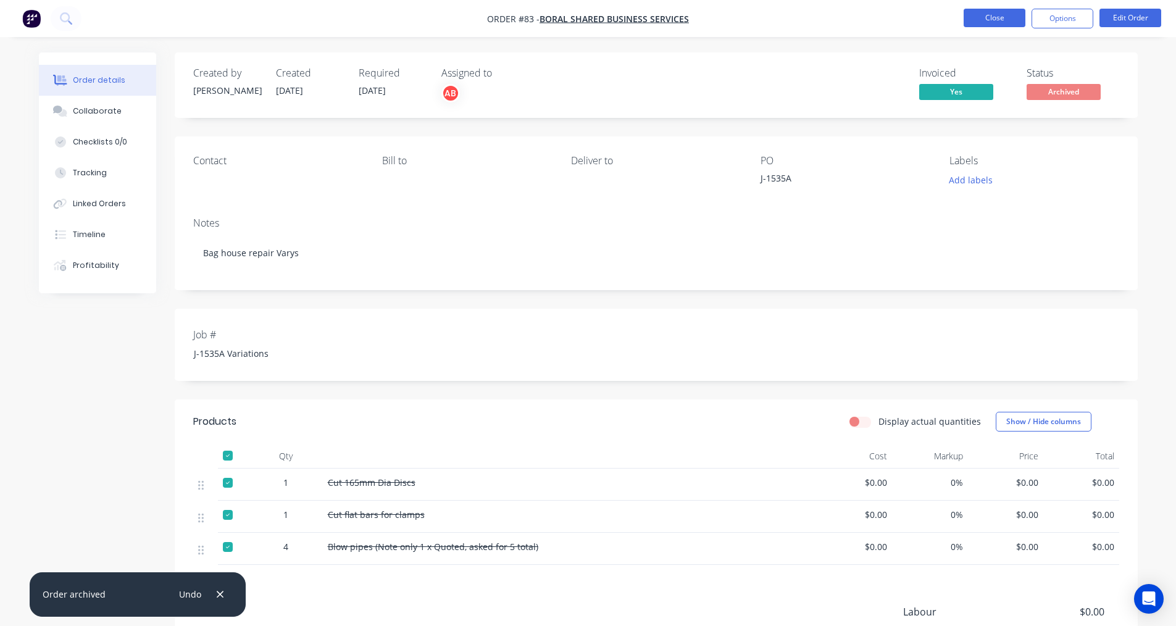
click at [1008, 22] on button "Close" at bounding box center [994, 18] width 62 height 19
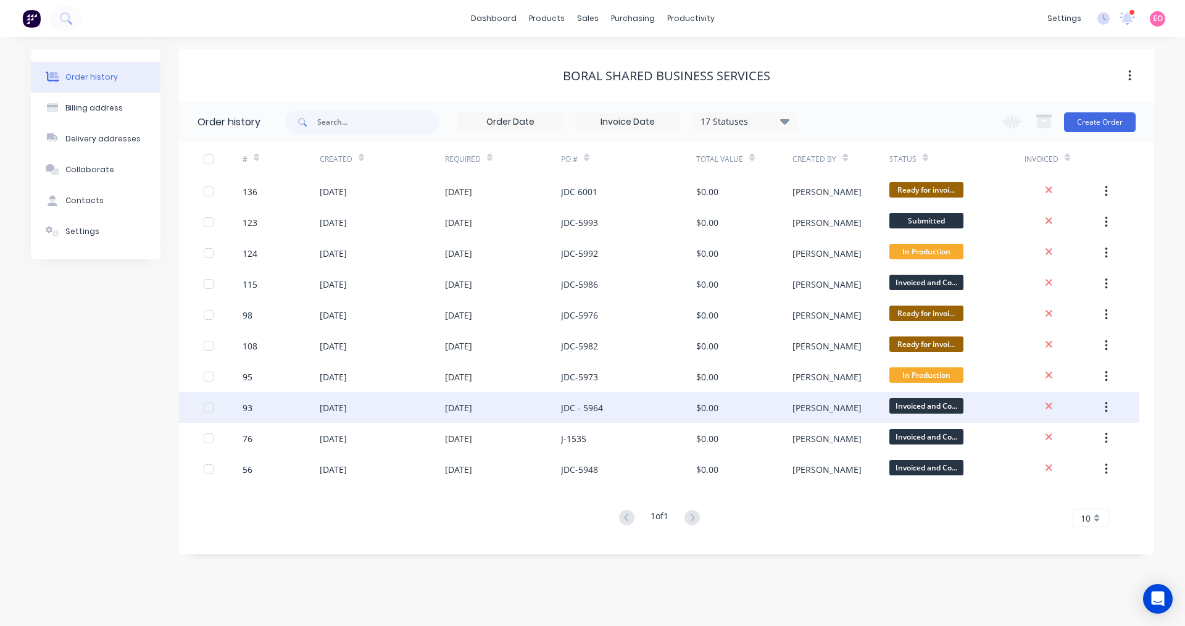
click at [568, 410] on div "JDC - 5964" at bounding box center [582, 407] width 42 height 13
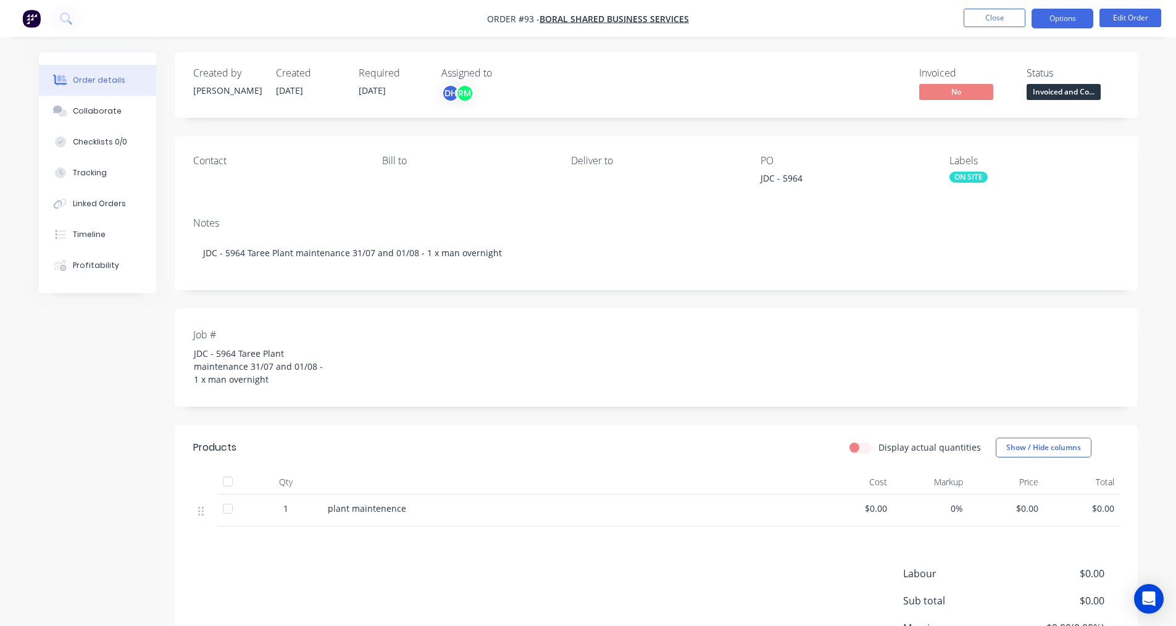
click at [1073, 16] on button "Options" at bounding box center [1062, 19] width 62 height 20
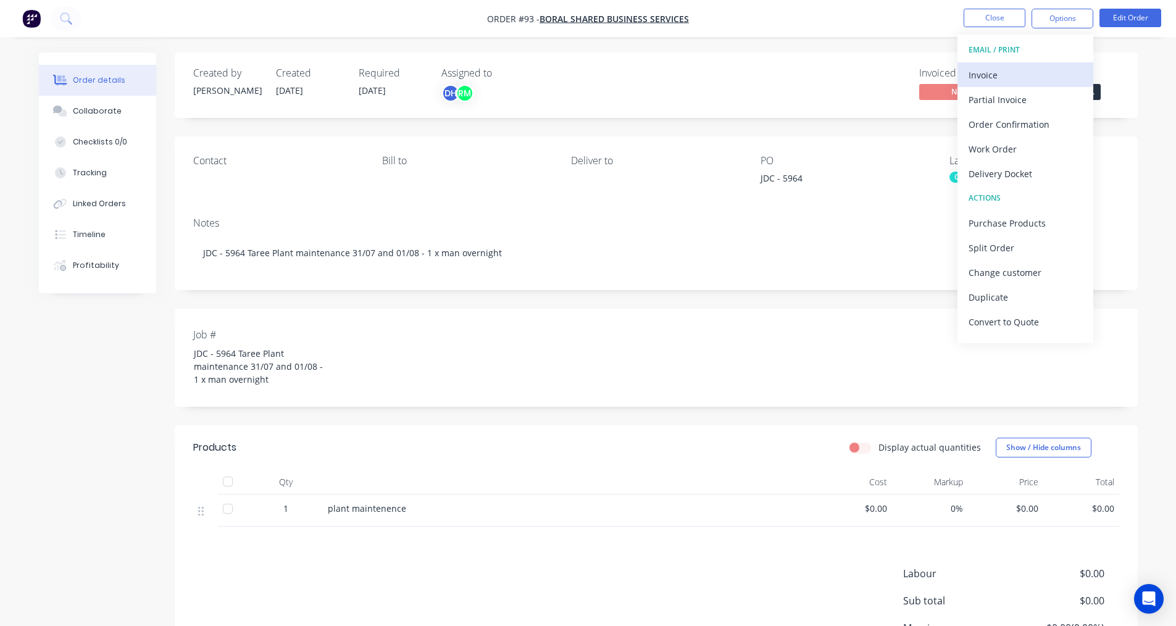
click at [991, 80] on div "Invoice" at bounding box center [1025, 75] width 114 height 18
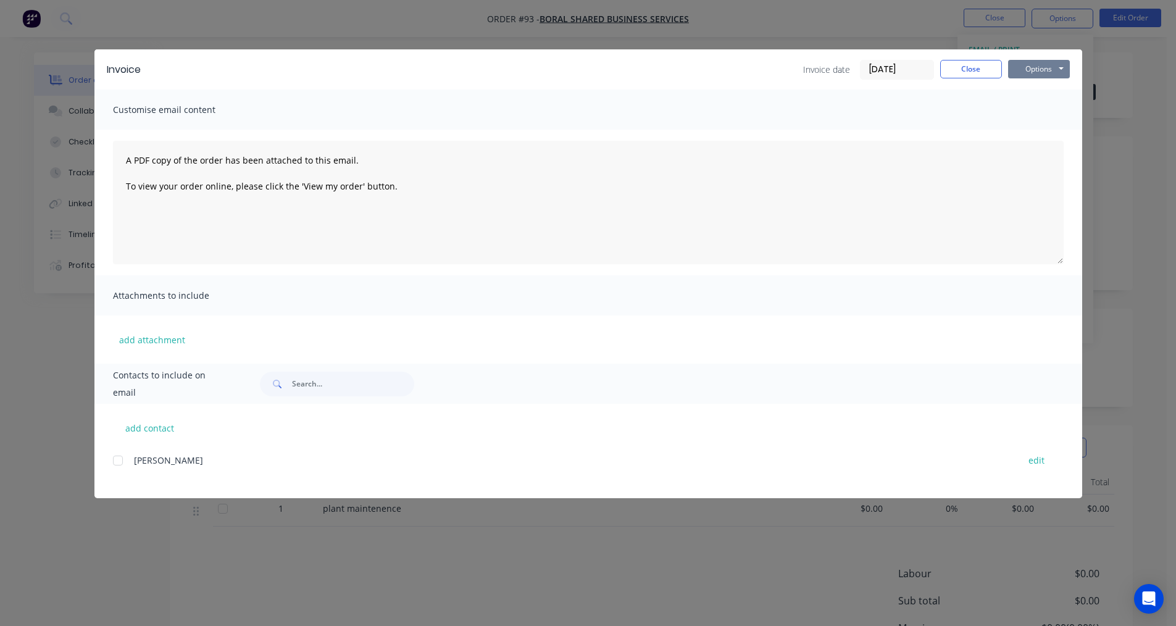
click at [1045, 75] on button "Options" at bounding box center [1039, 69] width 62 height 19
click at [1036, 108] on button "Print" at bounding box center [1047, 111] width 79 height 20
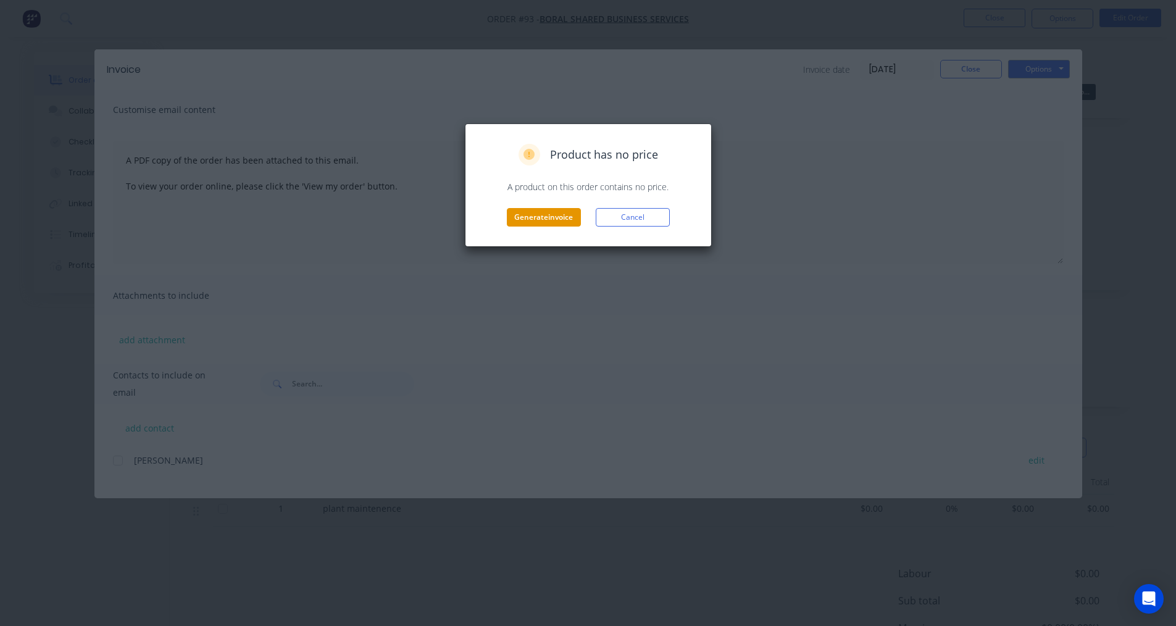
click at [539, 219] on button "Generate invoice" at bounding box center [544, 217] width 74 height 19
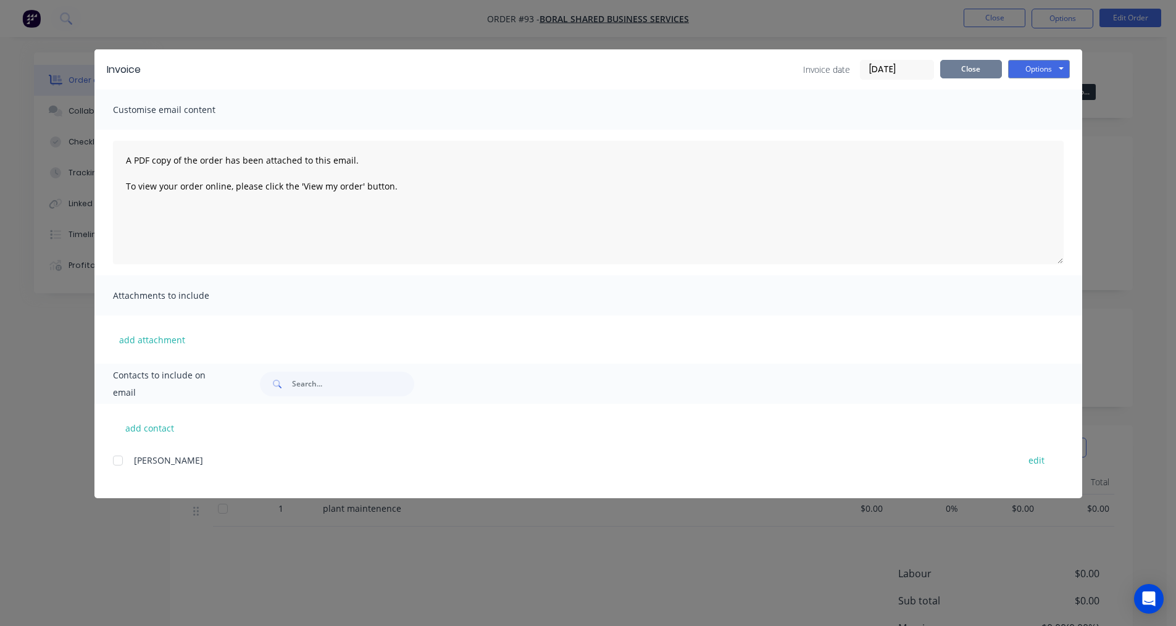
click at [981, 74] on button "Close" at bounding box center [971, 69] width 62 height 19
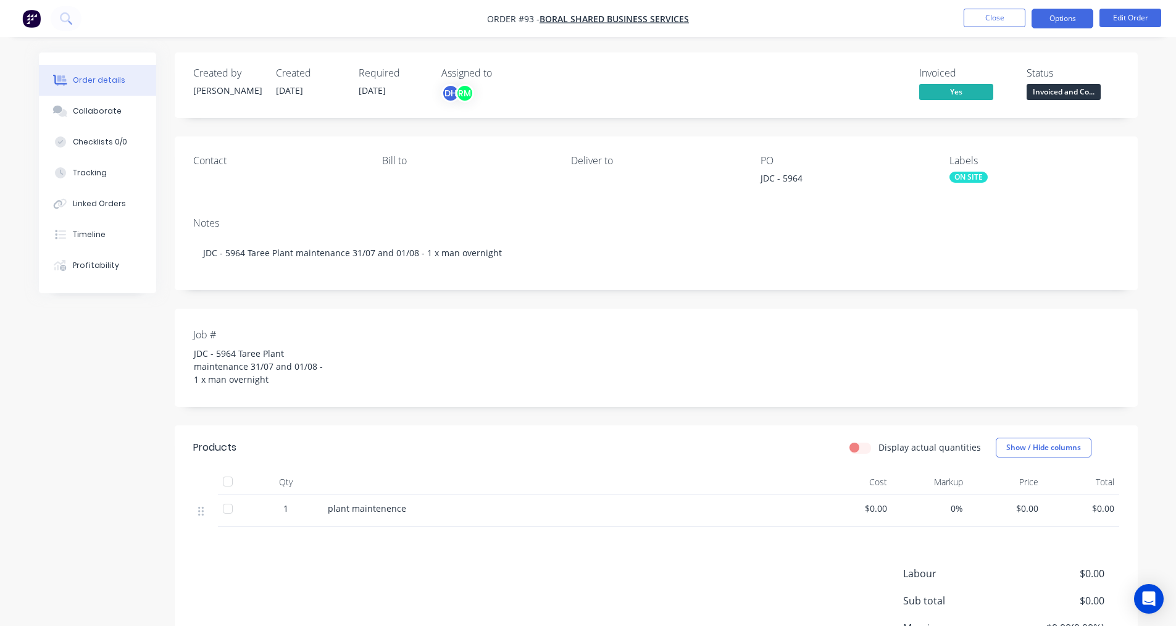
click at [1074, 19] on button "Options" at bounding box center [1062, 19] width 62 height 20
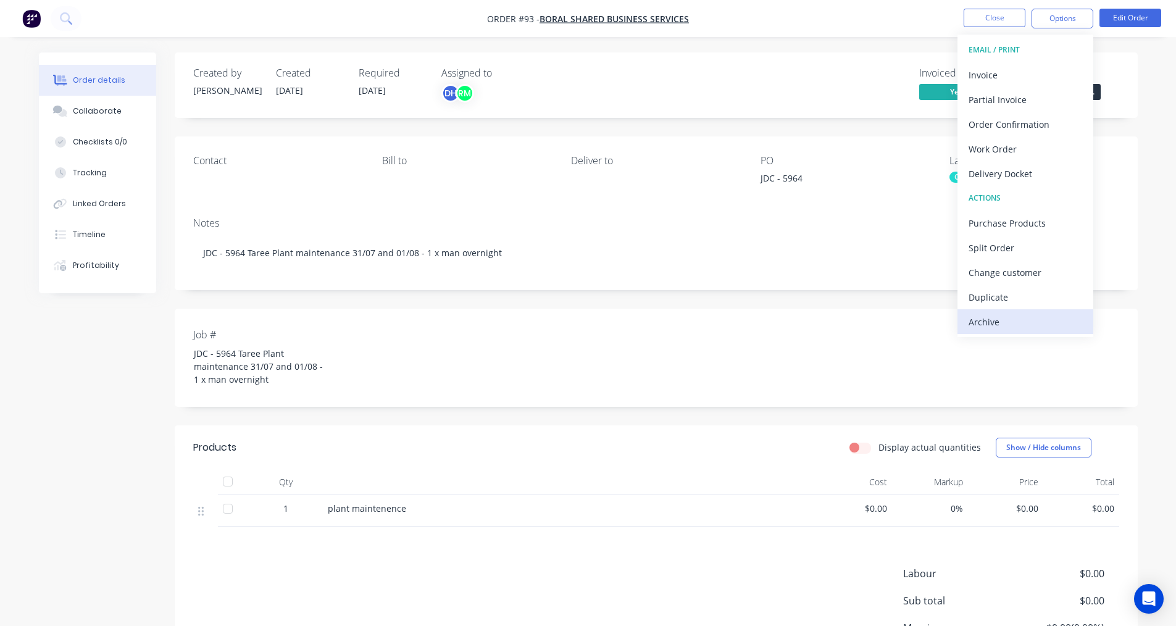
click at [1037, 323] on div "Archive" at bounding box center [1025, 322] width 114 height 18
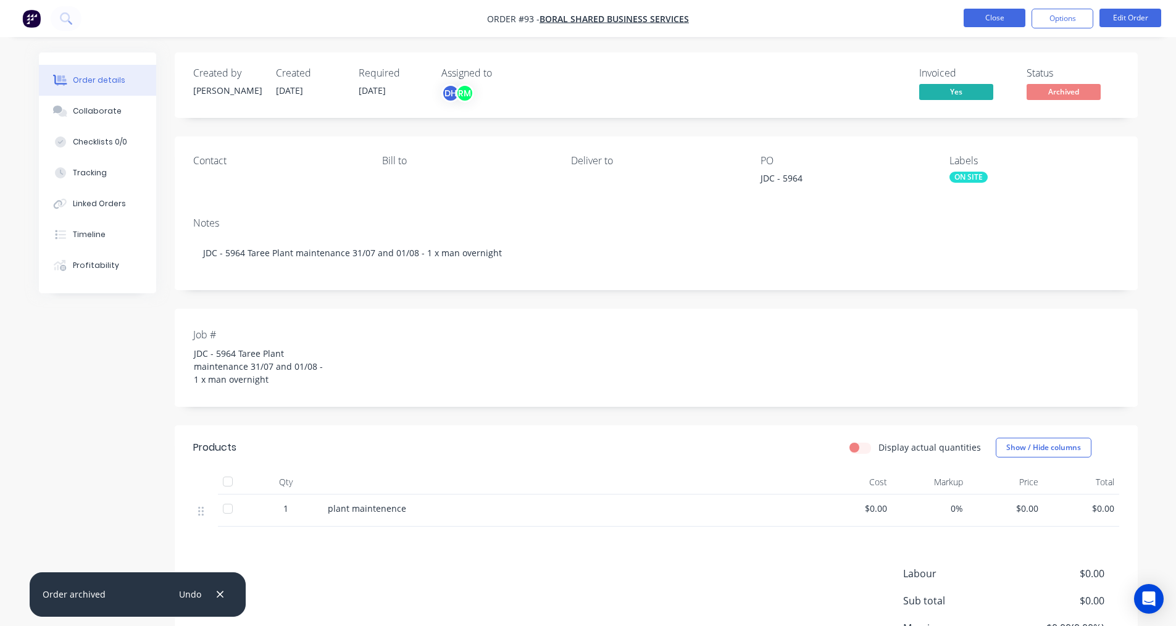
click at [996, 16] on button "Close" at bounding box center [994, 18] width 62 height 19
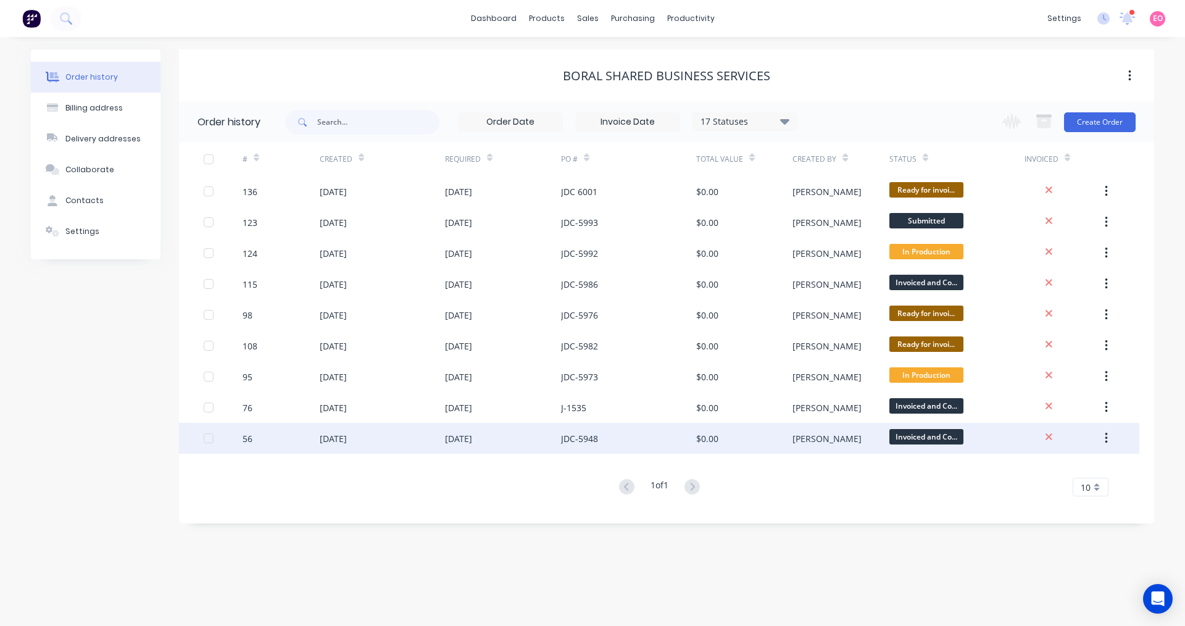
click at [734, 441] on div "$0.00" at bounding box center [744, 438] width 96 height 31
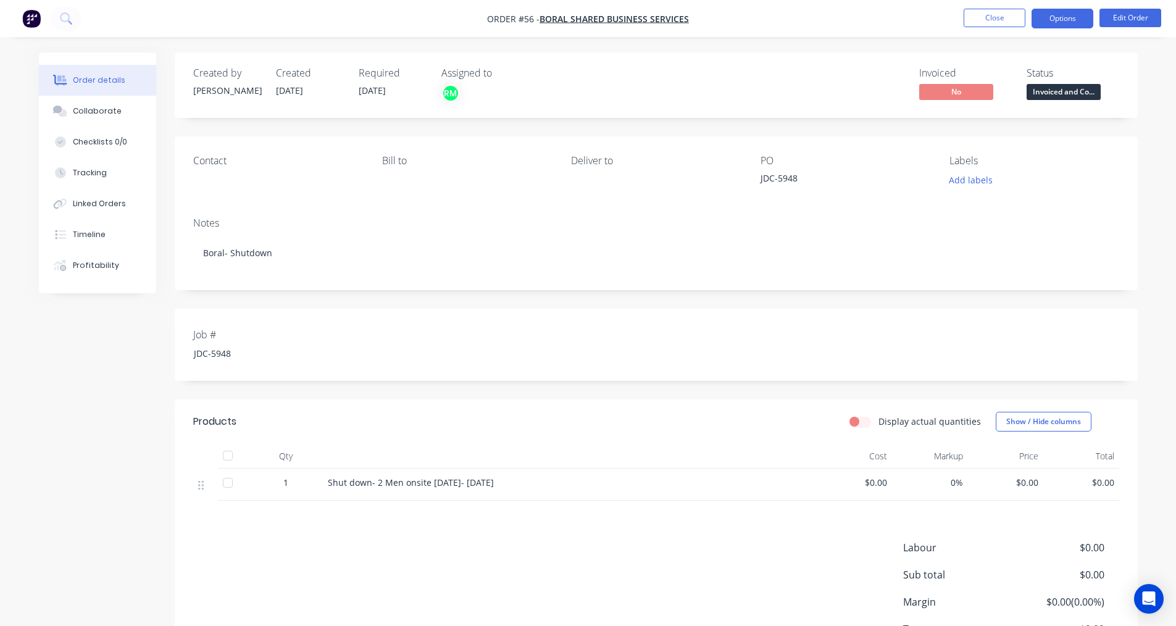
click at [1055, 17] on button "Options" at bounding box center [1062, 19] width 62 height 20
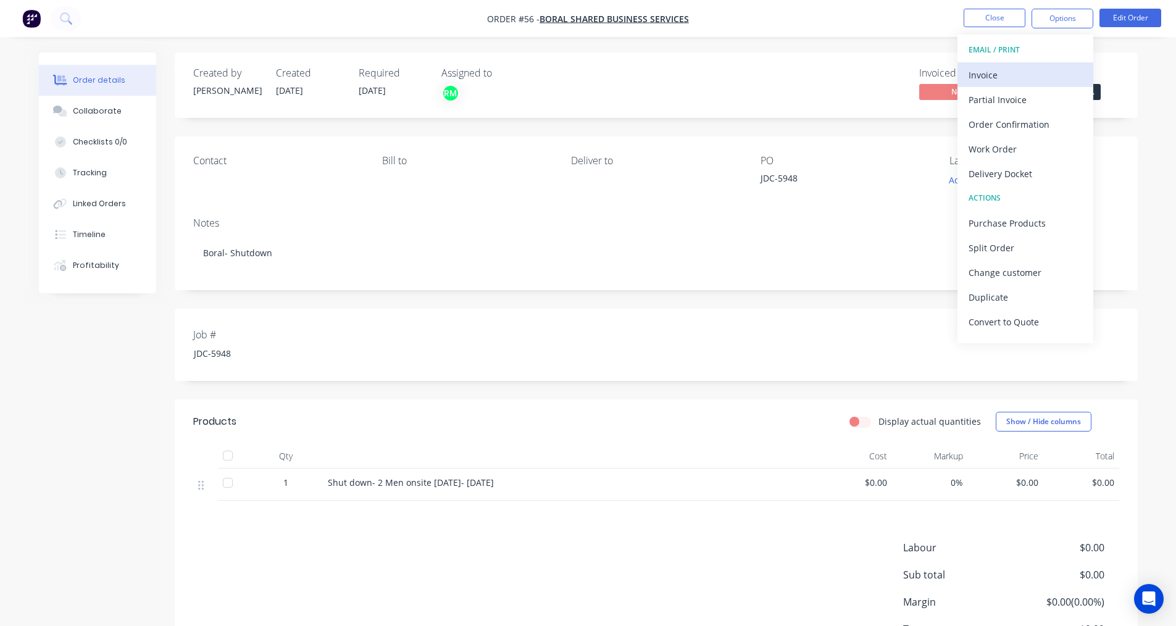
click at [1007, 78] on div "Invoice" at bounding box center [1025, 75] width 114 height 18
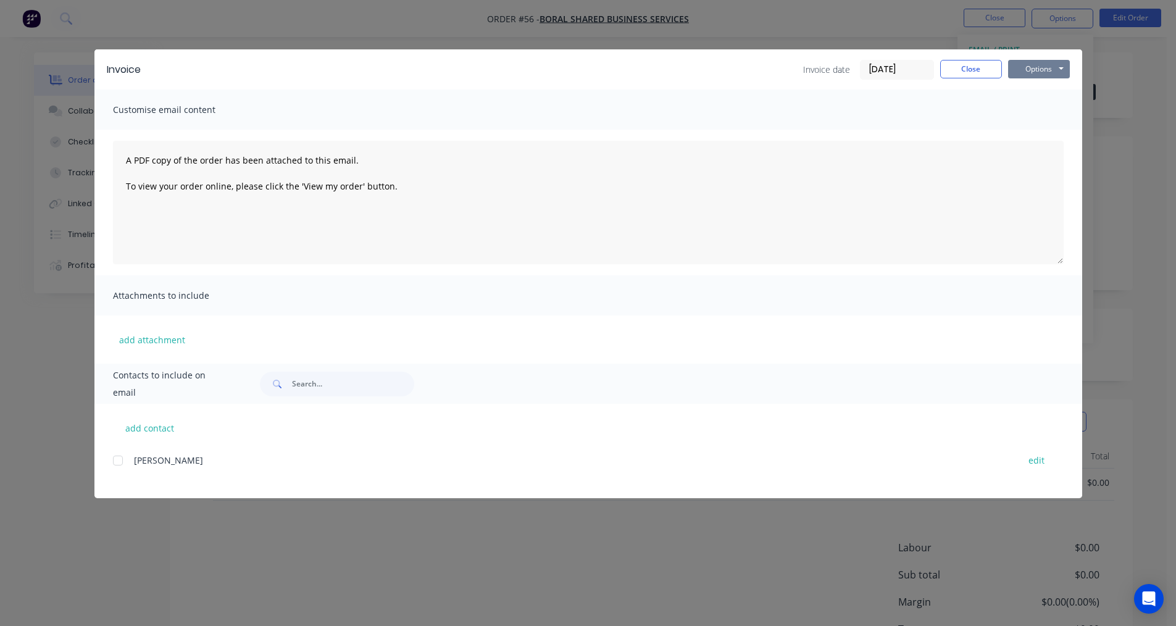
click at [1027, 69] on button "Options" at bounding box center [1039, 69] width 62 height 19
click at [1026, 114] on button "Print" at bounding box center [1047, 111] width 79 height 20
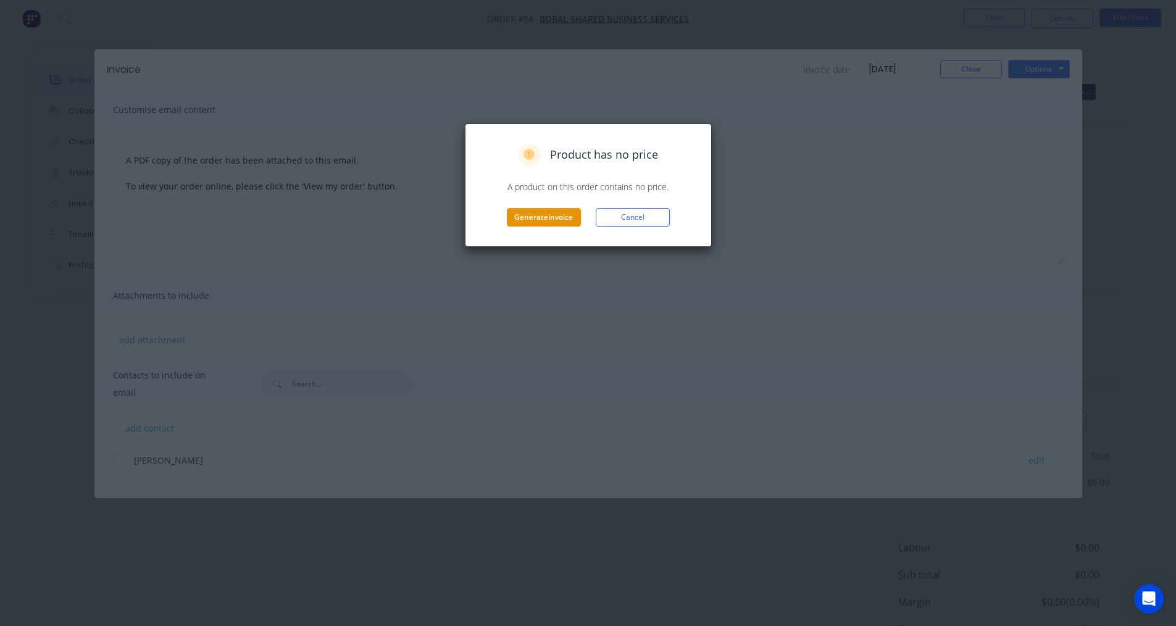
click at [528, 214] on button "Generate invoice" at bounding box center [544, 217] width 74 height 19
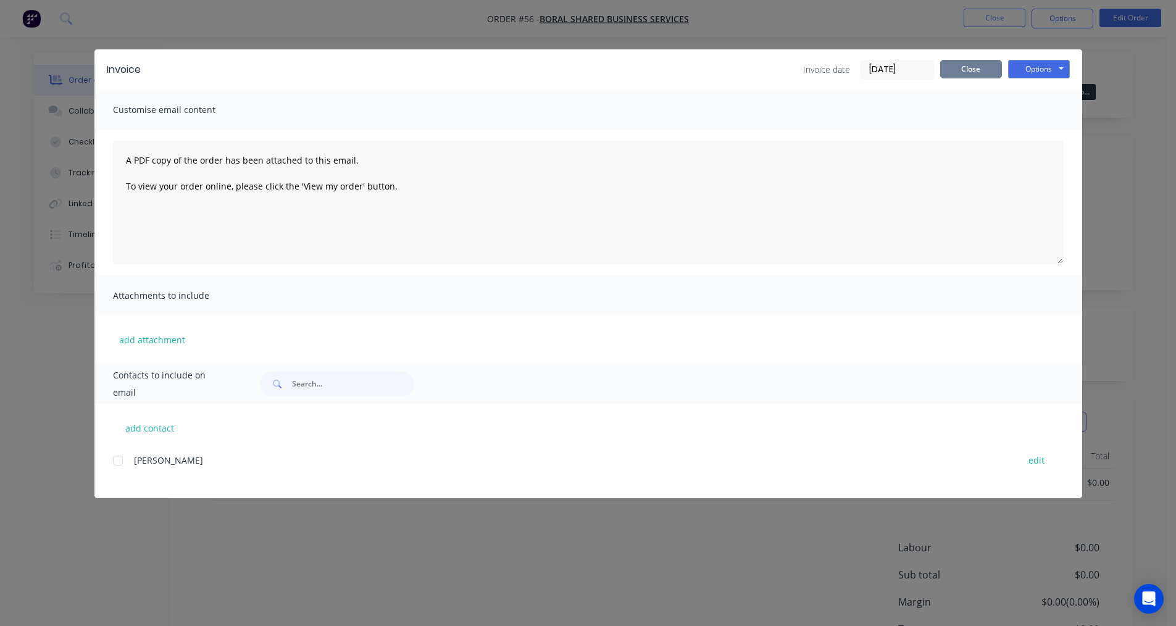
click at [956, 72] on button "Close" at bounding box center [971, 69] width 62 height 19
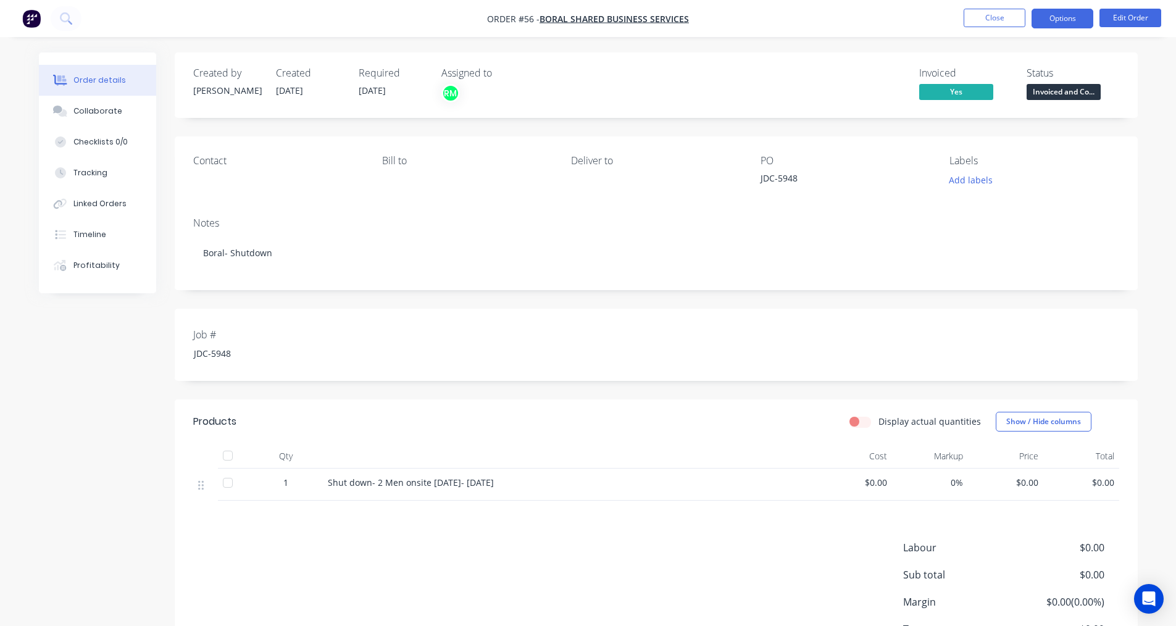
click at [1053, 19] on button "Options" at bounding box center [1062, 19] width 62 height 20
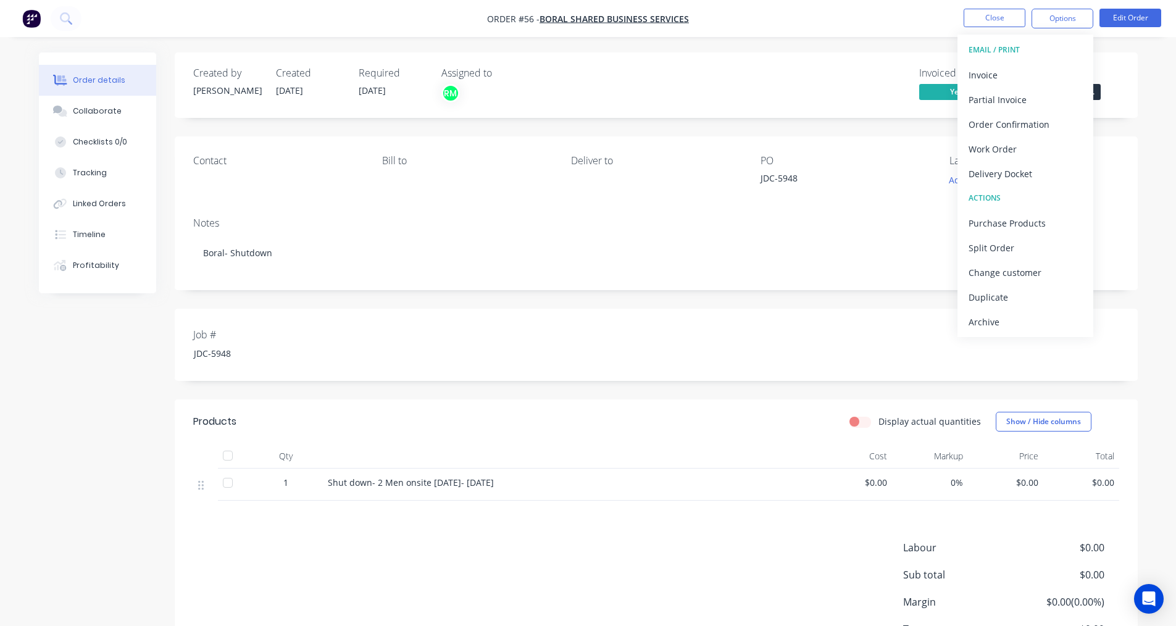
click at [995, 330] on div "Archive" at bounding box center [1025, 322] width 114 height 18
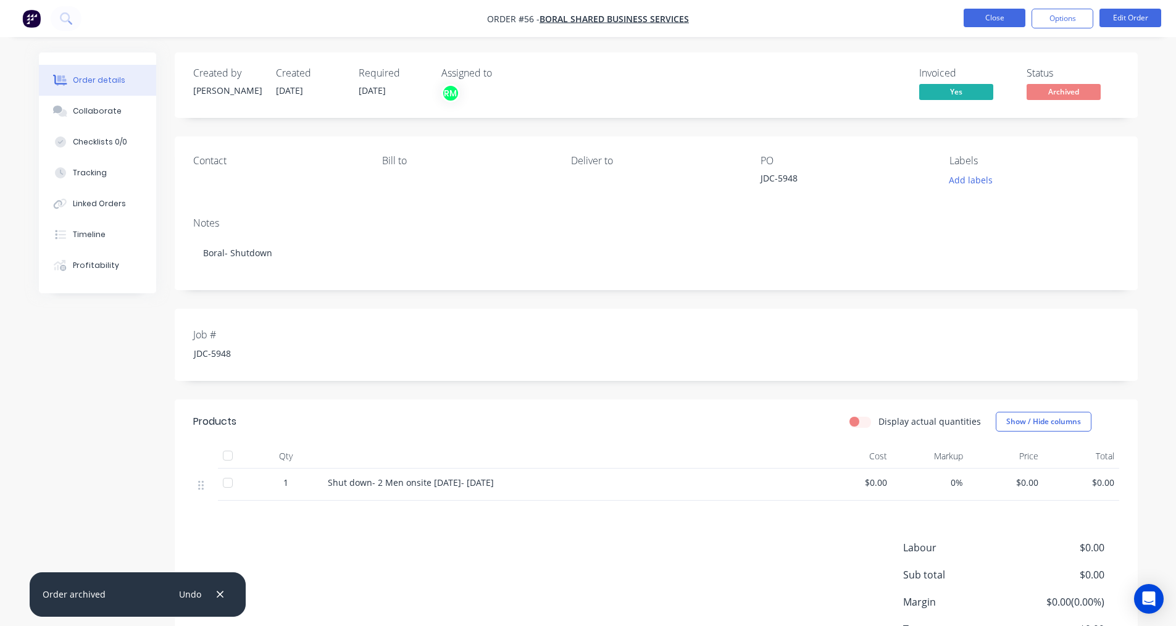
click at [999, 23] on button "Close" at bounding box center [994, 18] width 62 height 19
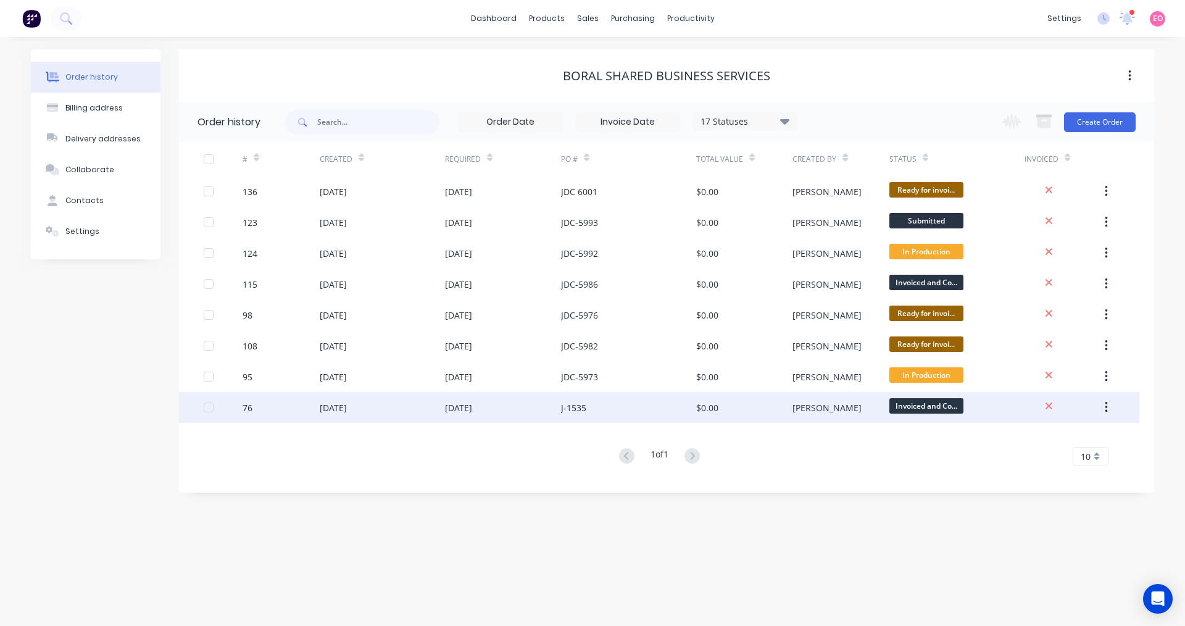
click at [737, 405] on div "$0.00" at bounding box center [744, 407] width 96 height 31
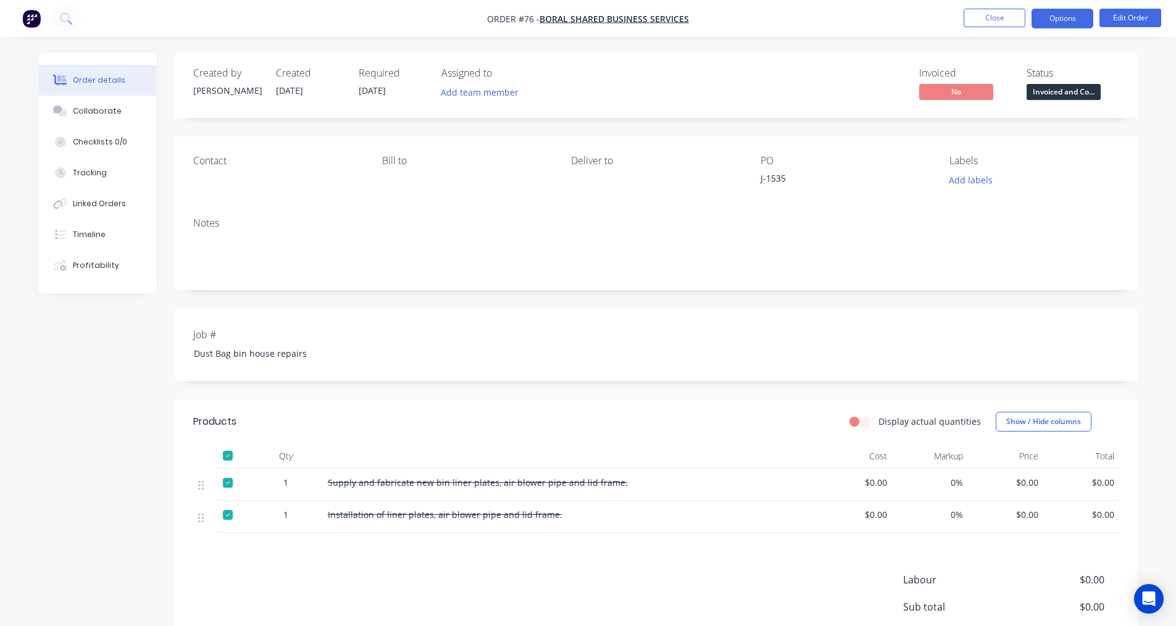
click at [1058, 22] on button "Options" at bounding box center [1062, 19] width 62 height 20
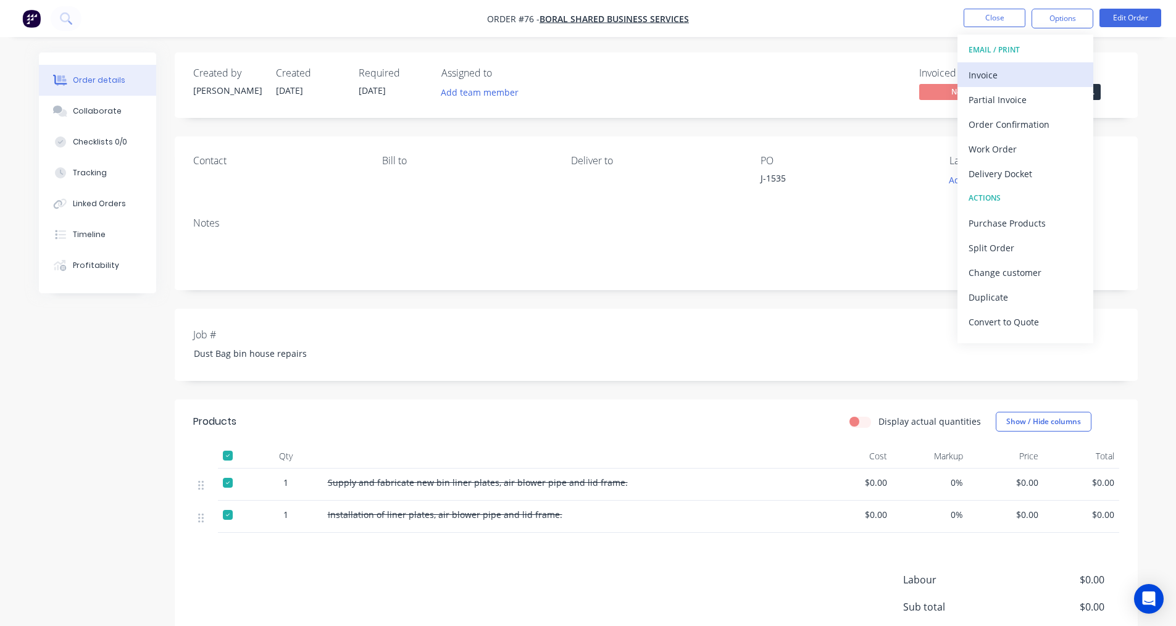
click at [1003, 79] on div "Invoice" at bounding box center [1025, 75] width 114 height 18
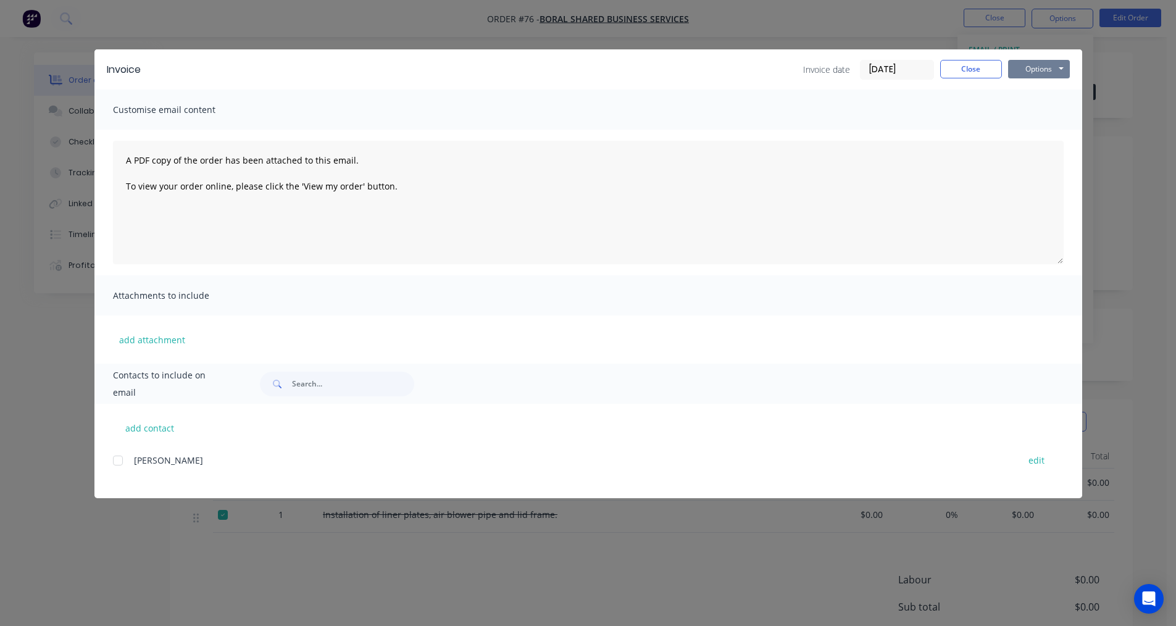
click at [1034, 72] on button "Options" at bounding box center [1039, 69] width 62 height 19
click at [1040, 111] on button "Print" at bounding box center [1047, 111] width 79 height 20
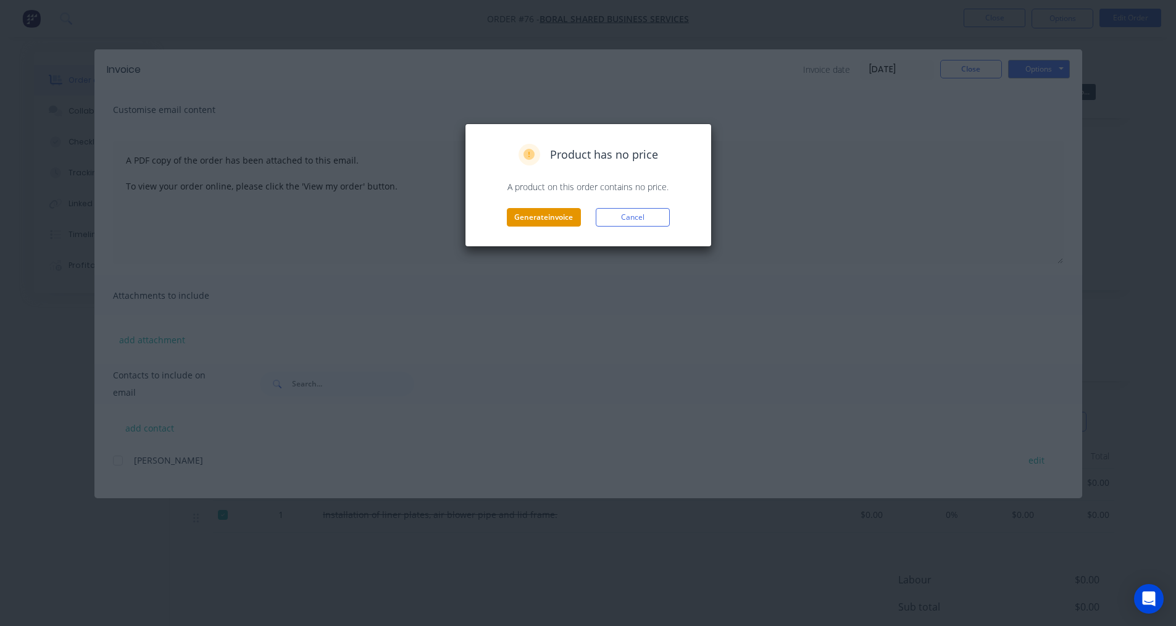
click at [573, 223] on button "Generate invoice" at bounding box center [544, 217] width 74 height 19
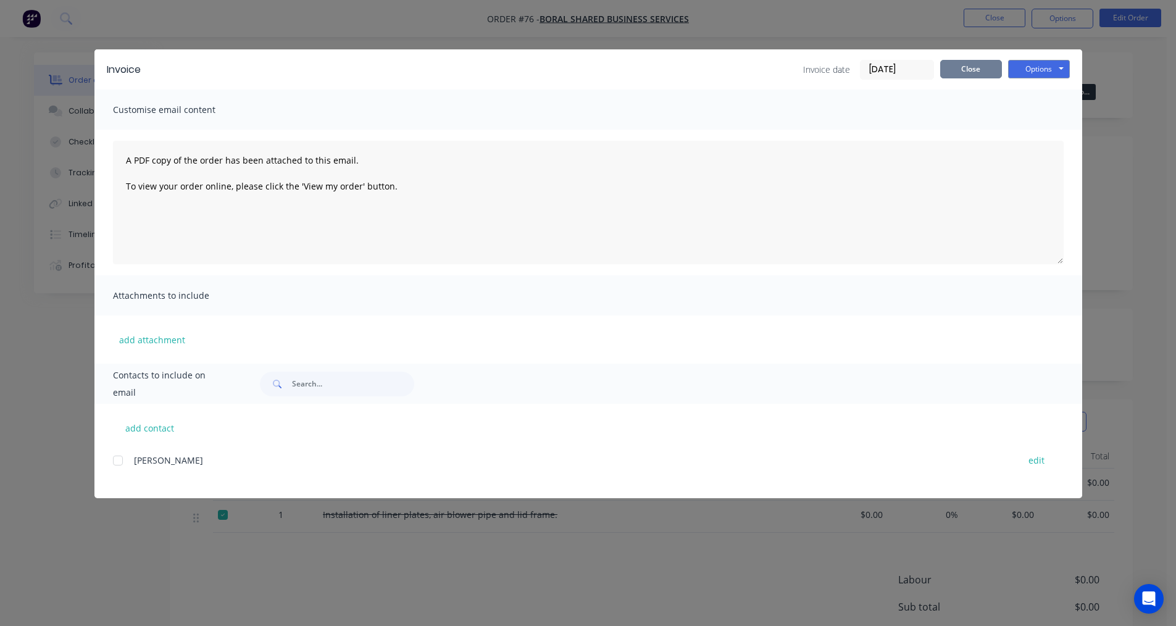
click at [974, 67] on button "Close" at bounding box center [971, 69] width 62 height 19
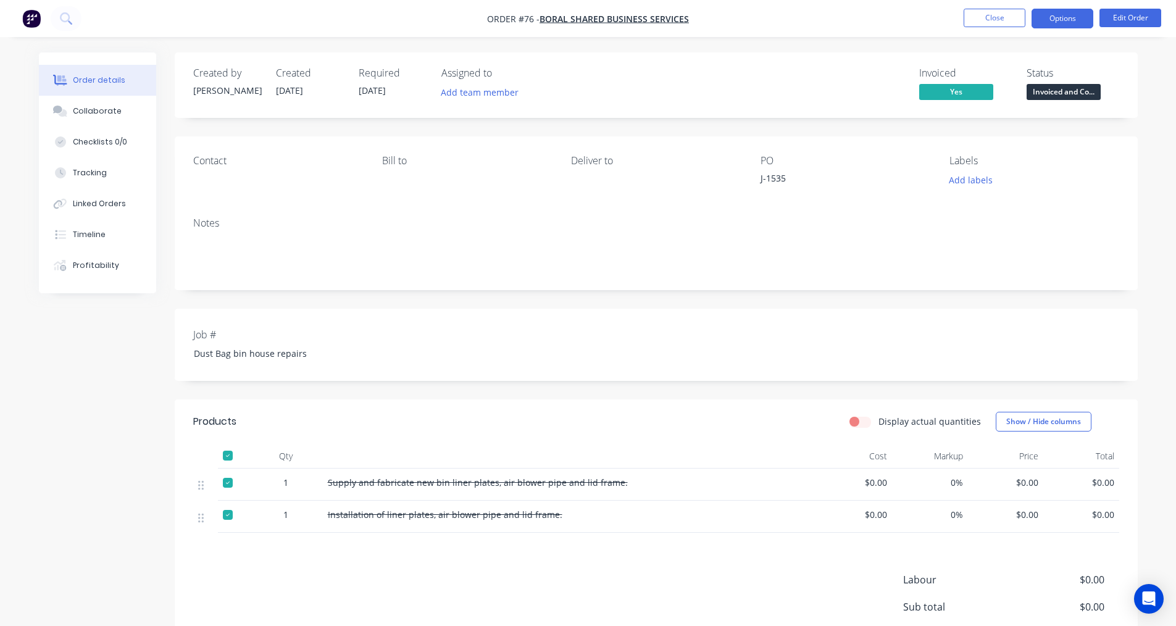
click at [1063, 17] on button "Options" at bounding box center [1062, 19] width 62 height 20
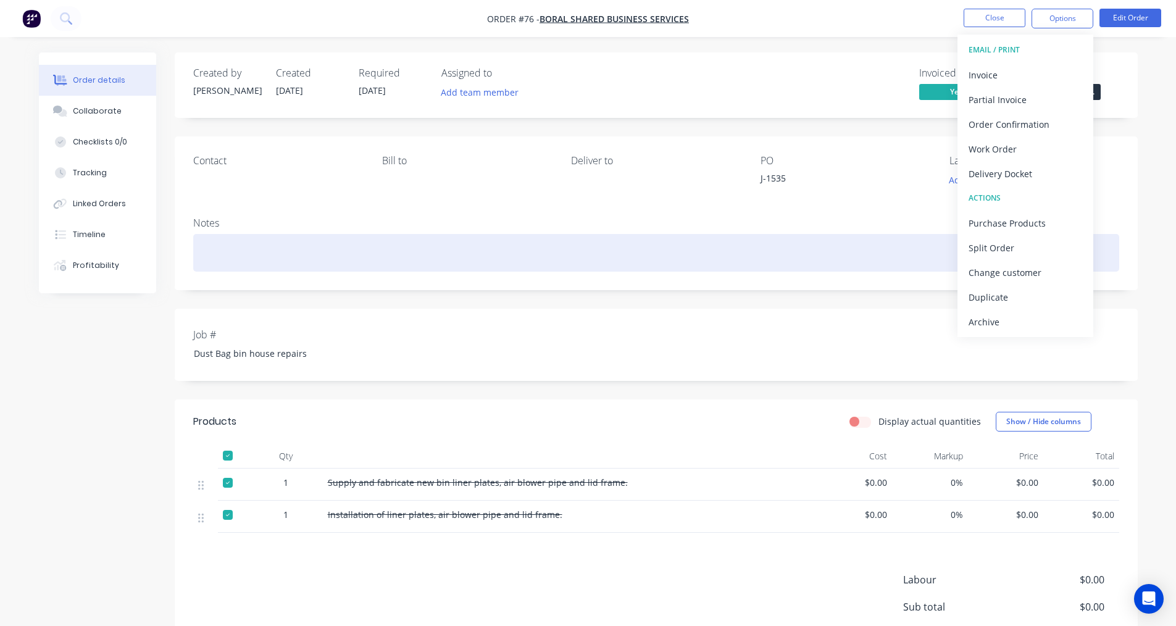
drag, startPoint x: 1002, startPoint y: 318, endPoint x: 913, endPoint y: 265, distance: 103.5
click at [1001, 319] on div "Archive" at bounding box center [1025, 322] width 114 height 18
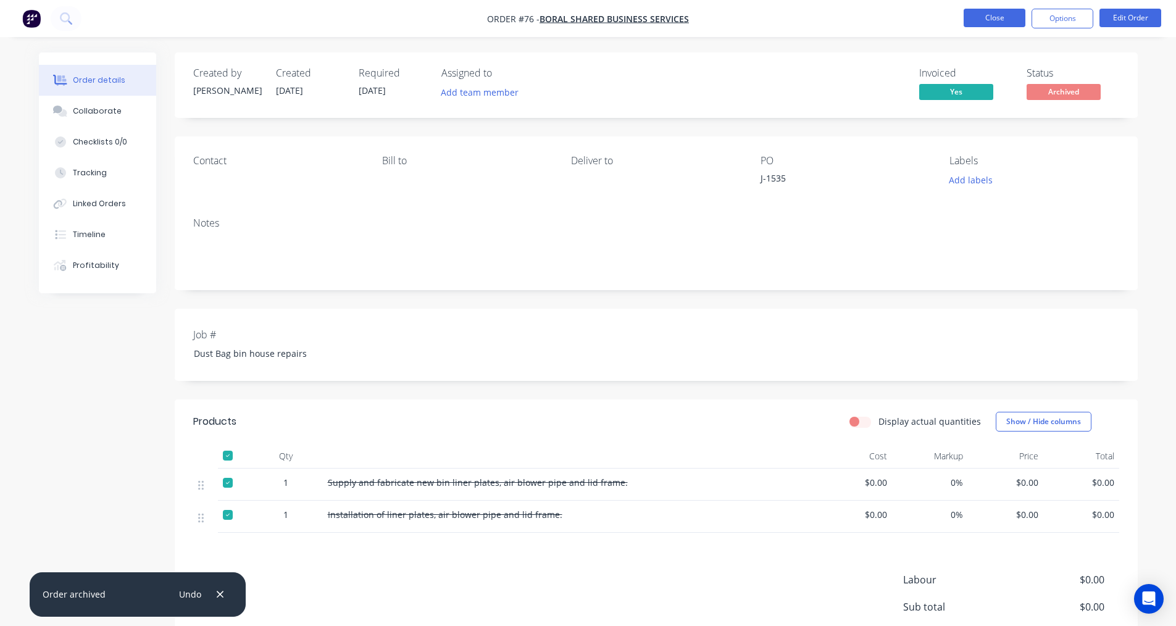
click at [1001, 18] on button "Close" at bounding box center [994, 18] width 62 height 19
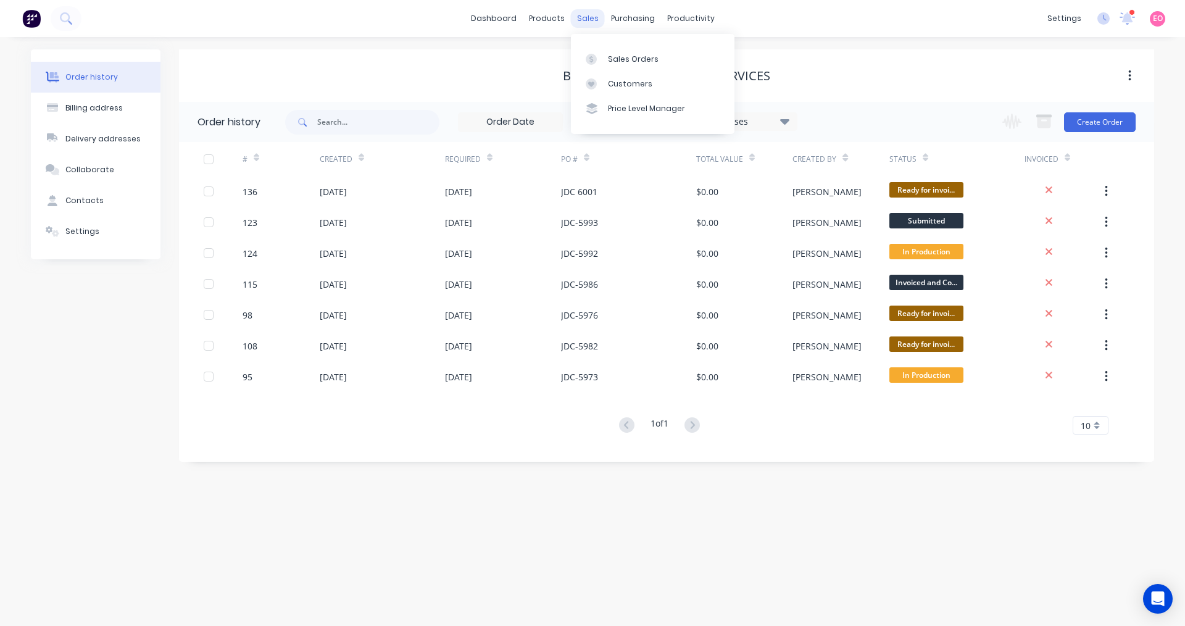
click at [590, 21] on div "sales" at bounding box center [588, 18] width 34 height 19
click at [618, 59] on div "Sales Orders" at bounding box center [633, 59] width 51 height 11
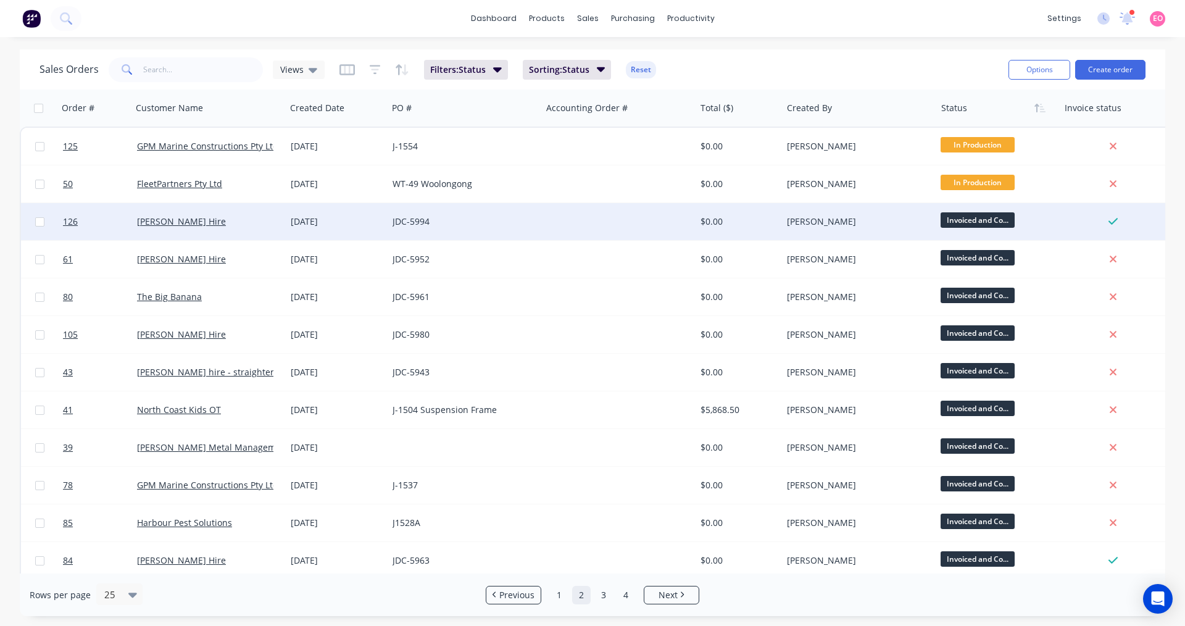
click at [537, 233] on div "JDC-5994" at bounding box center [465, 221] width 154 height 37
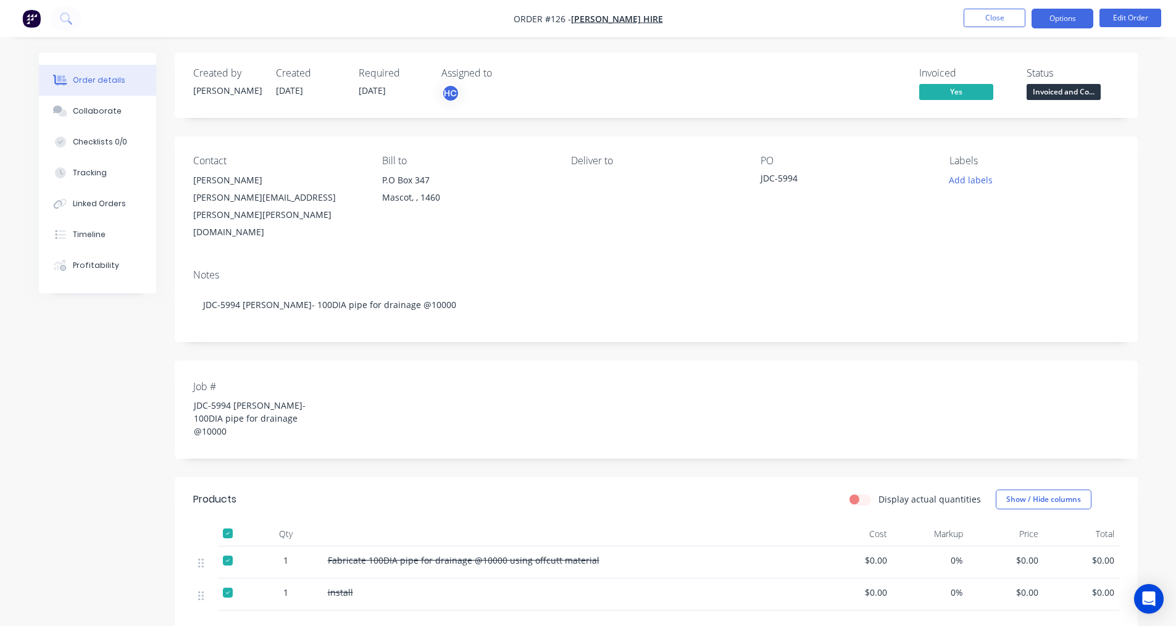
click at [1060, 19] on button "Options" at bounding box center [1062, 19] width 62 height 20
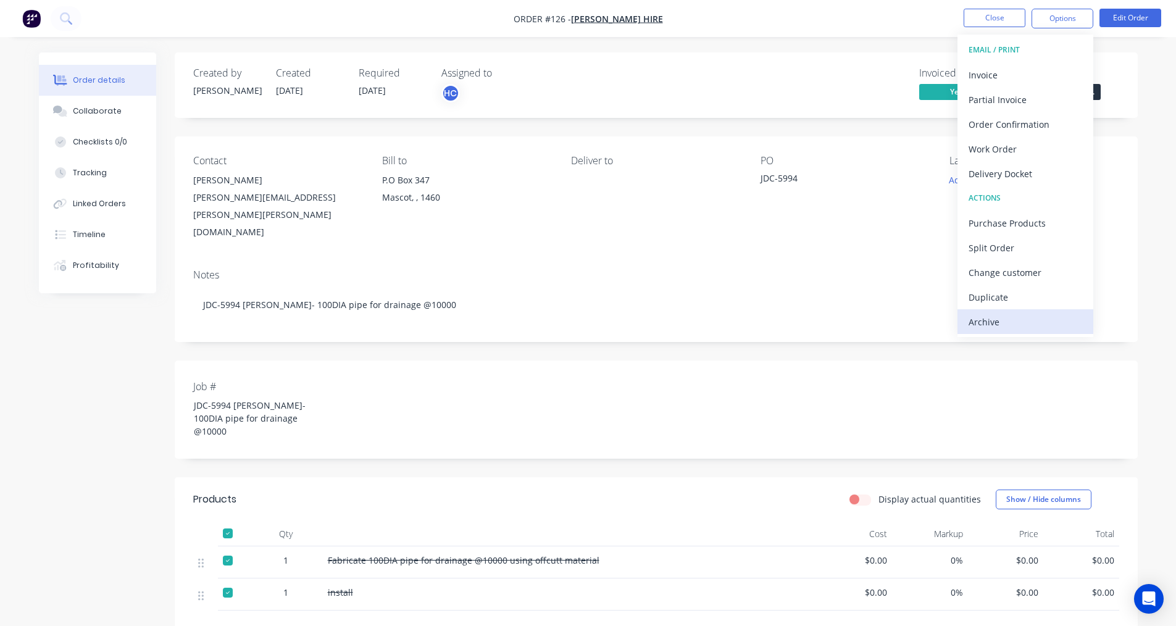
click at [997, 315] on div "Archive" at bounding box center [1025, 322] width 114 height 18
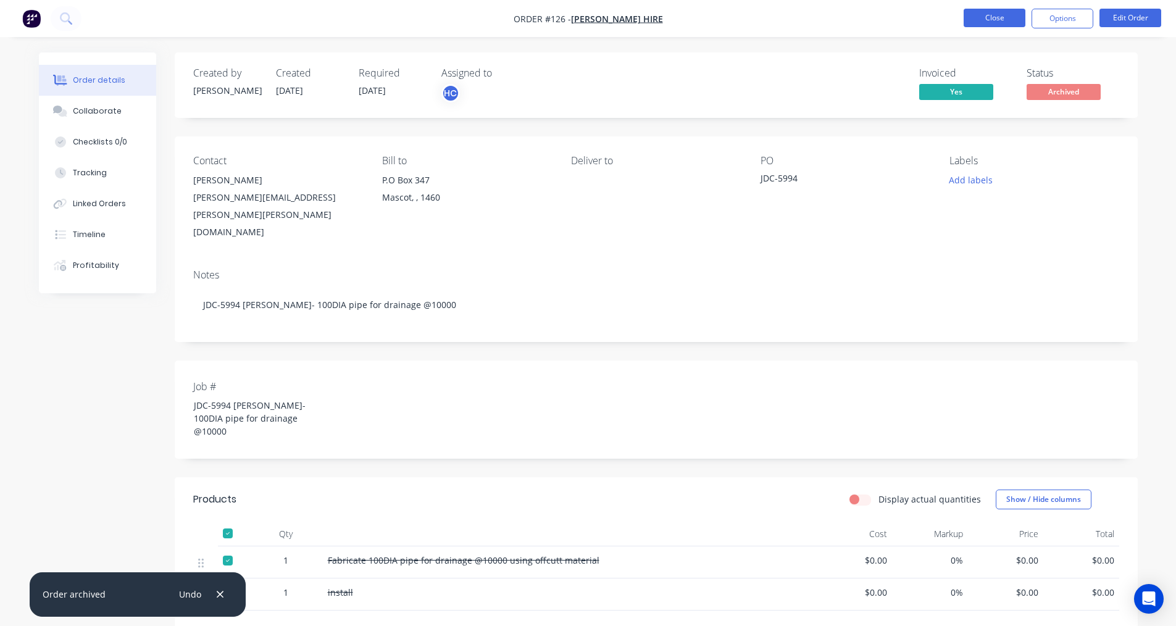
click at [990, 19] on button "Close" at bounding box center [994, 18] width 62 height 19
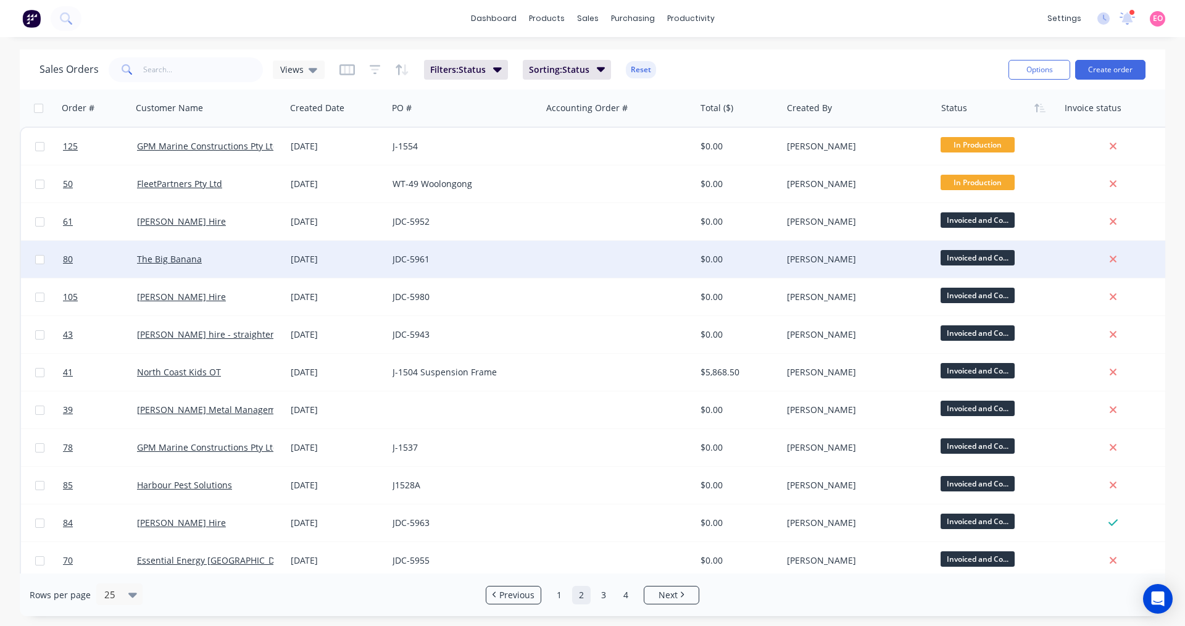
click at [474, 264] on div "JDC-5961" at bounding box center [460, 259] width 137 height 12
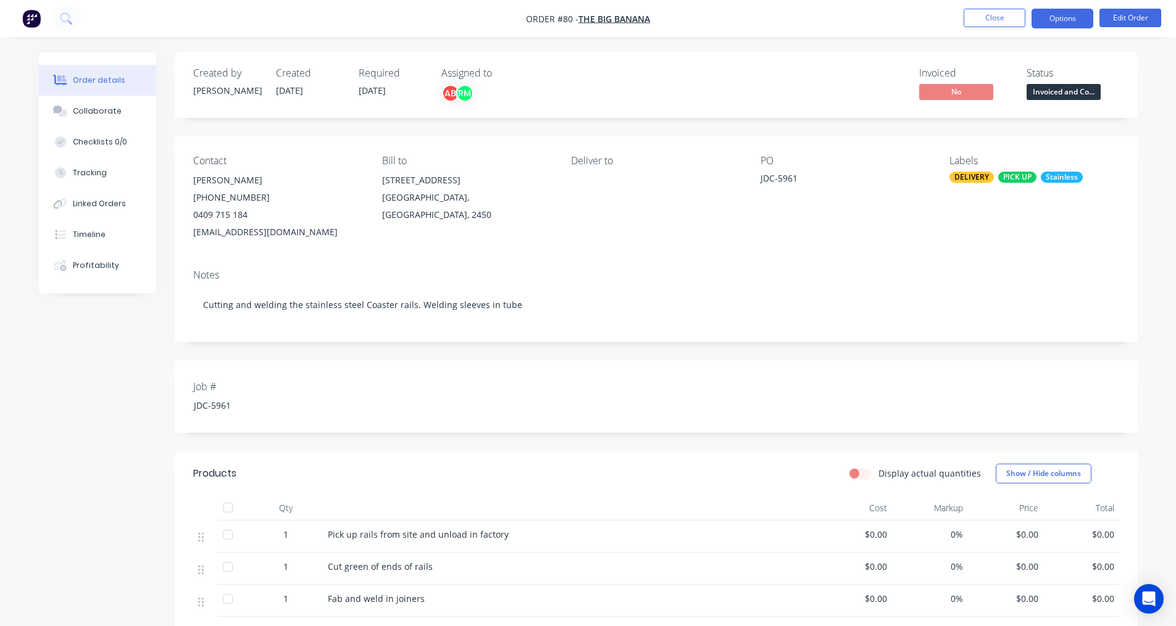
click at [1065, 19] on button "Options" at bounding box center [1062, 19] width 62 height 20
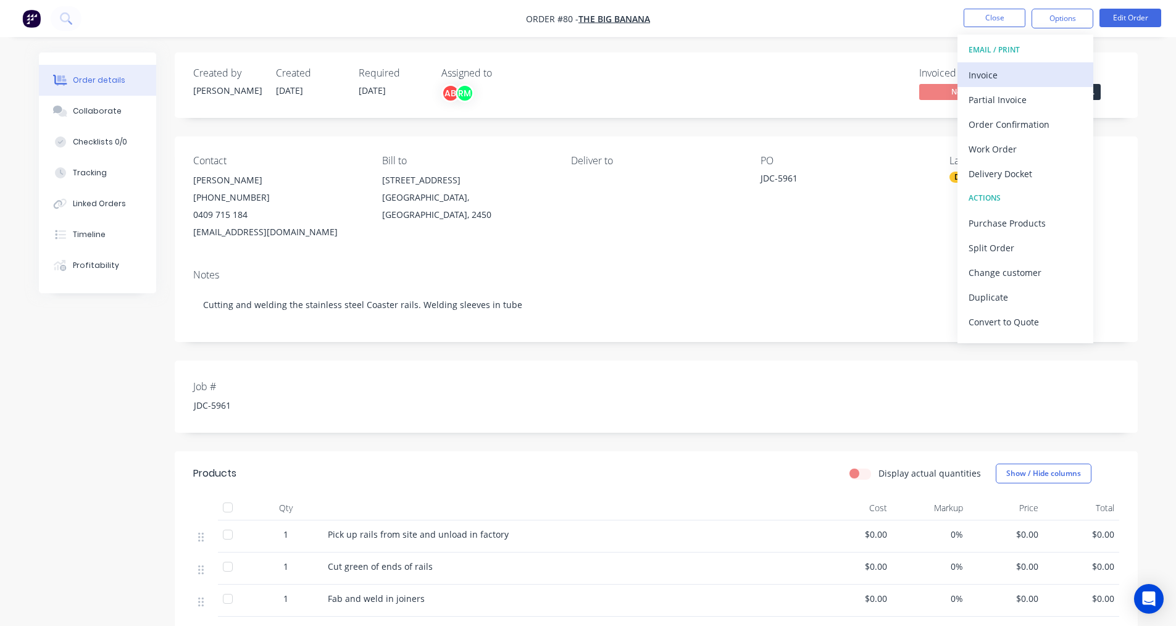
click at [1013, 76] on div "Invoice" at bounding box center [1025, 75] width 114 height 18
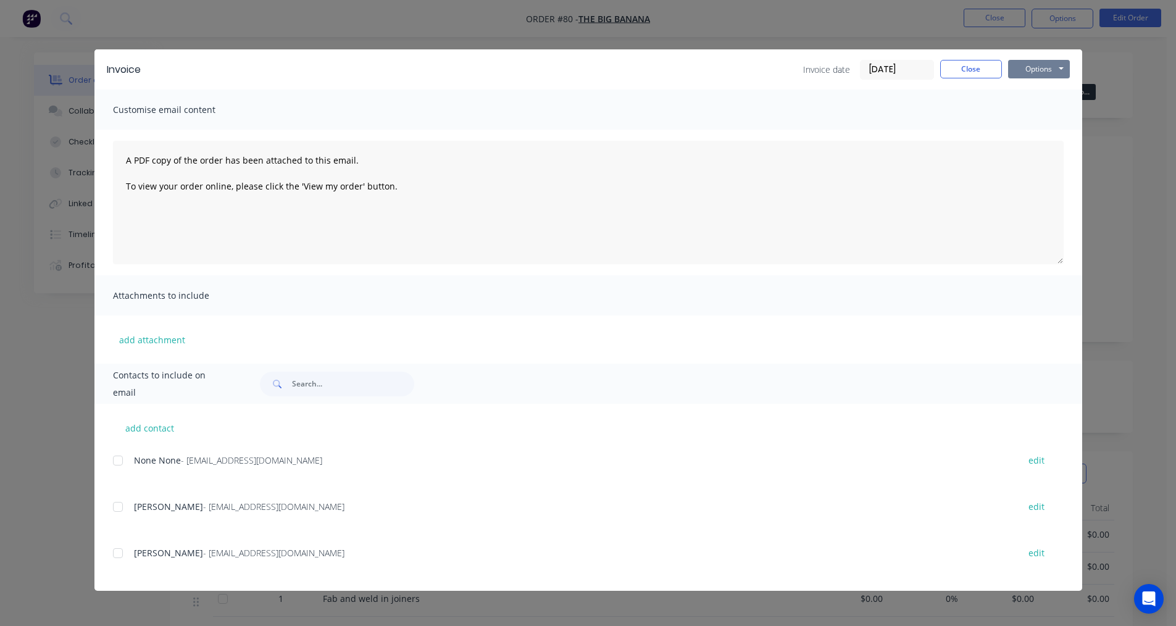
click at [1027, 64] on button "Options" at bounding box center [1039, 69] width 62 height 19
click at [1027, 116] on button "Print" at bounding box center [1047, 111] width 79 height 20
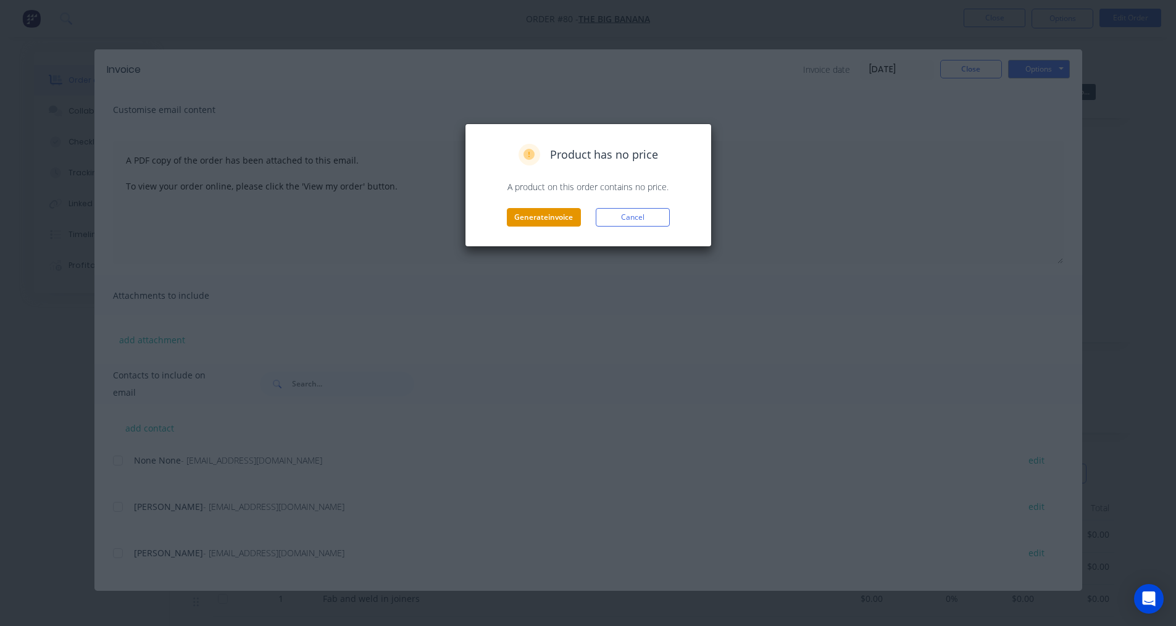
click at [533, 213] on button "Generate invoice" at bounding box center [544, 217] width 74 height 19
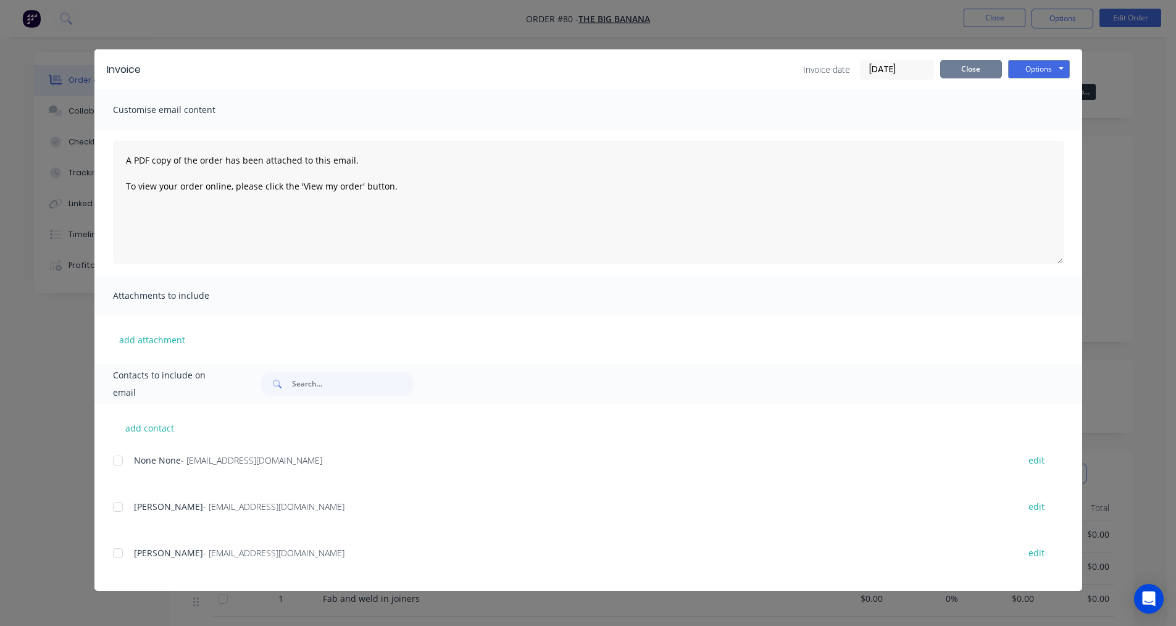
drag, startPoint x: 981, startPoint y: 65, endPoint x: 1027, endPoint y: 46, distance: 50.1
click at [981, 65] on button "Close" at bounding box center [971, 69] width 62 height 19
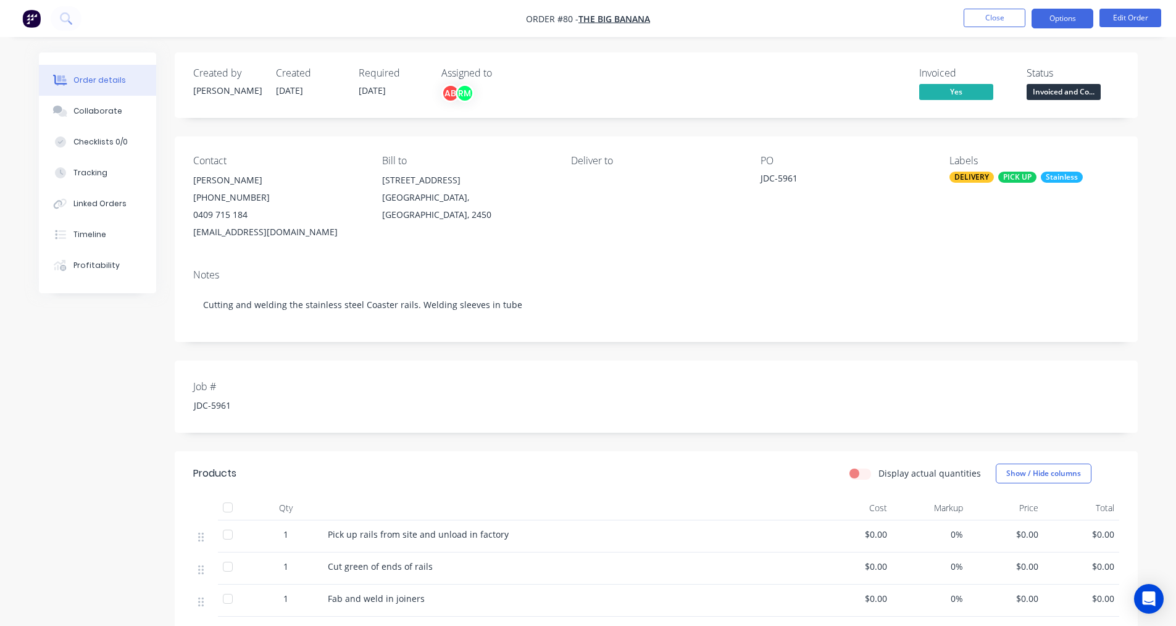
click at [1062, 19] on button "Options" at bounding box center [1062, 19] width 62 height 20
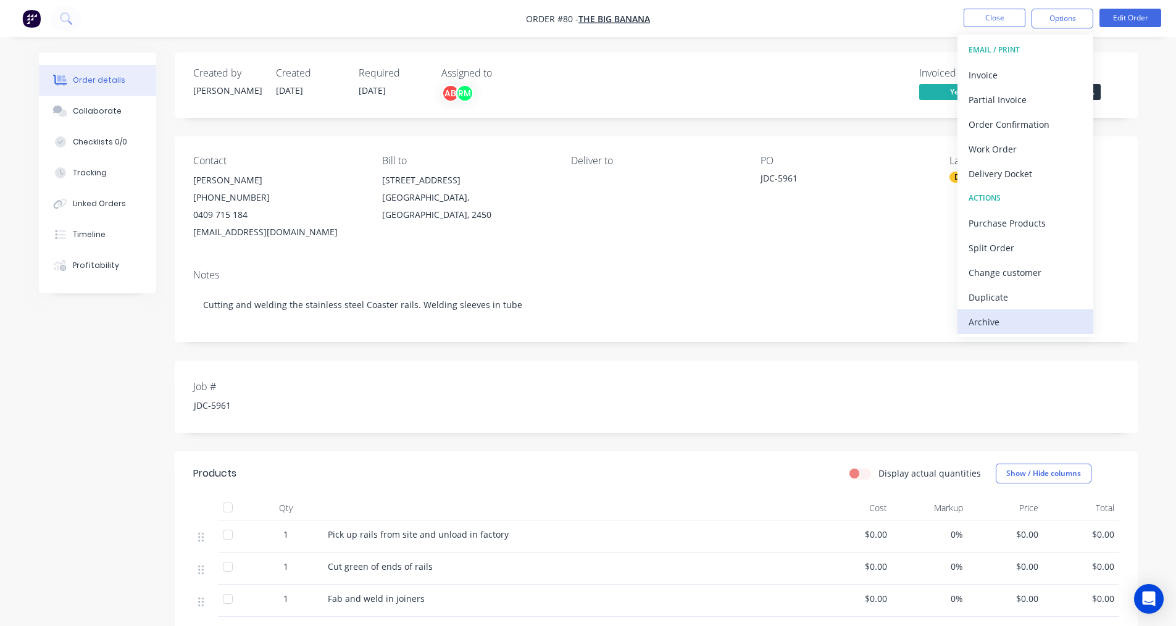
click at [1011, 326] on div "Archive" at bounding box center [1025, 322] width 114 height 18
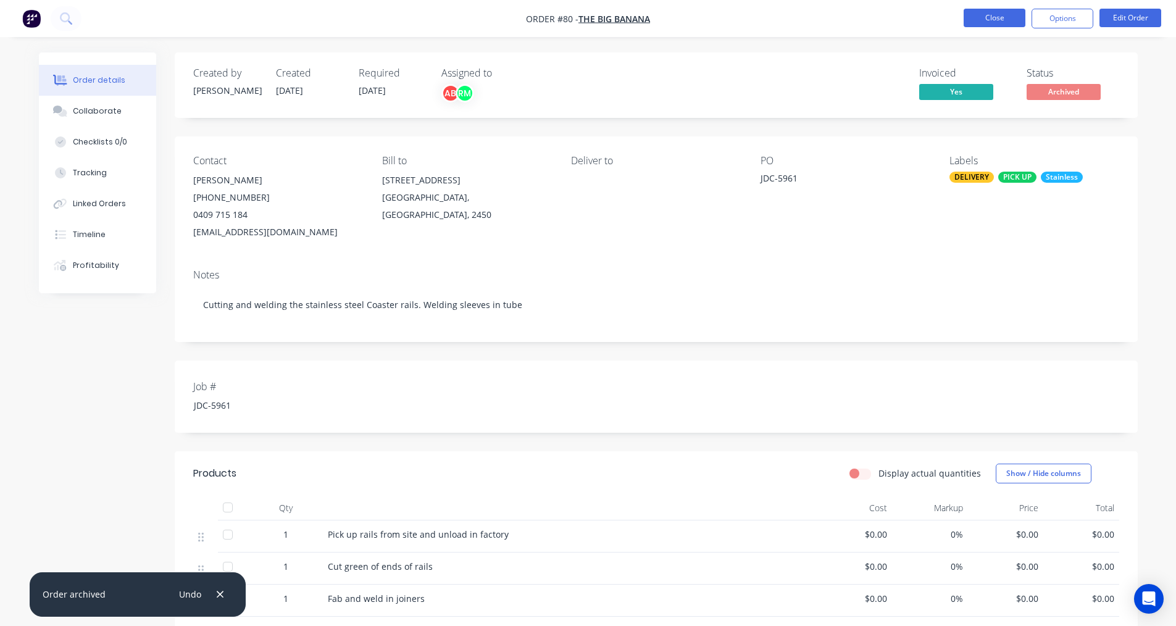
click at [1000, 17] on button "Close" at bounding box center [994, 18] width 62 height 19
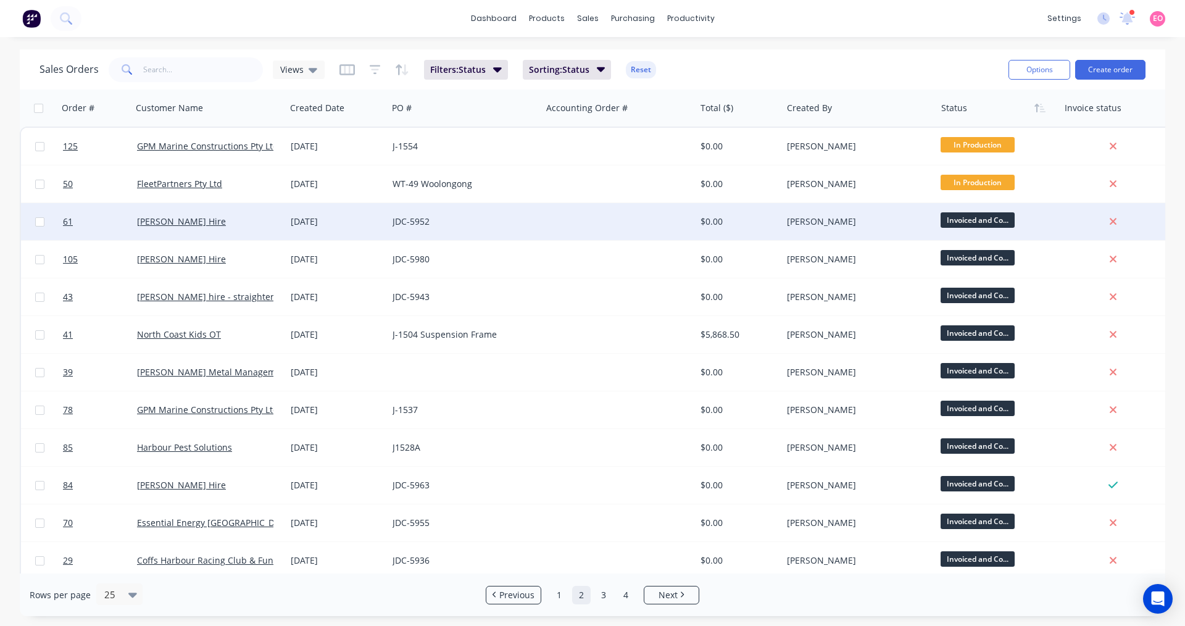
click at [401, 224] on div "JDC-5952" at bounding box center [460, 221] width 137 height 12
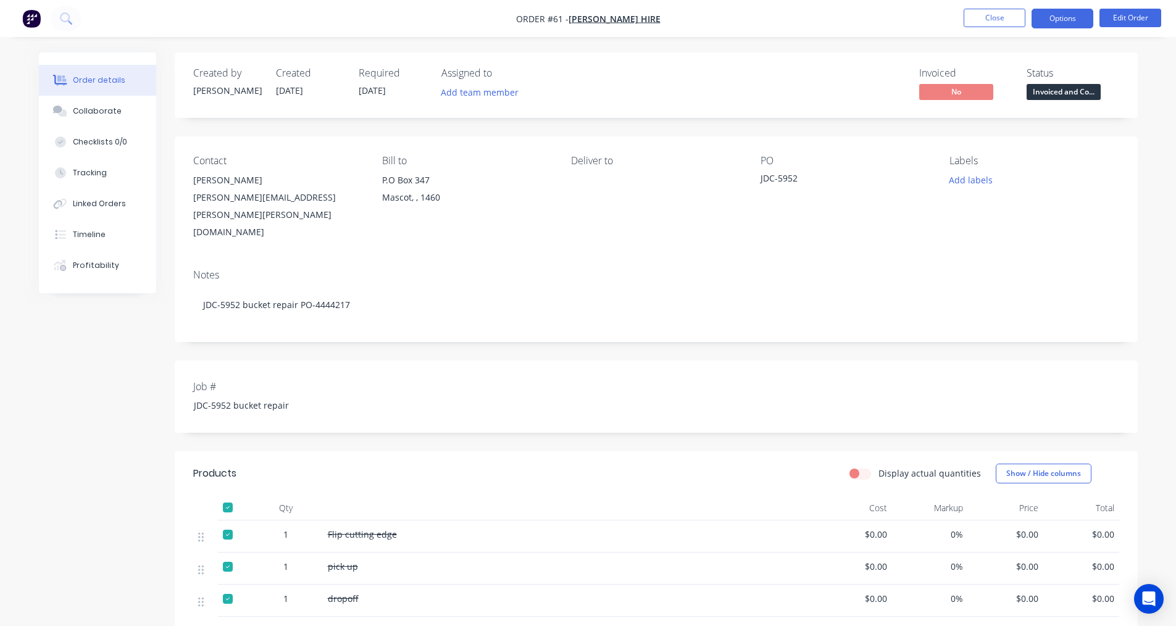
click at [1049, 24] on button "Options" at bounding box center [1062, 19] width 62 height 20
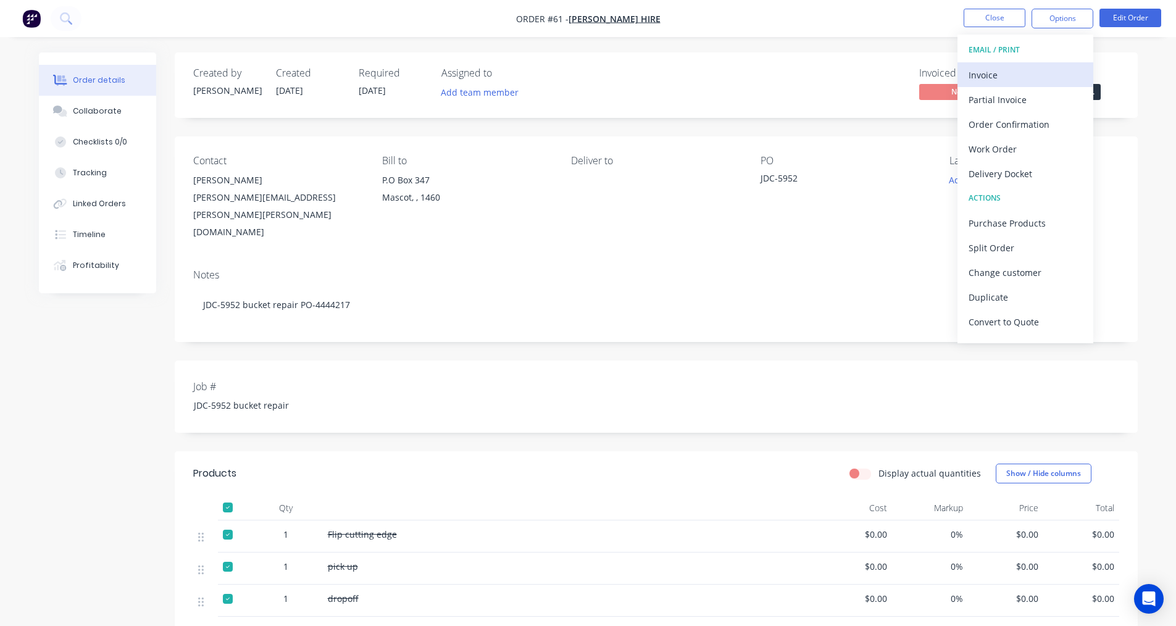
click at [997, 80] on div "Invoice" at bounding box center [1025, 75] width 114 height 18
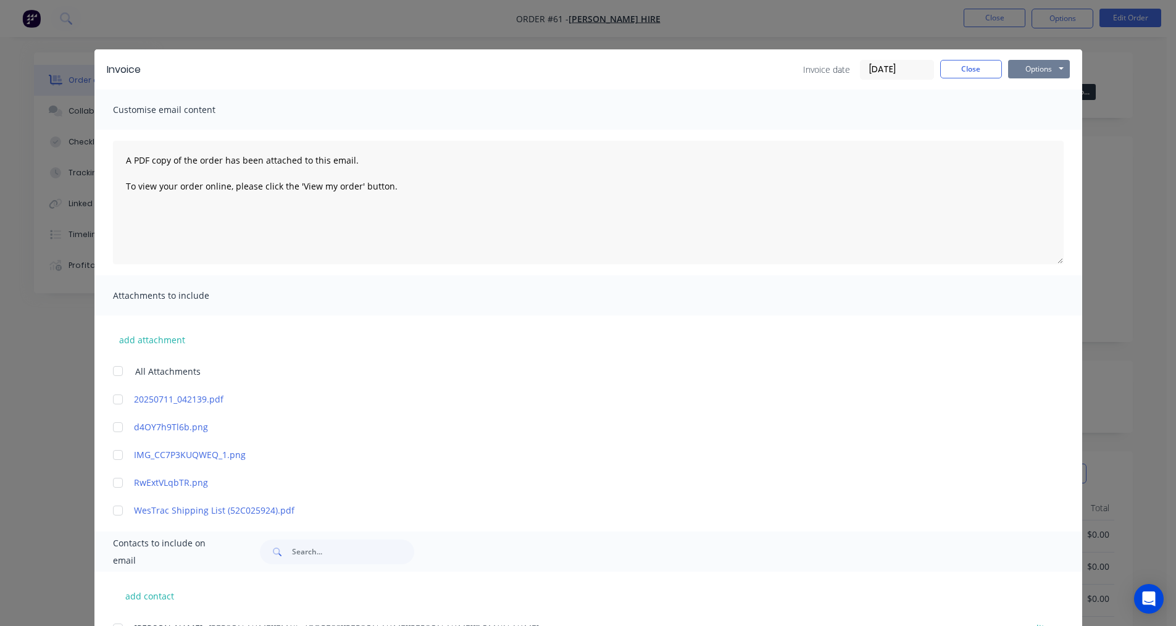
click at [1054, 68] on button "Options" at bounding box center [1039, 69] width 62 height 19
click at [1021, 108] on button "Print" at bounding box center [1047, 111] width 79 height 20
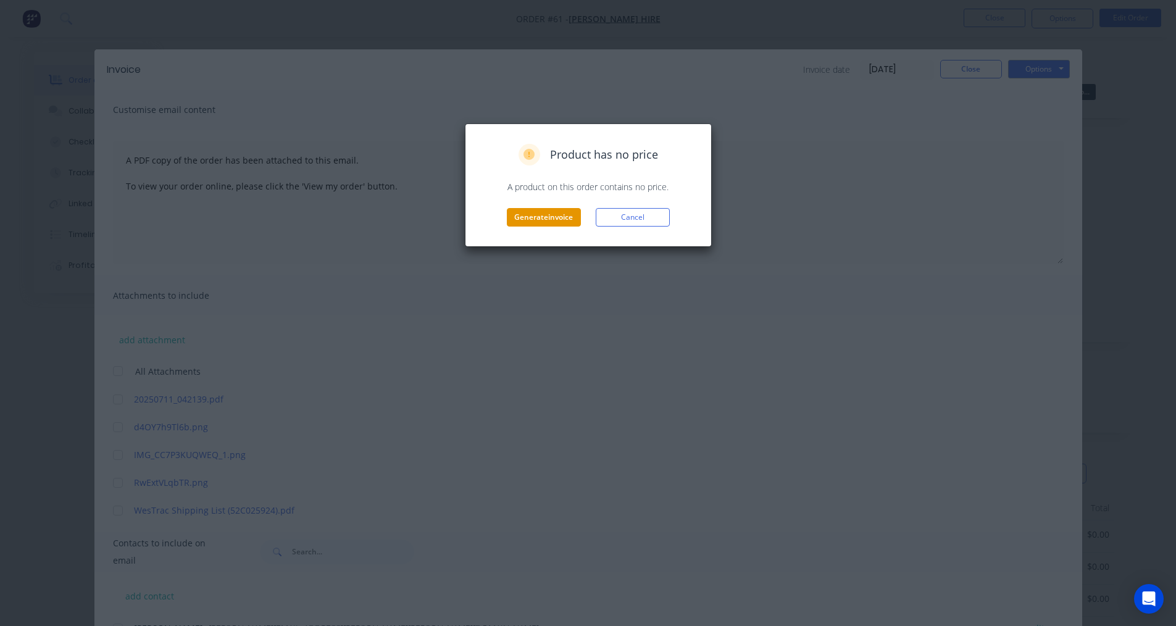
click at [523, 221] on button "Generate invoice" at bounding box center [544, 217] width 74 height 19
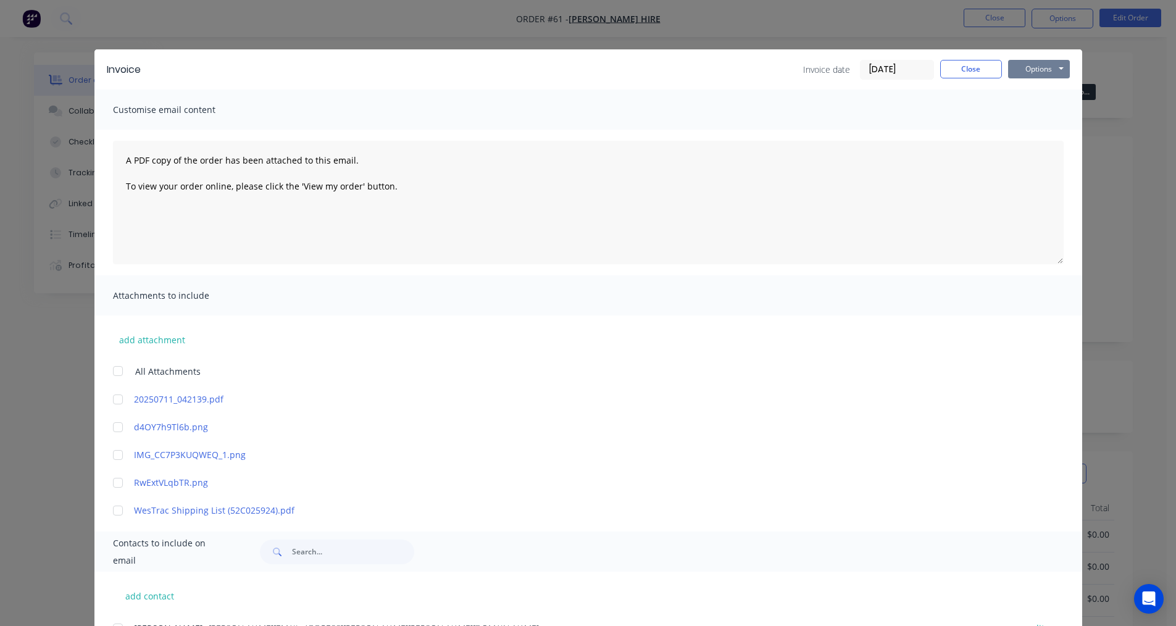
click at [1039, 68] on button "Options" at bounding box center [1039, 69] width 62 height 19
drag, startPoint x: 927, startPoint y: 132, endPoint x: 937, endPoint y: 106, distance: 27.7
click at [927, 130] on div "A PDF copy of the order has been attached to this email. To view your order onl…" at bounding box center [587, 203] width 987 height 146
click at [961, 69] on button "Close" at bounding box center [971, 69] width 62 height 19
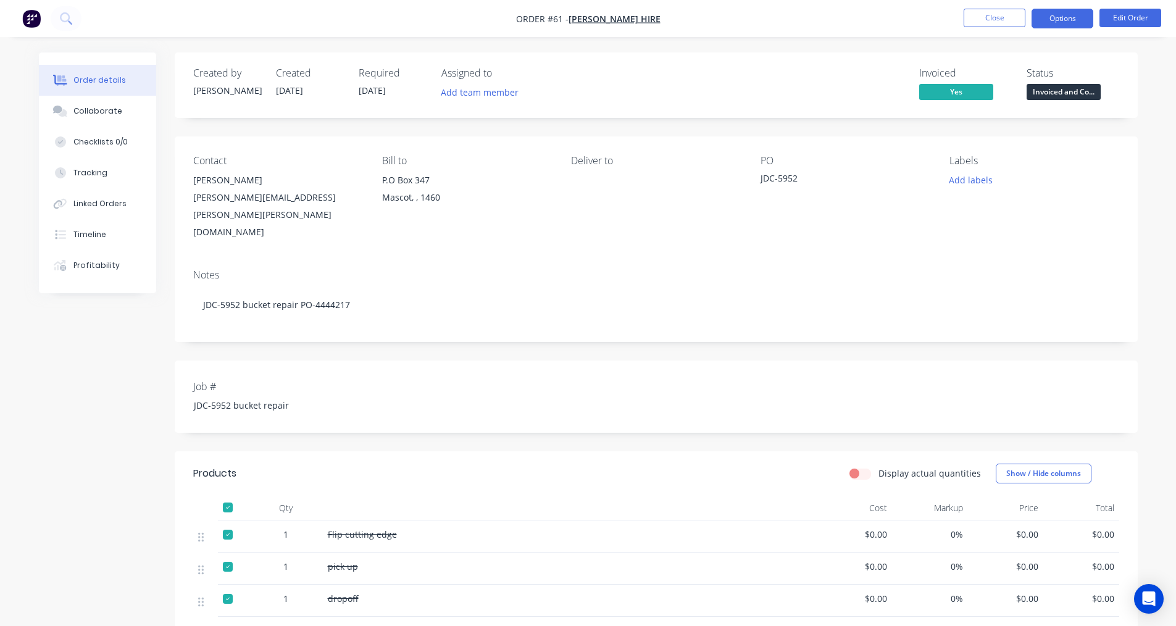
click at [1071, 14] on button "Options" at bounding box center [1062, 19] width 62 height 20
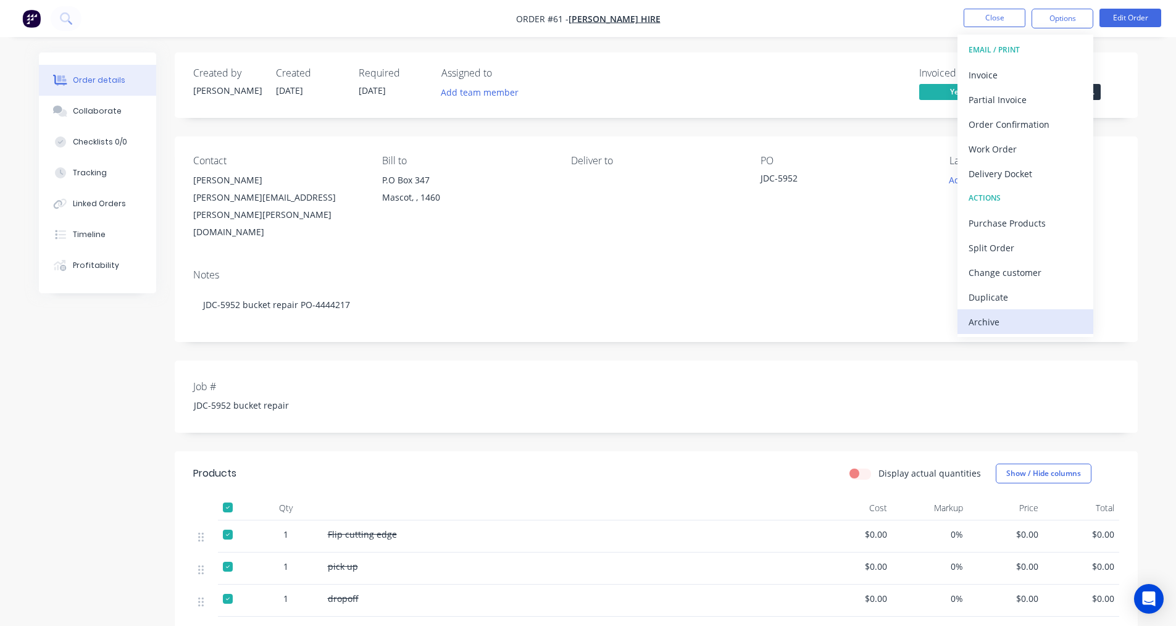
click at [1009, 313] on div "Archive" at bounding box center [1025, 322] width 114 height 18
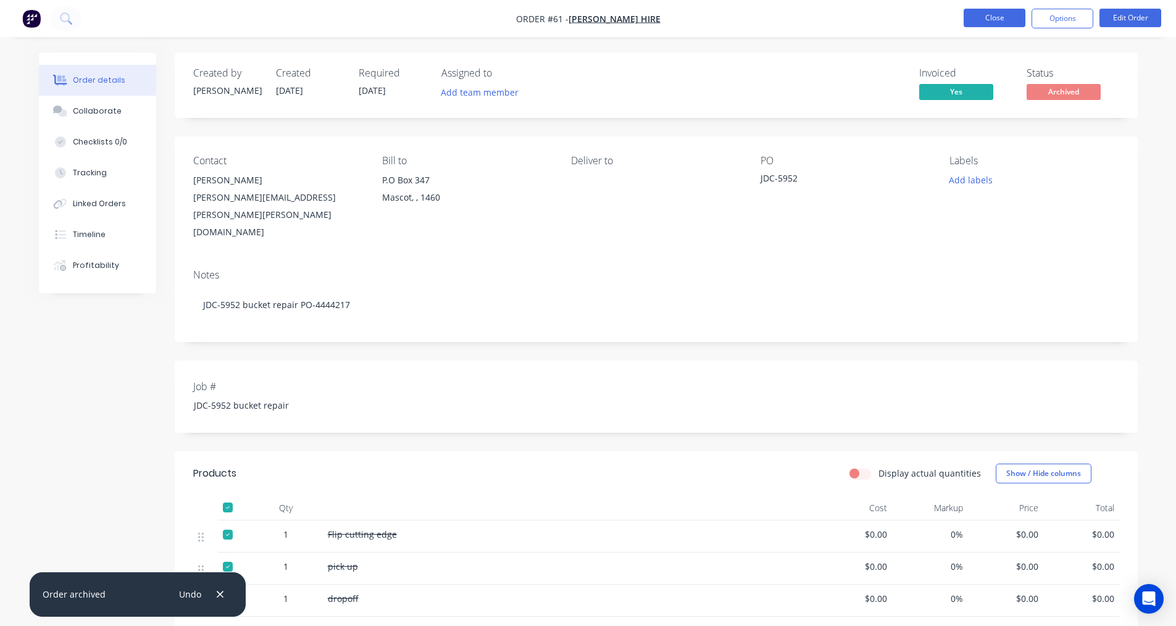
click at [1015, 16] on button "Close" at bounding box center [994, 18] width 62 height 19
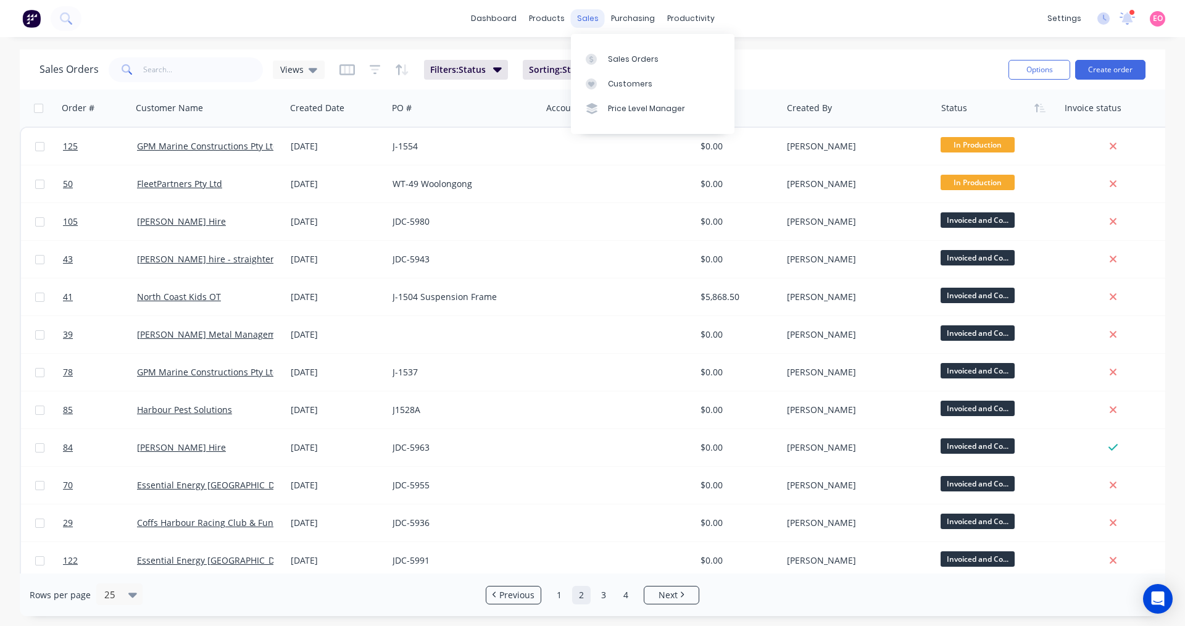
click at [587, 9] on div "sales" at bounding box center [588, 18] width 34 height 19
click at [619, 62] on div "Sales Orders" at bounding box center [633, 59] width 51 height 11
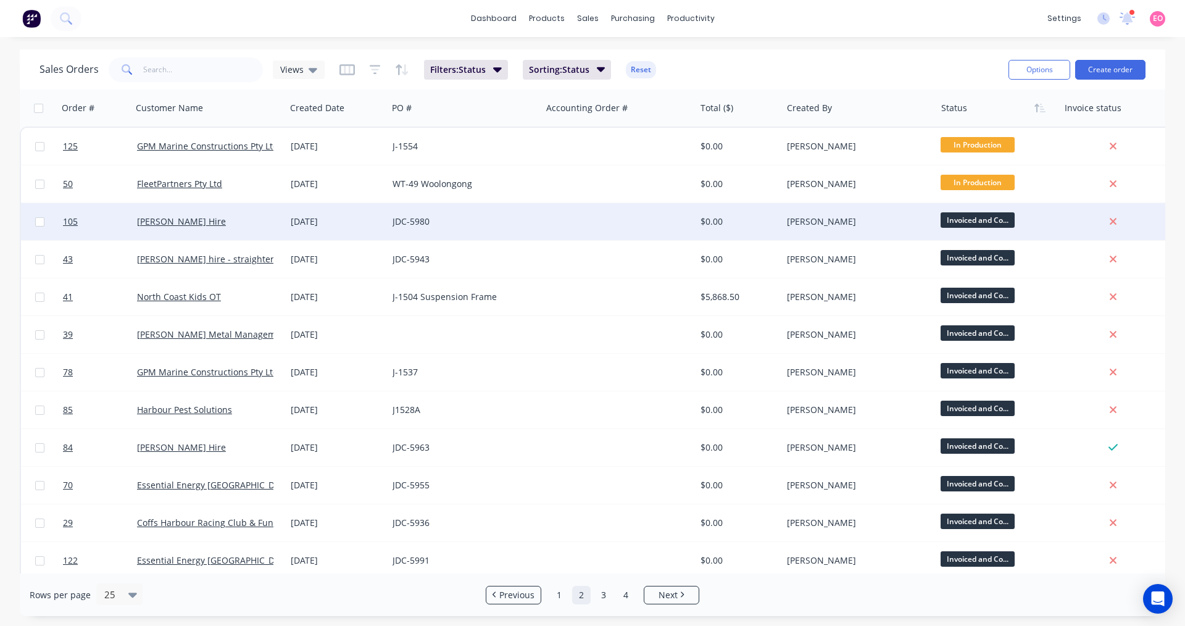
click at [459, 225] on div "JDC-5980" at bounding box center [460, 221] width 137 height 12
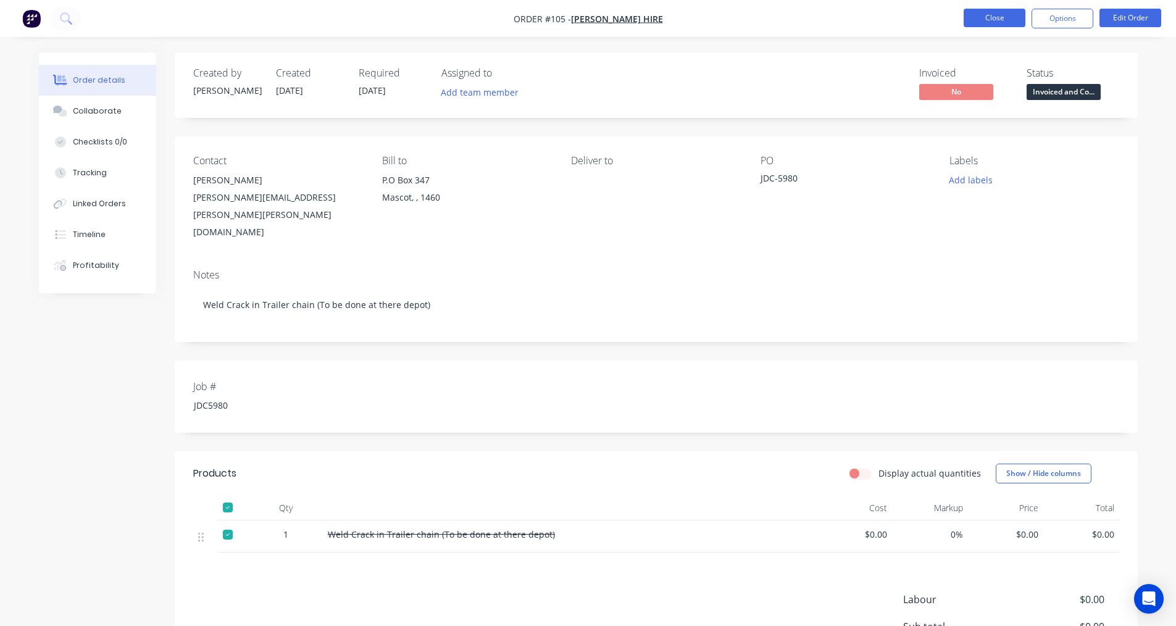
click at [1003, 15] on button "Close" at bounding box center [994, 18] width 62 height 19
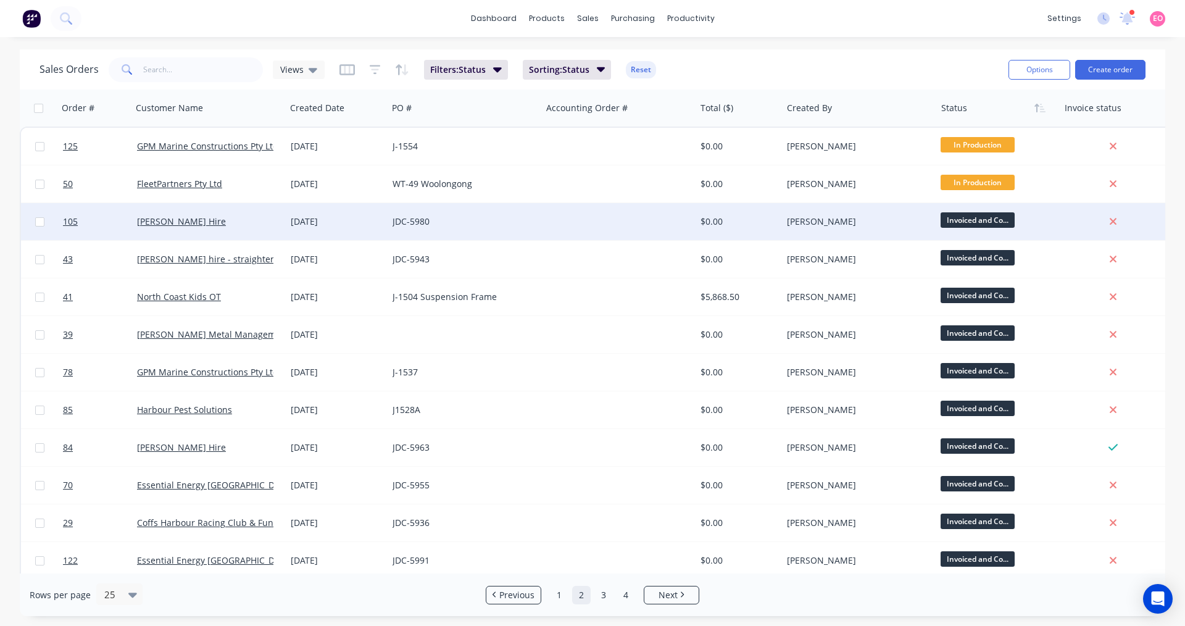
click at [460, 218] on div "JDC-5980" at bounding box center [460, 221] width 137 height 12
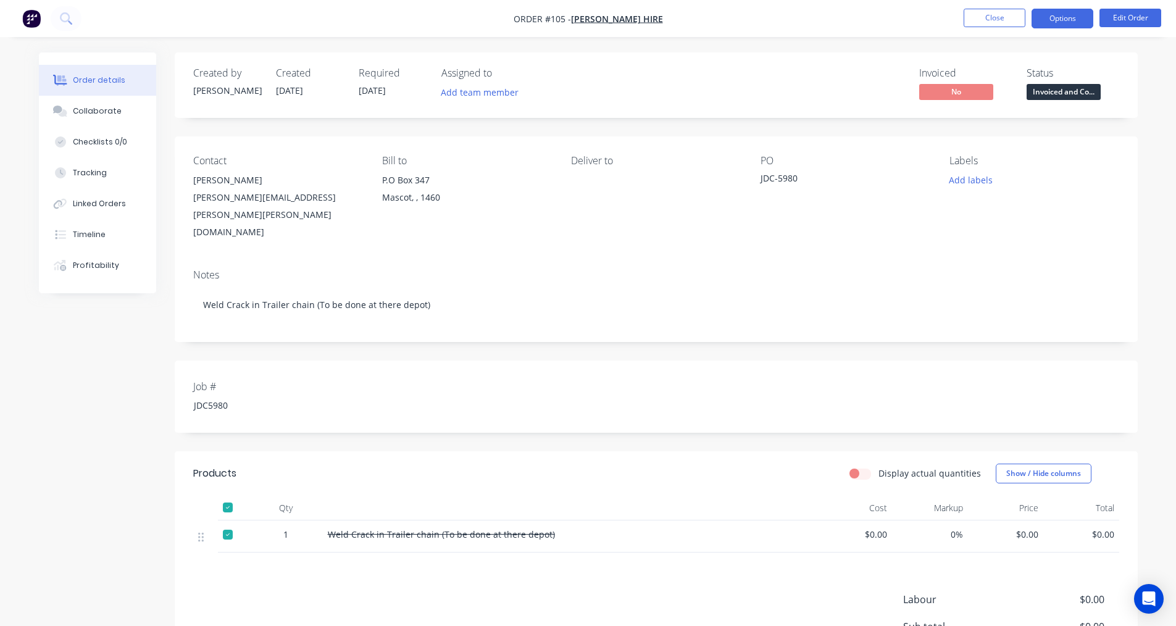
click at [1076, 16] on button "Options" at bounding box center [1062, 19] width 62 height 20
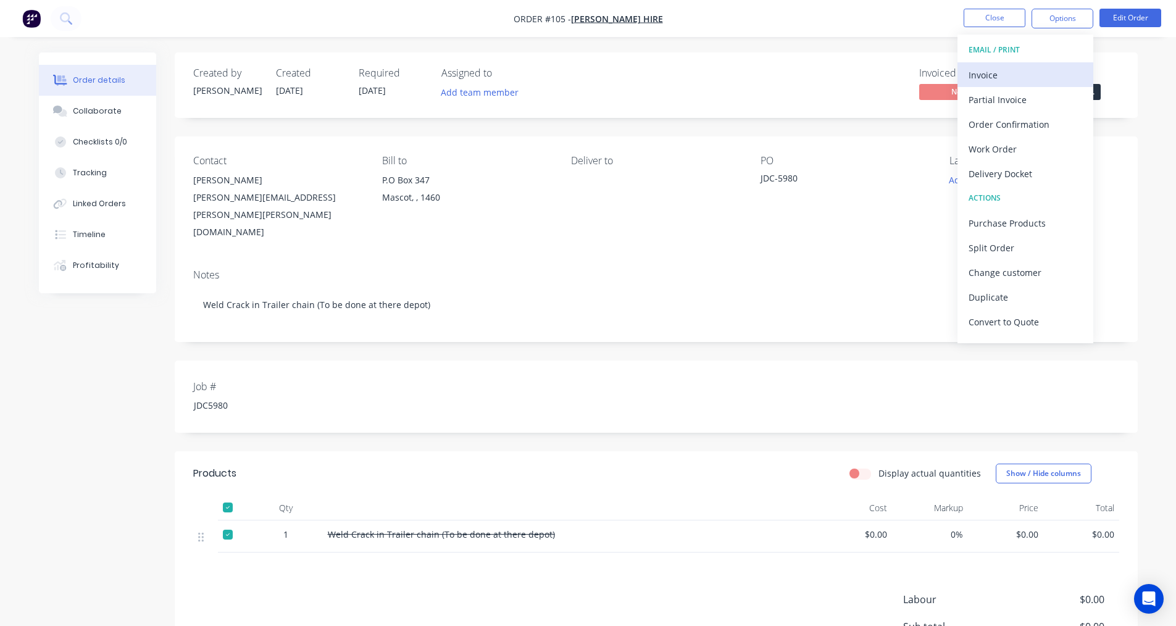
click at [1002, 77] on div "Invoice" at bounding box center [1025, 75] width 114 height 18
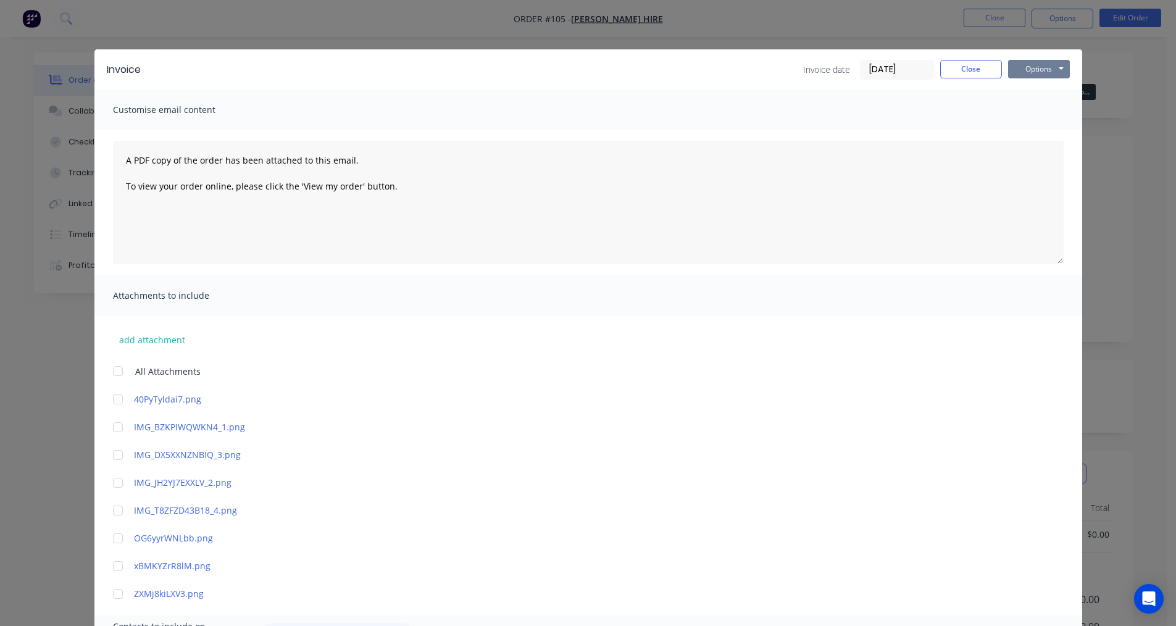
click at [1029, 70] on button "Options" at bounding box center [1039, 69] width 62 height 19
click at [1015, 109] on button "Print" at bounding box center [1047, 111] width 79 height 20
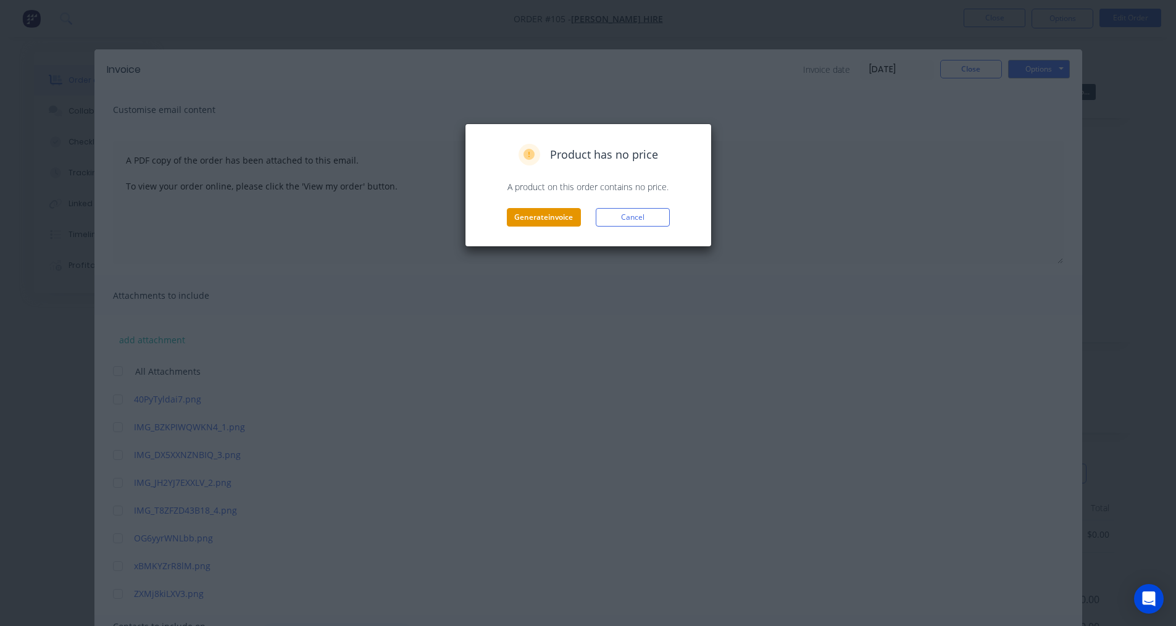
click at [536, 215] on button "Generate invoice" at bounding box center [544, 217] width 74 height 19
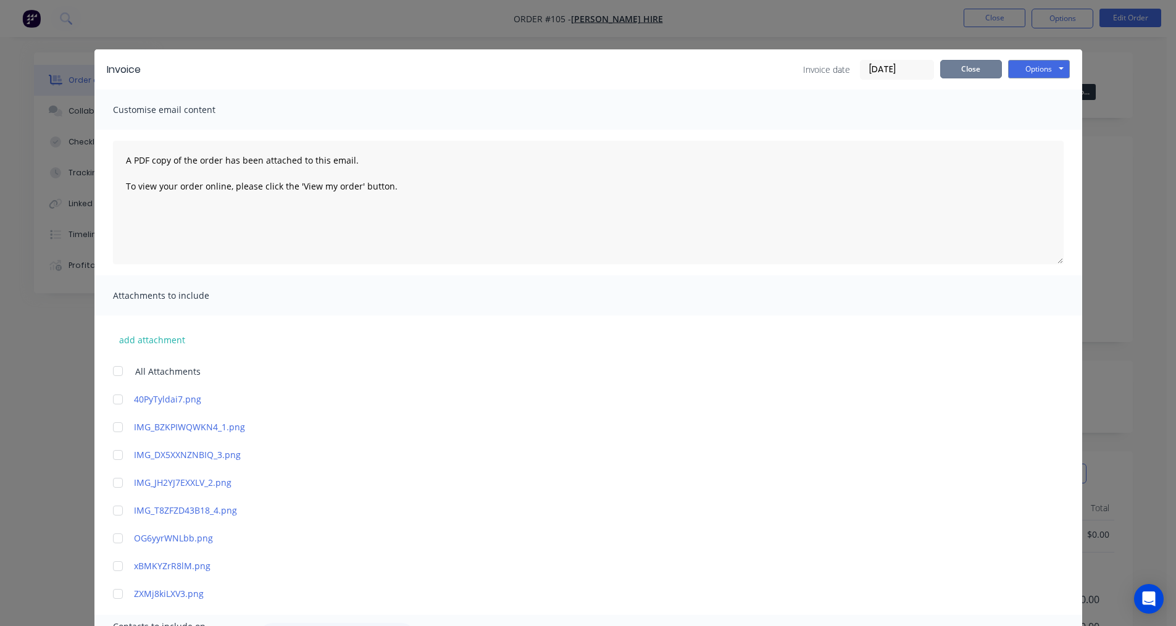
click at [969, 72] on button "Close" at bounding box center [971, 69] width 62 height 19
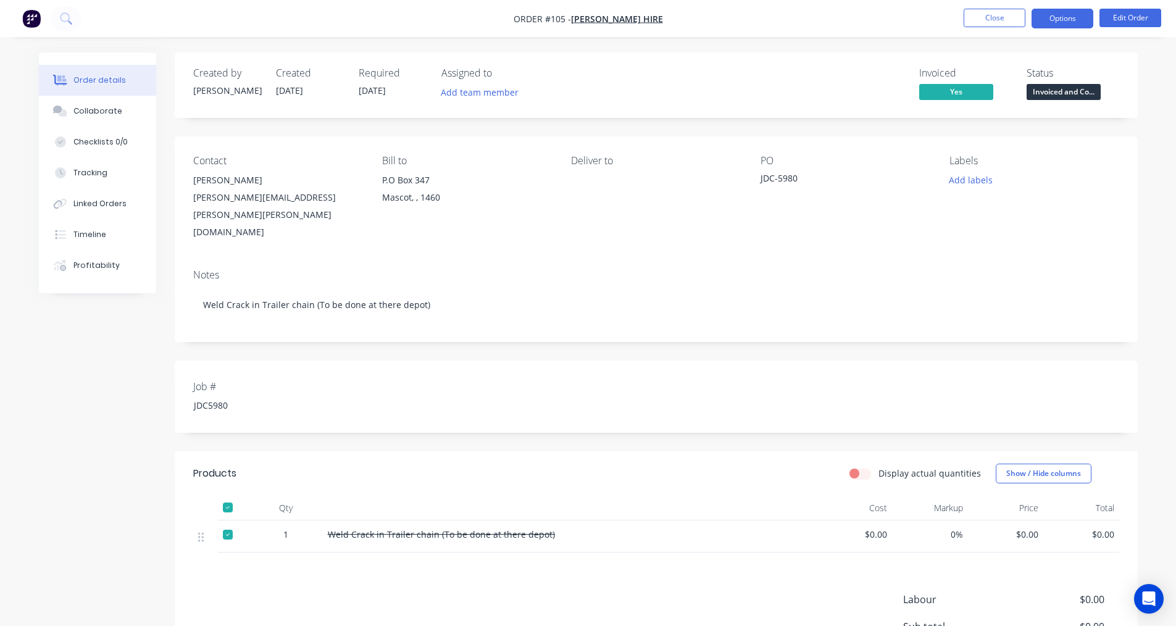
click at [1047, 19] on button "Options" at bounding box center [1062, 19] width 62 height 20
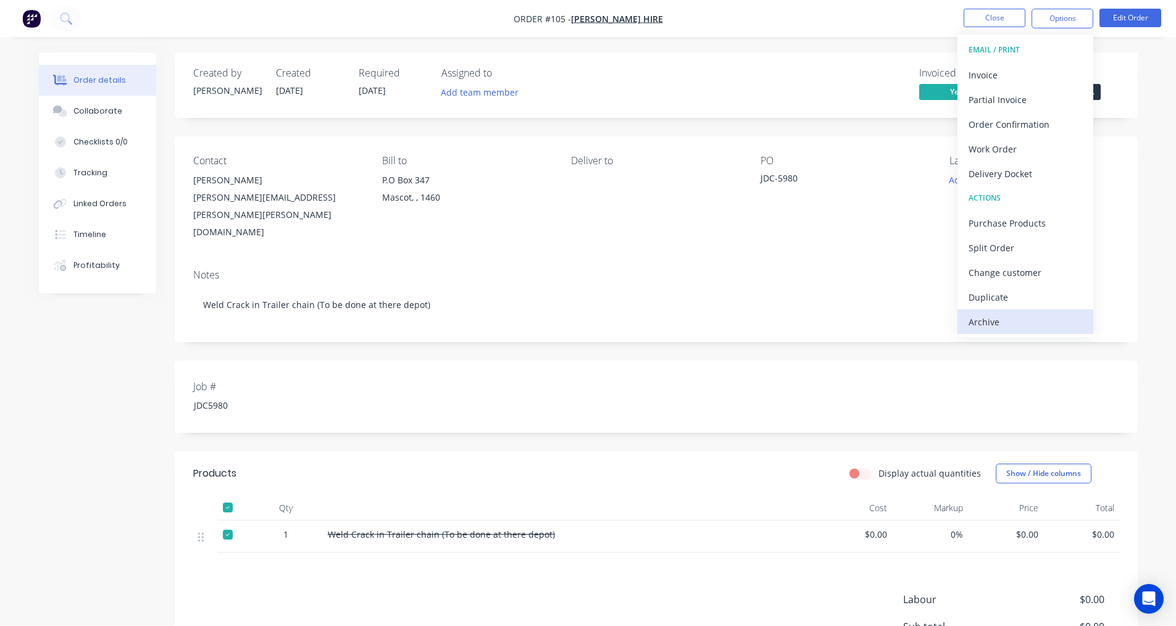
click at [993, 328] on div "Archive" at bounding box center [1025, 322] width 114 height 18
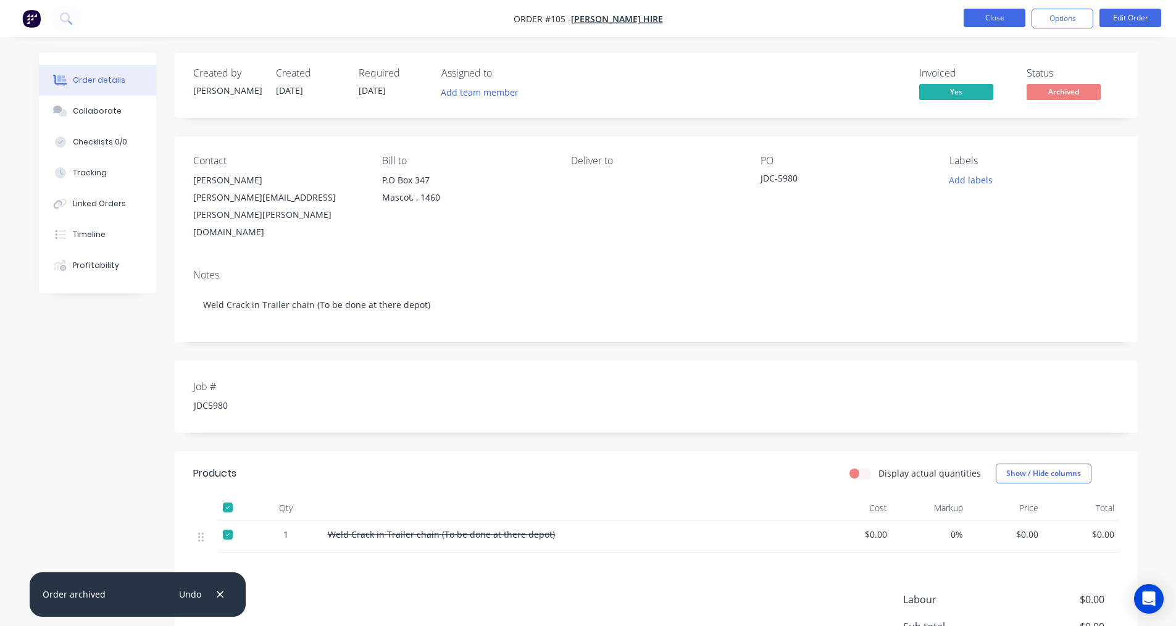
click at [976, 17] on button "Close" at bounding box center [994, 18] width 62 height 19
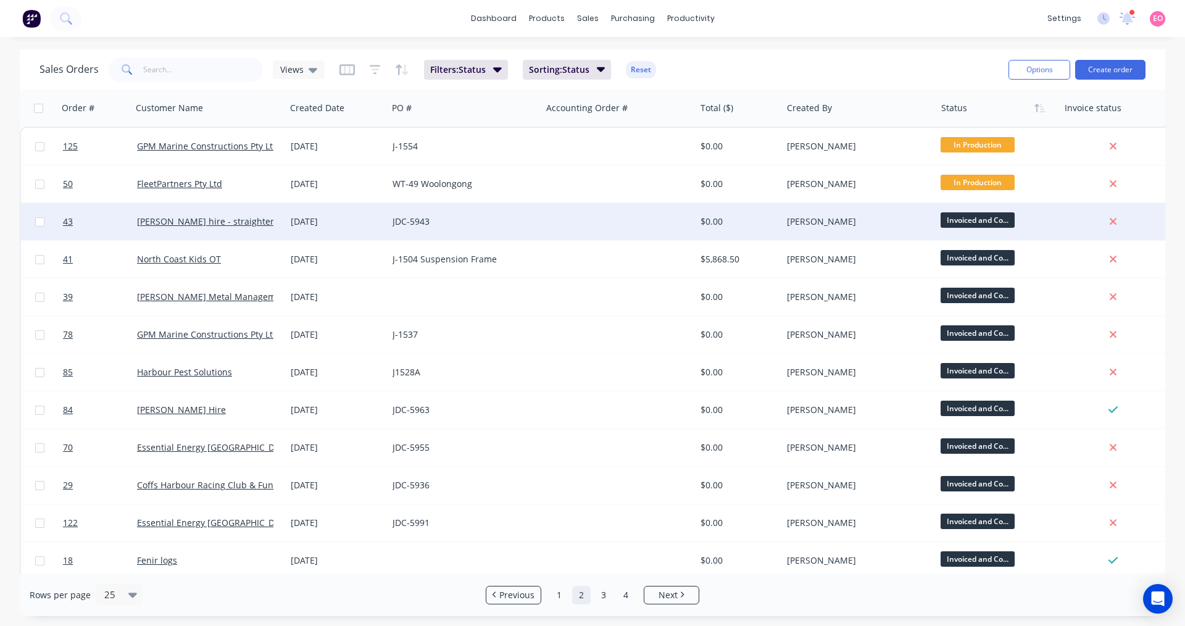
click at [865, 233] on div "[PERSON_NAME]" at bounding box center [859, 221] width 154 height 37
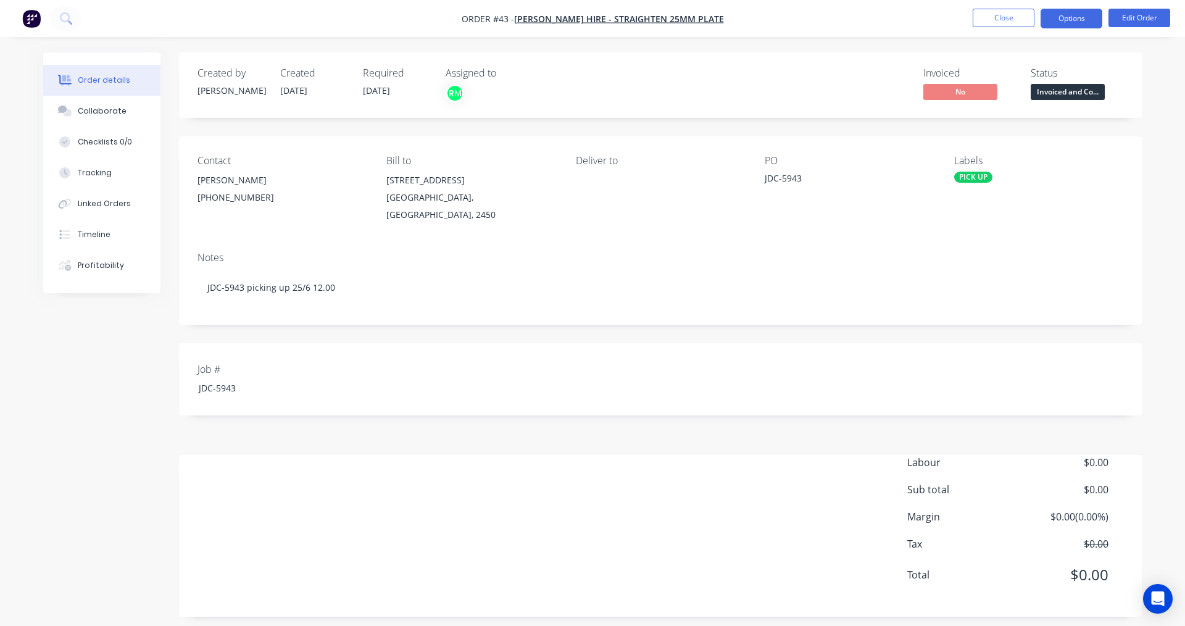
click at [1057, 19] on button "Options" at bounding box center [1071, 19] width 62 height 20
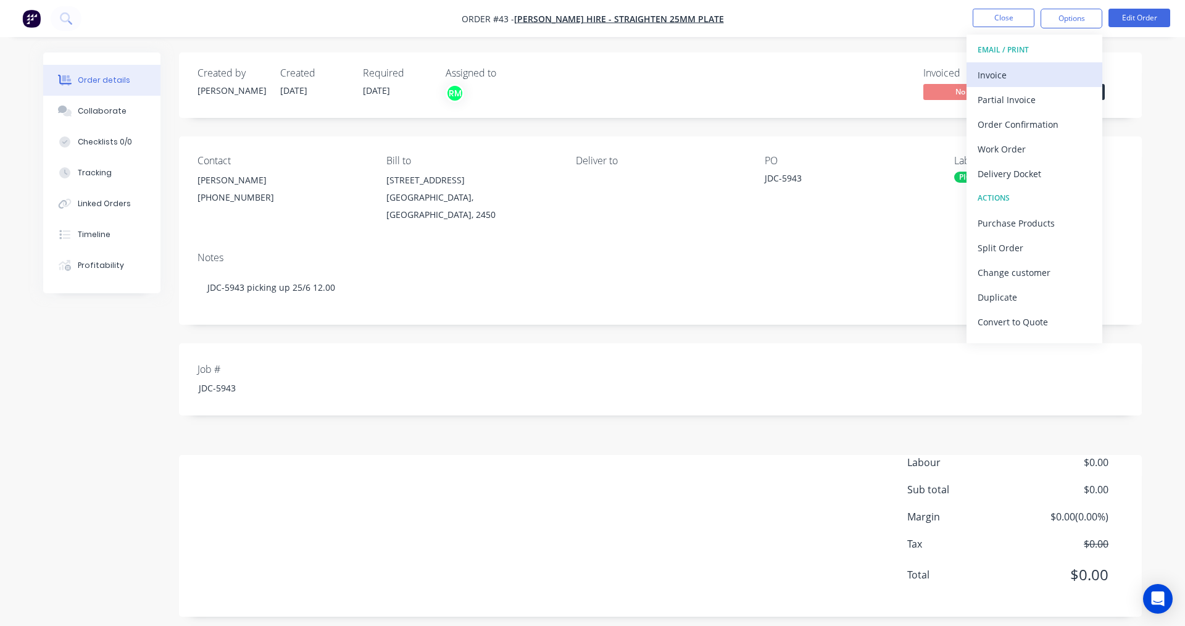
click at [1011, 68] on div "Invoice" at bounding box center [1034, 75] width 114 height 18
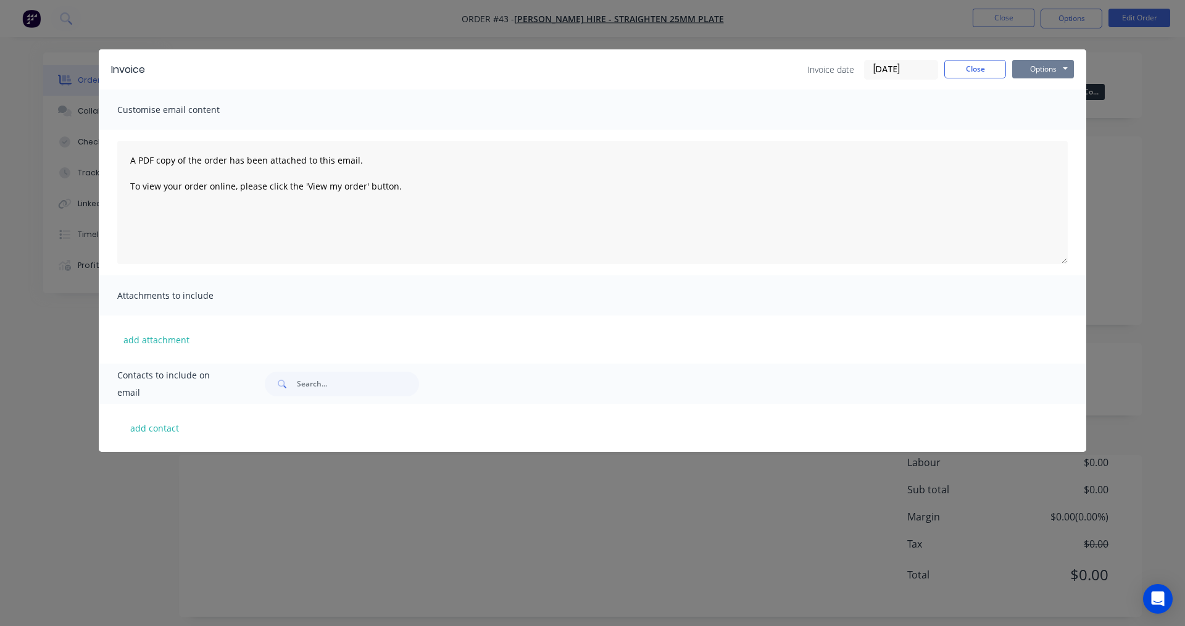
click at [1064, 64] on button "Options" at bounding box center [1043, 69] width 62 height 19
click at [1027, 109] on button "Print" at bounding box center [1051, 111] width 79 height 20
click at [1069, 74] on button "Options" at bounding box center [1043, 69] width 62 height 19
click at [1039, 112] on button "Print" at bounding box center [1051, 111] width 79 height 20
click at [988, 73] on button "Close" at bounding box center [975, 69] width 62 height 19
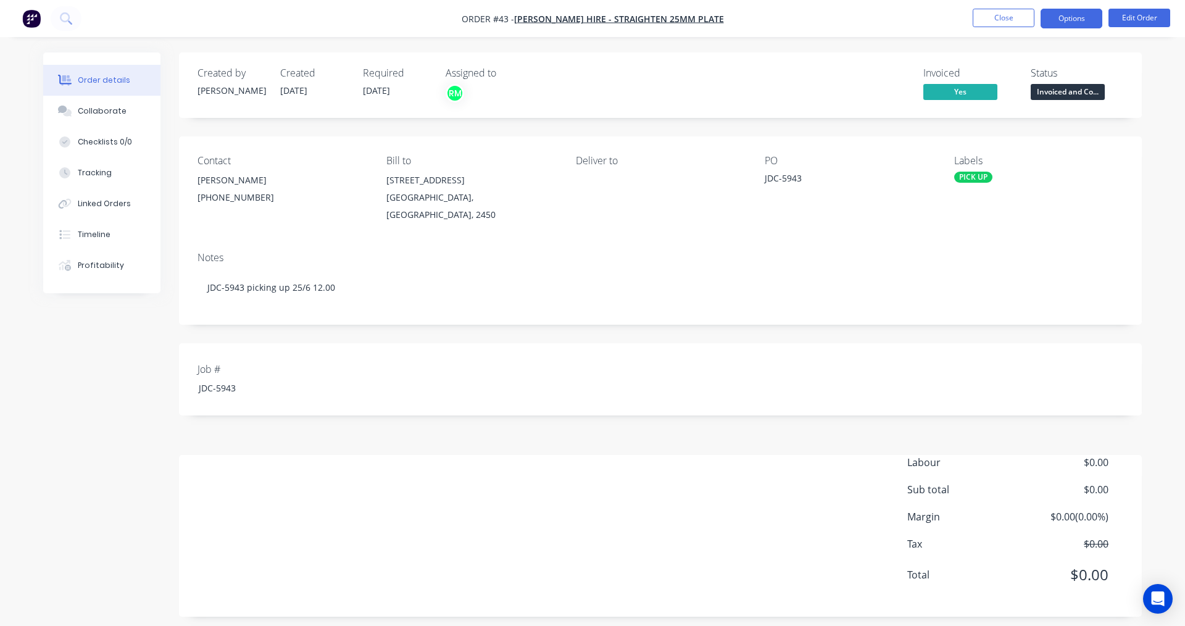
click at [1076, 17] on button "Options" at bounding box center [1071, 19] width 62 height 20
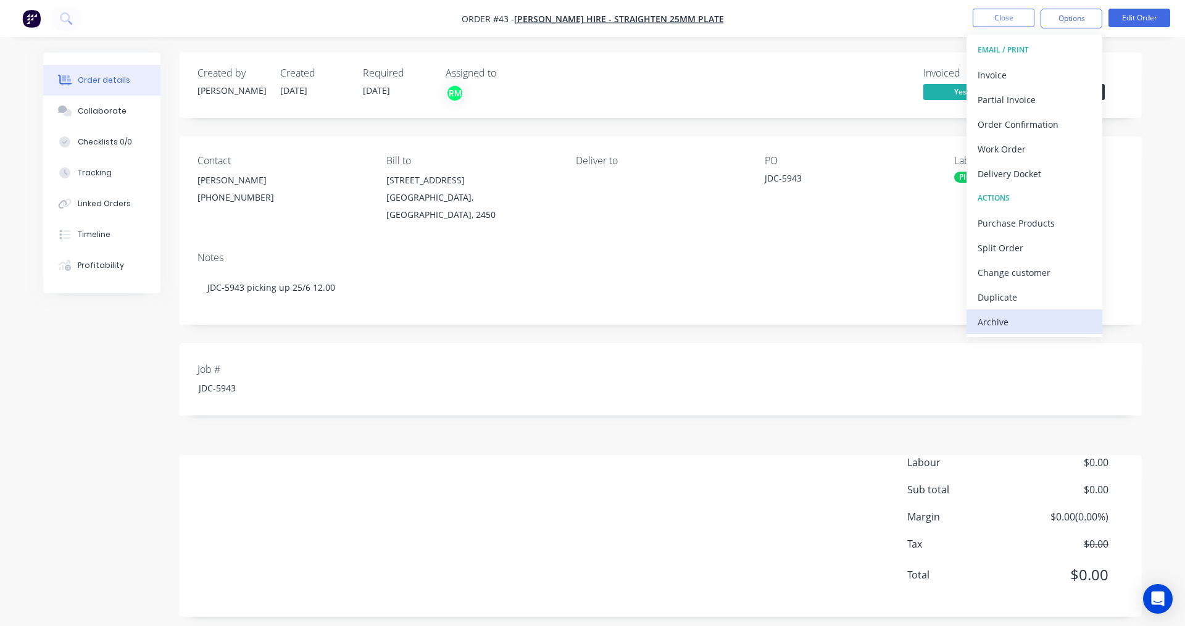
click at [1015, 322] on div "Archive" at bounding box center [1034, 322] width 114 height 18
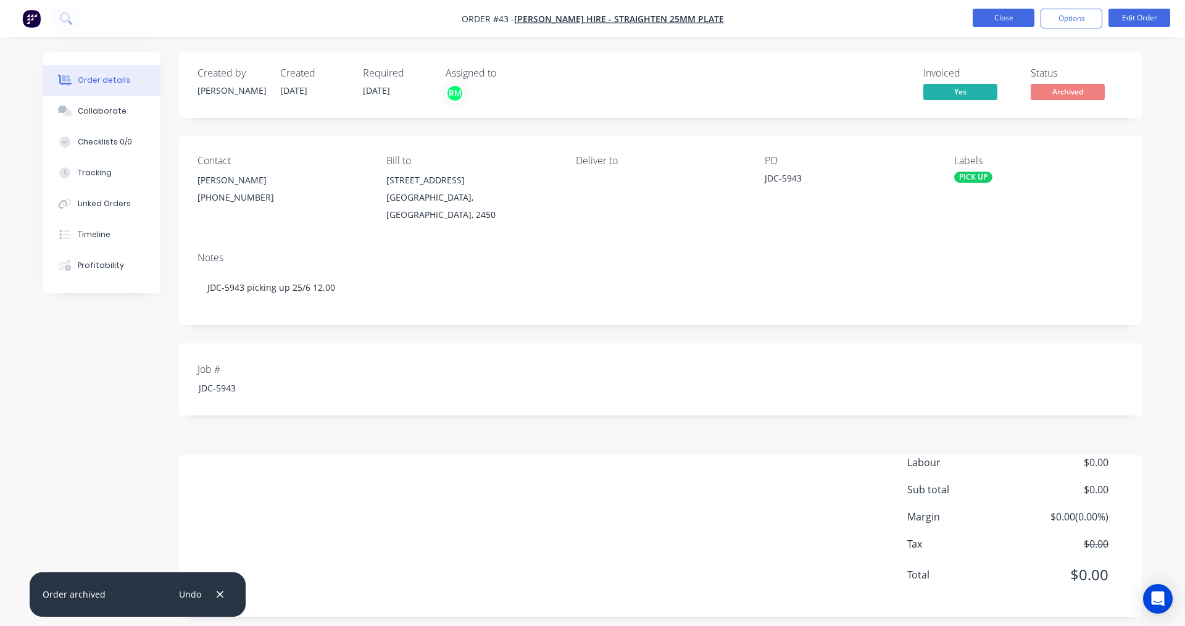
click at [1004, 19] on button "Close" at bounding box center [1004, 18] width 62 height 19
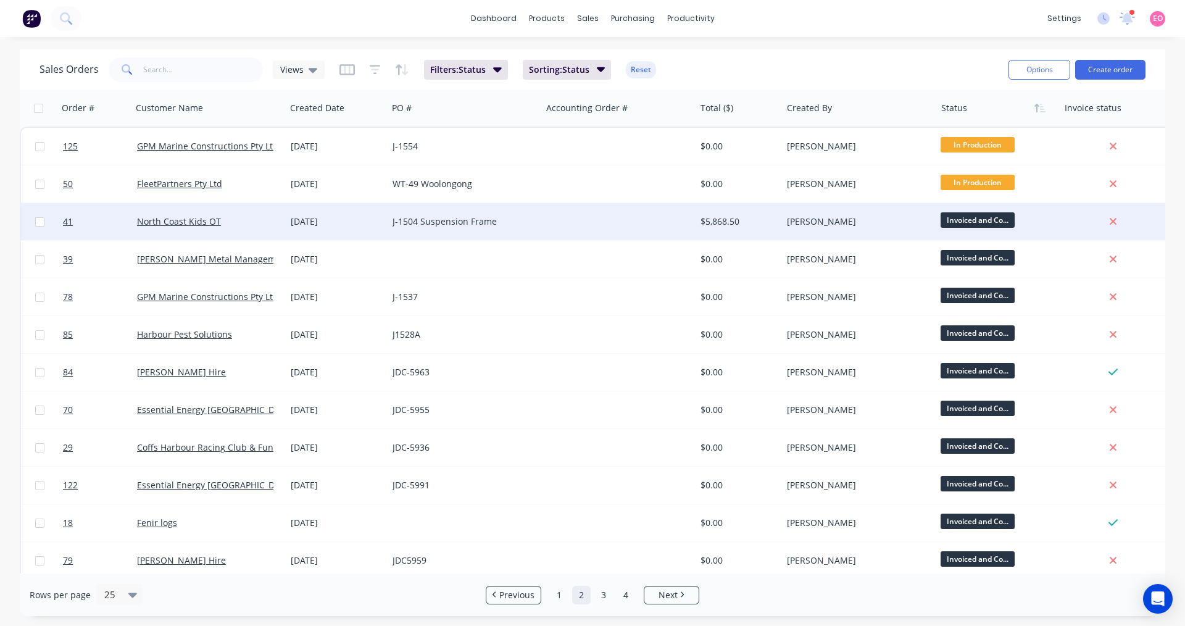
click at [842, 228] on div "[PERSON_NAME]" at bounding box center [859, 221] width 154 height 37
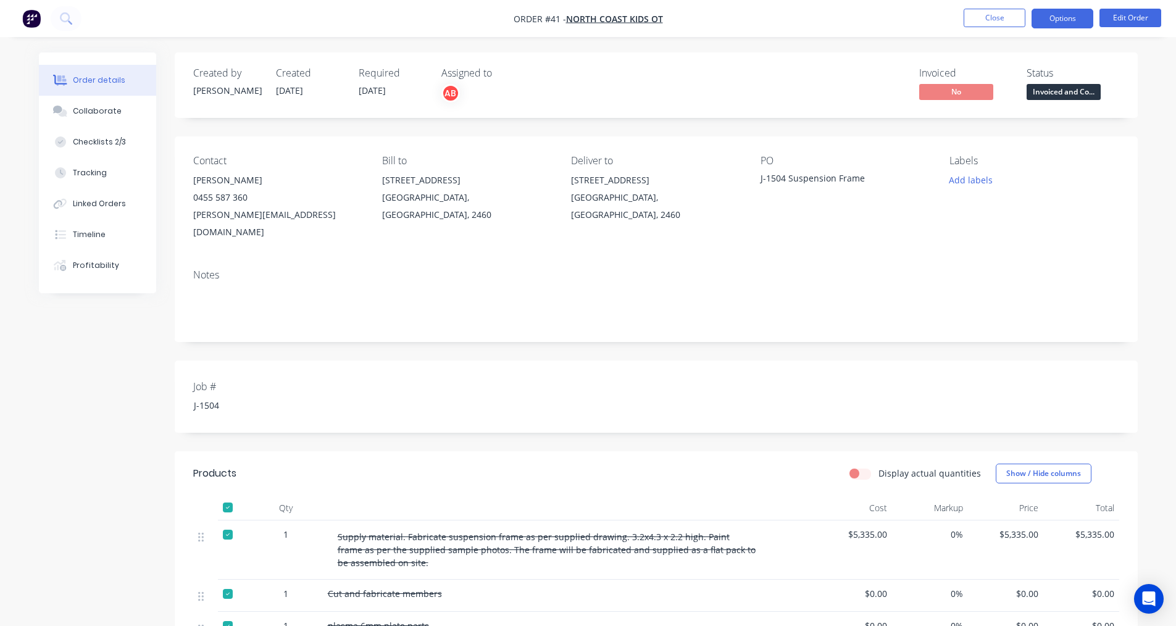
click at [1073, 16] on button "Options" at bounding box center [1062, 19] width 62 height 20
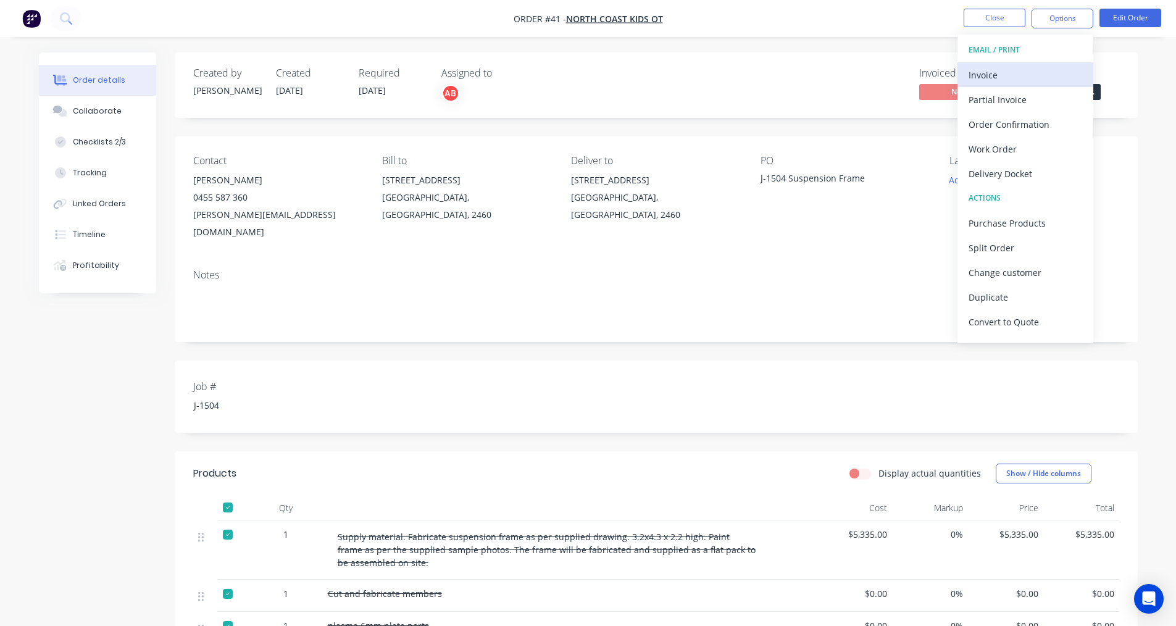
click at [1003, 77] on div "Invoice" at bounding box center [1025, 75] width 114 height 18
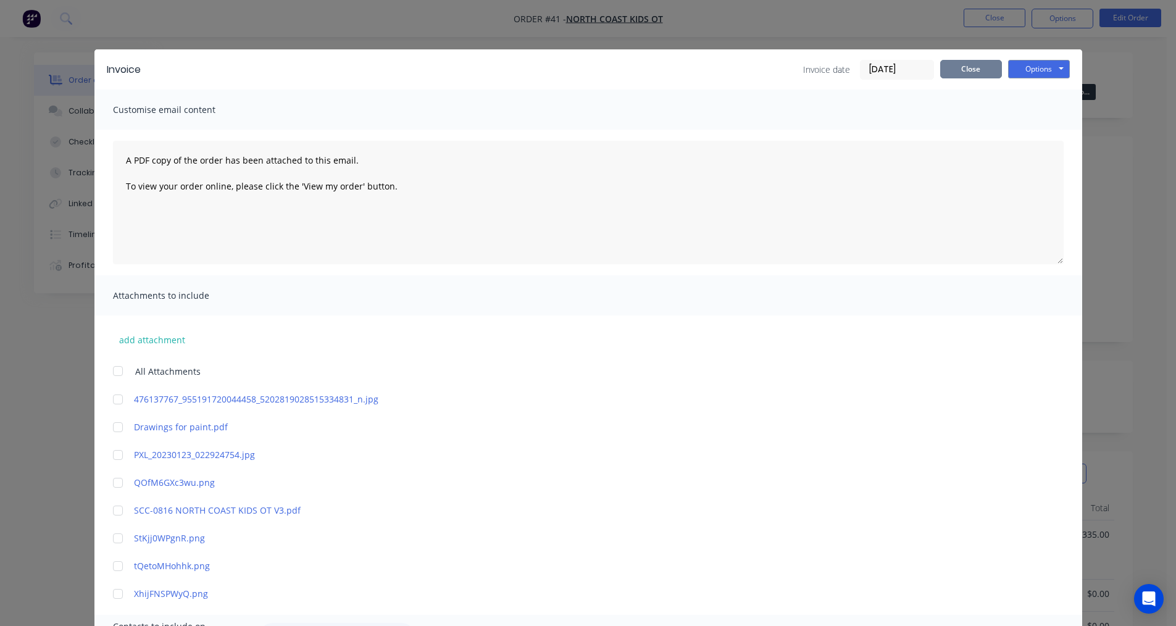
click at [966, 72] on button "Close" at bounding box center [971, 69] width 62 height 19
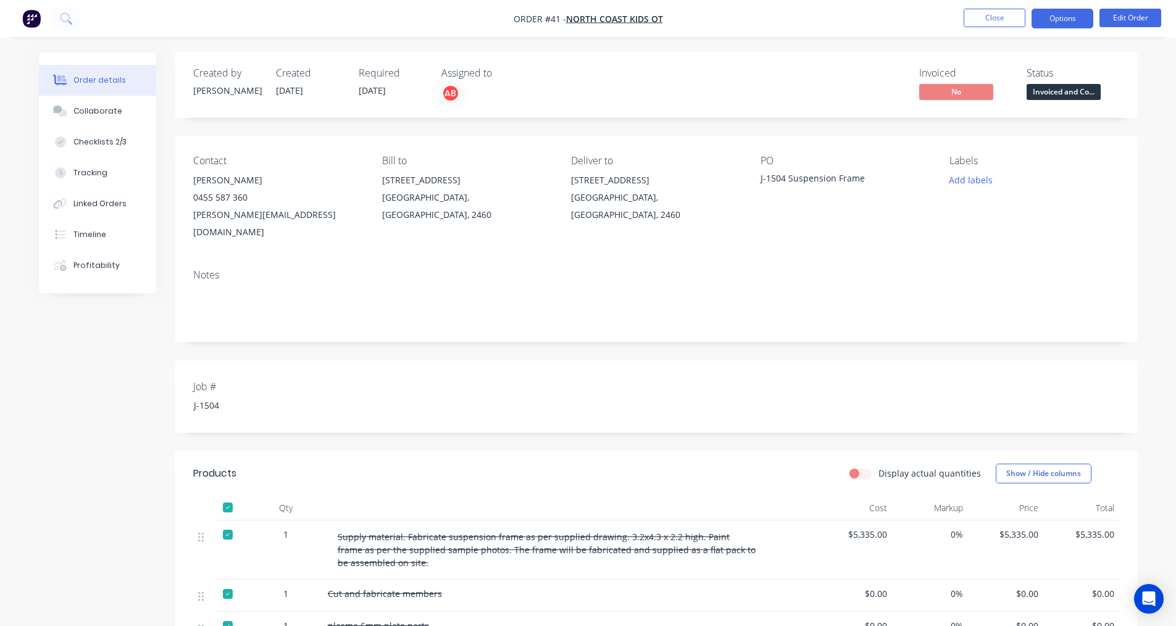
click at [1044, 21] on button "Options" at bounding box center [1062, 19] width 62 height 20
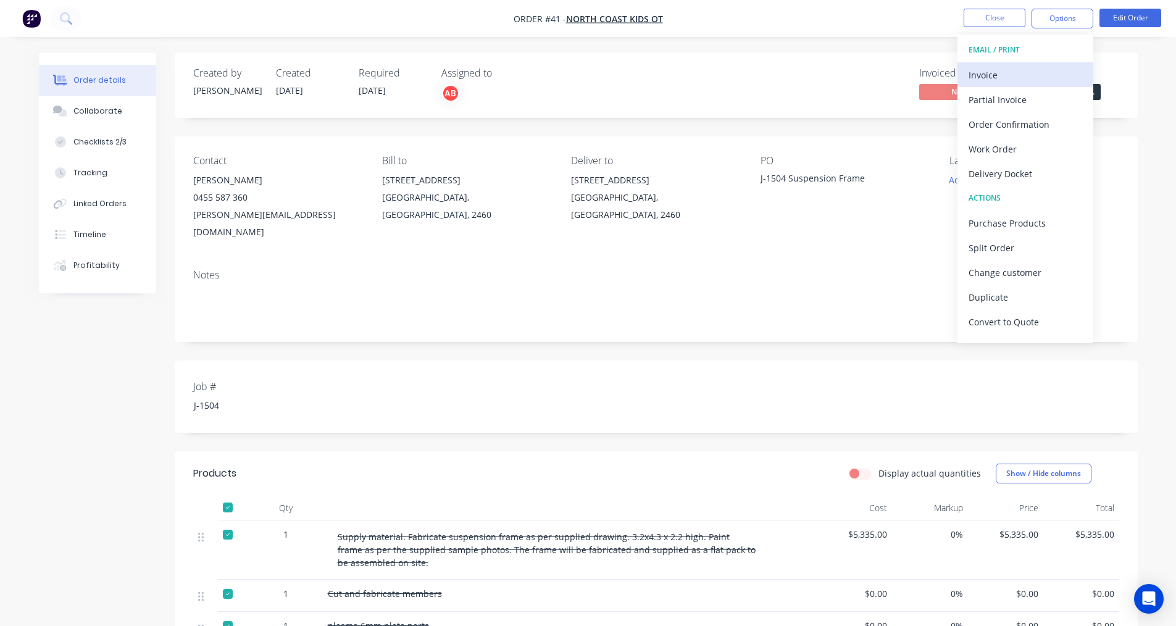
click at [995, 78] on div "Invoice" at bounding box center [1025, 75] width 114 height 18
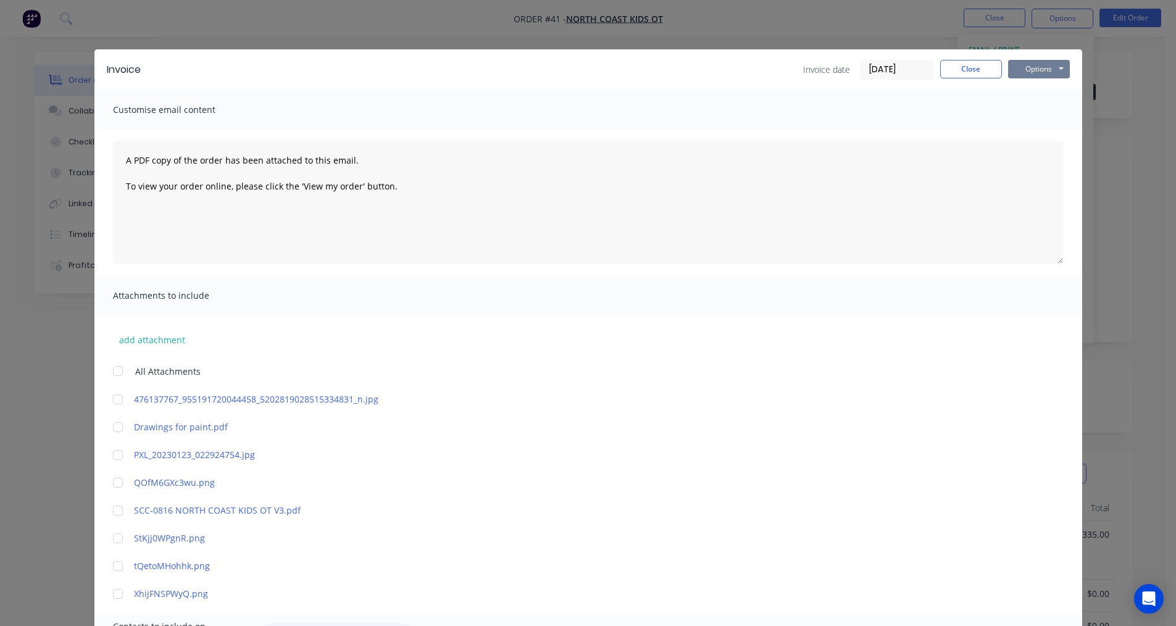
click at [1012, 74] on button "Options" at bounding box center [1039, 69] width 62 height 19
click at [1027, 111] on button "Print" at bounding box center [1047, 111] width 79 height 20
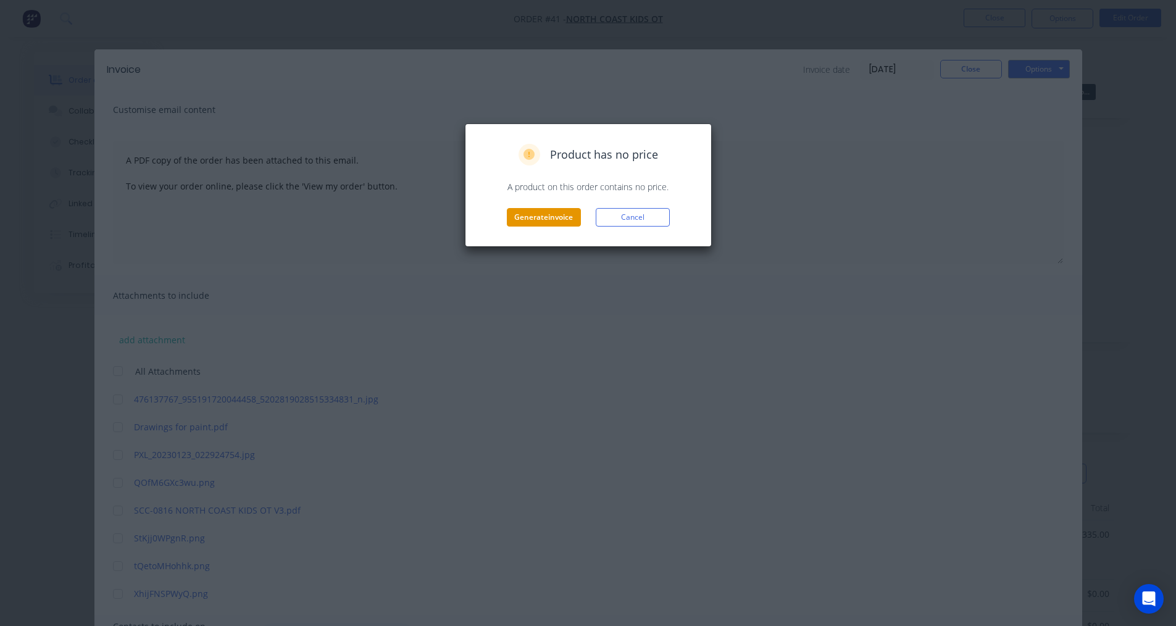
click at [520, 215] on button "Generate invoice" at bounding box center [544, 217] width 74 height 19
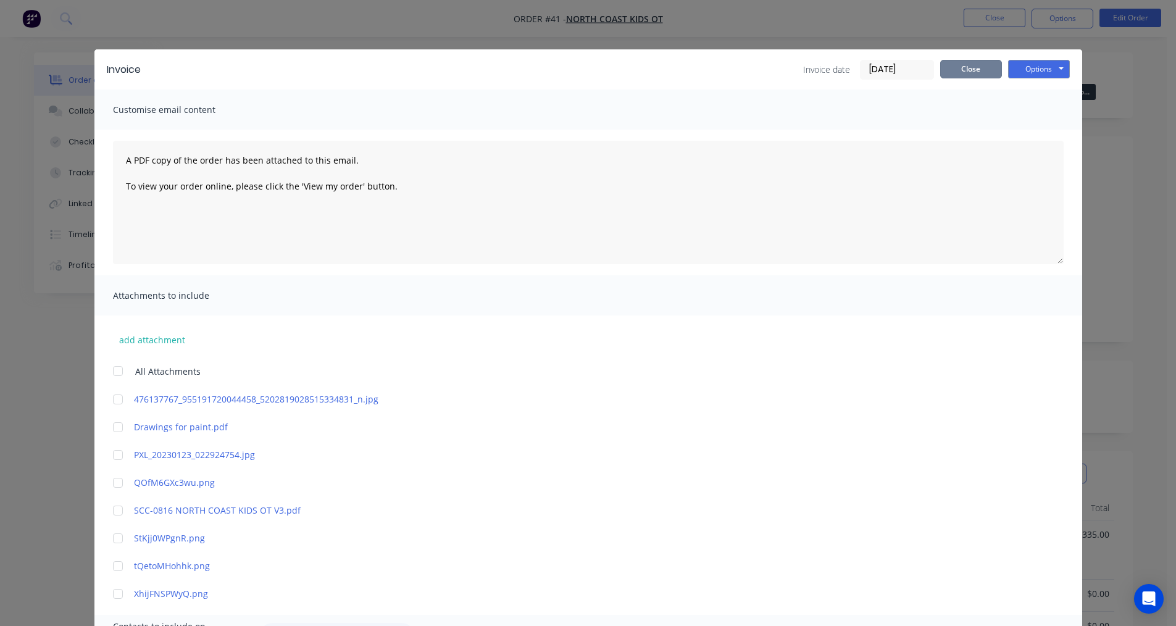
drag, startPoint x: 962, startPoint y: 68, endPoint x: 1104, endPoint y: 32, distance: 146.5
click at [962, 72] on button "Close" at bounding box center [971, 69] width 62 height 19
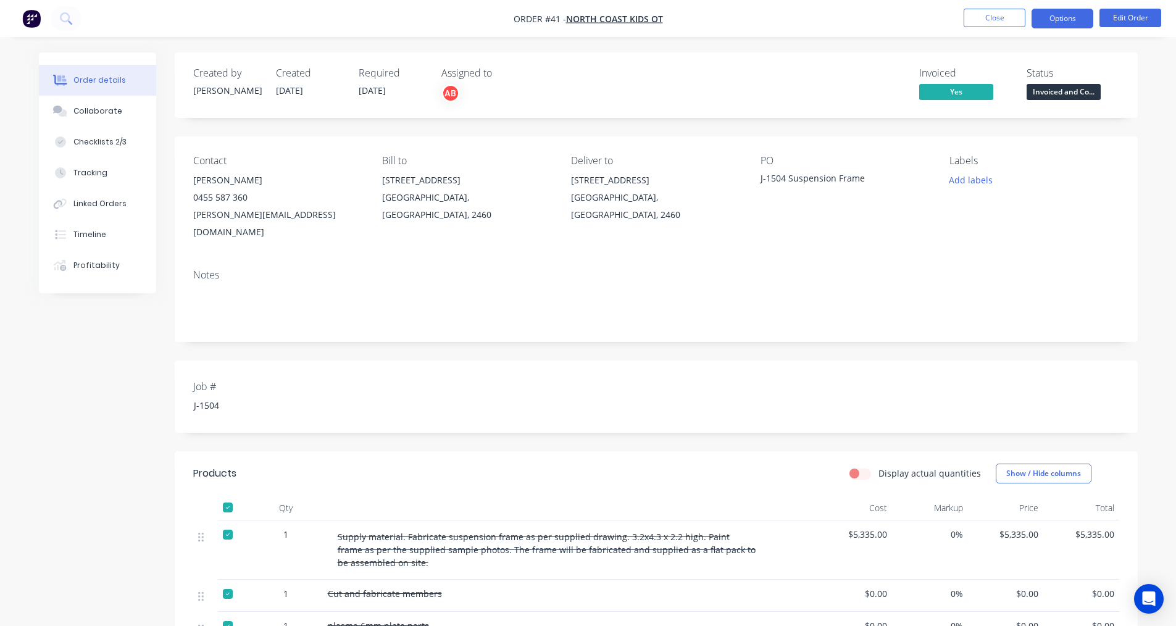
click at [1049, 17] on button "Options" at bounding box center [1062, 19] width 62 height 20
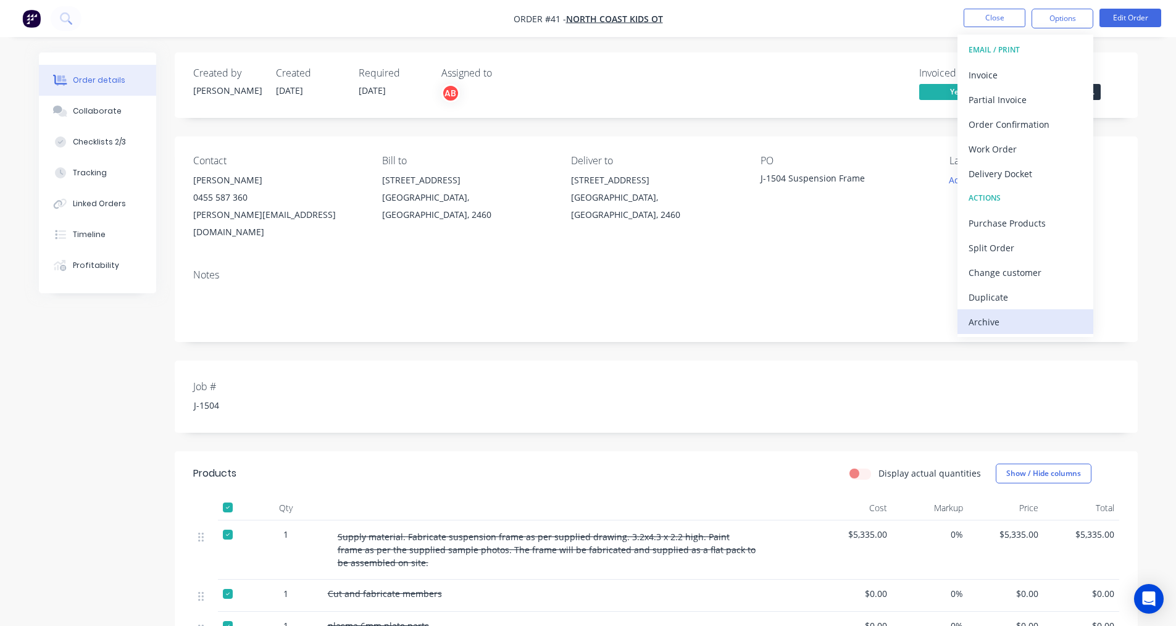
click at [991, 323] on div "Archive" at bounding box center [1025, 322] width 114 height 18
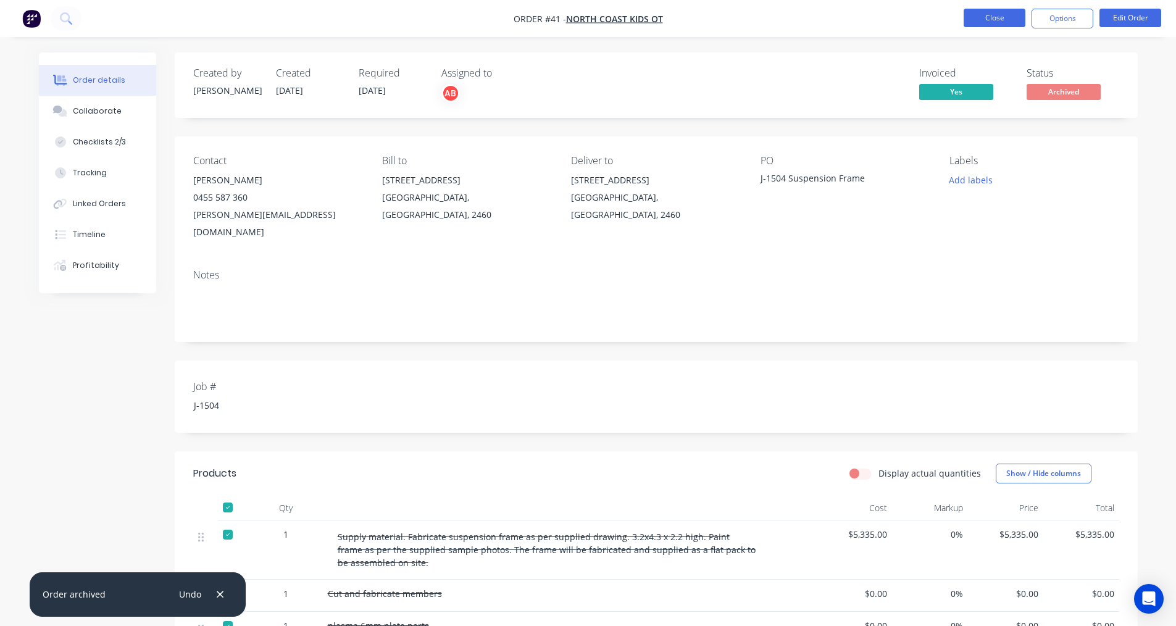
click at [994, 21] on button "Close" at bounding box center [994, 18] width 62 height 19
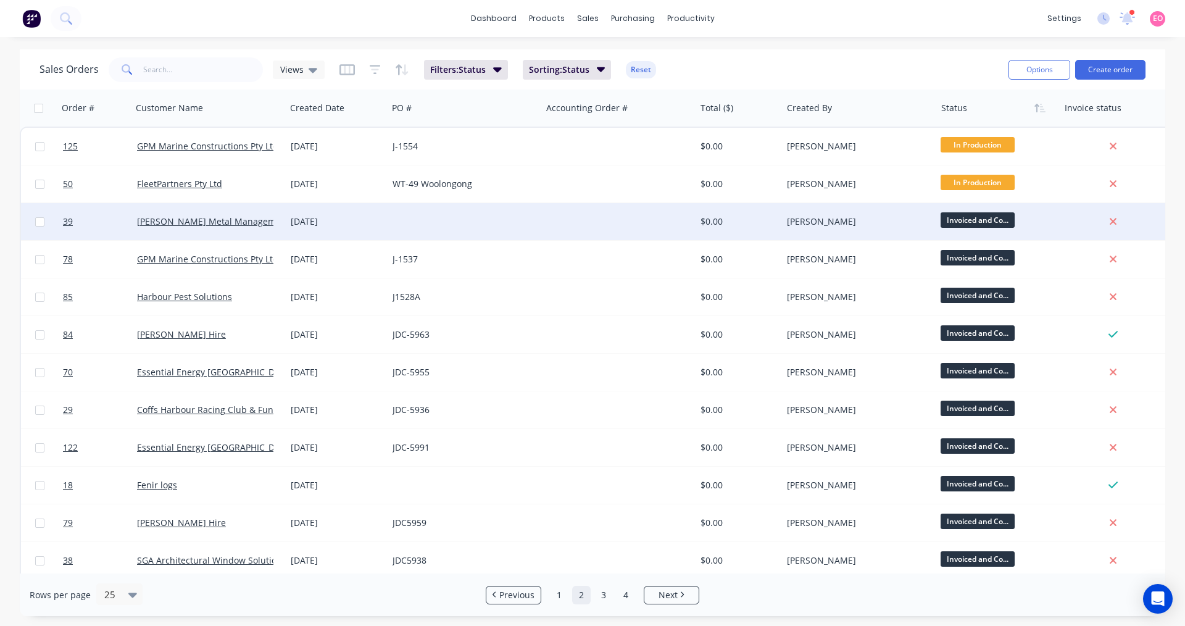
click at [654, 214] on div at bounding box center [619, 221] width 154 height 37
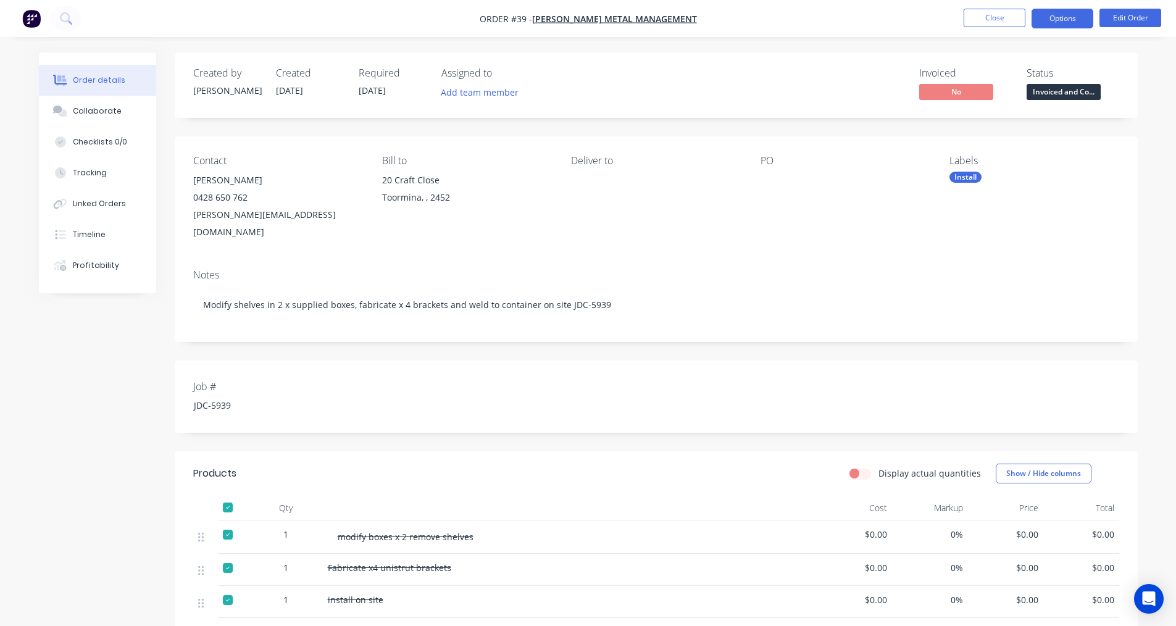
click at [1052, 24] on button "Options" at bounding box center [1062, 19] width 62 height 20
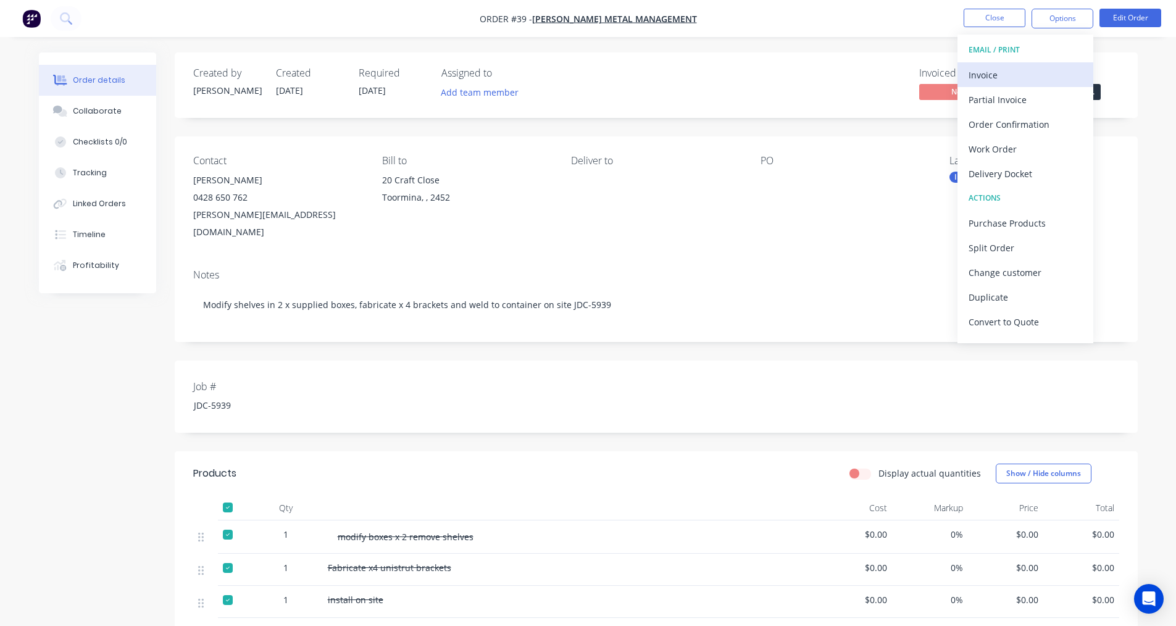
click at [1005, 72] on div "Invoice" at bounding box center [1025, 75] width 114 height 18
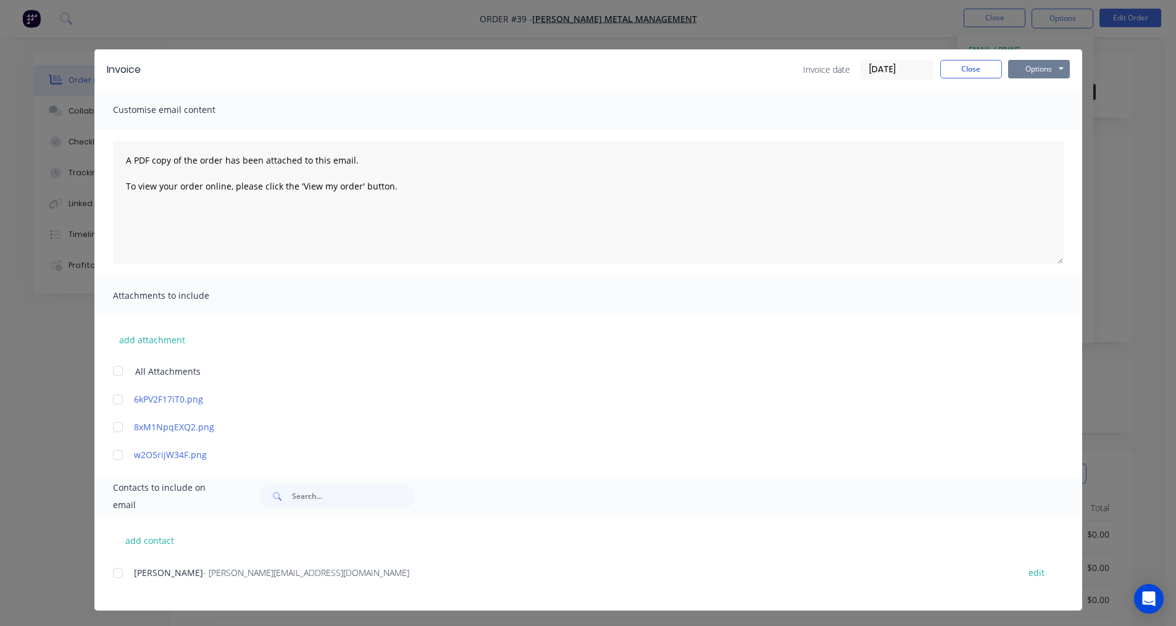
click at [1035, 67] on button "Options" at bounding box center [1039, 69] width 62 height 19
click at [1036, 109] on button "Print" at bounding box center [1047, 111] width 79 height 20
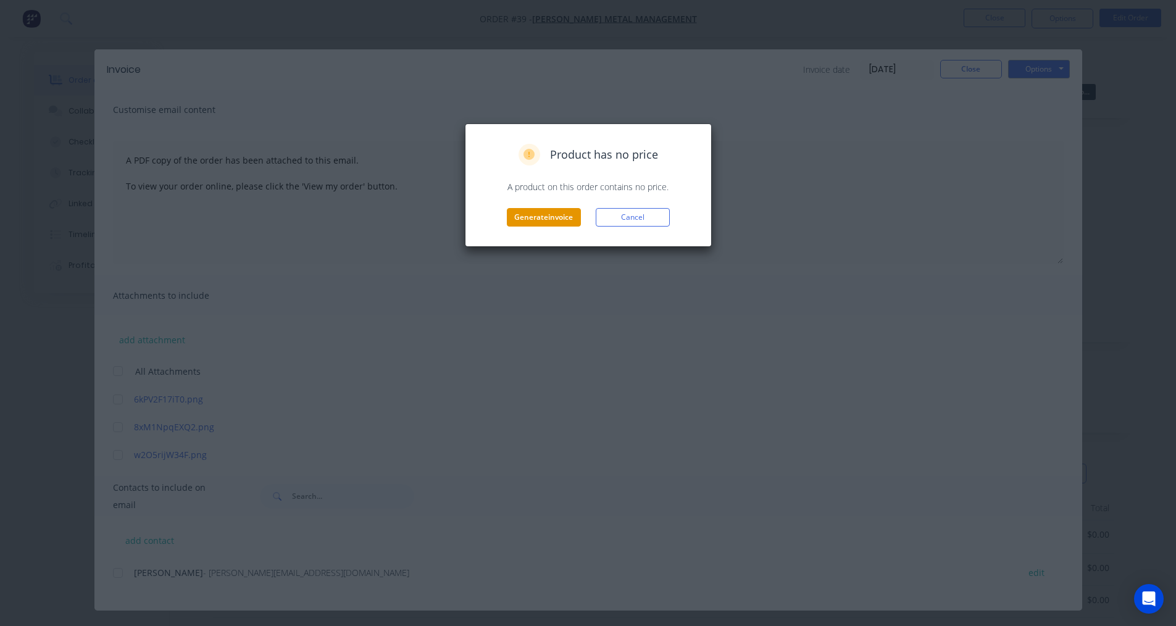
click at [557, 220] on button "Generate invoice" at bounding box center [544, 217] width 74 height 19
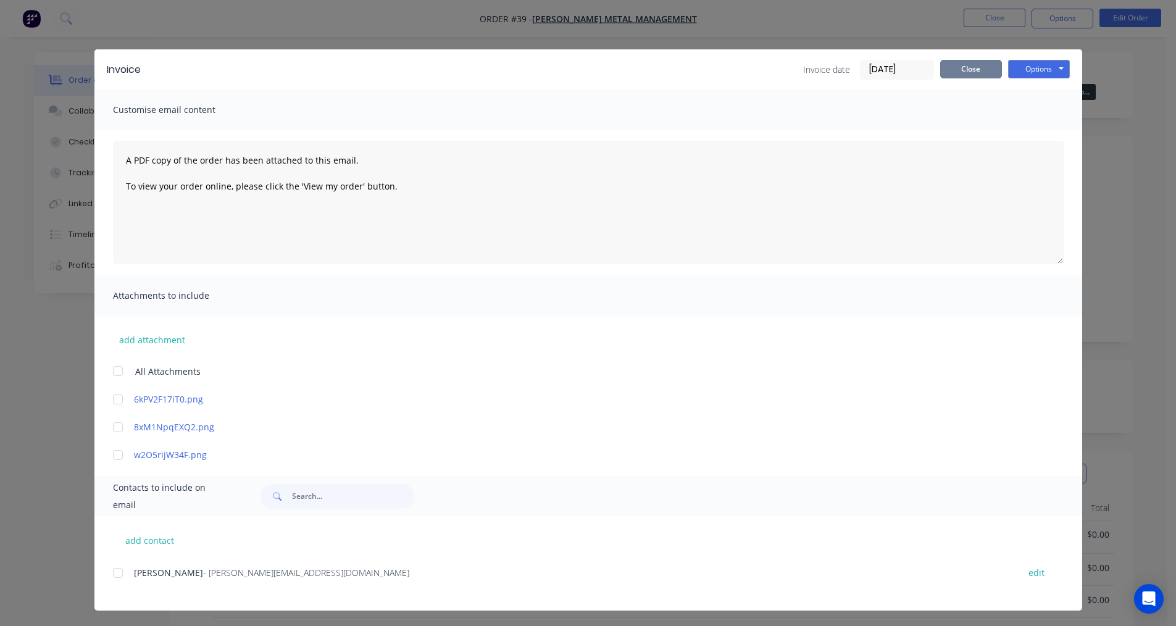
drag, startPoint x: 975, startPoint y: 67, endPoint x: 981, endPoint y: 74, distance: 9.6
click at [975, 69] on button "Close" at bounding box center [971, 69] width 62 height 19
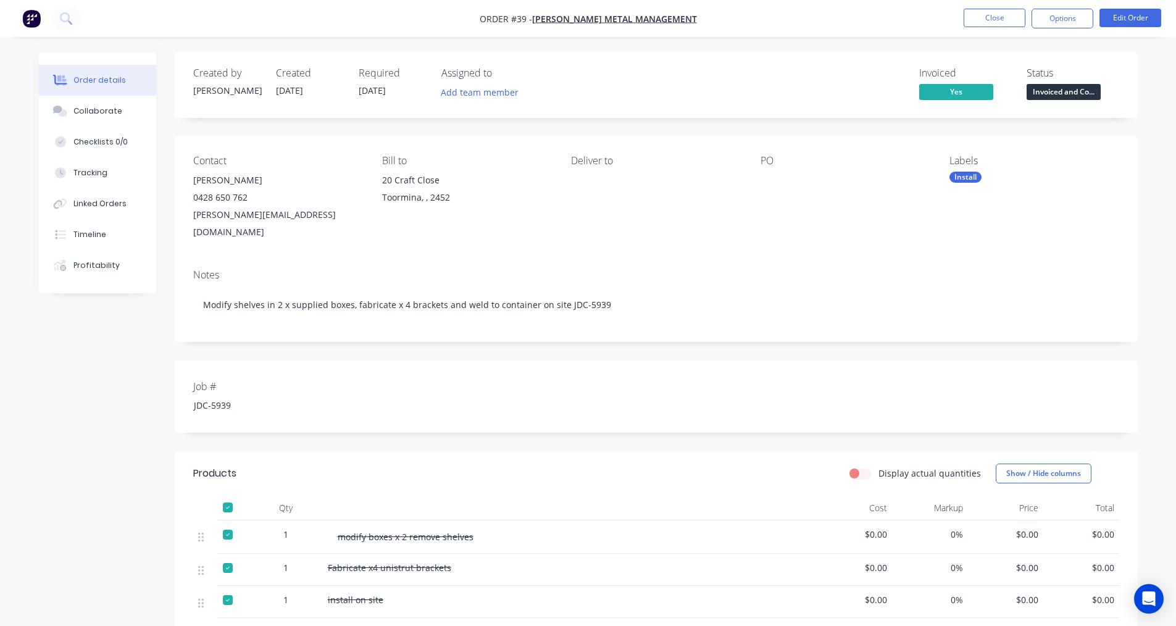
drag, startPoint x: 1052, startPoint y: 18, endPoint x: 1045, endPoint y: 31, distance: 14.6
click at [1052, 18] on button "Options" at bounding box center [1062, 19] width 62 height 20
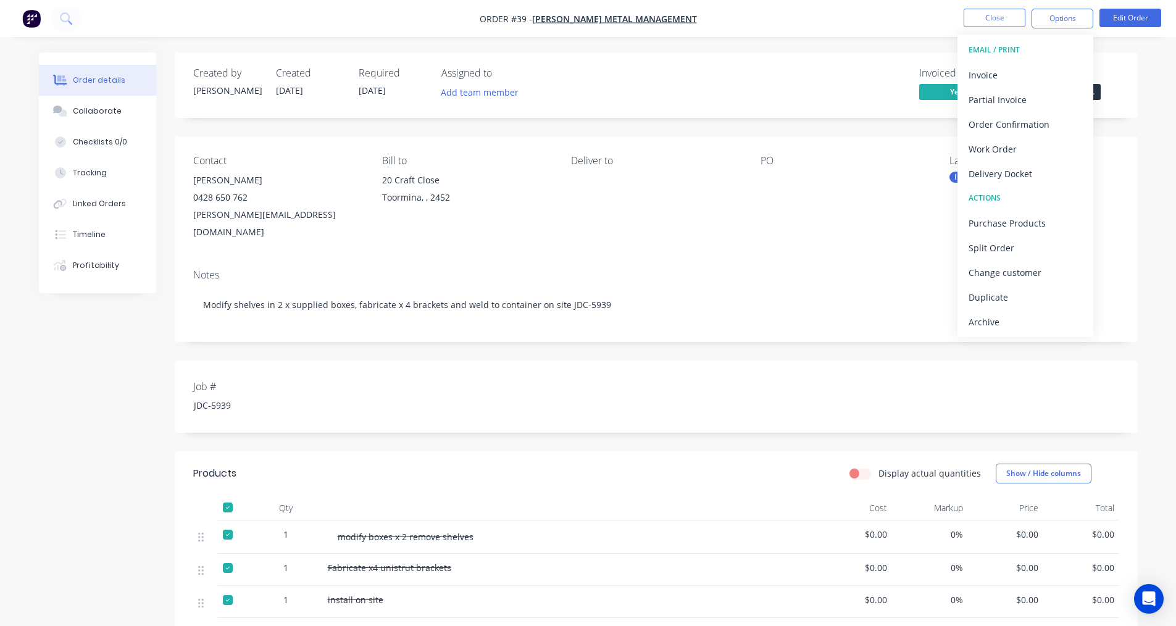
click at [1004, 320] on div "Archive" at bounding box center [1025, 322] width 114 height 18
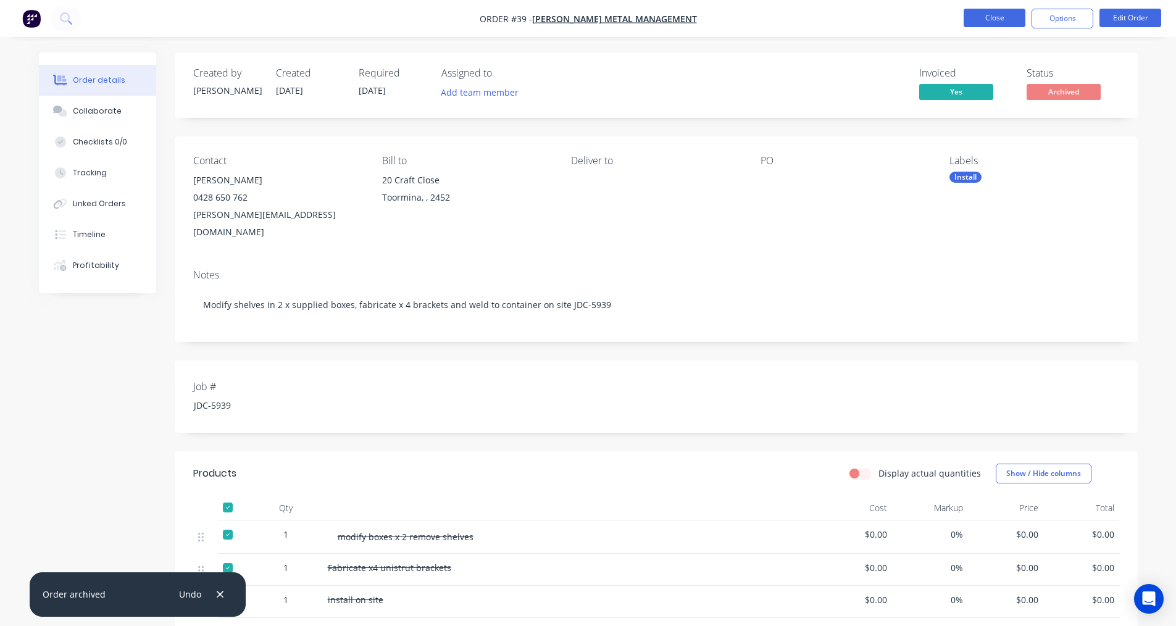
click at [1007, 20] on button "Close" at bounding box center [994, 18] width 62 height 19
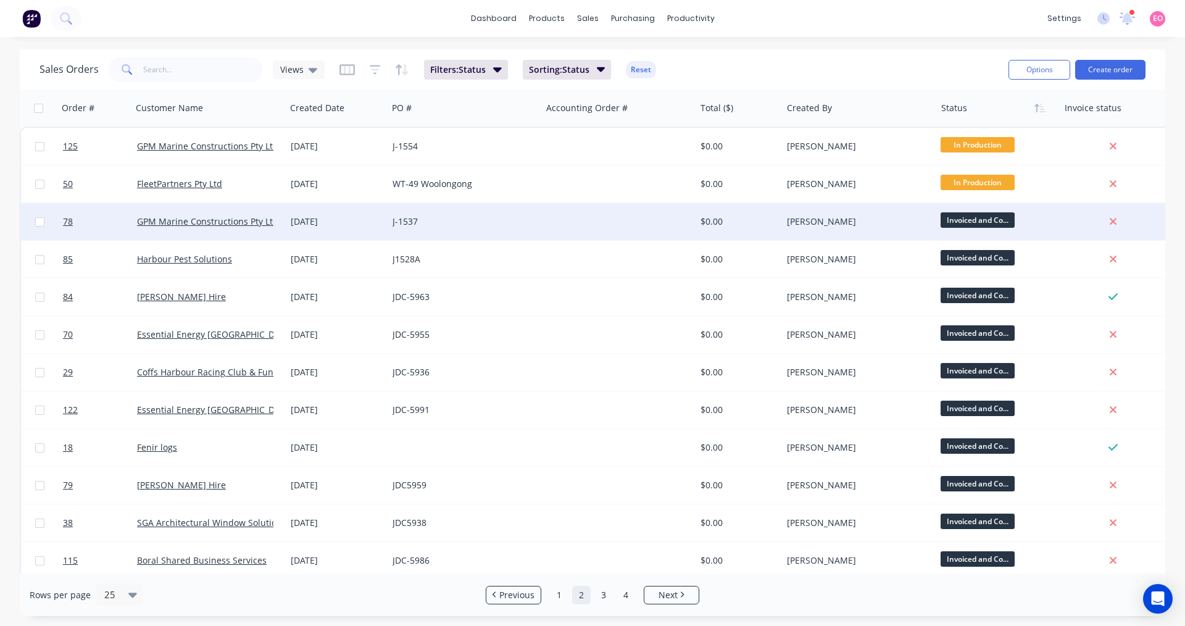
click at [400, 231] on div "J-1537" at bounding box center [465, 221] width 154 height 37
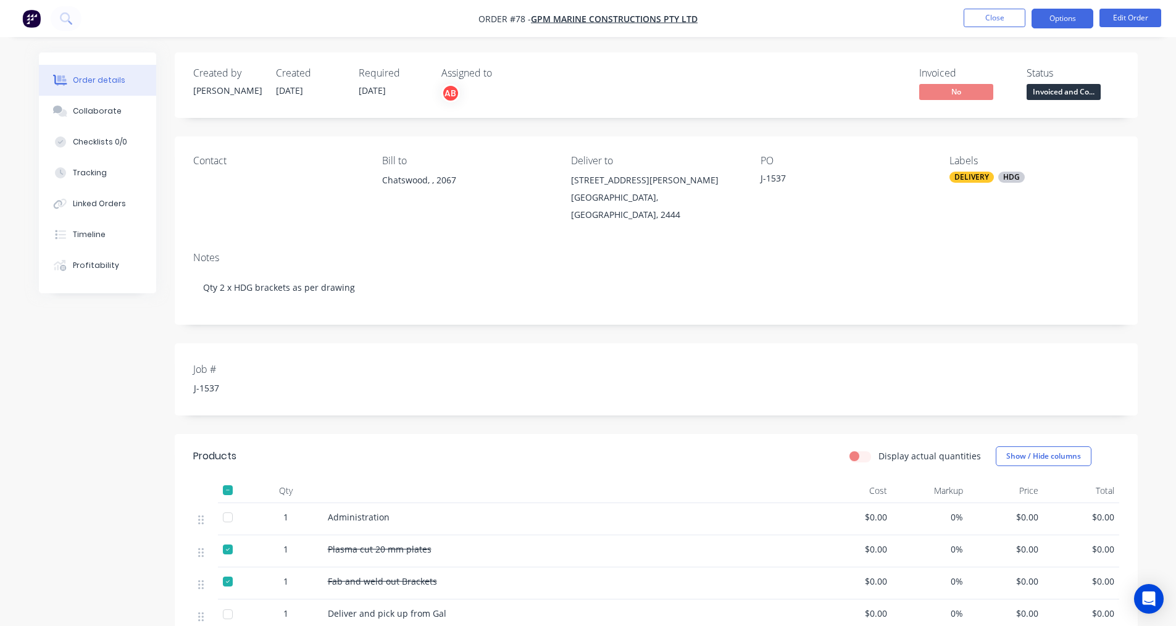
click at [1056, 18] on button "Options" at bounding box center [1062, 19] width 62 height 20
drag, startPoint x: 884, startPoint y: 130, endPoint x: 937, endPoint y: 133, distance: 53.2
click at [884, 130] on div "Created by Steve Created 17/07/25 Required 24/07/25 Assigned to AB Invoiced No …" at bounding box center [656, 442] width 963 height 781
click at [1061, 26] on button "Options" at bounding box center [1062, 19] width 62 height 20
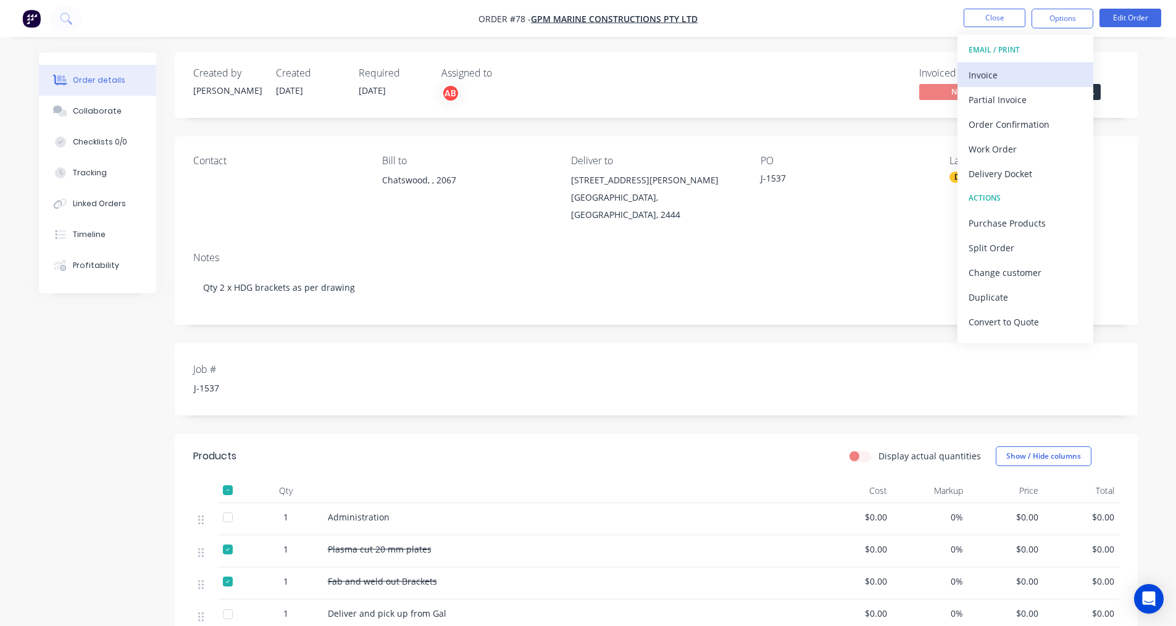
click at [1051, 67] on div "Invoice" at bounding box center [1025, 75] width 114 height 18
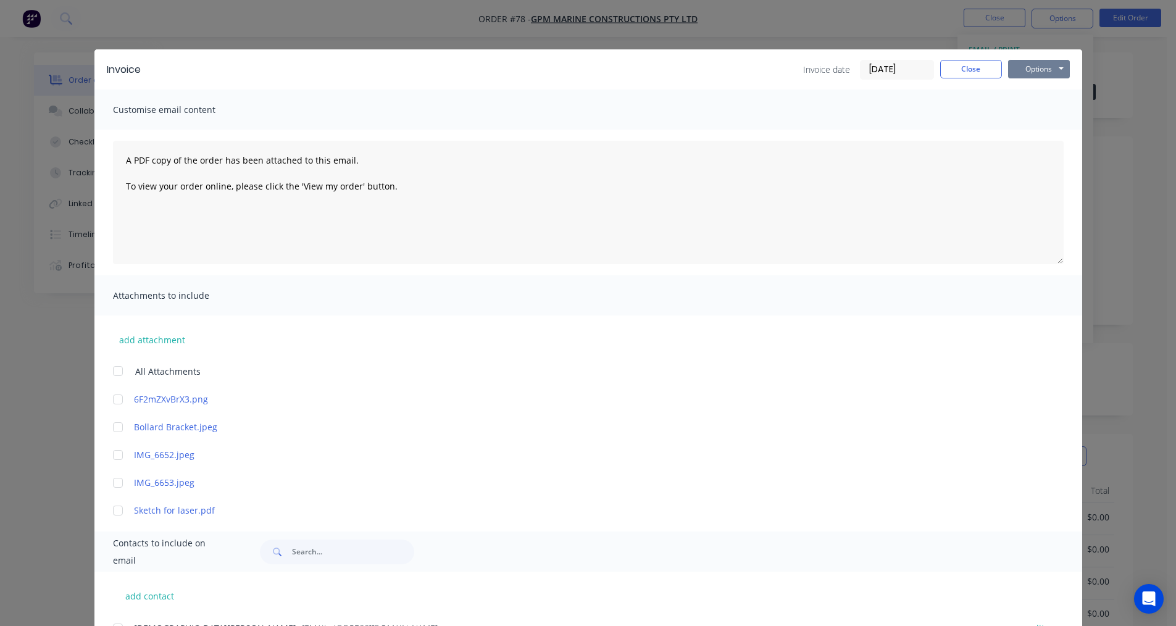
click at [1008, 70] on button "Options" at bounding box center [1039, 69] width 62 height 19
click at [1027, 110] on button "Print" at bounding box center [1047, 111] width 79 height 20
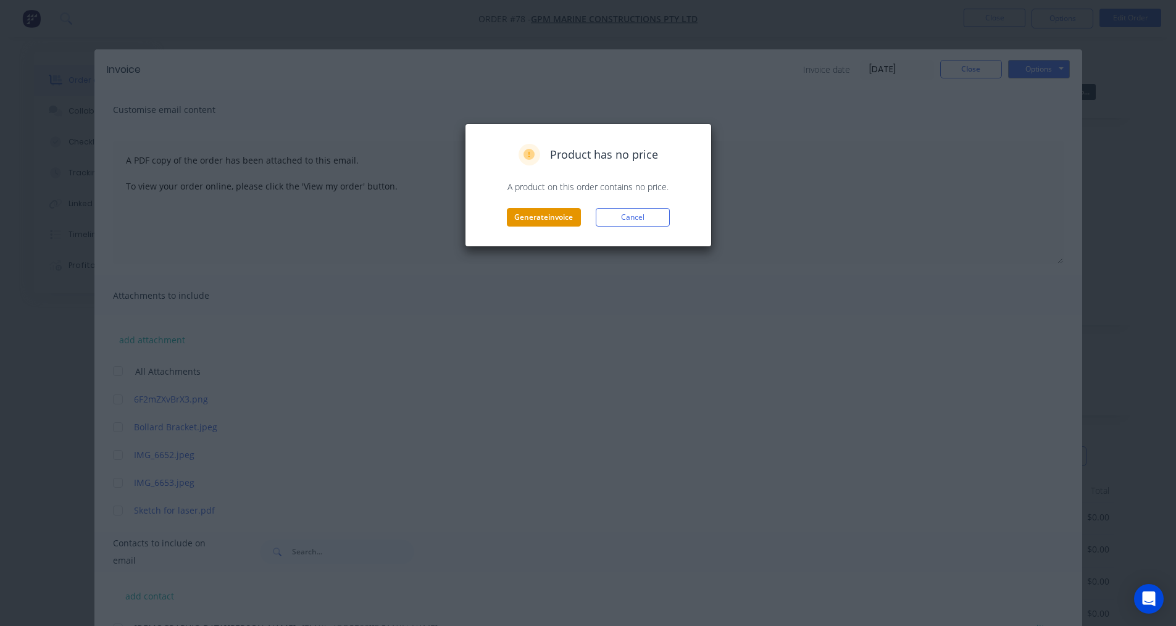
click at [560, 223] on button "Generate invoice" at bounding box center [544, 217] width 74 height 19
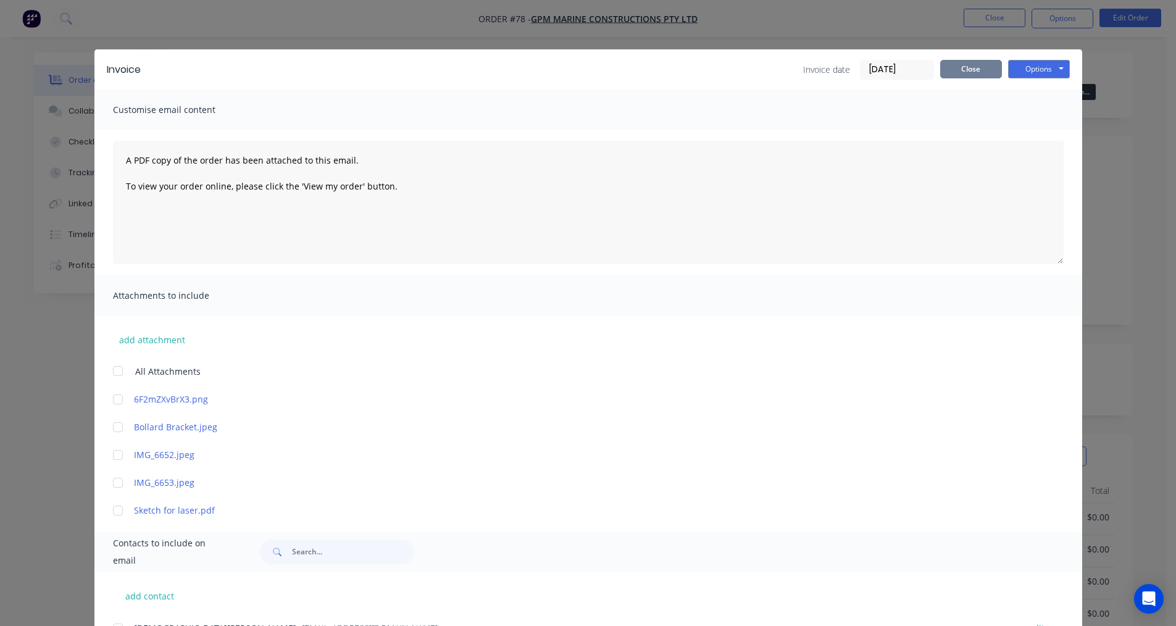
click at [957, 65] on button "Close" at bounding box center [971, 69] width 62 height 19
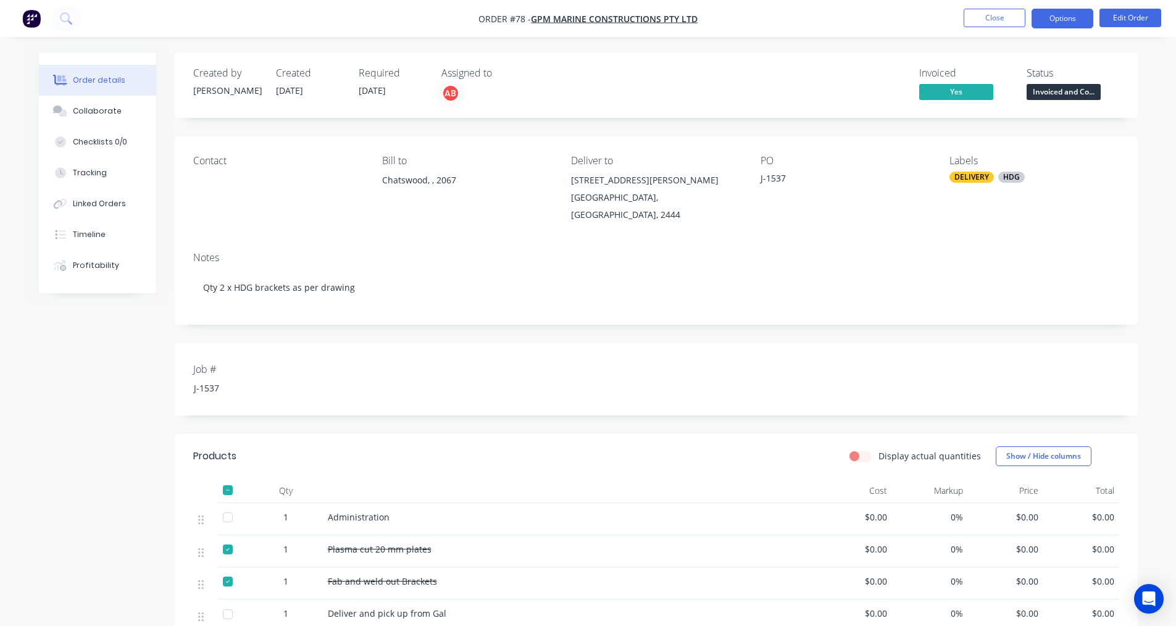
click at [1048, 19] on button "Options" at bounding box center [1062, 19] width 62 height 20
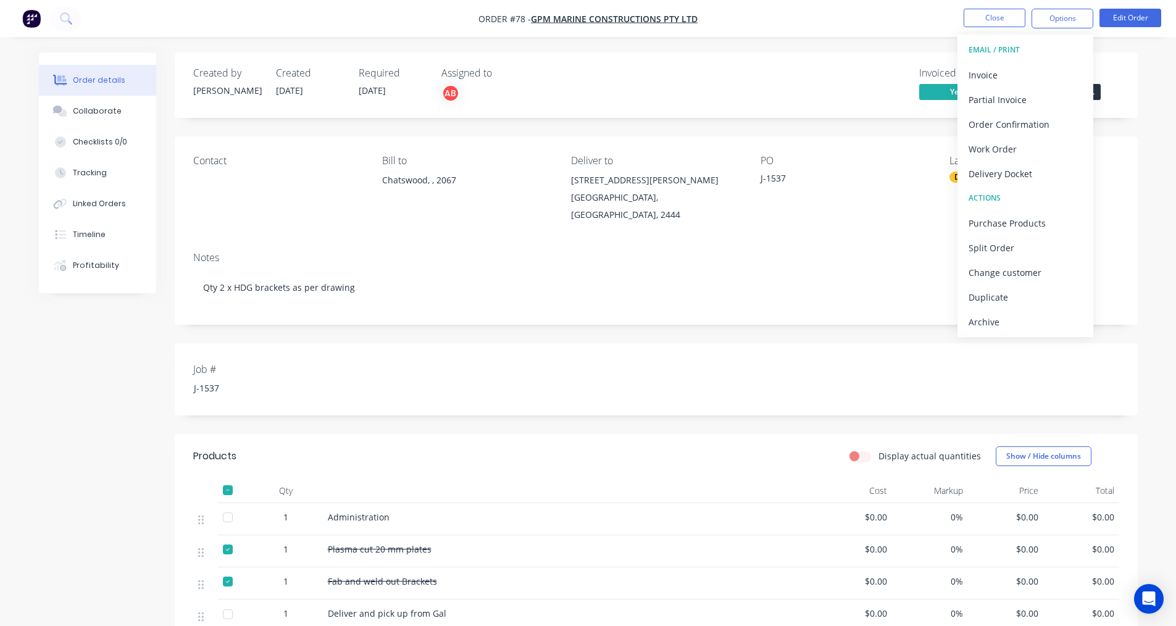
click at [1008, 327] on div "Archive" at bounding box center [1025, 322] width 114 height 18
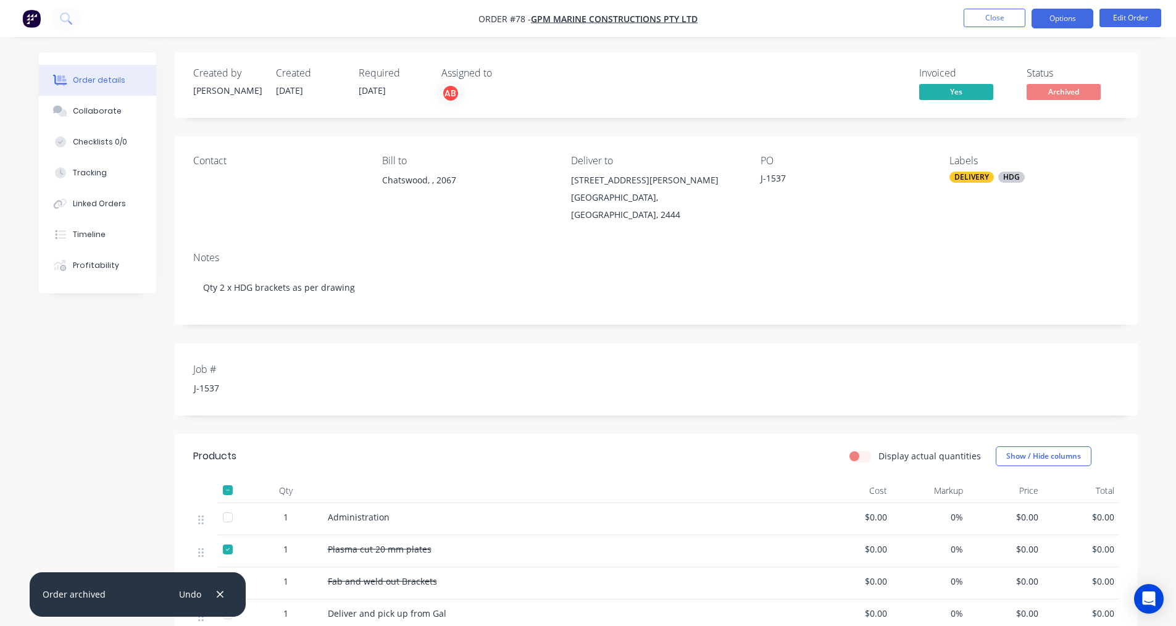
click at [1069, 26] on button "Options" at bounding box center [1062, 19] width 62 height 20
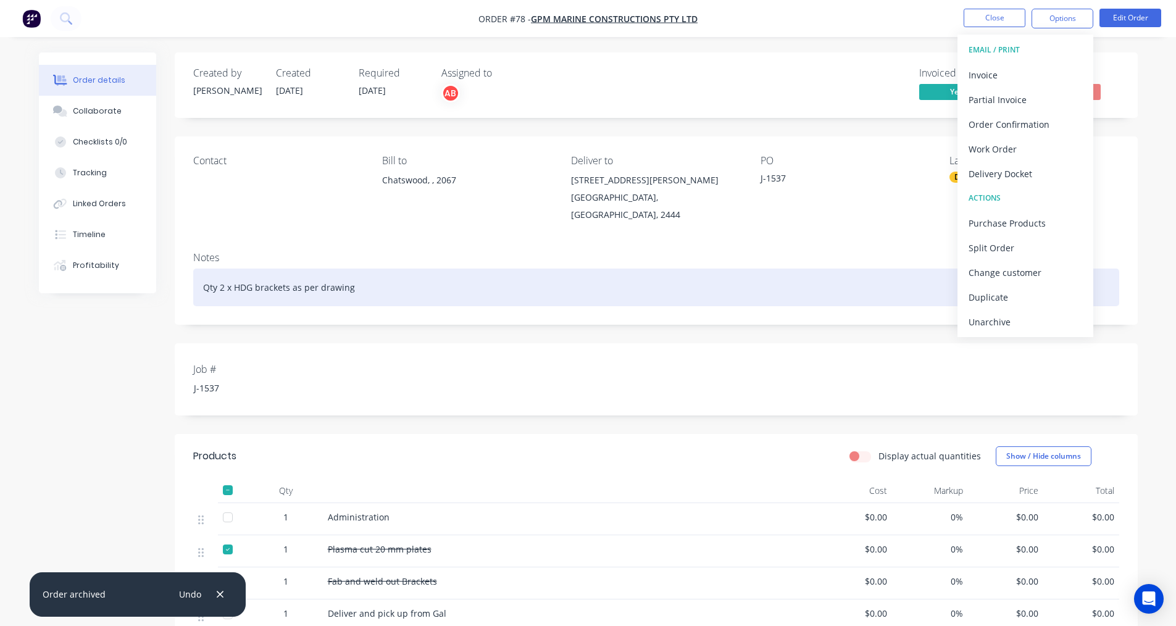
click at [660, 268] on div "Qty 2 x HDG brackets as per drawing" at bounding box center [656, 287] width 926 height 38
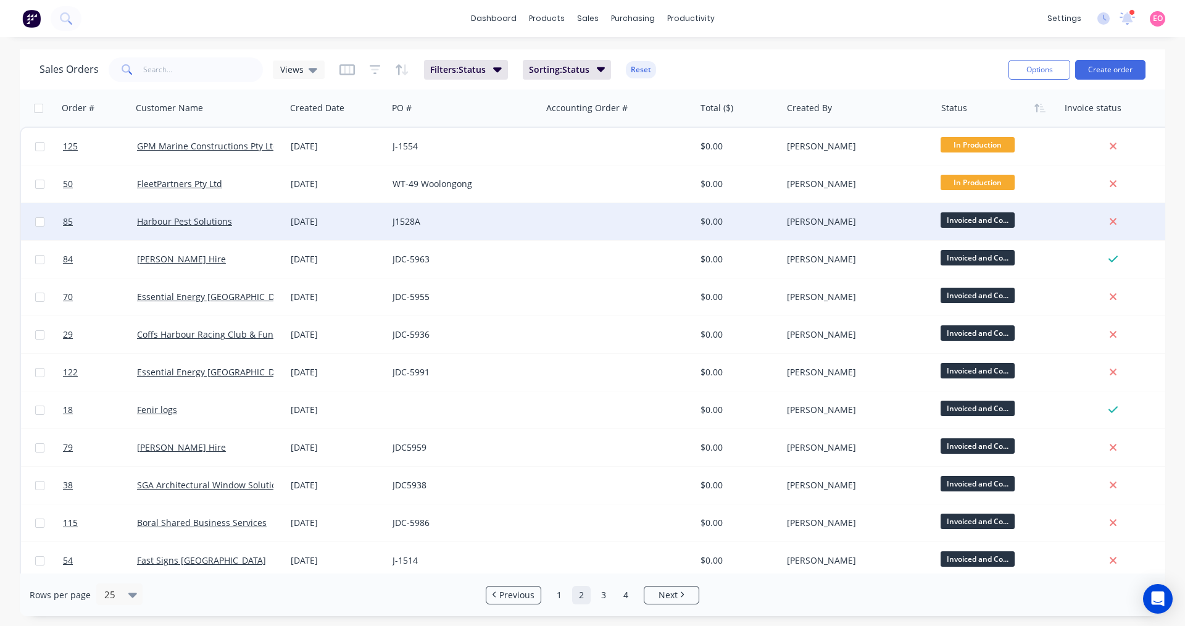
click at [634, 226] on div at bounding box center [619, 221] width 154 height 37
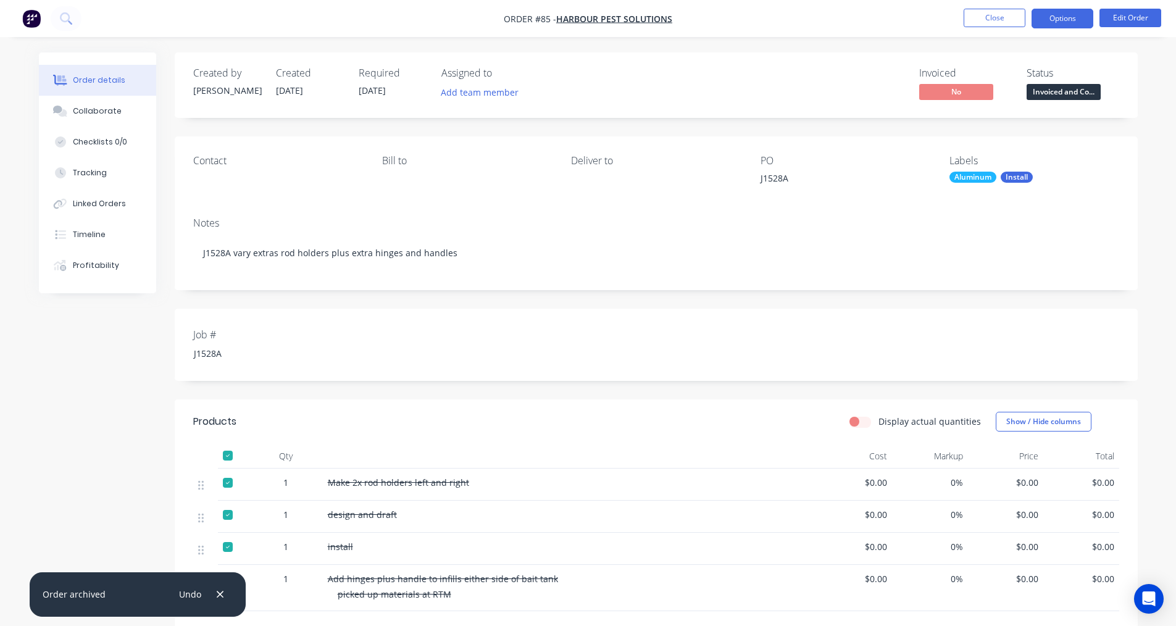
click at [1052, 17] on button "Options" at bounding box center [1062, 19] width 62 height 20
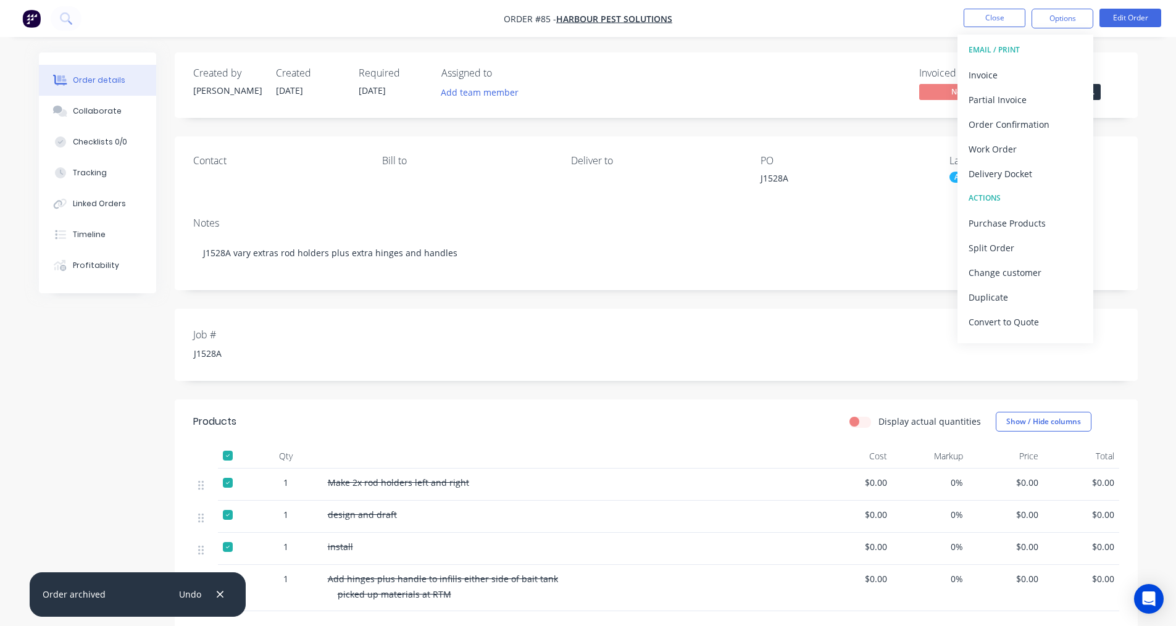
click at [898, 67] on div "Created by Andrew Created 23/07/25 Required 23/07/25 Assigned to Add team membe…" at bounding box center [656, 84] width 963 height 65
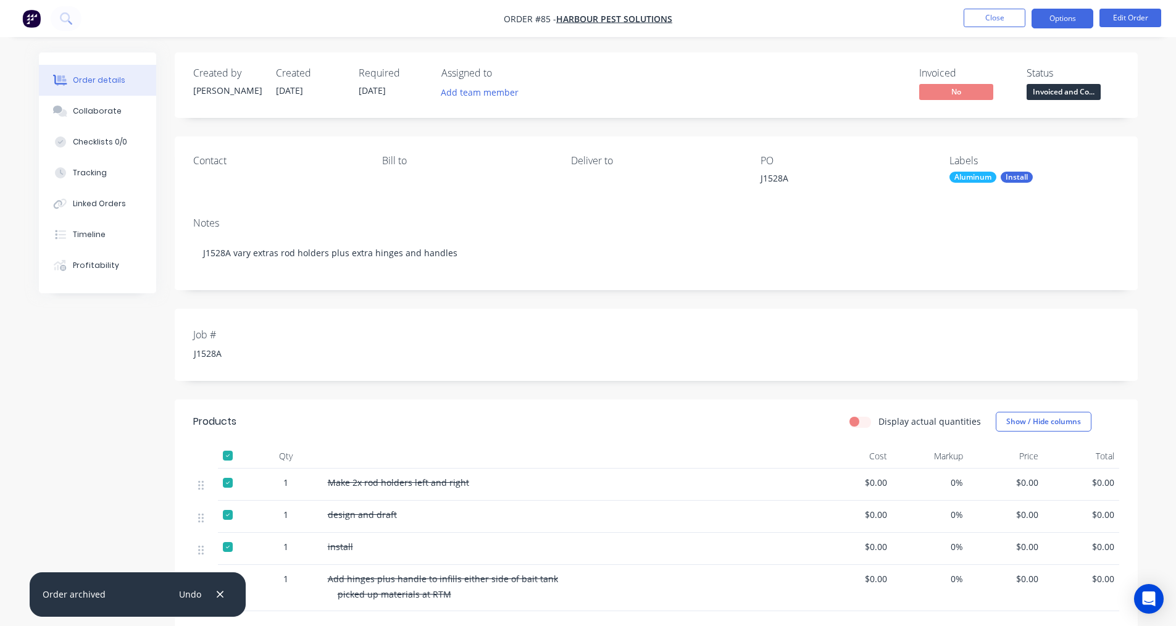
click at [1045, 15] on button "Options" at bounding box center [1062, 19] width 62 height 20
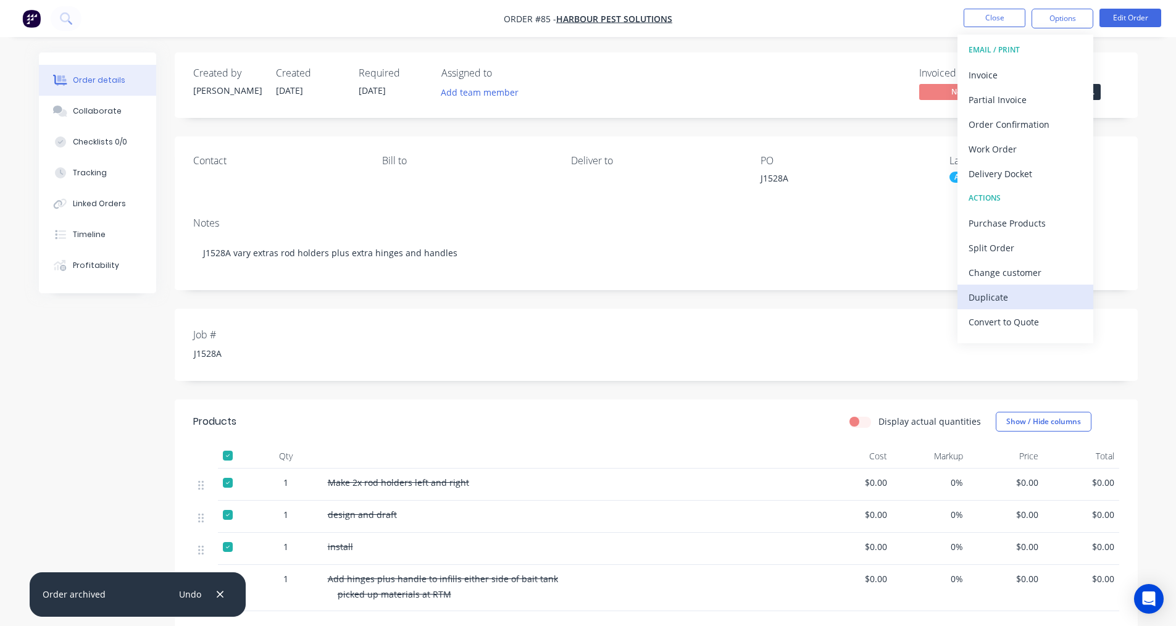
scroll to position [19, 0]
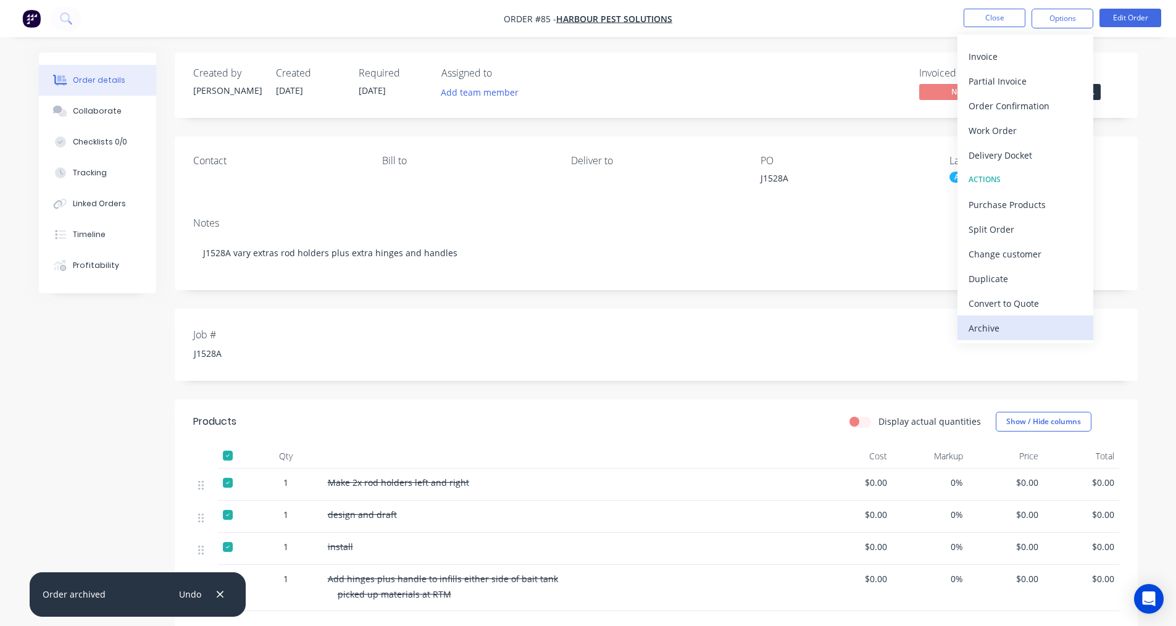
click at [1007, 324] on div "Archive" at bounding box center [1025, 328] width 114 height 18
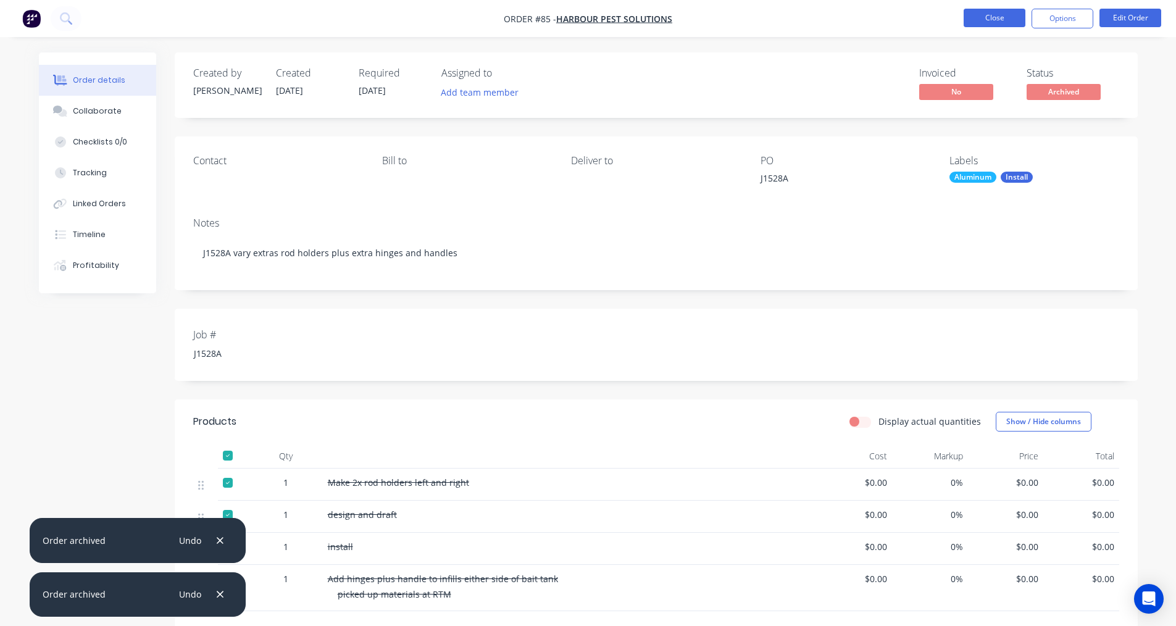
click at [974, 19] on button "Close" at bounding box center [994, 18] width 62 height 19
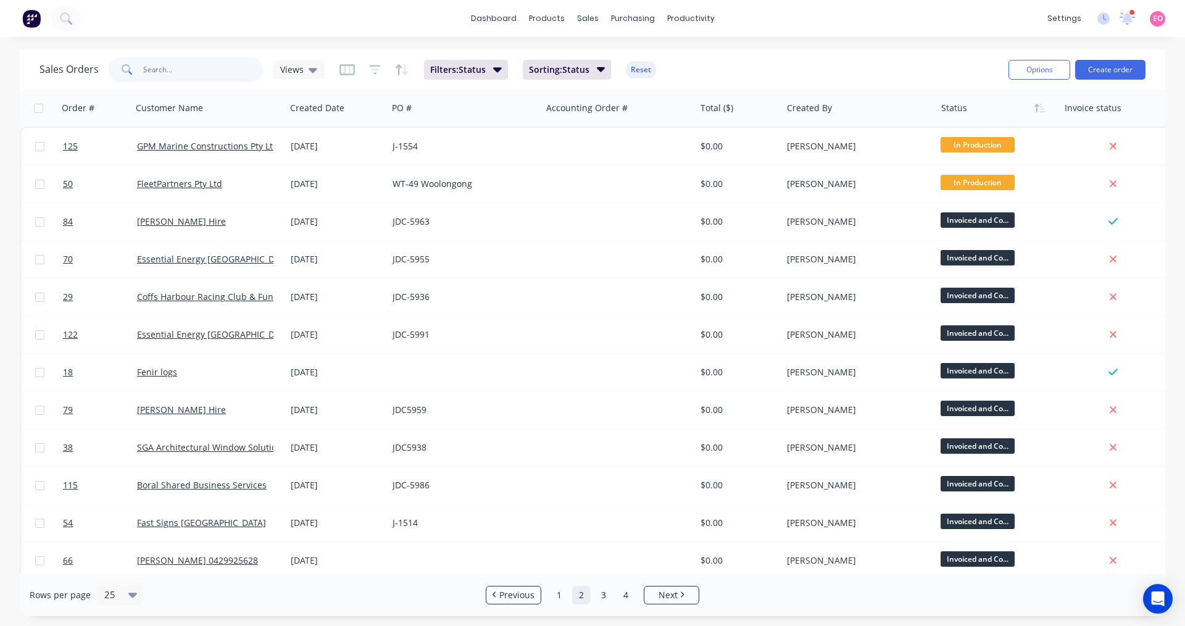
click at [205, 73] on input "text" at bounding box center [203, 69] width 120 height 25
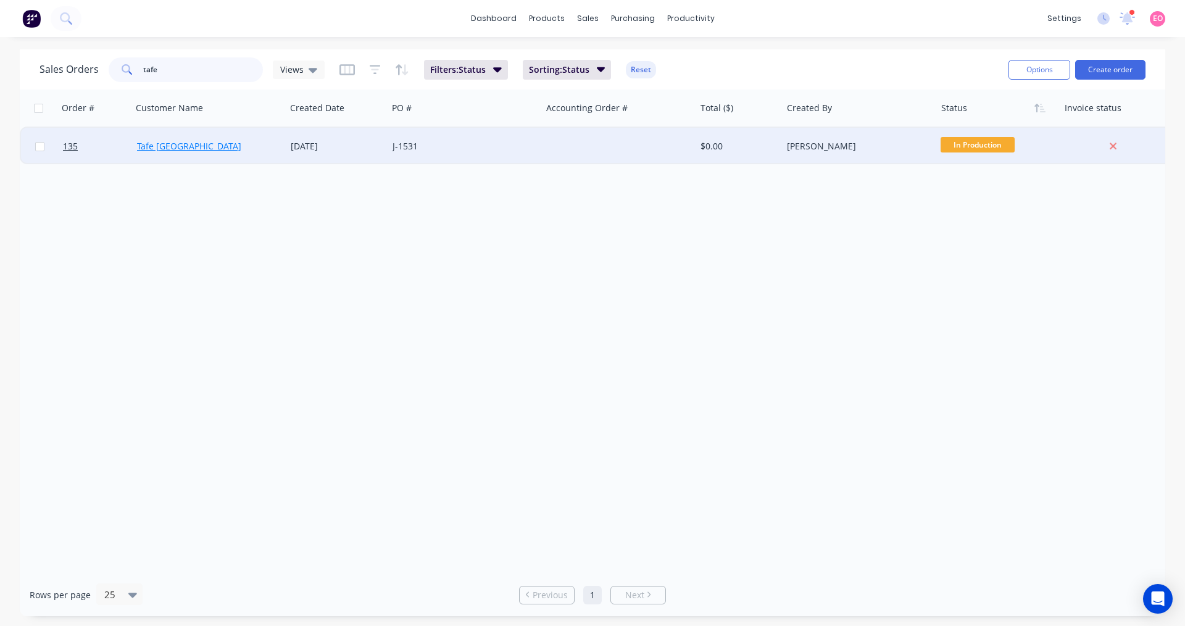
type input "tafe"
click at [149, 147] on link "Tafe [GEOGRAPHIC_DATA]" at bounding box center [189, 146] width 104 height 12
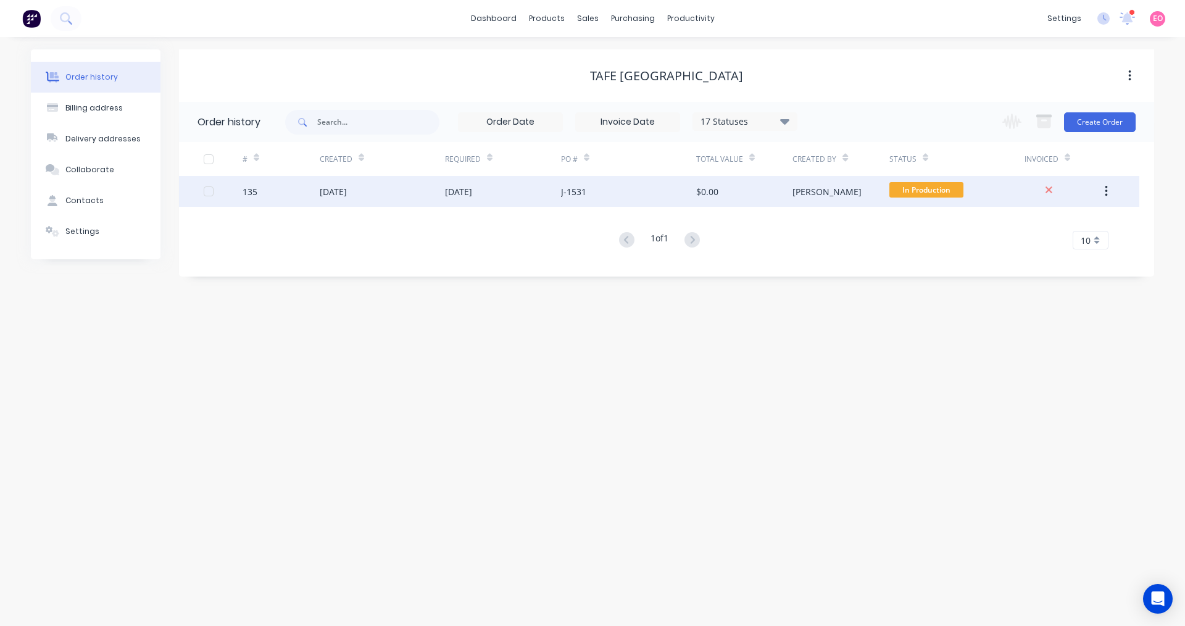
click at [573, 193] on div "J-1531" at bounding box center [573, 191] width 25 height 13
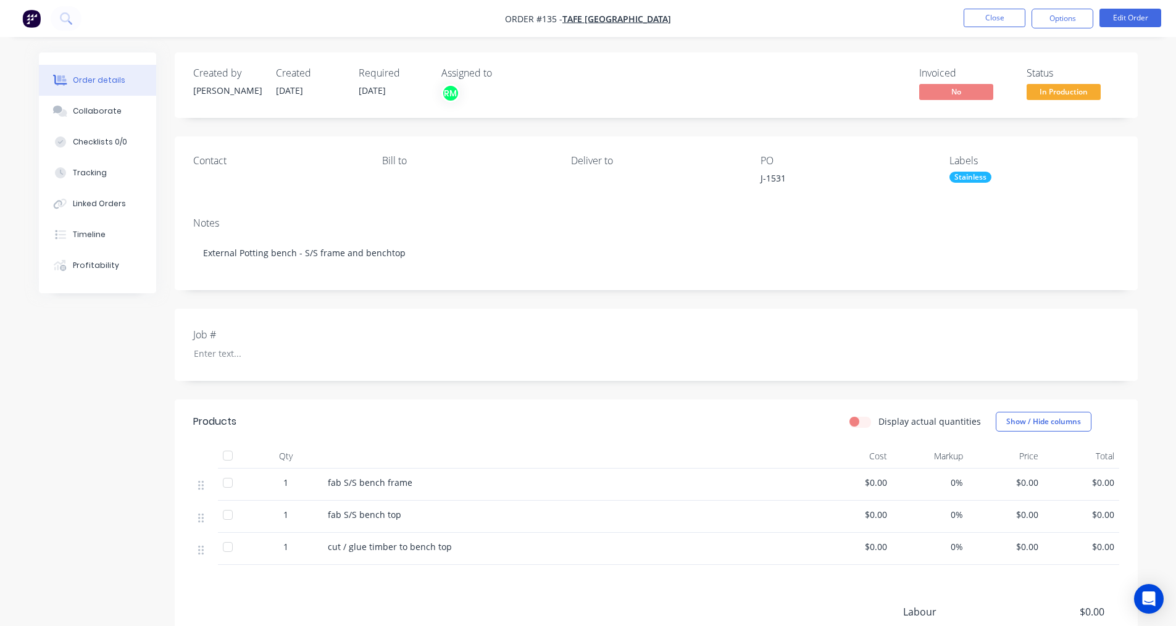
click at [803, 82] on div "Invoiced No Status In Production" at bounding box center [842, 85] width 554 height 36
click at [1005, 17] on button "Close" at bounding box center [994, 18] width 62 height 19
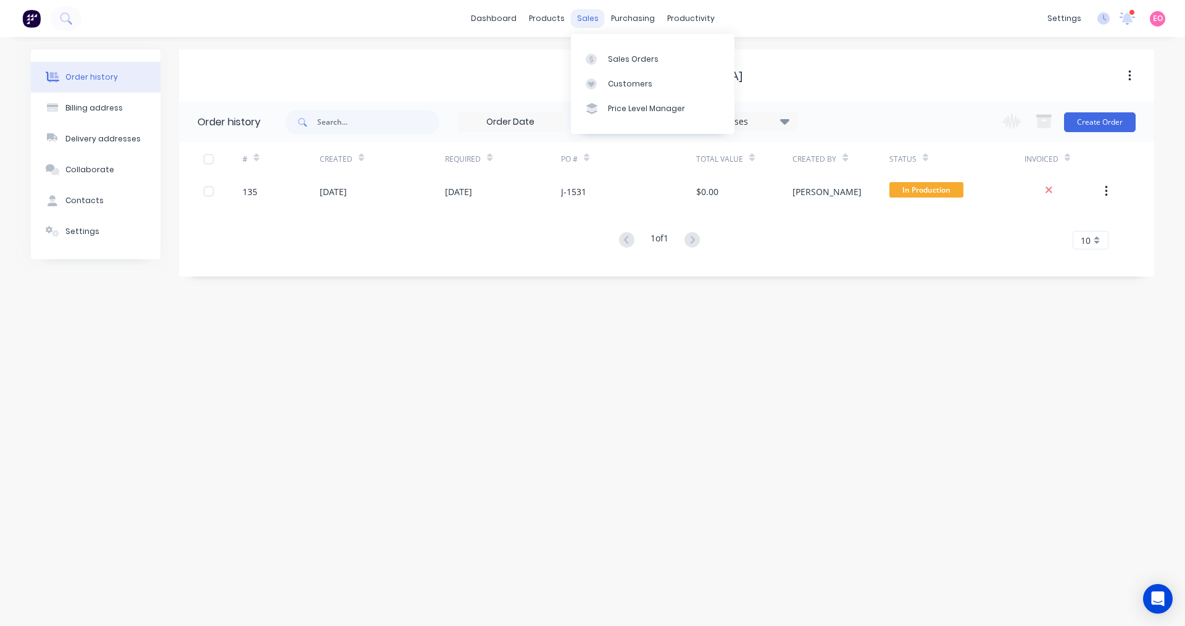
click at [584, 18] on div "sales" at bounding box center [588, 18] width 34 height 19
click at [618, 54] on div "Sales Orders" at bounding box center [633, 59] width 51 height 11
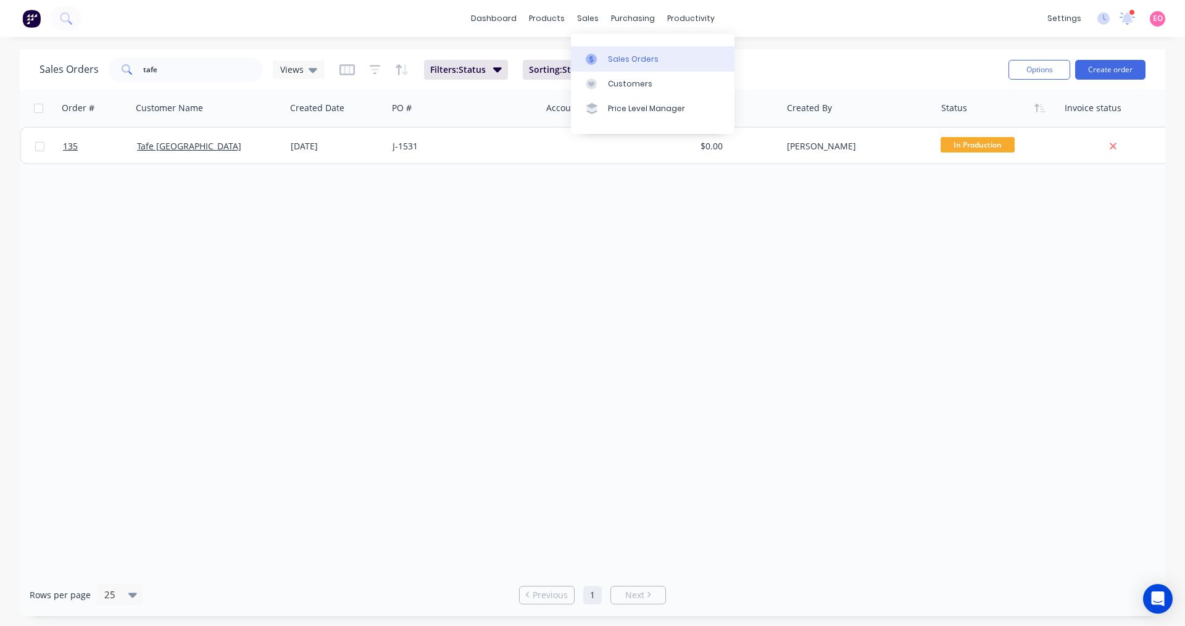
click at [608, 63] on div "Sales Orders" at bounding box center [633, 59] width 51 height 11
drag, startPoint x: 172, startPoint y: 68, endPoint x: 15, endPoint y: 59, distance: 157.0
click at [16, 59] on div "Sales Orders tafe Views Filters: Status Sorting: Status Reset Options Create or…" at bounding box center [592, 332] width 1185 height 567
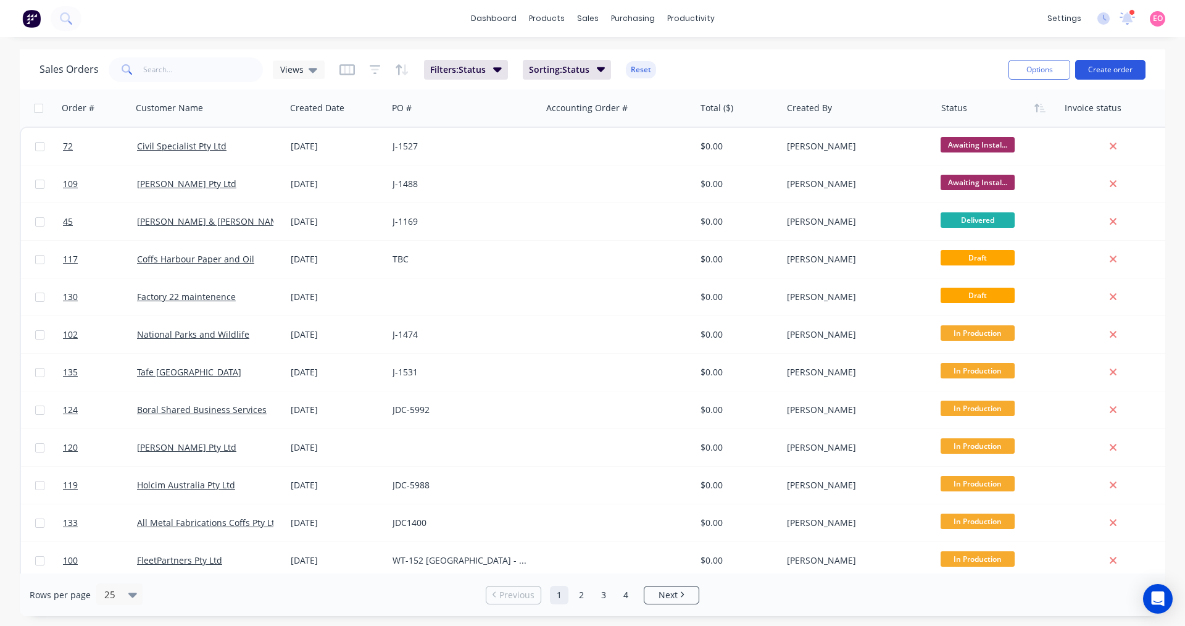
click at [1116, 70] on button "Create order" at bounding box center [1110, 70] width 70 height 20
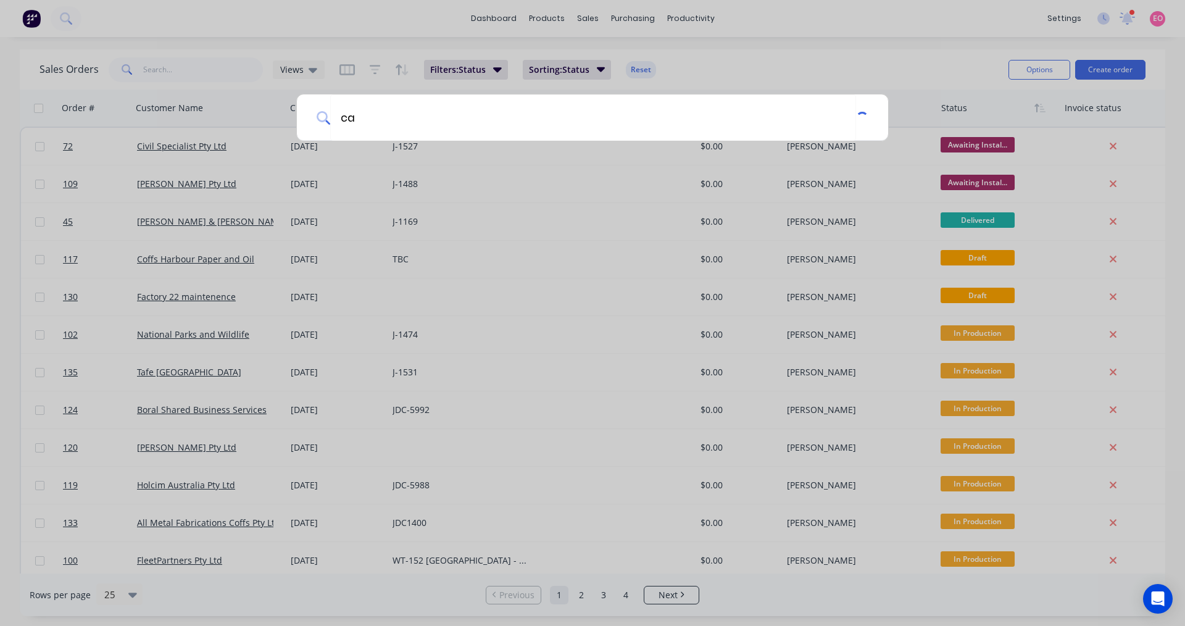
type input "c"
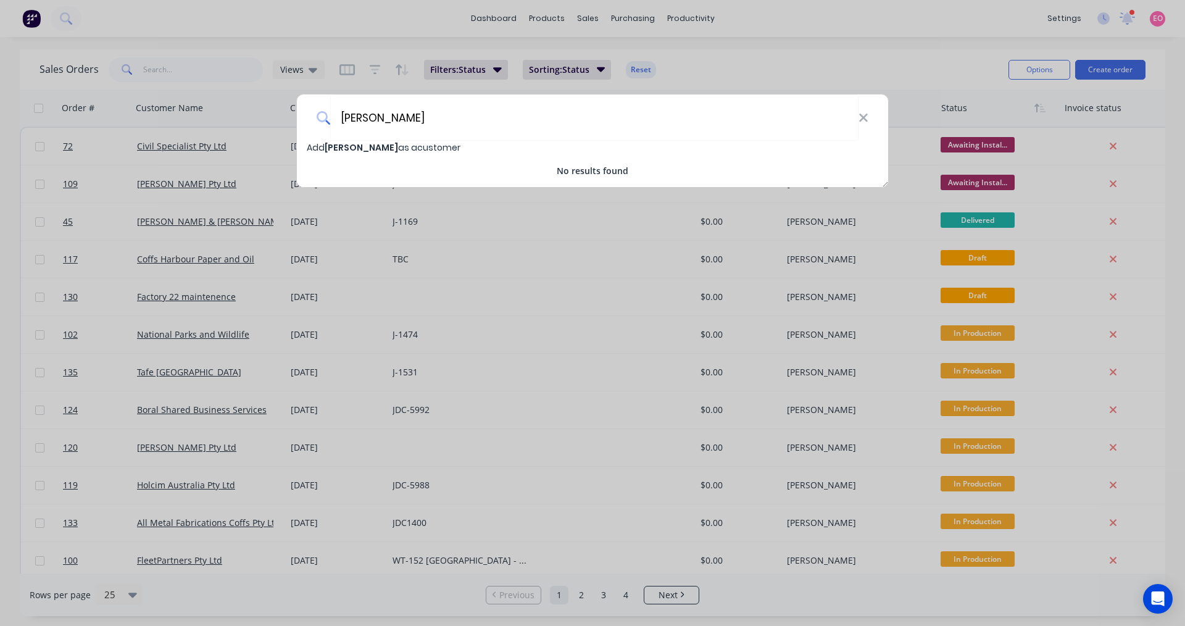
type input "gurinder Jhaj"
click at [401, 149] on span "Add gurinder Jhaj as a customer" at bounding box center [384, 147] width 154 height 12
select select "AU"
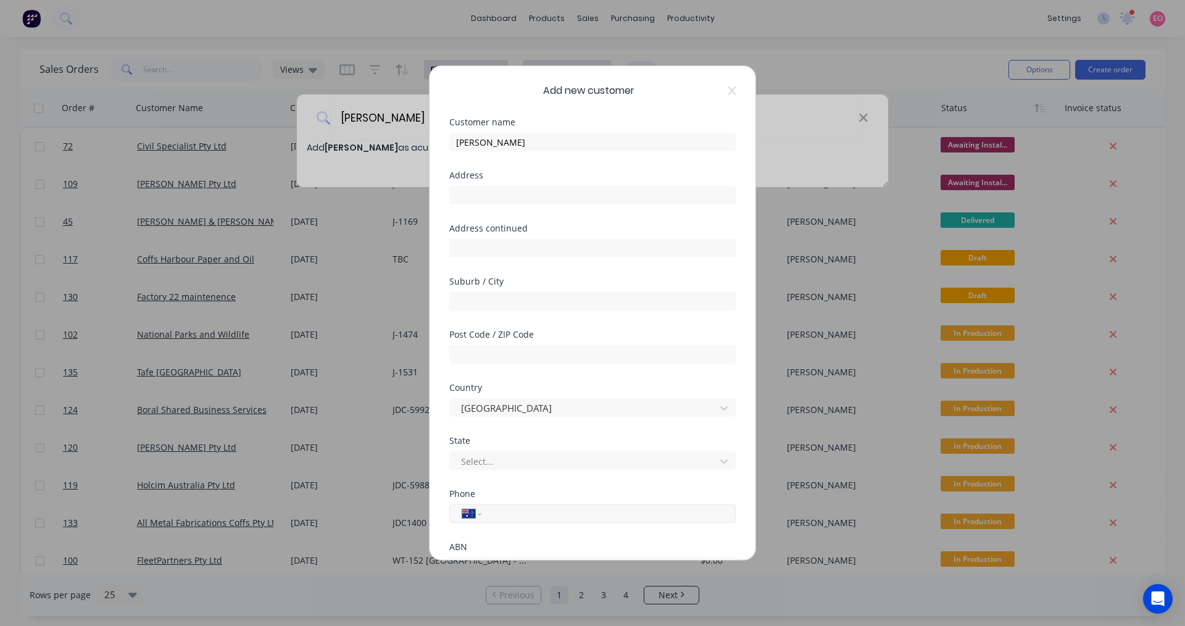
click at [492, 515] on input "tel" at bounding box center [606, 514] width 233 height 14
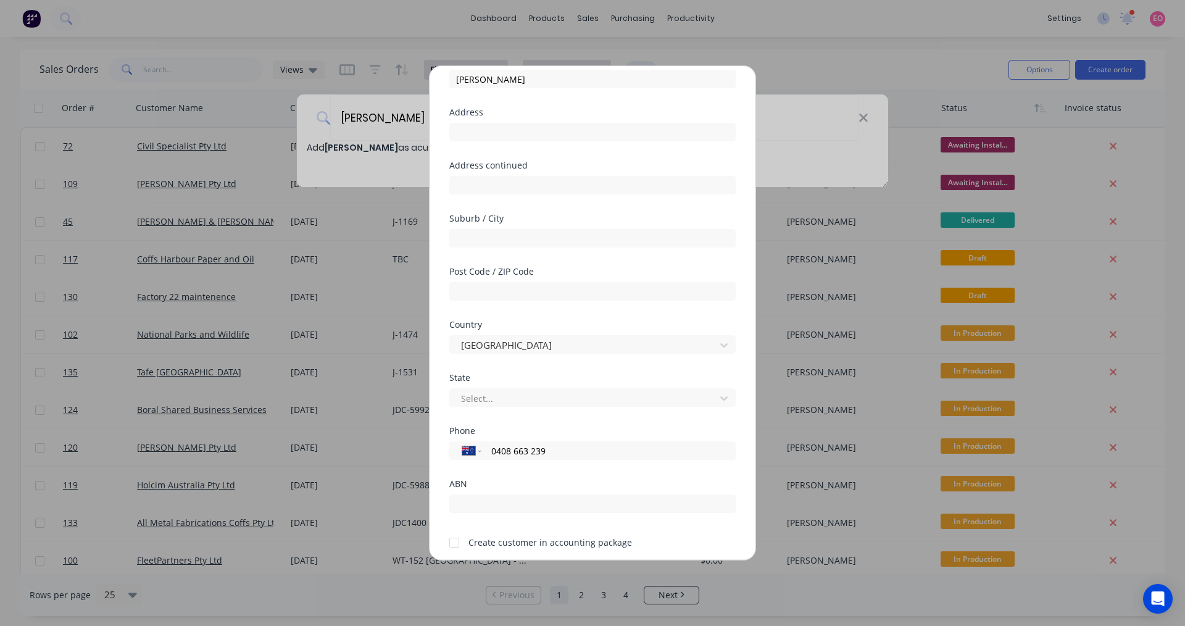
scroll to position [109, 0]
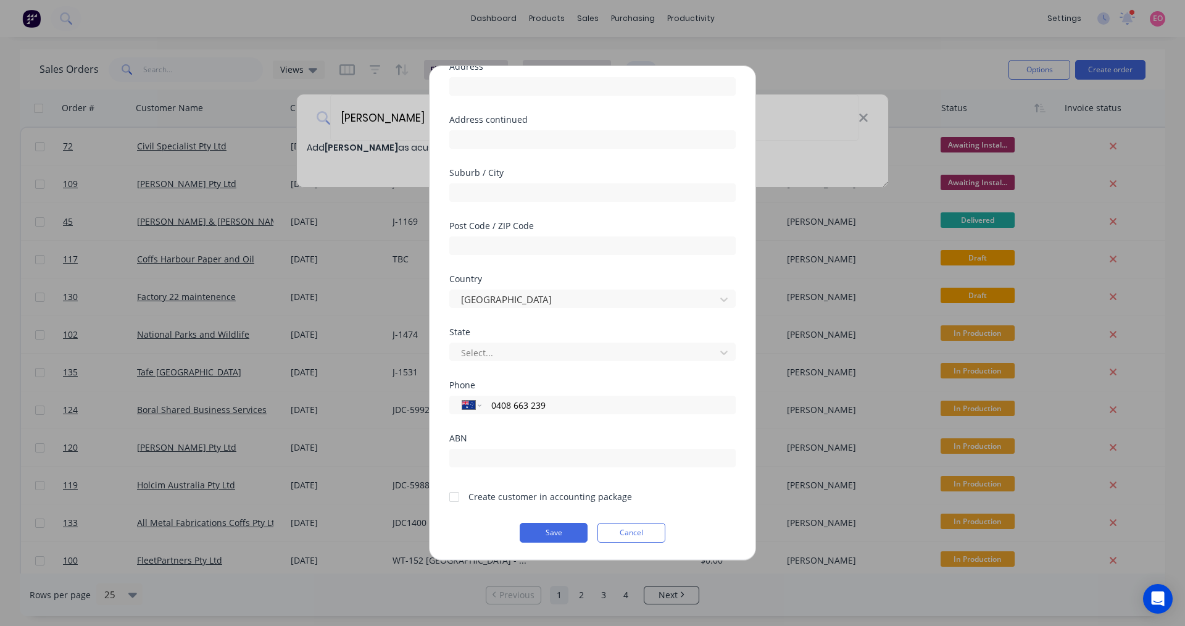
type input "0408 663 239"
click at [452, 497] on div at bounding box center [454, 496] width 25 height 25
click at [563, 537] on button "Save" at bounding box center [554, 533] width 68 height 20
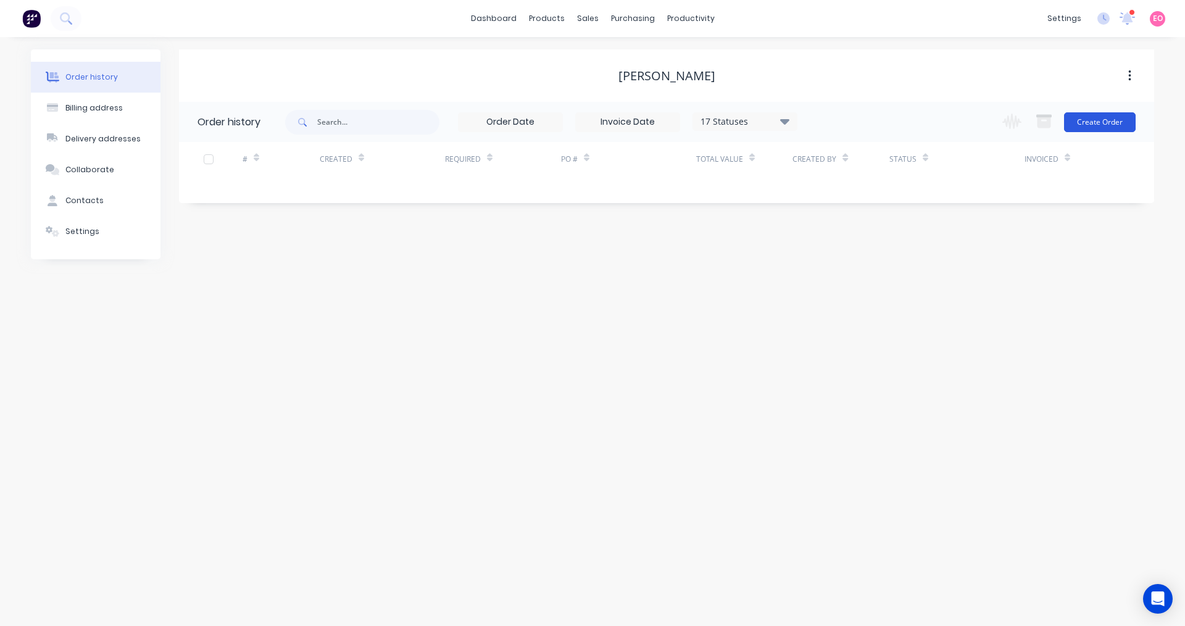
click at [1105, 120] on button "Create Order" at bounding box center [1100, 122] width 72 height 20
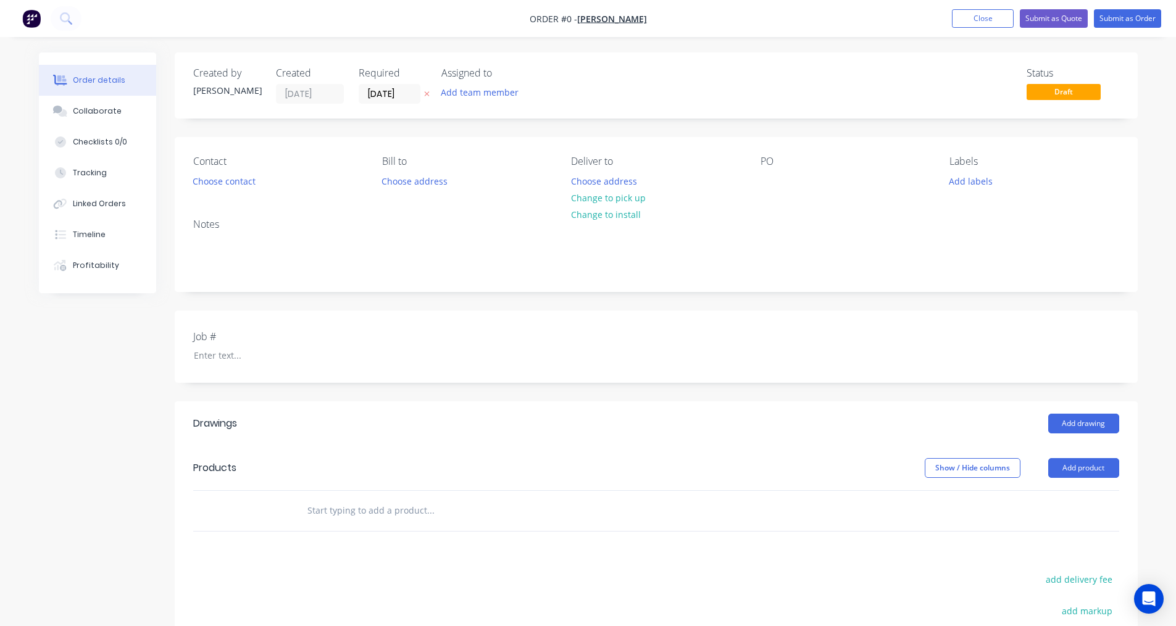
click at [772, 193] on div "Contact Choose contact Bill to Choose address Deliver to Choose address Change …" at bounding box center [656, 173] width 963 height 72
click at [757, 181] on div "Contact Choose contact Bill to Choose address Deliver to Choose address Change …" at bounding box center [656, 173] width 963 height 72
click at [773, 184] on div at bounding box center [770, 181] width 20 height 18
click at [249, 183] on div "Order details Collaborate Checklists 0/0 Tracking Linked Orders Timeline Profit…" at bounding box center [588, 449] width 1123 height 794
click at [241, 181] on button "Choose contact" at bounding box center [224, 180] width 76 height 17
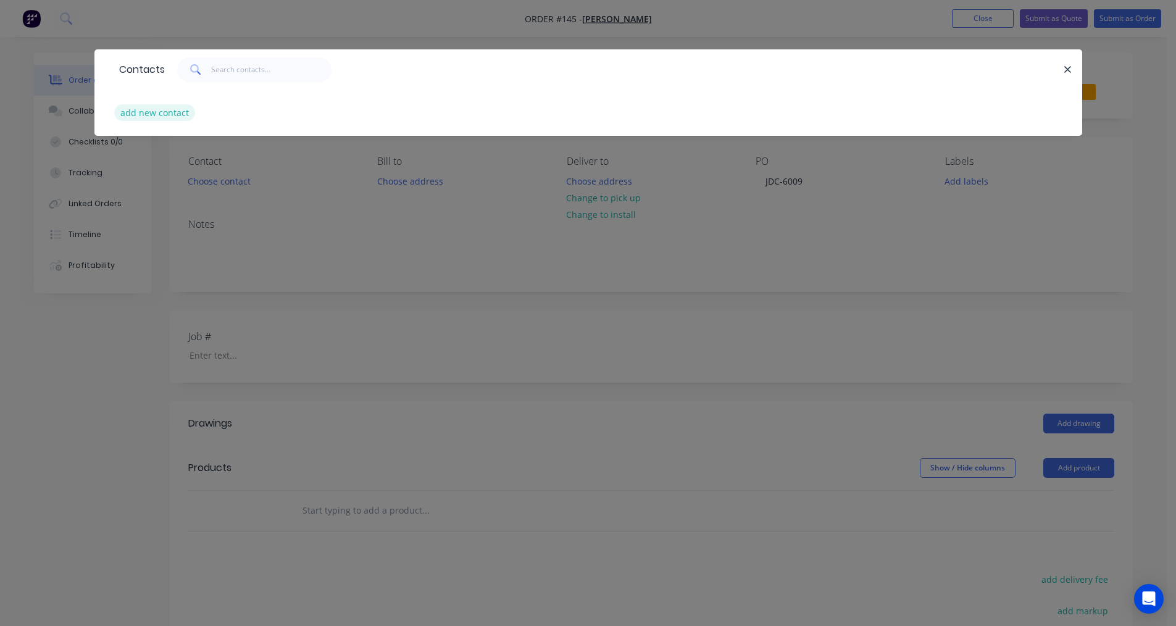
click at [173, 111] on button "add new contact" at bounding box center [154, 112] width 81 height 17
select select "AU"
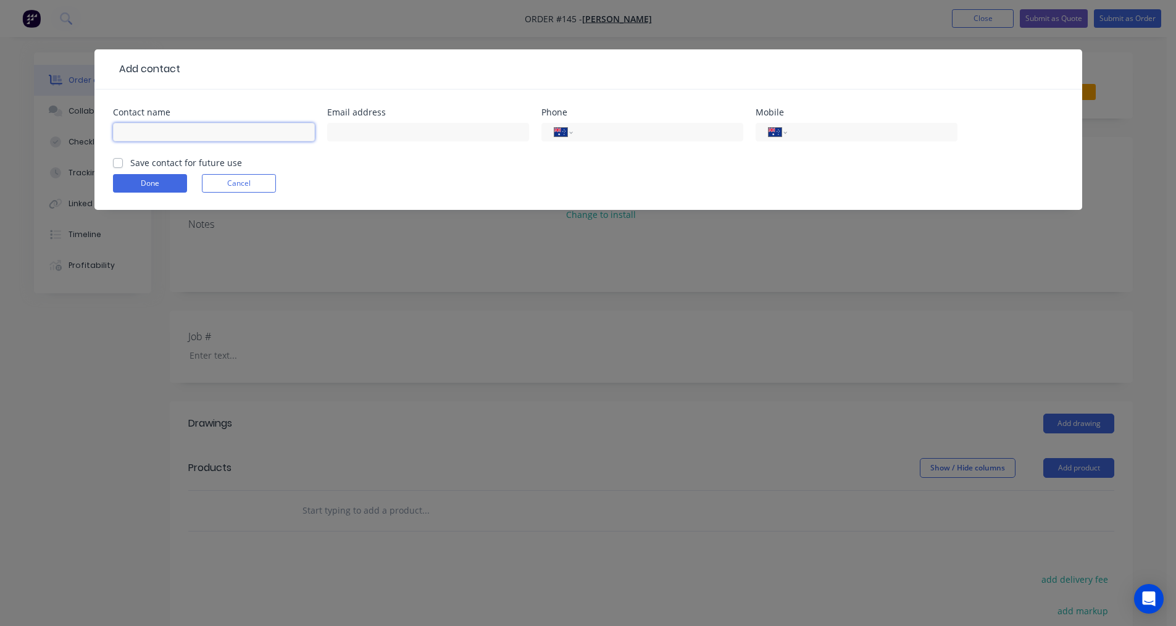
click at [167, 129] on input "text" at bounding box center [214, 132] width 202 height 19
type input "g"
type input "Gurinder Jhaj"
type input "0408 663 239"
drag, startPoint x: 116, startPoint y: 161, endPoint x: 131, endPoint y: 179, distance: 23.2
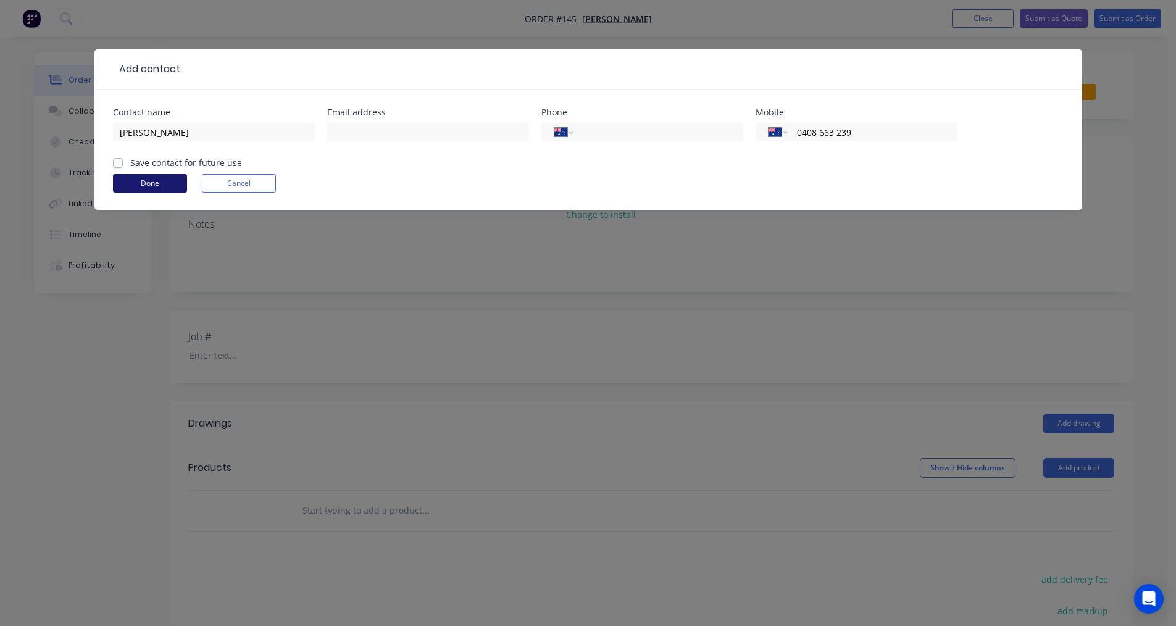
click at [130, 161] on label "Save contact for future use" at bounding box center [186, 162] width 112 height 13
click at [117, 161] on input "Save contact for future use" at bounding box center [118, 162] width 10 height 12
checkbox input "true"
click at [131, 181] on button "Done" at bounding box center [150, 183] width 74 height 19
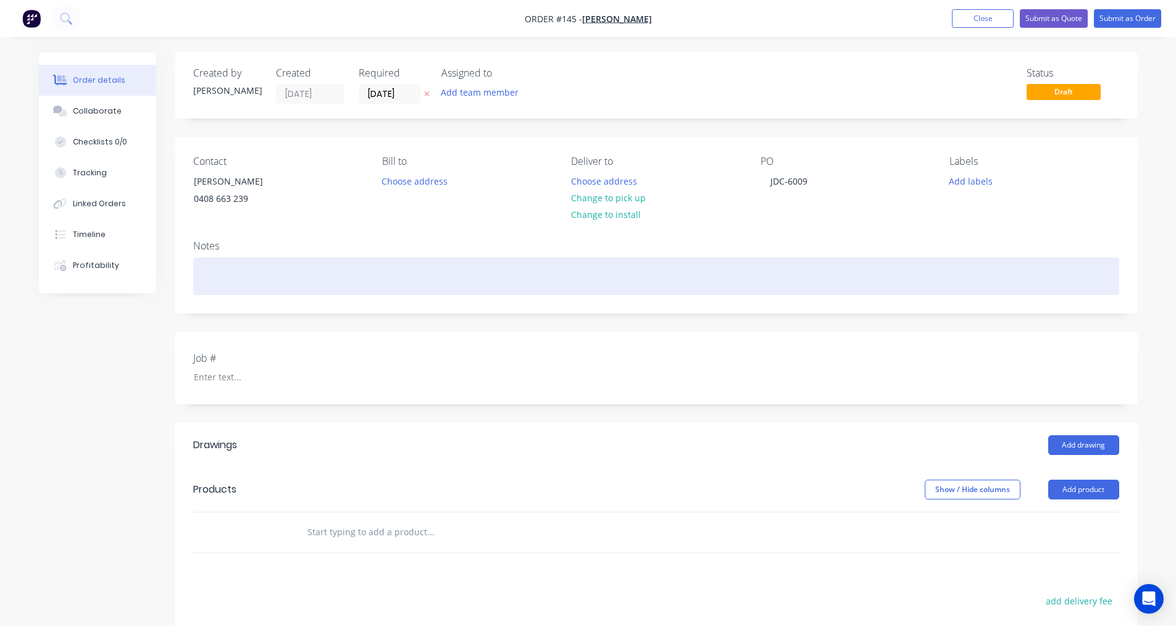
click at [228, 267] on div at bounding box center [656, 276] width 926 height 38
drag, startPoint x: 331, startPoint y: 277, endPoint x: 179, endPoint y: 281, distance: 151.9
click at [179, 281] on div "Notes JDC-6009 Repair Spud Masher" at bounding box center [656, 271] width 963 height 83
copy div "JDC-6009 Repair Spud Masher"
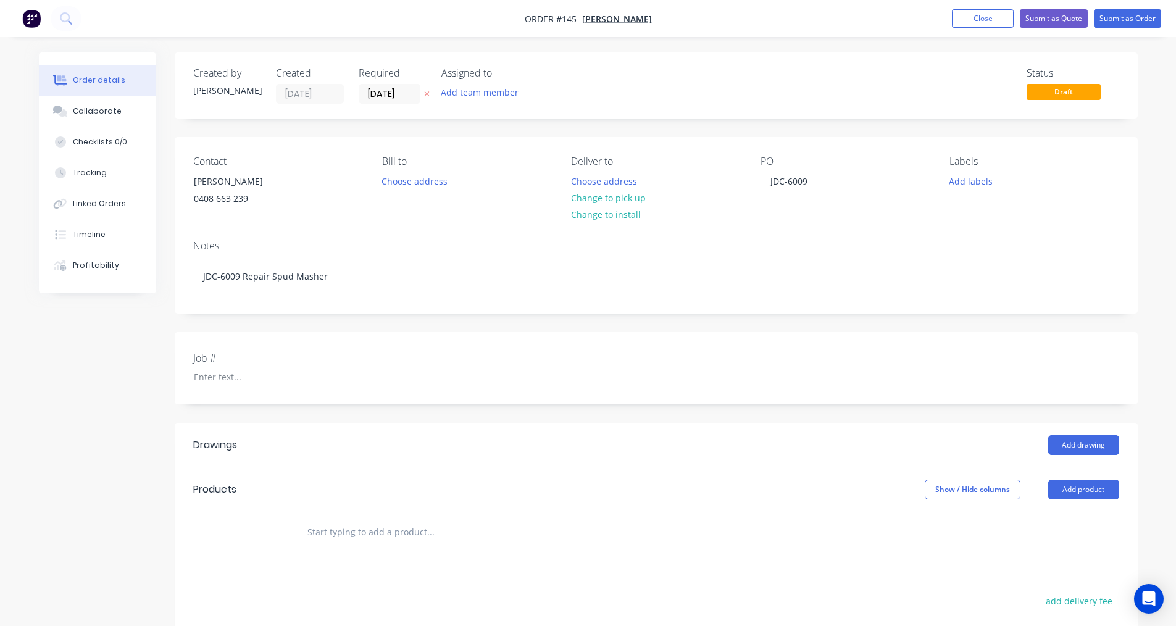
click at [233, 388] on div "Job #" at bounding box center [656, 368] width 963 height 72
click at [235, 380] on div at bounding box center [261, 377] width 154 height 18
click at [292, 531] on div at bounding box center [514, 532] width 444 height 40
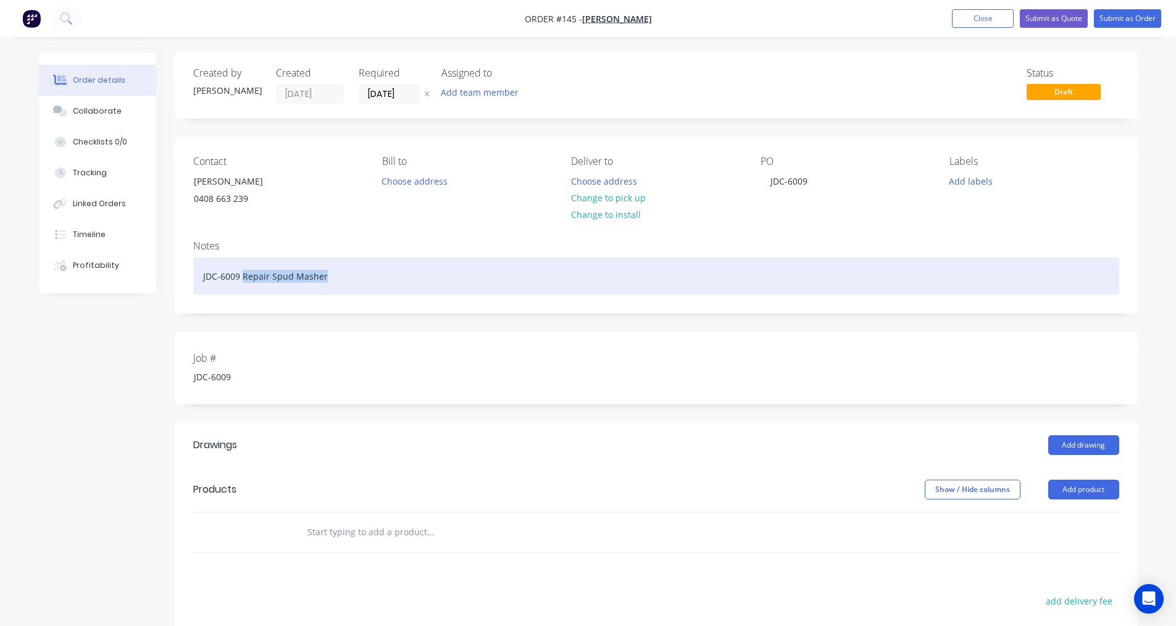
drag, startPoint x: 336, startPoint y: 279, endPoint x: 241, endPoint y: 274, distance: 95.2
click at [241, 274] on div "JDC-6009 Repair Spud Masher" at bounding box center [656, 276] width 926 height 38
copy div "Repair Spud Masher"
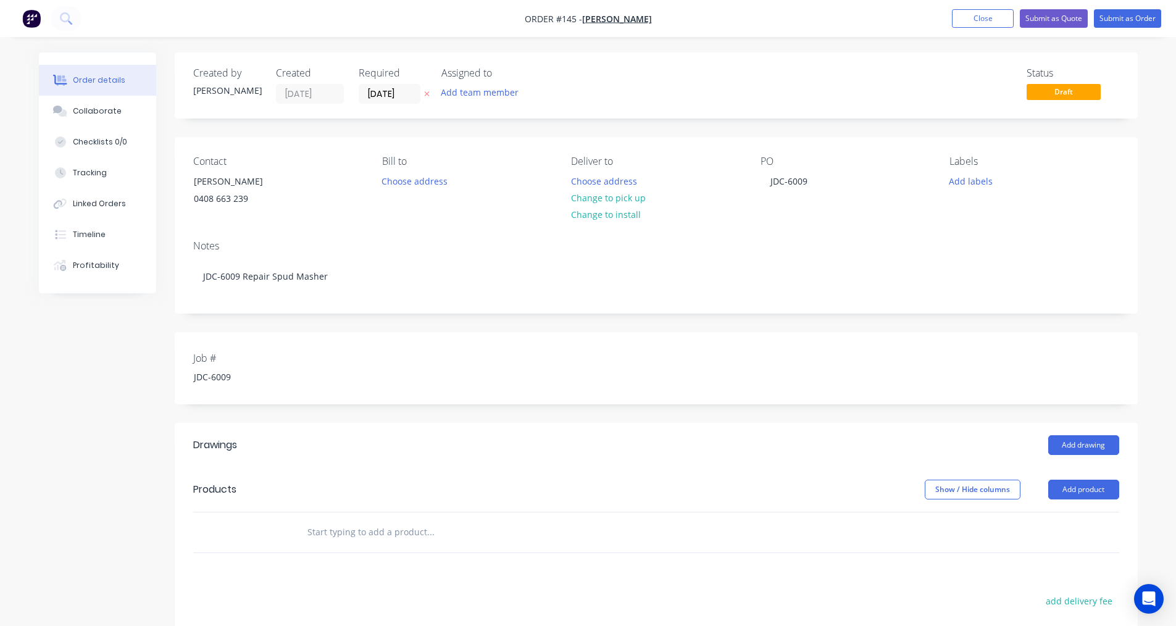
click at [301, 536] on div at bounding box center [482, 532] width 370 height 25
click at [336, 529] on input "text" at bounding box center [430, 532] width 247 height 25
paste input "Repair Spud Masher"
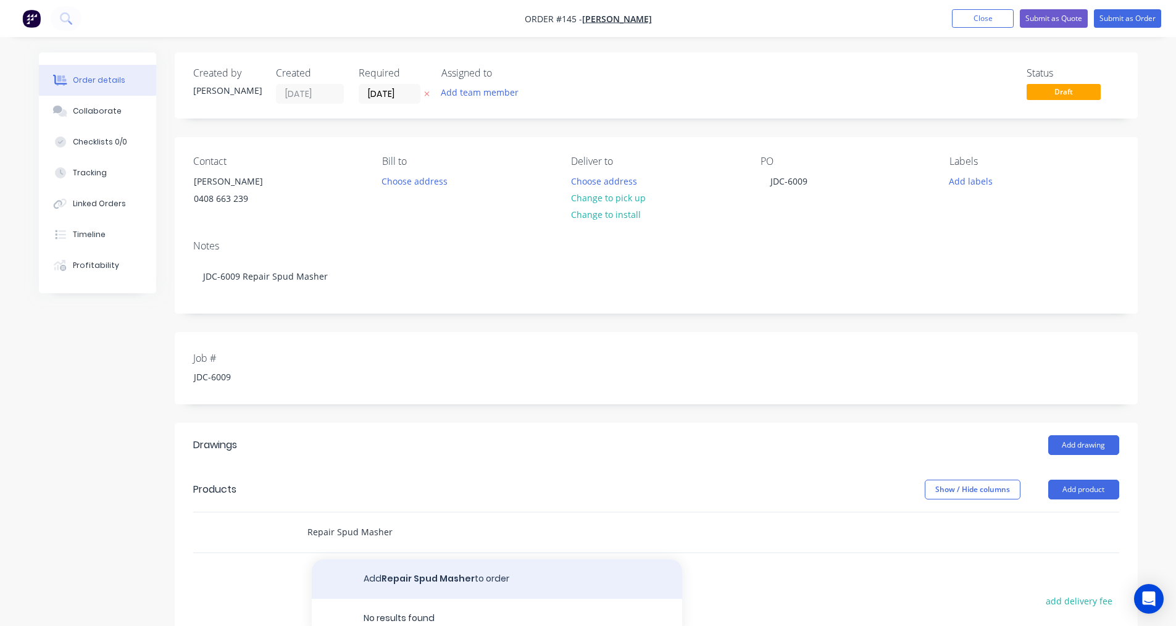
type input "Repair Spud Masher"
click at [478, 580] on button "Add Repair Spud Masher to order" at bounding box center [497, 578] width 370 height 39
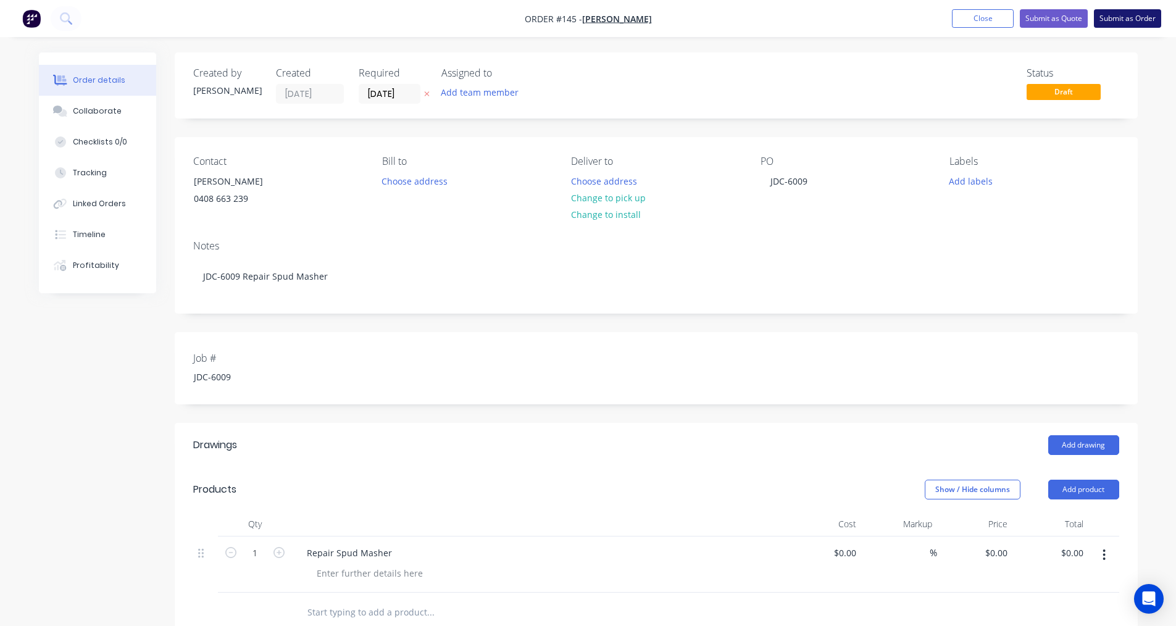
click at [1128, 17] on button "Submit as Order" at bounding box center [1127, 18] width 67 height 19
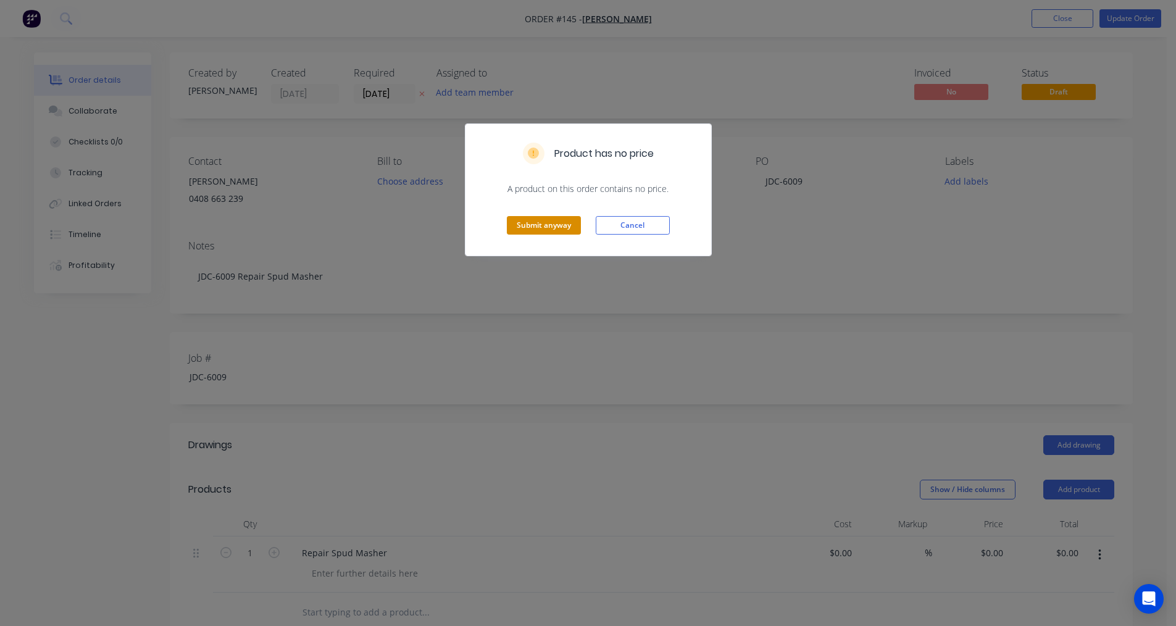
click at [567, 226] on button "Submit anyway" at bounding box center [544, 225] width 74 height 19
